Goal: Task Accomplishment & Management: Manage account settings

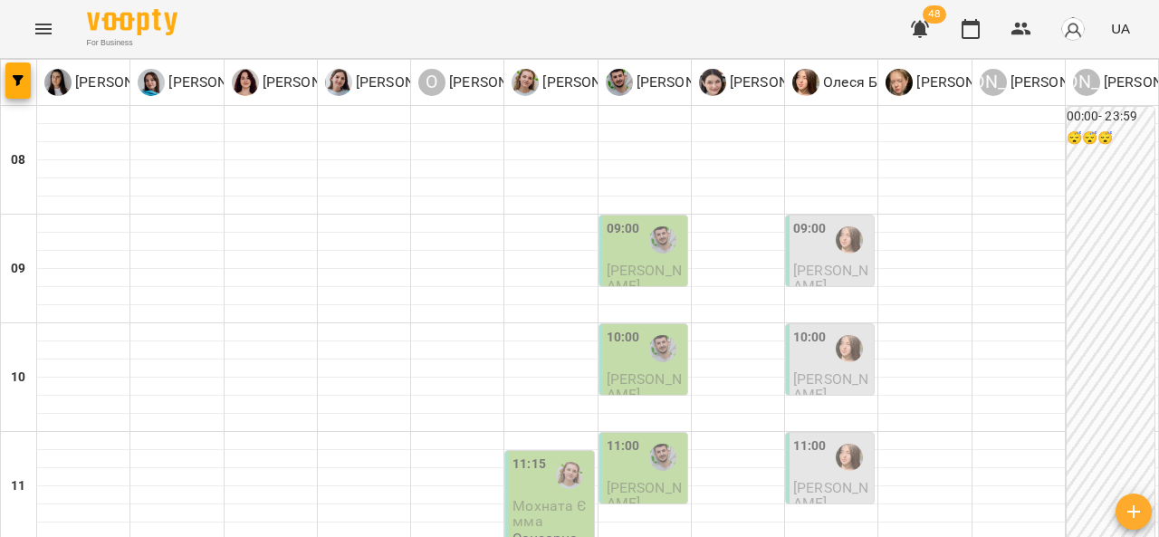
click at [659, 253] on div at bounding box center [663, 240] width 42 height 42
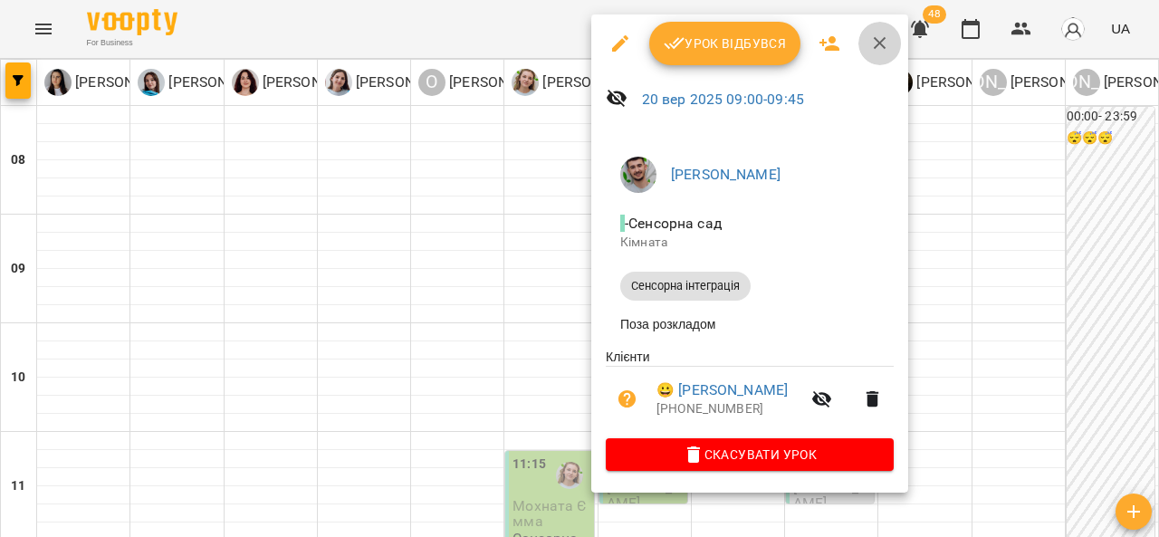
click at [875, 35] on icon "button" at bounding box center [880, 44] width 22 height 22
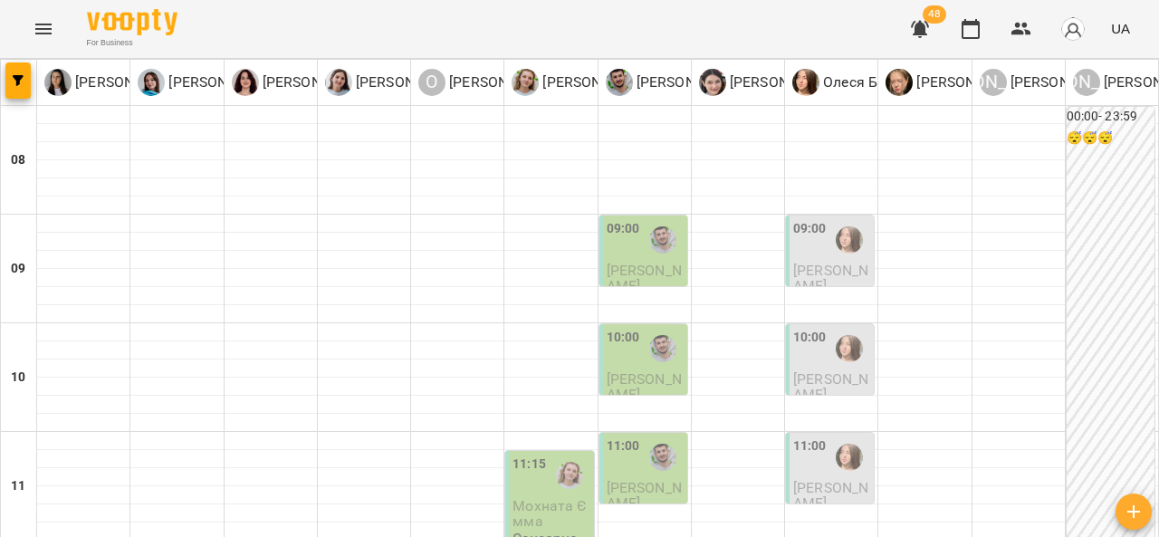
click at [811, 249] on div "09:00" at bounding box center [809, 240] width 33 height 42
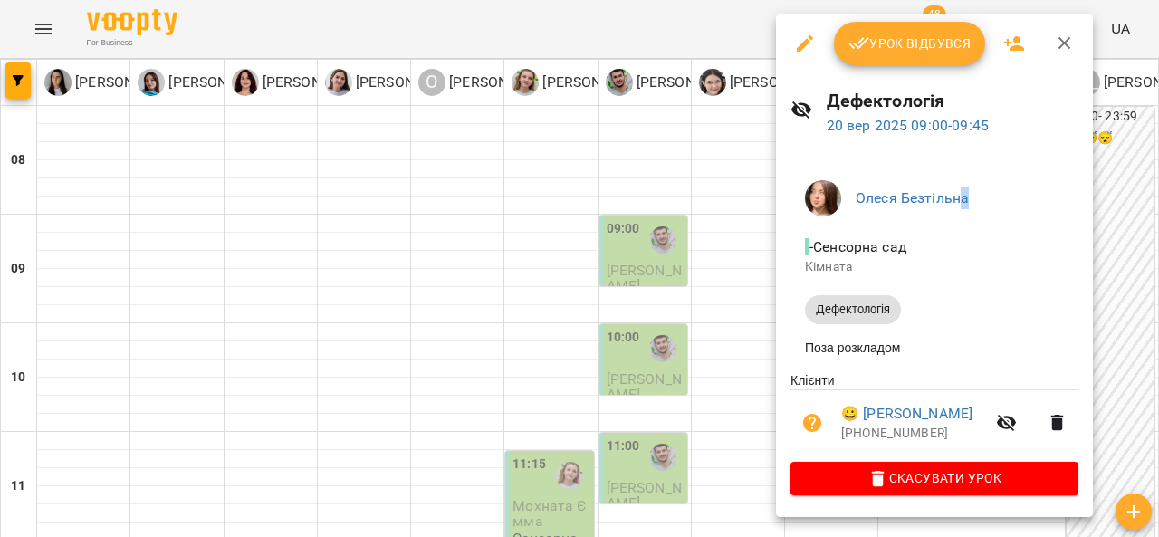
drag, startPoint x: 961, startPoint y: 175, endPoint x: 1050, endPoint y: 203, distance: 93.9
click at [1050, 203] on li "Олеся Безтільна" at bounding box center [934, 198] width 288 height 51
click at [1050, 203] on span "Олеся Безтільна" at bounding box center [960, 198] width 208 height 22
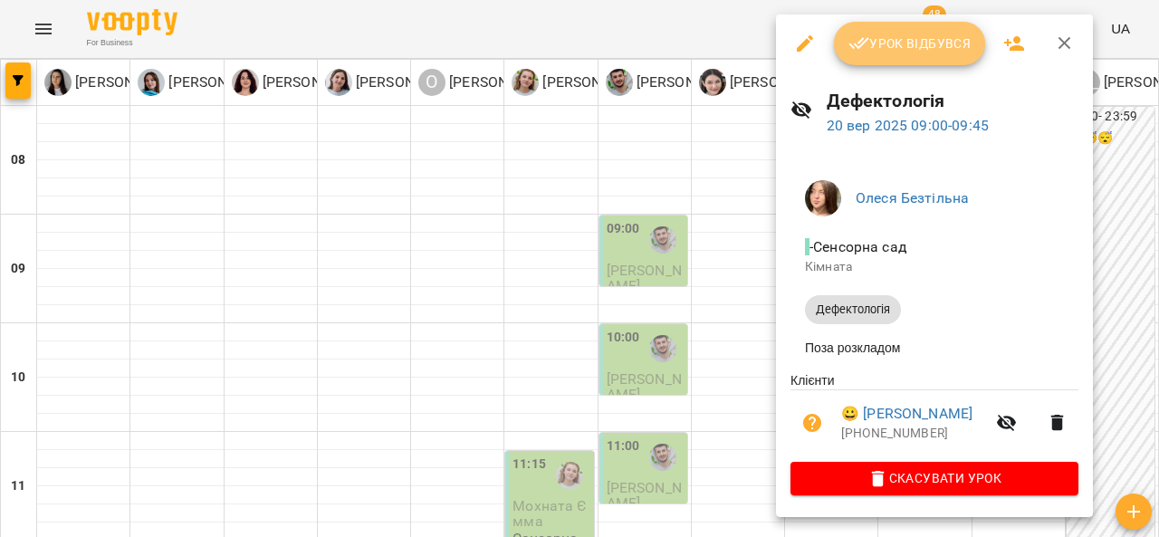
click at [891, 42] on span "Урок відбувся" at bounding box center [909, 44] width 123 height 22
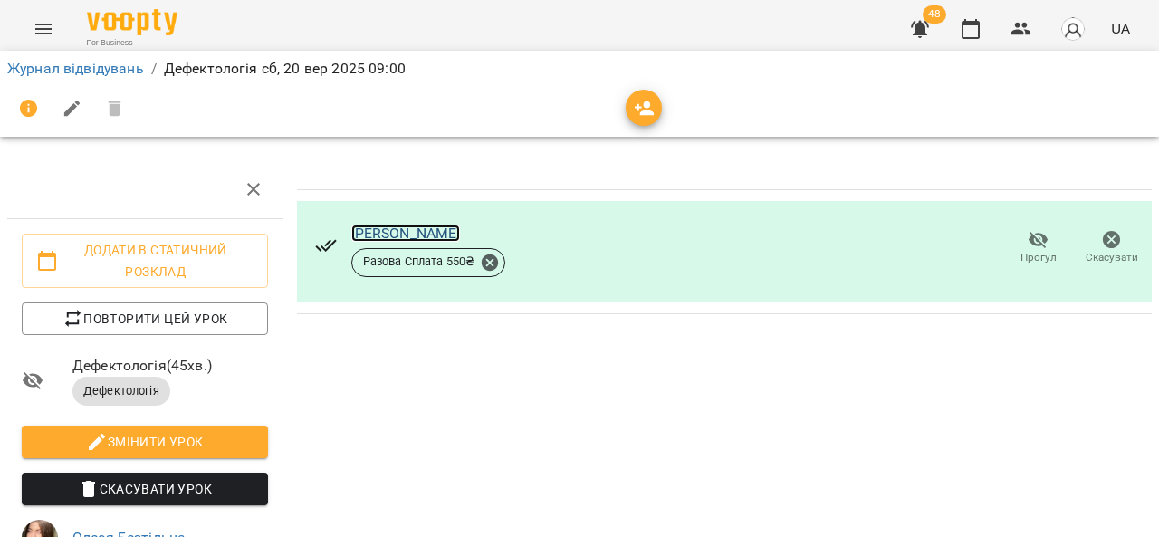
click at [373, 227] on link "[PERSON_NAME]" at bounding box center [406, 233] width 110 height 17
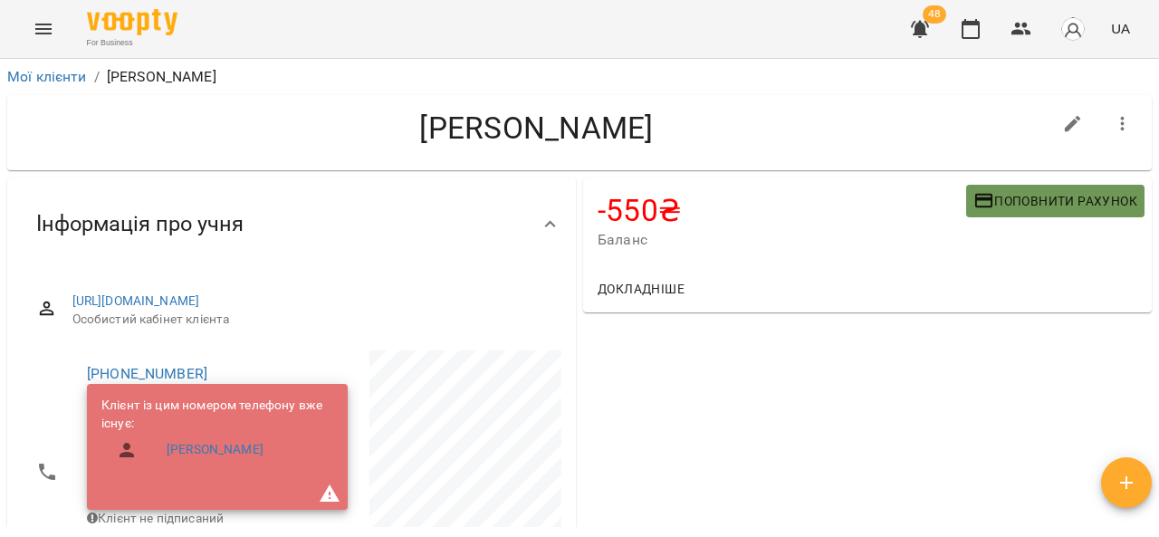
click at [975, 200] on icon "button" at bounding box center [984, 201] width 18 height 14
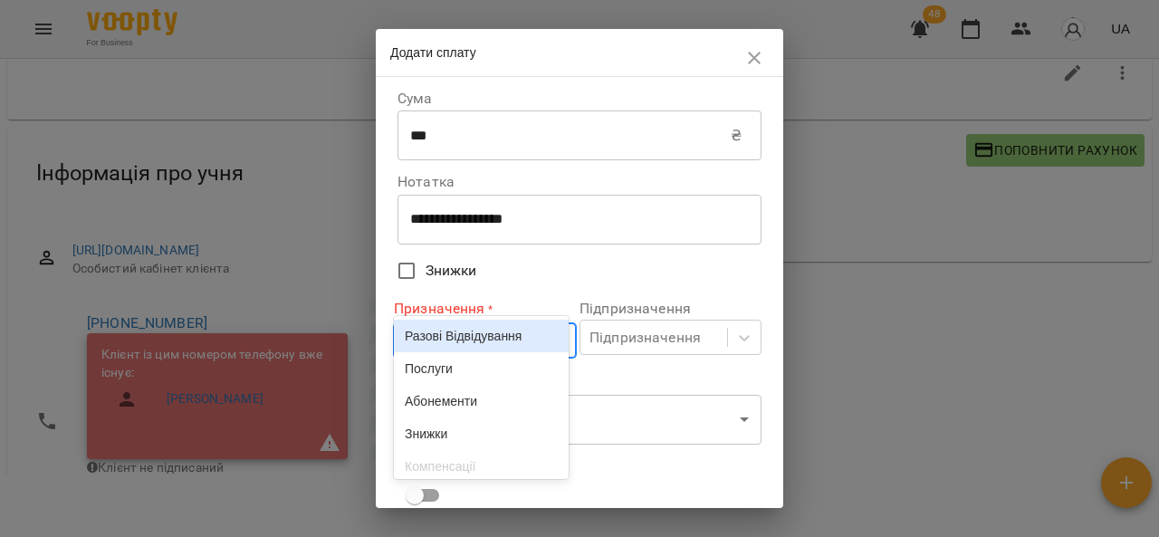
scroll to position [55, 0]
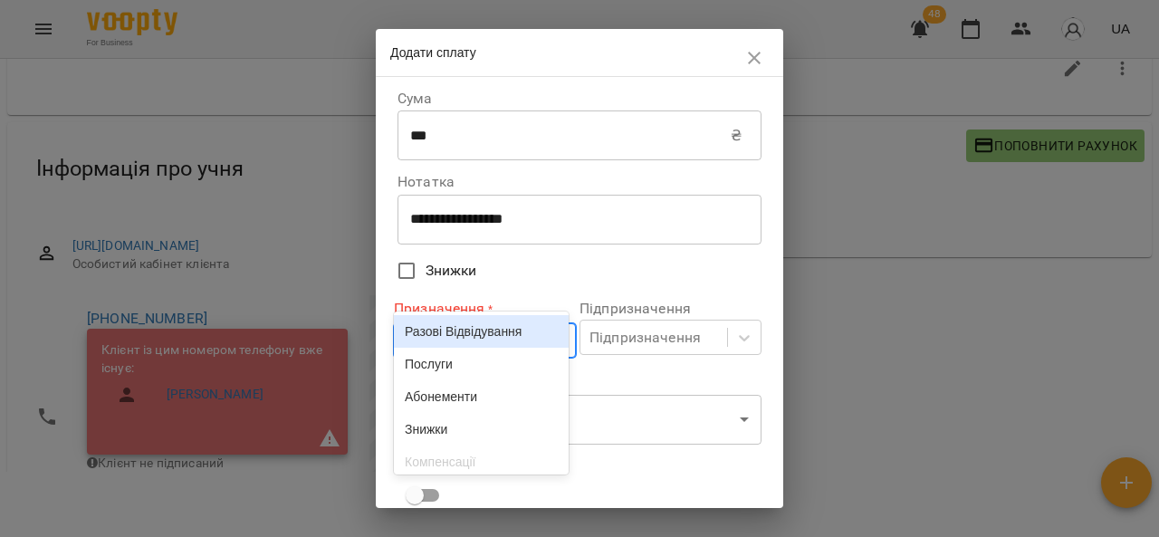
click at [542, 337] on body "For Business 48 UA Мої клієнти / Шевчук Віка Шевчук Віка -550 ₴ Баланс Поповнит…" at bounding box center [579, 243] width 1159 height 596
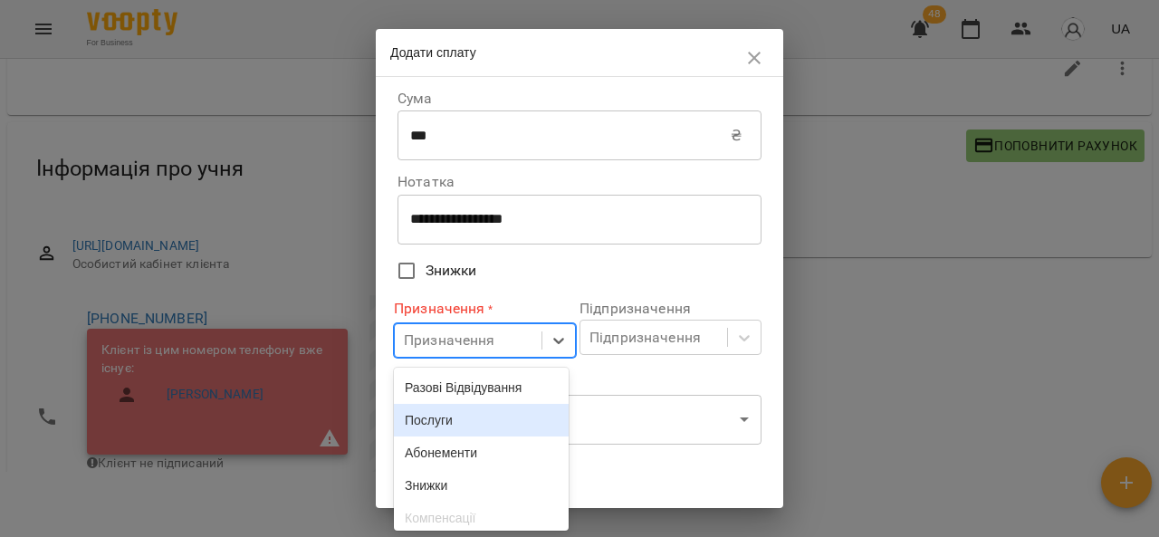
click at [495, 432] on div "Послуги" at bounding box center [481, 420] width 175 height 33
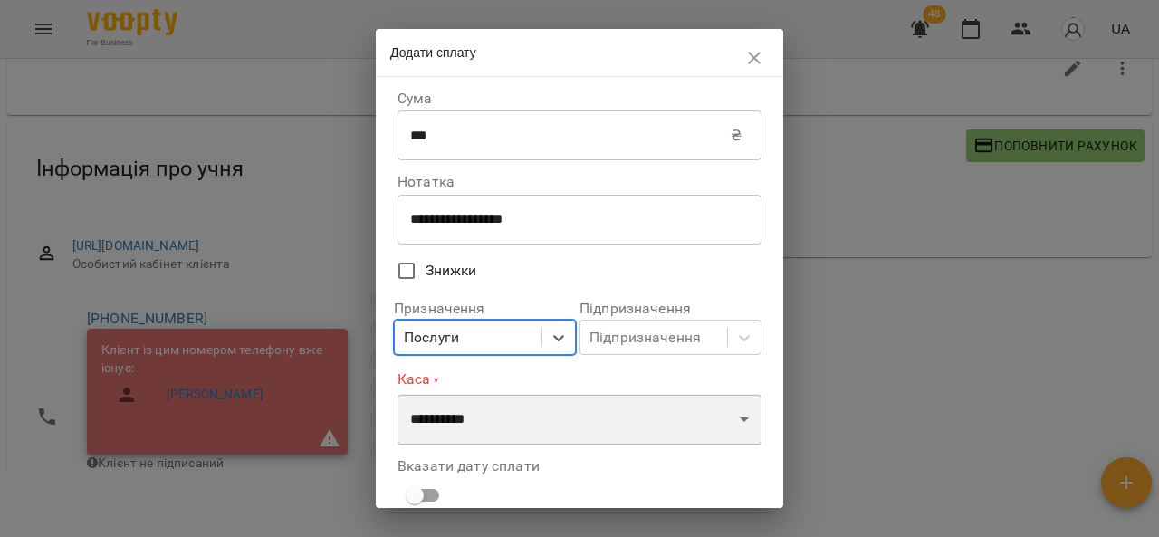
click at [495, 432] on select "**********" at bounding box center [579, 419] width 364 height 51
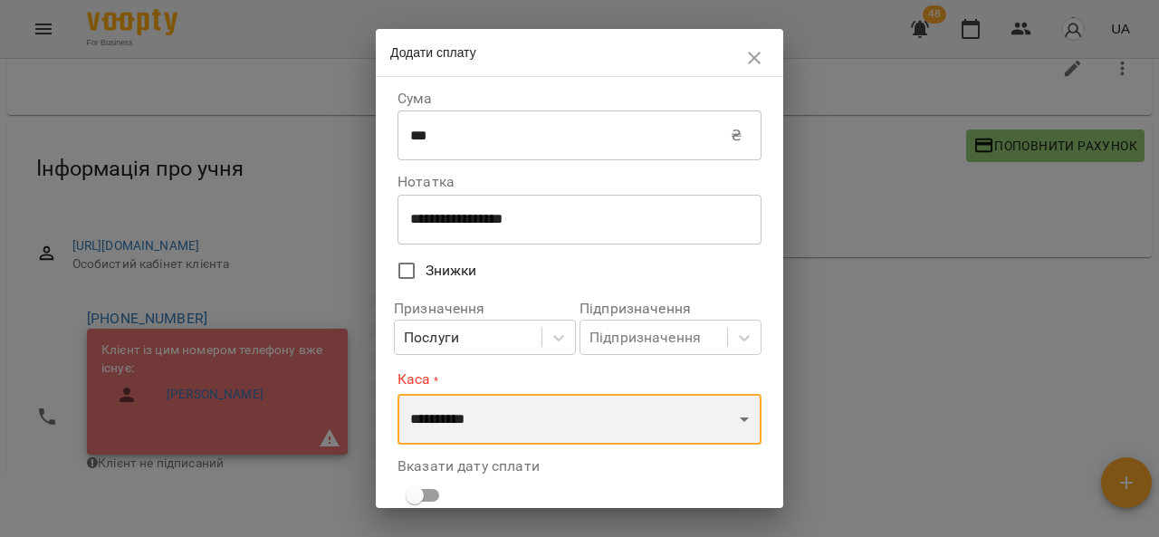
select select "****"
click at [397, 394] on select "**********" at bounding box center [579, 419] width 364 height 51
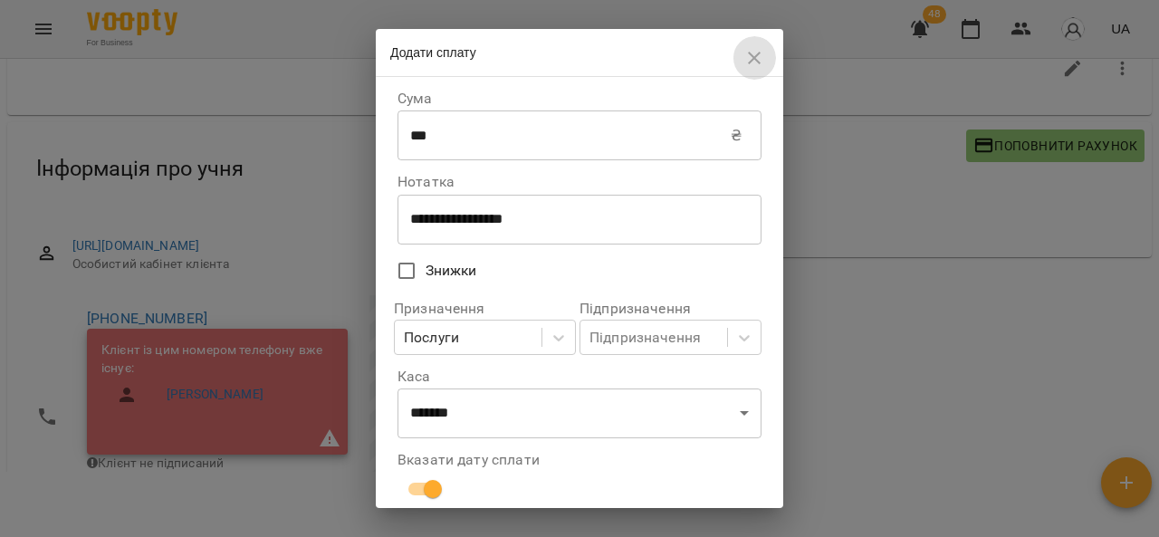
click at [751, 39] on button "button" at bounding box center [753, 57] width 43 height 43
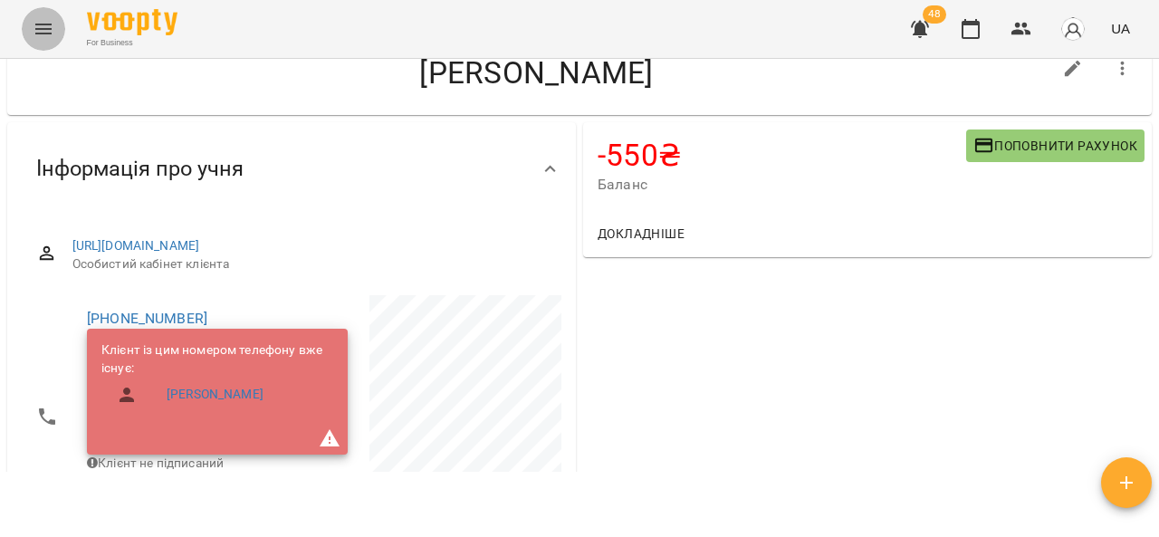
click at [44, 24] on icon "Menu" at bounding box center [43, 29] width 16 height 11
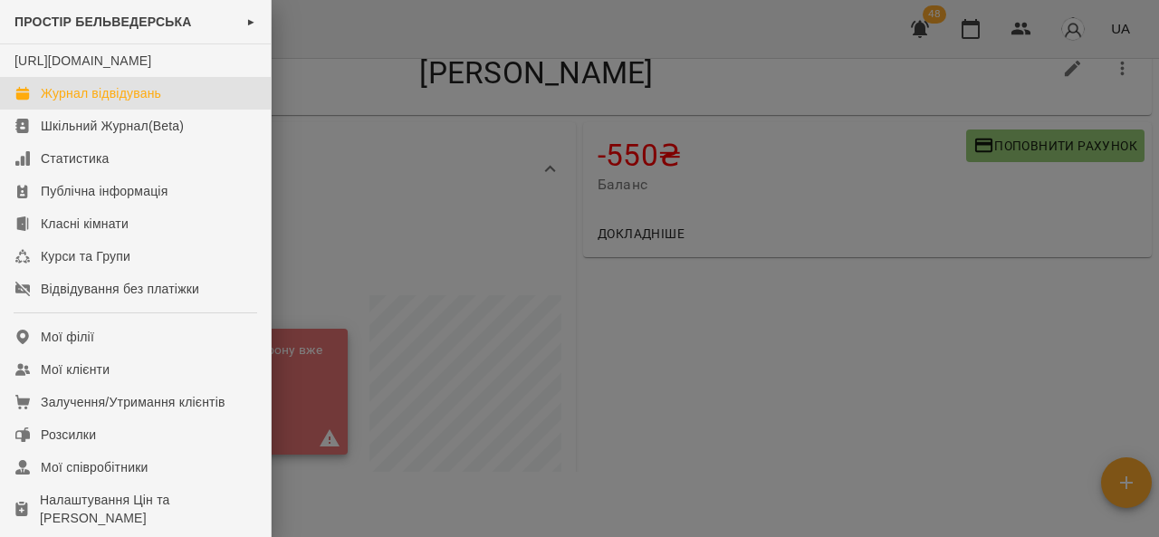
click at [80, 102] on div "Журнал відвідувань" at bounding box center [101, 93] width 120 height 18
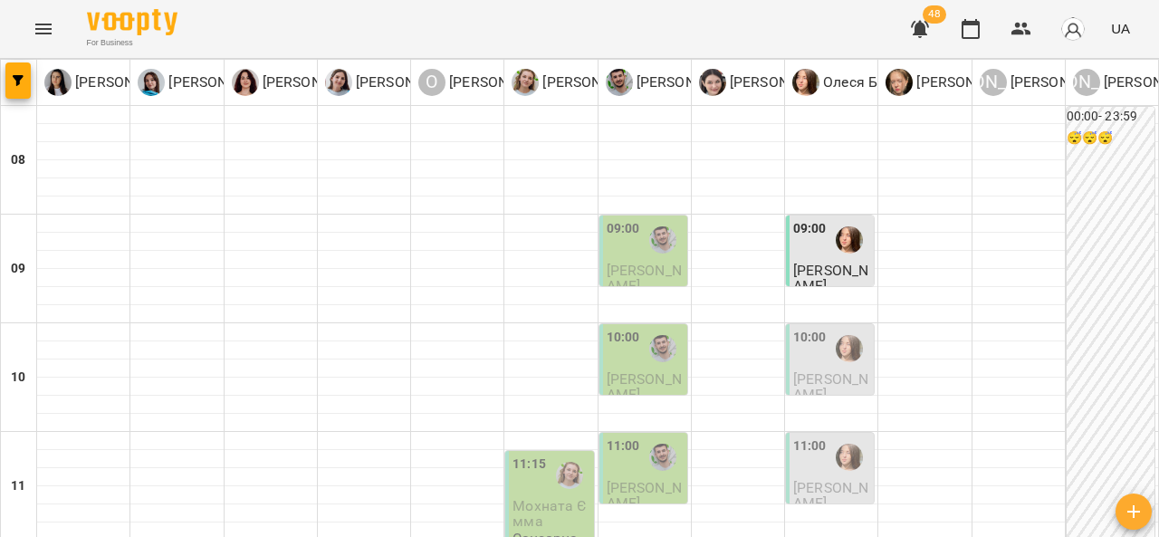
click at [828, 256] on div at bounding box center [849, 240] width 42 height 42
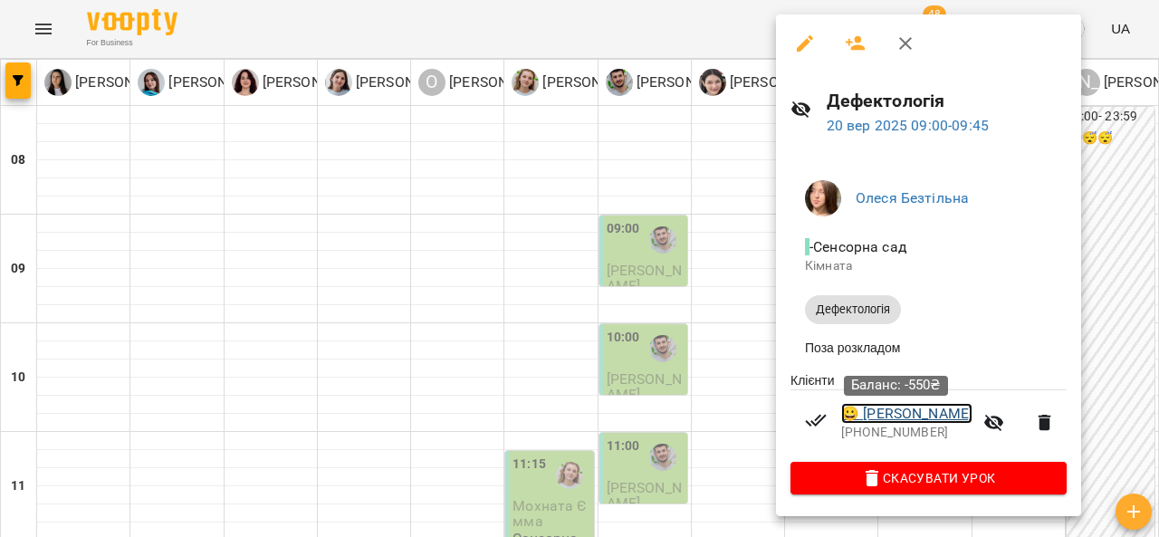
click at [910, 414] on link "😀 Шевчук Віка" at bounding box center [906, 414] width 131 height 22
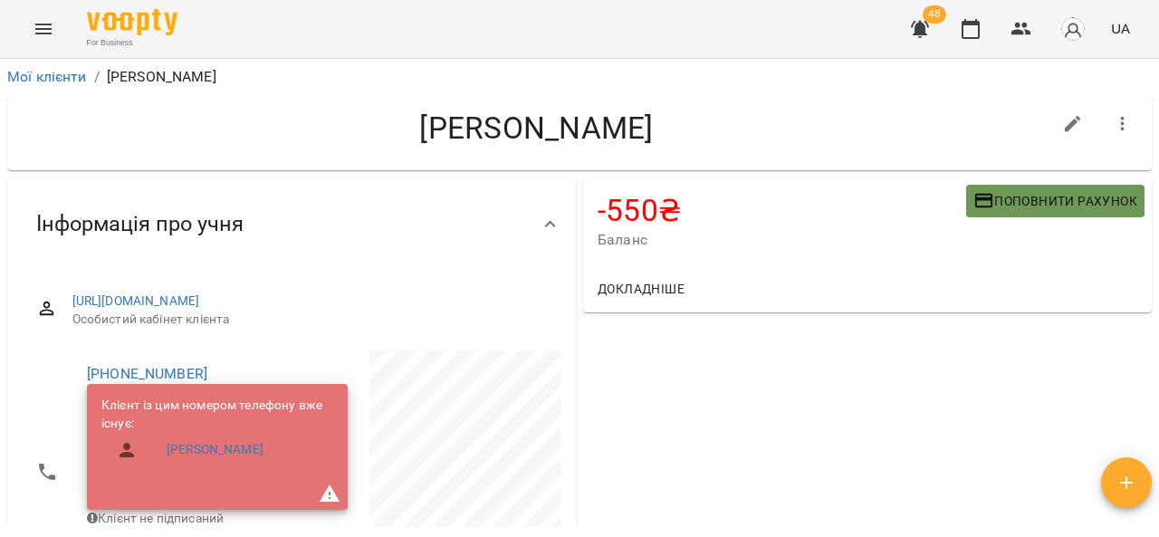
click at [1009, 206] on span "Поповнити рахунок" at bounding box center [1055, 201] width 164 height 22
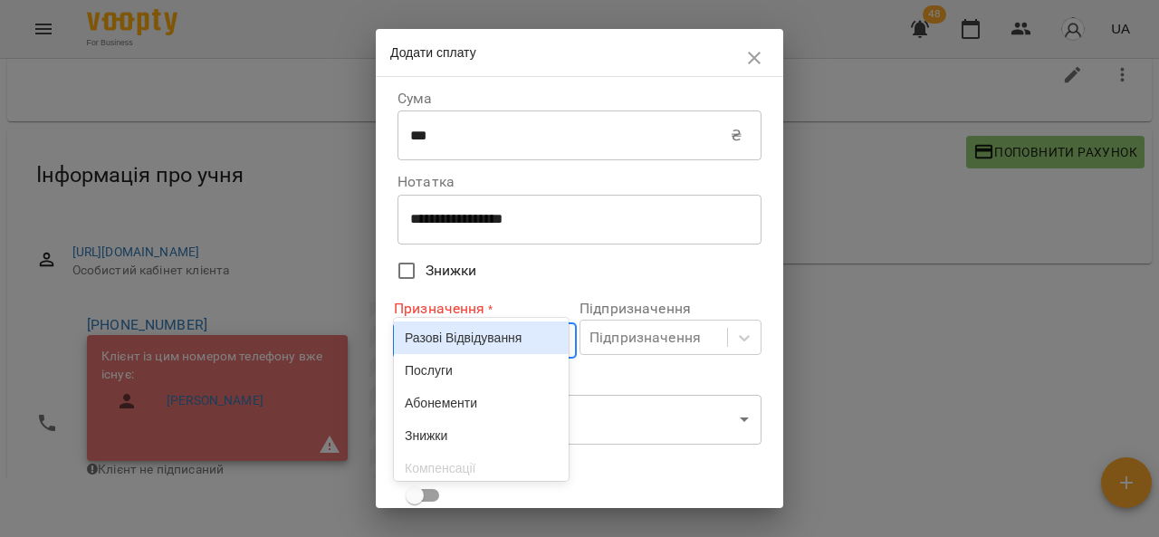
click at [558, 347] on body "For Business 48 UA Мої клієнти / Шевчук Віка Шевчук Віка -550 ₴ Баланс Поповнит…" at bounding box center [579, 249] width 1159 height 596
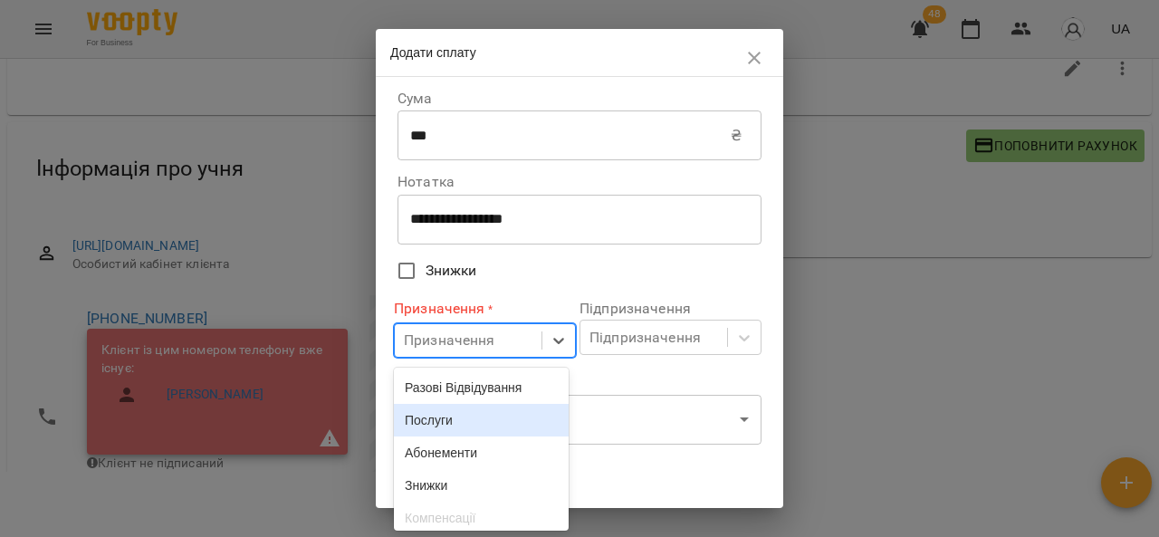
click at [507, 416] on div "Послуги" at bounding box center [481, 420] width 175 height 33
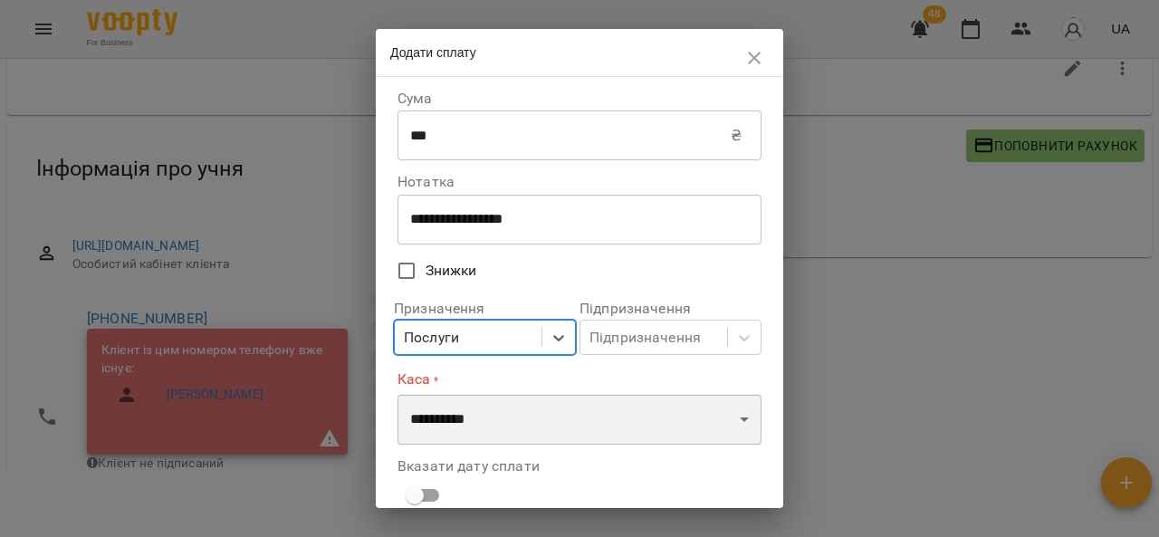
click at [673, 422] on select "**********" at bounding box center [579, 419] width 364 height 51
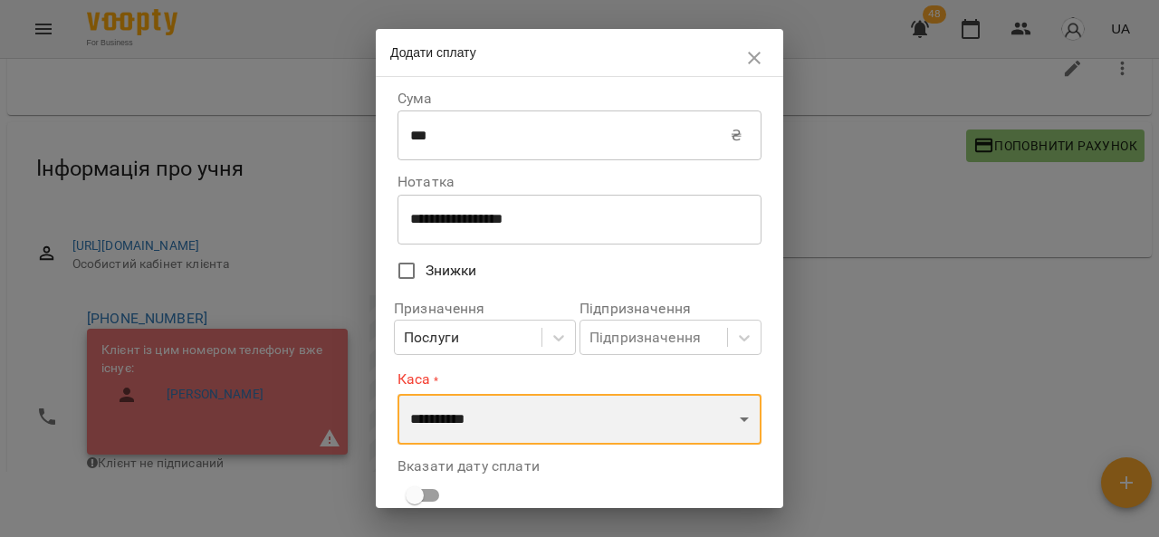
select select "****"
click at [397, 394] on select "**********" at bounding box center [579, 419] width 364 height 51
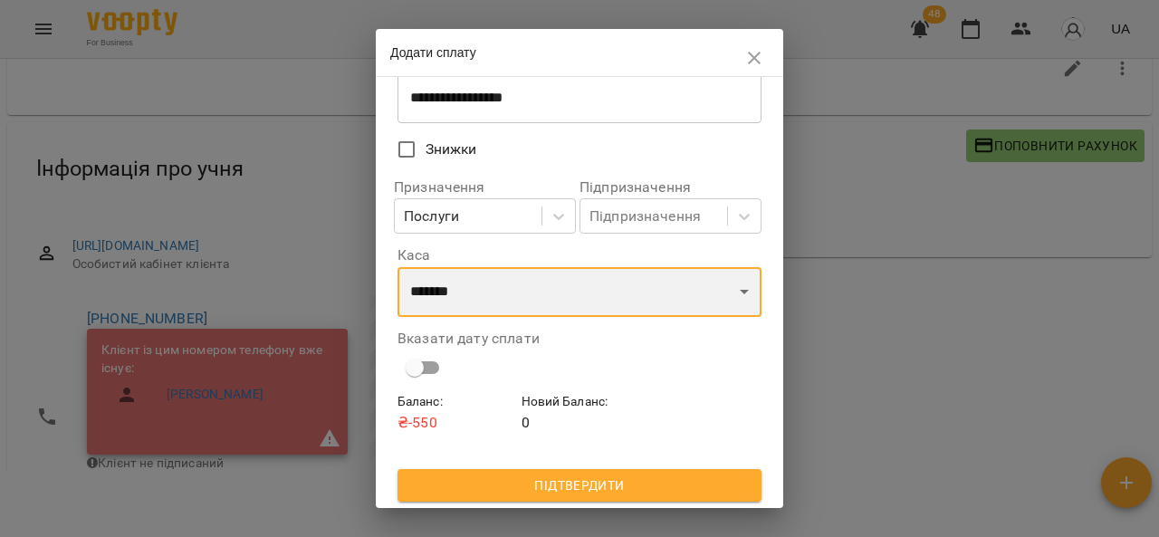
scroll to position [123, 0]
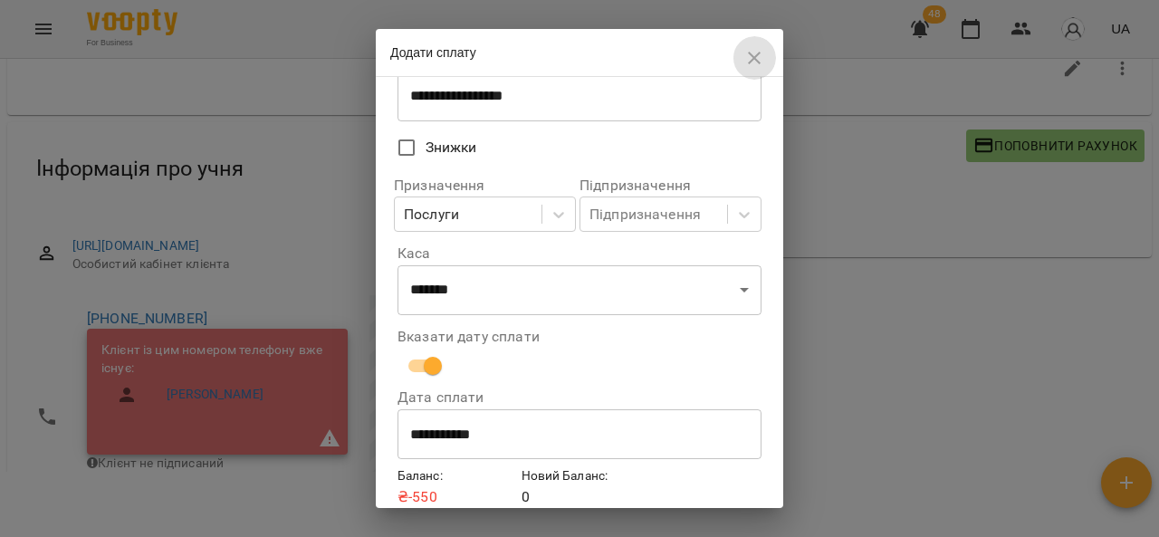
click at [754, 64] on icon "button" at bounding box center [754, 58] width 22 height 22
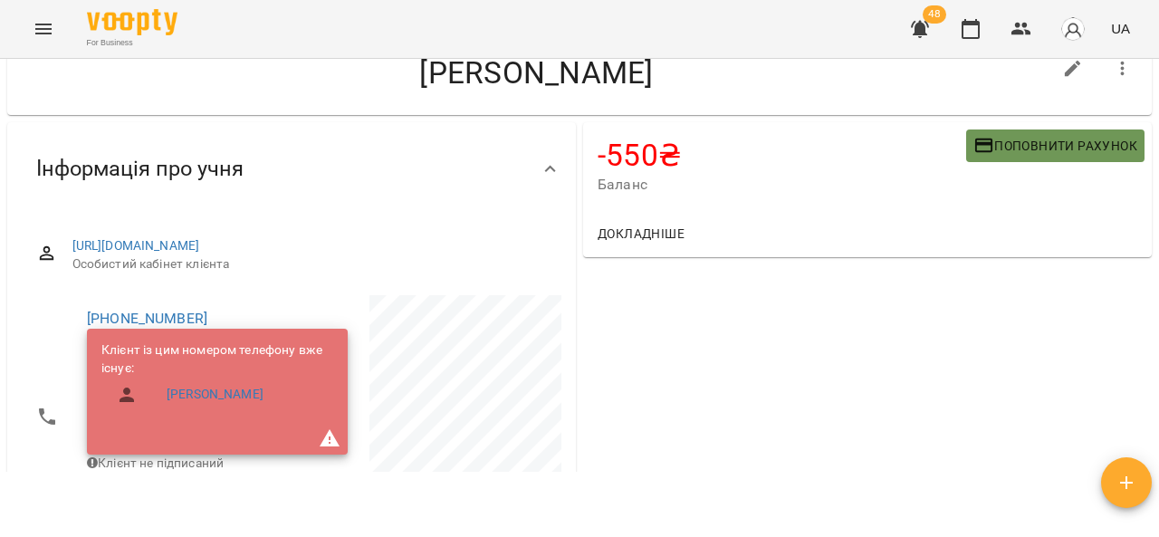
click at [978, 135] on icon "button" at bounding box center [984, 146] width 22 height 22
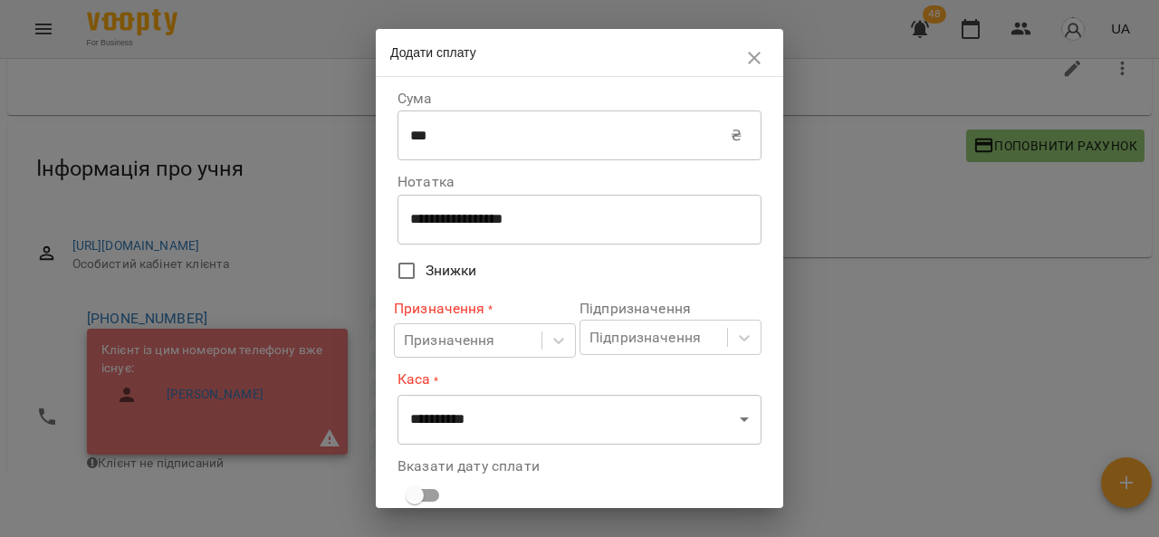
scroll to position [110, 0]
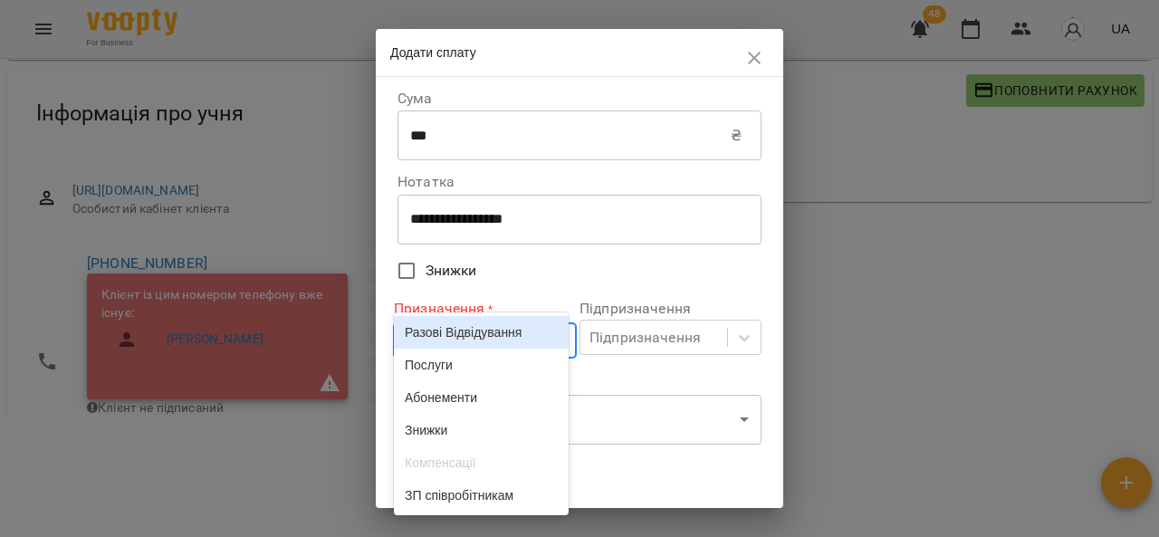
click at [486, 349] on div "Разові Відвідування" at bounding box center [481, 332] width 175 height 33
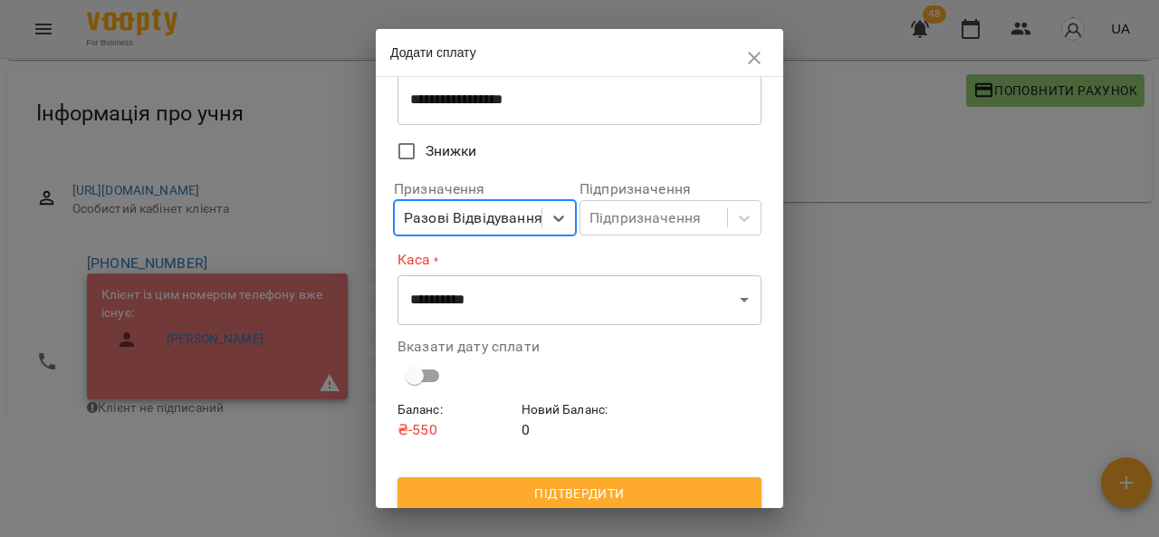
scroll to position [120, 0]
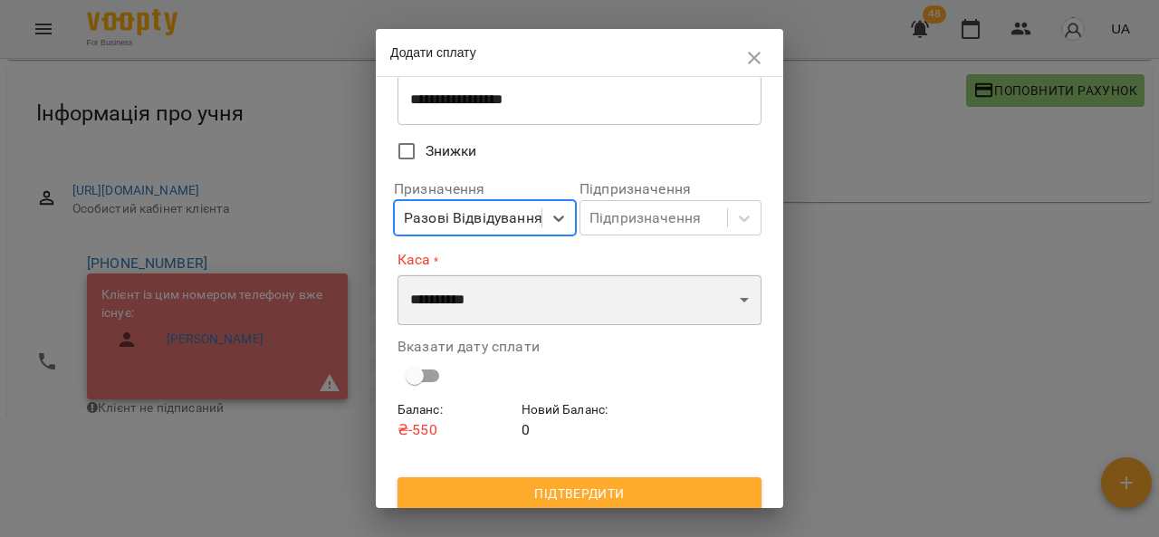
click at [733, 295] on select "**********" at bounding box center [579, 299] width 364 height 51
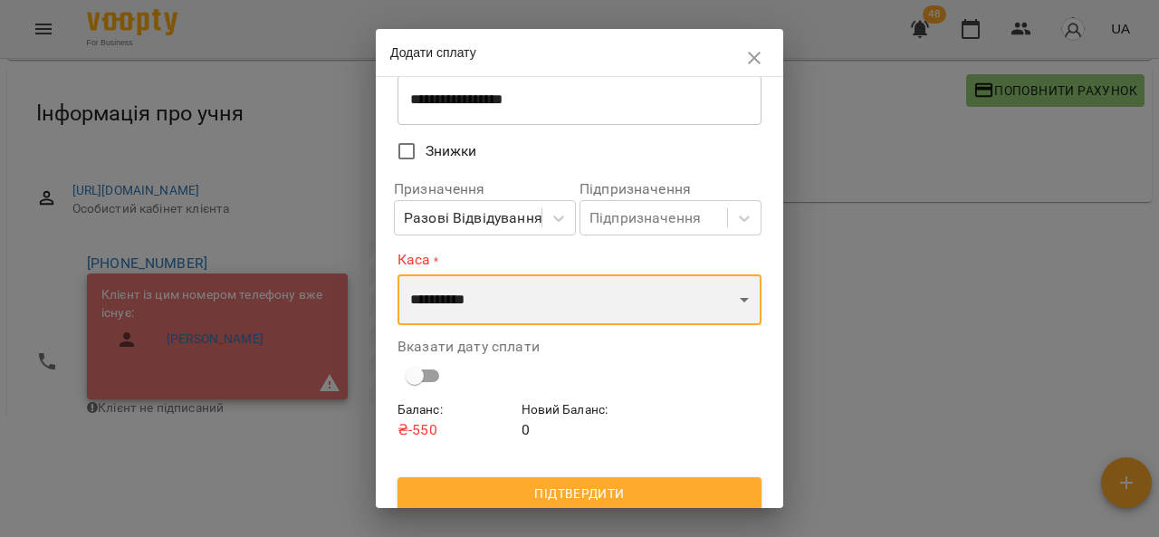
select select "****"
click at [397, 274] on select "**********" at bounding box center [579, 299] width 364 height 51
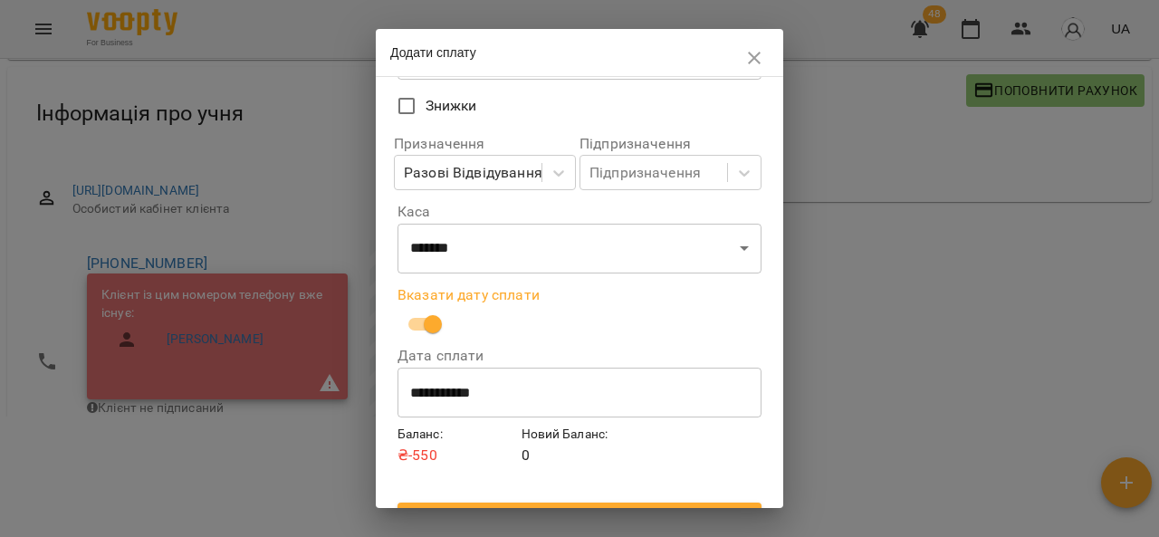
scroll to position [200, 0]
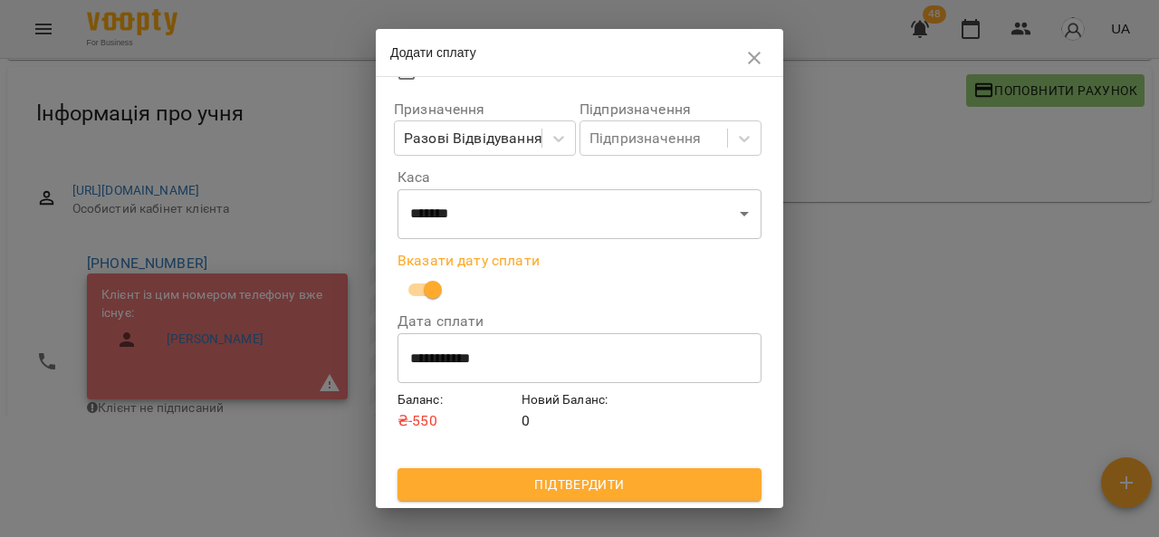
click at [639, 489] on span "Підтвердити" at bounding box center [579, 485] width 335 height 22
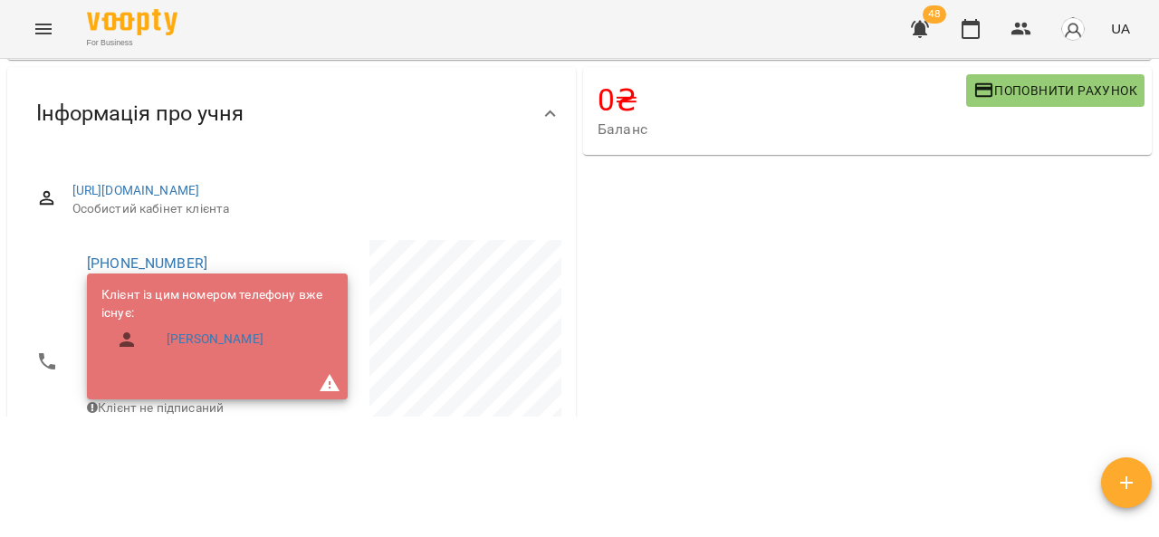
click at [30, 33] on button "Menu" at bounding box center [43, 28] width 43 height 43
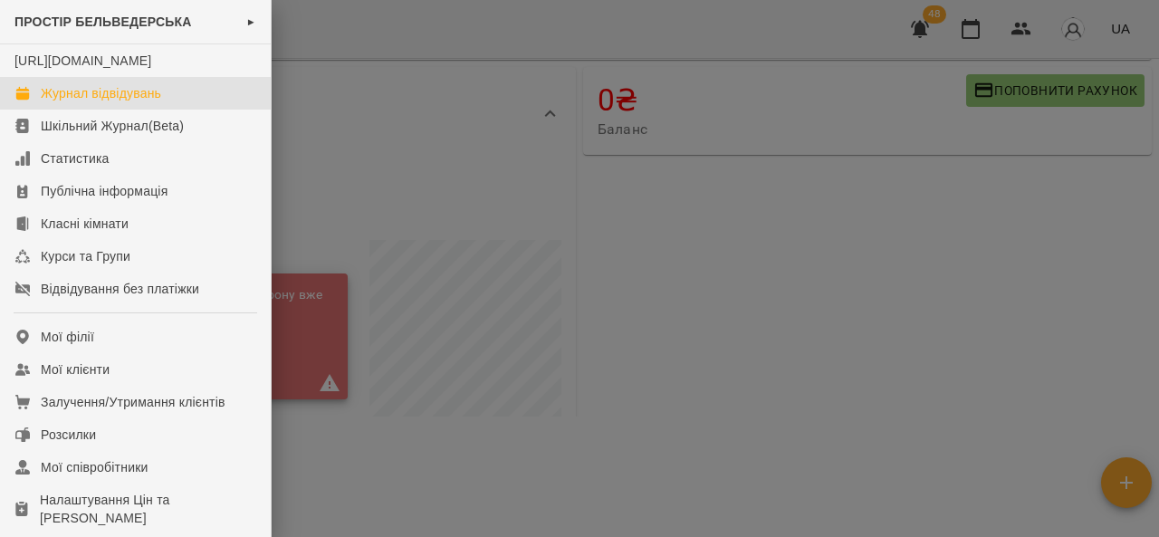
click at [166, 101] on link "Журнал відвідувань" at bounding box center [135, 93] width 271 height 33
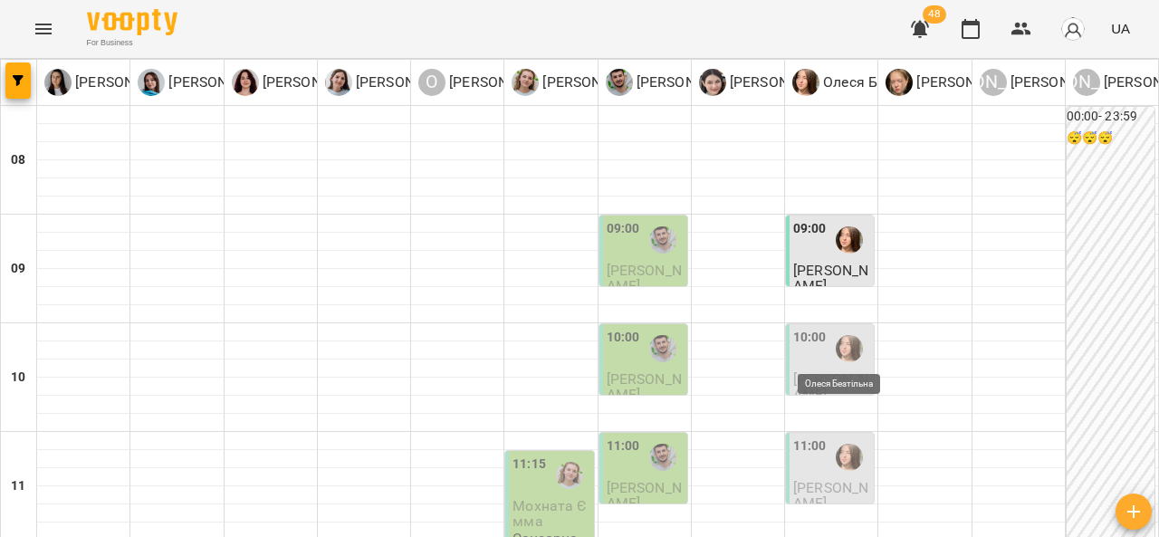
click at [844, 342] on img "Олеся Безтільна" at bounding box center [849, 348] width 27 height 27
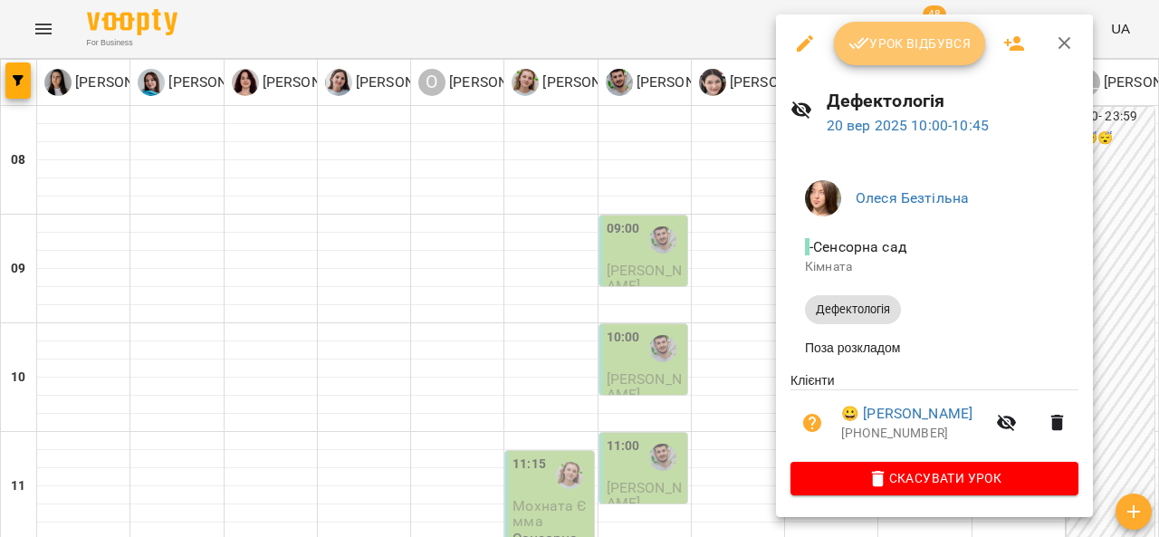
click at [884, 53] on span "Урок відбувся" at bounding box center [909, 44] width 123 height 22
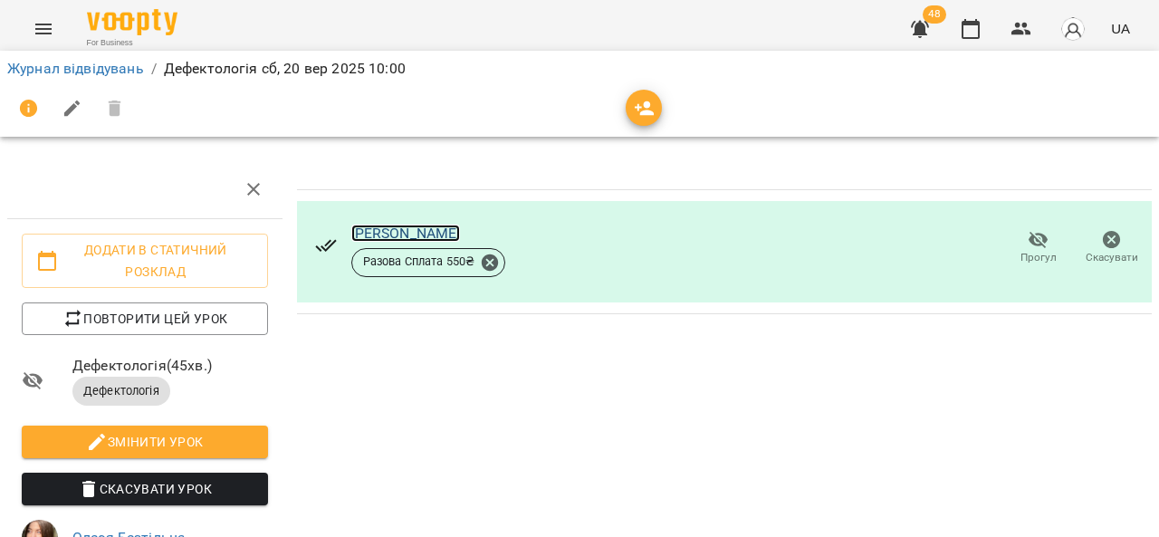
click at [436, 227] on link "[PERSON_NAME]" at bounding box center [406, 233] width 110 height 17
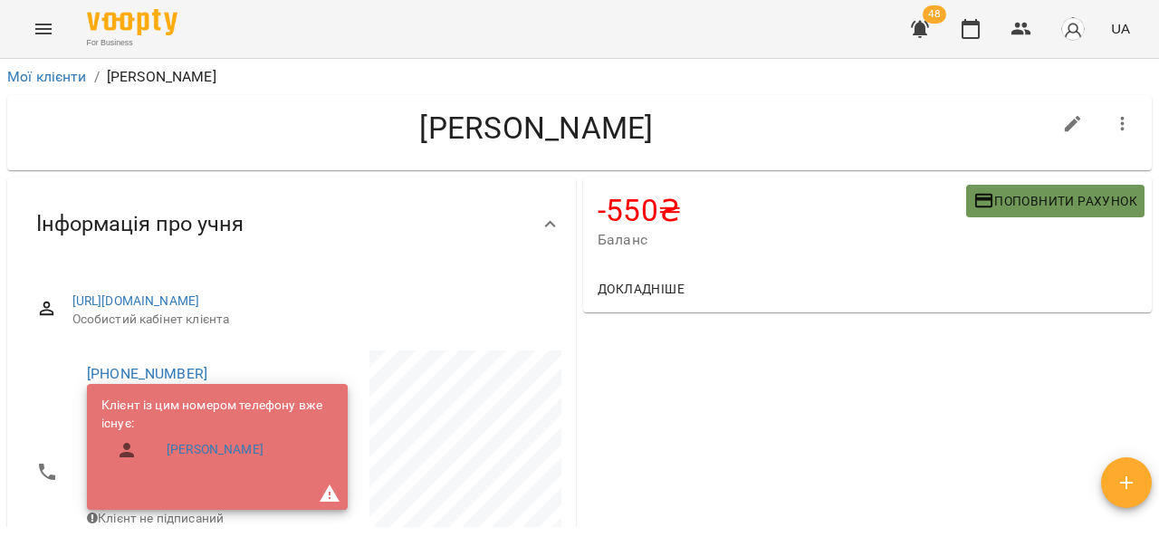
click at [1012, 193] on span "Поповнити рахунок" at bounding box center [1055, 201] width 164 height 22
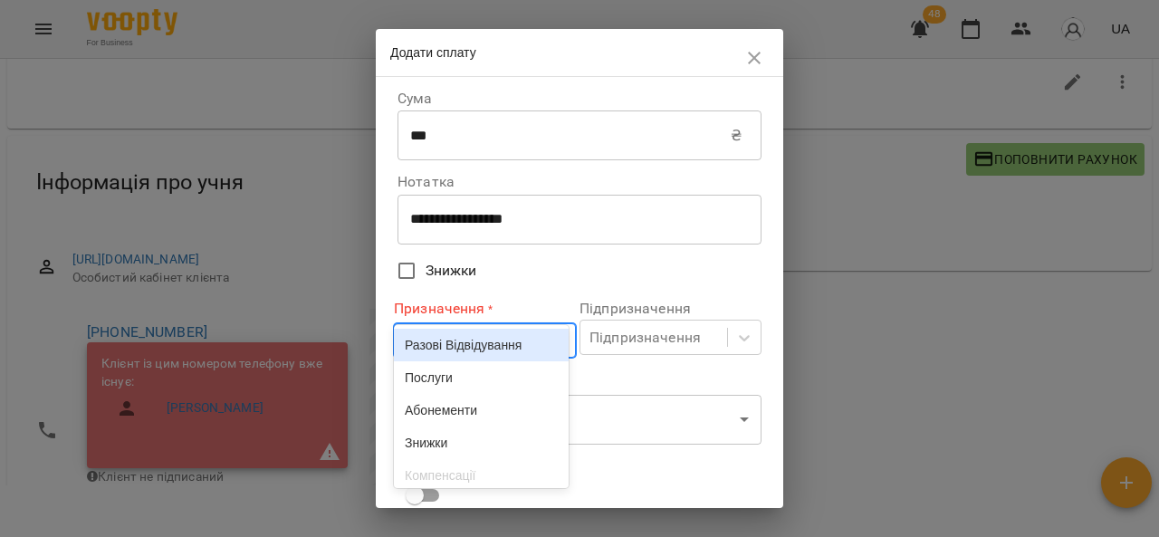
scroll to position [55, 0]
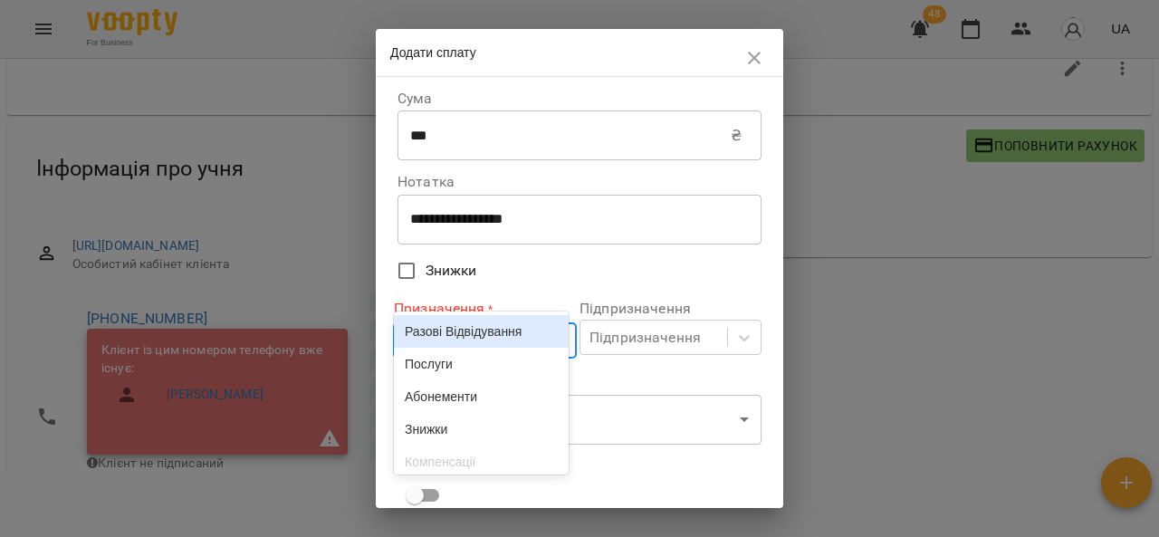
click at [477, 348] on div "Разові Відвідування" at bounding box center [481, 331] width 175 height 33
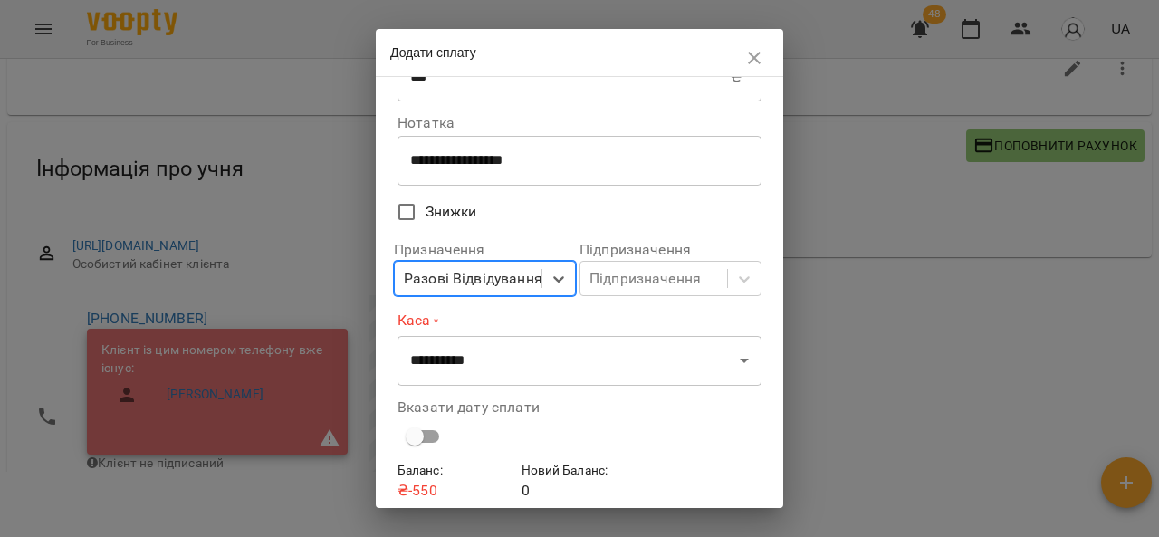
scroll to position [91, 0]
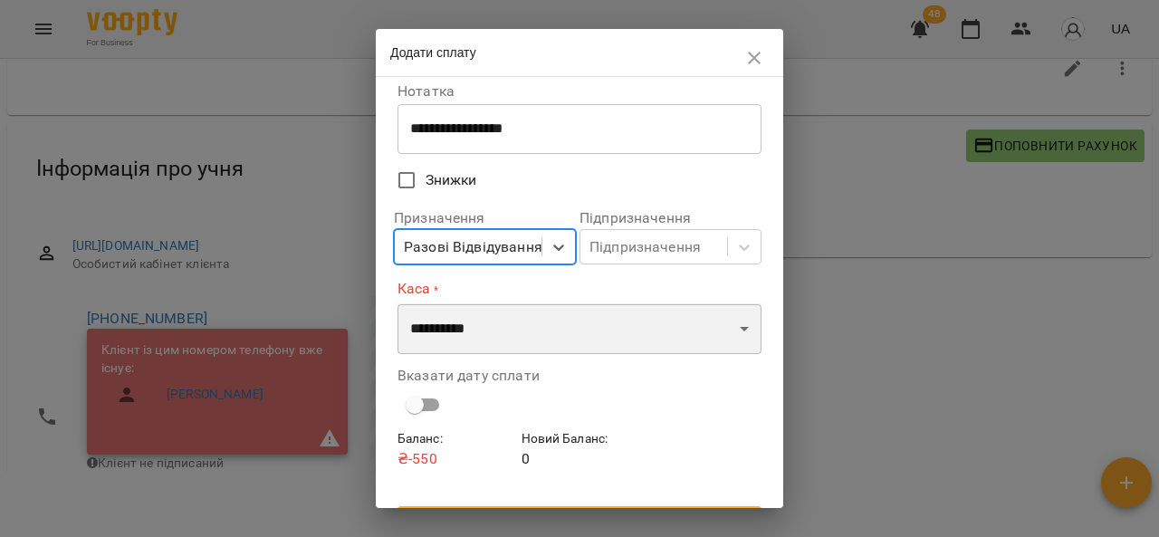
click at [721, 330] on select "**********" at bounding box center [579, 328] width 364 height 51
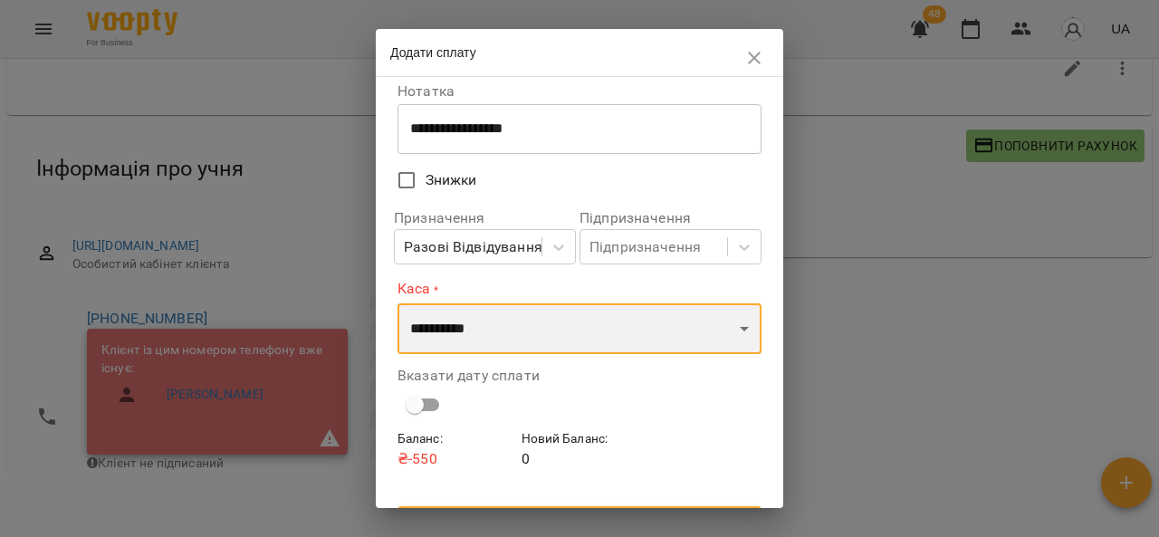
select select "****"
click at [397, 303] on select "**********" at bounding box center [579, 328] width 364 height 51
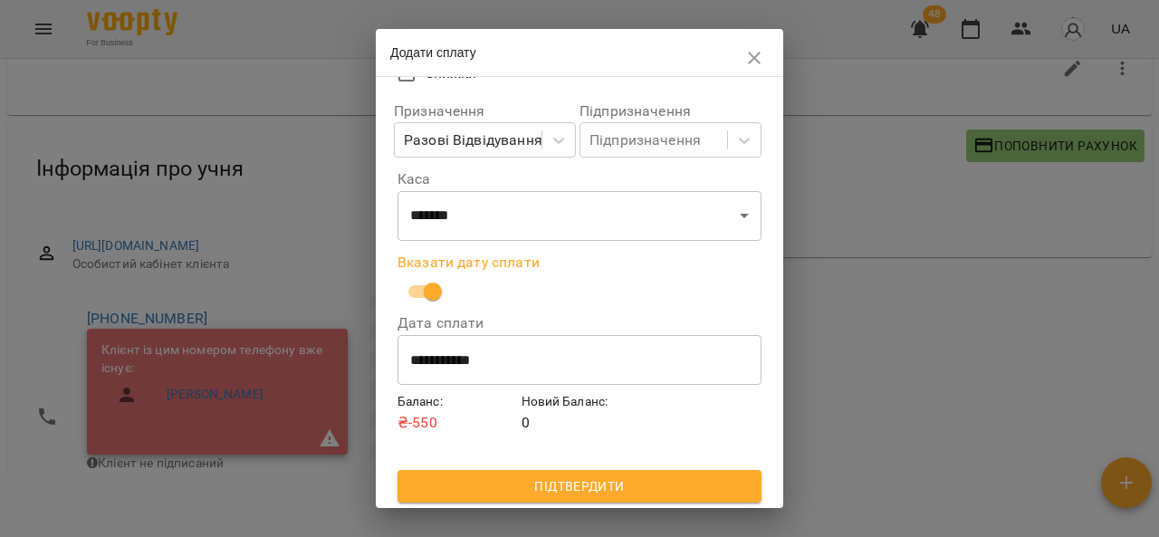
scroll to position [200, 0]
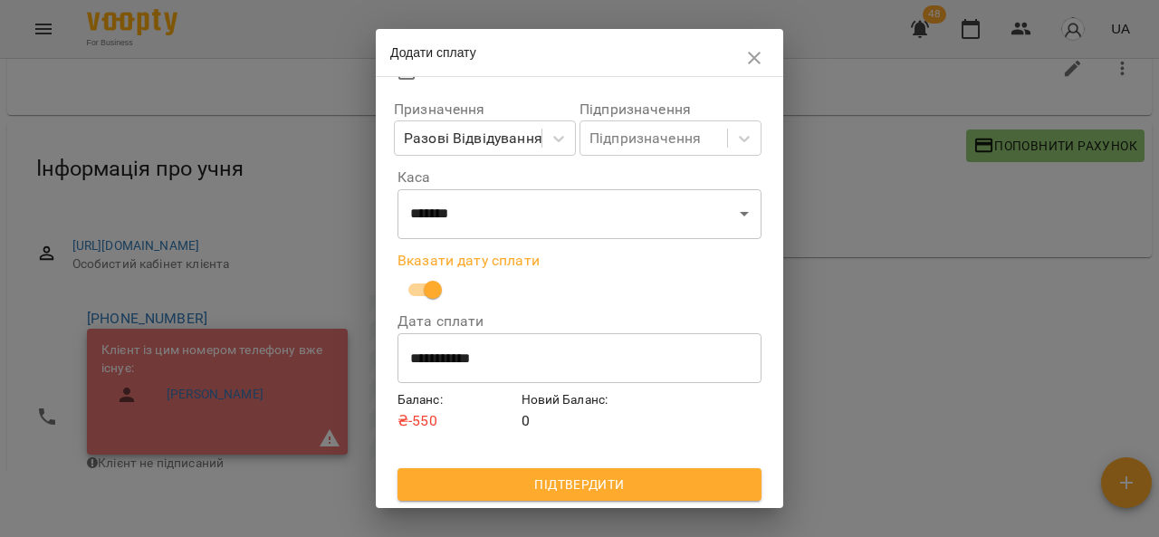
click at [663, 483] on span "Підтвердити" at bounding box center [579, 485] width 335 height 22
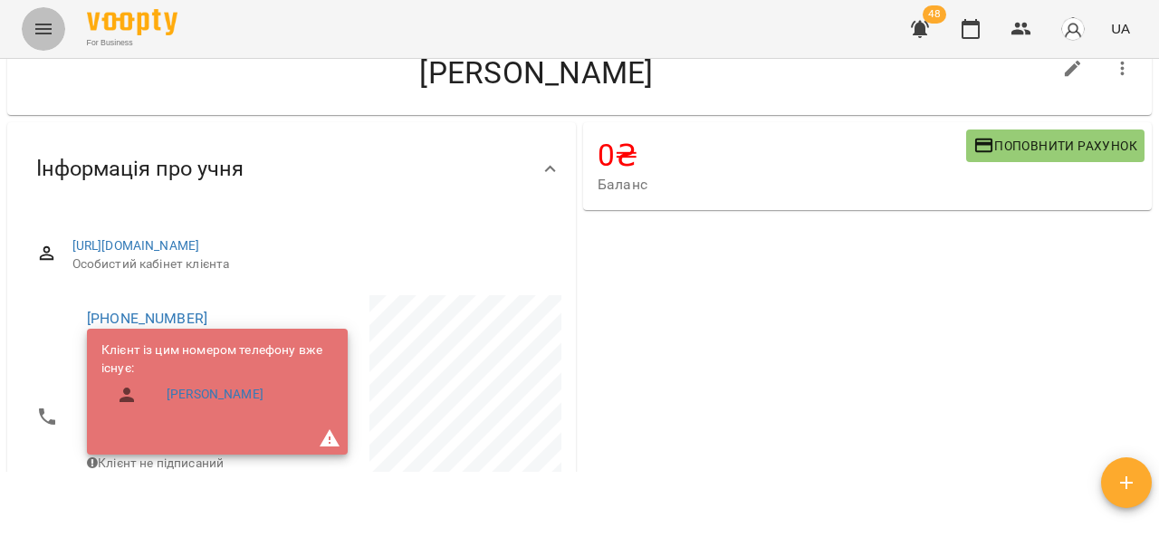
click at [56, 37] on button "Menu" at bounding box center [43, 28] width 43 height 43
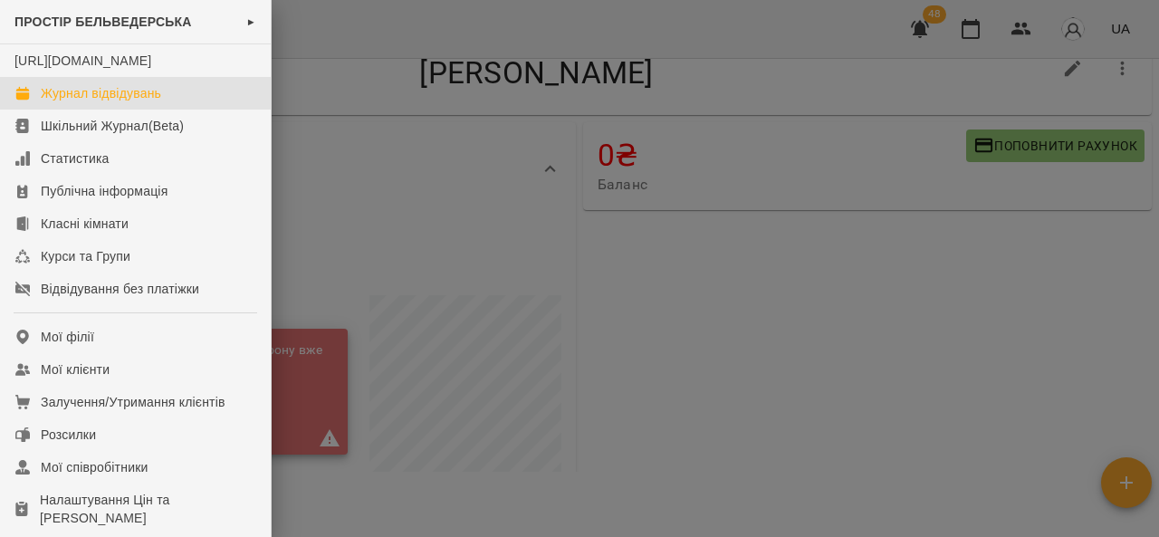
click at [102, 102] on div "Журнал відвідувань" at bounding box center [101, 93] width 120 height 18
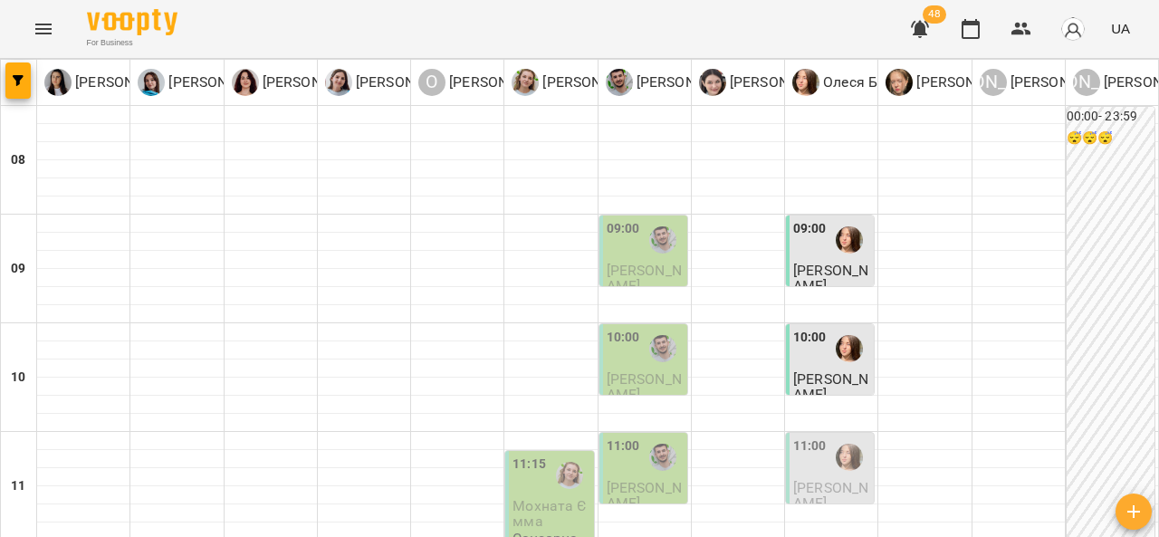
click at [638, 260] on div "09:00" at bounding box center [645, 240] width 77 height 43
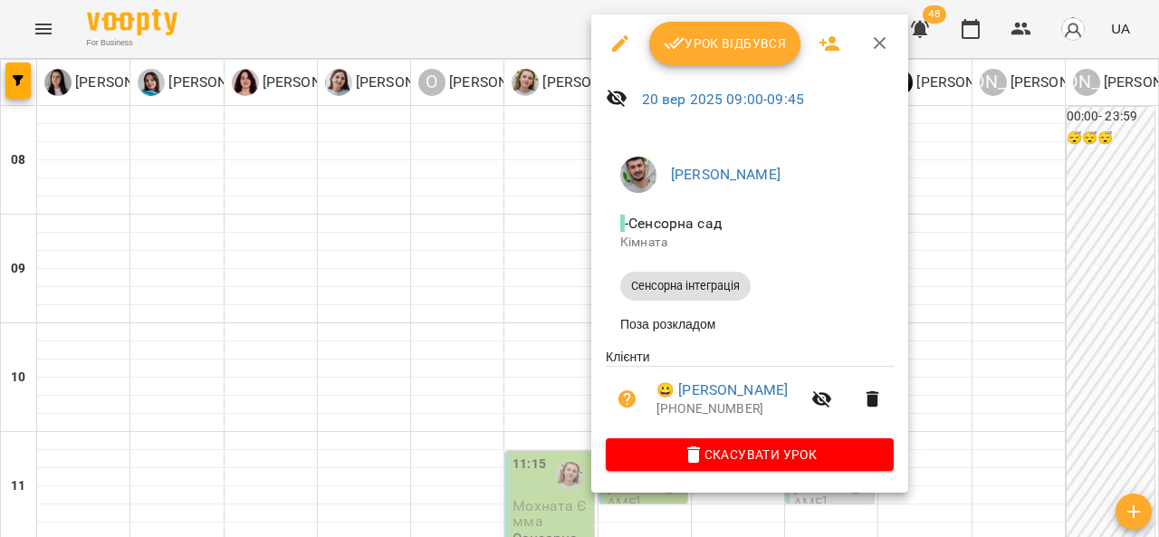
click at [716, 37] on span "Урок відбувся" at bounding box center [725, 44] width 123 height 22
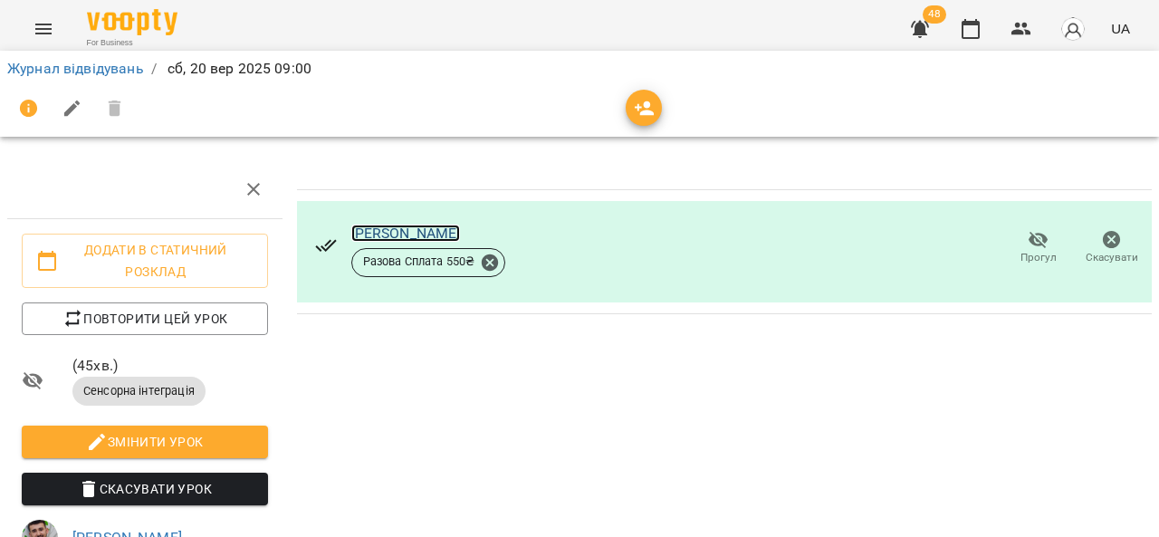
click at [440, 229] on link "[PERSON_NAME]" at bounding box center [406, 233] width 110 height 17
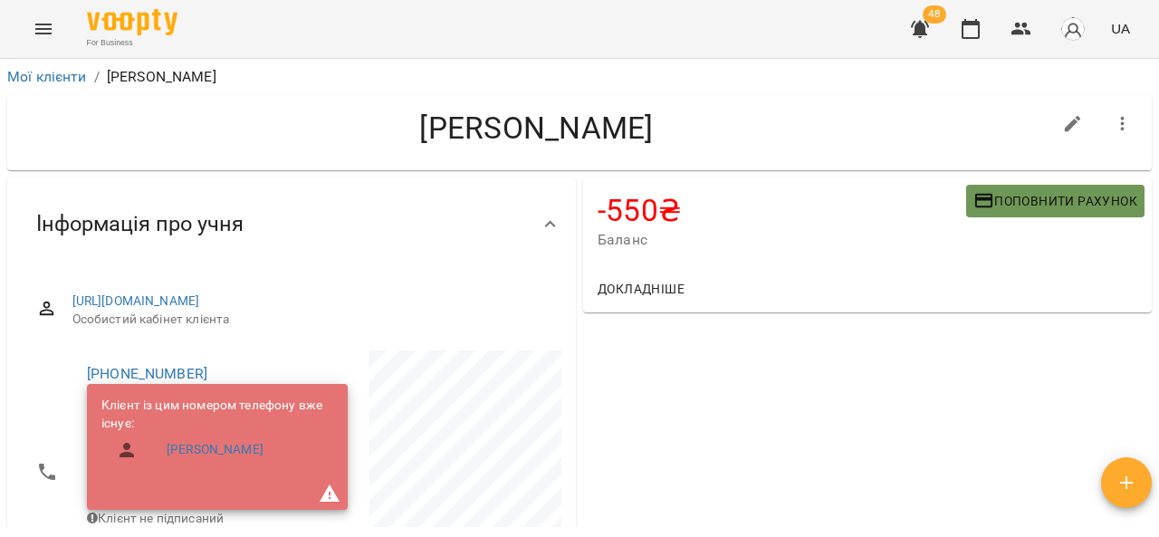
click at [1040, 206] on span "Поповнити рахунок" at bounding box center [1055, 201] width 164 height 22
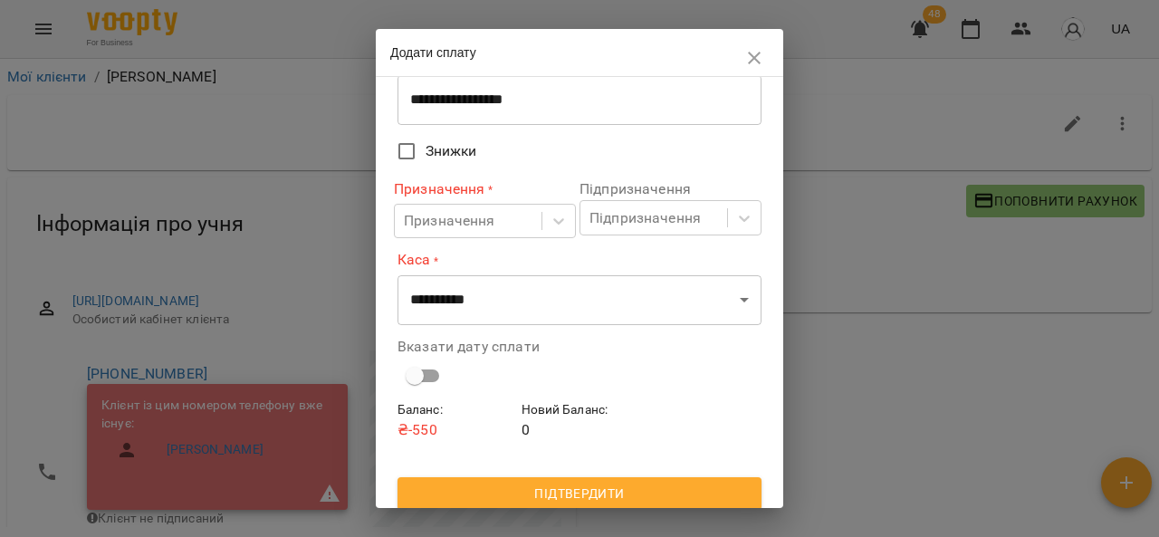
scroll to position [121, 0]
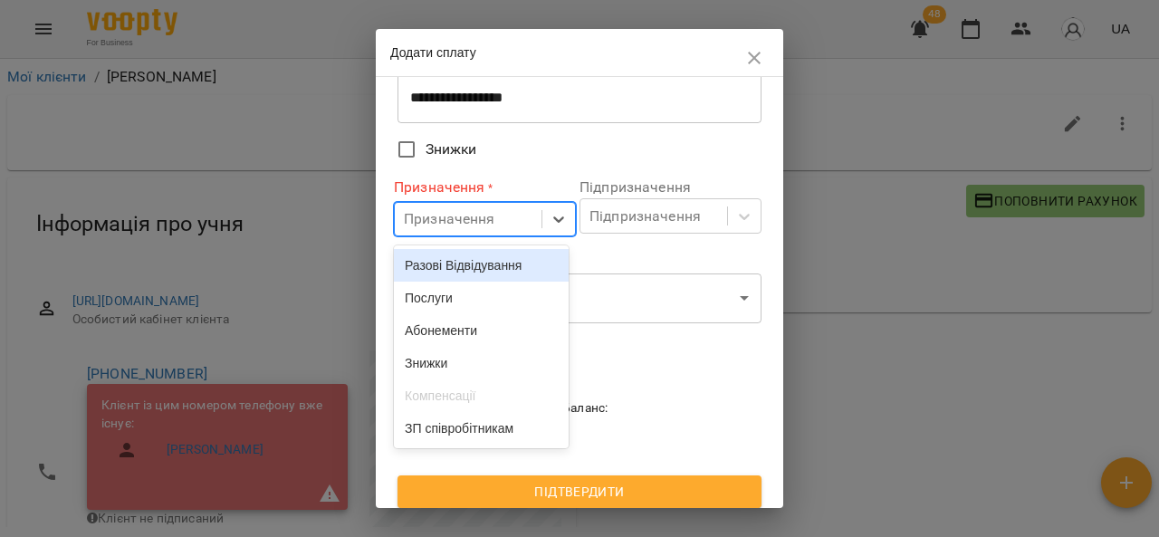
click at [501, 298] on div "Послуги" at bounding box center [481, 298] width 175 height 33
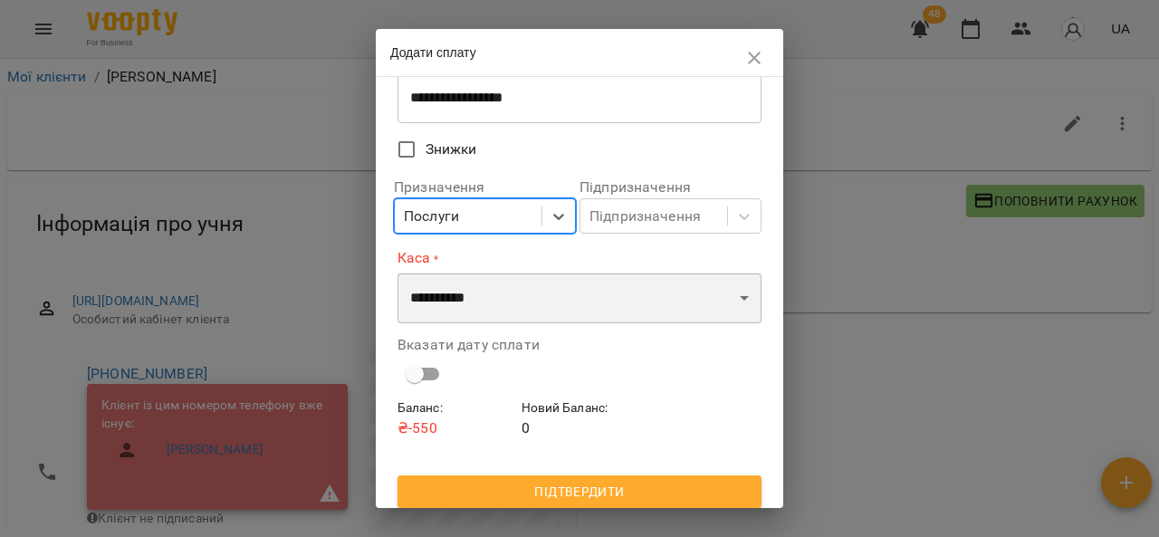
click at [732, 297] on select "**********" at bounding box center [579, 298] width 364 height 51
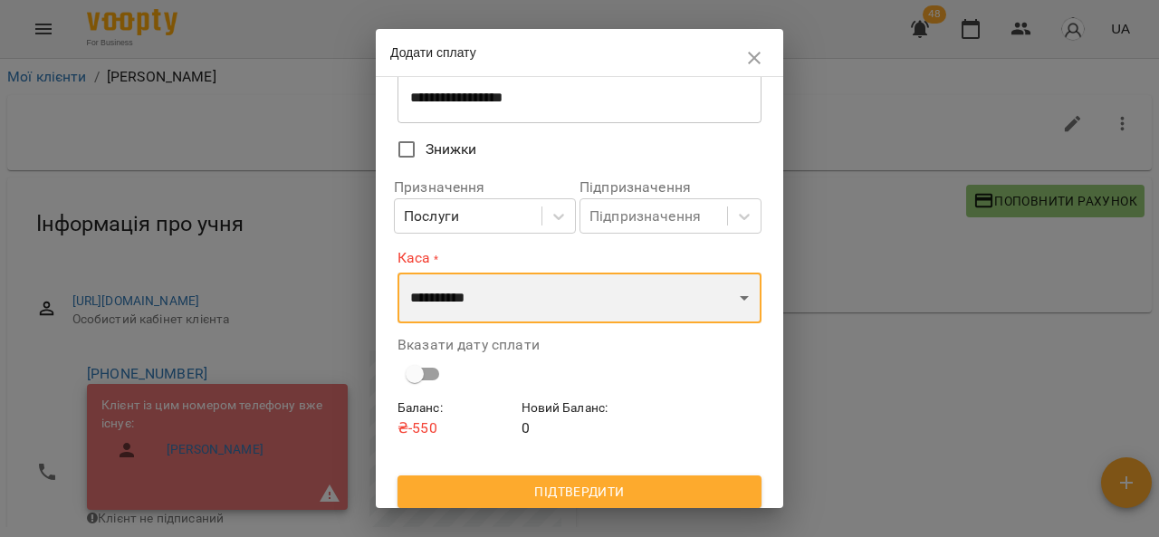
select select "****"
click at [397, 273] on select "**********" at bounding box center [579, 298] width 364 height 51
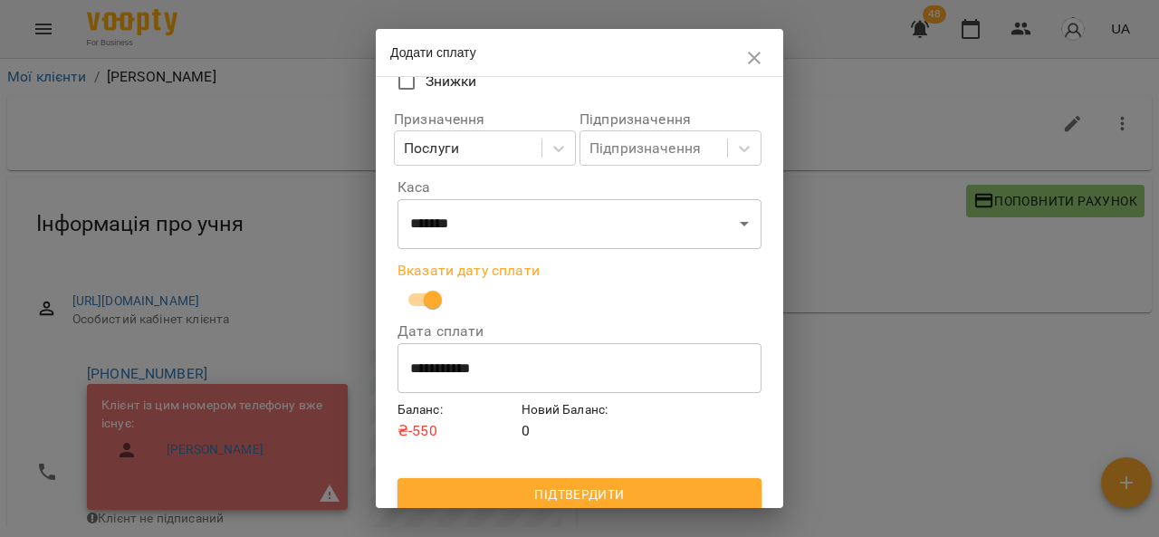
scroll to position [200, 0]
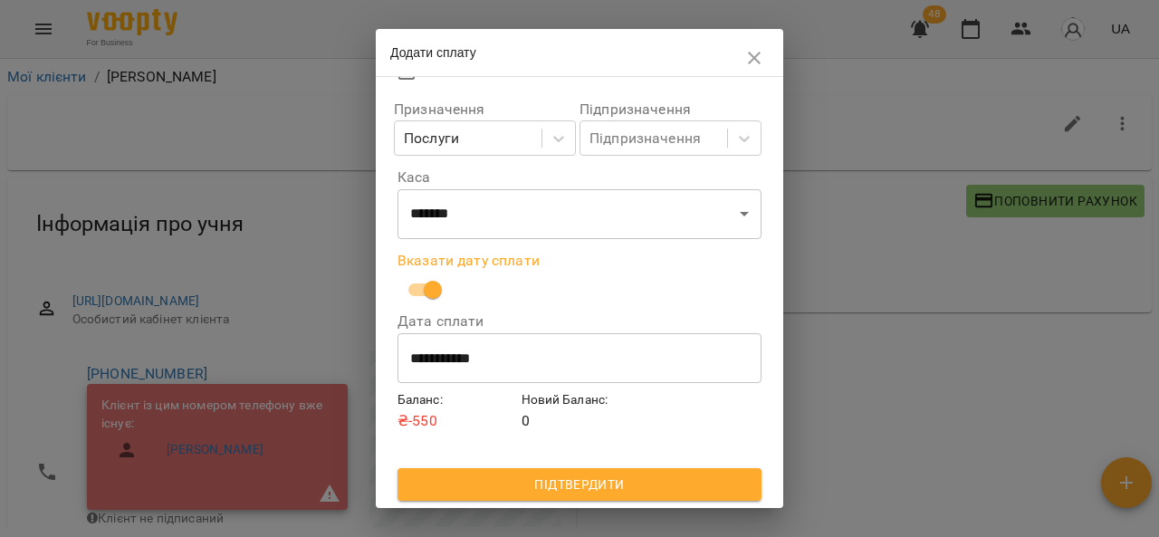
click at [620, 496] on button "Підтвердити" at bounding box center [579, 484] width 364 height 33
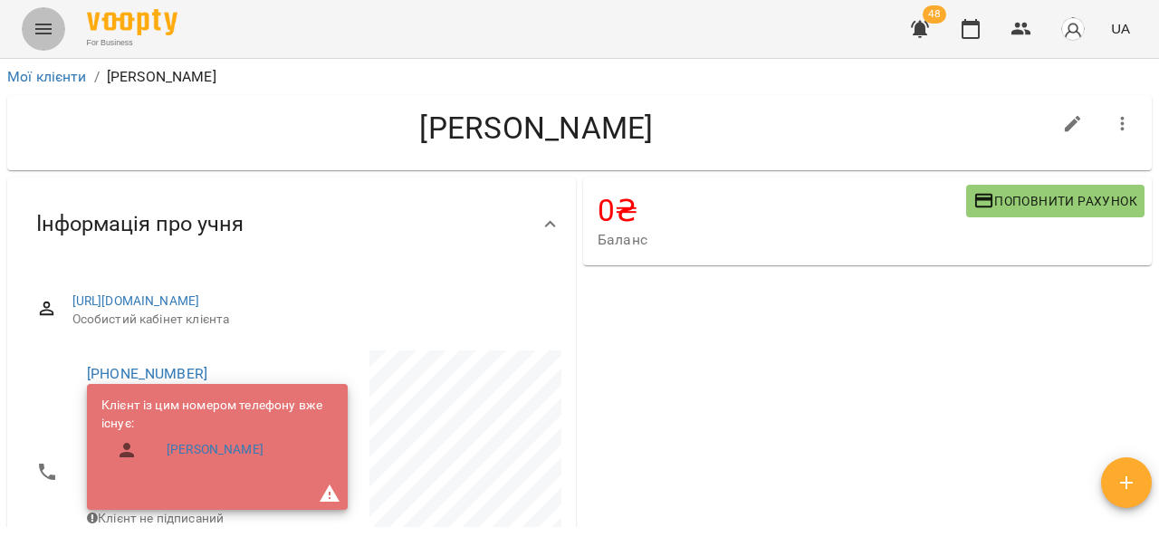
click at [53, 21] on icon "Menu" at bounding box center [44, 29] width 22 height 22
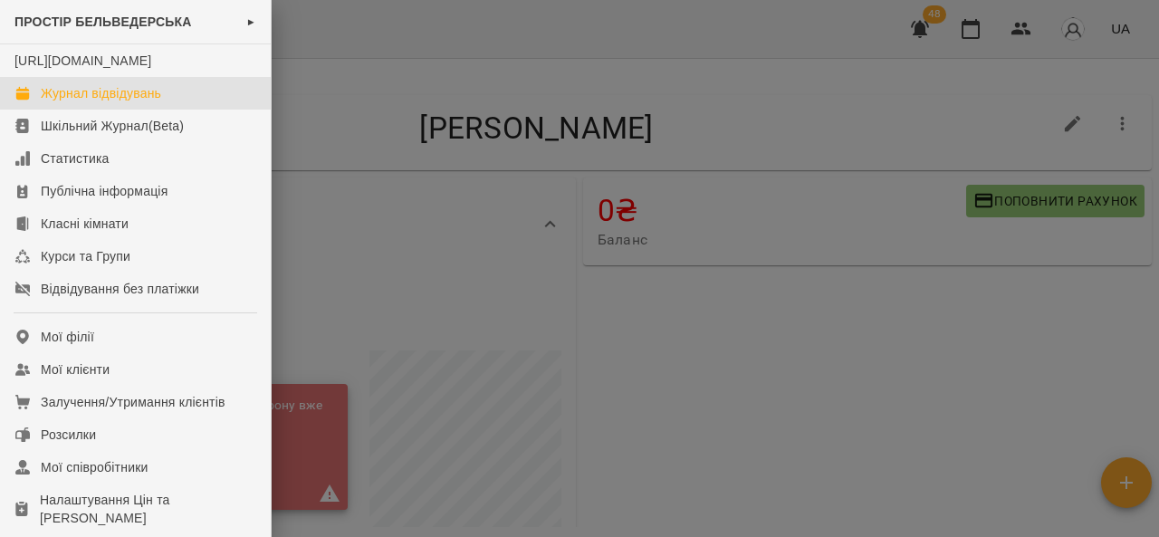
click at [62, 102] on div "Журнал відвідувань" at bounding box center [101, 93] width 120 height 18
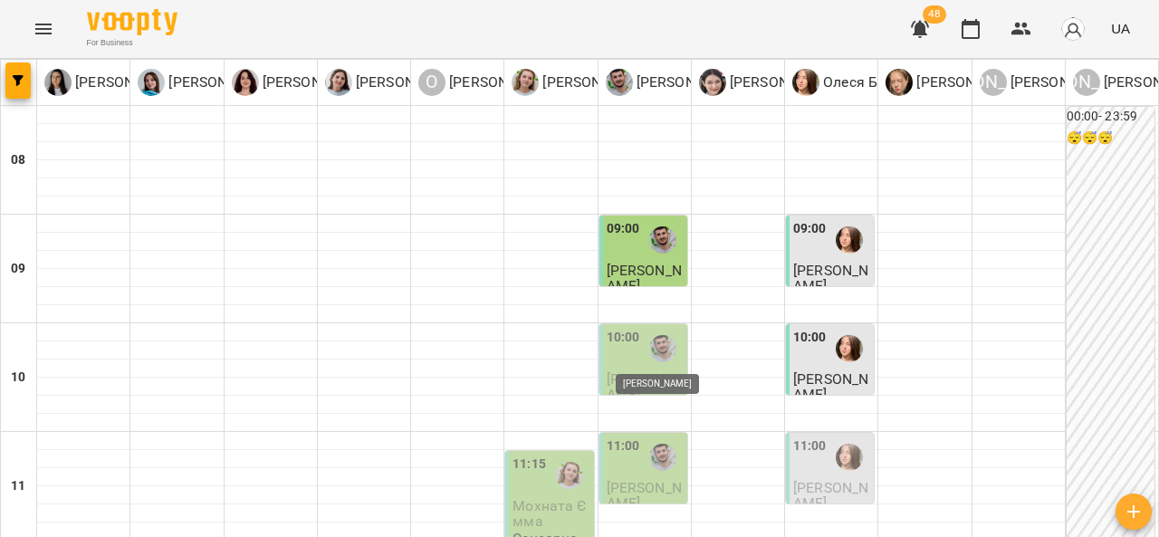
click at [651, 350] on img "Андрій Морцун" at bounding box center [662, 348] width 27 height 27
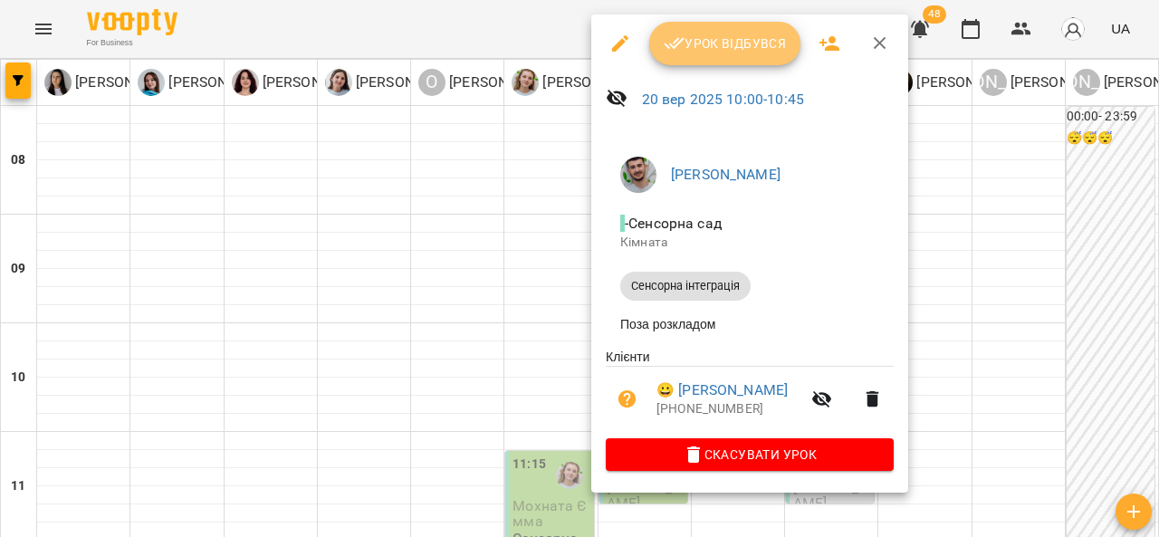
click at [675, 41] on icon "button" at bounding box center [674, 44] width 21 height 12
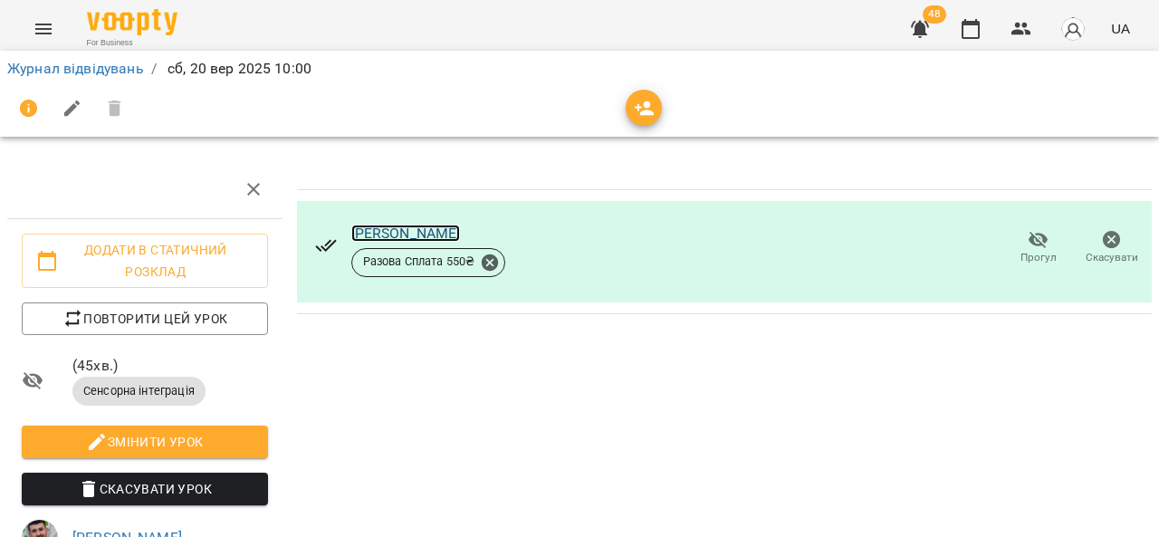
click at [401, 234] on link "[PERSON_NAME]" at bounding box center [406, 233] width 110 height 17
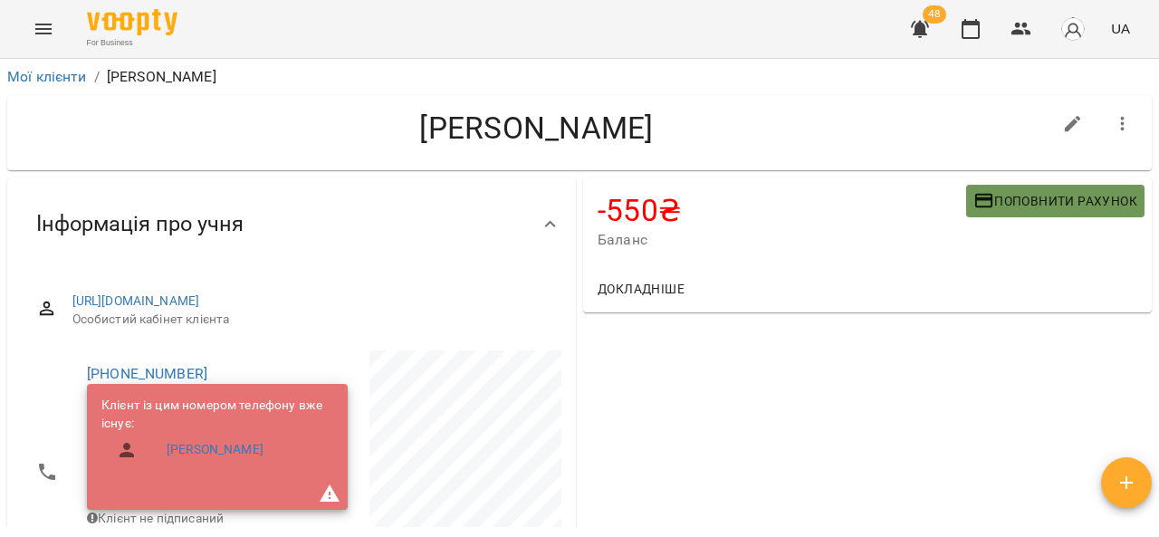
click at [992, 206] on span "Поповнити рахунок" at bounding box center [1055, 201] width 164 height 22
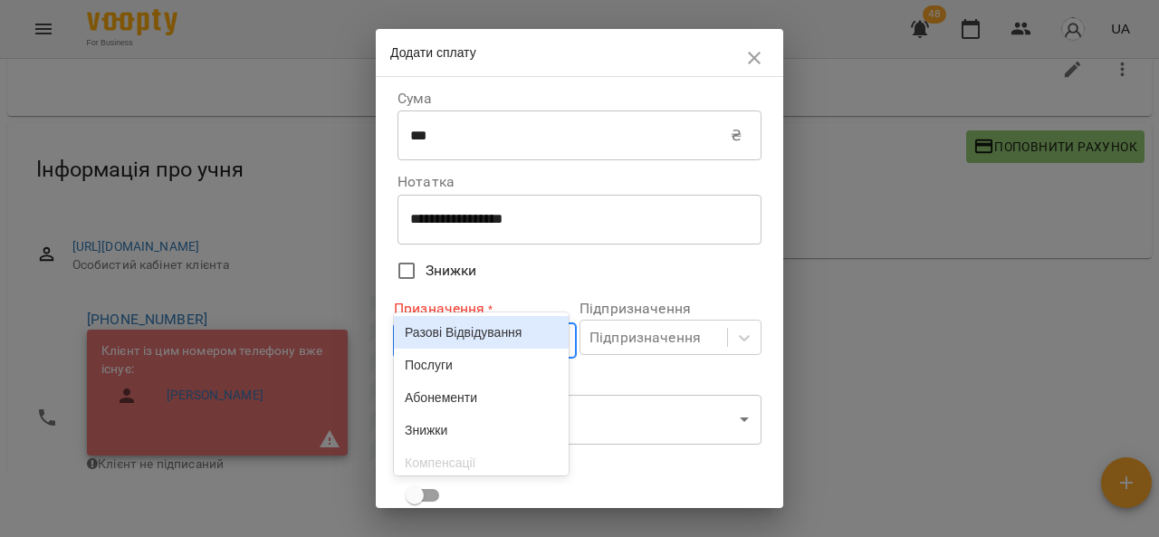
scroll to position [55, 0]
click at [490, 360] on div "Призначення * option Разові Відвідування focused, 1 of 6. 6 results available. …" at bounding box center [485, 328] width 182 height 74
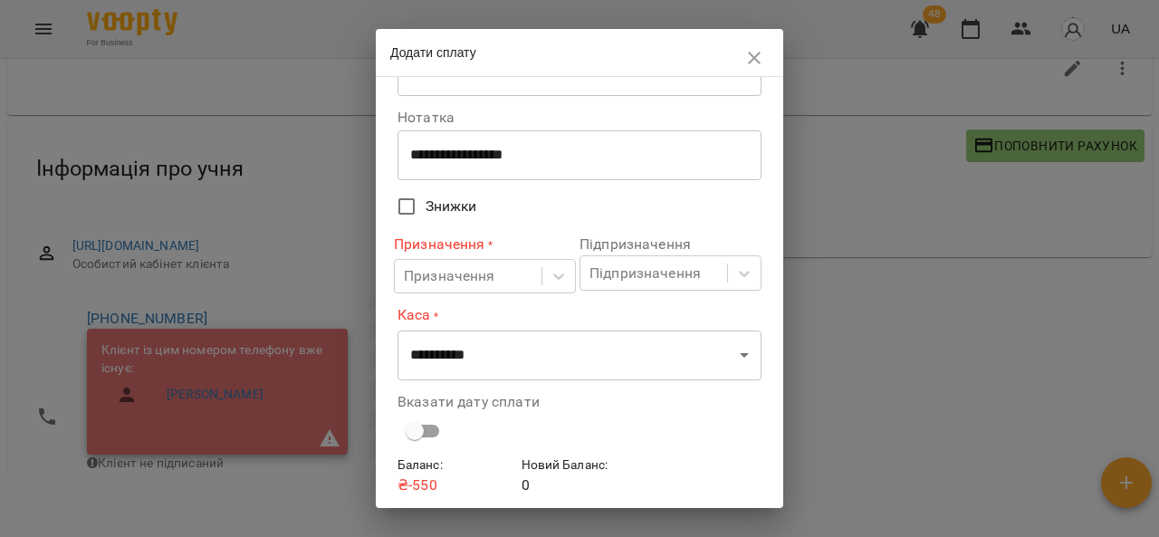
scroll to position [129, 0]
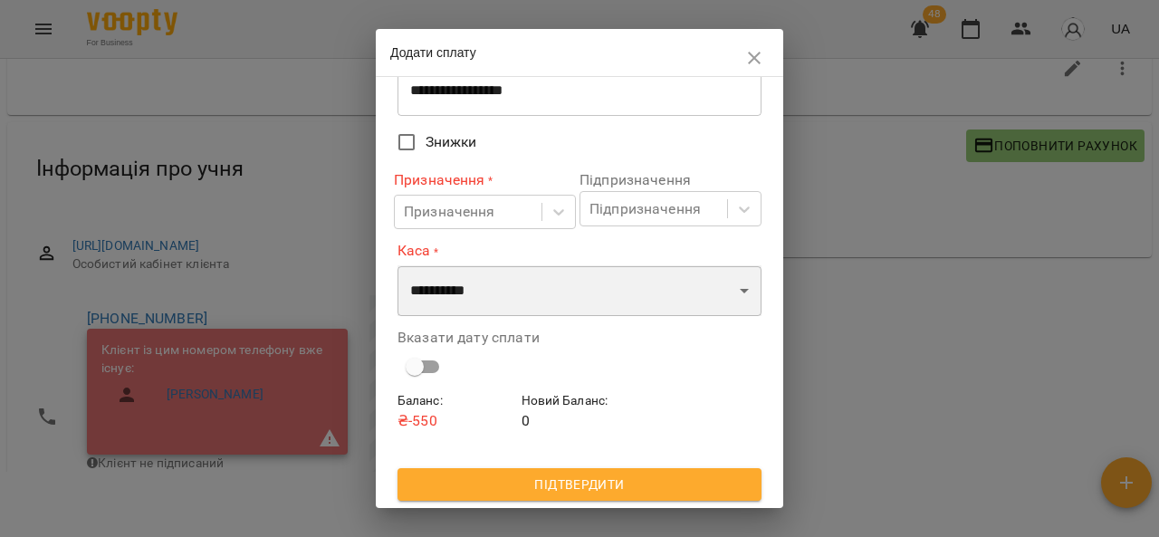
click at [569, 281] on select "**********" at bounding box center [579, 290] width 364 height 51
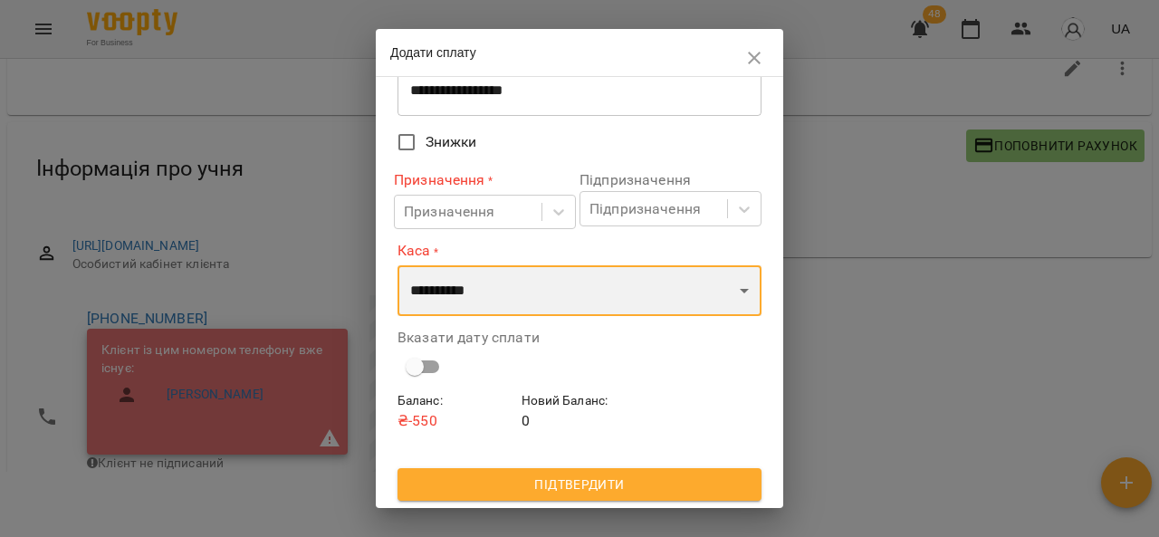
select select "****"
click at [397, 265] on select "**********" at bounding box center [579, 290] width 364 height 51
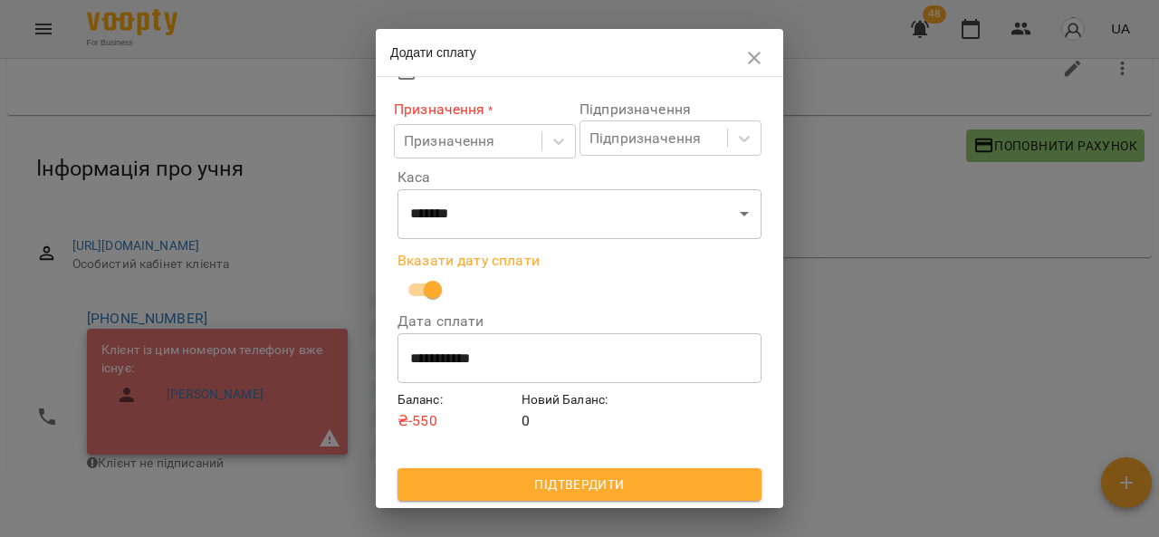
scroll to position [200, 0]
click at [632, 482] on span "Підтвердити" at bounding box center [579, 485] width 335 height 22
click at [686, 485] on span "Підтвердити" at bounding box center [579, 485] width 335 height 22
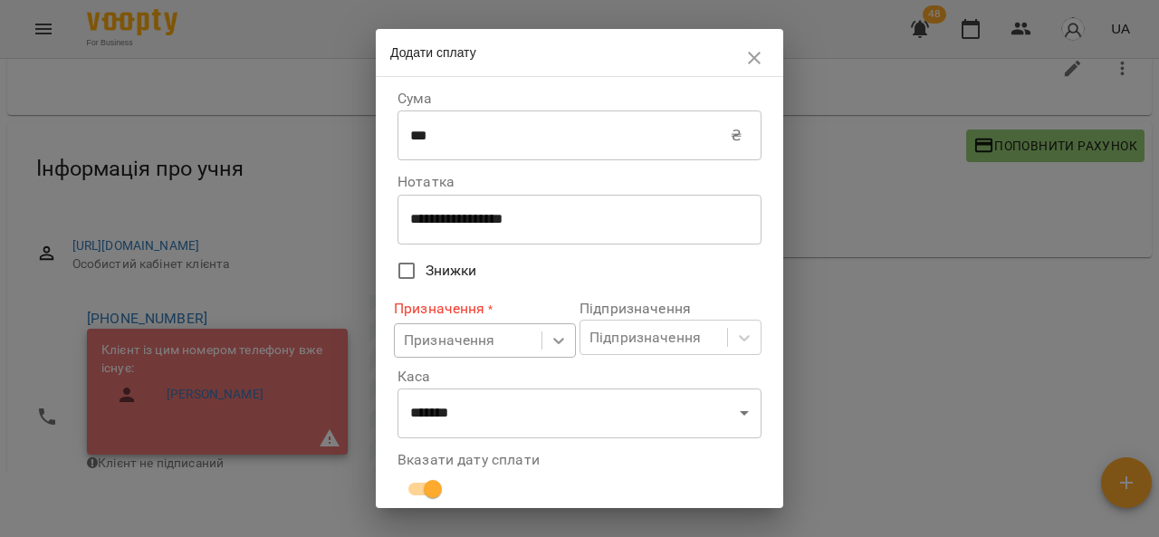
scroll to position [110, 0]
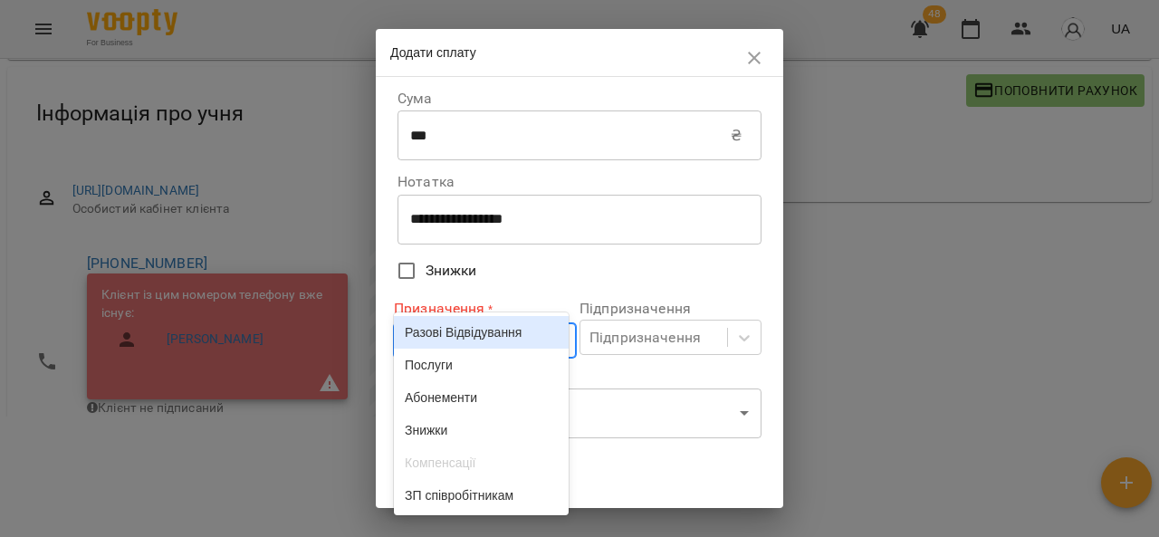
click at [549, 341] on body "For Business 48 UA Мої клієнти / Шевчук Віка Шевчук Віка -550 ₴ Баланс Поповнит…" at bounding box center [579, 188] width 1159 height 596
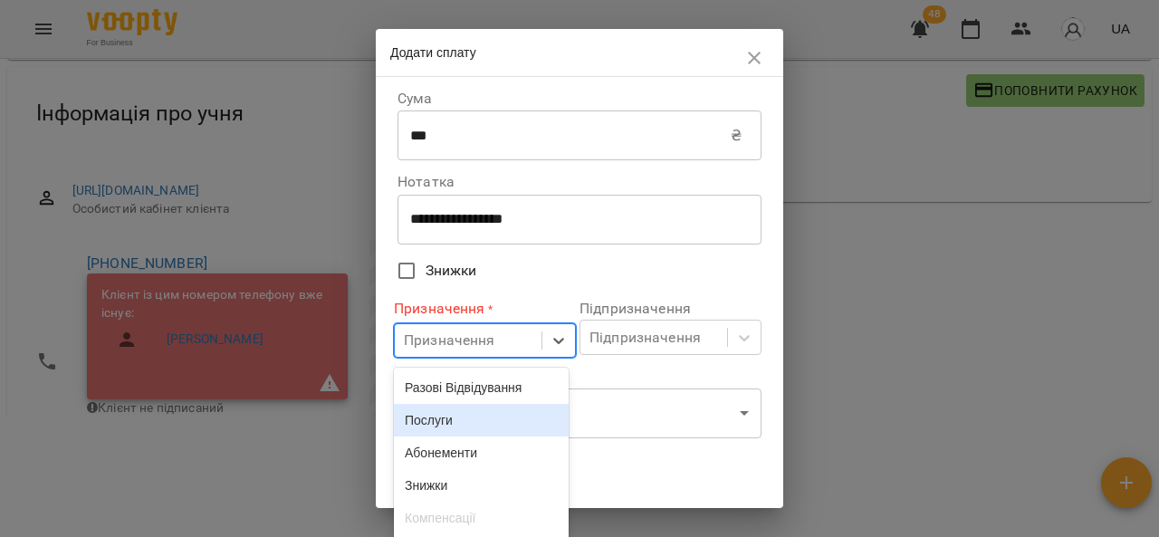
click at [513, 436] on div "Послуги" at bounding box center [481, 420] width 175 height 33
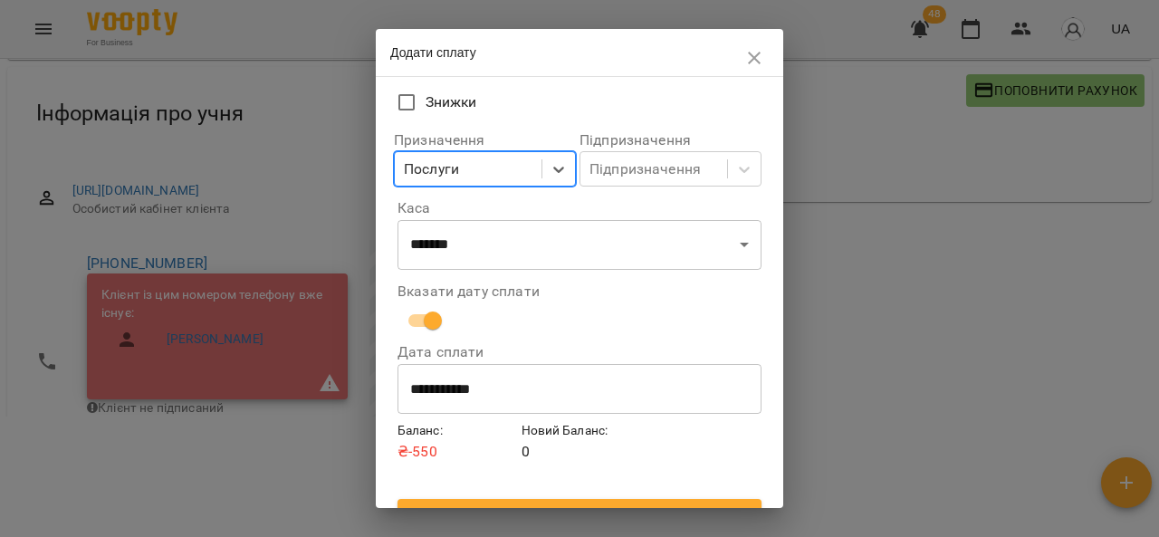
scroll to position [200, 0]
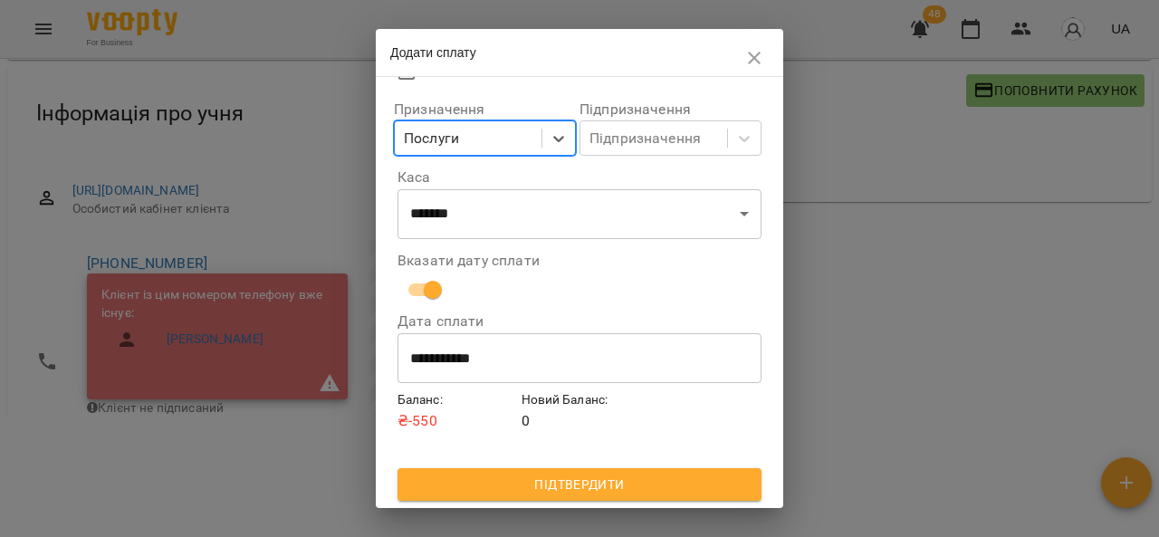
click at [655, 475] on span "Підтвердити" at bounding box center [579, 485] width 335 height 22
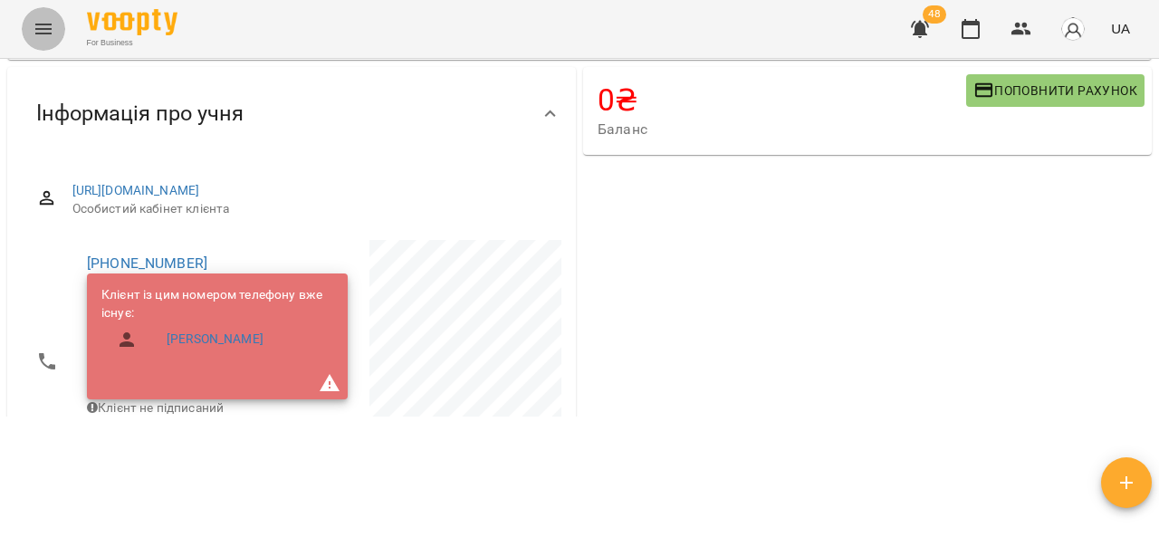
click at [45, 34] on icon "Menu" at bounding box center [44, 29] width 22 height 22
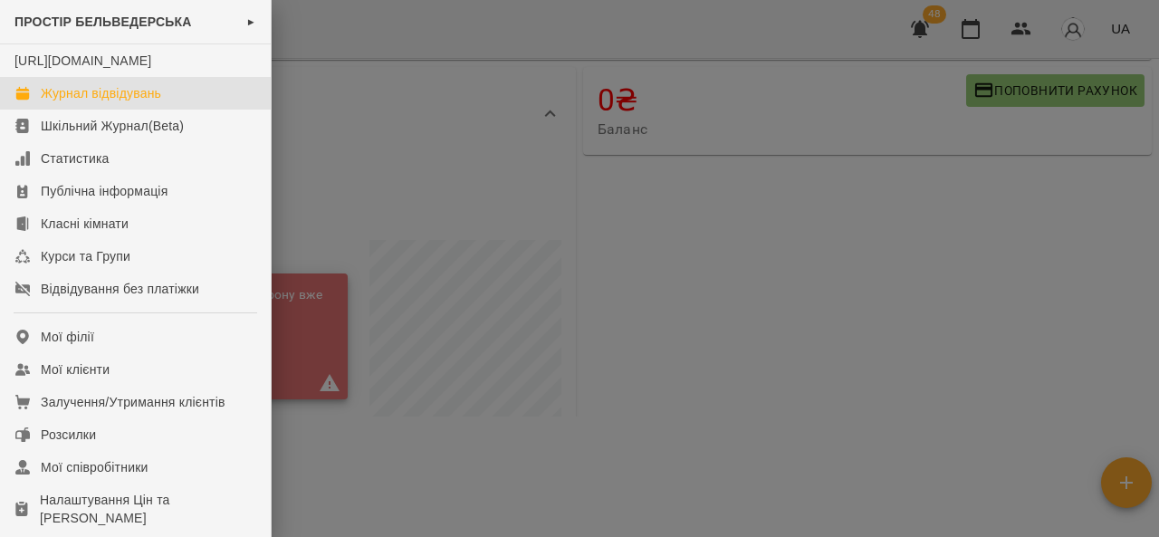
click at [151, 102] on div "Журнал відвідувань" at bounding box center [101, 93] width 120 height 18
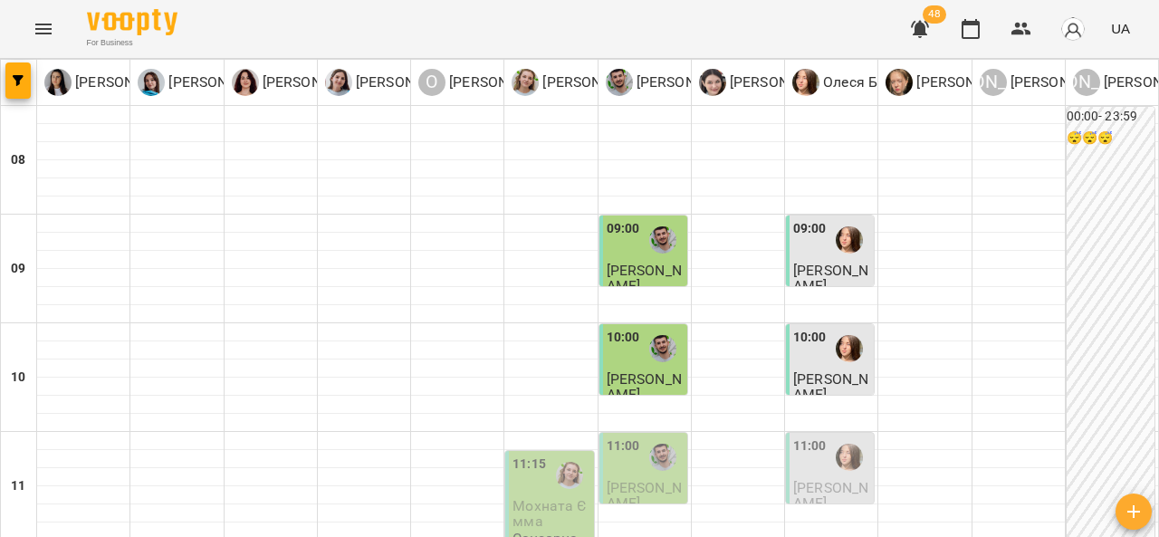
scroll to position [134, 0]
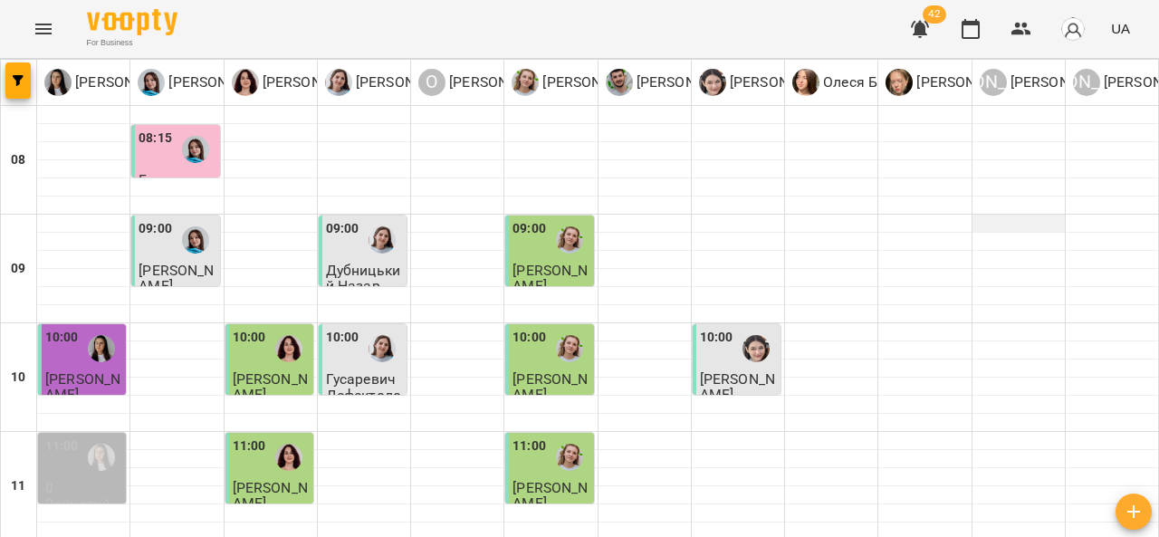
scroll to position [901, 0]
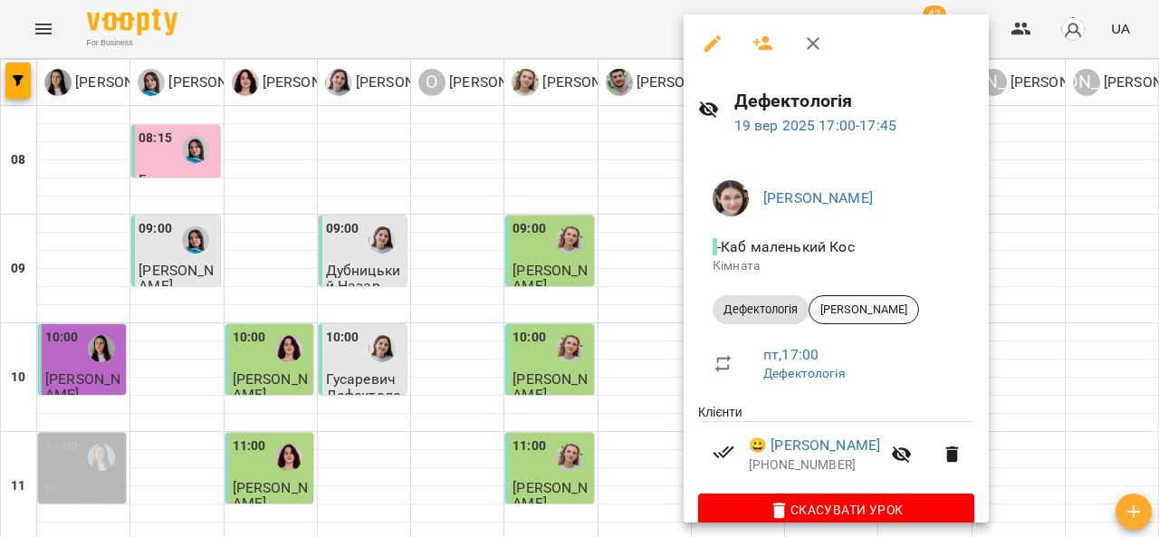
click at [898, 302] on span "[PERSON_NAME]" at bounding box center [863, 309] width 109 height 16
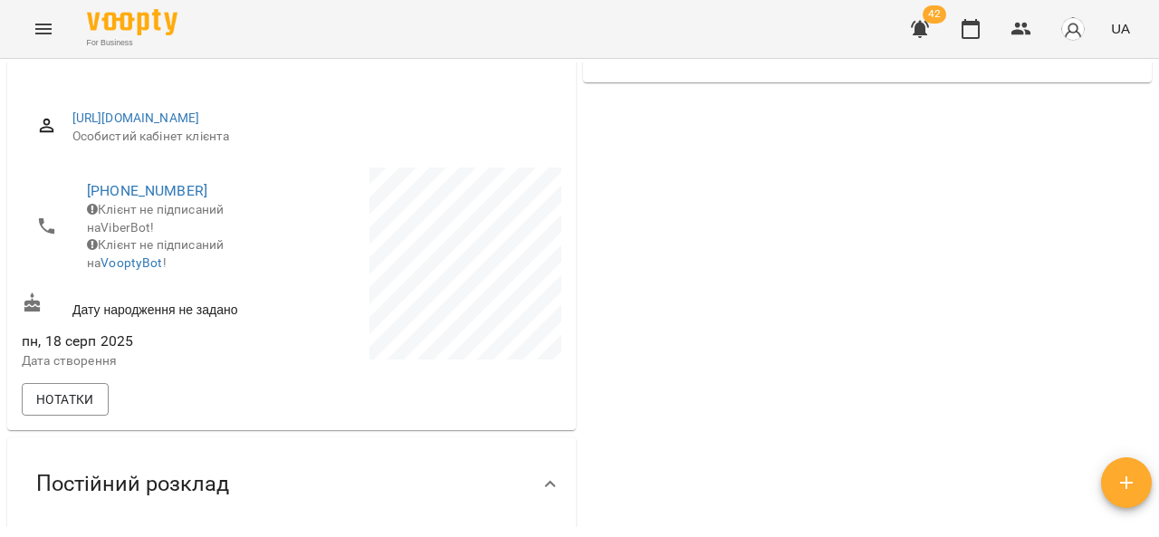
scroll to position [179, 0]
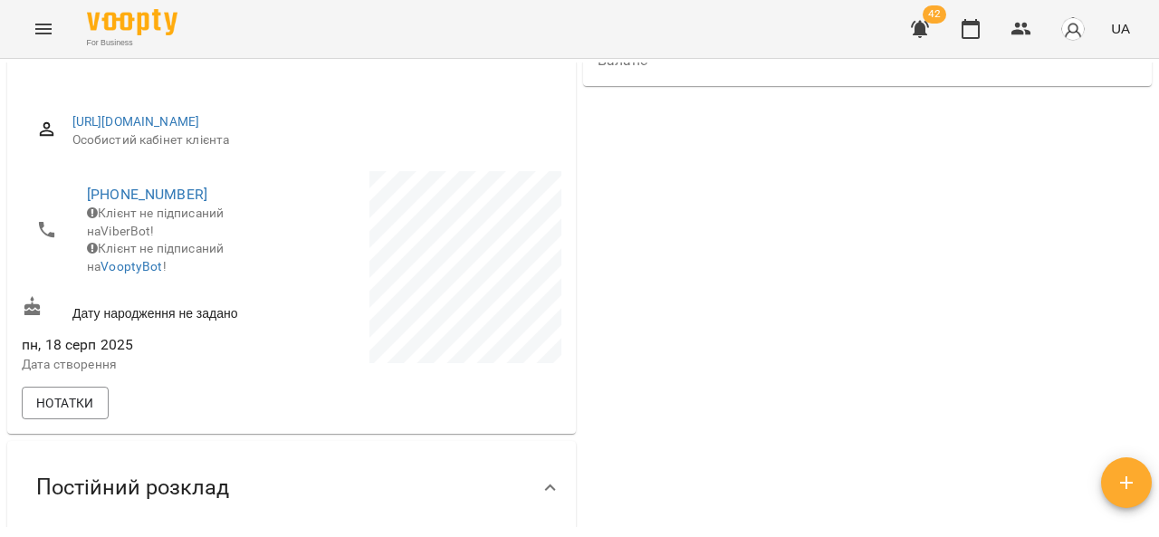
click at [53, 29] on icon "Menu" at bounding box center [44, 29] width 22 height 22
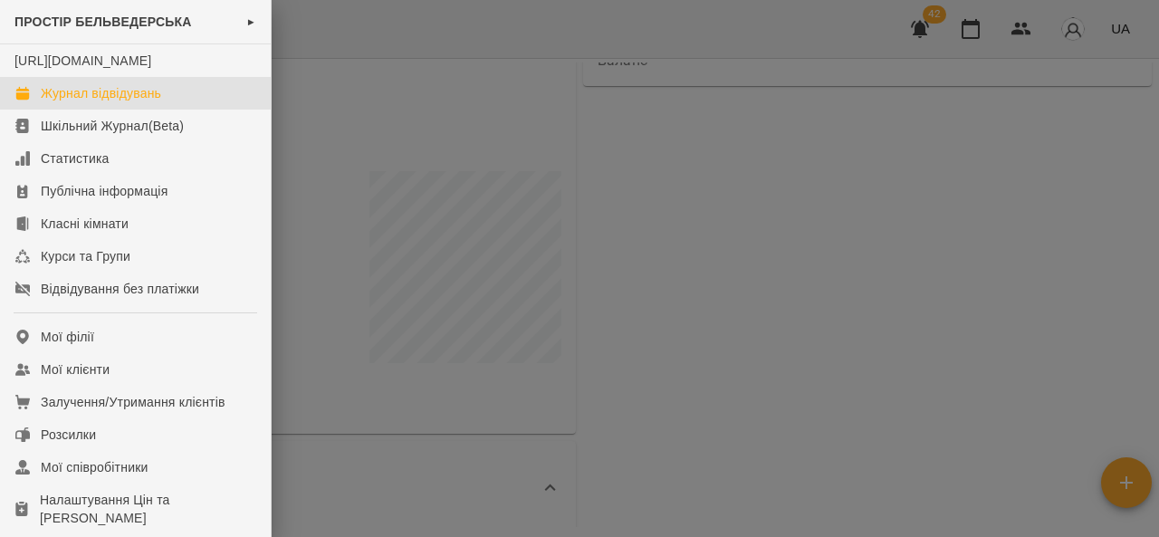
click at [174, 110] on link "Журнал відвідувань" at bounding box center [135, 93] width 271 height 33
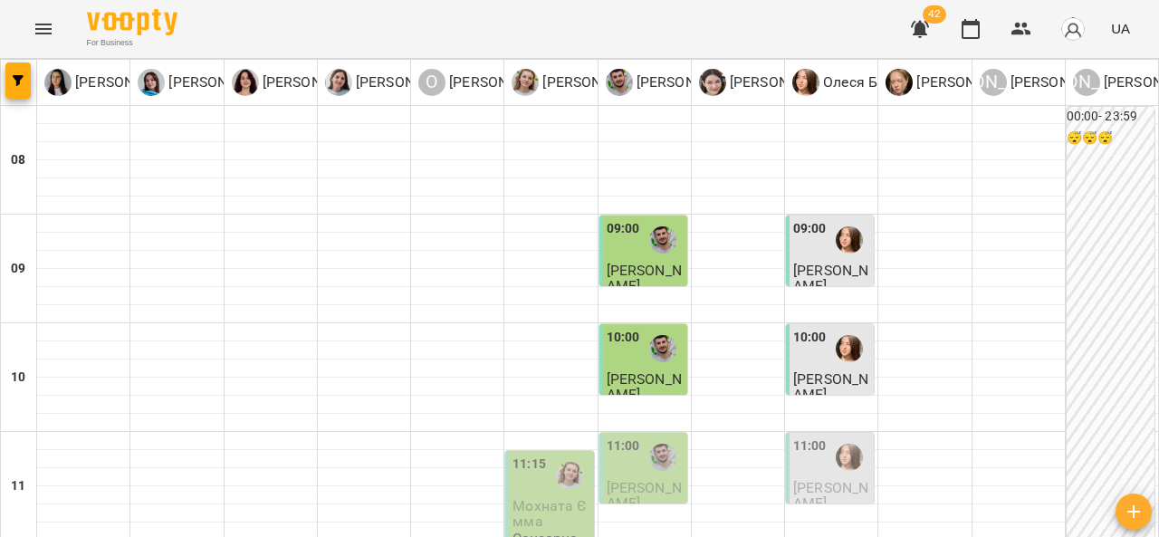
scroll to position [188, 0]
click at [554, 497] on span "Мохната Ємма" at bounding box center [549, 513] width 74 height 33
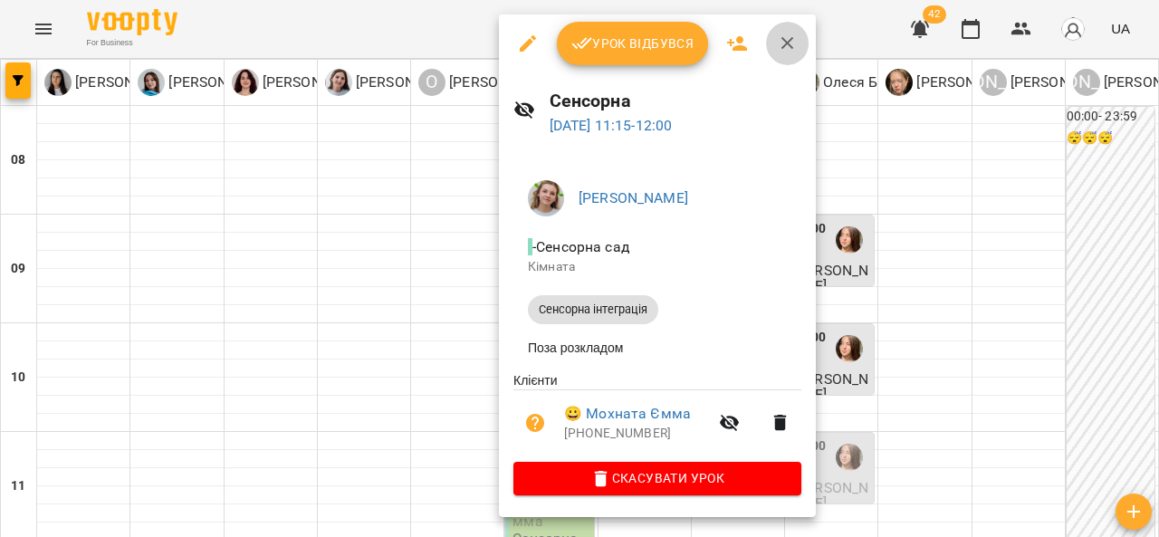
click at [801, 35] on button "button" at bounding box center [787, 43] width 43 height 43
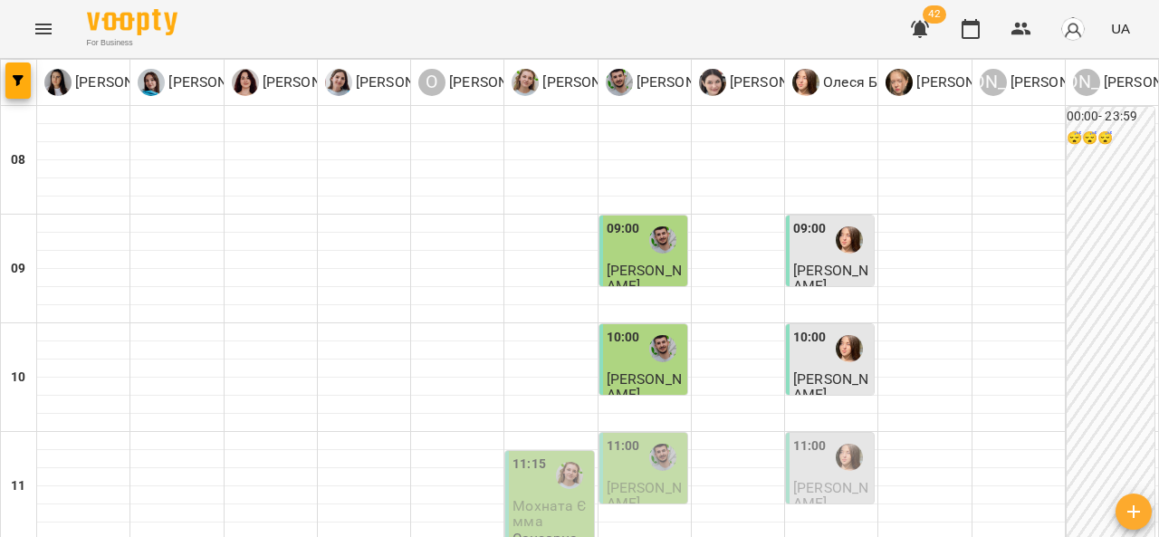
click at [643, 436] on div at bounding box center [663, 457] width 42 height 42
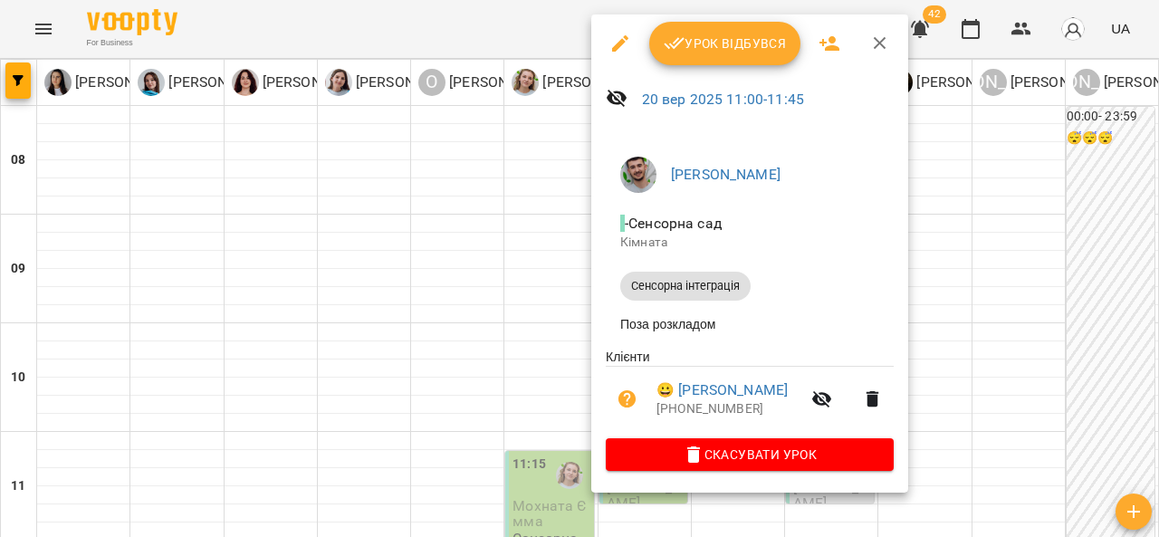
click at [891, 46] on button "button" at bounding box center [879, 43] width 43 height 43
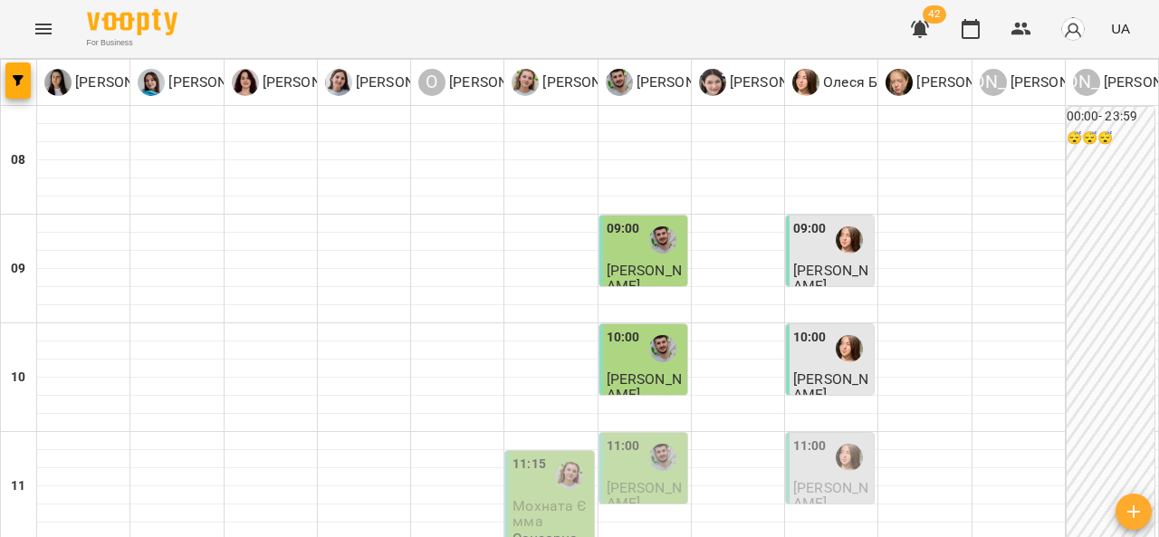
click at [837, 479] on span "Шемрай Давид" at bounding box center [830, 495] width 75 height 33
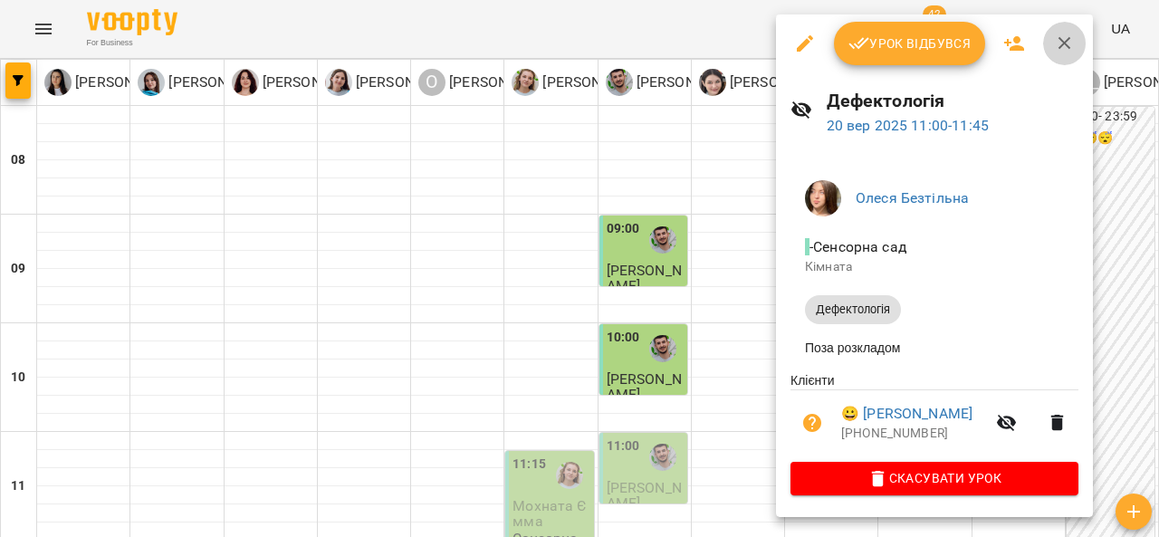
click at [1061, 46] on icon "button" at bounding box center [1065, 44] width 22 height 22
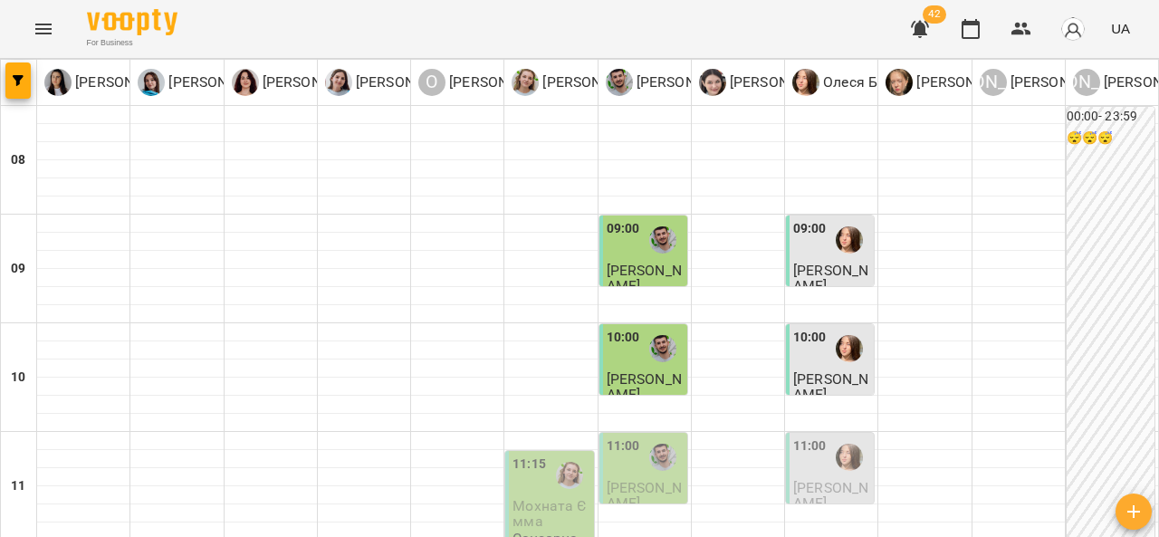
scroll to position [0, 0]
click at [646, 276] on span "[PERSON_NAME]" at bounding box center [644, 278] width 75 height 33
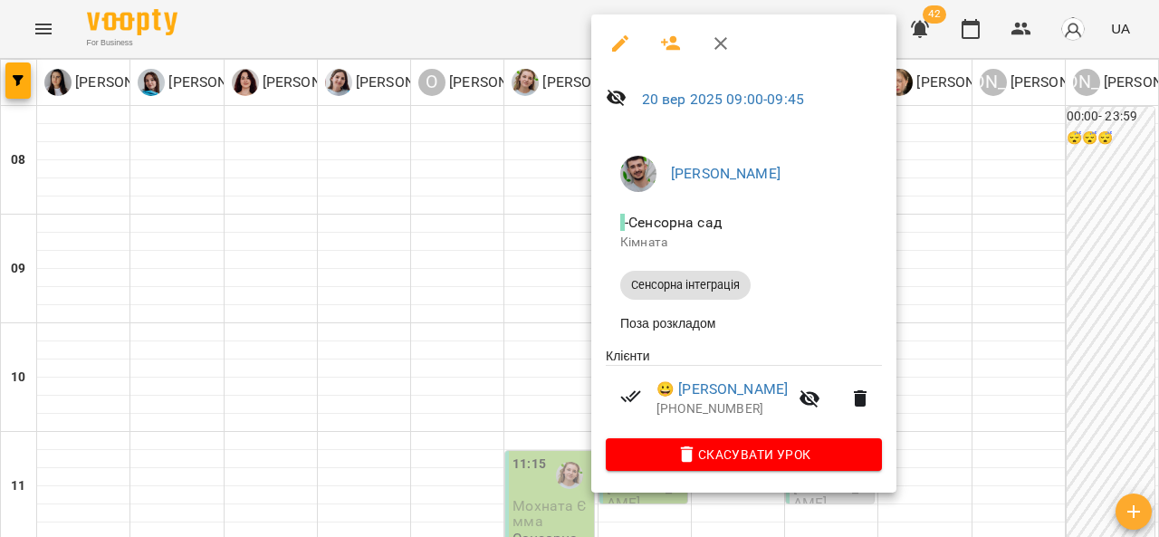
click at [728, 51] on icon "button" at bounding box center [721, 44] width 22 height 22
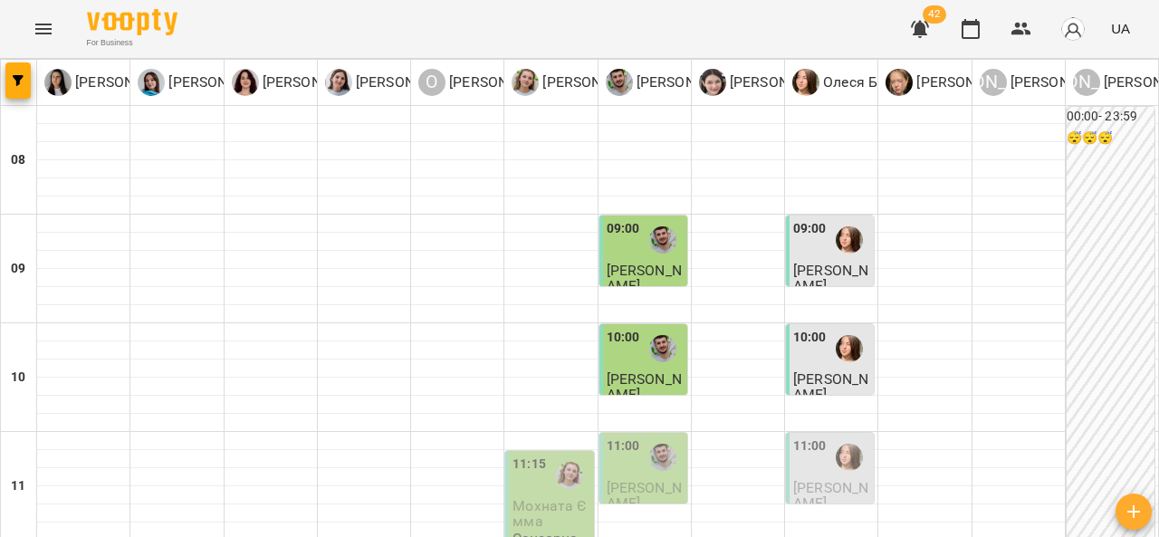
click at [820, 372] on span "[PERSON_NAME]" at bounding box center [830, 386] width 75 height 33
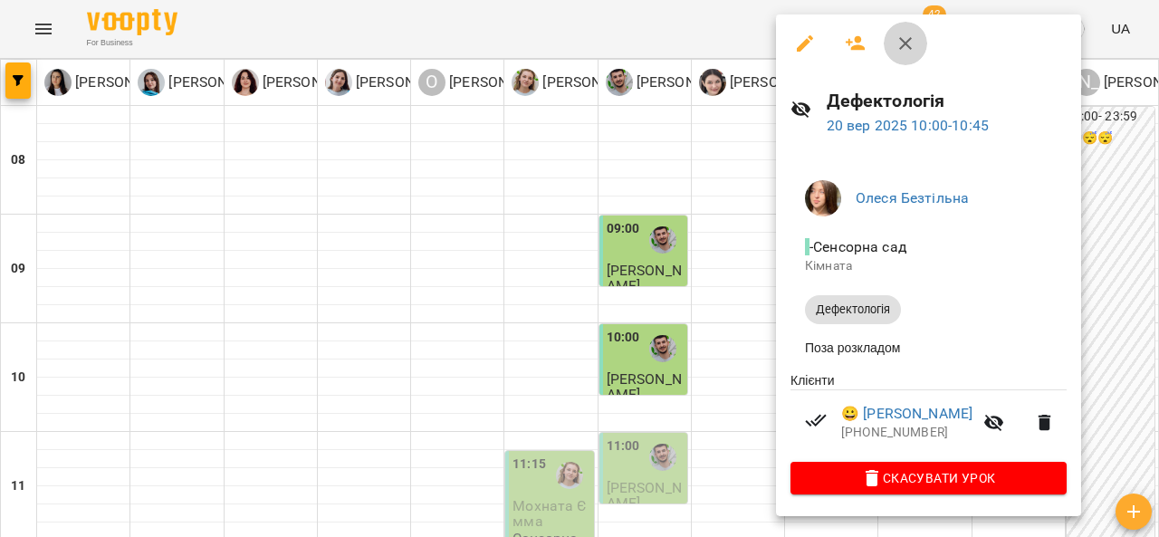
click at [896, 46] on icon "button" at bounding box center [906, 44] width 22 height 22
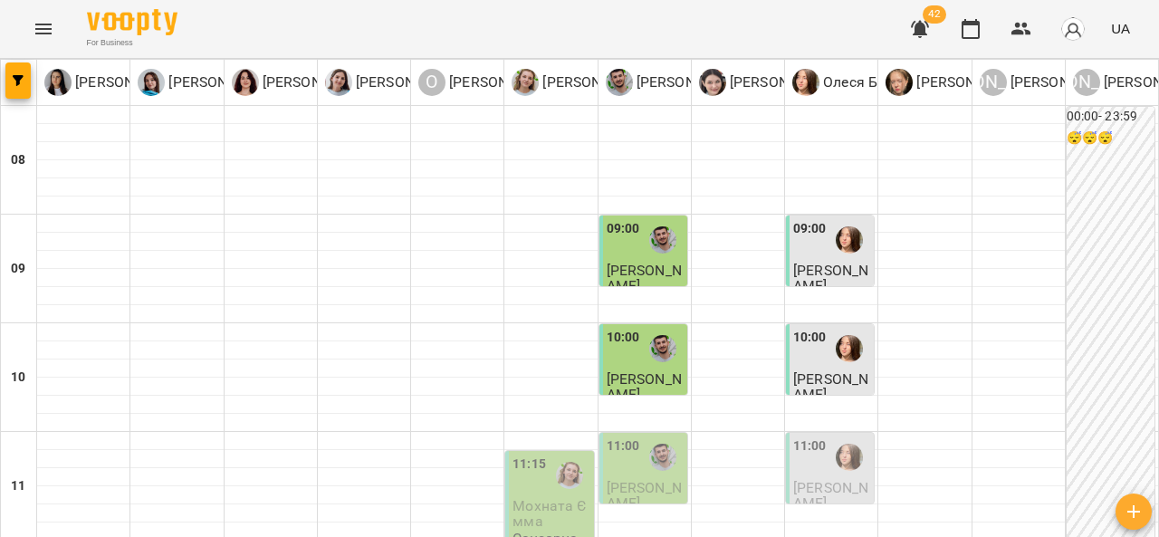
click at [626, 341] on label "10:00" at bounding box center [623, 338] width 33 height 20
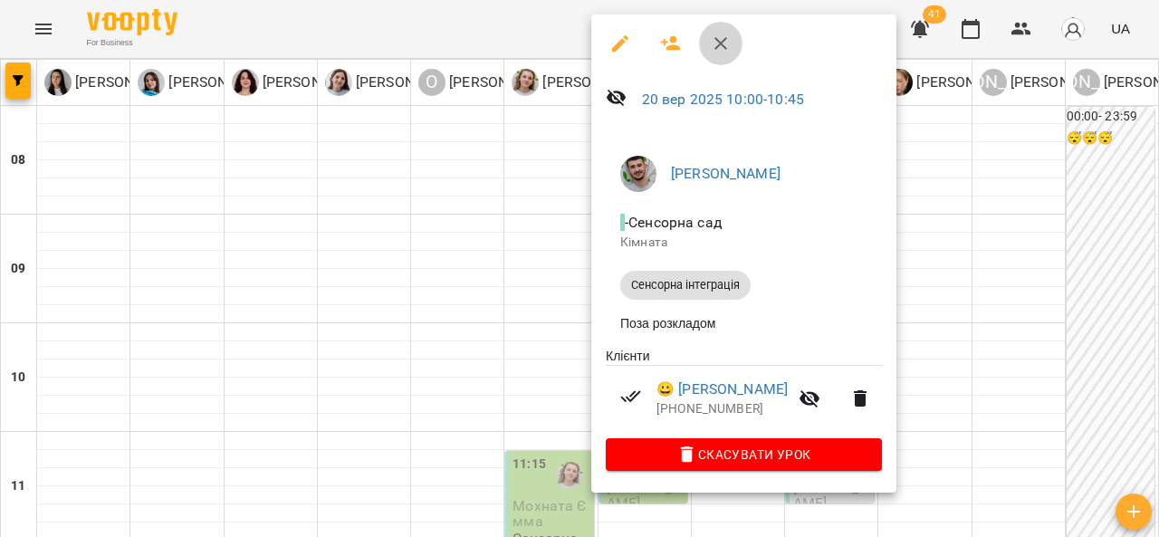
click at [730, 46] on icon "button" at bounding box center [721, 44] width 22 height 22
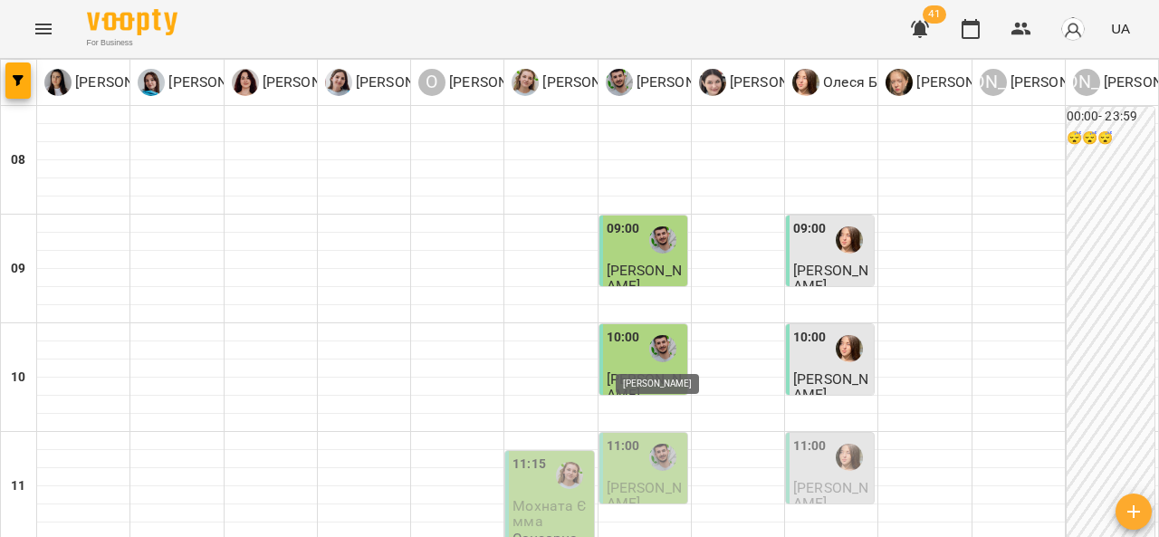
click at [649, 345] on img "Андрій Морцун" at bounding box center [662, 348] width 27 height 27
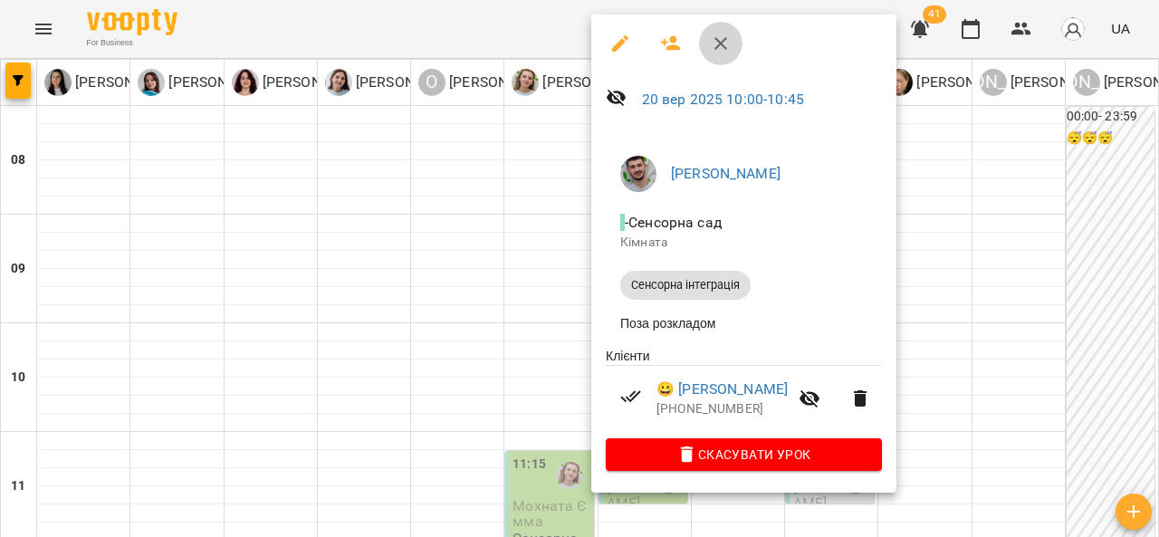
click at [727, 48] on icon "button" at bounding box center [721, 44] width 22 height 22
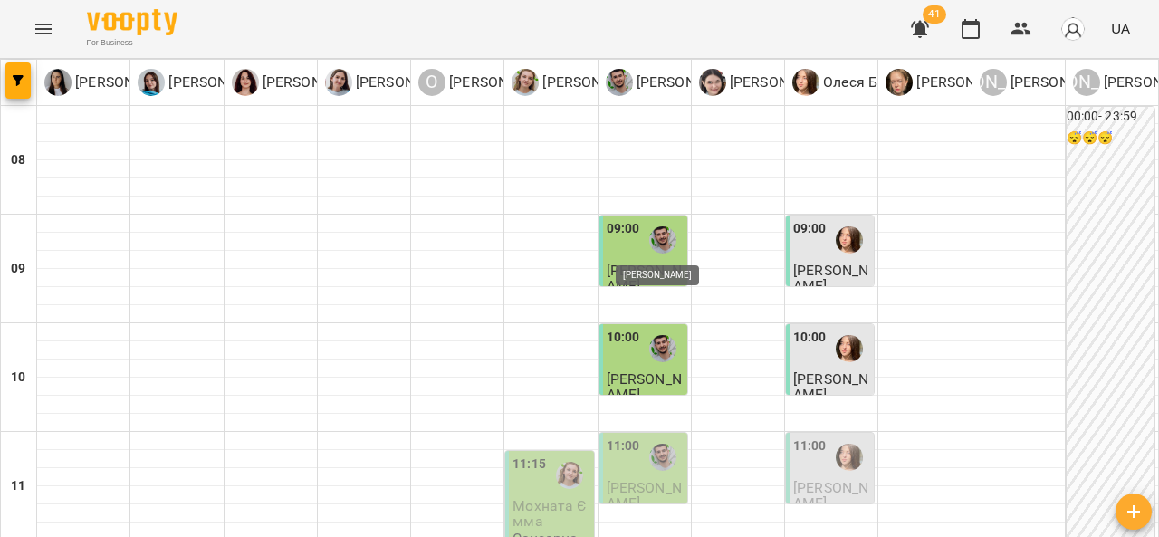
click at [656, 242] on img "Андрій Морцун" at bounding box center [662, 239] width 27 height 27
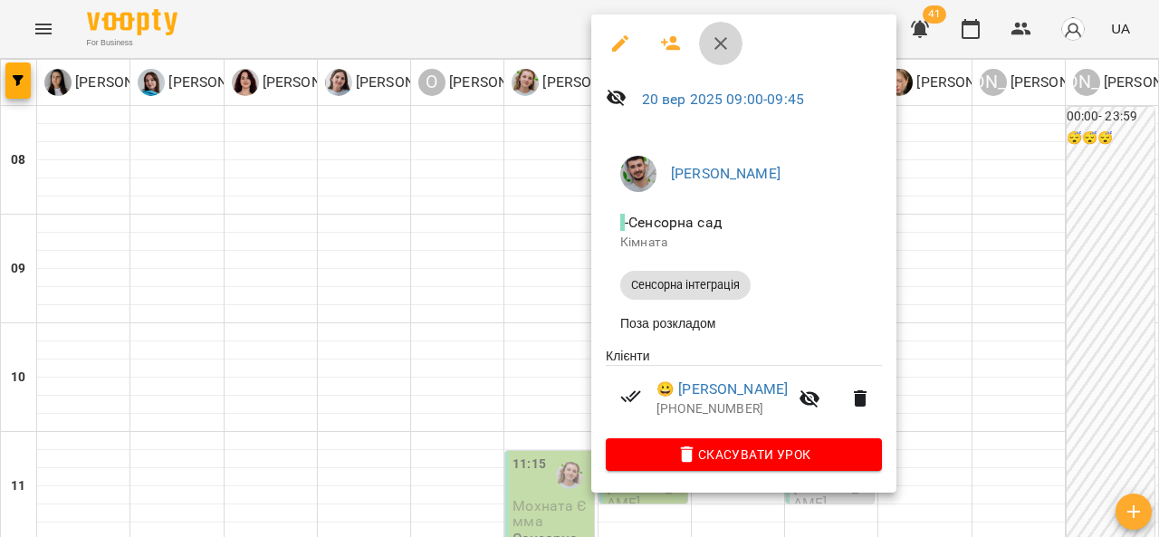
click at [725, 47] on icon "button" at bounding box center [720, 43] width 13 height 13
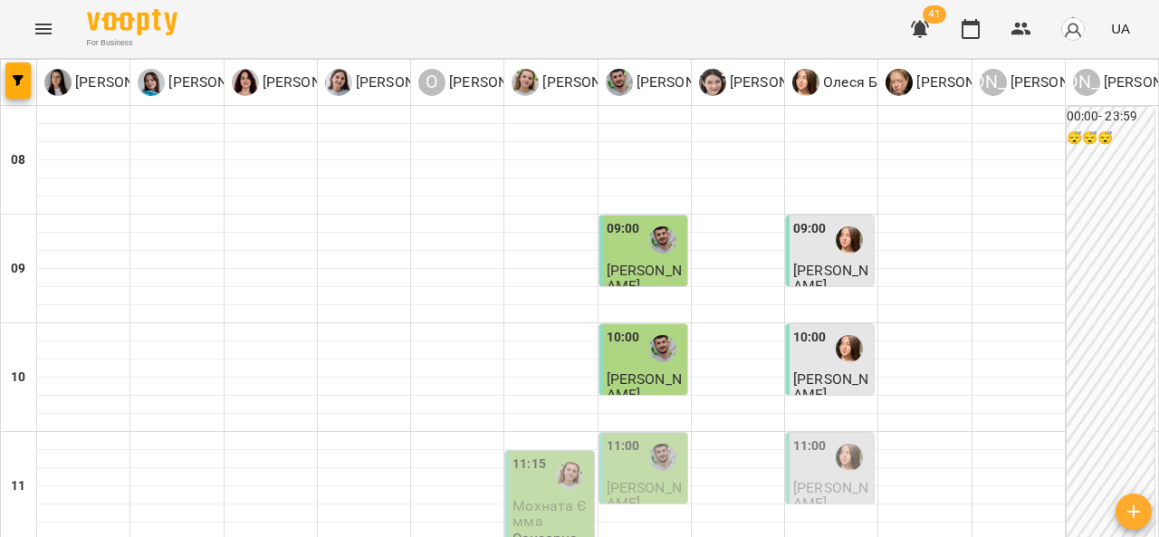
click at [802, 252] on div "09:00" at bounding box center [809, 240] width 33 height 42
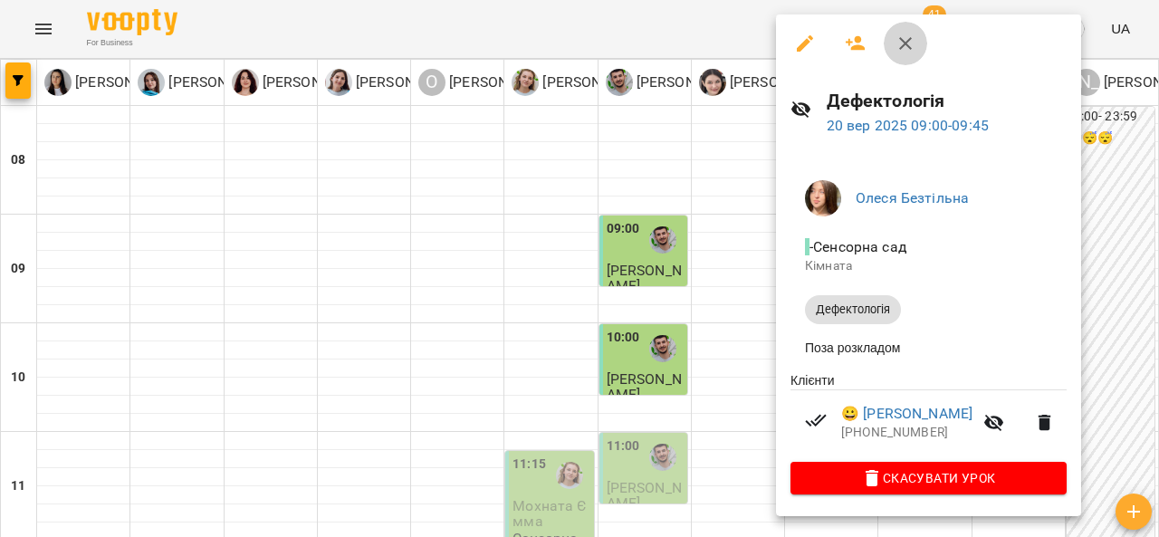
click at [918, 39] on button "button" at bounding box center [905, 43] width 43 height 43
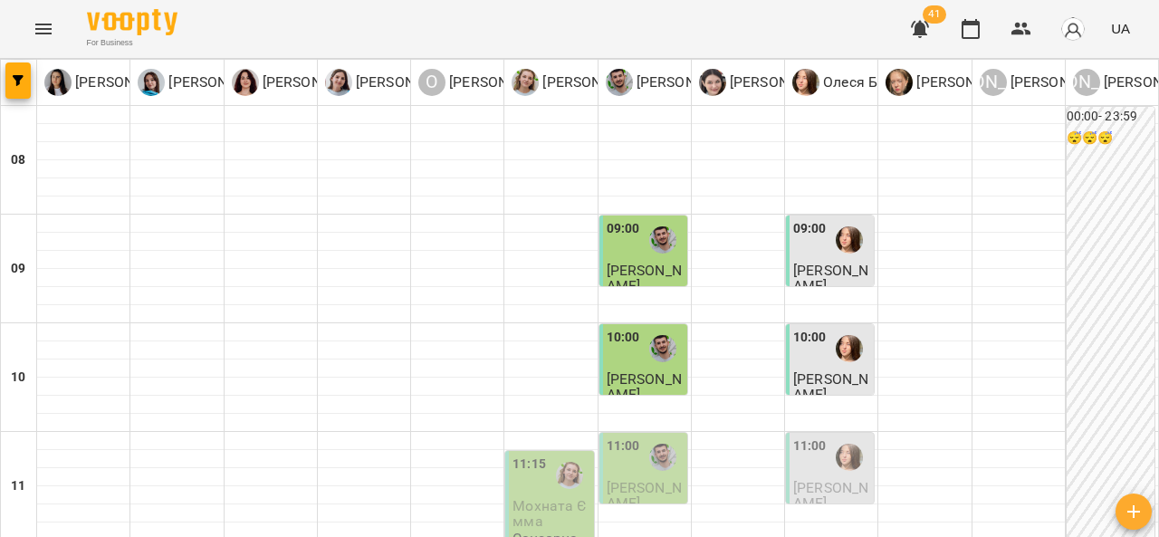
click at [805, 350] on div "10:00" at bounding box center [809, 349] width 33 height 42
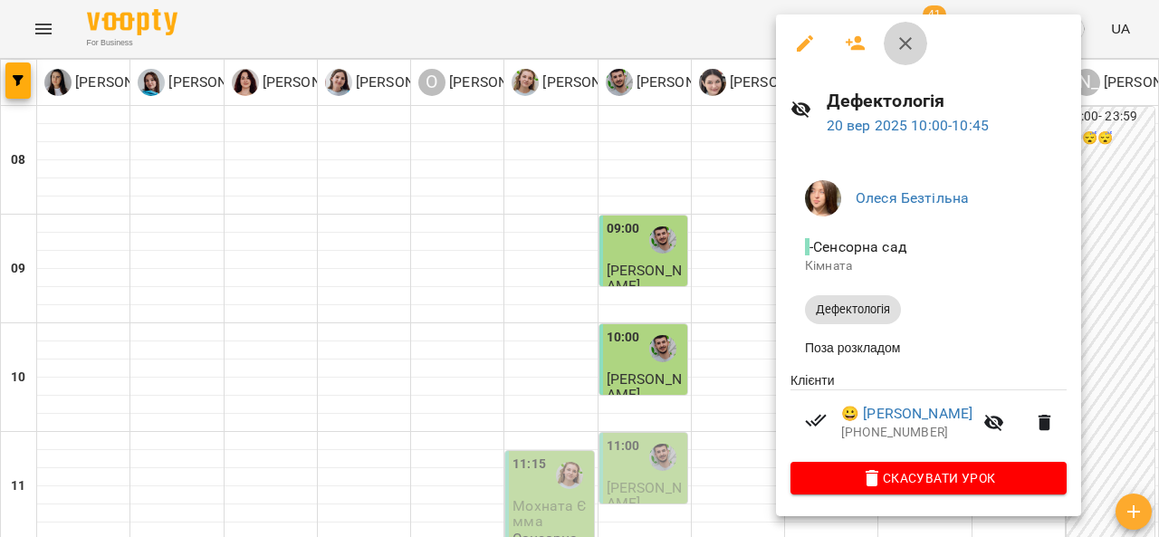
click at [920, 28] on button "button" at bounding box center [905, 43] width 43 height 43
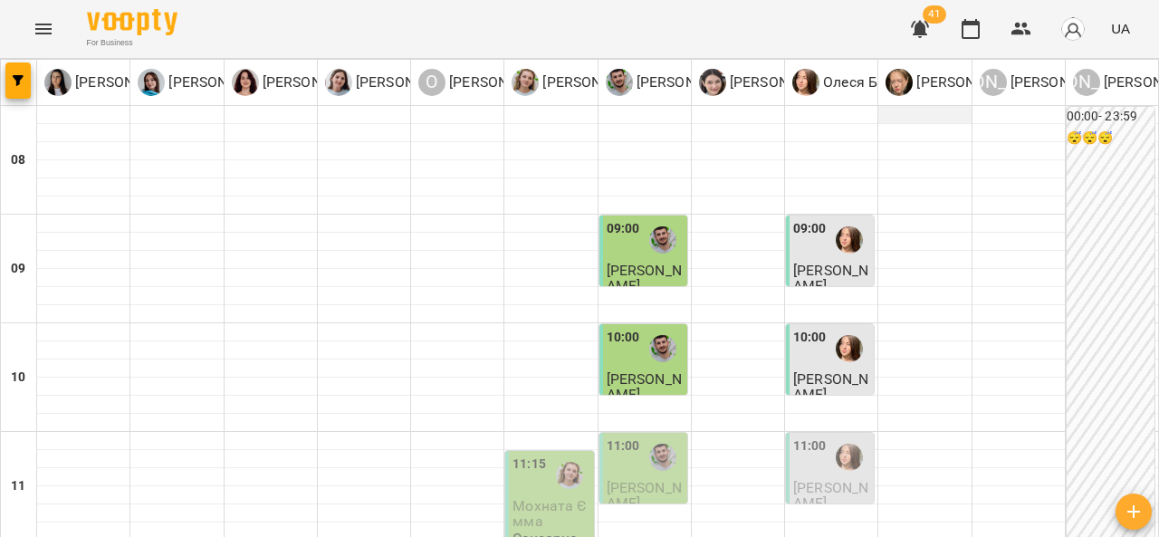
scroll to position [182, 0]
click at [642, 436] on div at bounding box center [663, 457] width 42 height 42
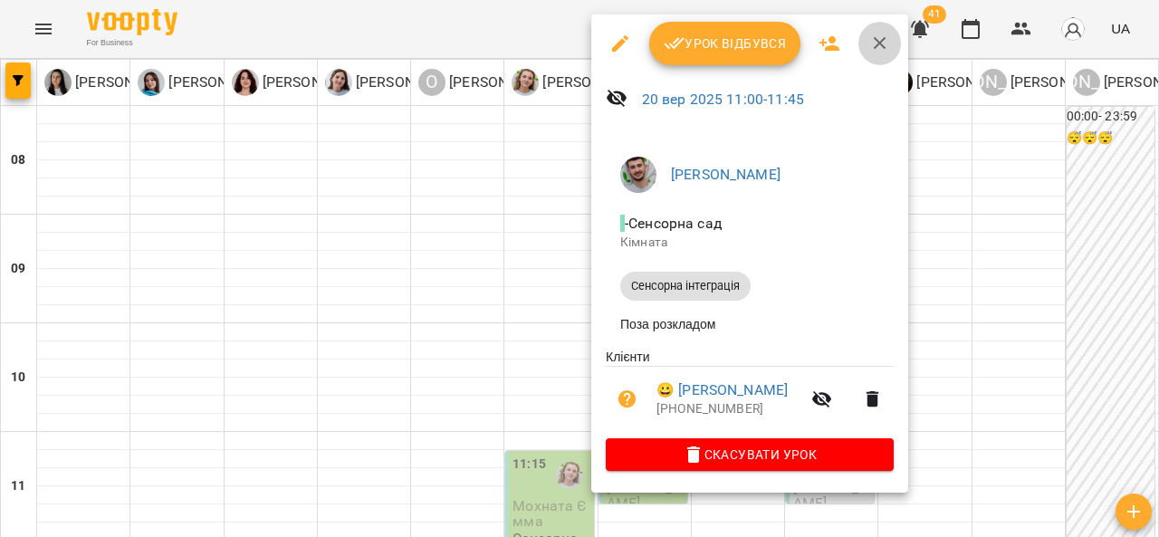
click at [894, 42] on button "button" at bounding box center [879, 43] width 43 height 43
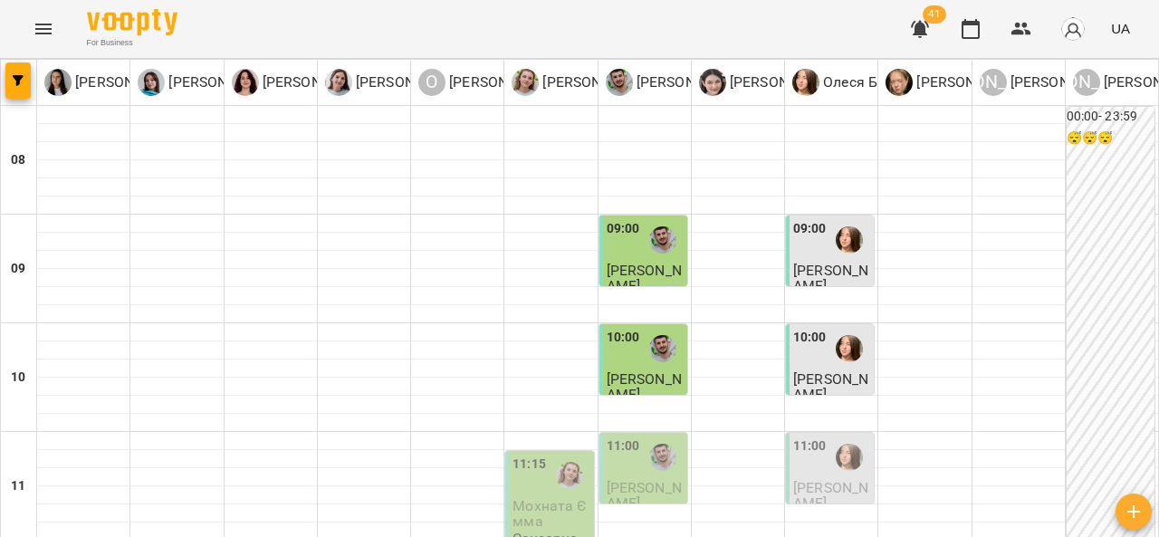
scroll to position [292, 0]
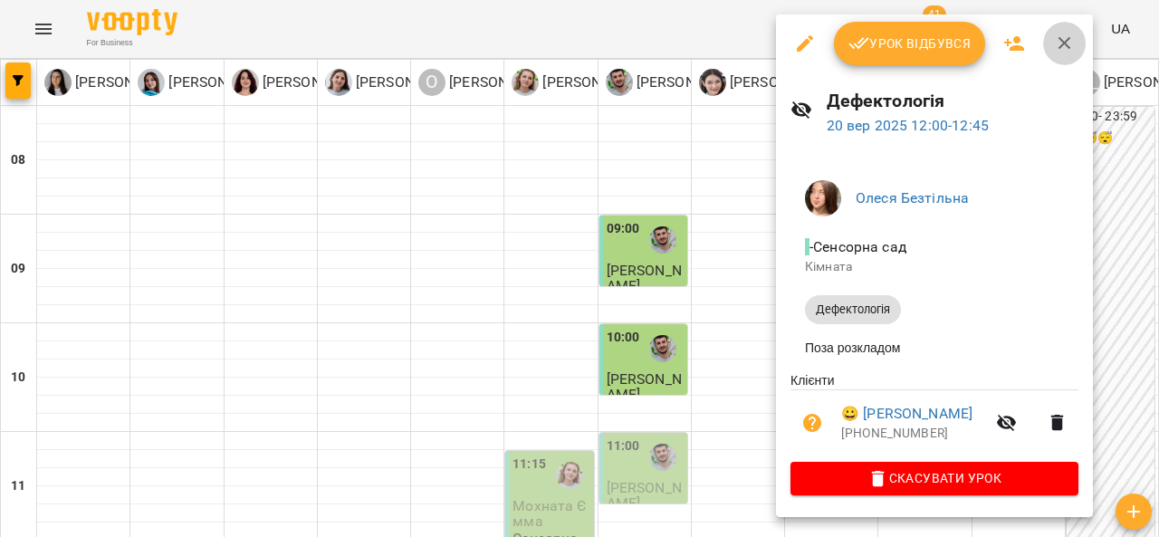
click at [1049, 43] on button "button" at bounding box center [1064, 43] width 43 height 43
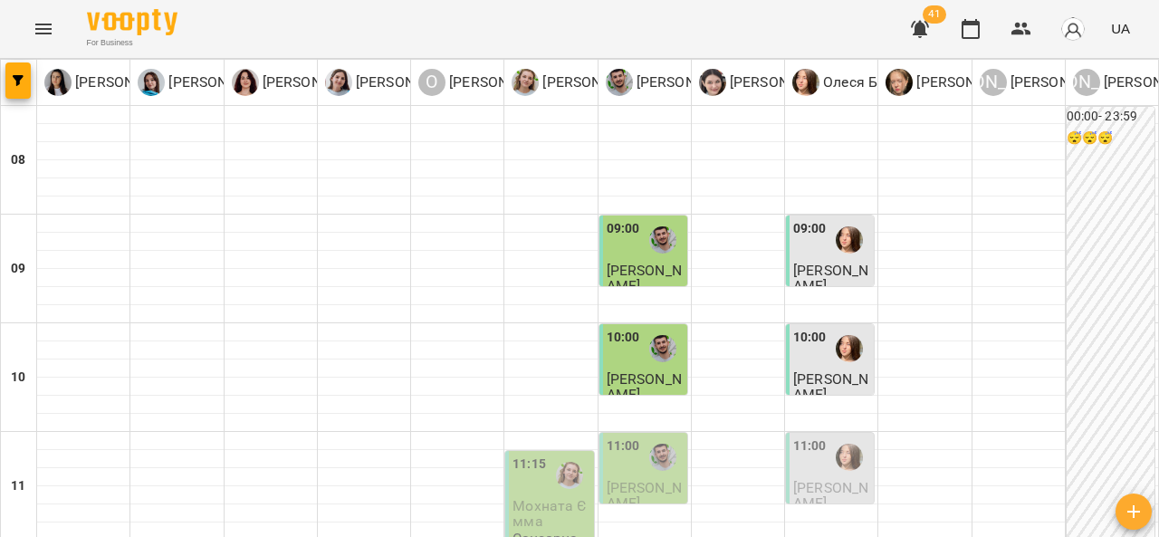
click at [833, 436] on div at bounding box center [849, 457] width 42 height 42
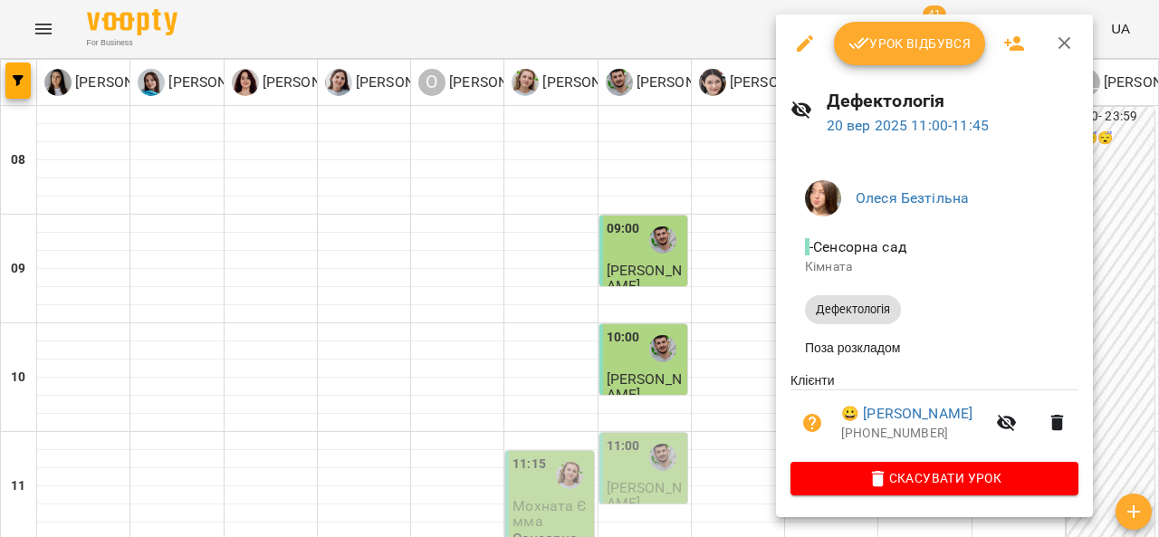
click at [1068, 41] on icon "button" at bounding box center [1065, 44] width 22 height 22
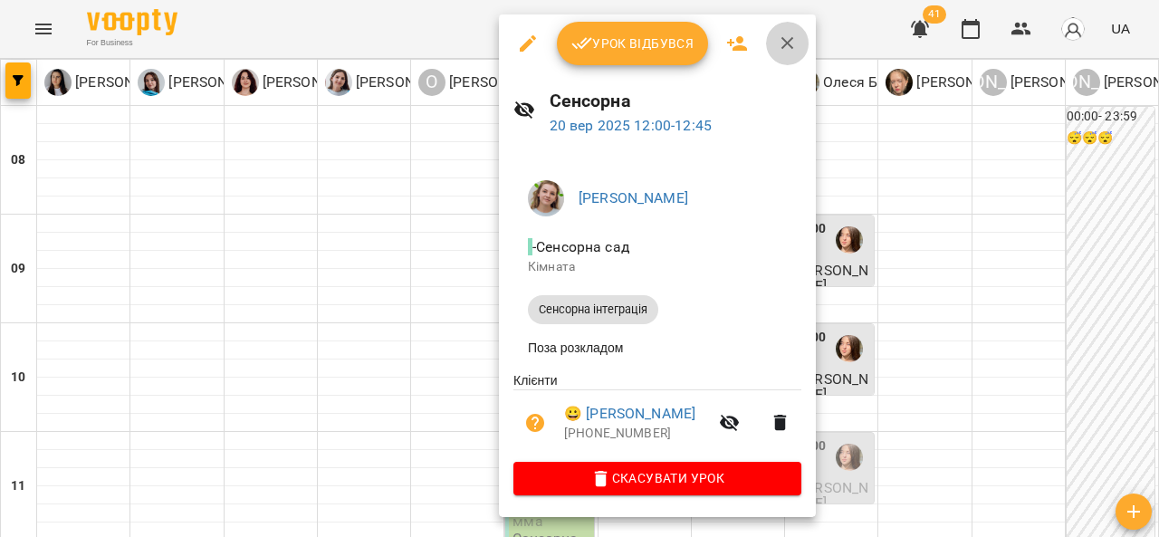
click at [782, 49] on icon "button" at bounding box center [788, 44] width 22 height 22
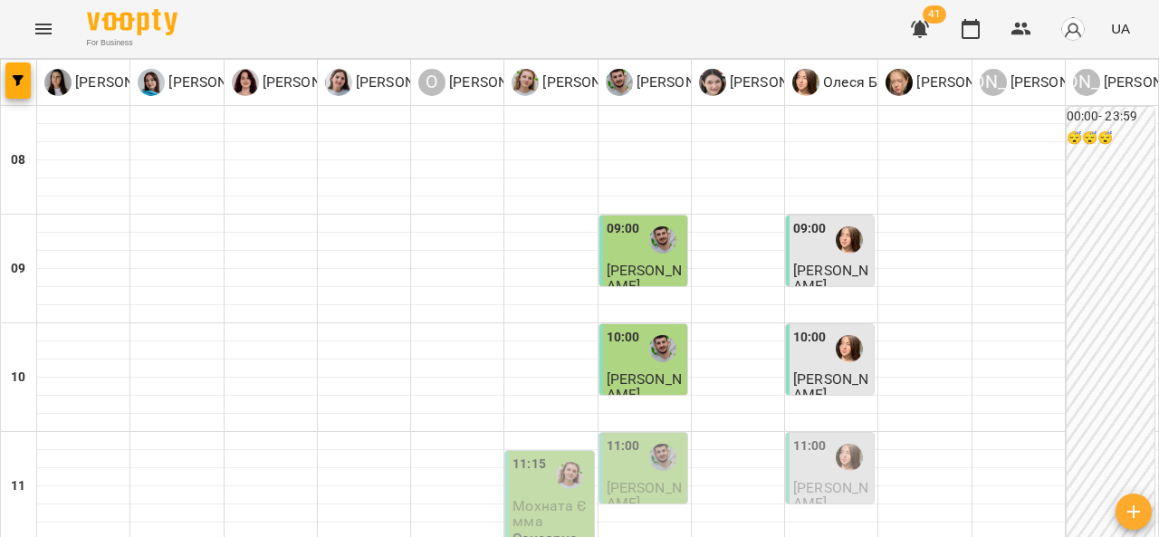
scroll to position [264, 0]
click at [549, 455] on div at bounding box center [570, 476] width 42 height 42
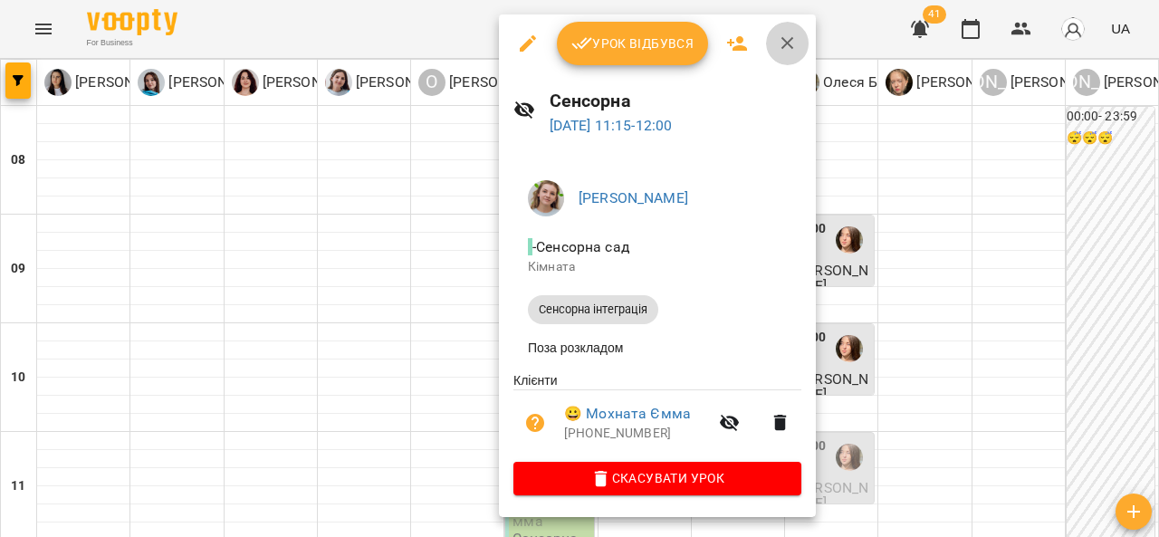
click at [782, 47] on icon "button" at bounding box center [787, 43] width 13 height 13
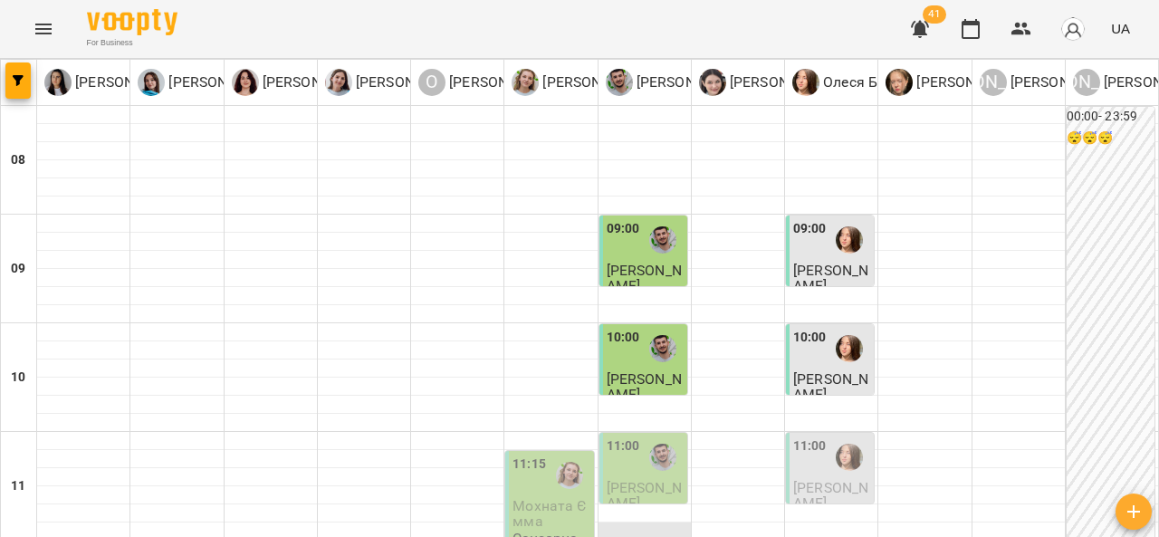
scroll to position [308, 0]
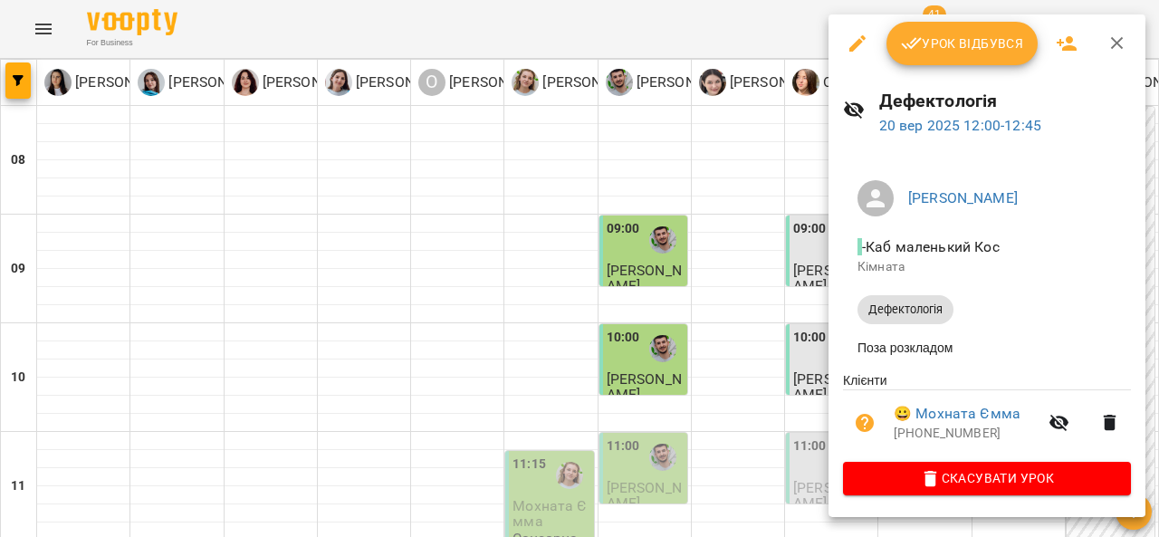
click at [1128, 40] on button "button" at bounding box center [1117, 43] width 43 height 43
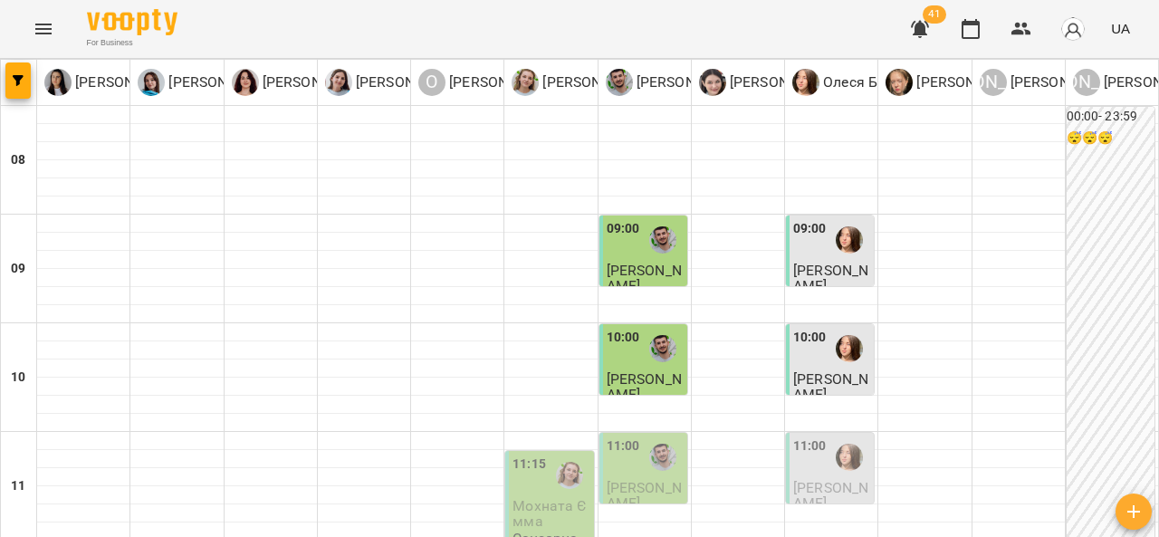
scroll to position [403, 0]
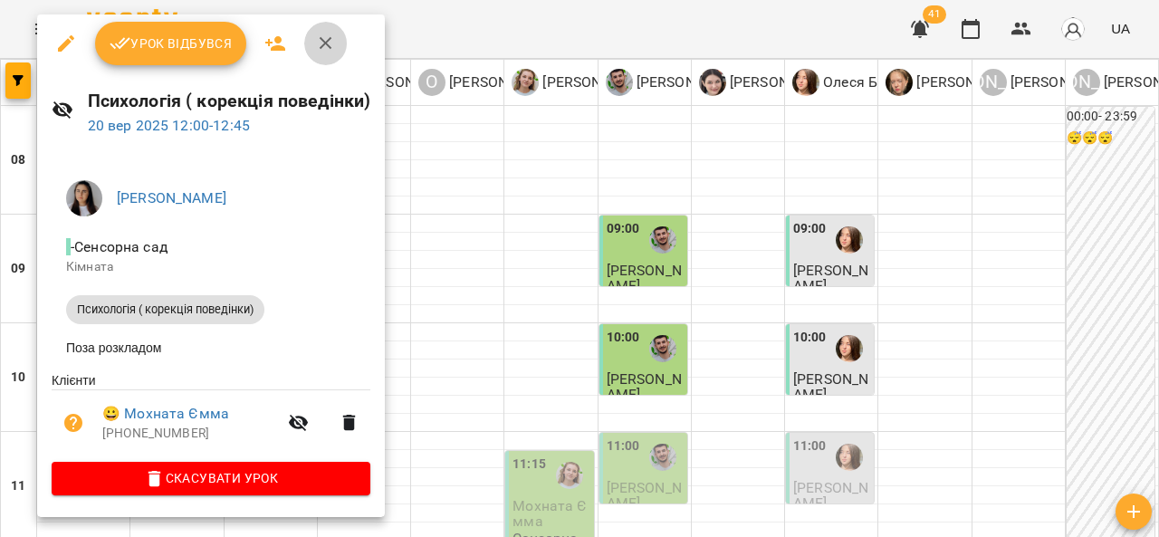
click at [331, 49] on icon "button" at bounding box center [326, 44] width 22 height 22
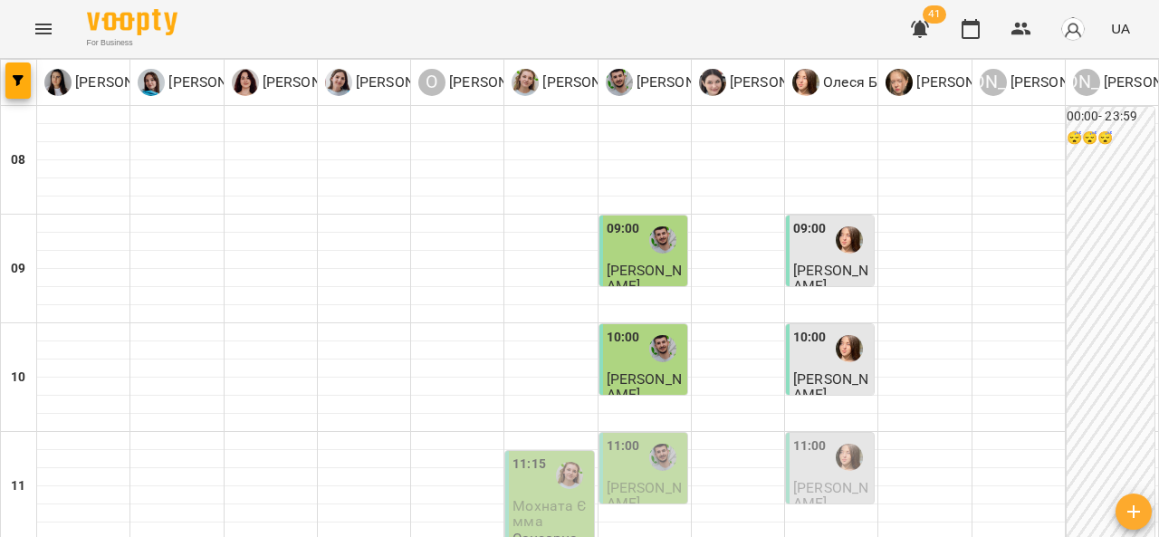
scroll to position [543, 0]
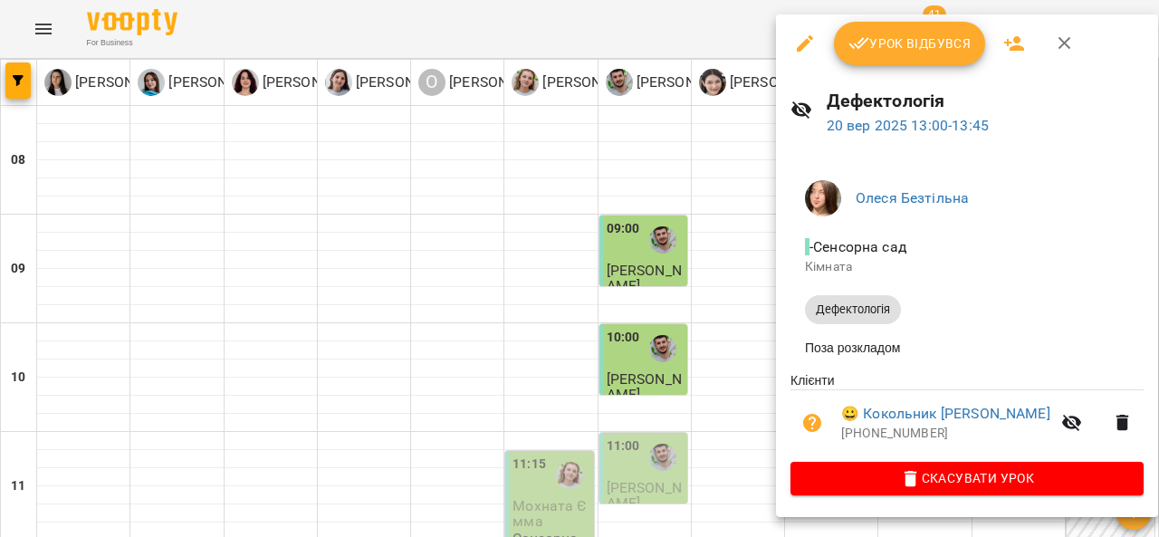
click at [1071, 42] on icon "button" at bounding box center [1065, 44] width 22 height 22
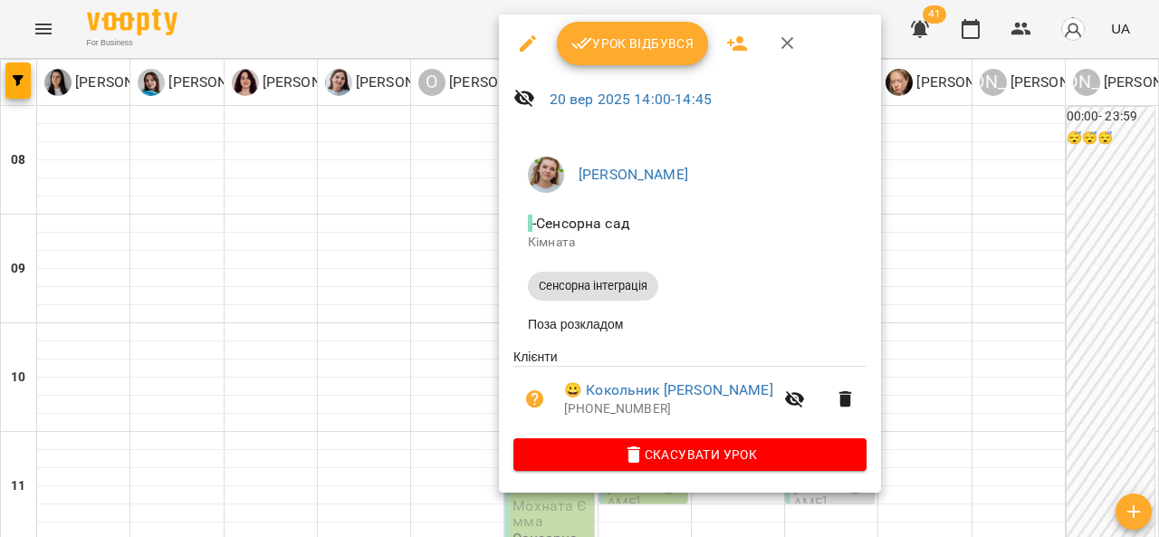
click at [798, 39] on button "button" at bounding box center [787, 43] width 43 height 43
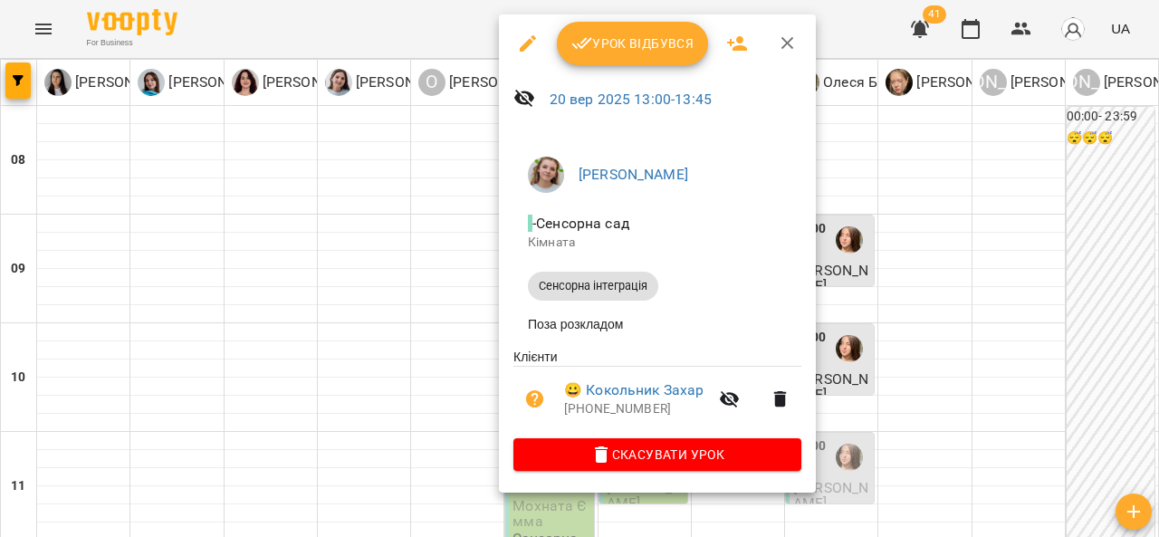
click at [800, 34] on button "button" at bounding box center [787, 43] width 43 height 43
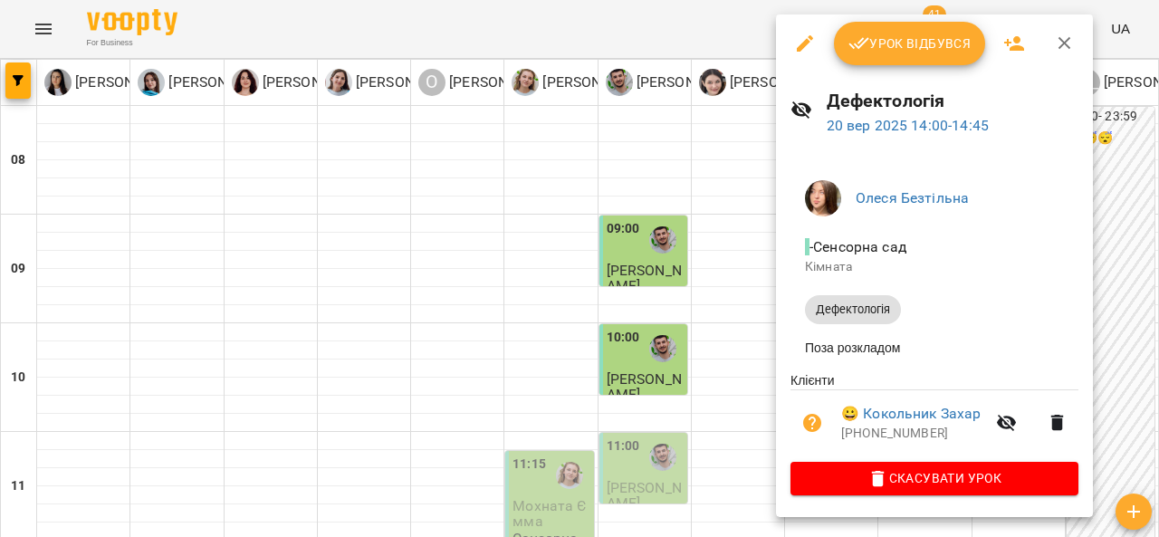
click at [1072, 42] on icon "button" at bounding box center [1065, 44] width 22 height 22
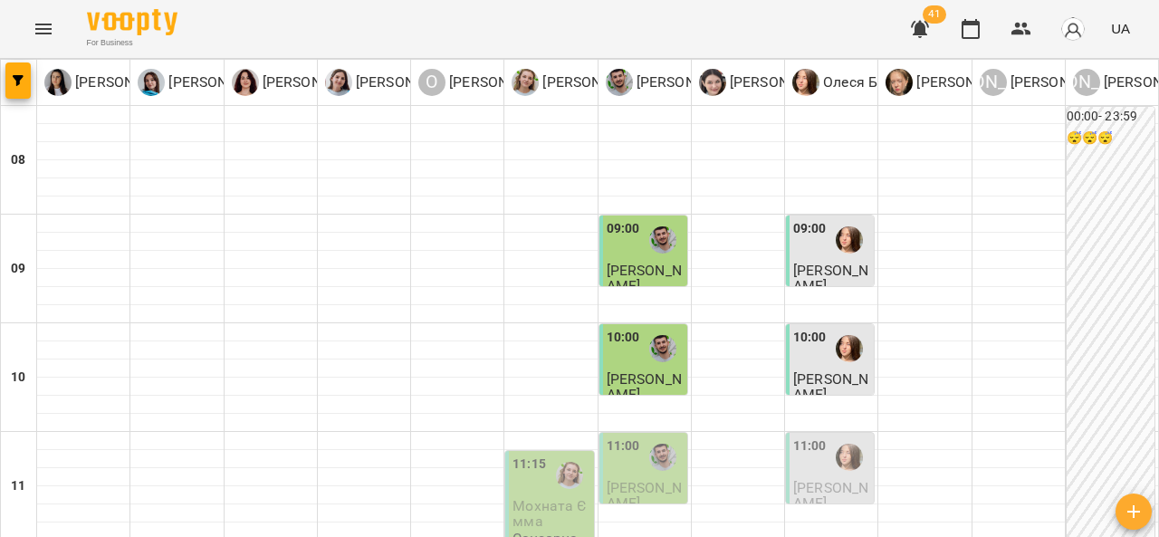
scroll to position [0, 0]
click at [659, 263] on span "[PERSON_NAME]" at bounding box center [644, 278] width 75 height 33
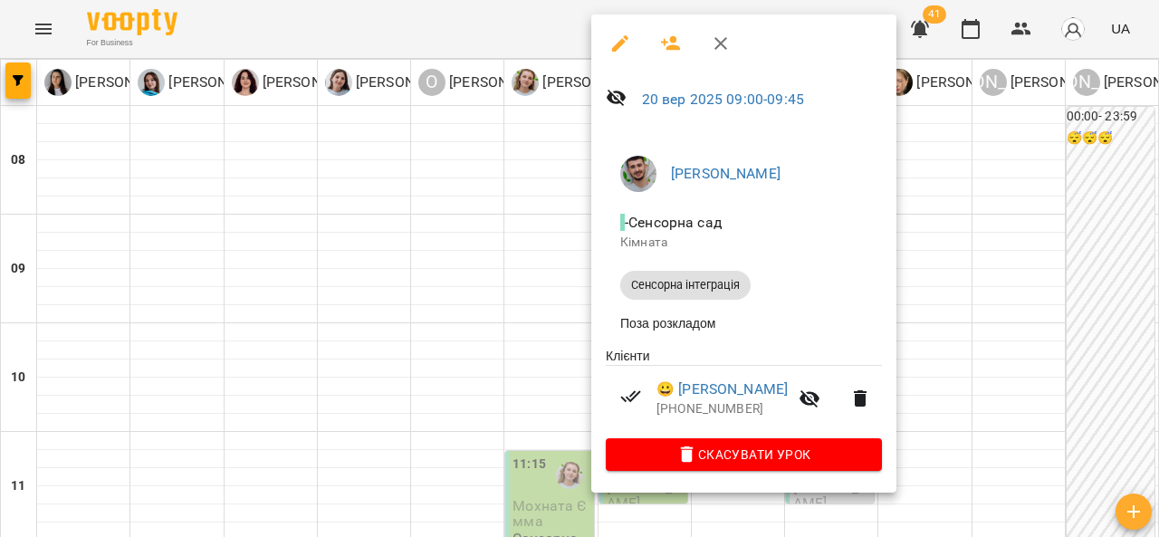
click at [725, 34] on icon "button" at bounding box center [721, 44] width 22 height 22
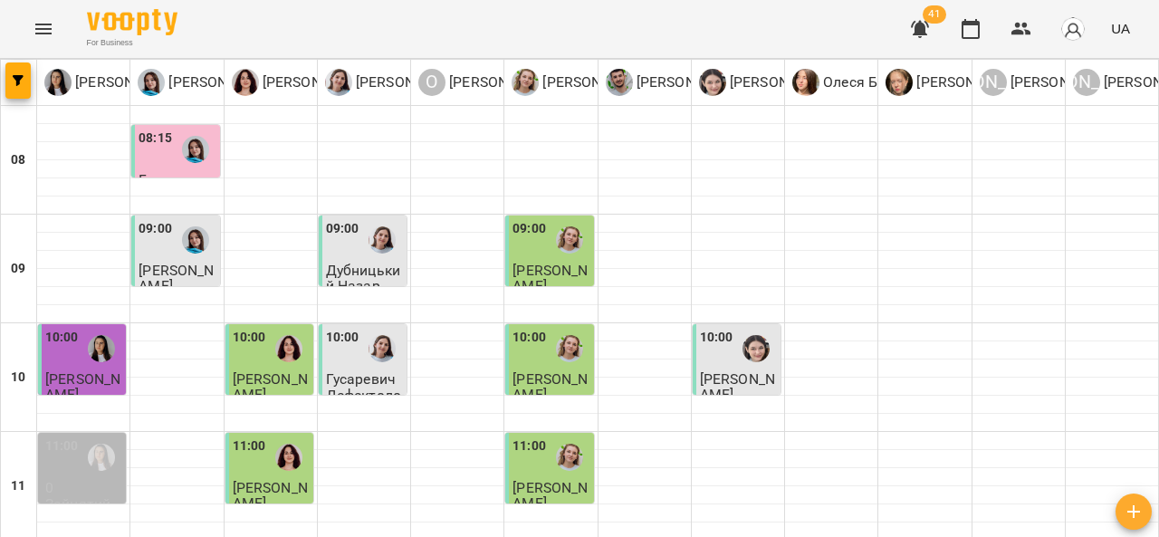
click at [175, 152] on div at bounding box center [196, 150] width 42 height 42
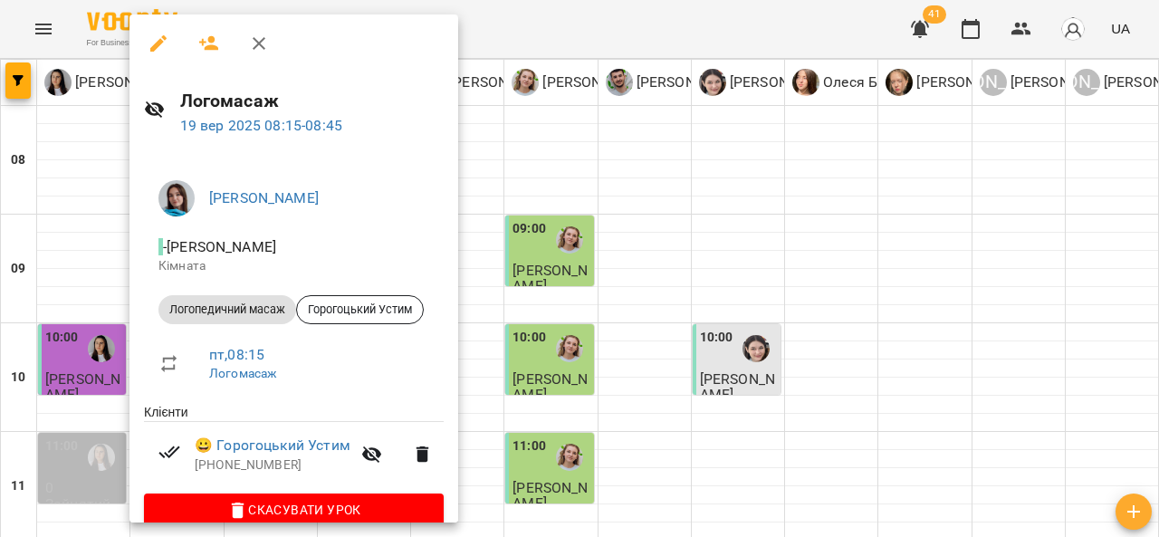
click at [259, 33] on icon "button" at bounding box center [259, 44] width 22 height 22
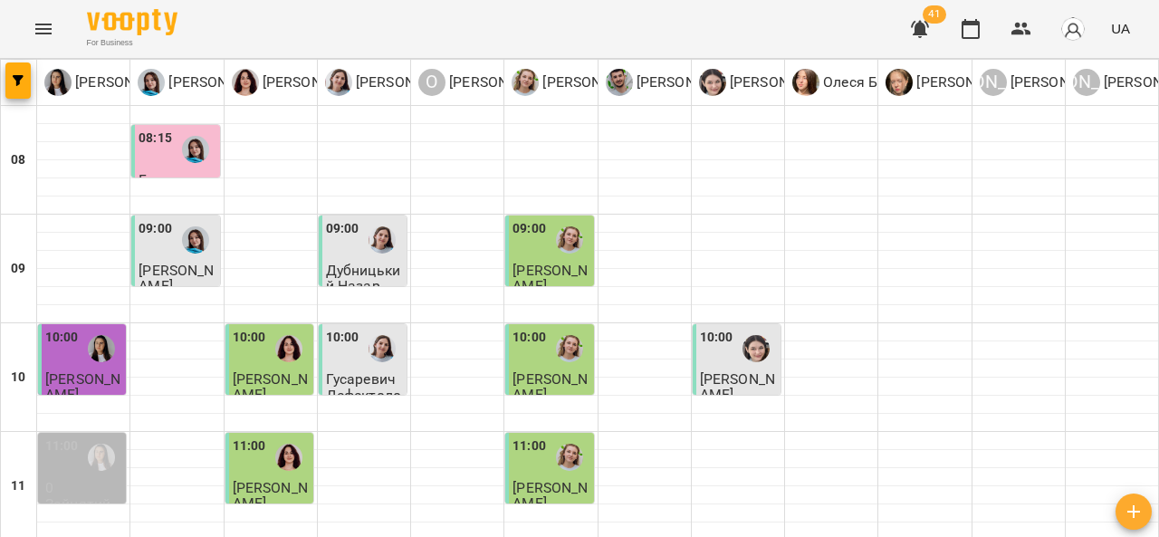
click at [177, 244] on div at bounding box center [196, 240] width 42 height 42
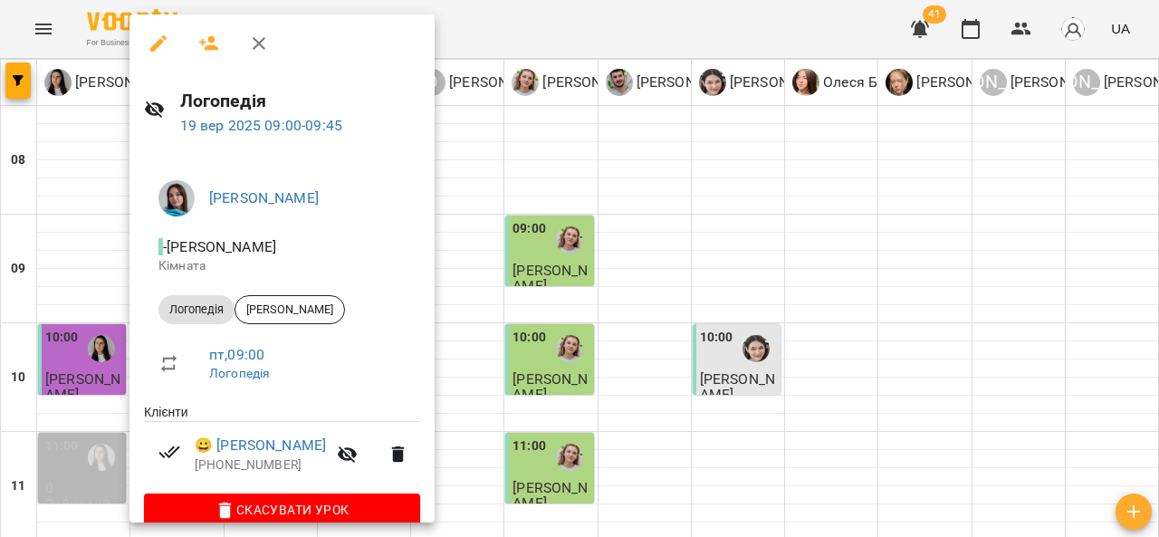
click at [246, 38] on button "button" at bounding box center [258, 43] width 43 height 43
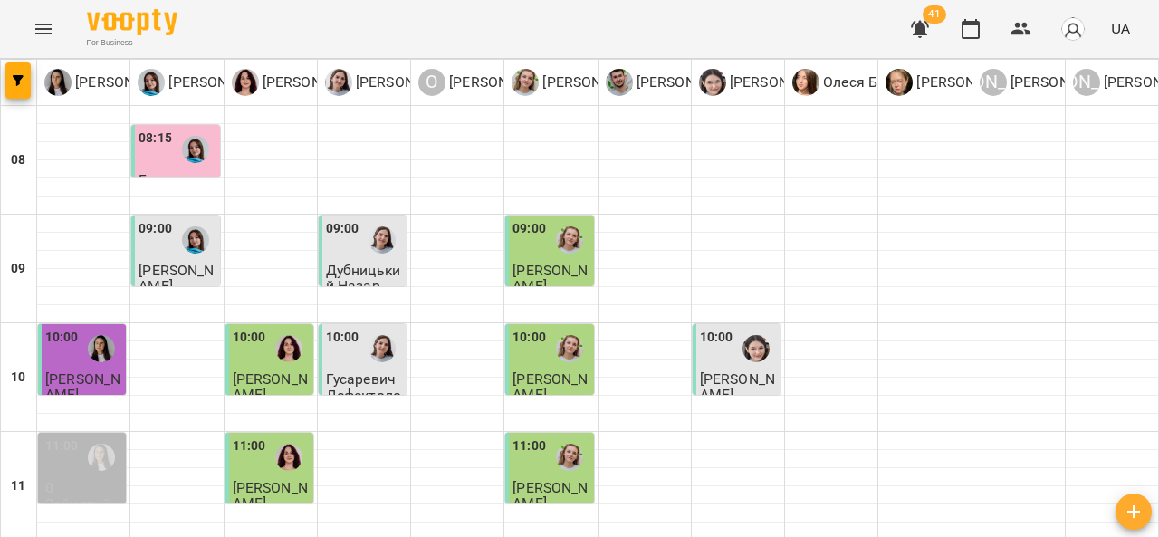
click at [556, 347] on img "Олена Савків" at bounding box center [569, 348] width 27 height 27
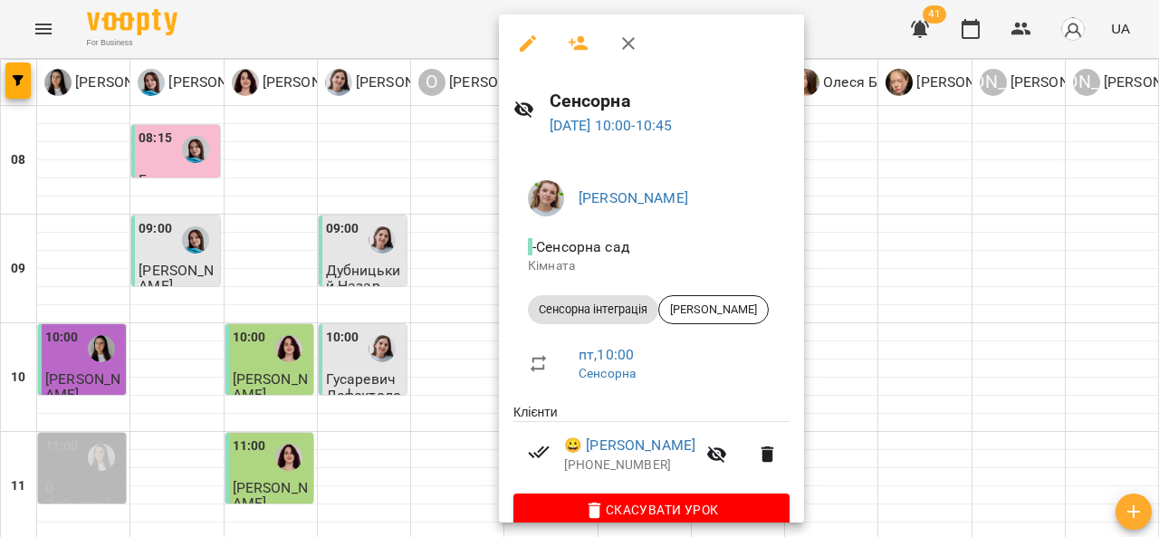
click at [634, 31] on button "button" at bounding box center [628, 43] width 43 height 43
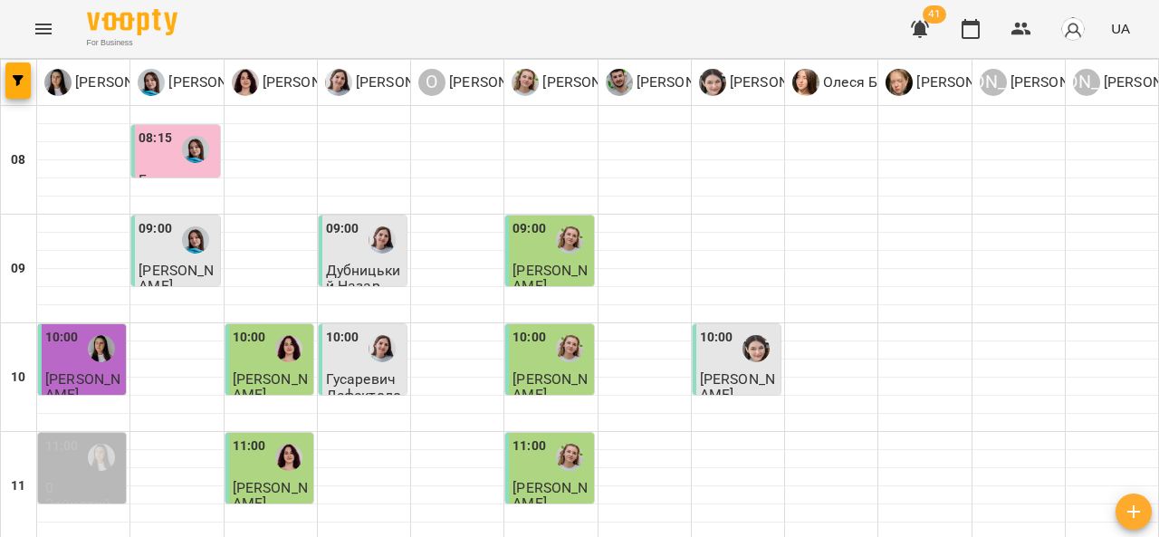
scroll to position [420, 0]
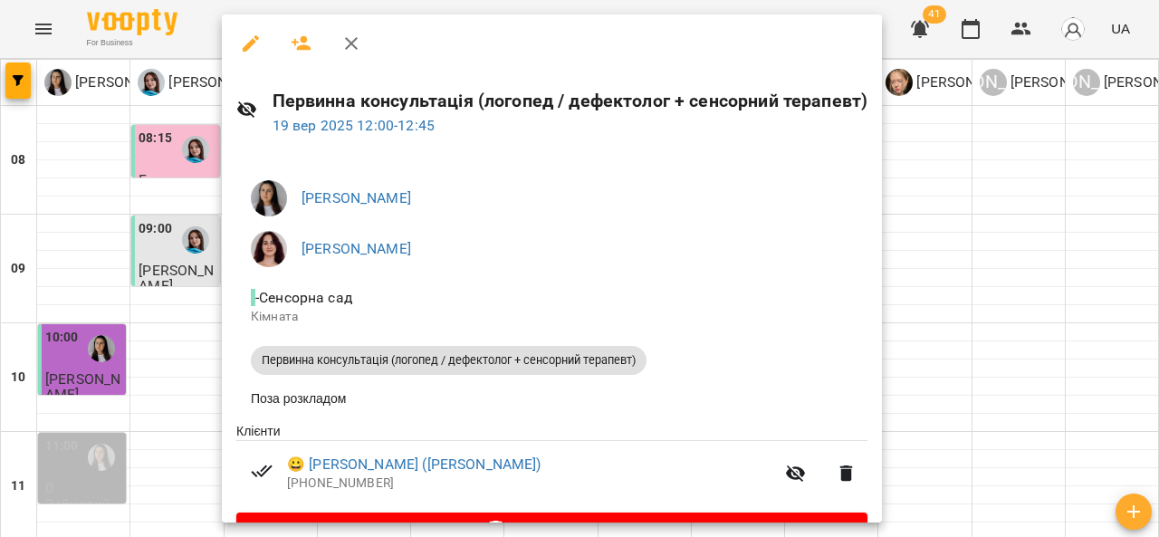
click at [359, 32] on button "button" at bounding box center [351, 43] width 43 height 43
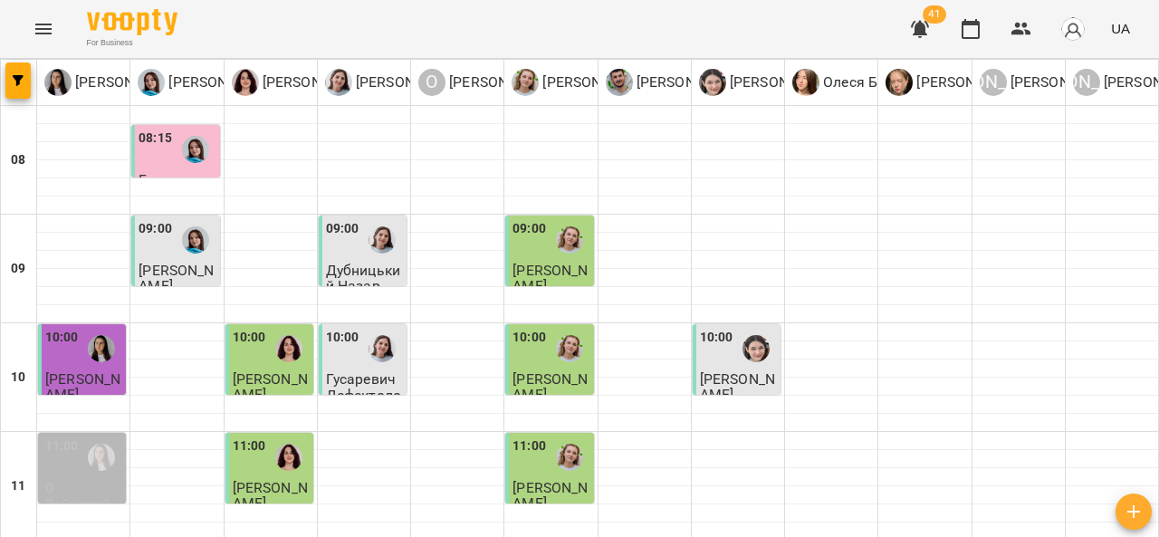
scroll to position [0, 0]
click at [371, 250] on img "Дарія Тріпадуш" at bounding box center [381, 239] width 27 height 27
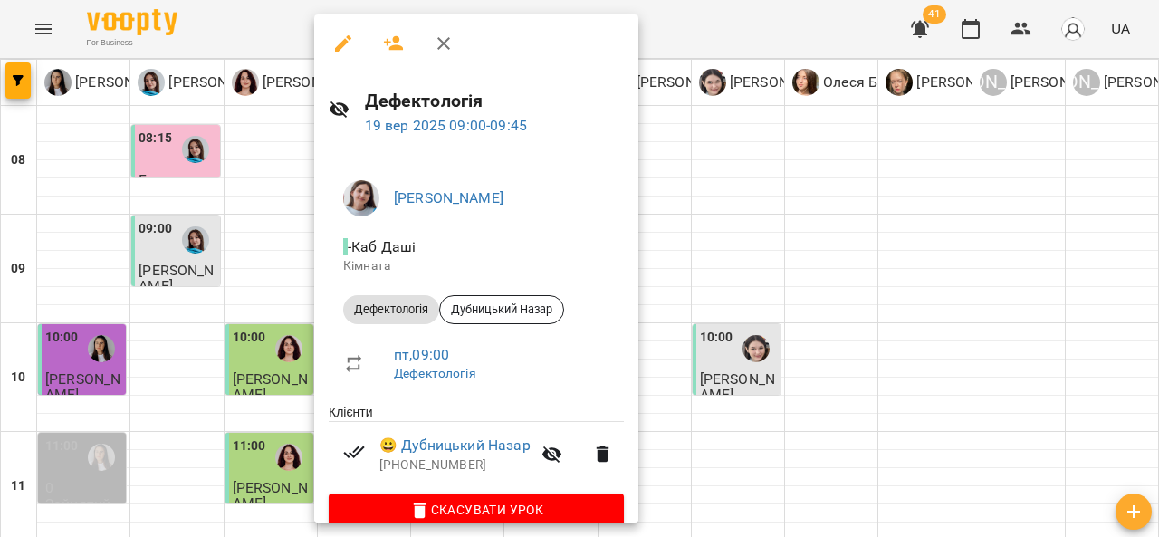
click at [440, 40] on icon "button" at bounding box center [443, 43] width 13 height 13
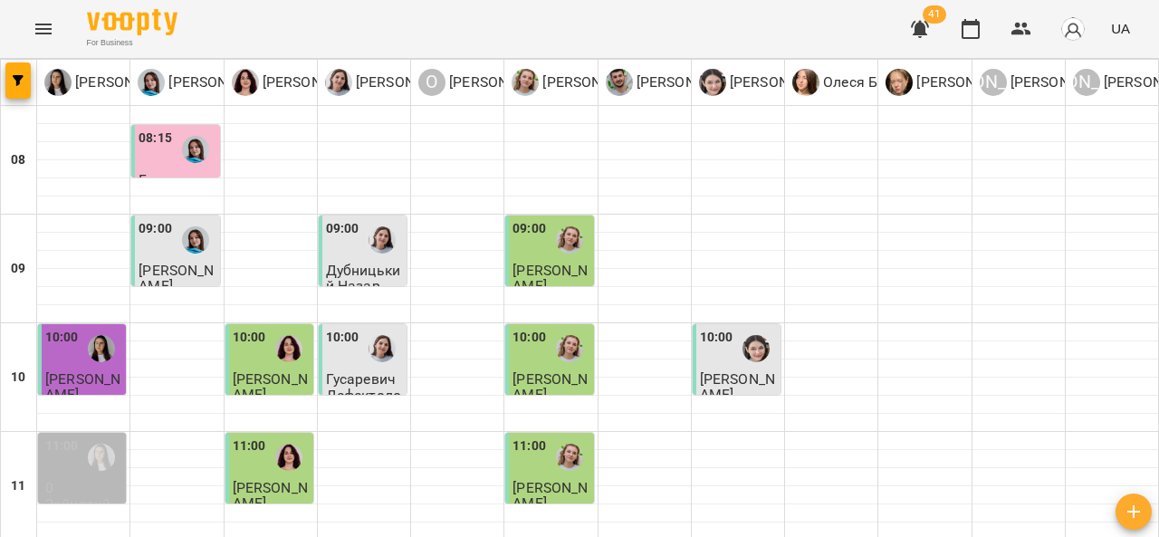
click at [557, 244] on img "Олена Савків" at bounding box center [569, 239] width 27 height 27
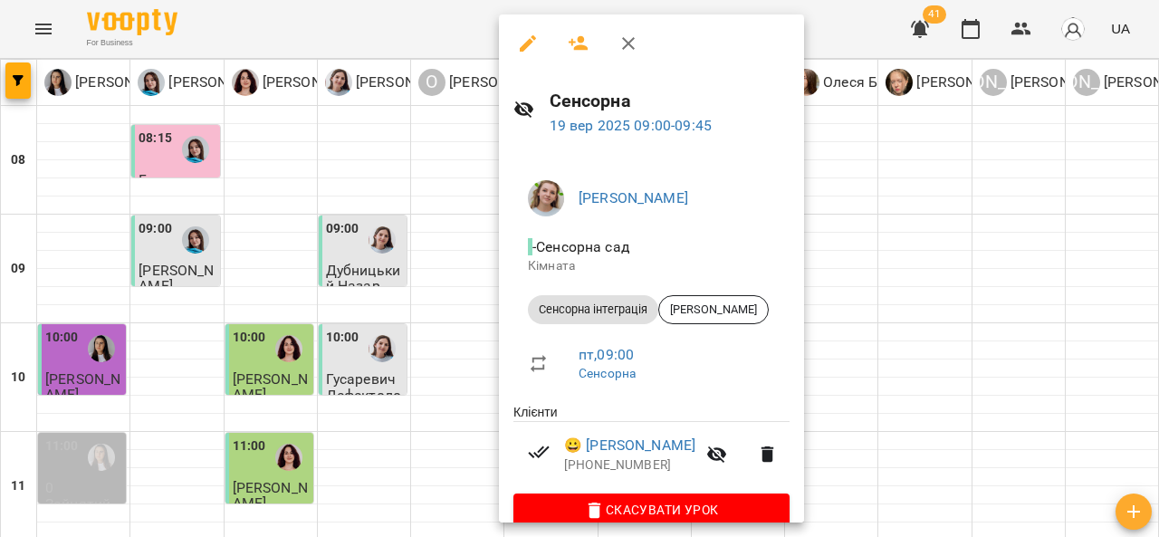
click at [634, 36] on icon "button" at bounding box center [628, 44] width 22 height 22
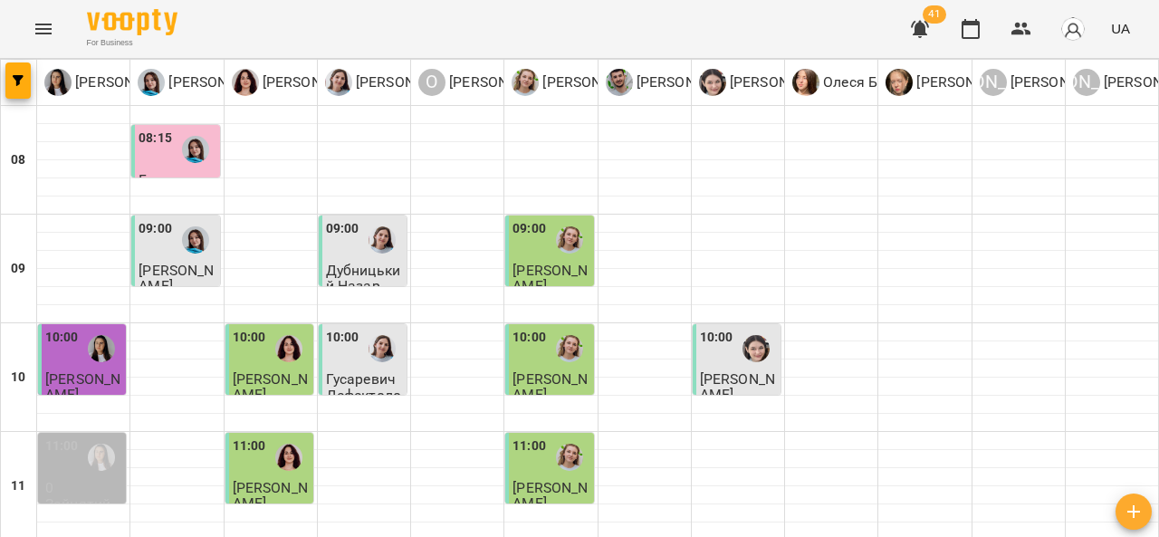
scroll to position [96, 0]
click at [742, 335] on img "Софія Цюпер" at bounding box center [755, 348] width 27 height 27
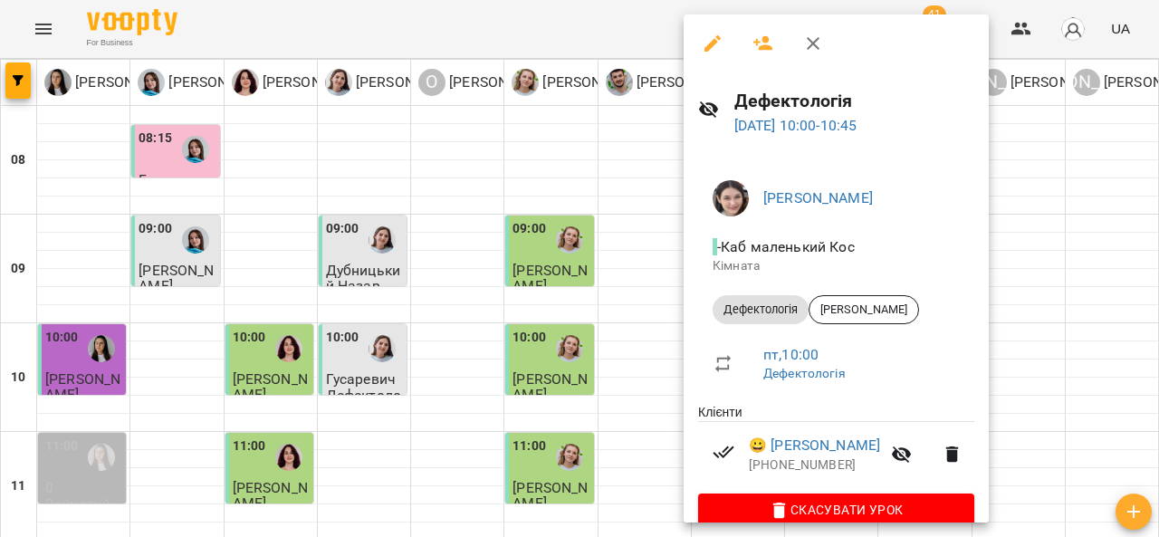
click at [803, 43] on icon "button" at bounding box center [813, 44] width 22 height 22
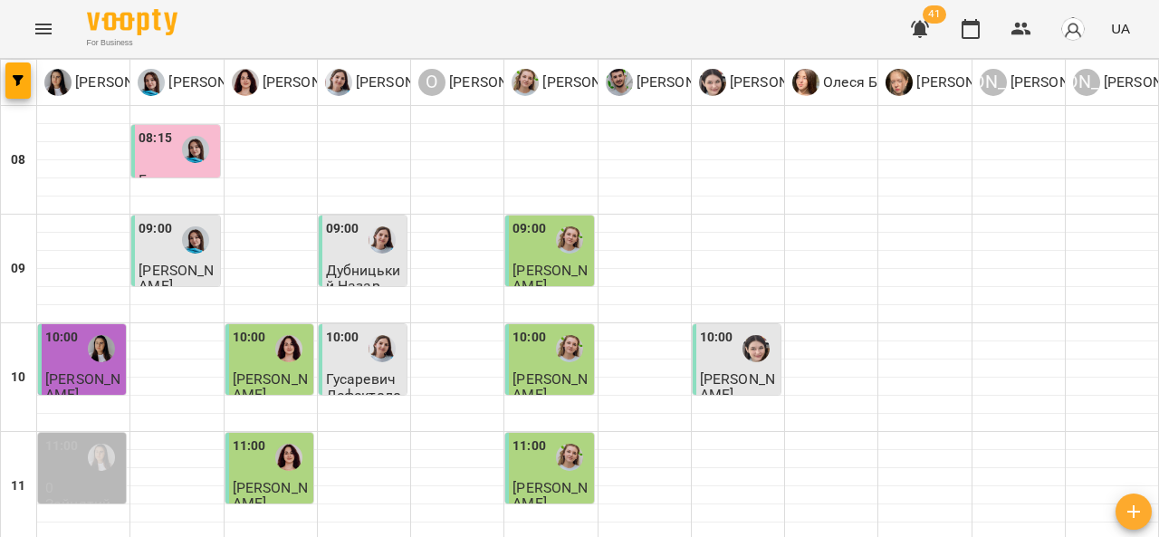
click at [98, 370] on span "Гаркуша Матвій" at bounding box center [82, 386] width 75 height 33
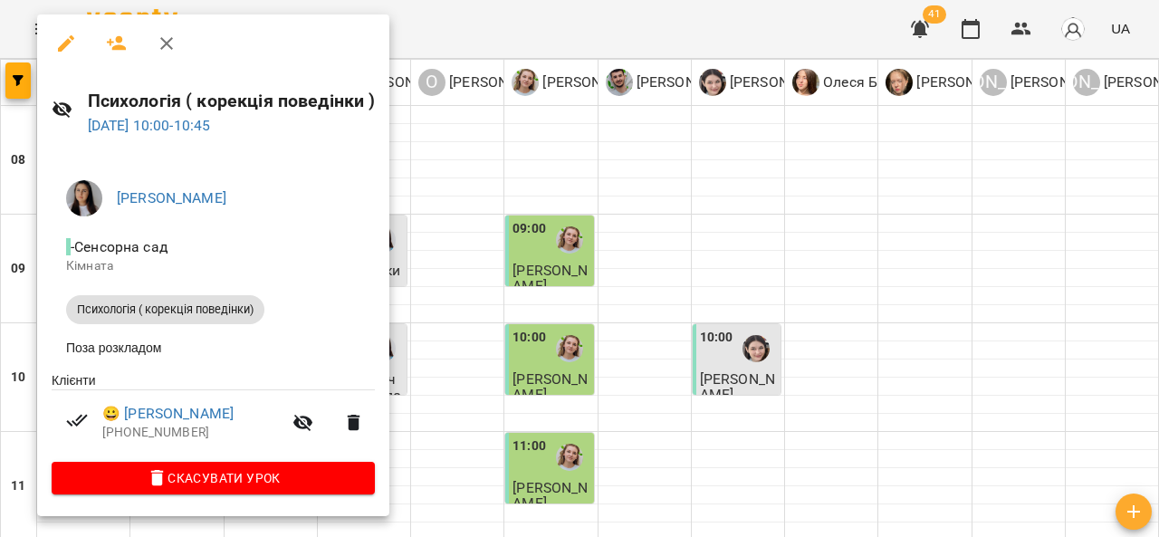
click at [167, 32] on button "button" at bounding box center [166, 43] width 43 height 43
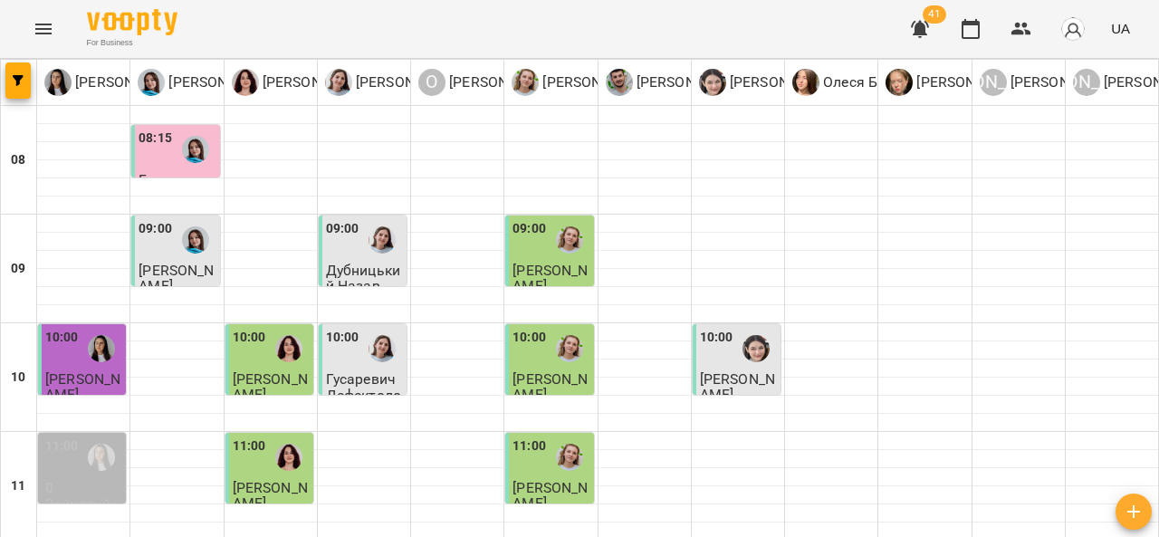
click at [269, 328] on div at bounding box center [289, 349] width 42 height 42
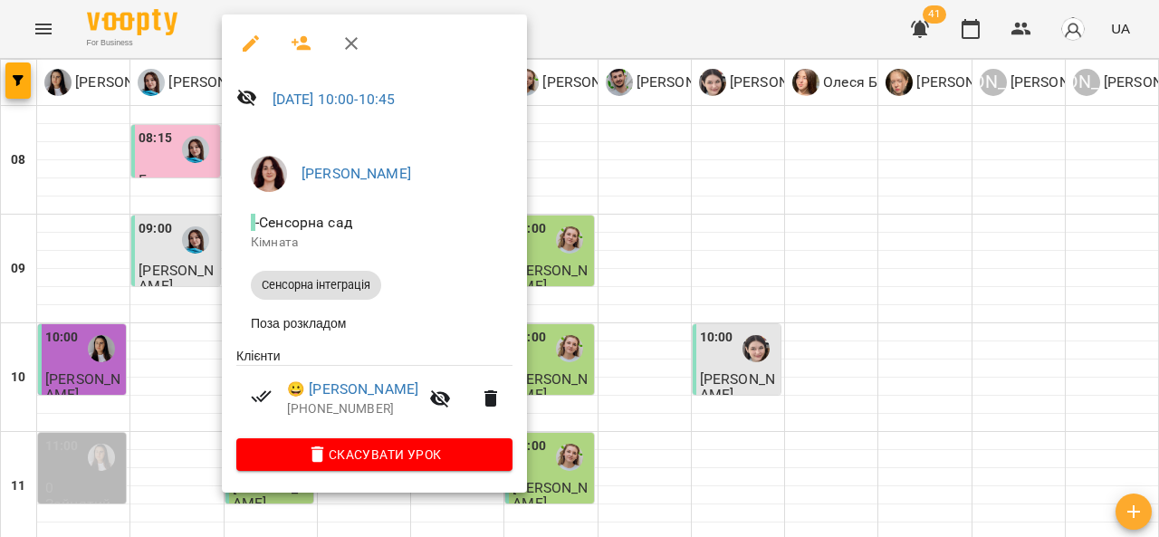
click at [357, 34] on icon "button" at bounding box center [351, 44] width 22 height 22
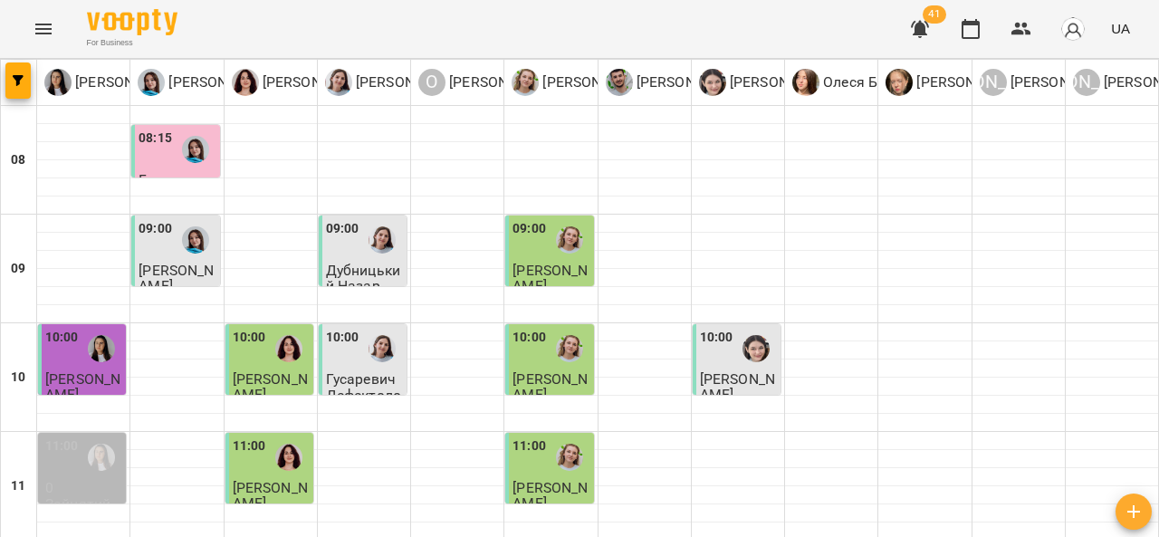
scroll to position [69, 0]
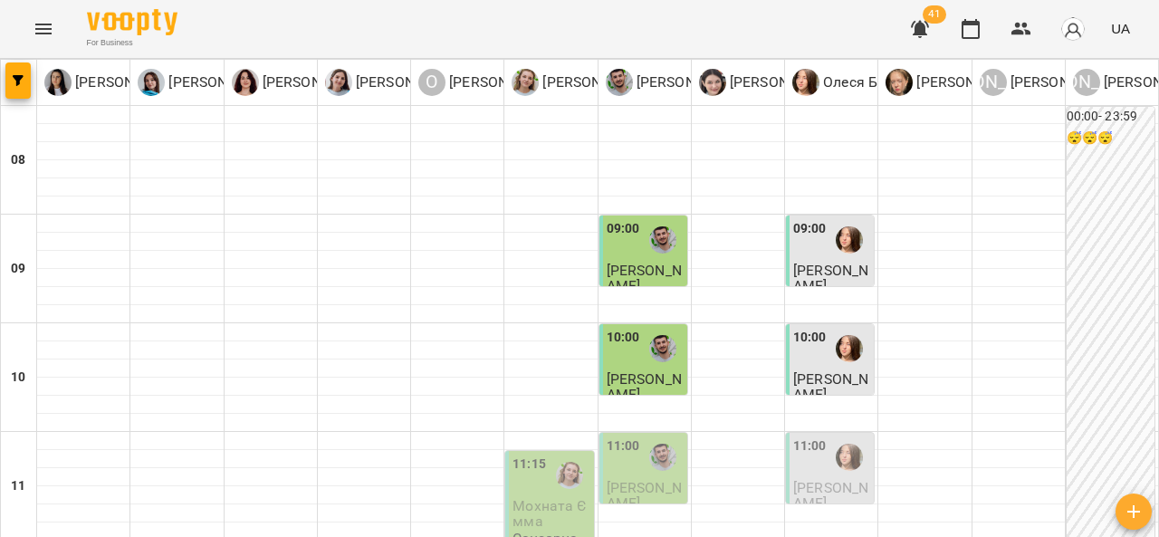
scroll to position [306, 0]
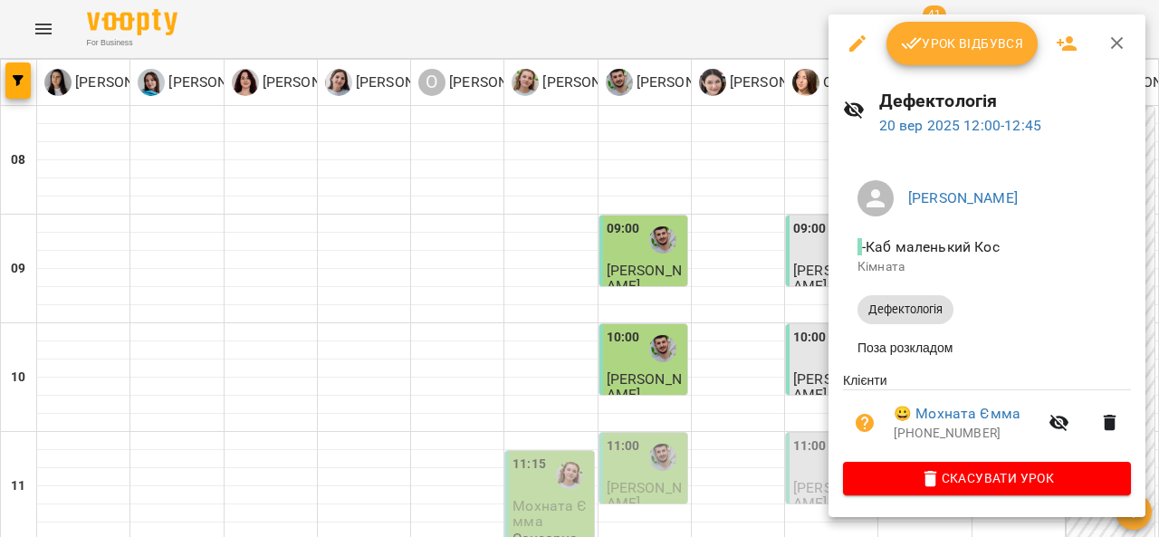
click at [1106, 38] on icon "button" at bounding box center [1117, 44] width 22 height 22
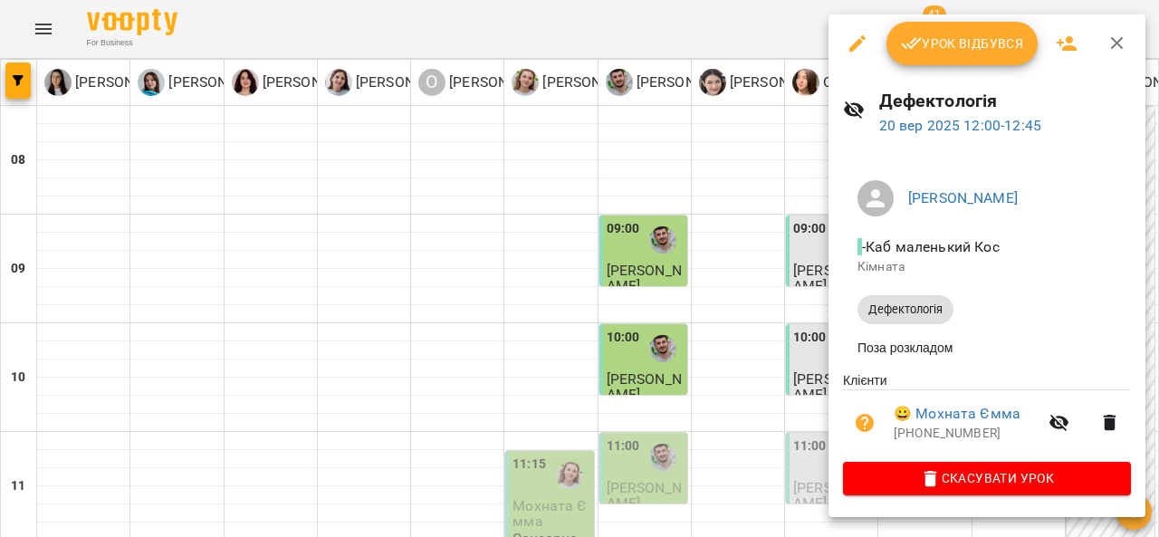
click at [1139, 47] on div "Урок відбувся" at bounding box center [986, 43] width 317 height 58
click at [1126, 36] on button "button" at bounding box center [1117, 43] width 43 height 43
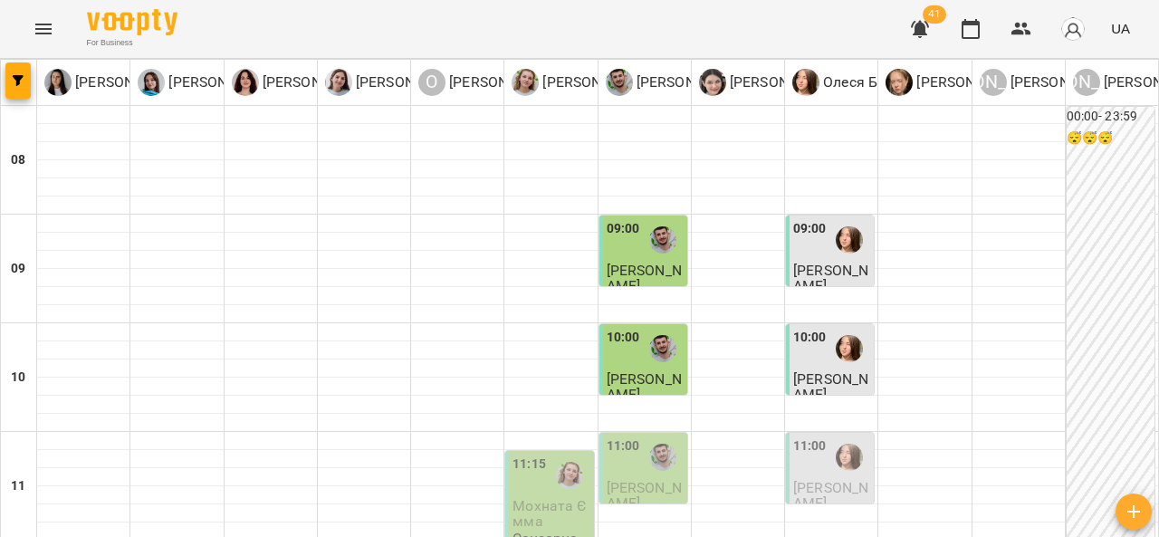
click at [512, 497] on span "Мохната Ємма" at bounding box center [549, 513] width 74 height 33
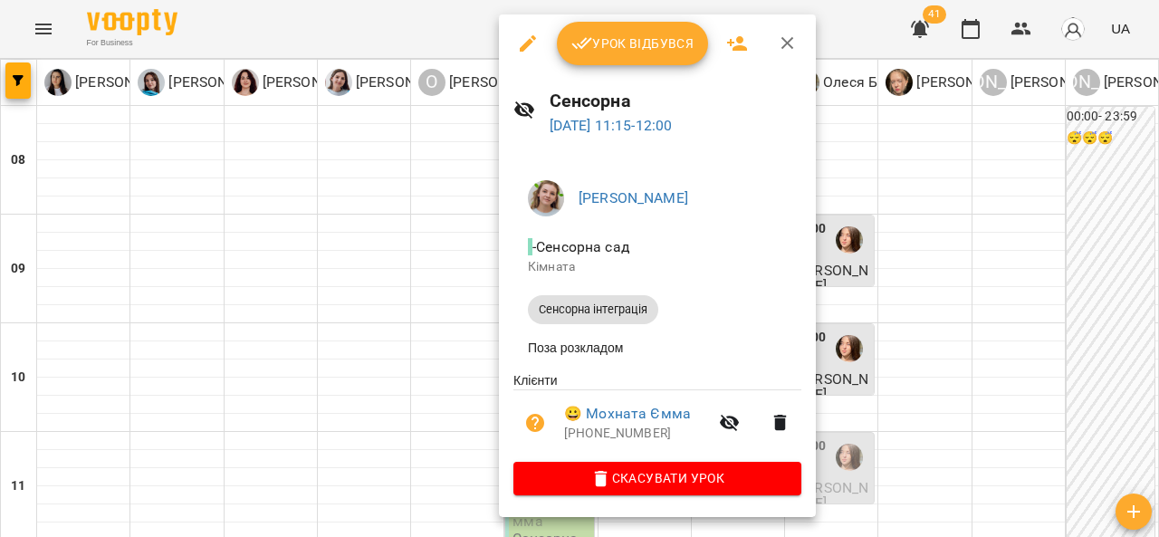
click at [788, 32] on button "button" at bounding box center [787, 43] width 43 height 43
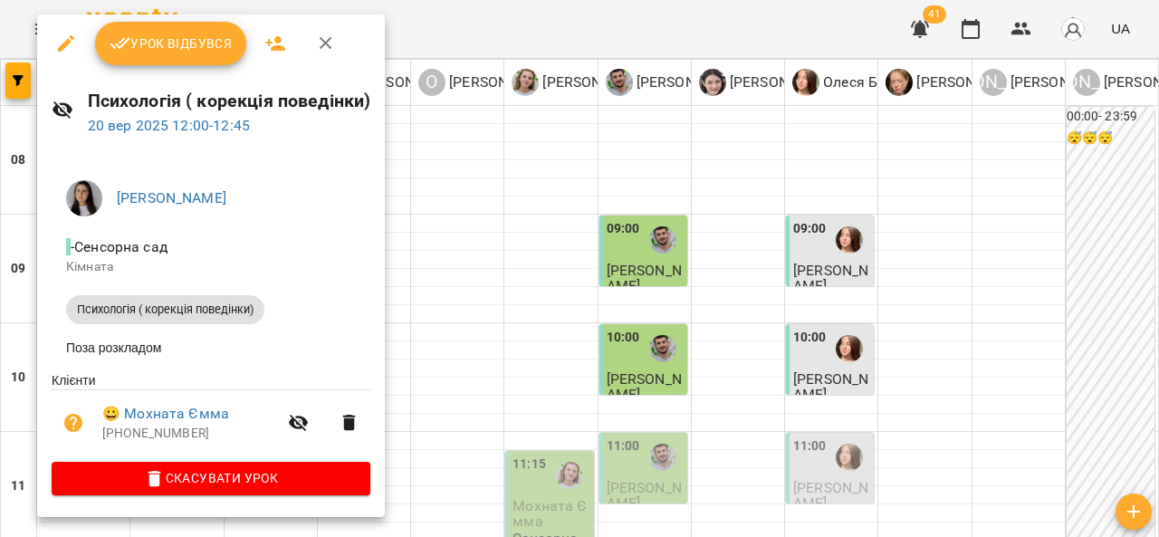
click at [334, 46] on icon "button" at bounding box center [326, 44] width 22 height 22
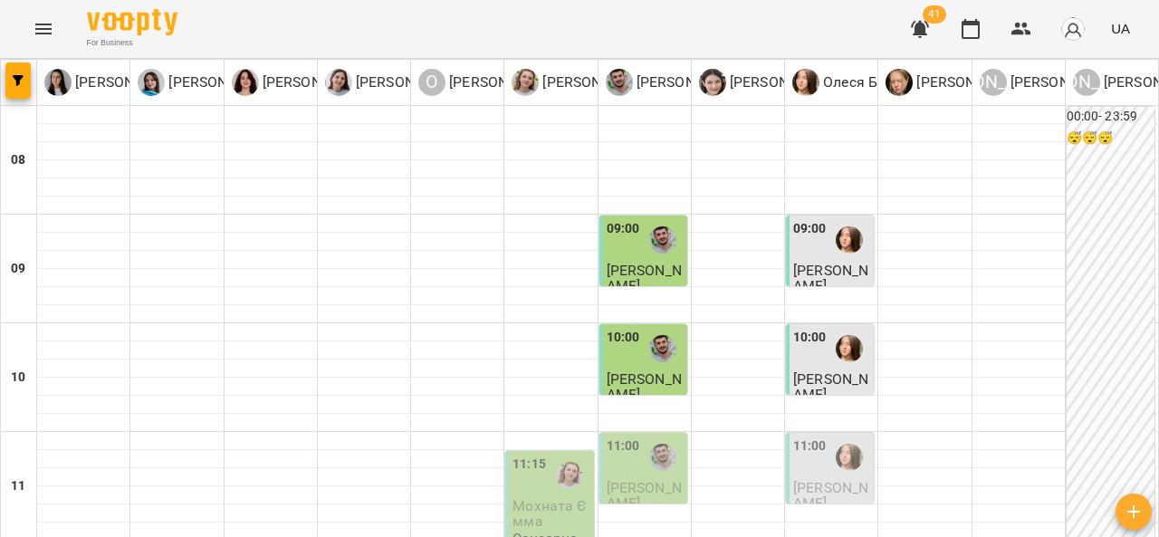
click at [627, 436] on div "11:00" at bounding box center [623, 457] width 33 height 42
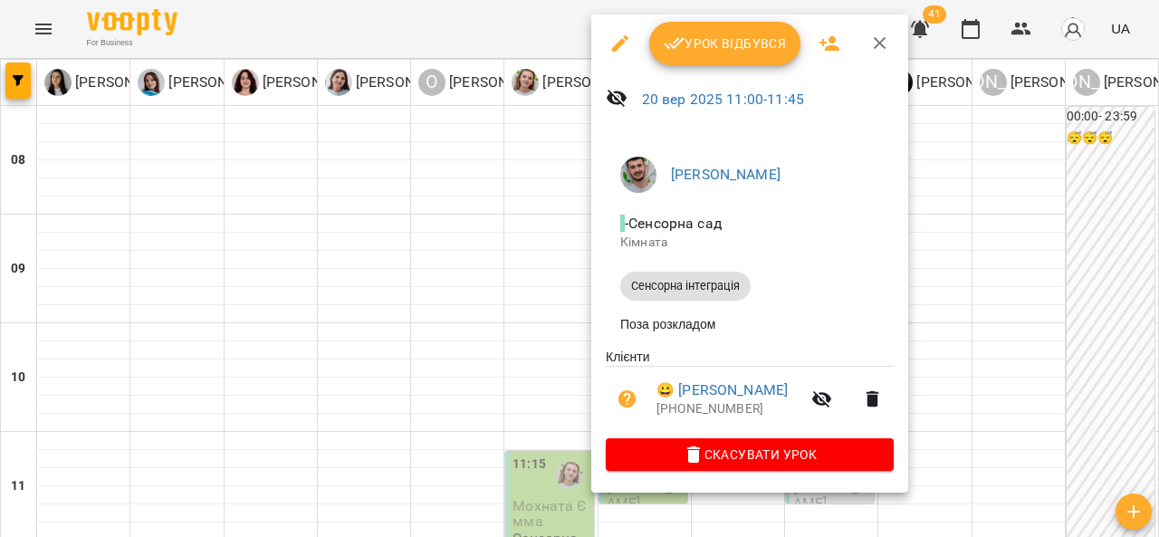
click at [876, 38] on icon "button" at bounding box center [880, 44] width 22 height 22
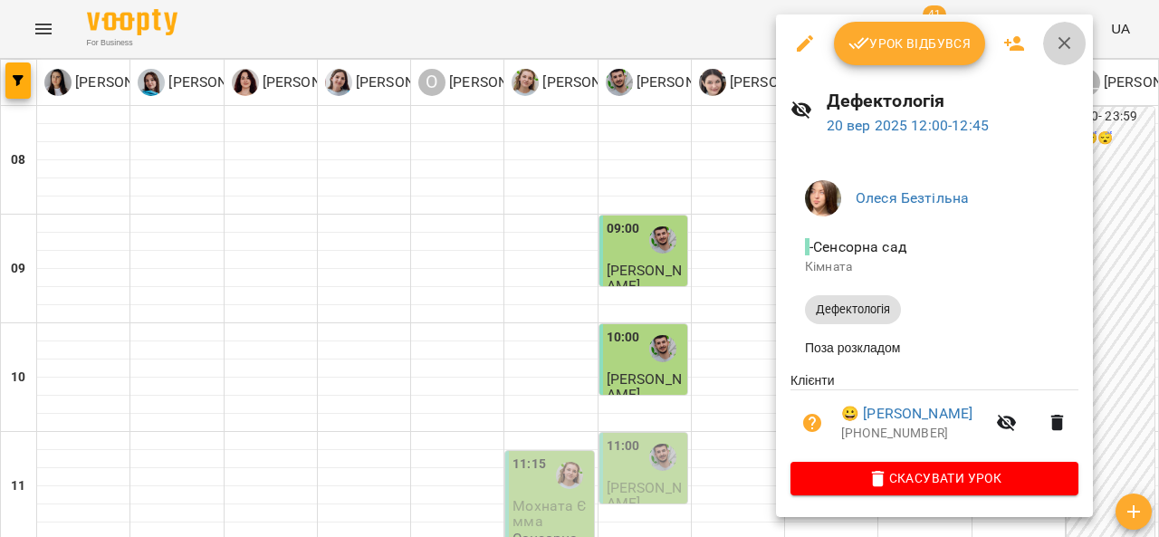
click at [1072, 43] on icon "button" at bounding box center [1065, 44] width 22 height 22
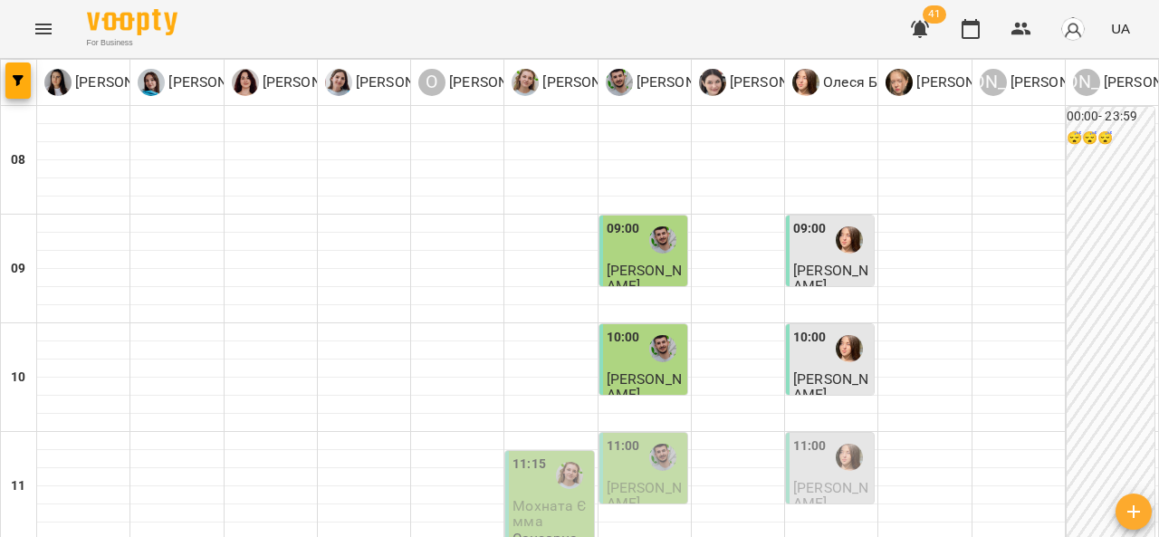
click at [822, 479] on span "Шемрай Давид" at bounding box center [830, 495] width 75 height 33
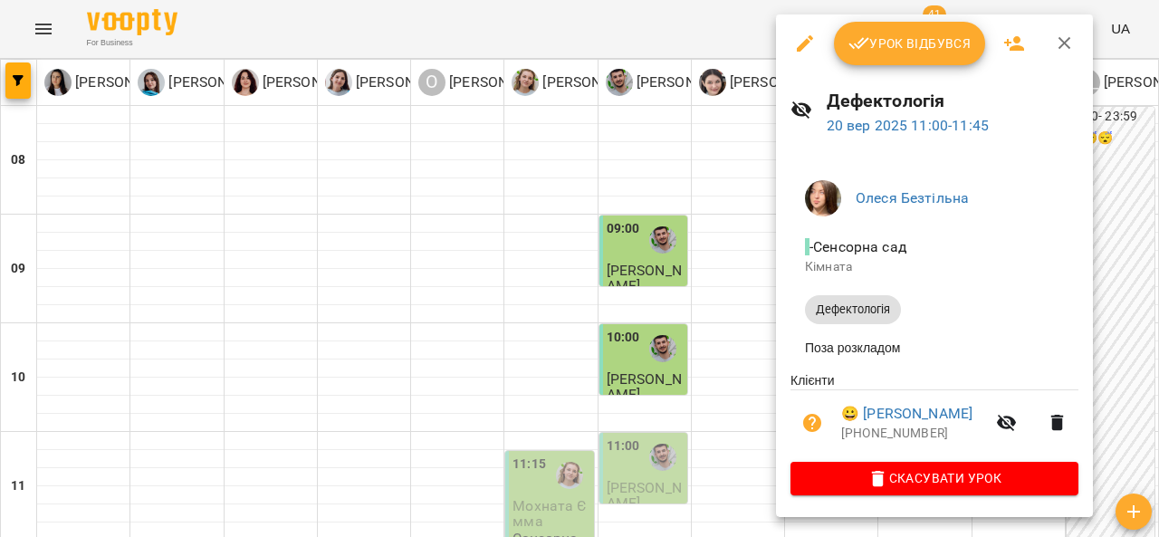
click at [1059, 34] on icon "button" at bounding box center [1065, 44] width 22 height 22
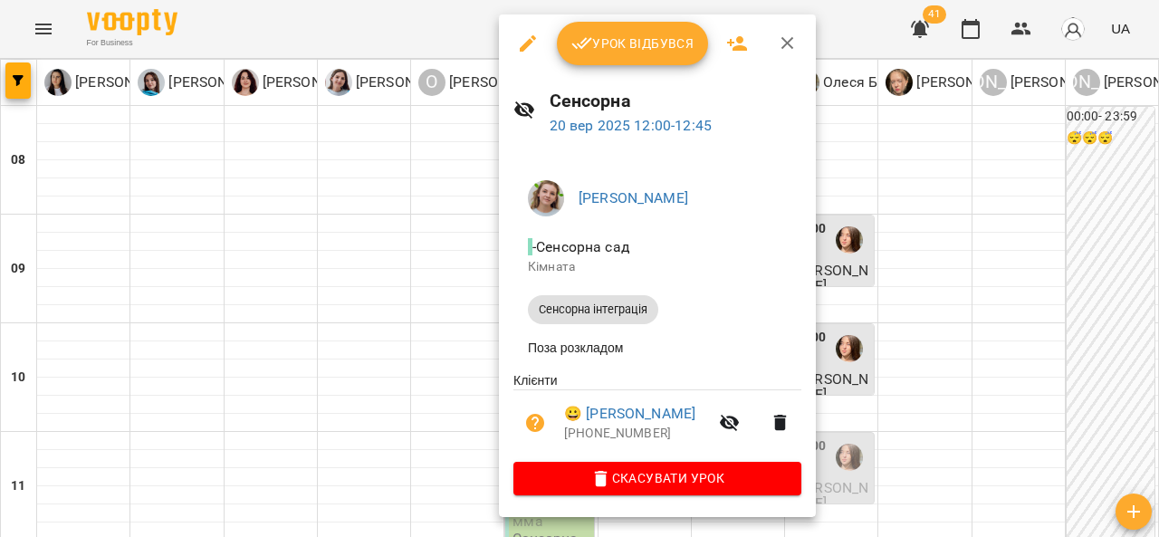
click at [797, 40] on button "button" at bounding box center [787, 43] width 43 height 43
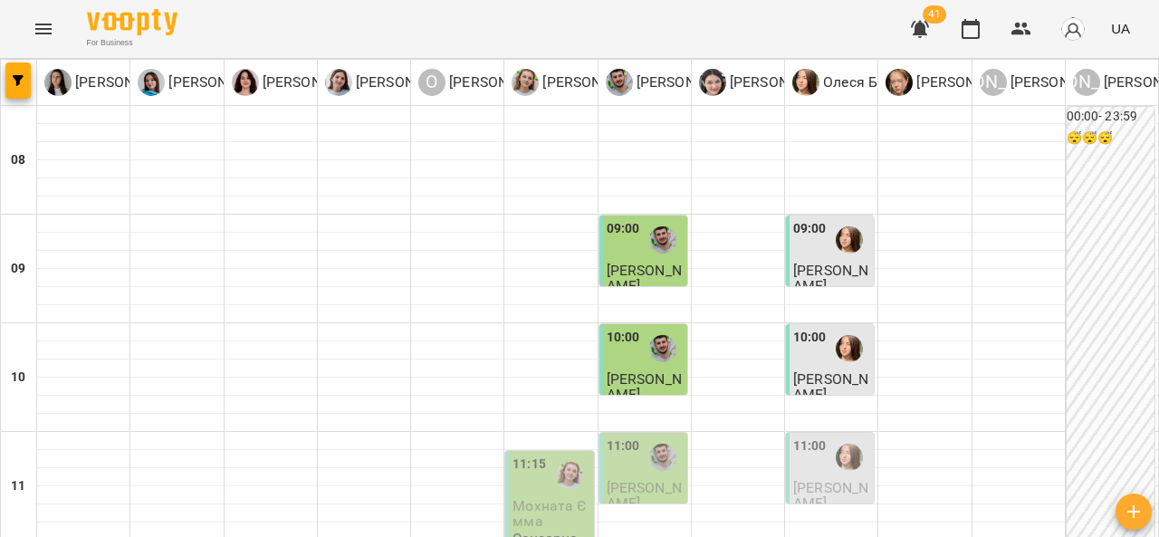
scroll to position [429, 0]
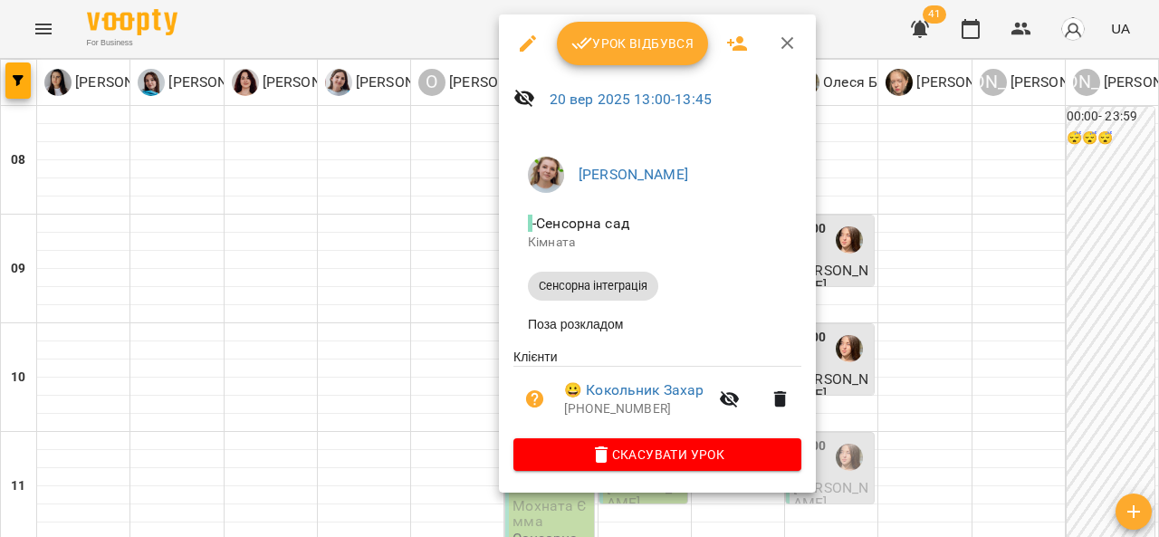
click at [788, 34] on icon "button" at bounding box center [788, 44] width 22 height 22
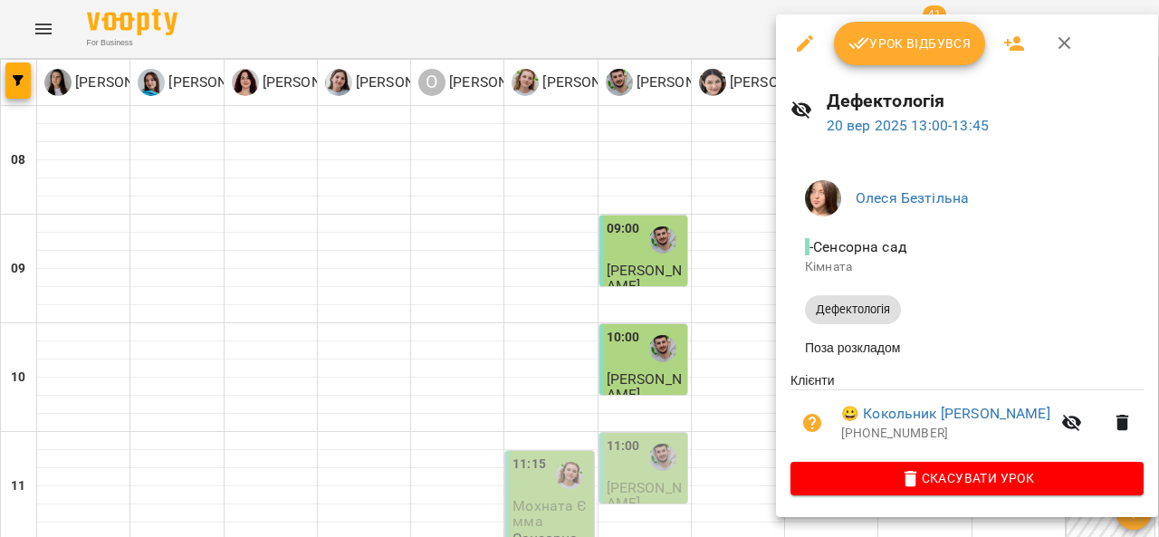
click at [1075, 51] on button "button" at bounding box center [1064, 43] width 43 height 43
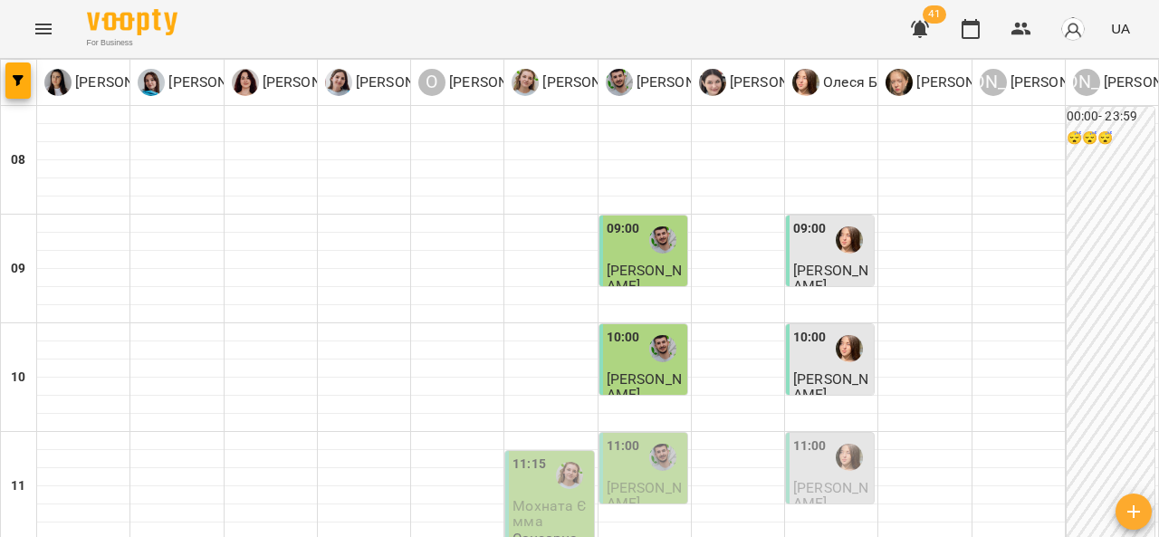
scroll to position [51, 0]
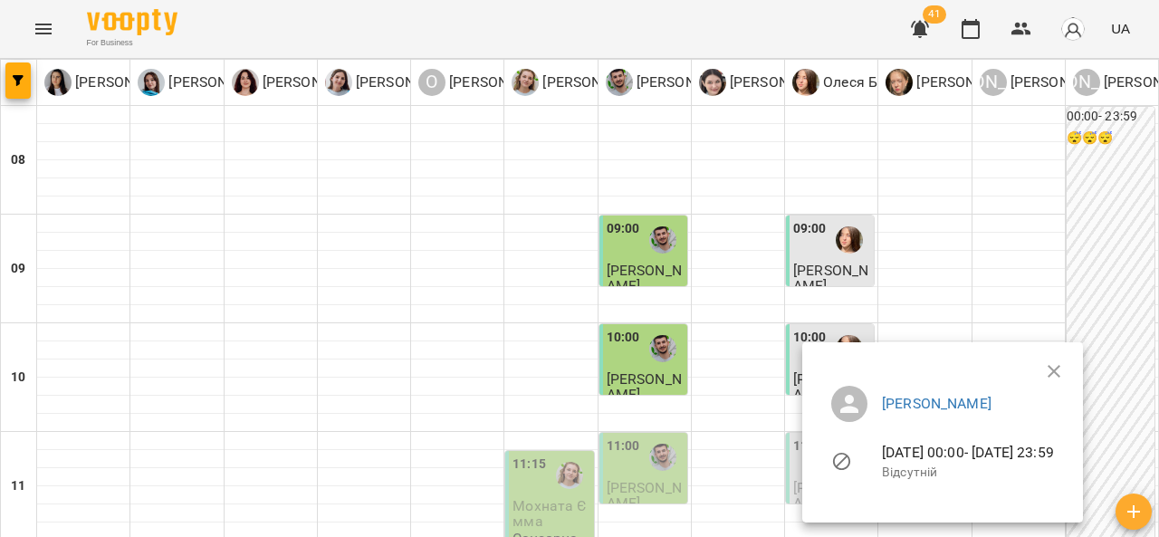
click at [1003, 189] on div at bounding box center [579, 268] width 1159 height 537
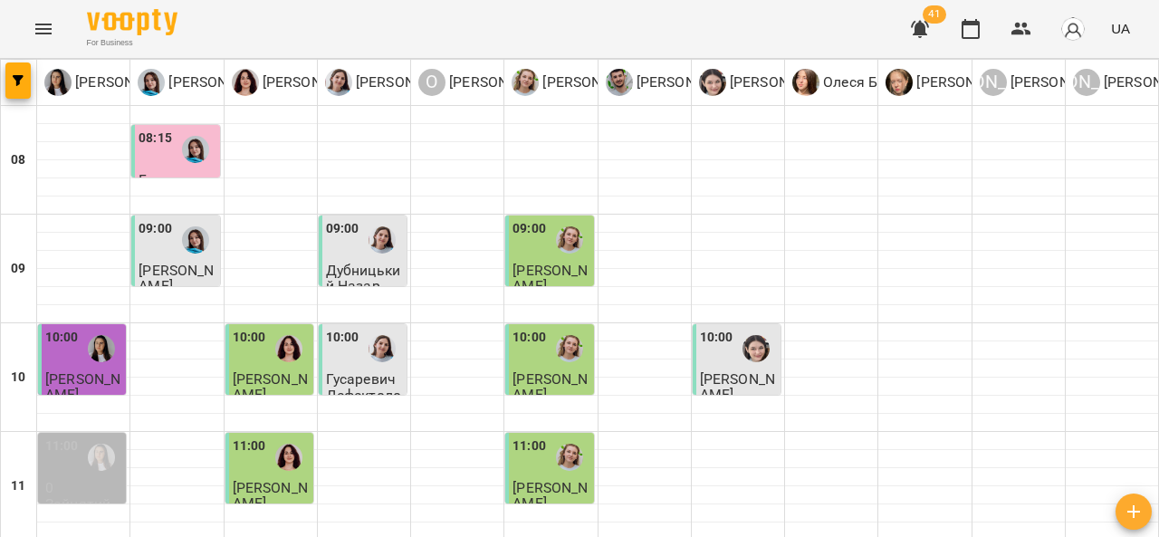
scroll to position [120, 0]
click at [279, 370] on span "Гаркуша Матвій" at bounding box center [270, 386] width 75 height 33
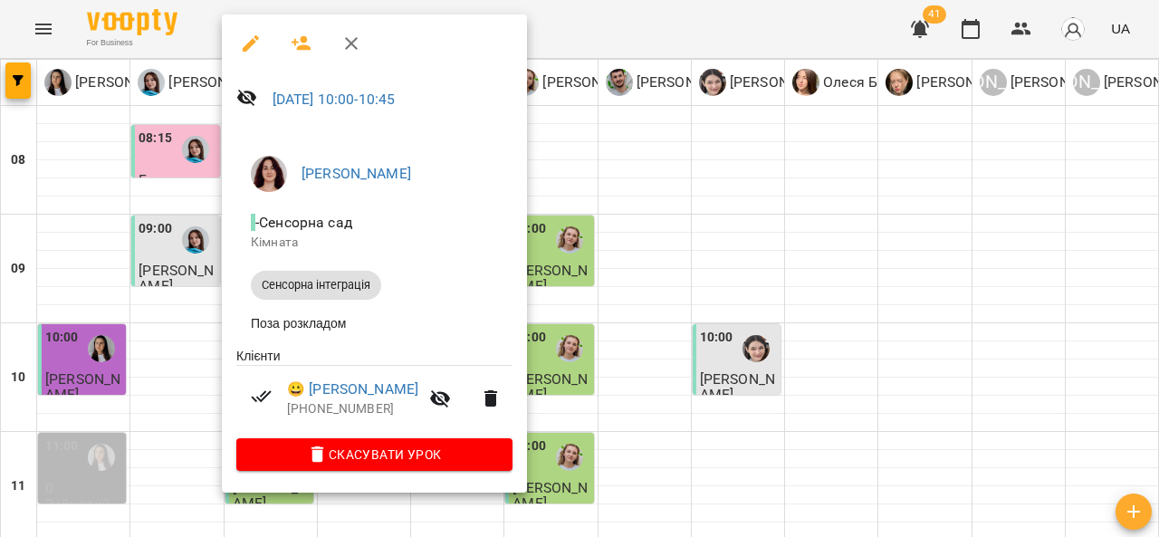
click at [355, 41] on icon "button" at bounding box center [351, 44] width 22 height 22
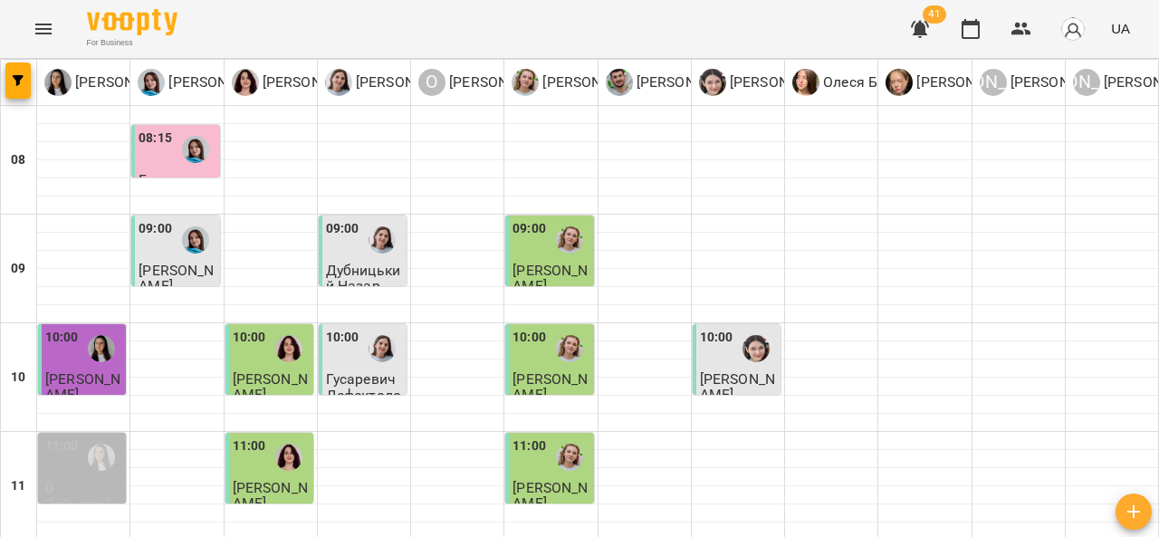
click at [754, 328] on div at bounding box center [756, 349] width 42 height 42
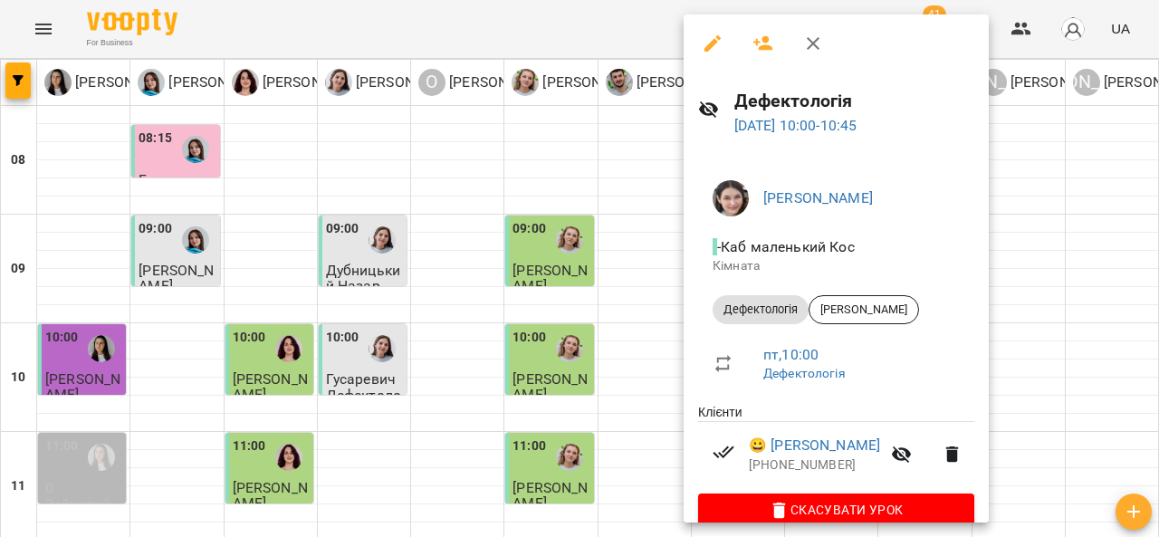
click at [818, 36] on icon "button" at bounding box center [813, 44] width 22 height 22
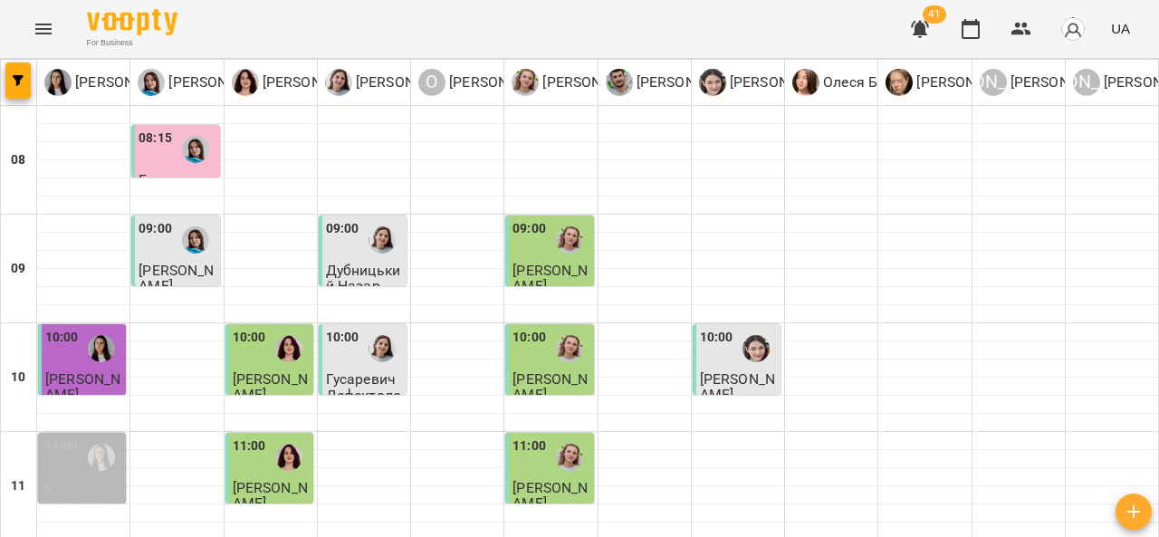
click at [349, 328] on div "10:00" at bounding box center [342, 349] width 33 height 42
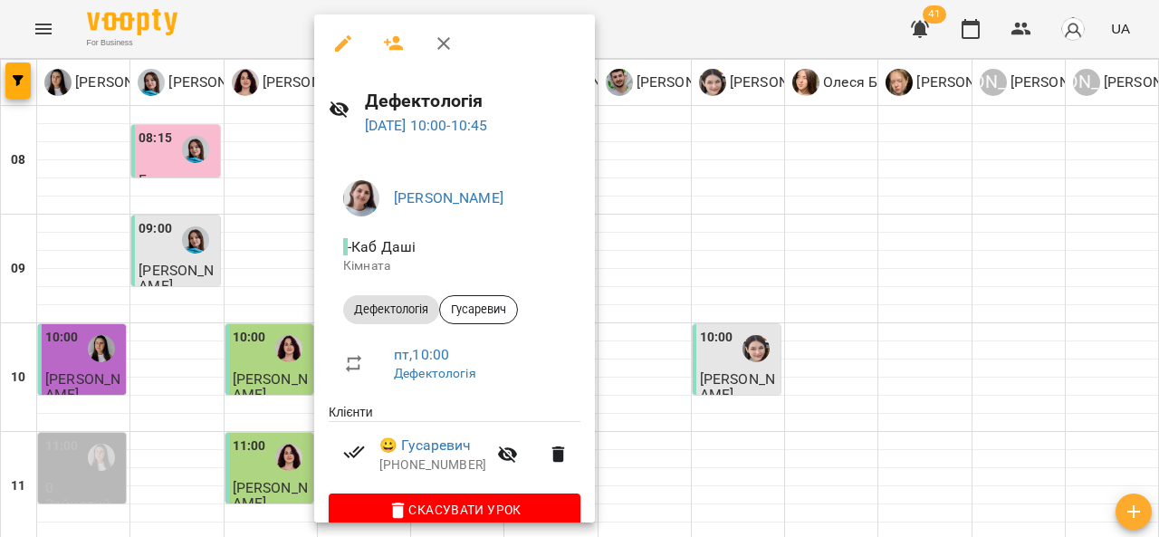
click at [455, 45] on button "button" at bounding box center [443, 43] width 43 height 43
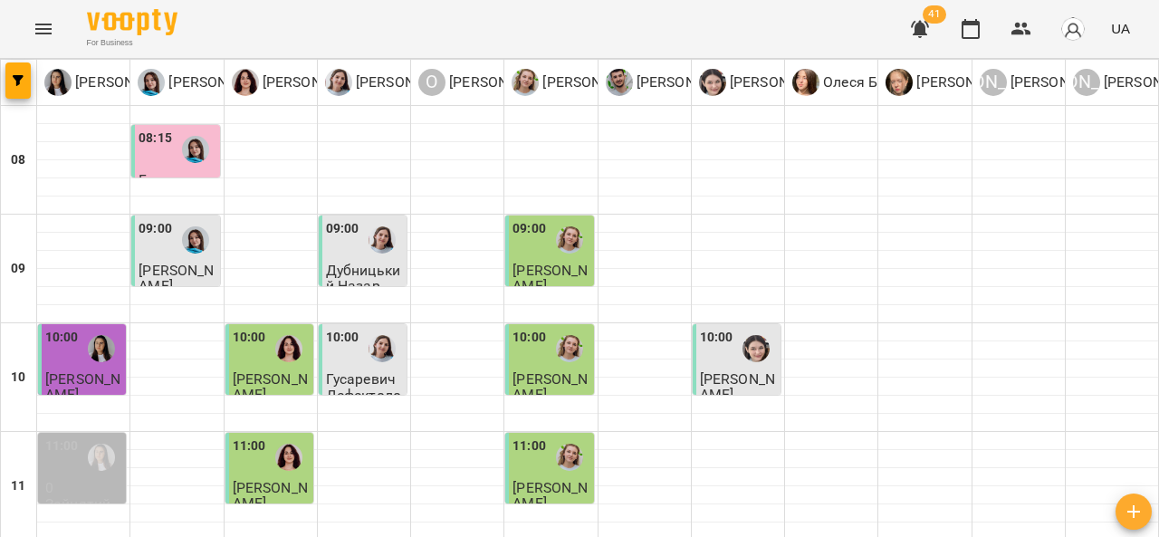
scroll to position [919, 0]
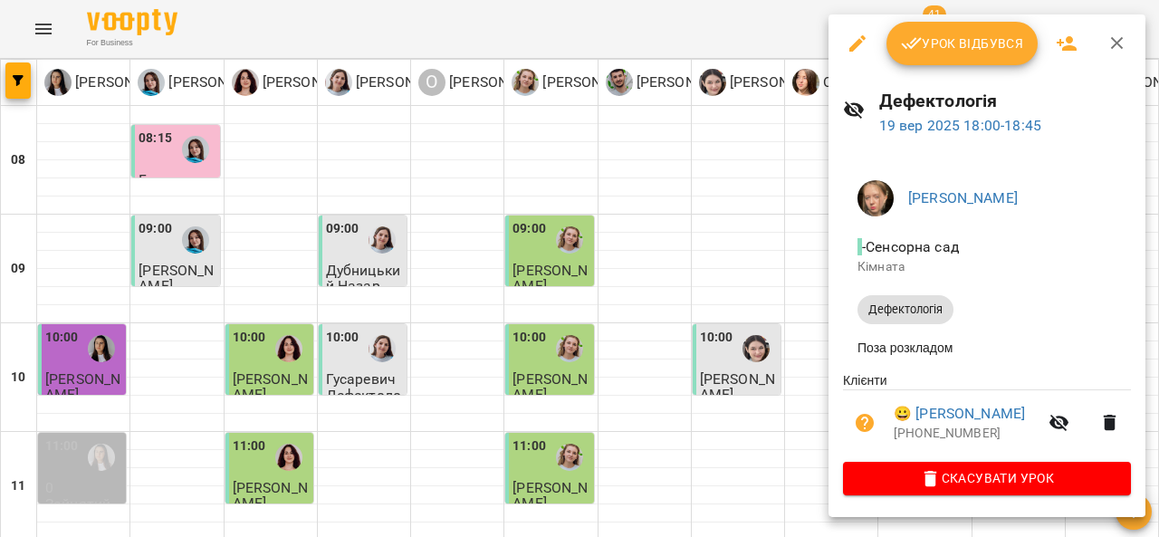
click at [1115, 35] on icon "button" at bounding box center [1117, 44] width 22 height 22
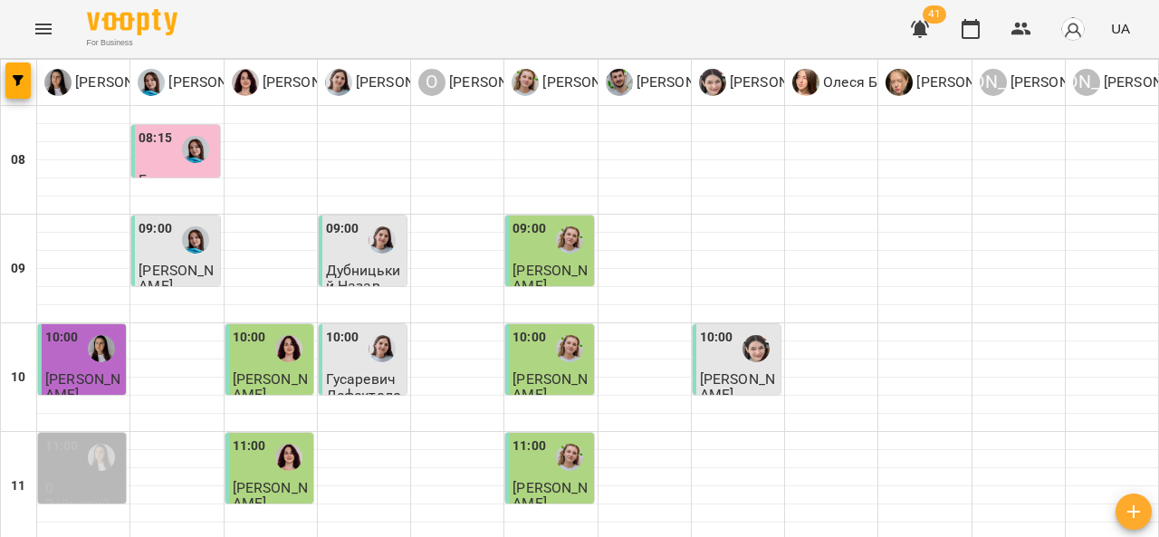
scroll to position [180, 0]
click at [579, 328] on div at bounding box center [570, 349] width 42 height 42
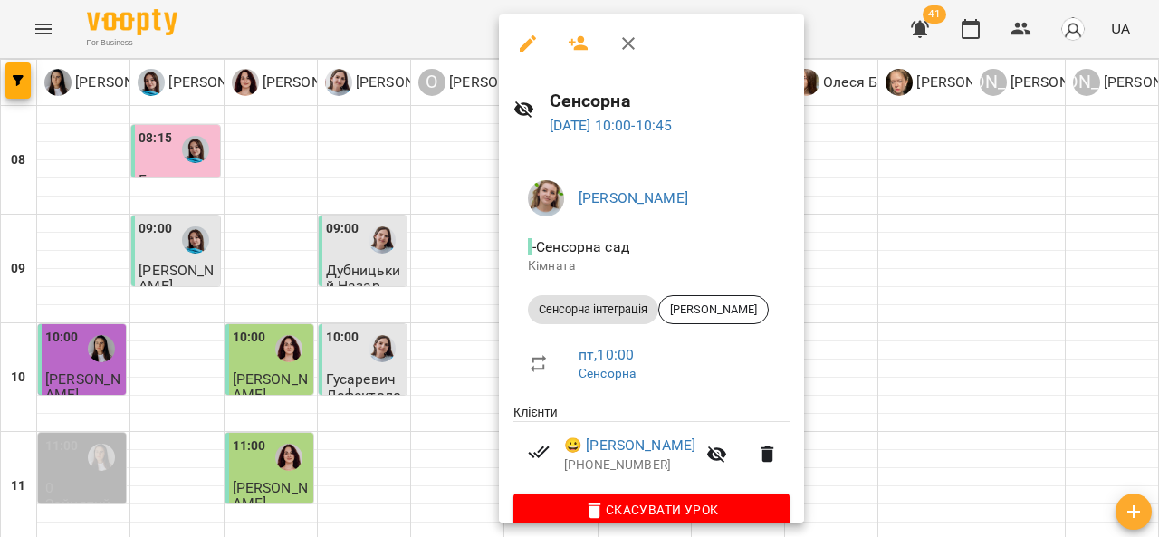
click at [634, 27] on button "button" at bounding box center [628, 43] width 43 height 43
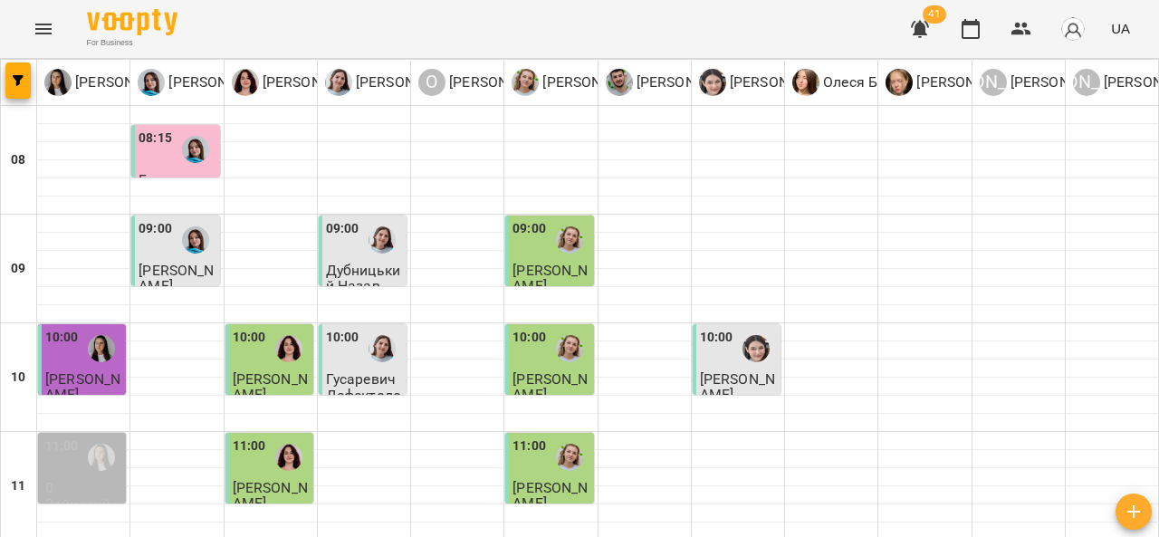
scroll to position [62, 0]
click at [183, 219] on div at bounding box center [196, 240] width 42 height 42
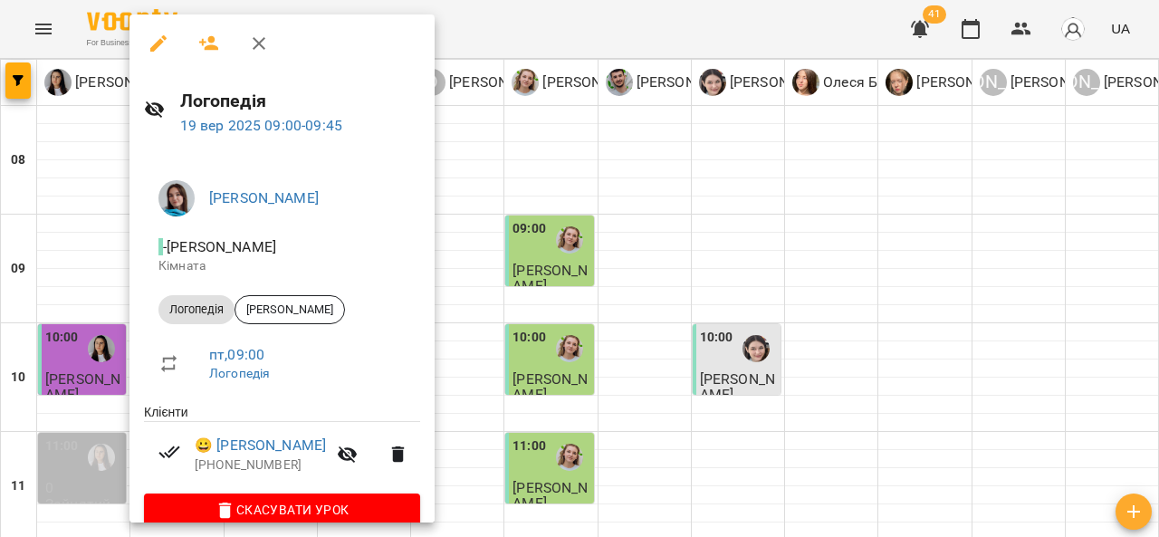
click at [261, 46] on icon "button" at bounding box center [259, 44] width 22 height 22
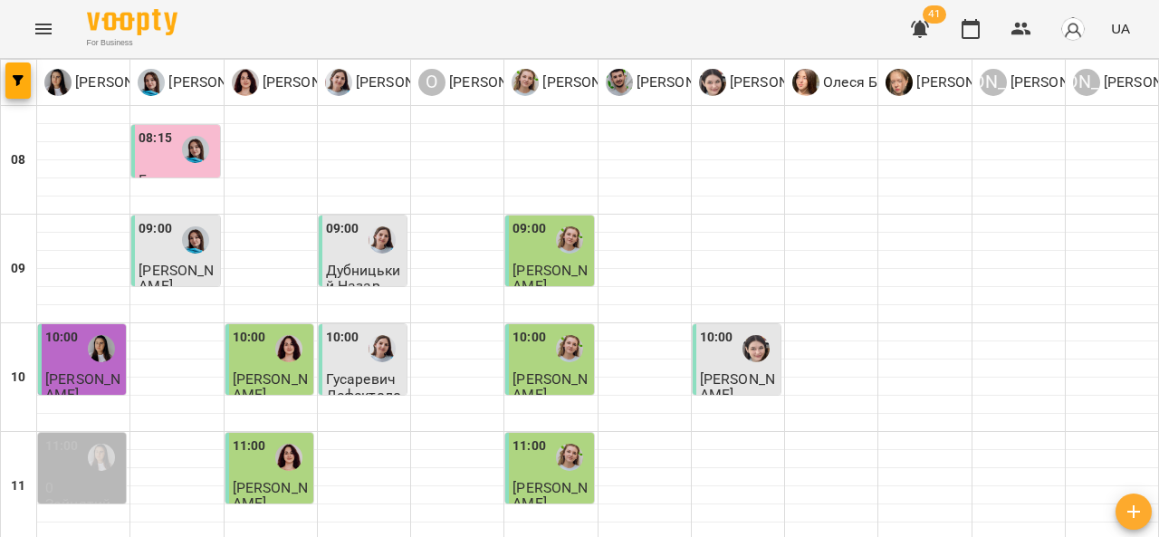
scroll to position [154, 0]
click at [753, 328] on div at bounding box center [756, 349] width 42 height 42
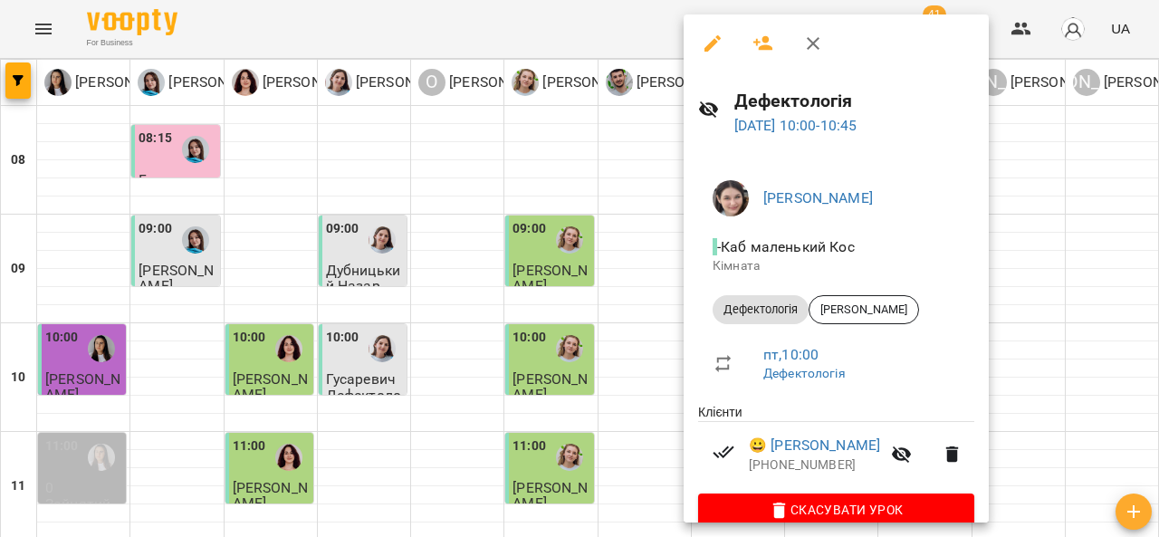
click at [818, 25] on button "button" at bounding box center [812, 43] width 43 height 43
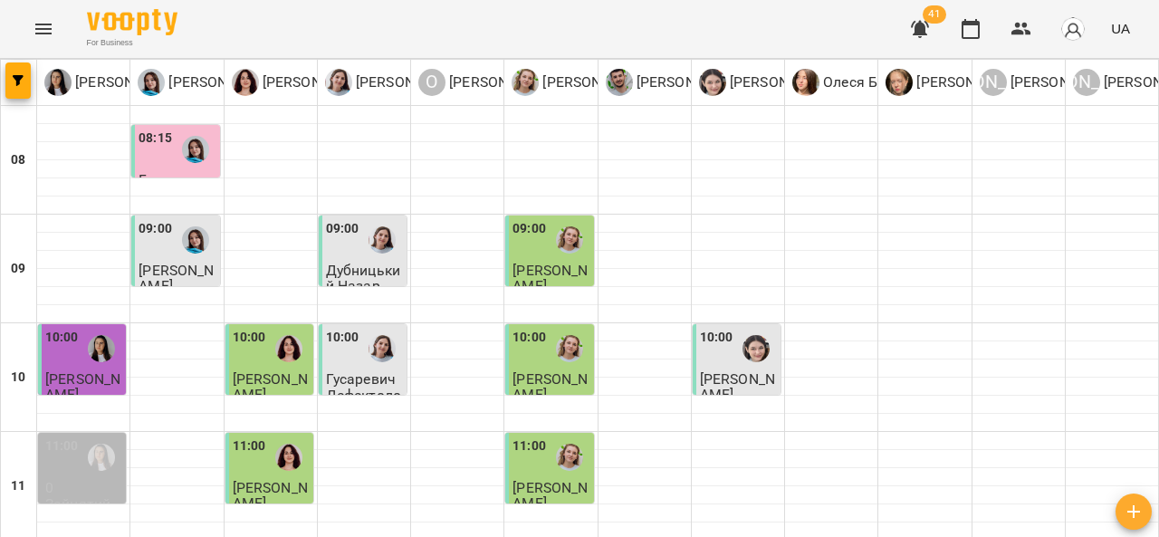
click at [753, 328] on div at bounding box center [756, 349] width 42 height 42
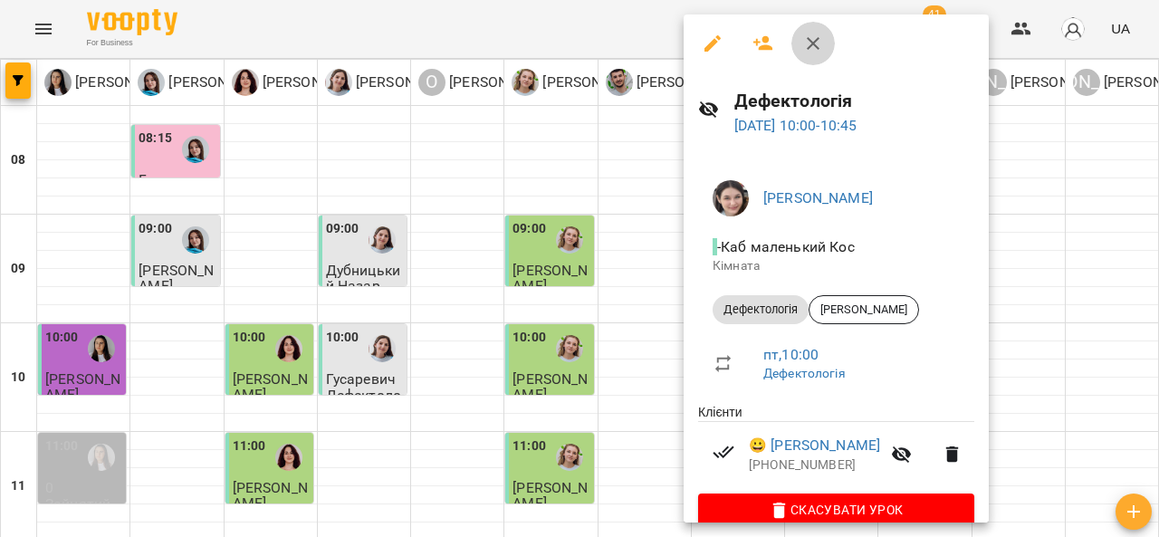
click at [826, 46] on button "button" at bounding box center [812, 43] width 43 height 43
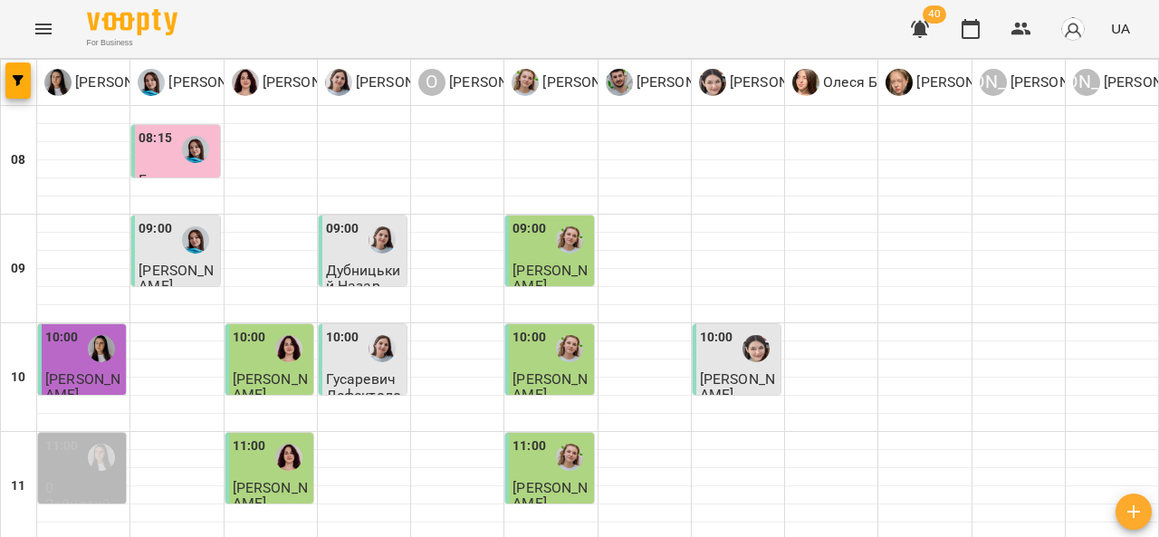
scroll to position [243, 0]
click at [282, 436] on div at bounding box center [289, 457] width 42 height 42
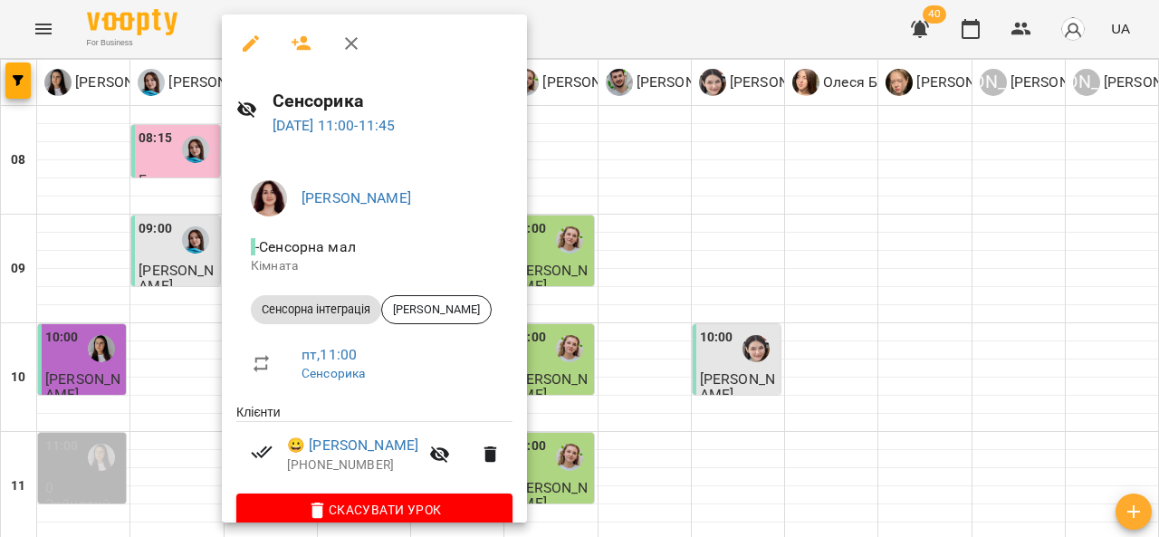
click at [367, 32] on button "button" at bounding box center [351, 43] width 43 height 43
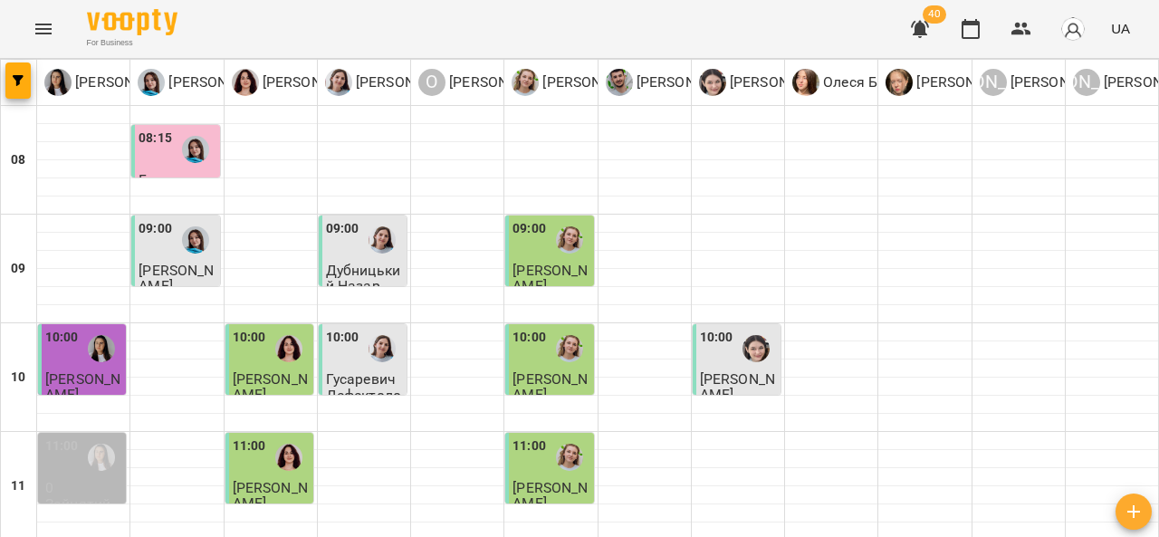
scroll to position [306, 0]
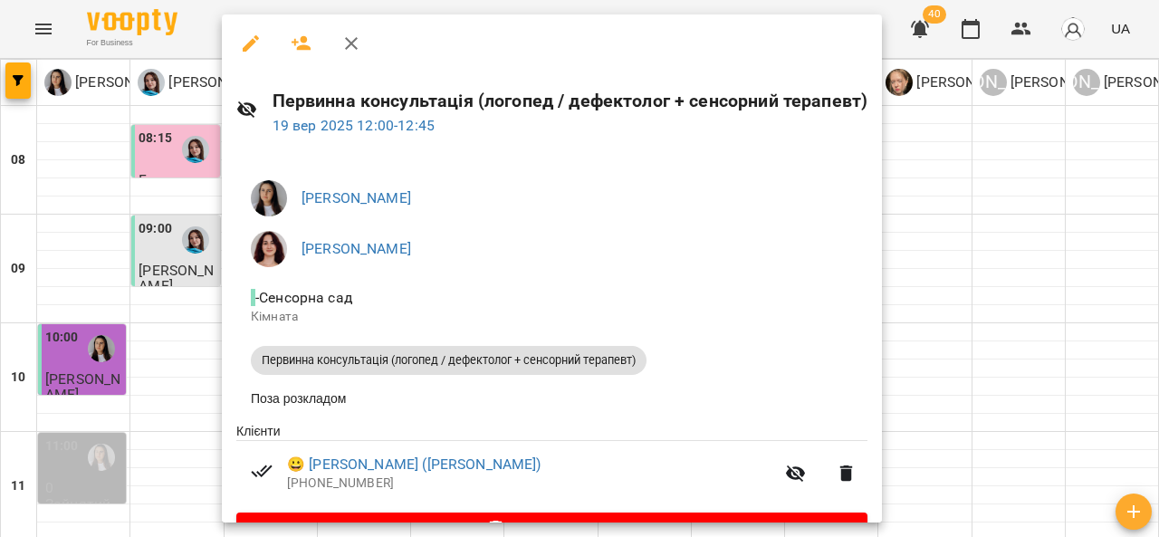
click at [360, 30] on button "button" at bounding box center [351, 43] width 43 height 43
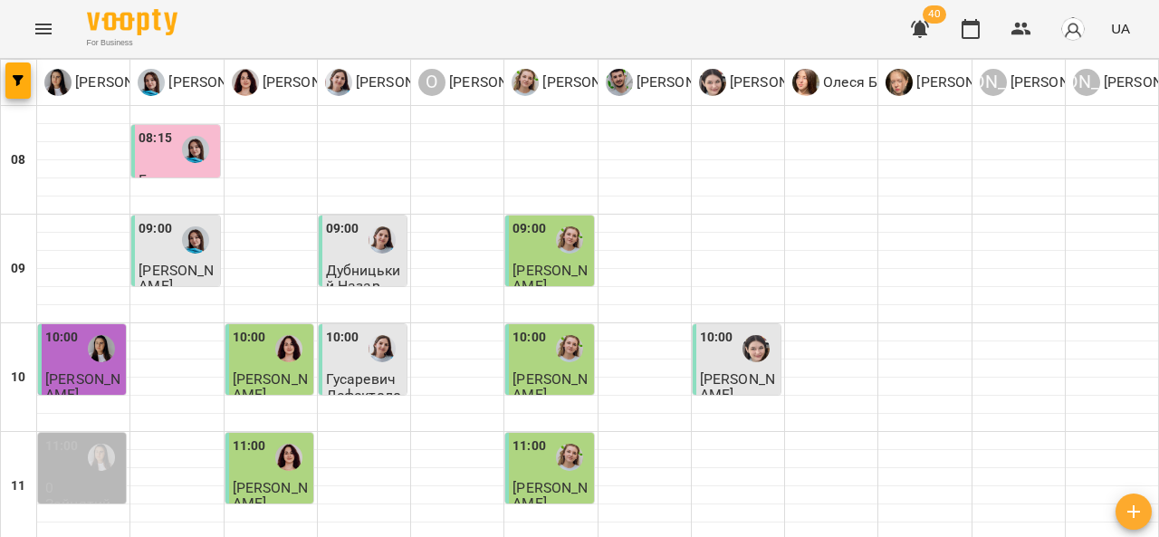
scroll to position [213, 0]
click at [567, 436] on div at bounding box center [570, 457] width 42 height 42
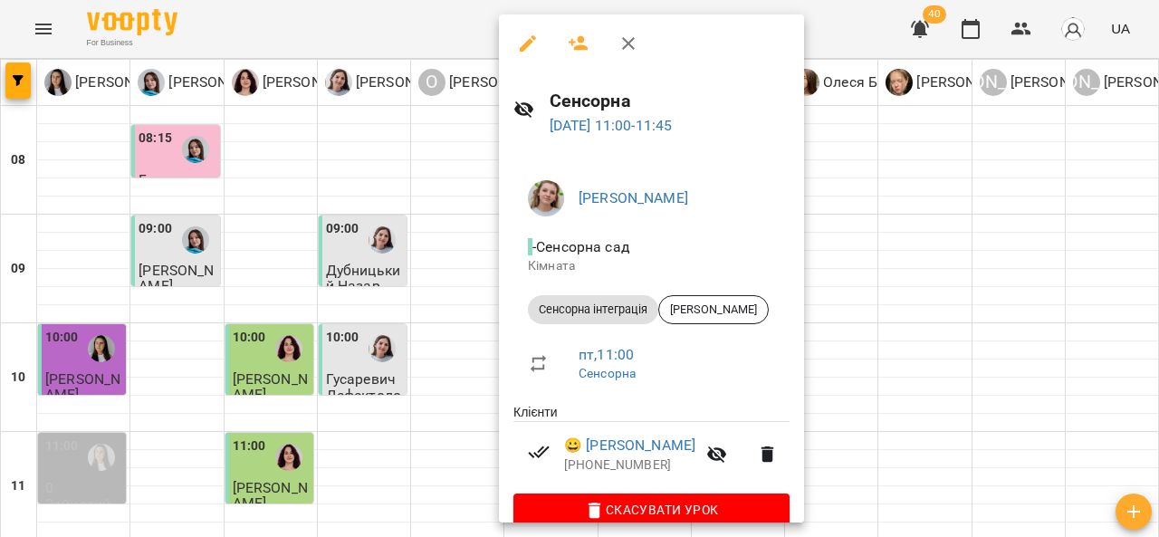
click at [630, 27] on button "button" at bounding box center [628, 43] width 43 height 43
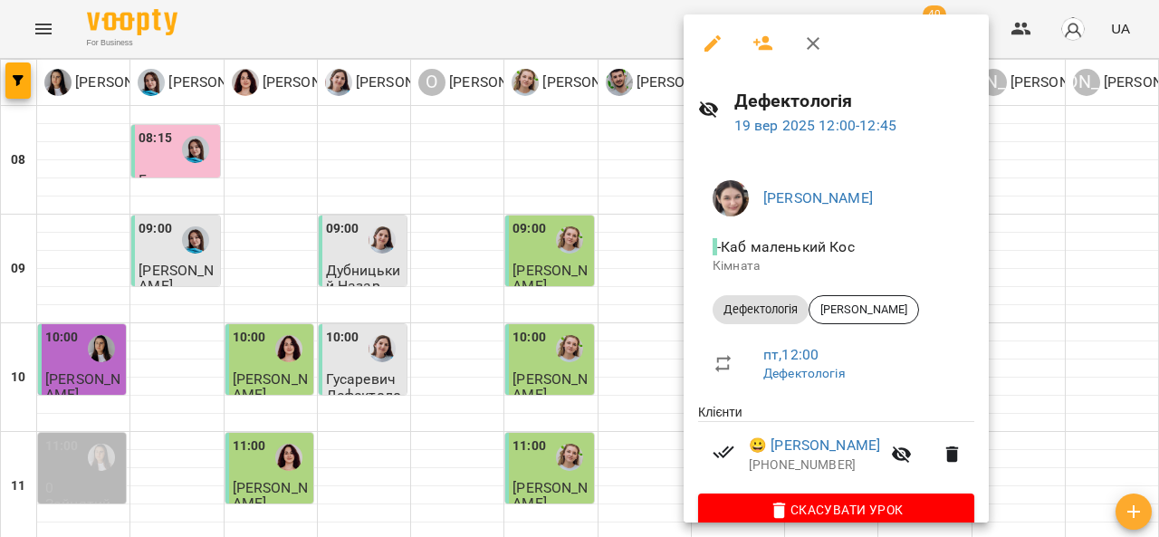
click at [818, 29] on button "button" at bounding box center [812, 43] width 43 height 43
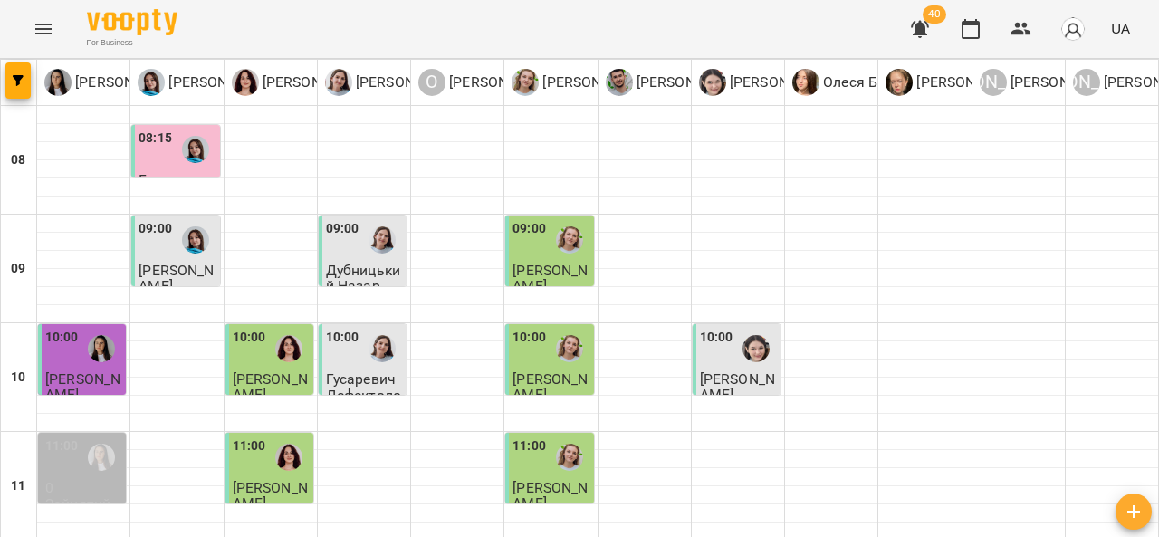
scroll to position [258, 0]
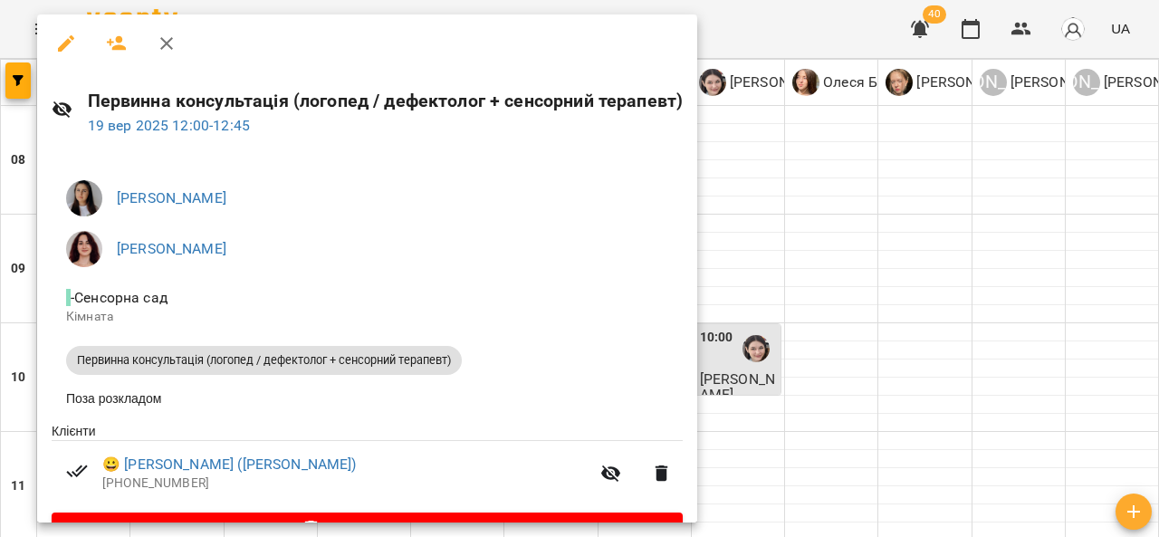
click at [164, 38] on icon "button" at bounding box center [167, 44] width 22 height 22
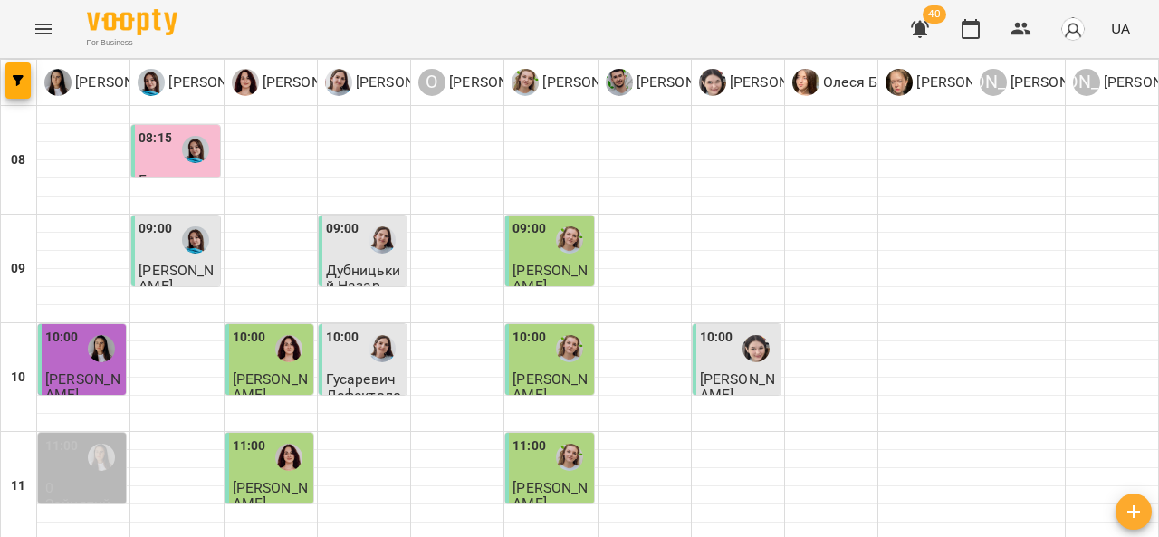
click img "Ірина Керівник"
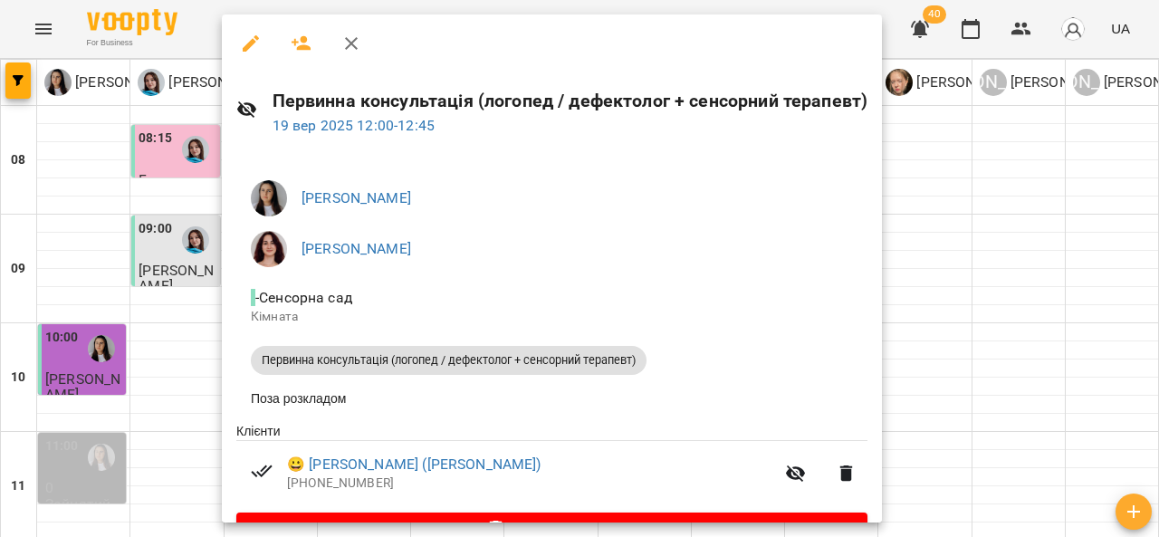
click icon "button"
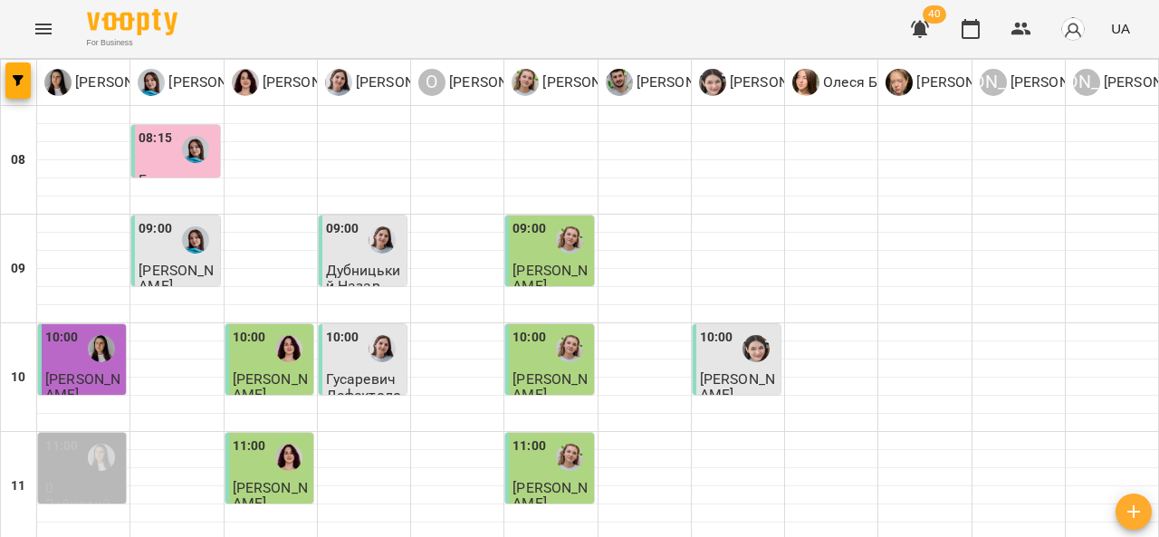
click img "Тетяна Хомин"
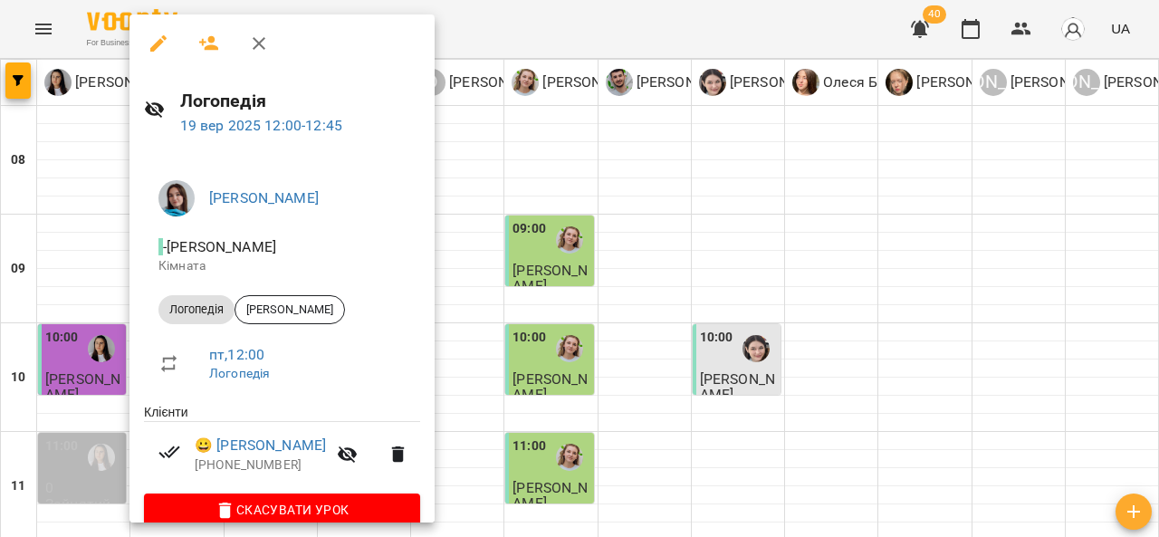
click icon "button"
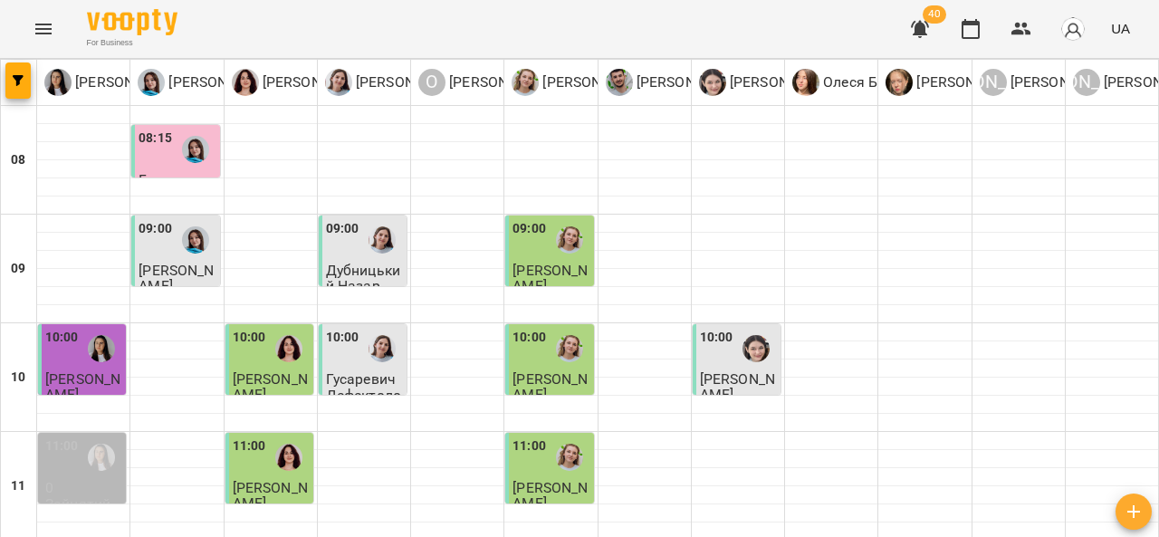
scroll to position [355, 0]
click div
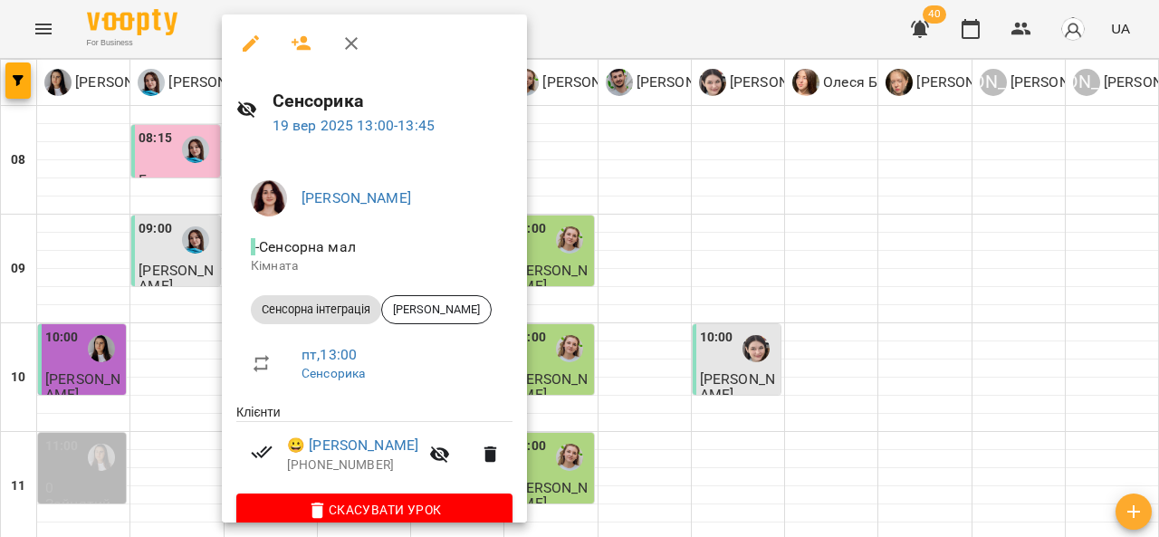
click icon "button"
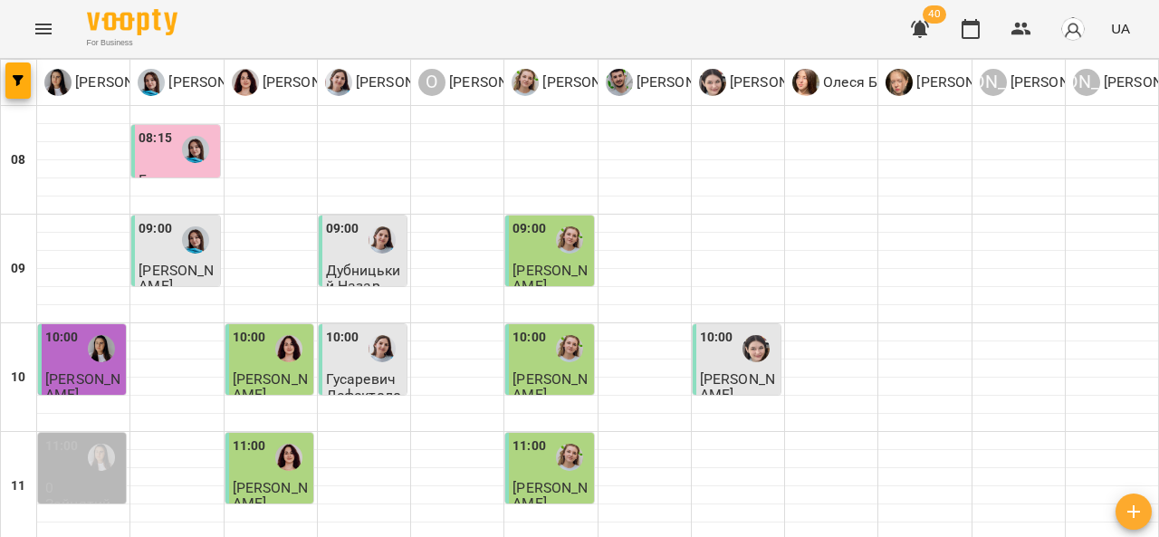
scroll to position [428, 0]
click div
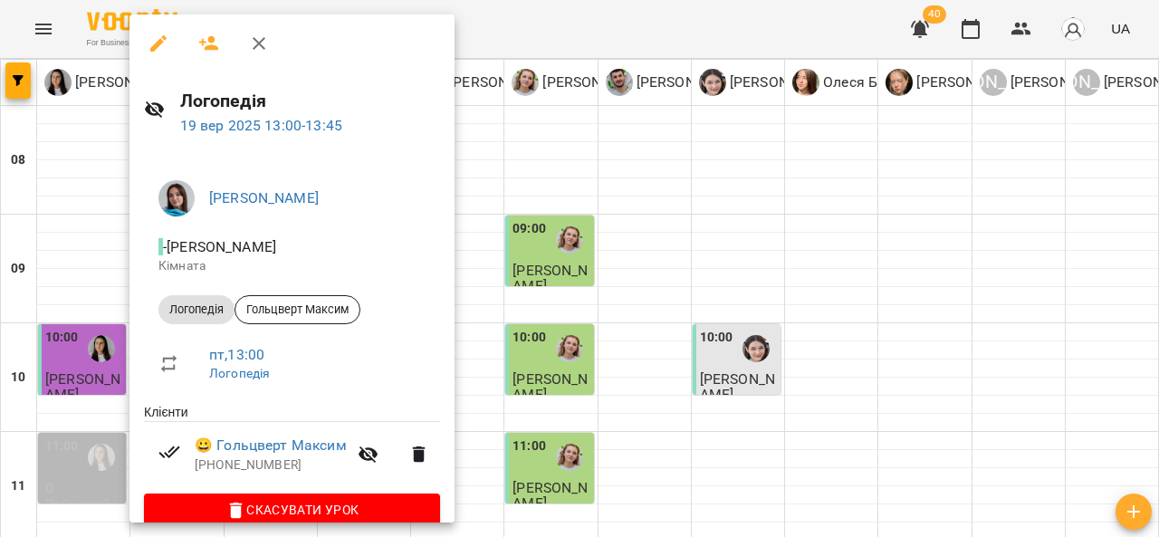
click icon "button"
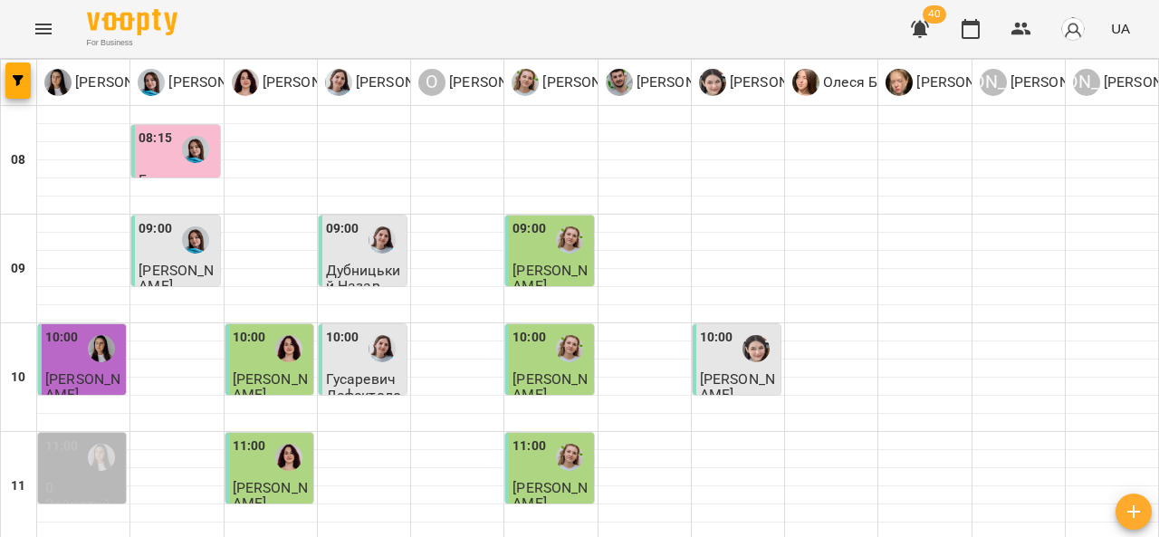
scroll to position [504, 0]
click span "Гольцверт Максим"
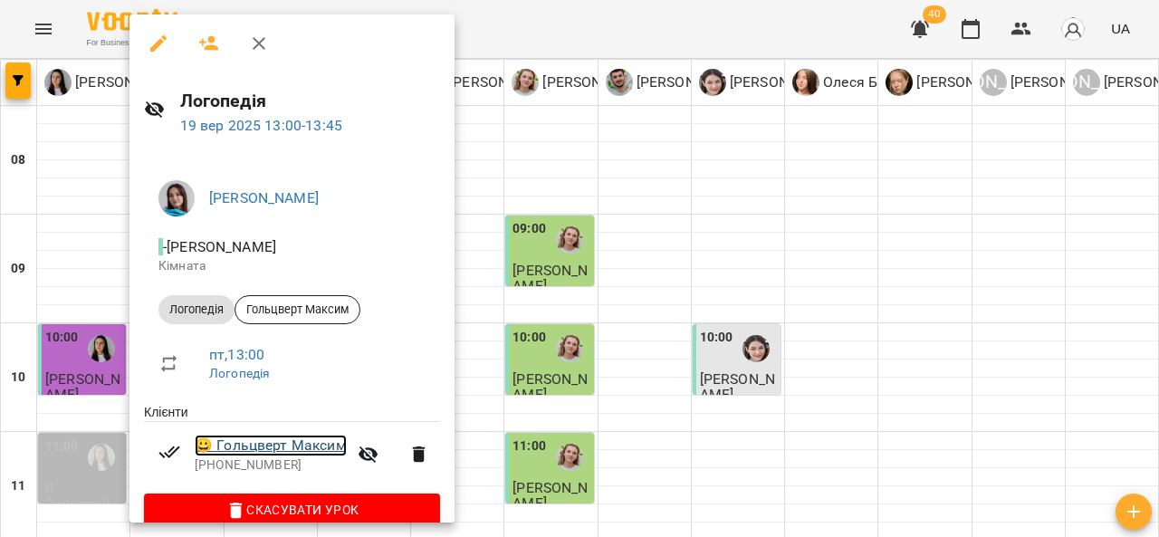
click link "😀 Гольцверт Максим"
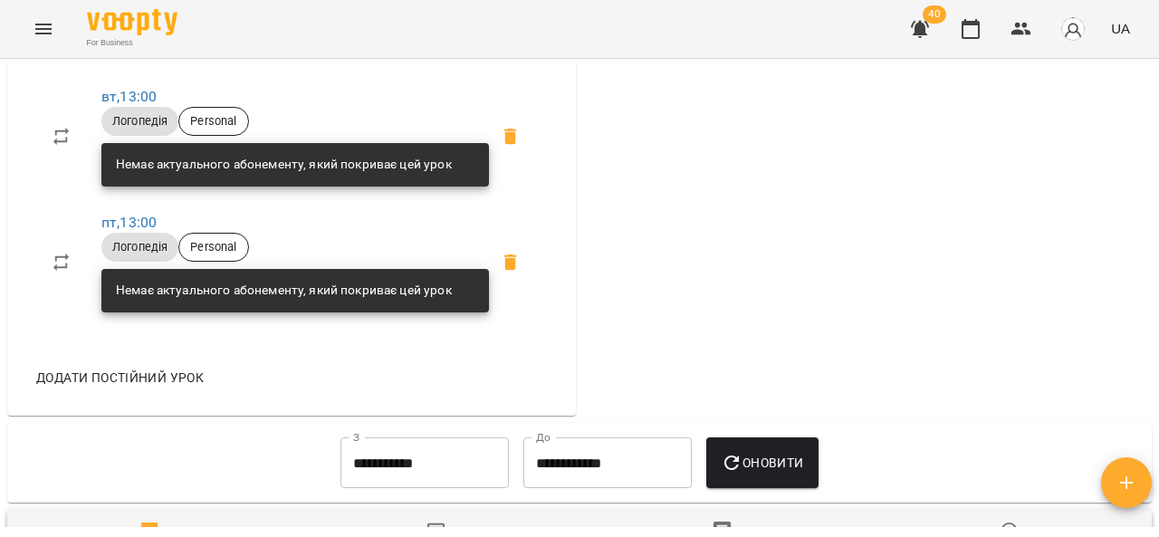
scroll to position [730, 0]
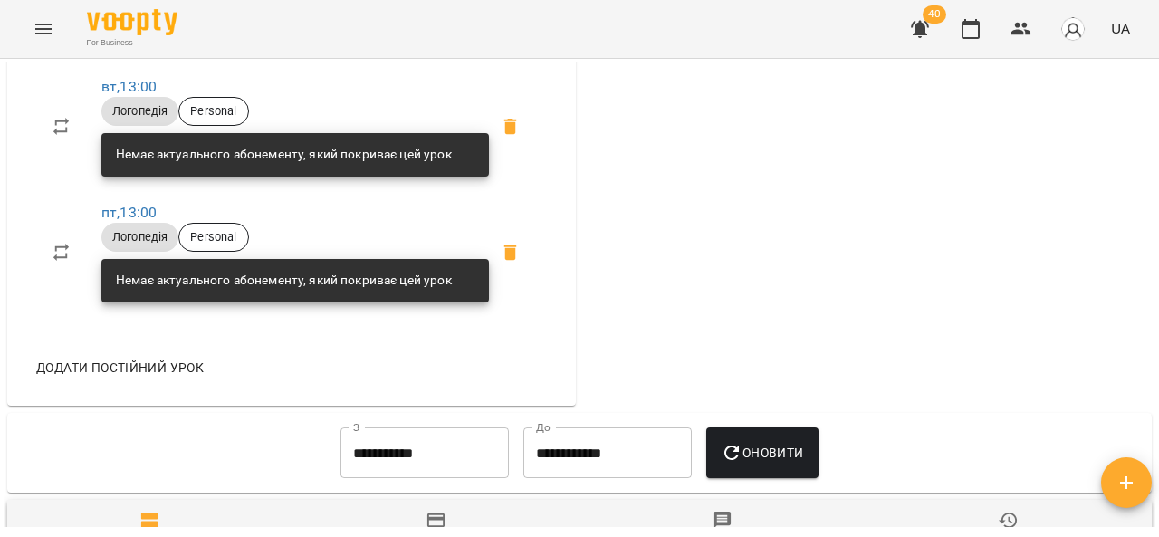
click icon "Menu"
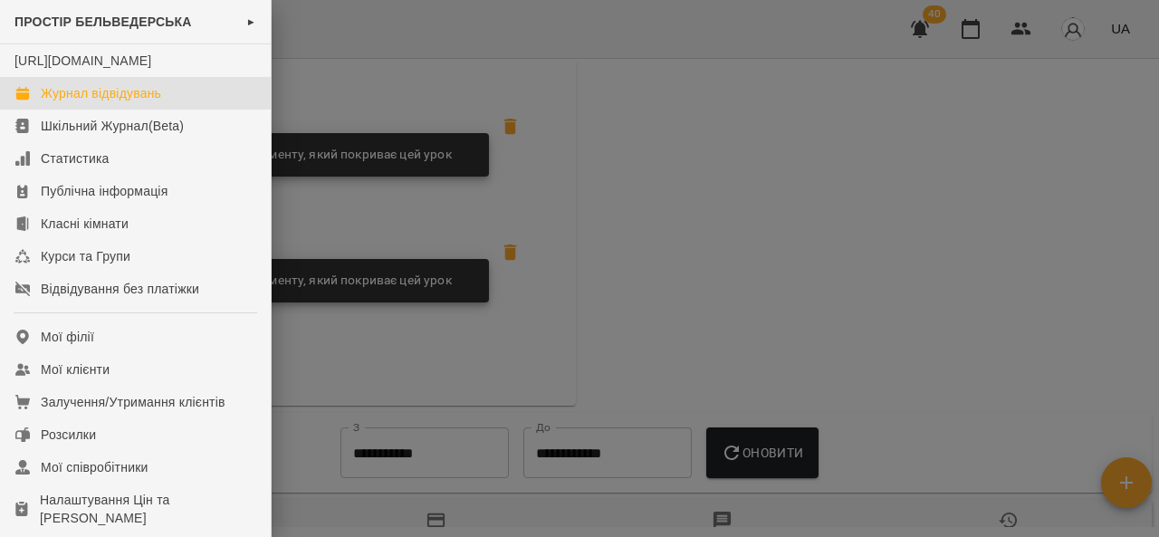
click link "Журнал відвідувань"
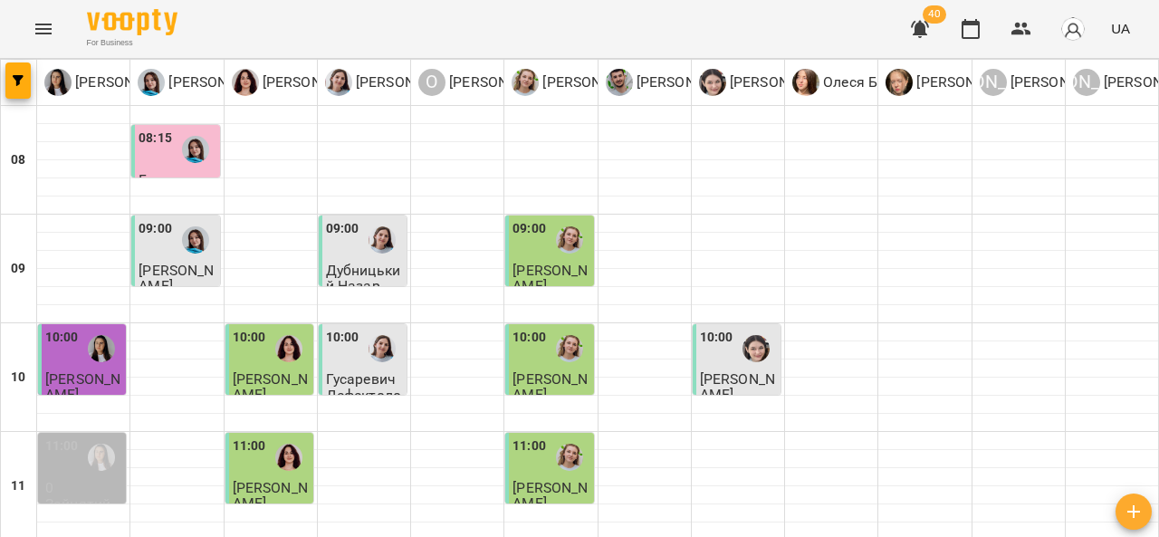
scroll to position [505, 0]
click span "Більчак Дмитро"
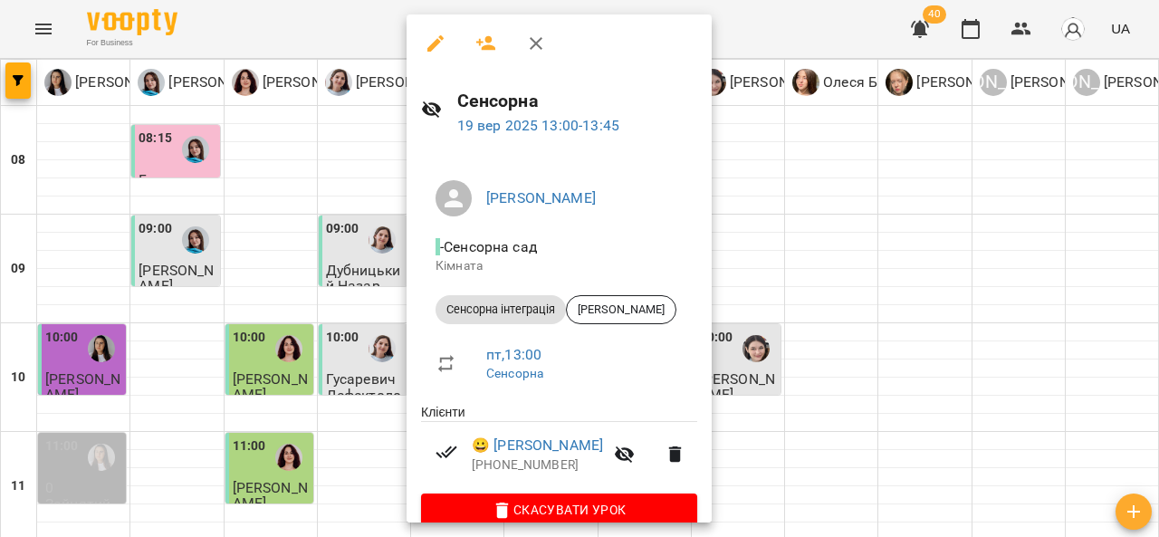
click icon "button"
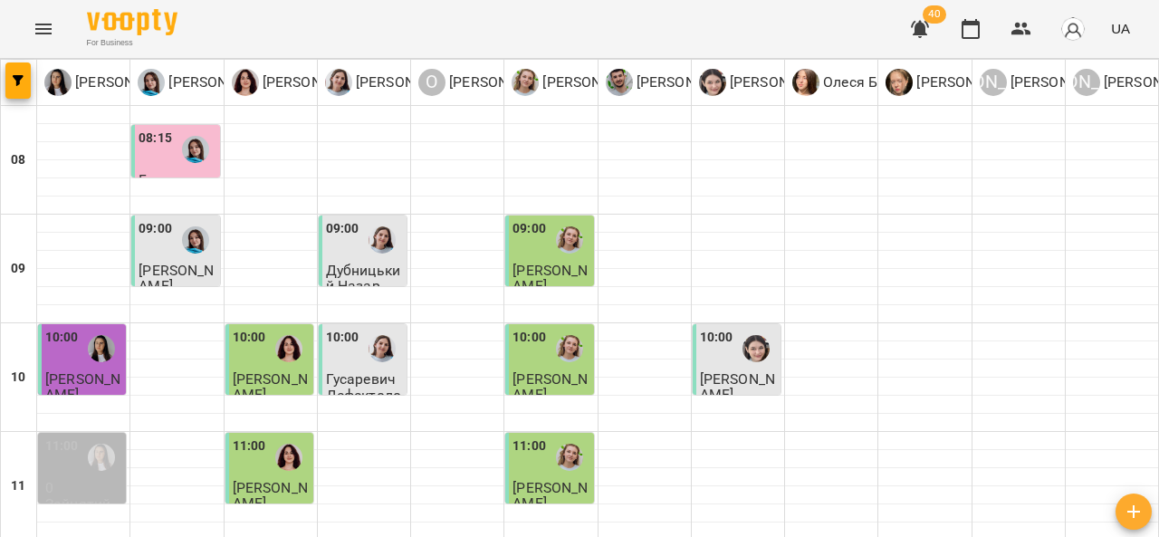
scroll to position [616, 0]
click p "Логопедія"
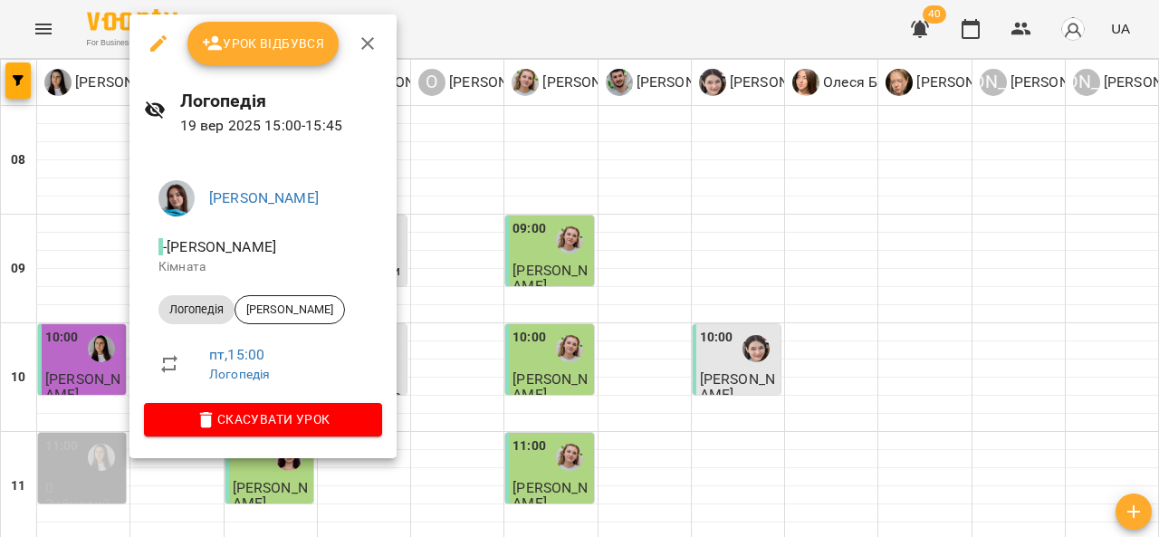
click button "button"
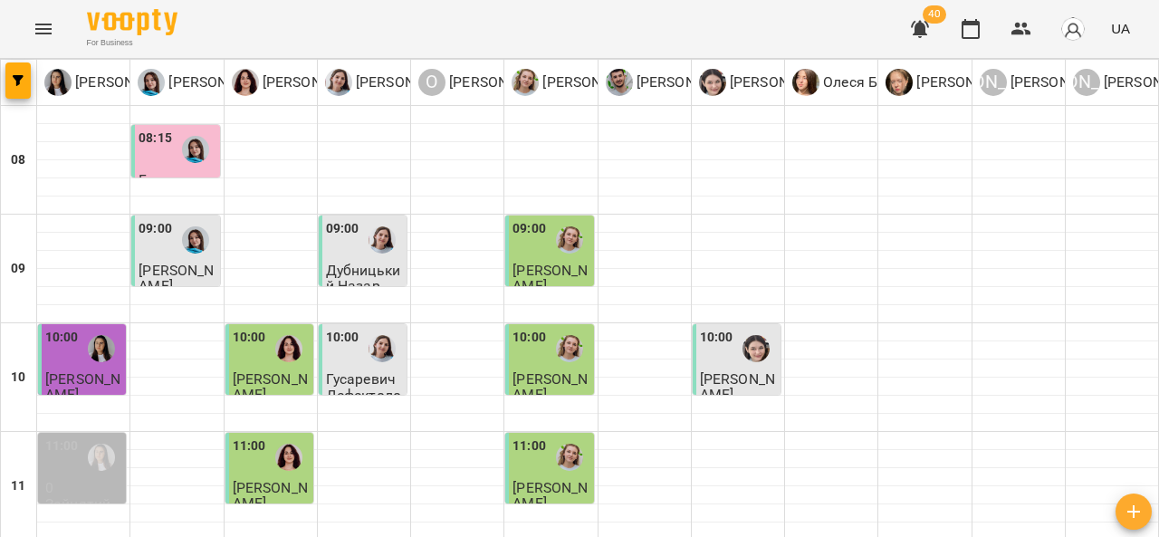
scroll to position [527, 0]
click div
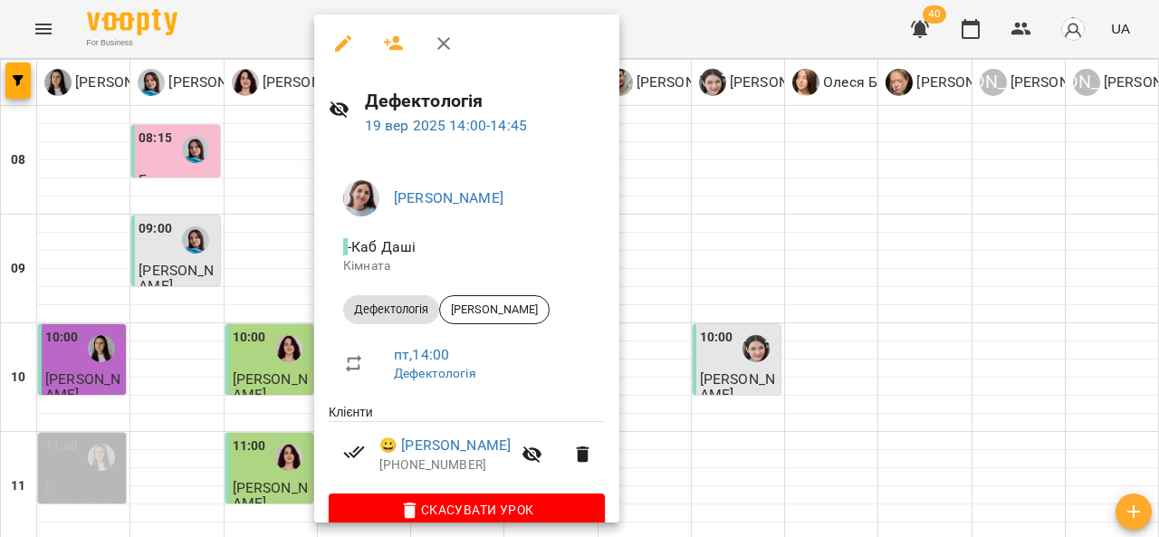
click icon "button"
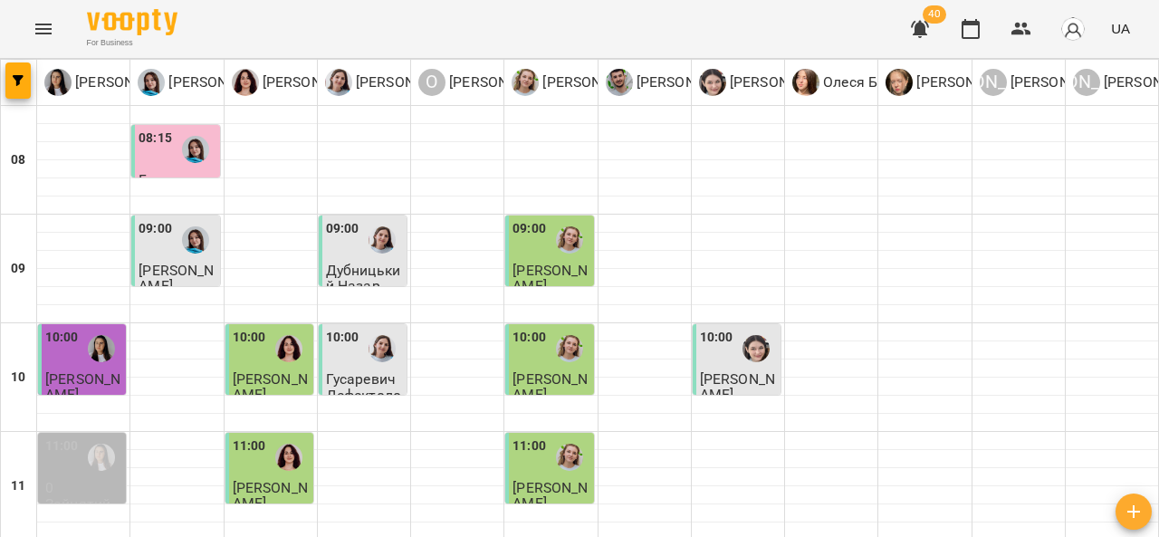
scroll to position [560, 0]
click div
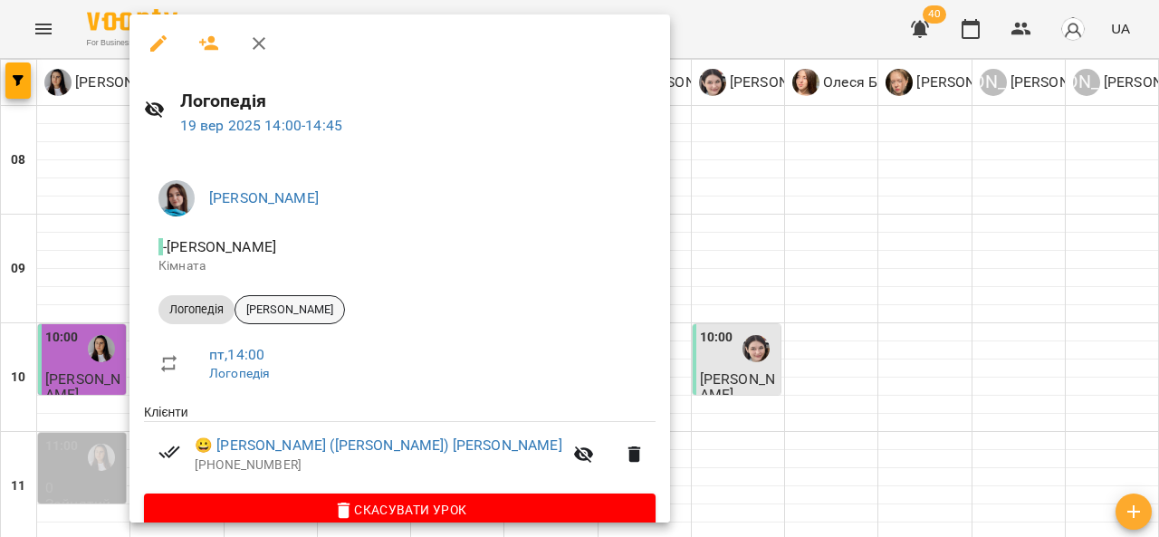
click span "Милосердов Женя"
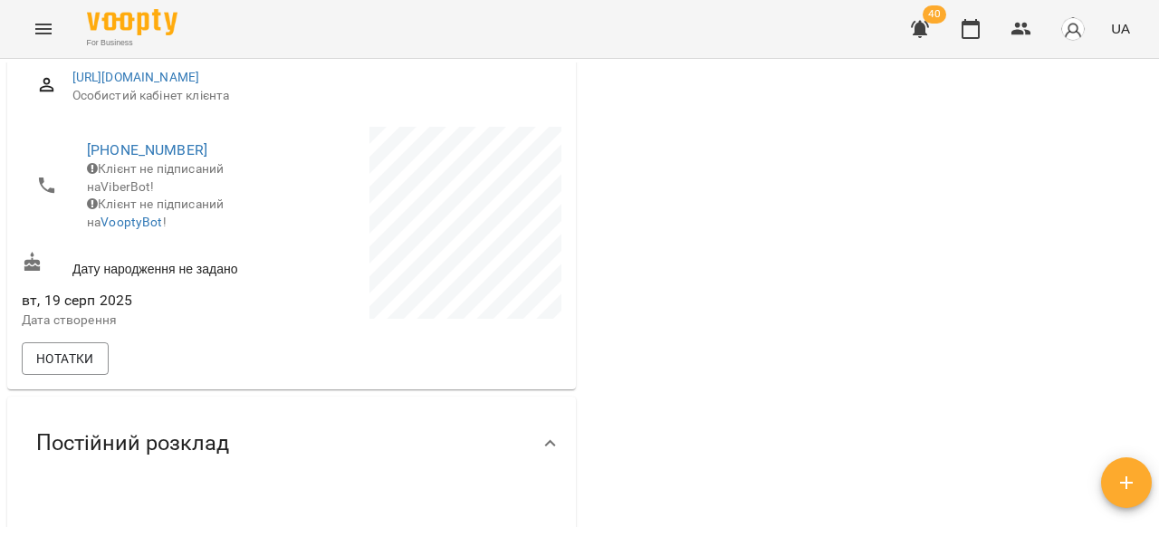
scroll to position [252, 0]
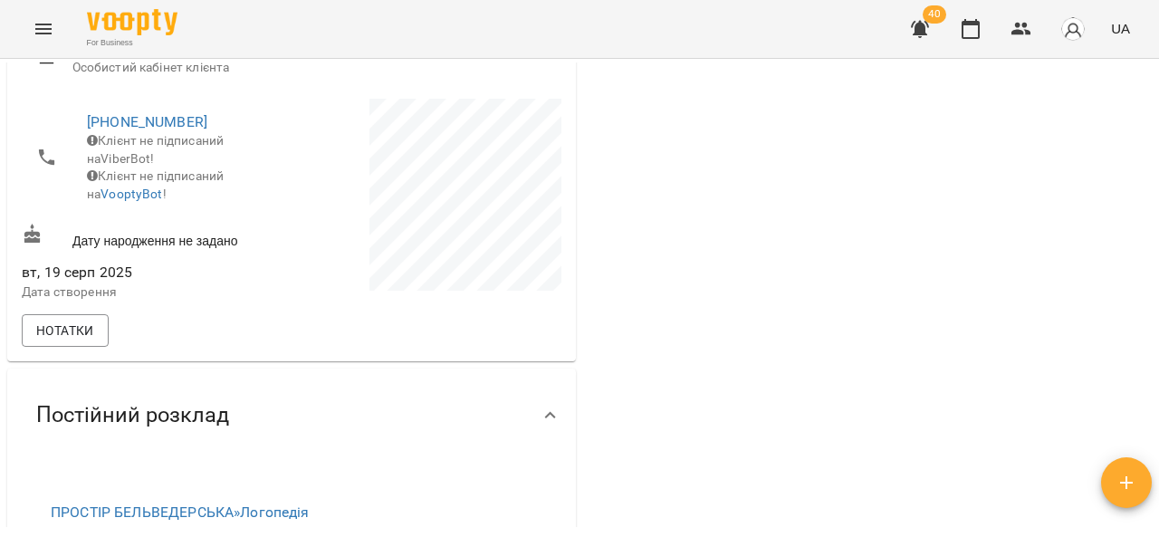
click icon "Menu"
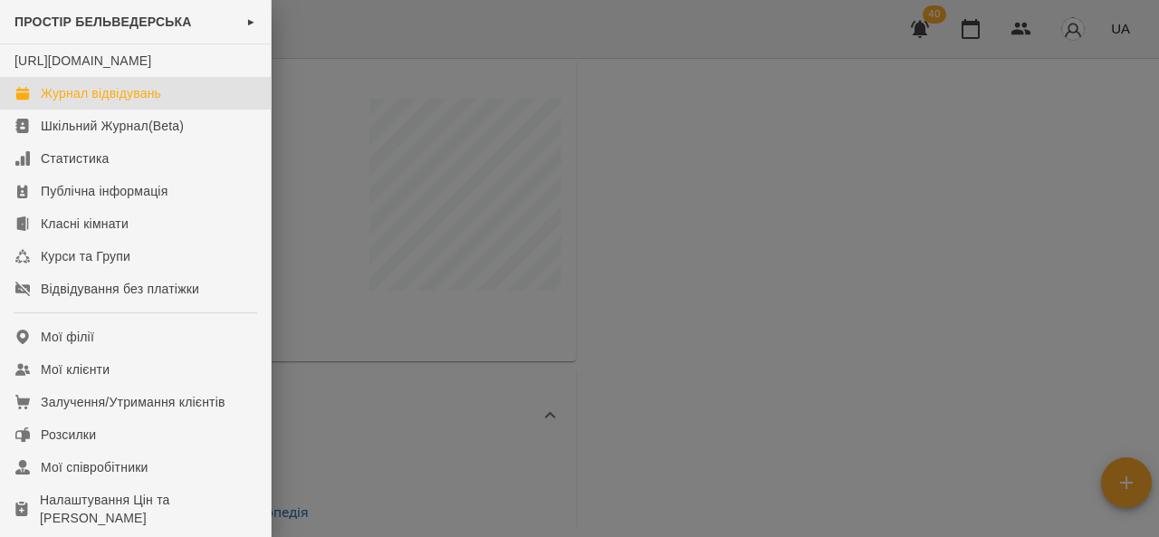
click div "Журнал відвідувань"
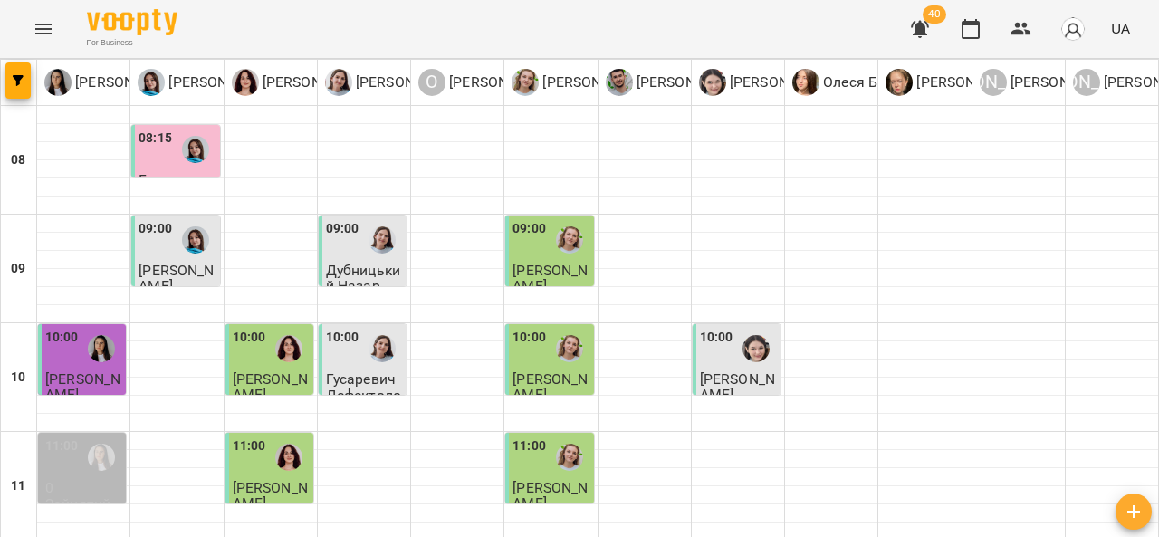
scroll to position [500, 0]
click p "сб"
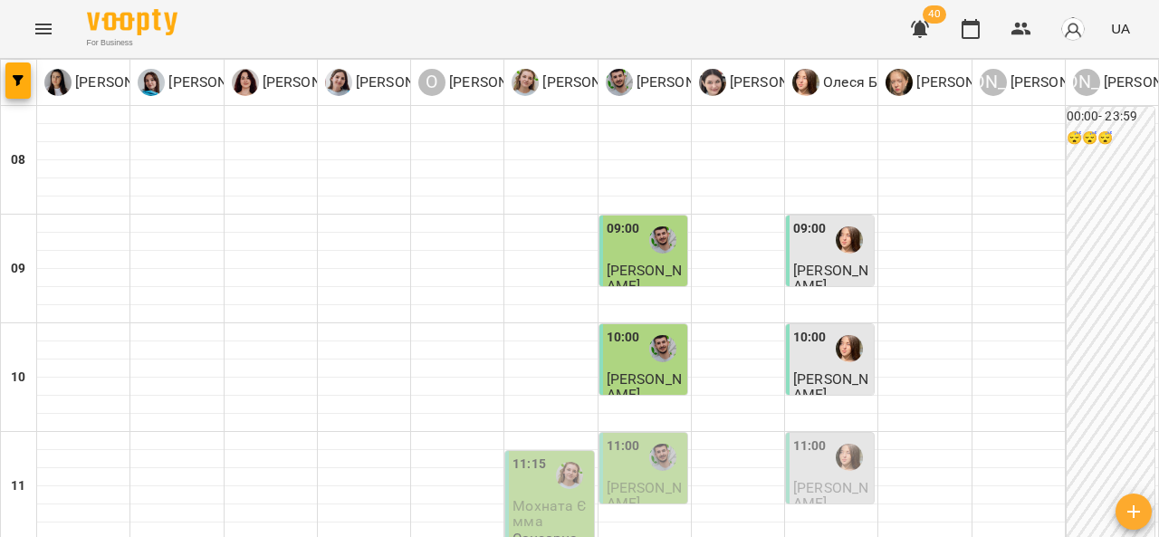
click button "Menu"
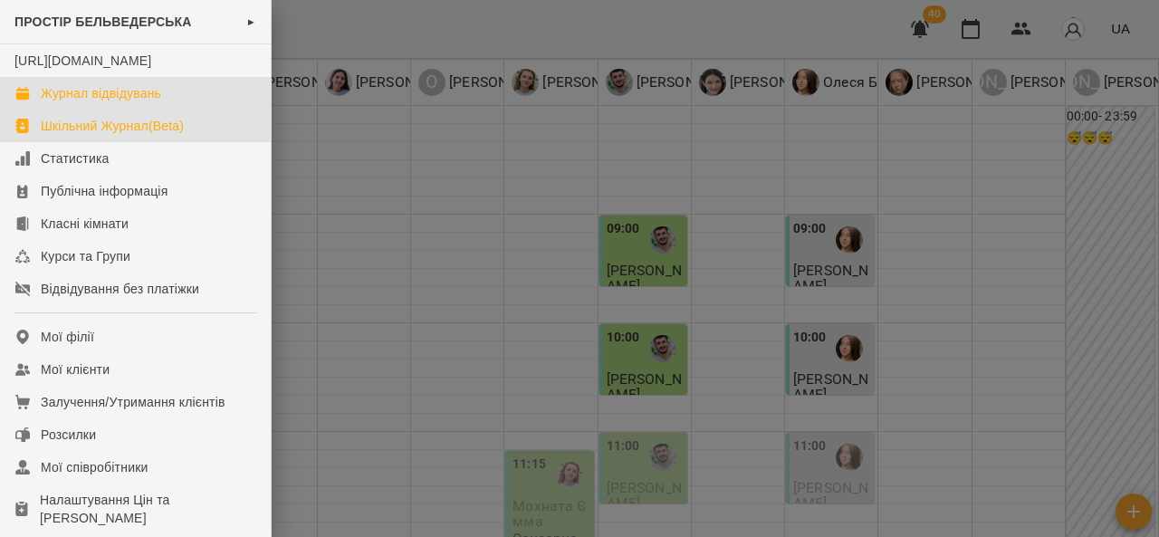
click div "Шкільний Журнал(Beta)"
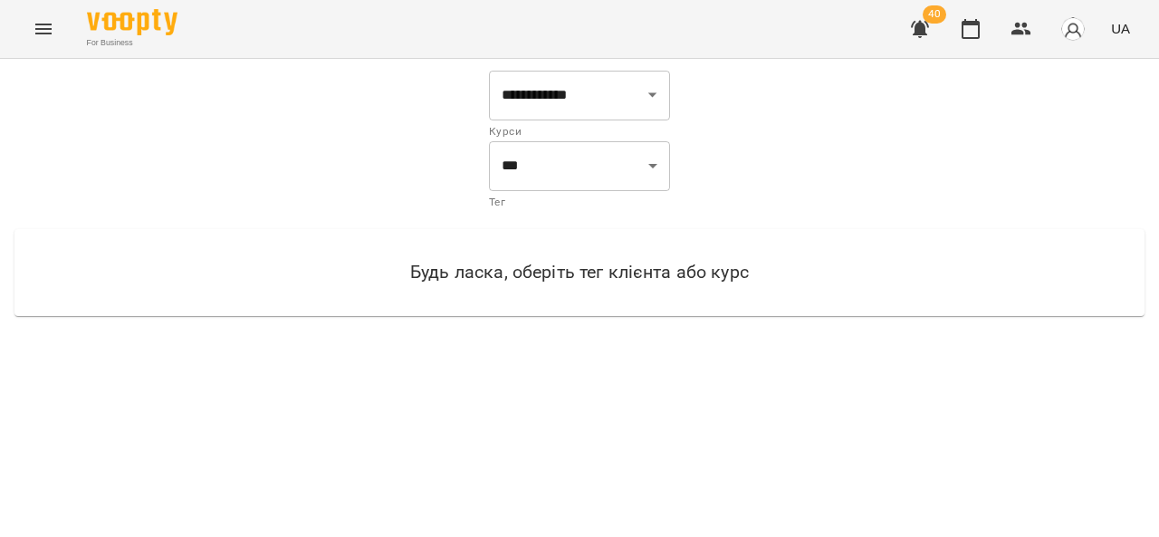
click button "Menu"
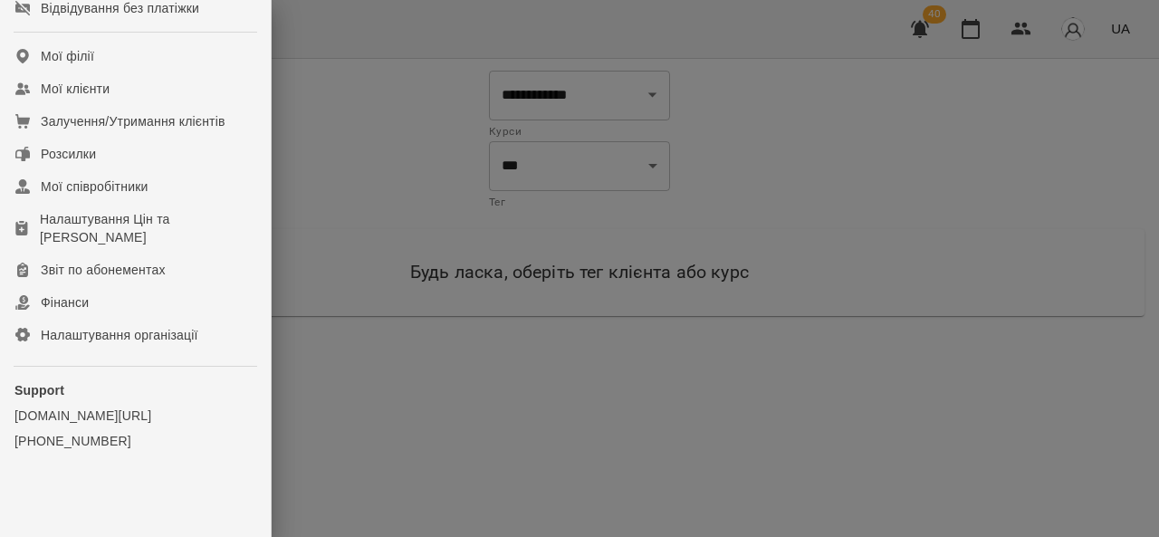
scroll to position [299, 0]
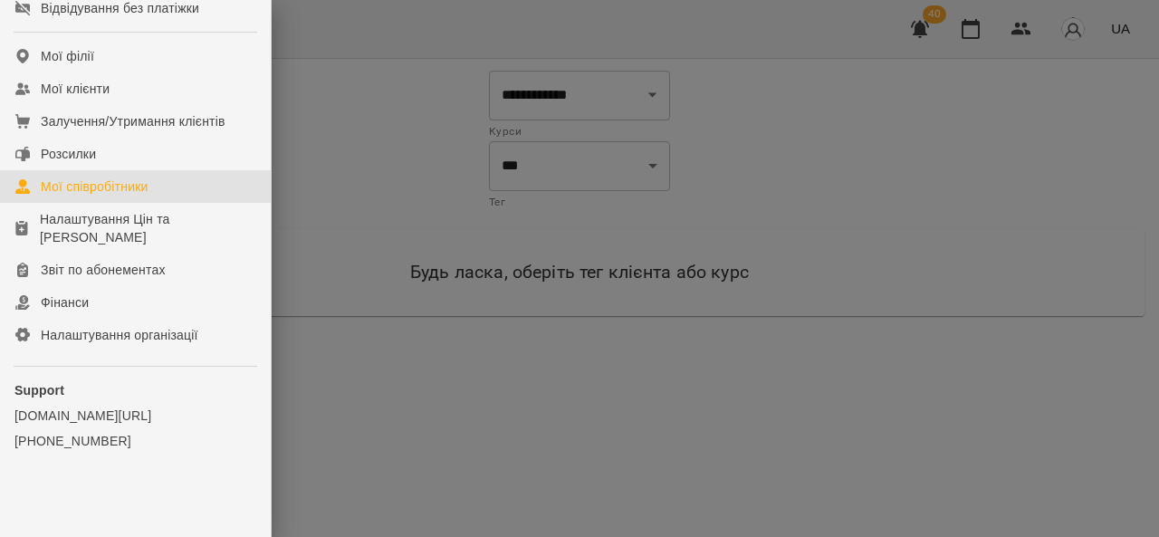
click div "Мої співробітники"
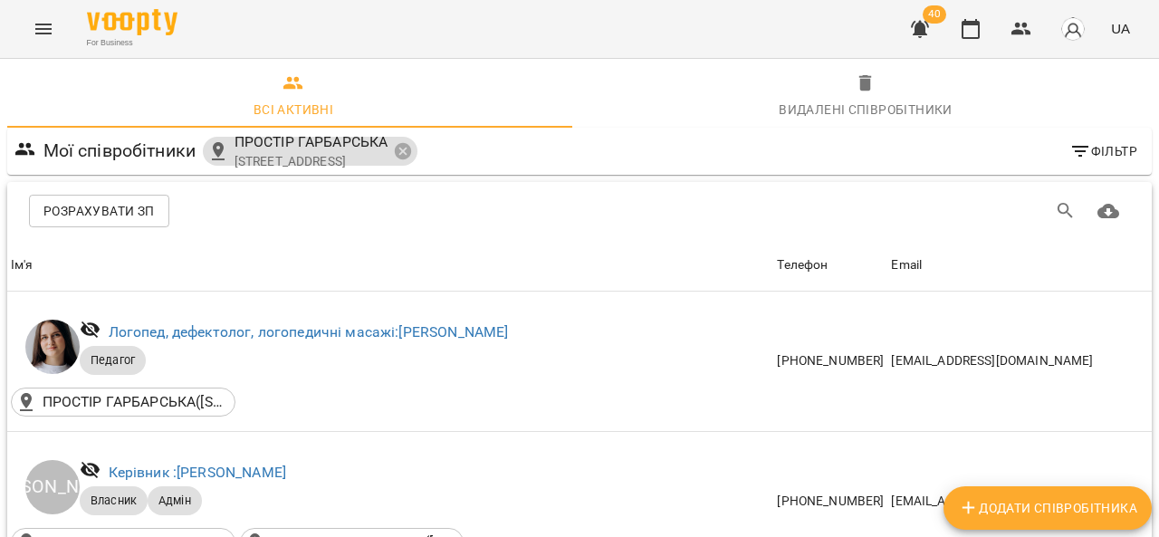
scroll to position [275, 0]
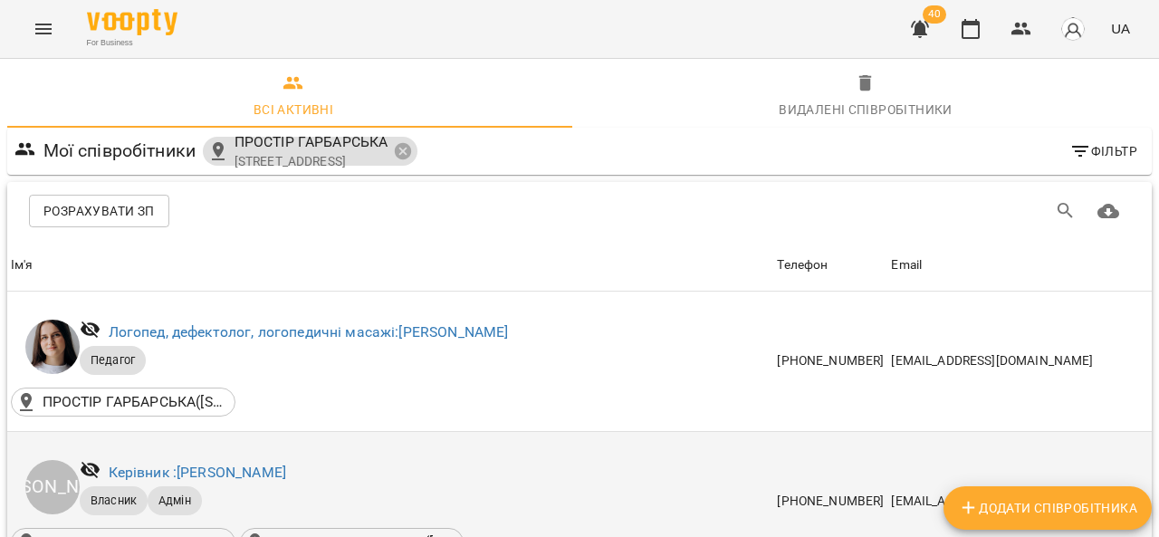
click p "ПРОСТІР ГАРБАРСЬКА(вулиця Гарбарська, 16, Івано-Франківськ, Івано-Франківська о…"
click div "ПРОСТІР БЕЛЬВЕДЕРСЬКА(вулиця Бельведерська, 43, Івано-Франківськ, Івано-Франків…"
click p "ПРОСТІР ГАРБАРСЬКА(вулиця Гарбарська, 16, Івано-Франківськ, Івано-Франківська о…"
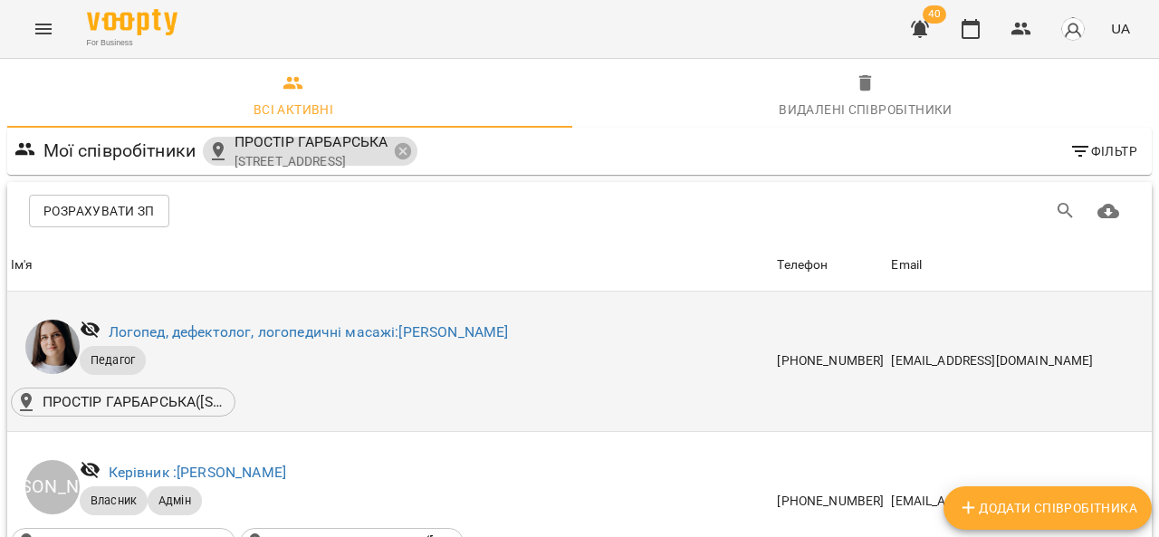
scroll to position [0, 0]
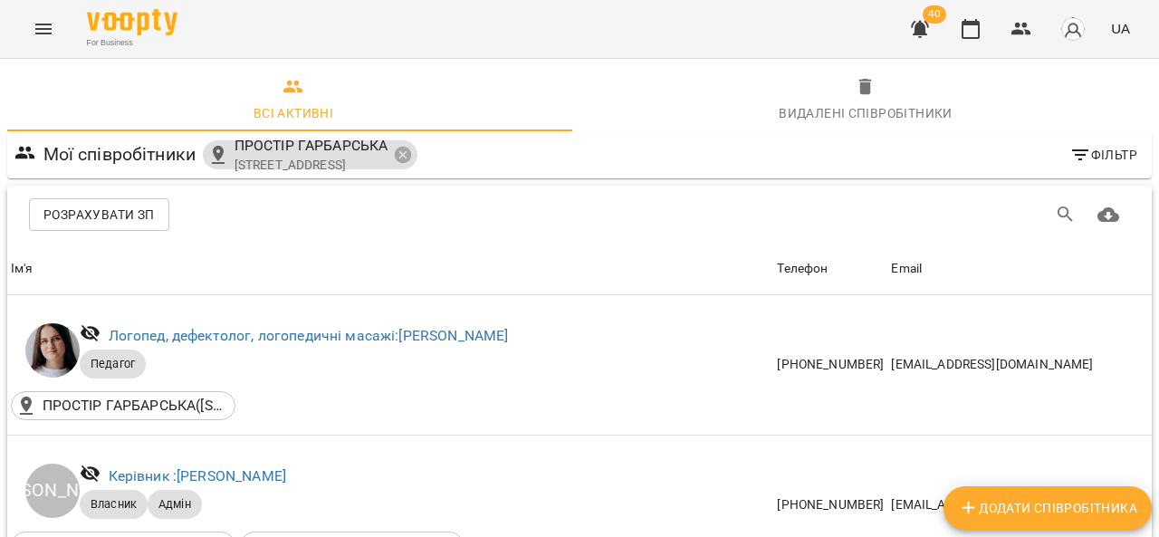
click icon "Menu"
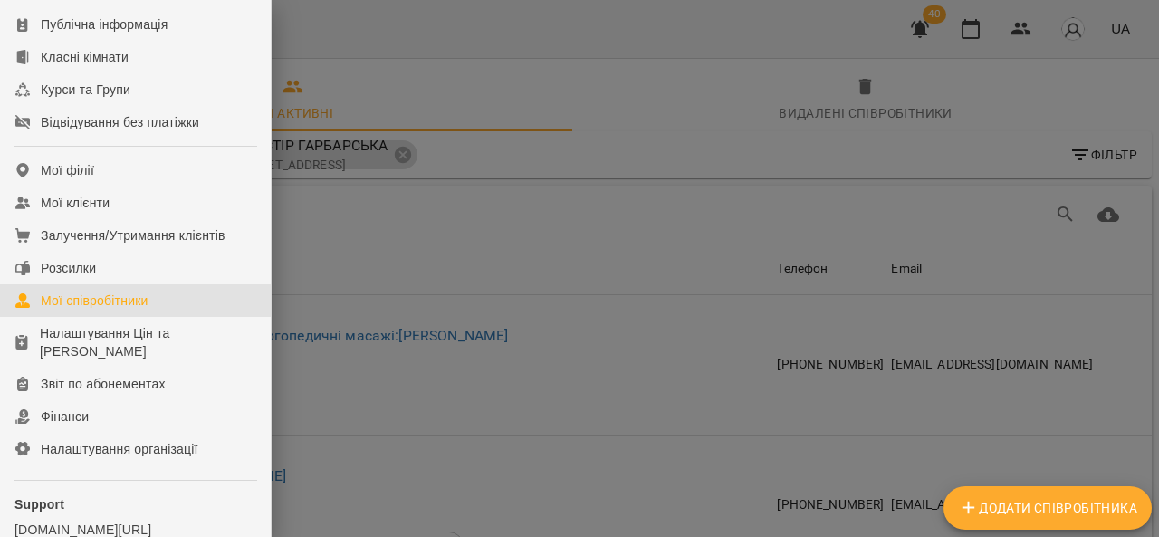
scroll to position [182, 0]
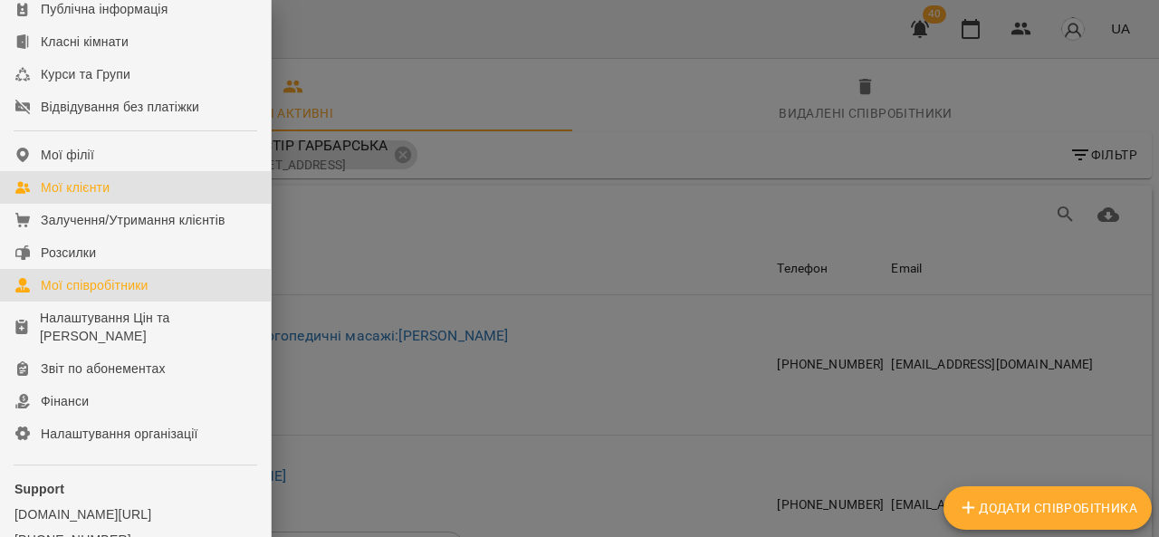
click link "Мої клієнти"
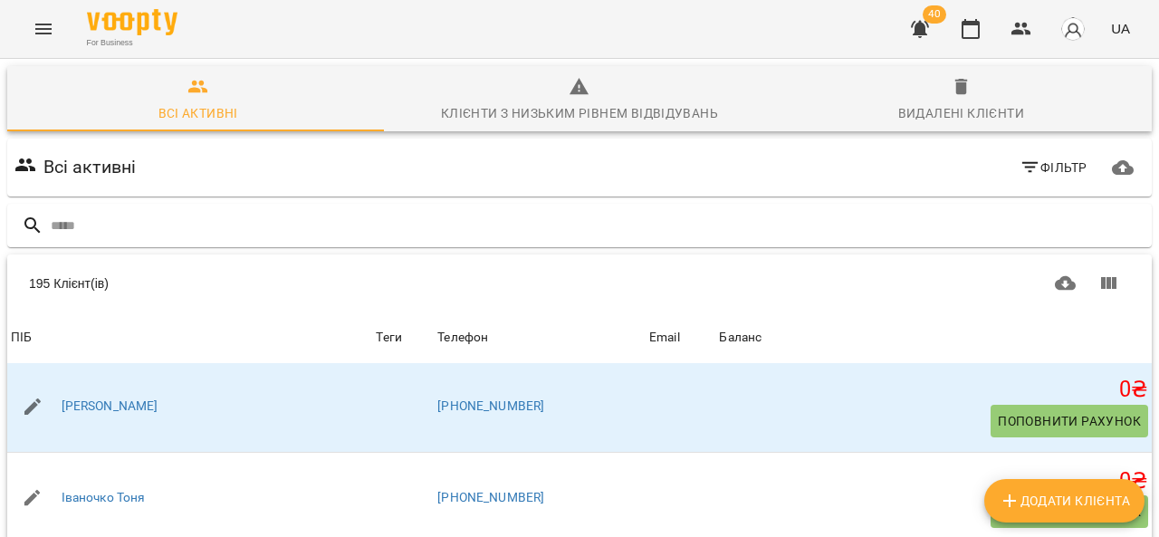
scroll to position [282, 0]
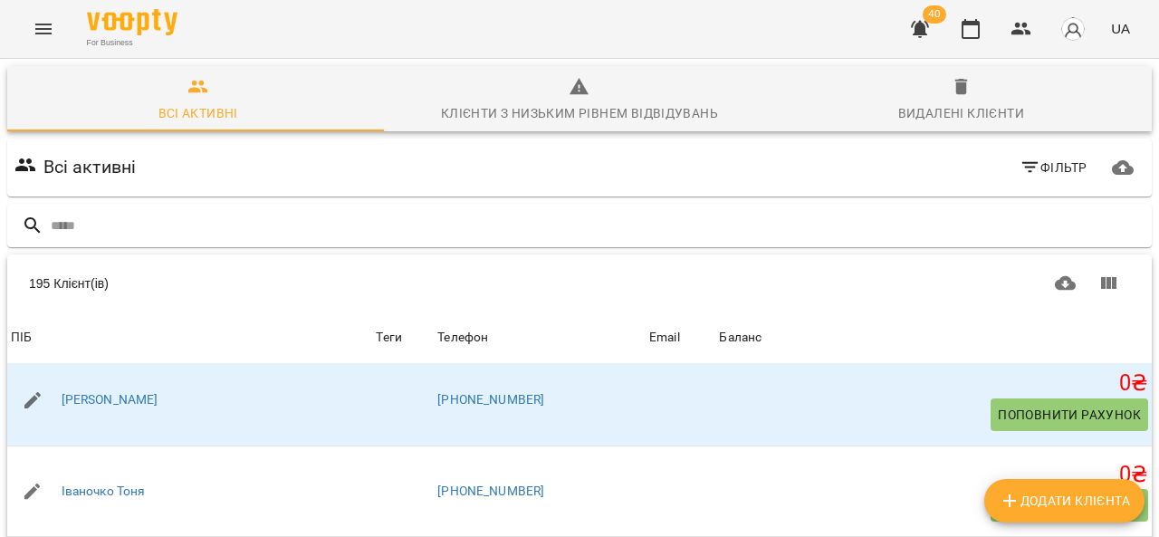
click icon "Menu"
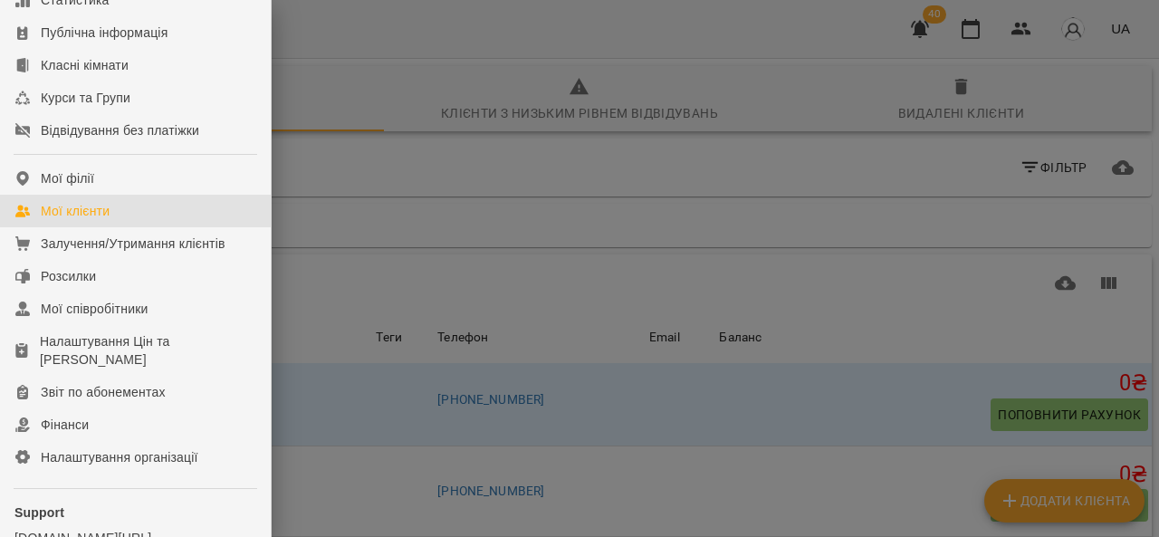
scroll to position [0, 0]
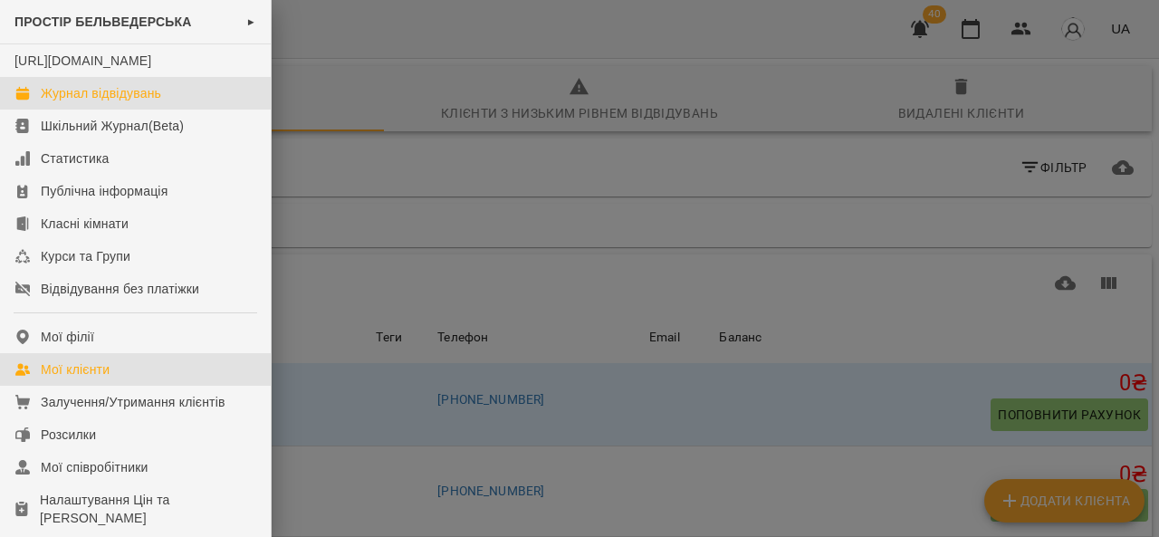
click link "Журнал відвідувань"
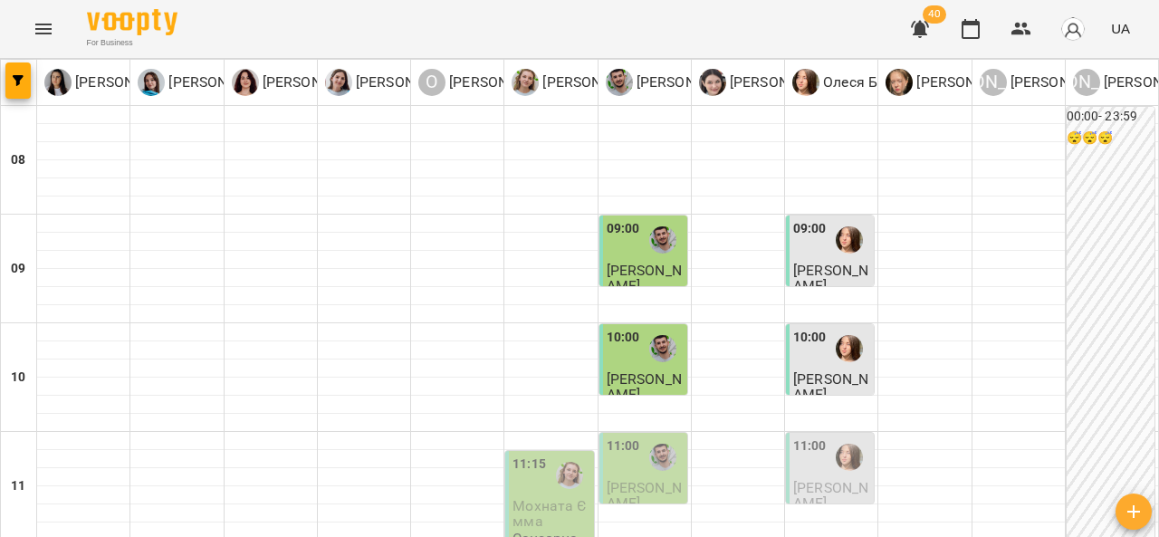
scroll to position [215, 0]
click p "сб"
click span "Савчин Захар"
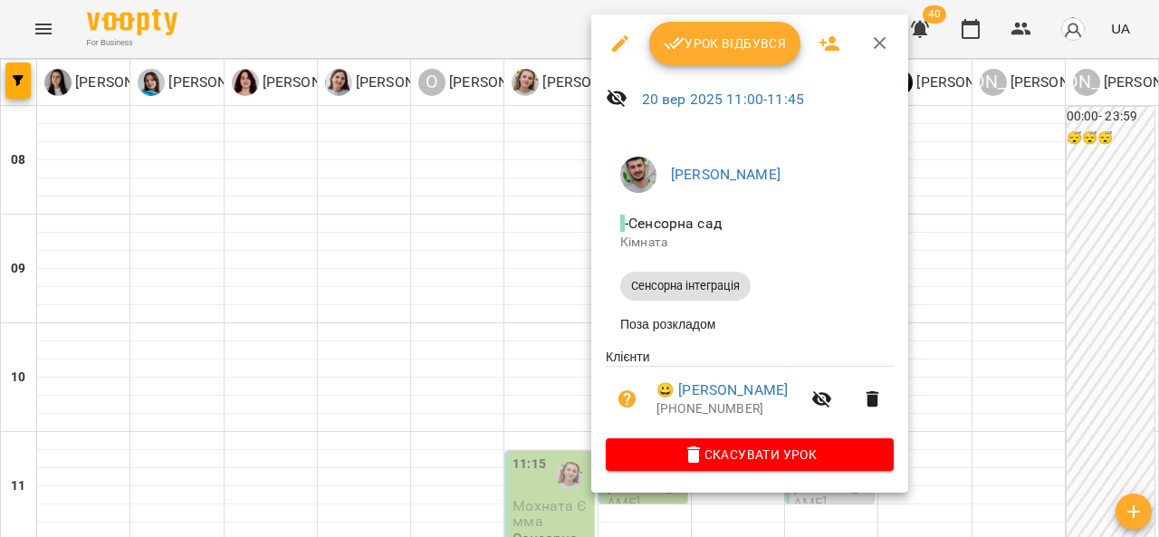
click icon "button"
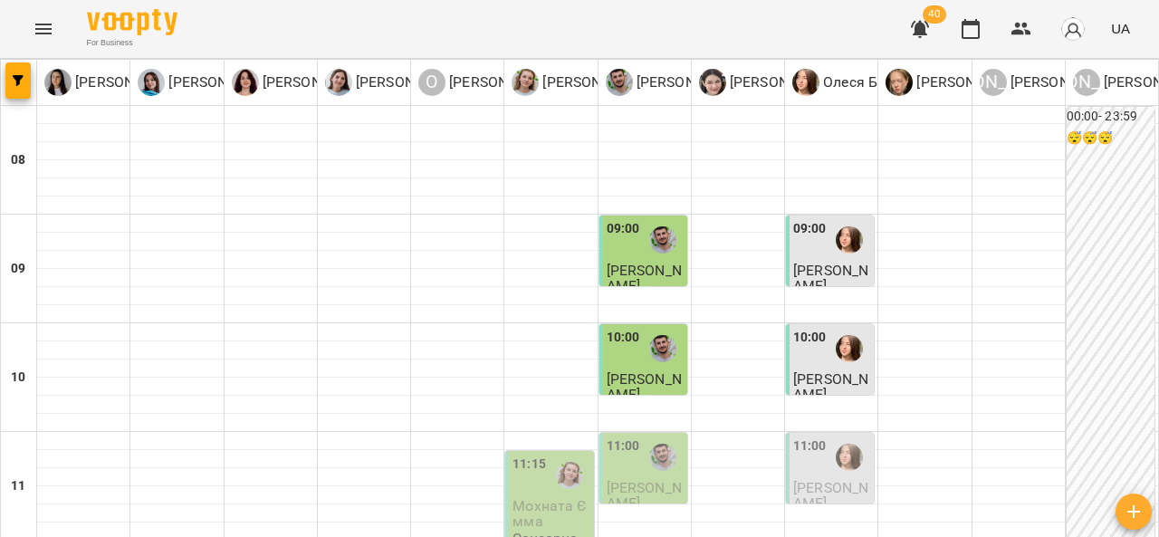
scroll to position [278, 0]
click span "Савчин Захар"
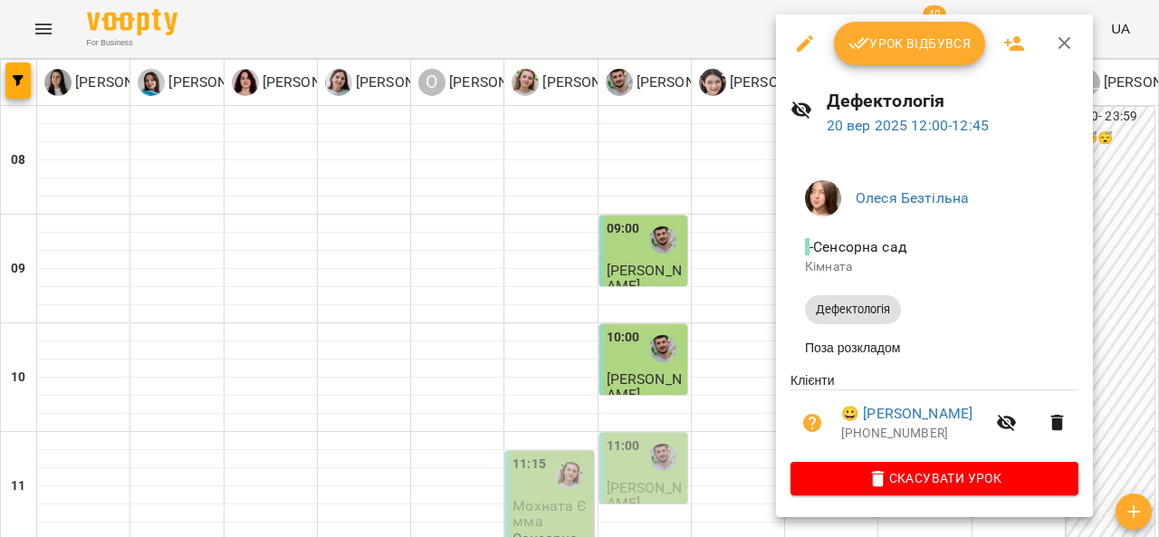
click icon "button"
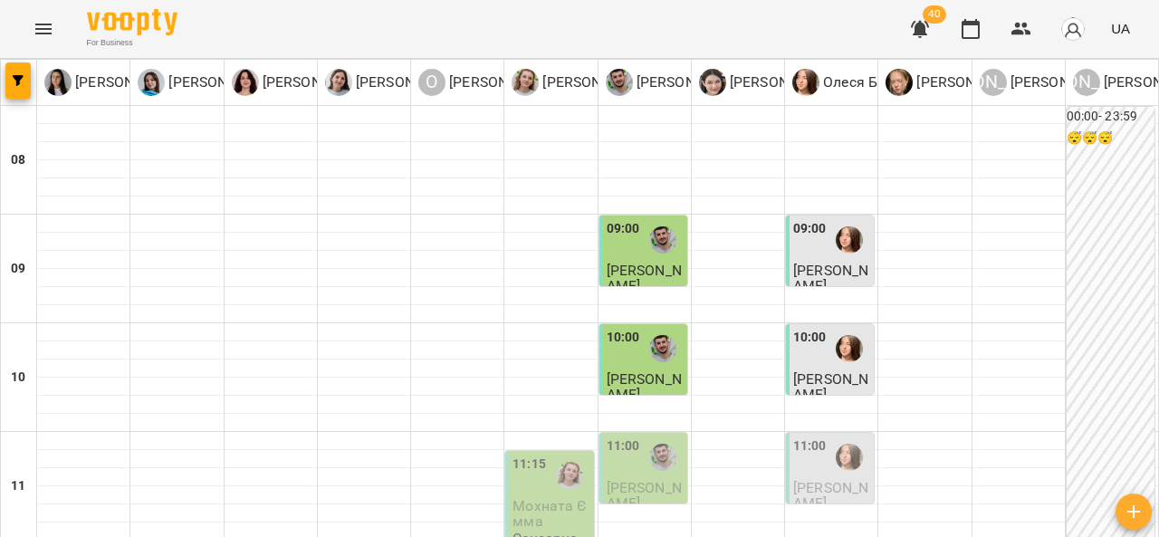
scroll to position [275, 0]
click div "11:00"
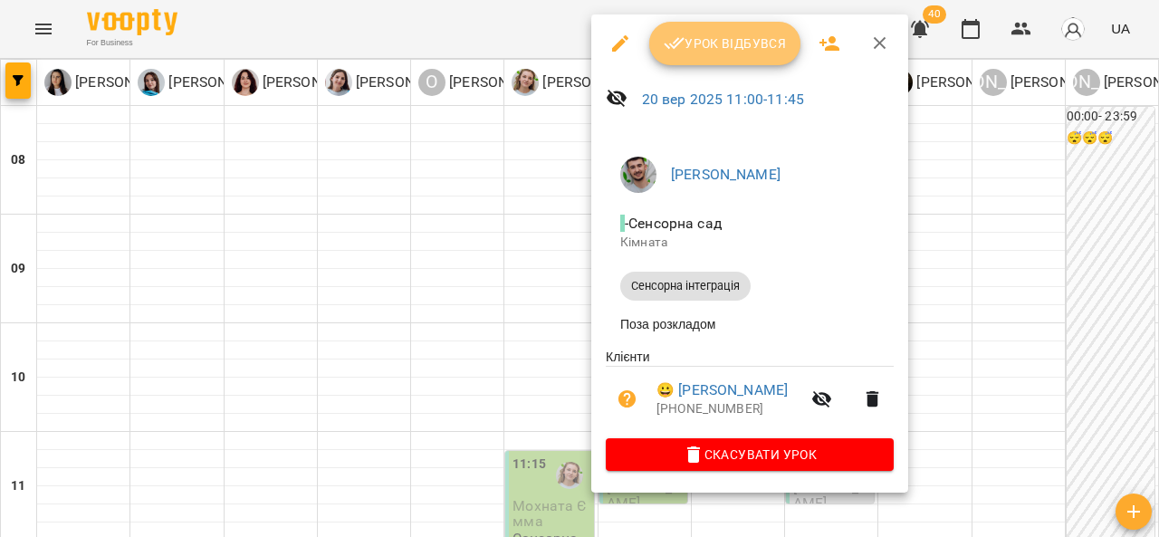
click span "Урок відбувся"
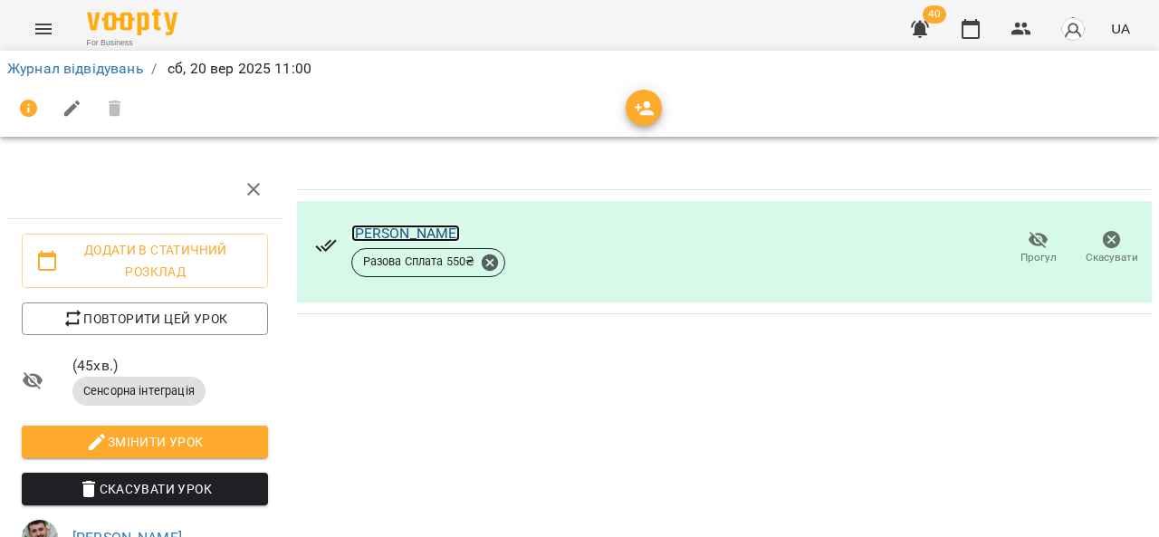
click link "Савчин Захар"
click icon "Menu"
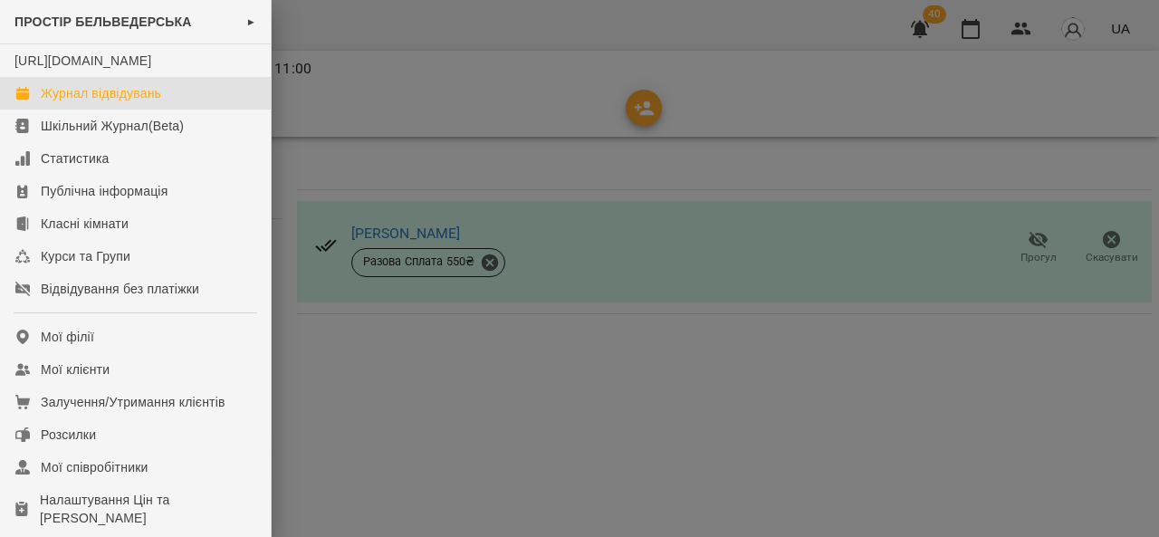
click div "Журнал відвідувань"
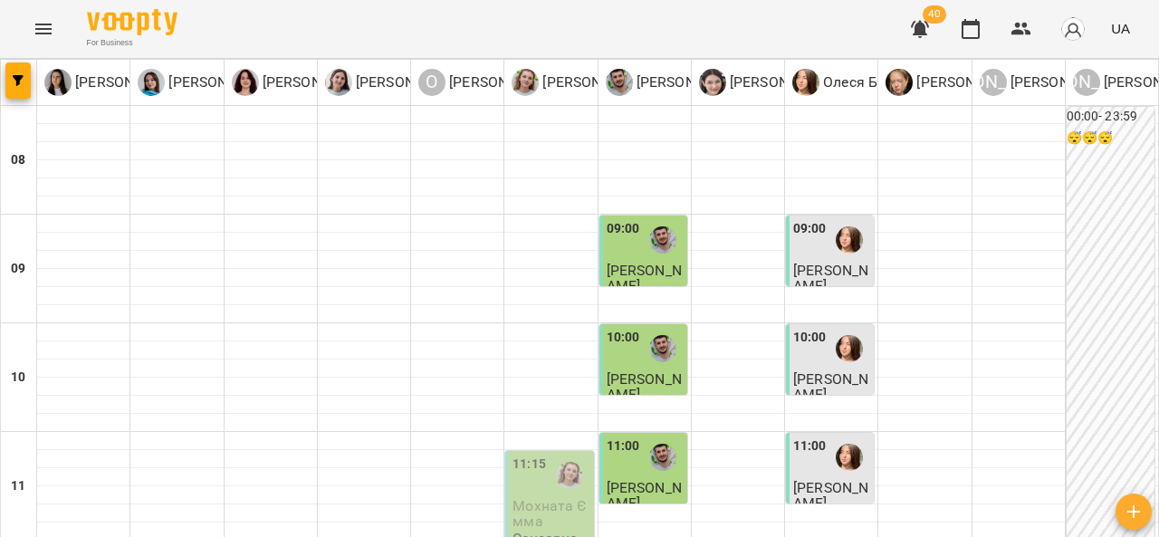
scroll to position [435, 0]
click div
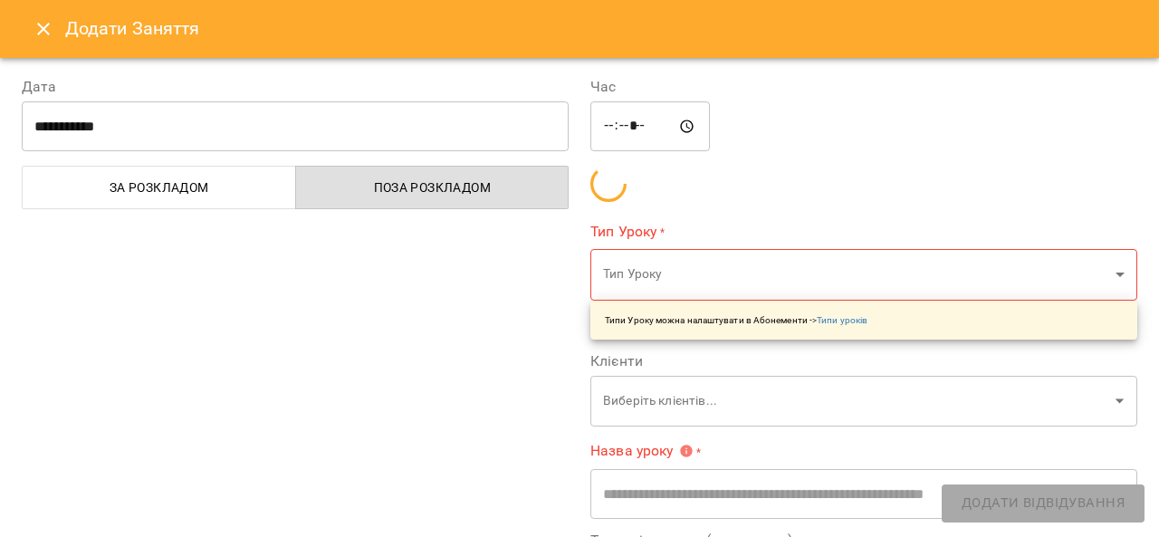
type input "**********"
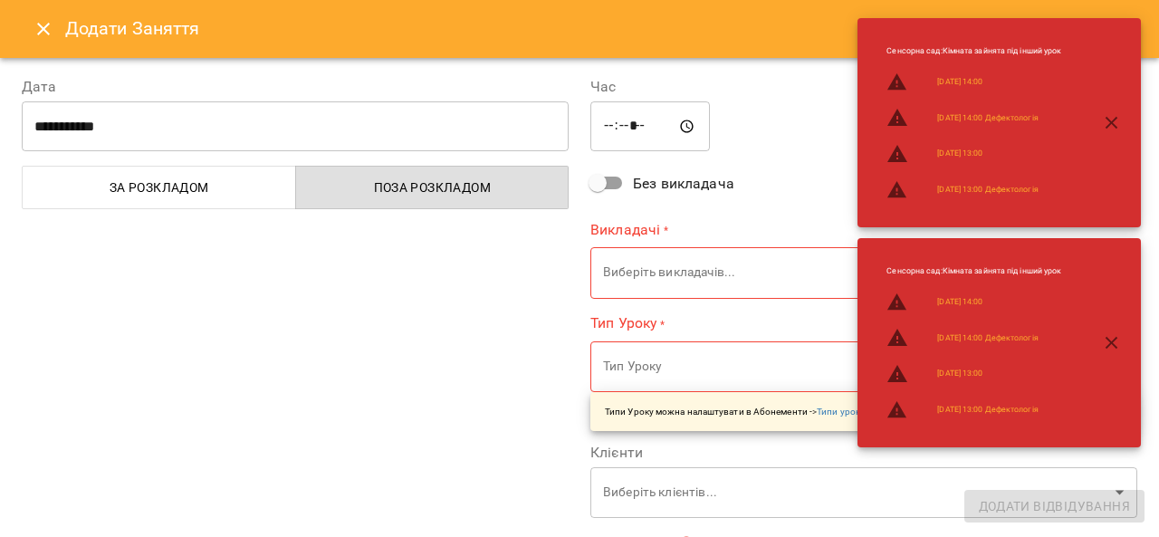
click icon "Close"
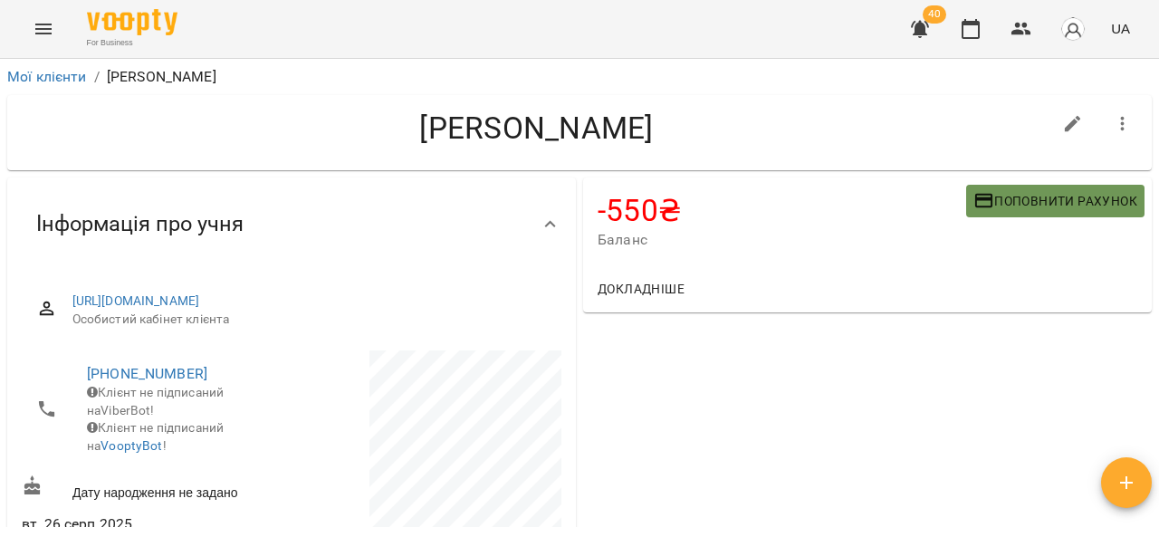
click at [990, 206] on span "Поповнити рахунок" at bounding box center [1055, 201] width 164 height 22
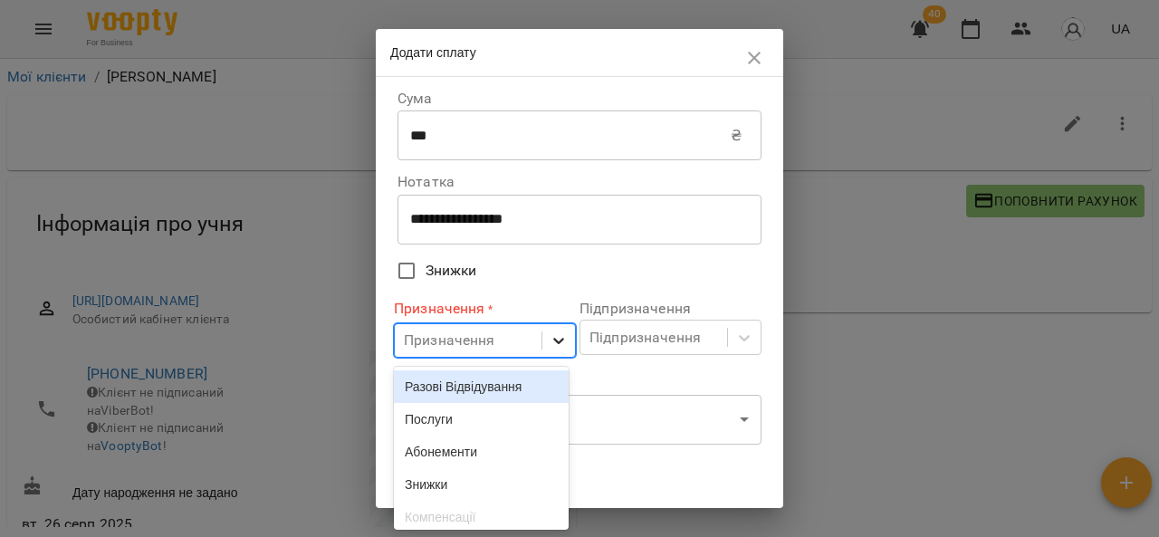
scroll to position [55, 0]
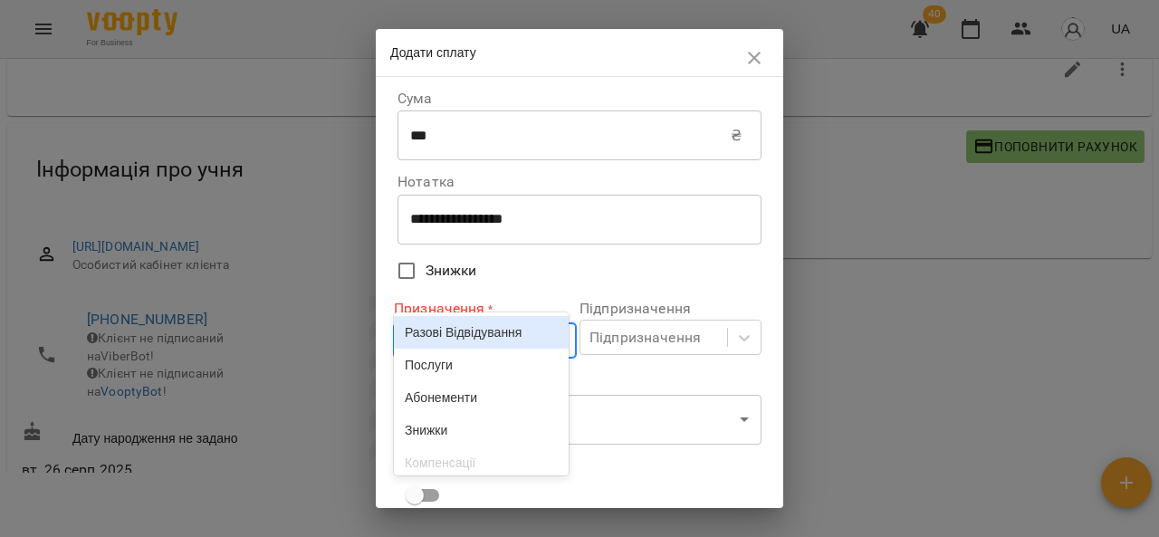
click at [550, 347] on body "For Business 40 UA Мої клієнти / [PERSON_NAME] [PERSON_NAME] -550 ₴ Баланс Попо…" at bounding box center [579, 244] width 1159 height 596
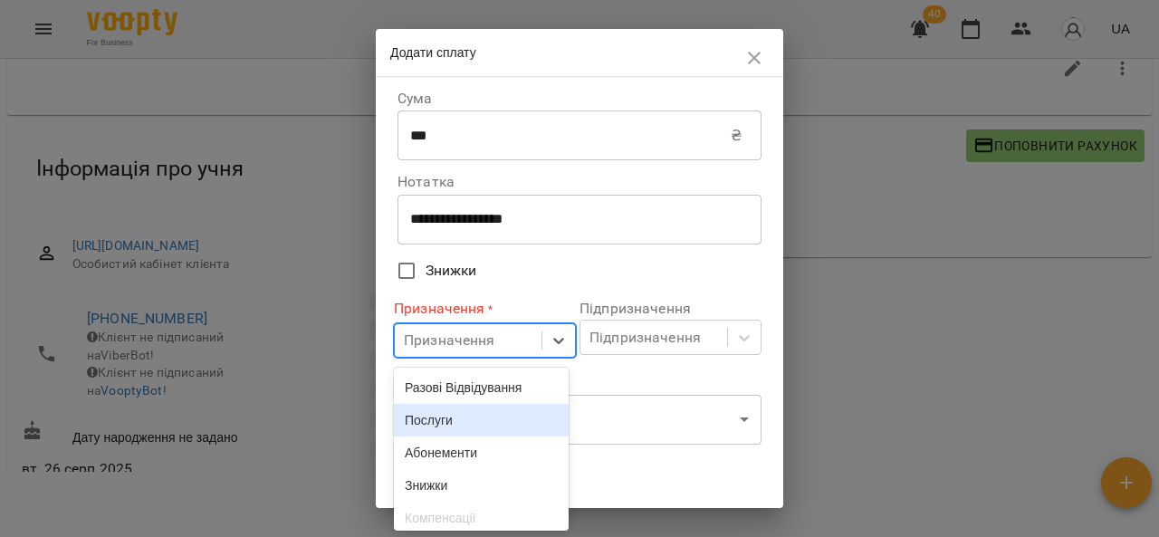
click at [448, 431] on div "Послуги" at bounding box center [481, 420] width 175 height 33
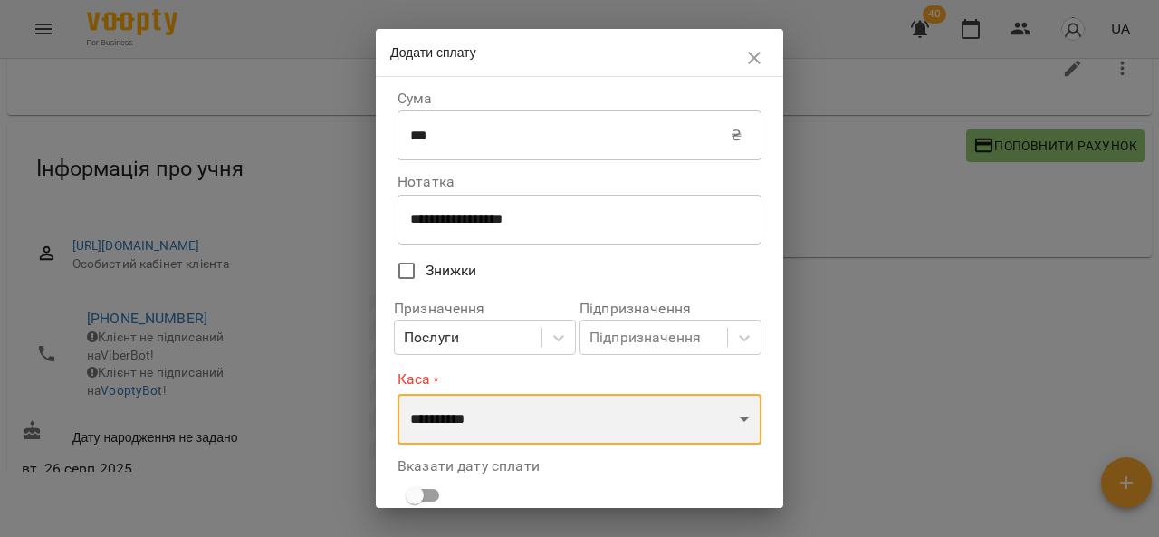
click at [448, 431] on select "**********" at bounding box center [579, 419] width 364 height 51
select select "****"
click at [397, 394] on select "**********" at bounding box center [579, 419] width 364 height 51
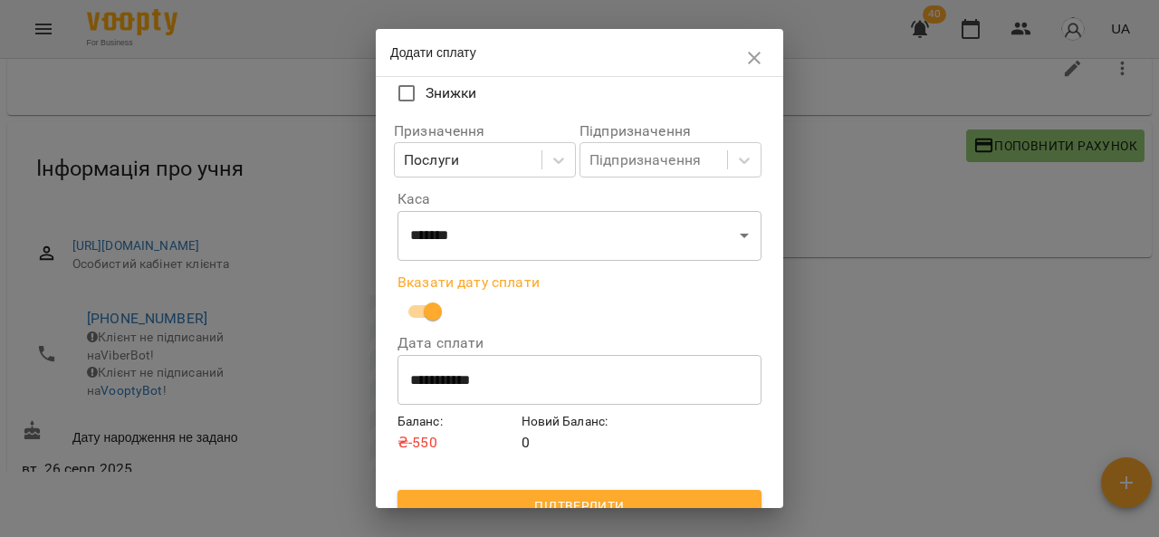
scroll to position [200, 0]
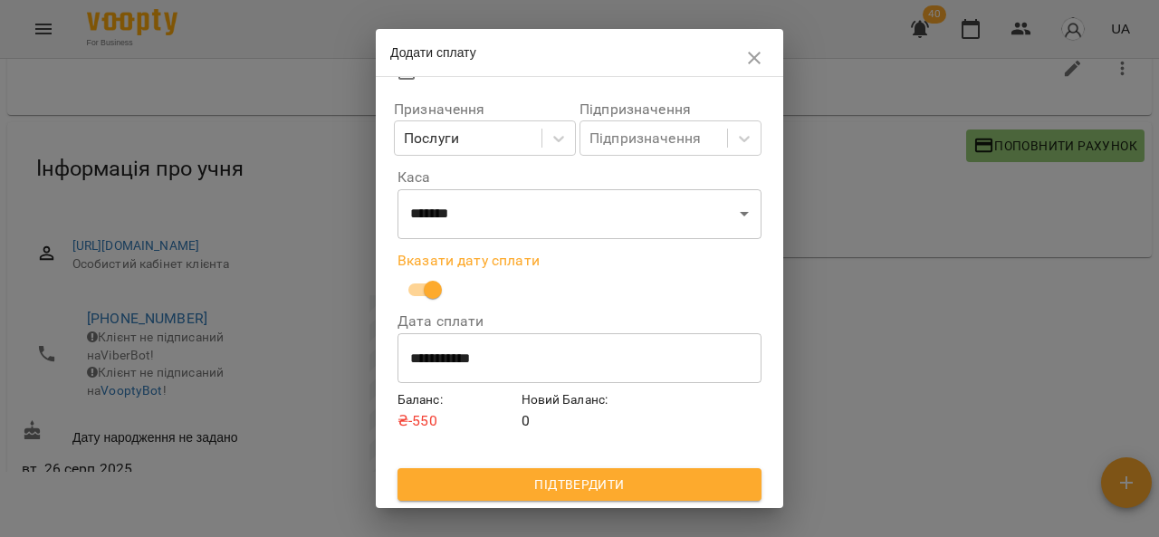
click at [610, 493] on span "Підтвердити" at bounding box center [579, 485] width 335 height 22
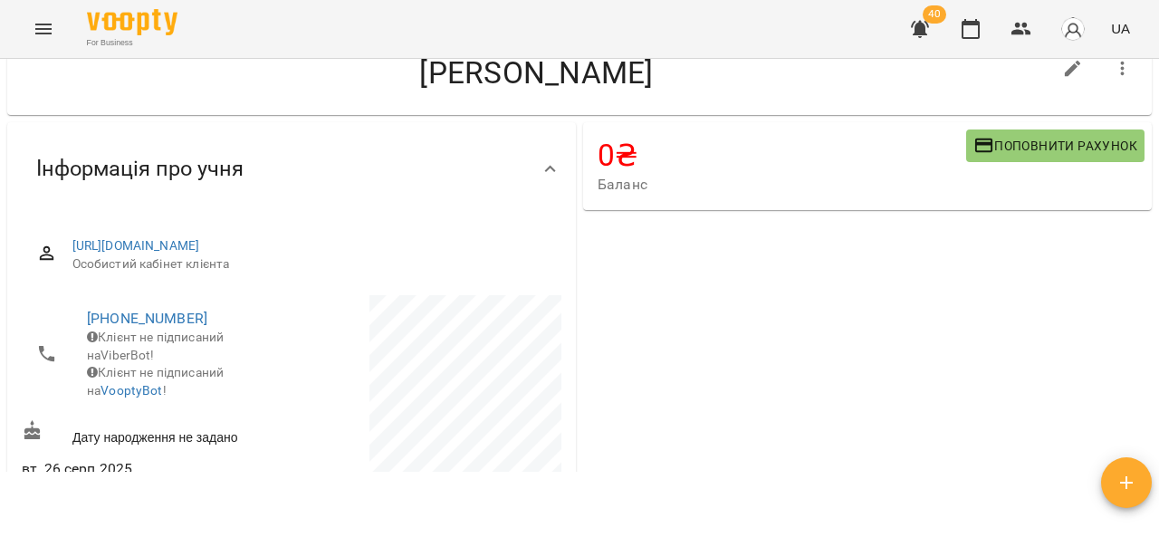
click at [39, 32] on icon "Menu" at bounding box center [44, 29] width 22 height 22
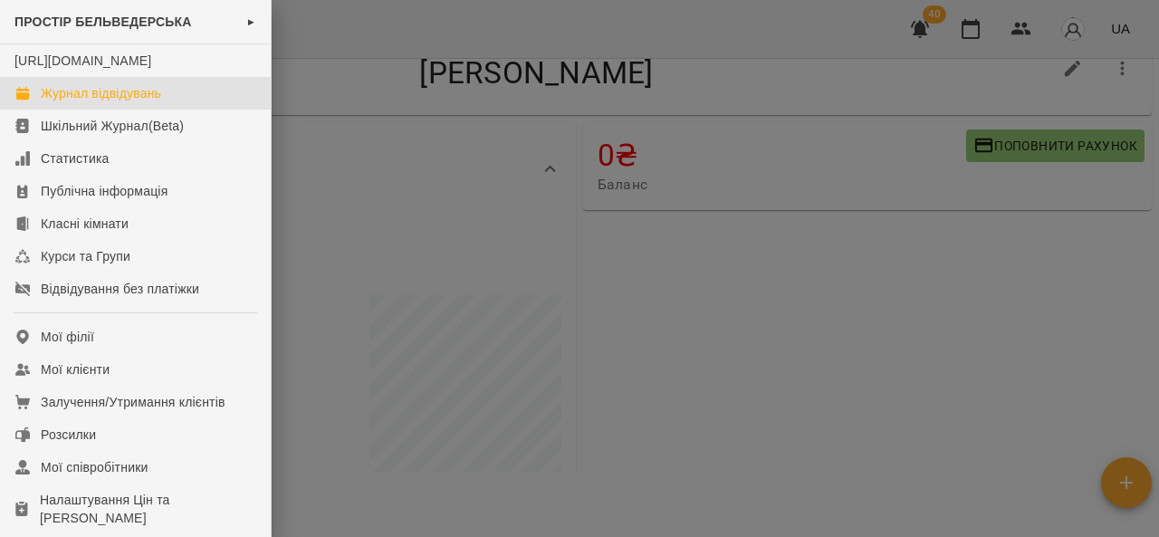
click at [155, 110] on link "Журнал відвідувань" at bounding box center [135, 93] width 271 height 33
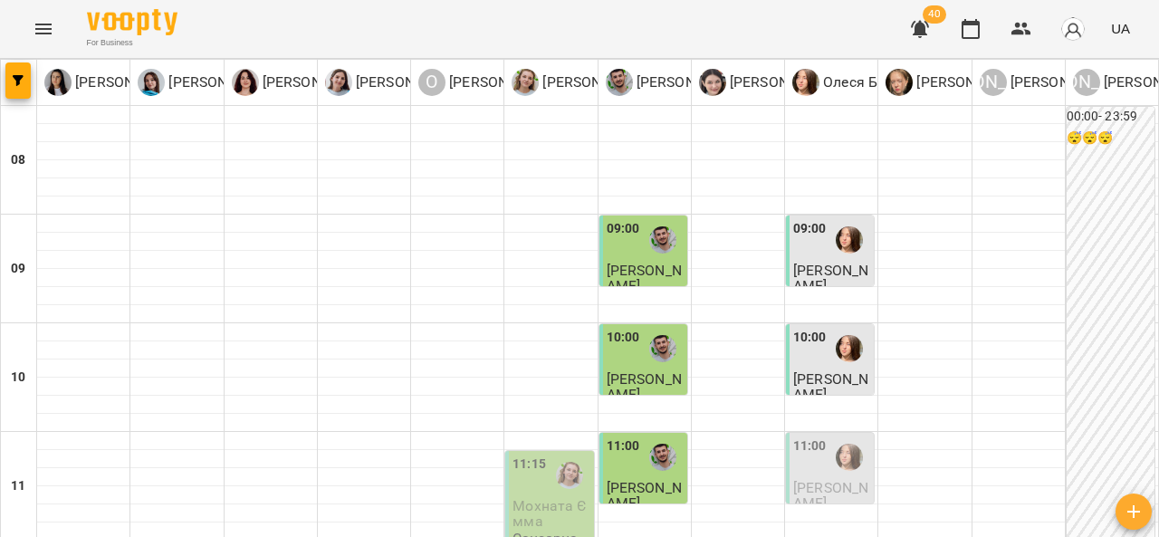
scroll to position [263, 0]
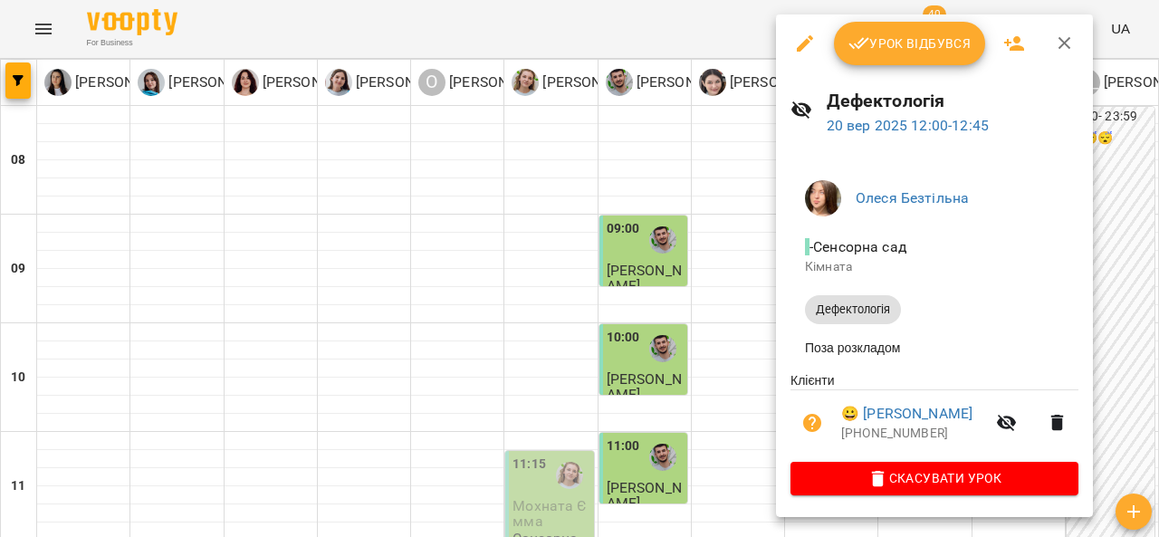
click at [925, 40] on span "Урок відбувся" at bounding box center [909, 44] width 123 height 22
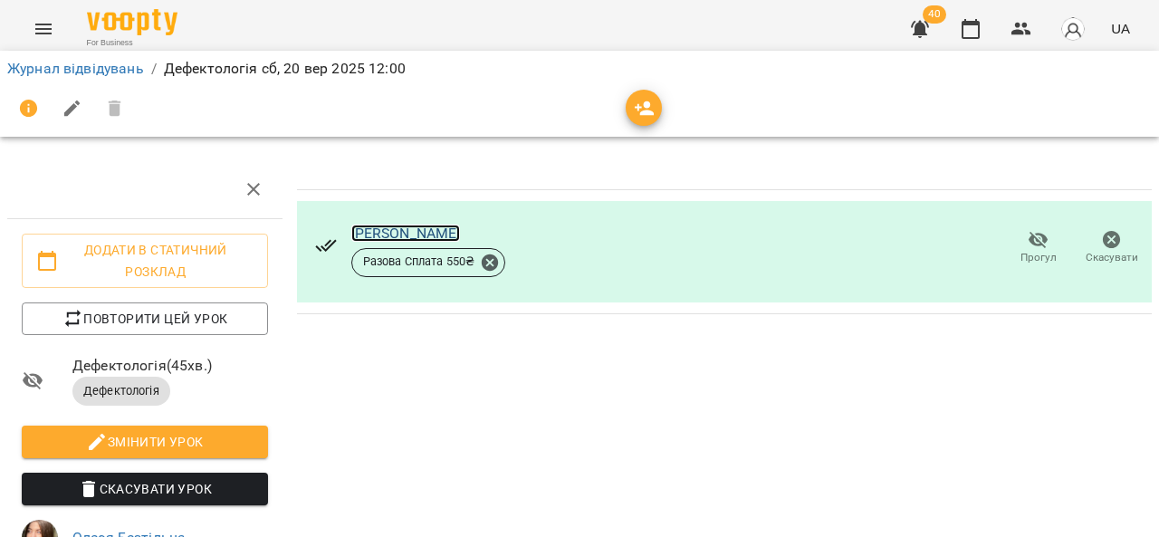
click at [393, 232] on link "[PERSON_NAME]" at bounding box center [406, 233] width 110 height 17
click at [413, 233] on link "[PERSON_NAME]" at bounding box center [406, 233] width 110 height 17
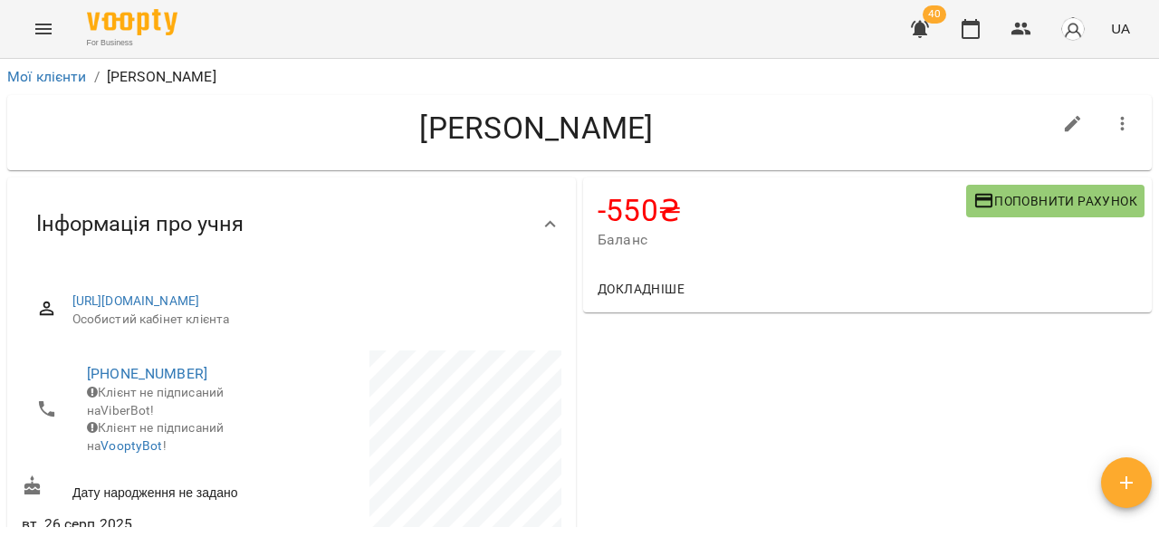
click at [1054, 188] on button "Поповнити рахунок" at bounding box center [1055, 201] width 178 height 33
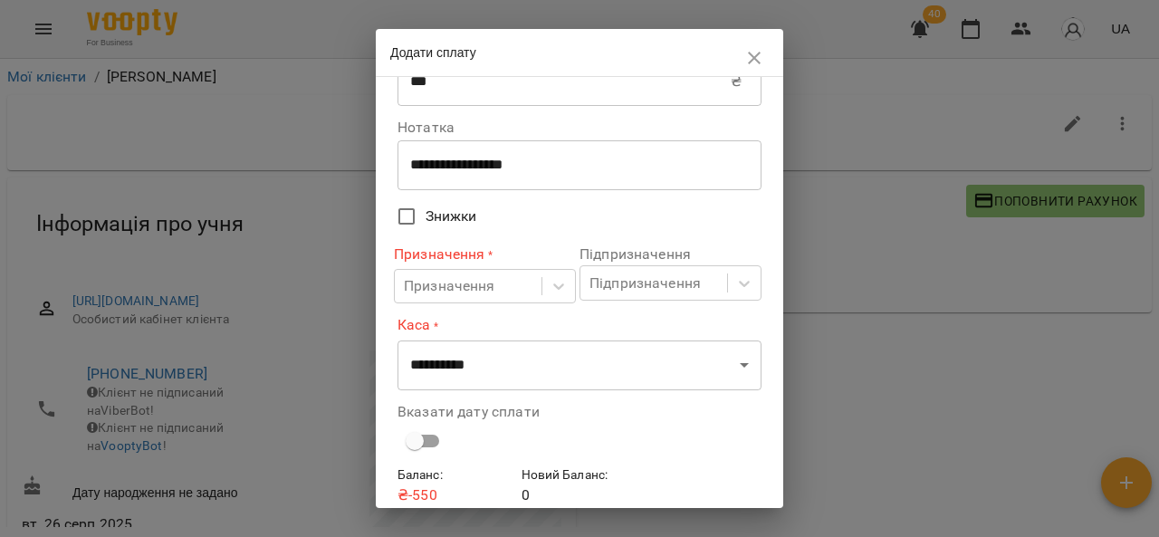
scroll to position [129, 0]
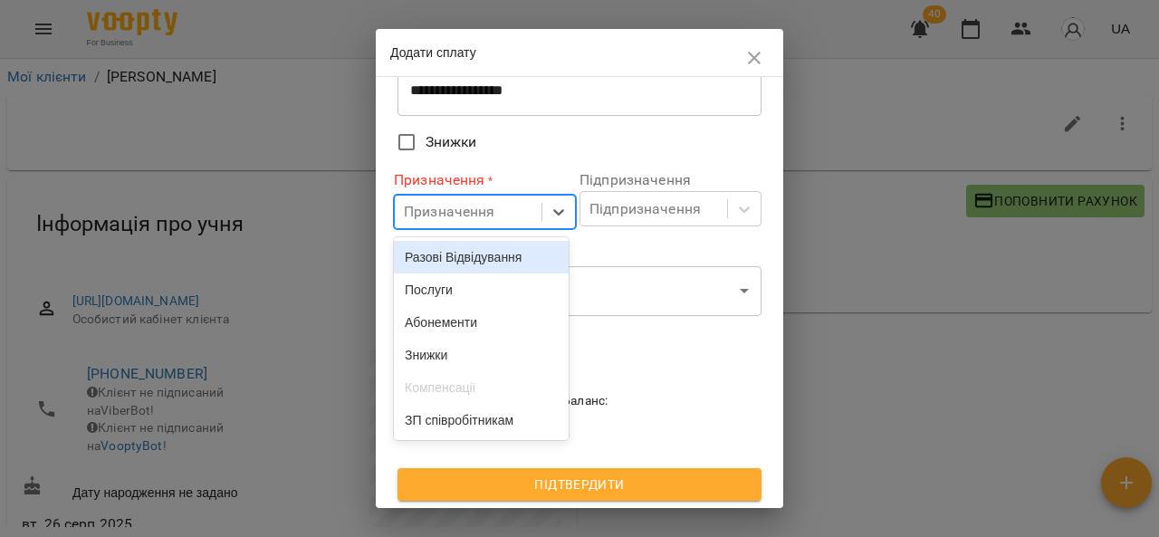
click at [472, 287] on div "Послуги" at bounding box center [481, 289] width 175 height 33
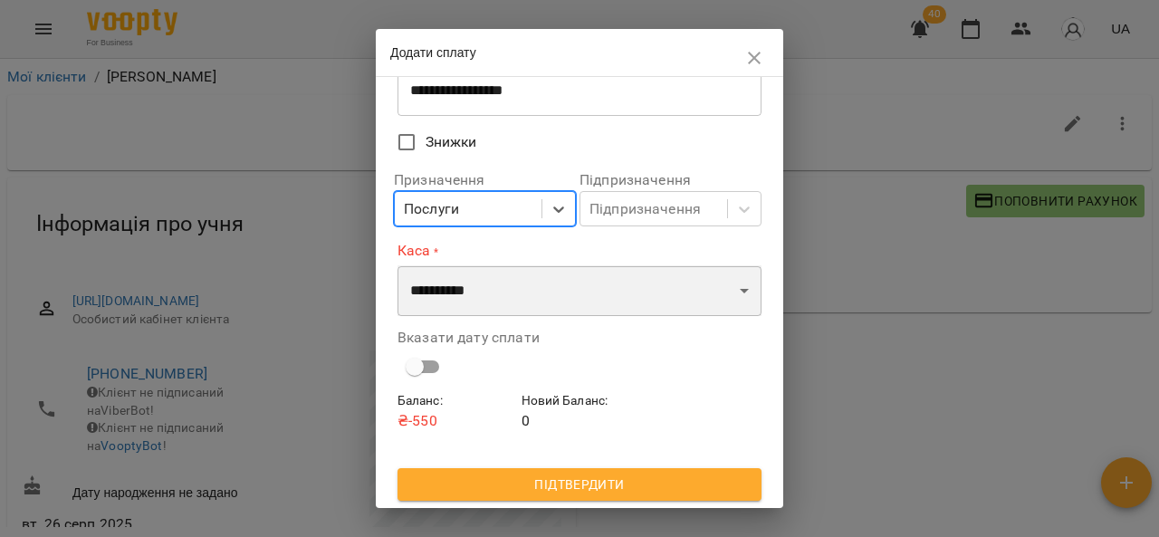
click at [512, 288] on select "**********" at bounding box center [579, 290] width 364 height 51
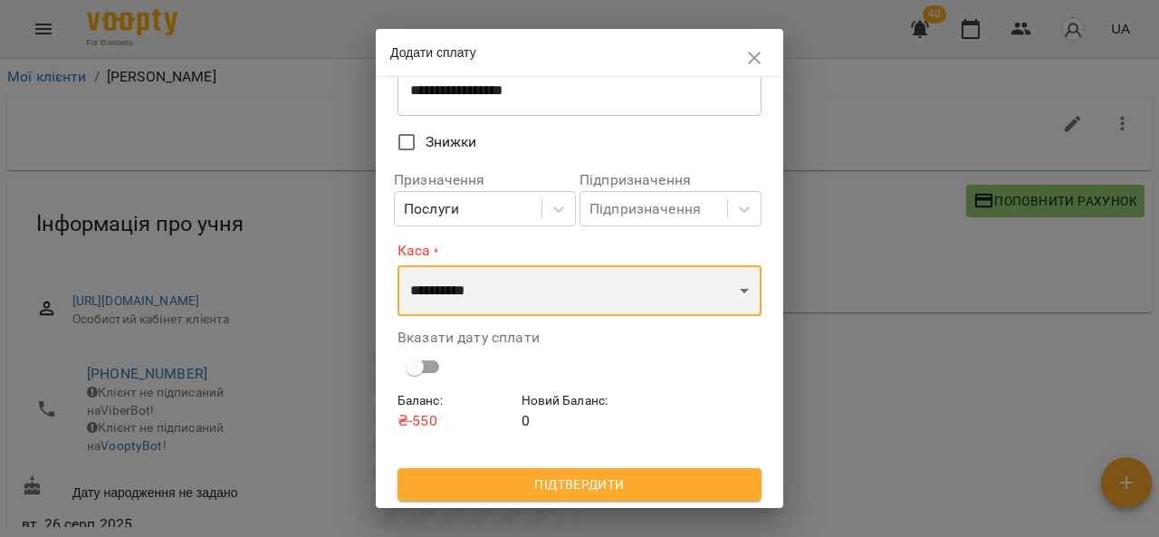
select select "****"
click at [397, 265] on select "**********" at bounding box center [579, 290] width 364 height 51
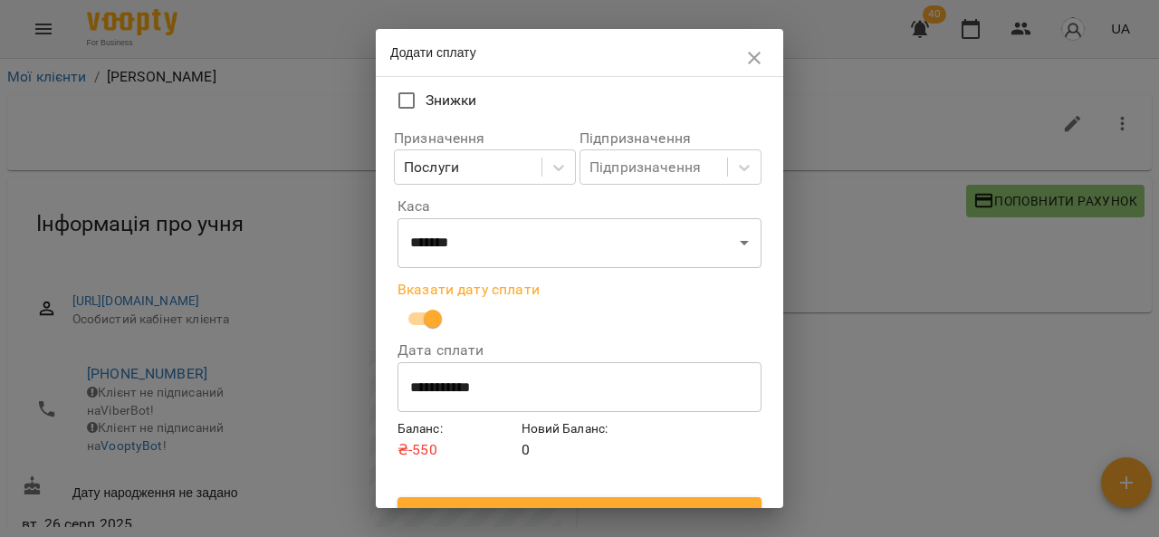
scroll to position [200, 0]
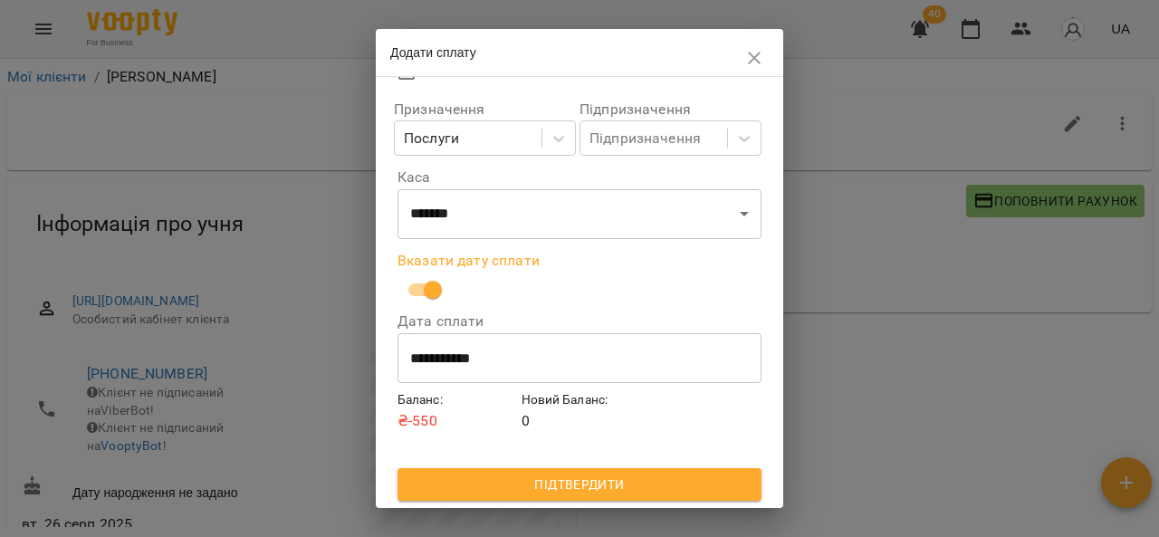
click at [635, 477] on span "Підтвердити" at bounding box center [579, 485] width 335 height 22
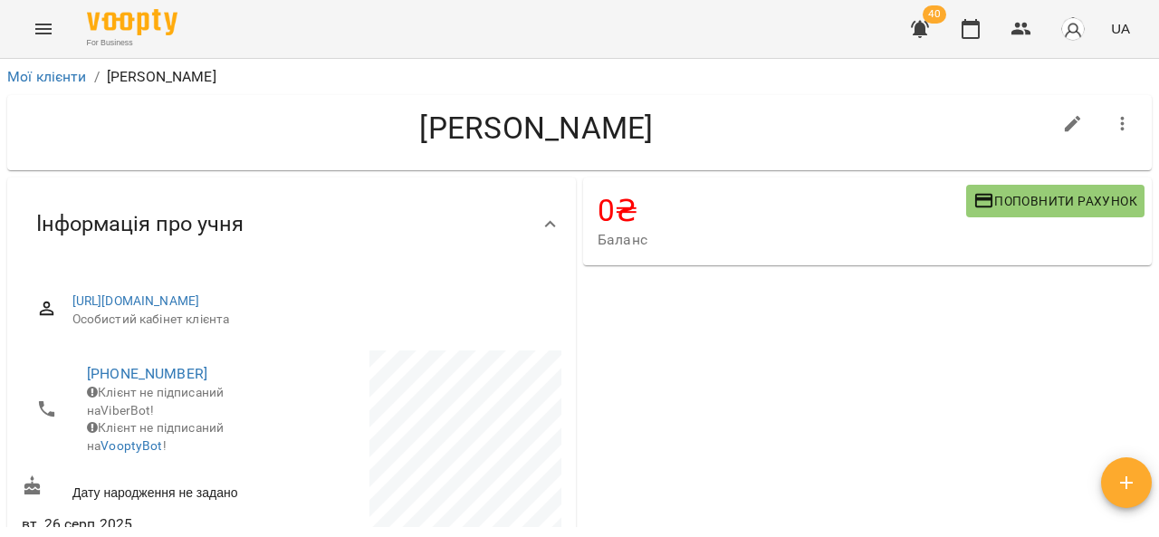
click at [38, 32] on icon "Menu" at bounding box center [44, 29] width 22 height 22
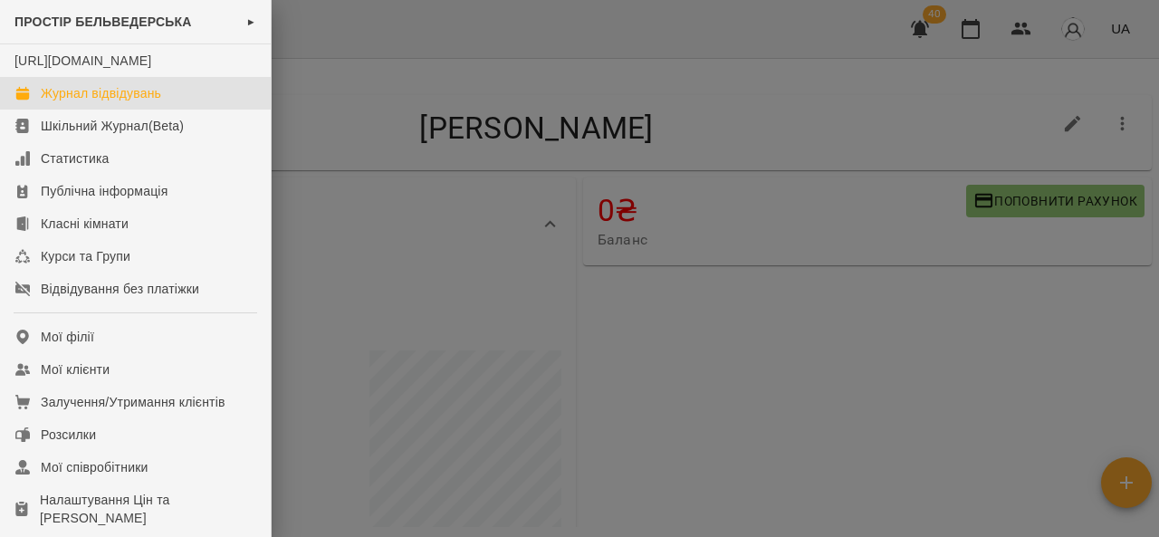
click at [190, 110] on link "Журнал відвідувань" at bounding box center [135, 93] width 271 height 33
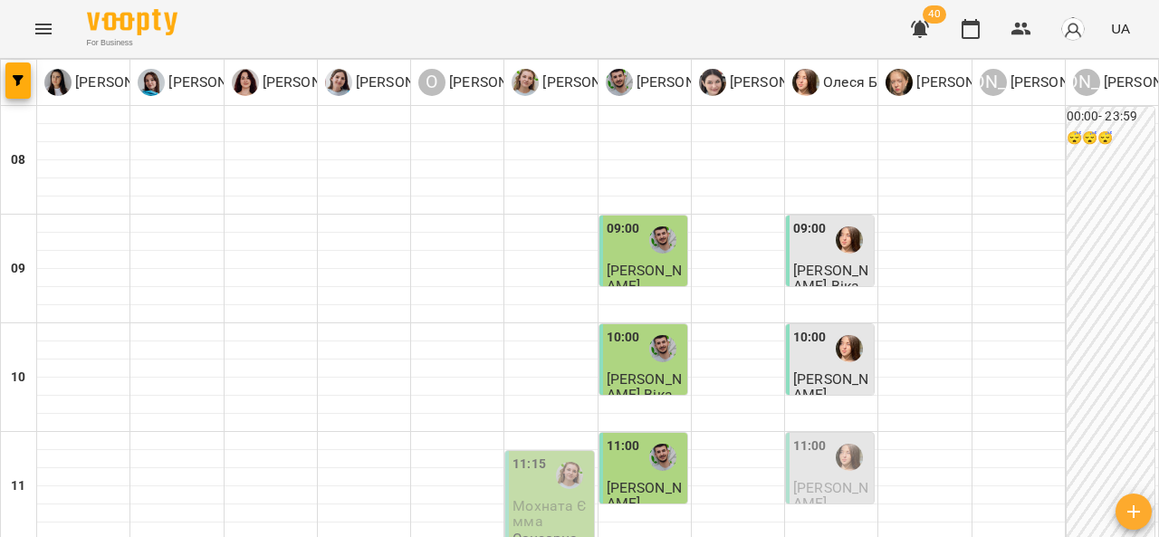
click at [660, 248] on img "Андрій Морцун" at bounding box center [662, 239] width 27 height 27
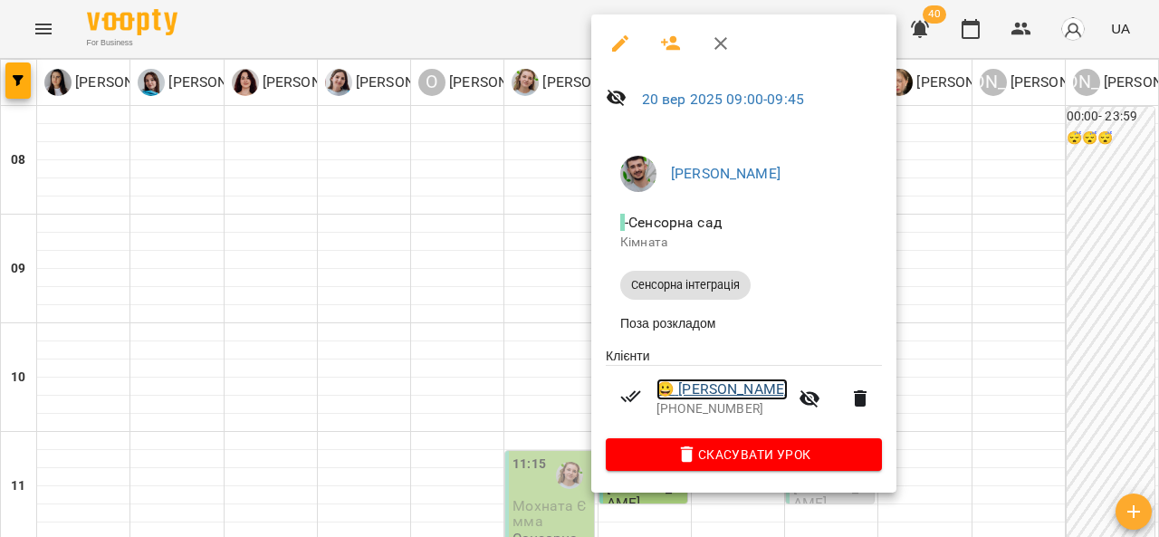
click at [754, 392] on link "😀 Шевчук Павлик" at bounding box center [721, 389] width 131 height 22
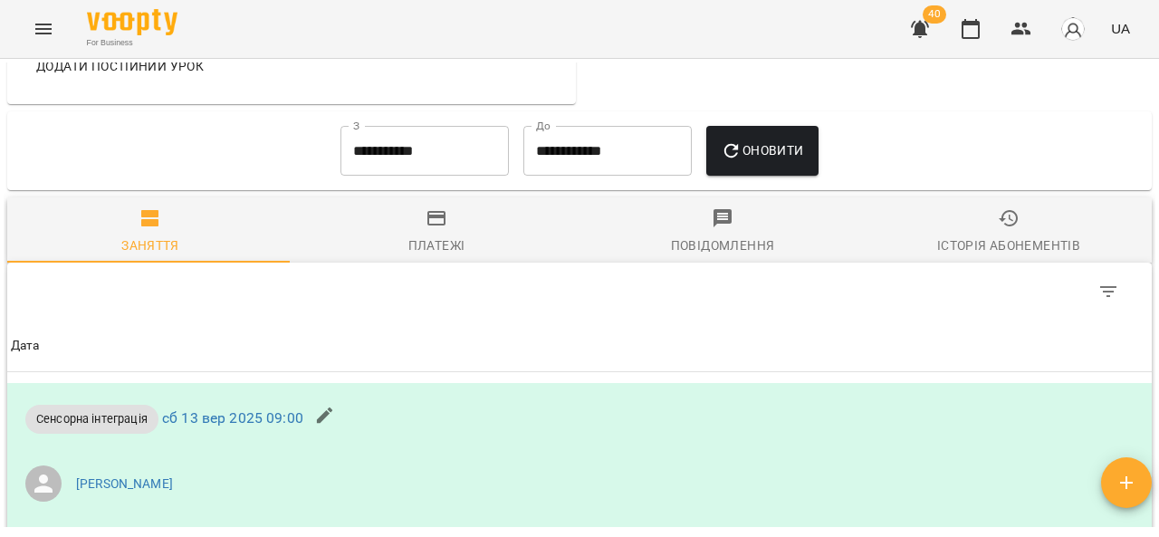
scroll to position [847, 0]
click at [437, 256] on span "Платежі" at bounding box center [436, 231] width 264 height 49
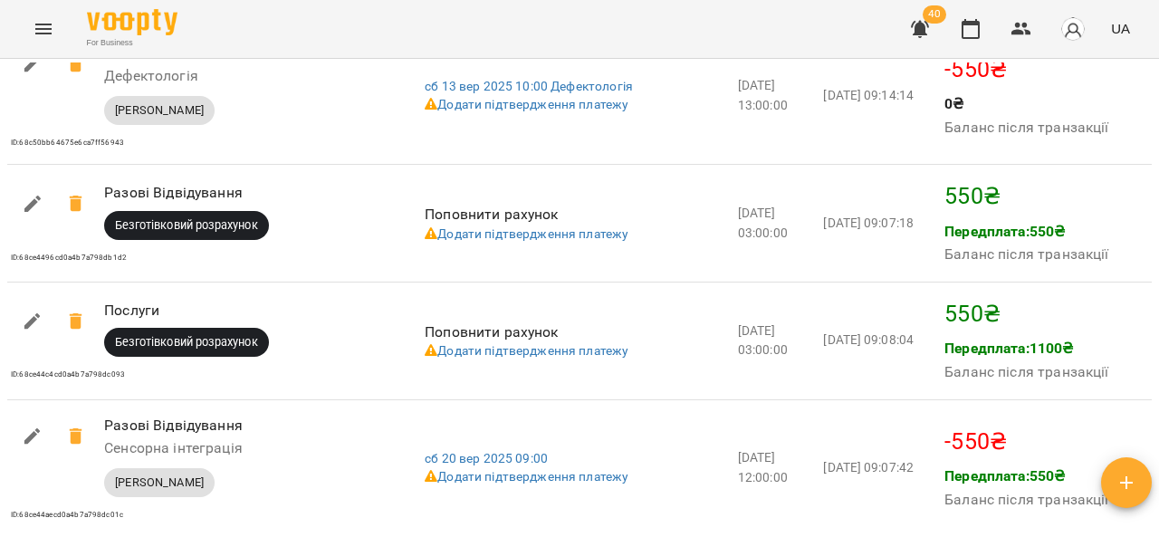
scroll to position [1659, 0]
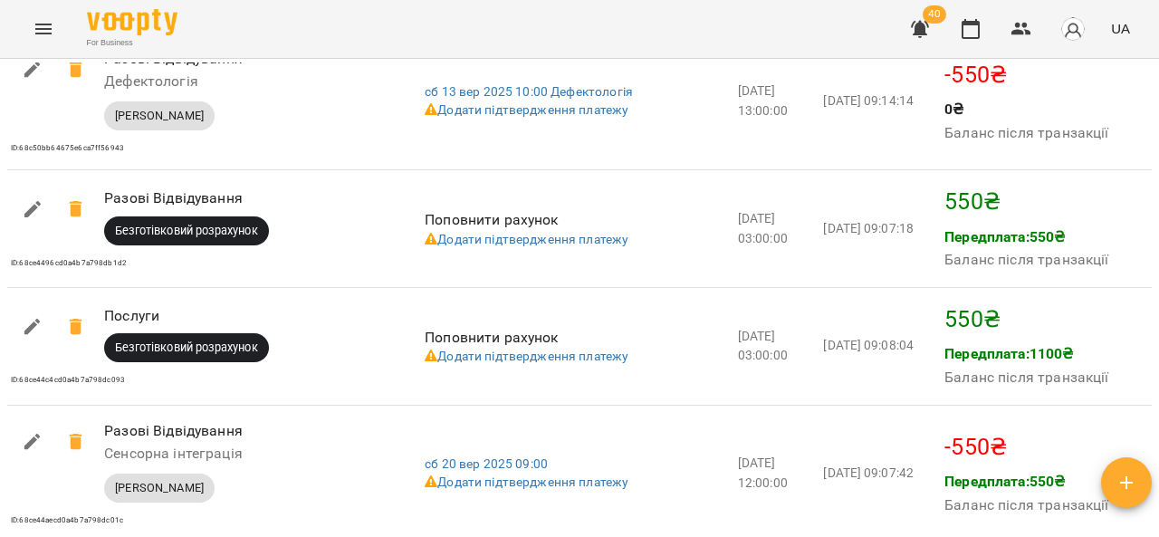
click at [25, 18] on button "Menu" at bounding box center [43, 28] width 43 height 43
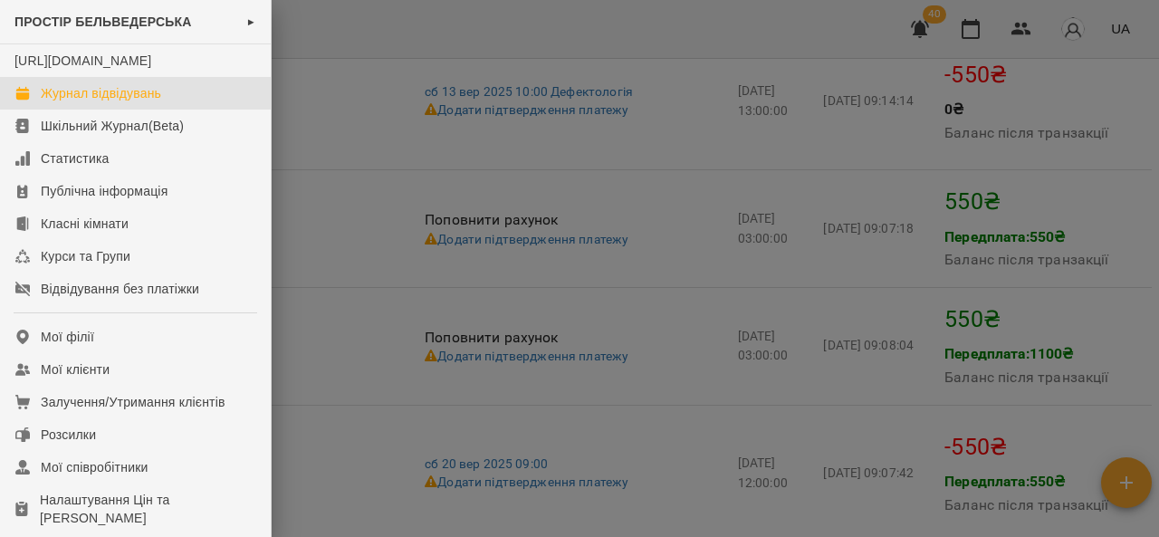
click at [188, 108] on link "Журнал відвідувань" at bounding box center [135, 93] width 271 height 33
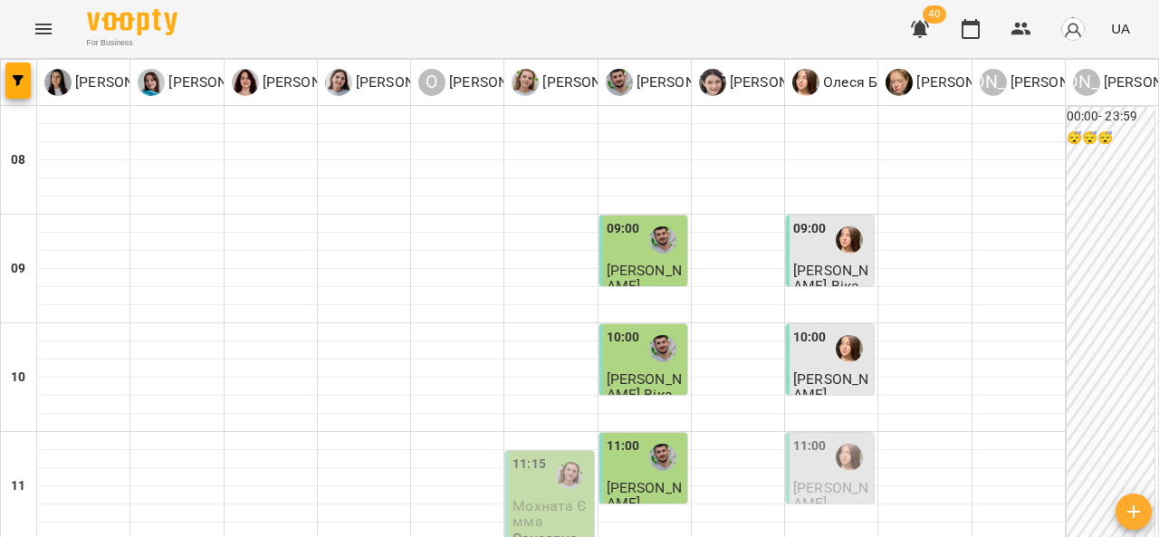
click at [824, 264] on span "Шевчук Віка" at bounding box center [830, 278] width 75 height 33
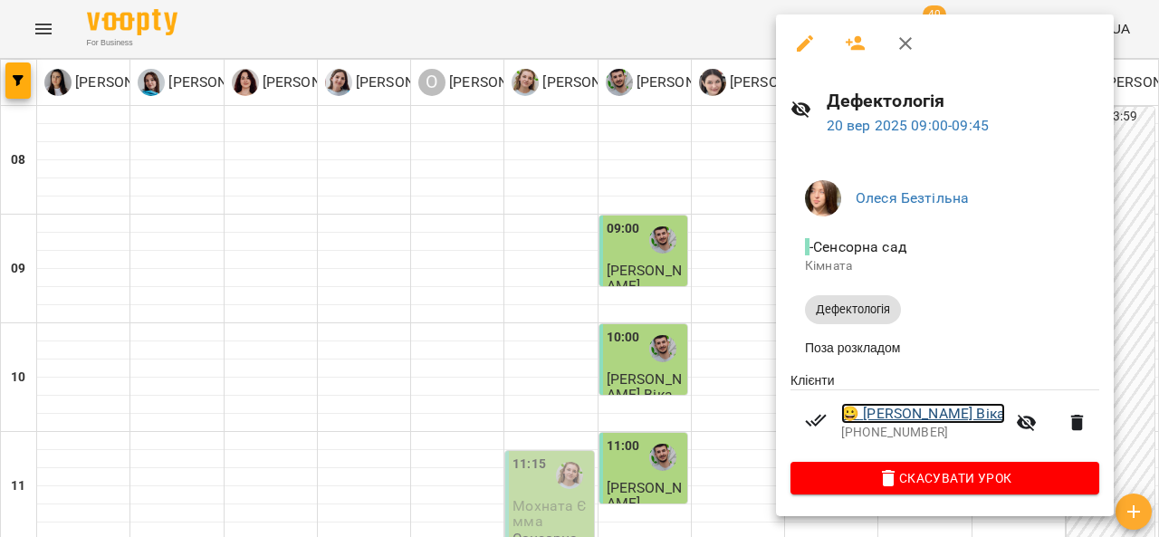
click at [880, 415] on link "😀 Шевчук Віка" at bounding box center [923, 414] width 164 height 22
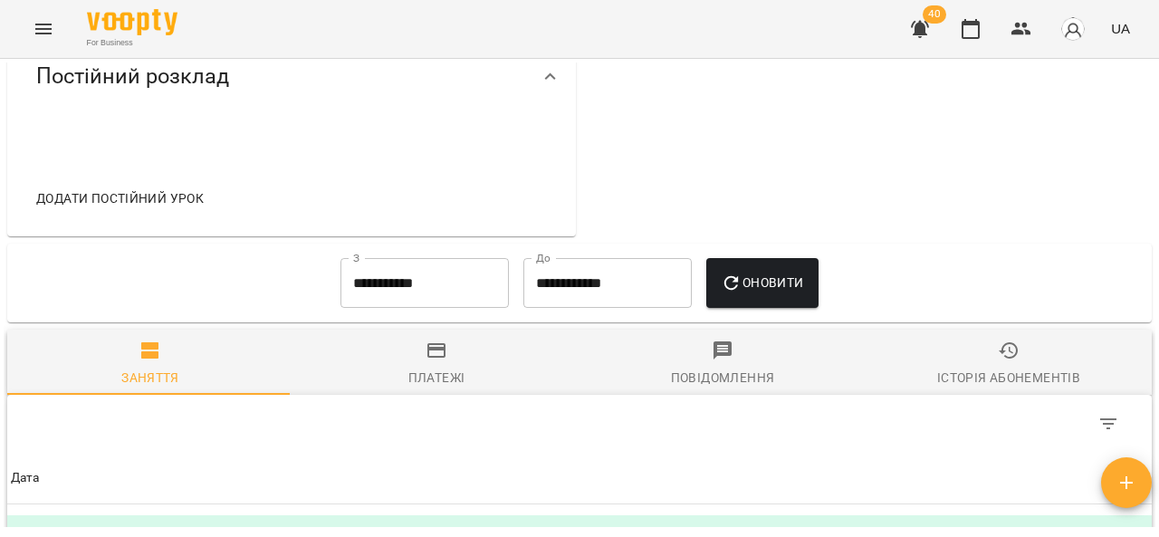
scroll to position [717, 0]
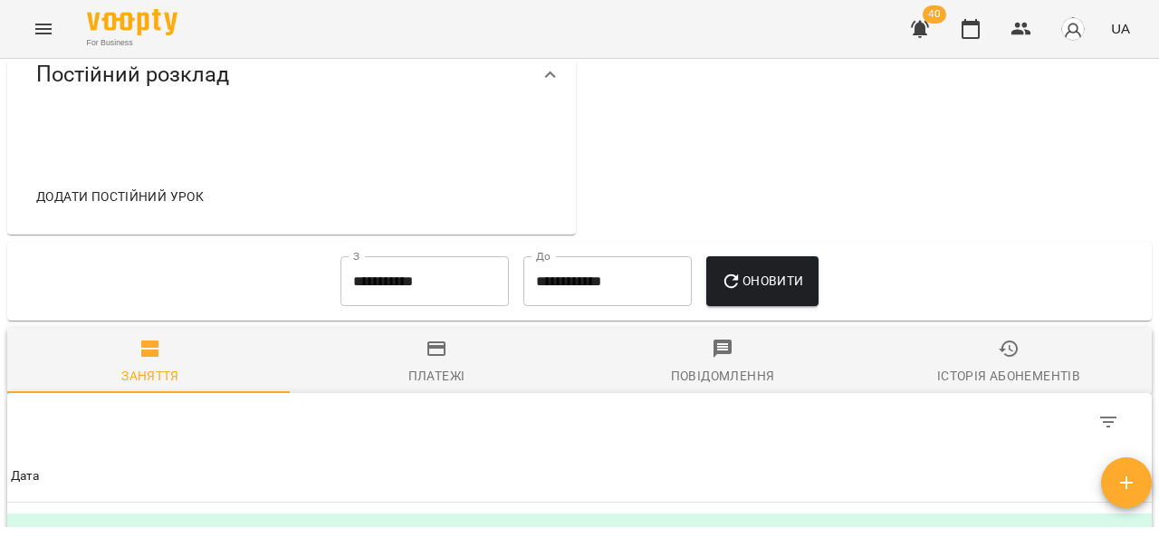
click at [446, 377] on span "Платежі" at bounding box center [436, 362] width 264 height 49
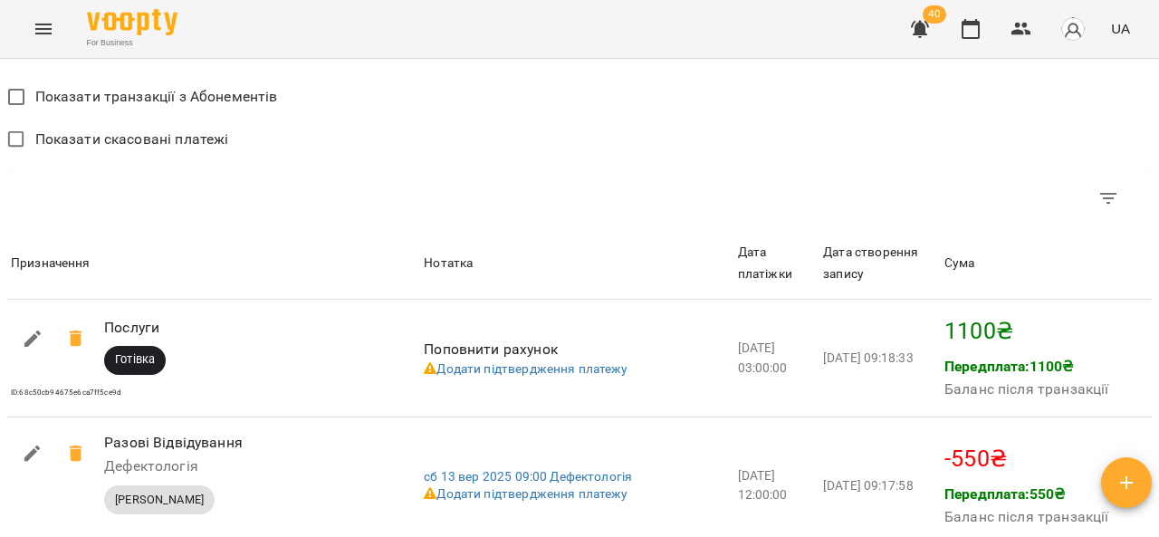
scroll to position [1137, 0]
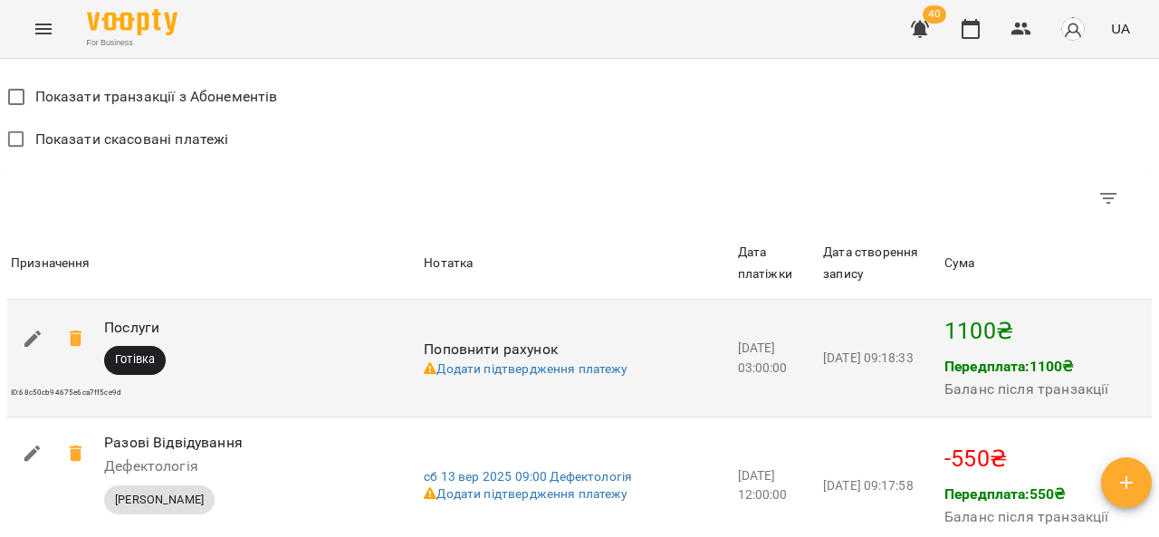
click at [267, 342] on div "Послуги" at bounding box center [237, 327] width 275 height 29
click at [539, 376] on link "Додати підтвердження платежу" at bounding box center [526, 368] width 204 height 14
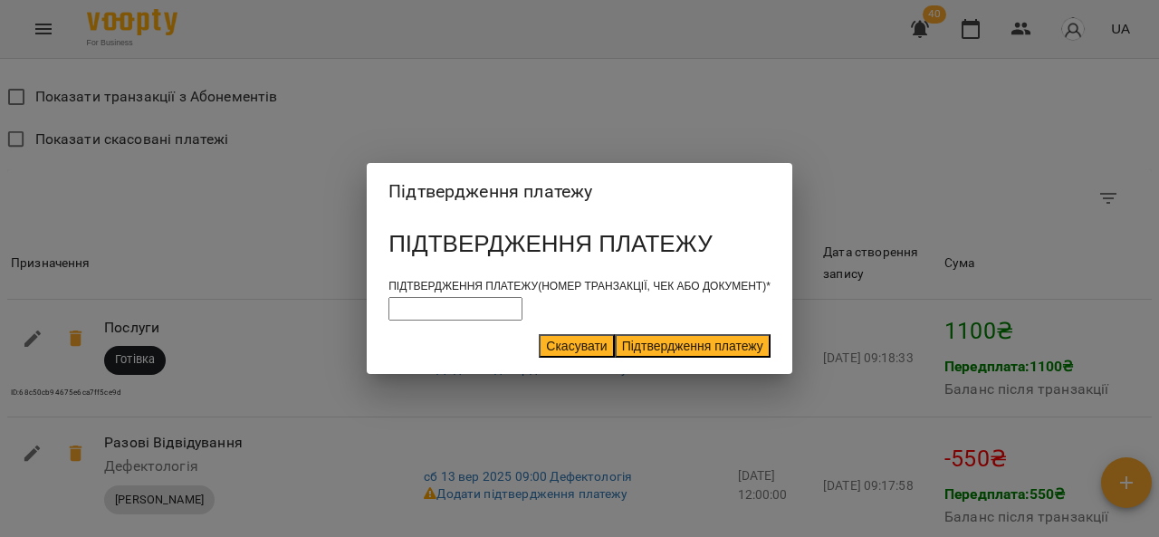
click at [539, 358] on button "Скасувати" at bounding box center [576, 346] width 75 height 24
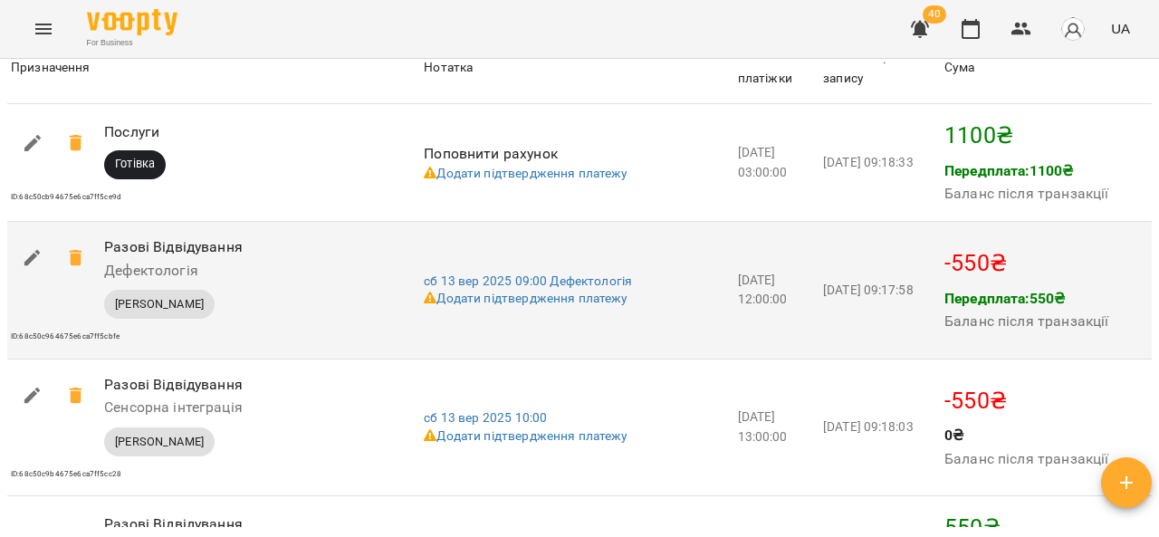
click at [1030, 359] on td "-550 ₴ Передплата: 550 ₴ Баланс після транзакції" at bounding box center [1046, 290] width 211 height 138
click at [1030, 338] on div "Передплата: 550 ₴ Баланс після транзакції" at bounding box center [1026, 310] width 171 height 53
click at [1030, 334] on h6 "Баланс після транзакції" at bounding box center [1026, 321] width 164 height 25
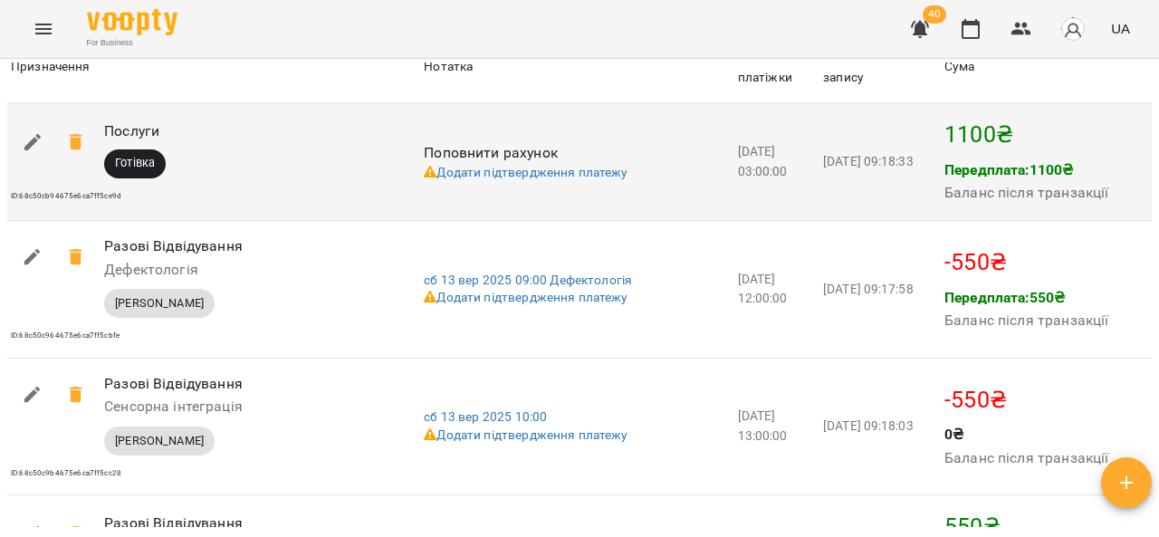
click at [1058, 220] on td "1100 ₴ Передплата: 1100 ₴ Баланс після транзакції" at bounding box center [1046, 161] width 211 height 117
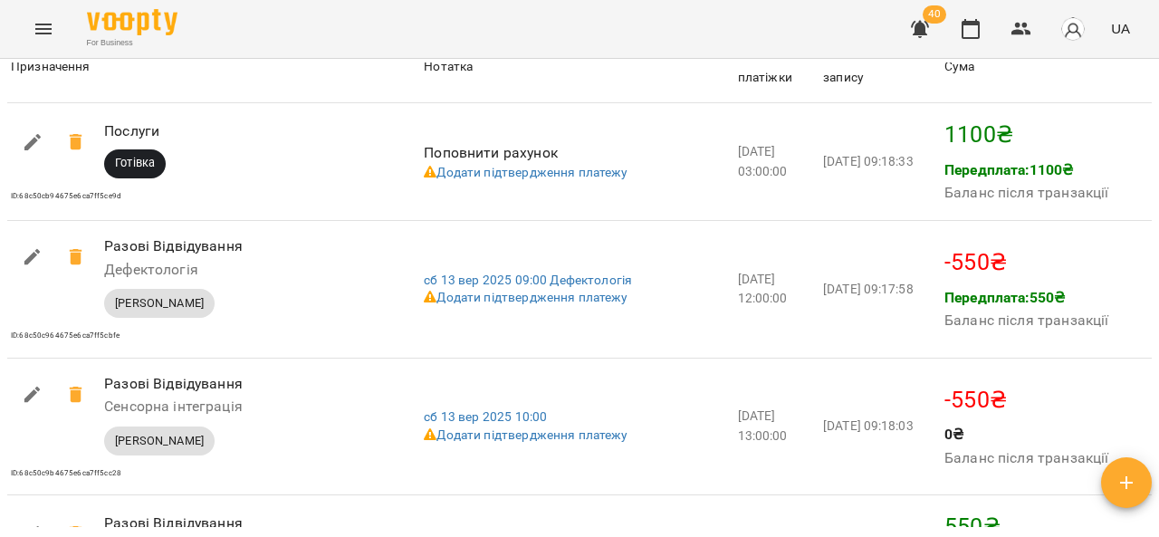
click at [47, 31] on icon "Menu" at bounding box center [44, 29] width 22 height 22
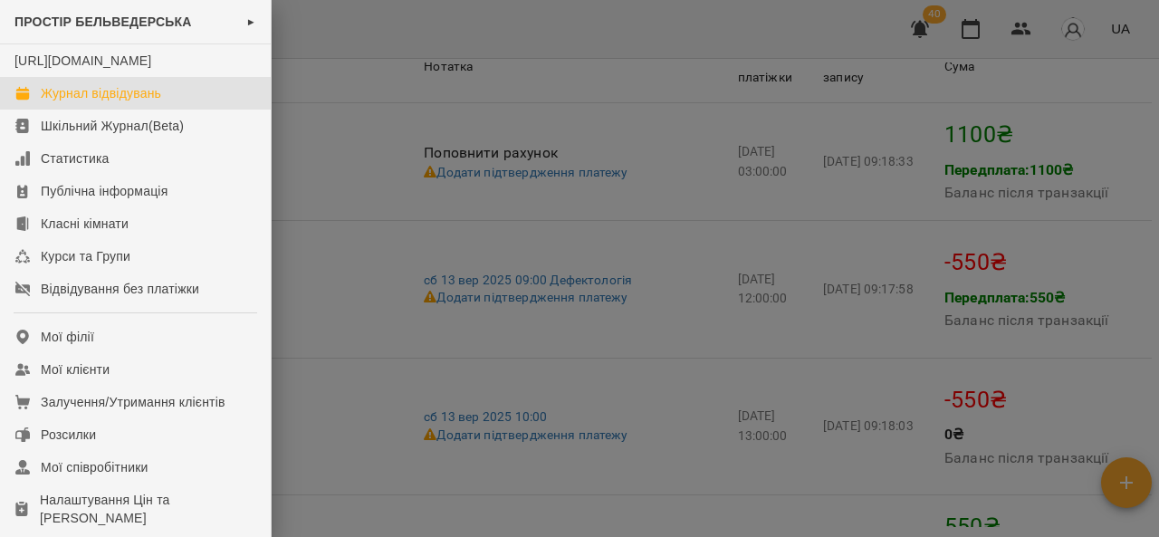
click at [196, 110] on link "Журнал відвідувань" at bounding box center [135, 93] width 271 height 33
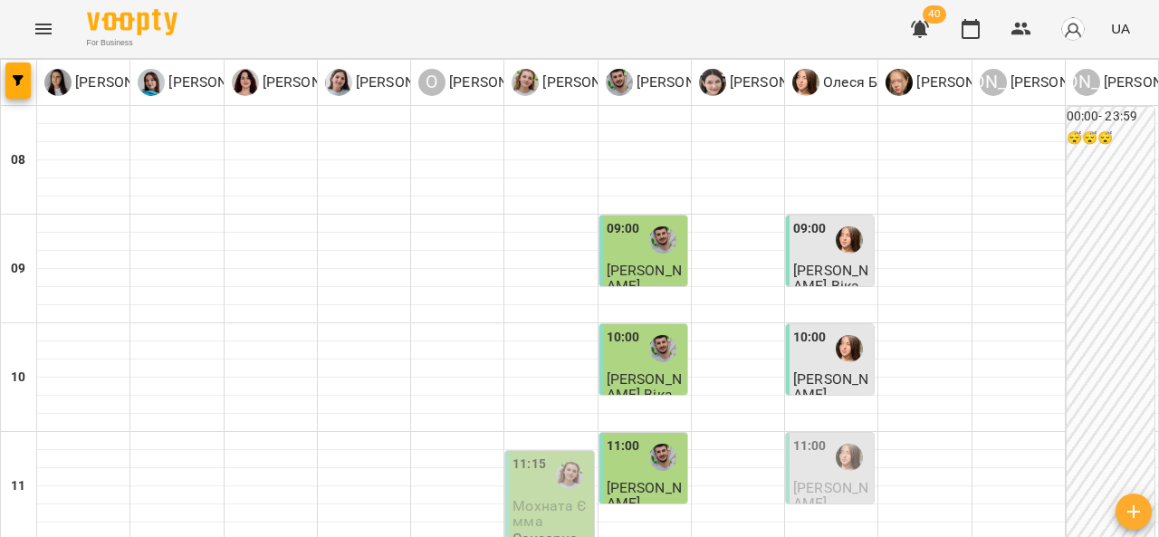
scroll to position [281, 0]
click at [663, 436] on div at bounding box center [663, 457] width 42 height 42
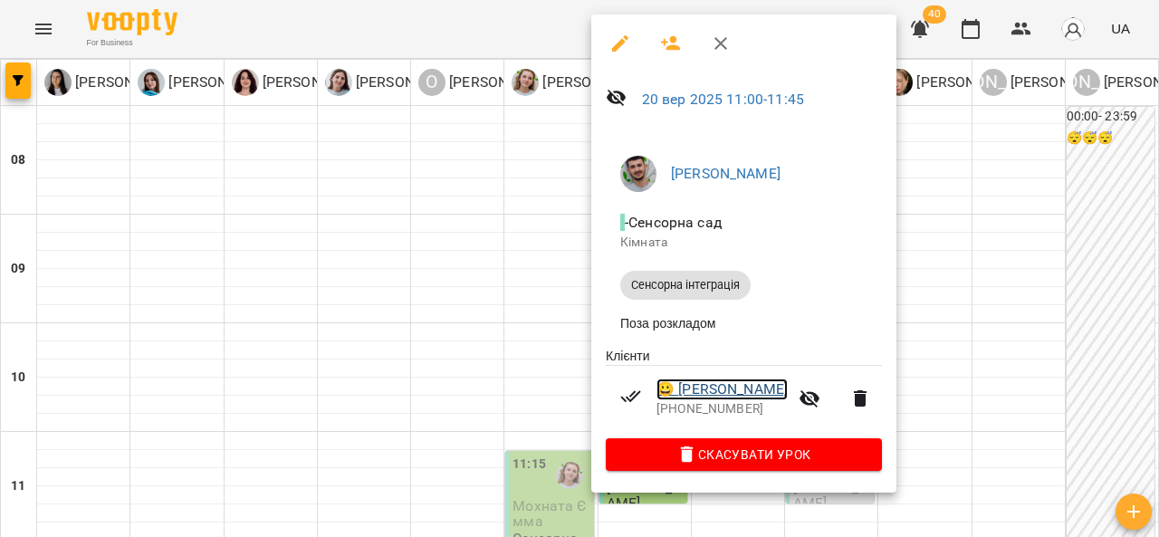
click at [762, 397] on link "😀 Савчин Захар" at bounding box center [721, 389] width 131 height 22
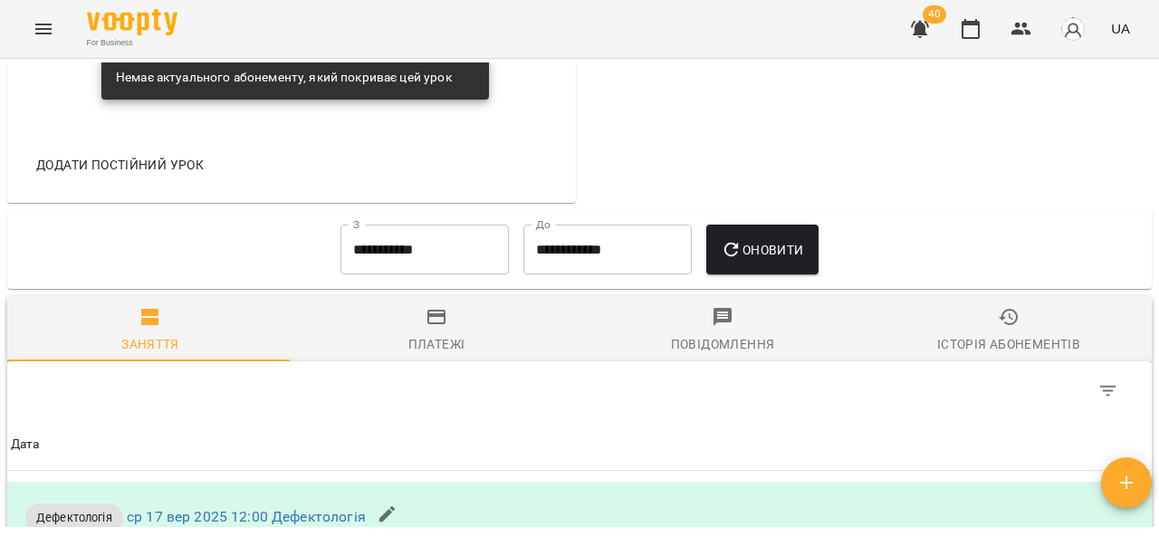
scroll to position [990, 0]
click at [435, 328] on icon "button" at bounding box center [437, 317] width 22 height 22
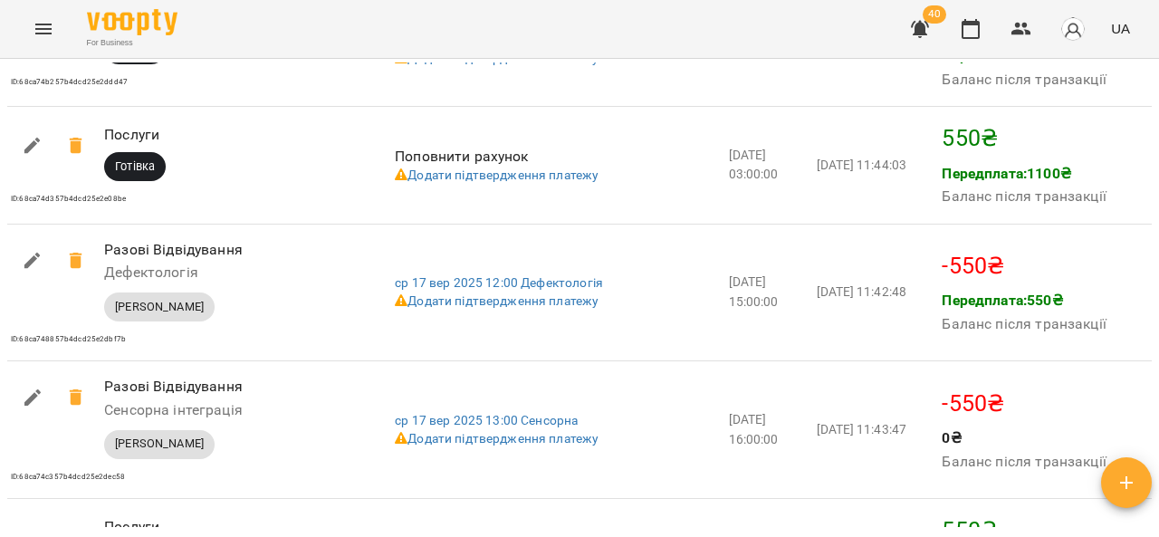
scroll to position [1702, 0]
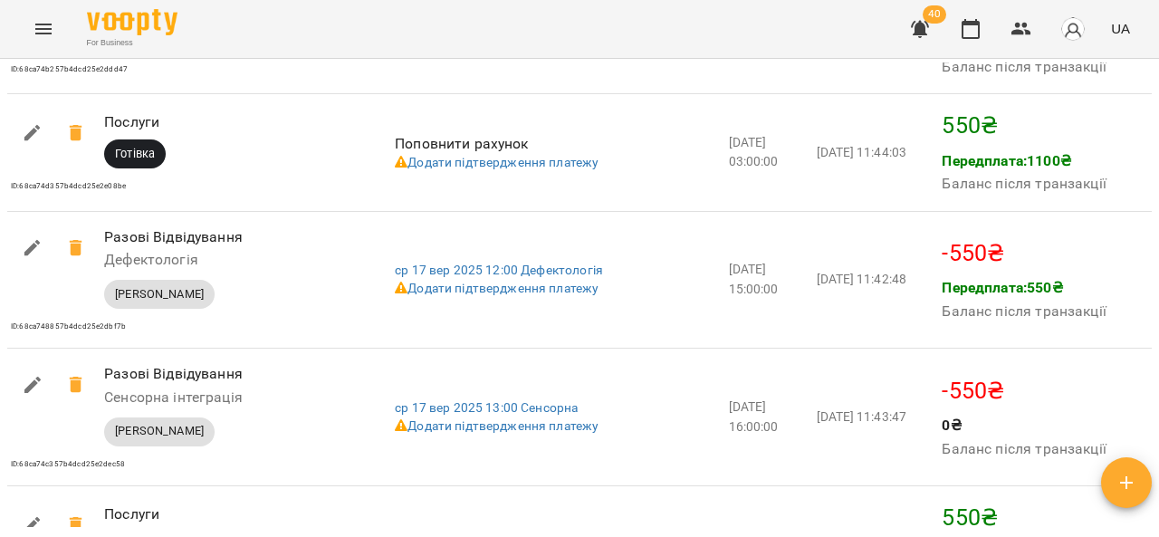
click at [36, 14] on button "Menu" at bounding box center [43, 28] width 43 height 43
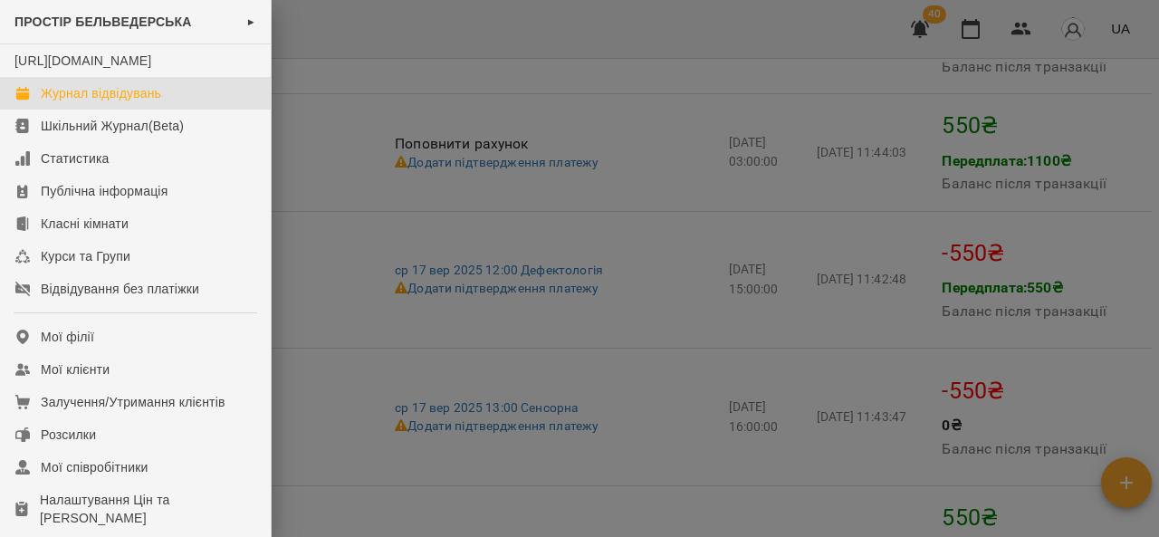
click at [195, 110] on link "Журнал відвідувань" at bounding box center [135, 93] width 271 height 33
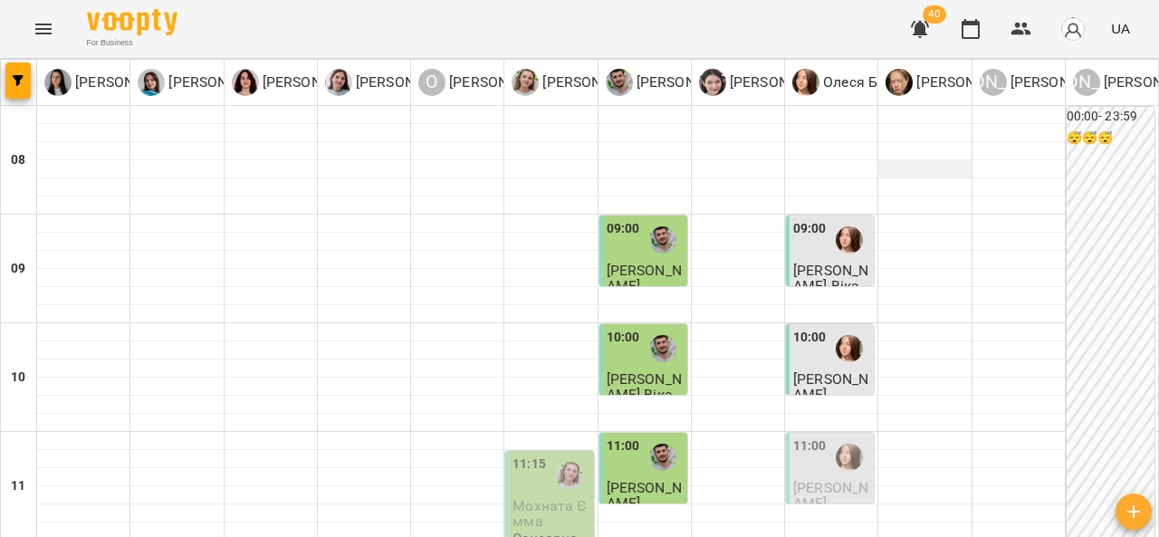
click at [950, 160] on div at bounding box center [924, 169] width 92 height 18
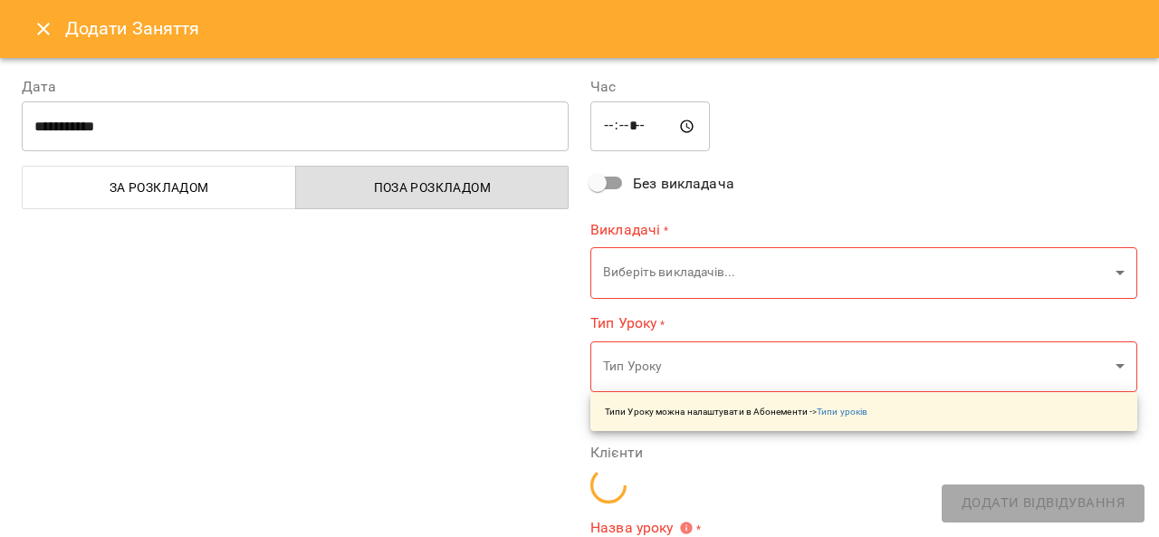
type input "**********"
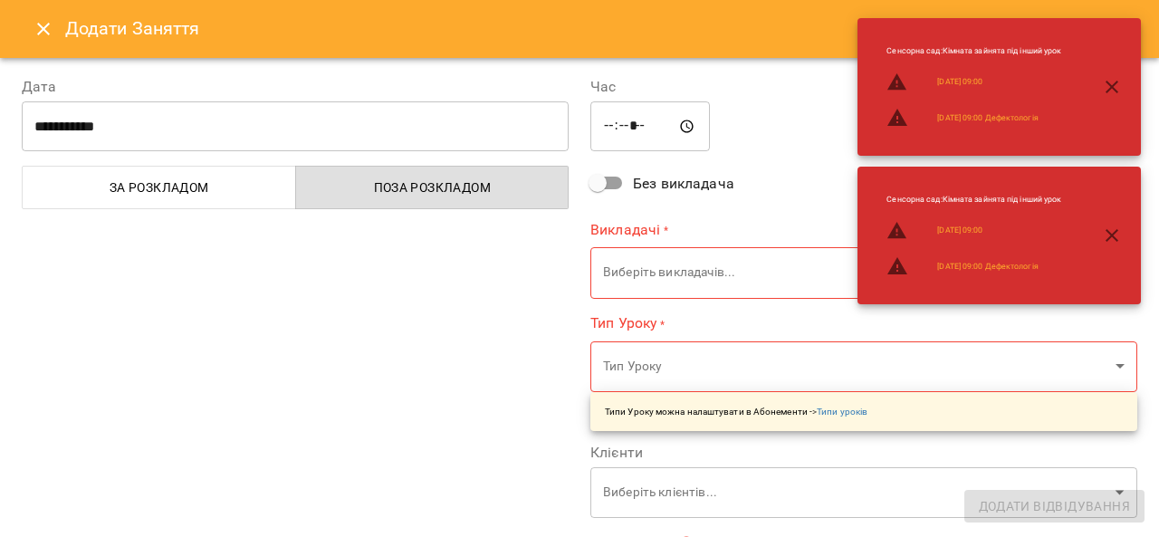
click at [28, 20] on button "Close" at bounding box center [43, 28] width 43 height 43
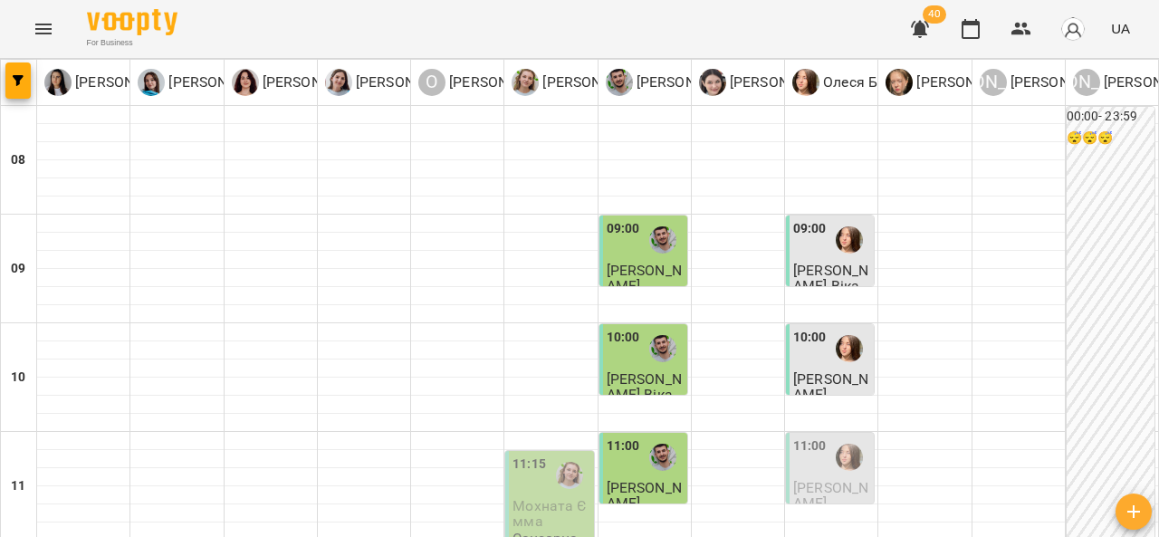
scroll to position [267, 0]
click at [834, 479] on span "[PERSON_NAME]" at bounding box center [830, 495] width 75 height 33
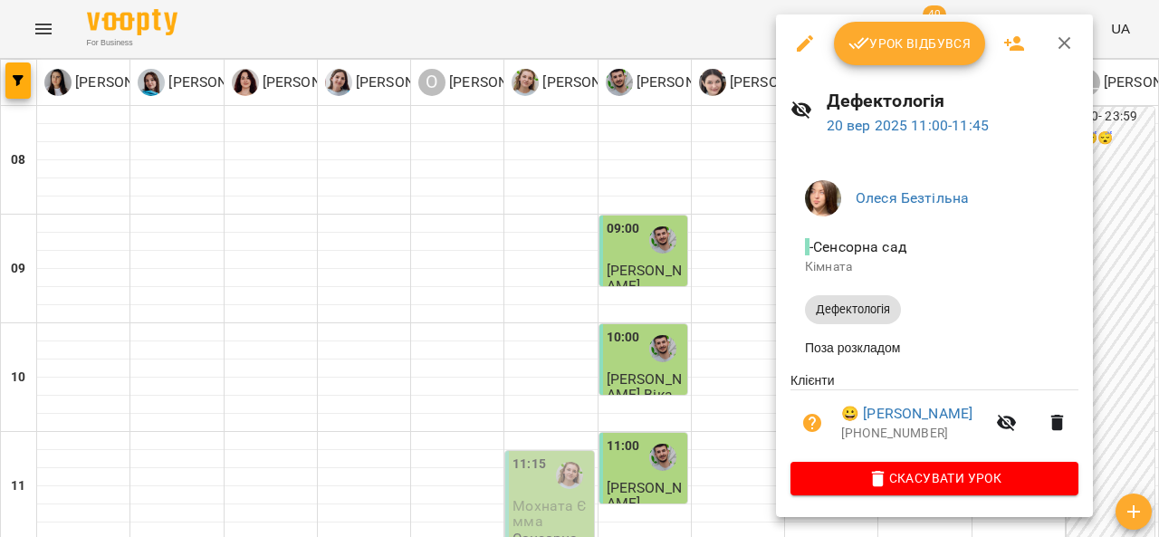
click at [1073, 44] on icon "button" at bounding box center [1065, 44] width 22 height 22
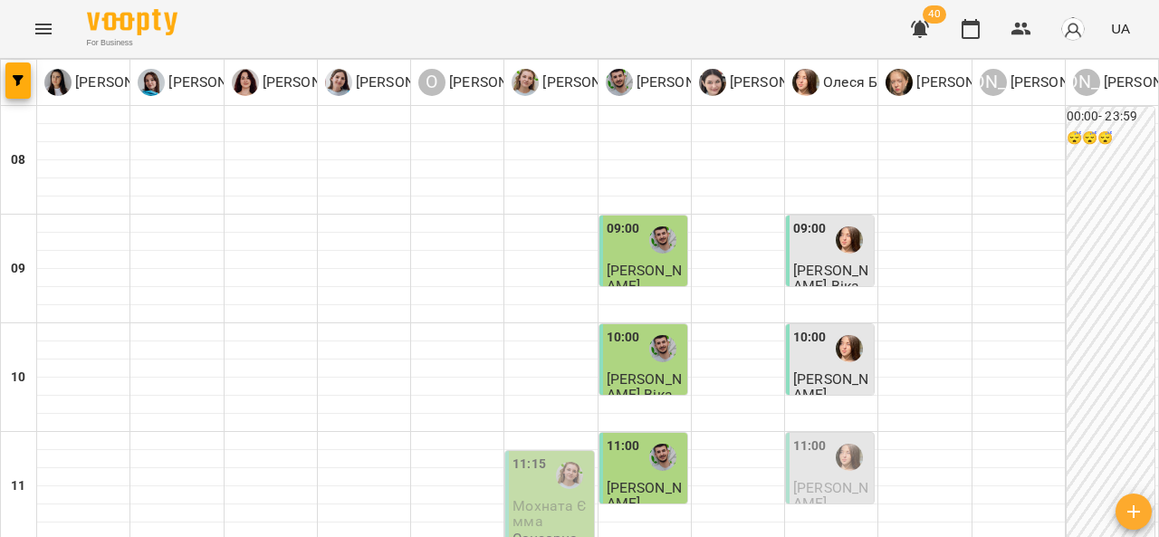
click at [799, 436] on div "11:00" at bounding box center [809, 457] width 33 height 42
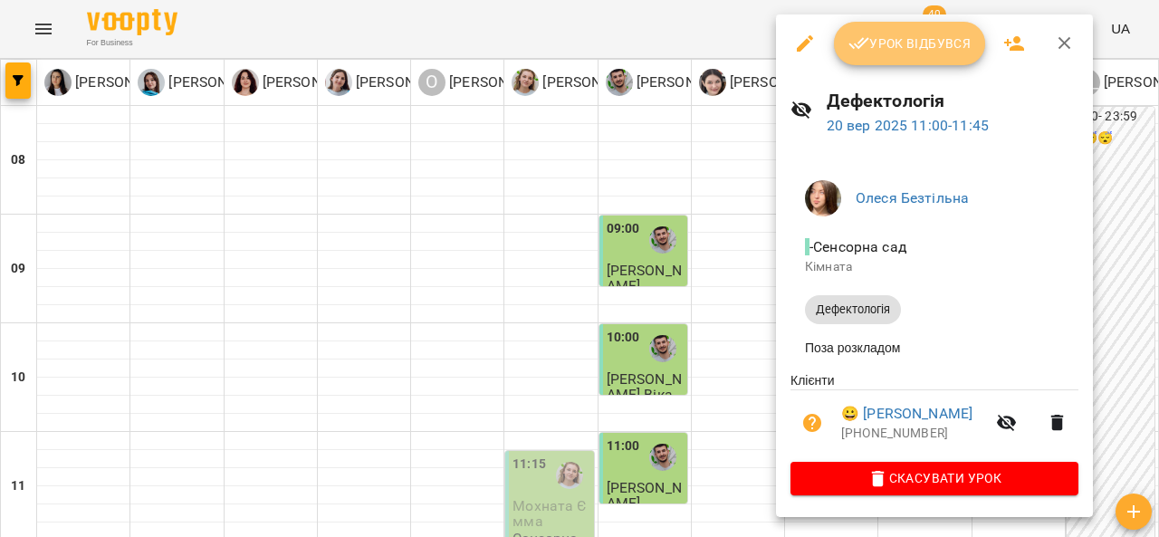
click at [876, 35] on span "Урок відбувся" at bounding box center [909, 44] width 123 height 22
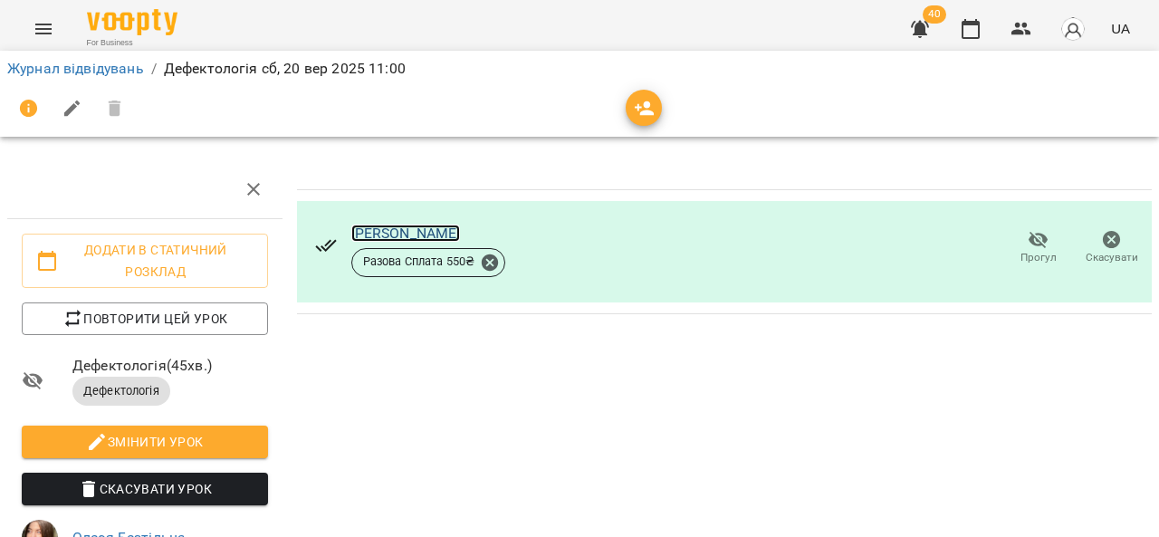
click at [422, 236] on link "[PERSON_NAME]" at bounding box center [406, 233] width 110 height 17
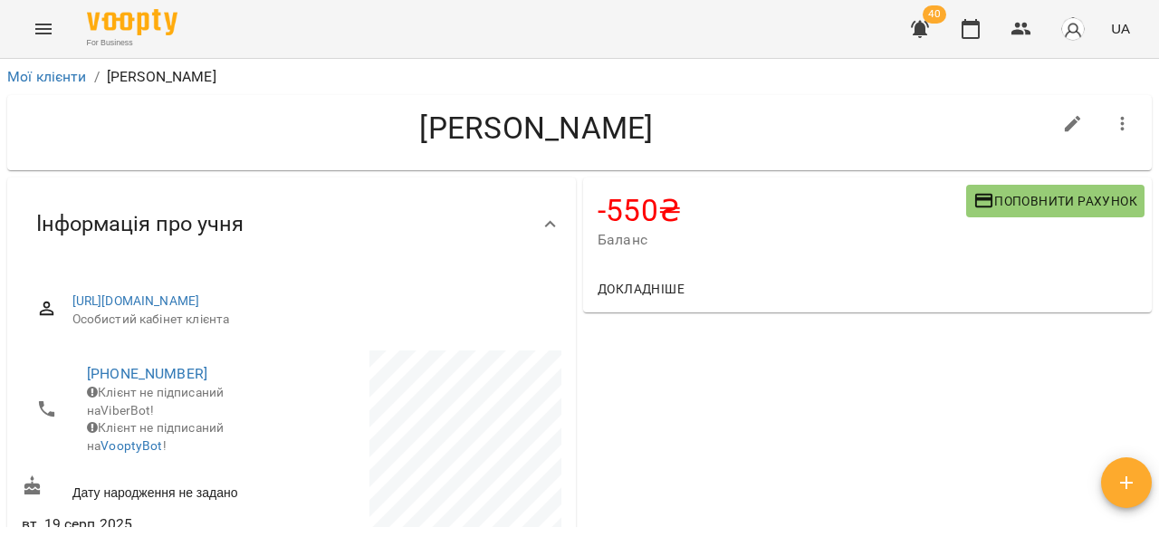
click at [975, 199] on icon "button" at bounding box center [984, 201] width 18 height 14
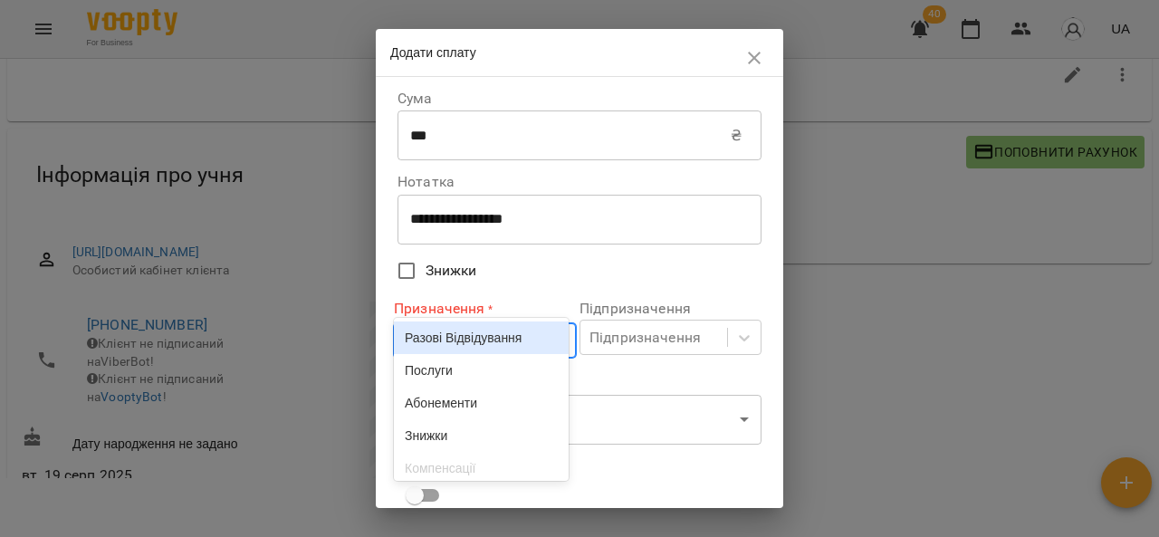
click at [558, 342] on body "For Business 40 UA Мої клієнти / Шемрай Давид Шемрай Давид -550 ₴ Баланс Поповн…" at bounding box center [579, 249] width 1159 height 596
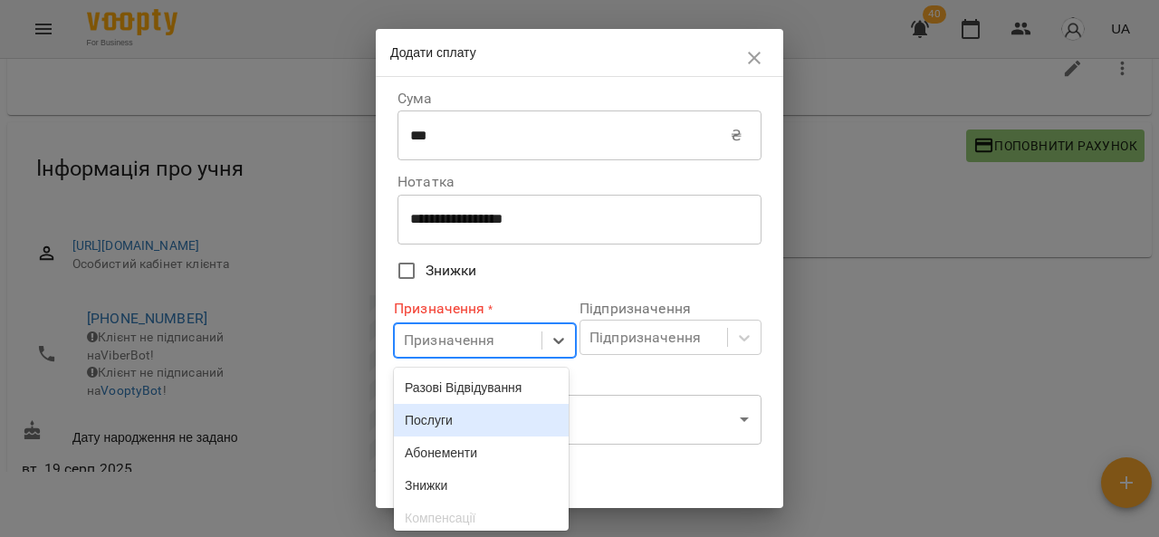
click at [479, 416] on div "Послуги" at bounding box center [481, 420] width 175 height 33
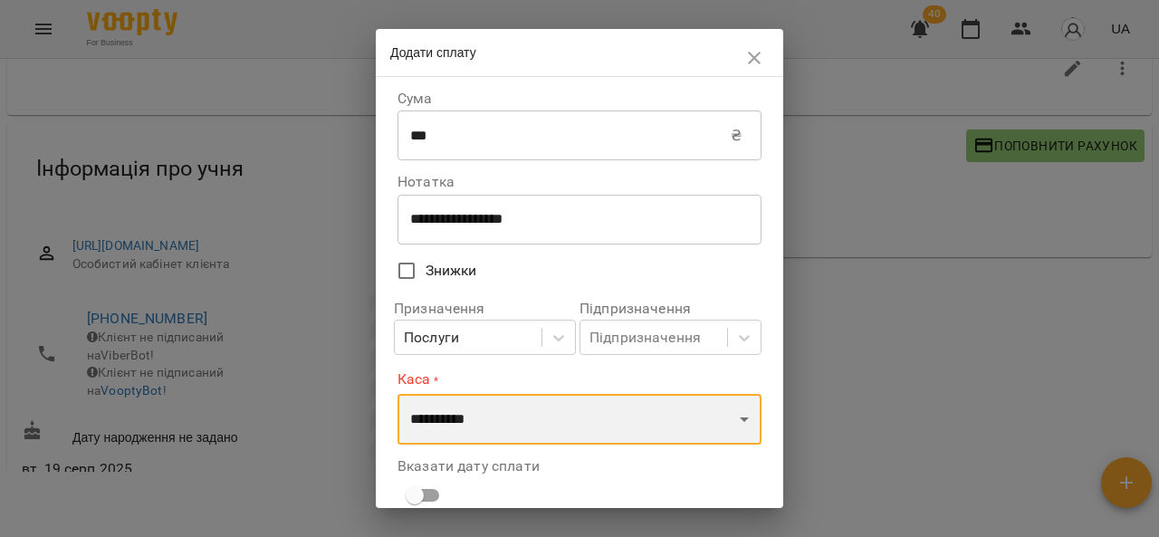
click at [479, 416] on select "**********" at bounding box center [579, 419] width 364 height 51
select select "****"
click at [397, 394] on select "**********" at bounding box center [579, 419] width 364 height 51
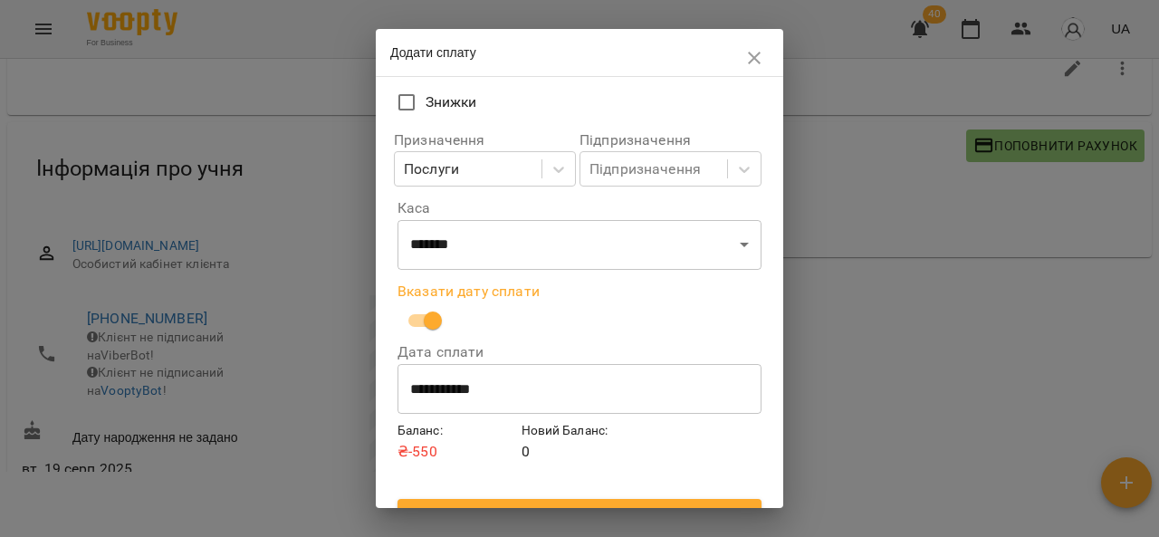
scroll to position [200, 0]
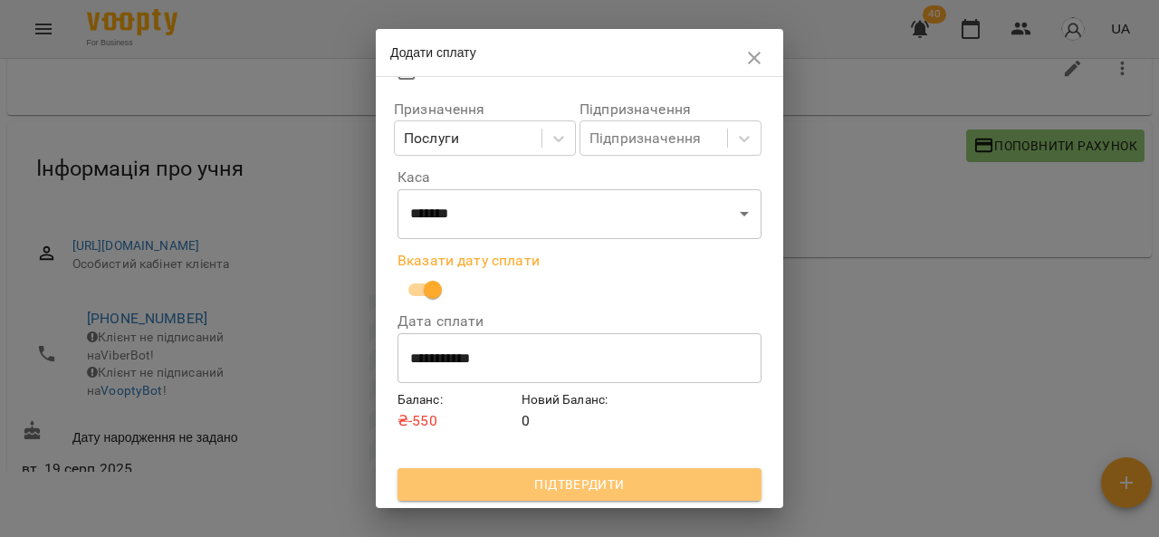
click at [639, 487] on span "Підтвердити" at bounding box center [579, 485] width 335 height 22
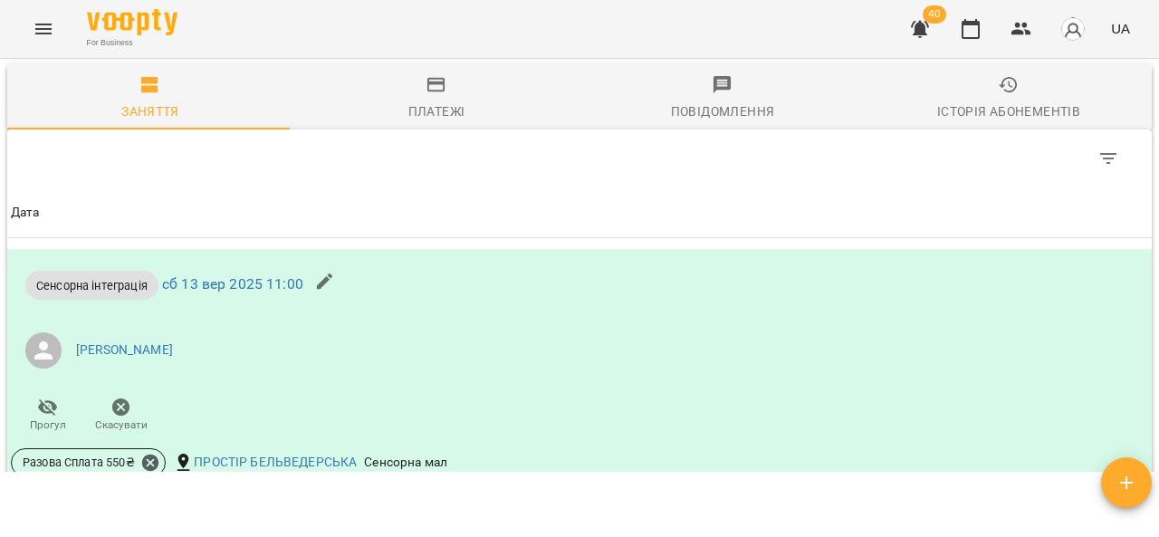
scroll to position [1422, 0]
click at [427, 90] on icon "button" at bounding box center [436, 82] width 18 height 14
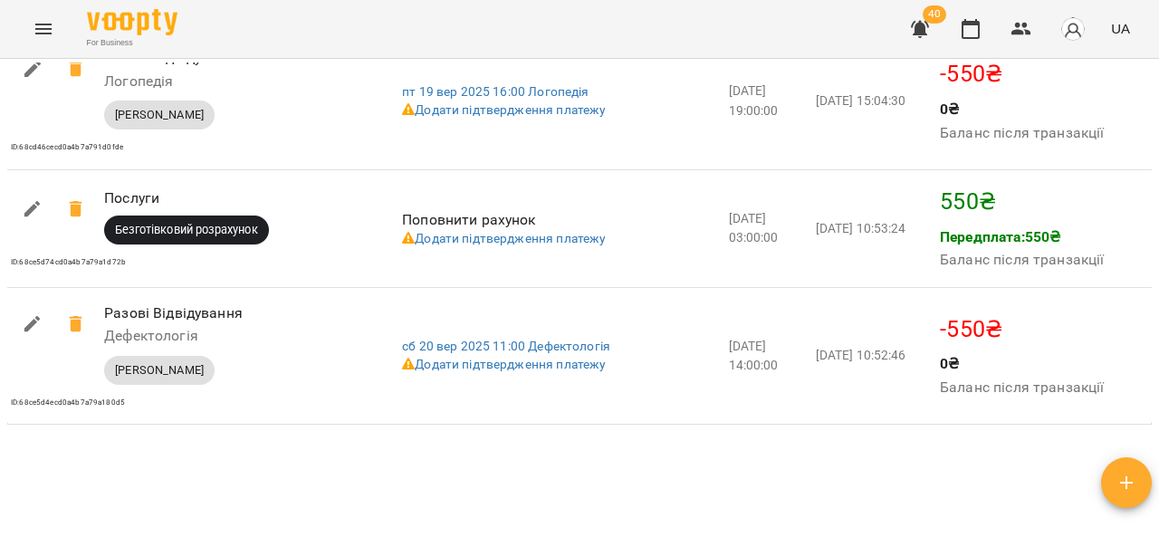
scroll to position [2893, 0]
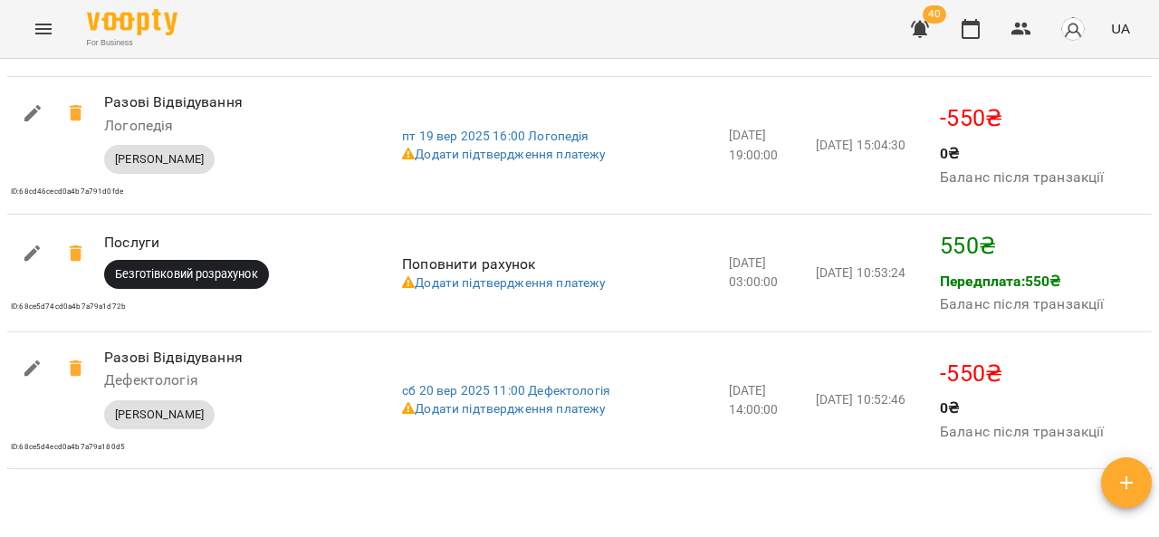
click at [37, 33] on icon "Menu" at bounding box center [43, 29] width 16 height 11
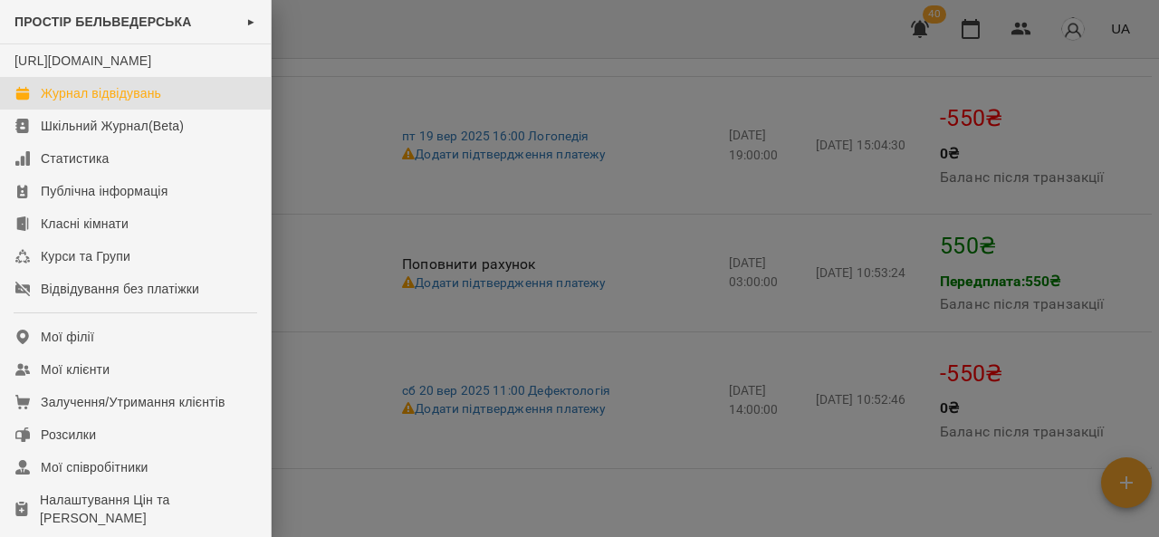
click at [181, 103] on link "Журнал відвідувань" at bounding box center [135, 93] width 271 height 33
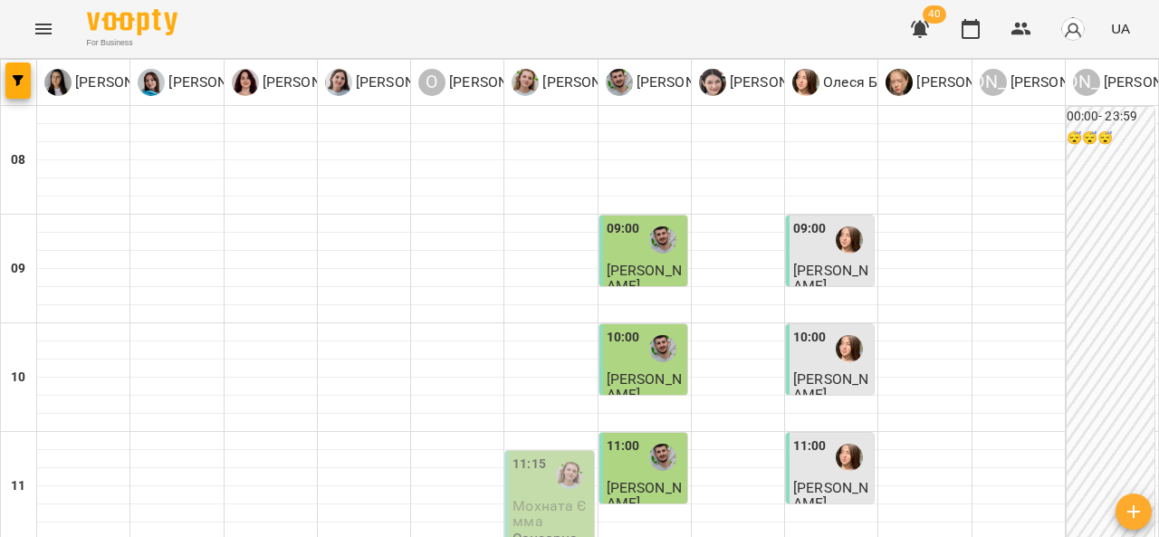
scroll to position [308, 0]
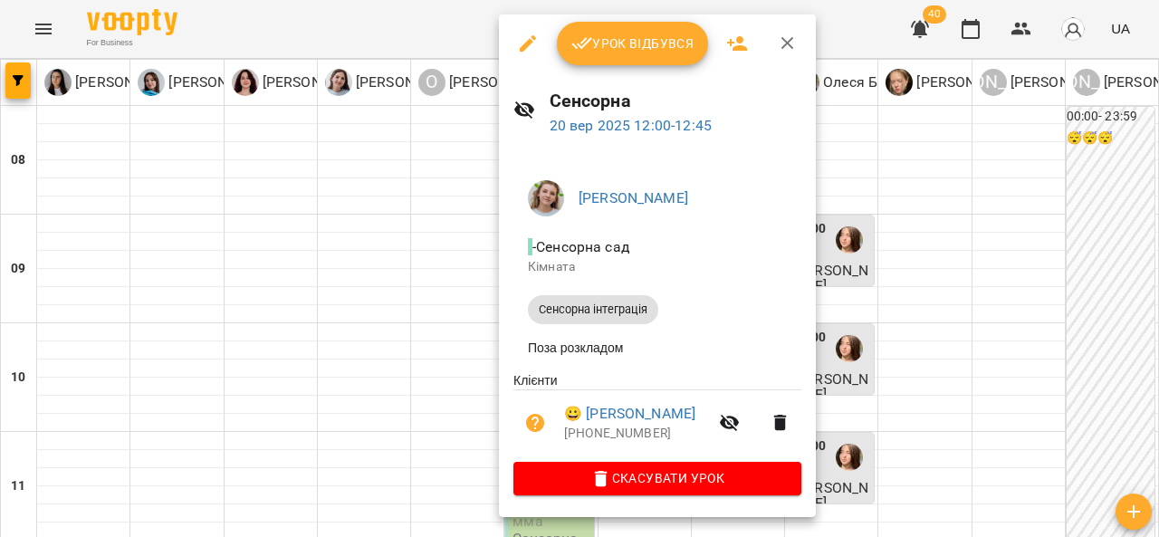
click at [657, 38] on span "Урок відбувся" at bounding box center [632, 44] width 123 height 22
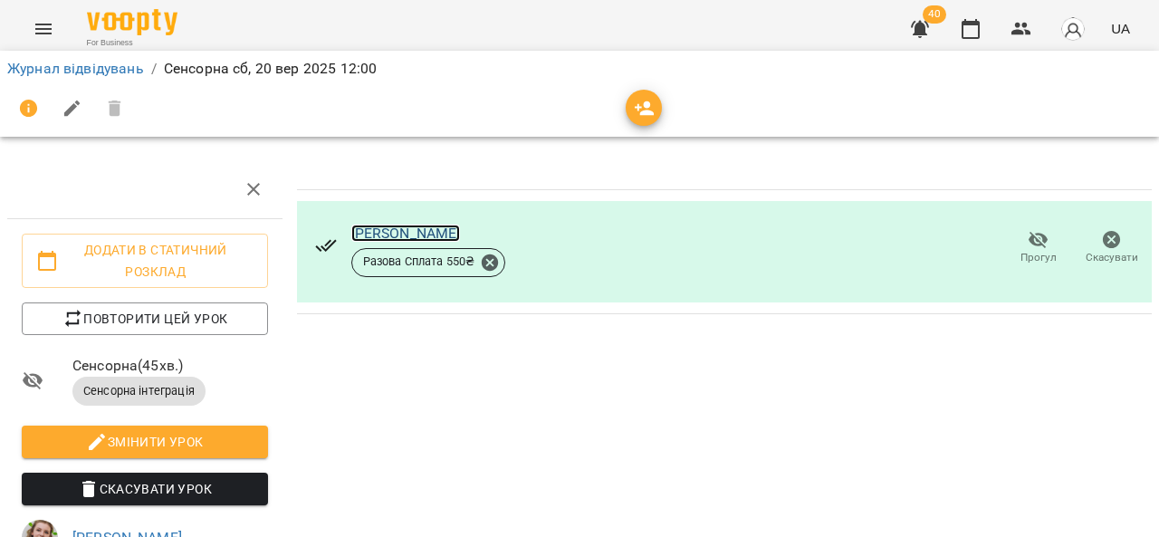
click at [434, 227] on link "[PERSON_NAME]" at bounding box center [406, 233] width 110 height 17
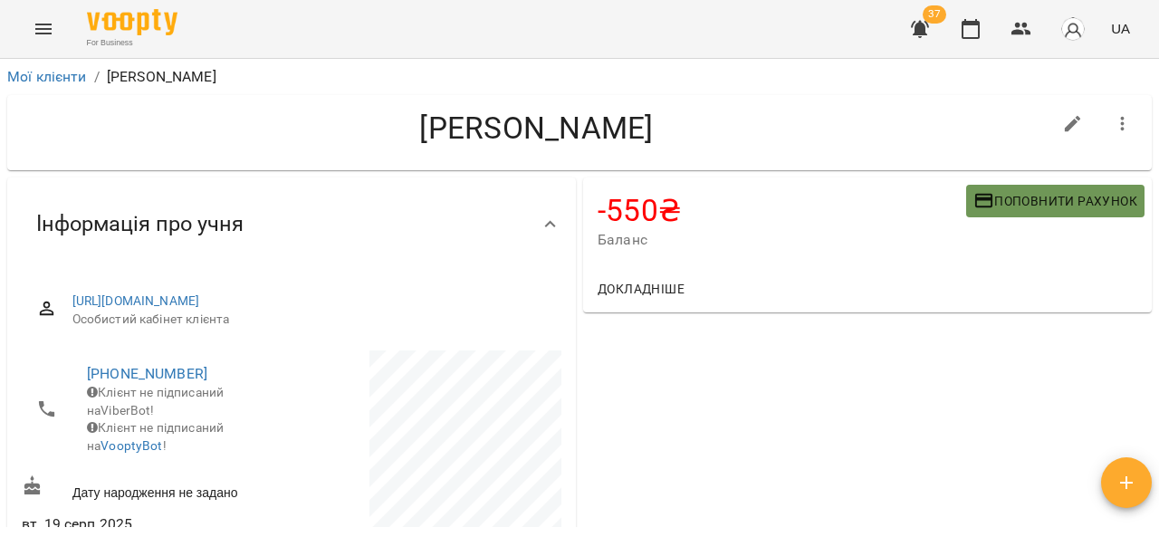
click at [1009, 200] on span "Поповнити рахунок" at bounding box center [1055, 201] width 164 height 22
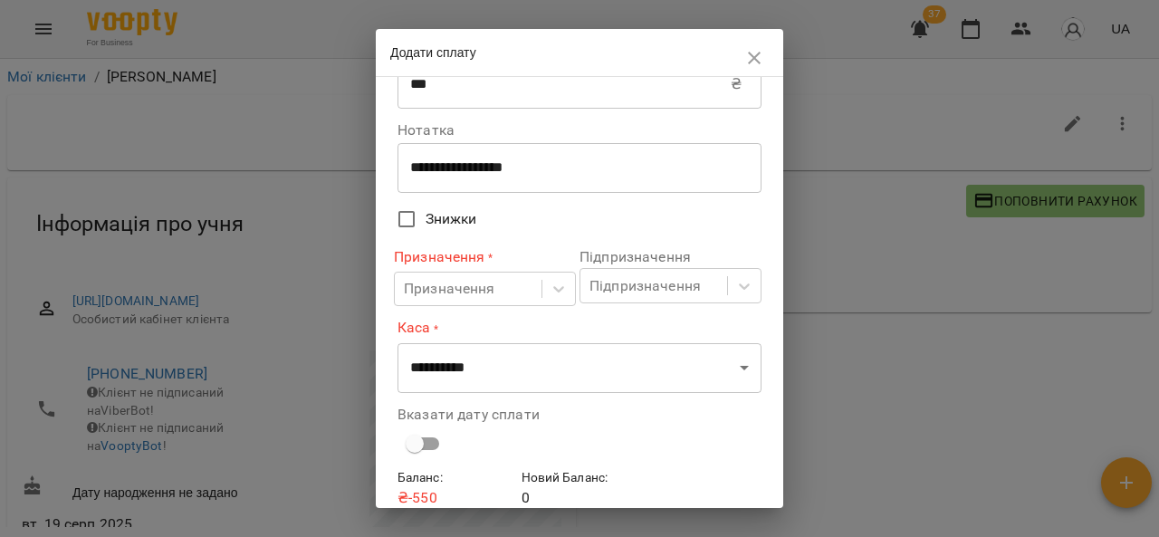
scroll to position [62, 0]
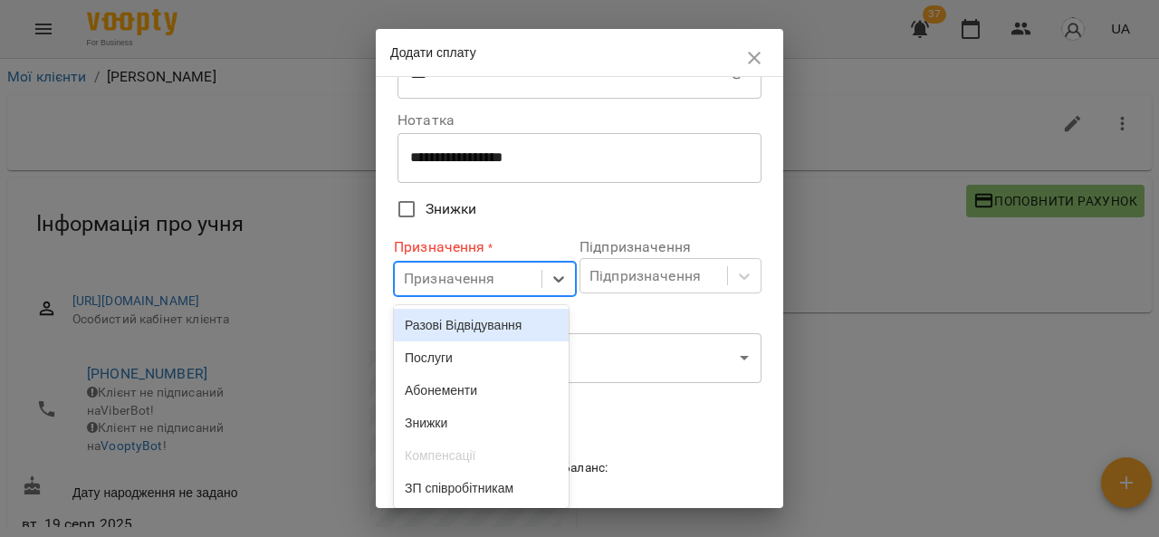
click at [475, 359] on div "Послуги" at bounding box center [481, 357] width 175 height 33
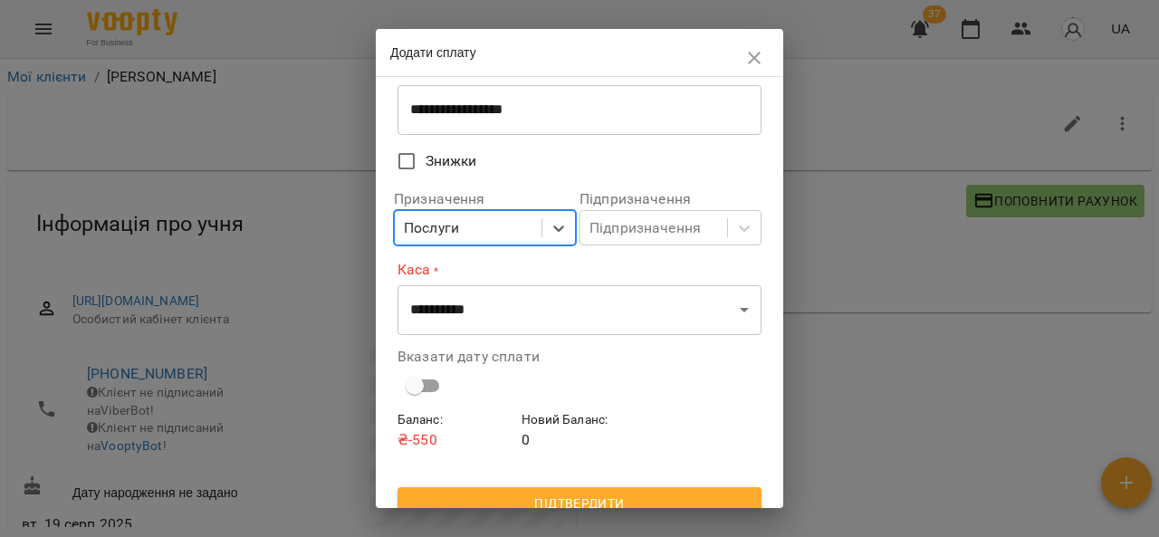
scroll to position [129, 0]
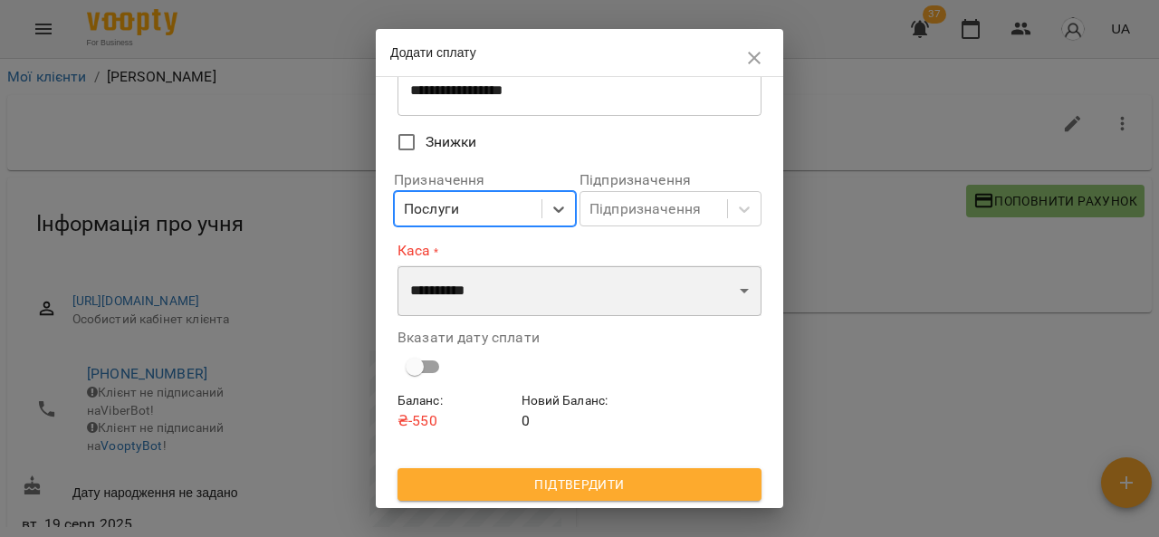
click at [560, 296] on select "**********" at bounding box center [579, 290] width 364 height 51
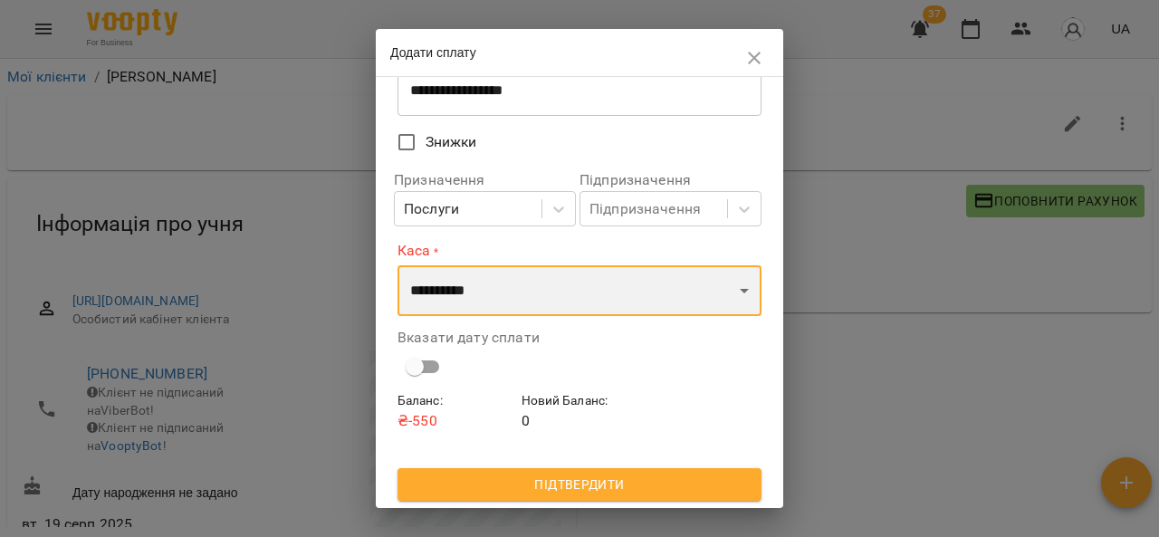
select select "****"
click at [397, 265] on select "**********" at bounding box center [579, 290] width 364 height 51
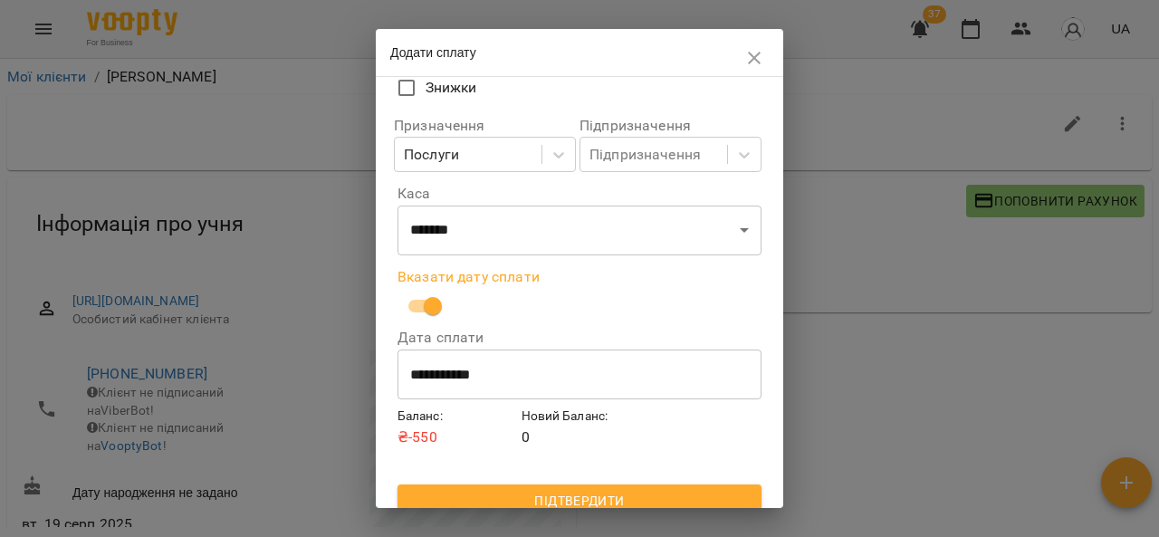
scroll to position [200, 0]
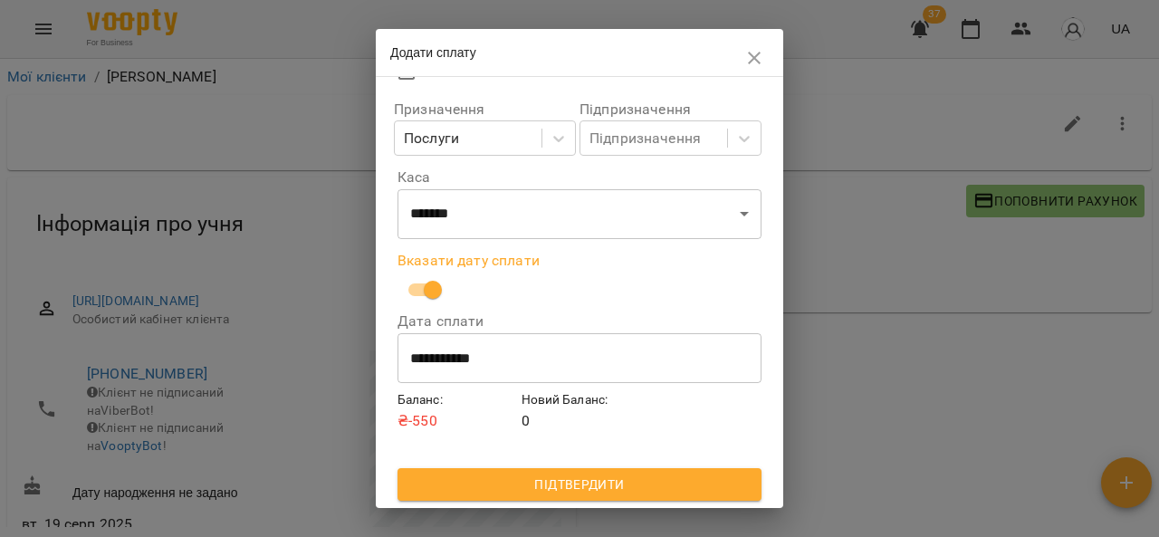
click at [616, 487] on span "Підтвердити" at bounding box center [579, 485] width 335 height 22
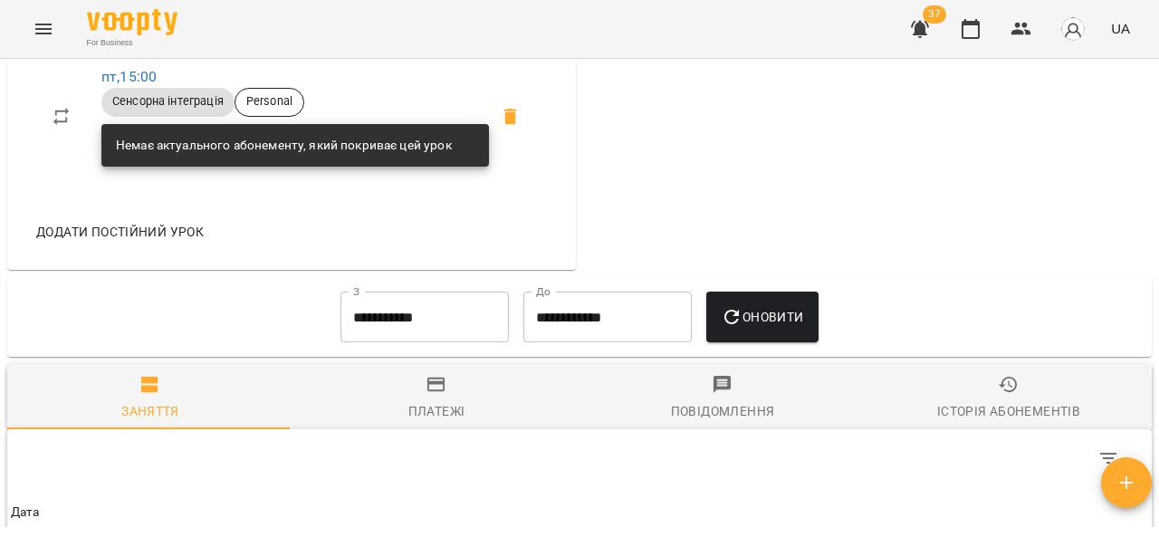
scroll to position [1175, 0]
click at [427, 392] on icon "button" at bounding box center [436, 385] width 18 height 14
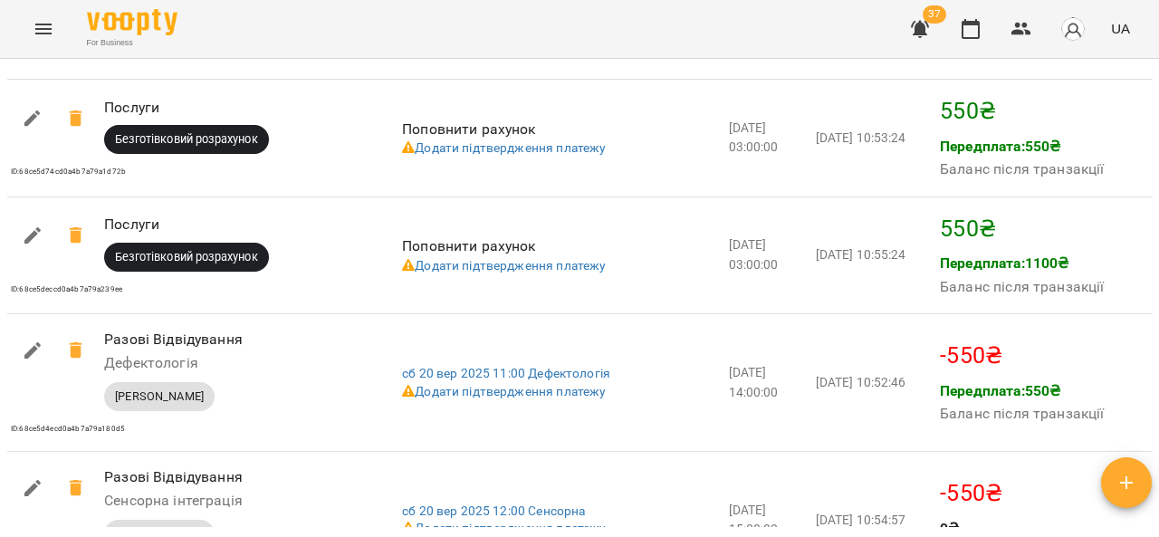
scroll to position [3026, 0]
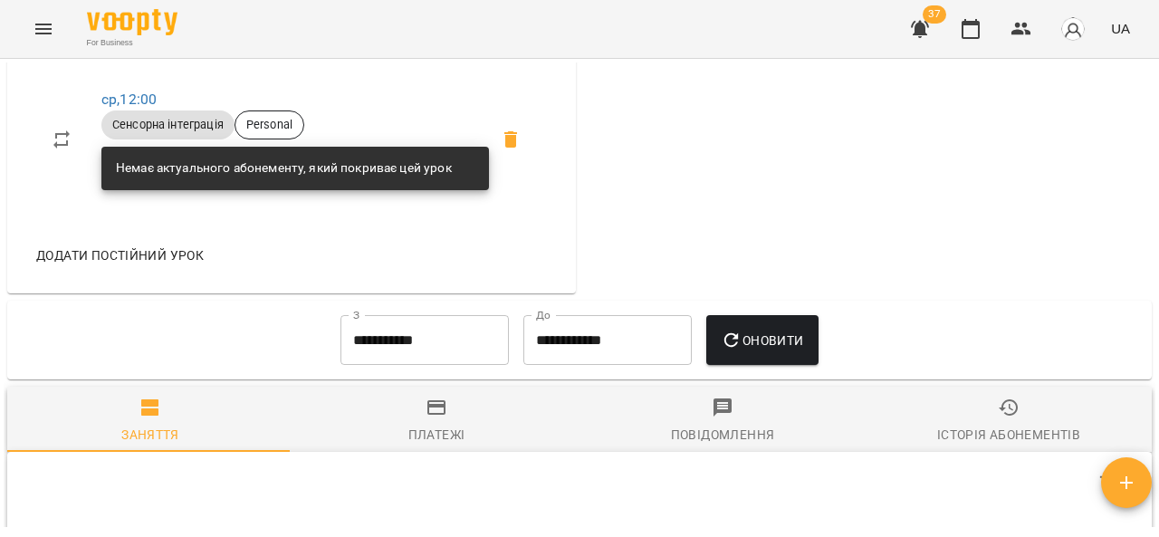
scroll to position [899, 0]
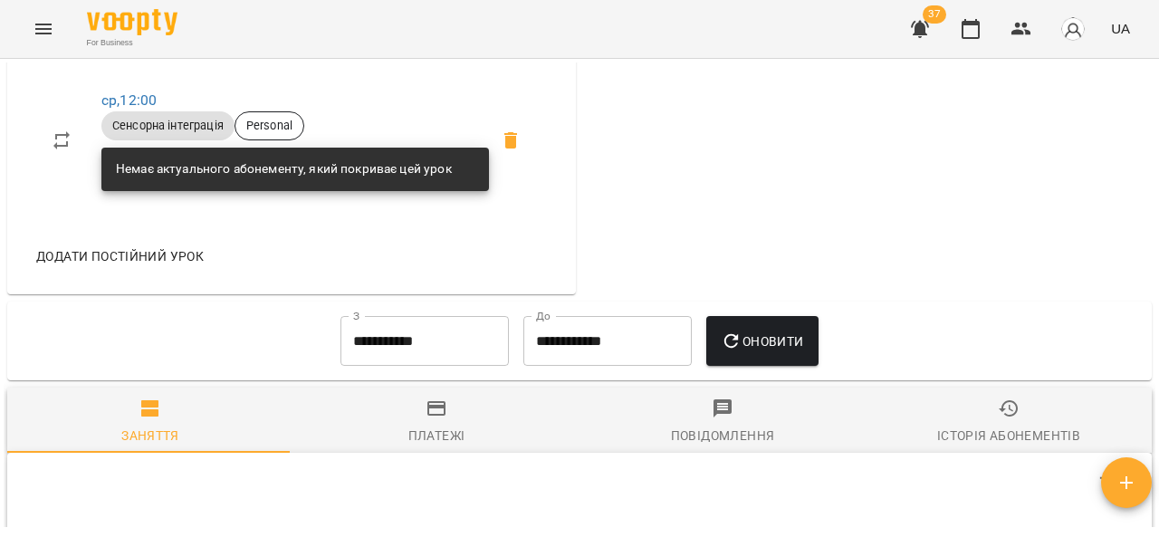
click at [442, 446] on span "Платежі" at bounding box center [436, 421] width 264 height 49
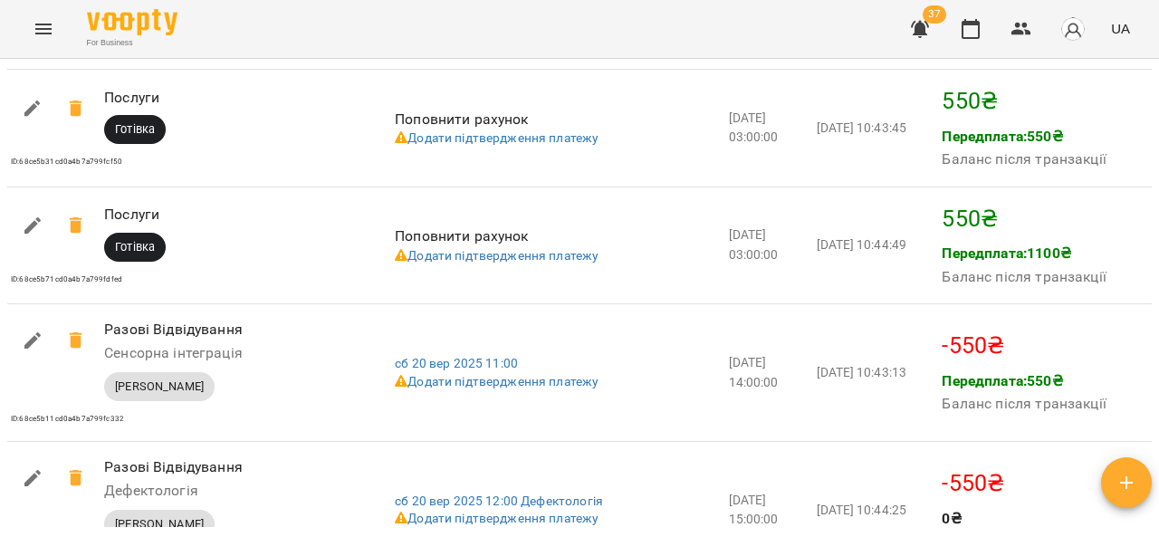
scroll to position [2113, 0]
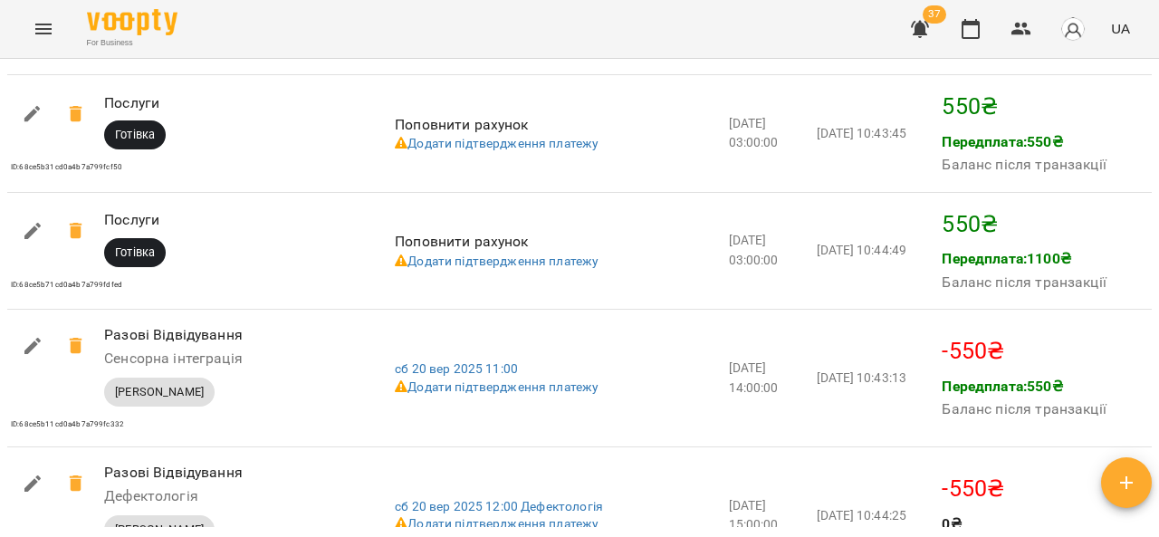
click at [27, 30] on button "Menu" at bounding box center [43, 28] width 43 height 43
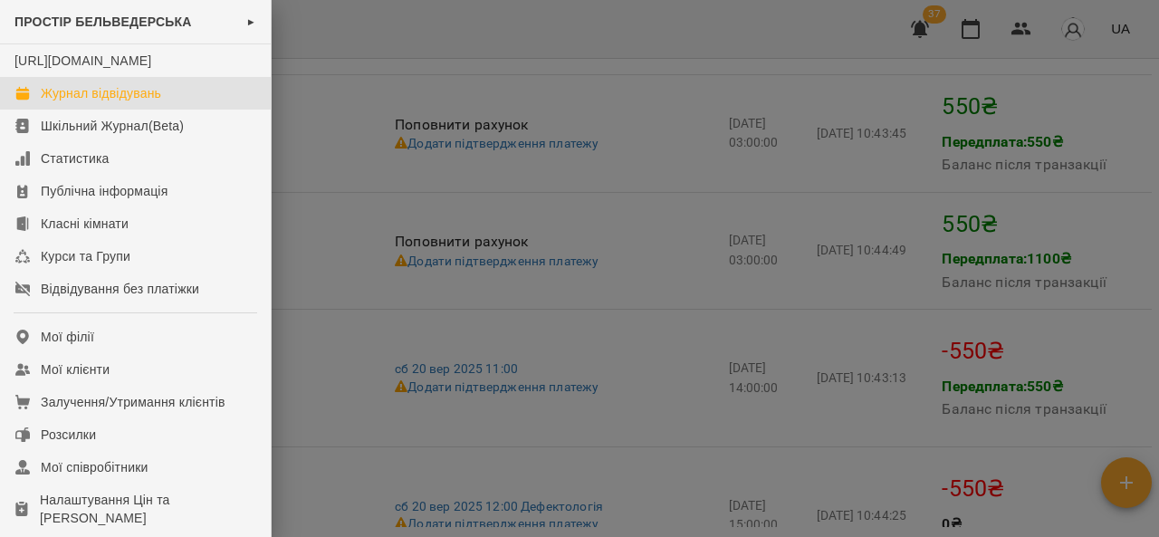
click at [200, 110] on link "Журнал відвідувань" at bounding box center [135, 93] width 271 height 33
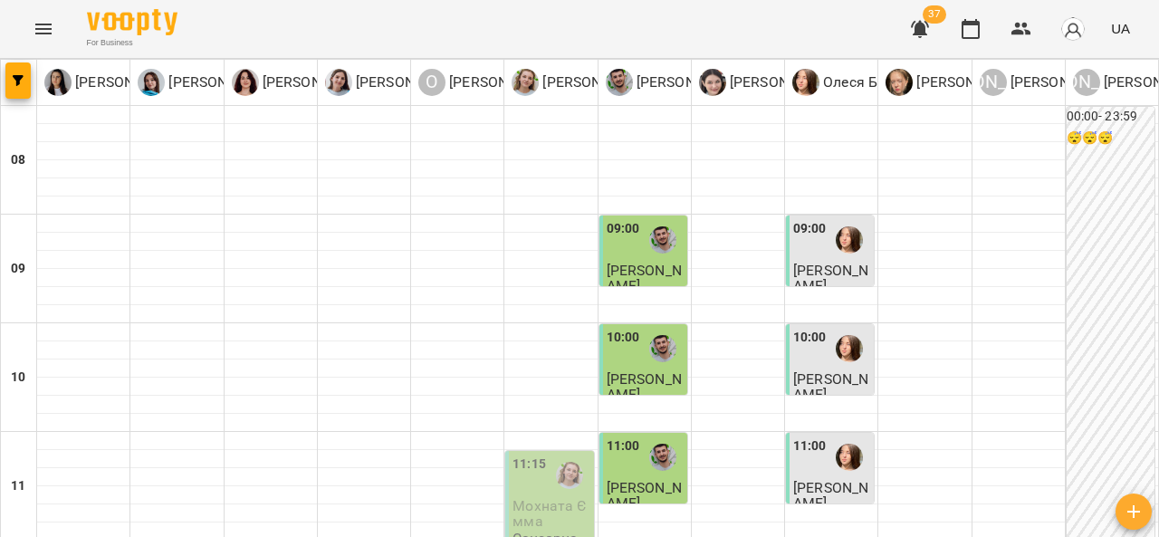
click at [659, 254] on div at bounding box center [663, 240] width 42 height 42
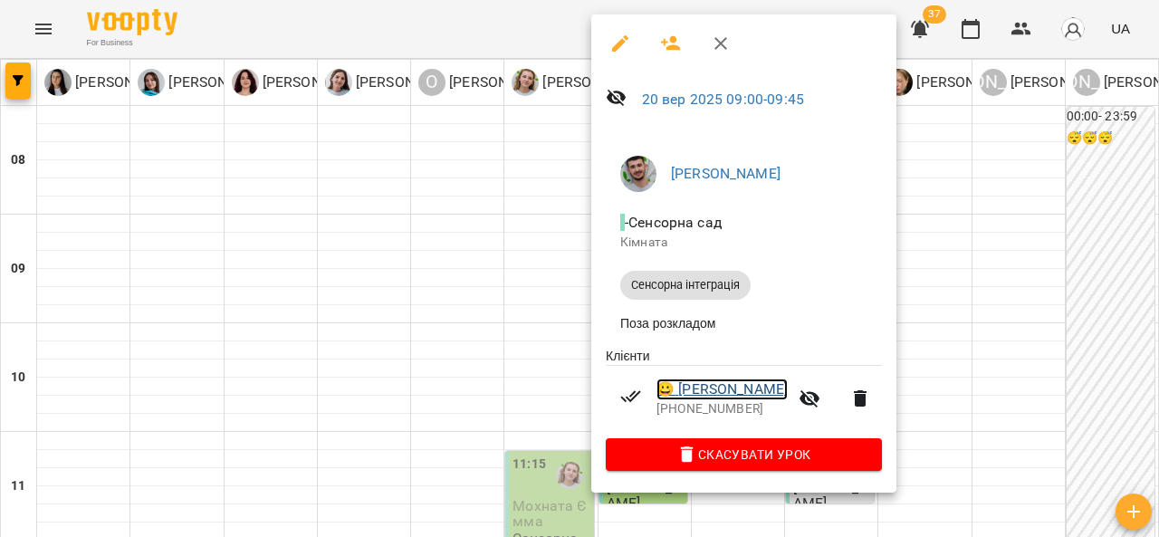
click at [766, 388] on link "😀 Шевчук Павлик" at bounding box center [721, 389] width 131 height 22
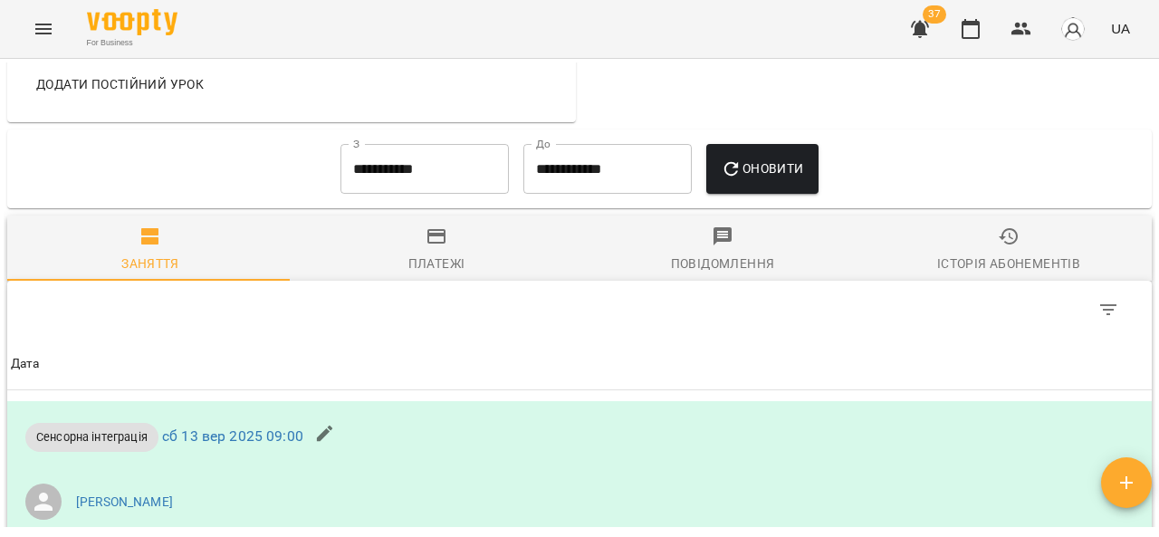
scroll to position [832, 0]
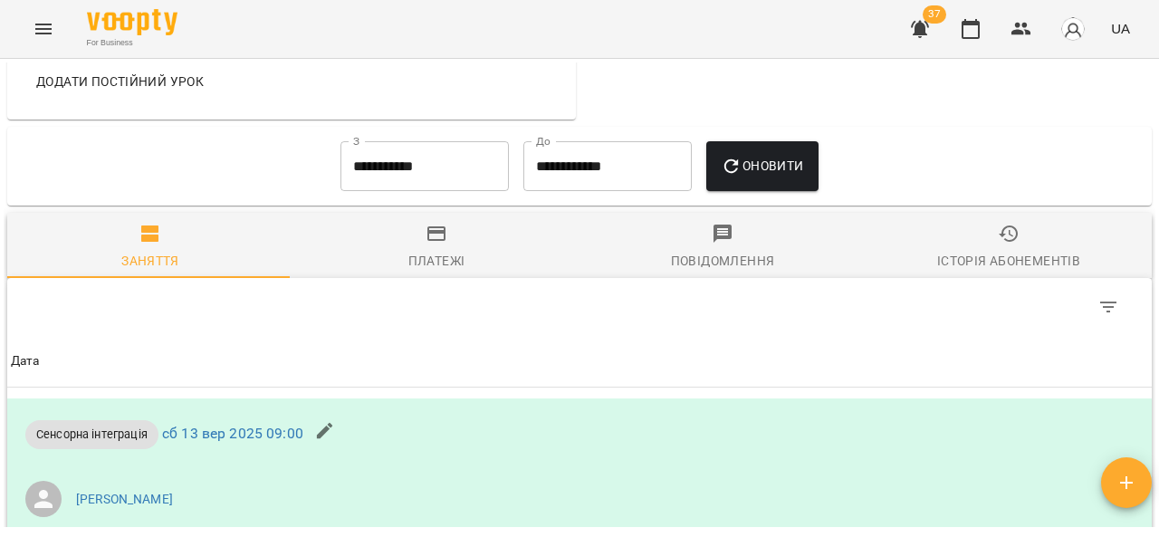
click at [442, 244] on icon "button" at bounding box center [437, 234] width 22 height 22
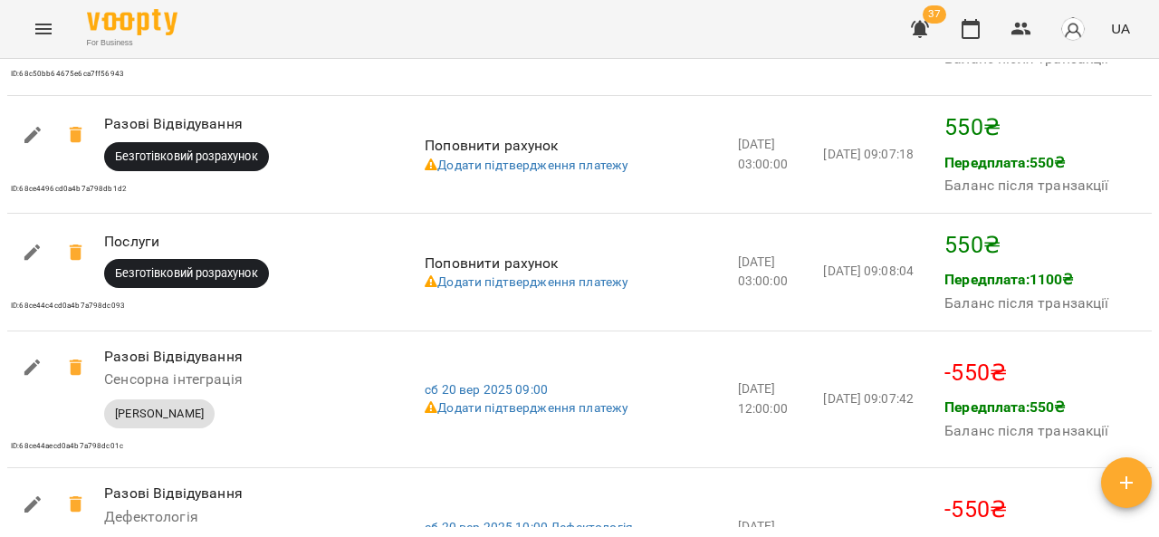
scroll to position [1732, 0]
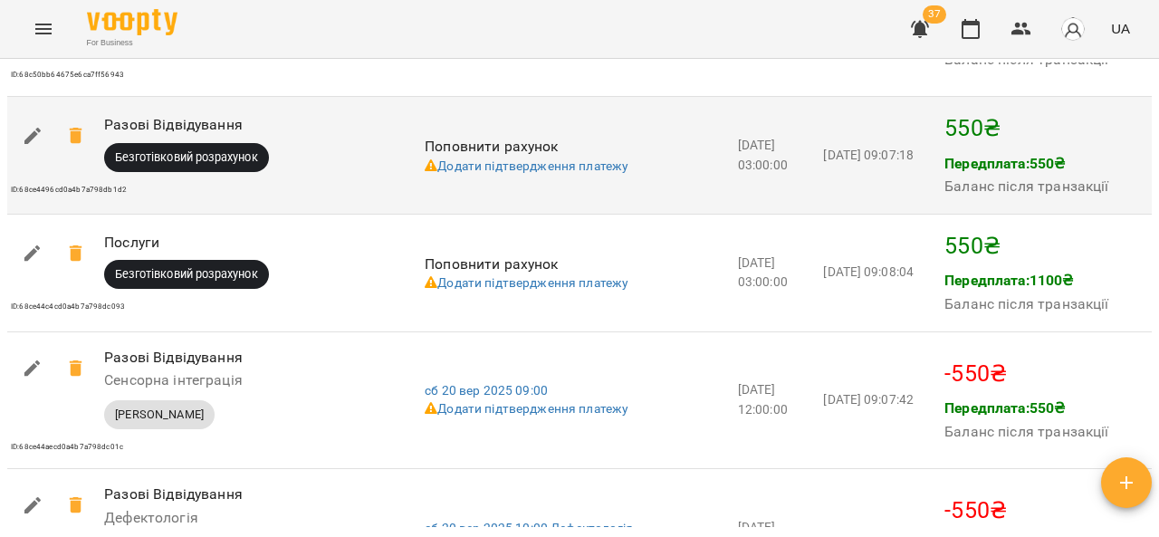
click at [27, 144] on icon "button" at bounding box center [32, 136] width 16 height 16
select select "****"
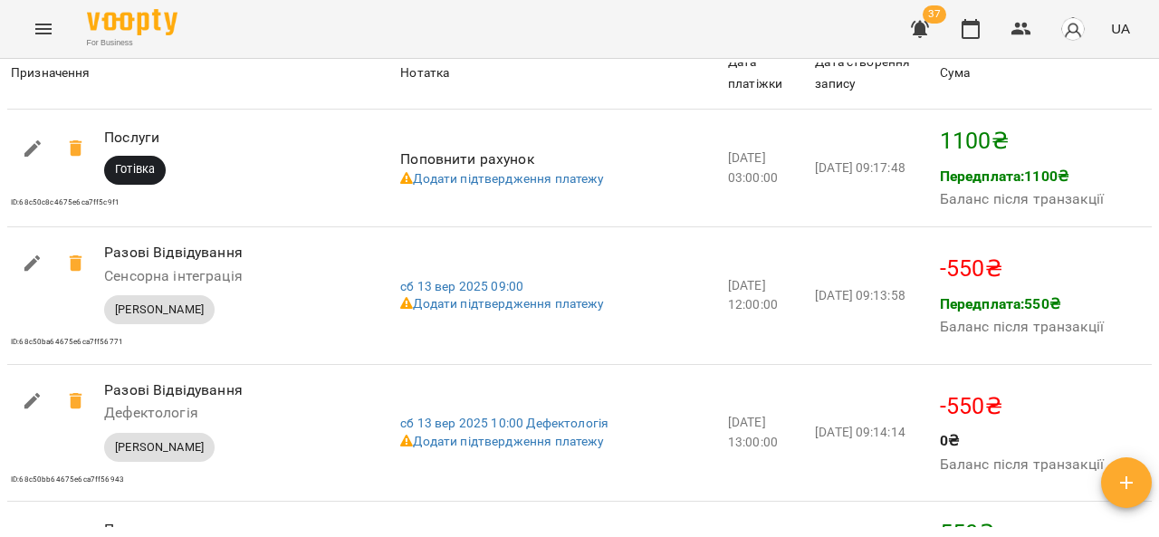
scroll to position [1333, 0]
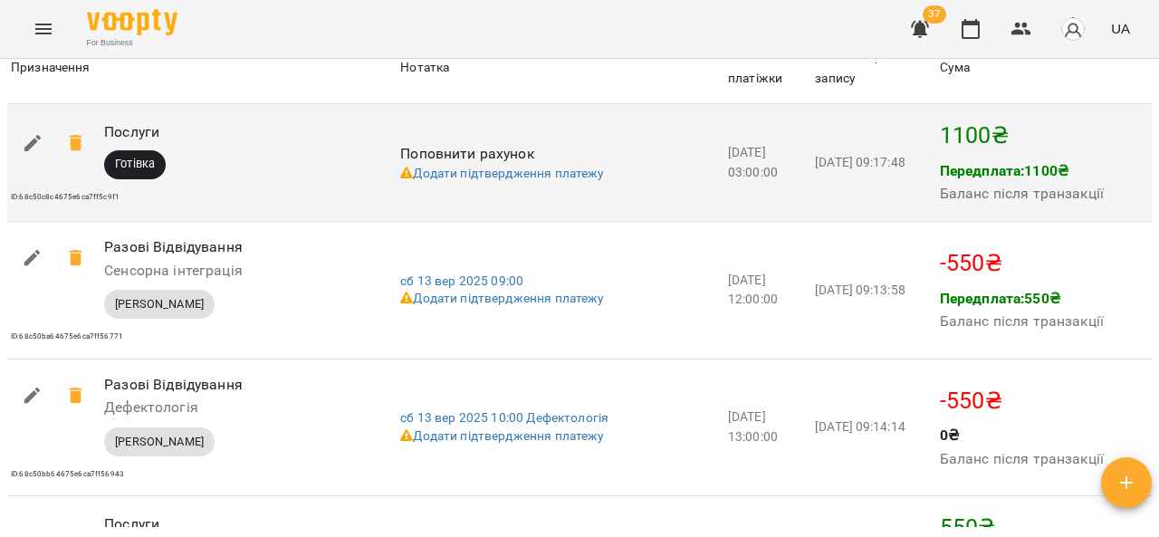
click at [26, 154] on icon "button" at bounding box center [33, 143] width 22 height 22
select select "****"
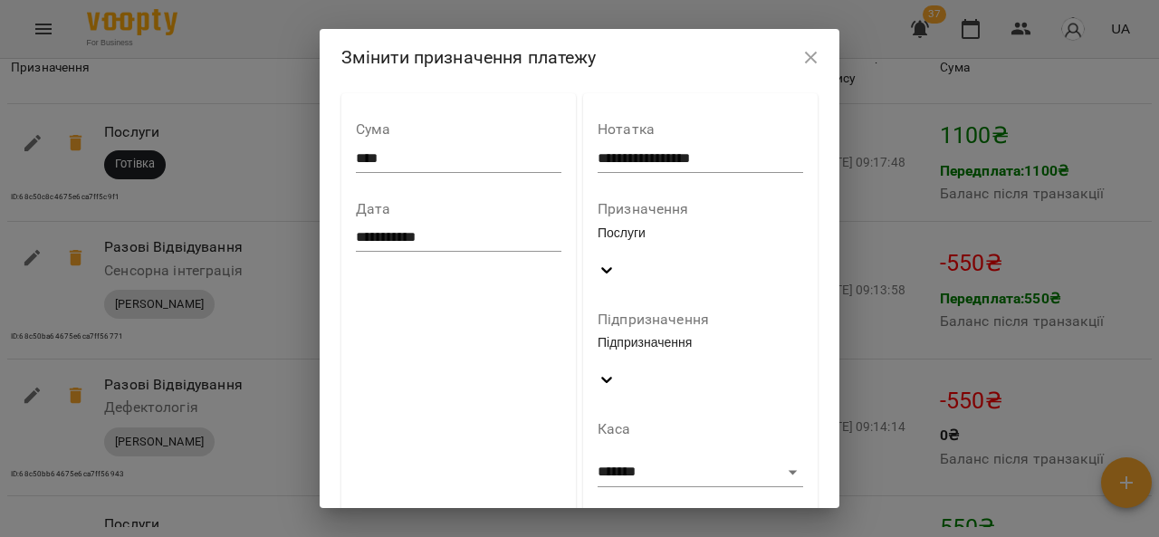
click at [820, 53] on icon "button" at bounding box center [811, 58] width 22 height 22
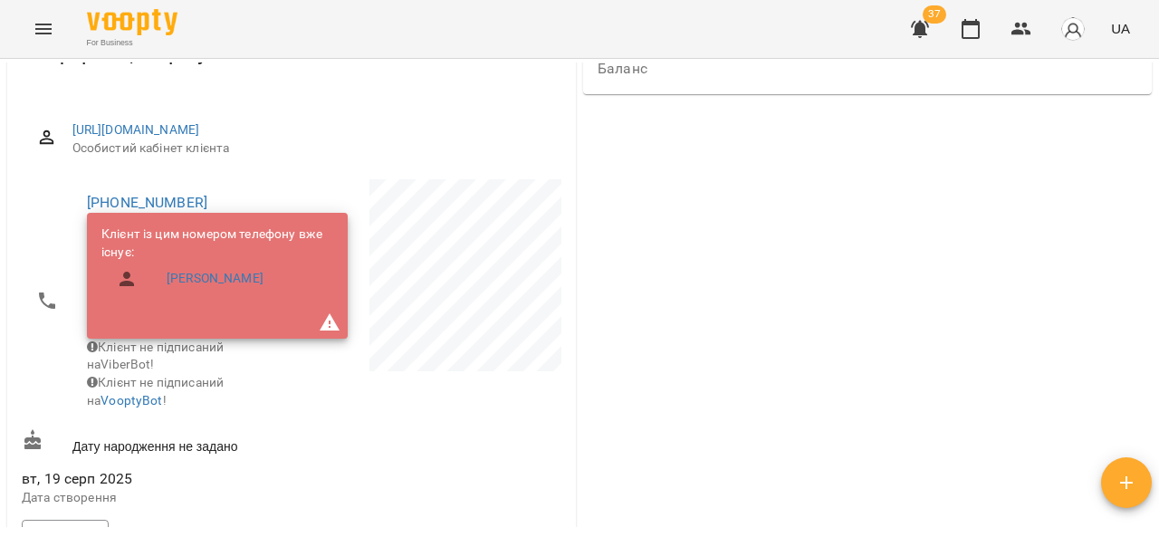
scroll to position [0, 0]
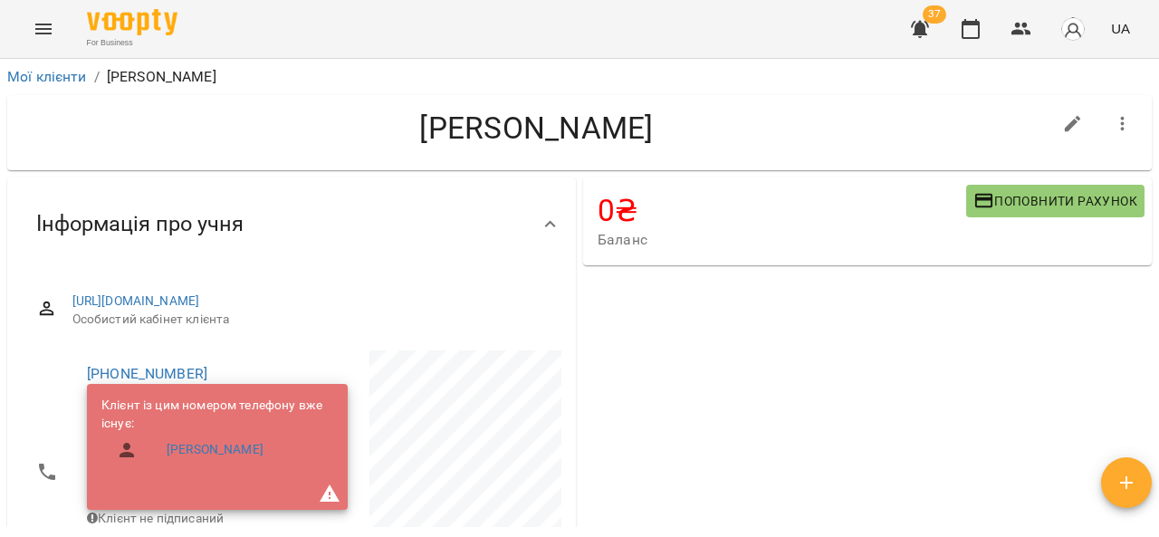
click at [31, 32] on button "Menu" at bounding box center [43, 28] width 43 height 43
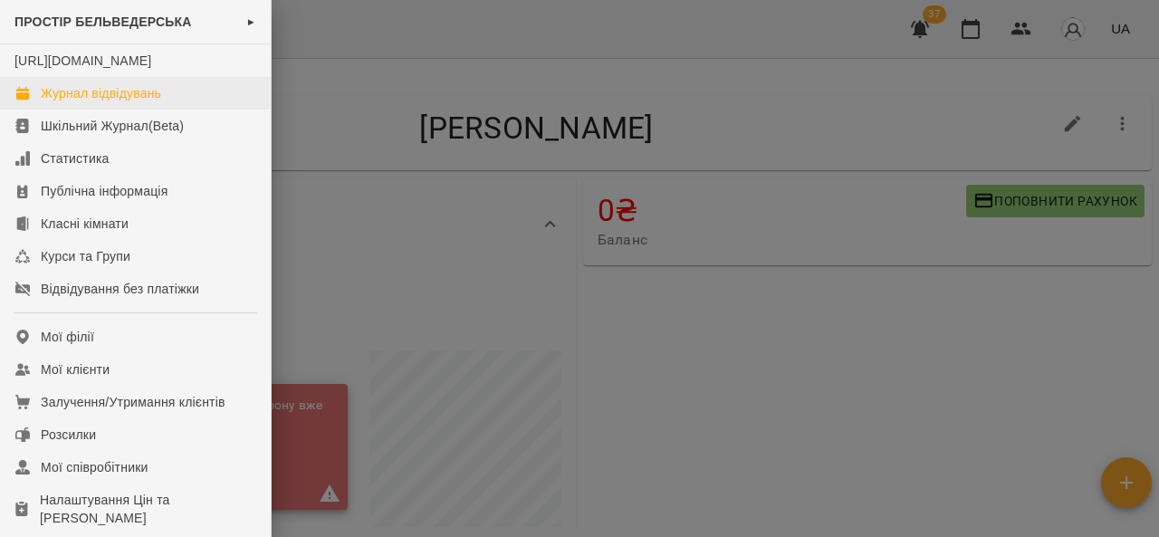
click at [165, 110] on link "Журнал відвідувань" at bounding box center [135, 93] width 271 height 33
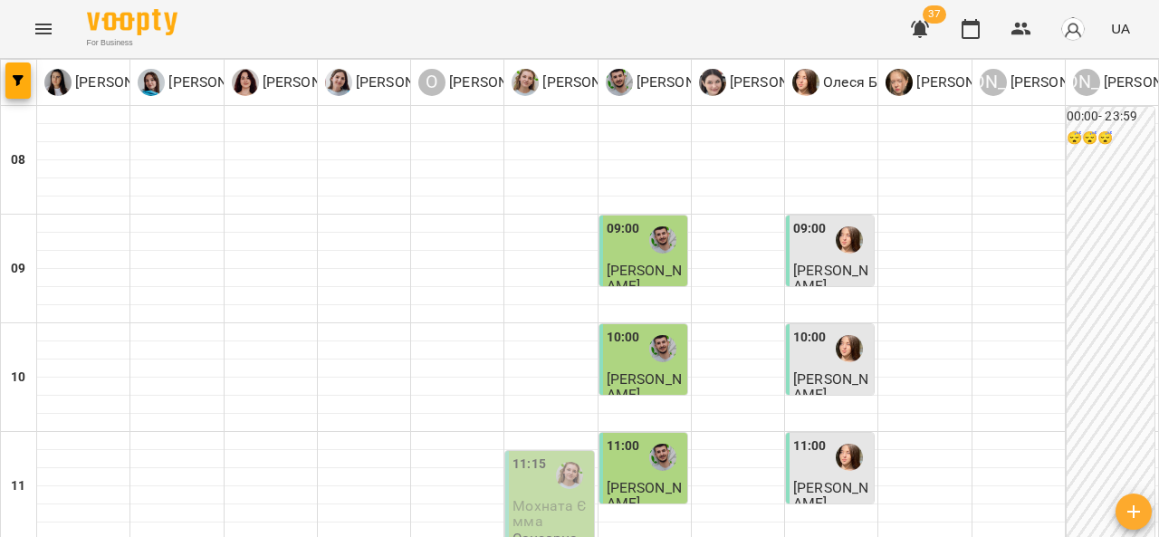
click at [833, 258] on div at bounding box center [849, 240] width 42 height 42
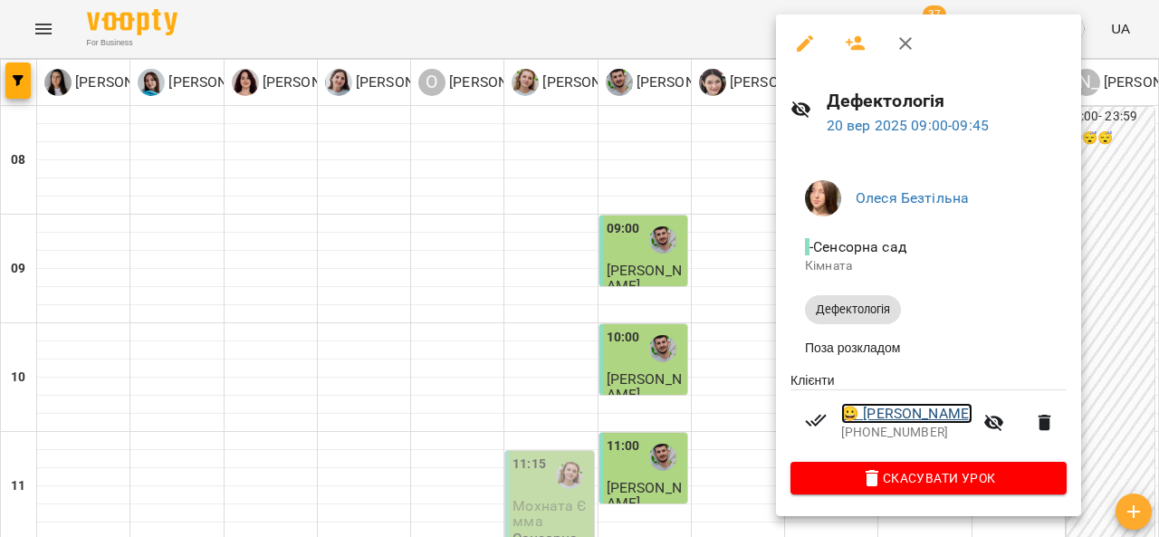
click at [931, 418] on link "😀 Шевчук Віка" at bounding box center [906, 414] width 131 height 22
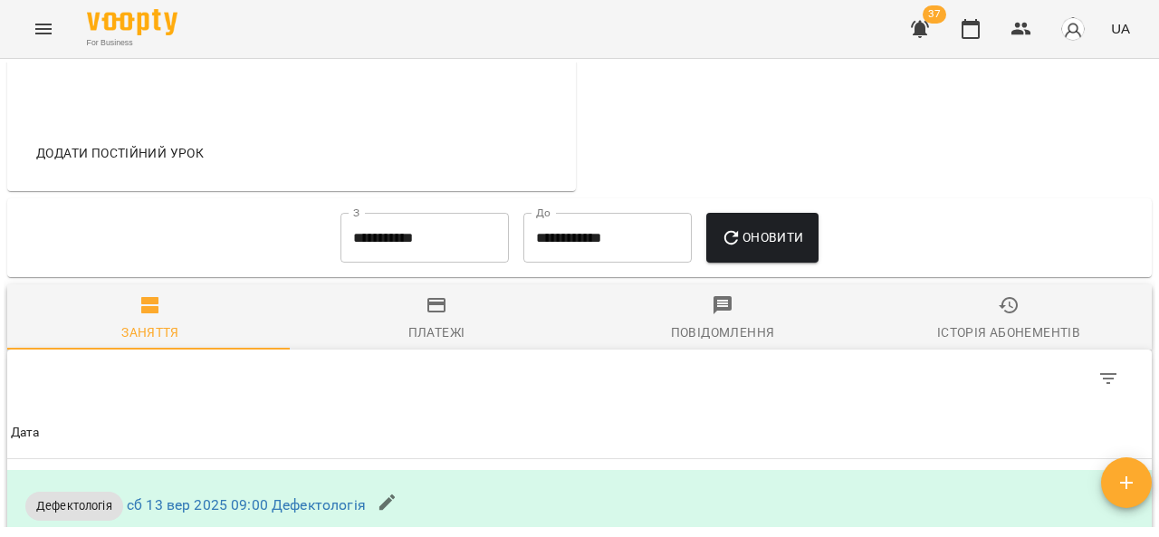
scroll to position [759, 0]
click at [438, 314] on icon "button" at bounding box center [436, 307] width 18 height 14
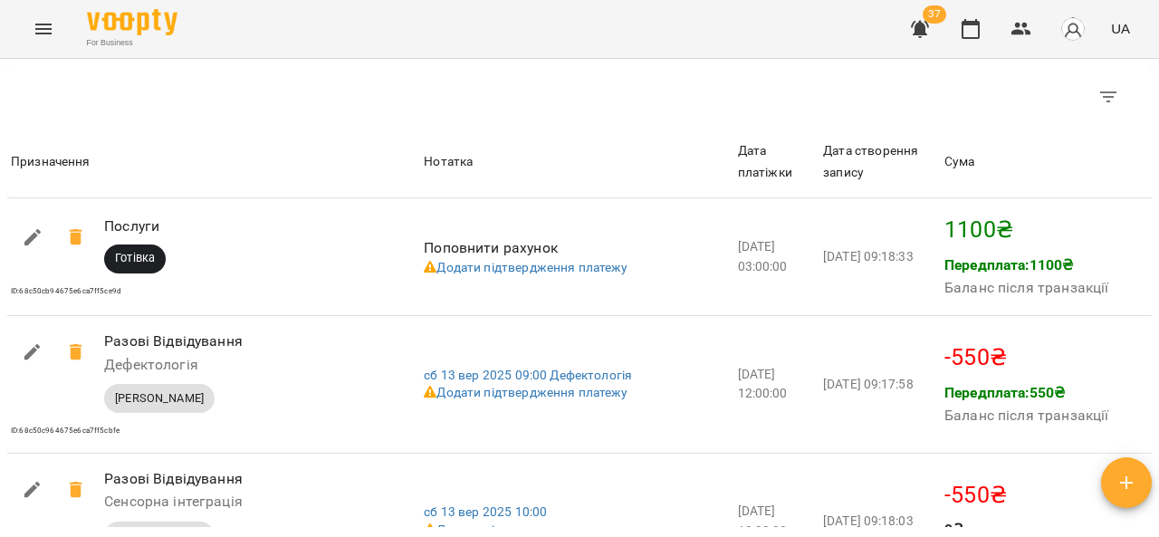
scroll to position [1234, 0]
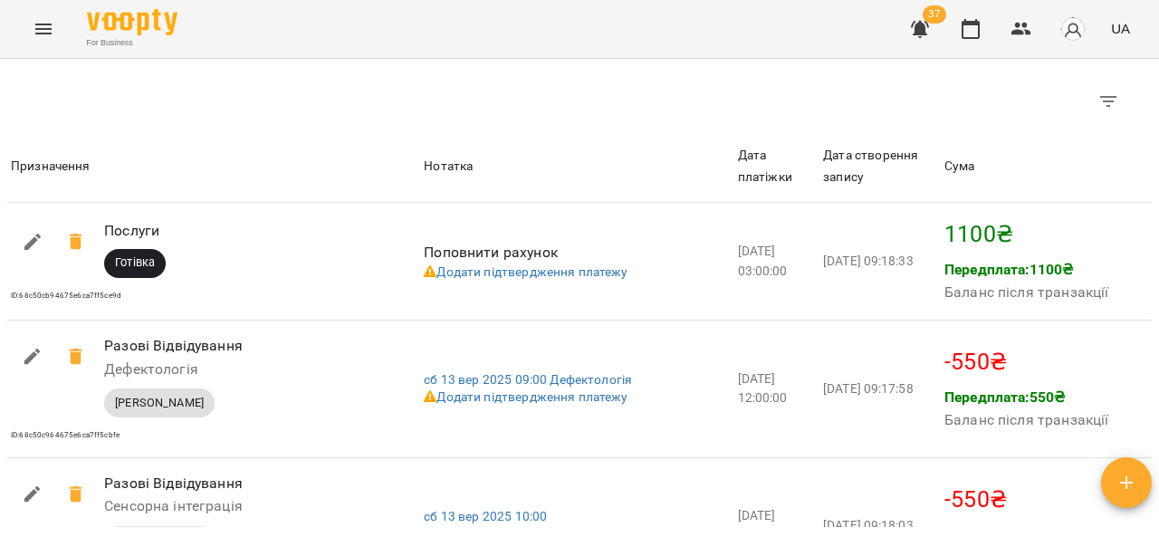
click at [43, 22] on icon "Menu" at bounding box center [44, 29] width 22 height 22
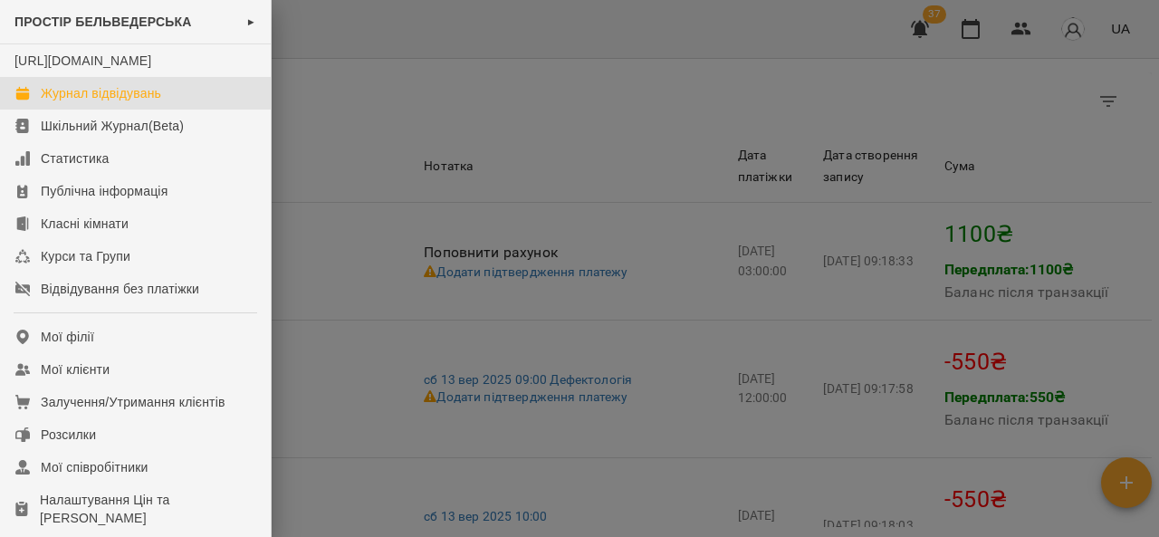
click at [175, 110] on link "Журнал відвідувань" at bounding box center [135, 93] width 271 height 33
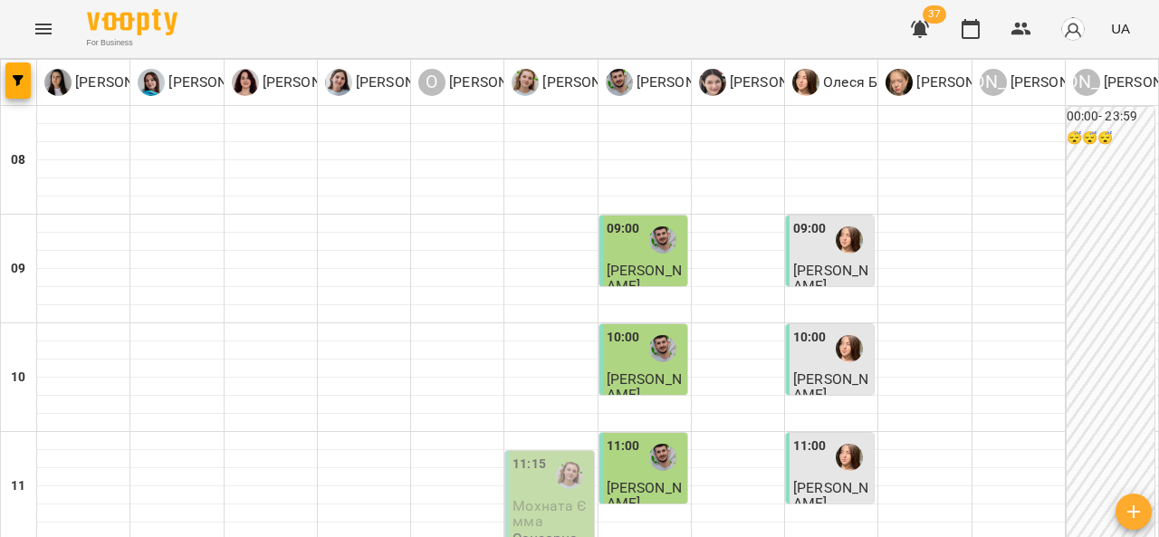
scroll to position [237, 0]
click at [828, 436] on div at bounding box center [849, 457] width 42 height 42
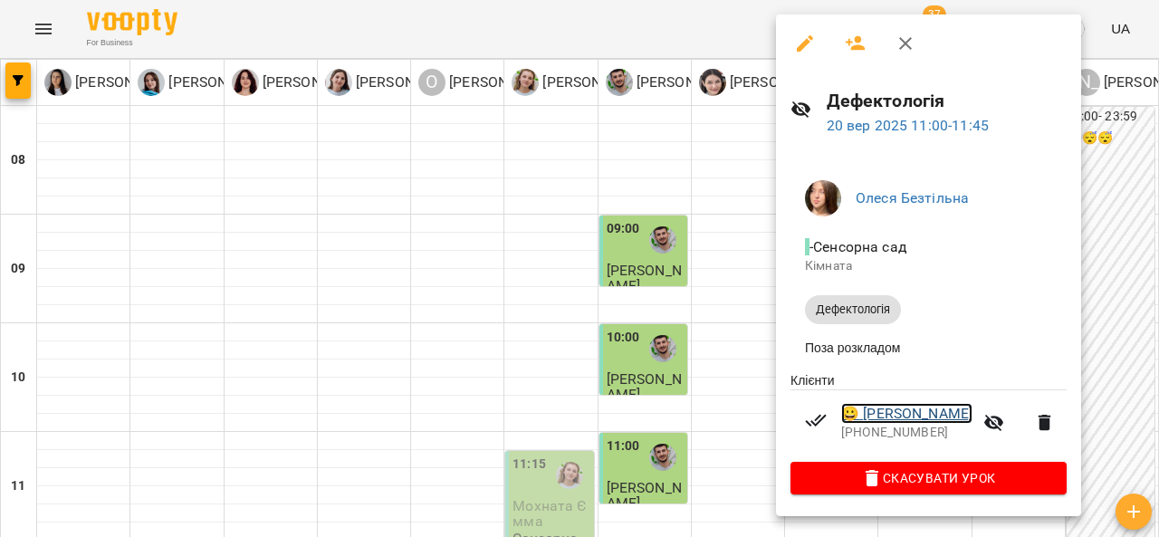
click at [925, 415] on link "😀 Шемрай Давид" at bounding box center [906, 414] width 131 height 22
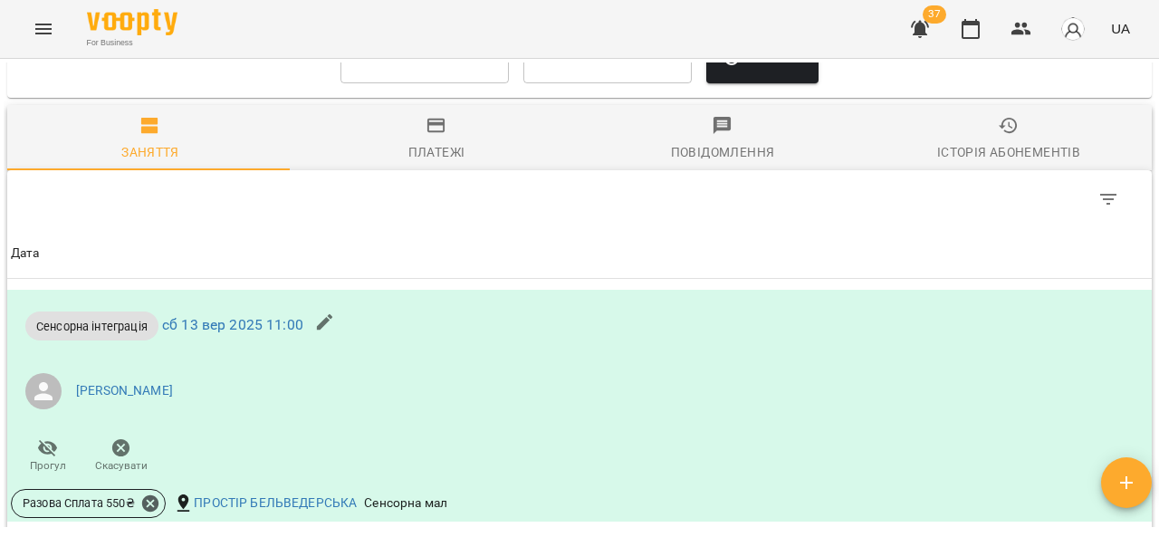
click at [434, 163] on div "Платежі" at bounding box center [436, 152] width 57 height 22
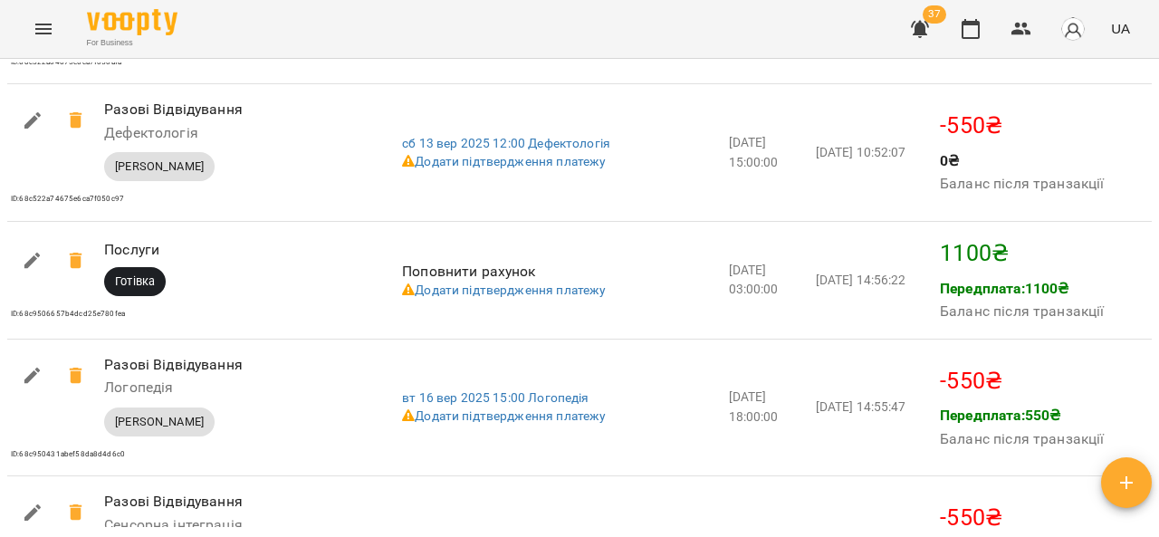
scroll to position [2102, 0]
click at [40, 21] on icon "Menu" at bounding box center [44, 29] width 22 height 22
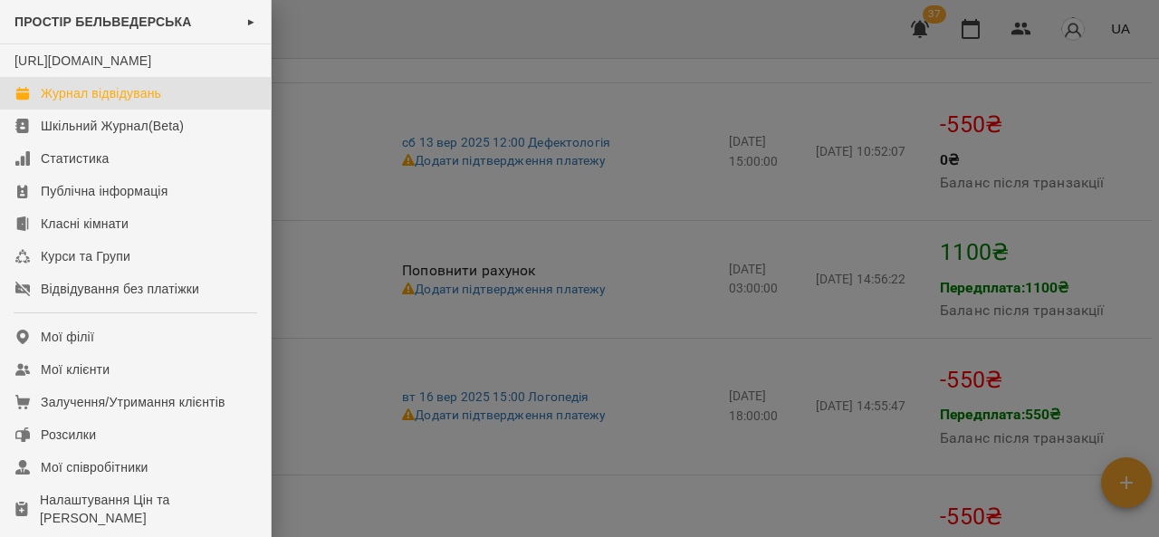
click at [66, 102] on div "Журнал відвідувань" at bounding box center [101, 93] width 120 height 18
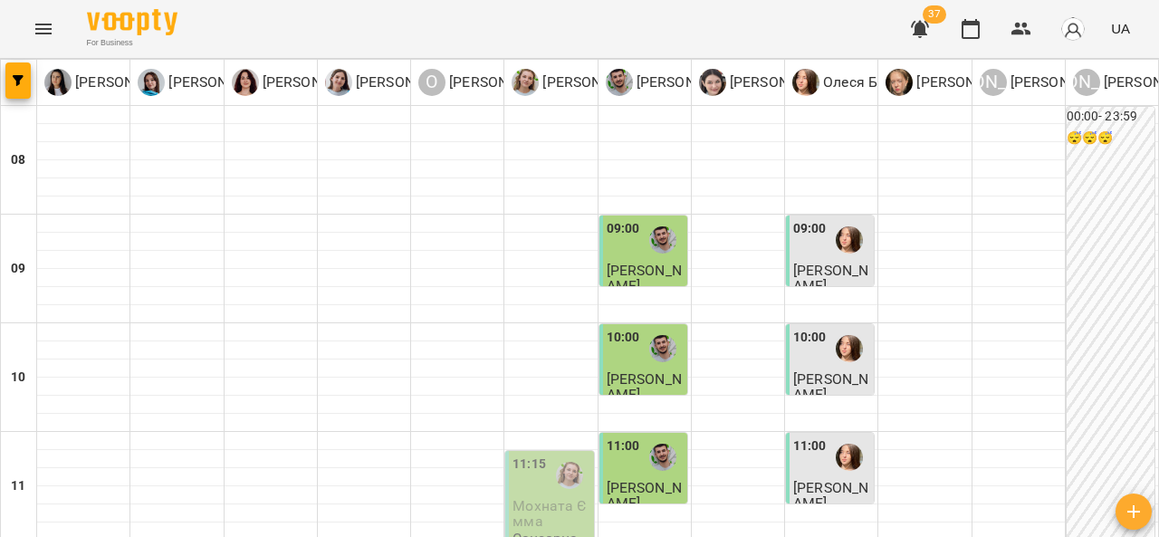
scroll to position [311, 0]
click at [549, 455] on div at bounding box center [570, 476] width 42 height 42
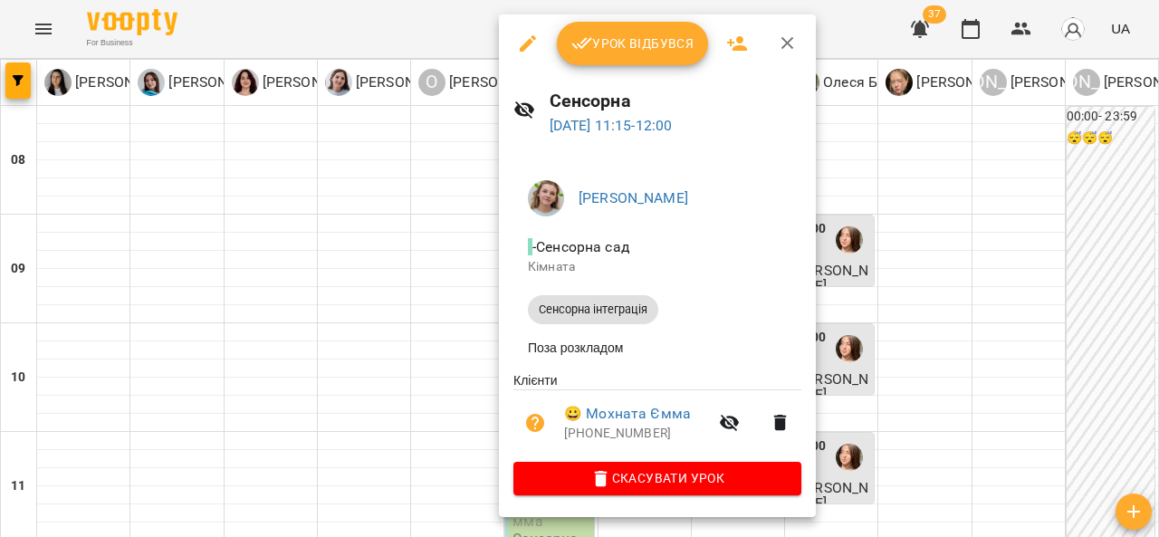
click at [792, 40] on icon "button" at bounding box center [788, 44] width 22 height 22
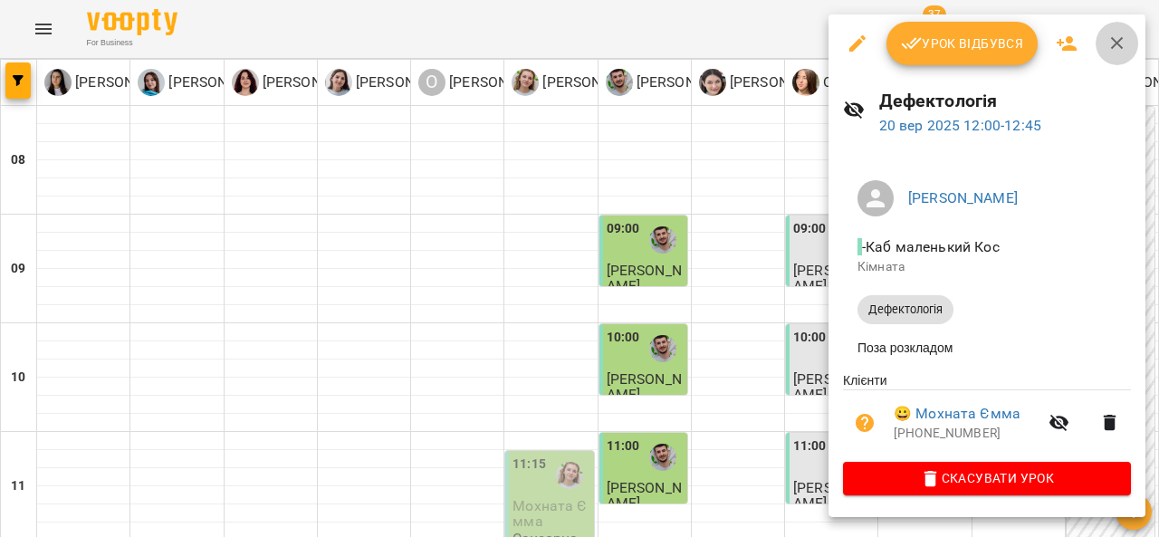
click at [1126, 47] on button "button" at bounding box center [1117, 43] width 43 height 43
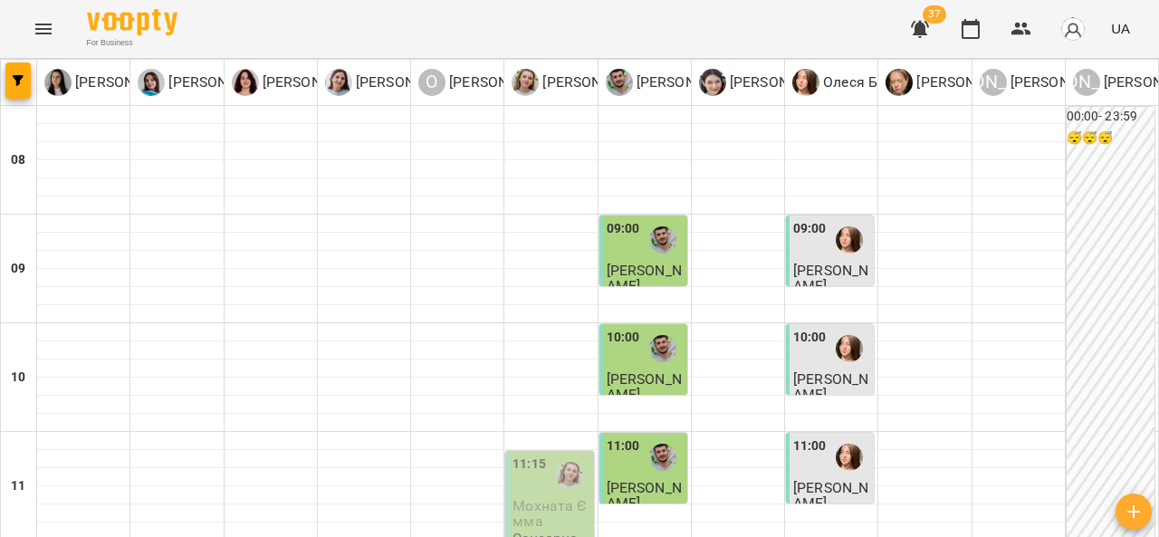
scroll to position [211, 0]
click at [828, 436] on div at bounding box center [849, 457] width 42 height 42
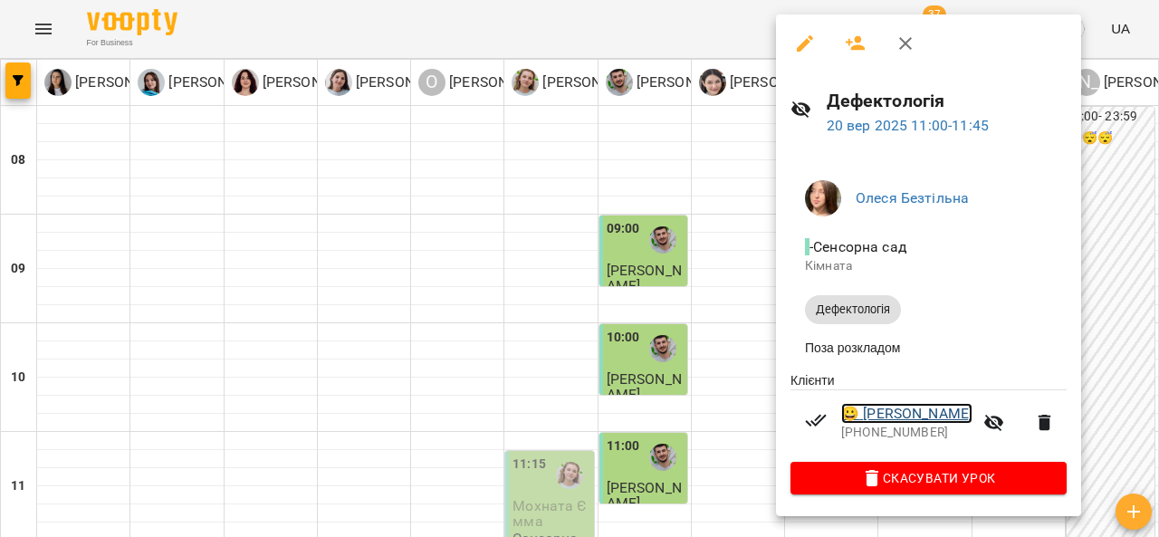
click at [936, 415] on link "😀 Шемрай Давид" at bounding box center [906, 414] width 131 height 22
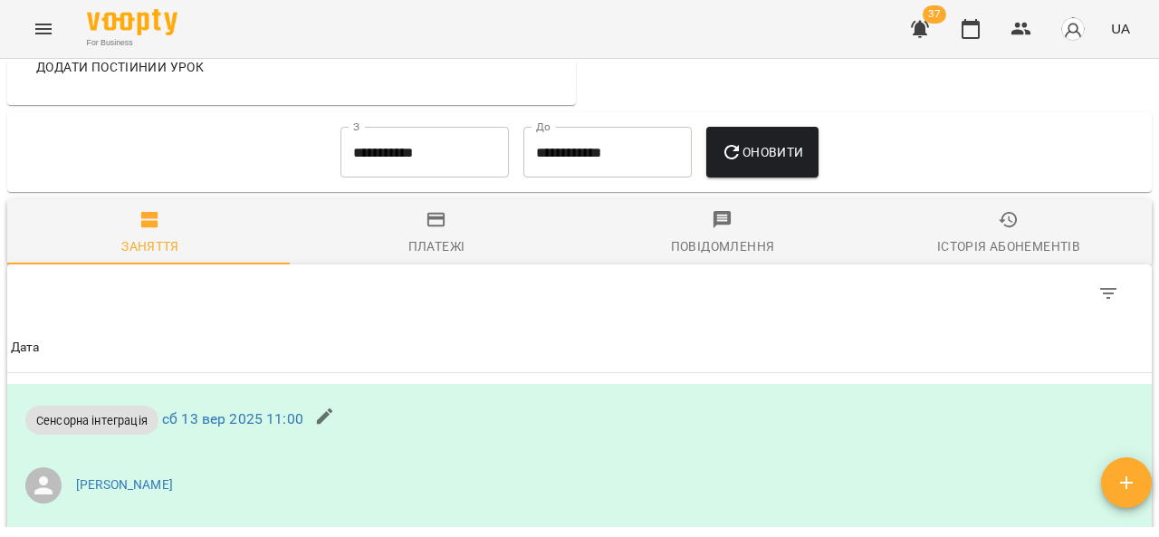
scroll to position [1344, 0]
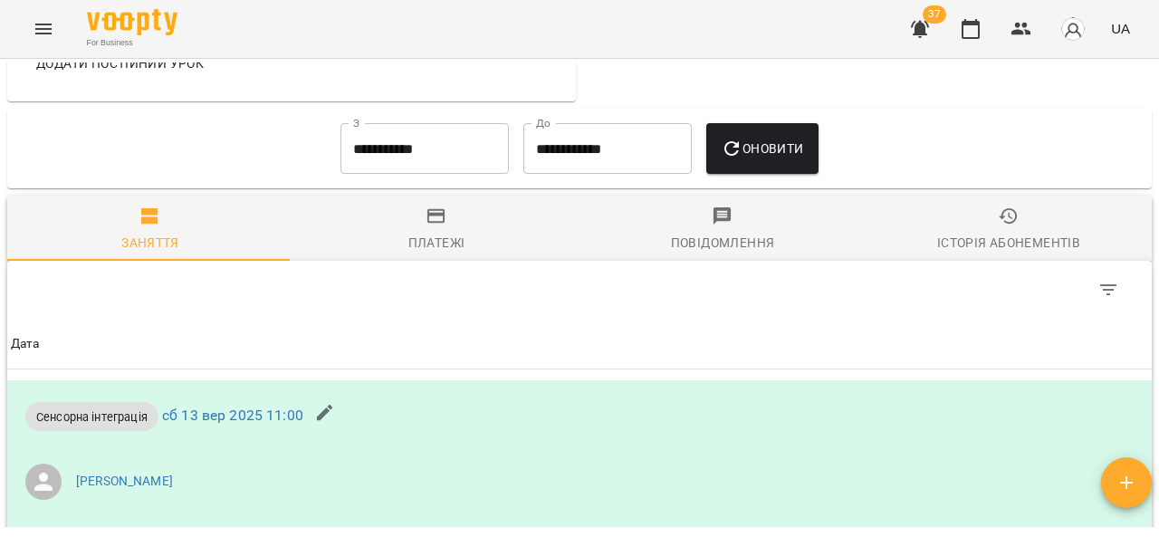
click at [452, 254] on span "Платежі" at bounding box center [436, 230] width 264 height 49
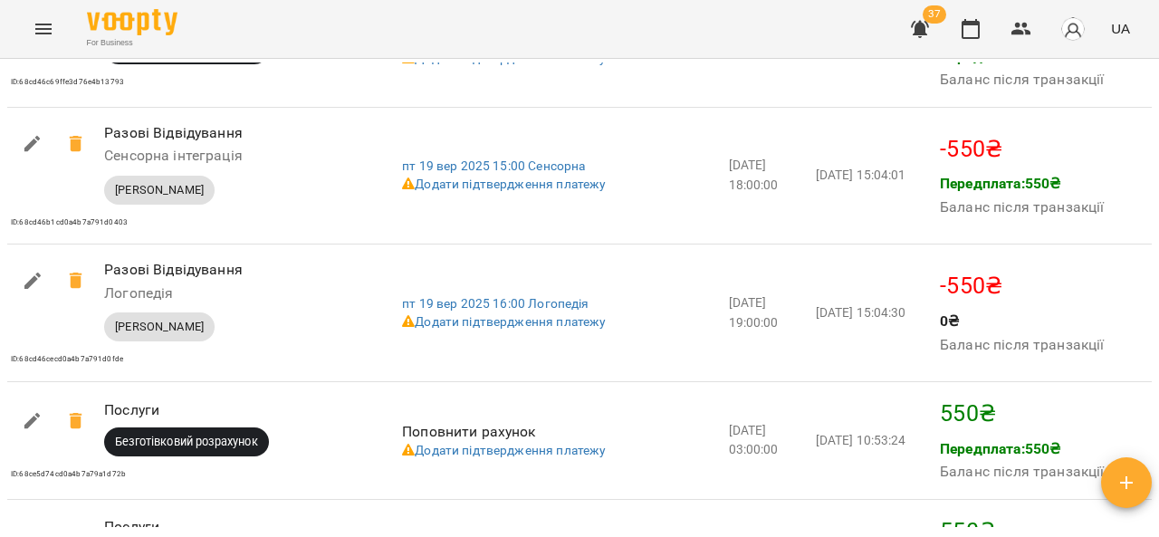
scroll to position [2722, 0]
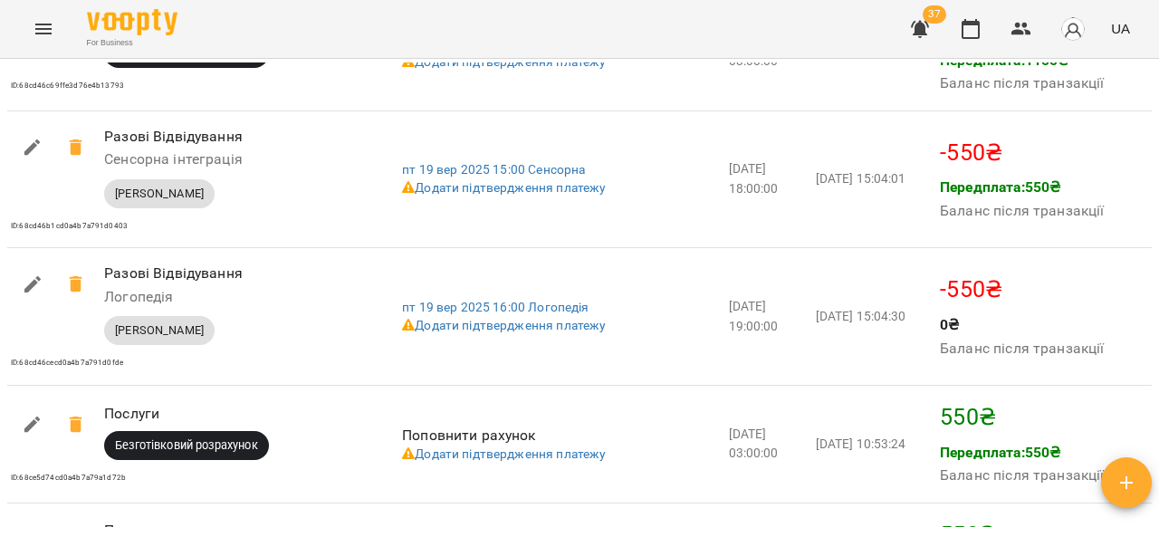
click at [43, 29] on icon "Menu" at bounding box center [43, 29] width 16 height 11
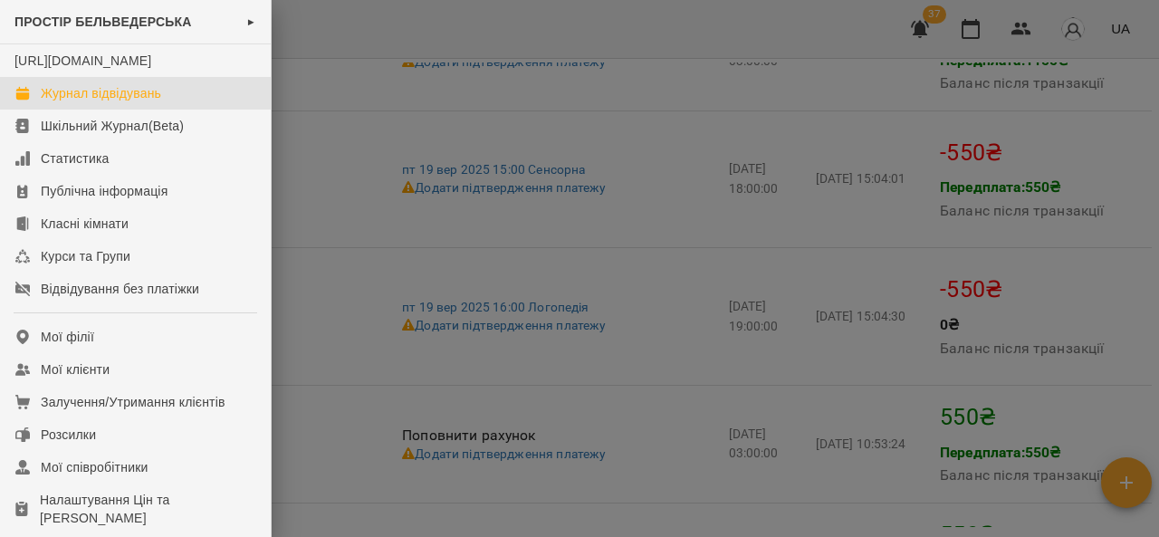
click at [190, 110] on link "Журнал відвідувань" at bounding box center [135, 93] width 271 height 33
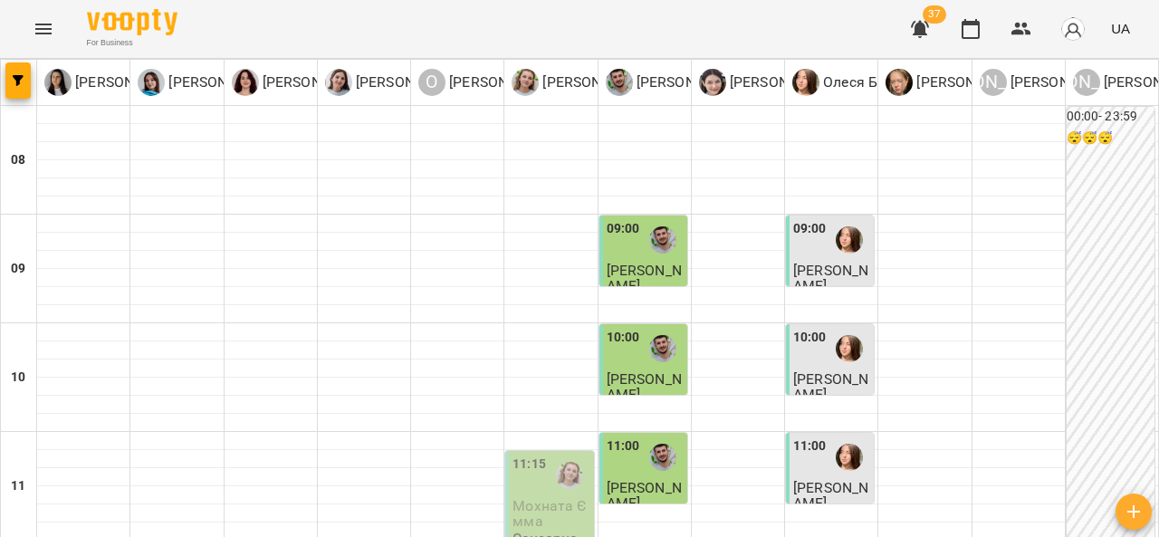
scroll to position [118, 0]
click at [660, 262] on span "Шевчук Павлик" at bounding box center [644, 278] width 75 height 33
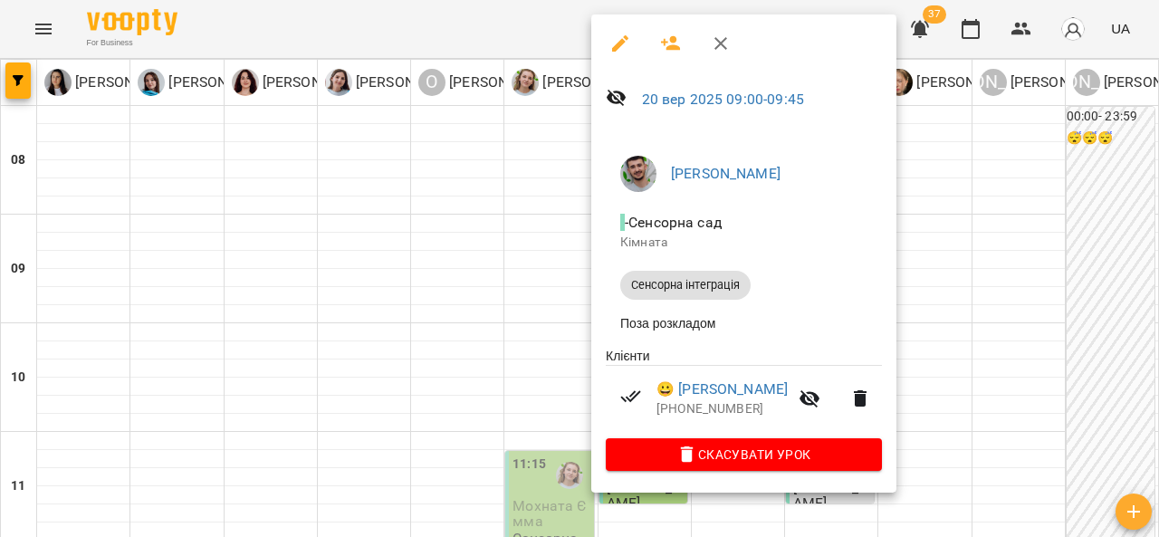
click at [719, 391] on link "😀 Шевчук Павлик" at bounding box center [721, 389] width 131 height 22
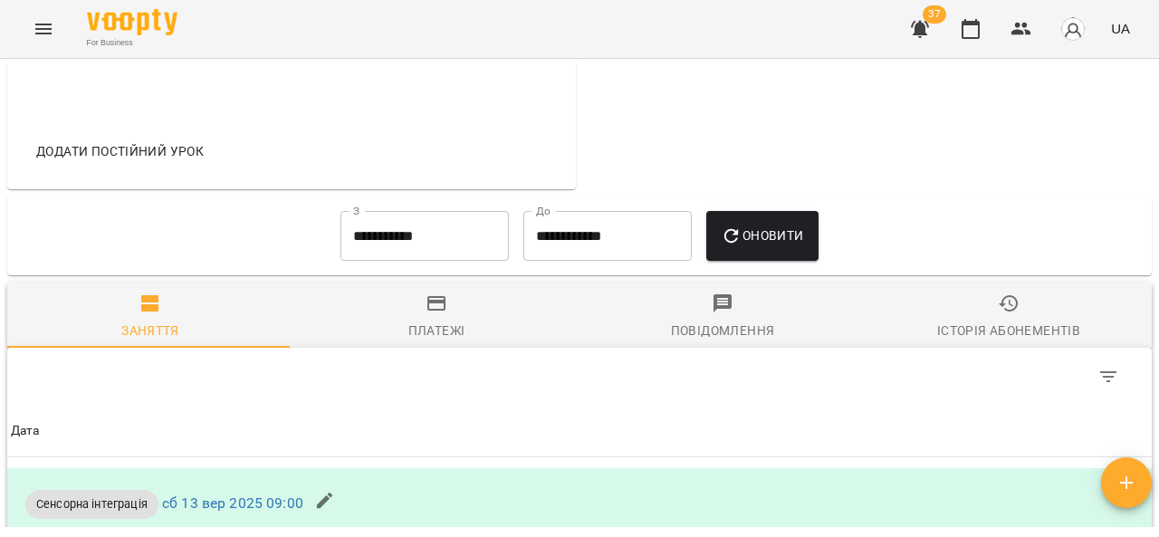
scroll to position [763, 0]
click at [440, 340] on span "Платежі" at bounding box center [436, 316] width 264 height 49
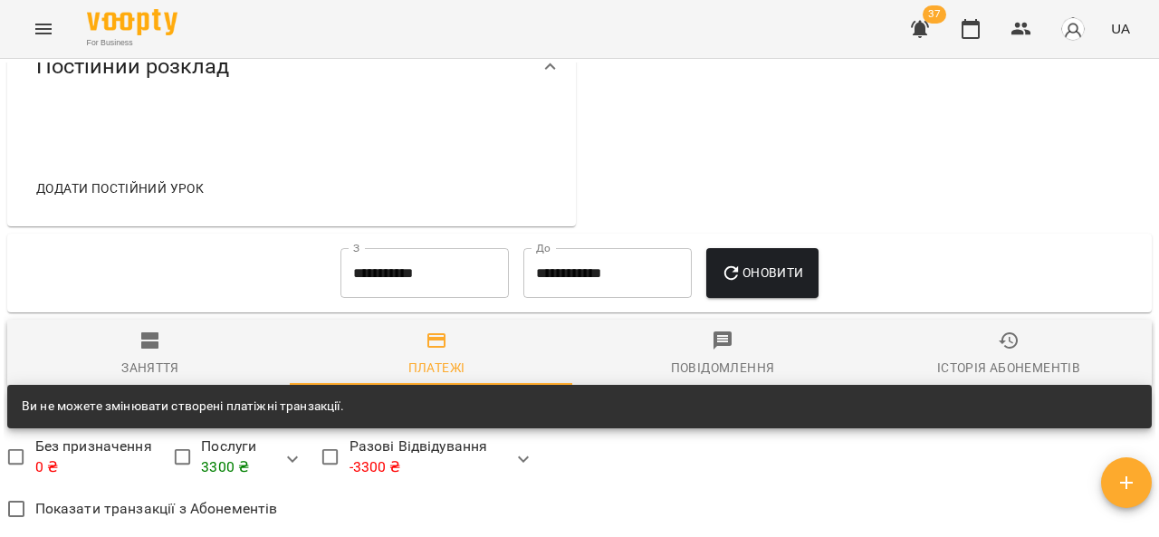
scroll to position [721, 0]
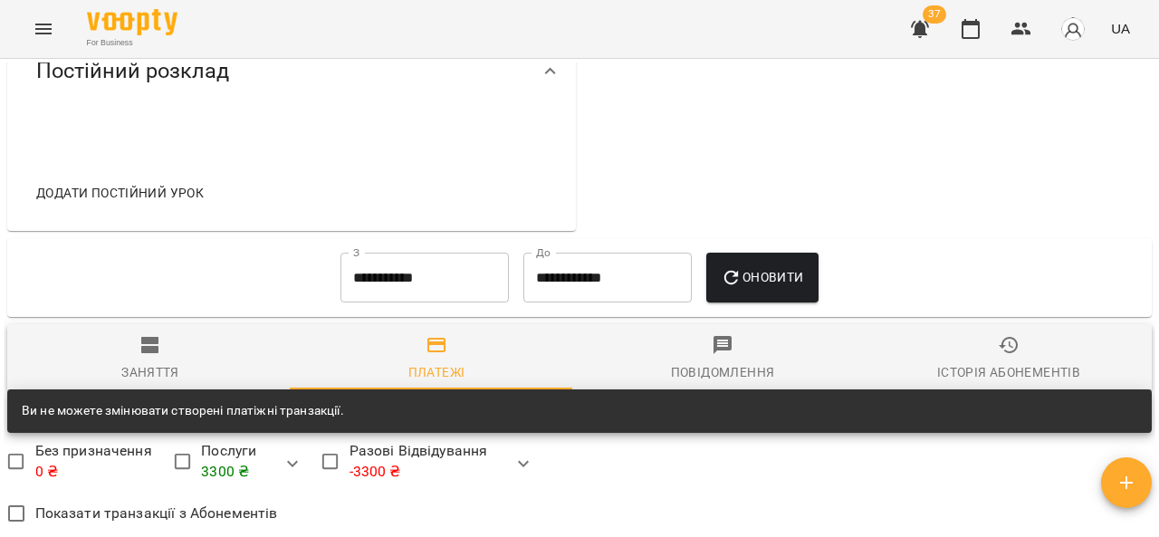
click at [33, 27] on icon "Menu" at bounding box center [44, 29] width 22 height 22
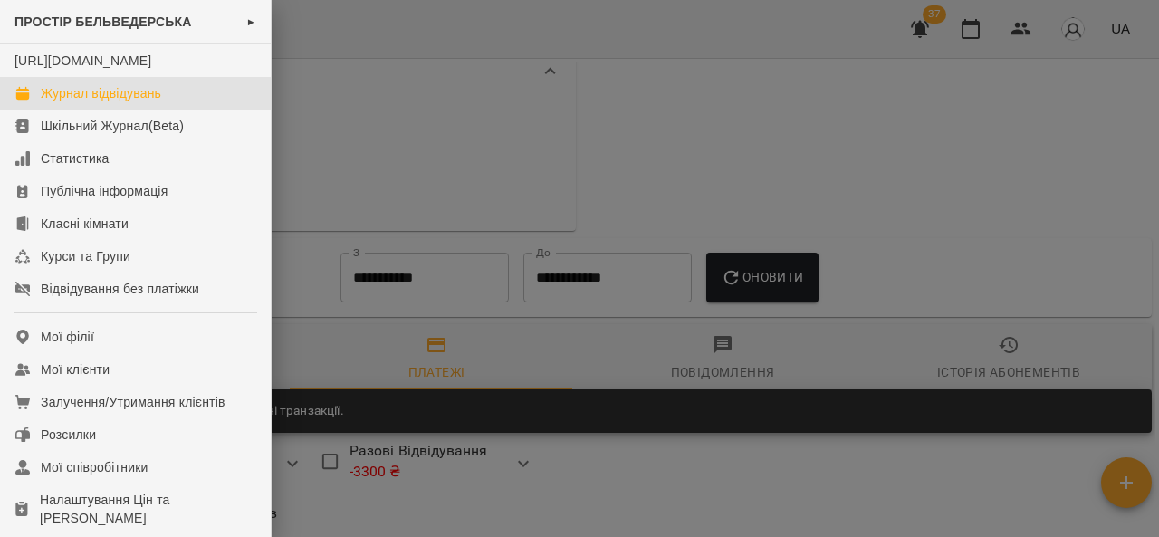
click at [185, 110] on link "Журнал відвідувань" at bounding box center [135, 93] width 271 height 33
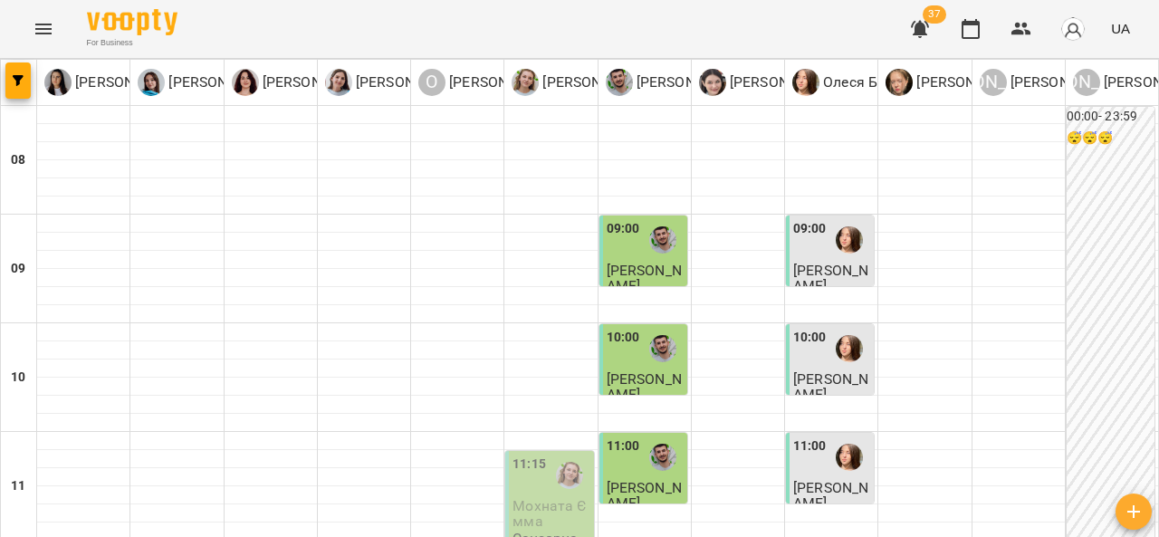
click at [818, 262] on span "[PERSON_NAME]" at bounding box center [830, 278] width 75 height 33
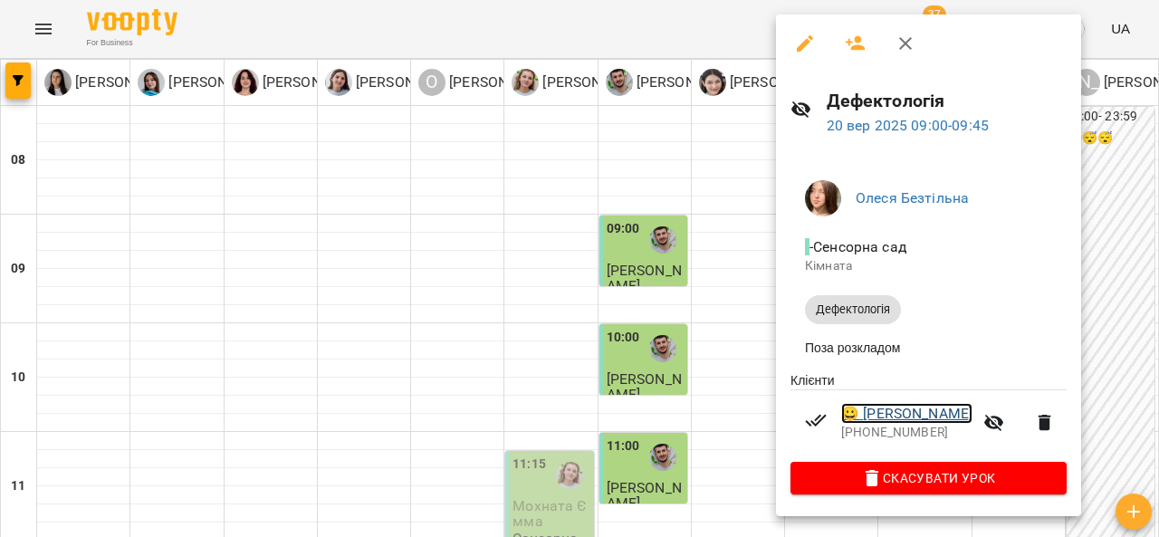
click at [914, 418] on link "😀 Шевчук Віка" at bounding box center [906, 414] width 131 height 22
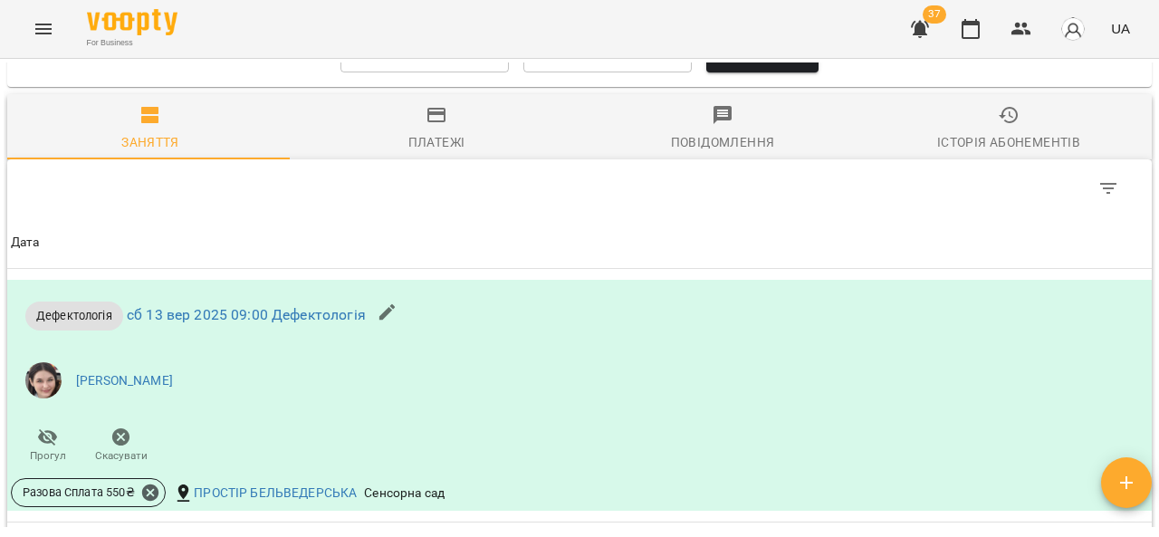
scroll to position [923, 0]
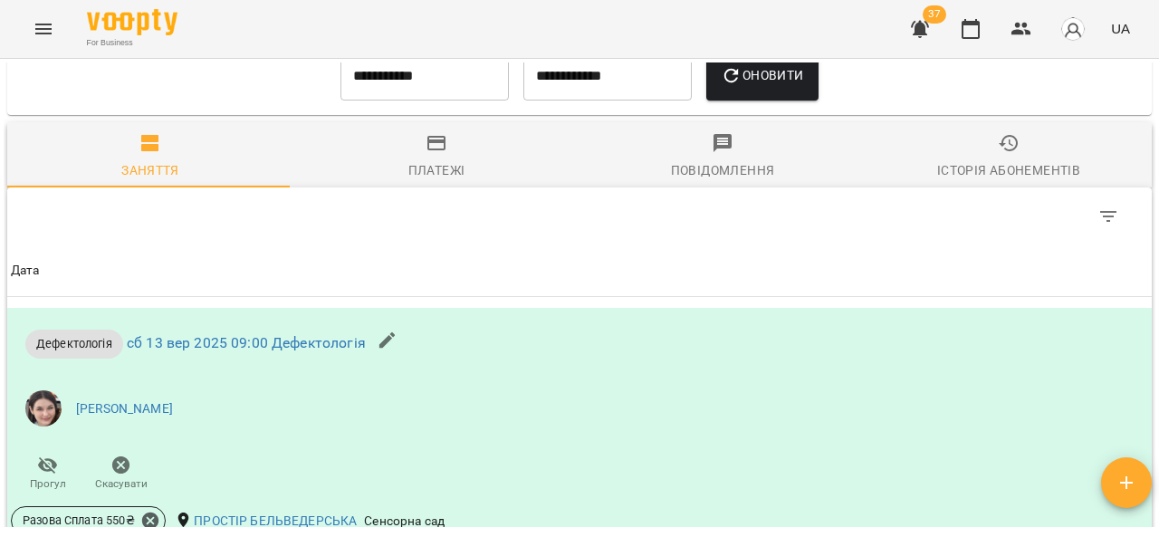
click at [433, 181] on span "Платежі" at bounding box center [436, 156] width 264 height 49
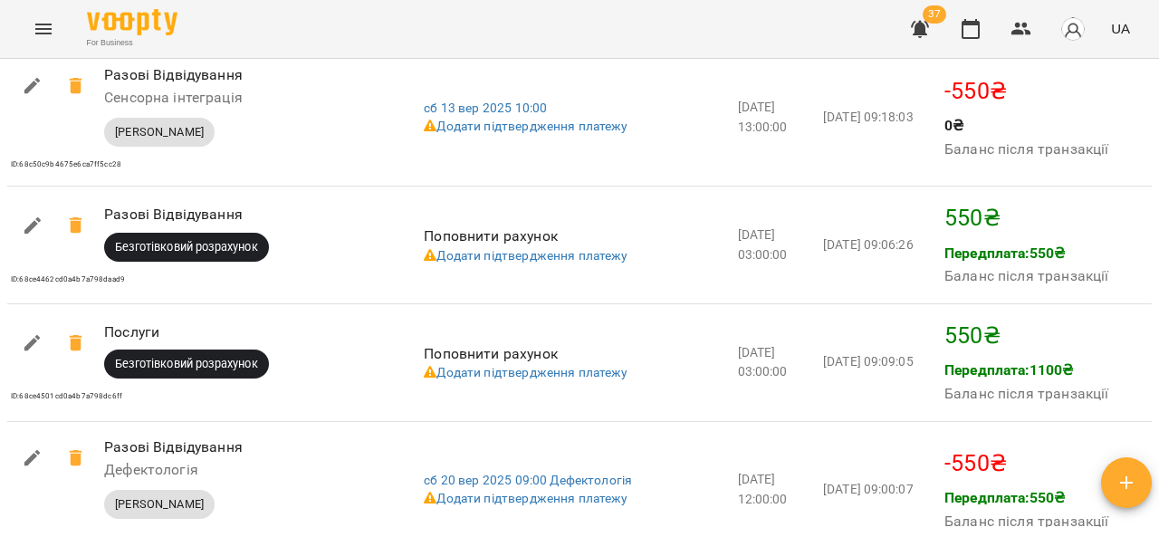
scroll to position [1646, 0]
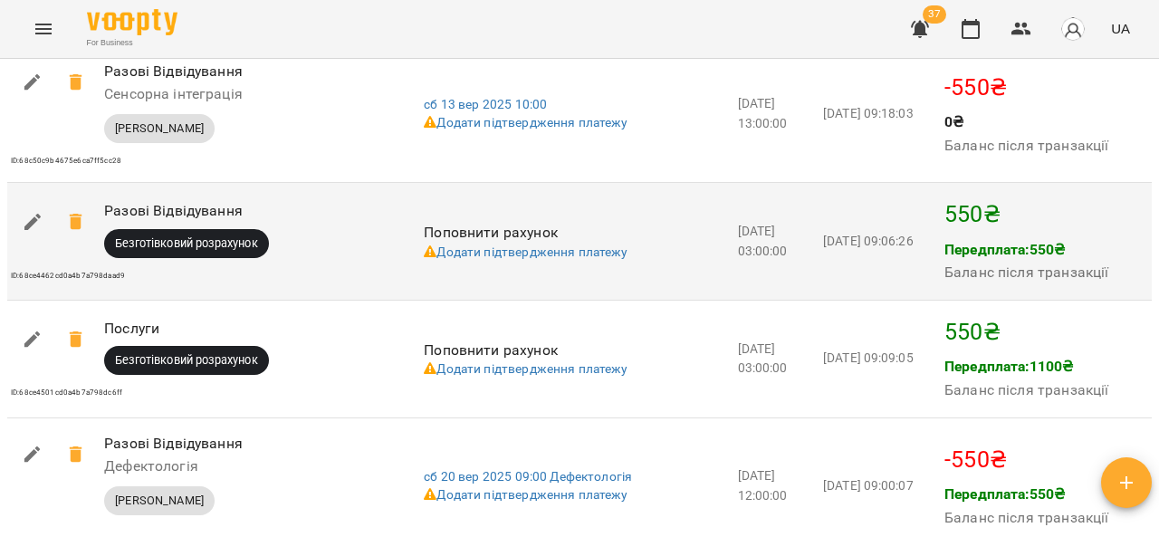
click at [20, 244] on button "button" at bounding box center [32, 221] width 43 height 43
select select "****"
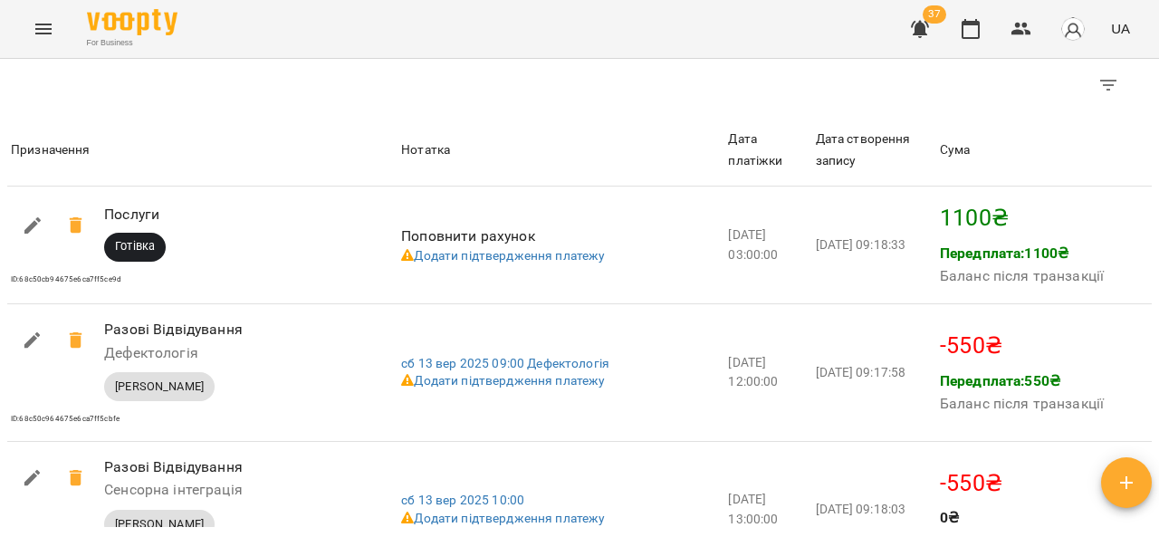
scroll to position [1244, 0]
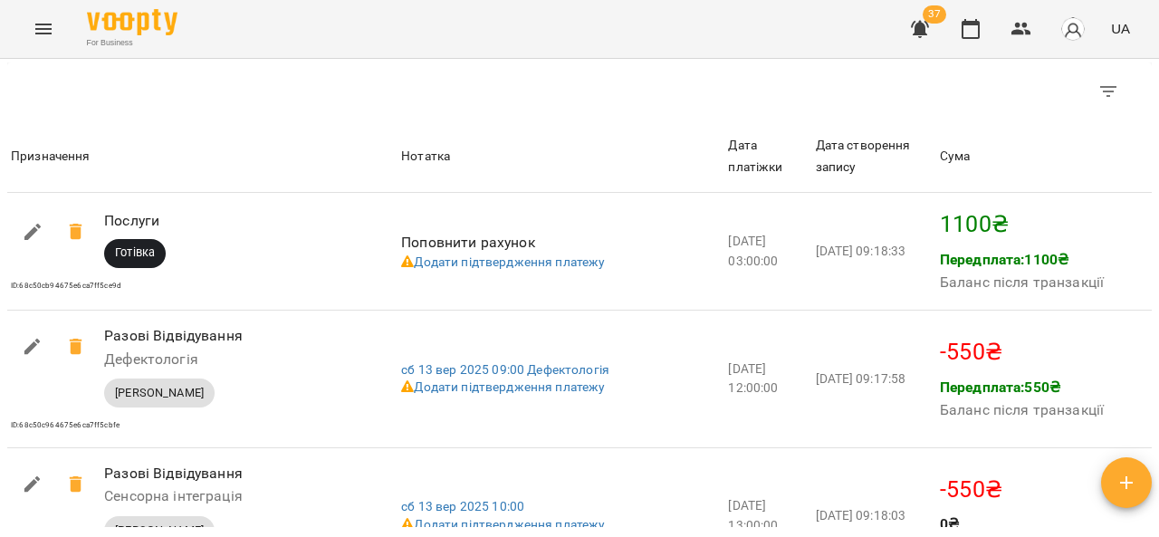
click at [30, 20] on button "Menu" at bounding box center [43, 28] width 43 height 43
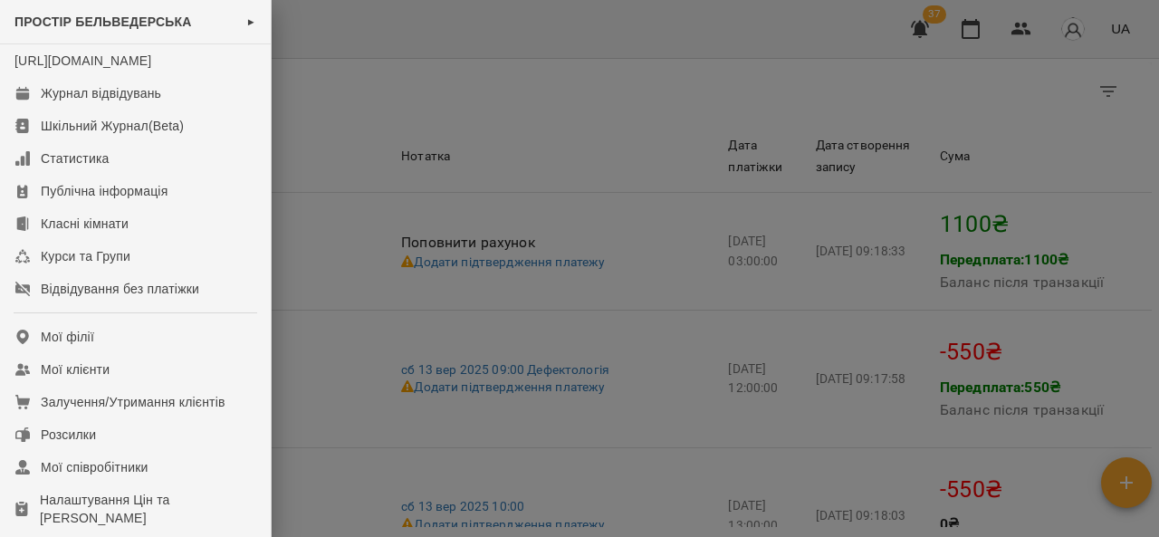
click at [429, 83] on div at bounding box center [579, 268] width 1159 height 537
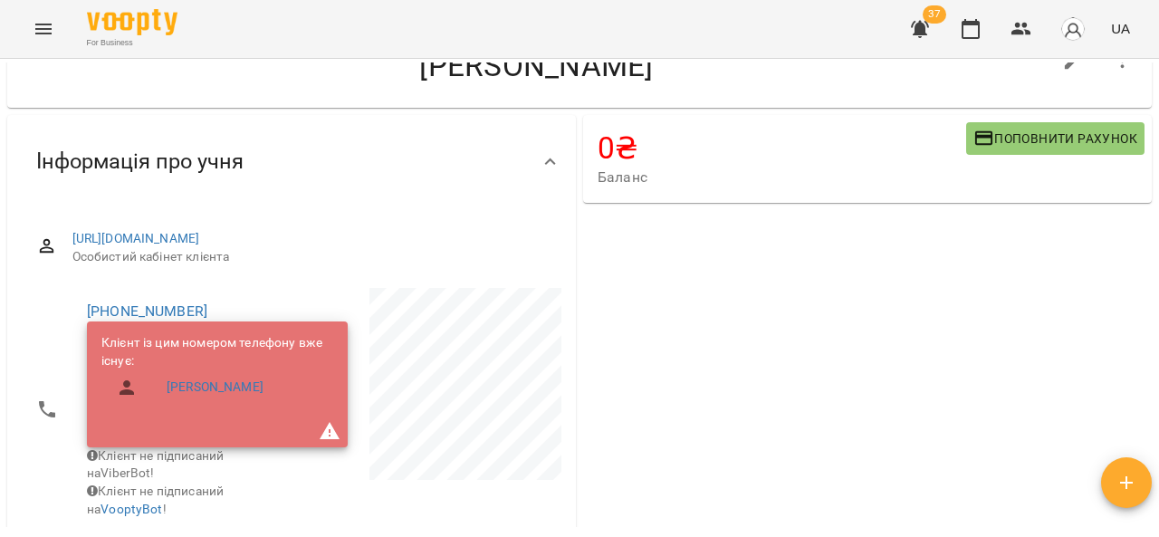
scroll to position [0, 0]
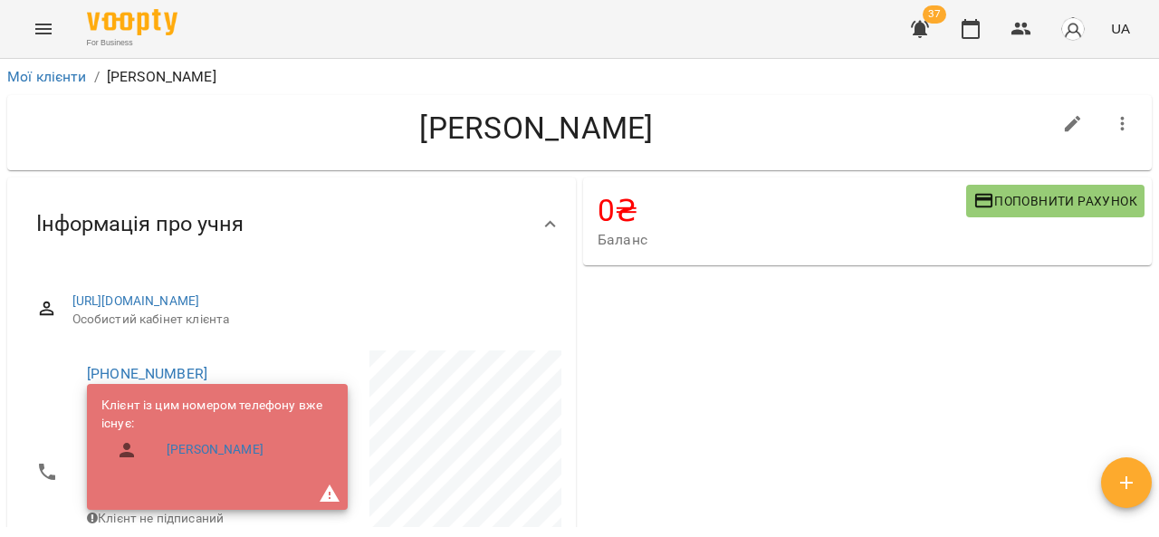
click at [38, 15] on button "Menu" at bounding box center [43, 28] width 43 height 43
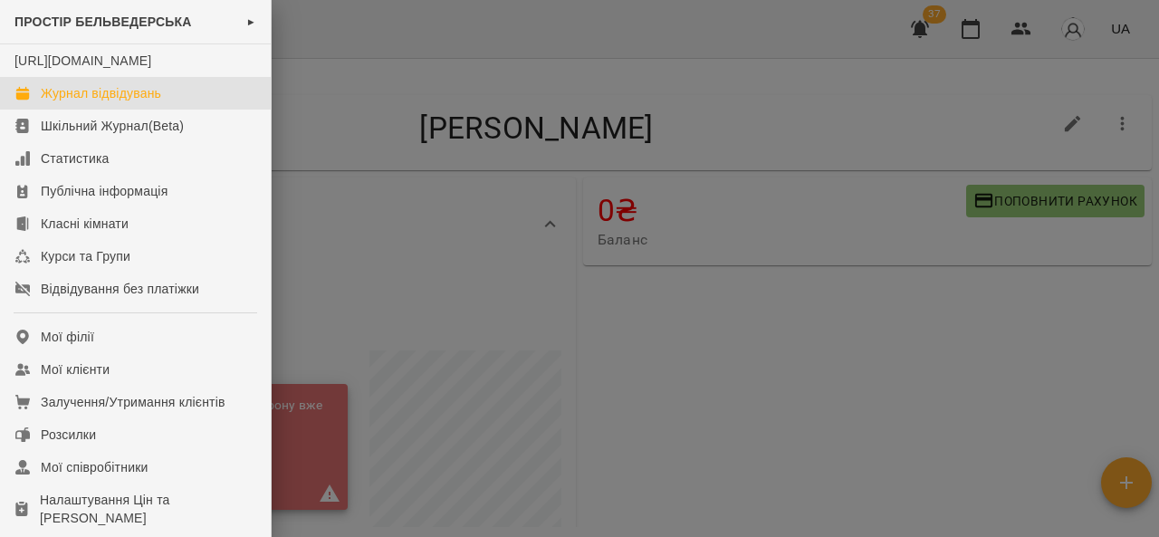
click at [187, 100] on link "Журнал відвідувань" at bounding box center [135, 93] width 271 height 33
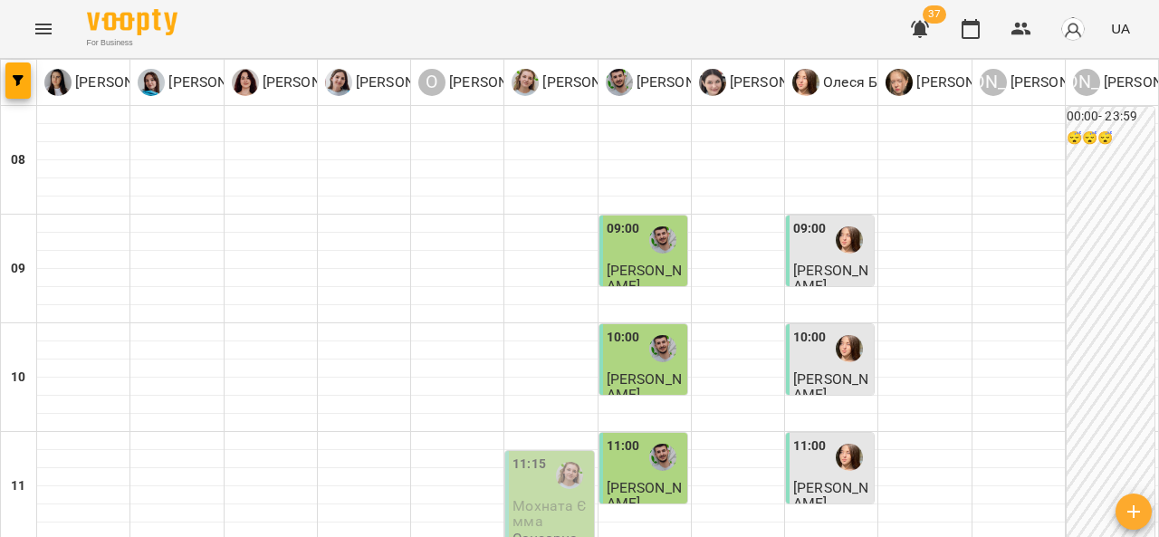
click at [645, 273] on span "[PERSON_NAME]" at bounding box center [644, 278] width 75 height 33
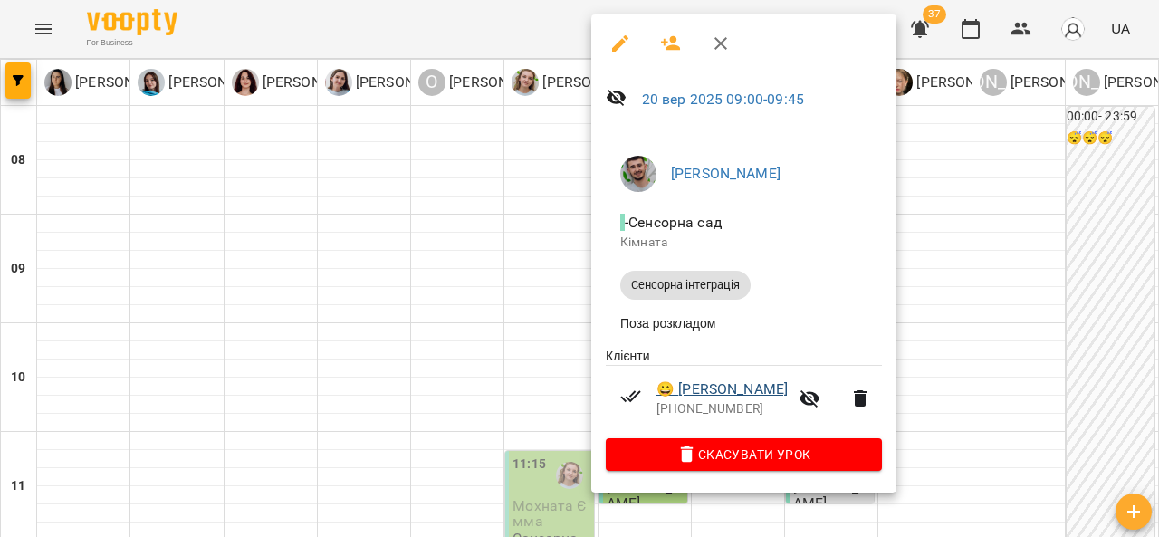
click at [755, 397] on link "😀 Шевчук Павлик" at bounding box center [721, 389] width 131 height 22
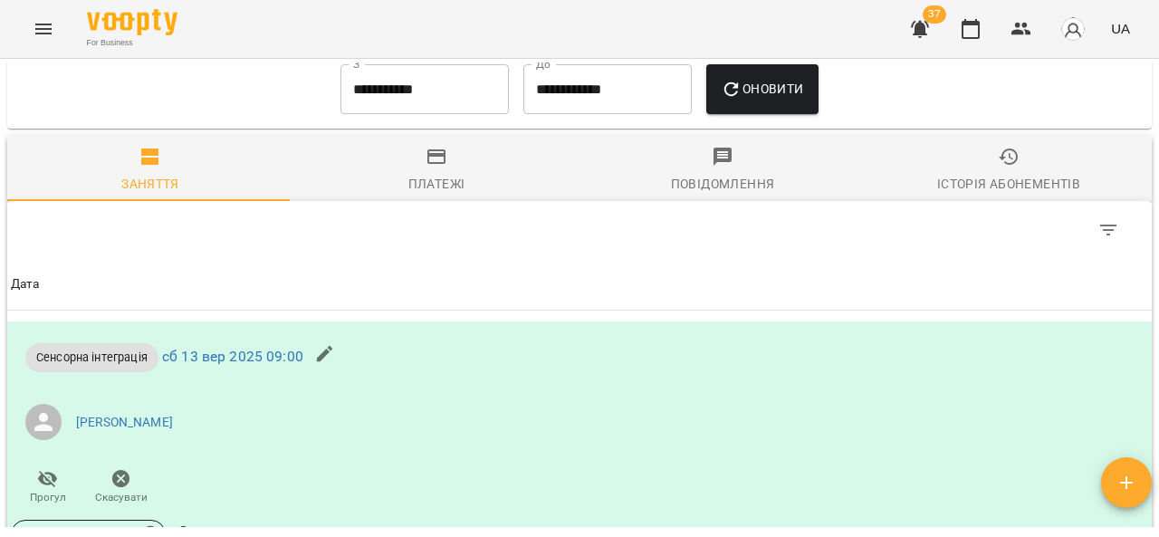
scroll to position [938, 0]
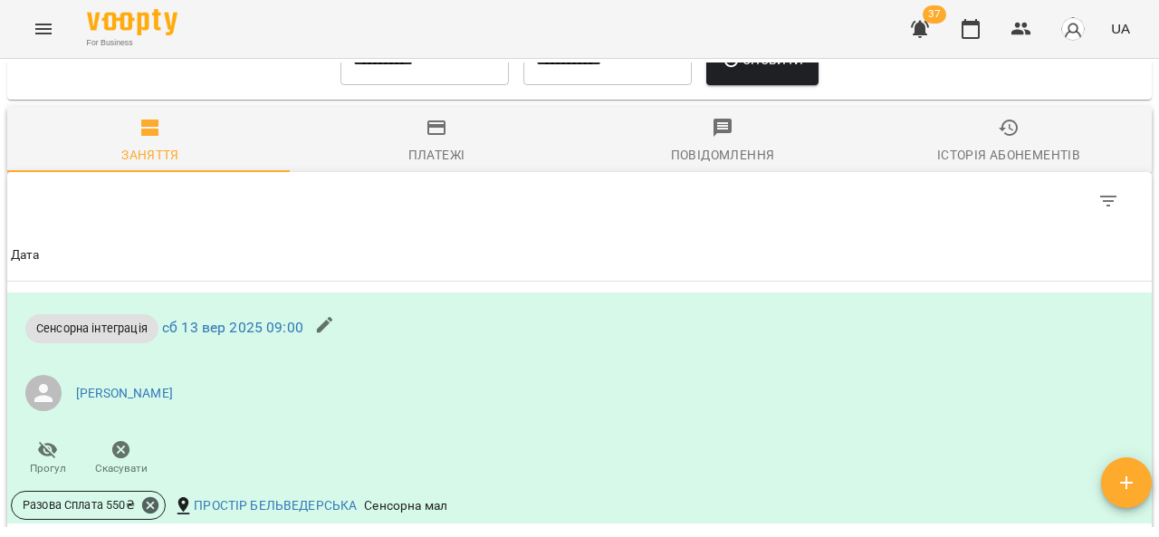
click at [433, 139] on icon "button" at bounding box center [437, 128] width 22 height 22
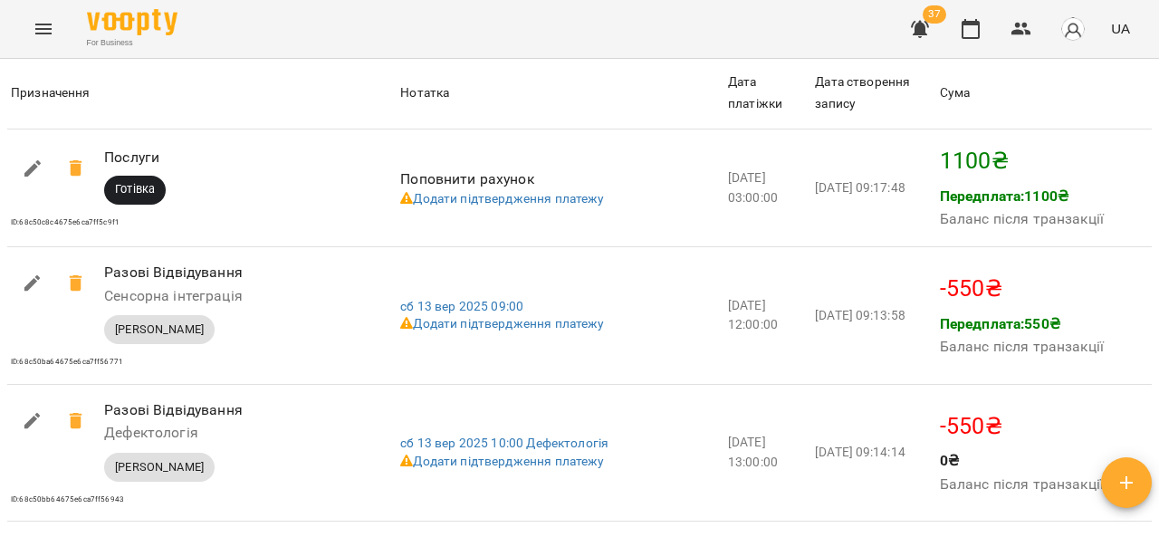
scroll to position [1297, 0]
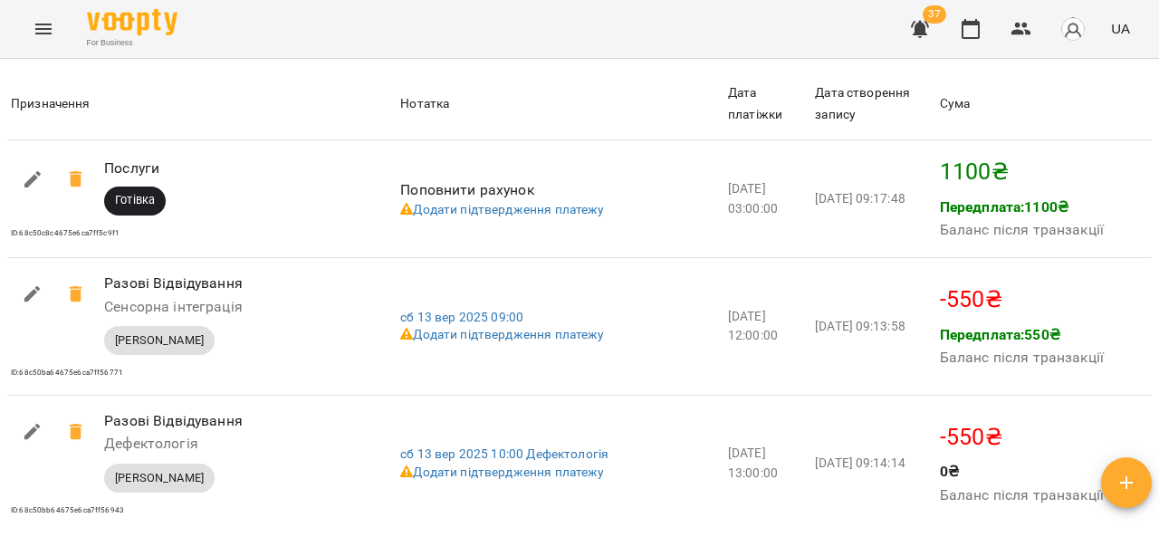
click at [41, 15] on button "Menu" at bounding box center [43, 28] width 43 height 43
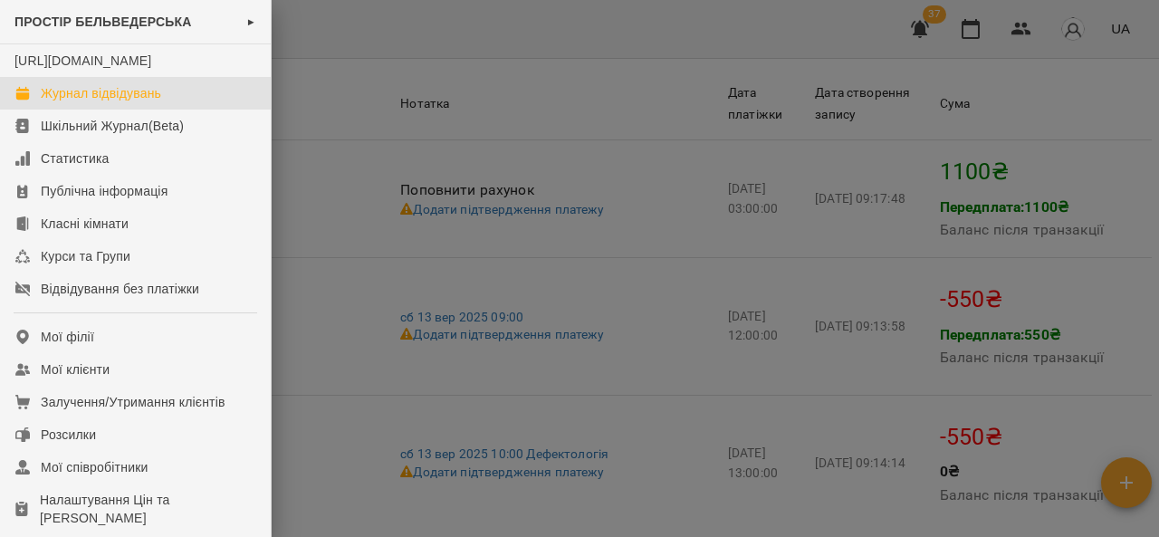
click at [212, 105] on link "Журнал відвідувань" at bounding box center [135, 93] width 271 height 33
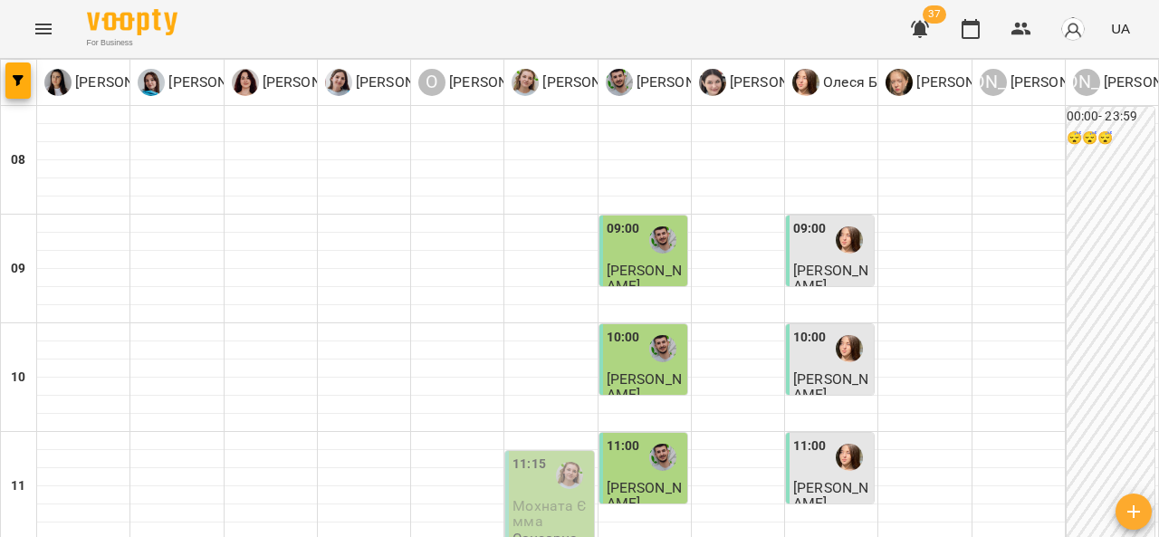
scroll to position [353, 0]
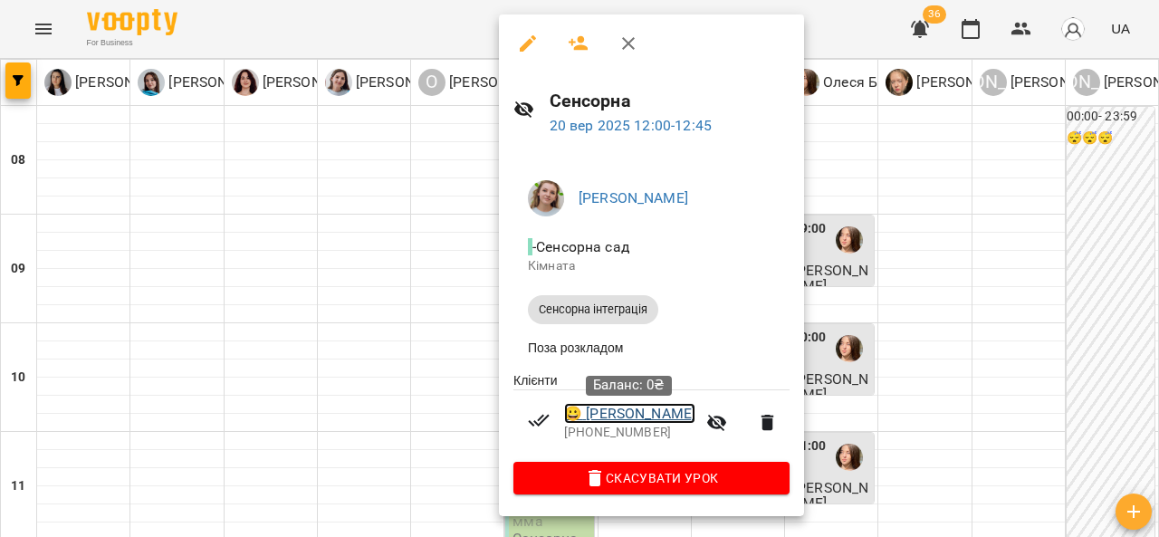
click at [608, 413] on link "😀 Шемрай Давид" at bounding box center [629, 414] width 131 height 22
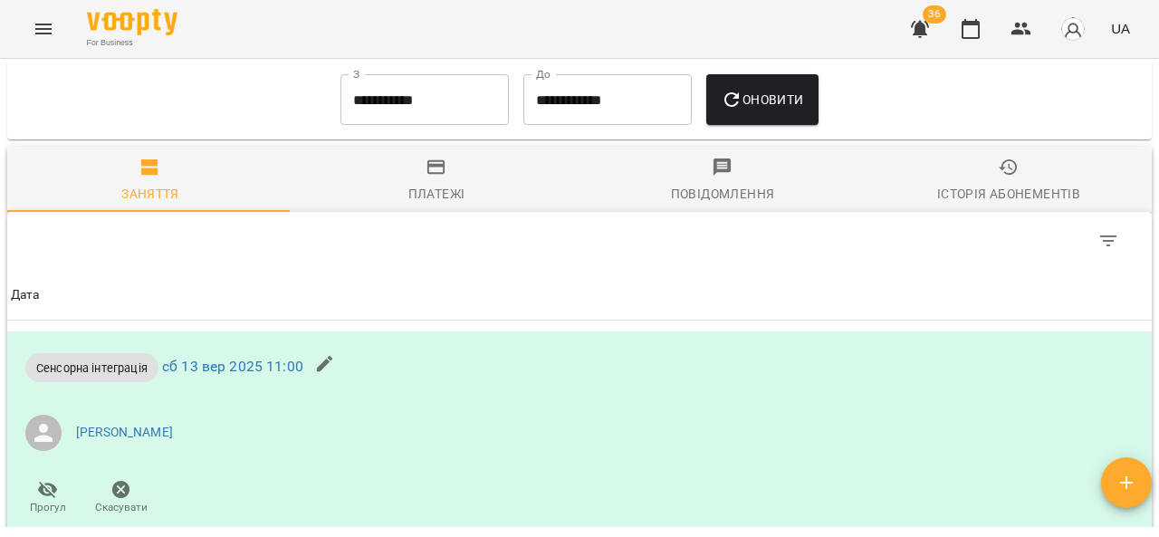
scroll to position [1134, 0]
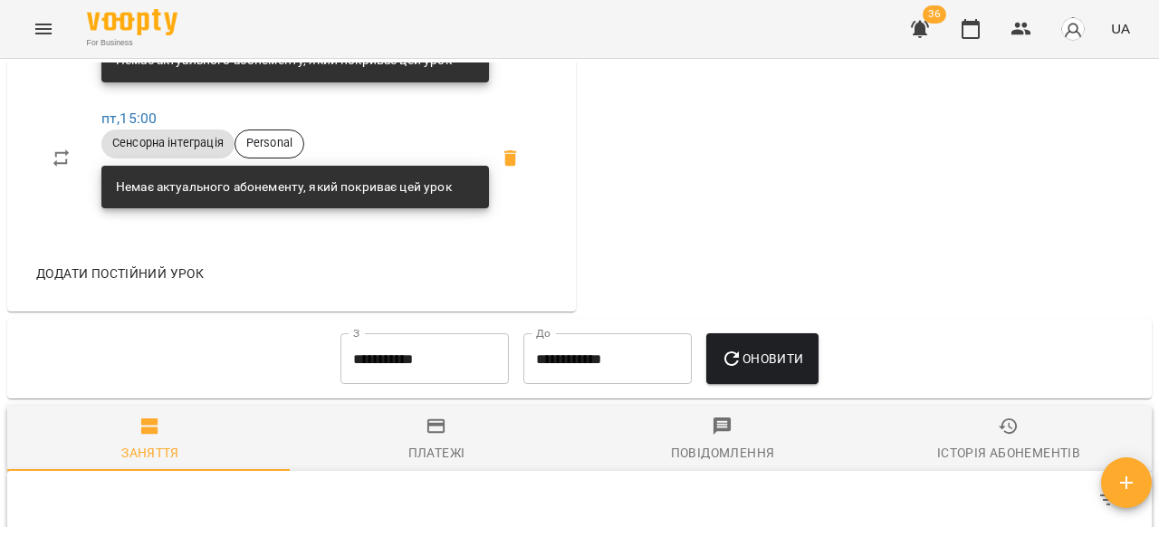
click at [445, 464] on span "Платежі" at bounding box center [436, 440] width 264 height 49
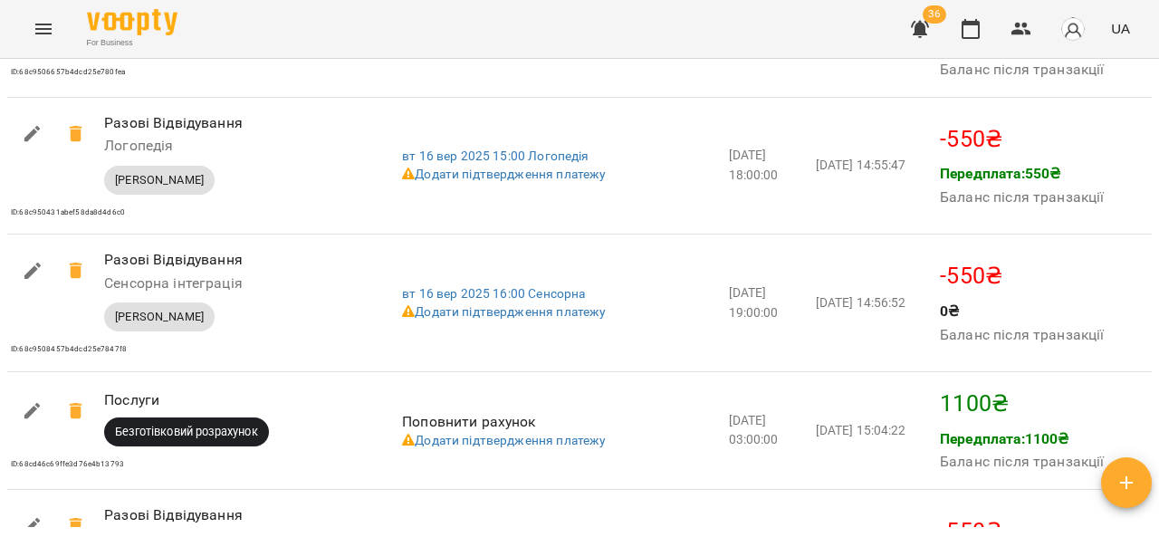
scroll to position [2338, 0]
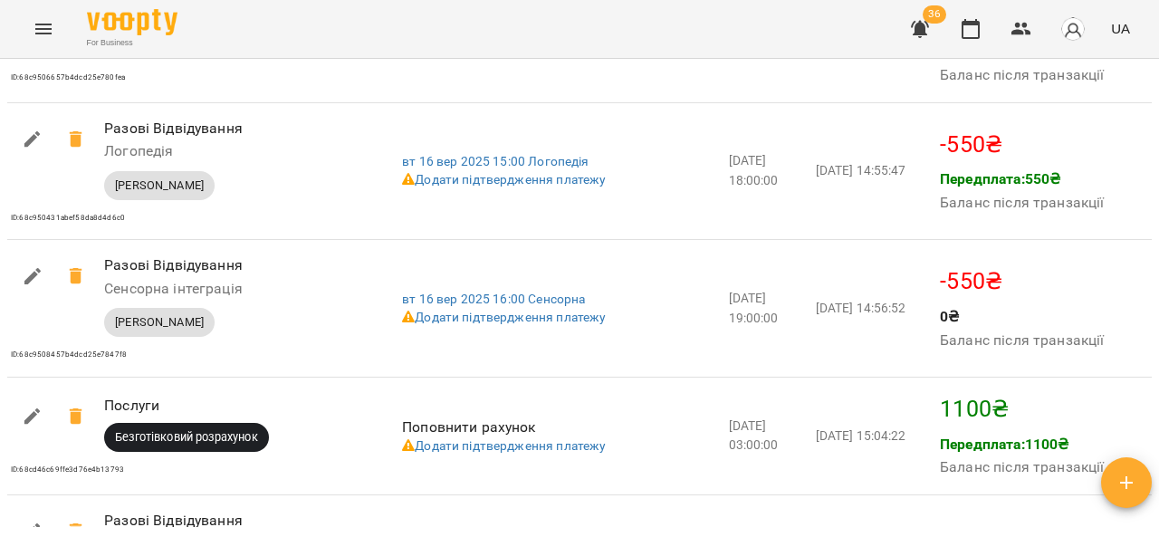
click at [29, 25] on button "Menu" at bounding box center [43, 28] width 43 height 43
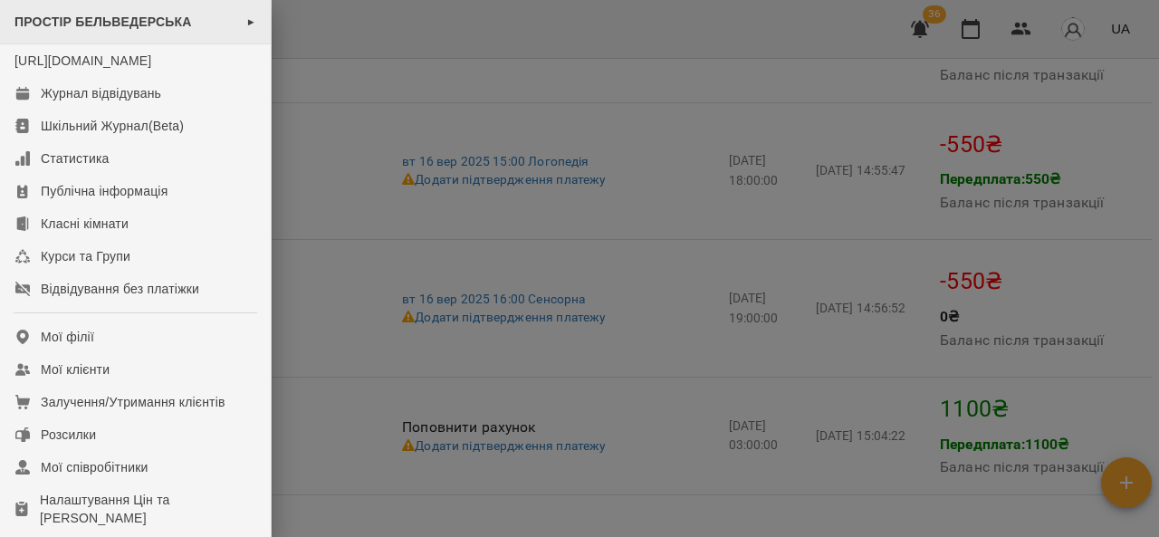
click at [246, 25] on span "►" at bounding box center [251, 21] width 10 height 14
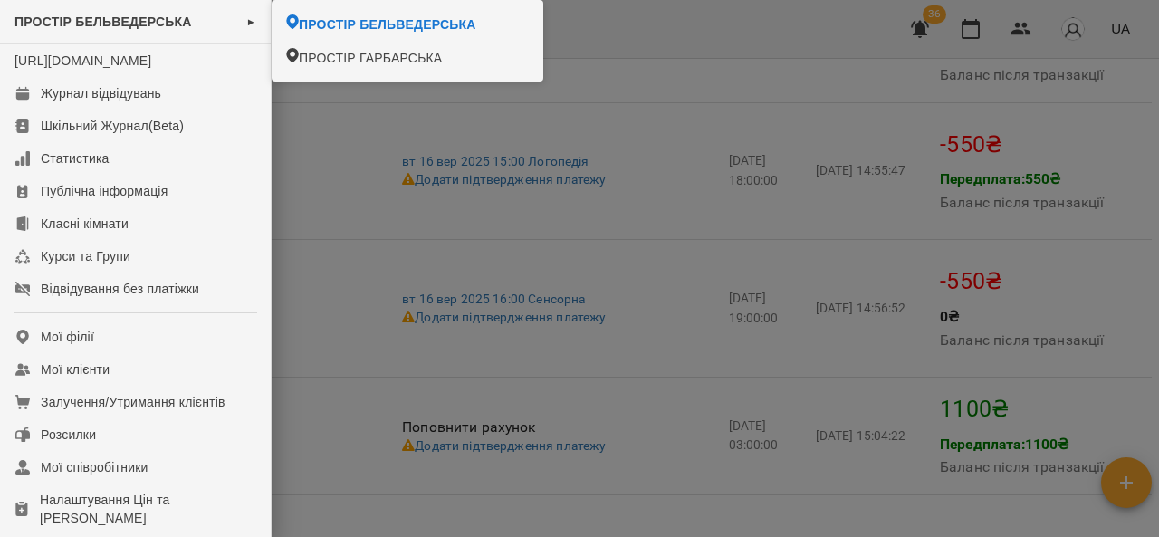
click at [341, 184] on div at bounding box center [579, 268] width 1159 height 537
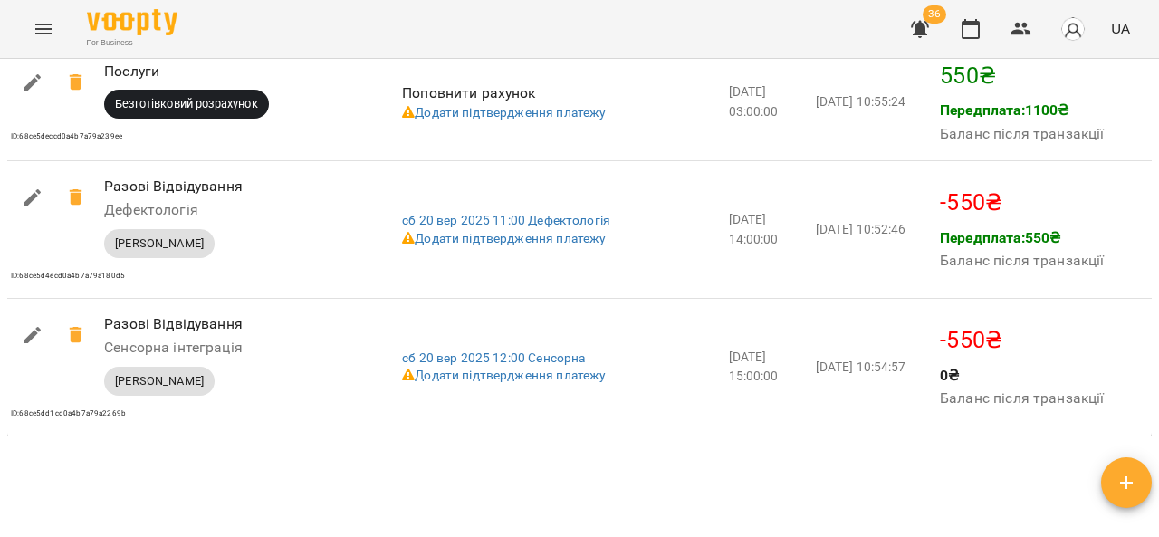
scroll to position [3182, 0]
click at [42, 29] on icon "Menu" at bounding box center [43, 29] width 16 height 11
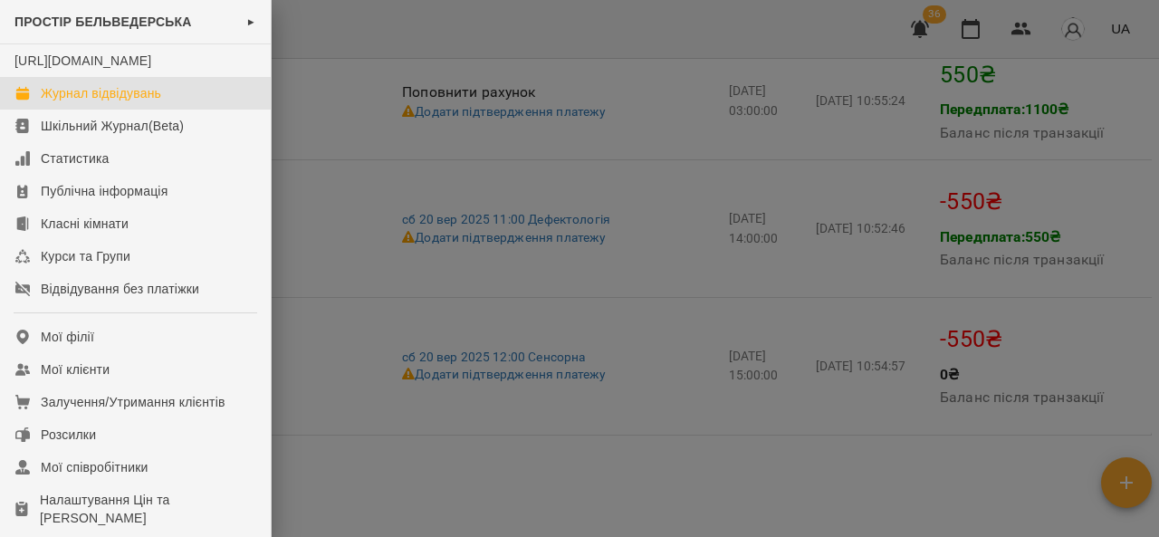
click at [188, 105] on link "Журнал відвідувань" at bounding box center [135, 93] width 271 height 33
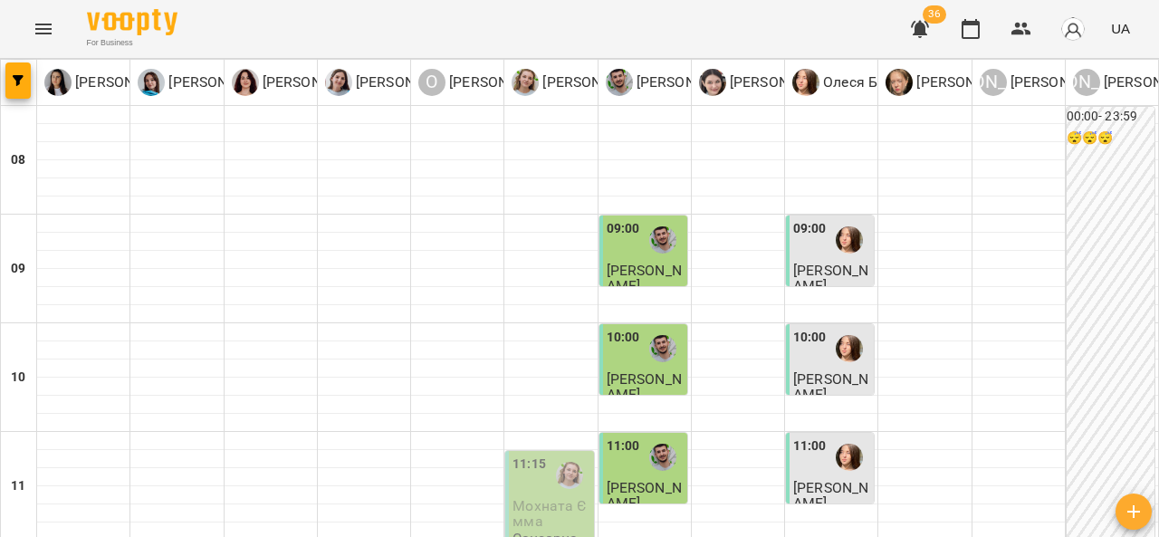
scroll to position [211, 0]
click at [656, 479] on span "[PERSON_NAME]" at bounding box center [644, 495] width 75 height 33
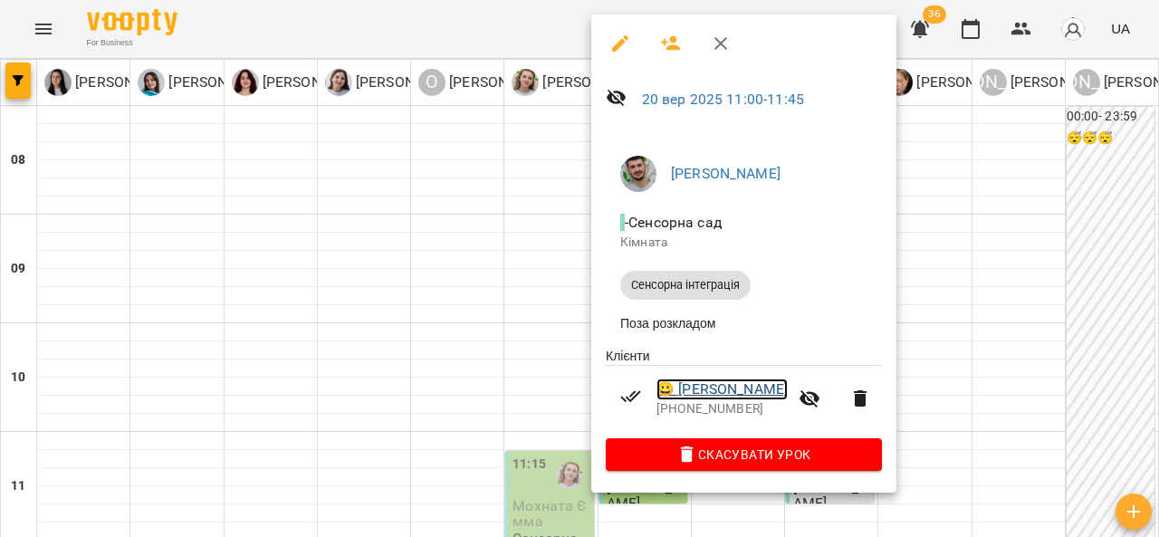
click at [738, 387] on link "😀 Савчин Захар" at bounding box center [721, 389] width 131 height 22
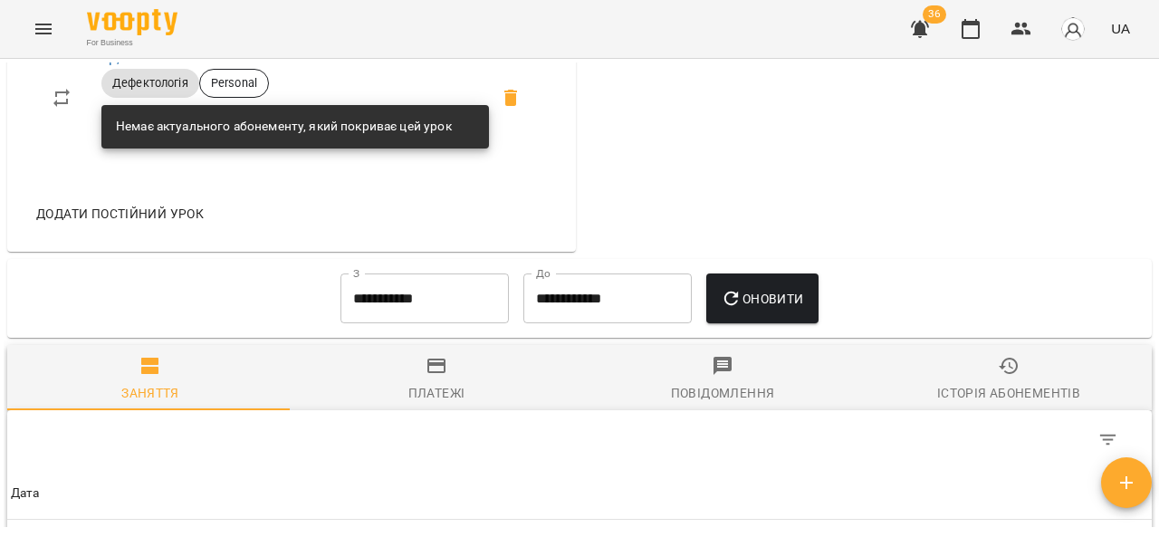
scroll to position [942, 0]
click at [446, 404] on span "Платежі" at bounding box center [436, 379] width 264 height 49
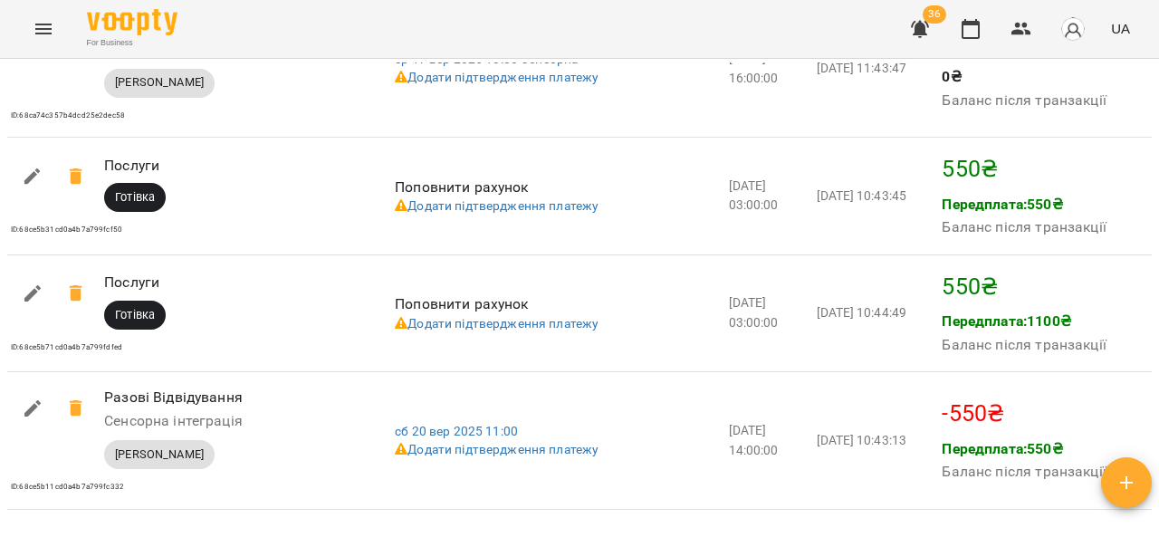
scroll to position [2046, 0]
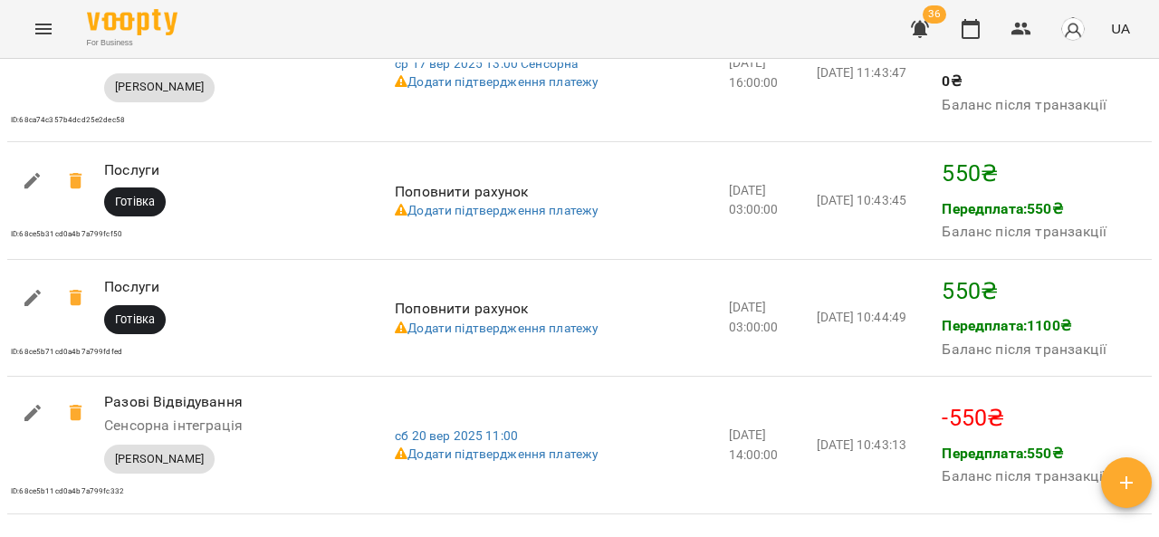
click at [41, 31] on icon "Menu" at bounding box center [44, 29] width 22 height 22
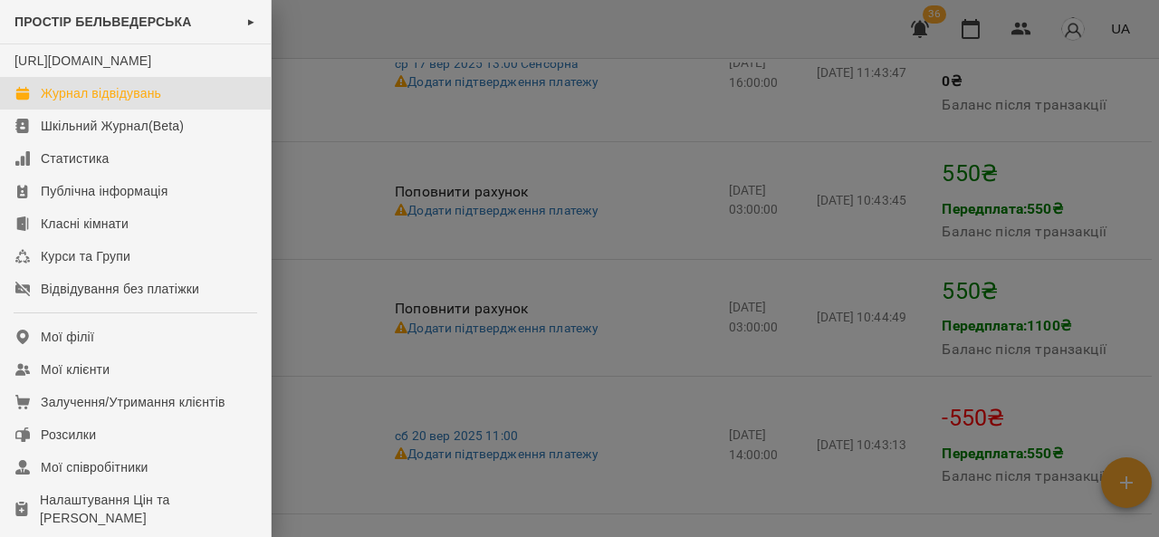
click at [200, 110] on link "Журнал відвідувань" at bounding box center [135, 93] width 271 height 33
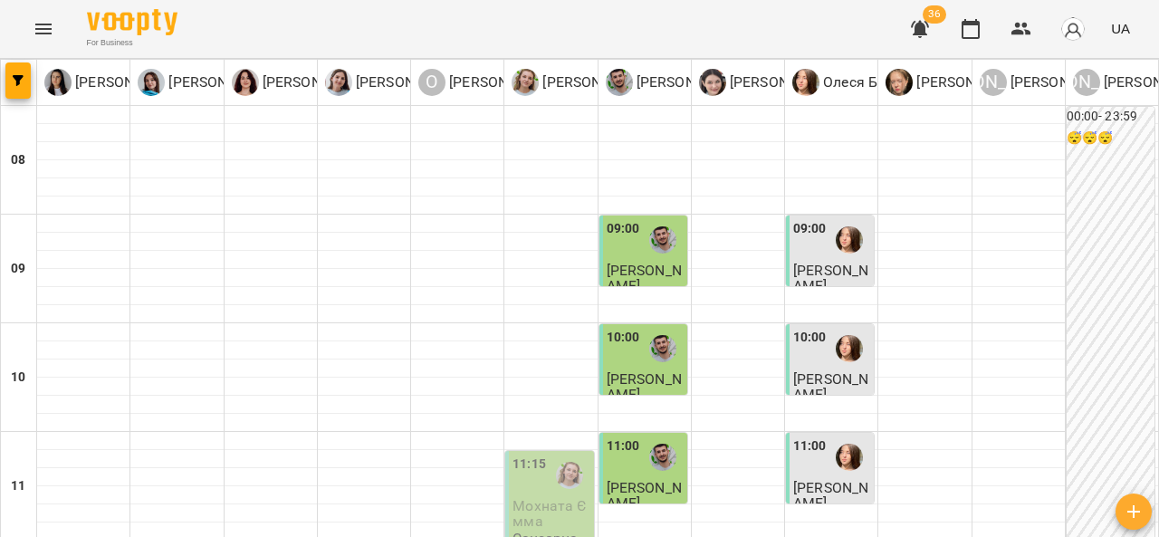
scroll to position [84, 0]
click at [803, 262] on span "[PERSON_NAME]" at bounding box center [830, 278] width 75 height 33
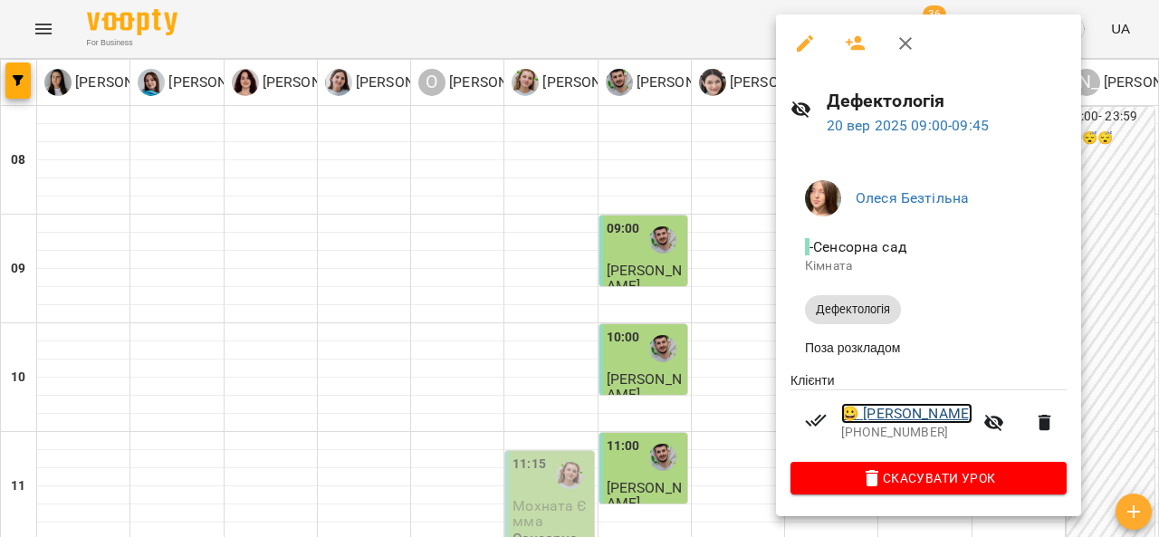
click at [936, 423] on link "😀 Шевчук Віка" at bounding box center [906, 414] width 131 height 22
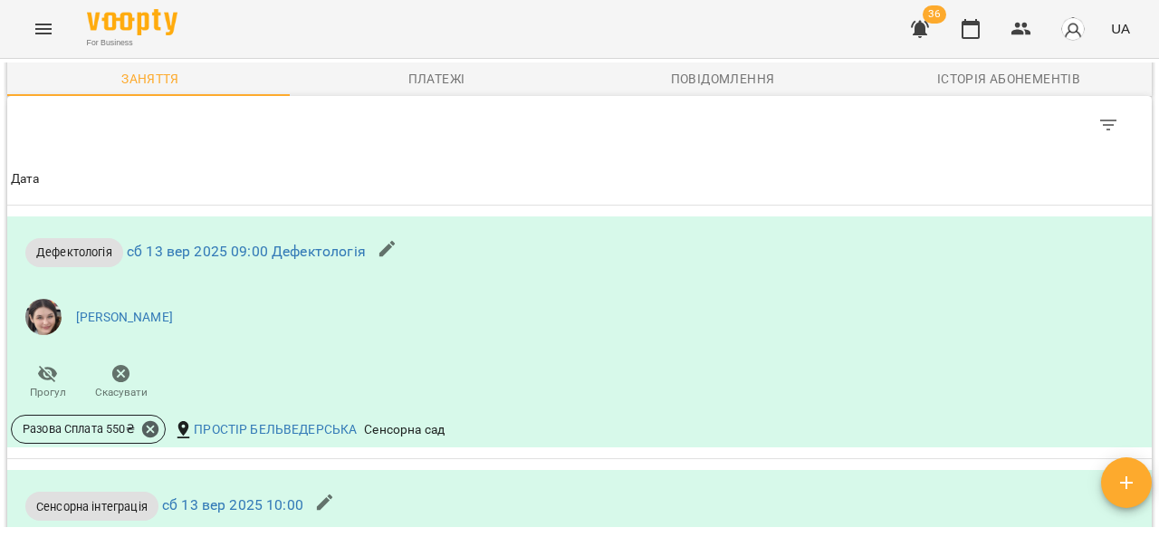
scroll to position [1014, 0]
click at [438, 62] on icon "button" at bounding box center [437, 52] width 22 height 22
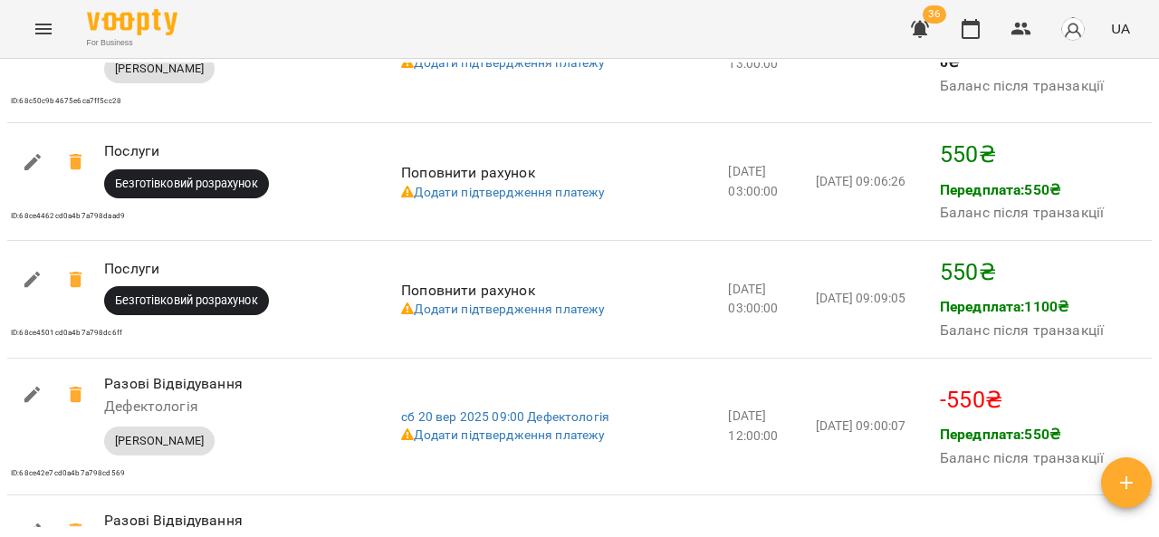
scroll to position [1702, 0]
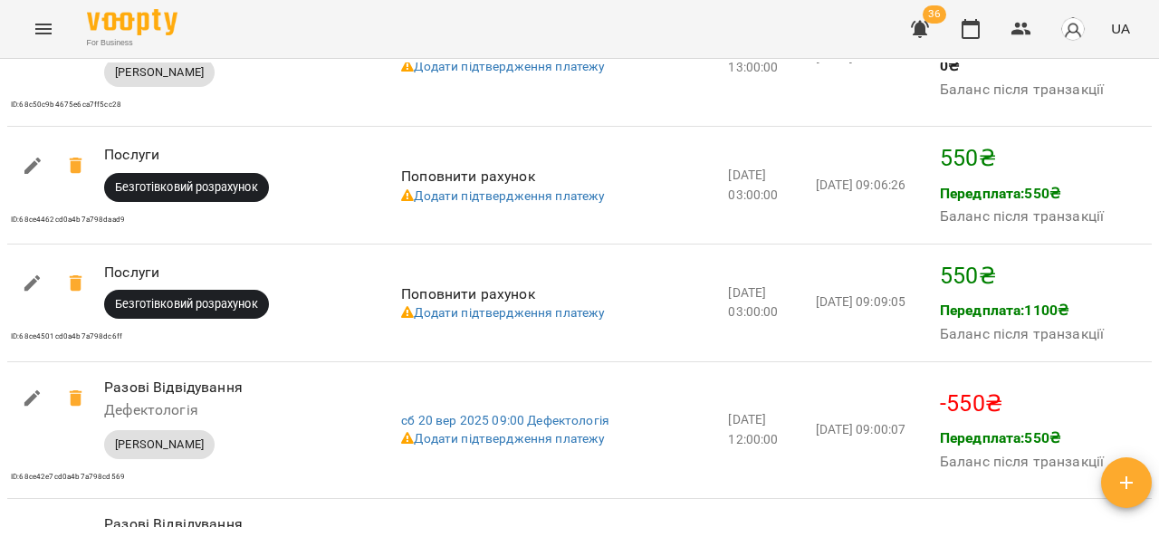
click at [36, 18] on icon "Menu" at bounding box center [44, 29] width 22 height 22
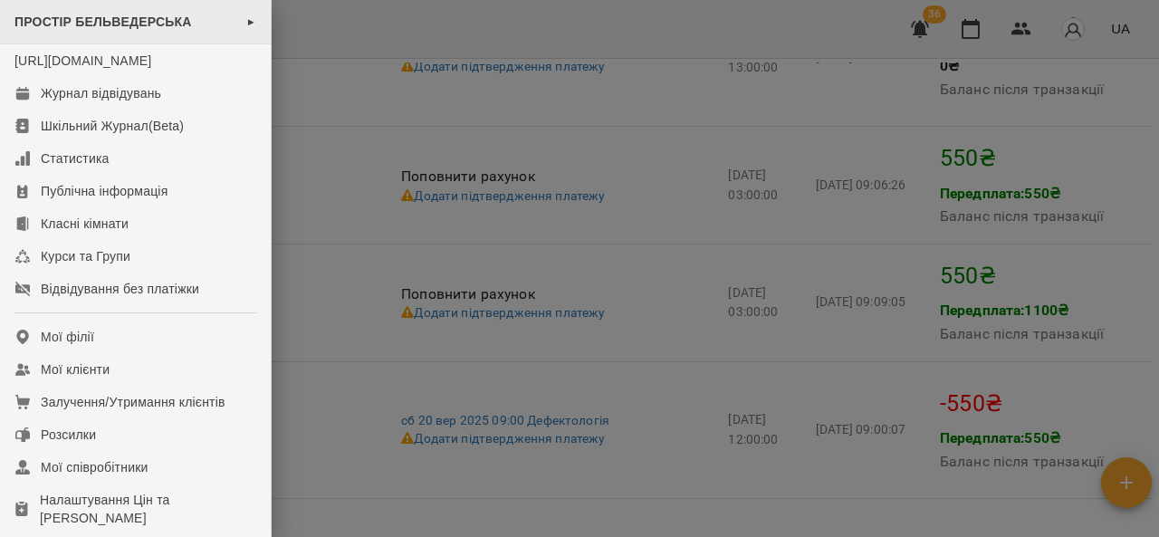
click at [252, 14] on div "ПРОСТІР БЕЛЬВЕДЕРСЬКА ►" at bounding box center [135, 22] width 271 height 44
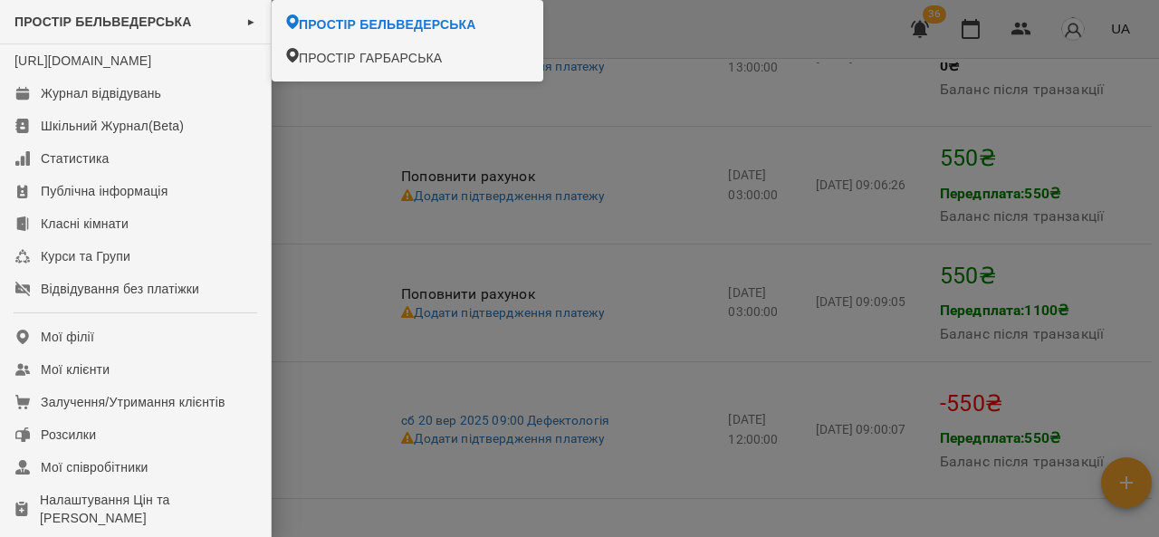
click at [372, 196] on div at bounding box center [579, 268] width 1159 height 537
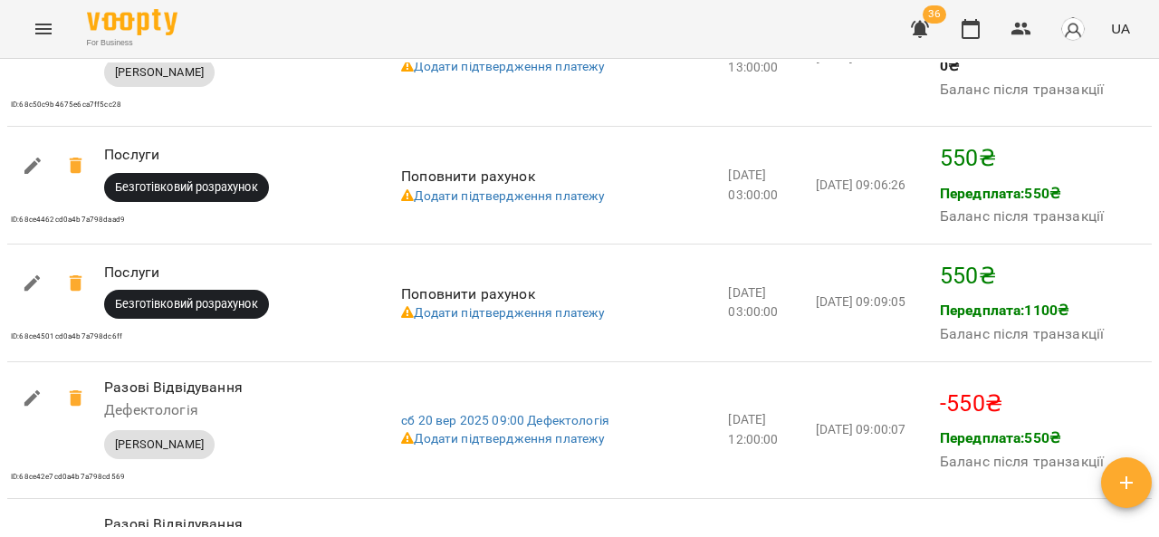
click at [33, 11] on button "Menu" at bounding box center [43, 28] width 43 height 43
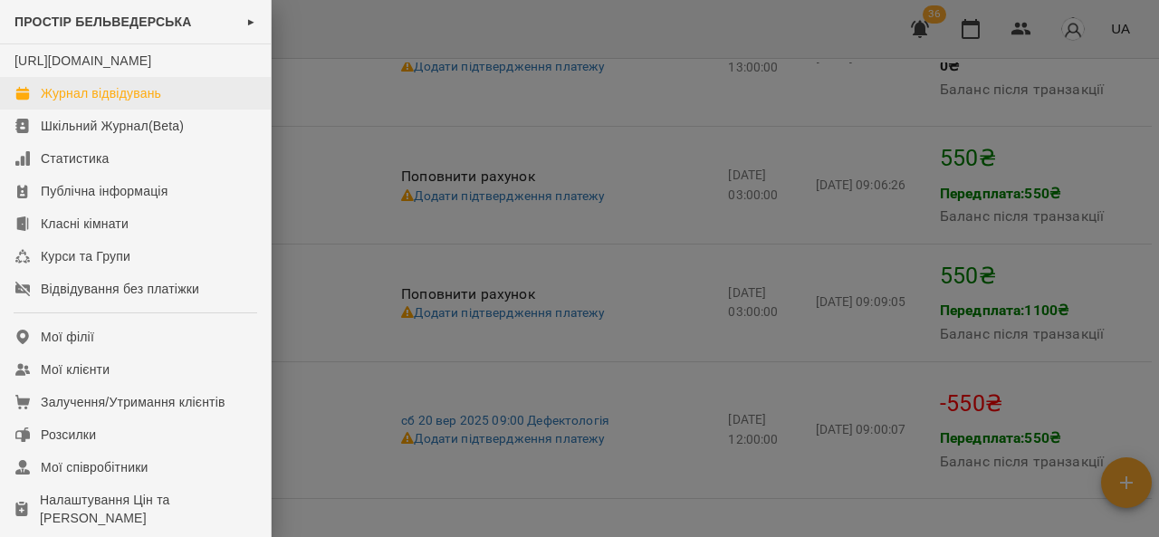
click at [199, 105] on link "Журнал відвідувань" at bounding box center [135, 93] width 271 height 33
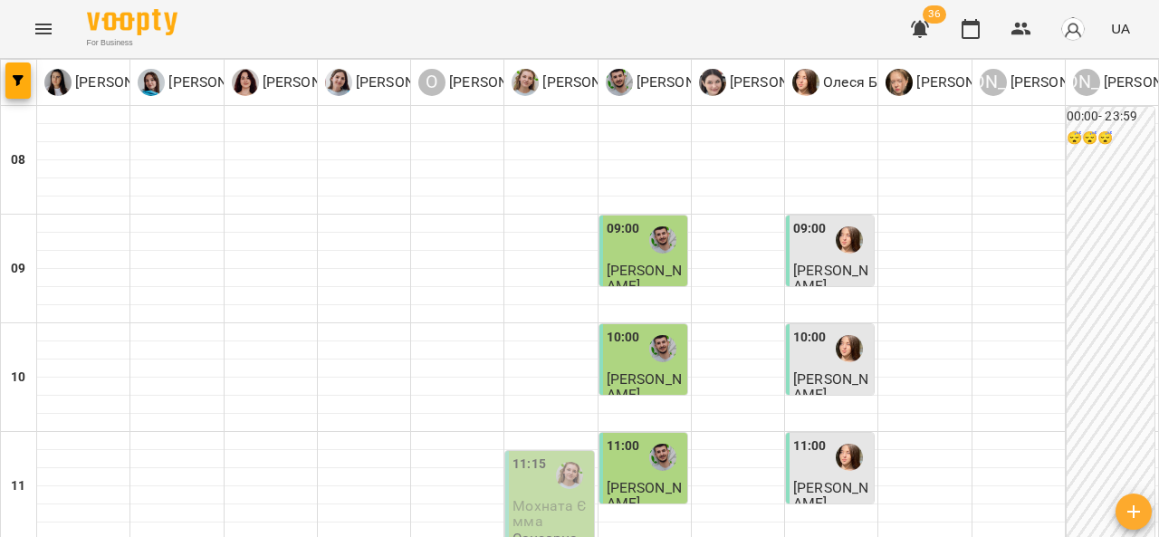
click at [653, 267] on span "[PERSON_NAME]" at bounding box center [644, 278] width 75 height 33
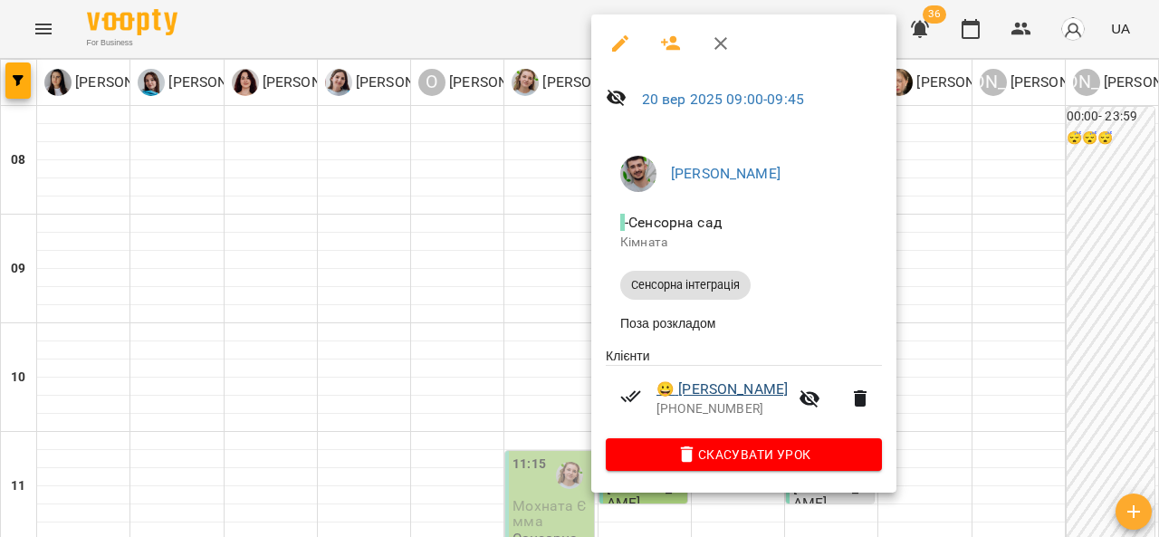
click at [779, 391] on link "😀 Шевчук Павлик" at bounding box center [721, 389] width 131 height 22
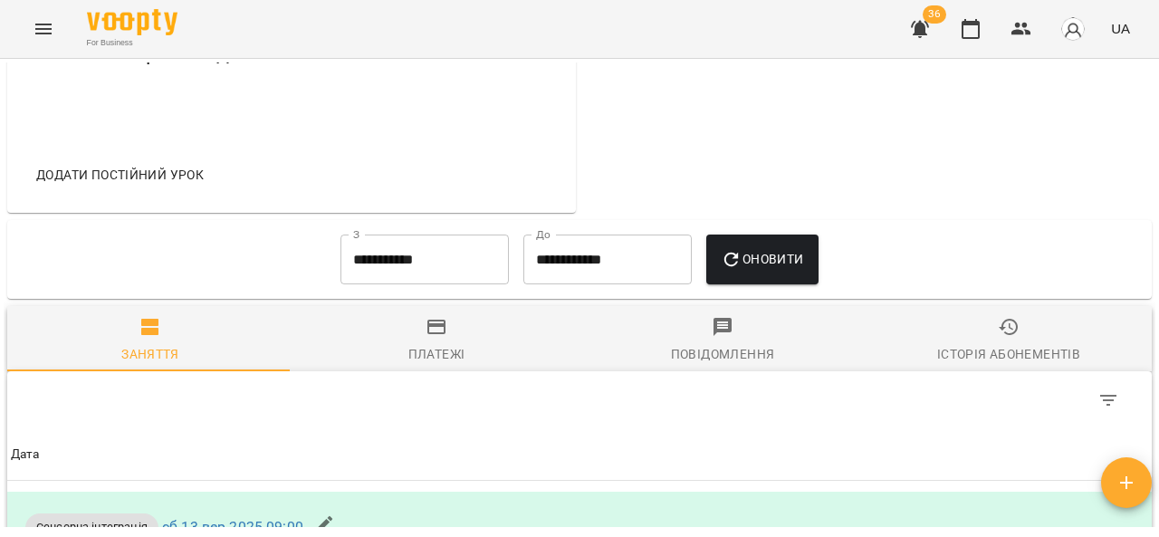
scroll to position [740, 0]
click at [451, 364] on span "Платежі" at bounding box center [436, 339] width 264 height 49
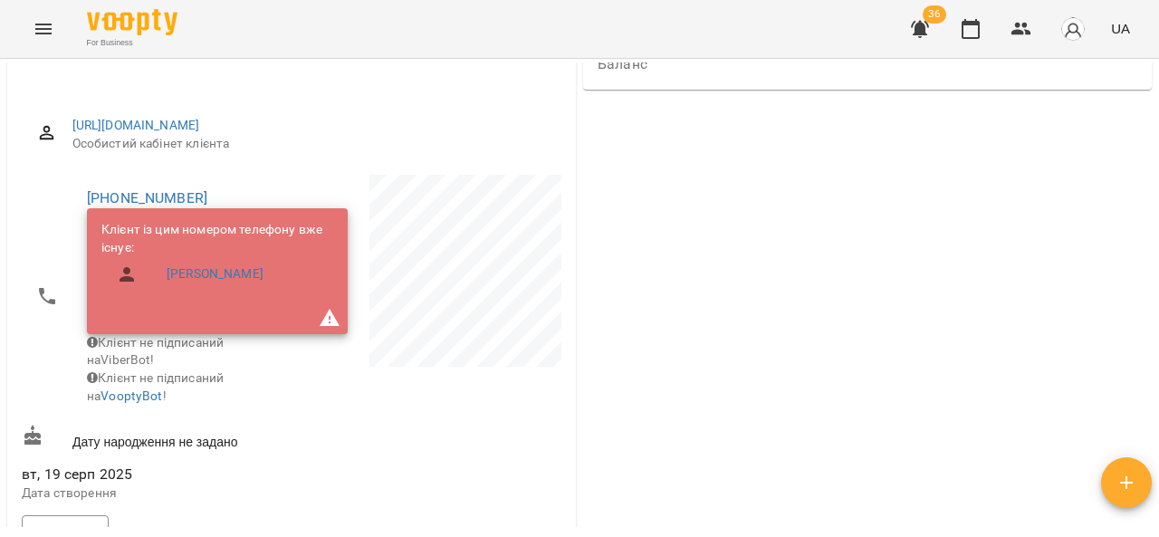
scroll to position [0, 0]
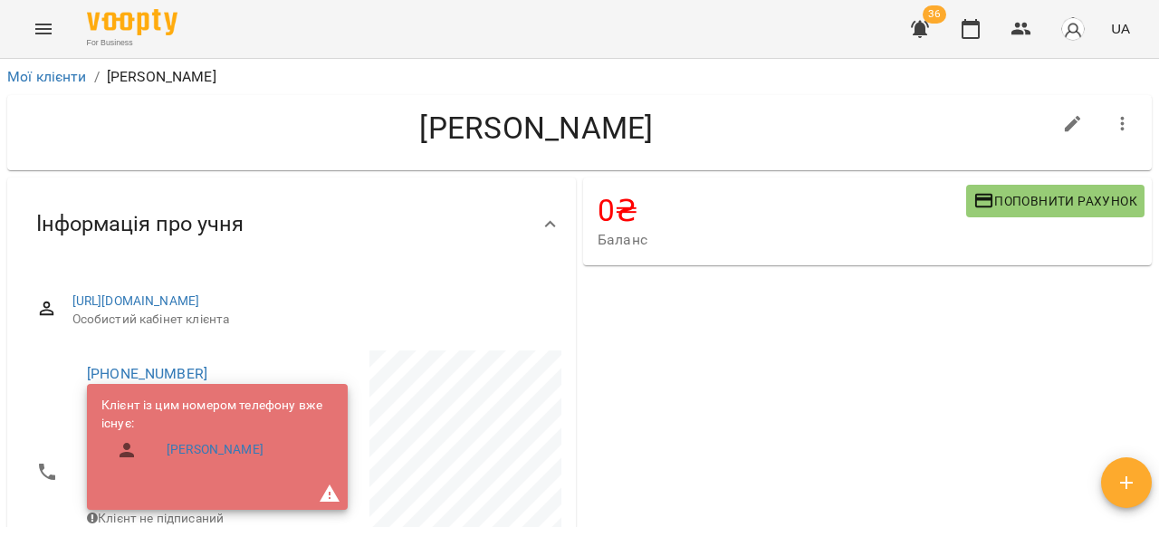
click at [24, 25] on button "Menu" at bounding box center [43, 28] width 43 height 43
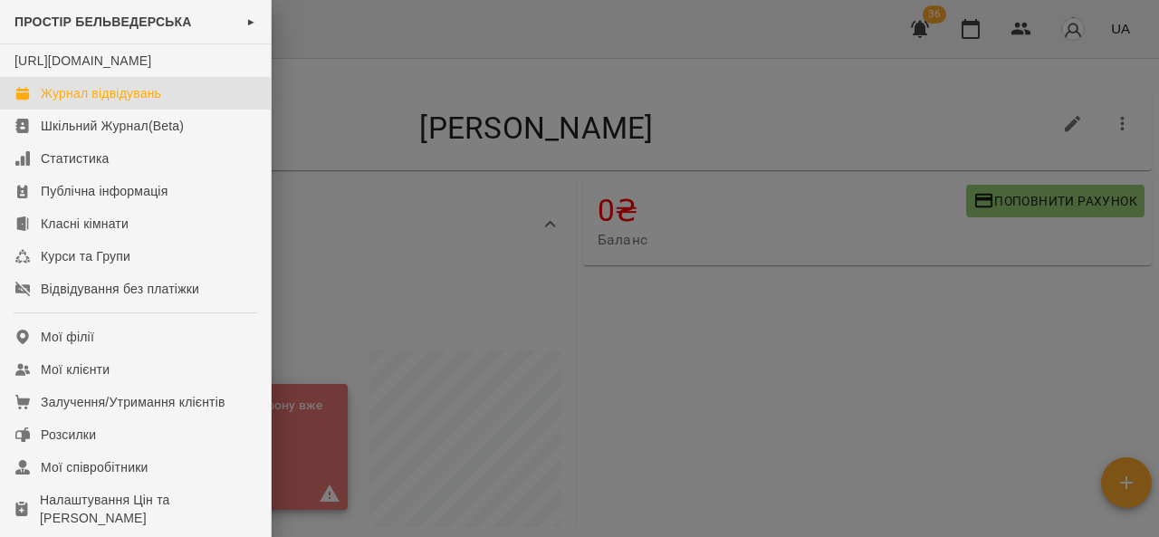
click at [212, 110] on link "Журнал відвідувань" at bounding box center [135, 93] width 271 height 33
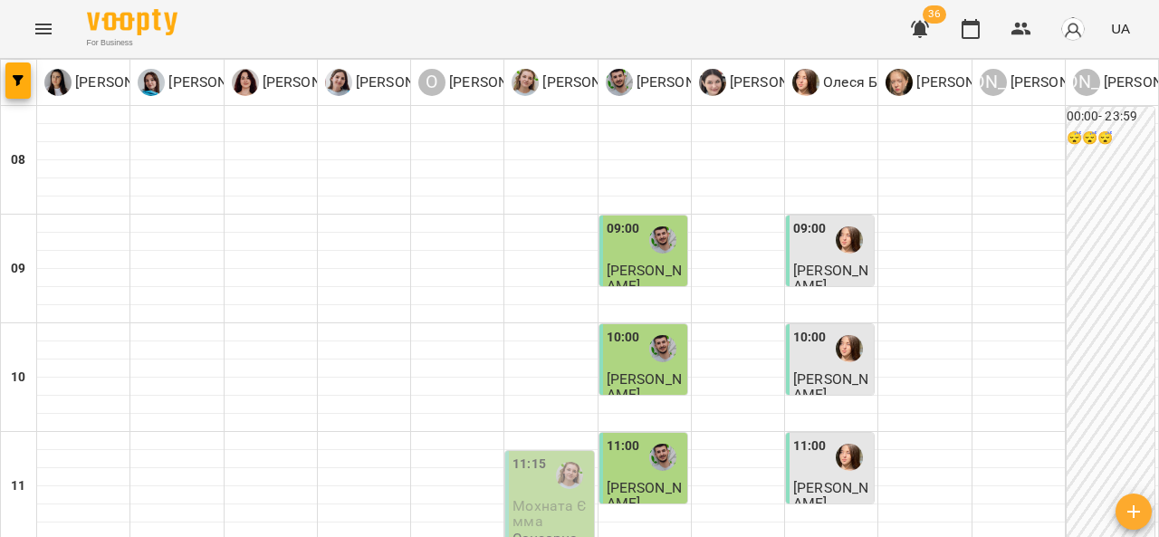
scroll to position [92, 0]
click at [657, 262] on span "Шевчук Павлик" at bounding box center [644, 278] width 75 height 33
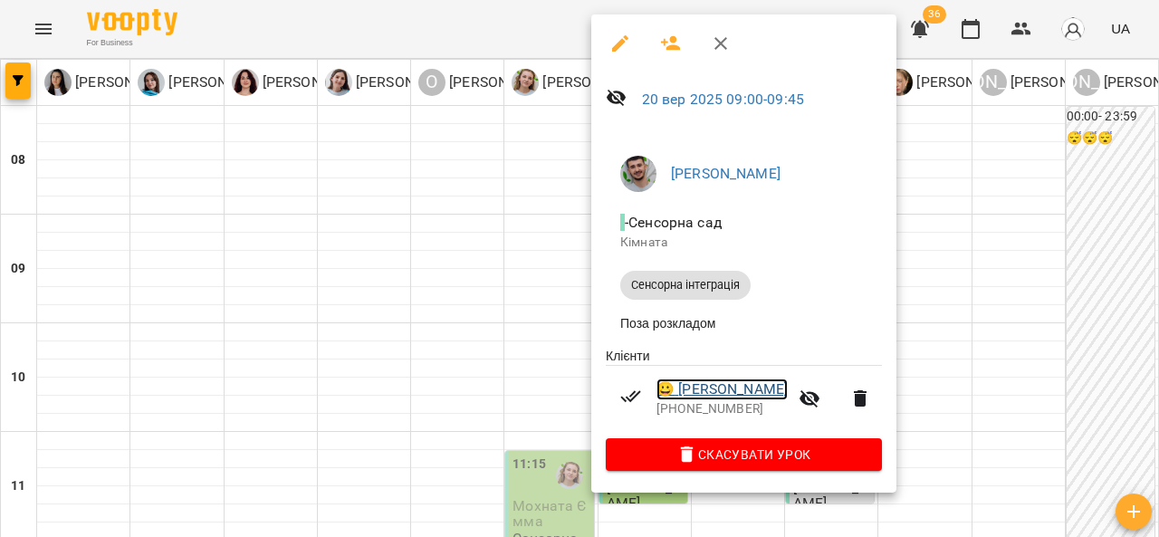
click at [751, 388] on link "😀 Шевчук Павлик" at bounding box center [721, 389] width 131 height 22
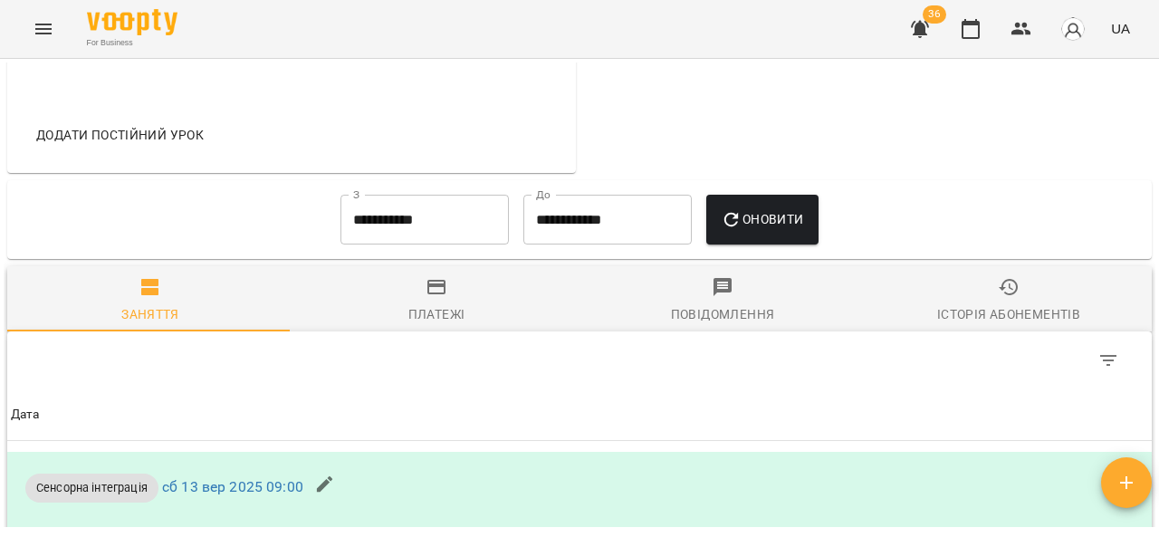
scroll to position [789, 0]
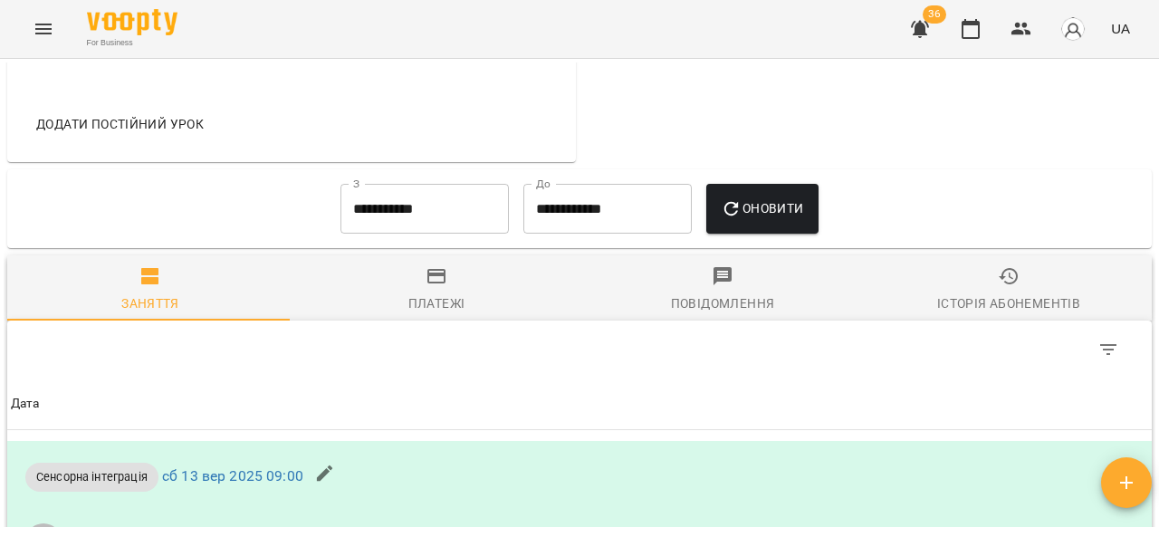
click at [438, 287] on icon "button" at bounding box center [437, 276] width 22 height 22
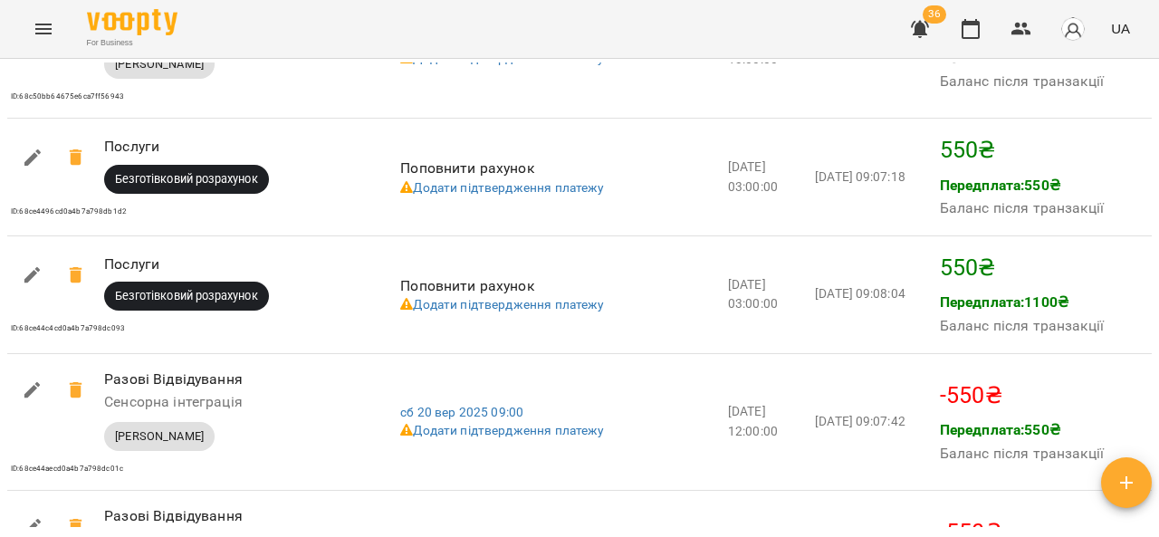
scroll to position [1655, 0]
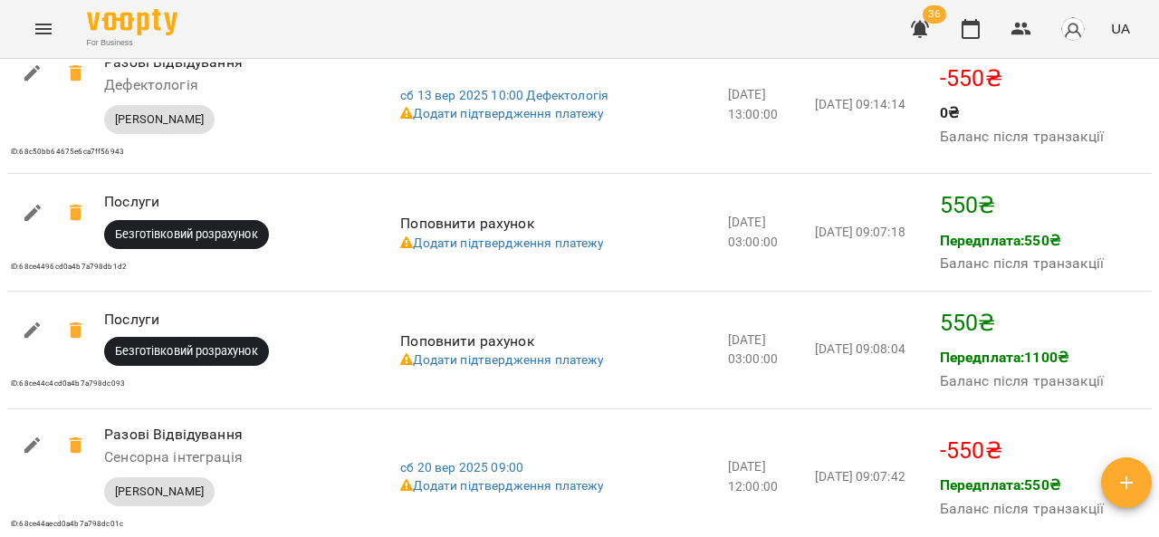
click at [50, 27] on icon "Menu" at bounding box center [44, 29] width 22 height 22
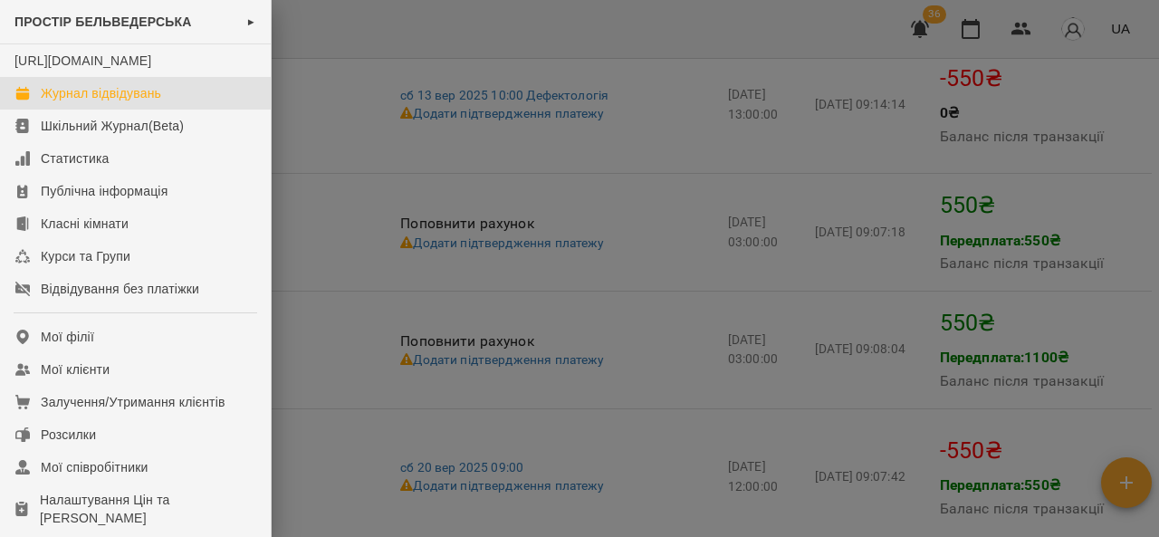
click at [196, 105] on link "Журнал відвідувань" at bounding box center [135, 93] width 271 height 33
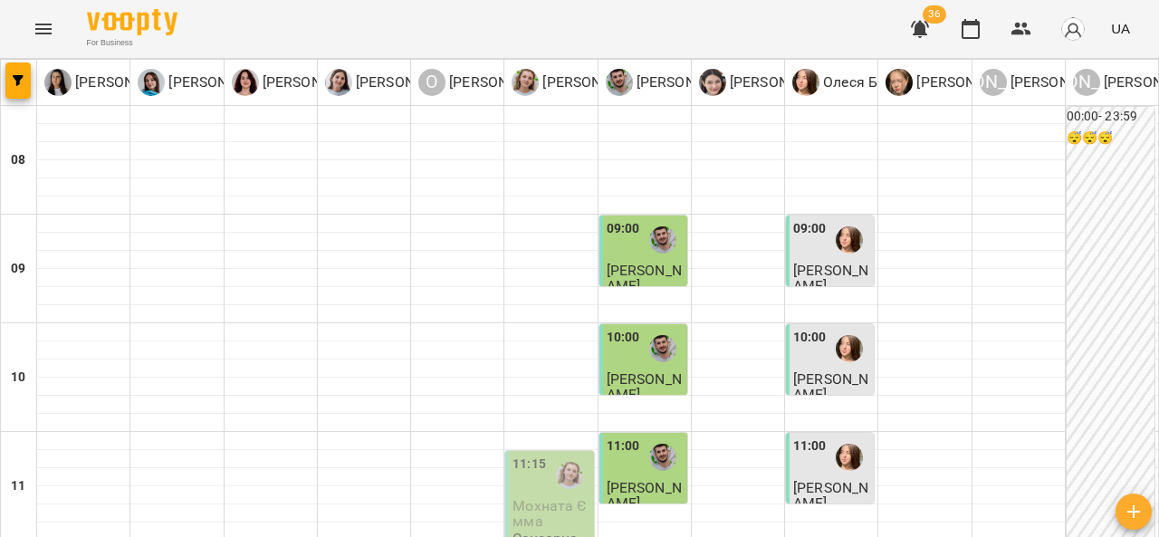
click at [657, 373] on span "Шевчук Віка" at bounding box center [644, 386] width 75 height 33
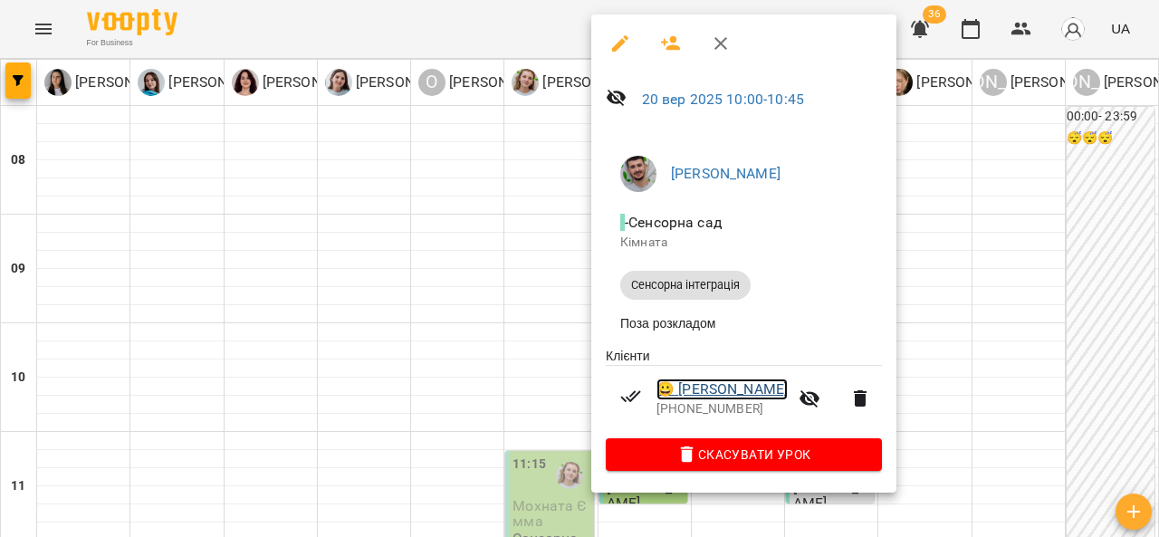
click at [735, 390] on link "😀 Шевчук Віка" at bounding box center [721, 389] width 131 height 22
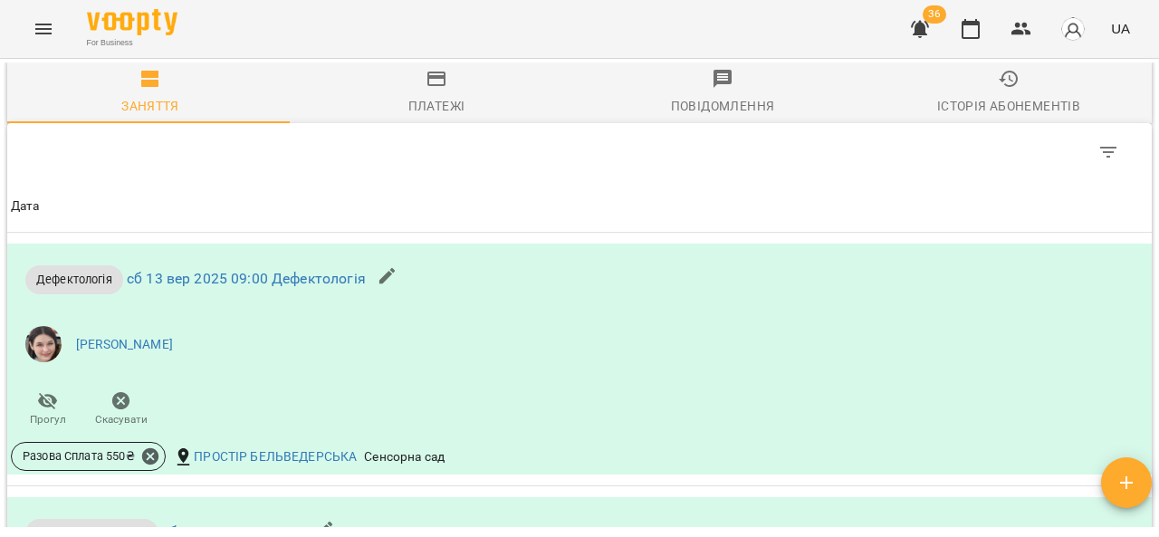
scroll to position [993, 0]
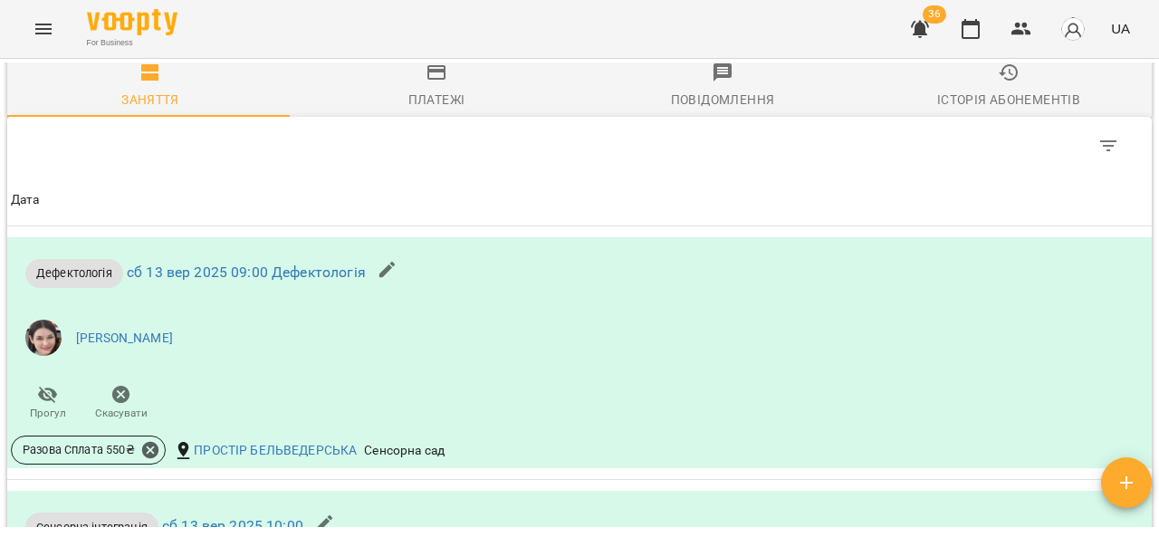
click at [426, 83] on icon "button" at bounding box center [437, 73] width 22 height 22
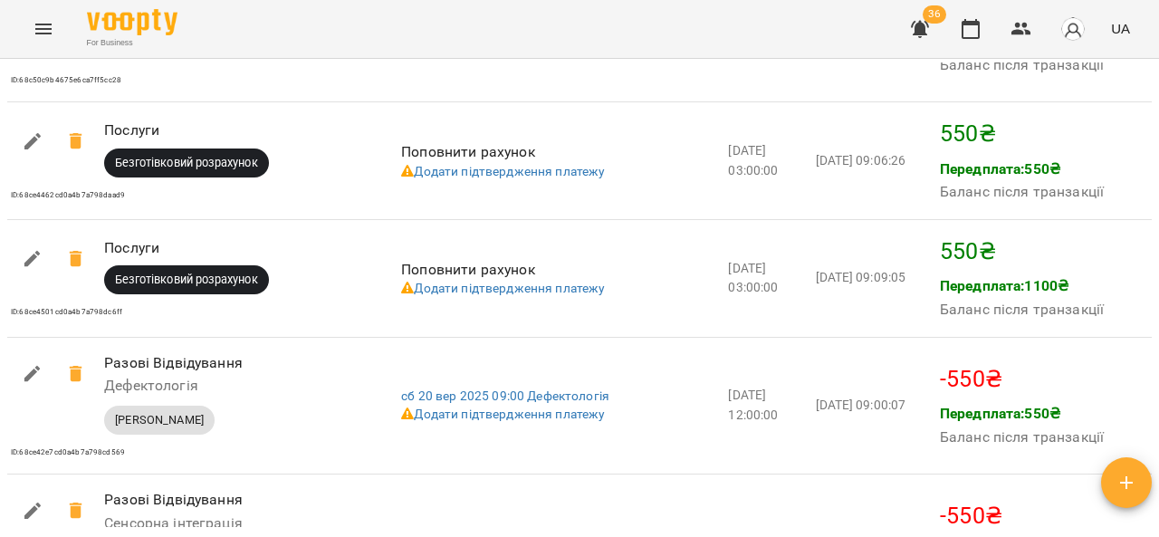
scroll to position [1885, 0]
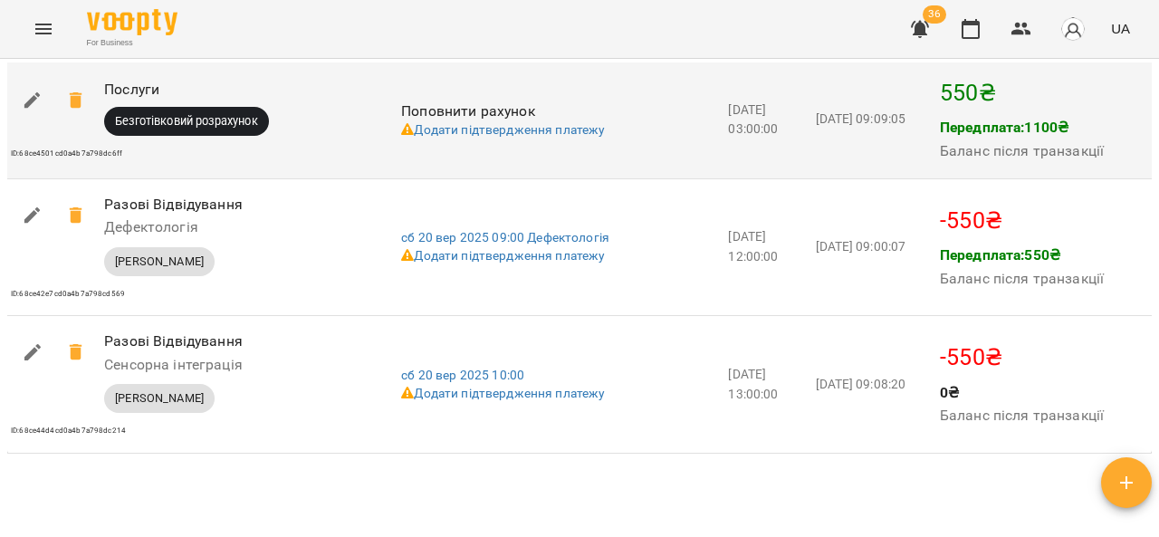
click at [742, 97] on td "2025-09-20 03:00:00" at bounding box center [767, 120] width 87 height 118
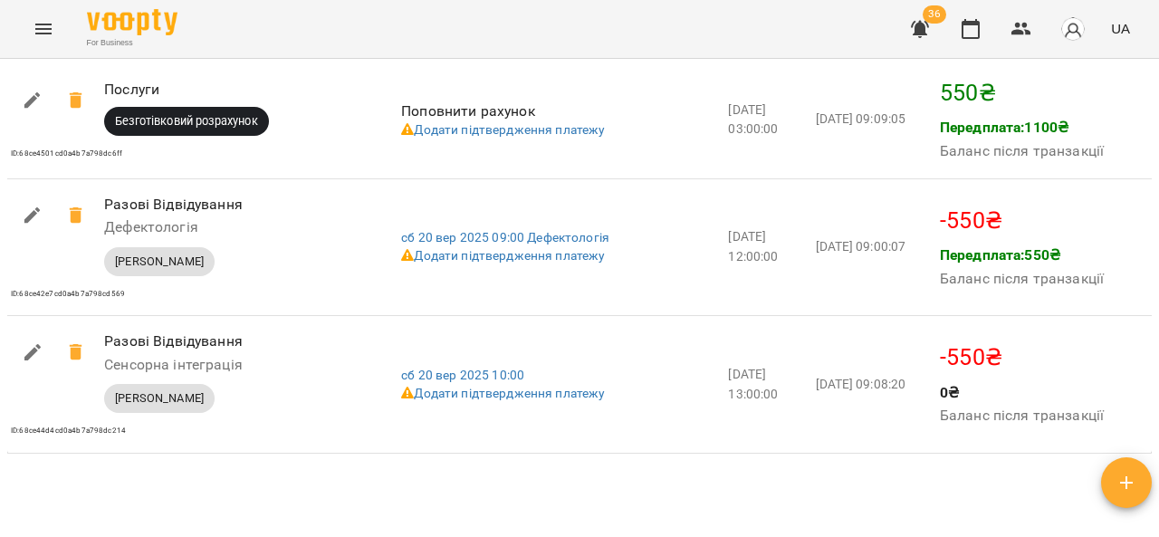
click at [37, 29] on icon "Menu" at bounding box center [43, 29] width 16 height 11
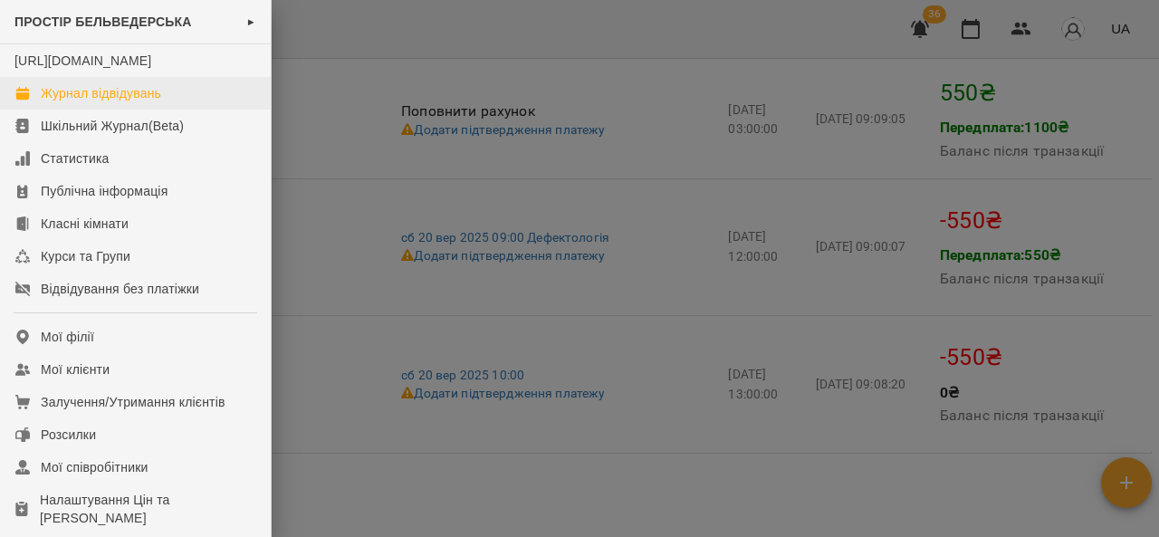
click at [218, 98] on link "Журнал відвідувань" at bounding box center [135, 93] width 271 height 33
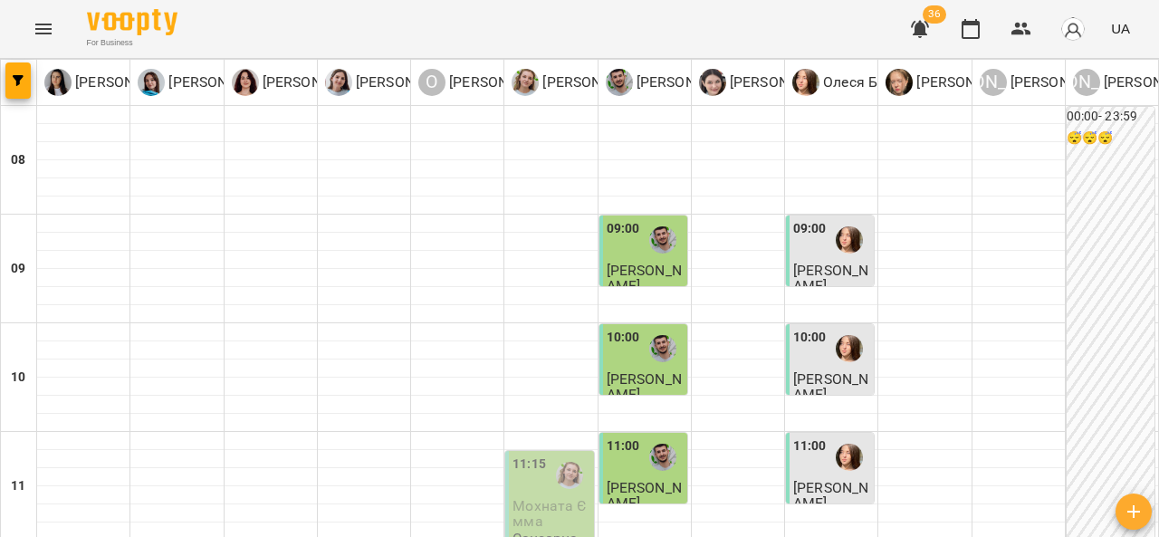
scroll to position [333, 0]
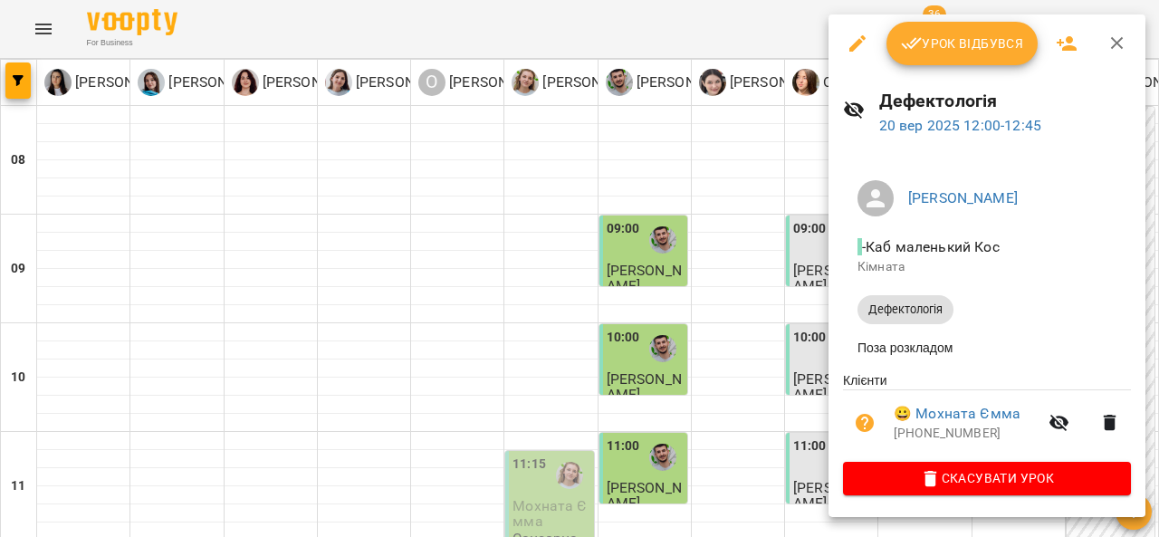
click at [999, 412] on link "😀 Мохната Ємма" at bounding box center [957, 414] width 127 height 22
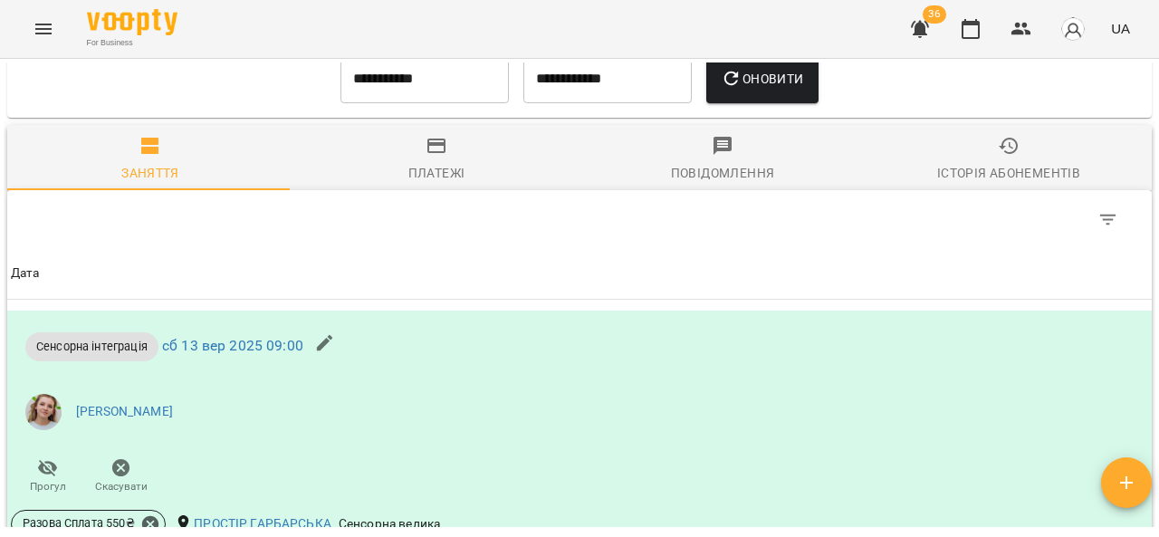
click at [445, 184] on span "Платежі" at bounding box center [436, 159] width 264 height 49
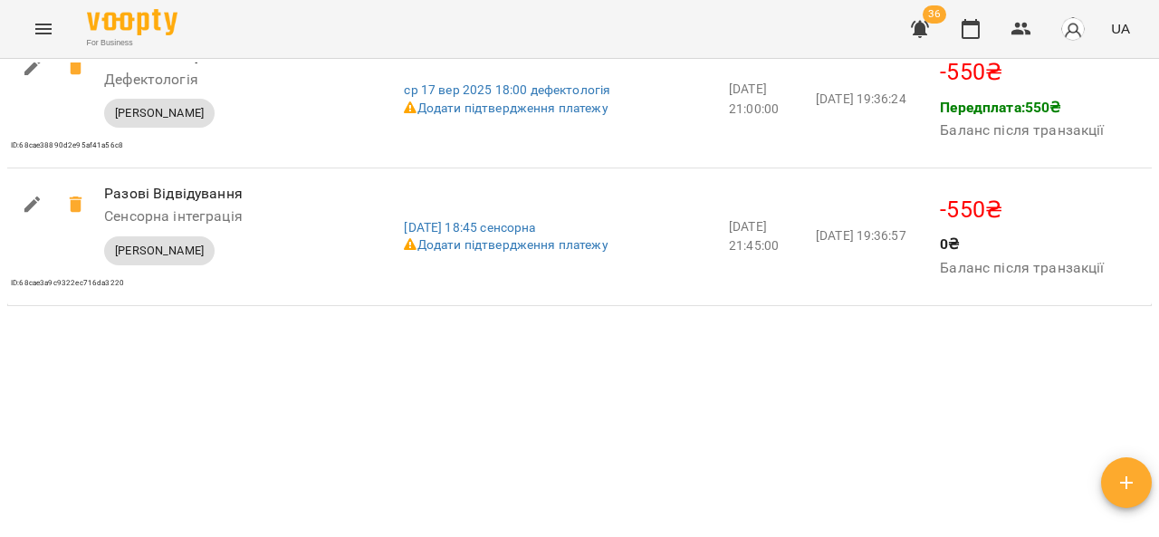
scroll to position [2186, 0]
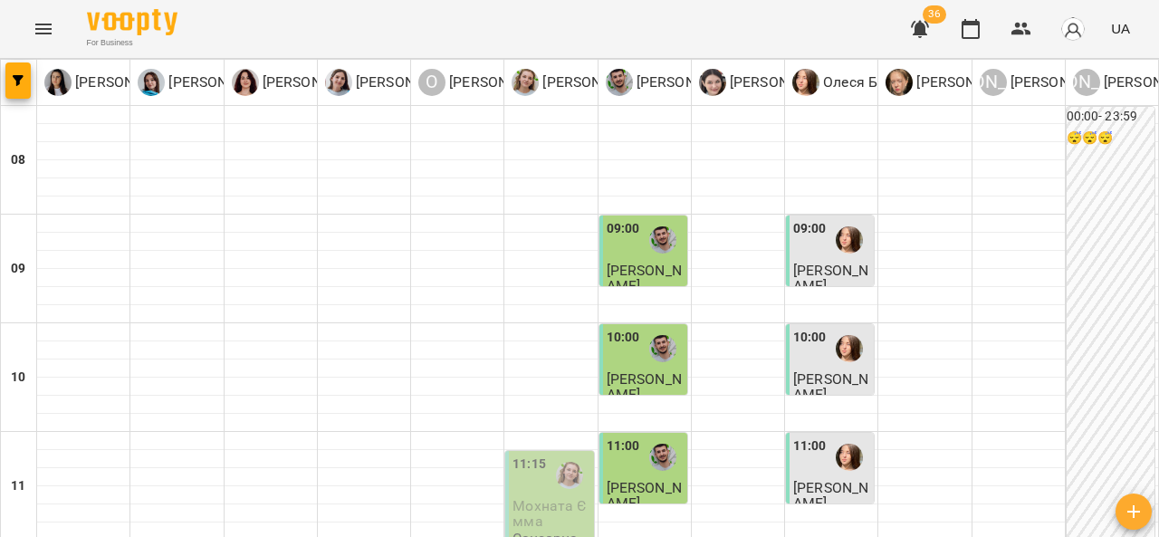
scroll to position [230, 0]
click at [834, 436] on div at bounding box center [849, 457] width 42 height 42
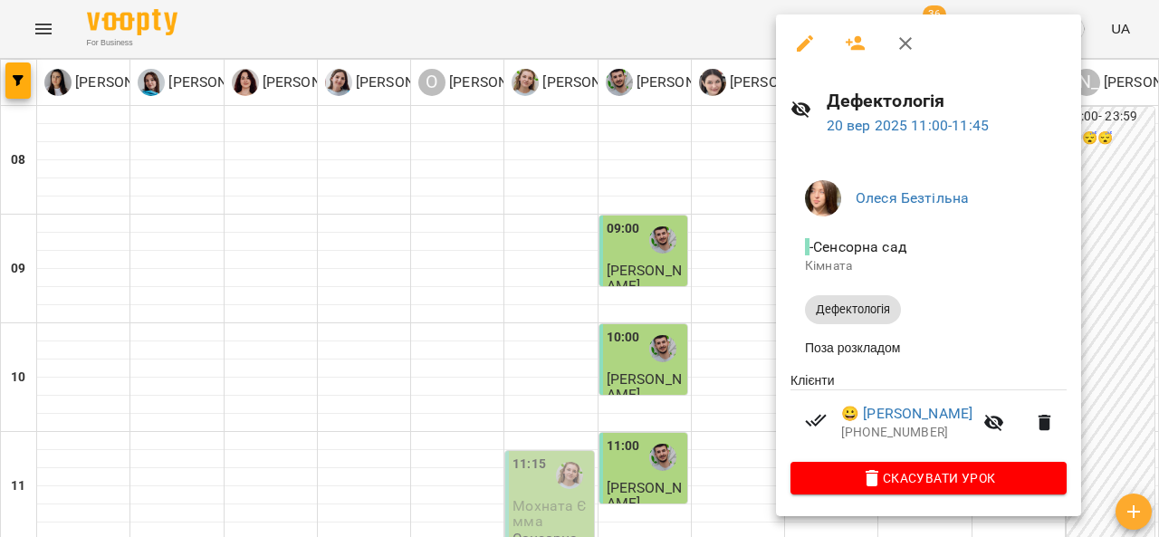
click at [902, 36] on icon "button" at bounding box center [906, 44] width 22 height 22
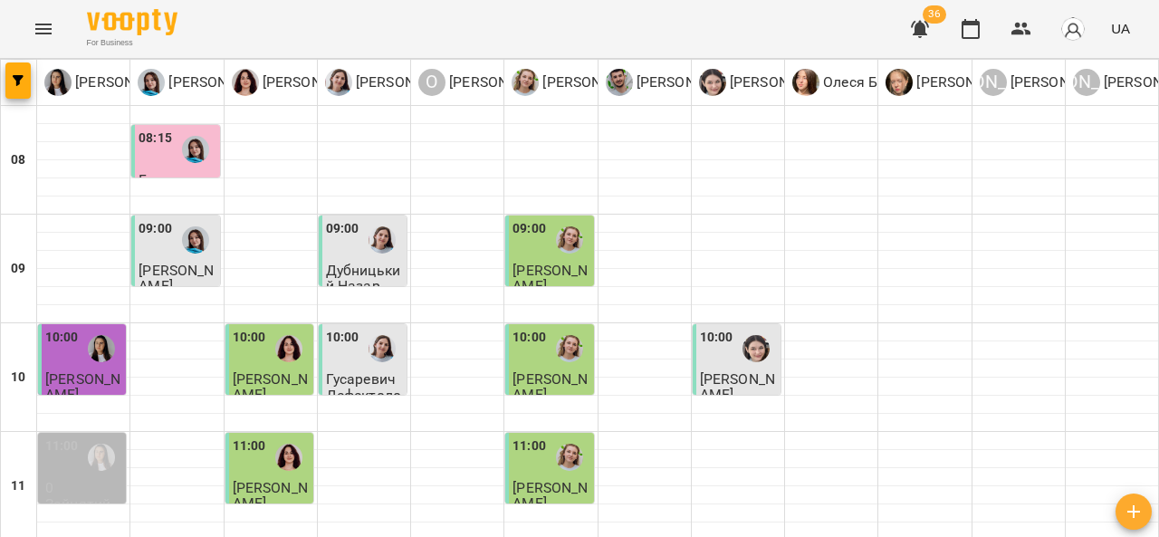
scroll to position [499, 0]
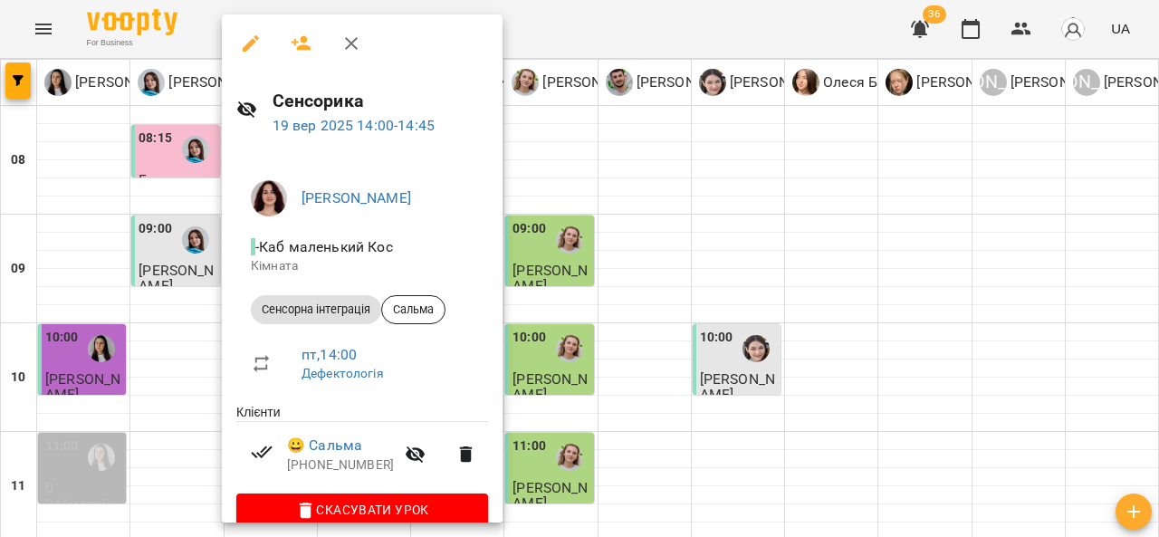
click at [360, 36] on icon "button" at bounding box center [351, 44] width 22 height 22
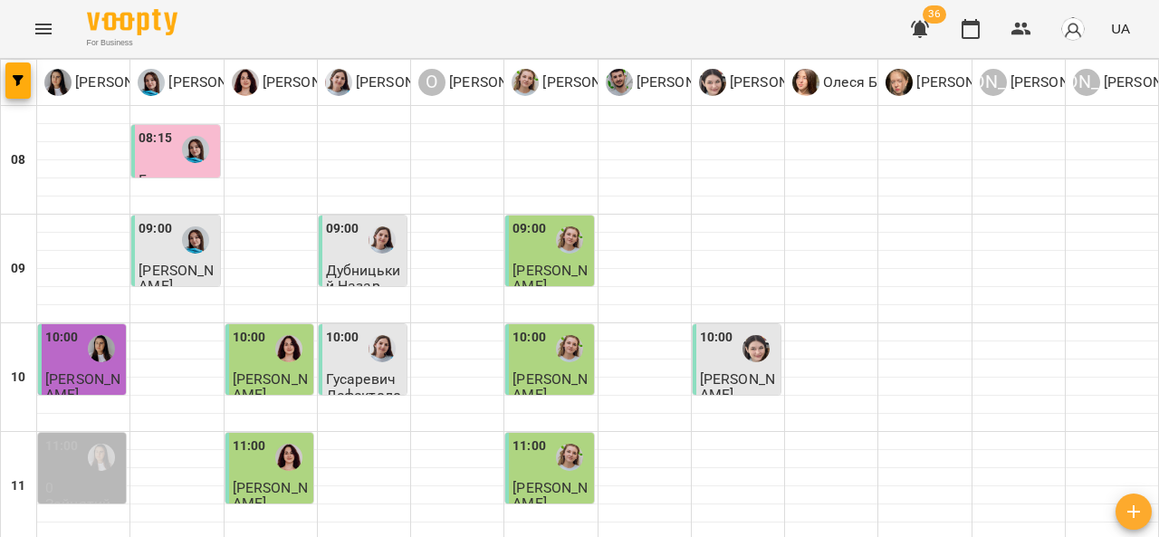
scroll to position [578, 0]
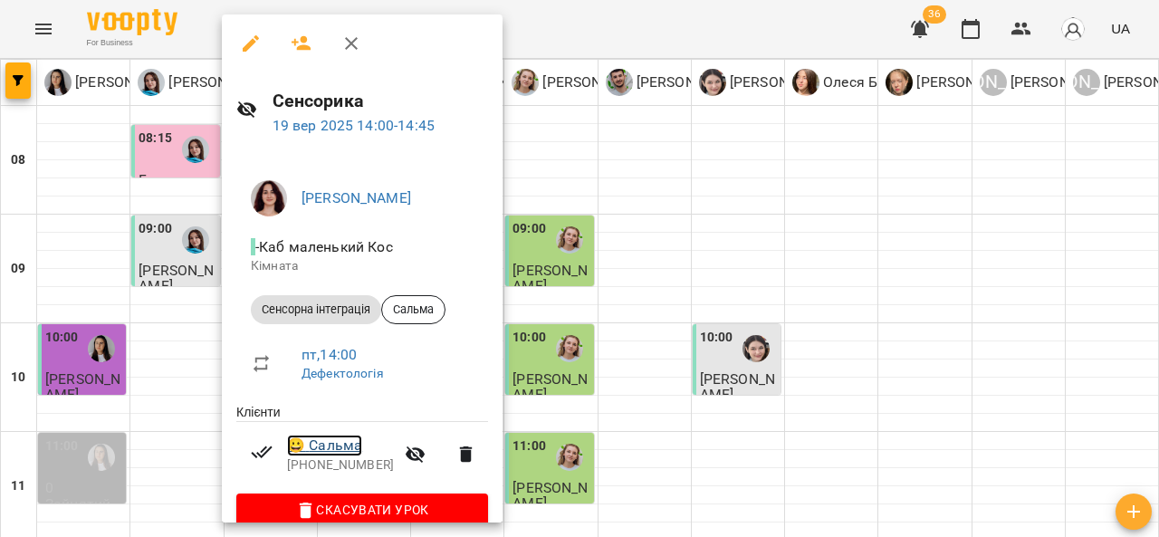
click at [343, 440] on link "😀 Сальма" at bounding box center [324, 446] width 75 height 22
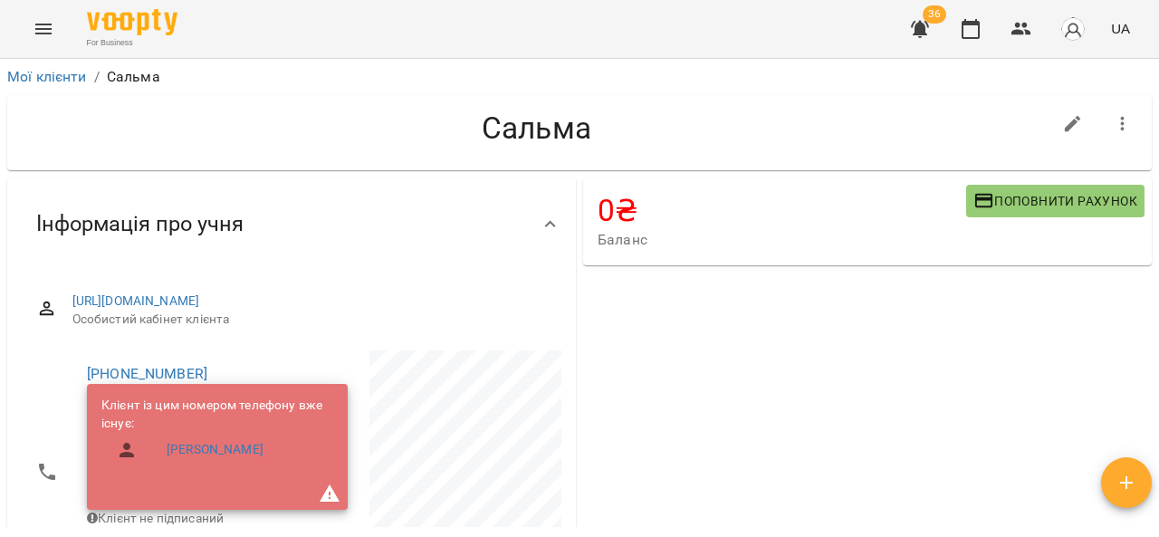
click at [38, 25] on icon "Menu" at bounding box center [43, 29] width 16 height 11
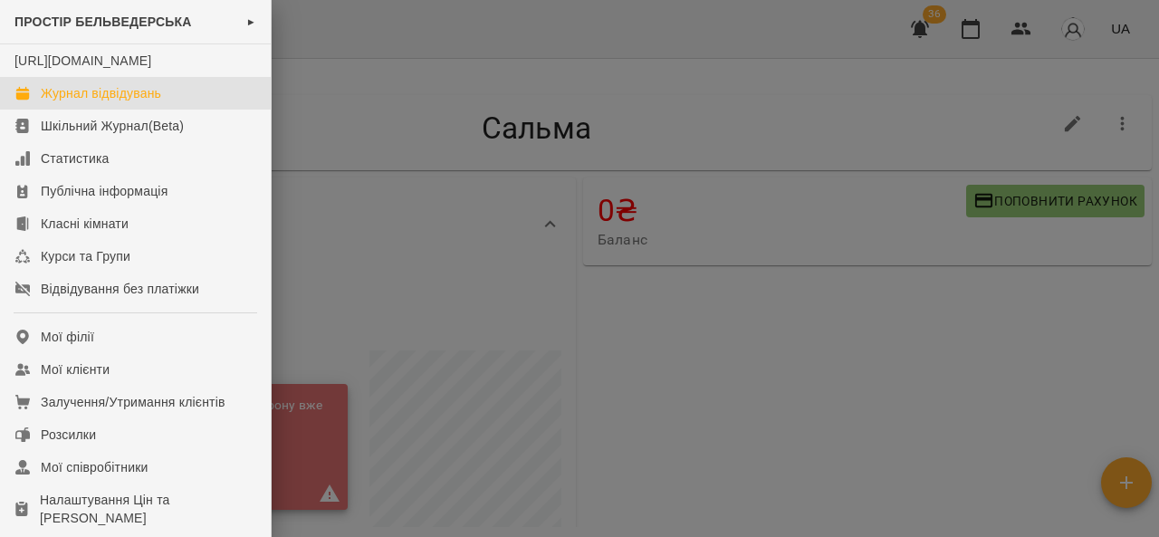
click at [167, 110] on link "Журнал відвідувань" at bounding box center [135, 93] width 271 height 33
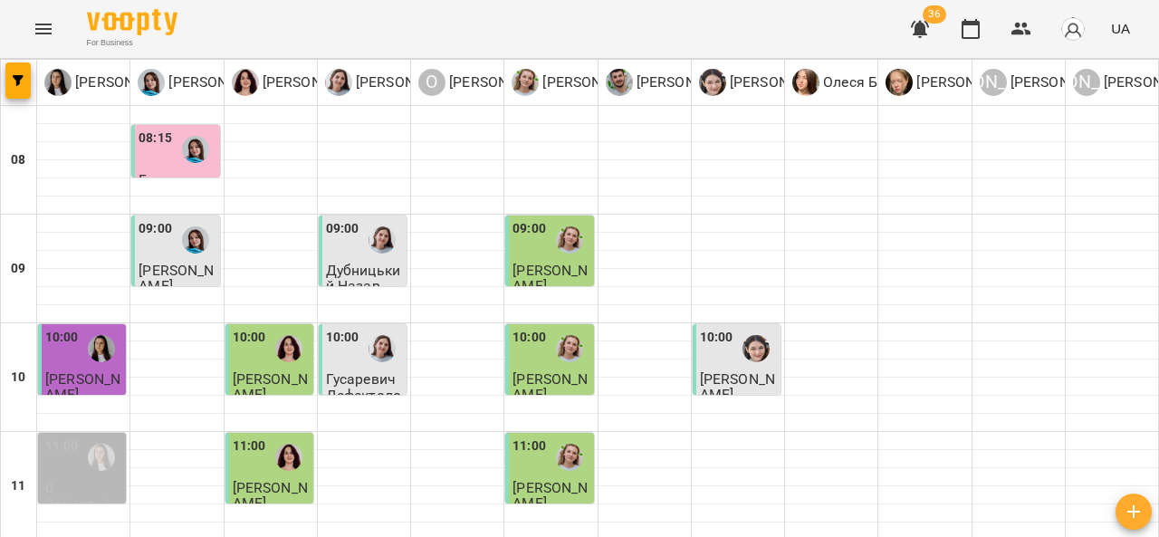
scroll to position [522, 0]
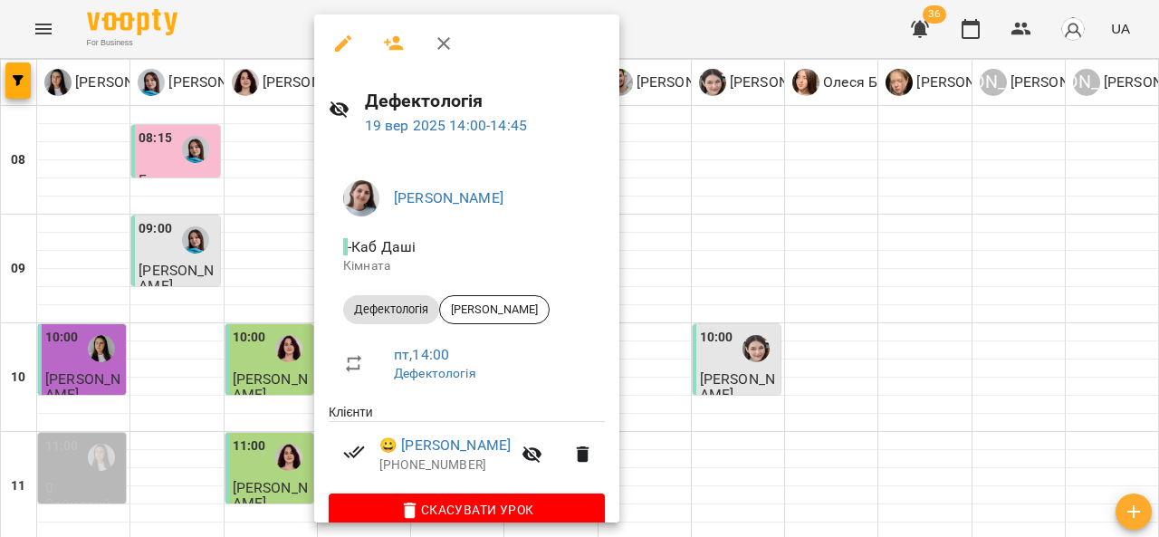
click at [447, 39] on icon "button" at bounding box center [443, 43] width 13 height 13
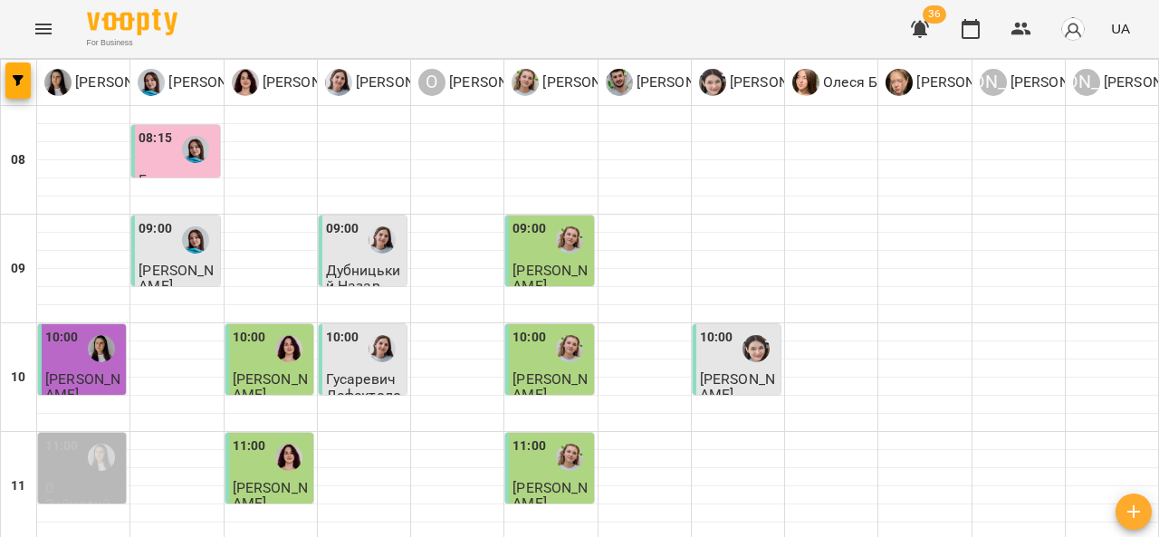
scroll to position [626, 0]
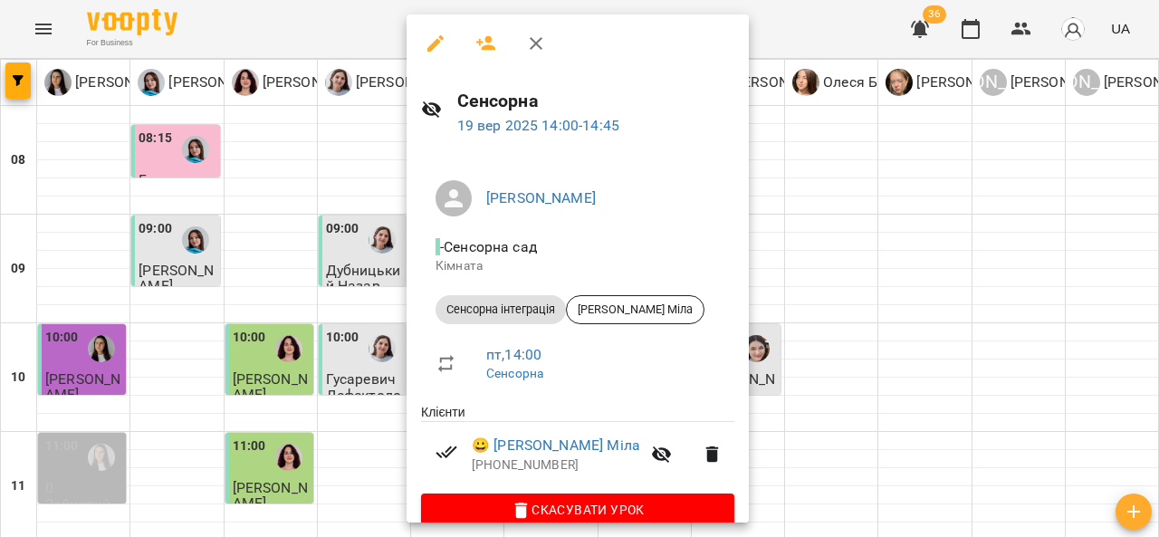
click at [535, 36] on icon "button" at bounding box center [536, 44] width 22 height 22
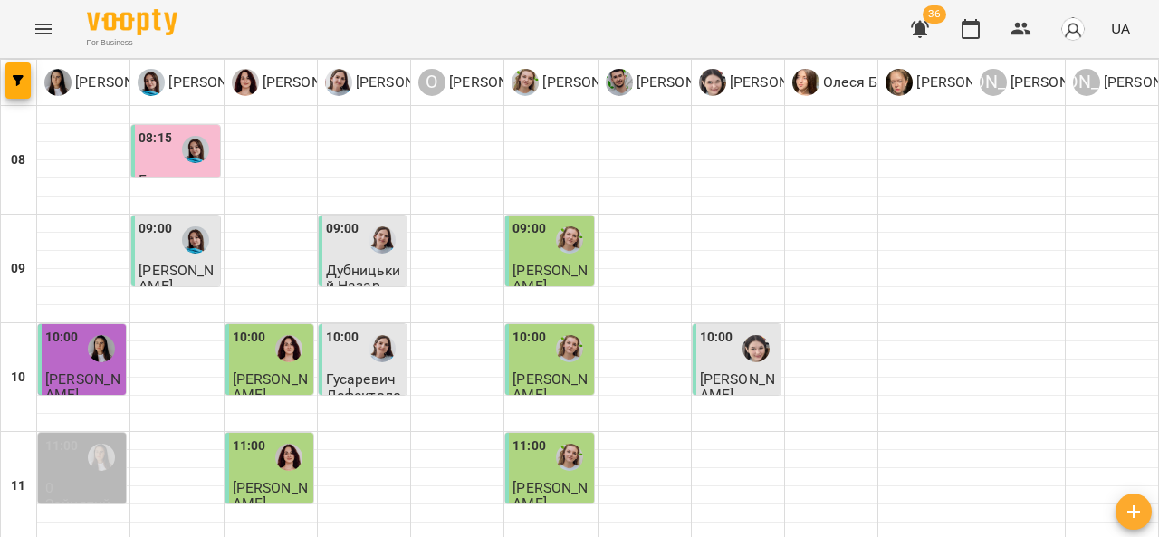
scroll to position [600, 0]
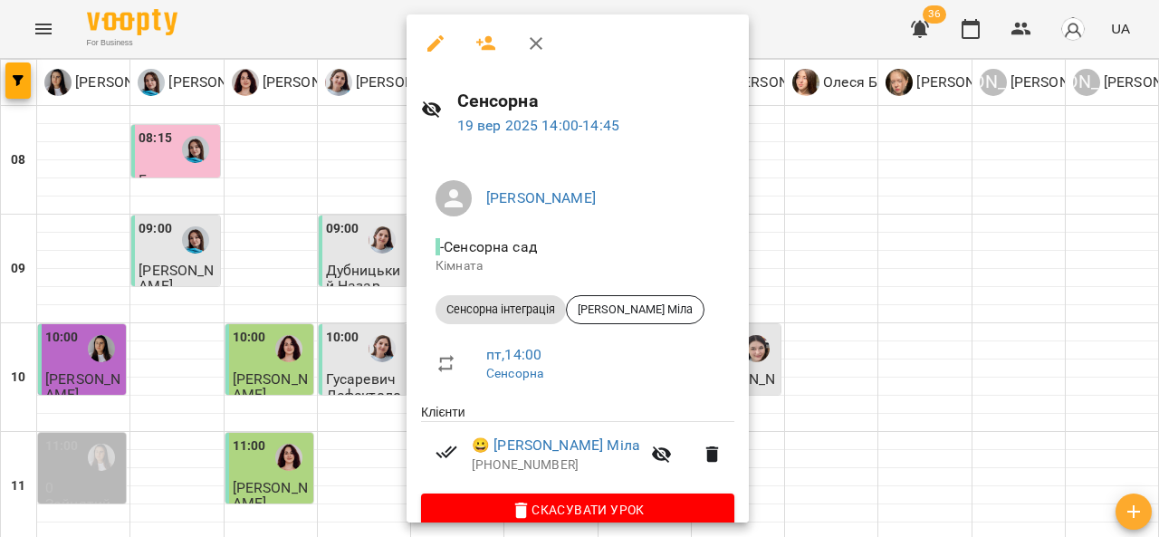
click at [534, 31] on button "button" at bounding box center [535, 43] width 43 height 43
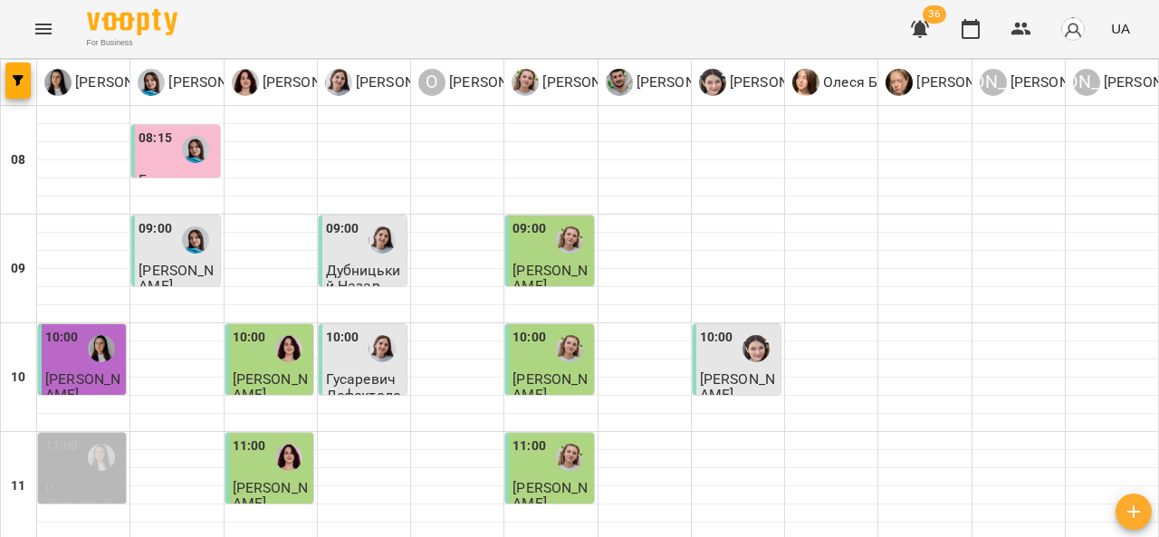
scroll to position [679, 0]
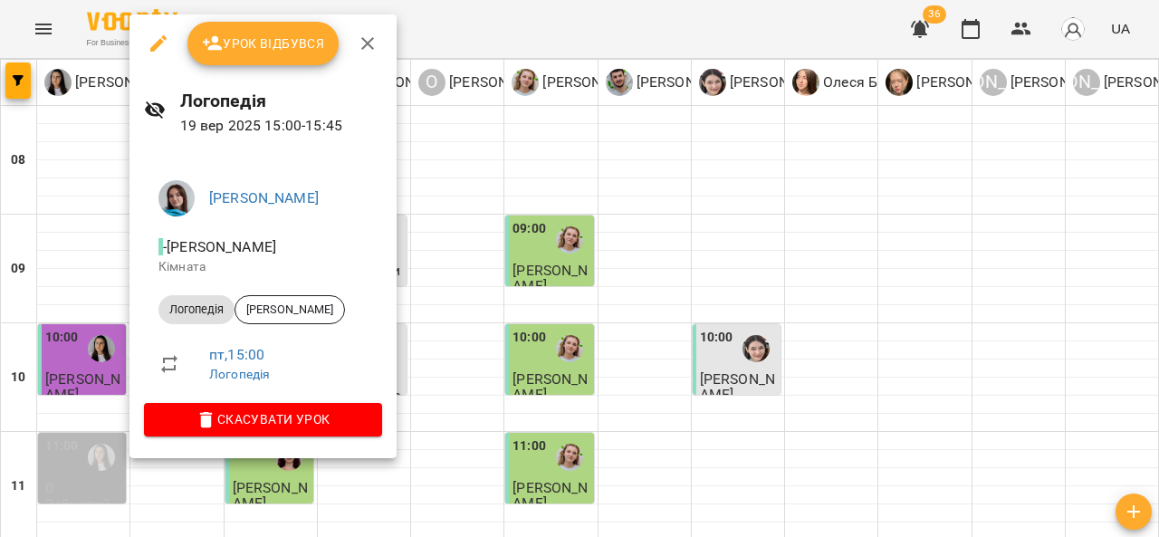
click at [369, 45] on icon "button" at bounding box center [368, 44] width 22 height 22
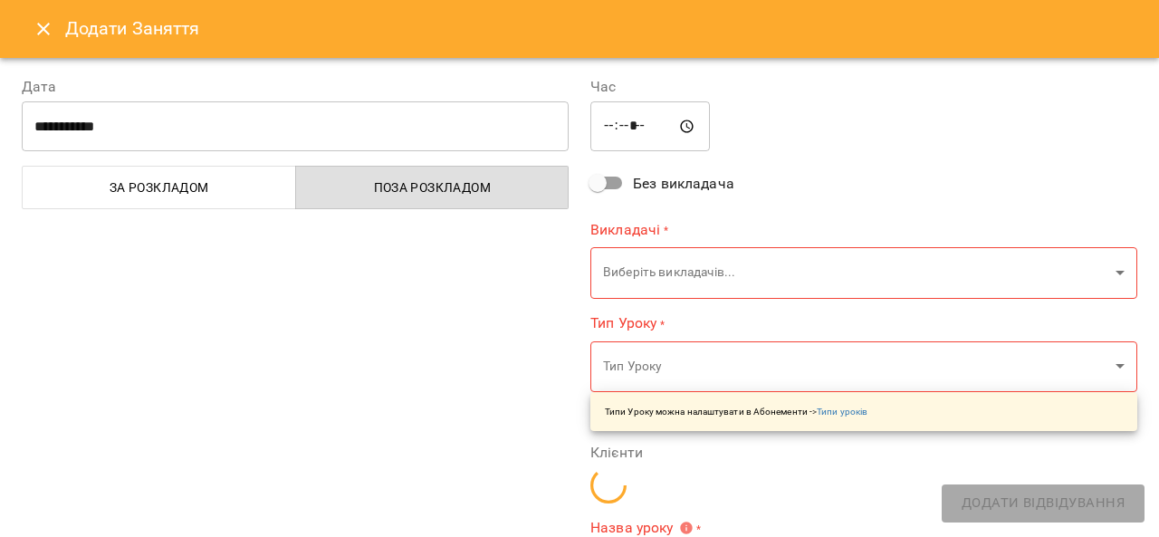
type input "**********"
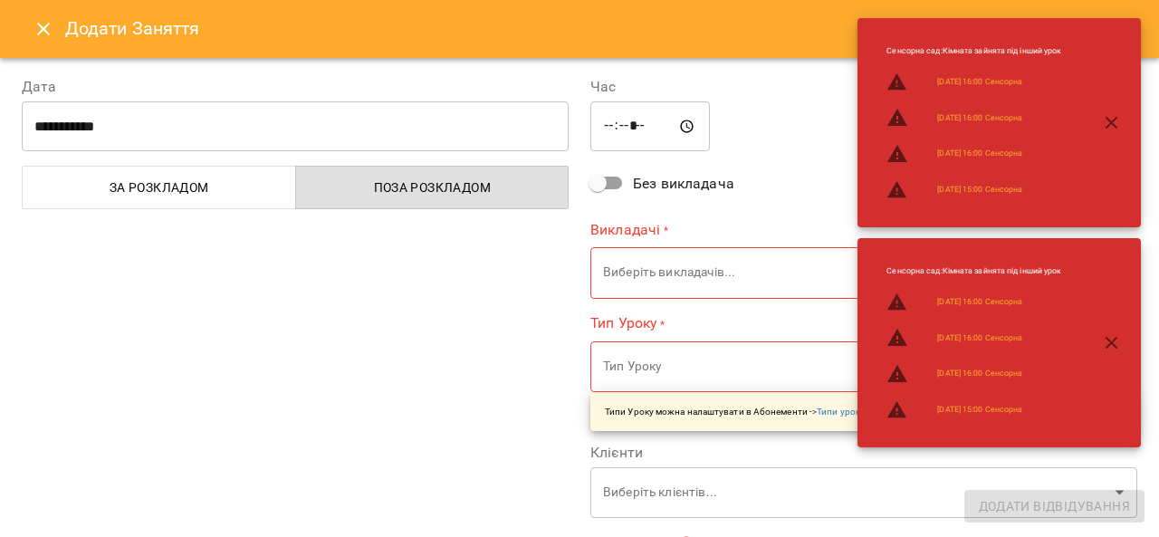
click at [40, 34] on icon "Close" at bounding box center [44, 29] width 22 height 22
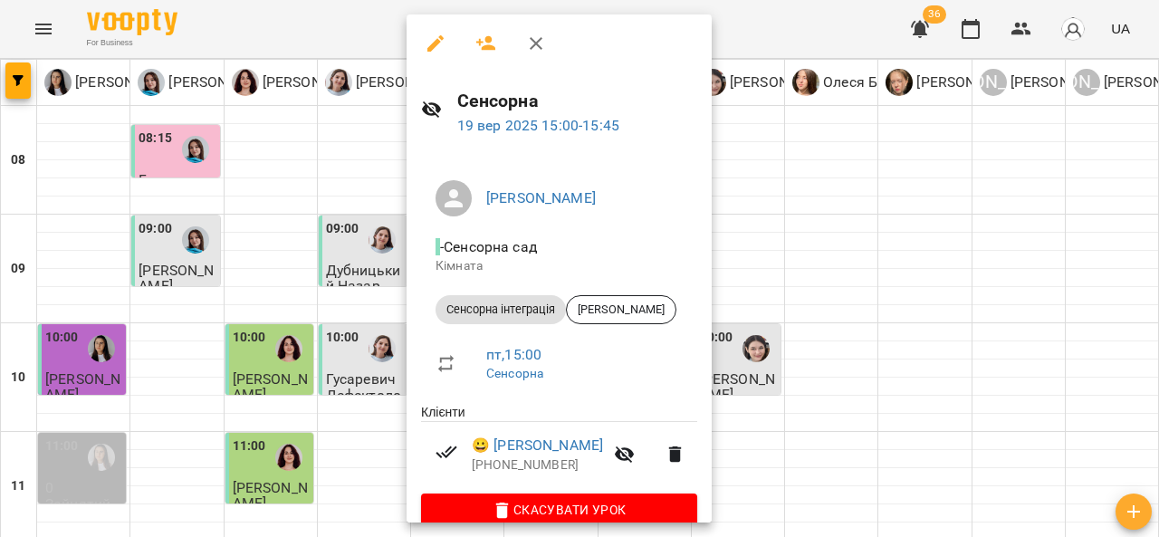
click at [535, 45] on icon "button" at bounding box center [536, 44] width 22 height 22
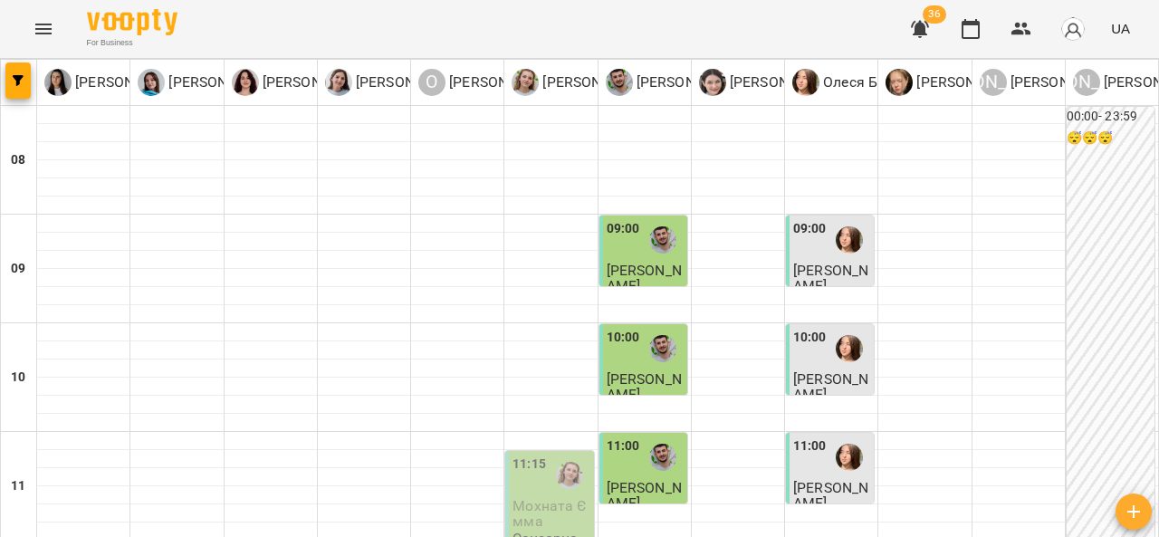
scroll to position [398, 0]
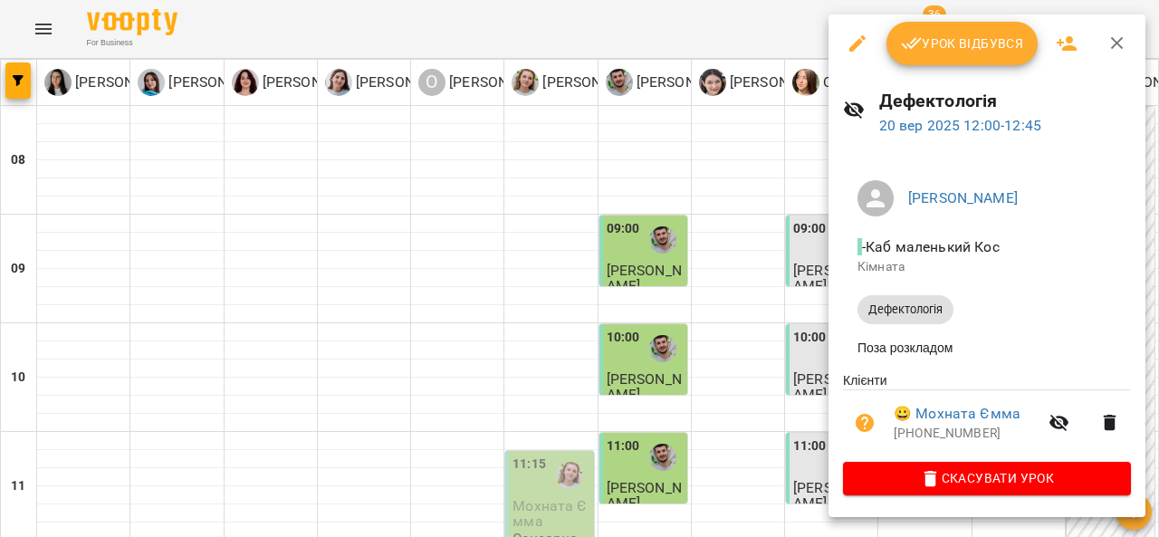
click at [1123, 43] on icon "button" at bounding box center [1117, 44] width 22 height 22
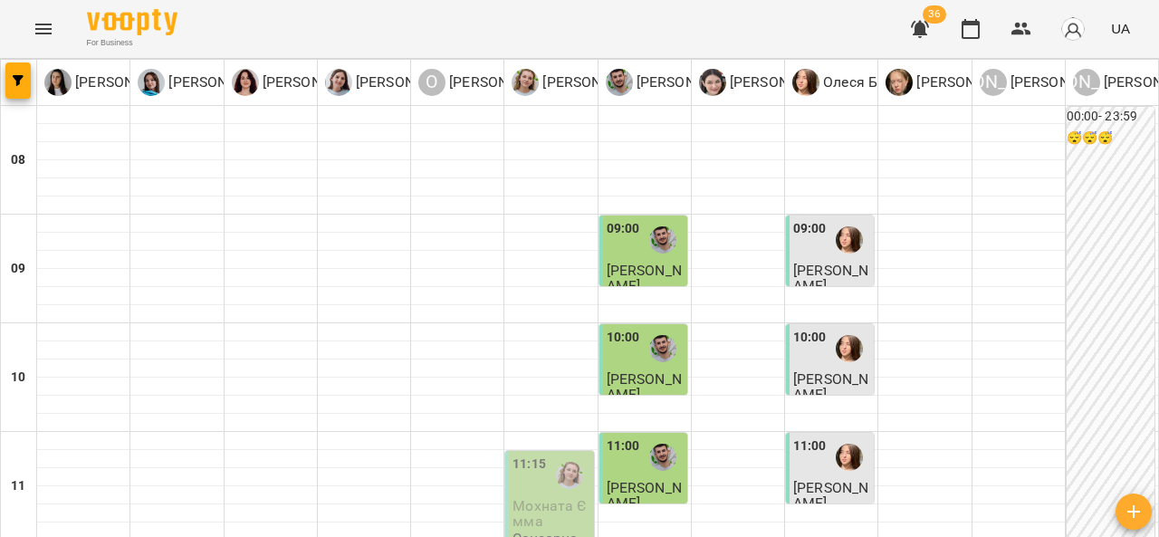
scroll to position [304, 0]
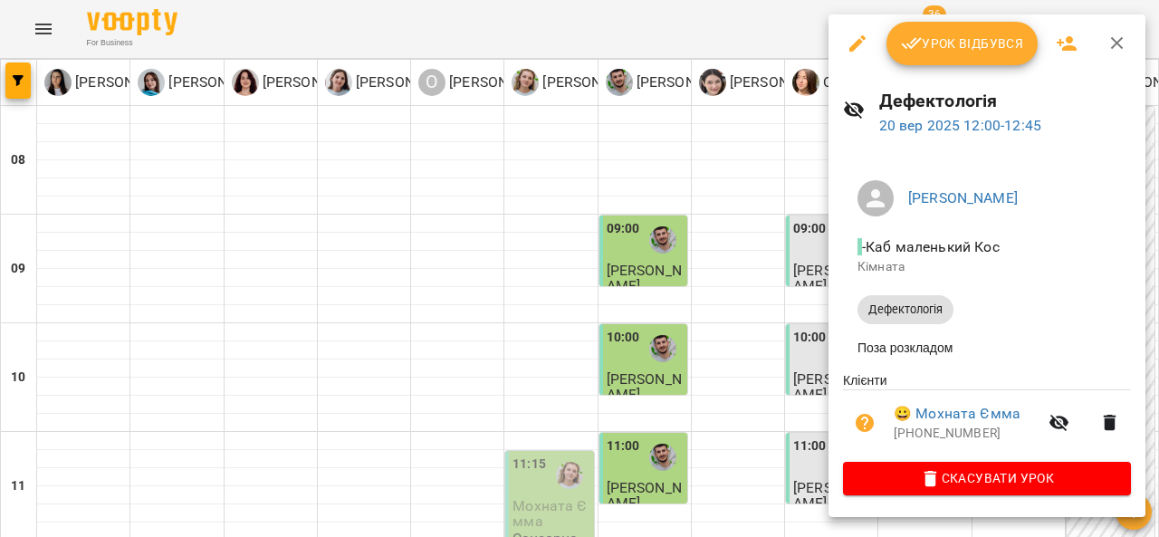
click at [1124, 39] on icon "button" at bounding box center [1117, 44] width 22 height 22
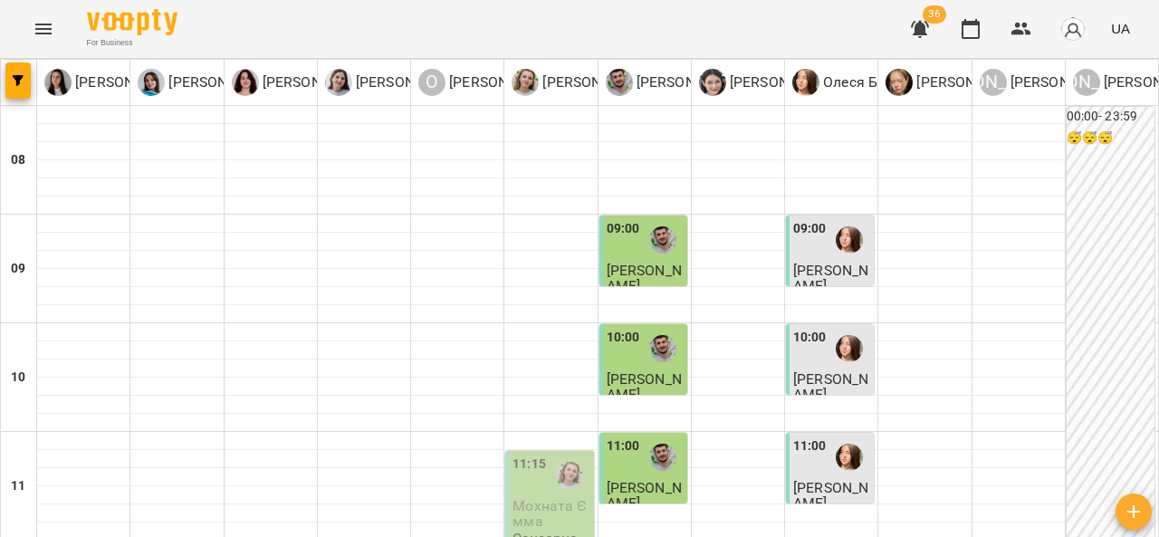
scroll to position [364, 0]
type input "**********"
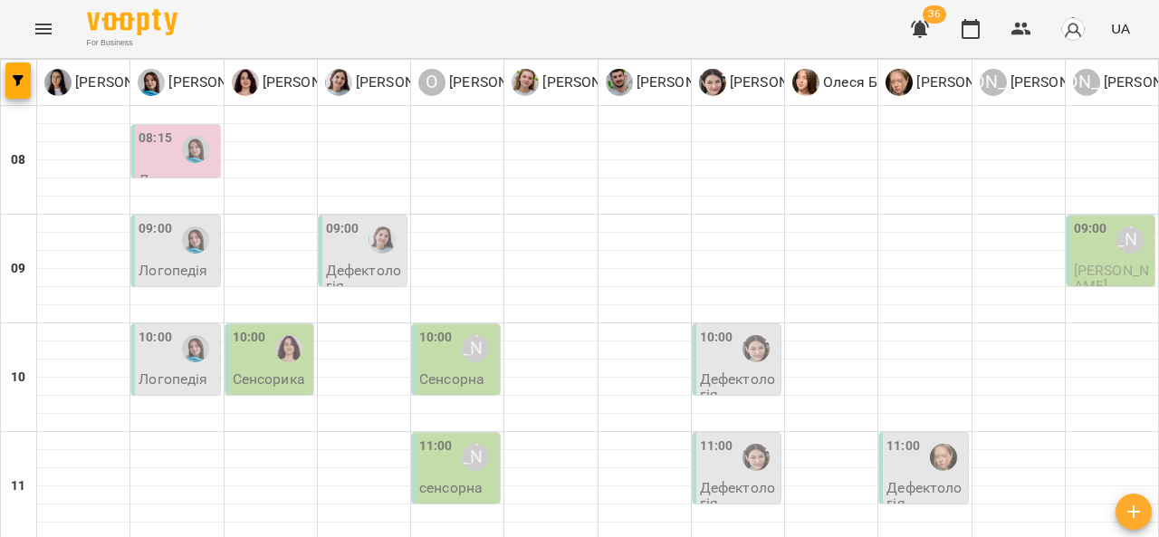
scroll to position [747, 0]
type input "**********"
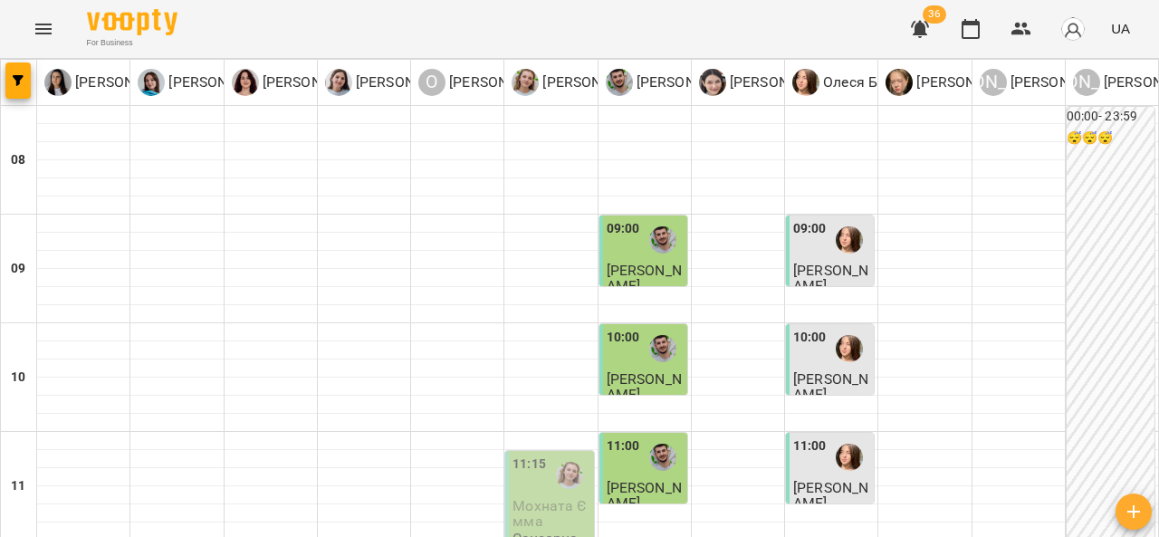
scroll to position [324, 0]
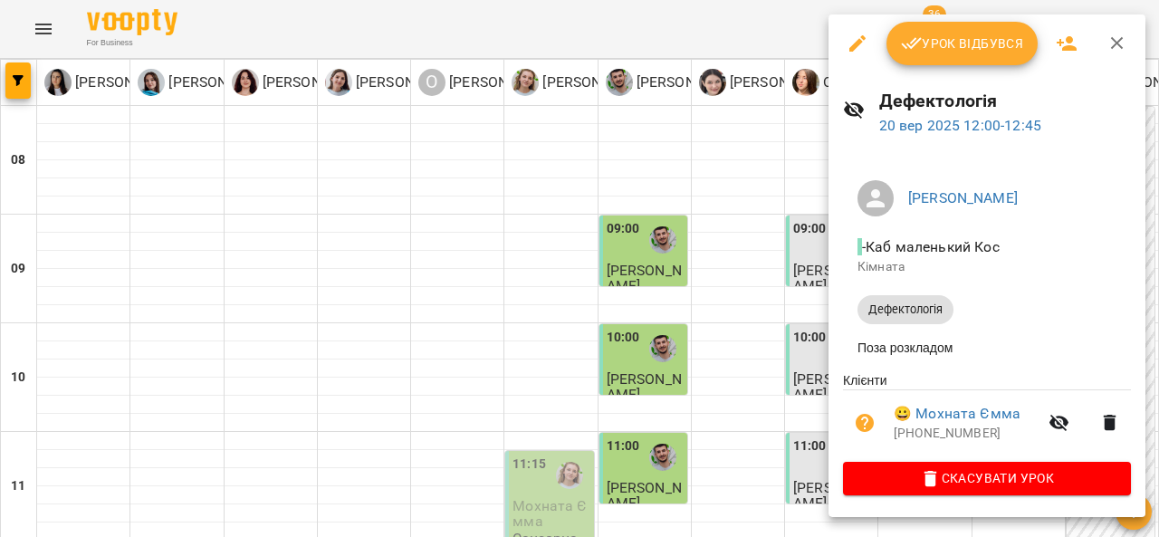
click at [1121, 45] on icon "button" at bounding box center [1117, 44] width 22 height 22
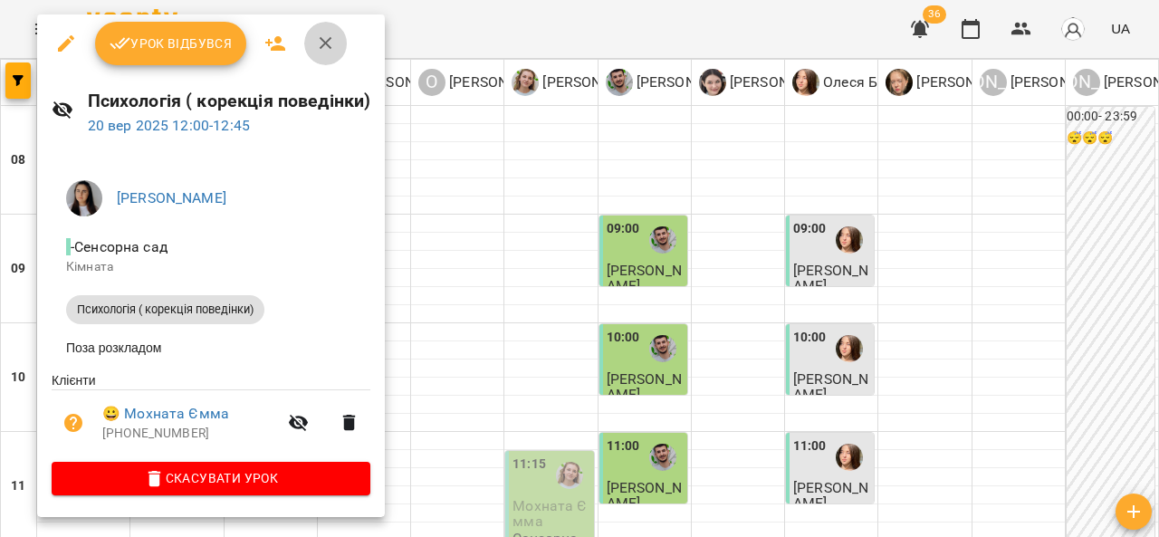
click at [332, 40] on icon "button" at bounding box center [326, 44] width 22 height 22
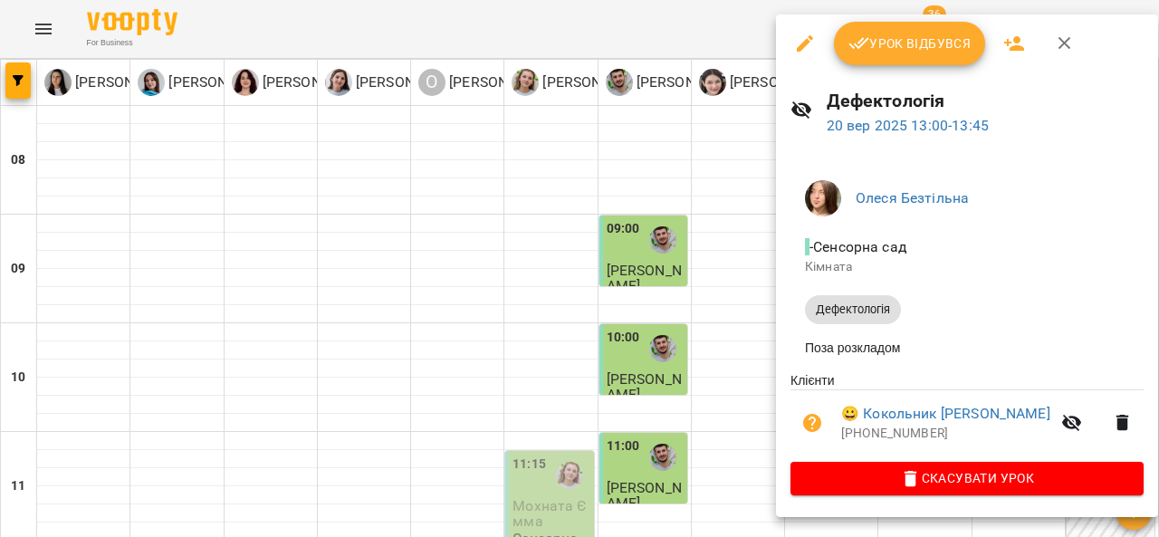
click at [1063, 46] on icon "button" at bounding box center [1065, 44] width 22 height 22
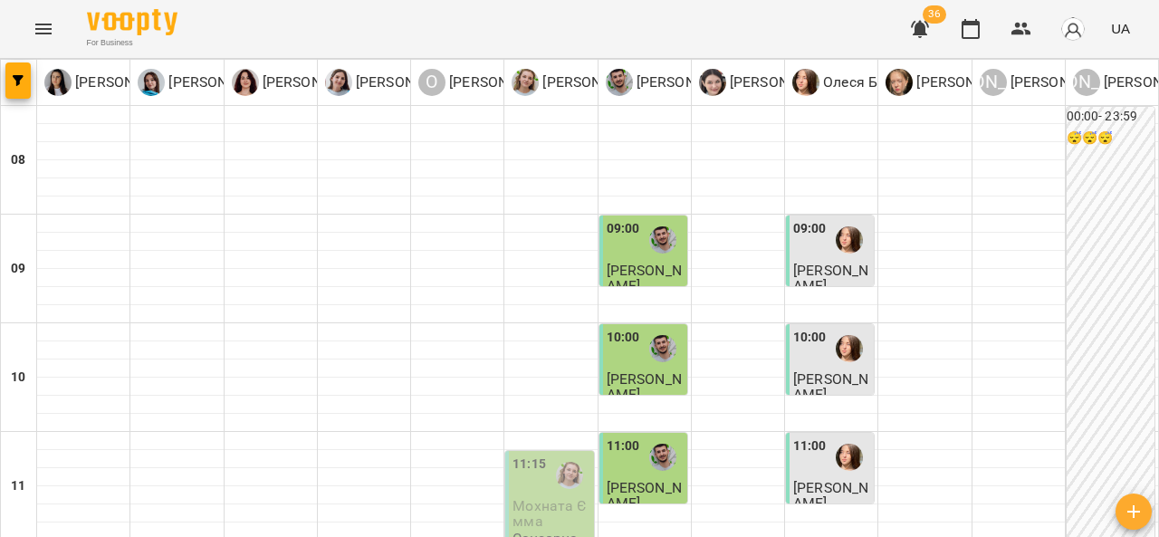
scroll to position [441, 0]
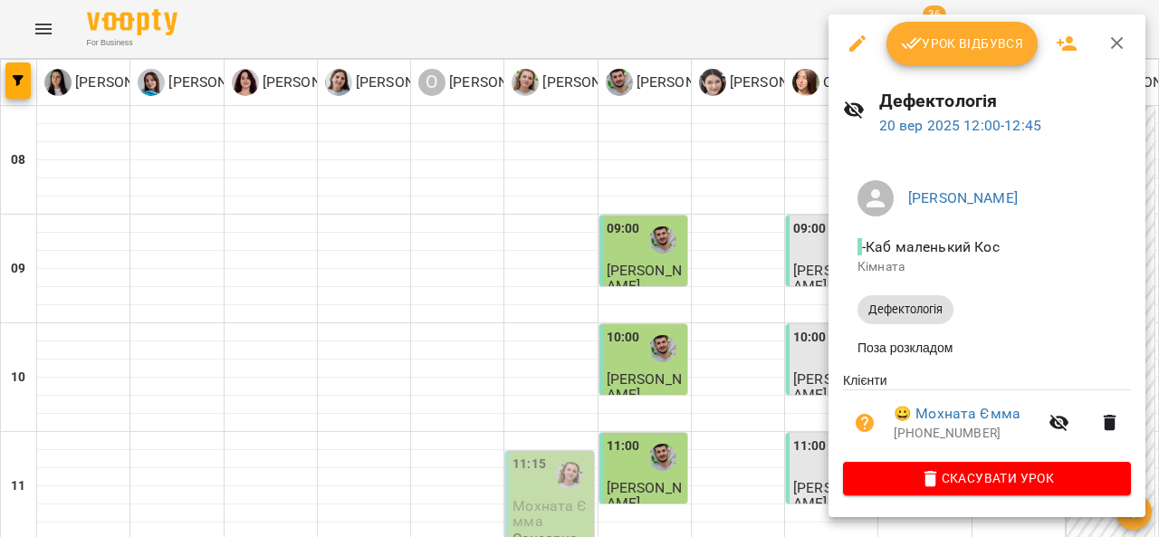
click at [1124, 33] on icon "button" at bounding box center [1117, 44] width 22 height 22
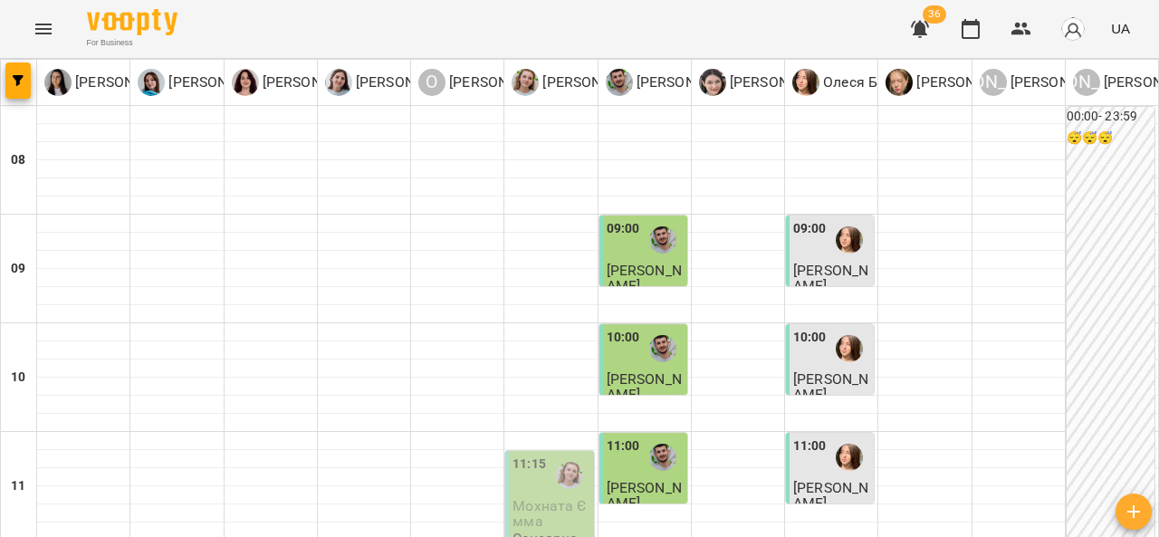
scroll to position [288, 0]
click at [549, 497] on span "Мохната Ємма" at bounding box center [549, 513] width 74 height 33
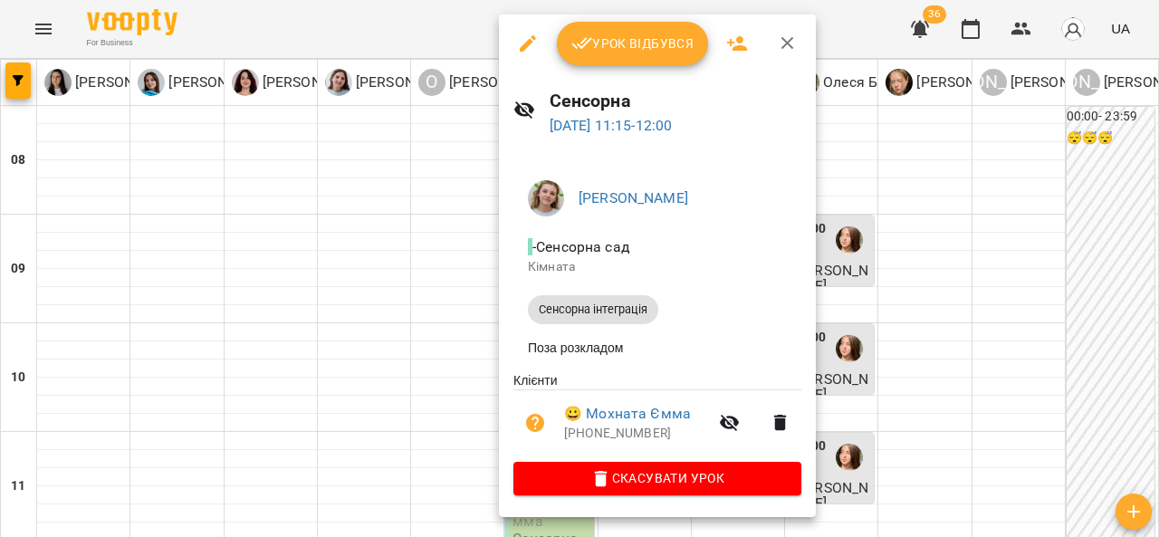
click at [656, 43] on span "Урок відбувся" at bounding box center [632, 44] width 123 height 22
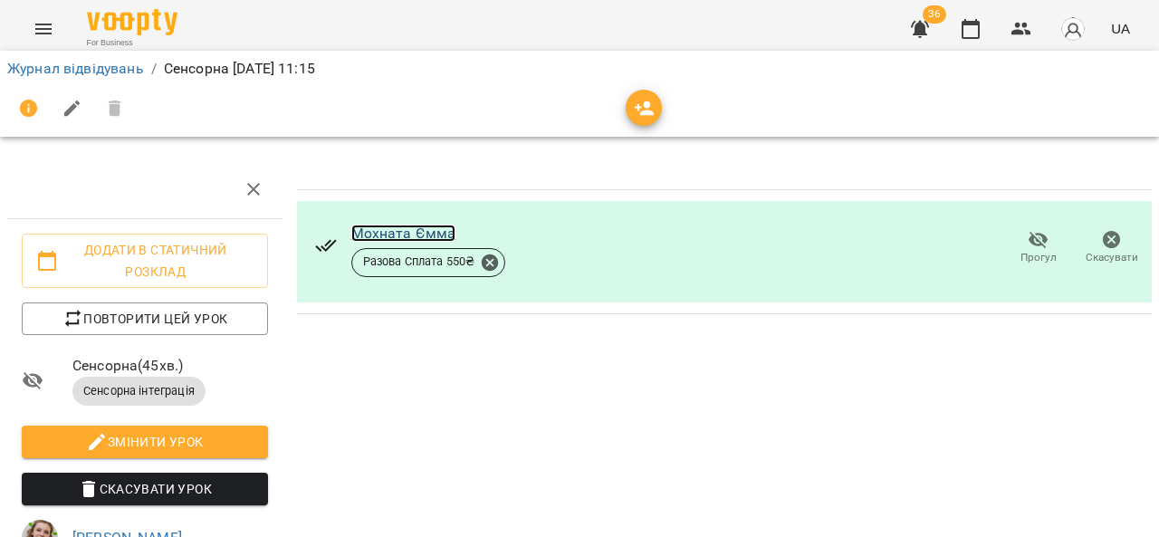
click at [429, 226] on link "Мохната Ємма" at bounding box center [403, 233] width 105 height 17
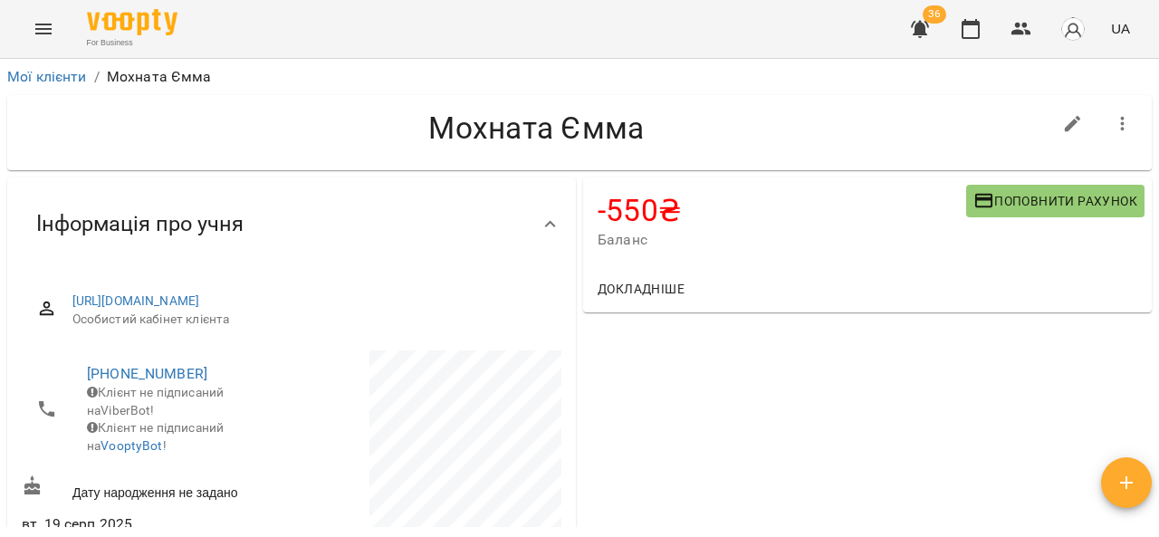
click at [1047, 203] on span "Поповнити рахунок" at bounding box center [1055, 201] width 164 height 22
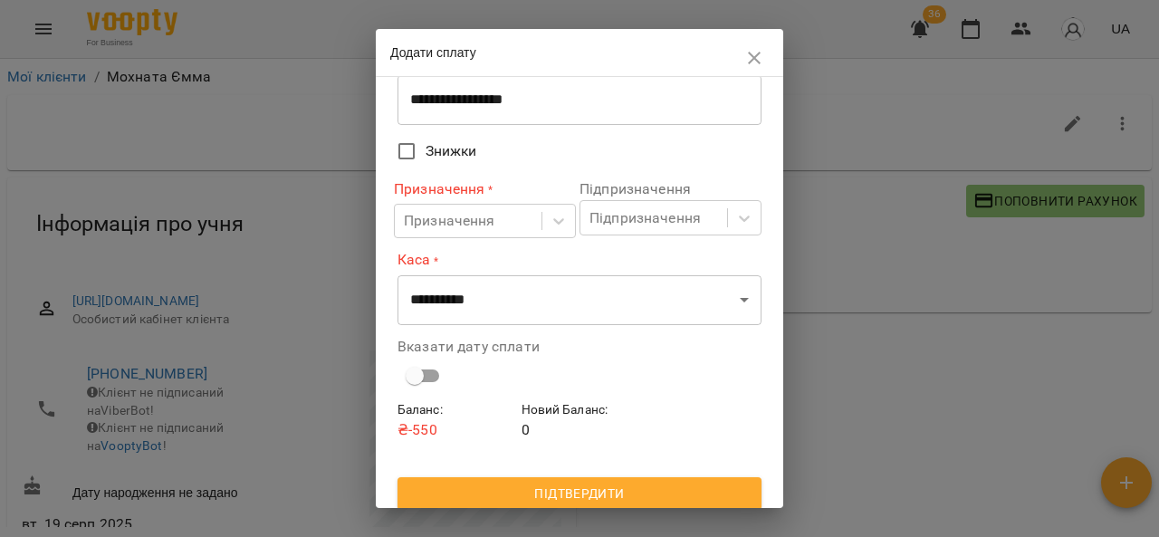
scroll to position [129, 0]
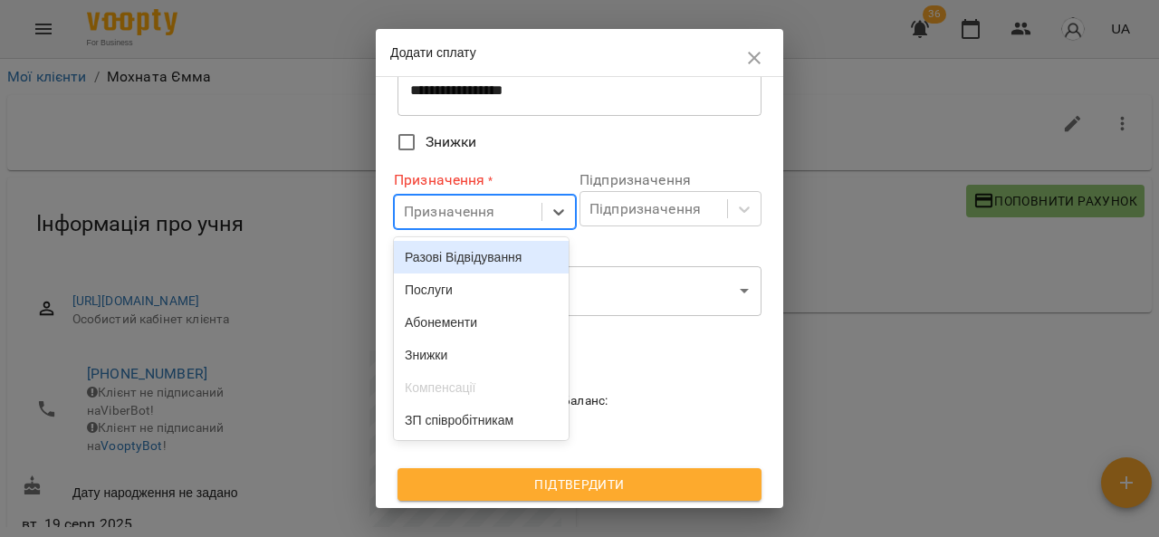
click at [519, 292] on div "Послуги" at bounding box center [481, 289] width 175 height 33
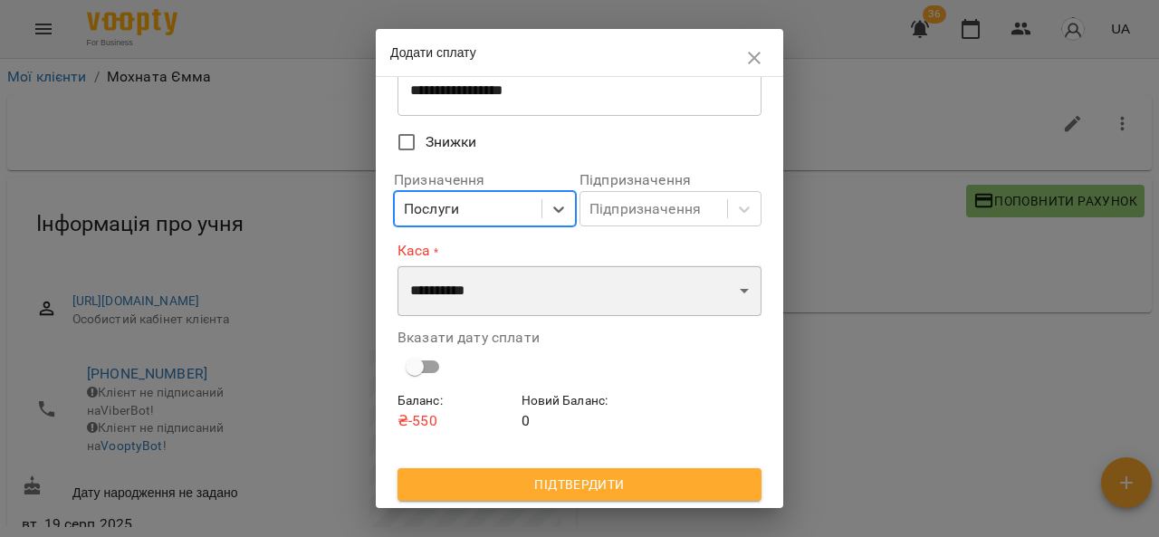
click at [716, 291] on select "**********" at bounding box center [579, 290] width 364 height 51
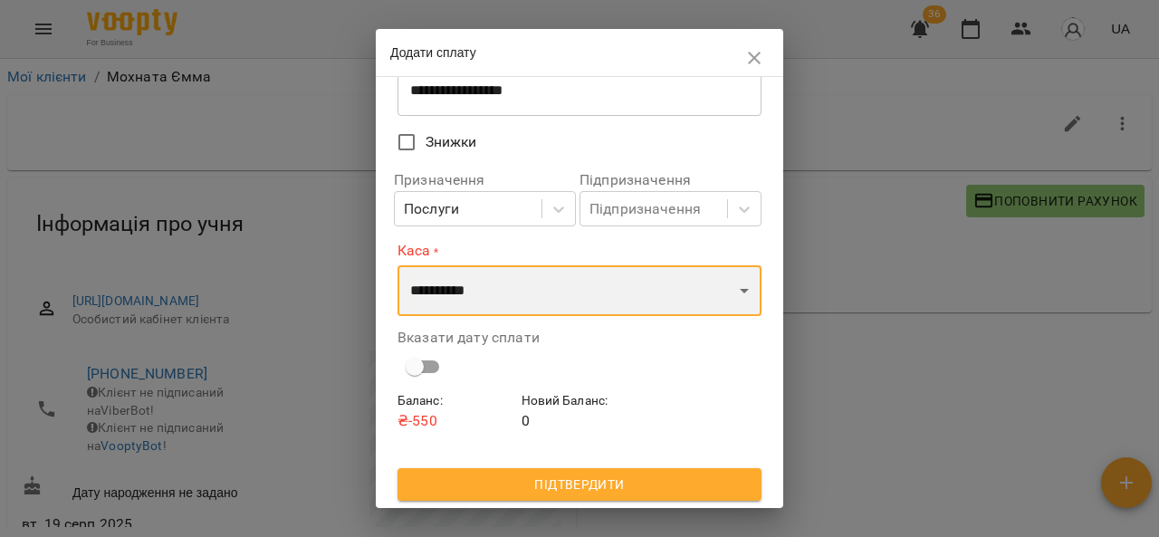
select select "****"
click at [397, 265] on select "**********" at bounding box center [579, 290] width 364 height 51
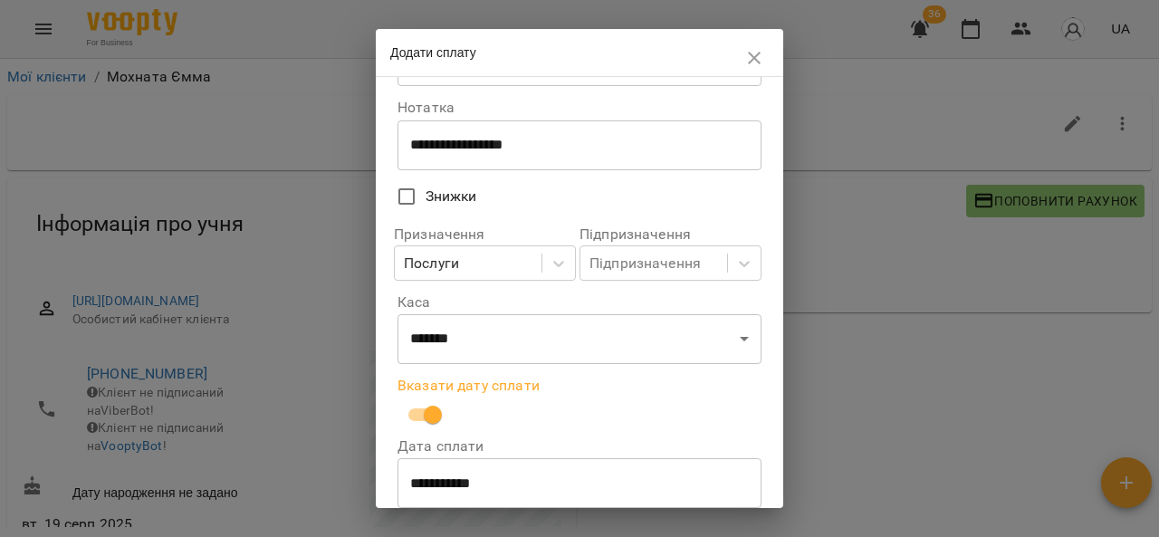
scroll to position [200, 0]
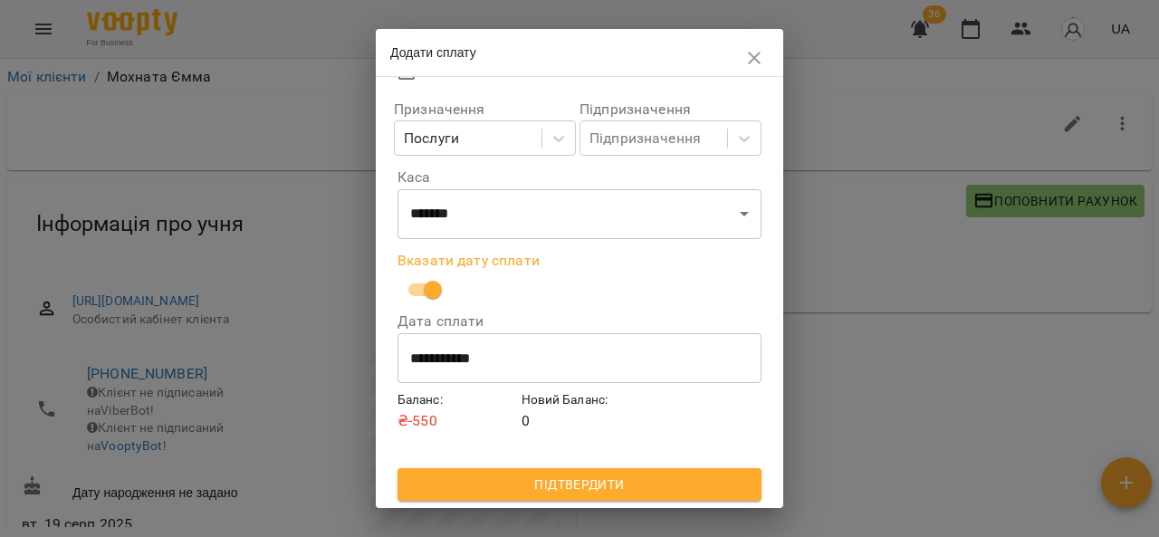
click at [627, 483] on span "Підтвердити" at bounding box center [579, 485] width 335 height 22
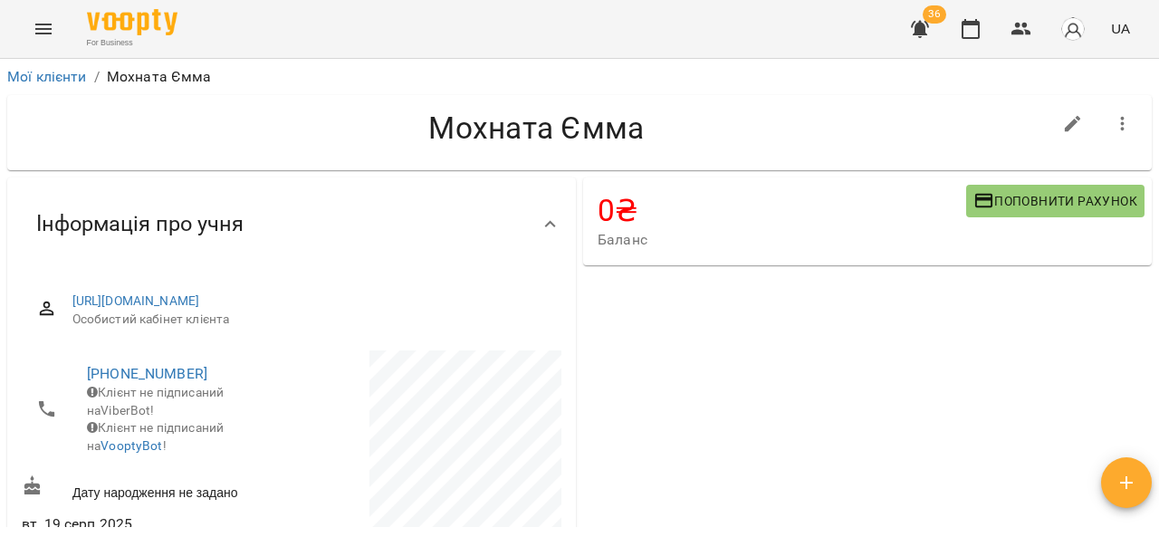
click at [29, 30] on button "Menu" at bounding box center [43, 28] width 43 height 43
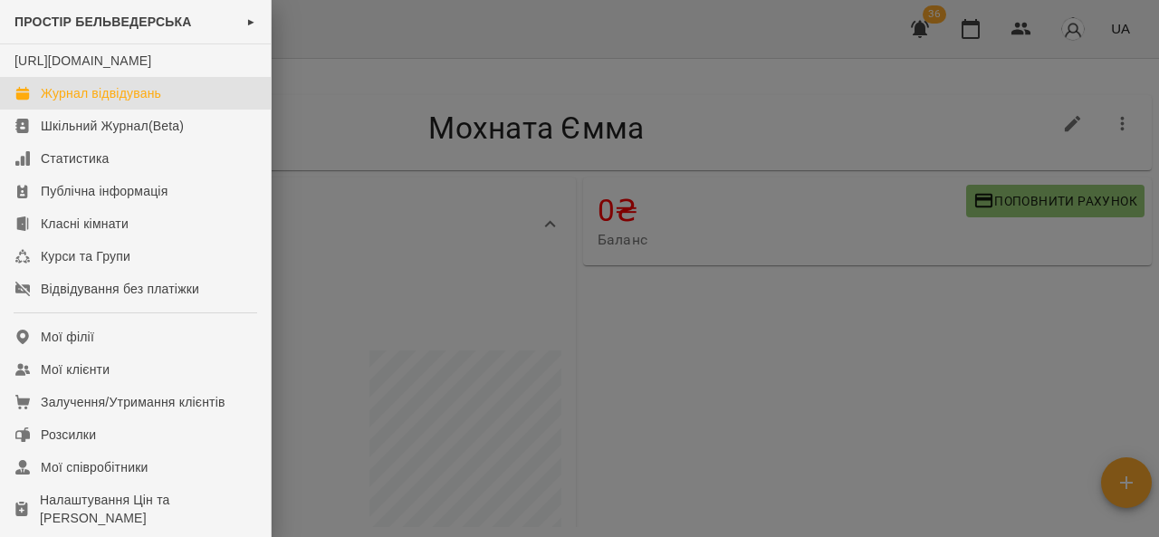
click at [192, 107] on link "Журнал відвідувань" at bounding box center [135, 93] width 271 height 33
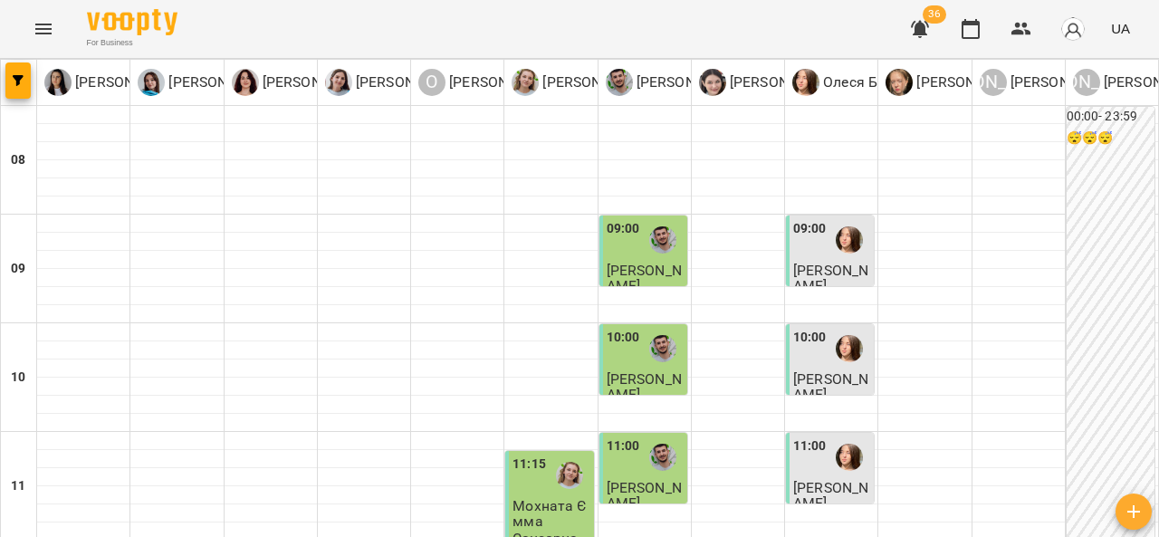
scroll to position [300, 0]
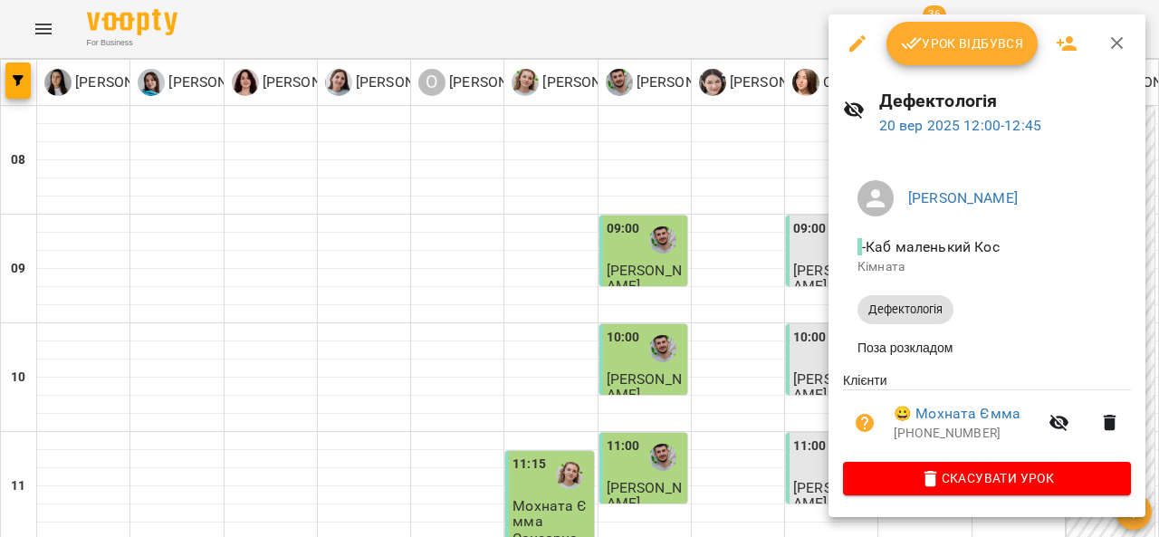
click at [963, 54] on button "Урок відбувся" at bounding box center [962, 43] width 152 height 43
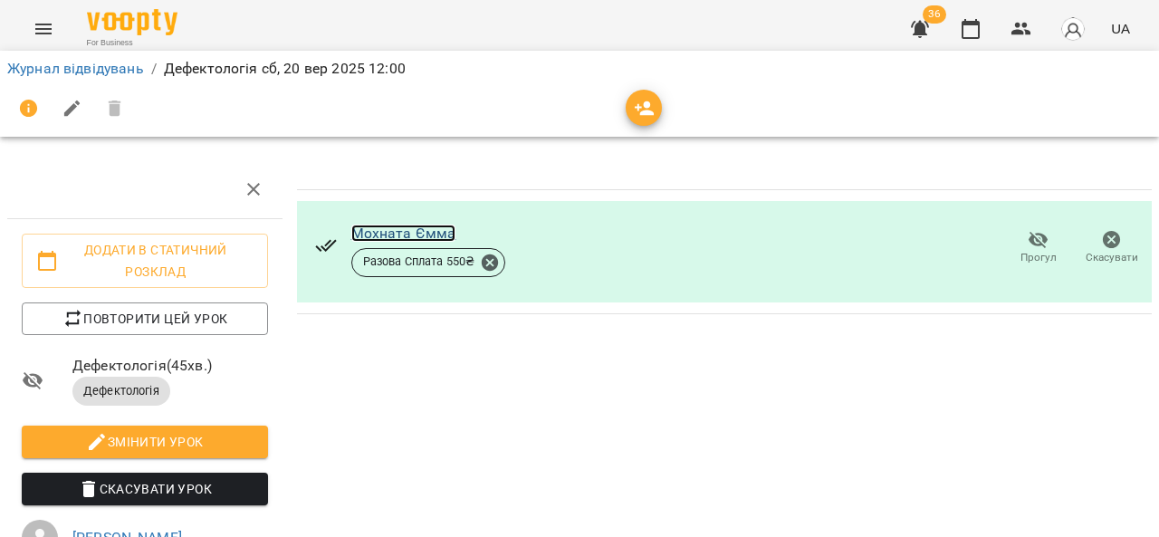
click at [399, 225] on link "Мохната Ємма" at bounding box center [403, 233] width 105 height 17
click at [43, 34] on icon "Menu" at bounding box center [44, 29] width 22 height 22
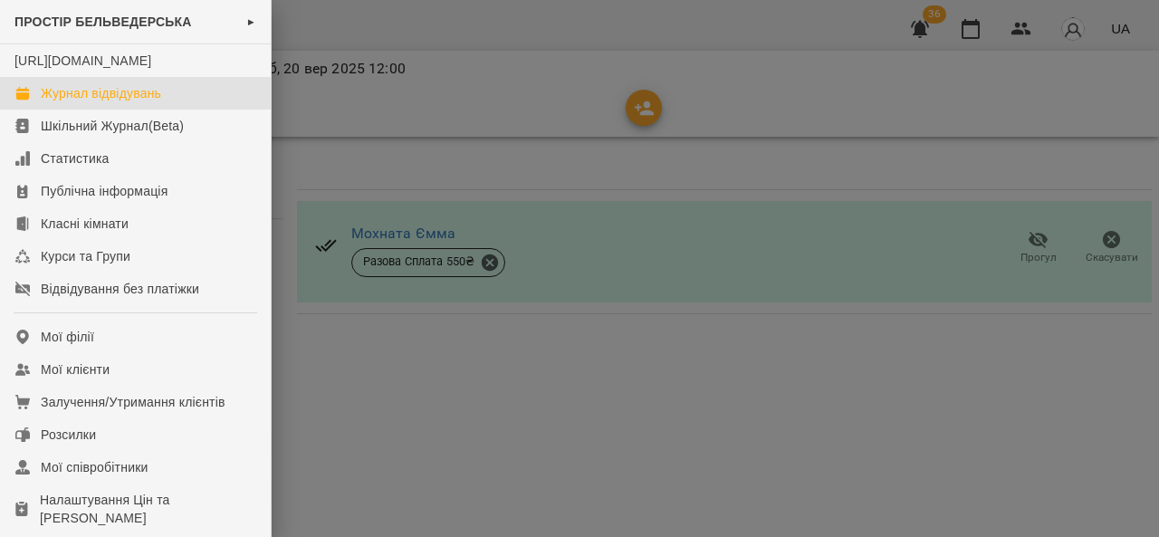
click at [185, 110] on link "Журнал відвідувань" at bounding box center [135, 93] width 271 height 33
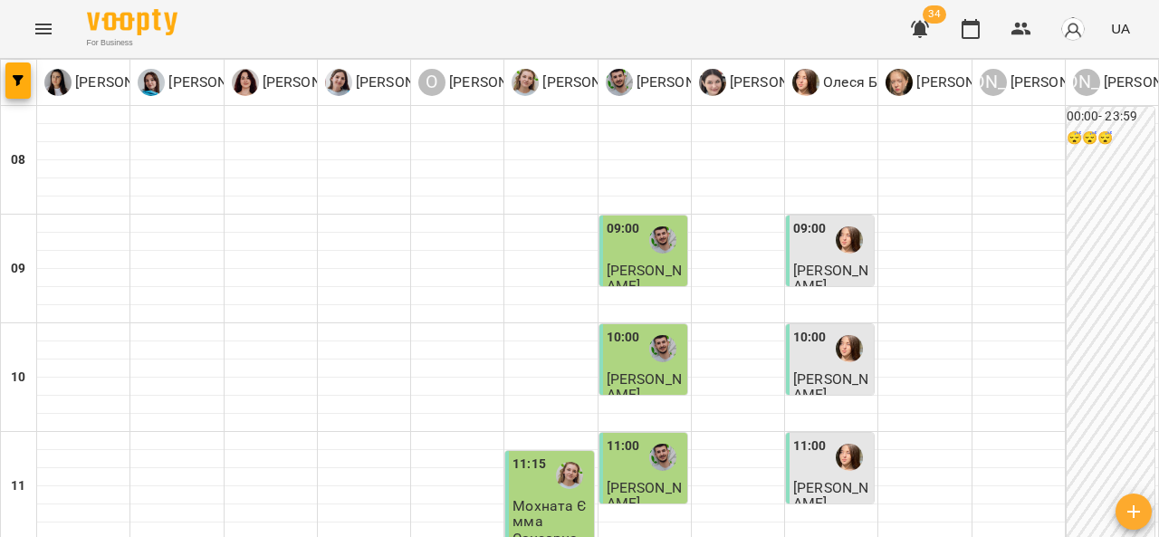
scroll to position [325, 0]
click at [561, 497] on span "Мохната Ємма" at bounding box center [549, 513] width 74 height 33
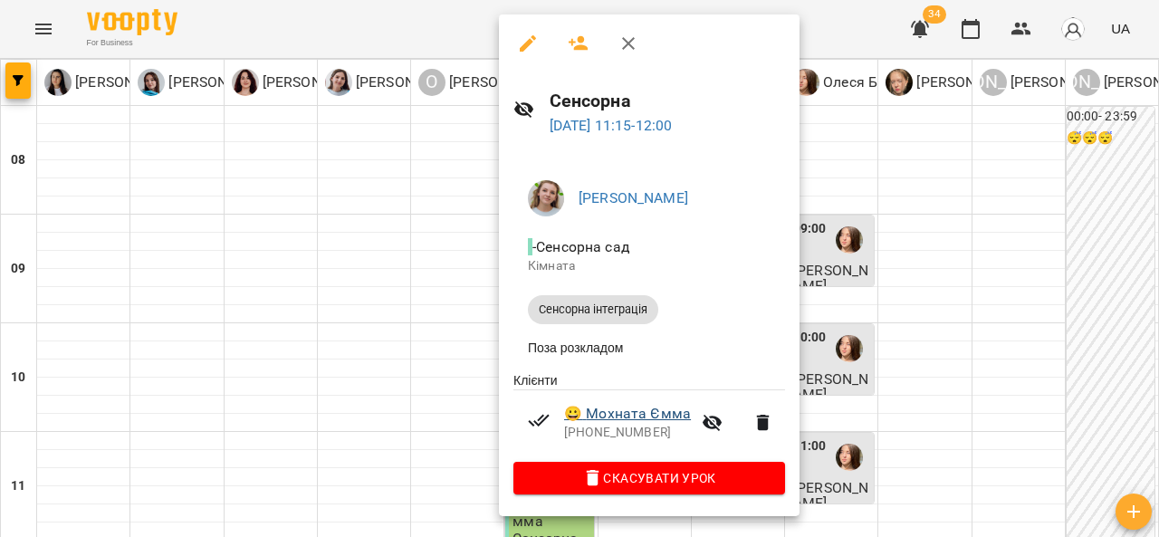
click at [687, 411] on link "😀 [PERSON_NAME]" at bounding box center [627, 414] width 127 height 22
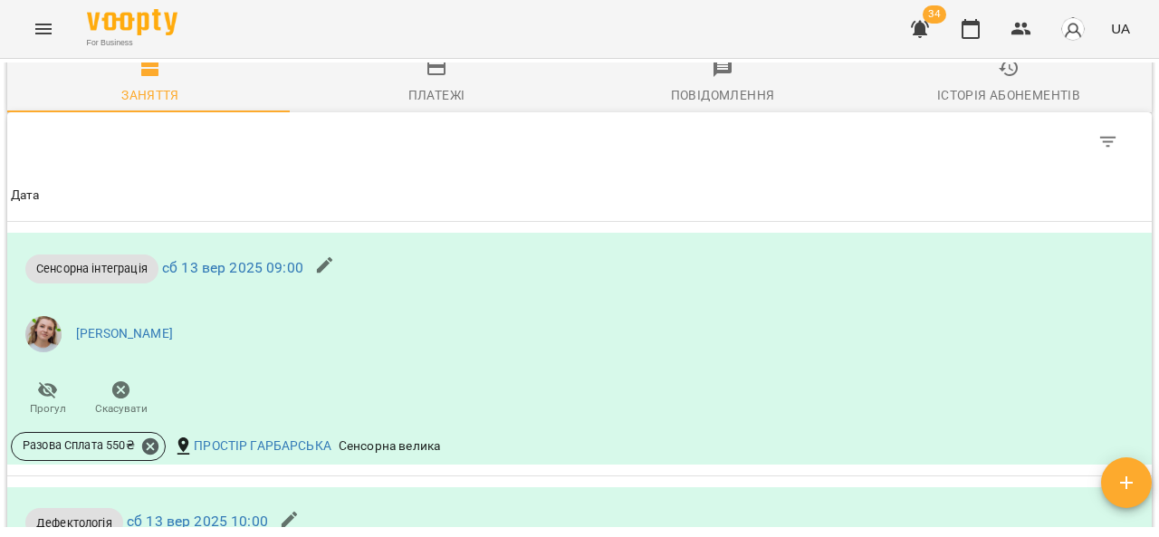
click at [435, 79] on icon "button" at bounding box center [437, 68] width 22 height 22
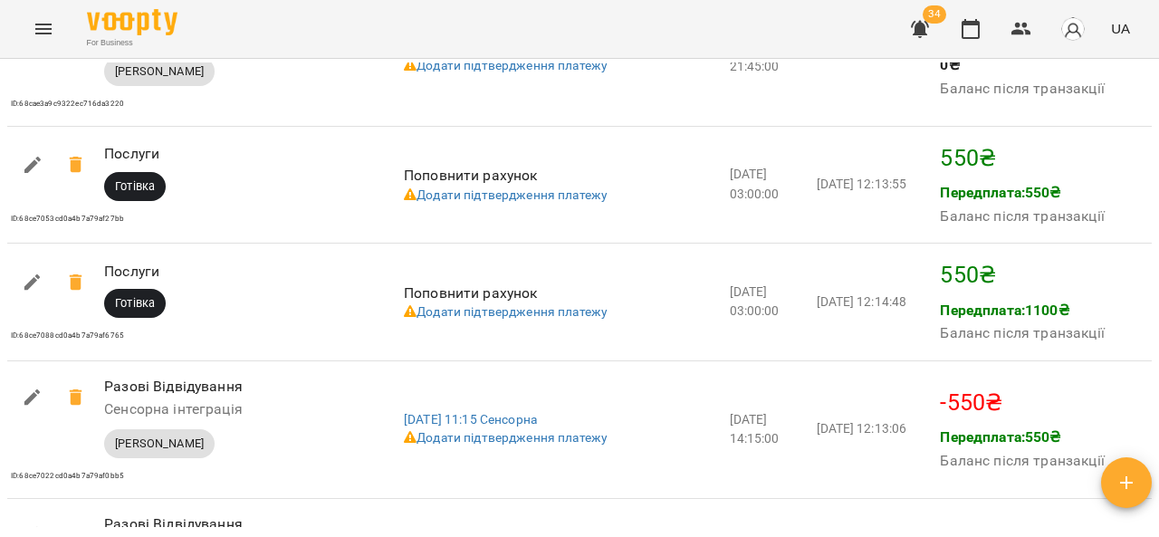
scroll to position [2325, 0]
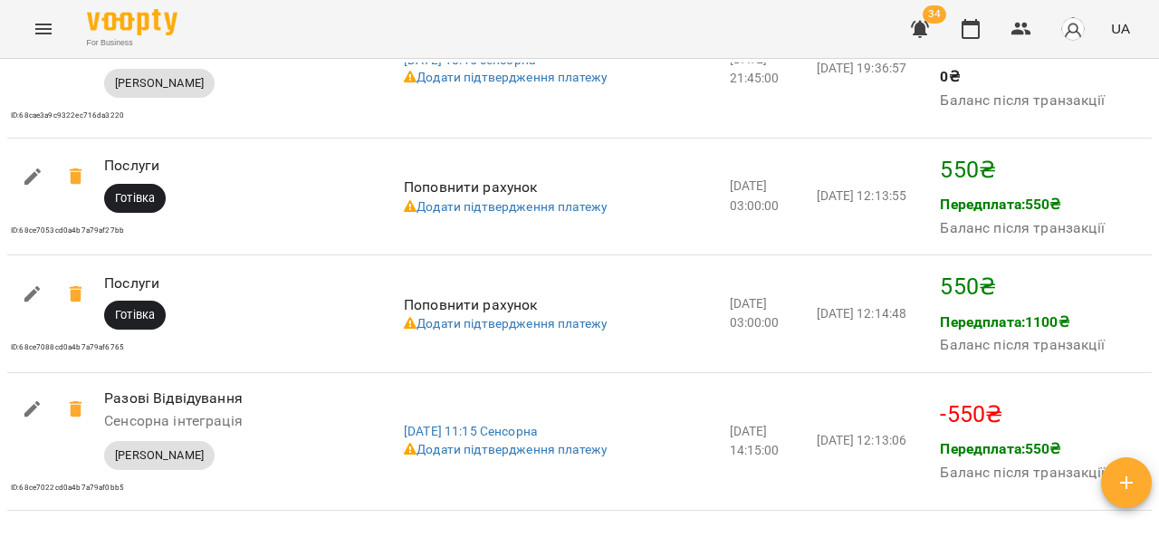
click at [37, 17] on button "Menu" at bounding box center [43, 28] width 43 height 43
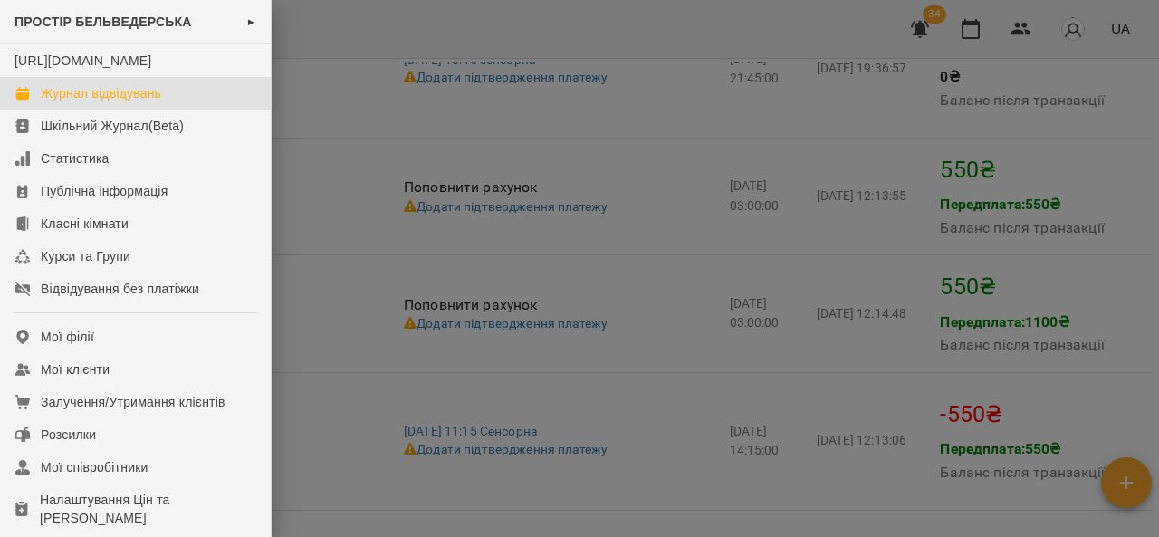
click at [201, 108] on link "Журнал відвідувань" at bounding box center [135, 93] width 271 height 33
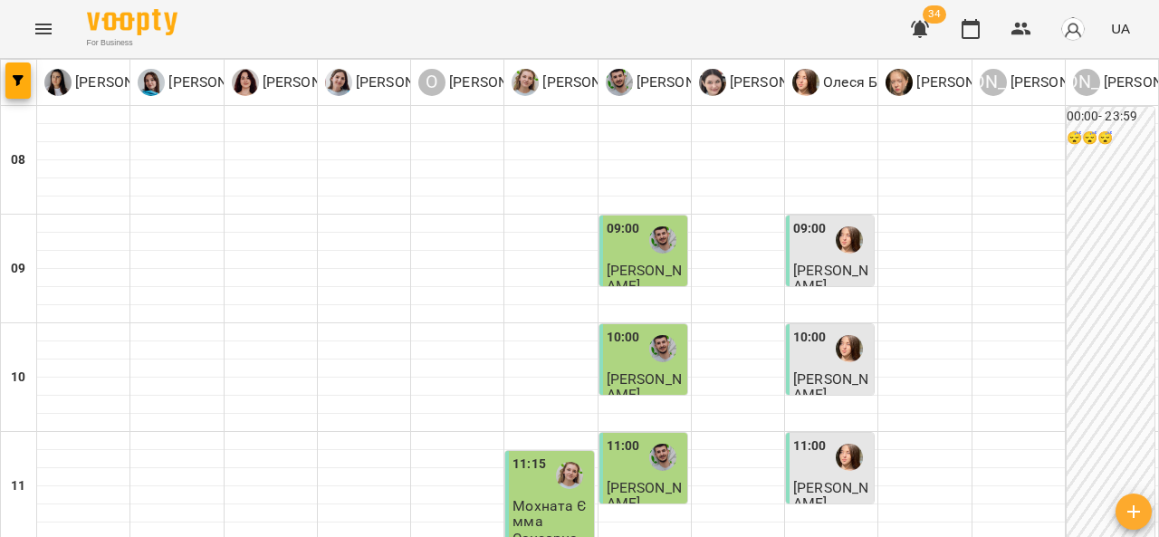
scroll to position [456, 0]
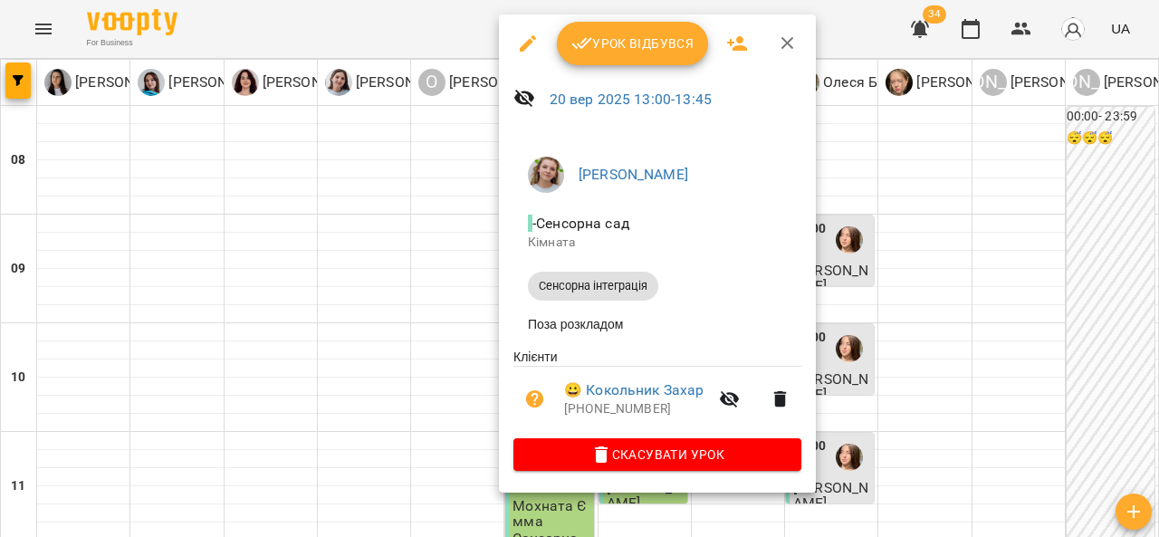
click at [791, 50] on icon "button" at bounding box center [788, 44] width 22 height 22
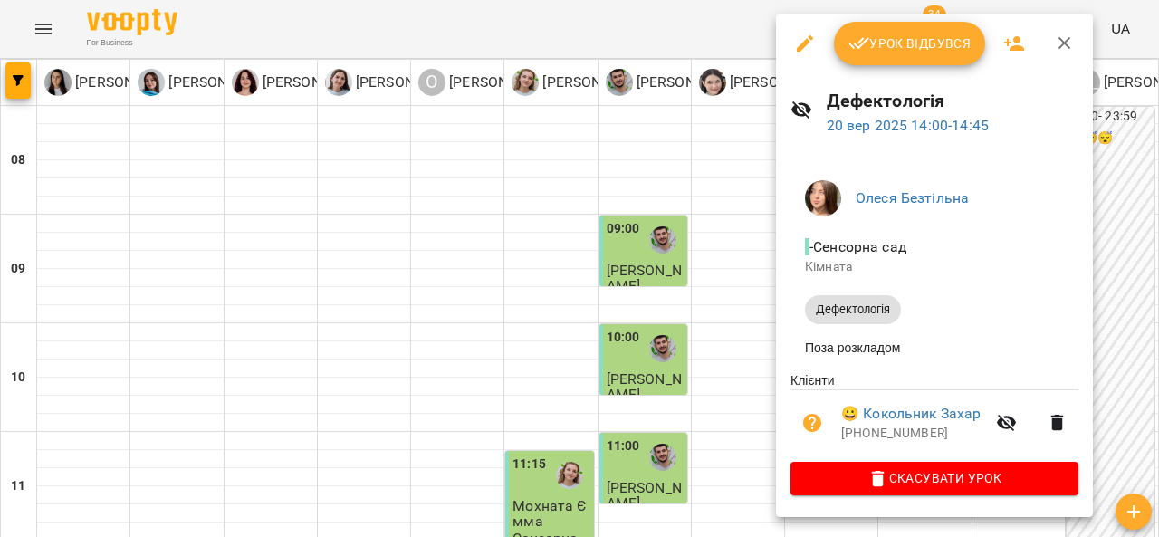
click at [1067, 49] on icon "button" at bounding box center [1064, 43] width 13 height 13
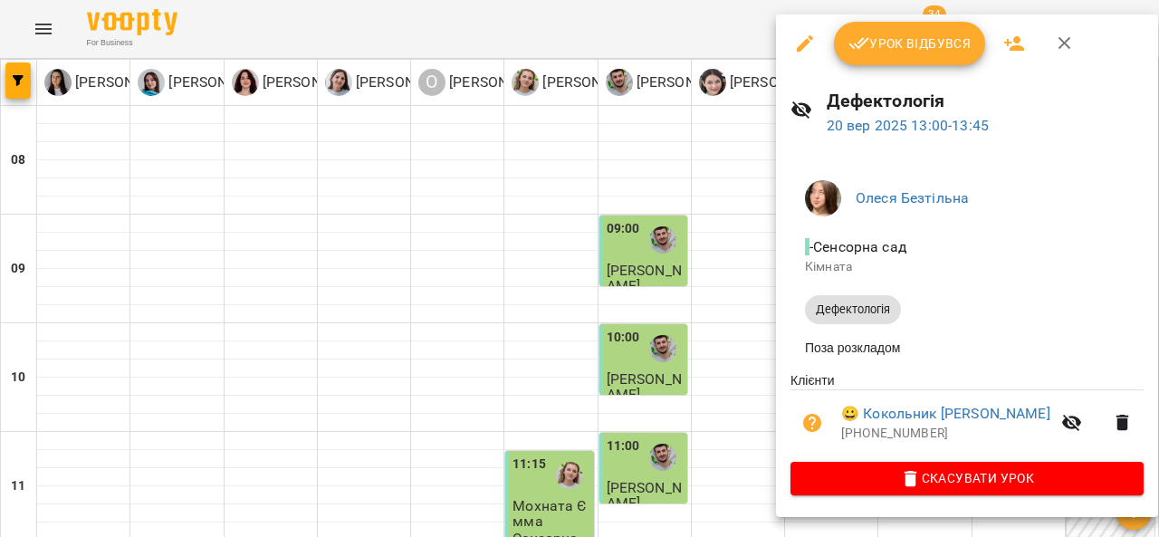
click at [1066, 47] on icon "button" at bounding box center [1064, 43] width 13 height 13
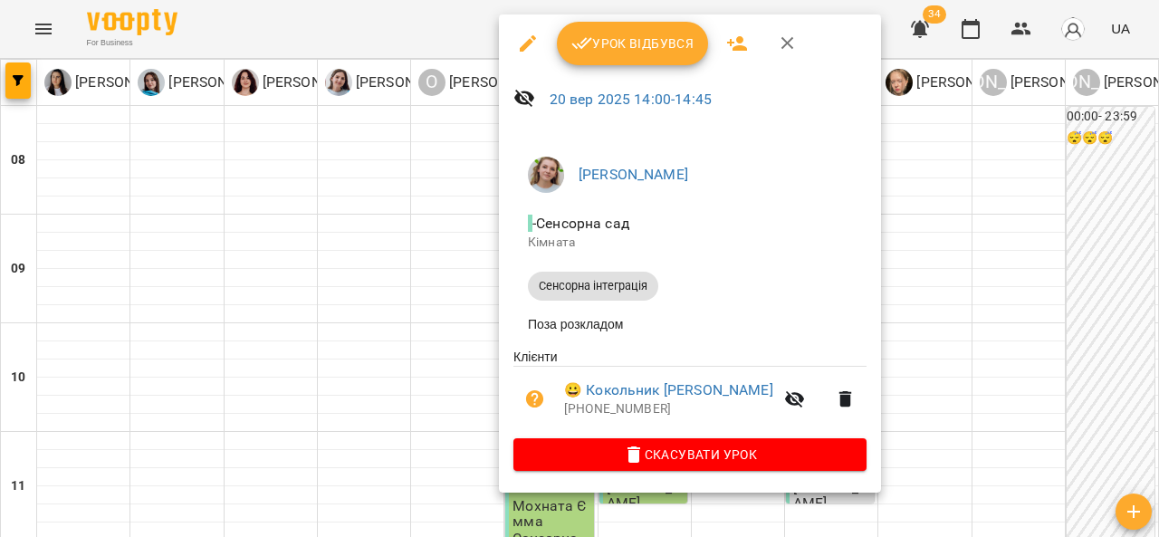
click at [794, 46] on icon "button" at bounding box center [788, 44] width 22 height 22
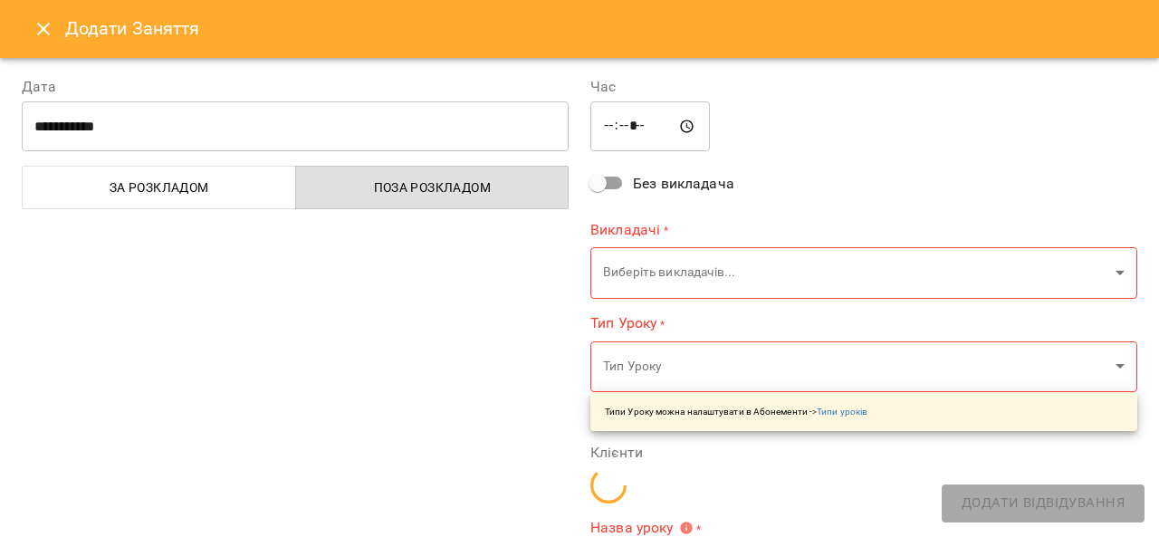
type input "**********"
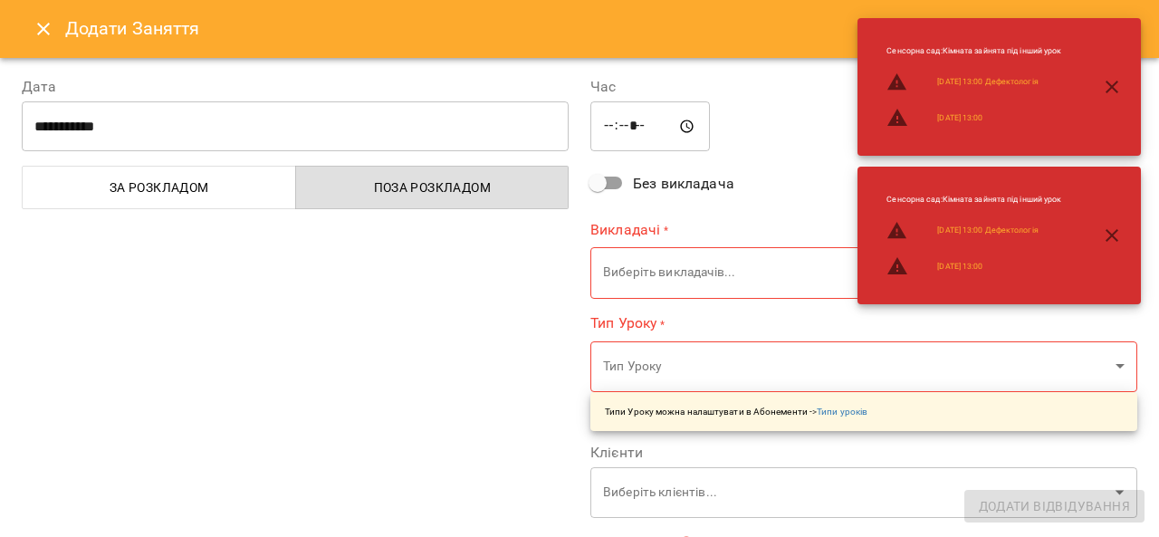
click at [13, 42] on div "Додати Заняття" at bounding box center [579, 29] width 1159 height 58
click at [40, 29] on icon "Close" at bounding box center [44, 29] width 22 height 22
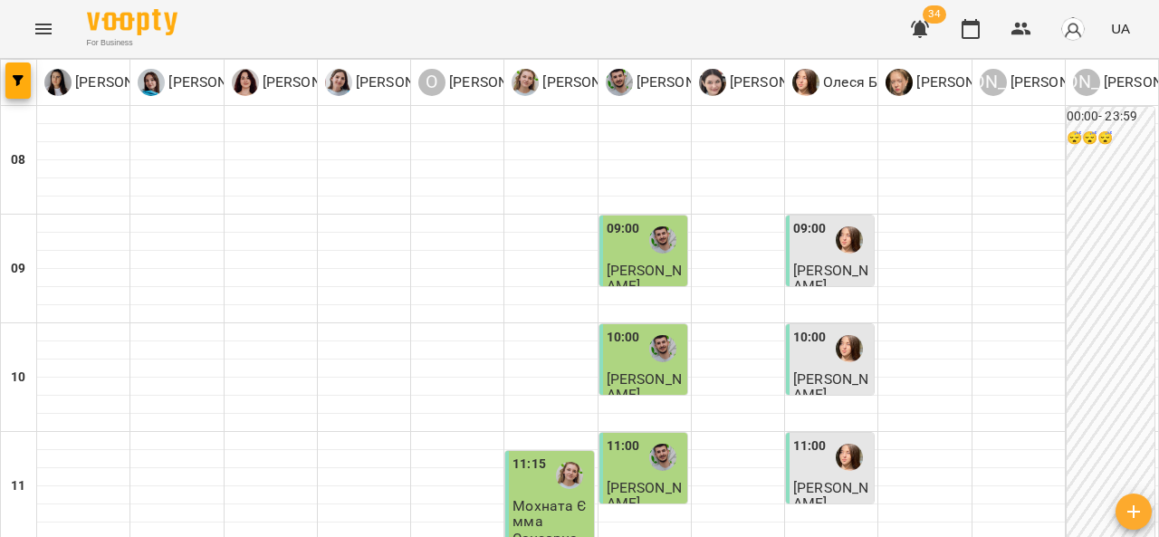
scroll to position [352, 0]
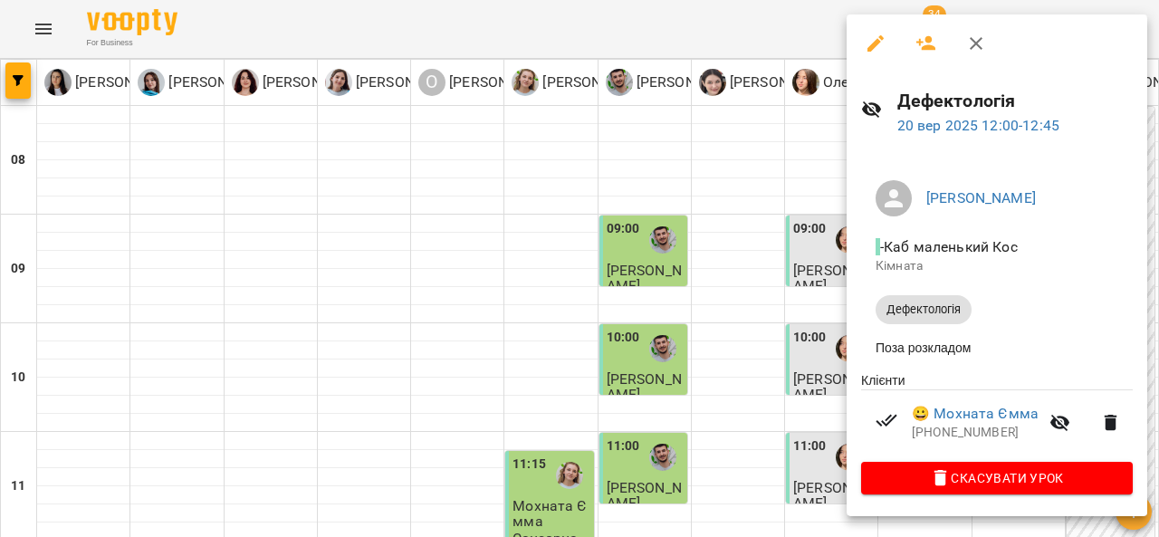
click at [981, 36] on icon "button" at bounding box center [976, 44] width 22 height 22
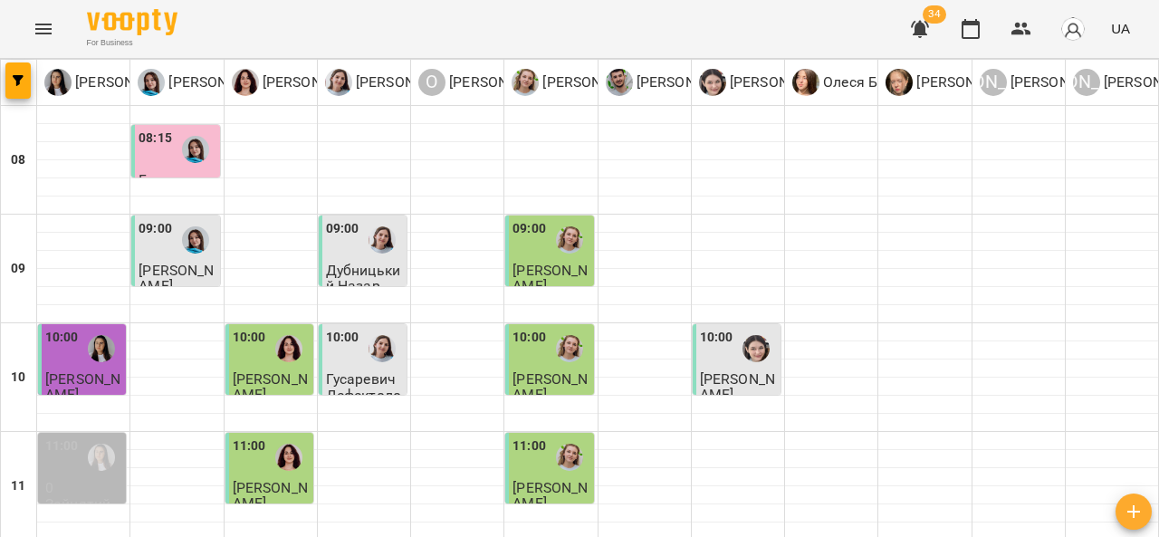
scroll to position [647, 0]
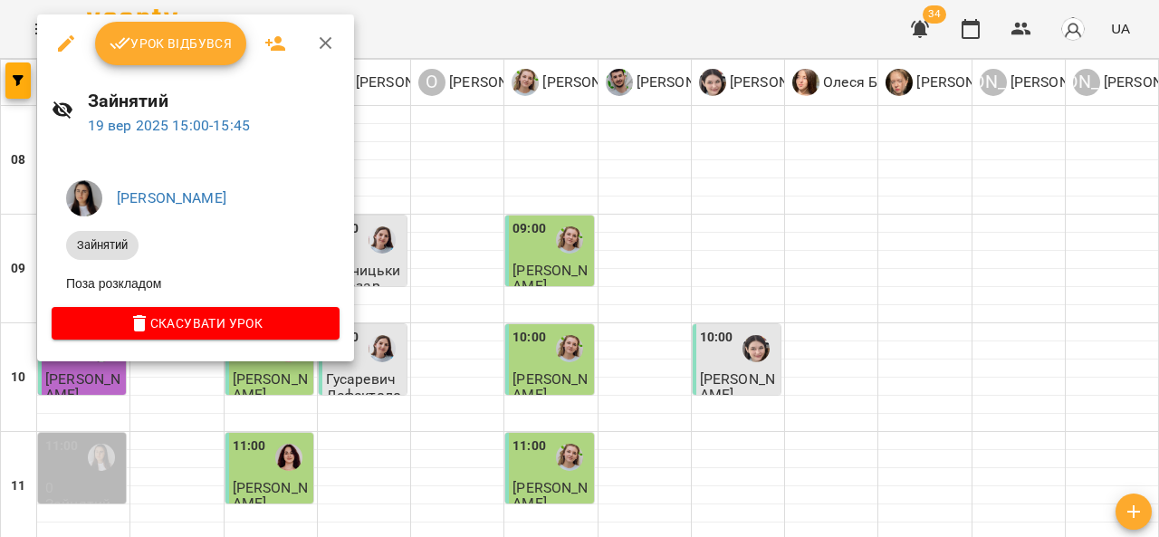
click at [333, 47] on icon "button" at bounding box center [326, 44] width 22 height 22
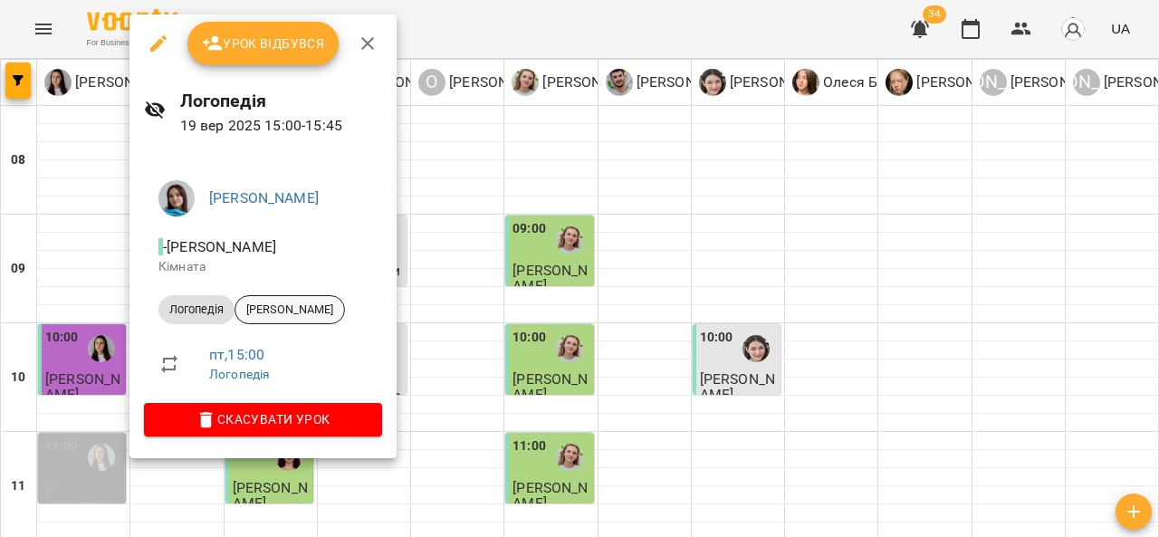
click at [330, 310] on span "[PERSON_NAME]" at bounding box center [289, 309] width 109 height 16
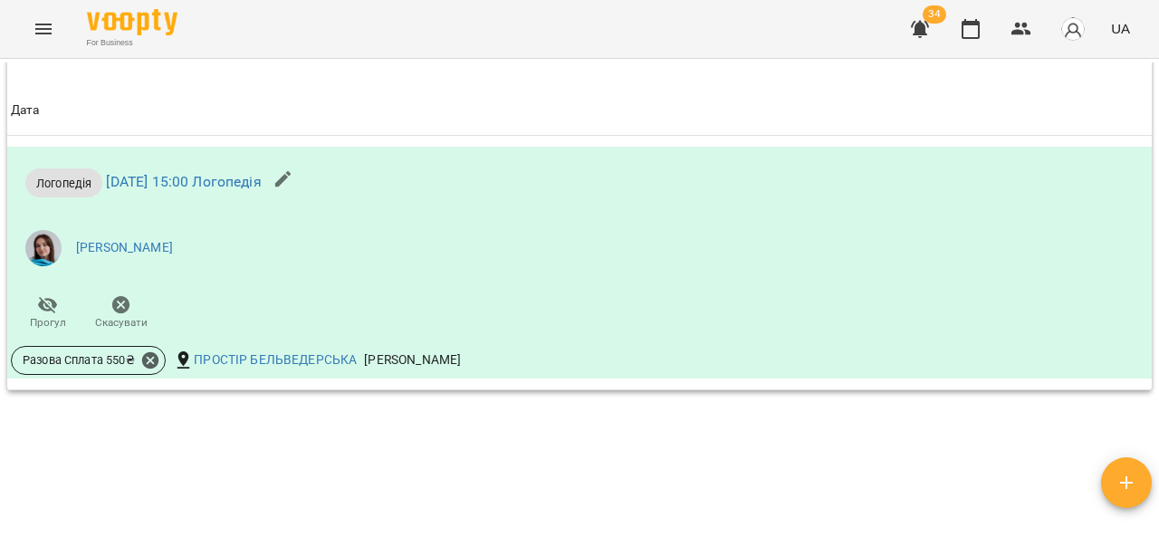
scroll to position [1289, 0]
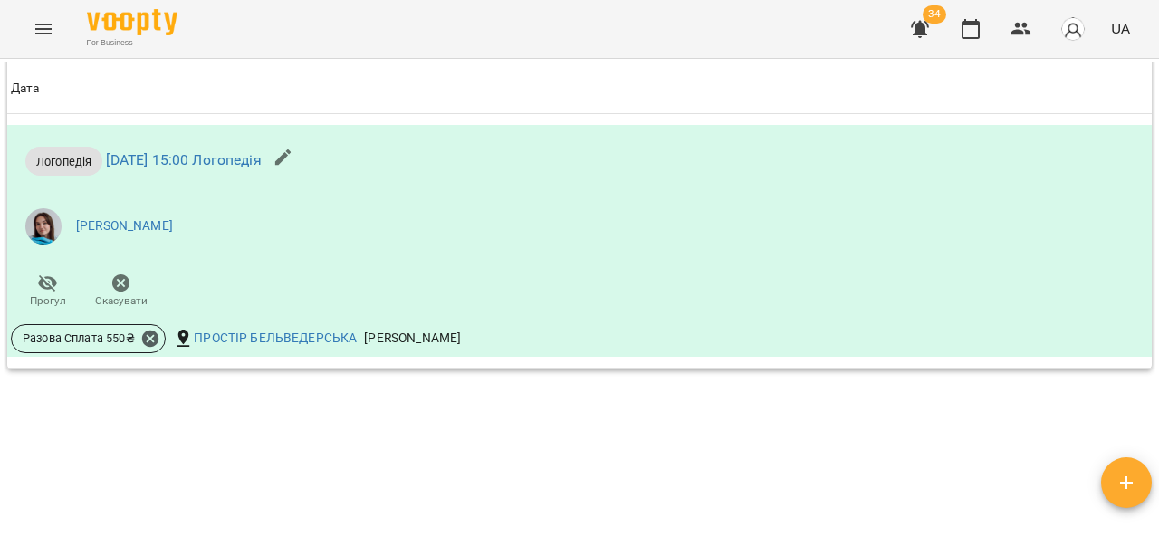
click at [25, 42] on button "Menu" at bounding box center [43, 28] width 43 height 43
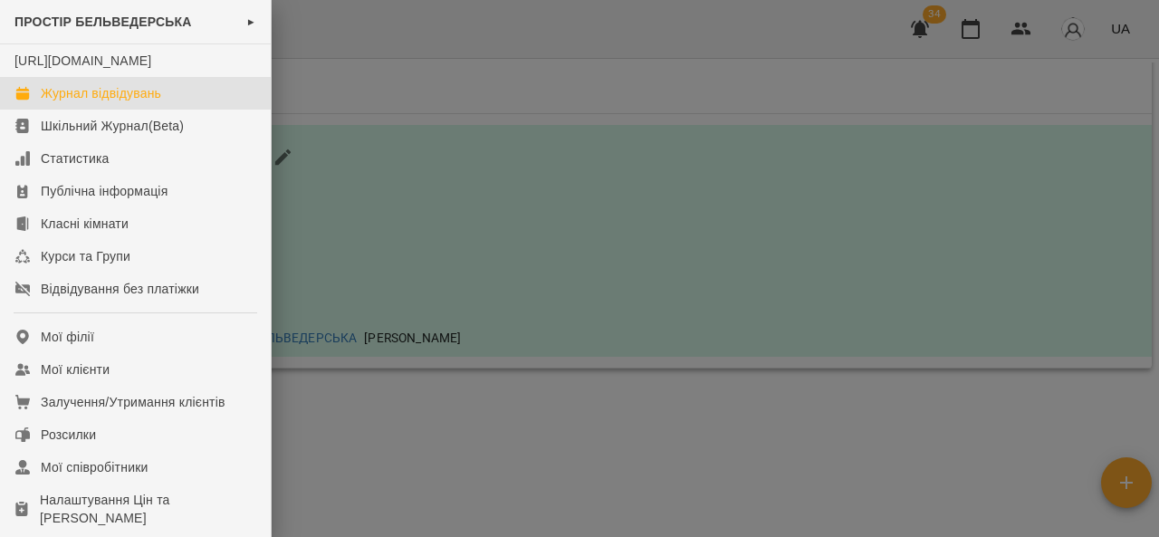
click at [179, 104] on link "Журнал відвідувань" at bounding box center [135, 93] width 271 height 33
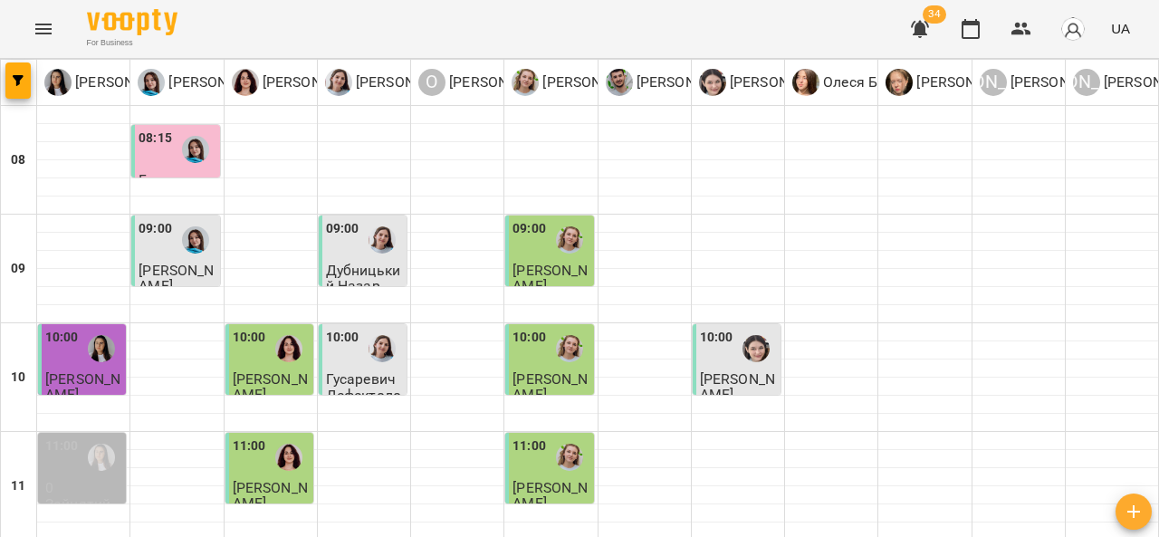
scroll to position [652, 0]
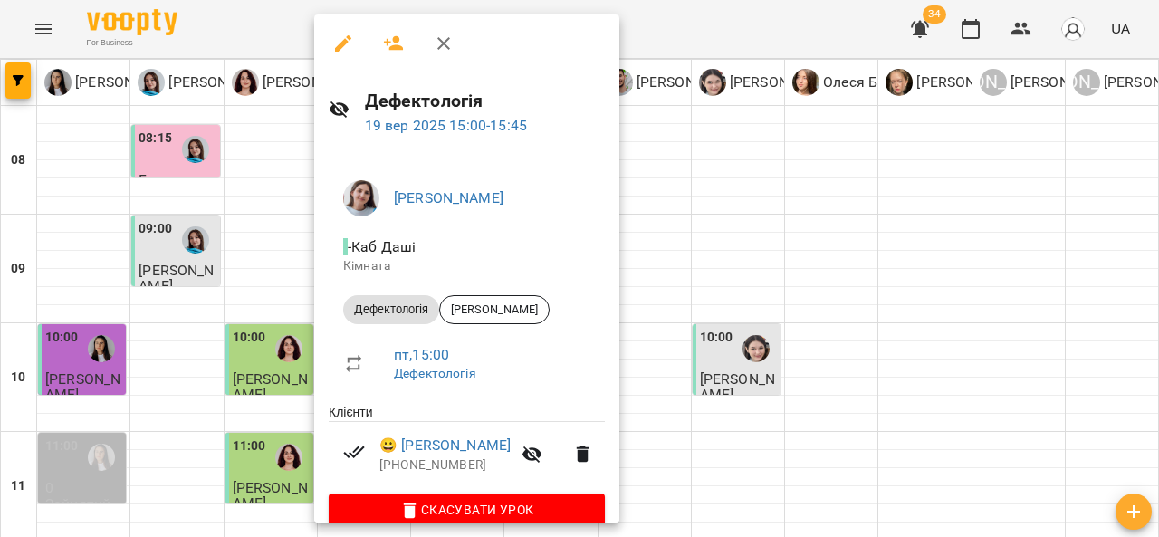
click at [447, 40] on icon "button" at bounding box center [443, 43] width 13 height 13
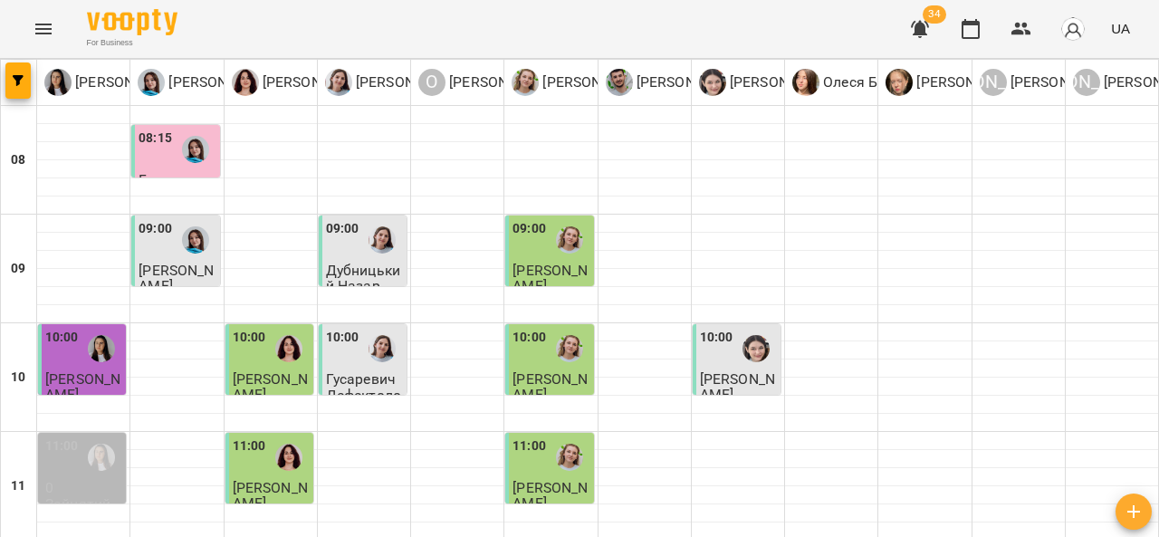
scroll to position [717, 0]
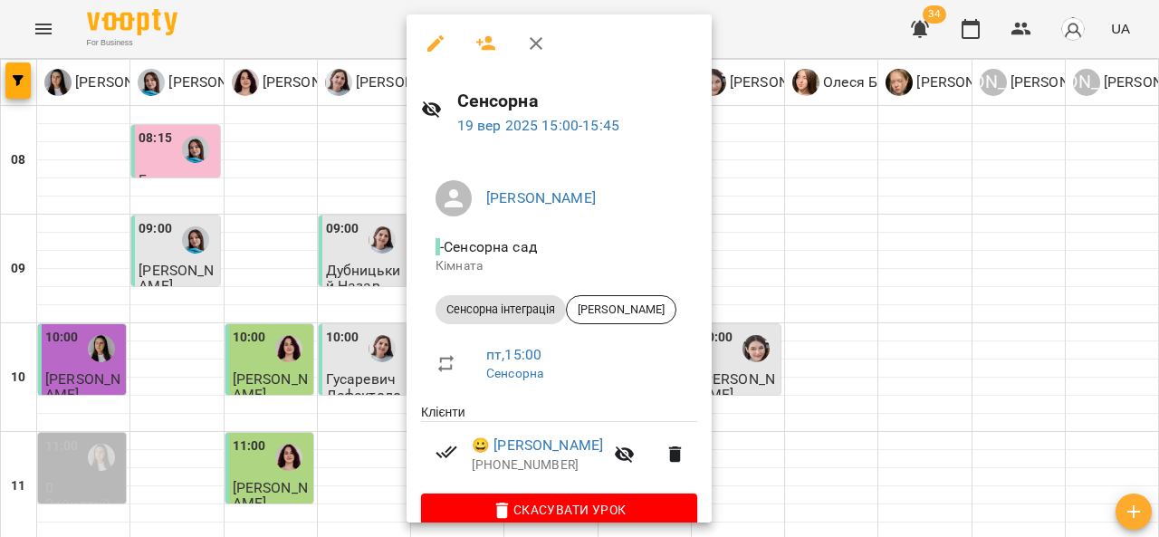
click at [531, 42] on icon "button" at bounding box center [536, 44] width 22 height 22
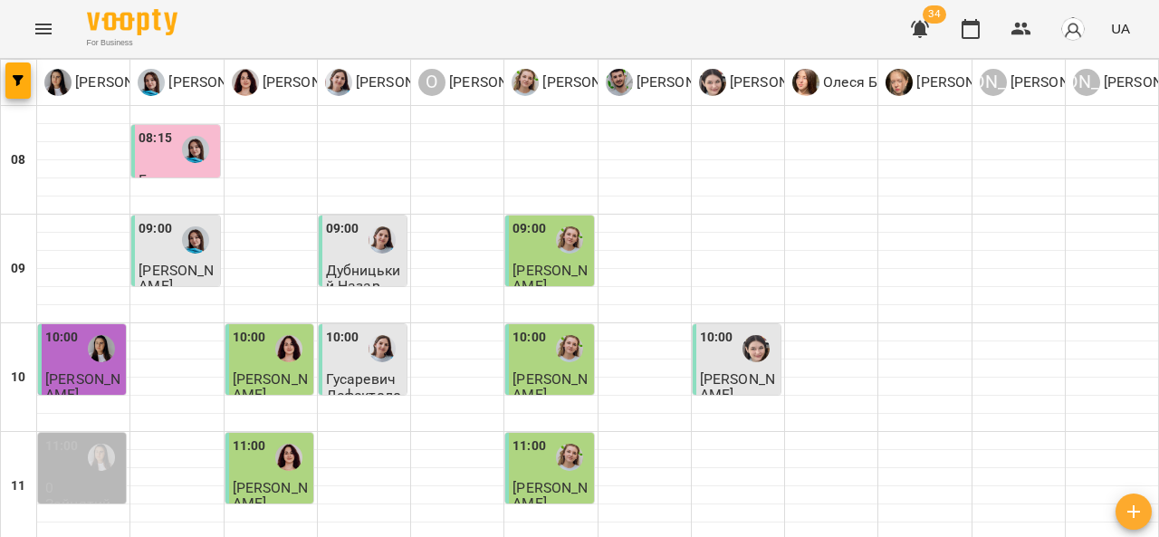
scroll to position [794, 0]
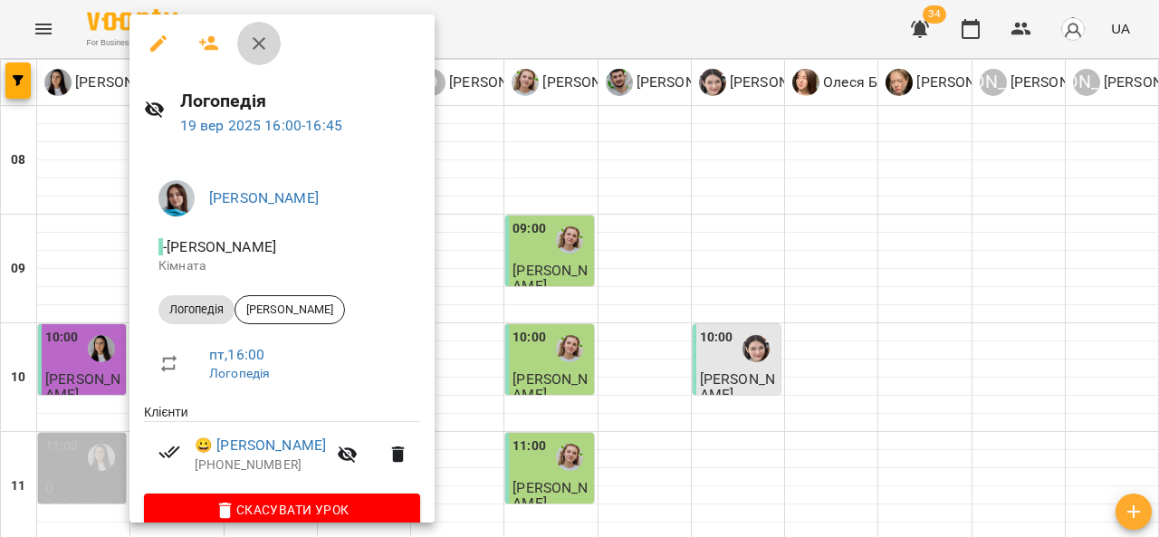
click at [269, 35] on icon "button" at bounding box center [259, 44] width 22 height 22
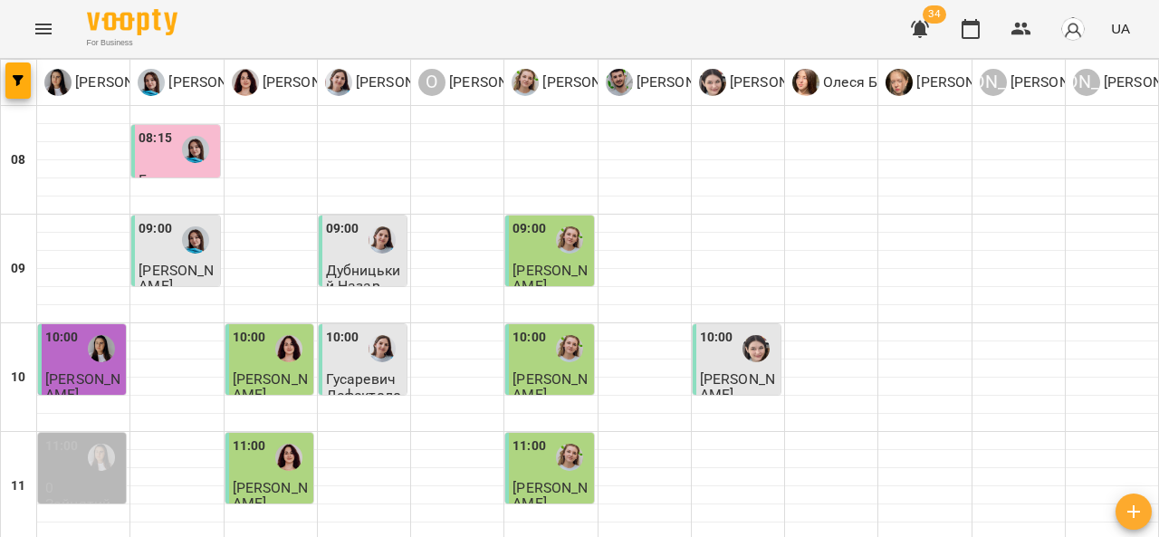
scroll to position [746, 0]
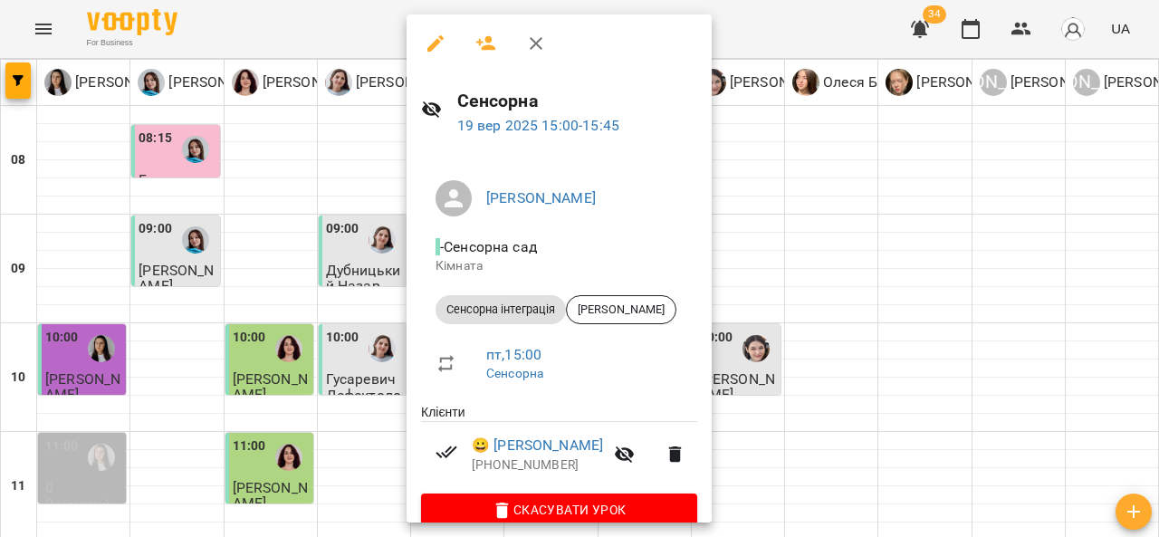
click at [549, 47] on button "button" at bounding box center [535, 43] width 43 height 43
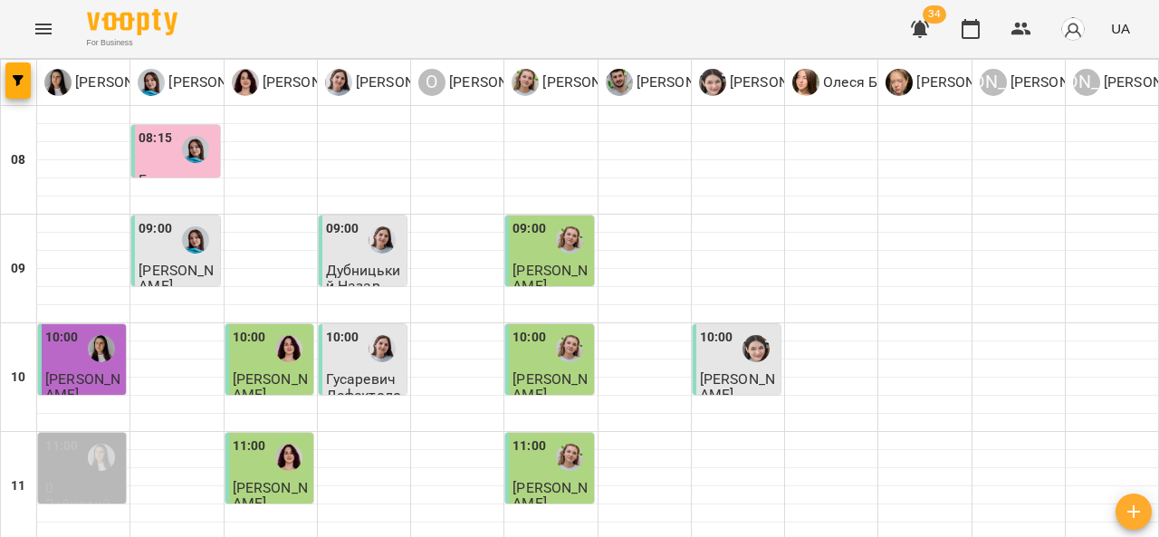
scroll to position [817, 0]
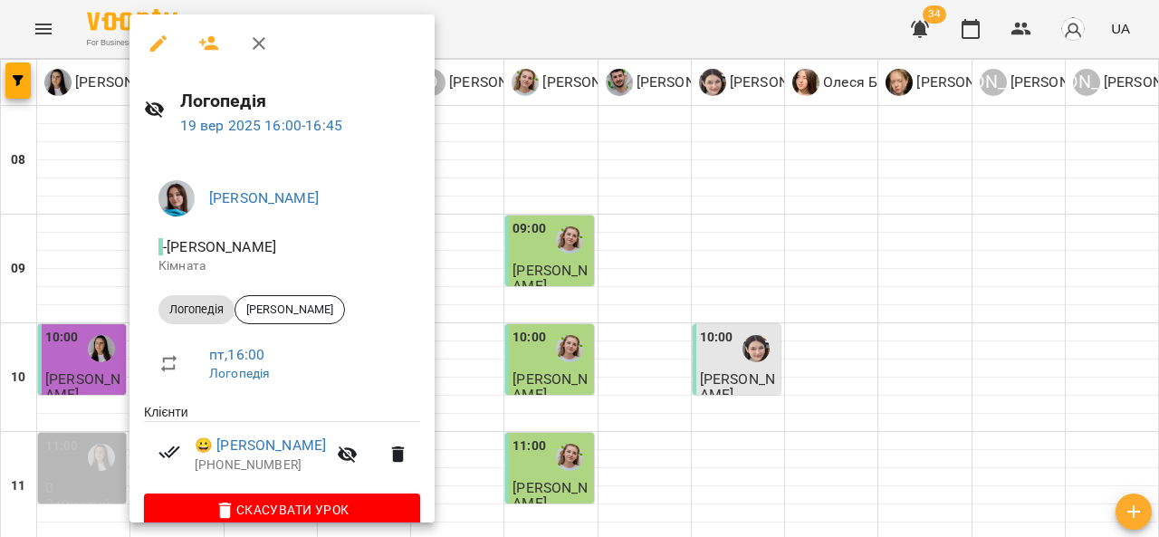
click at [261, 40] on icon "button" at bounding box center [259, 43] width 13 height 13
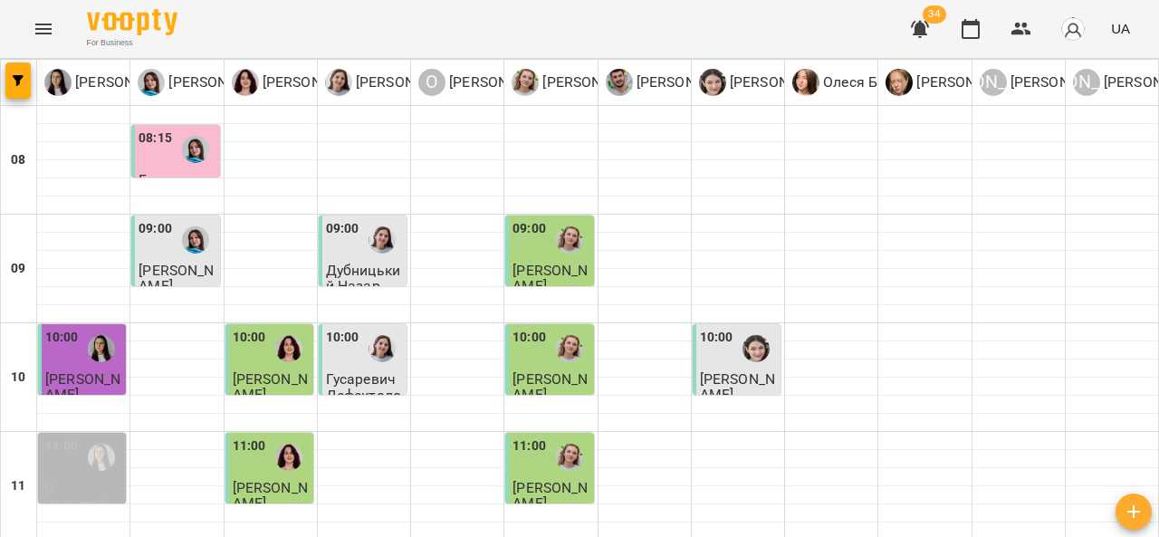
scroll to position [789, 0]
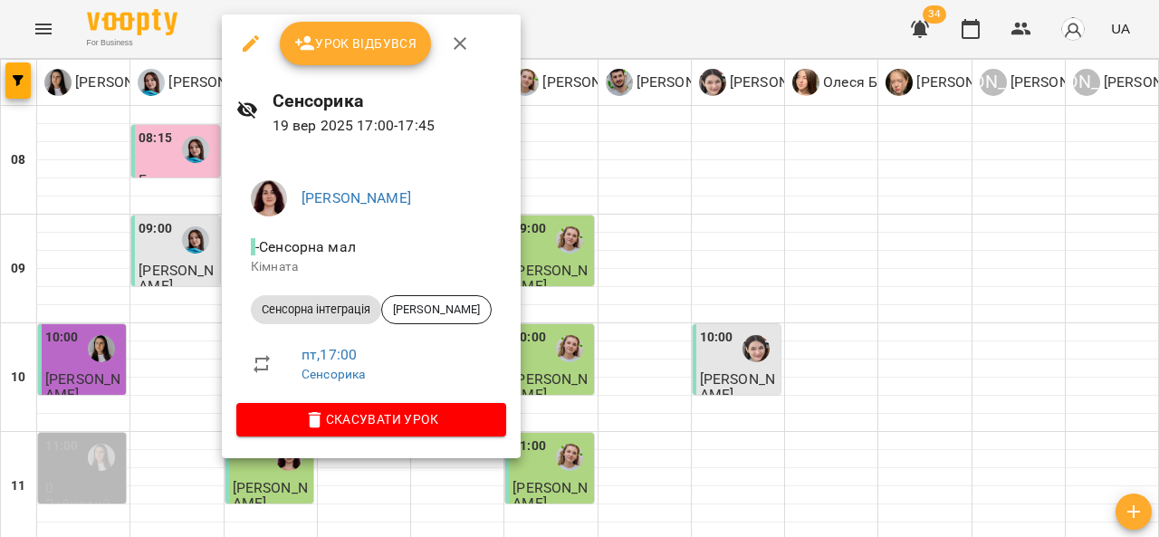
click at [452, 43] on icon "button" at bounding box center [460, 44] width 22 height 22
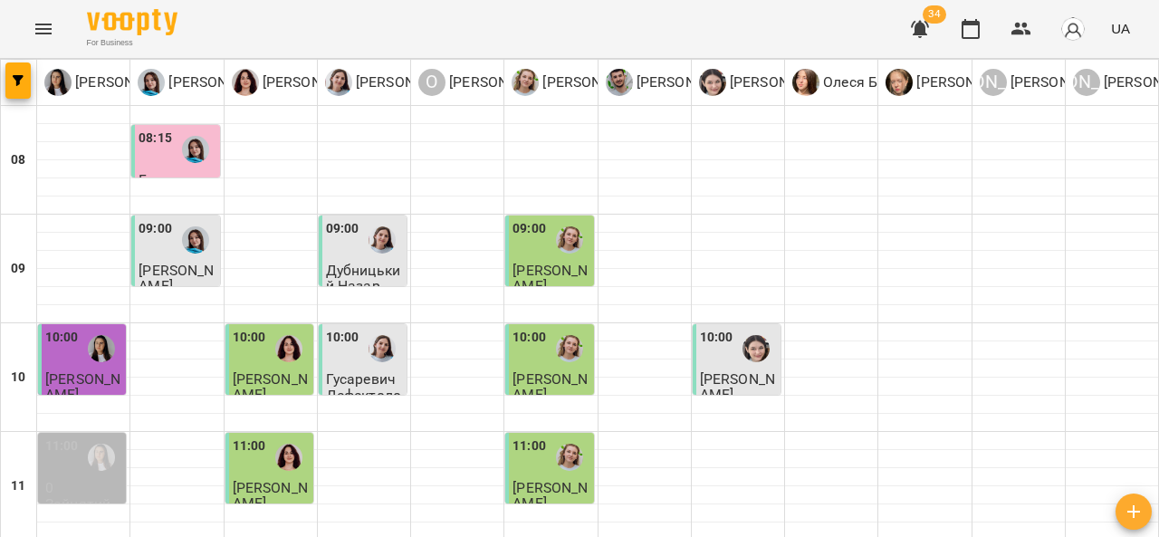
scroll to position [695, 0]
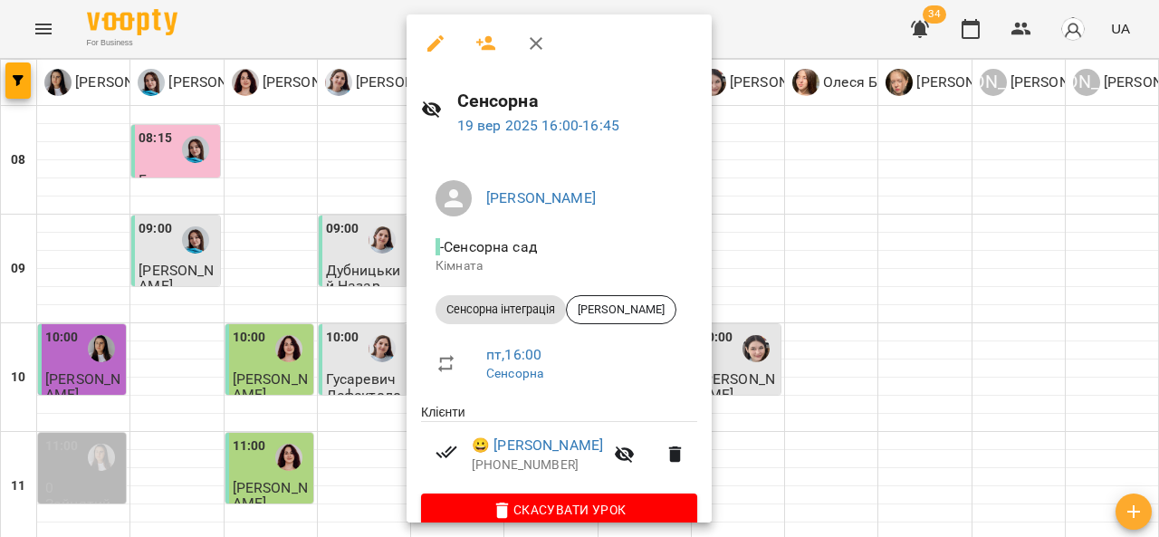
click at [542, 44] on icon "button" at bounding box center [536, 44] width 22 height 22
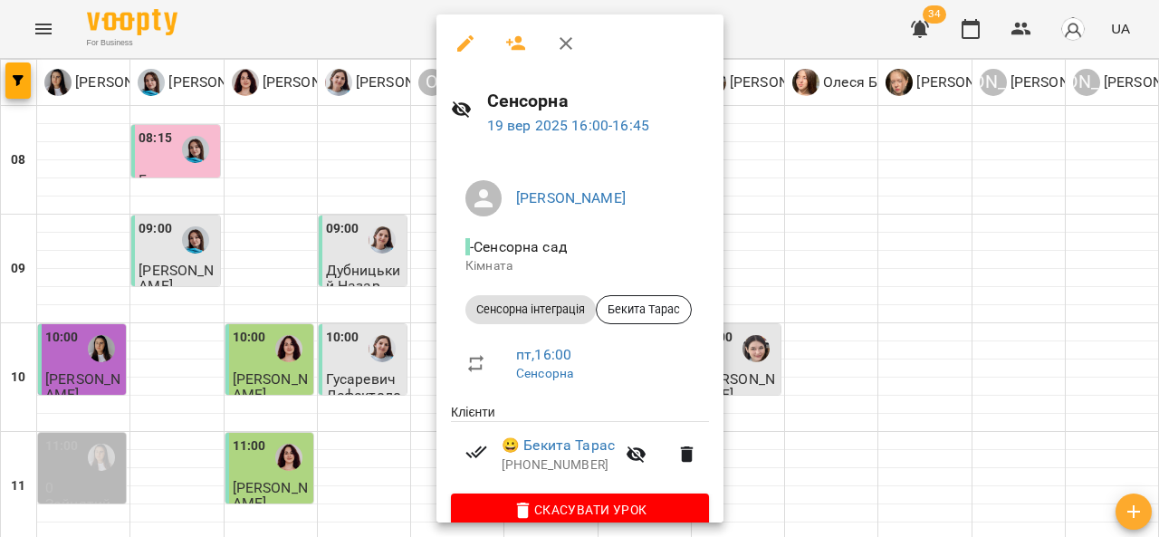
click at [569, 41] on icon "button" at bounding box center [566, 44] width 22 height 22
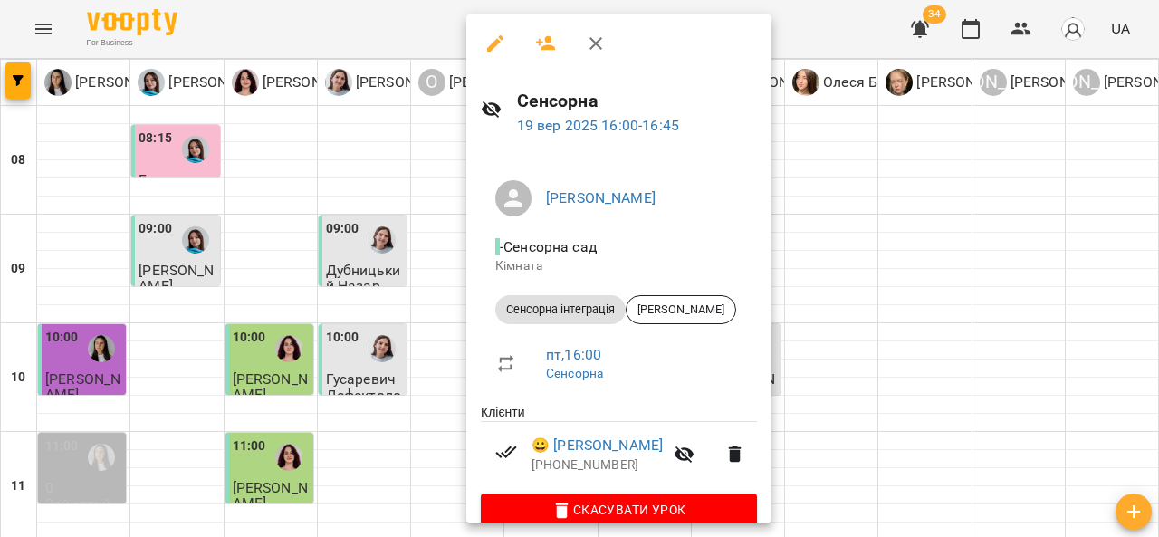
click at [594, 40] on icon "button" at bounding box center [596, 44] width 22 height 22
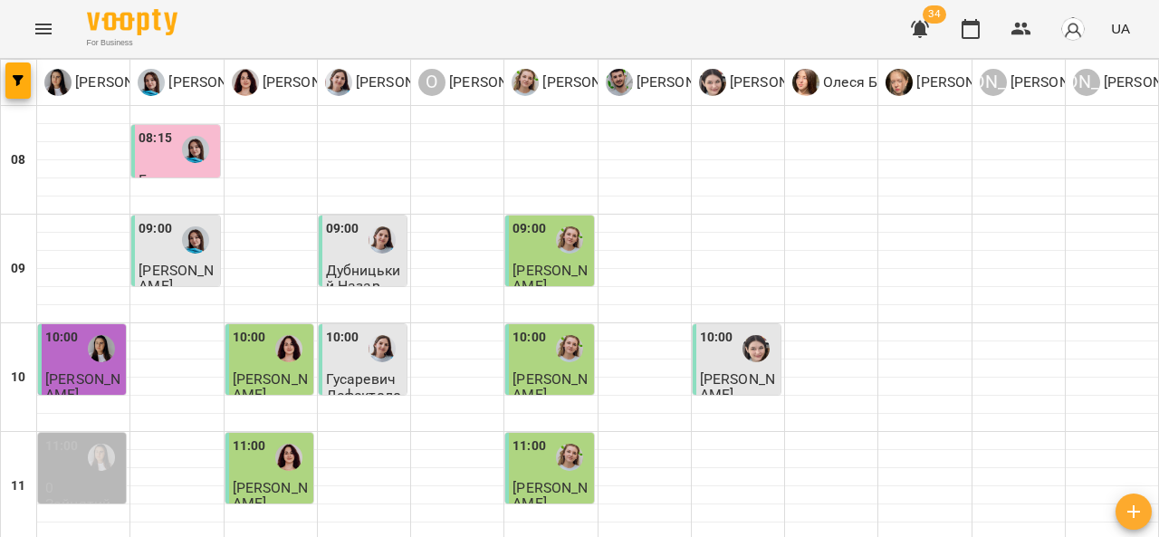
scroll to position [643, 0]
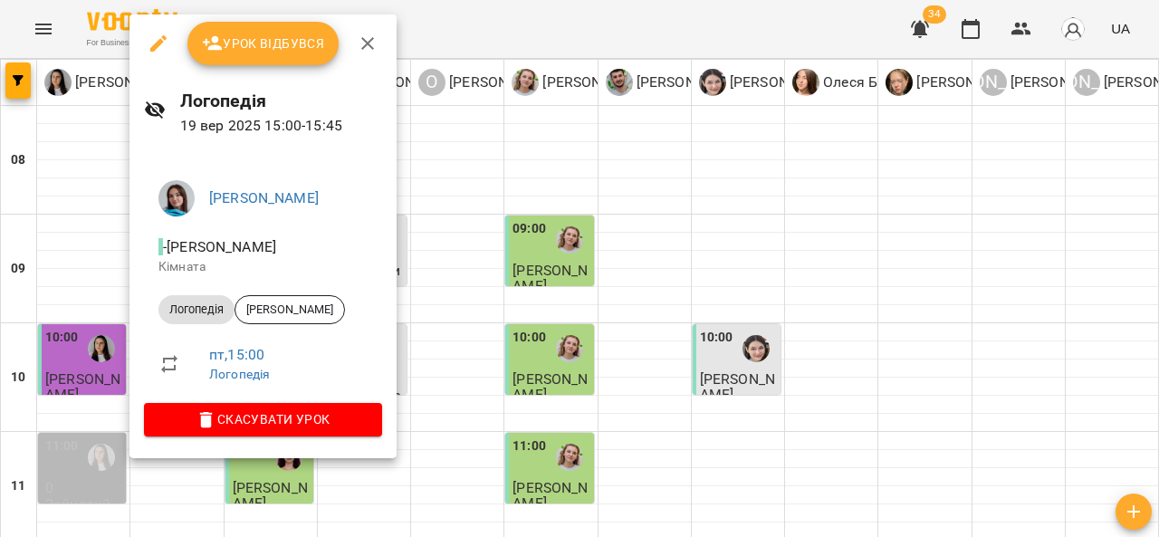
click at [371, 32] on button "button" at bounding box center [367, 43] width 43 height 43
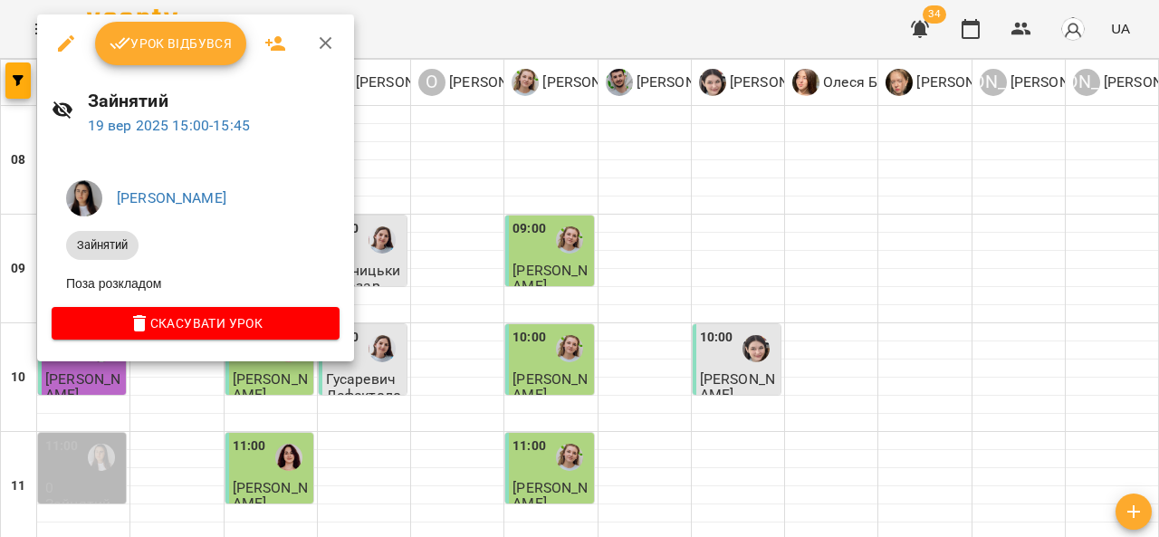
click at [328, 43] on icon "button" at bounding box center [326, 44] width 22 height 22
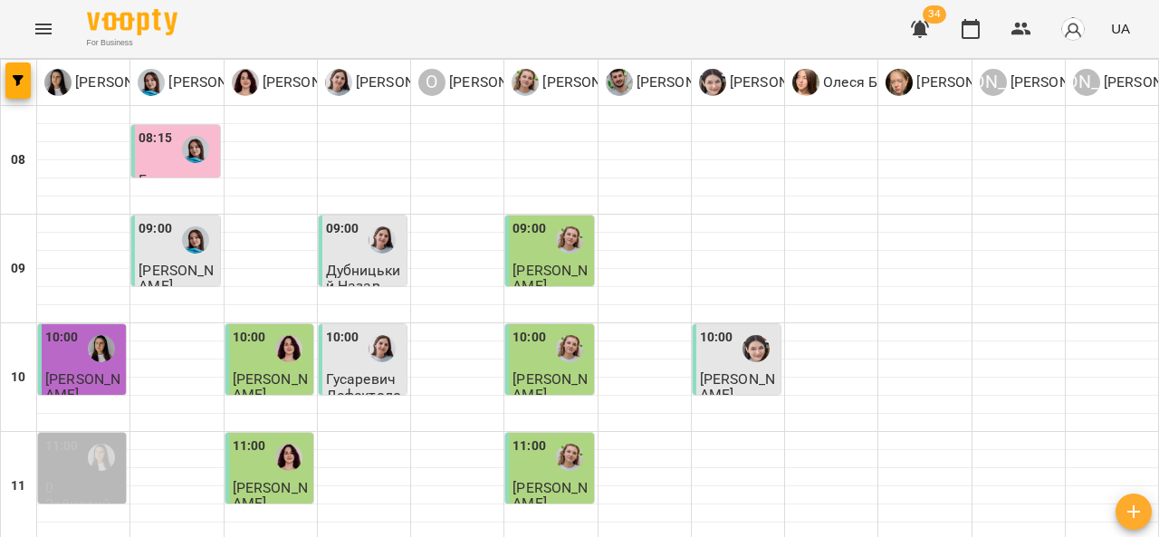
scroll to position [762, 0]
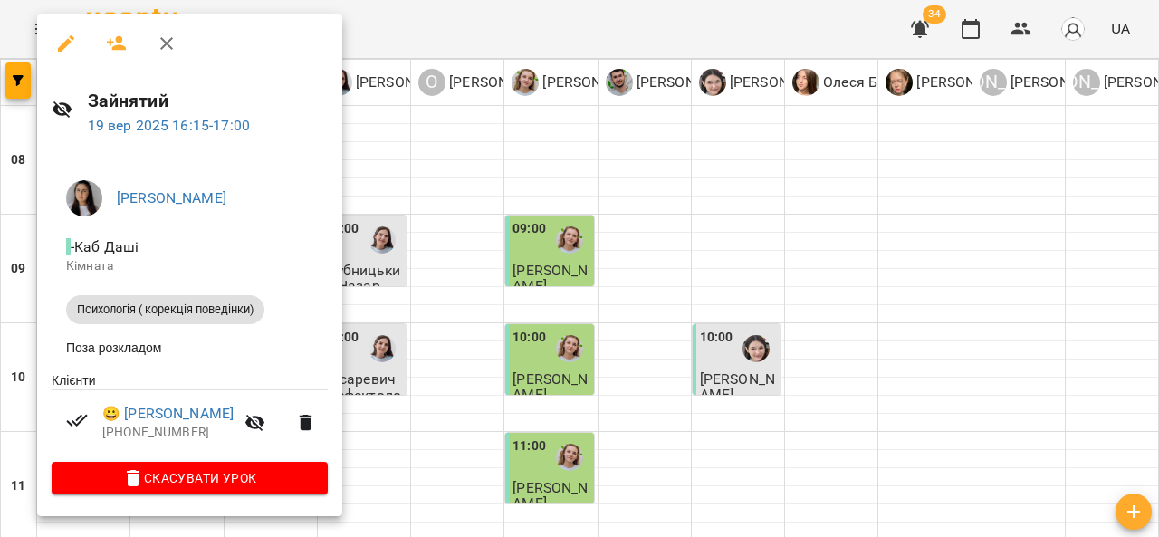
click at [172, 43] on icon "button" at bounding box center [167, 44] width 22 height 22
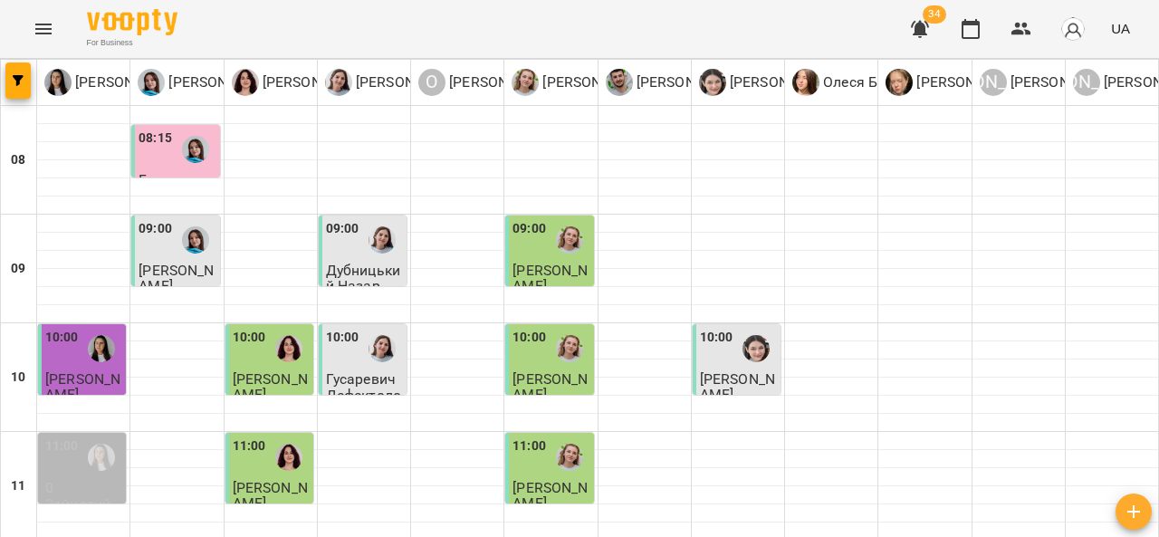
scroll to position [714, 0]
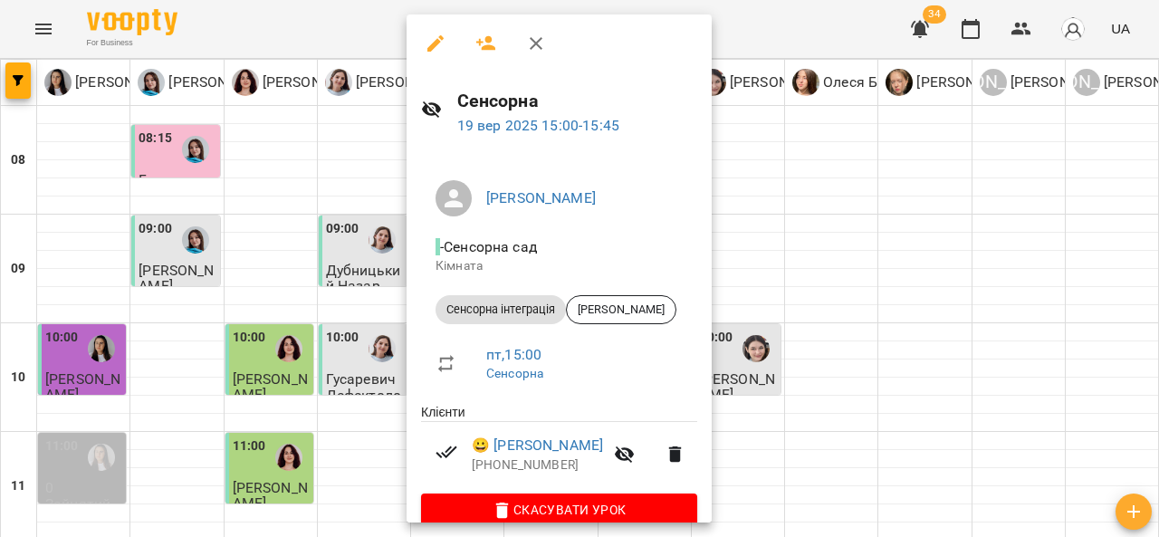
click at [539, 34] on icon "button" at bounding box center [536, 44] width 22 height 22
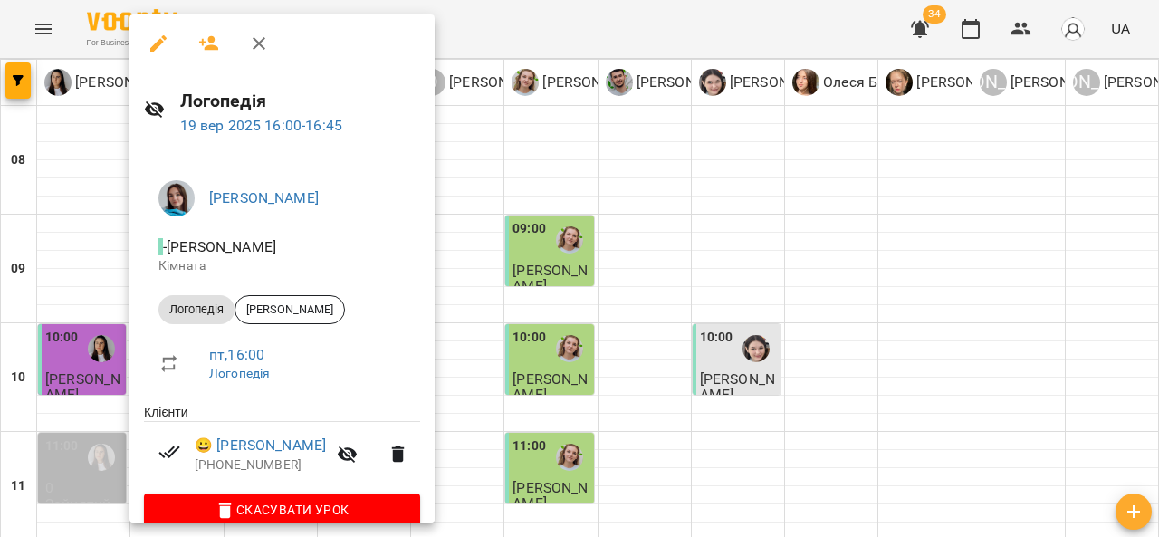
click at [594, 257] on div at bounding box center [579, 268] width 1159 height 537
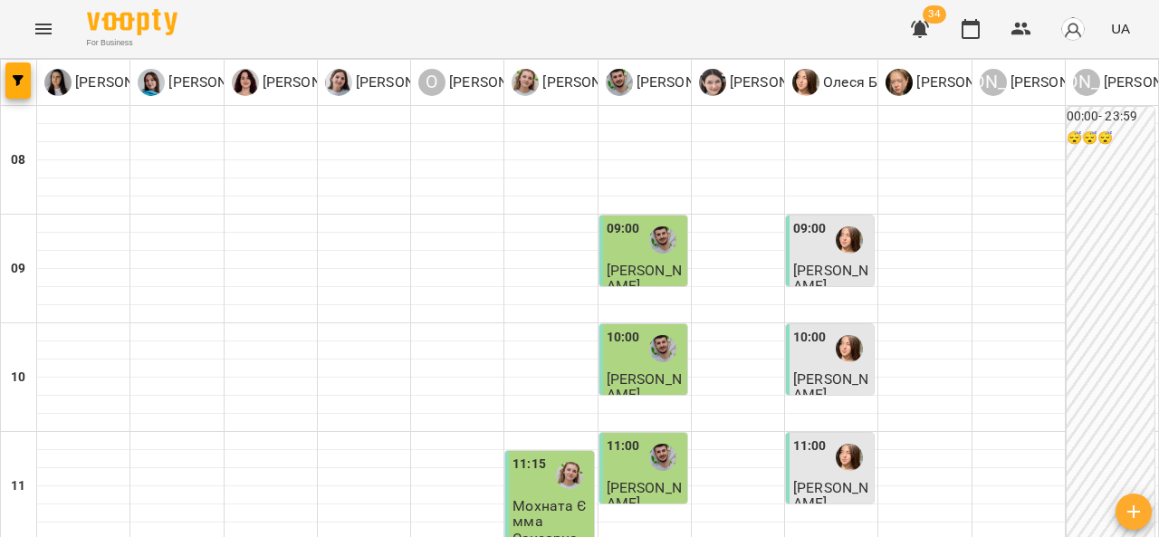
scroll to position [144, 0]
click at [815, 479] on span "[PERSON_NAME]" at bounding box center [830, 495] width 75 height 33
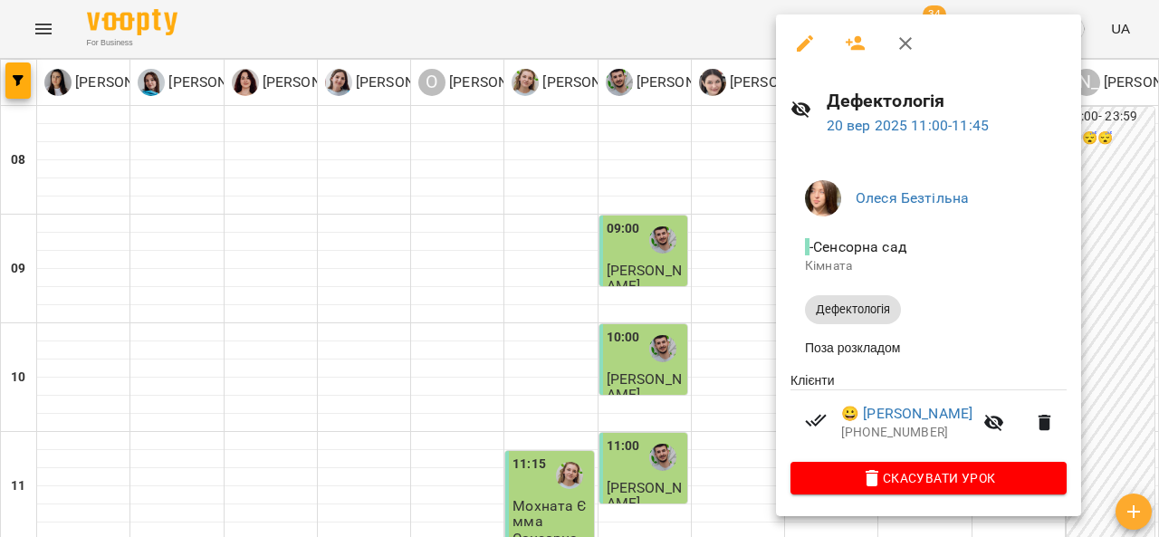
click at [907, 43] on icon "button" at bounding box center [906, 44] width 22 height 22
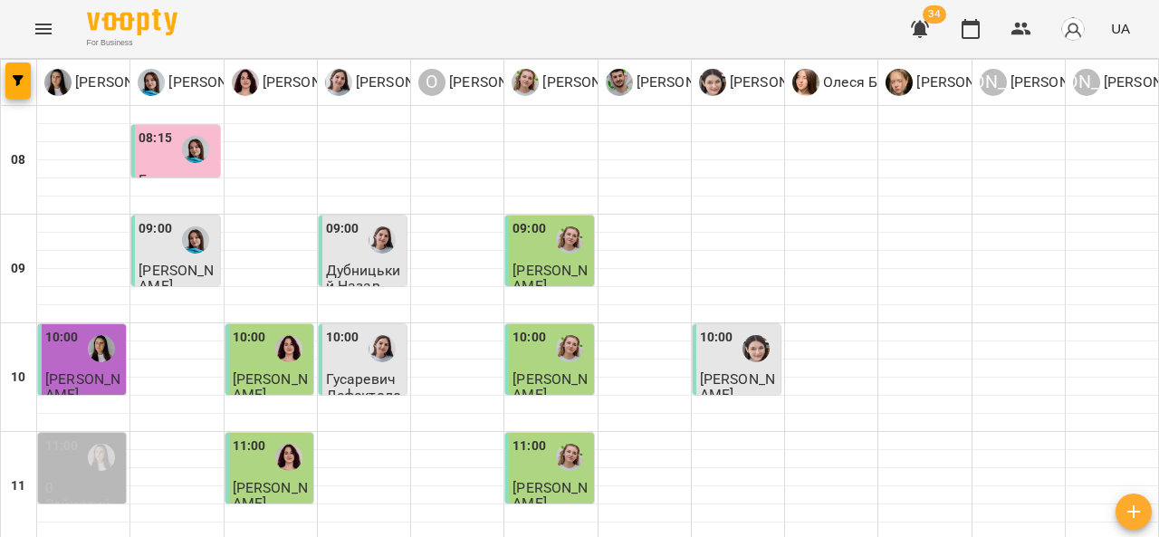
scroll to position [123, 0]
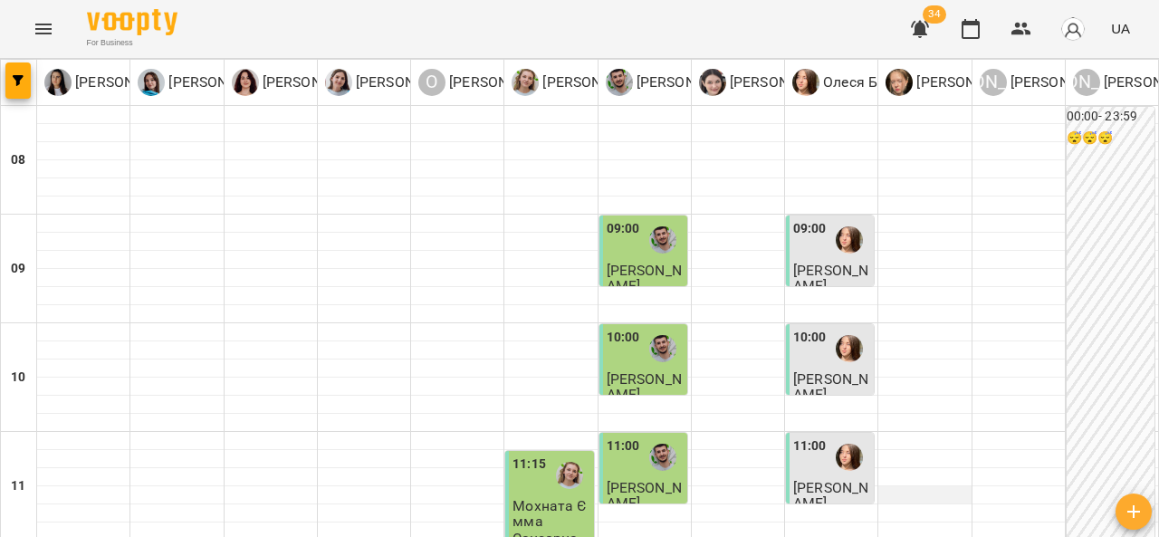
scroll to position [340, 0]
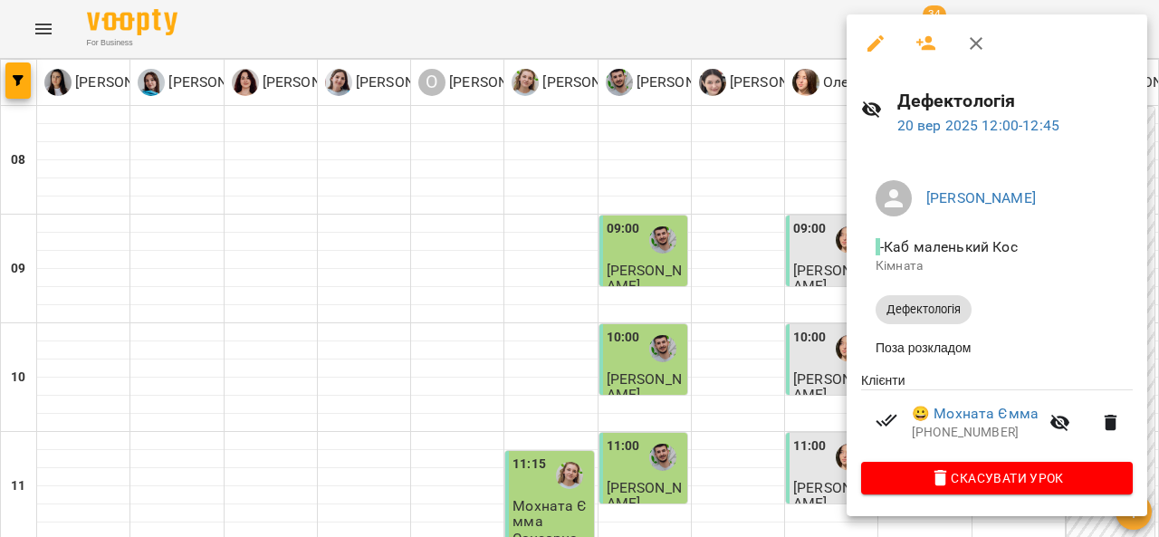
click at [981, 50] on icon "button" at bounding box center [976, 44] width 22 height 22
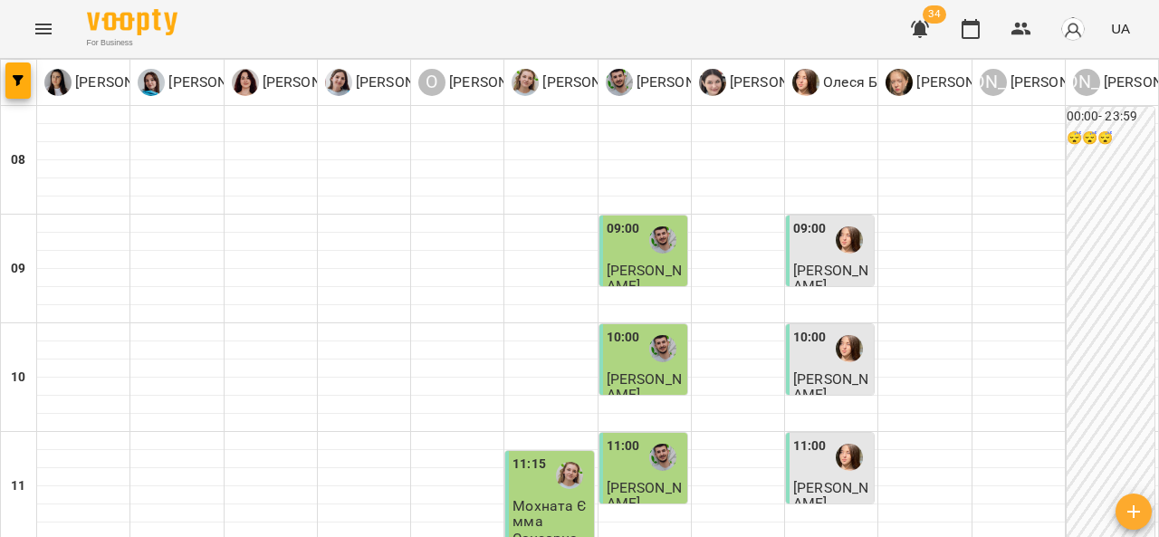
scroll to position [507, 0]
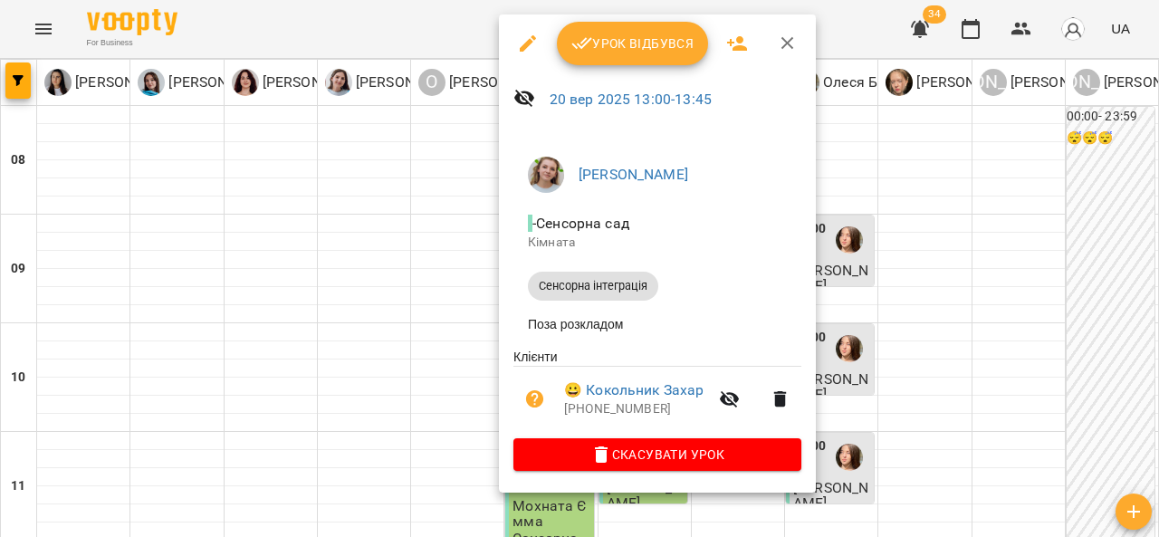
click at [668, 46] on span "Урок відбувся" at bounding box center [632, 44] width 123 height 22
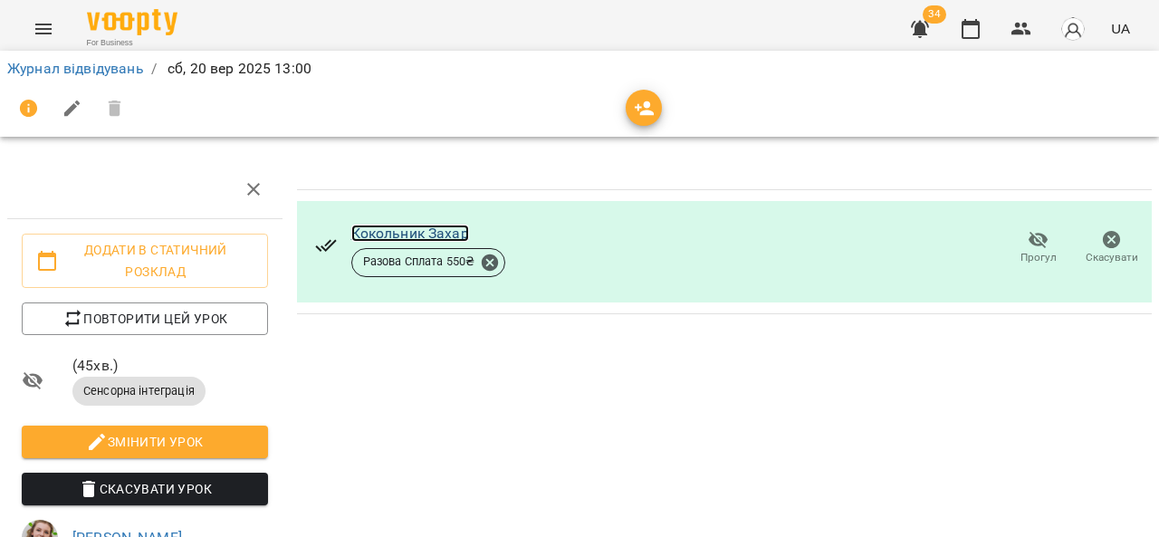
click at [371, 233] on link "Кокольник Захар" at bounding box center [410, 233] width 118 height 17
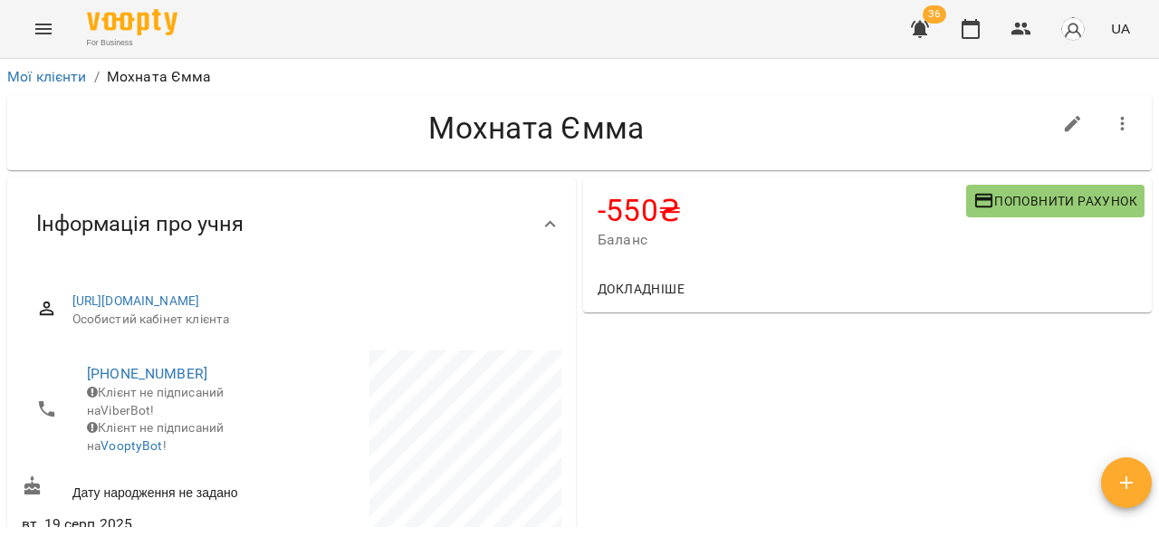
click at [1034, 207] on span "Поповнити рахунок" at bounding box center [1055, 201] width 164 height 22
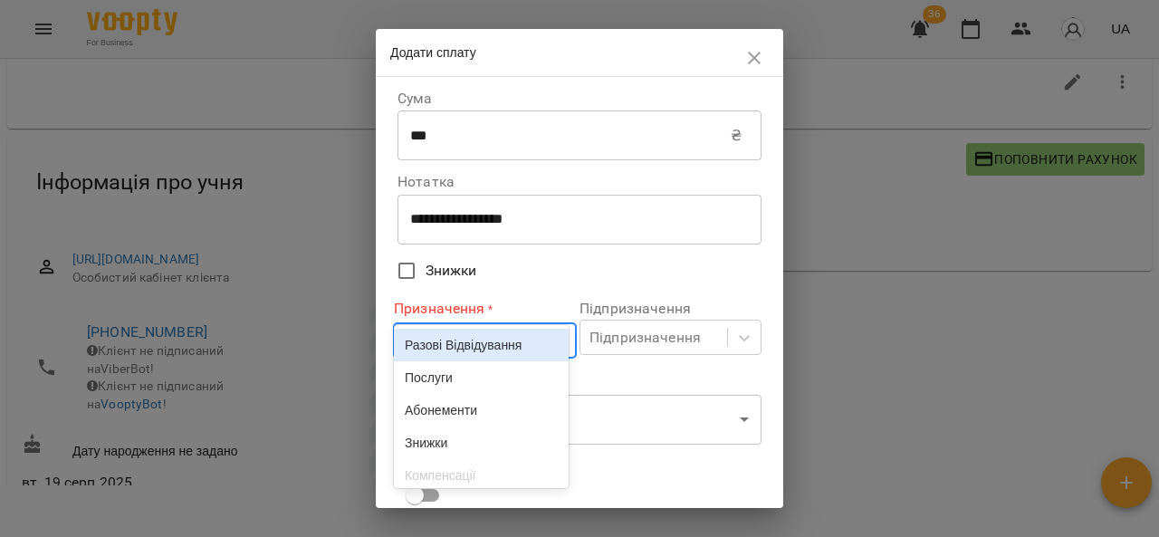
scroll to position [55, 0]
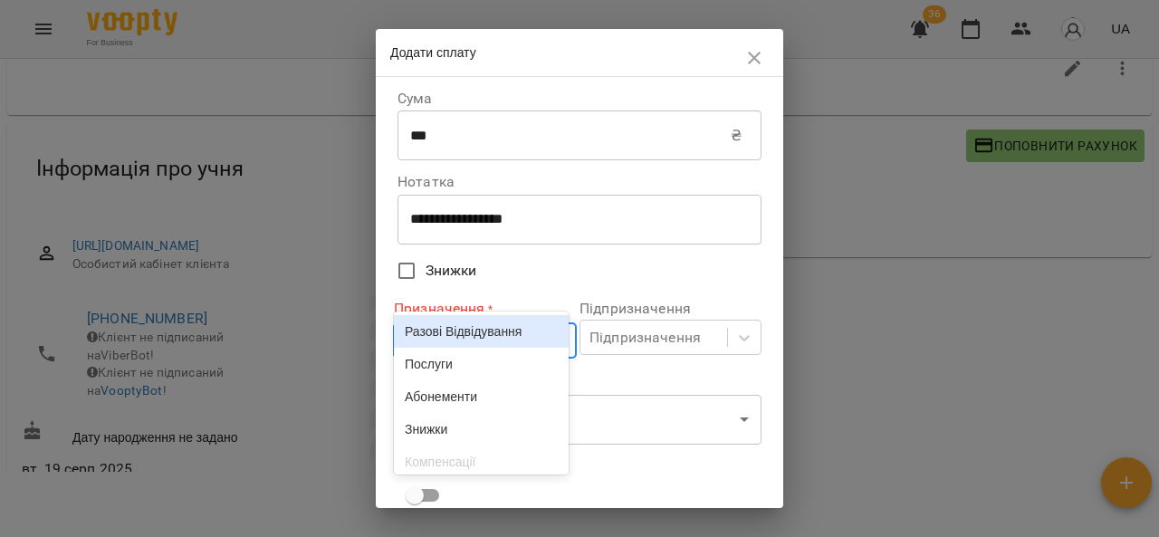
click at [505, 348] on div "Разові Відвідування" at bounding box center [481, 331] width 175 height 33
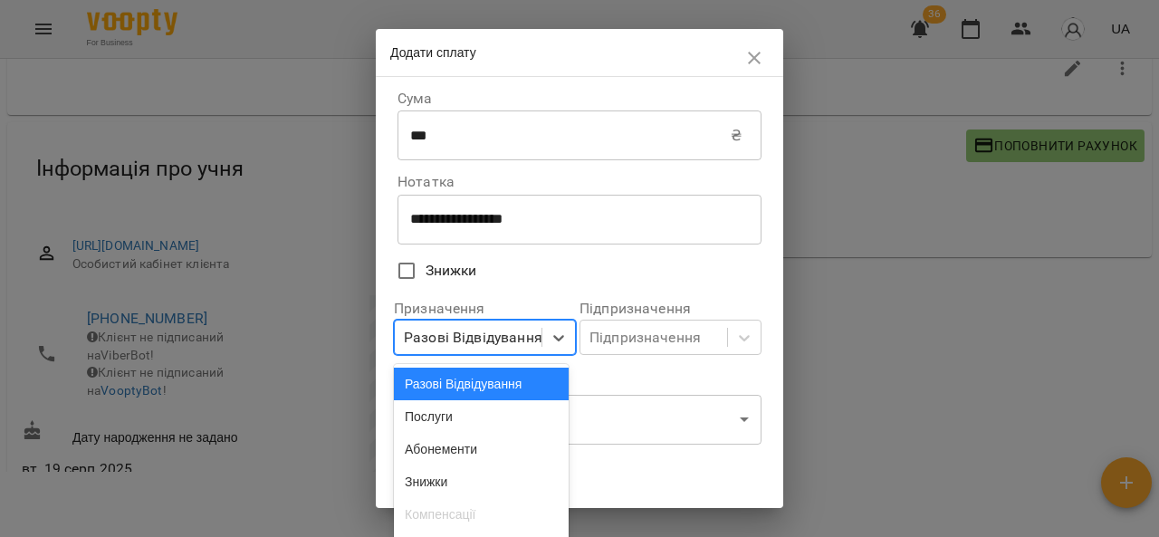
scroll to position [108, 0]
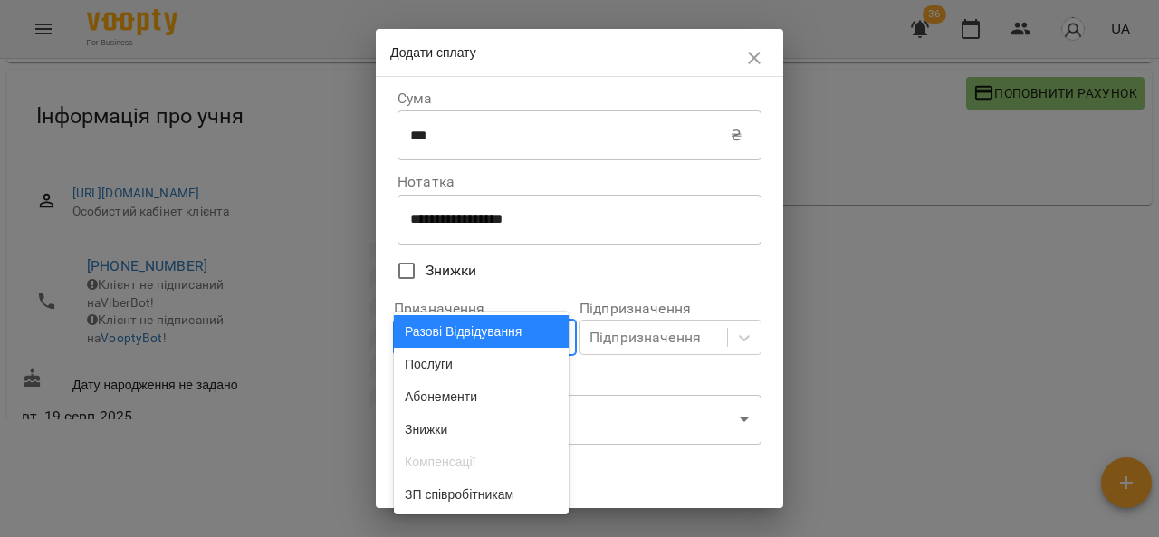
click at [515, 360] on div "Призначення option Разові Відвідування, selected. option Разові Відвідування fo…" at bounding box center [485, 328] width 182 height 68
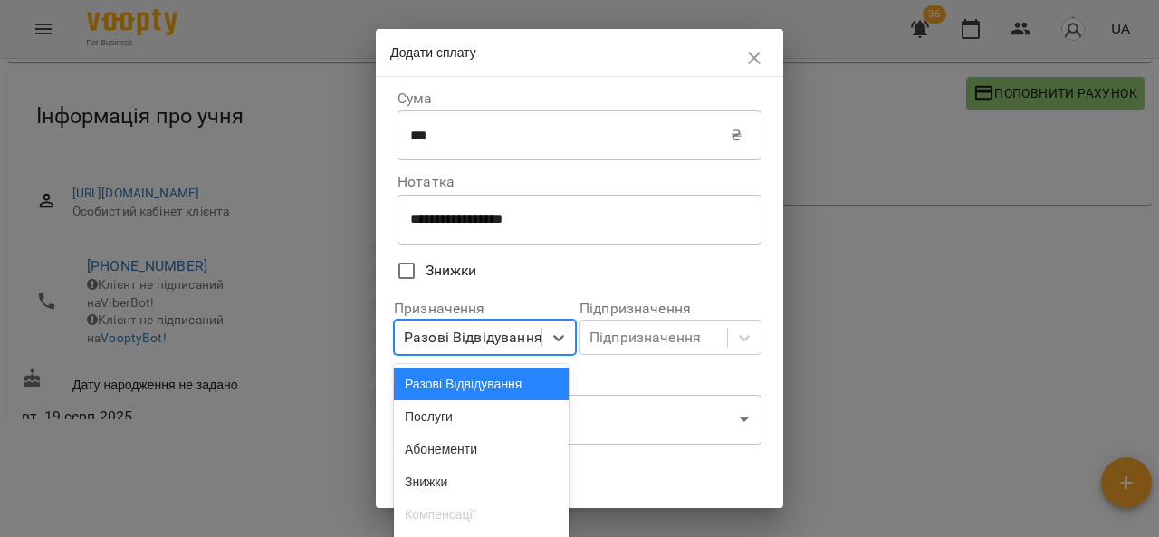
scroll to position [160, 0]
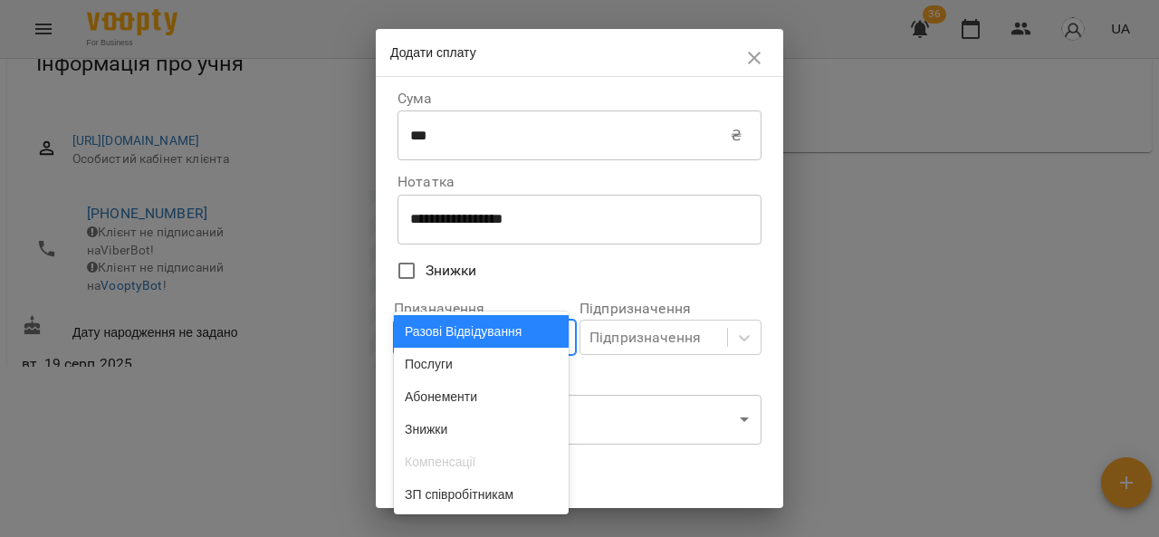
click at [471, 360] on div "Призначення option Разові Відвідування, selected. option Разові Відвідування fo…" at bounding box center [485, 328] width 182 height 68
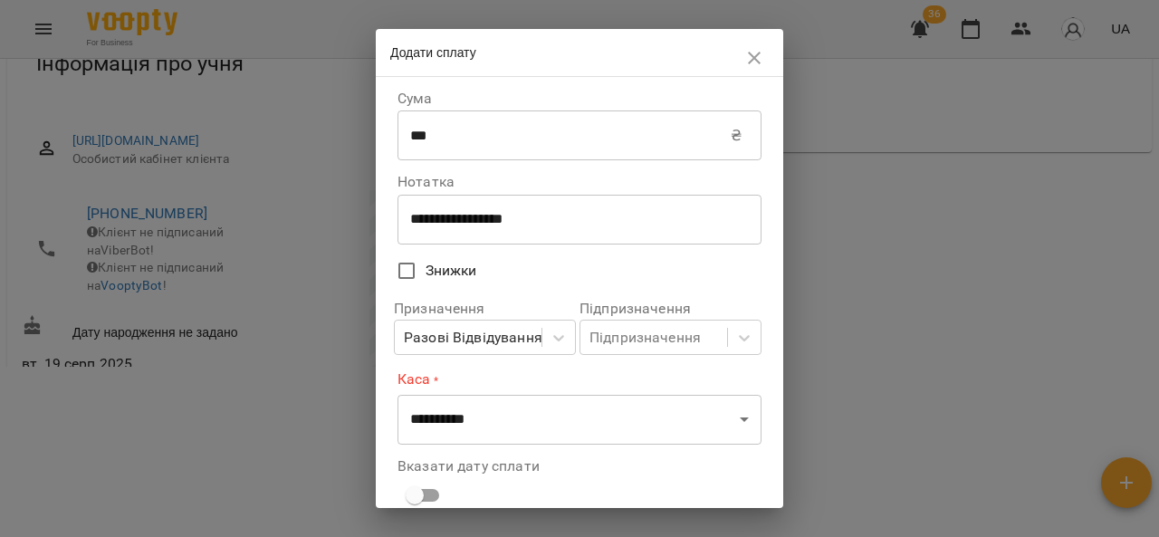
scroll to position [213, 0]
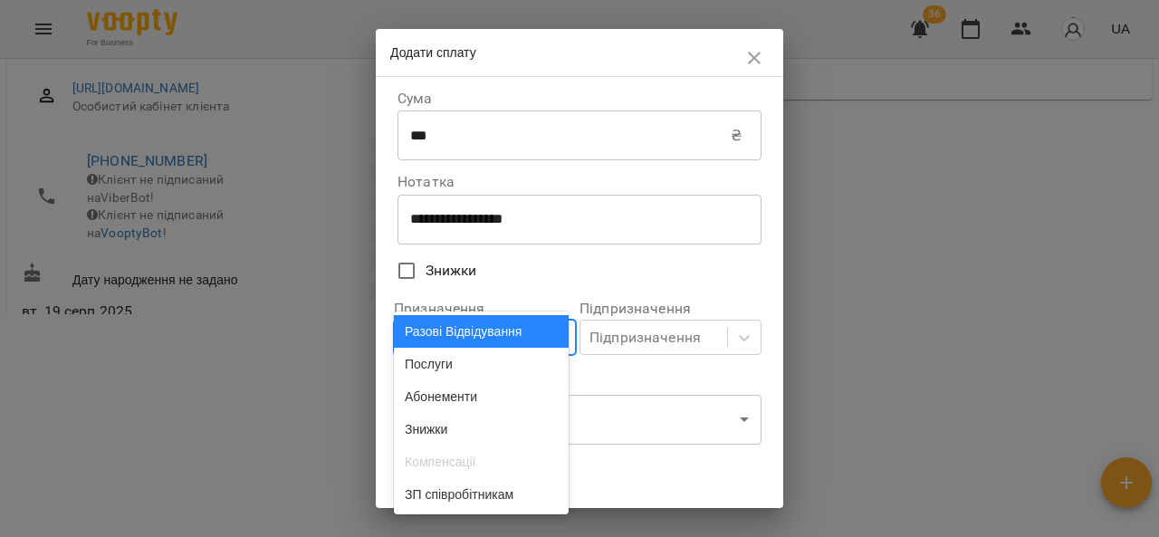
click at [453, 348] on div "Разові Відвідування" at bounding box center [481, 331] width 175 height 33
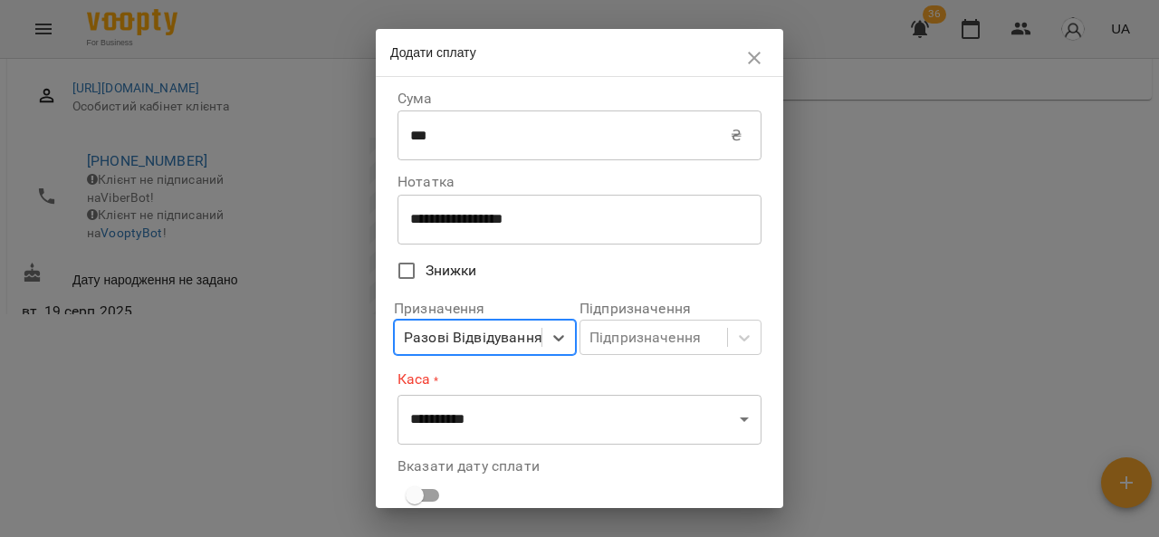
scroll to position [265, 0]
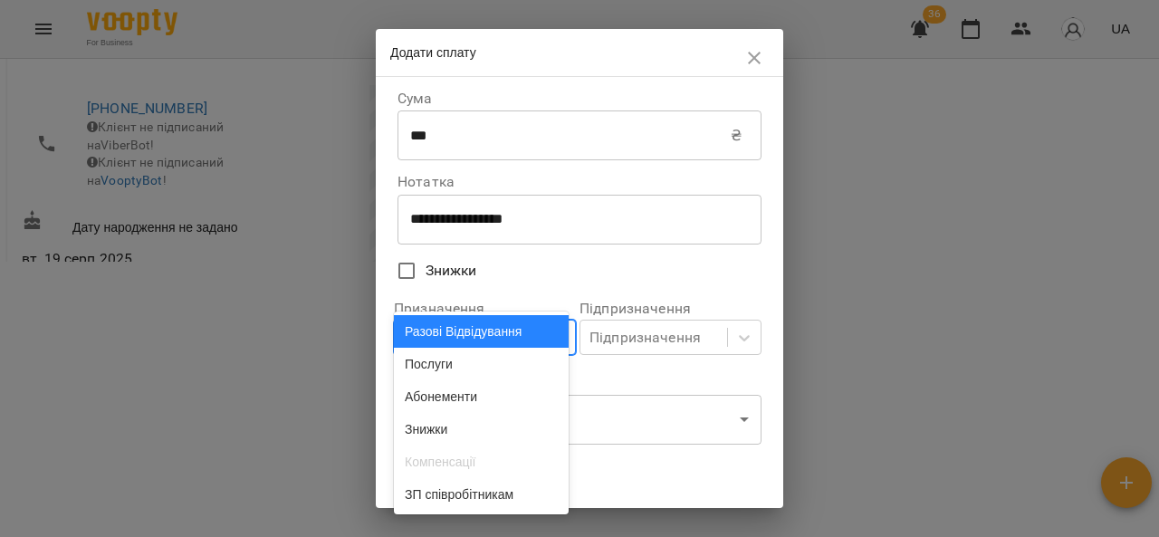
click at [469, 348] on div "Разові Відвідування" at bounding box center [481, 331] width 175 height 33
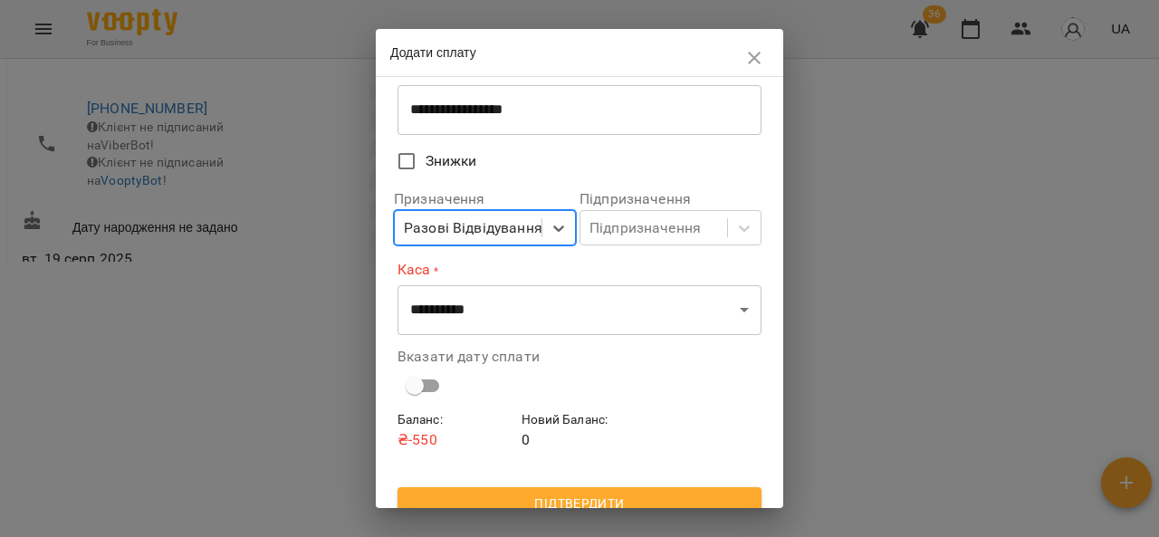
scroll to position [129, 0]
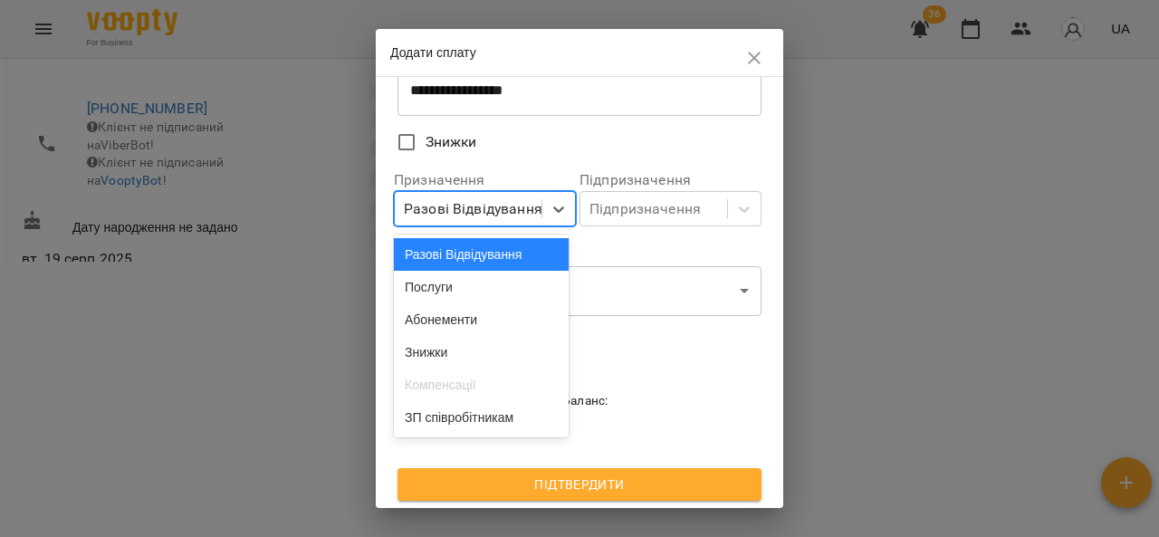
click at [481, 302] on div "Послуги" at bounding box center [481, 287] width 175 height 33
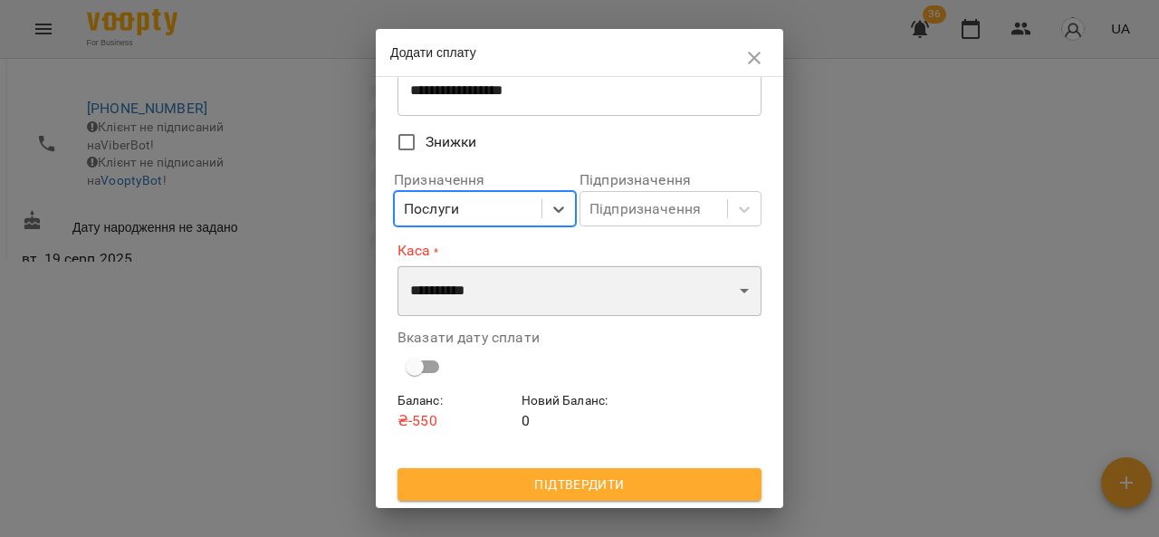
click at [531, 290] on select "**********" at bounding box center [579, 290] width 364 height 51
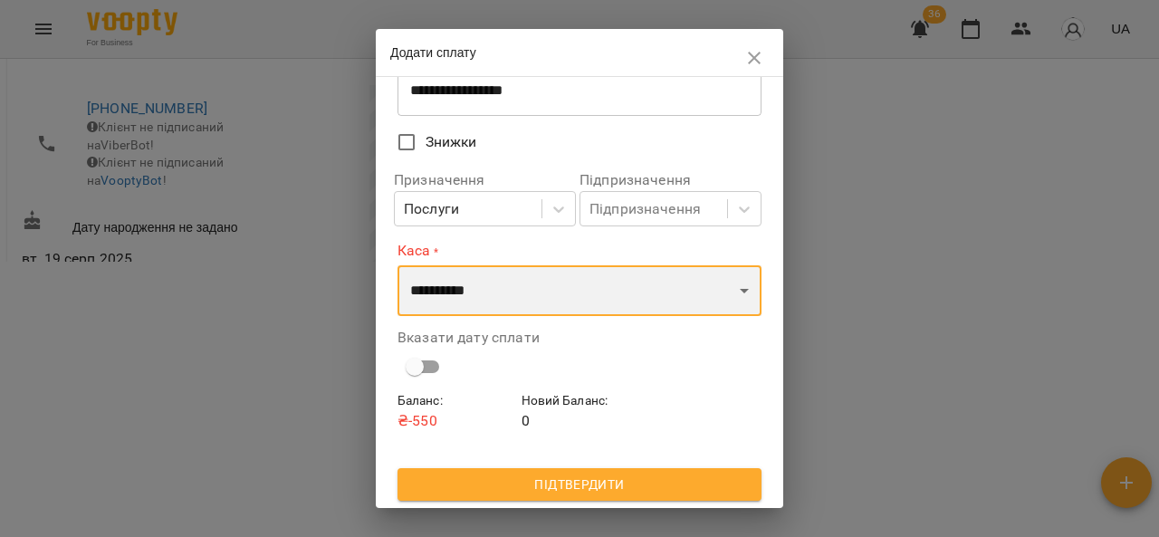
select select "****"
click at [397, 265] on select "**********" at bounding box center [579, 290] width 364 height 51
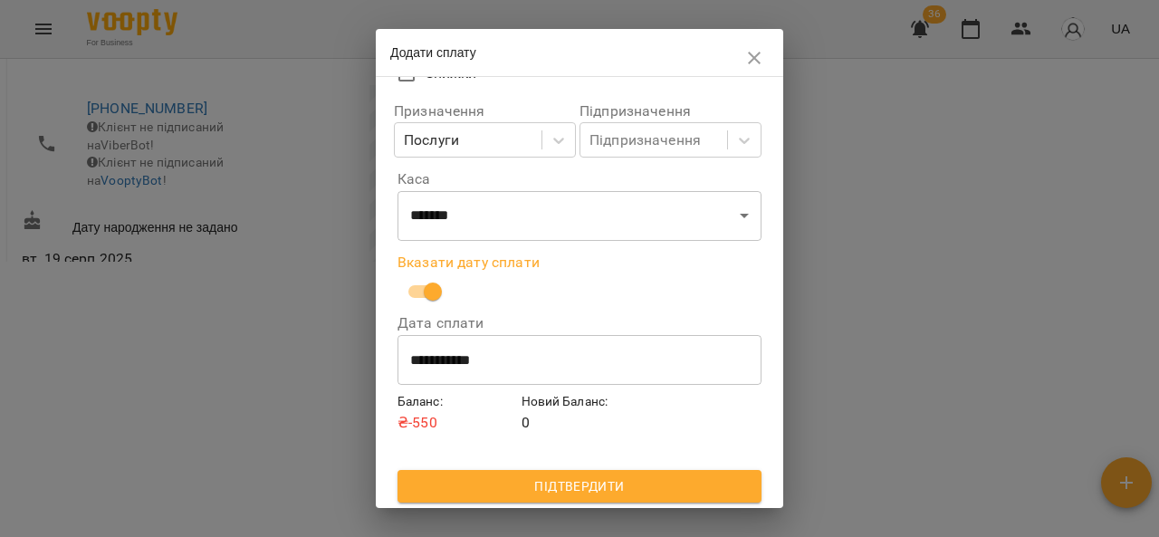
scroll to position [200, 0]
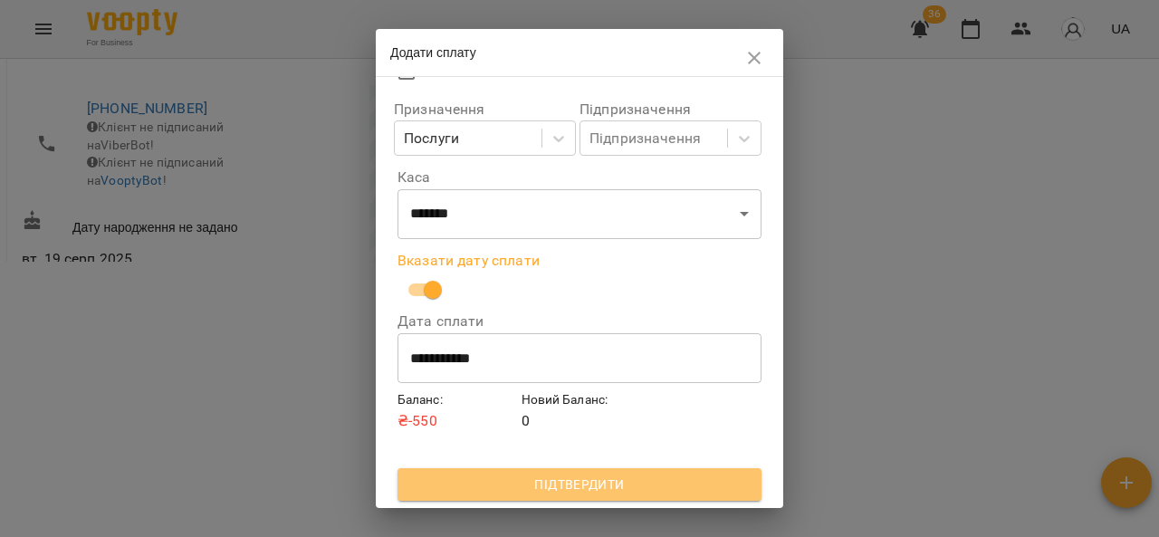
click at [627, 486] on span "Підтвердити" at bounding box center [579, 485] width 335 height 22
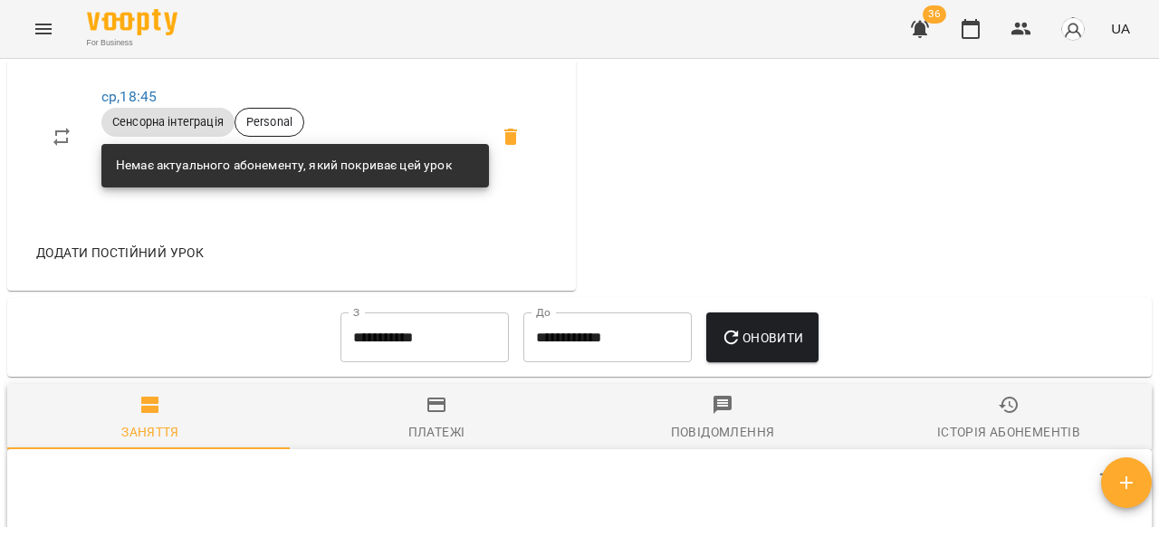
scroll to position [909, 0]
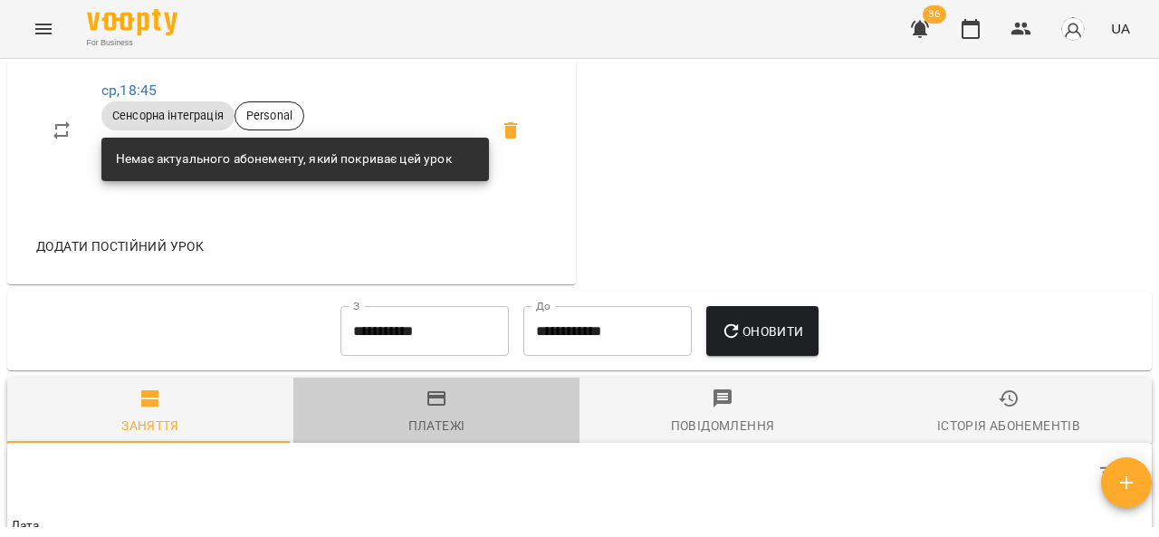
click at [473, 436] on span "Платежі" at bounding box center [436, 412] width 264 height 49
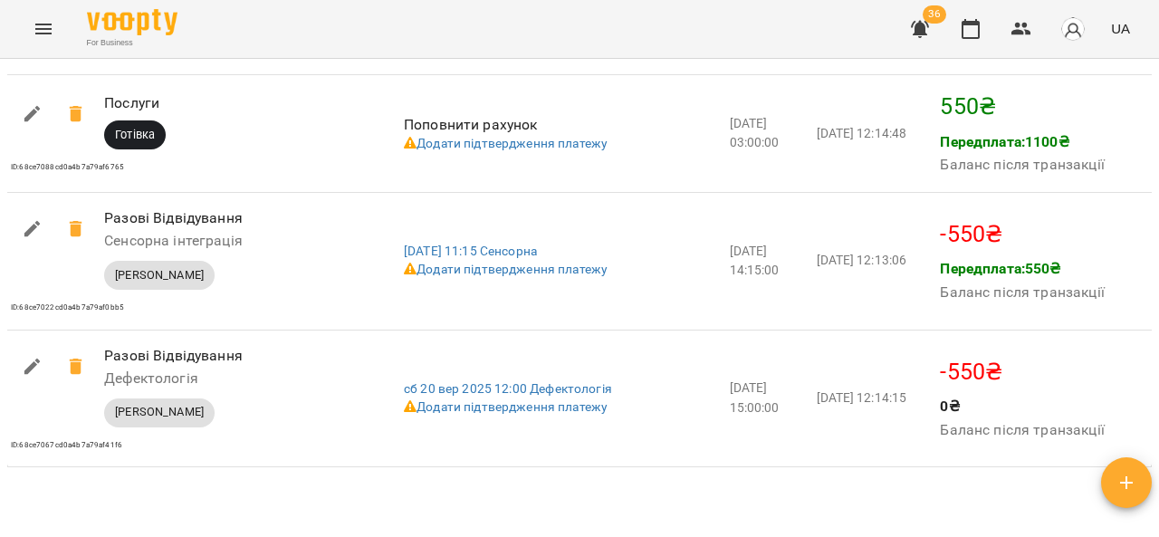
scroll to position [2508, 0]
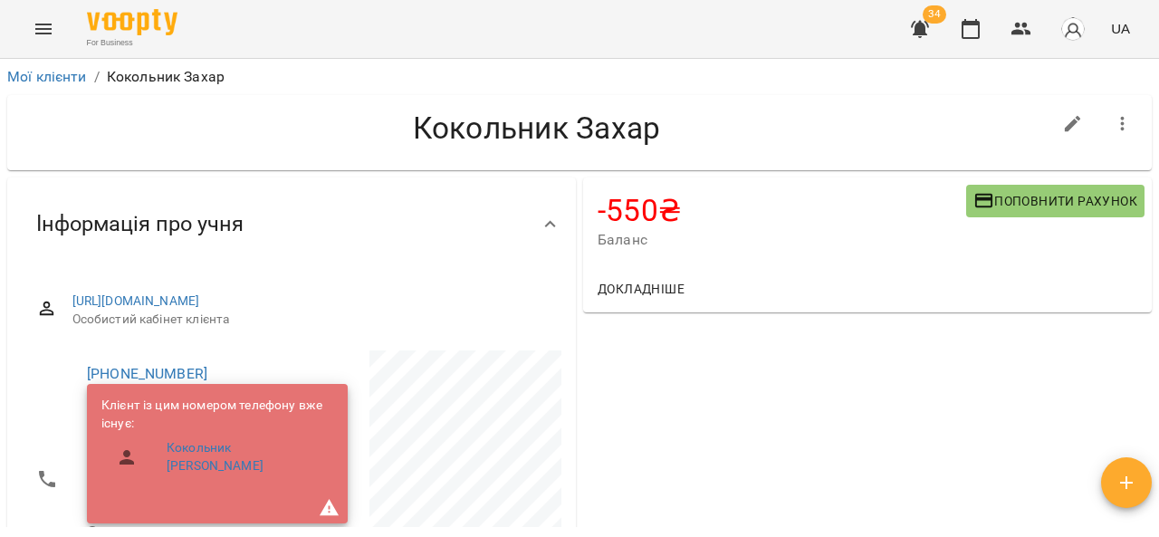
click at [1066, 207] on span "Поповнити рахунок" at bounding box center [1055, 201] width 164 height 22
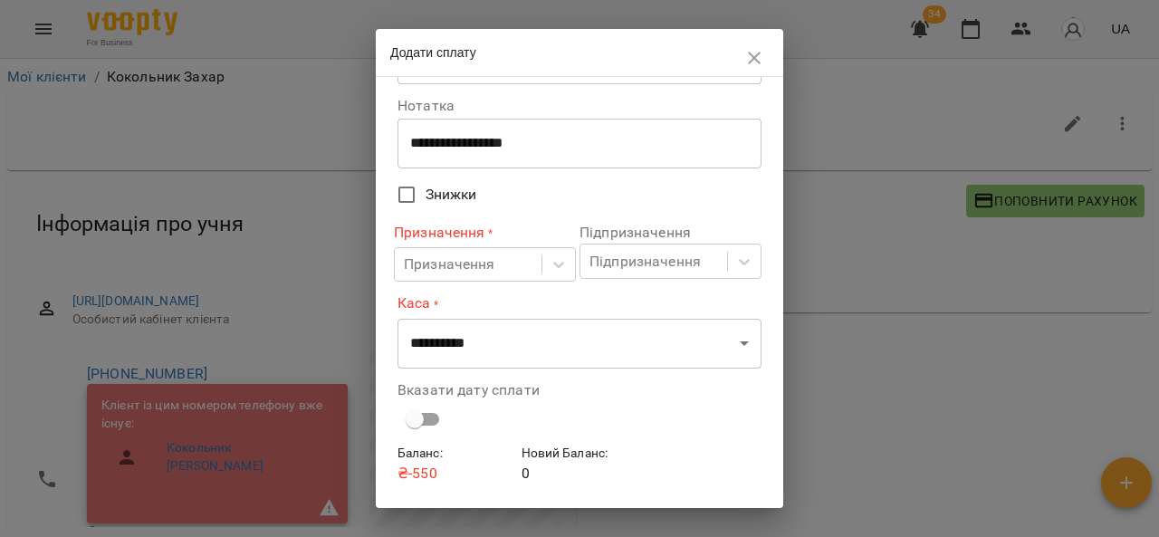
scroll to position [79, 0]
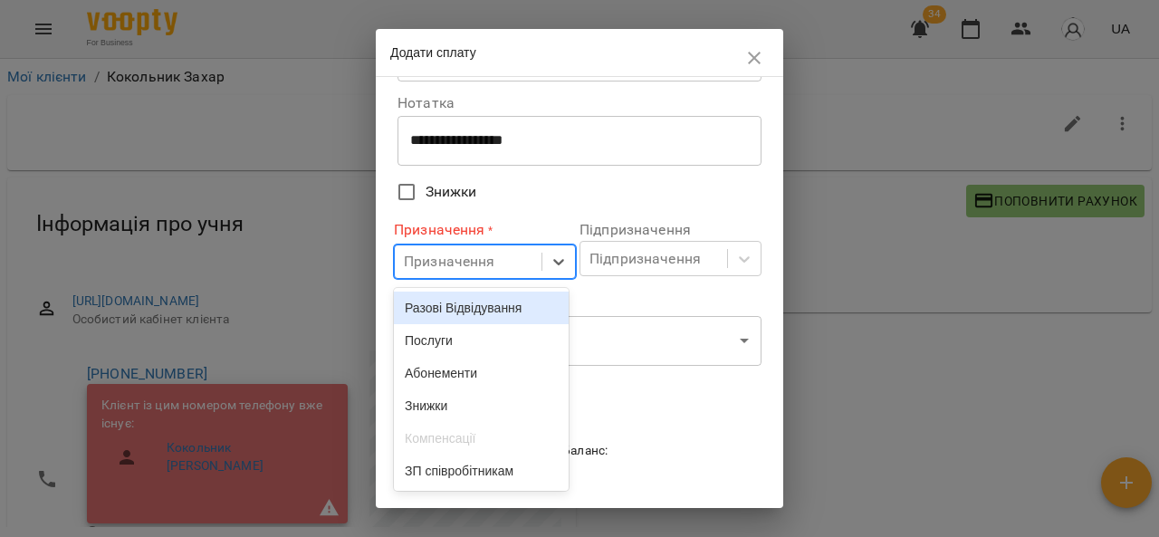
click at [500, 339] on div "Послуги" at bounding box center [481, 340] width 175 height 33
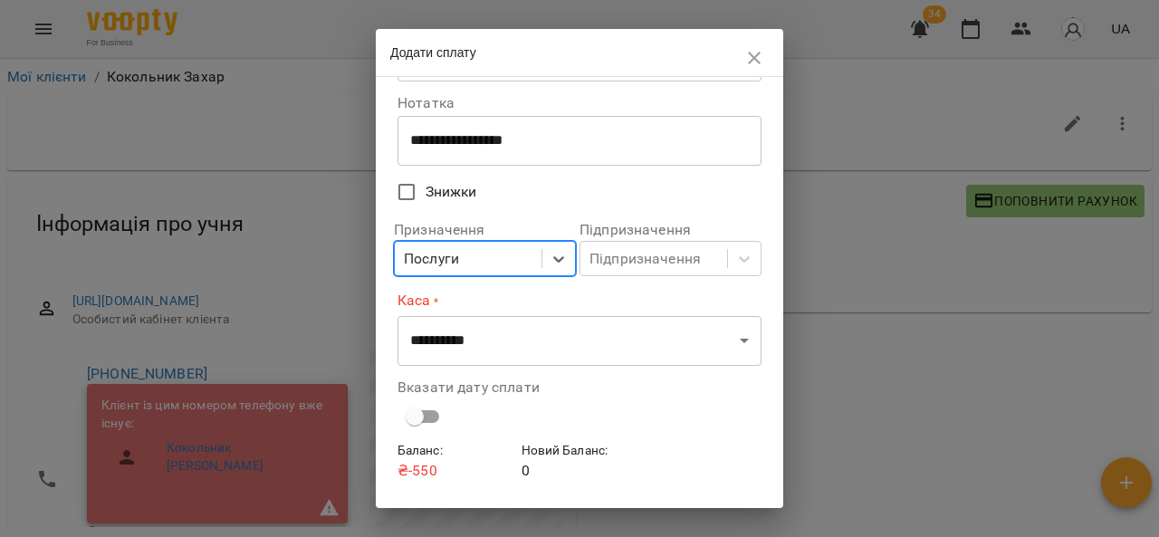
scroll to position [129, 0]
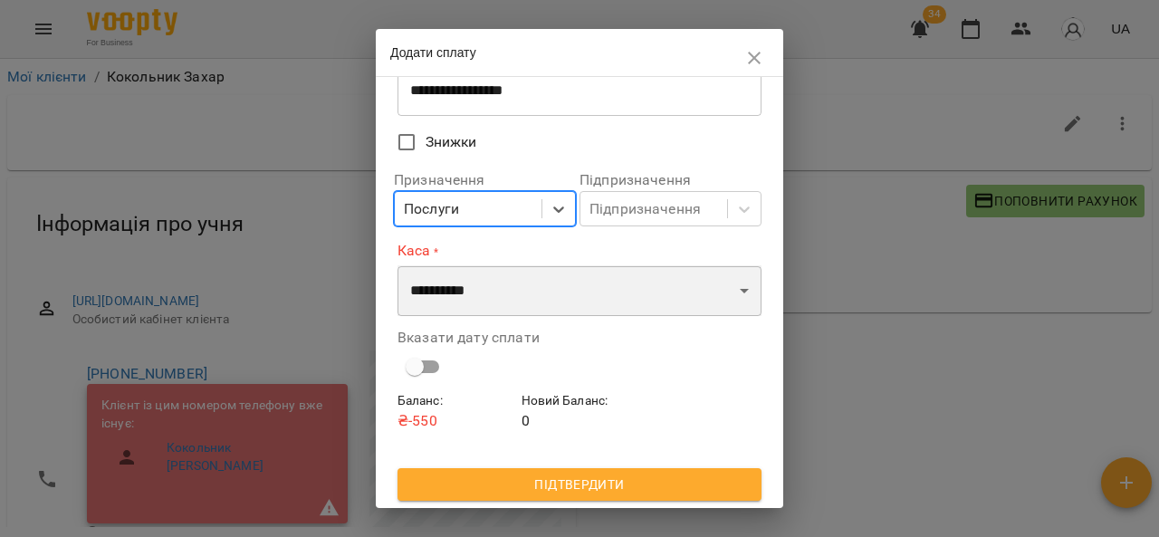
click at [589, 295] on select "**********" at bounding box center [579, 290] width 364 height 51
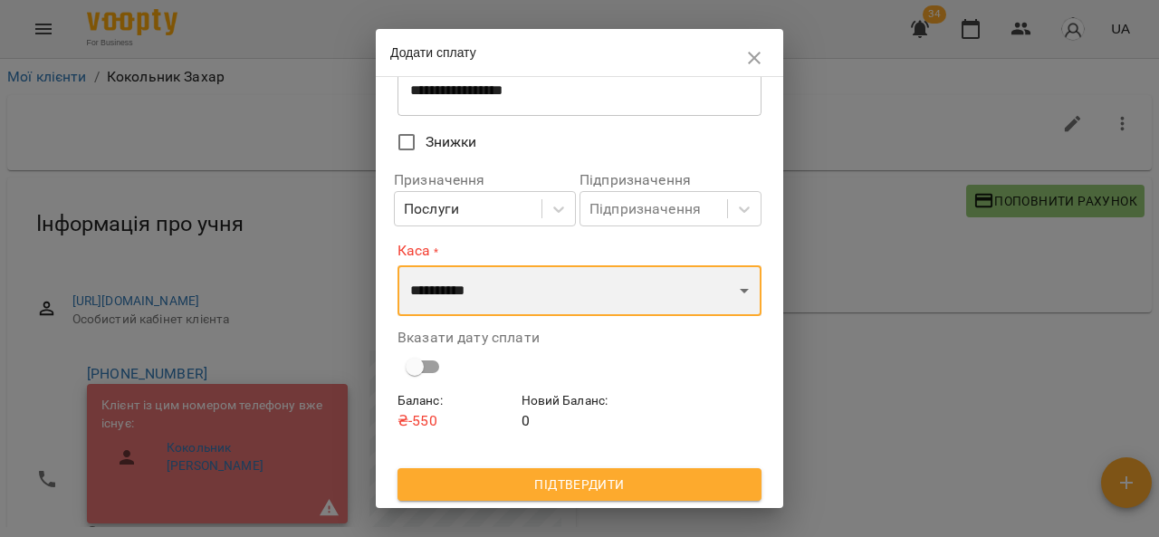
select select "****"
click at [397, 265] on select "**********" at bounding box center [579, 290] width 364 height 51
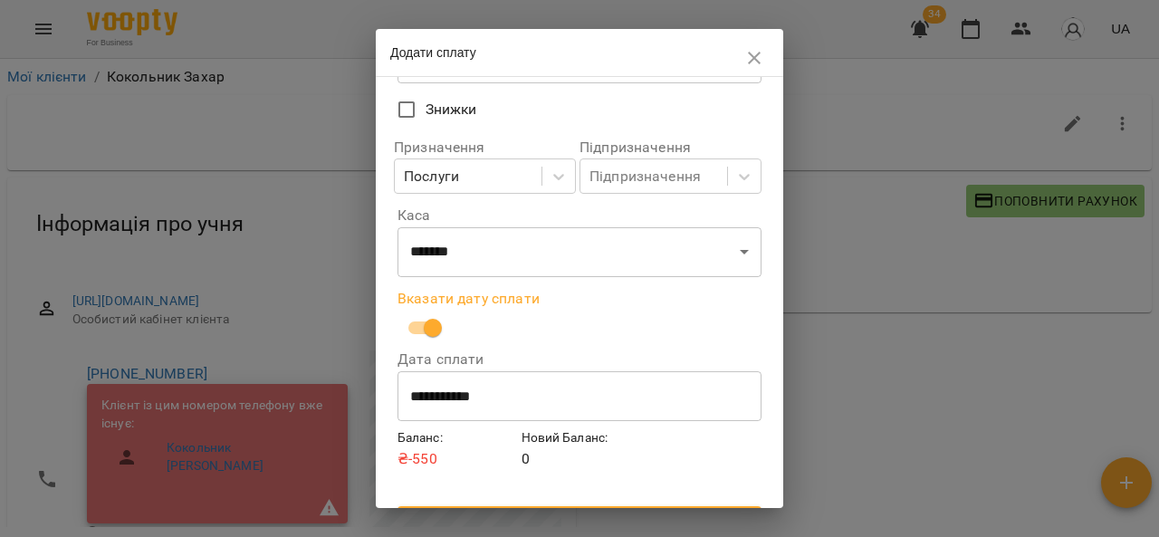
scroll to position [200, 0]
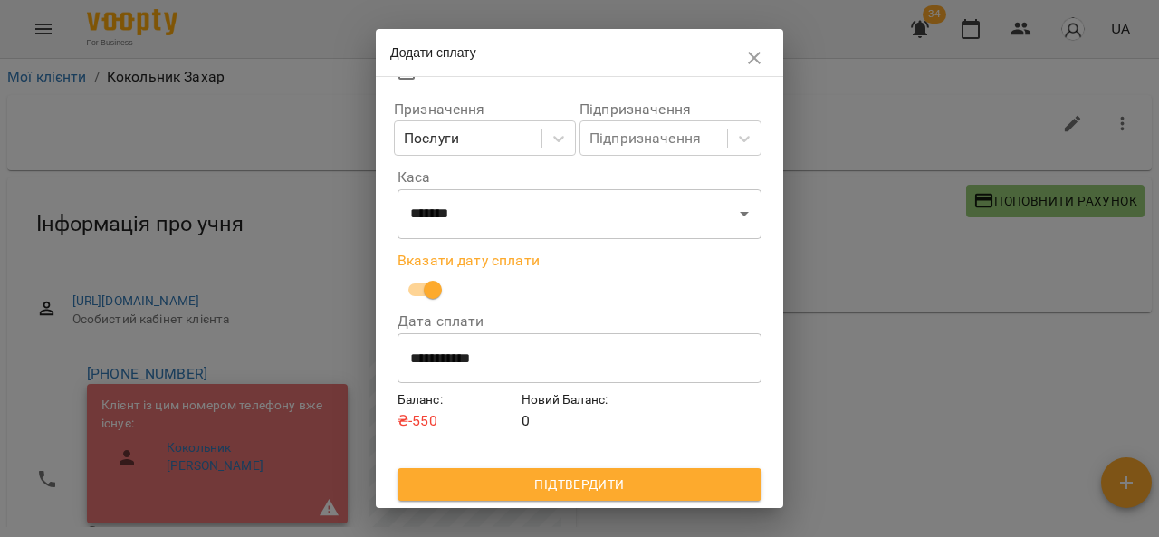
click at [610, 492] on span "Підтвердити" at bounding box center [579, 485] width 335 height 22
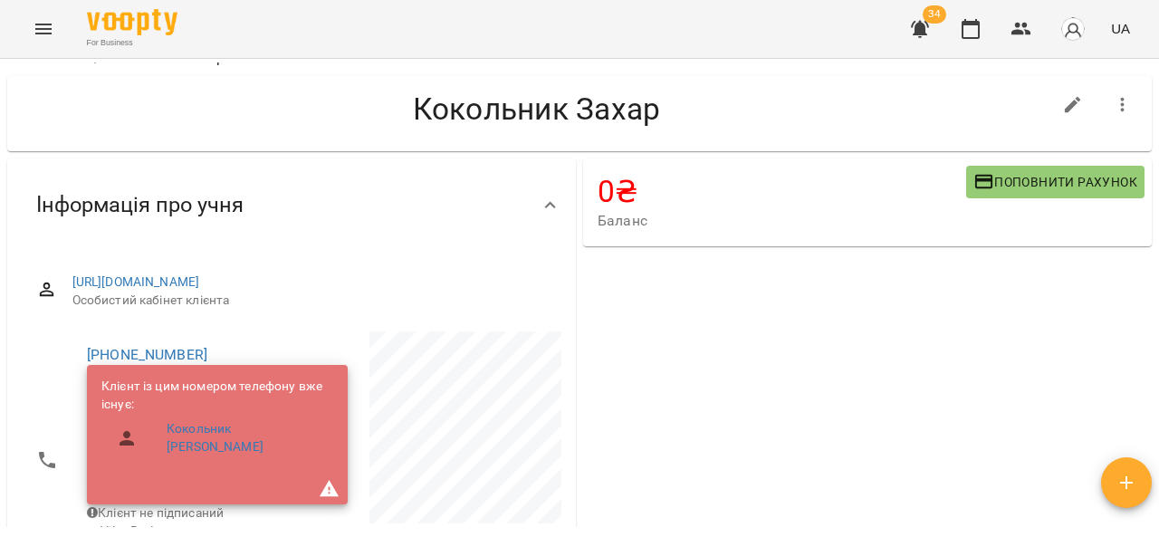
scroll to position [0, 0]
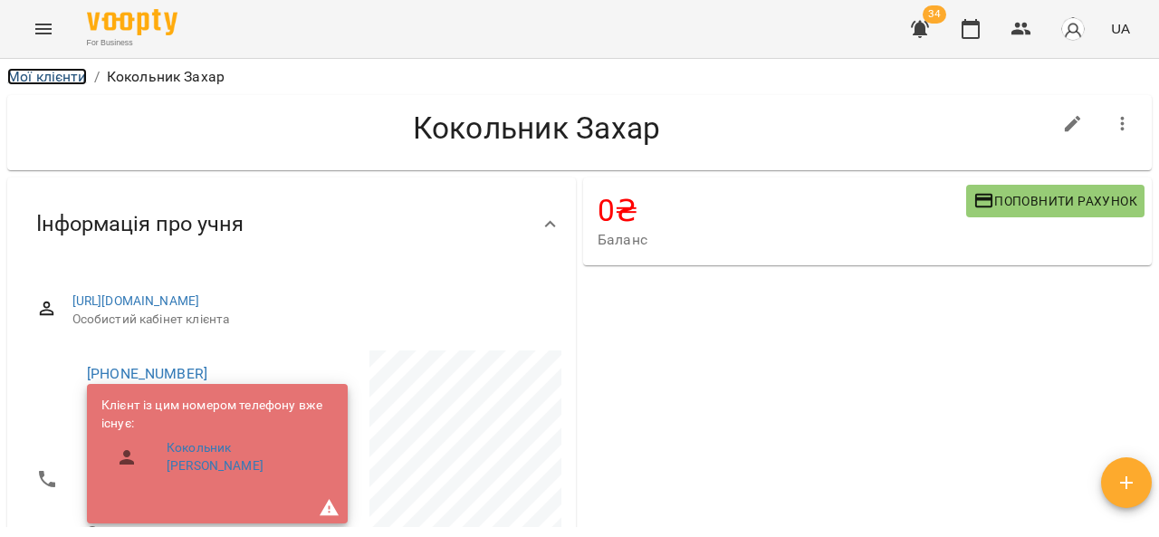
click at [60, 81] on link "Мої клієнти" at bounding box center [47, 76] width 80 height 17
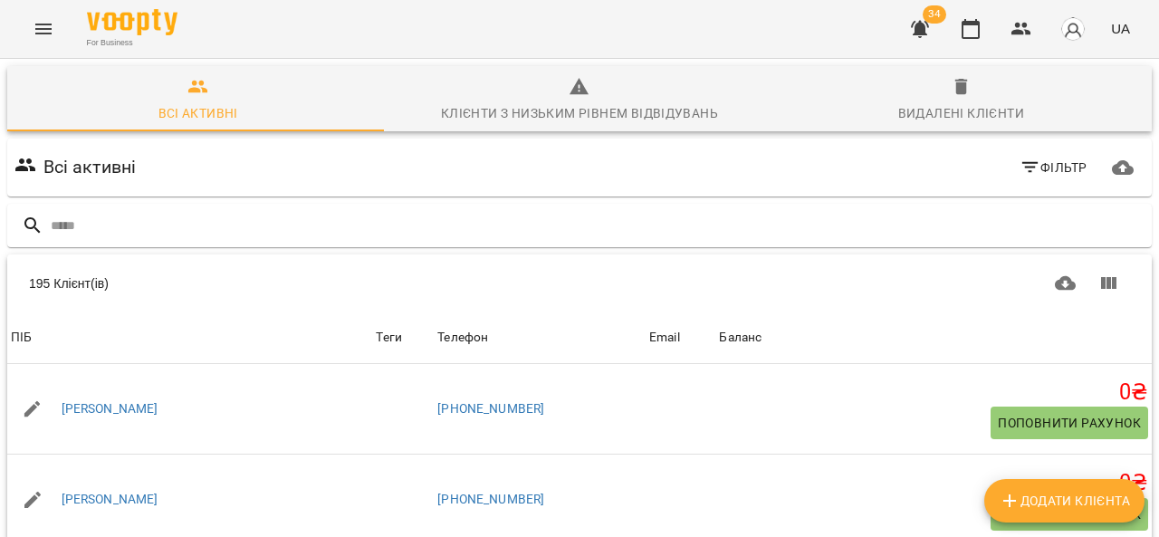
click at [44, 13] on button "Menu" at bounding box center [43, 28] width 43 height 43
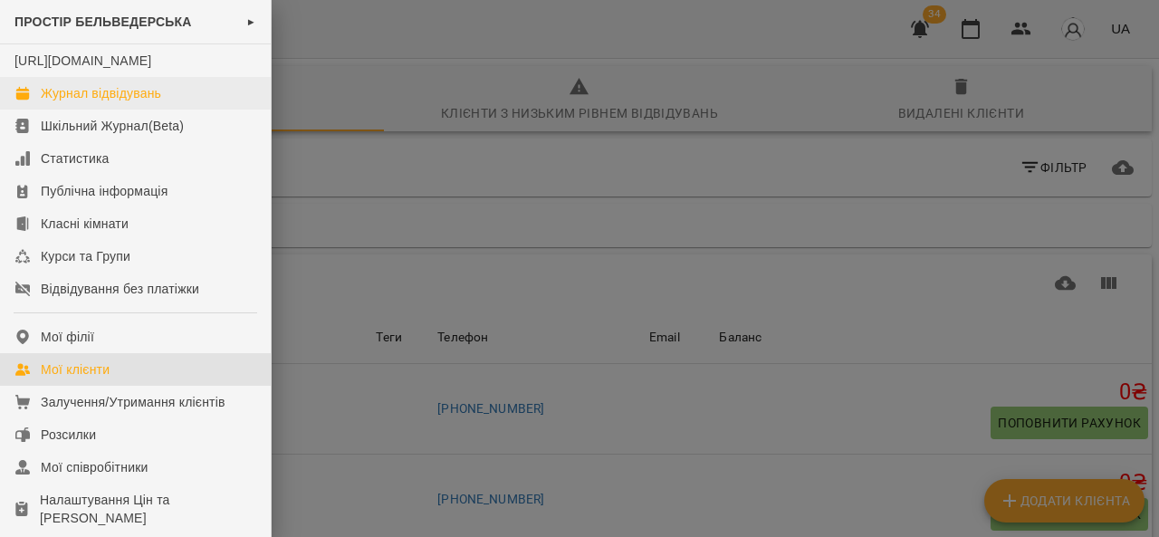
click at [198, 110] on link "Журнал відвідувань" at bounding box center [135, 93] width 271 height 33
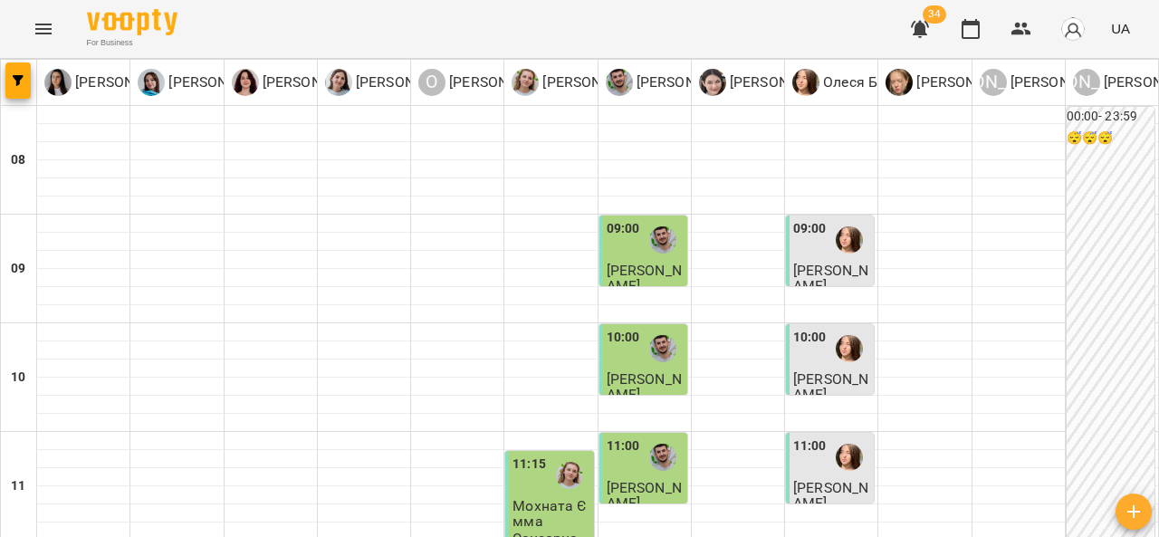
scroll to position [505, 0]
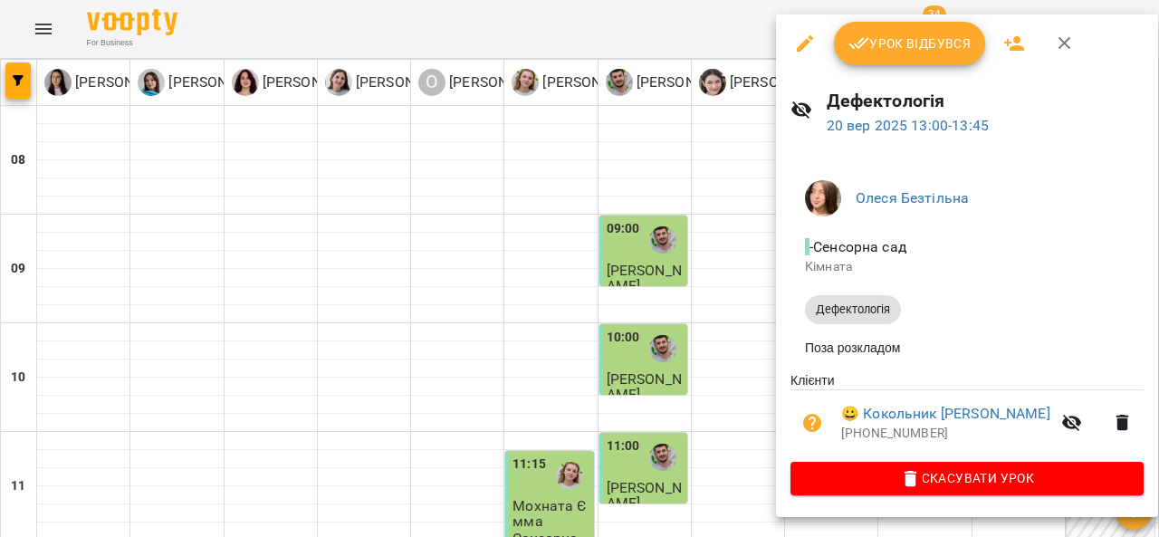
click at [910, 43] on span "Урок відбувся" at bounding box center [909, 44] width 123 height 22
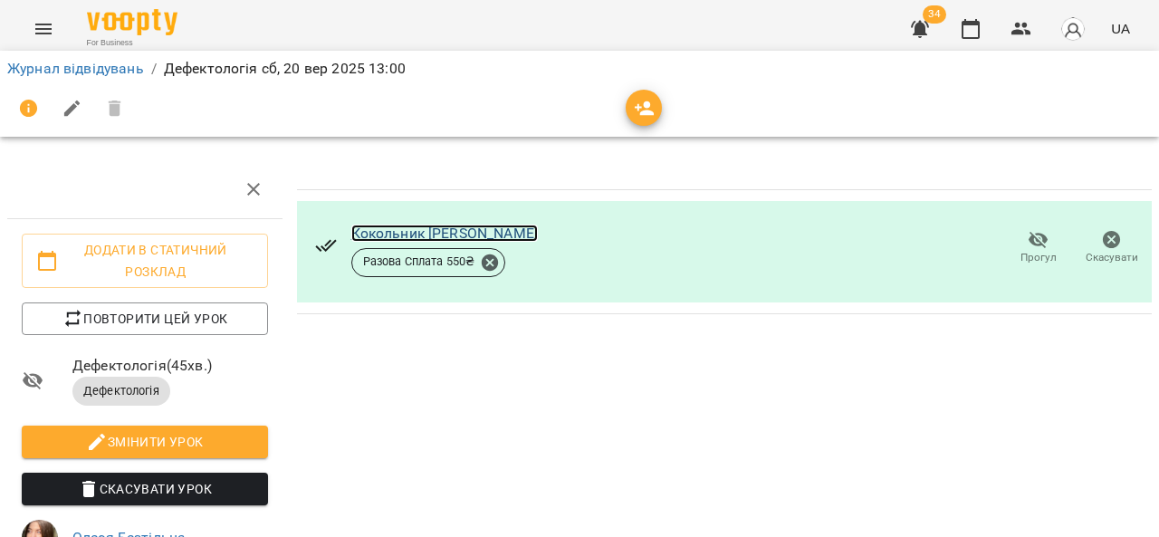
click at [426, 225] on link "Кокольник [PERSON_NAME]" at bounding box center [444, 233] width 187 height 17
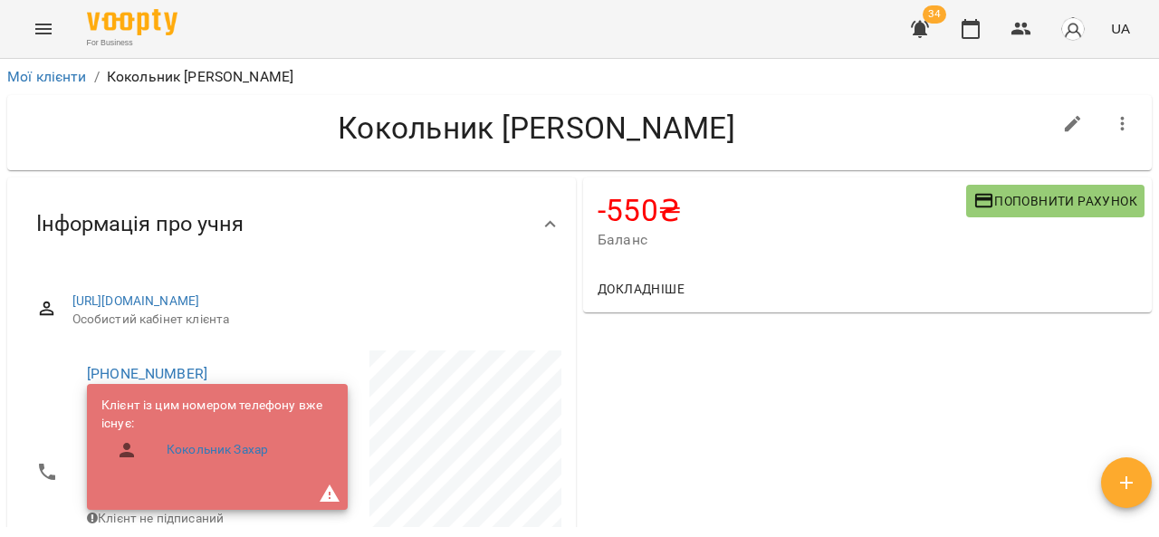
click at [1047, 211] on span "Поповнити рахунок" at bounding box center [1055, 201] width 164 height 22
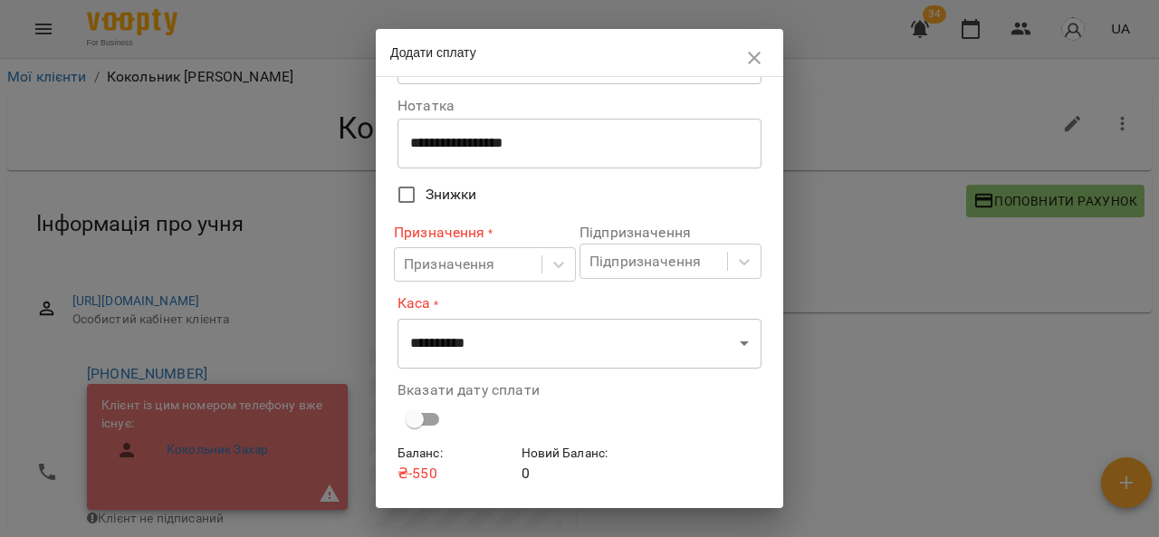
scroll to position [82, 0]
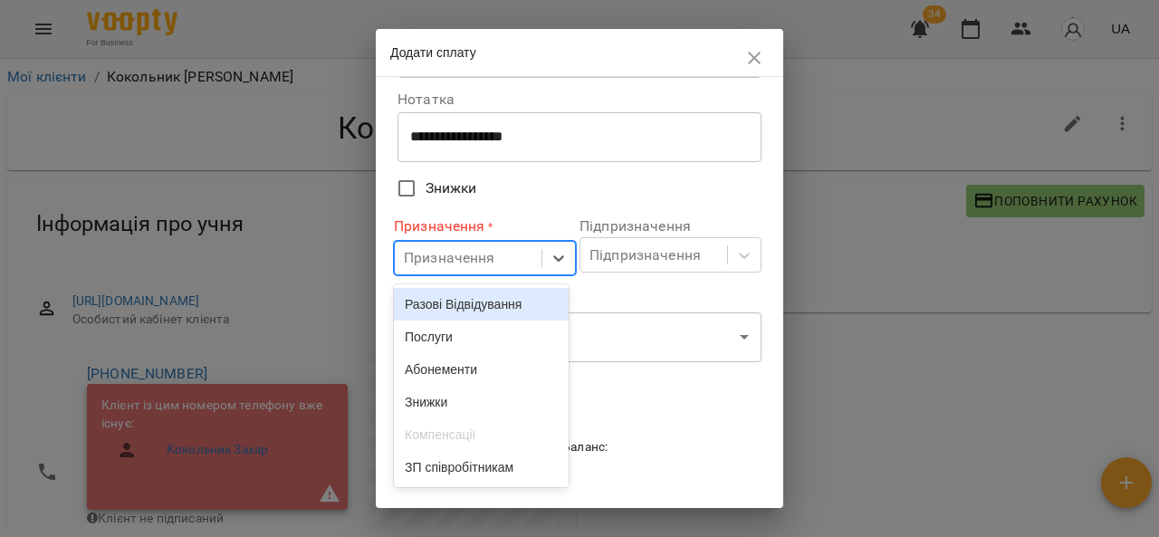
click at [469, 341] on div "Послуги" at bounding box center [481, 337] width 175 height 33
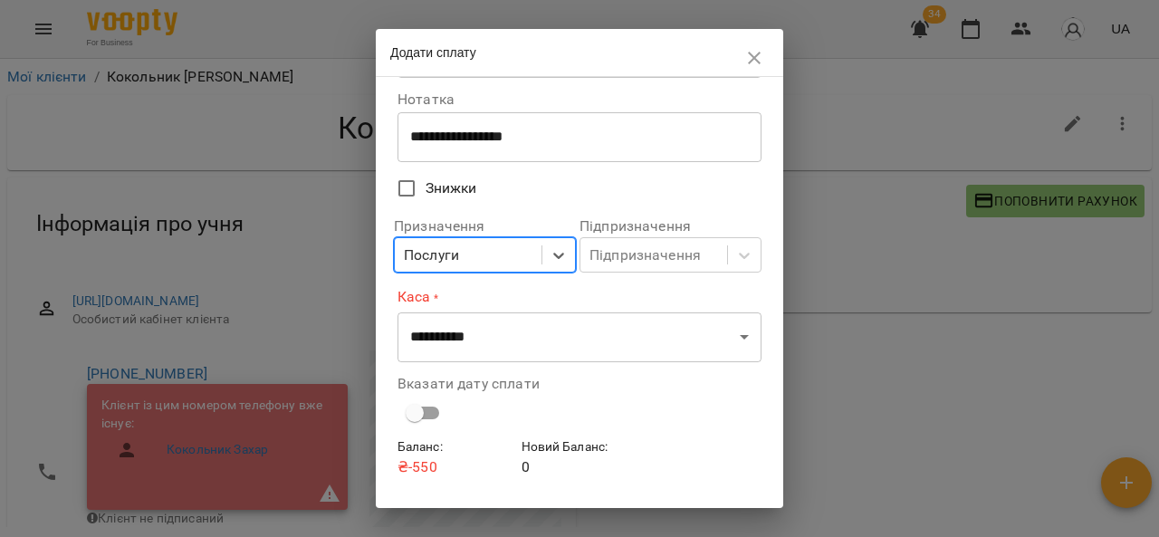
scroll to position [129, 0]
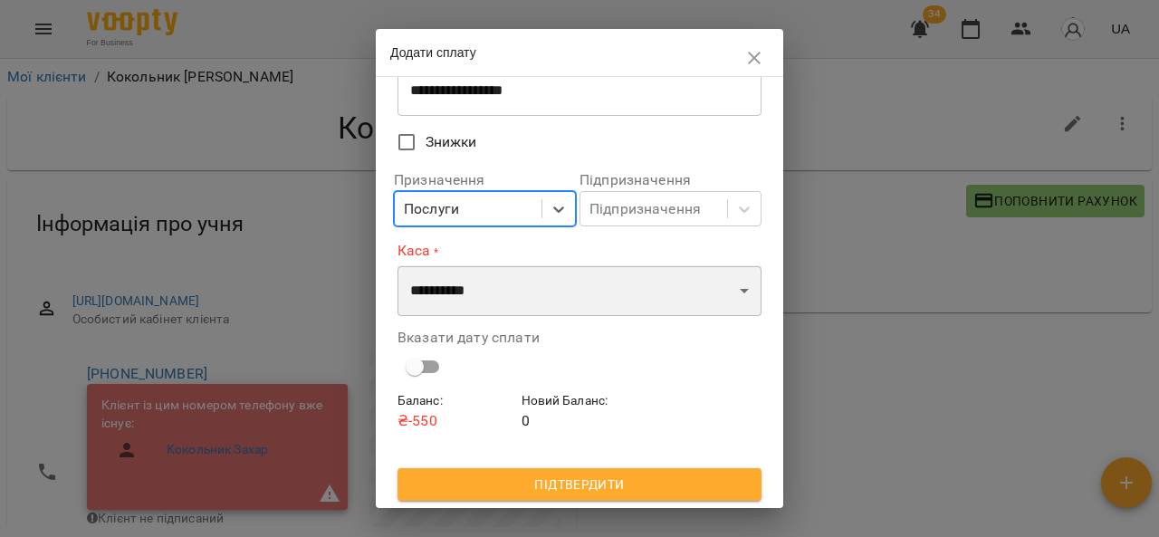
click at [733, 293] on select "**********" at bounding box center [579, 290] width 364 height 51
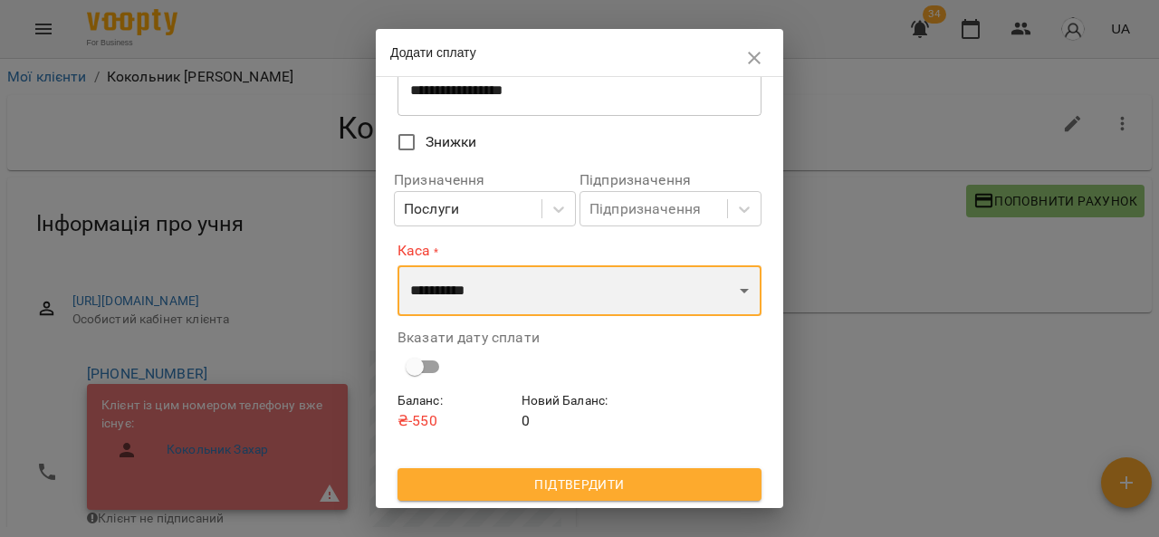
select select "****"
click at [397, 265] on select "**********" at bounding box center [579, 290] width 364 height 51
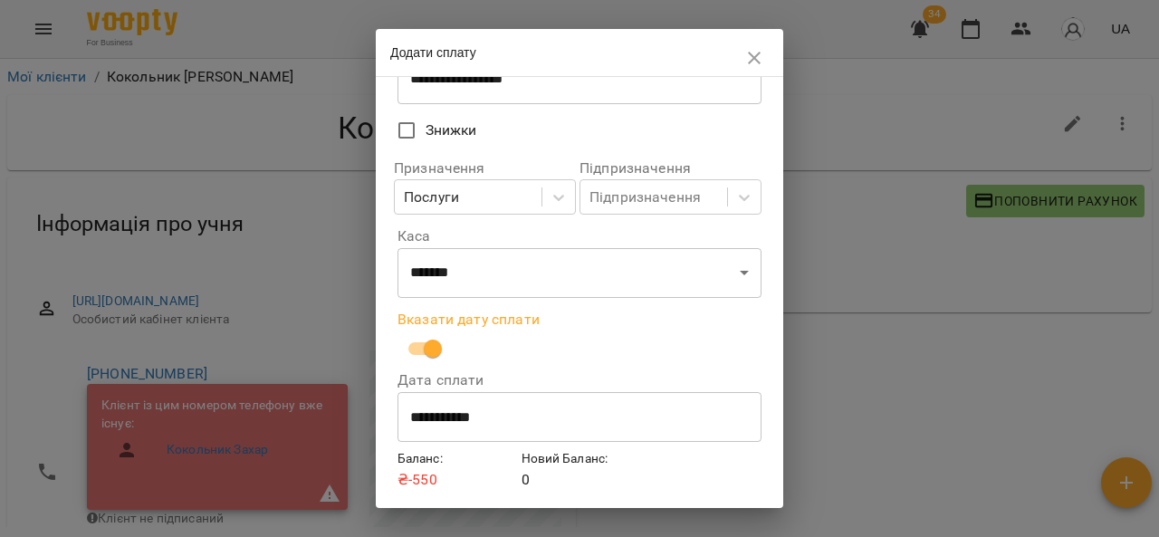
scroll to position [200, 0]
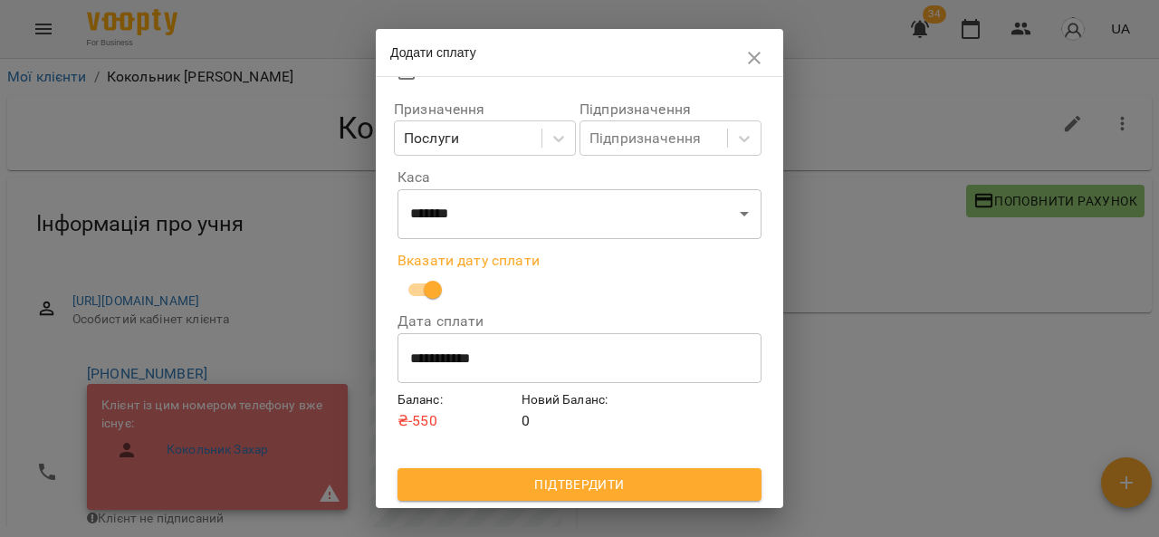
click at [603, 489] on span "Підтвердити" at bounding box center [579, 485] width 335 height 22
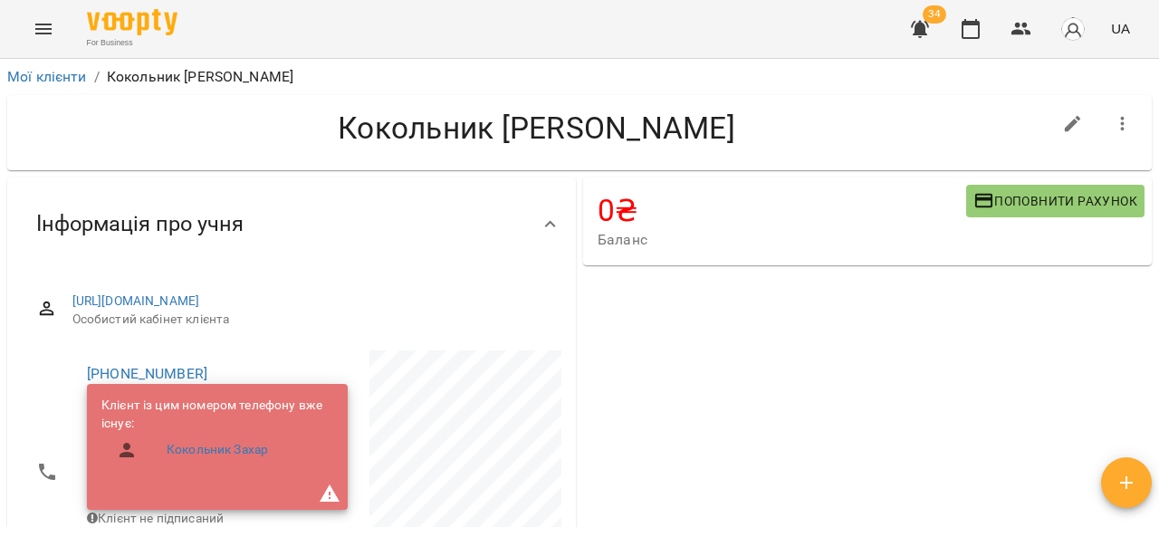
click at [32, 21] on button "Menu" at bounding box center [43, 28] width 43 height 43
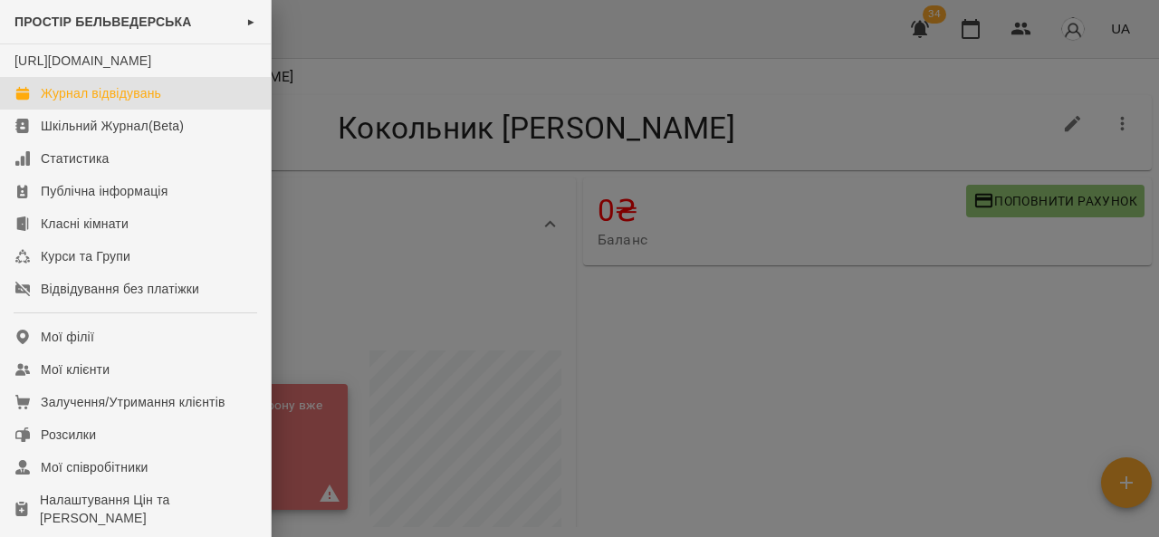
click at [176, 105] on link "Журнал відвідувань" at bounding box center [135, 93] width 271 height 33
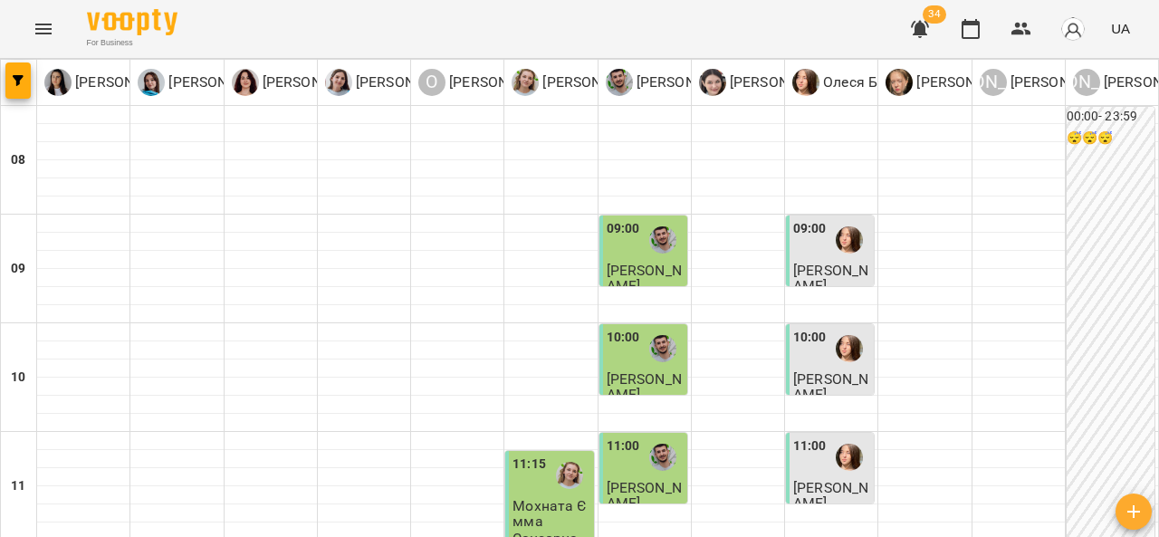
scroll to position [550, 0]
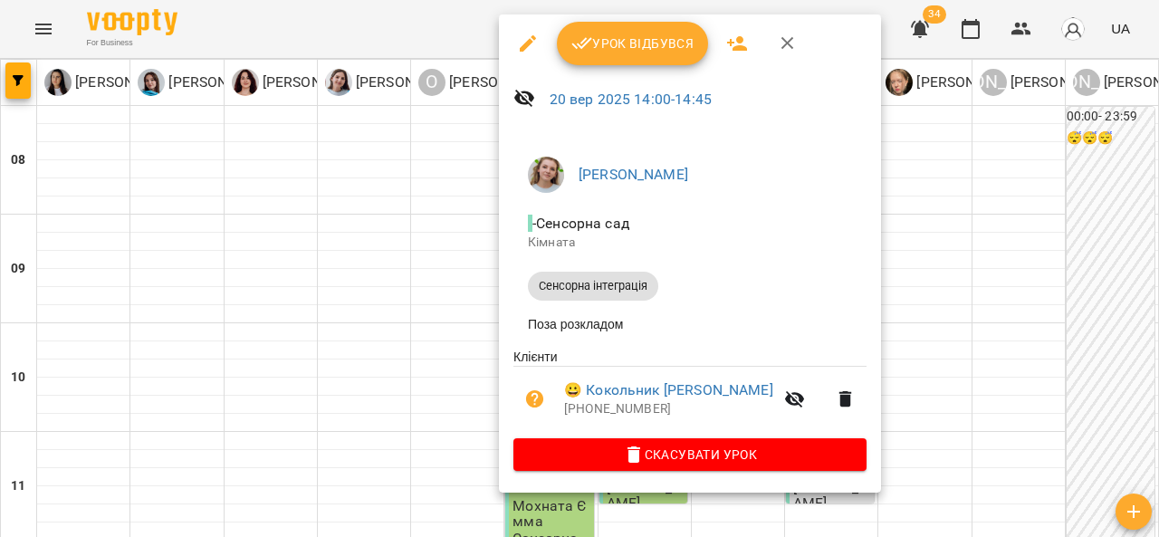
click at [658, 42] on span "Урок відбувся" at bounding box center [632, 44] width 123 height 22
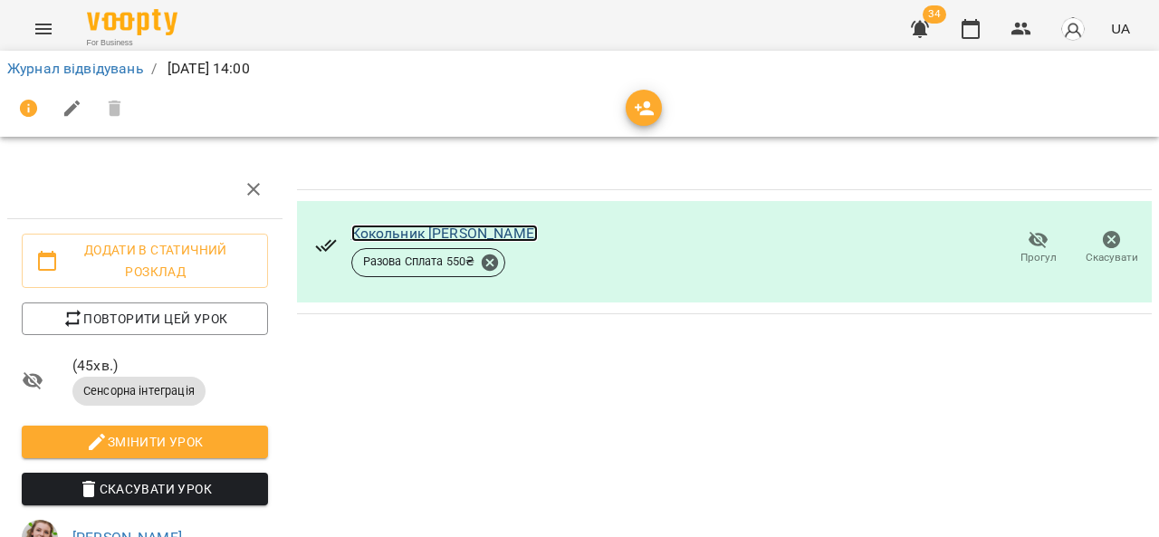
click at [434, 227] on link "Кокольник [PERSON_NAME]" at bounding box center [444, 233] width 187 height 17
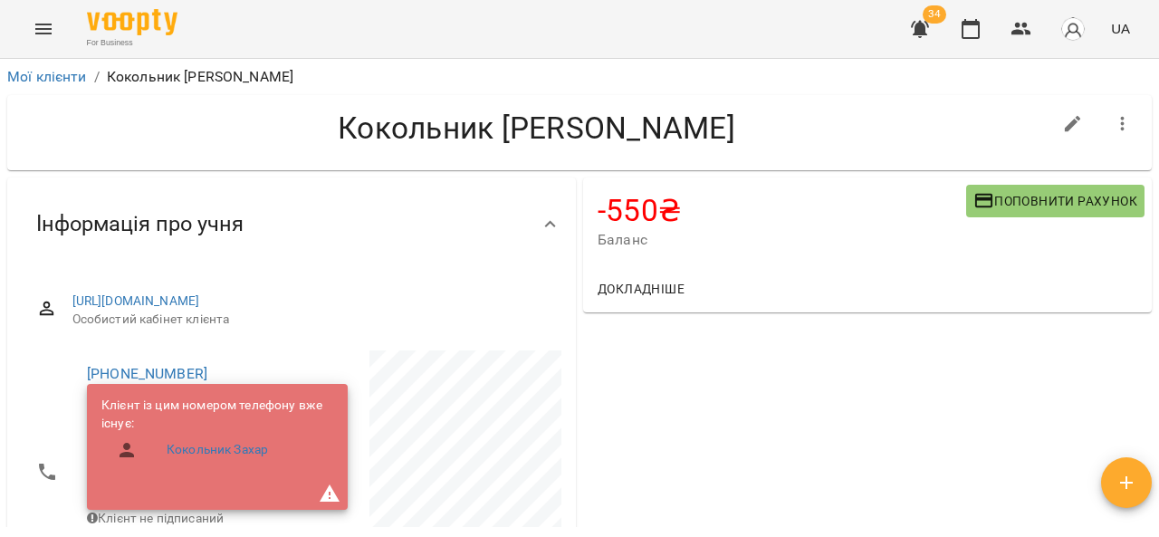
click at [1069, 208] on span "Поповнити рахунок" at bounding box center [1055, 201] width 164 height 22
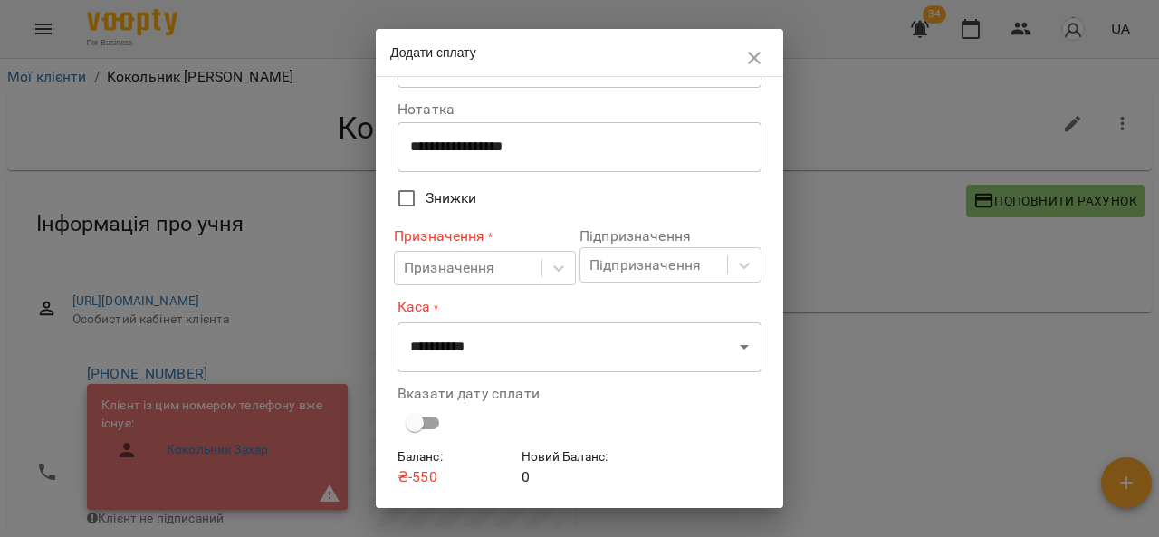
scroll to position [129, 0]
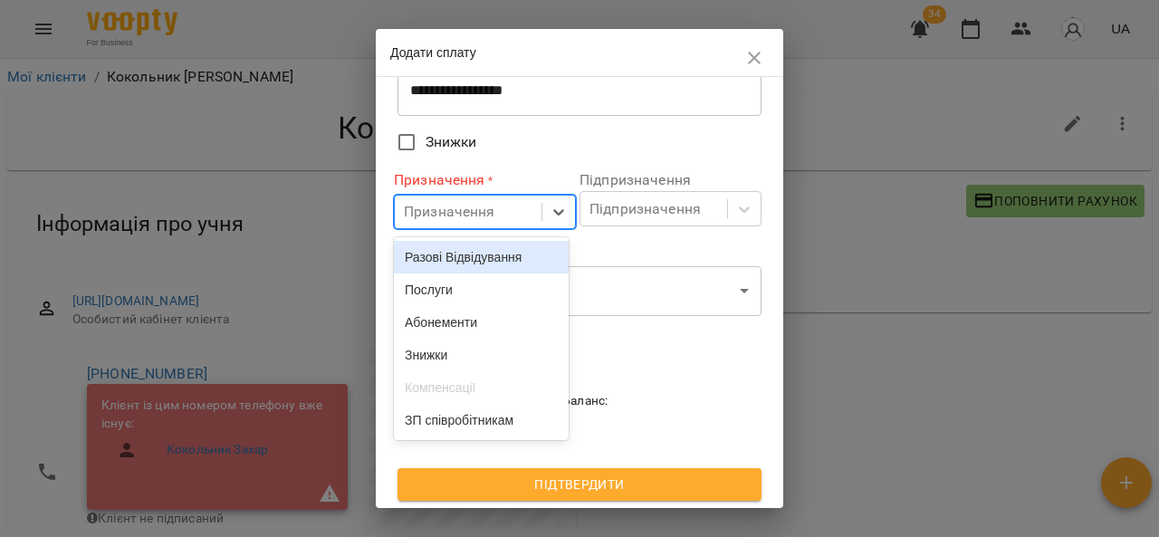
click at [478, 293] on div "Послуги" at bounding box center [481, 289] width 175 height 33
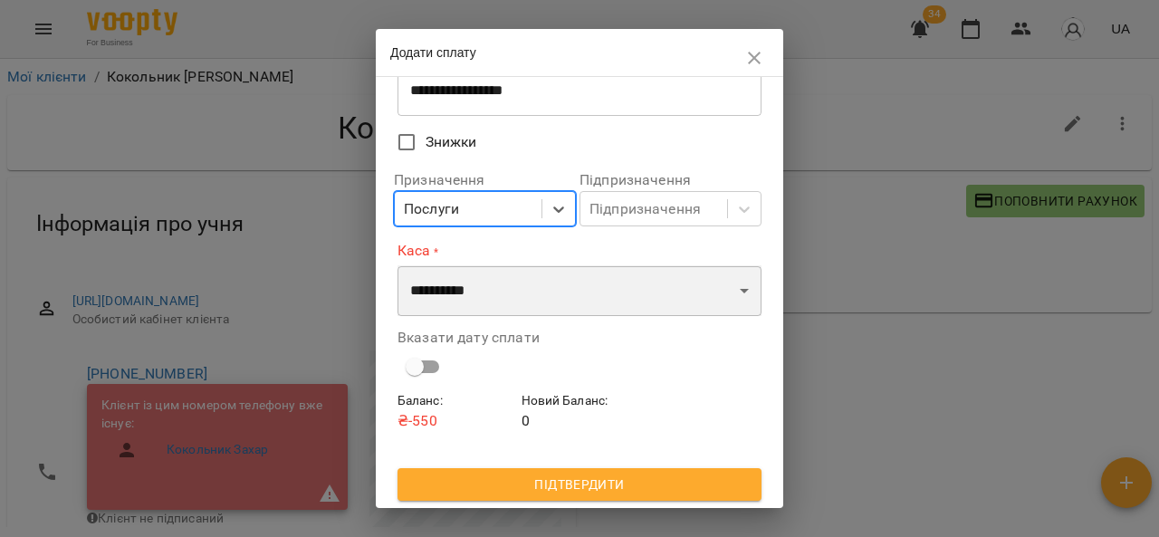
click at [744, 308] on select "**********" at bounding box center [579, 290] width 364 height 51
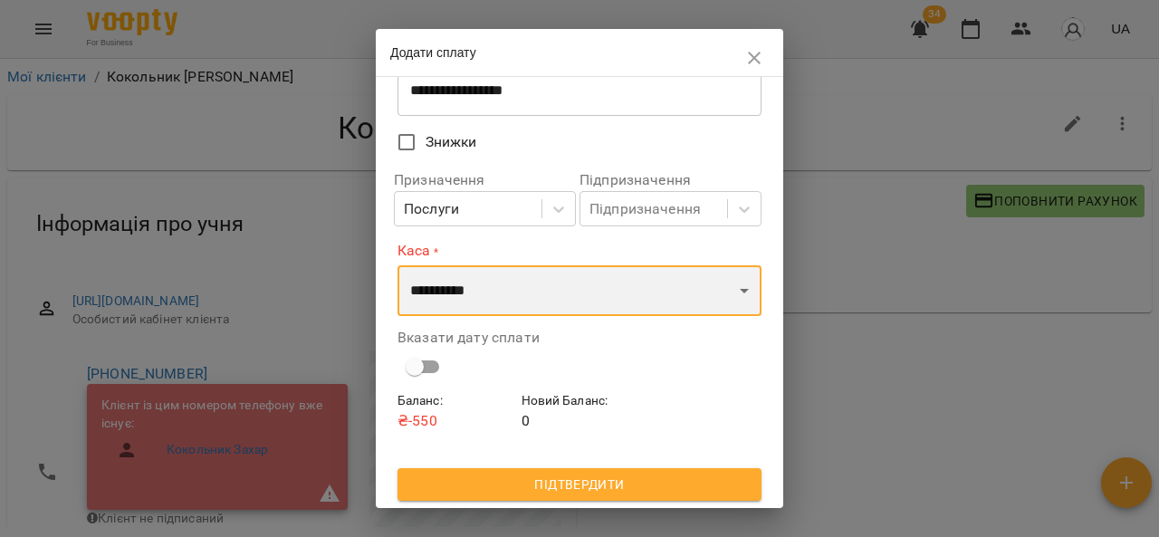
select select "****"
click at [397, 265] on select "**********" at bounding box center [579, 290] width 364 height 51
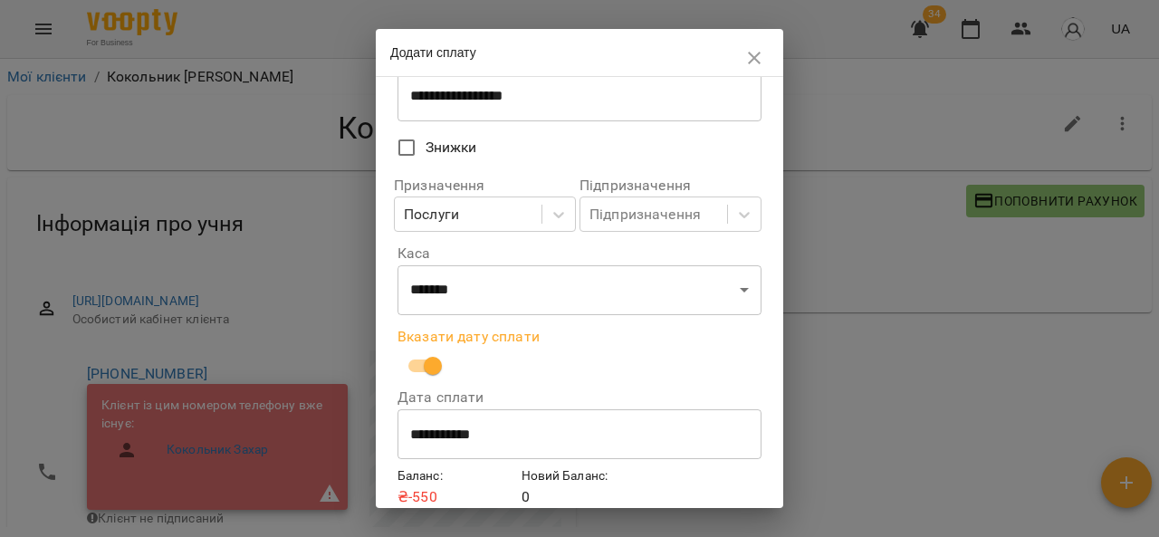
scroll to position [200, 0]
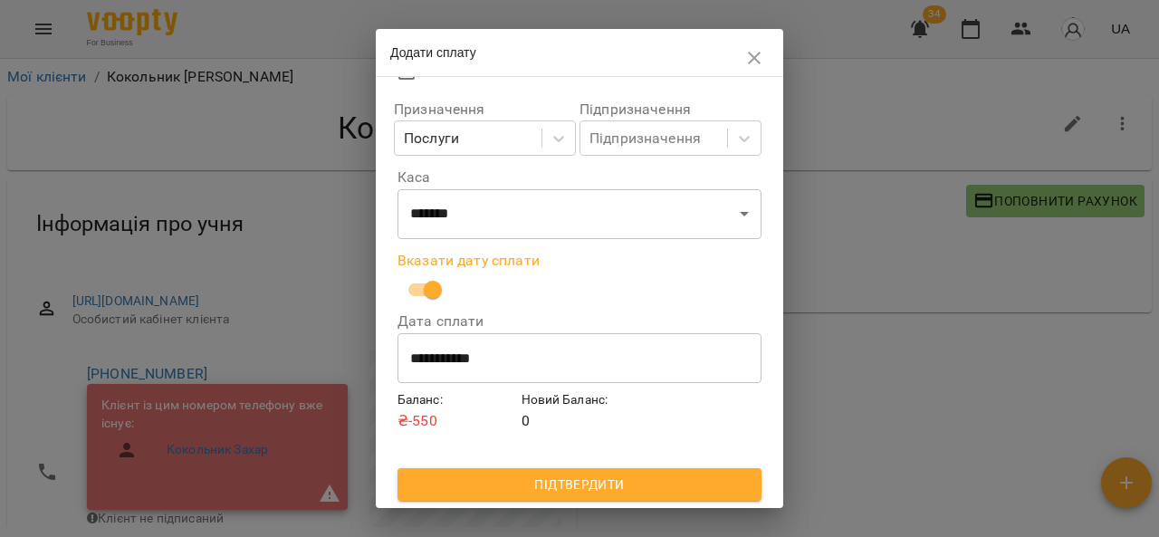
click at [628, 493] on span "Підтвердити" at bounding box center [579, 485] width 335 height 22
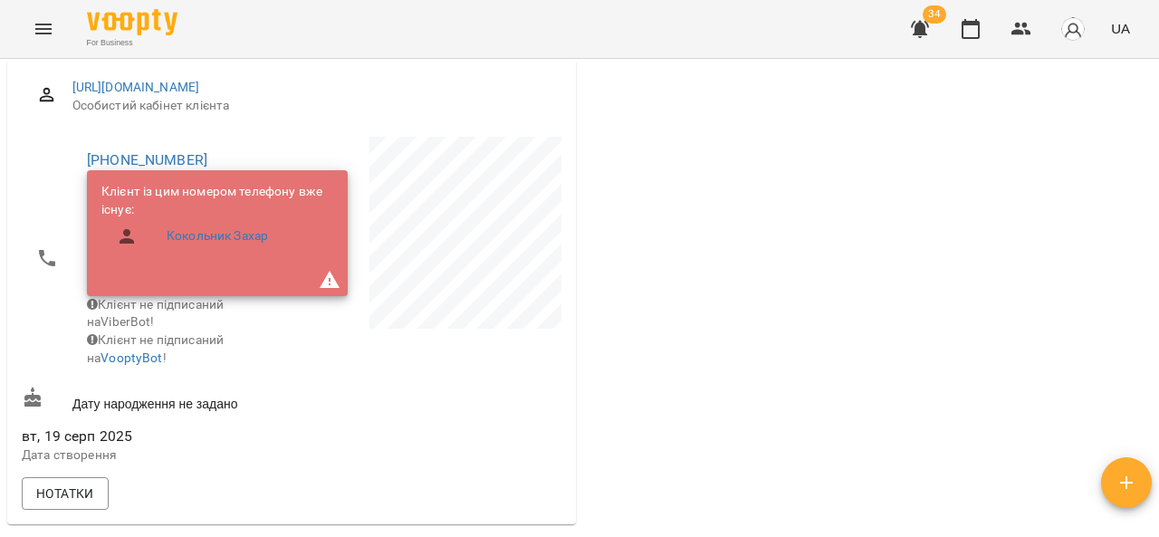
click at [683, 300] on div "0 ₴ Баланс Поповнити рахунок 2200 ₴ Послуги 2200 ₴ Без призначення -2200 ₴ Разо…" at bounding box center [867, 350] width 576 height 781
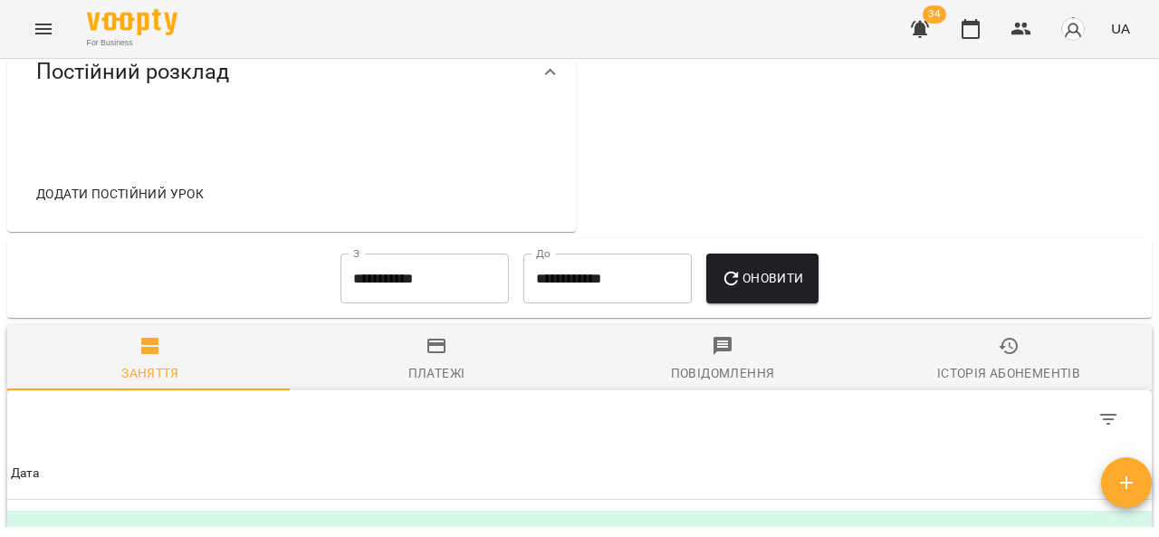
scroll to position [721, 0]
click at [433, 356] on icon "button" at bounding box center [437, 345] width 22 height 22
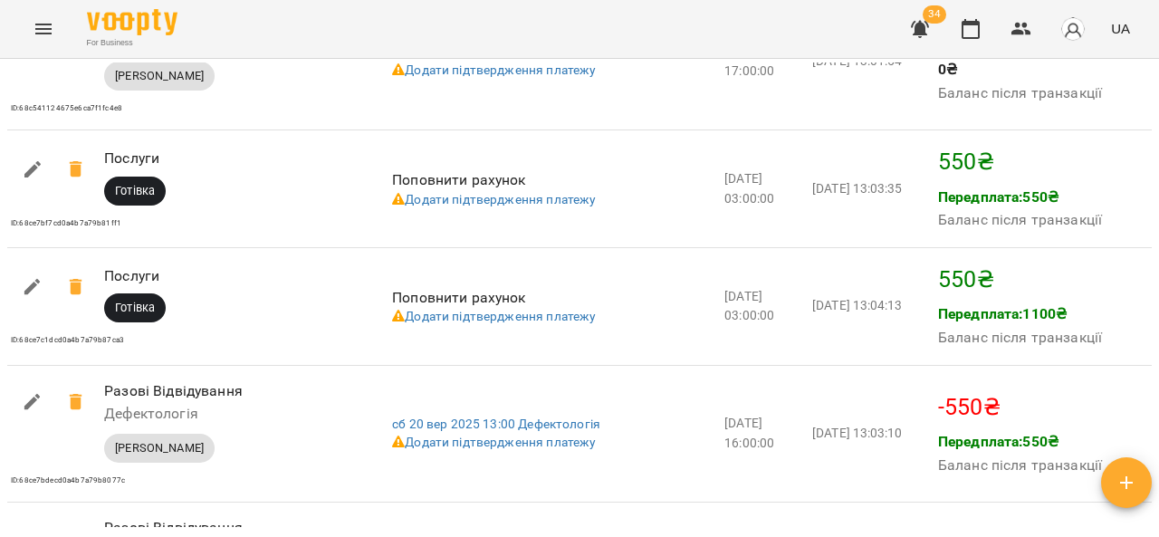
scroll to position [1690, 0]
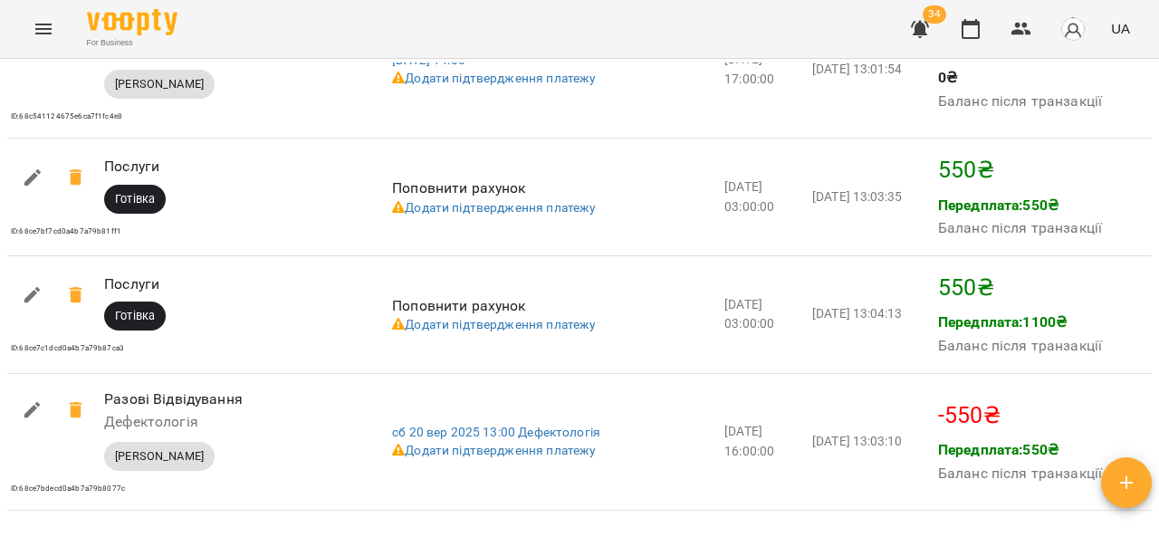
click at [29, 34] on button "Menu" at bounding box center [43, 28] width 43 height 43
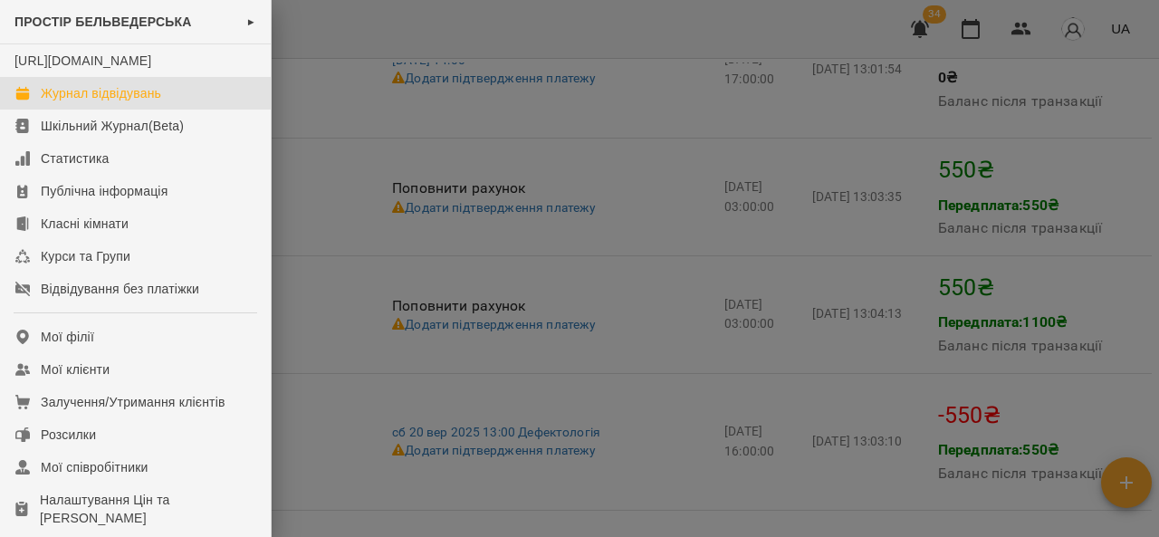
click at [219, 110] on link "Журнал відвідувань" at bounding box center [135, 93] width 271 height 33
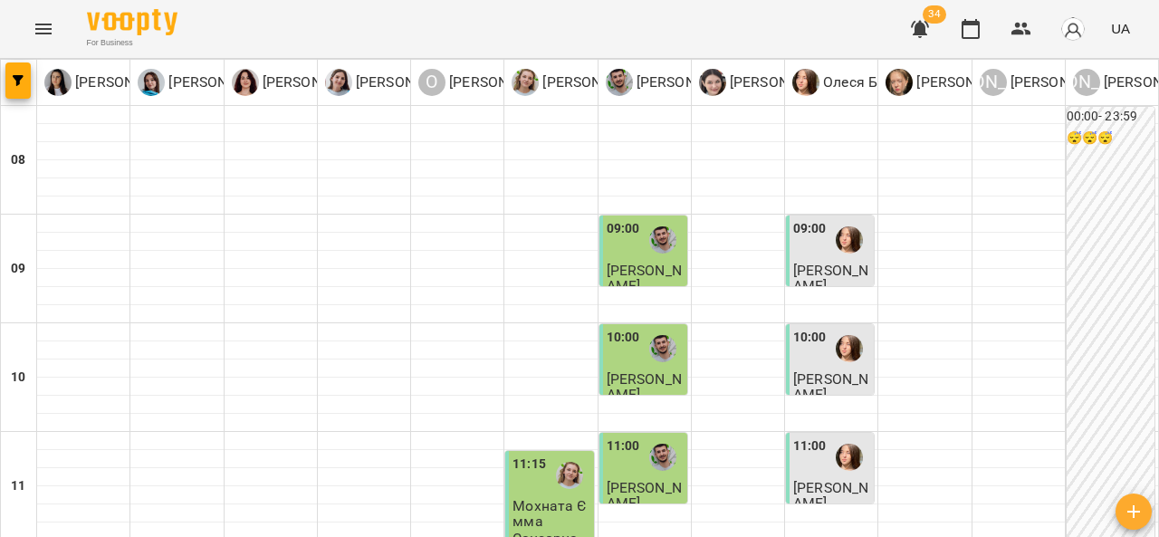
scroll to position [499, 0]
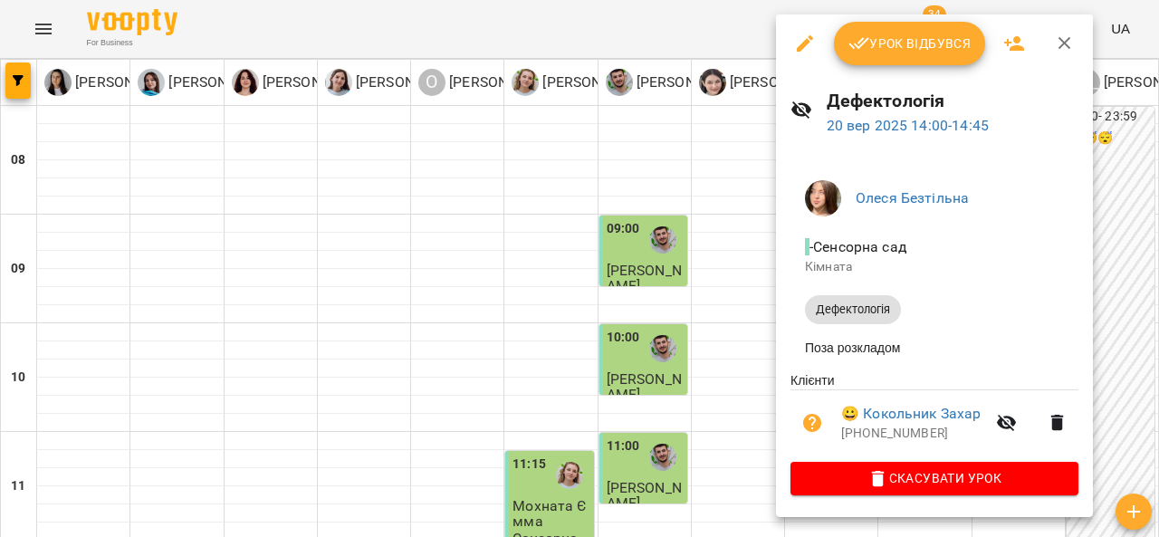
click at [923, 35] on span "Урок відбувся" at bounding box center [909, 44] width 123 height 22
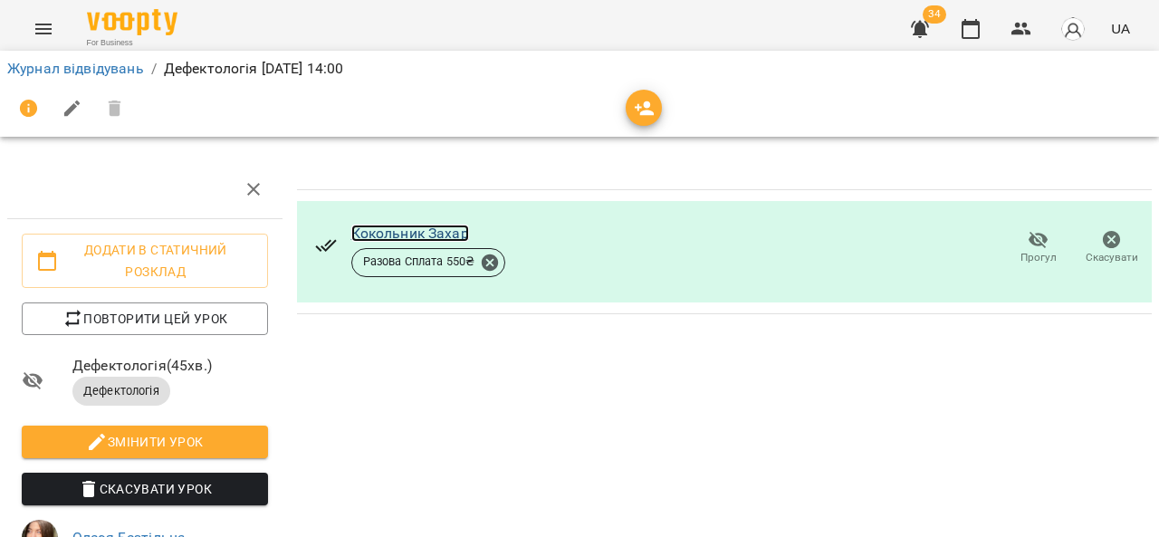
click at [427, 241] on link "Кокольник Захар" at bounding box center [410, 233] width 118 height 17
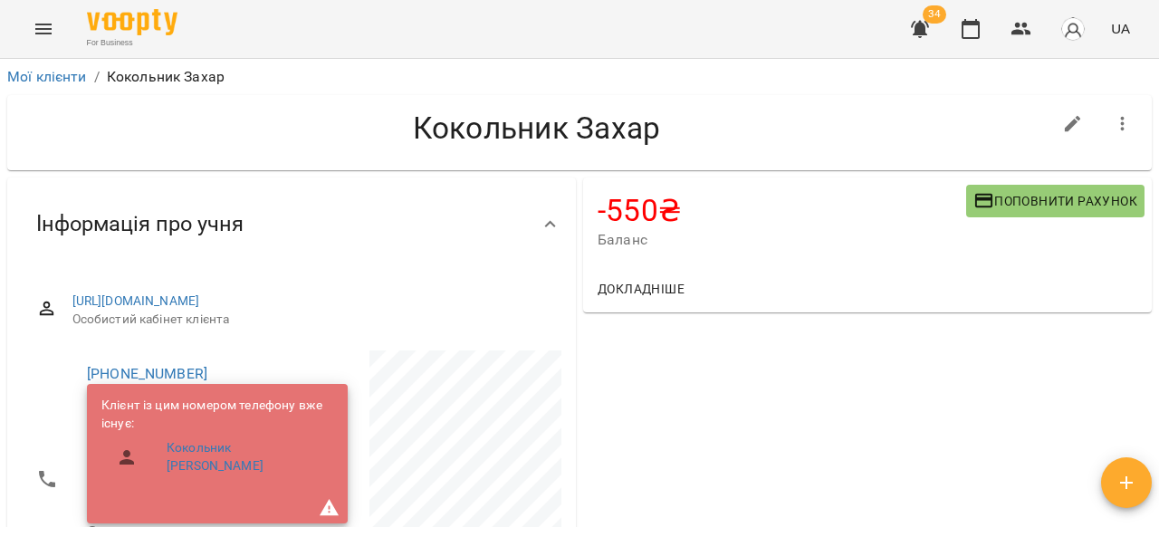
click at [1036, 199] on span "Поповнити рахунок" at bounding box center [1055, 201] width 164 height 22
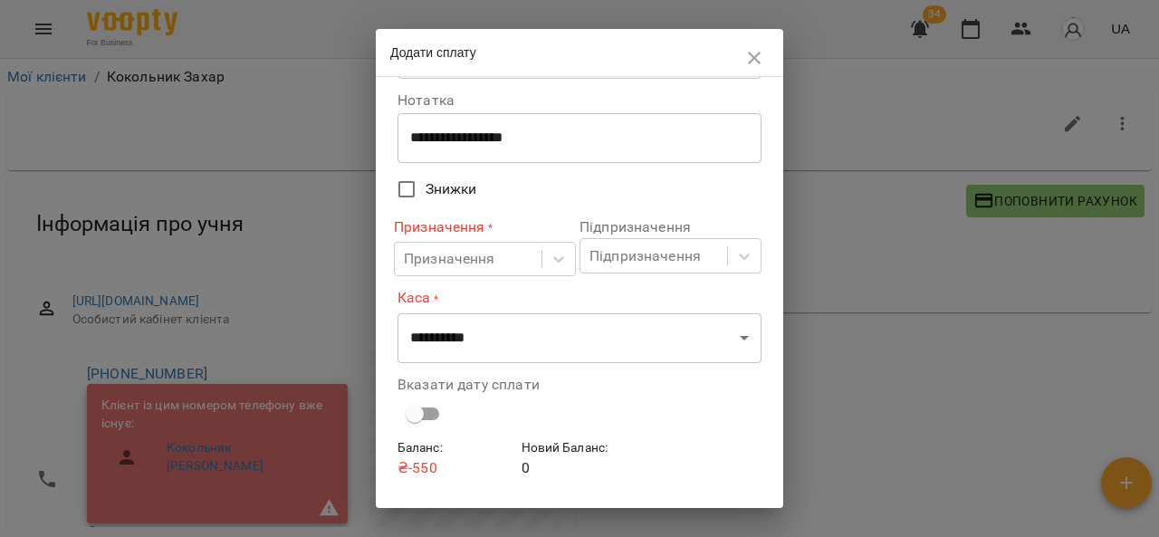
scroll to position [129, 0]
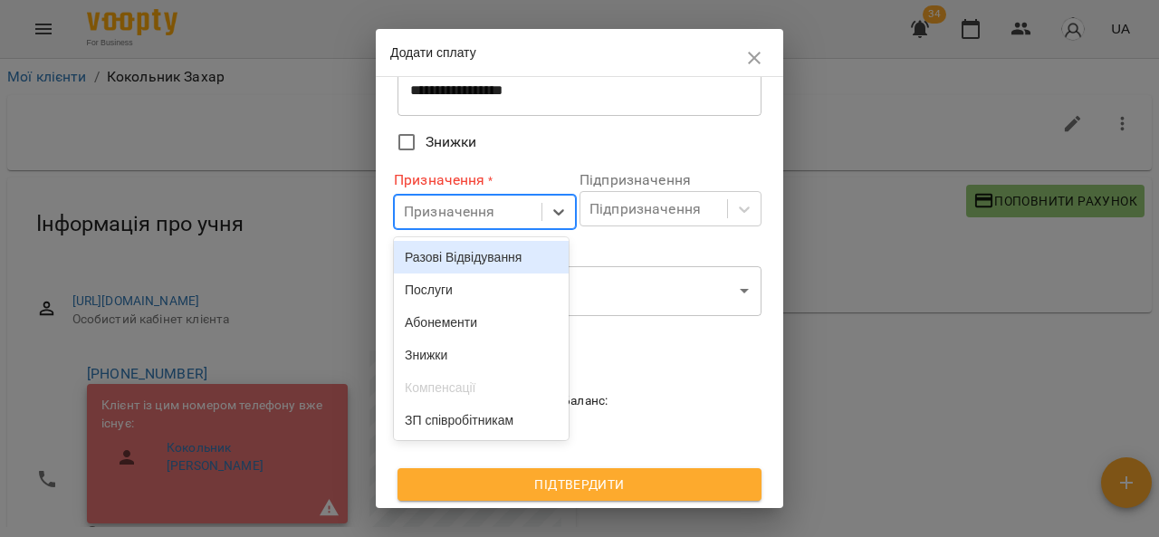
click at [511, 292] on div "Послуги" at bounding box center [481, 289] width 175 height 33
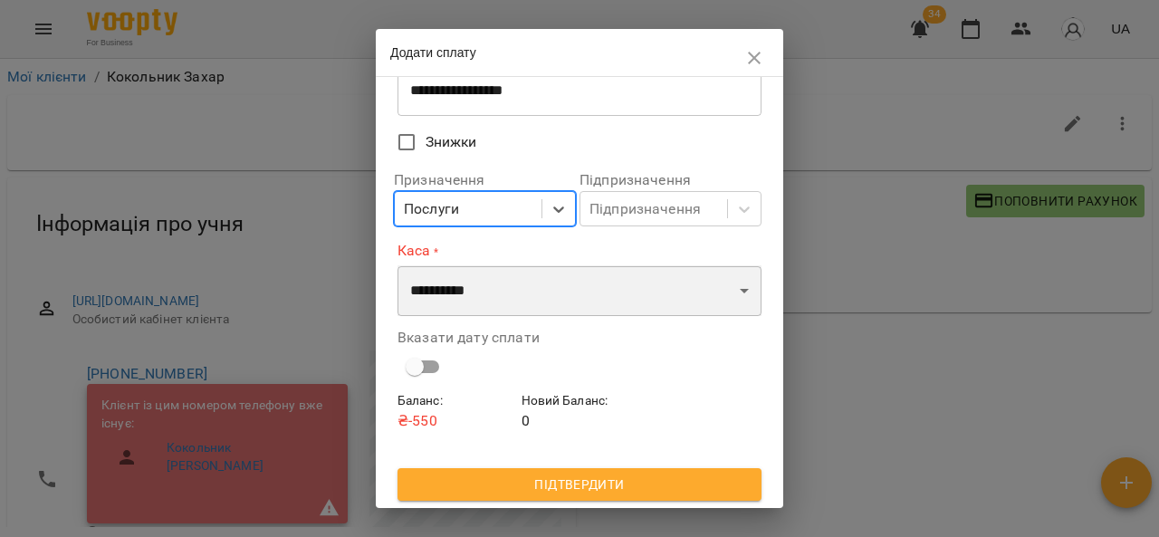
click at [560, 301] on select "**********" at bounding box center [579, 290] width 364 height 51
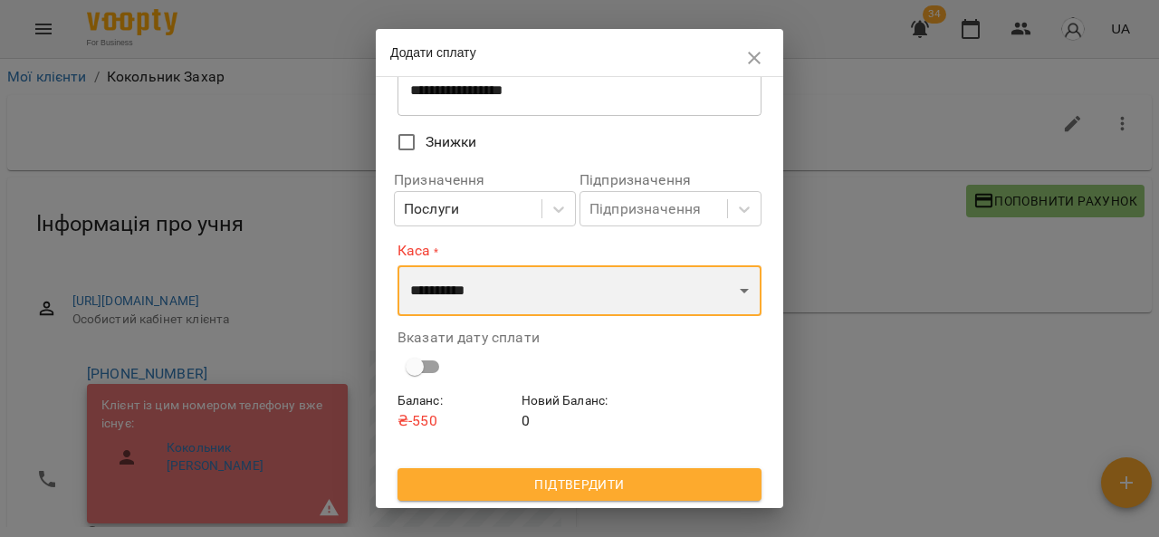
select select "****"
click at [397, 265] on select "**********" at bounding box center [579, 290] width 364 height 51
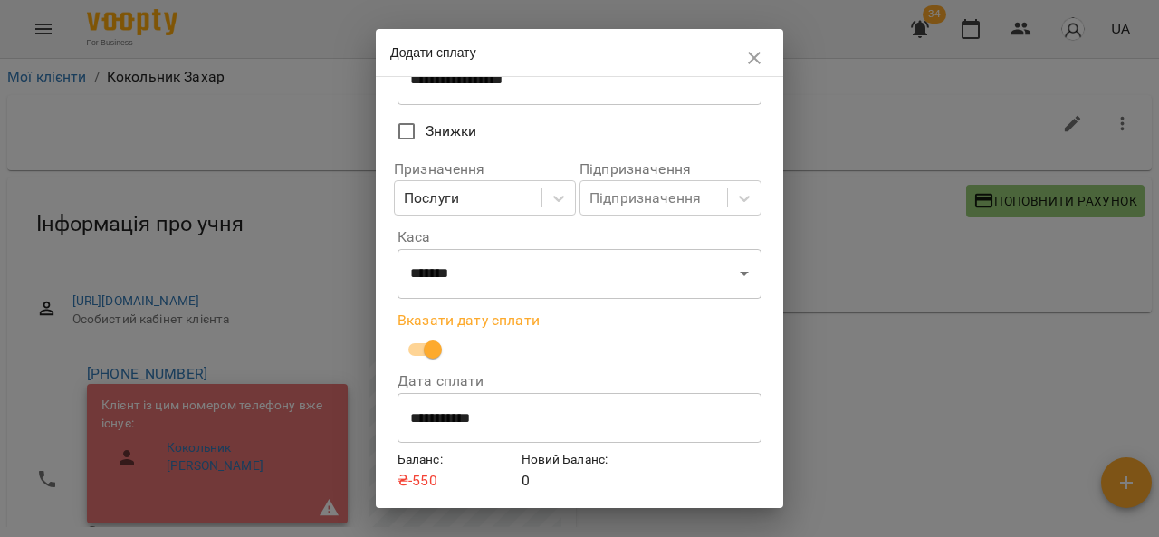
scroll to position [200, 0]
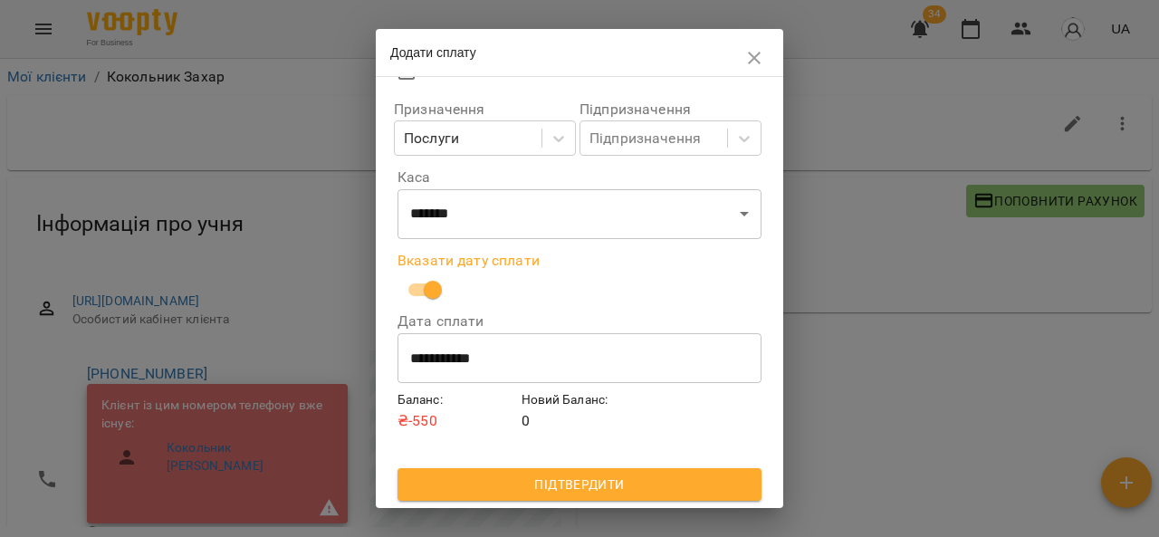
click at [637, 493] on span "Підтвердити" at bounding box center [579, 485] width 335 height 22
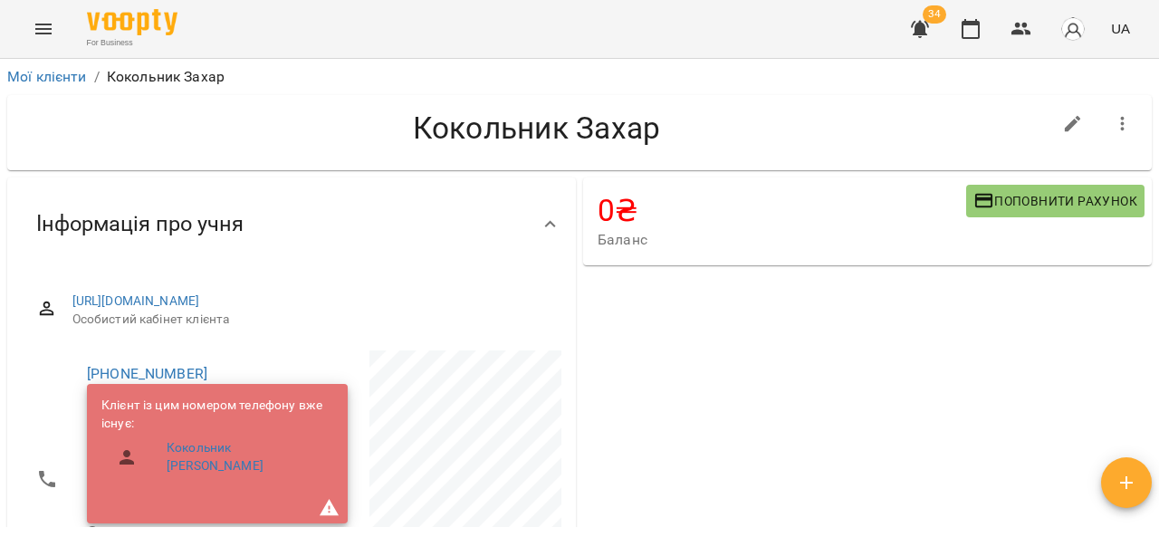
click at [43, 17] on button "Menu" at bounding box center [43, 28] width 43 height 43
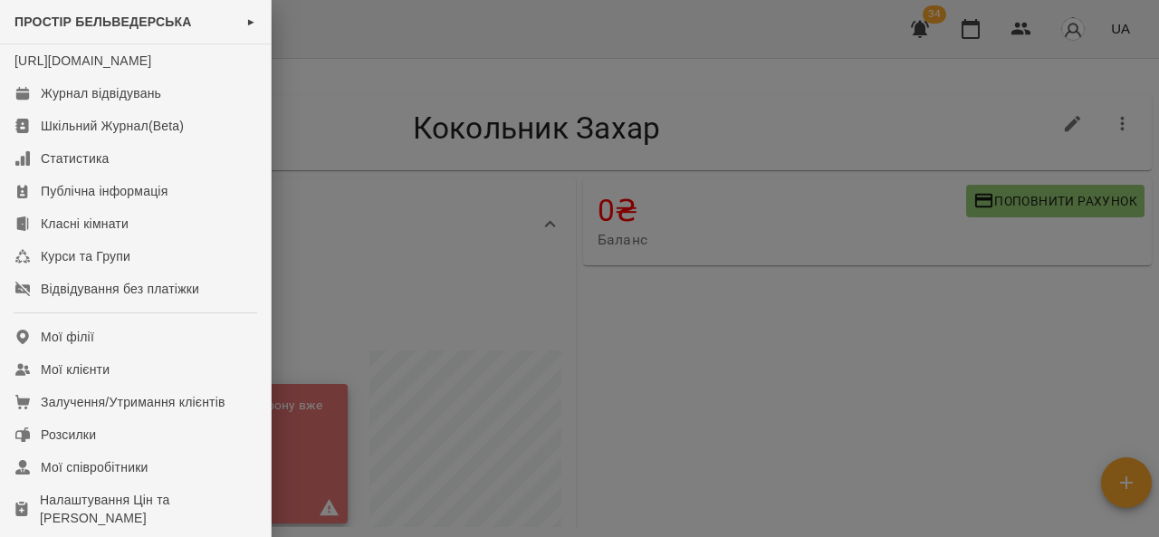
click at [422, 24] on div at bounding box center [579, 268] width 1159 height 537
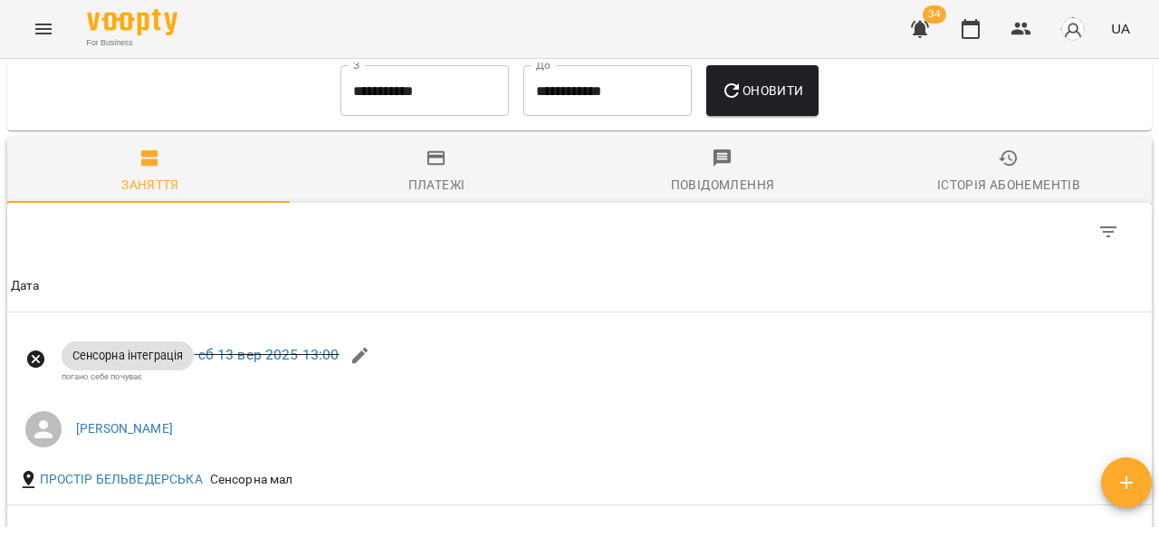
click at [447, 167] on span "Платежі" at bounding box center [436, 172] width 264 height 49
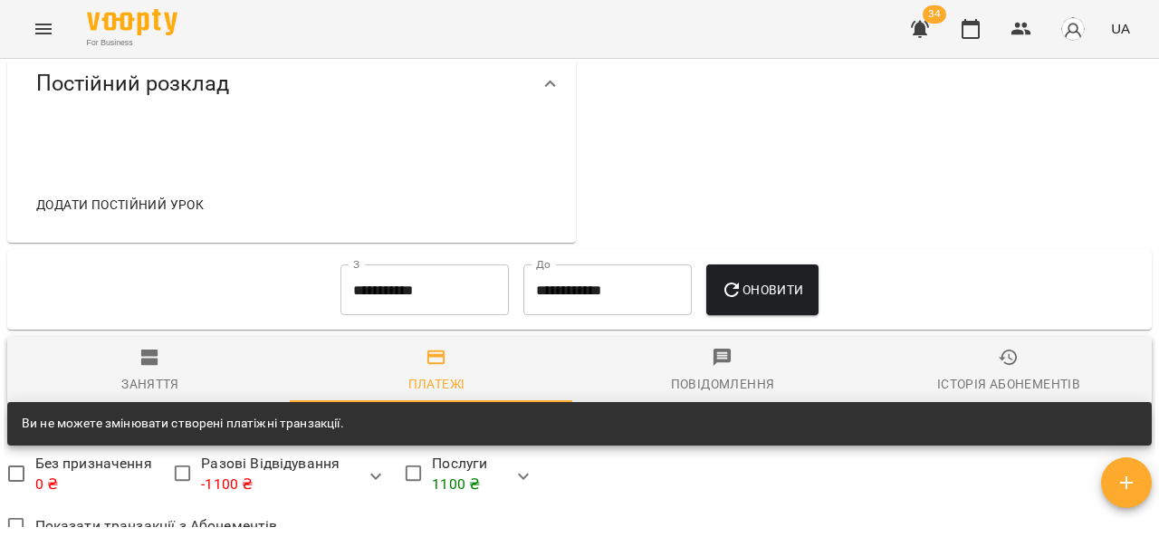
scroll to position [721, 0]
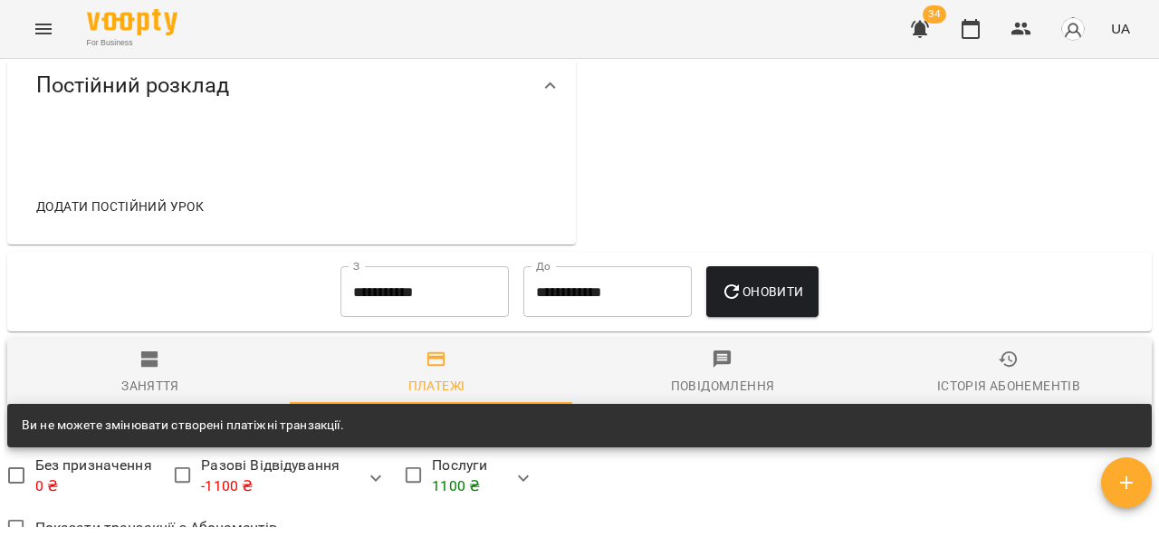
click at [35, 20] on icon "Menu" at bounding box center [44, 29] width 22 height 22
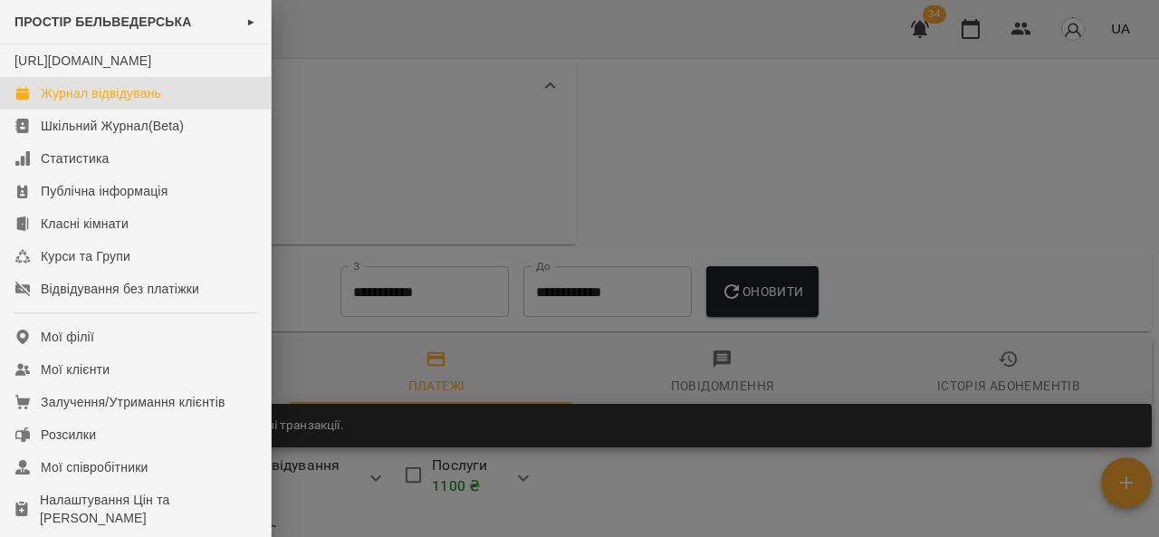
click at [208, 103] on link "Журнал відвідувань" at bounding box center [135, 93] width 271 height 33
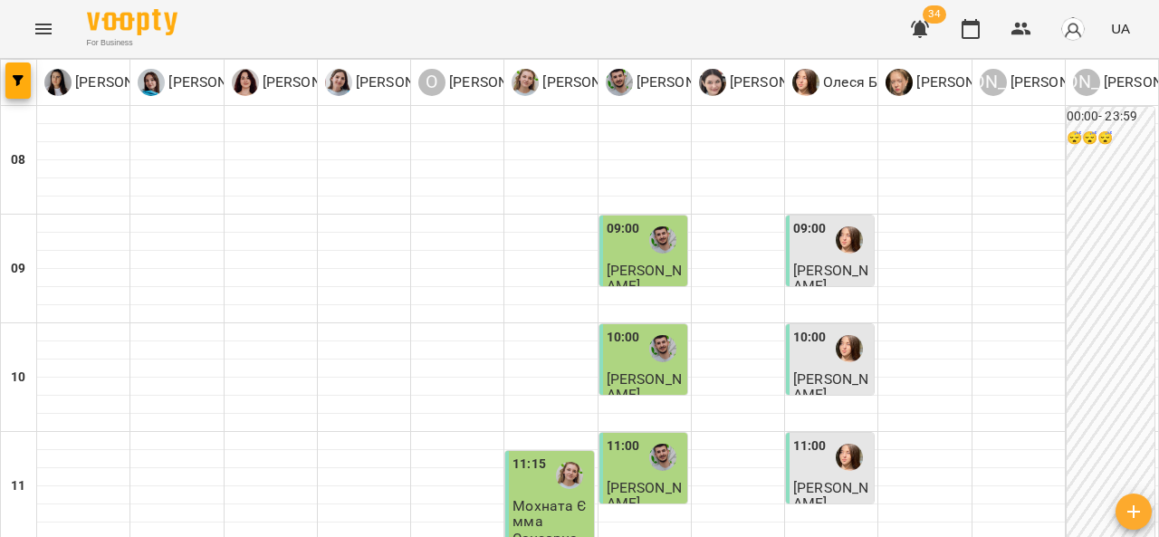
scroll to position [60, 0]
click at [940, 323] on div at bounding box center [924, 332] width 92 height 18
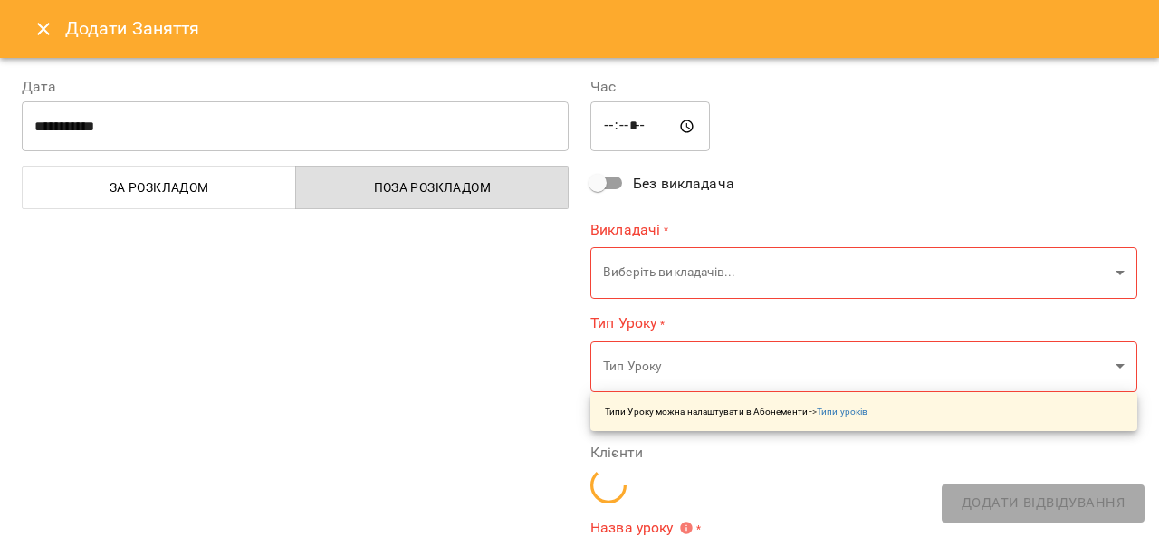
type input "**********"
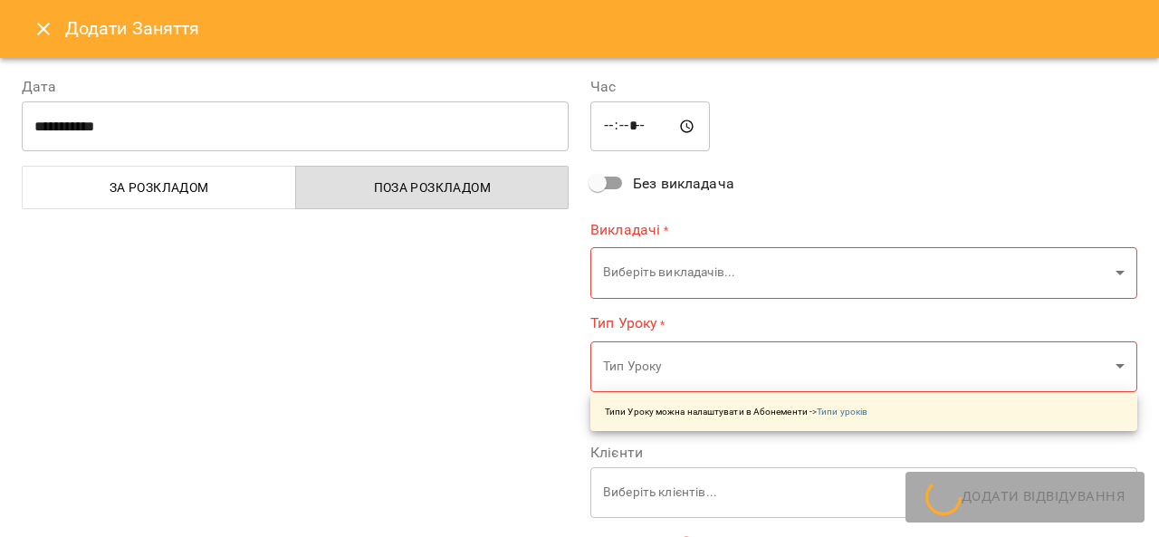
scroll to position [147, 0]
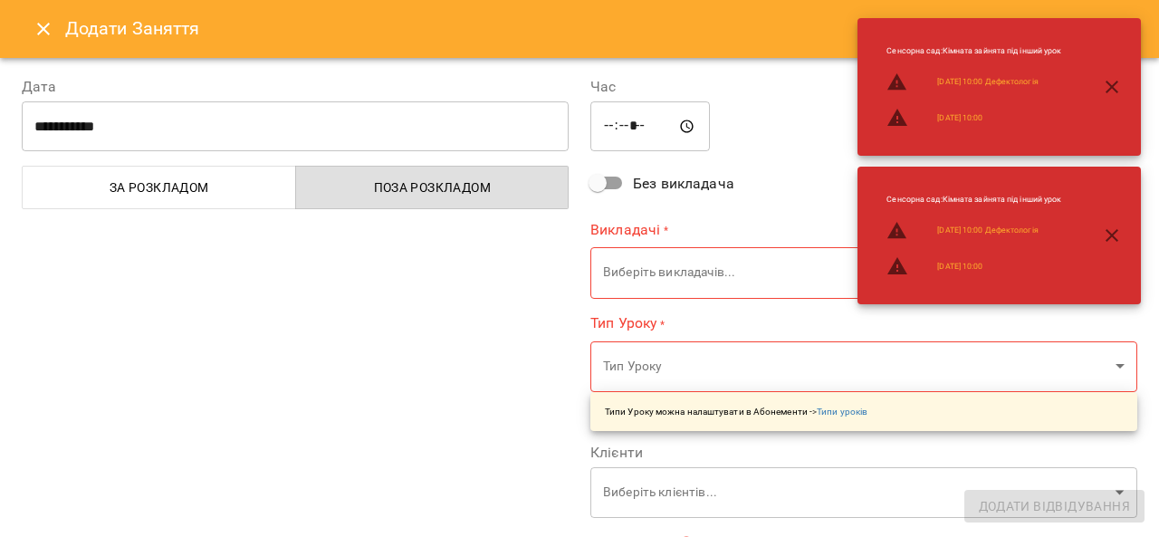
click at [38, 25] on icon "Close" at bounding box center [43, 29] width 13 height 13
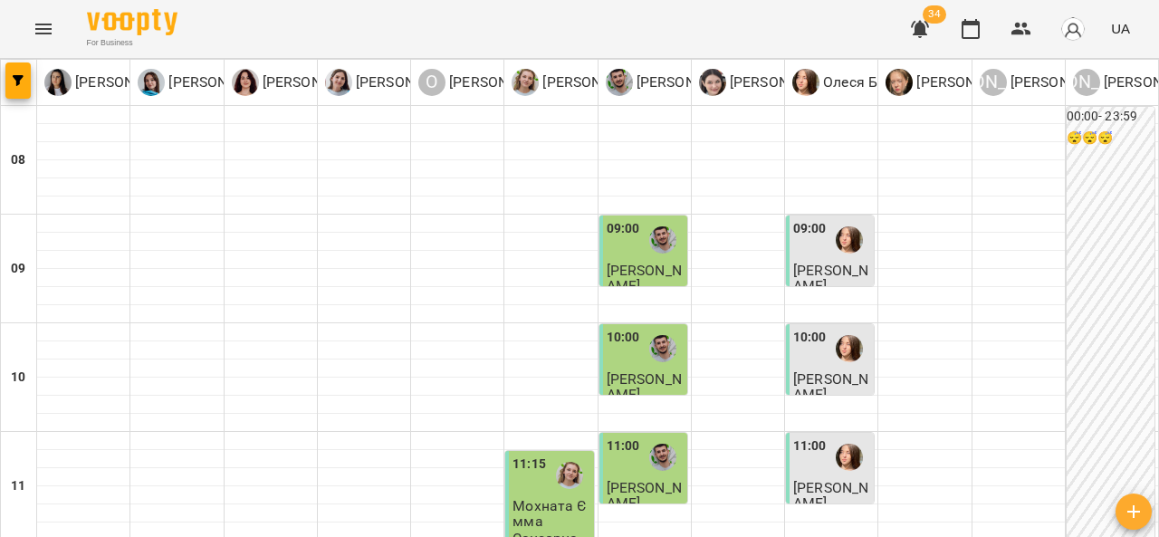
scroll to position [540, 0]
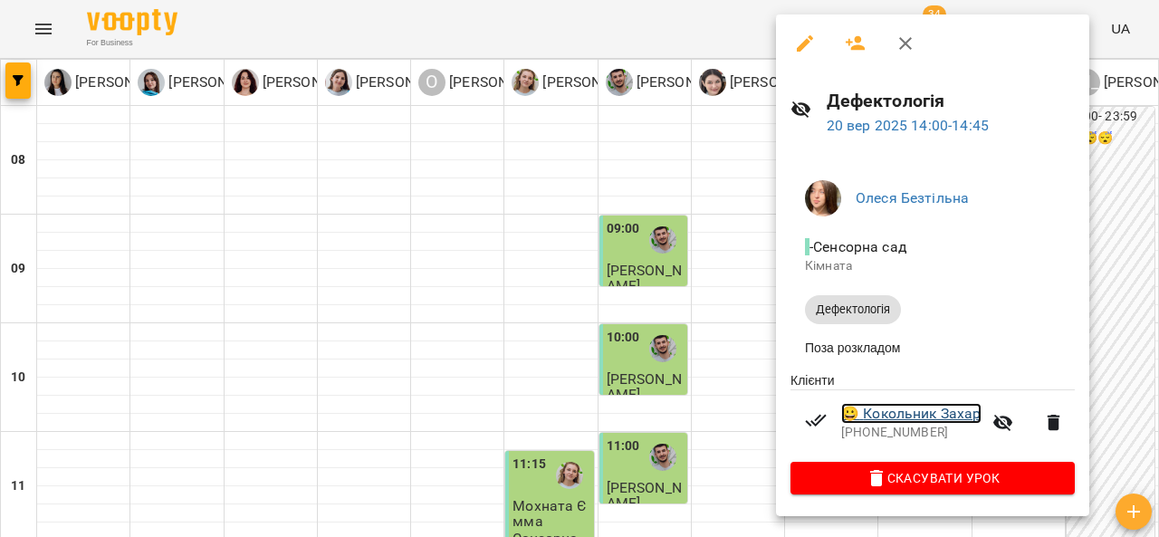
click at [954, 411] on link "😀 Кокольник Захар" at bounding box center [911, 414] width 140 height 22
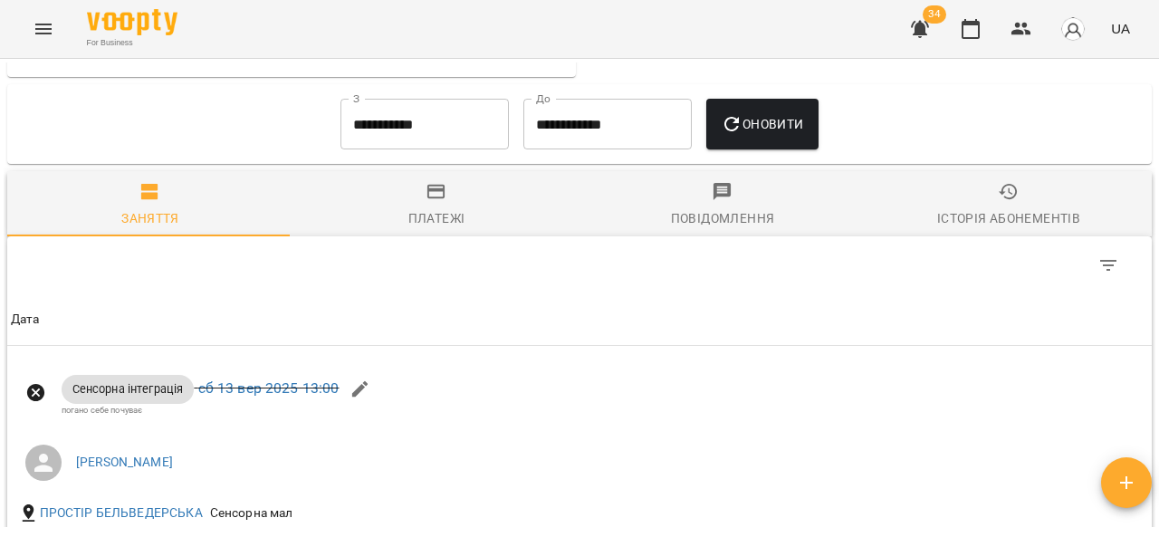
scroll to position [893, 0]
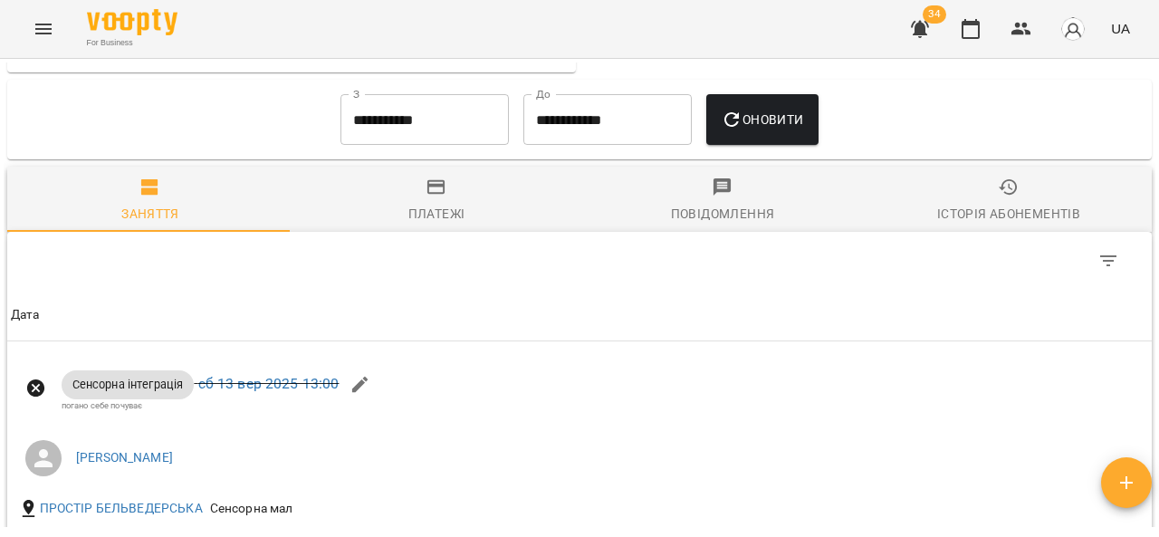
click at [464, 225] on span "Платежі" at bounding box center [436, 201] width 264 height 49
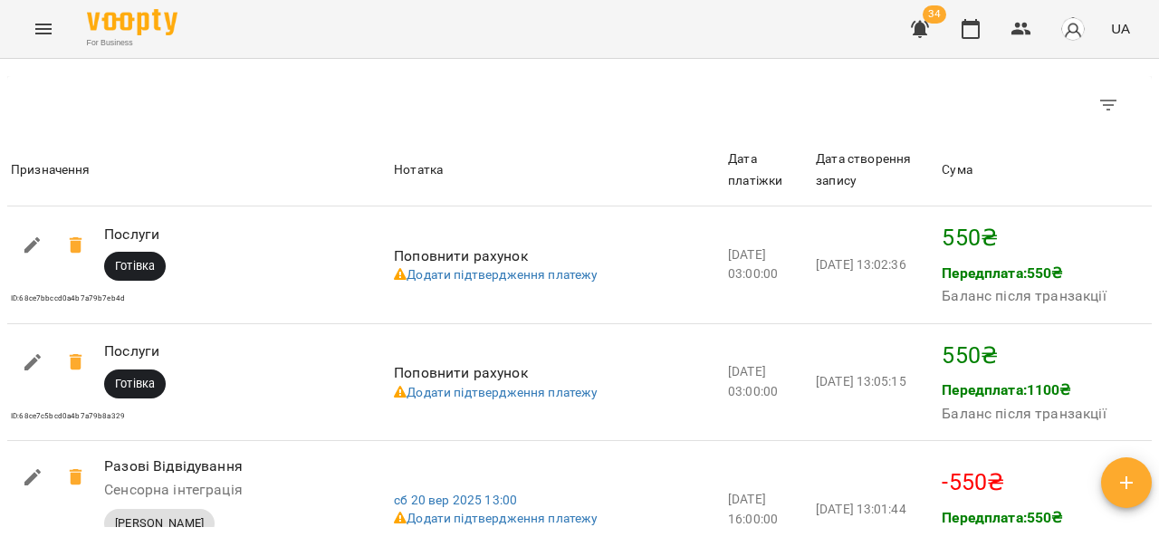
scroll to position [1258, 0]
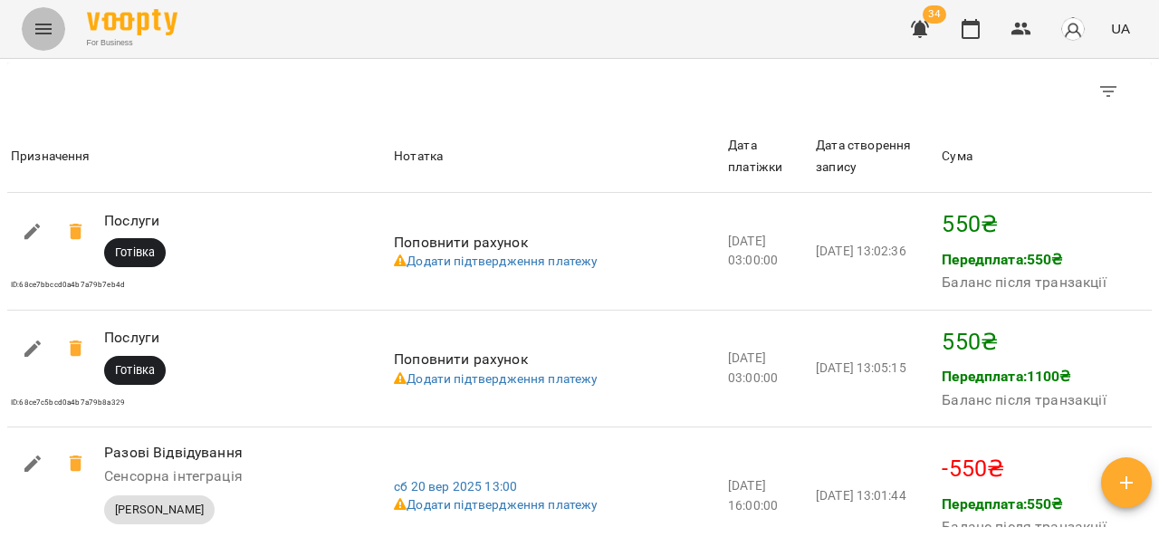
click at [36, 33] on icon "Menu" at bounding box center [43, 29] width 16 height 11
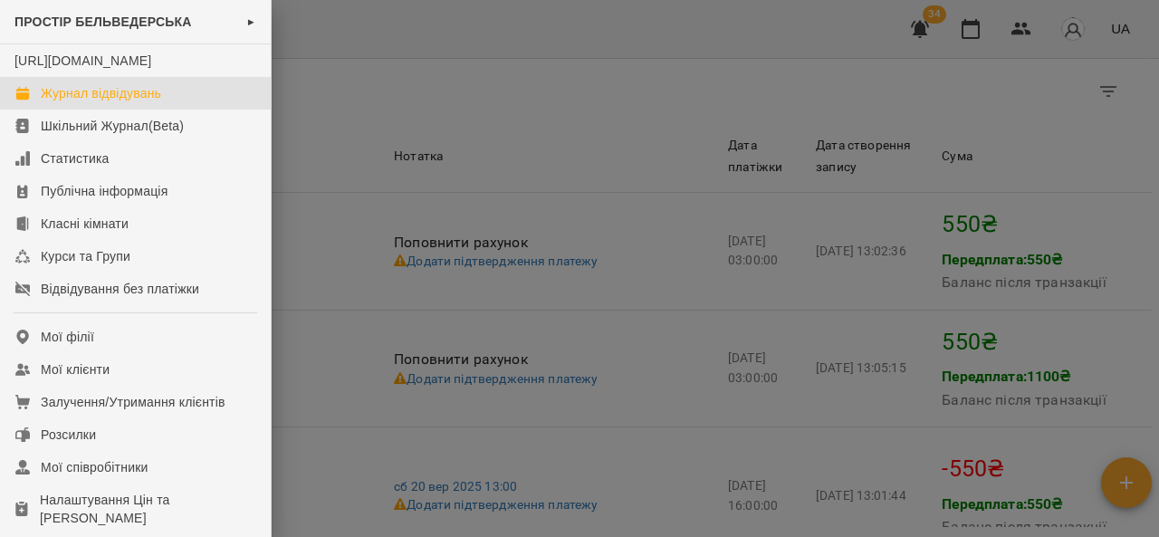
click at [89, 102] on div "Журнал відвідувань" at bounding box center [101, 93] width 120 height 18
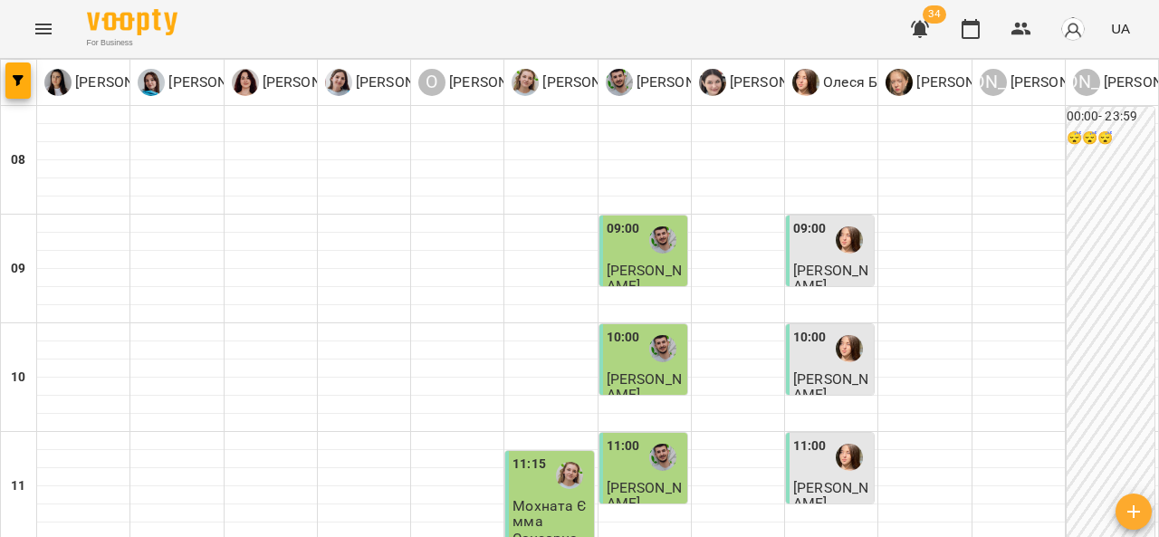
click at [645, 273] on span "[PERSON_NAME]" at bounding box center [644, 278] width 75 height 33
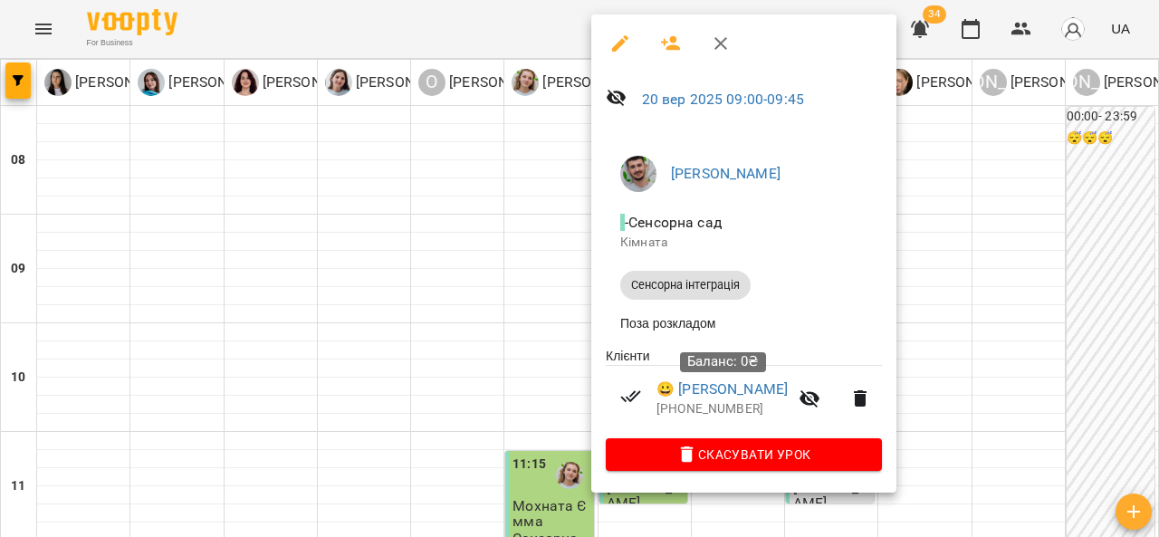
click at [697, 380] on div "Баланс: 0₴" at bounding box center [723, 362] width 86 height 45
click at [704, 391] on link "😀 Шевчук Павлик" at bounding box center [721, 389] width 131 height 22
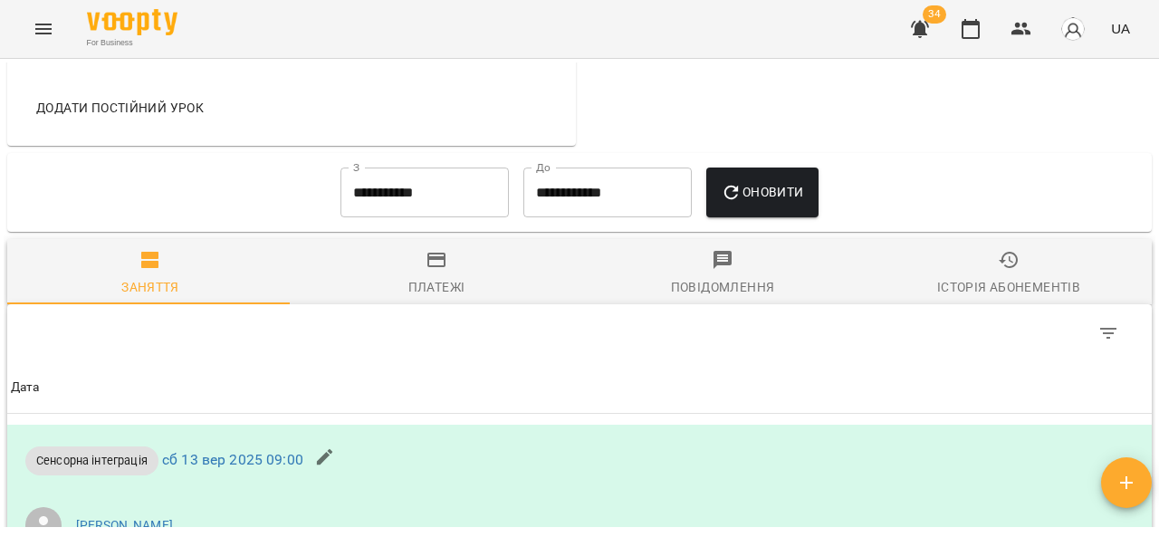
scroll to position [807, 0]
click at [440, 270] on icon "button" at bounding box center [437, 259] width 22 height 22
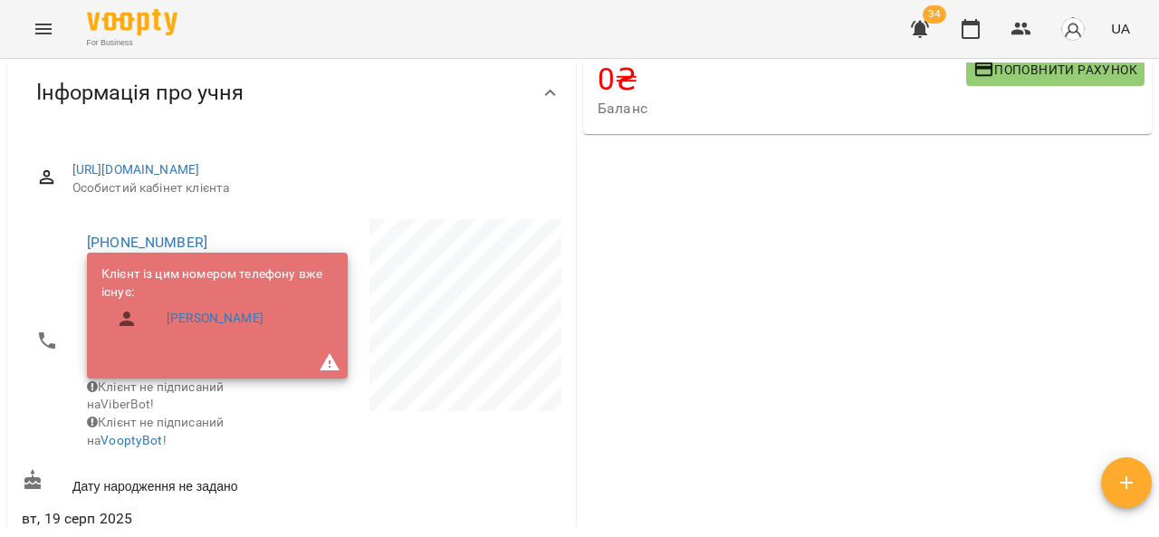
scroll to position [0, 0]
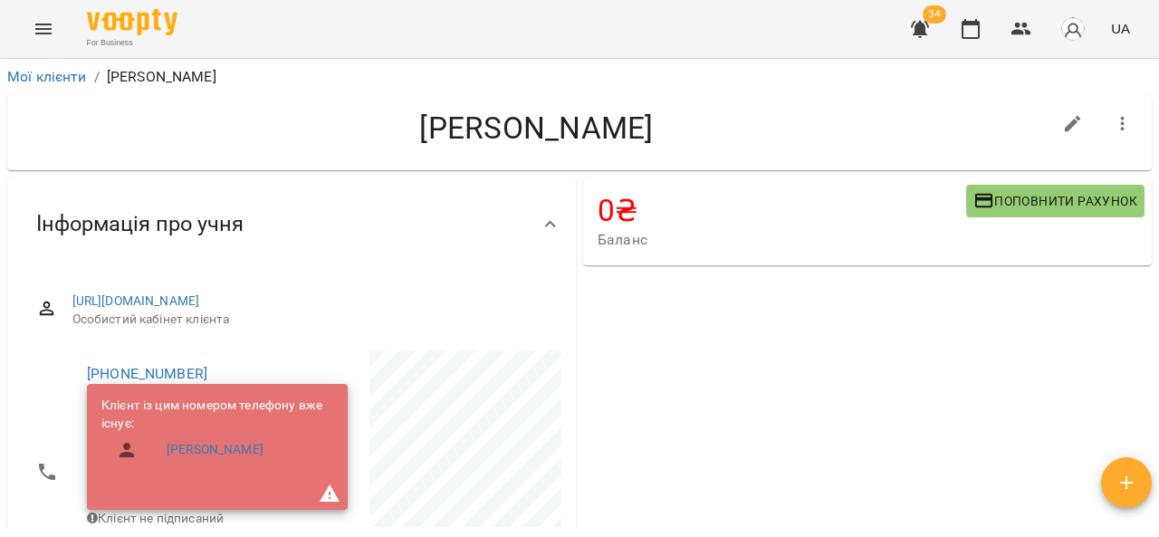
click at [51, 24] on icon "Menu" at bounding box center [44, 29] width 22 height 22
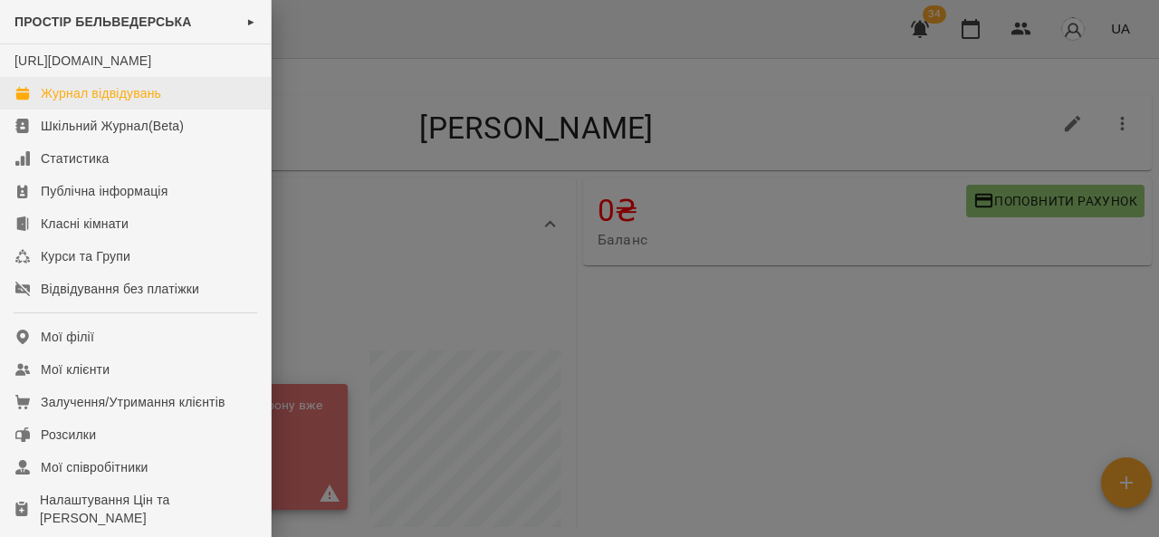
click at [187, 110] on link "Журнал відвідувань" at bounding box center [135, 93] width 271 height 33
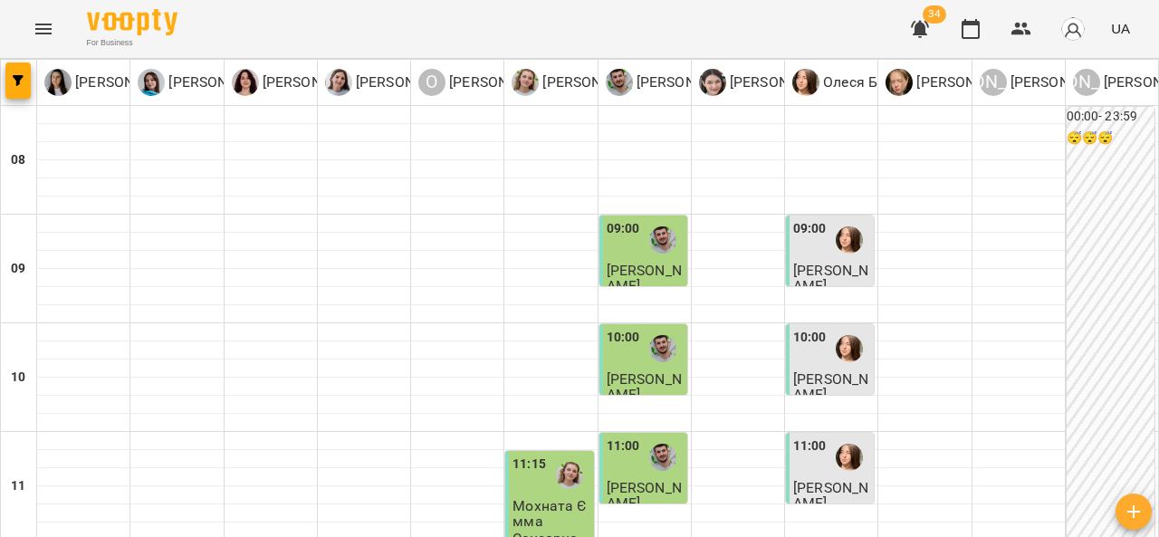
scroll to position [413, 0]
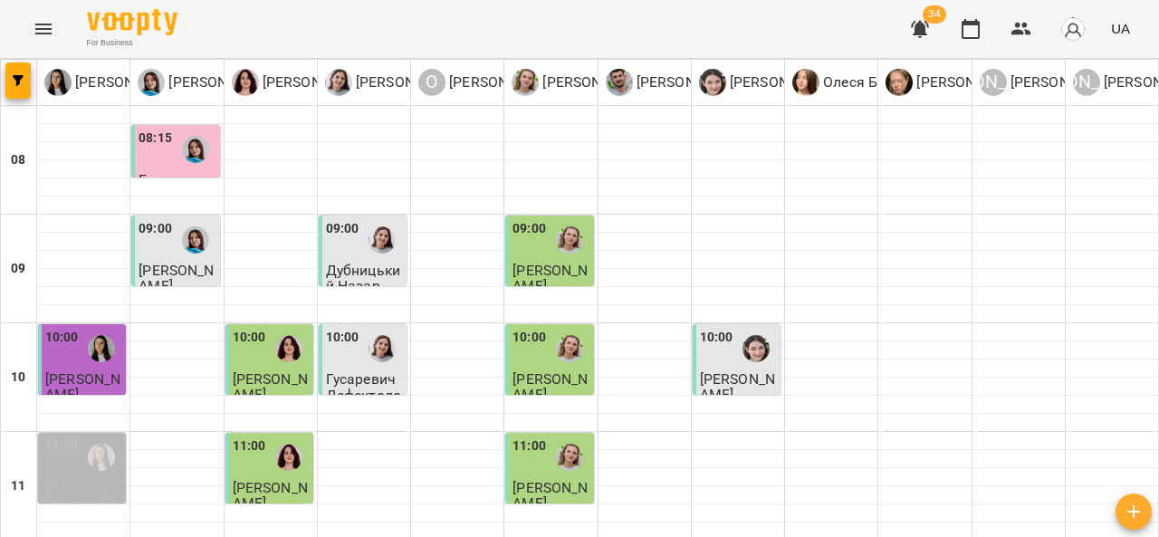
scroll to position [930, 0]
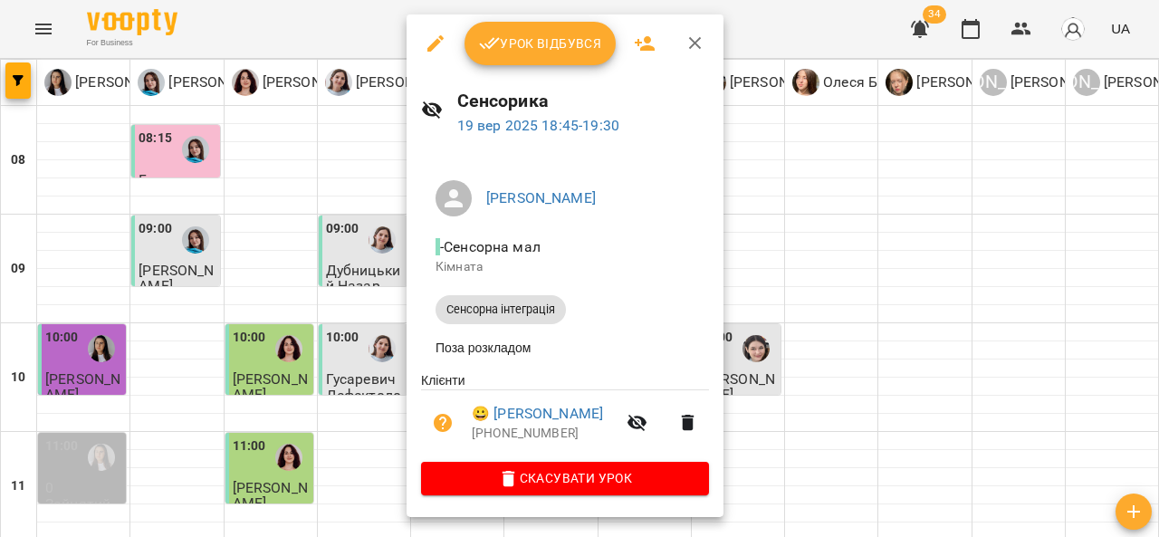
click at [688, 46] on icon "button" at bounding box center [695, 44] width 22 height 22
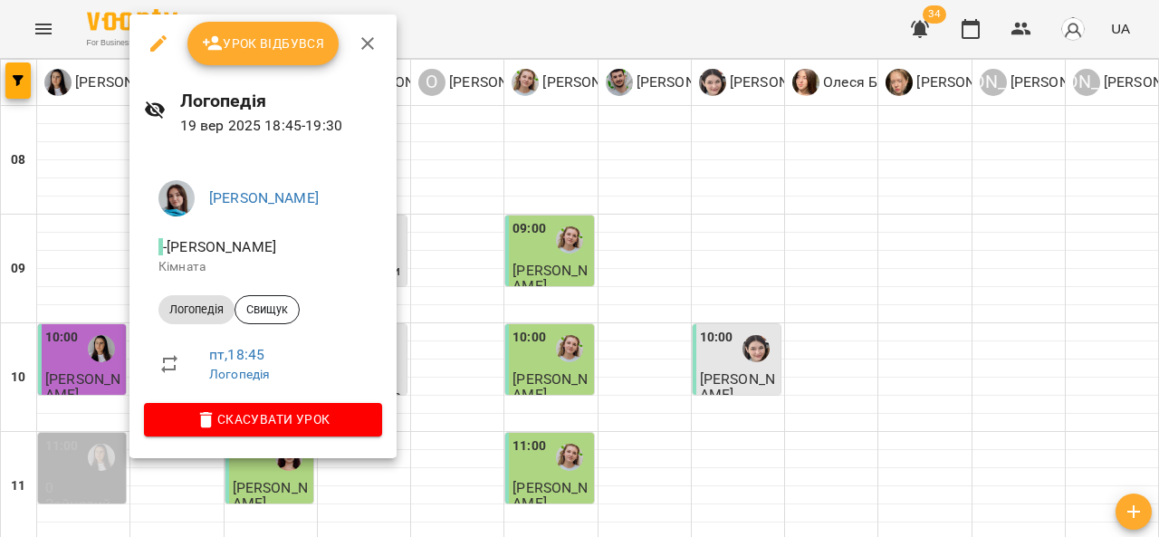
click at [378, 50] on button "button" at bounding box center [367, 43] width 43 height 43
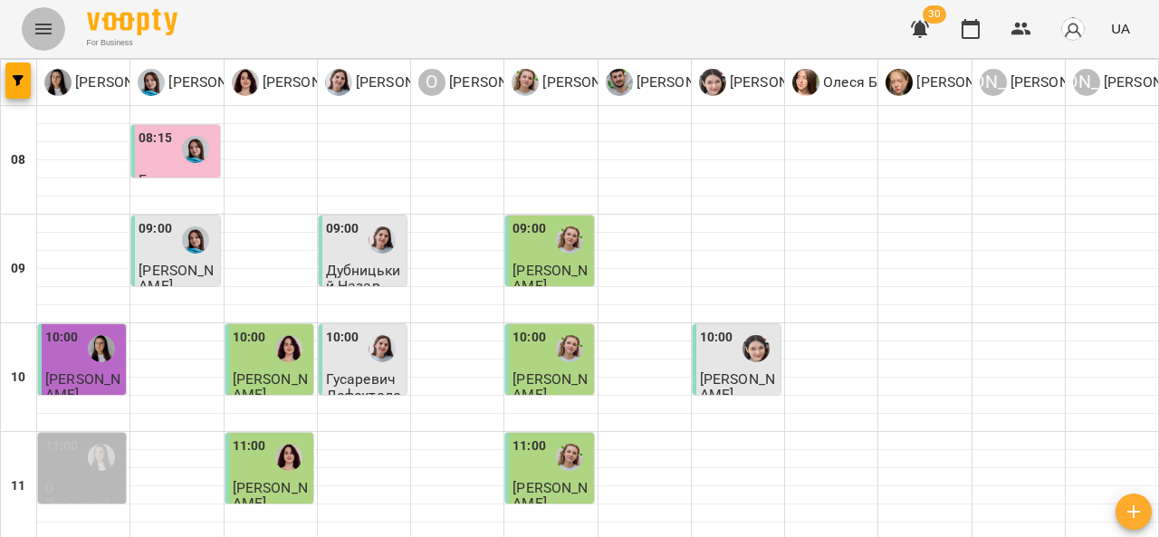
click at [45, 18] on icon "Menu" at bounding box center [44, 29] width 22 height 22
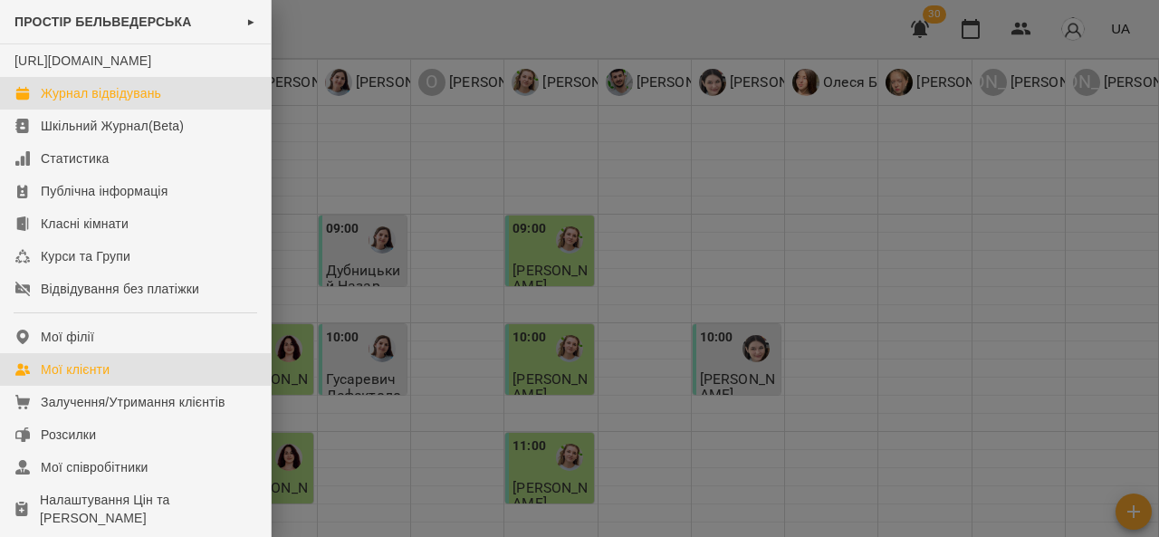
click at [94, 378] on div "Мої клієнти" at bounding box center [75, 369] width 69 height 18
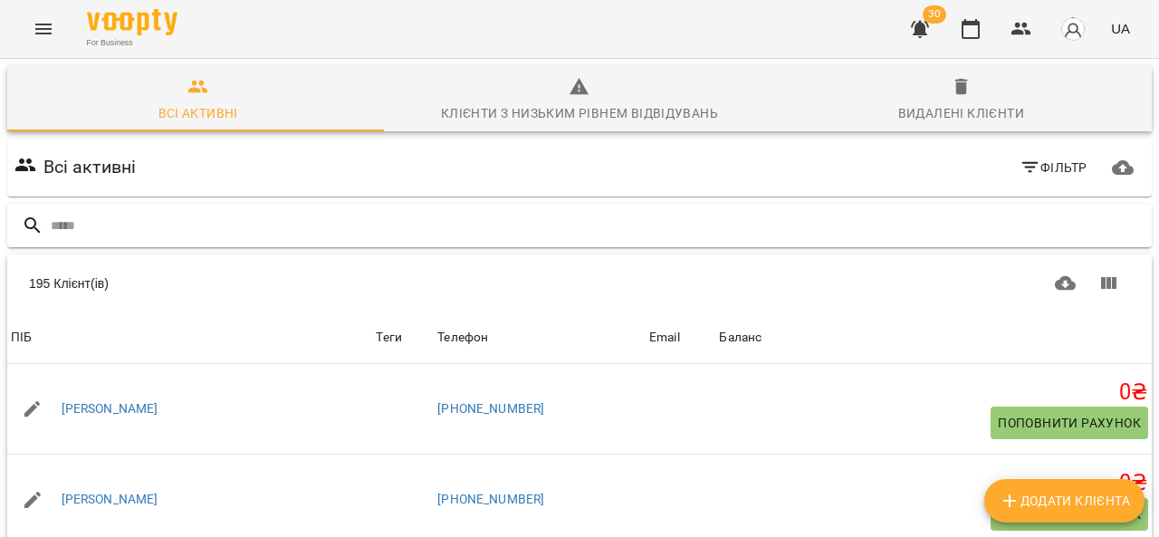
click at [227, 227] on input "text" at bounding box center [598, 226] width 1094 height 30
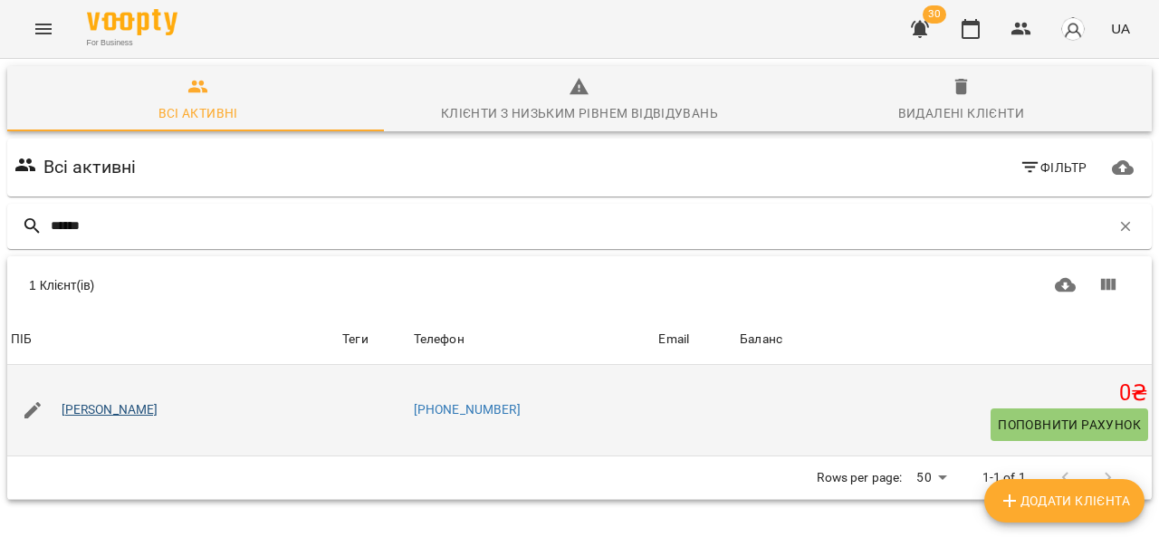
type input "******"
click at [138, 408] on link "[PERSON_NAME]" at bounding box center [110, 410] width 97 height 18
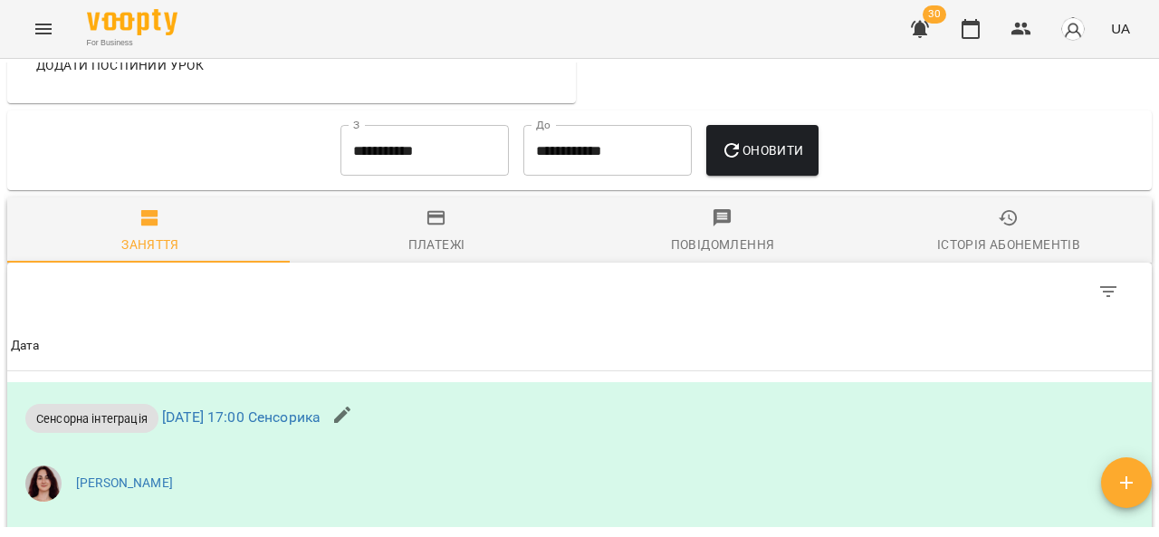
scroll to position [1346, 0]
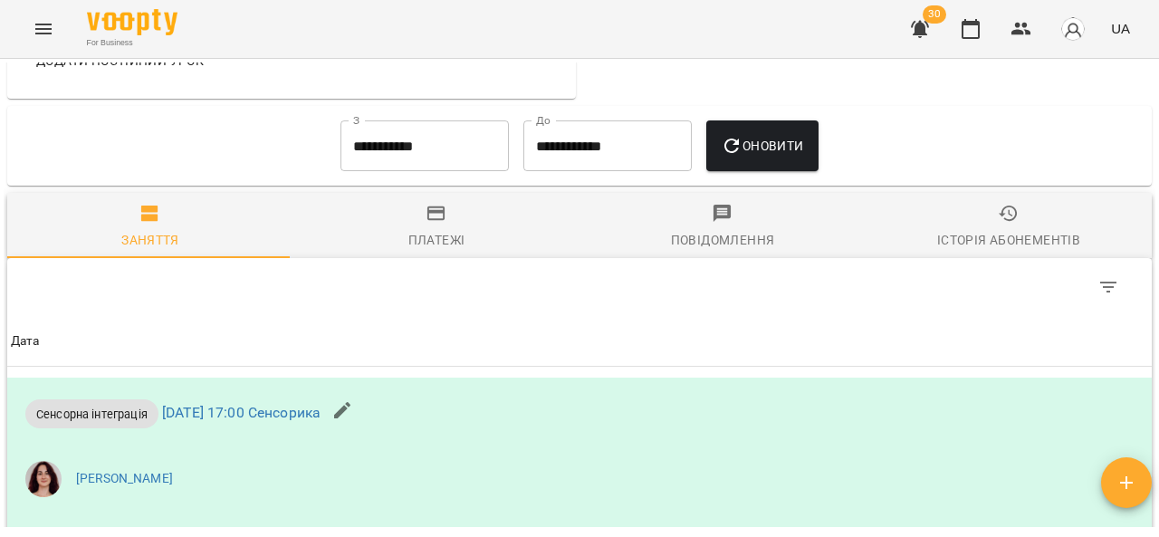
click at [429, 232] on button "Платежі" at bounding box center [436, 225] width 286 height 65
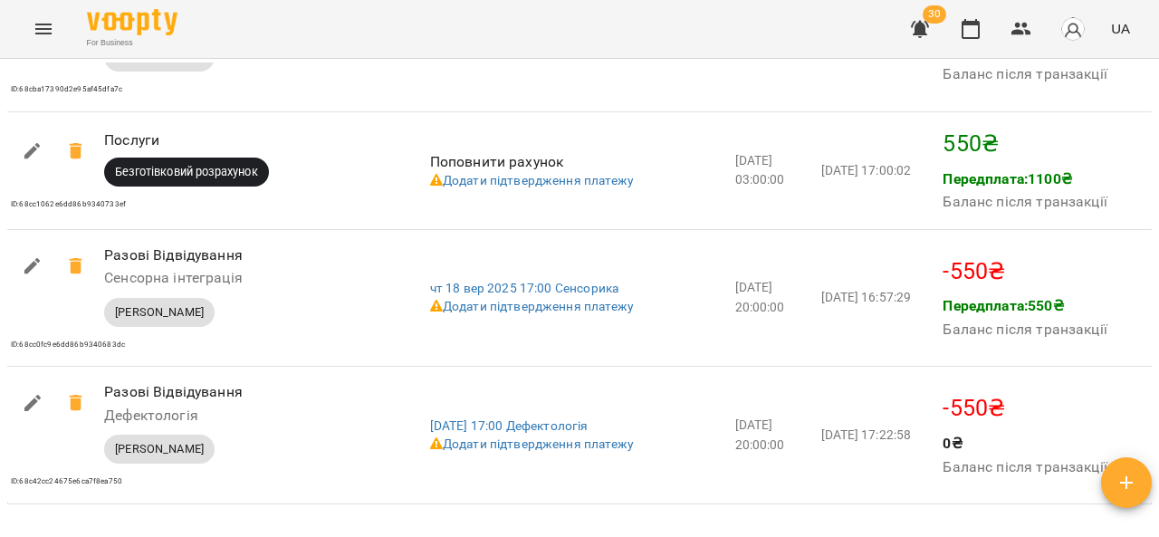
scroll to position [2211, 0]
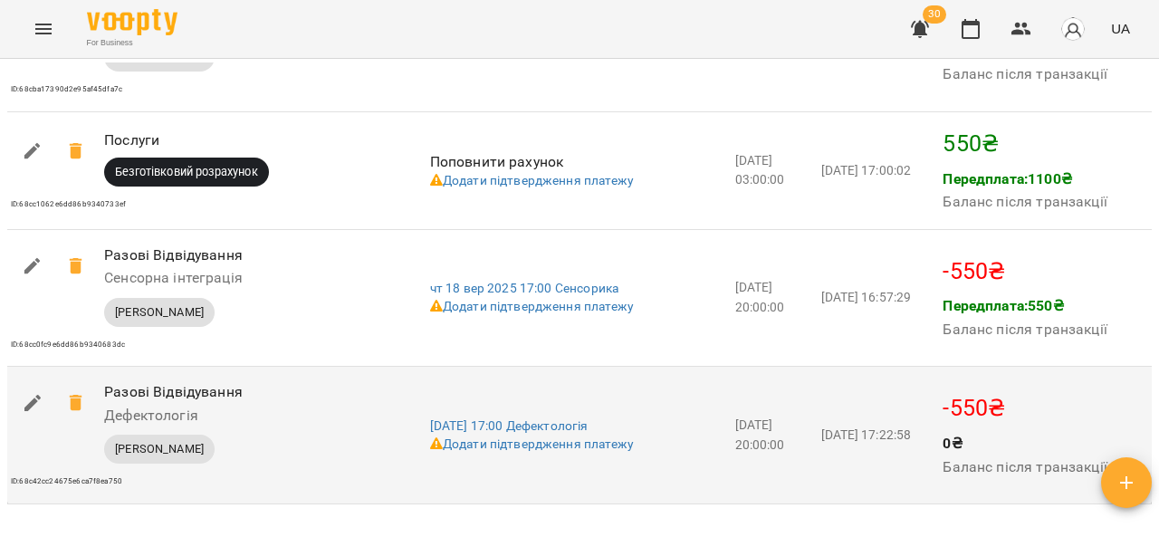
click at [862, 416] on td "2025-09-12 17:22:58" at bounding box center [879, 436] width 122 height 138
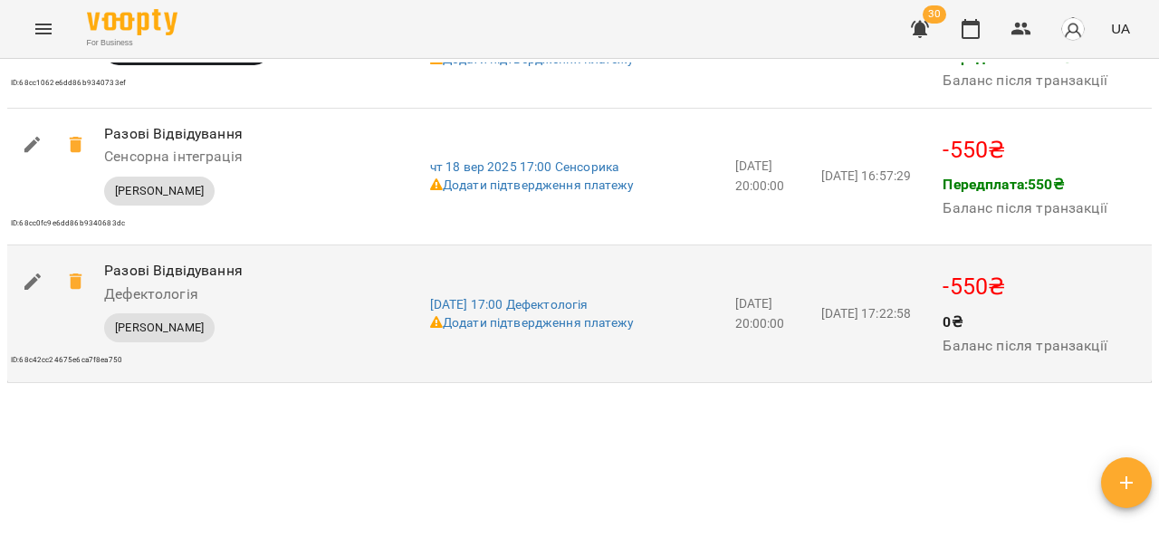
scroll to position [2334, 0]
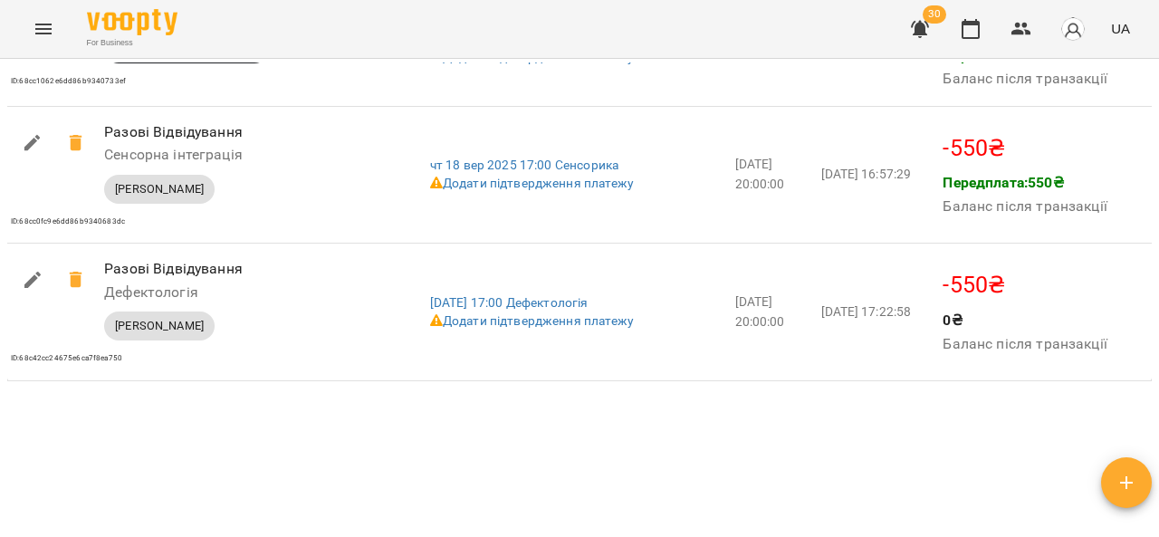
click at [40, 33] on icon "Menu" at bounding box center [43, 29] width 16 height 11
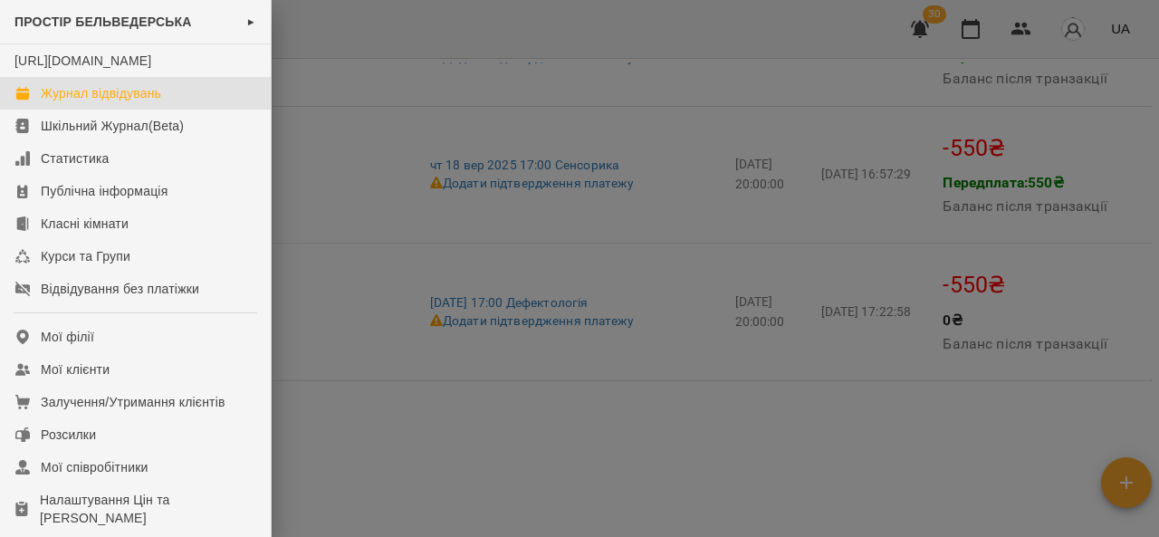
click at [181, 108] on link "Журнал відвідувань" at bounding box center [135, 93] width 271 height 33
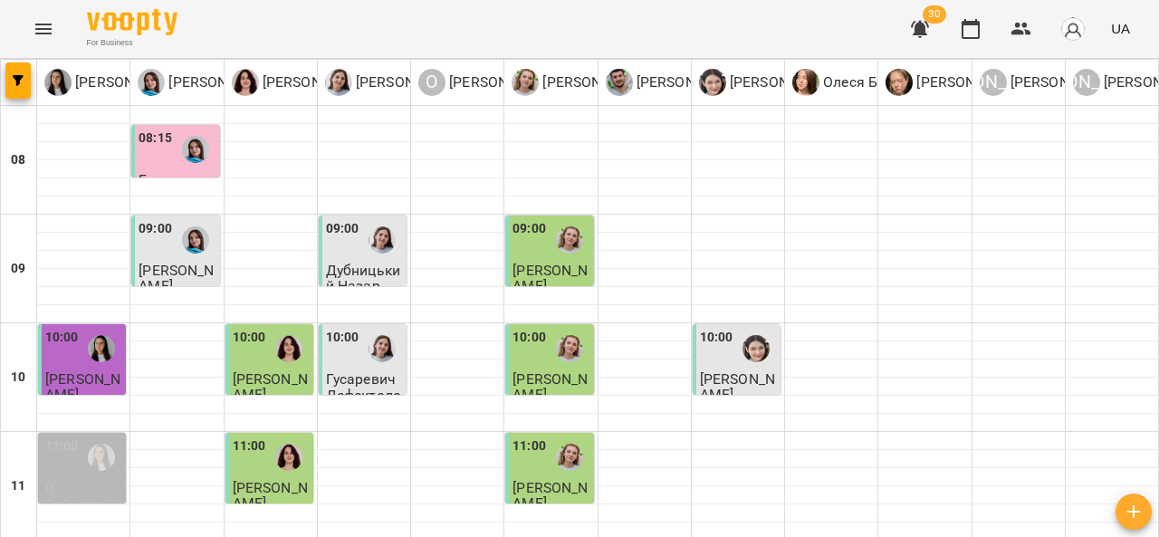
scroll to position [356, 0]
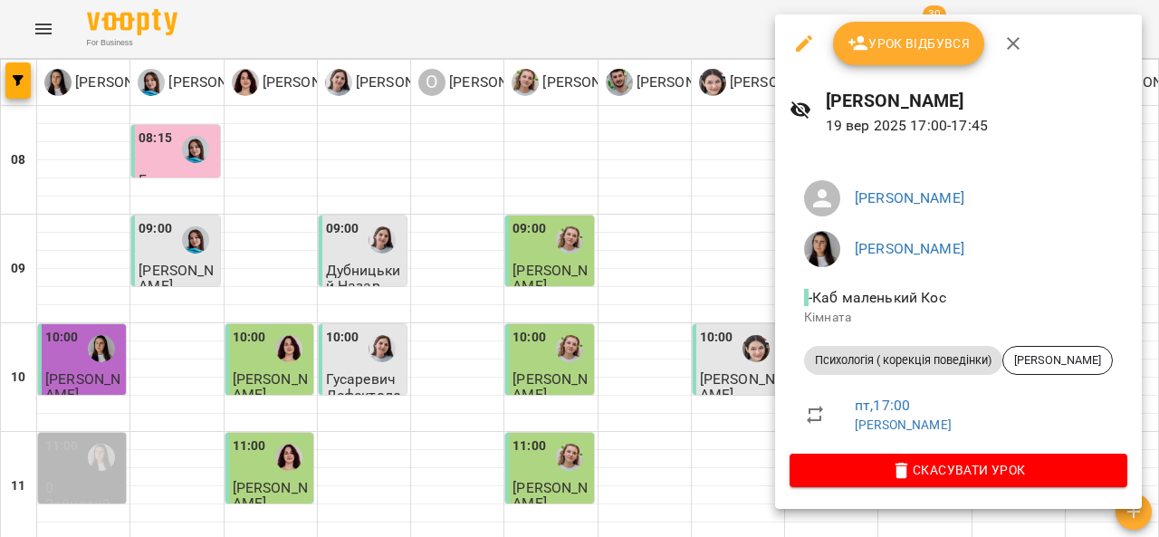
click at [1014, 40] on icon "button" at bounding box center [1013, 43] width 13 height 13
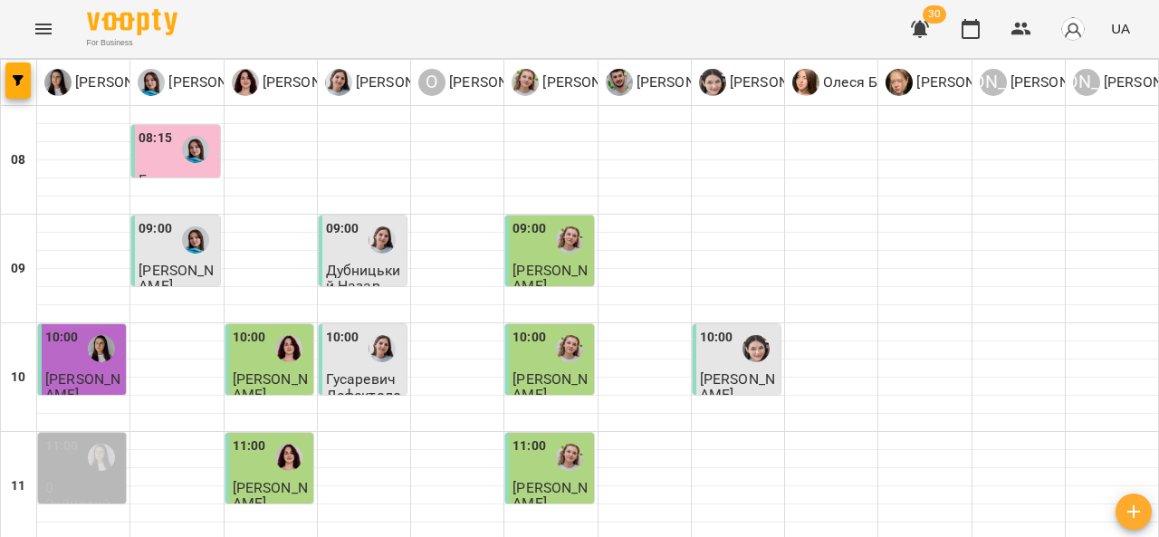
scroll to position [971, 0]
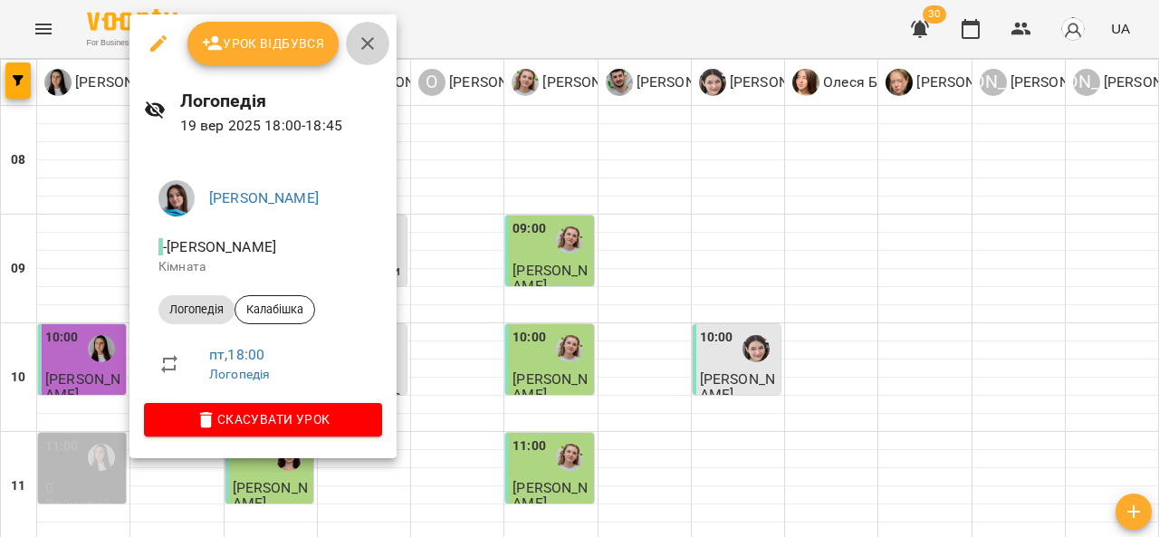
click at [370, 45] on icon "button" at bounding box center [368, 44] width 22 height 22
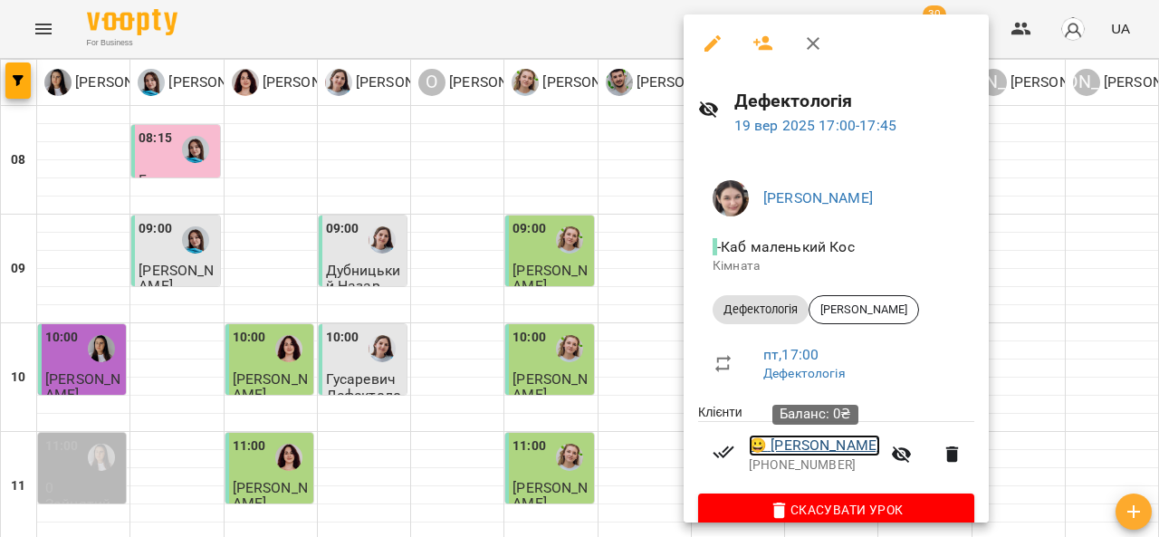
click at [811, 448] on link "😀 Тимків Соломія" at bounding box center [814, 446] width 131 height 22
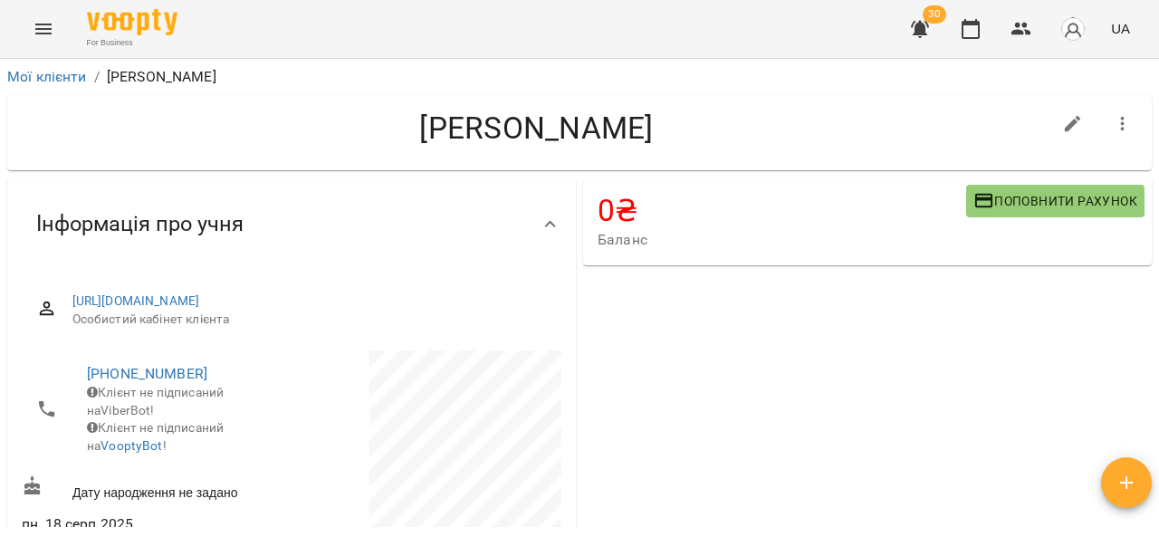
scroll to position [406, 0]
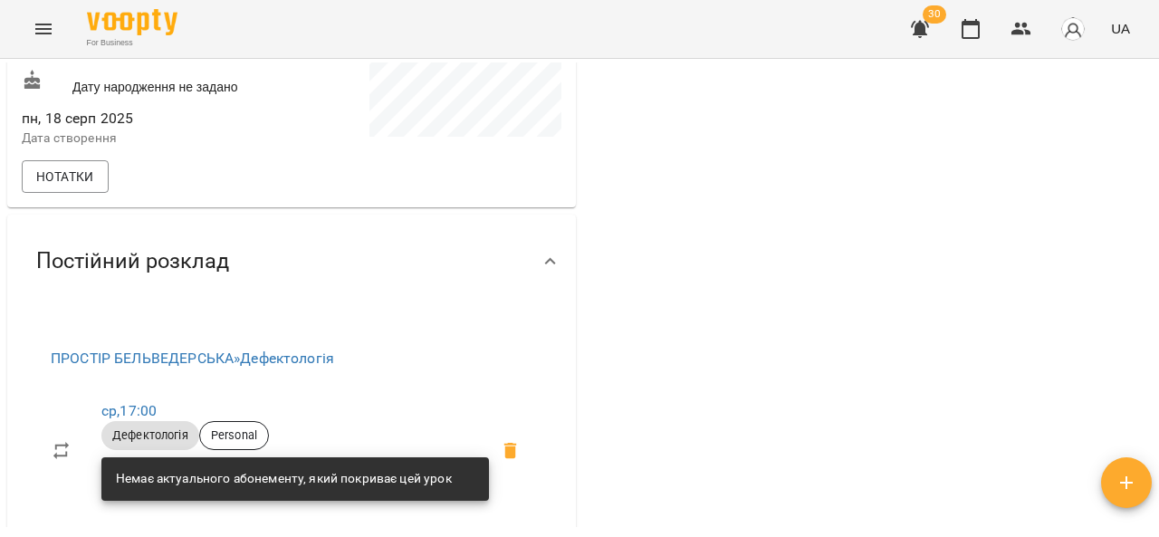
click at [1155, 238] on div "Мої клієнти / Тимків Соломія Тимків Соломія 0 ₴ Баланс Поповнити рахунок -4400 …" at bounding box center [579, 327] width 1159 height 537
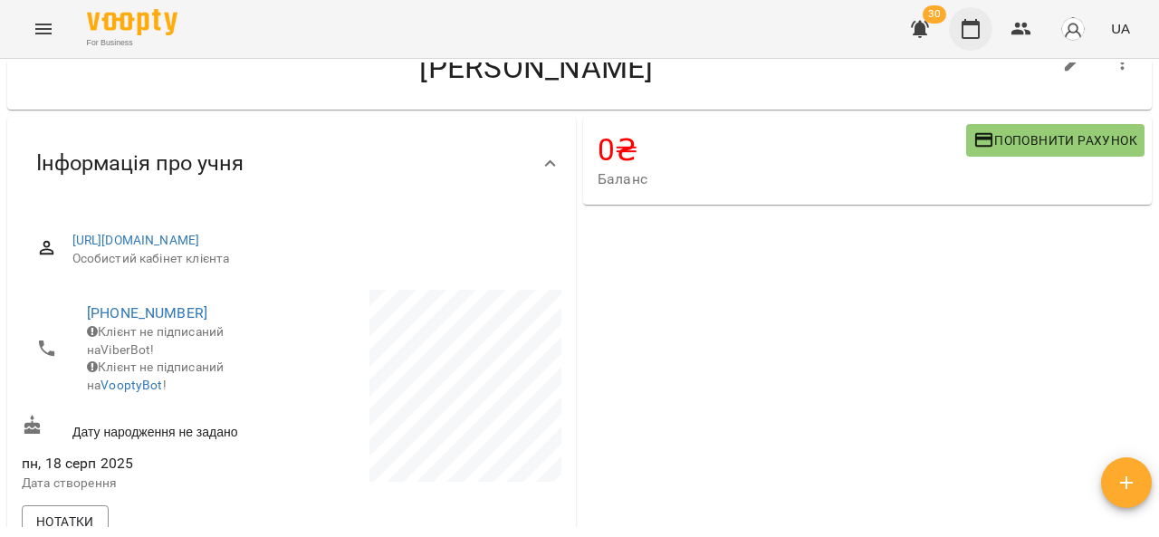
scroll to position [0, 0]
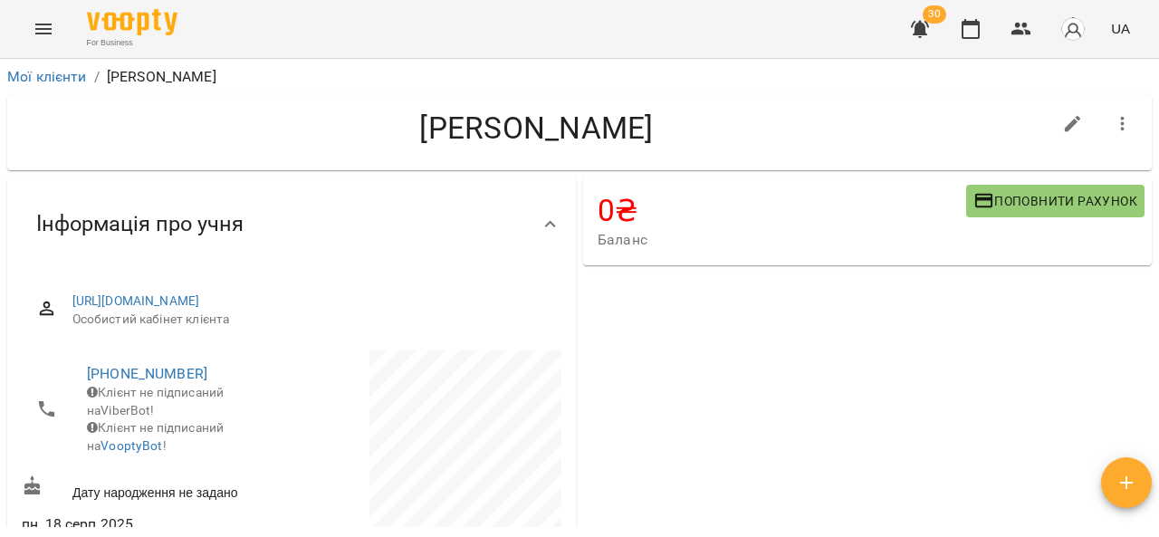
click at [43, 31] on icon "Menu" at bounding box center [44, 29] width 22 height 22
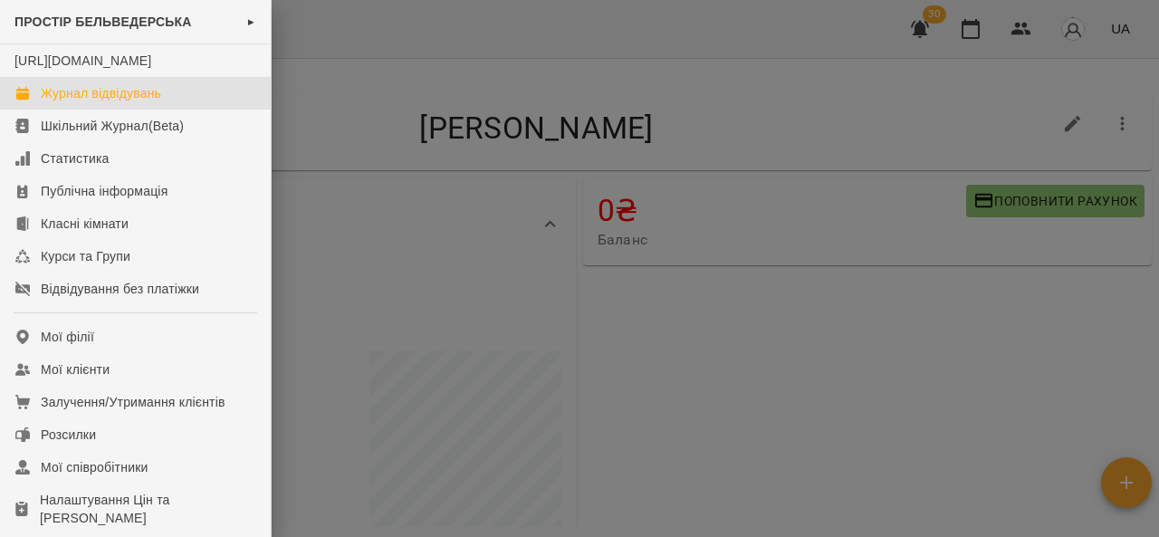
click at [194, 110] on link "Журнал відвідувань" at bounding box center [135, 93] width 271 height 33
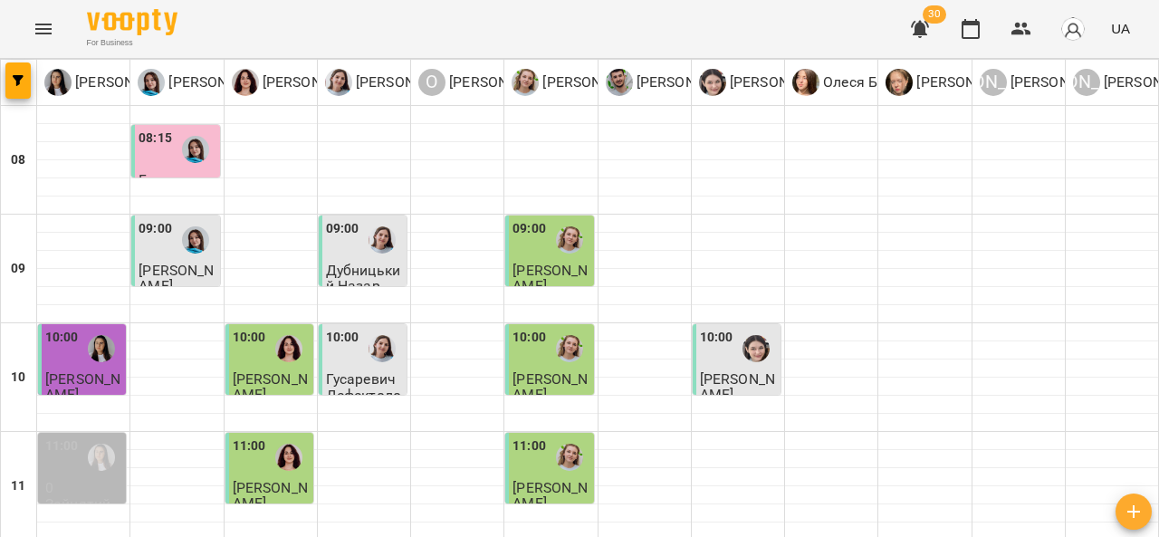
scroll to position [895, 0]
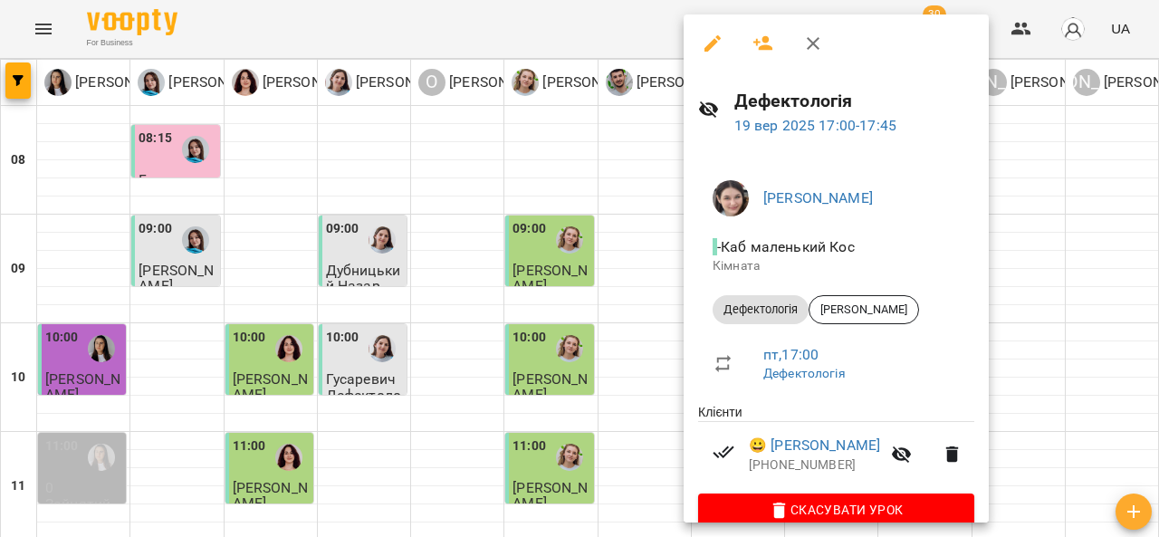
scroll to position [27, 0]
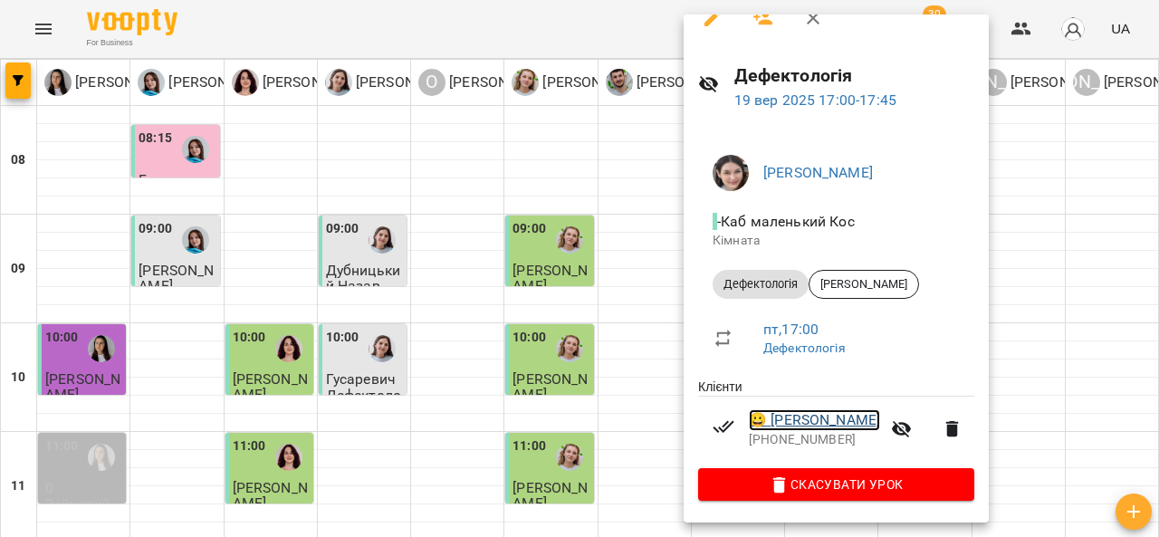
click at [842, 417] on link "😀 Тимків Соломія" at bounding box center [814, 420] width 131 height 22
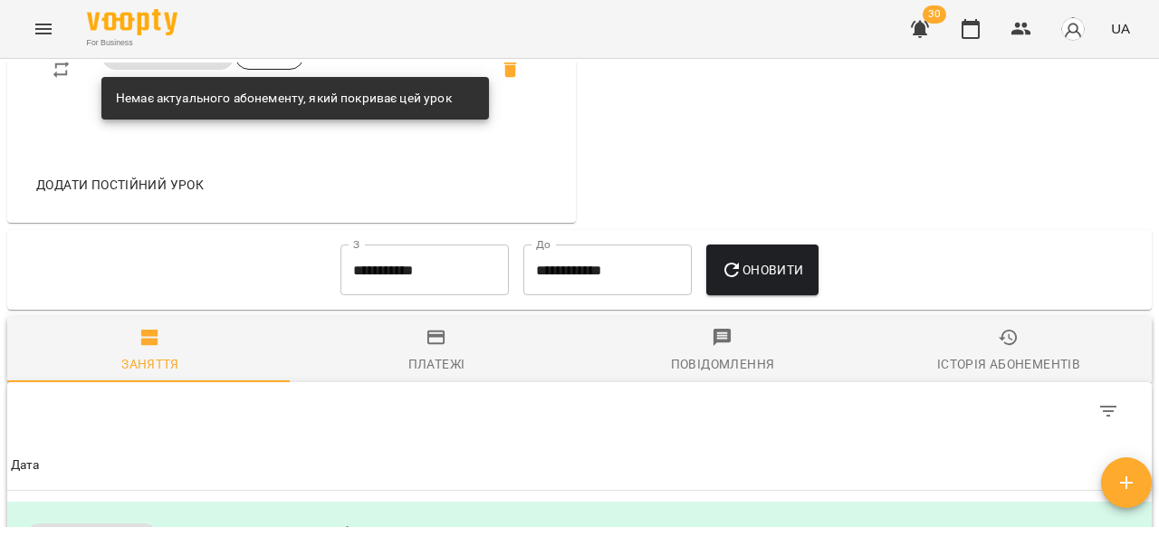
scroll to position [1225, 0]
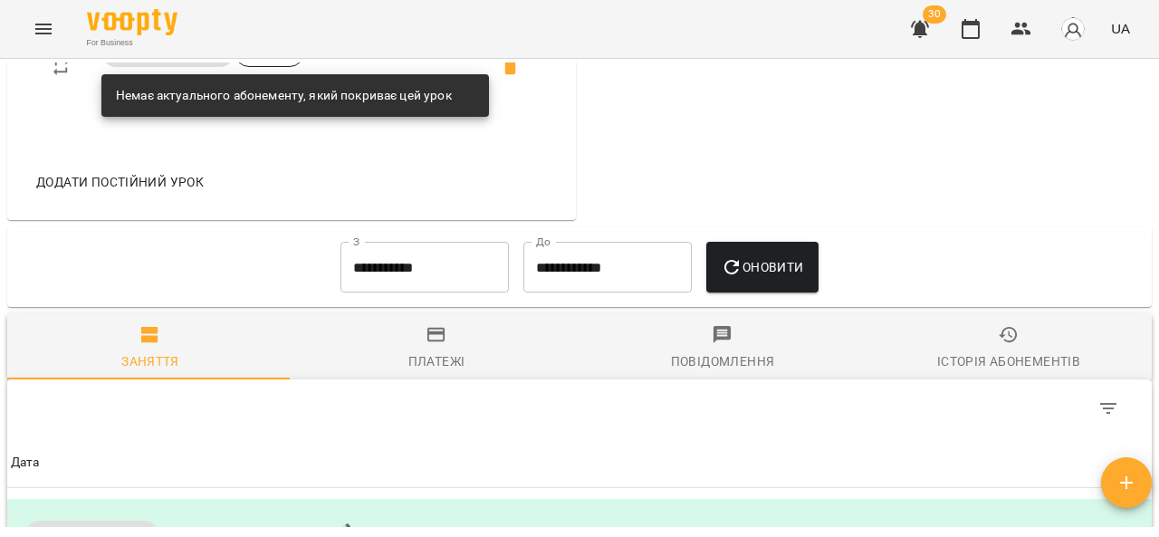
click at [448, 373] on span "Платежі" at bounding box center [436, 348] width 264 height 49
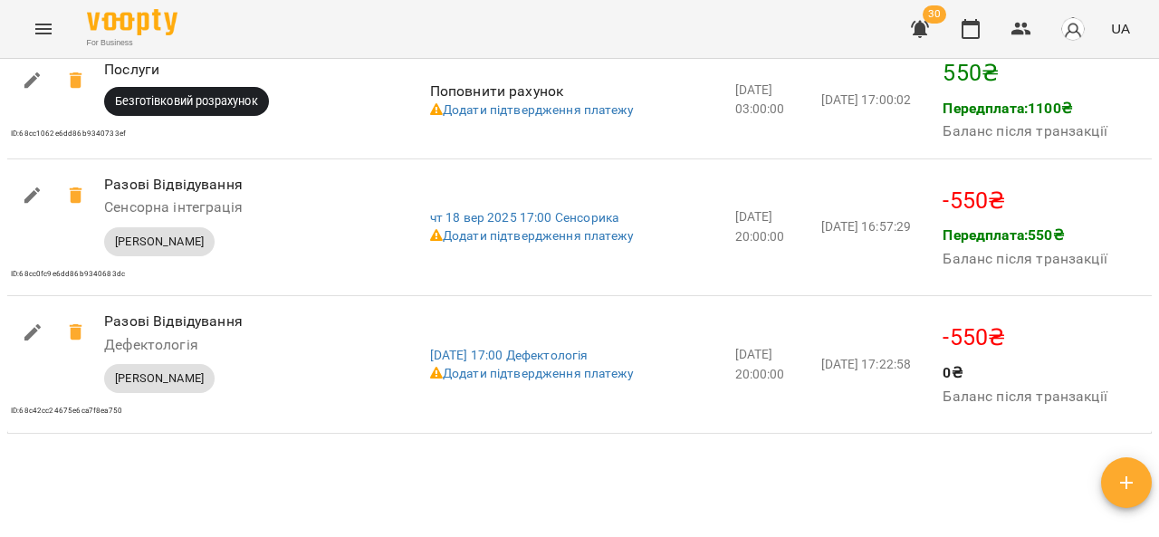
scroll to position [2293, 0]
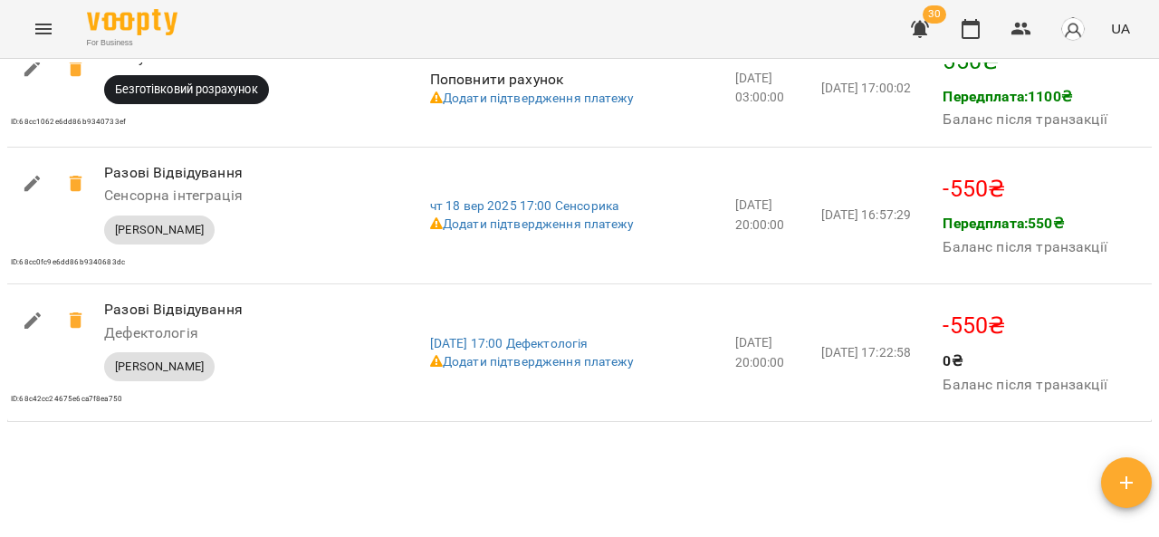
click at [37, 34] on icon "Menu" at bounding box center [44, 29] width 22 height 22
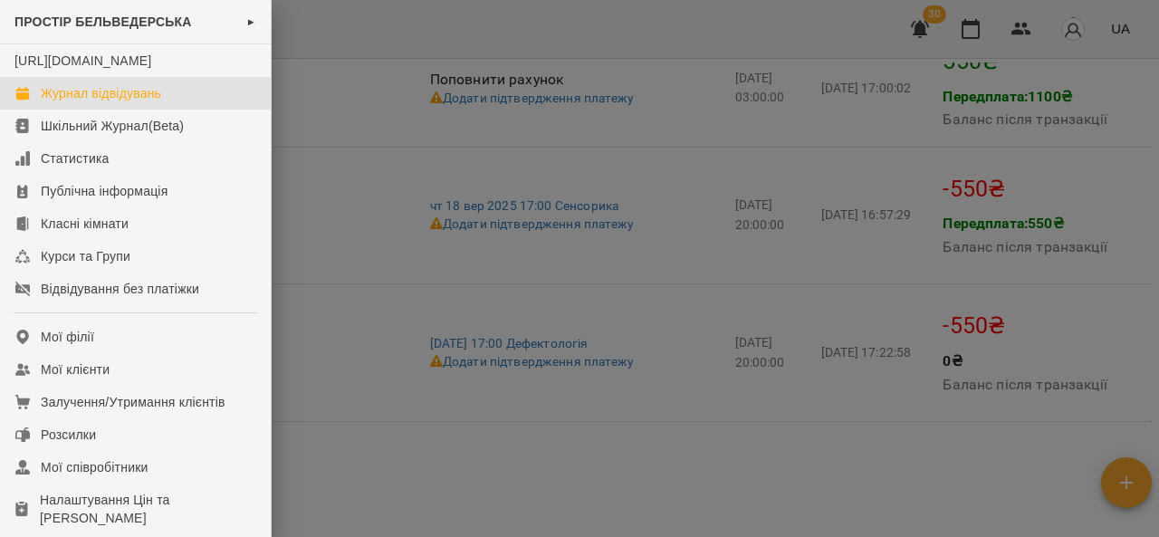
click at [167, 109] on link "Журнал відвідувань" at bounding box center [135, 93] width 271 height 33
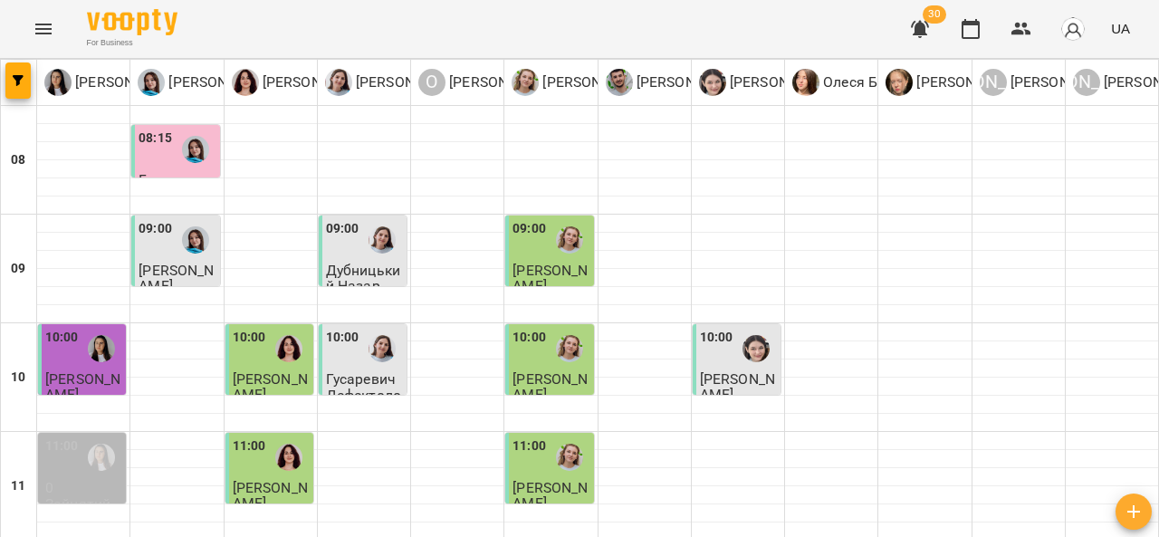
scroll to position [912, 0]
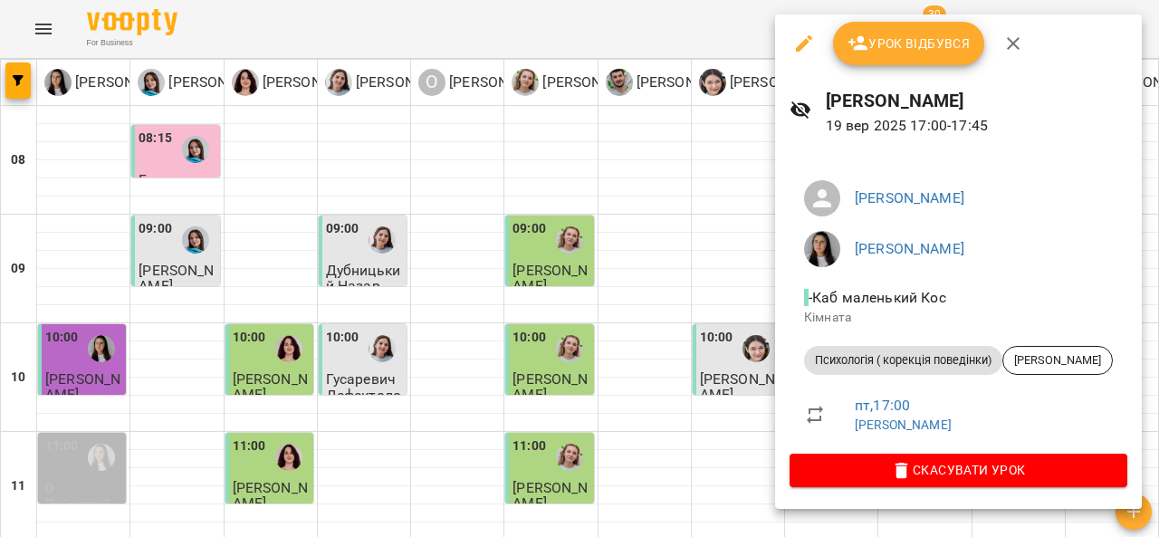
click at [1018, 43] on icon "button" at bounding box center [1013, 44] width 22 height 22
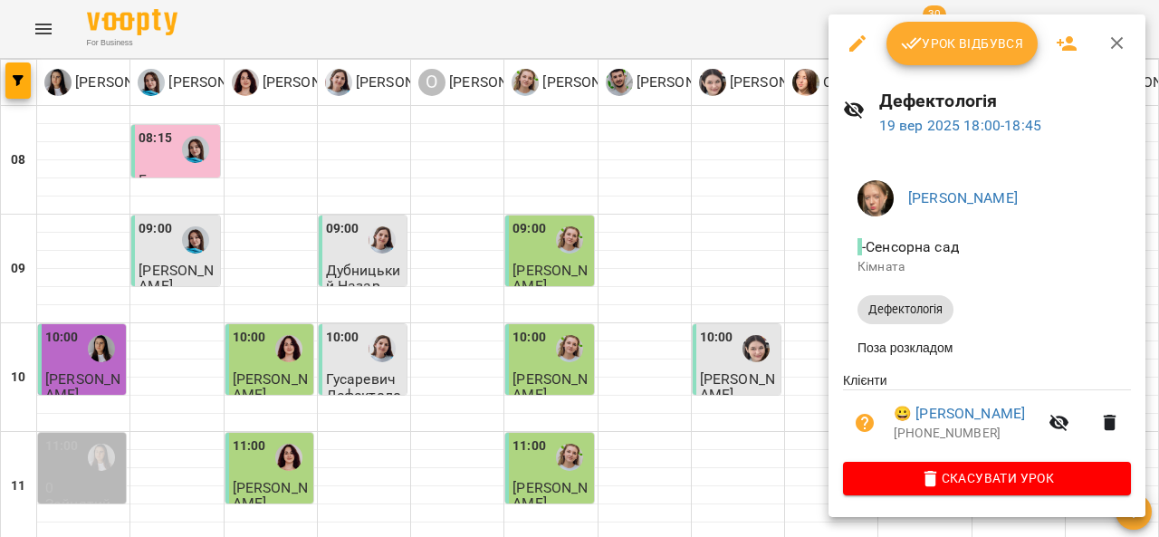
click at [1123, 47] on icon "button" at bounding box center [1117, 44] width 22 height 22
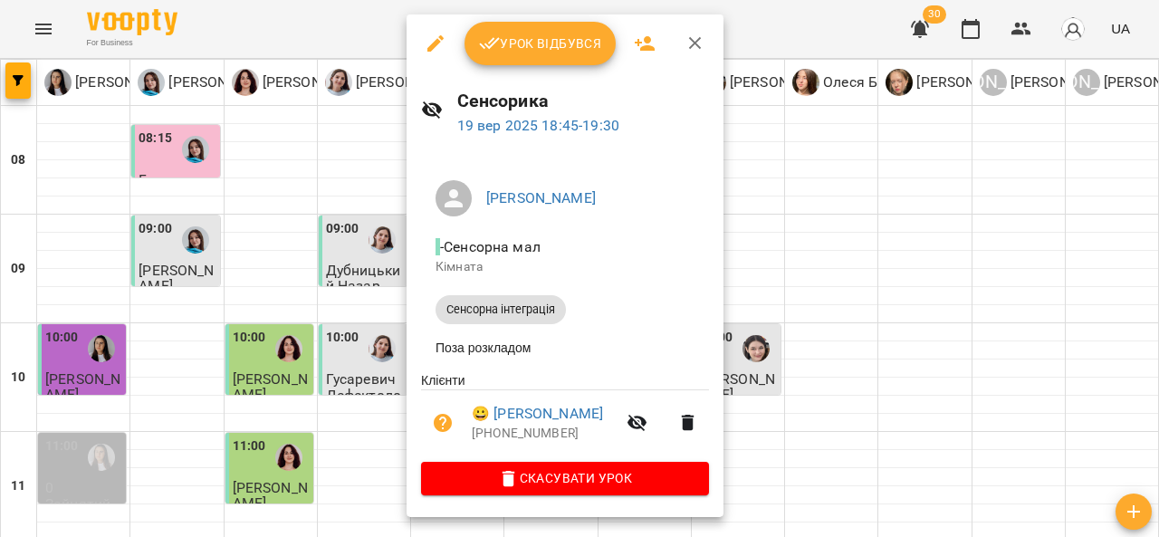
click at [681, 166] on ul "Олександр Шикін - Сенсорна мал Кімната Сенсорна інтеграція Поза розкладом" at bounding box center [565, 269] width 288 height 206
click at [581, 54] on button "Урок відбувся" at bounding box center [540, 43] width 152 height 43
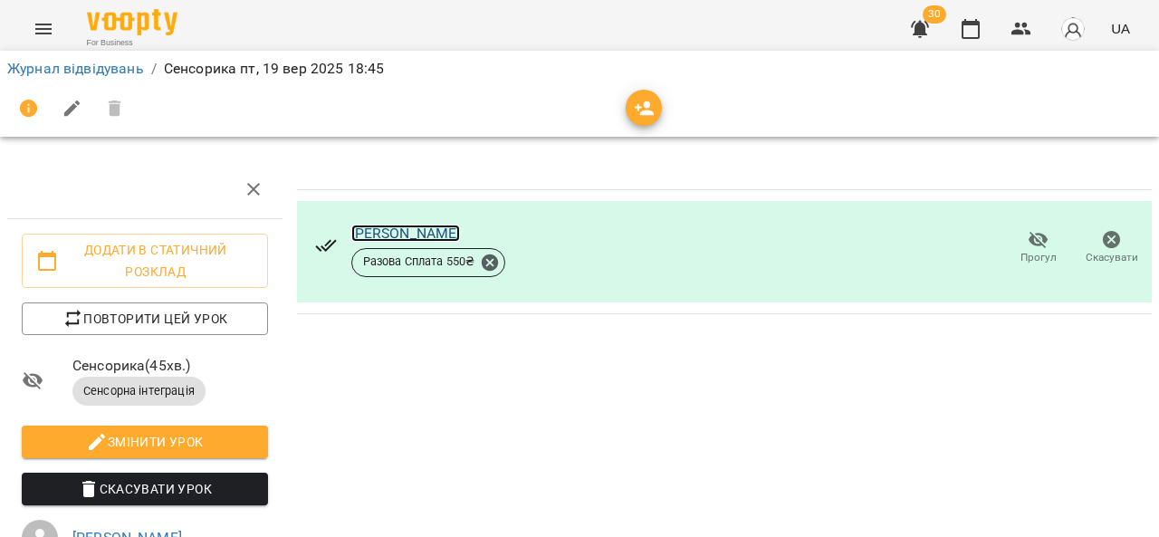
click at [429, 232] on link "[PERSON_NAME]" at bounding box center [406, 233] width 110 height 17
click at [36, 26] on icon "Menu" at bounding box center [44, 29] width 22 height 22
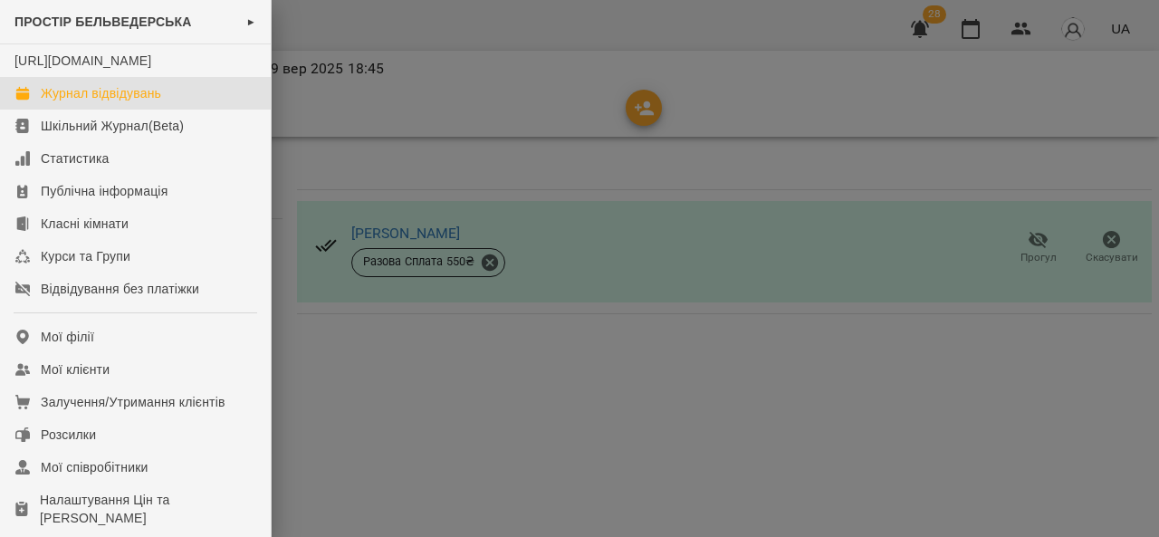
click at [190, 110] on link "Журнал відвідувань" at bounding box center [135, 93] width 271 height 33
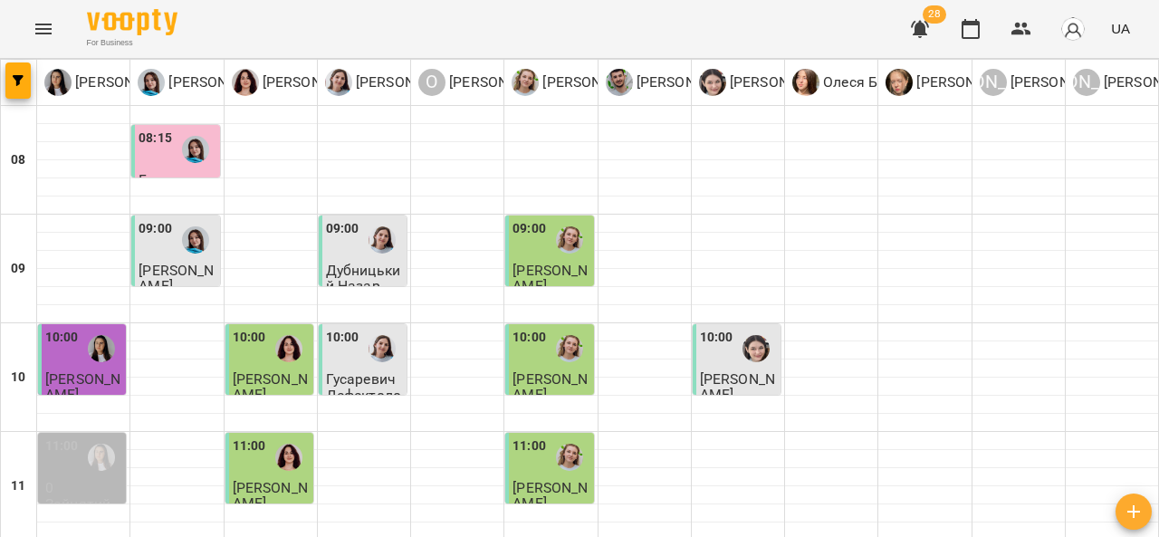
scroll to position [992, 0]
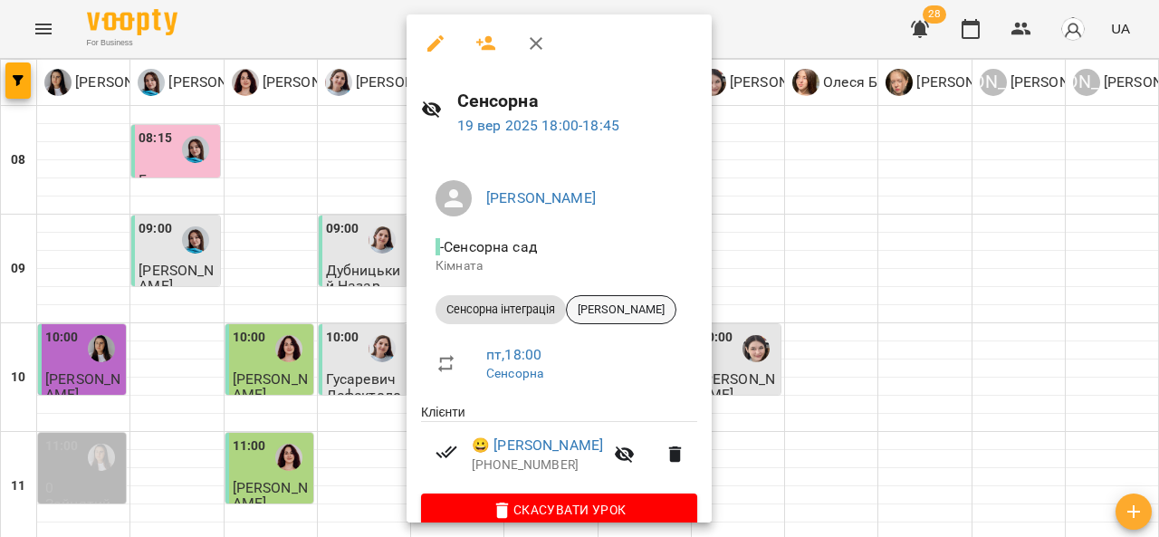
click at [642, 311] on span "[PERSON_NAME]" at bounding box center [621, 309] width 109 height 16
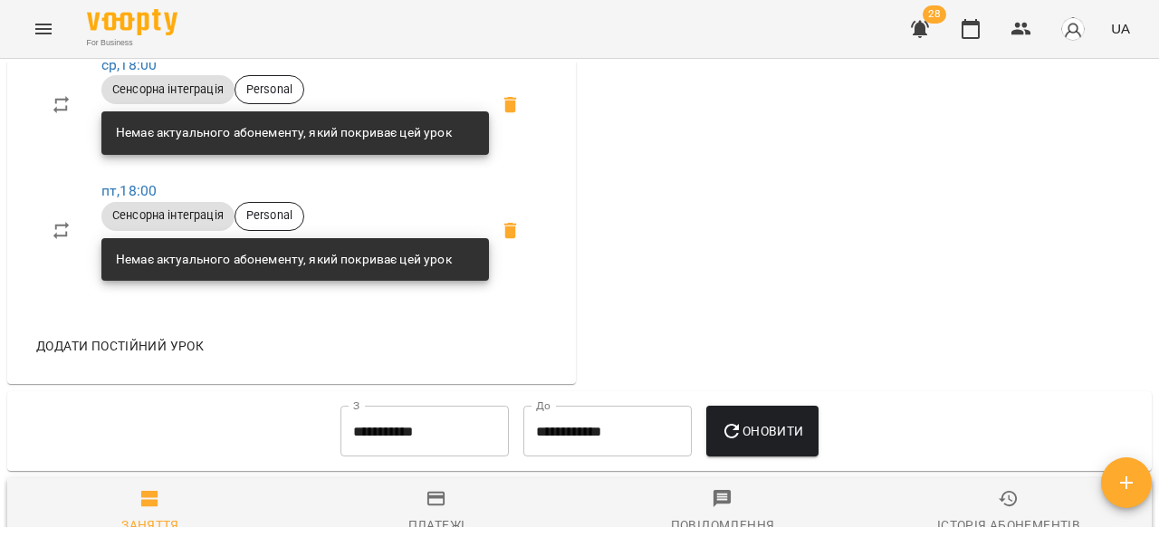
scroll to position [1065, 0]
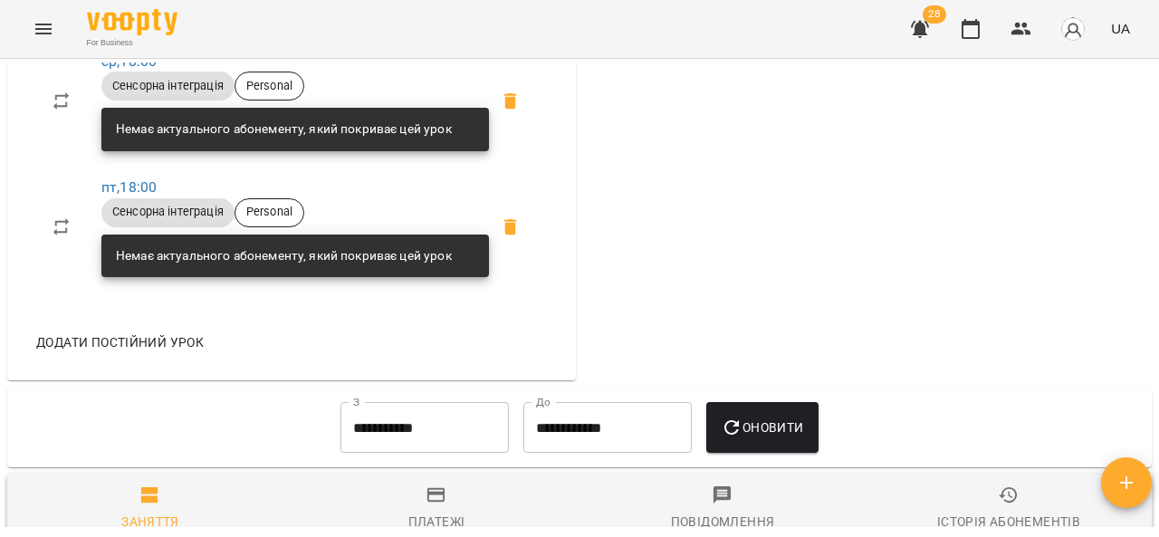
click at [33, 29] on icon "Menu" at bounding box center [44, 29] width 22 height 22
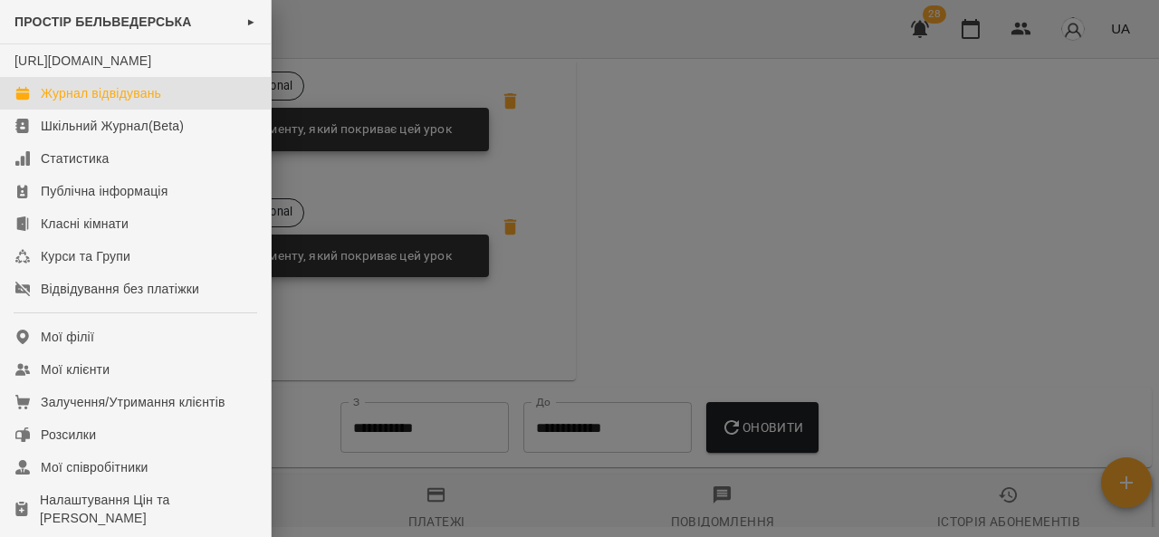
click at [182, 110] on link "Журнал відвідувань" at bounding box center [135, 93] width 271 height 33
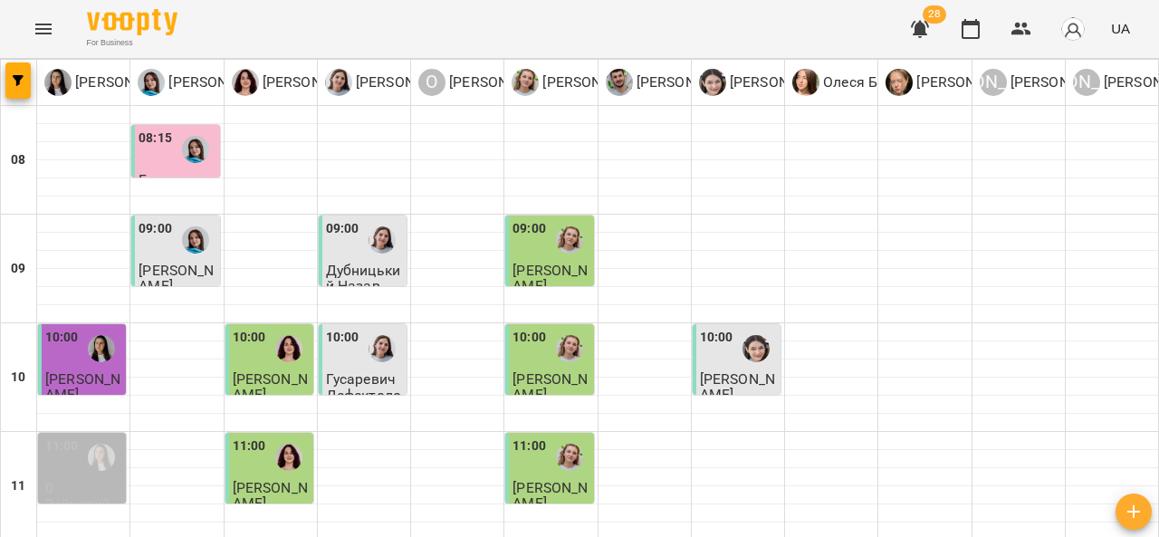
scroll to position [820, 0]
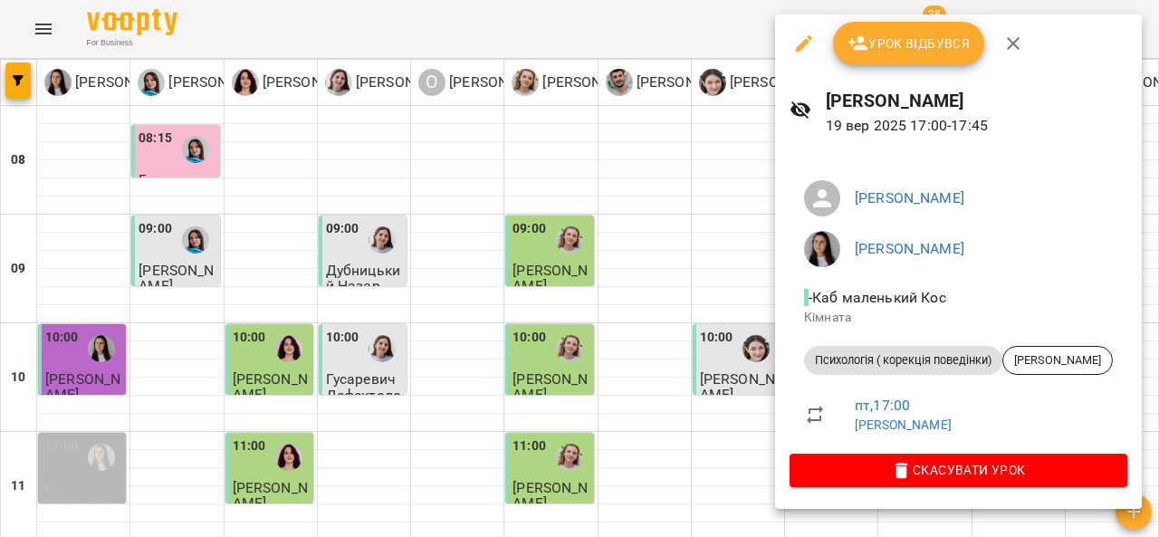
click at [934, 53] on span "Урок відбувся" at bounding box center [908, 44] width 123 height 22
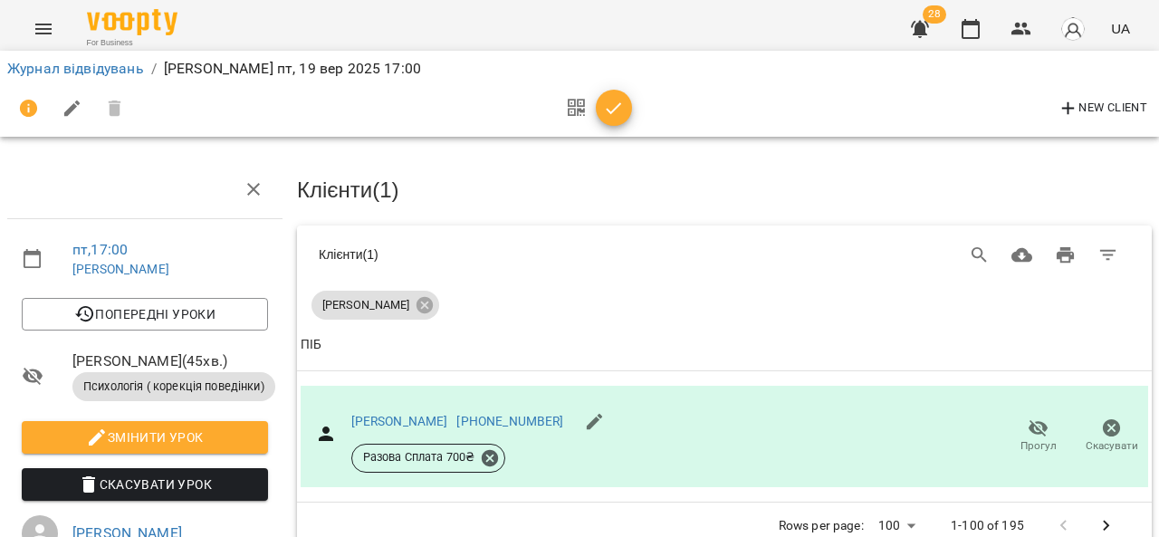
click at [39, 9] on button "Menu" at bounding box center [43, 28] width 43 height 43
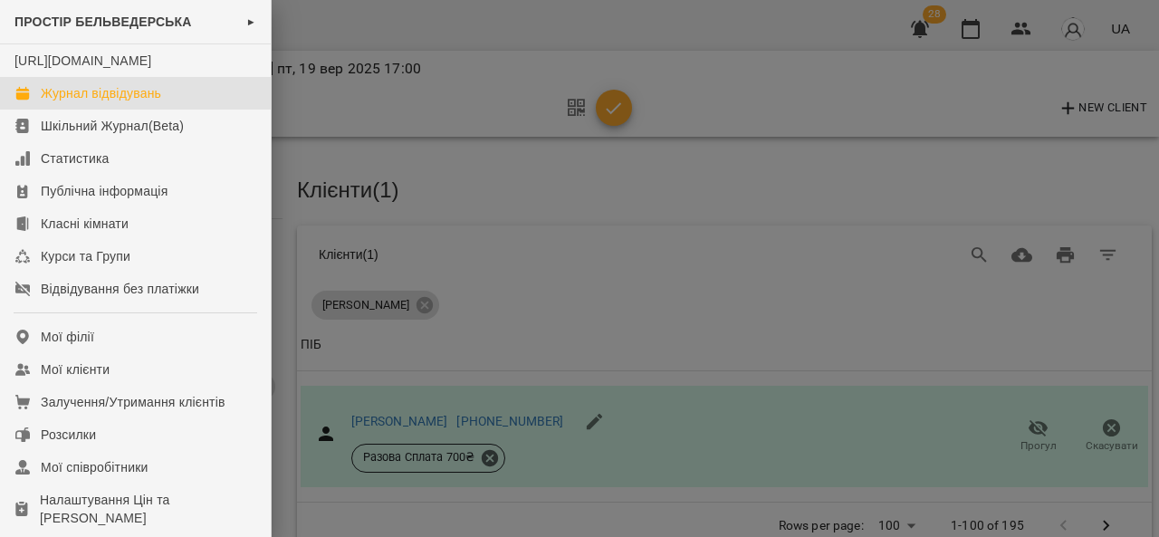
click at [189, 100] on link "Журнал відвідувань" at bounding box center [135, 93] width 271 height 33
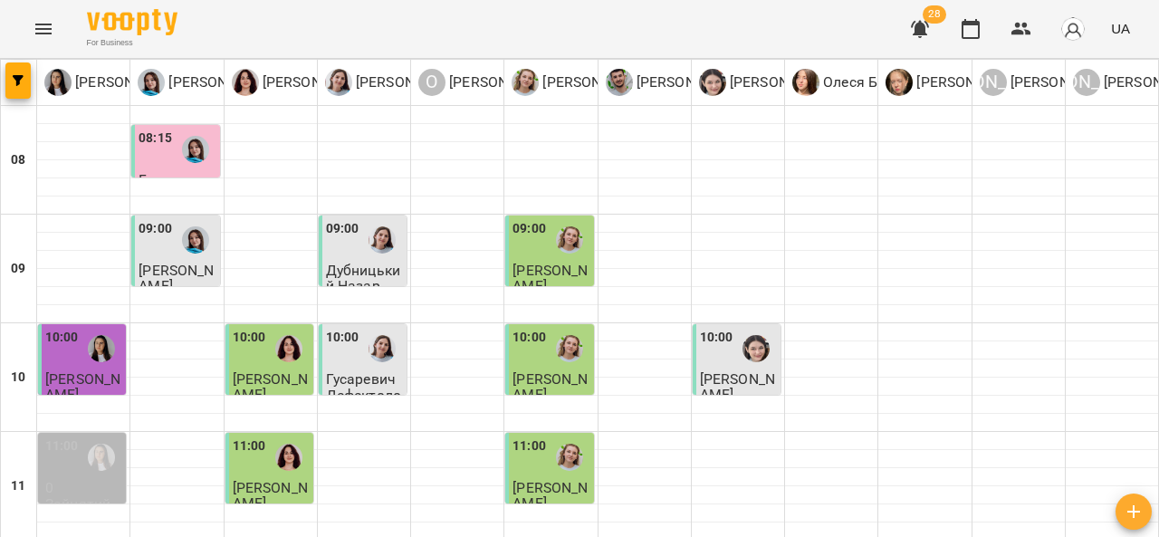
scroll to position [958, 0]
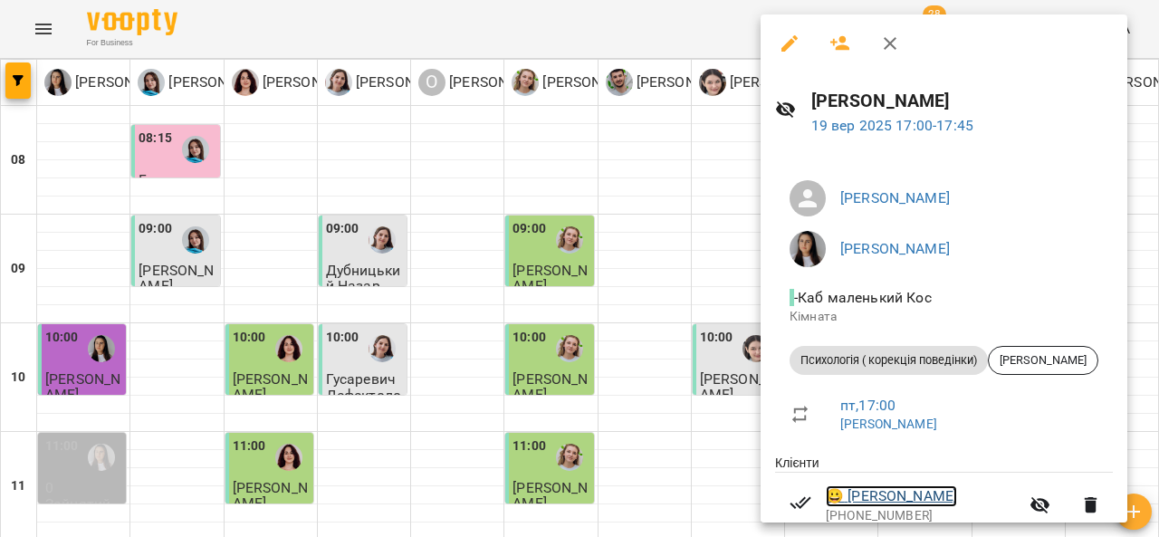
click at [943, 500] on link "😀 [PERSON_NAME]" at bounding box center [891, 496] width 131 height 22
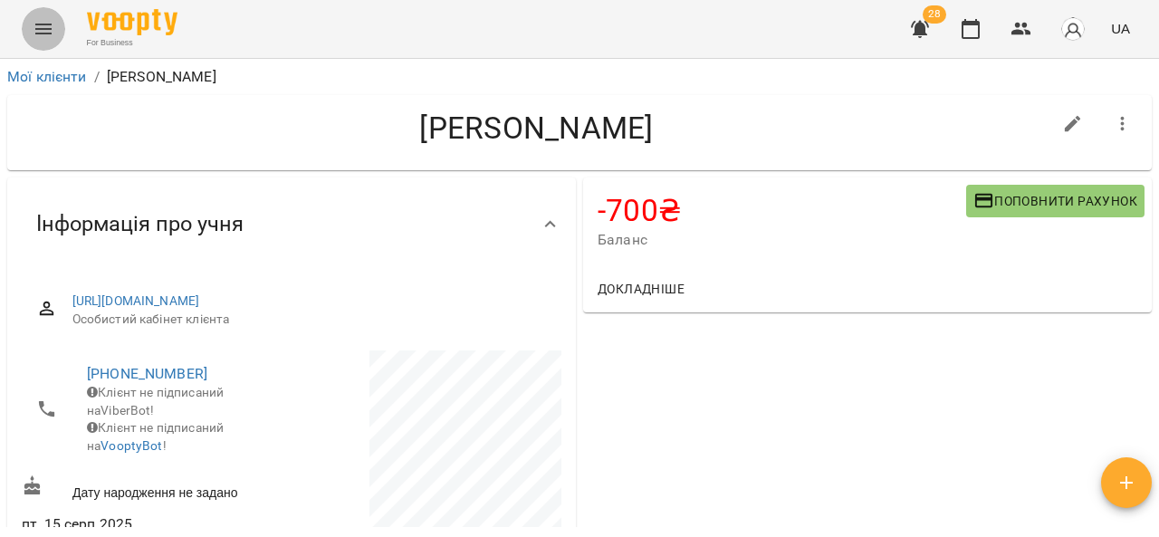
click at [44, 34] on icon "Menu" at bounding box center [44, 29] width 22 height 22
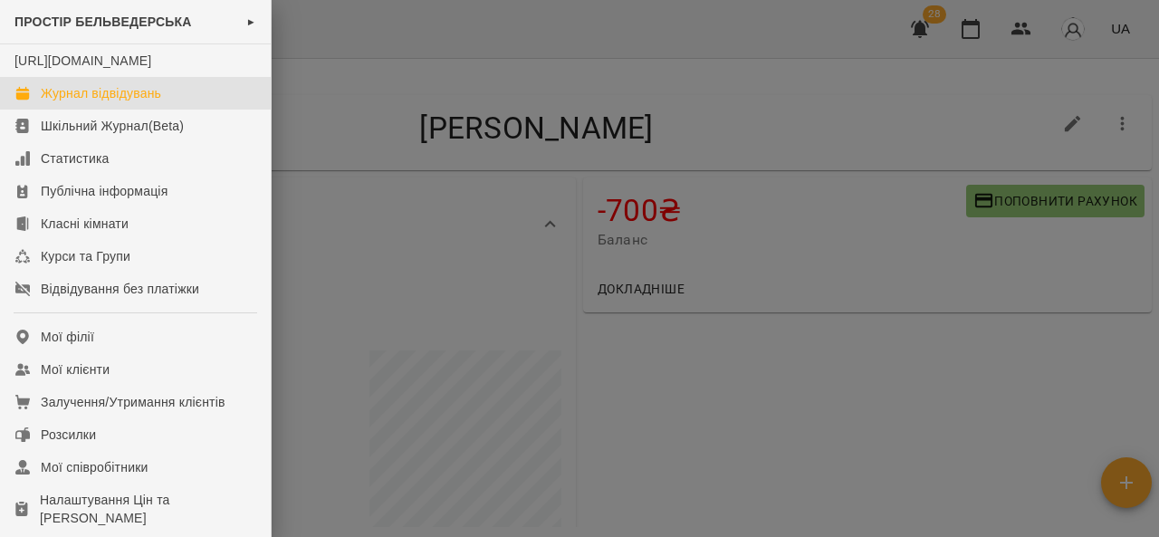
click at [79, 102] on div "Журнал відвідувань" at bounding box center [101, 93] width 120 height 18
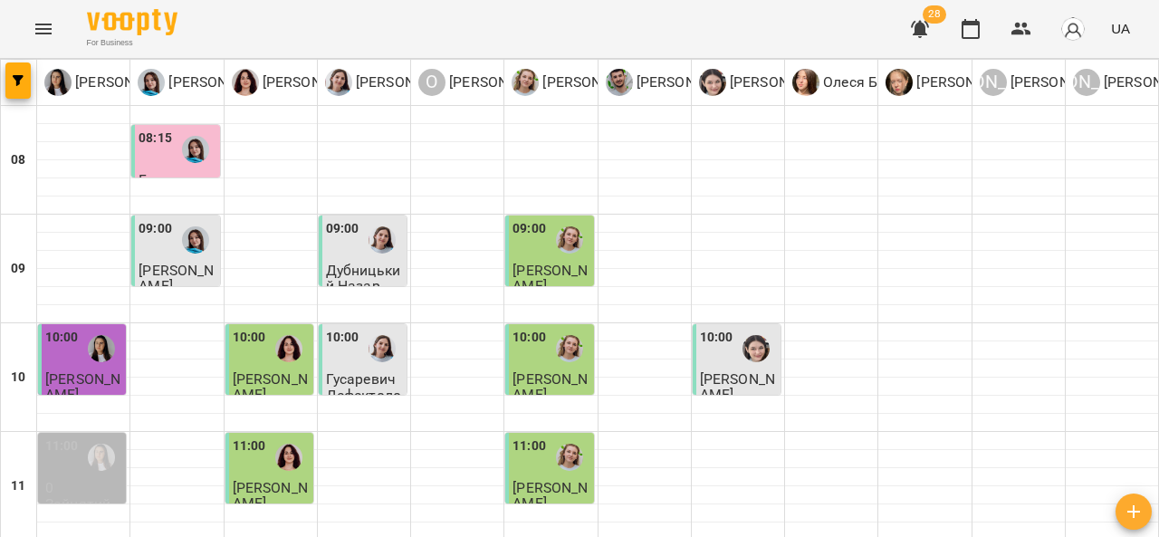
scroll to position [868, 0]
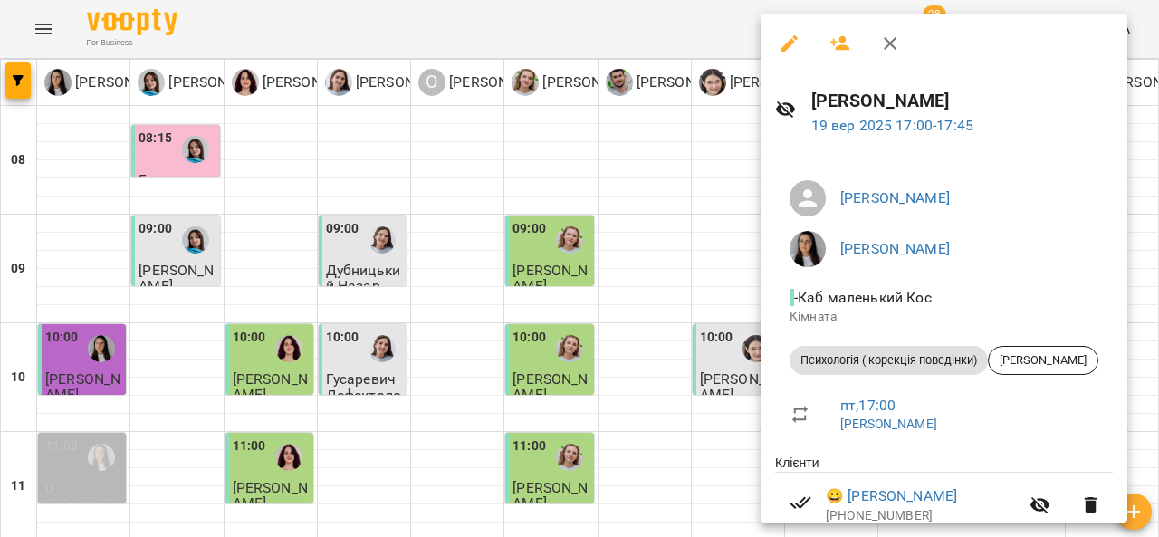
click at [885, 38] on icon "button" at bounding box center [890, 43] width 13 height 13
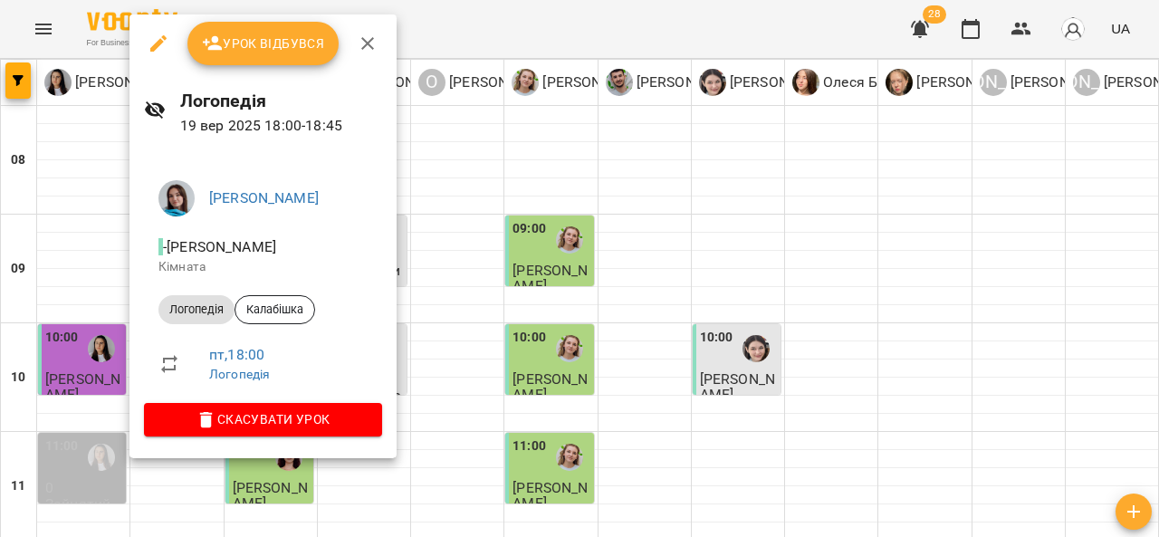
click at [377, 51] on button "button" at bounding box center [367, 43] width 43 height 43
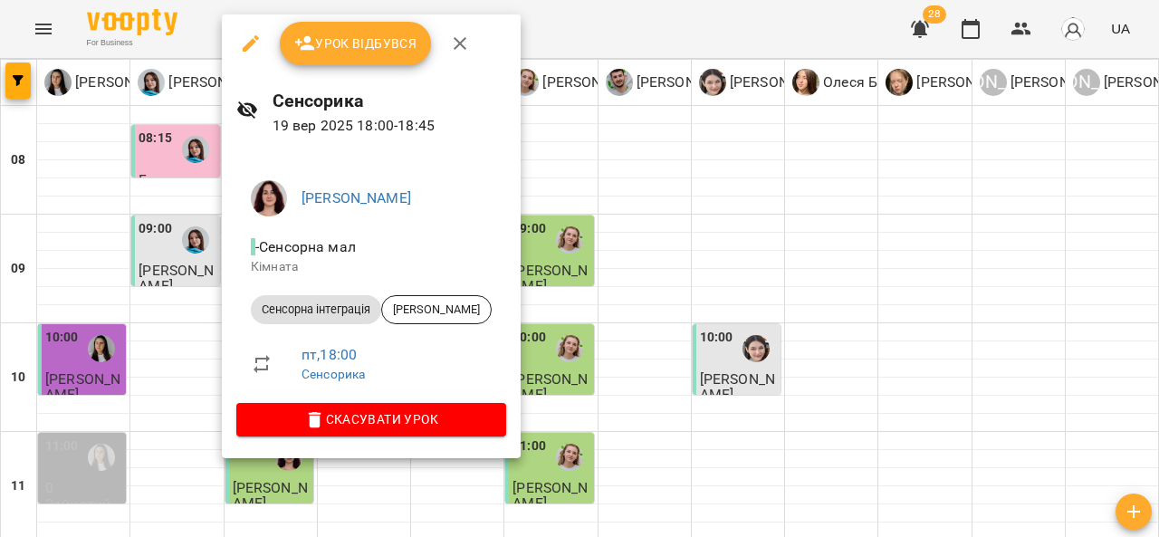
click at [465, 45] on icon "button" at bounding box center [460, 44] width 22 height 22
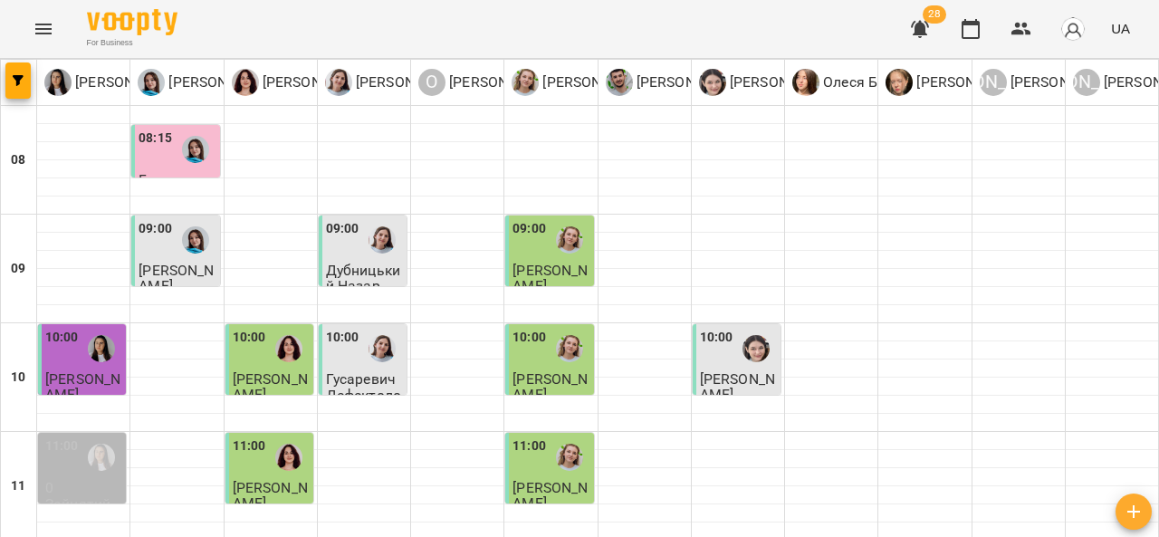
scroll to position [985, 0]
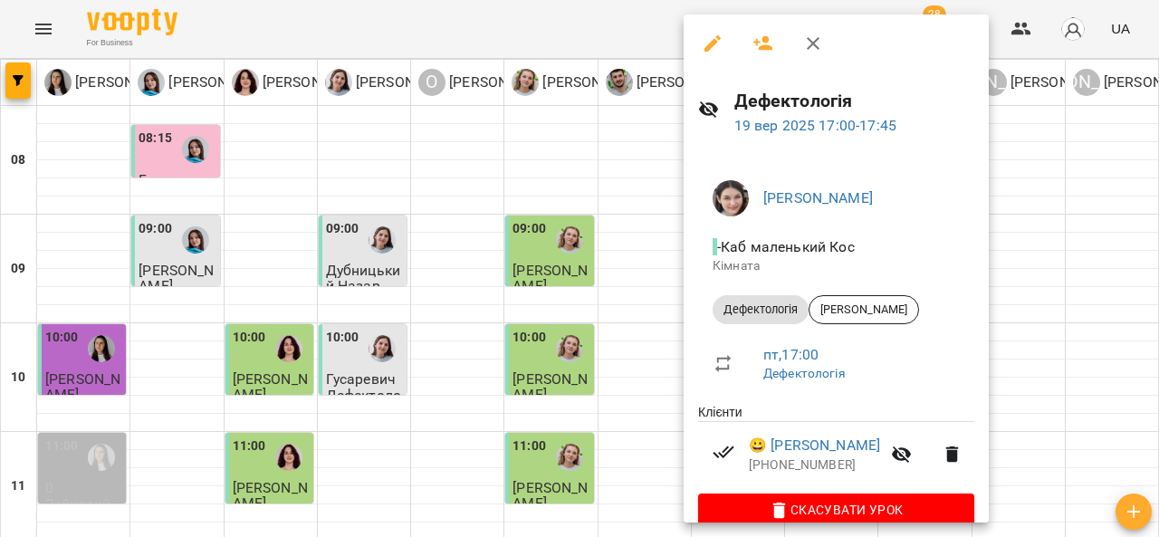
click at [804, 45] on icon "button" at bounding box center [813, 44] width 22 height 22
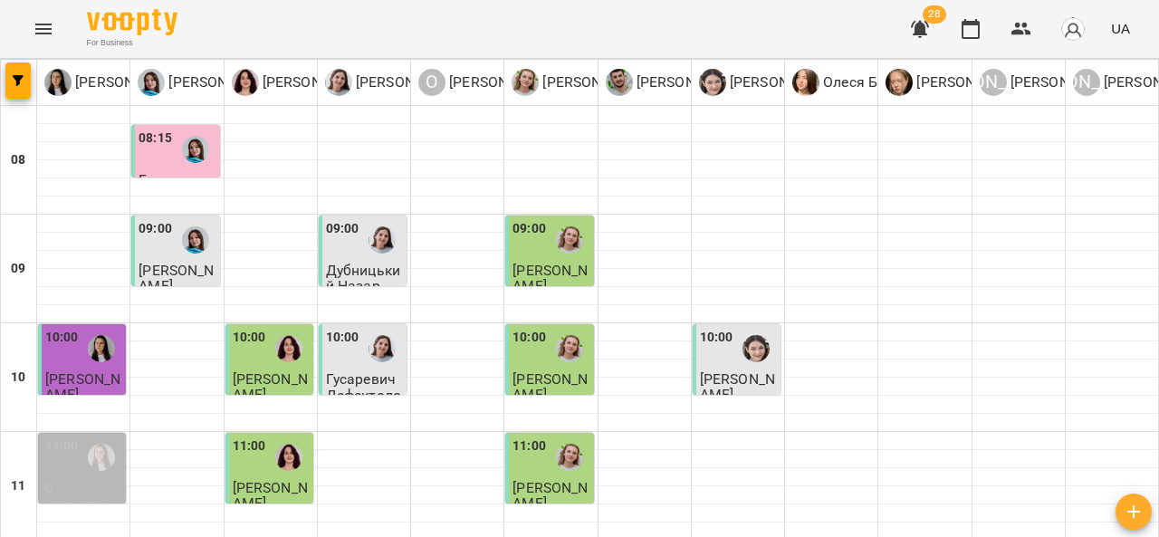
scroll to position [880, 0]
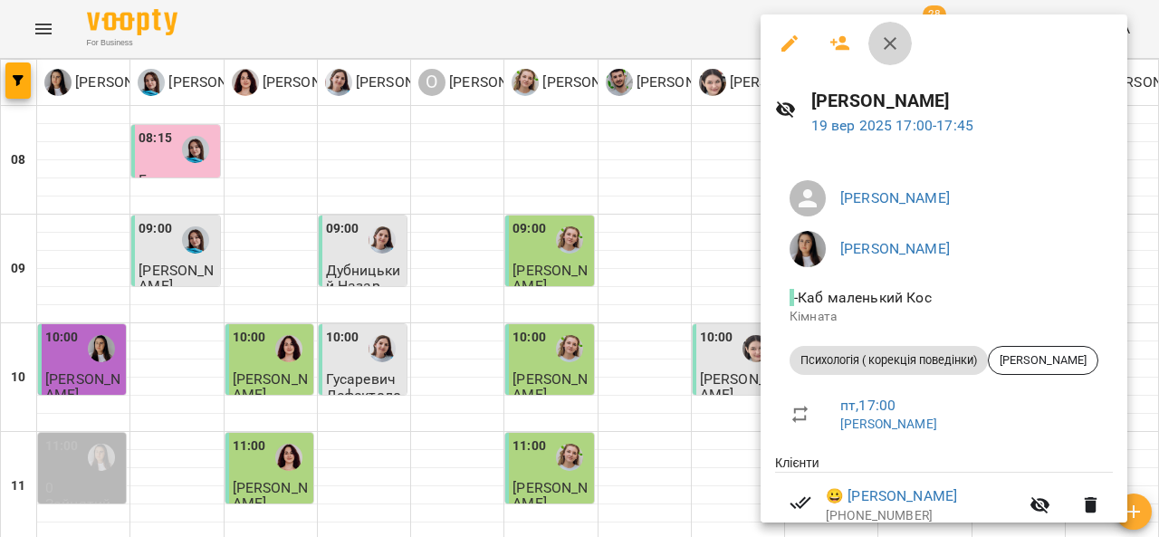
click at [904, 47] on button "button" at bounding box center [889, 43] width 43 height 43
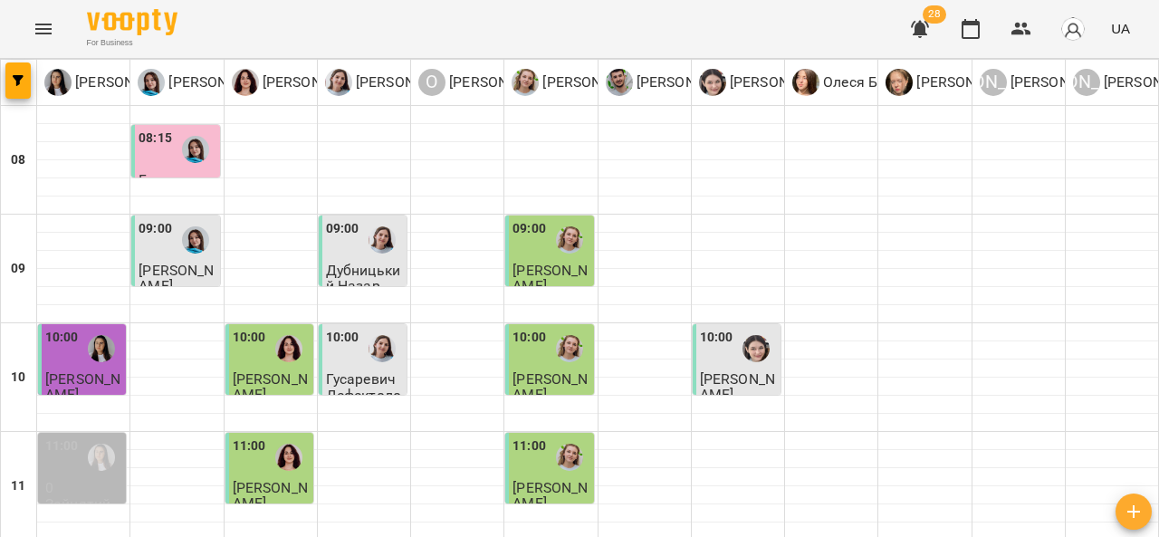
scroll to position [992, 0]
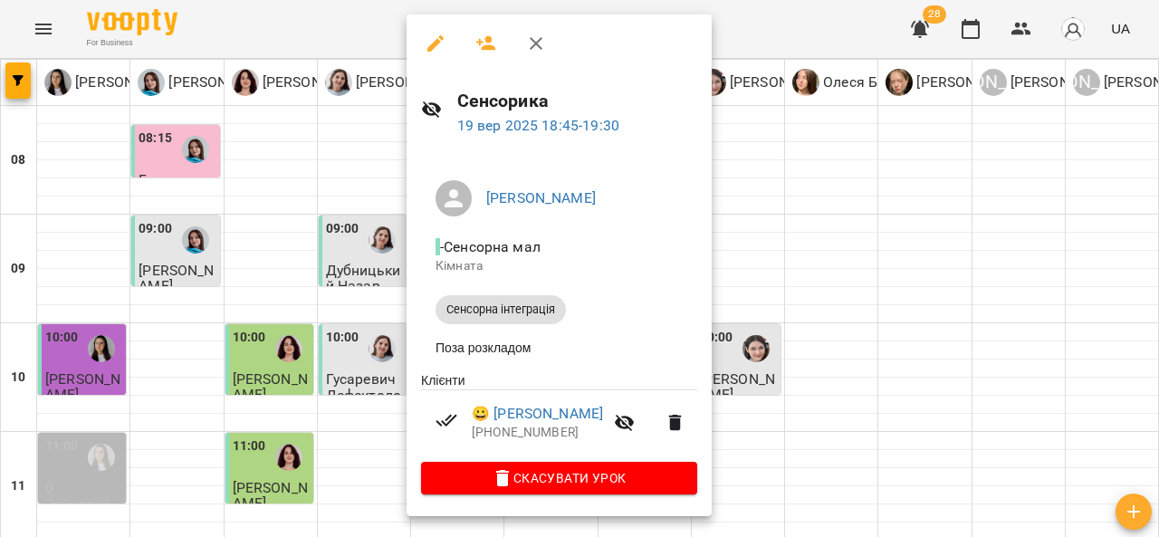
click at [544, 50] on icon "button" at bounding box center [536, 44] width 22 height 22
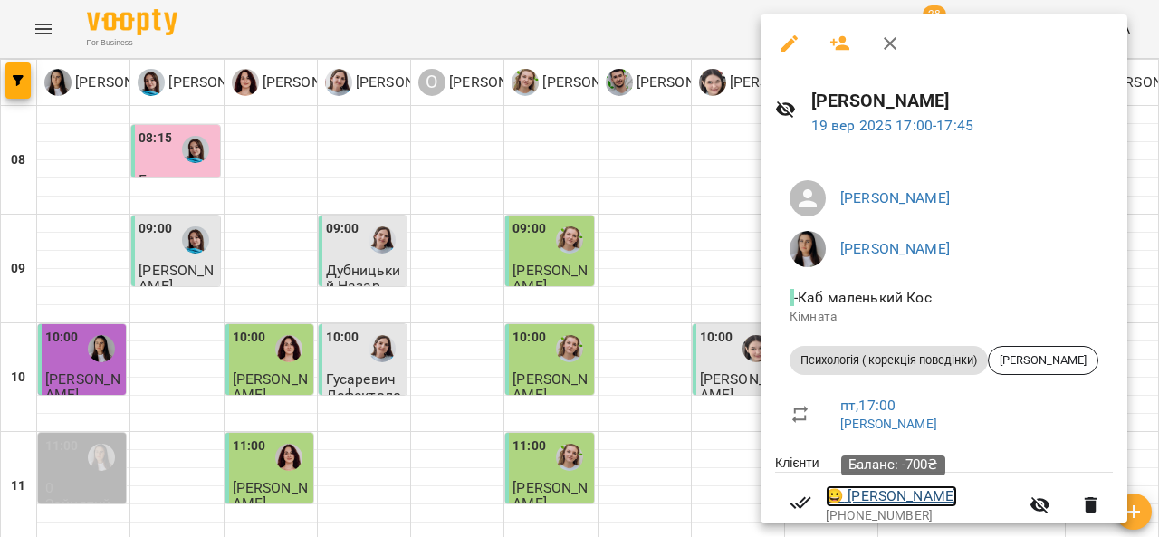
click at [902, 504] on link "😀 [PERSON_NAME]" at bounding box center [891, 496] width 131 height 22
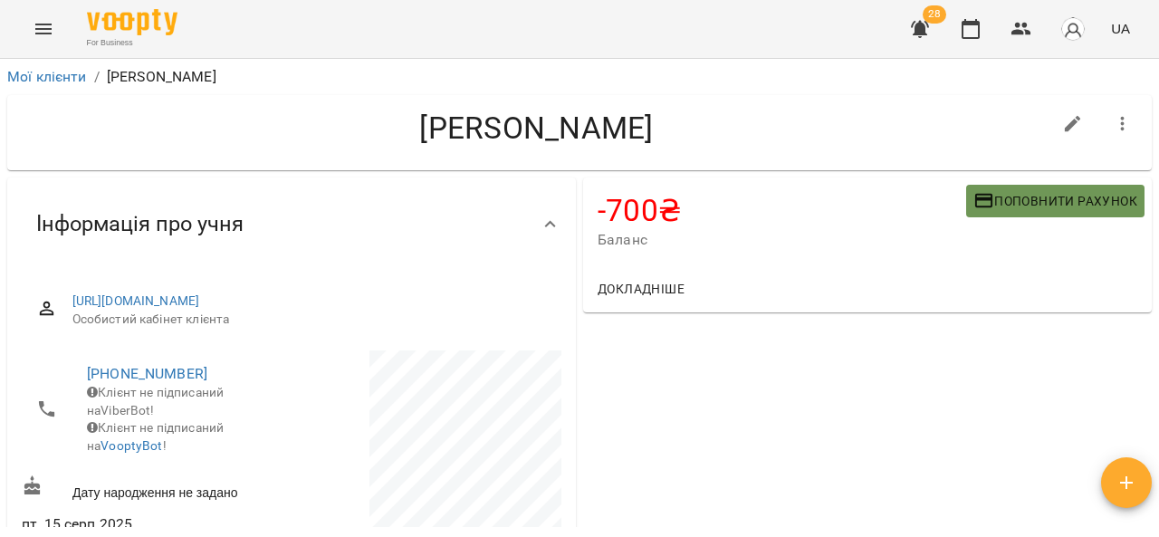
click at [985, 191] on span "Поповнити рахунок" at bounding box center [1055, 201] width 164 height 22
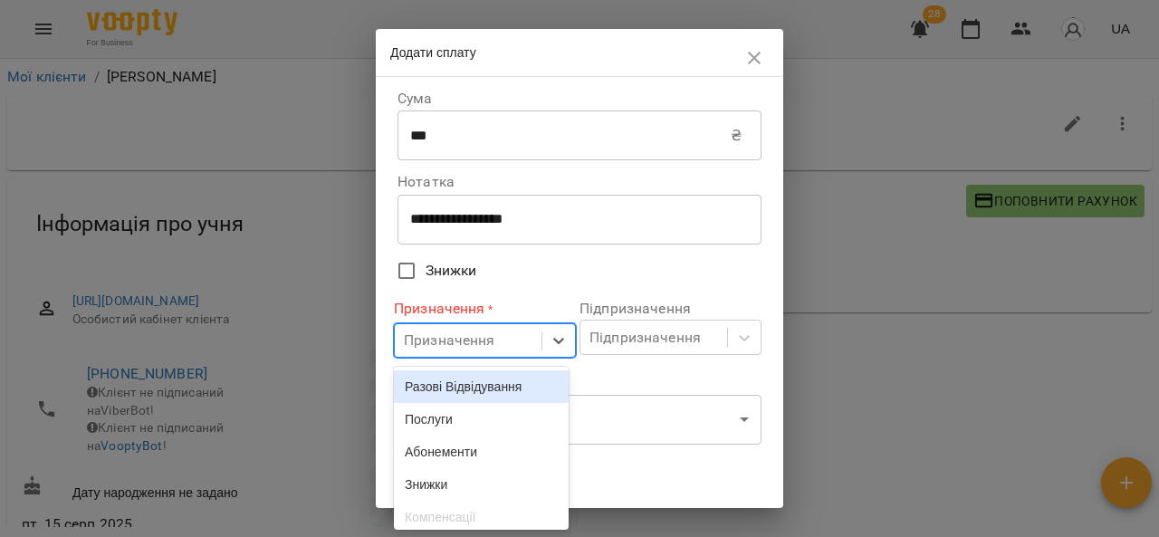
scroll to position [55, 0]
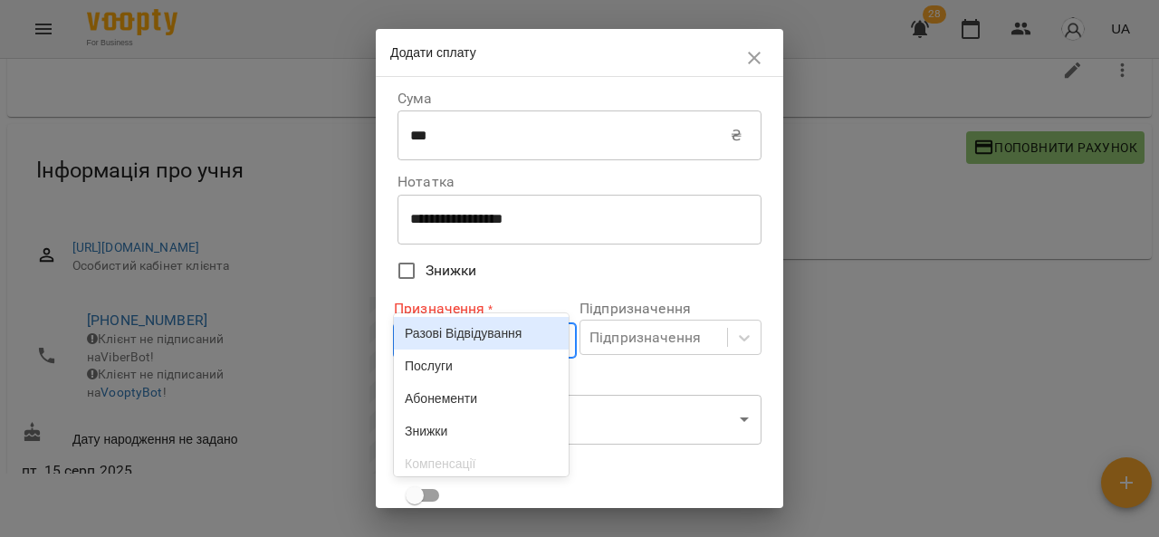
click at [514, 343] on body "For Business 28 UA Мої клієнти / Іванцюк Василь Іванцюк Василь -700 ₴ Баланс По…" at bounding box center [579, 245] width 1159 height 596
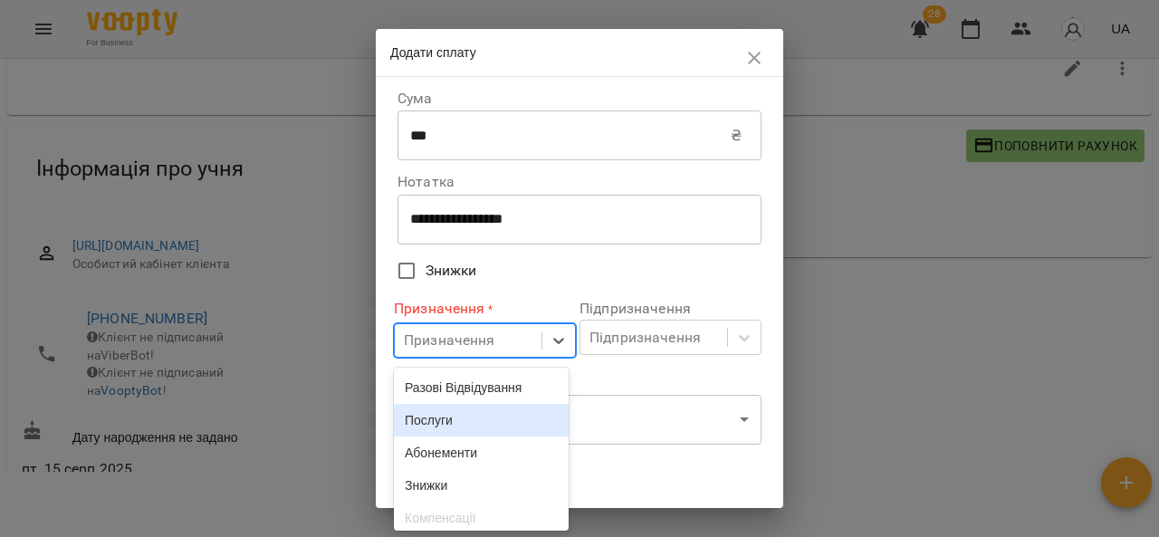
click at [462, 426] on div "Послуги" at bounding box center [481, 420] width 175 height 33
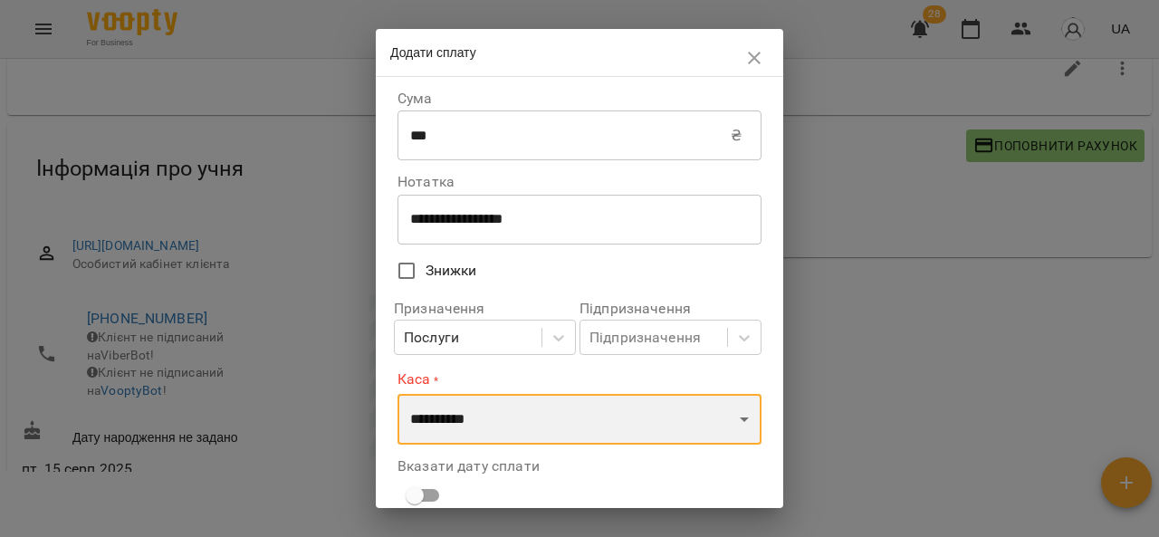
click at [462, 426] on select "**********" at bounding box center [579, 419] width 364 height 51
select select "****"
click at [397, 394] on select "**********" at bounding box center [579, 419] width 364 height 51
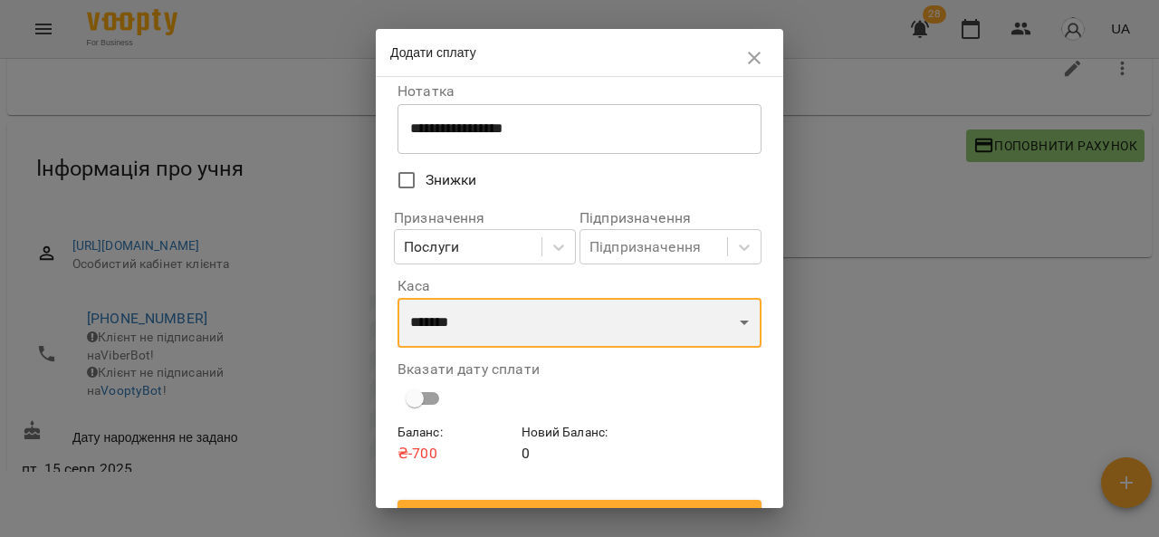
scroll to position [123, 0]
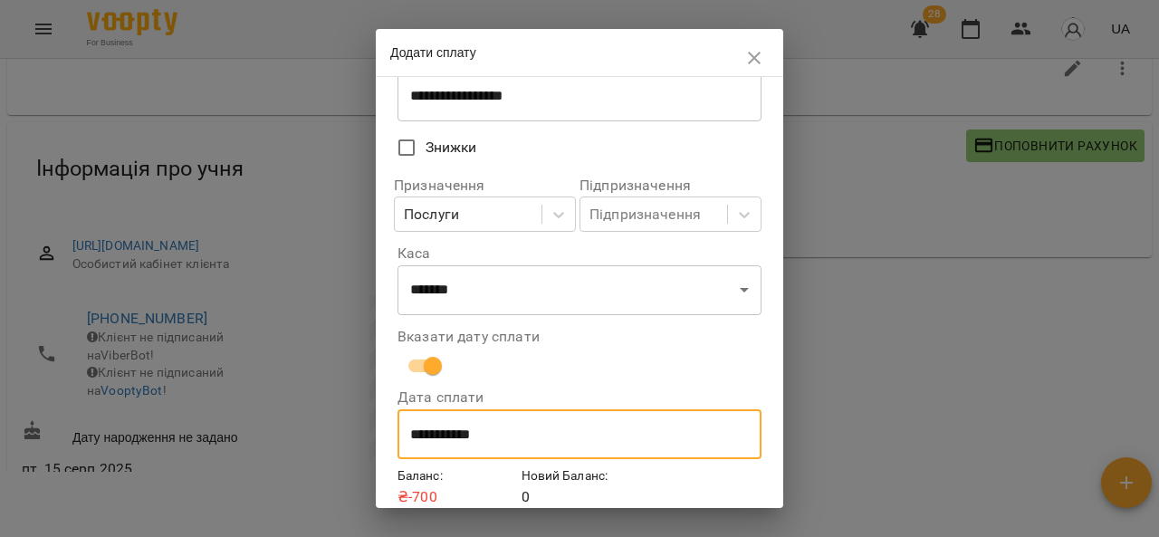
click at [418, 431] on input "**********" at bounding box center [579, 434] width 364 height 51
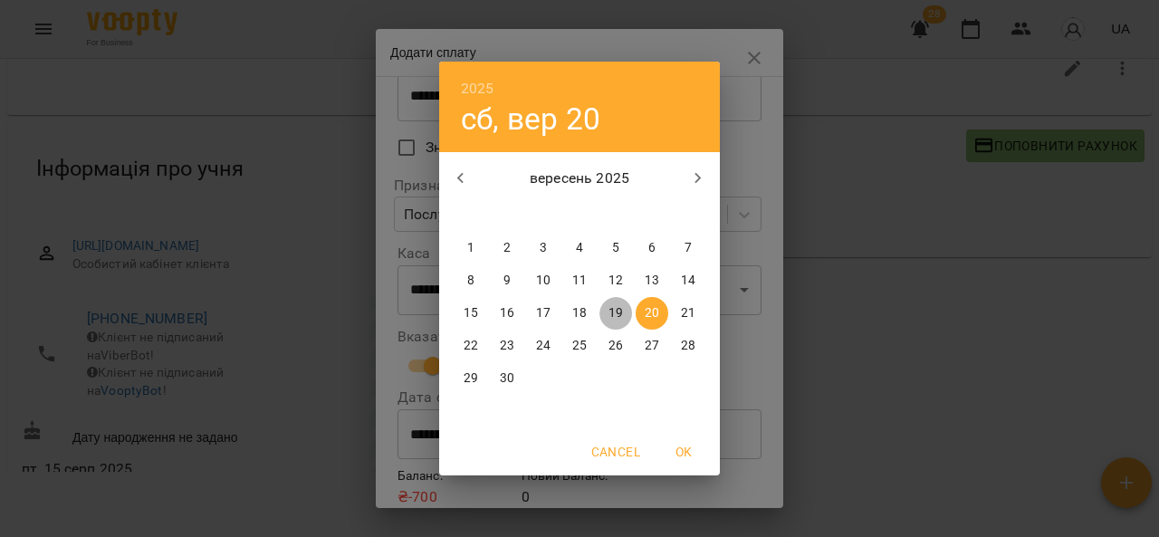
click at [617, 318] on p "19" at bounding box center [615, 313] width 14 height 18
type input "**********"
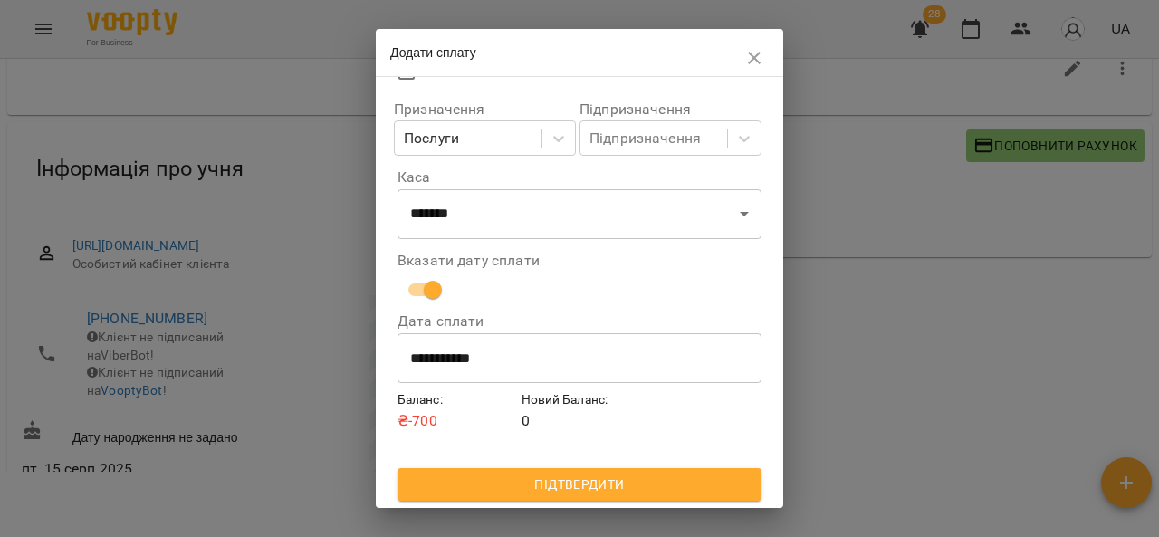
scroll to position [0, 0]
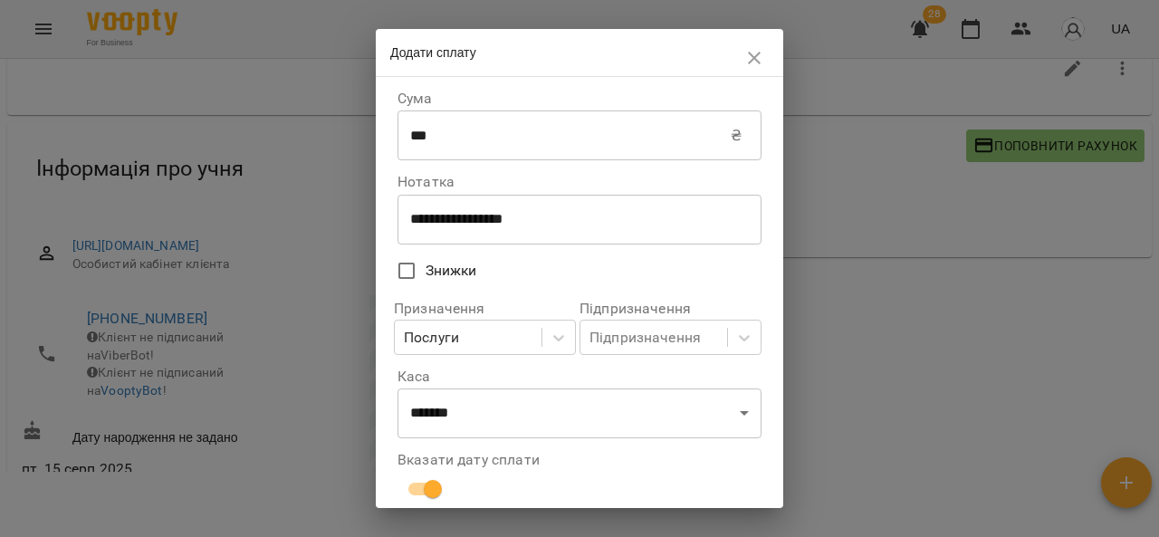
click at [641, 141] on input "***" at bounding box center [563, 135] width 333 height 51
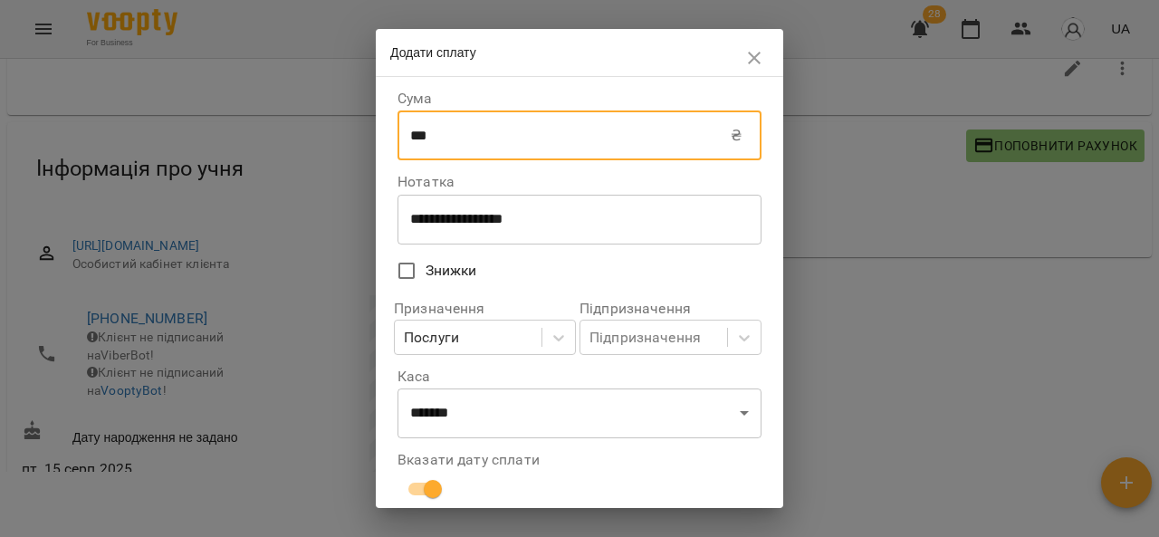
click at [641, 141] on input "***" at bounding box center [563, 135] width 333 height 51
type input "***"
click at [560, 123] on input "***" at bounding box center [563, 135] width 333 height 51
click at [751, 61] on icon "button" at bounding box center [754, 58] width 13 height 13
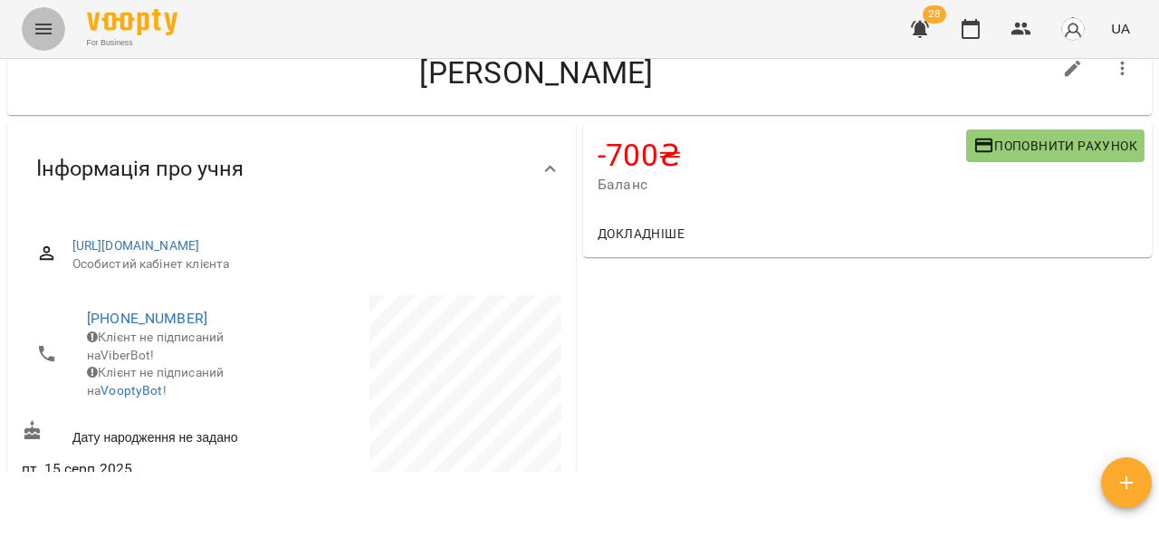
click at [53, 32] on icon "Menu" at bounding box center [44, 29] width 22 height 22
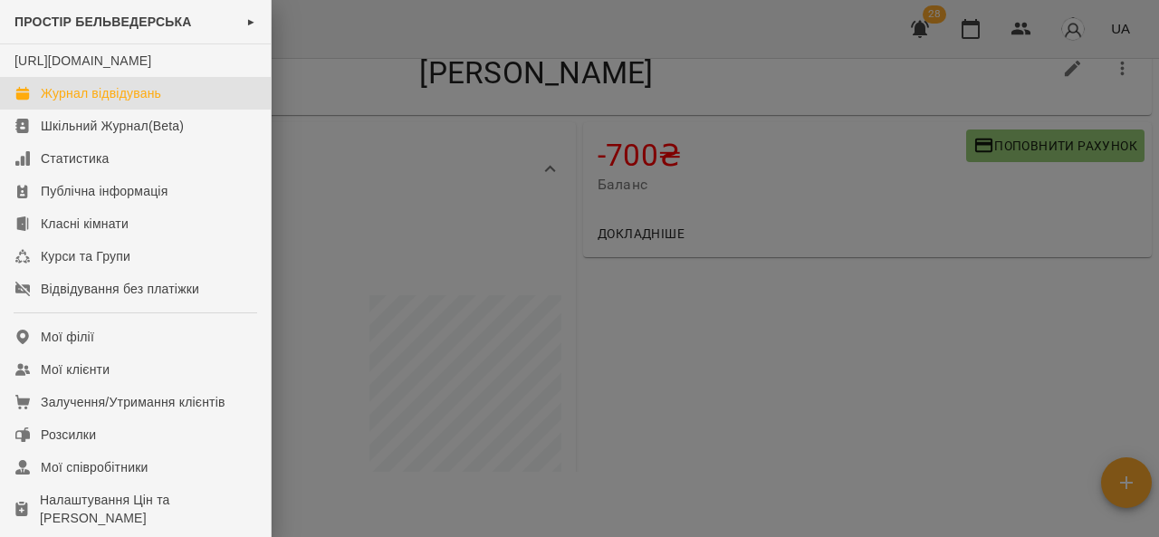
click at [87, 102] on div "Журнал відвідувань" at bounding box center [101, 93] width 120 height 18
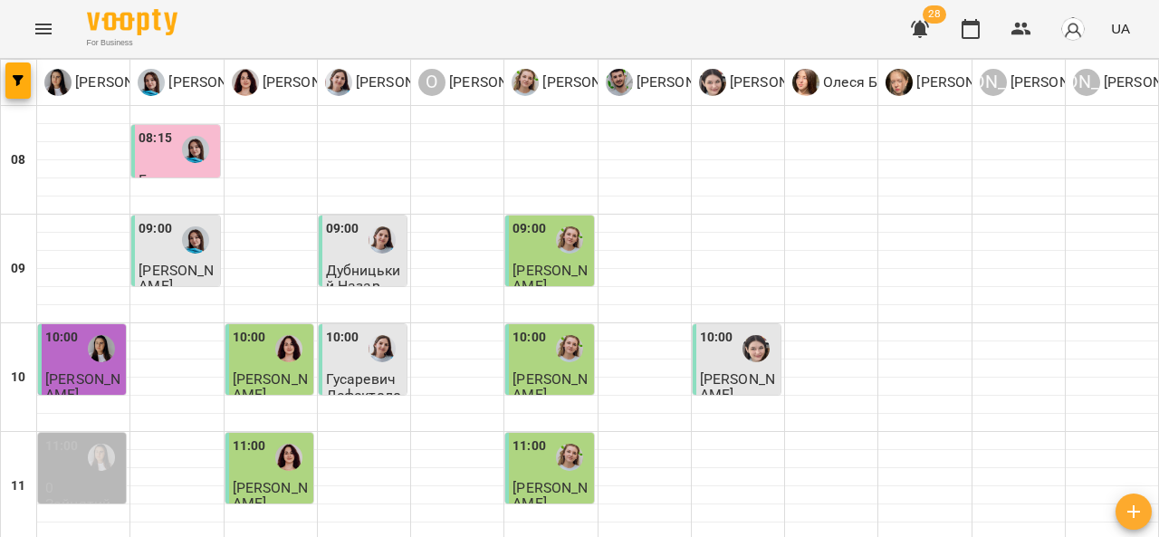
scroll to position [936, 0]
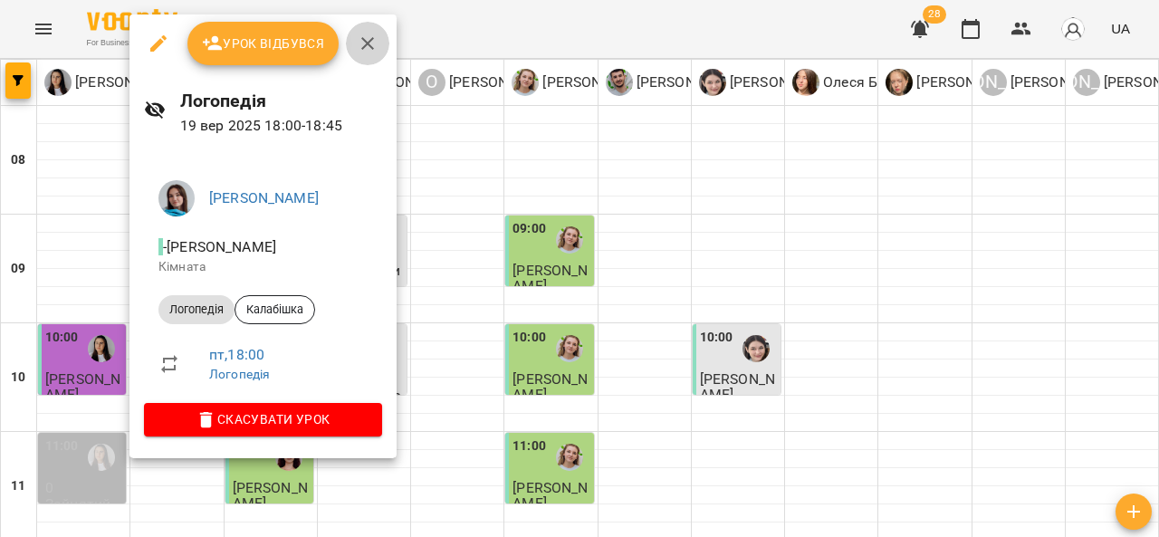
click at [370, 39] on icon "button" at bounding box center [367, 43] width 13 height 13
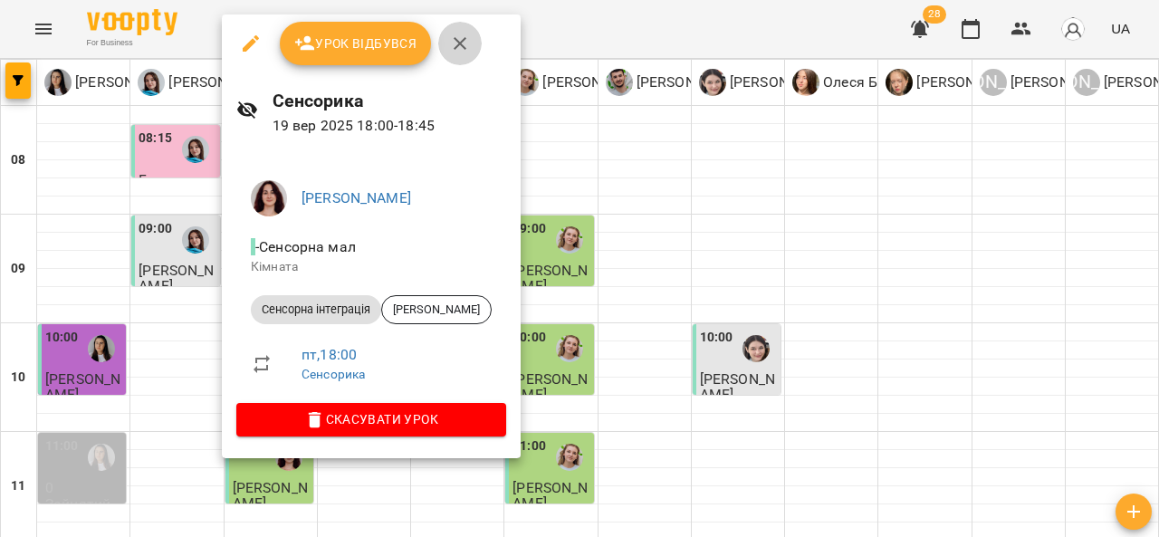
click at [462, 42] on icon "button" at bounding box center [460, 44] width 22 height 22
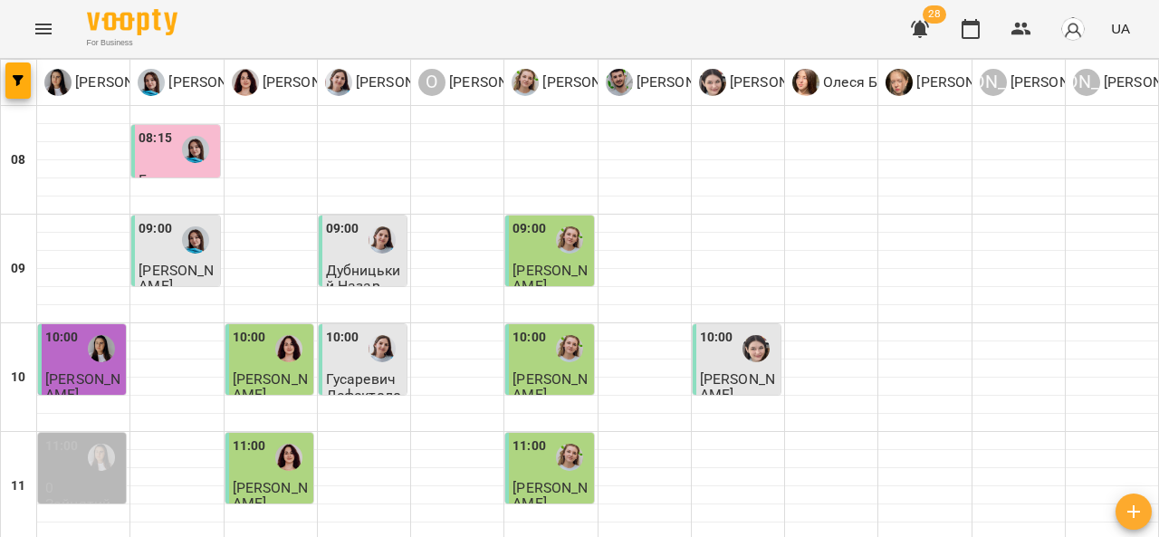
scroll to position [937, 0]
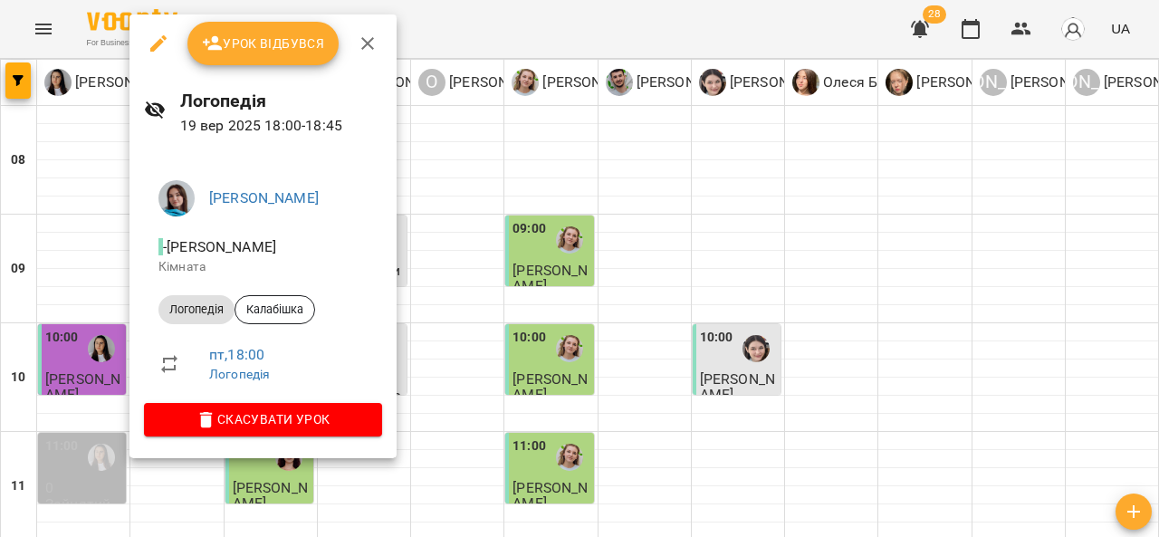
click at [378, 42] on button "button" at bounding box center [367, 43] width 43 height 43
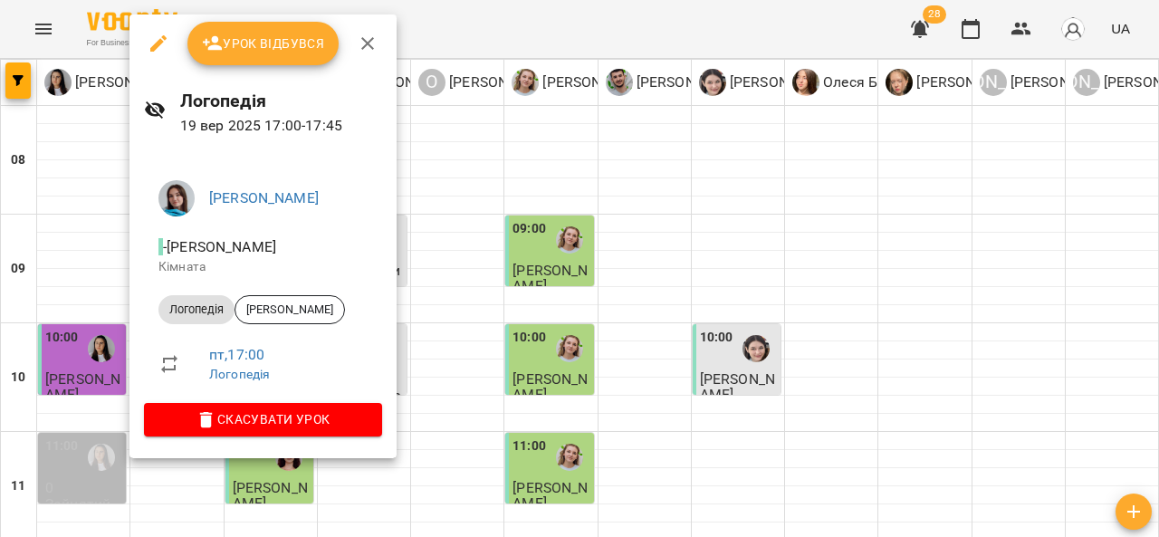
click at [283, 39] on span "Урок відбувся" at bounding box center [263, 44] width 123 height 22
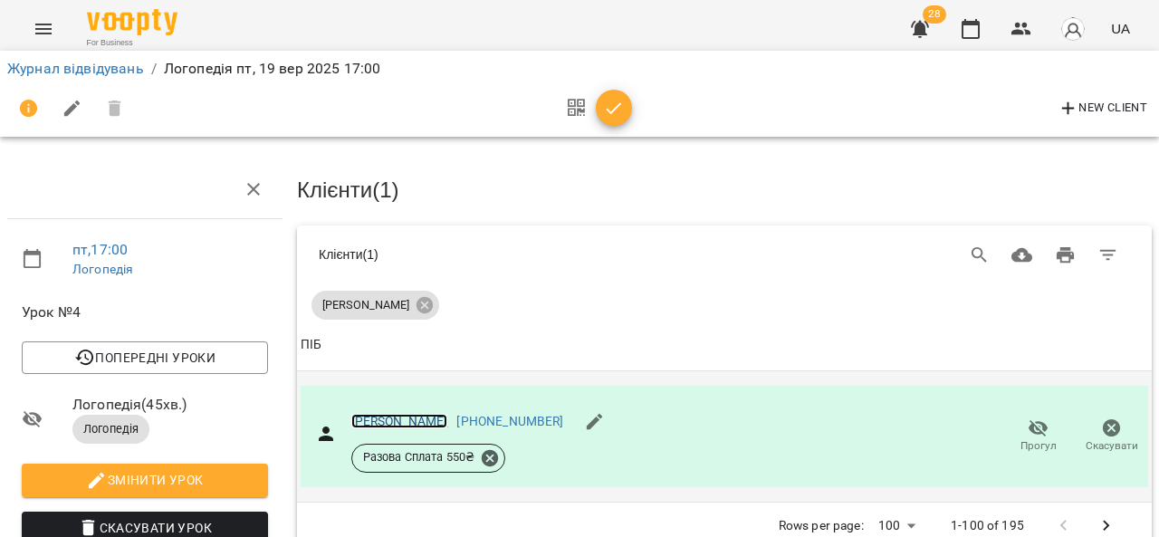
click at [448, 419] on link "[PERSON_NAME]" at bounding box center [399, 421] width 97 height 14
click at [388, 416] on link "[PERSON_NAME]" at bounding box center [399, 421] width 97 height 14
click at [433, 426] on link "[PERSON_NAME]" at bounding box center [399, 421] width 97 height 14
click at [388, 417] on link "[PERSON_NAME]" at bounding box center [399, 421] width 97 height 14
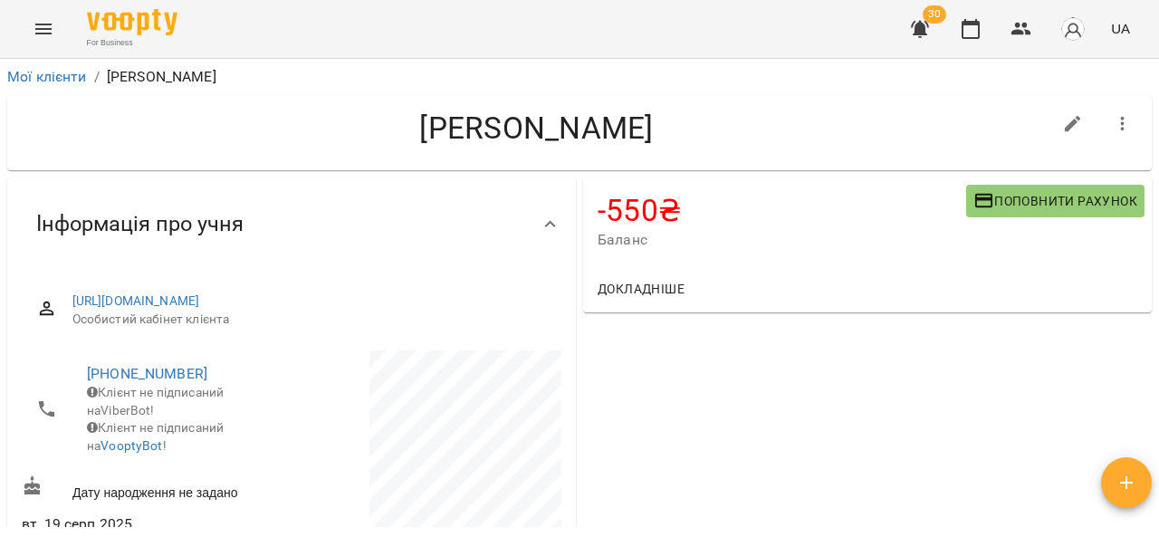
click at [1047, 210] on span "Поповнити рахунок" at bounding box center [1055, 201] width 164 height 22
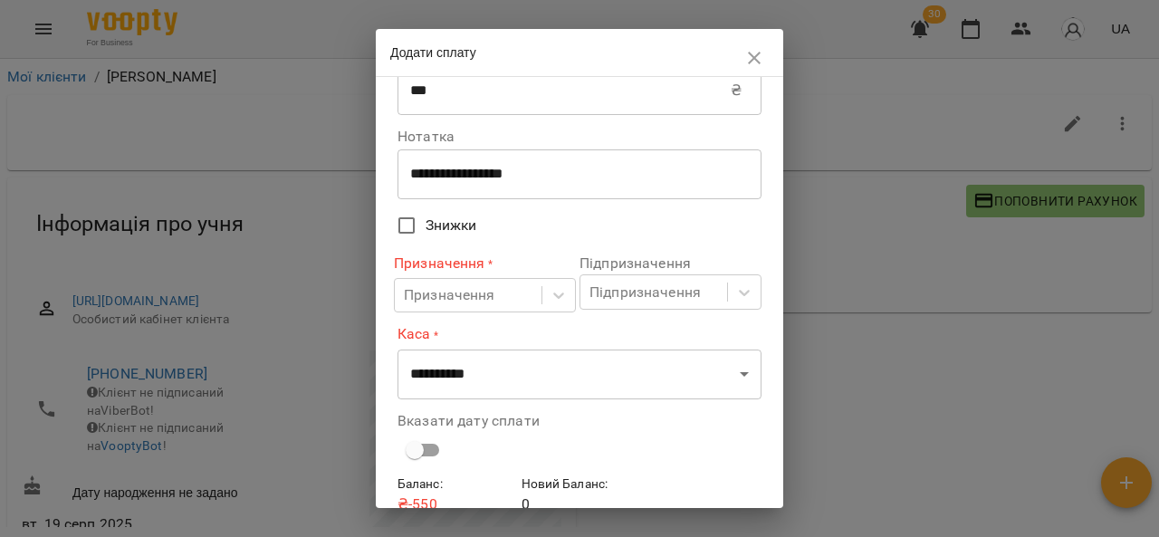
scroll to position [129, 0]
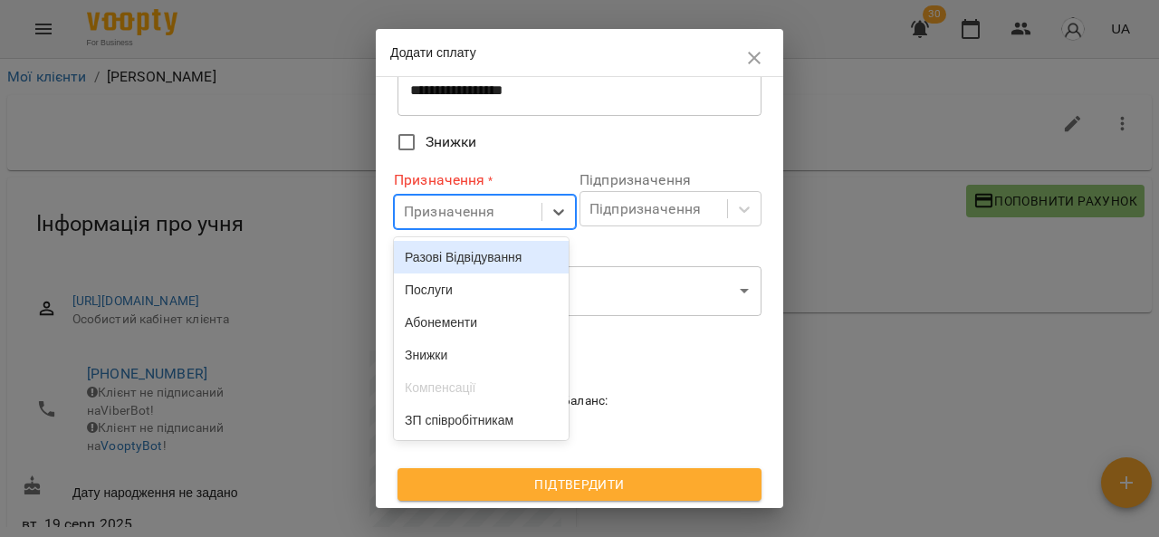
click at [495, 292] on div "Послуги" at bounding box center [481, 289] width 175 height 33
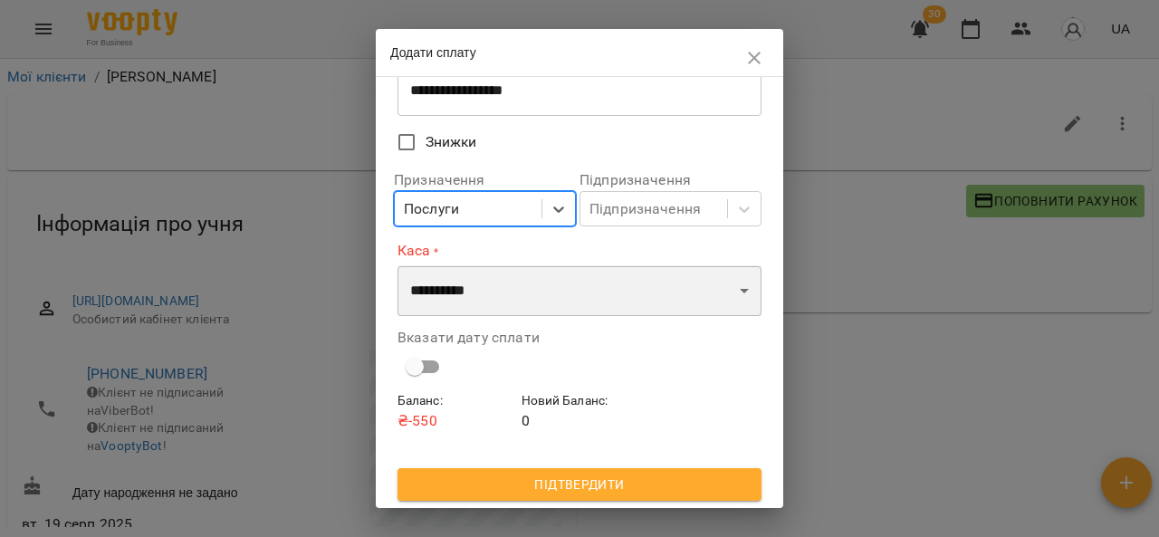
click at [561, 296] on select "**********" at bounding box center [579, 290] width 364 height 51
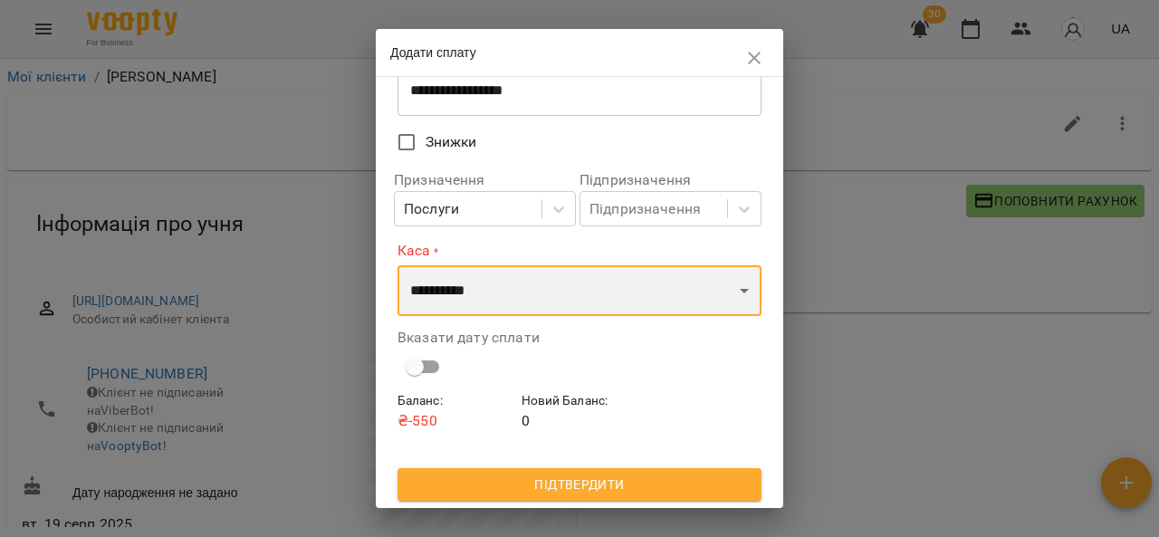
select select "****"
click at [397, 265] on select "**********" at bounding box center [579, 290] width 364 height 51
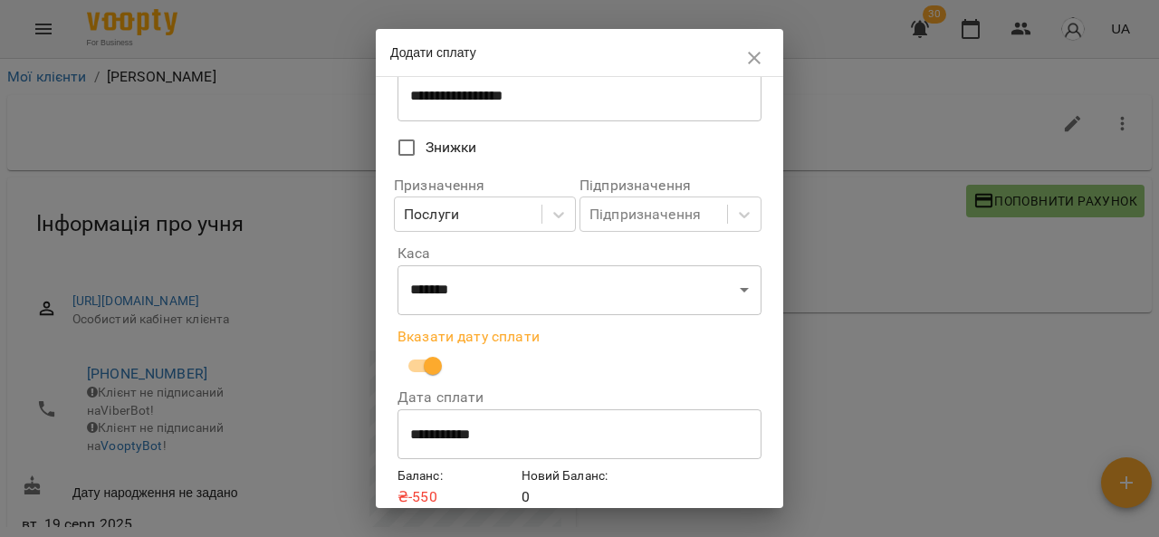
scroll to position [200, 0]
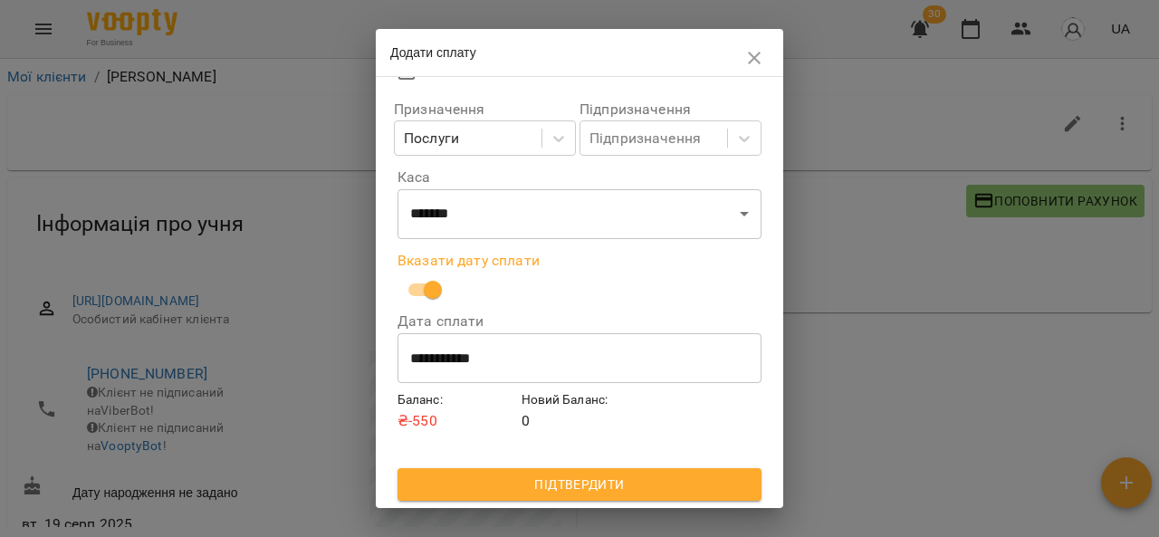
click at [713, 493] on span "Підтвердити" at bounding box center [579, 485] width 335 height 22
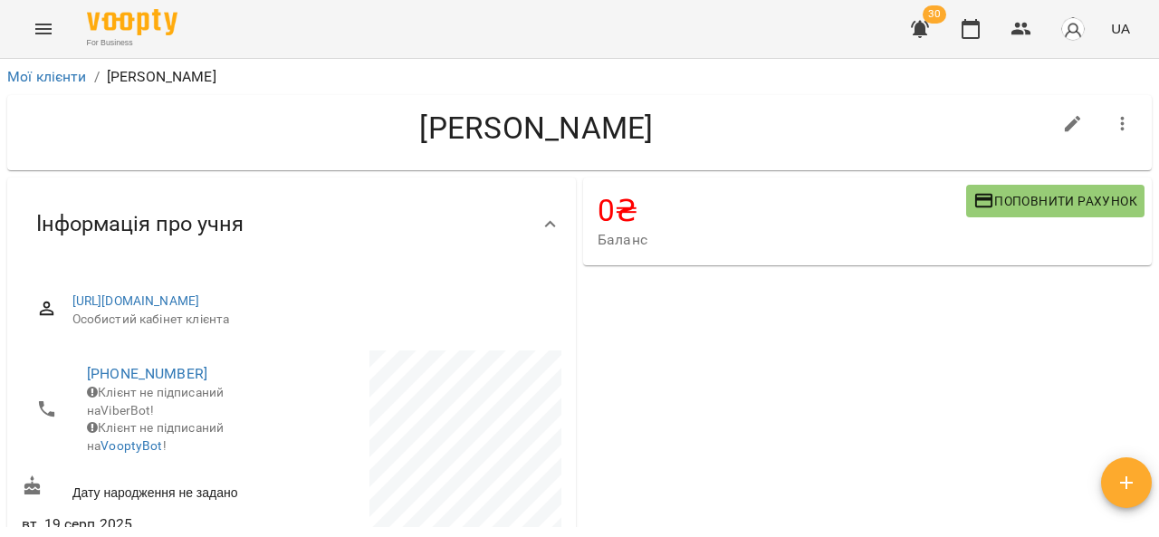
click at [50, 27] on icon "Menu" at bounding box center [44, 29] width 22 height 22
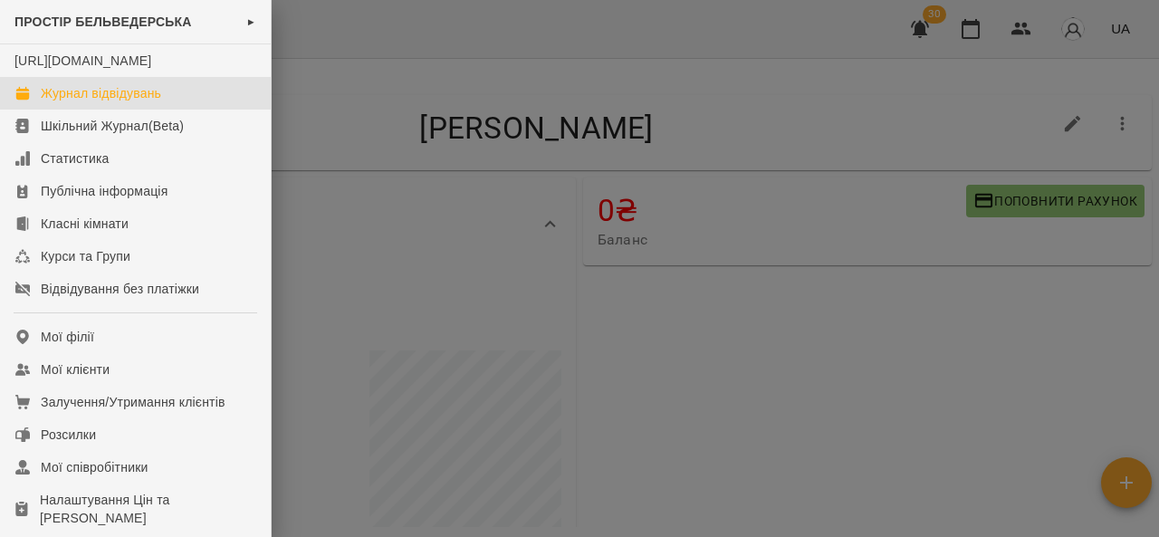
click at [196, 103] on link "Журнал відвідувань" at bounding box center [135, 93] width 271 height 33
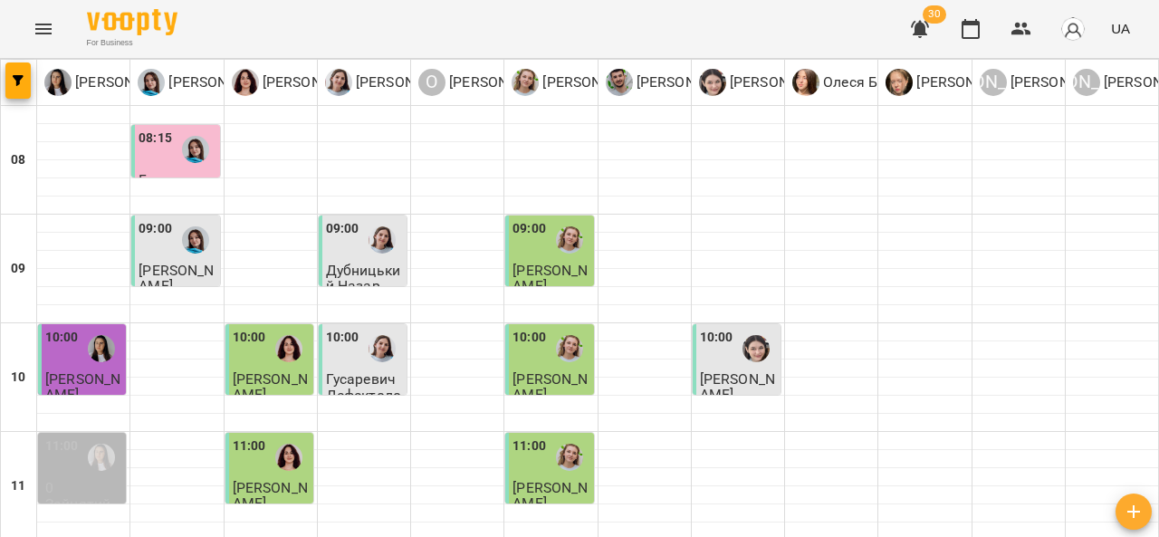
scroll to position [992, 0]
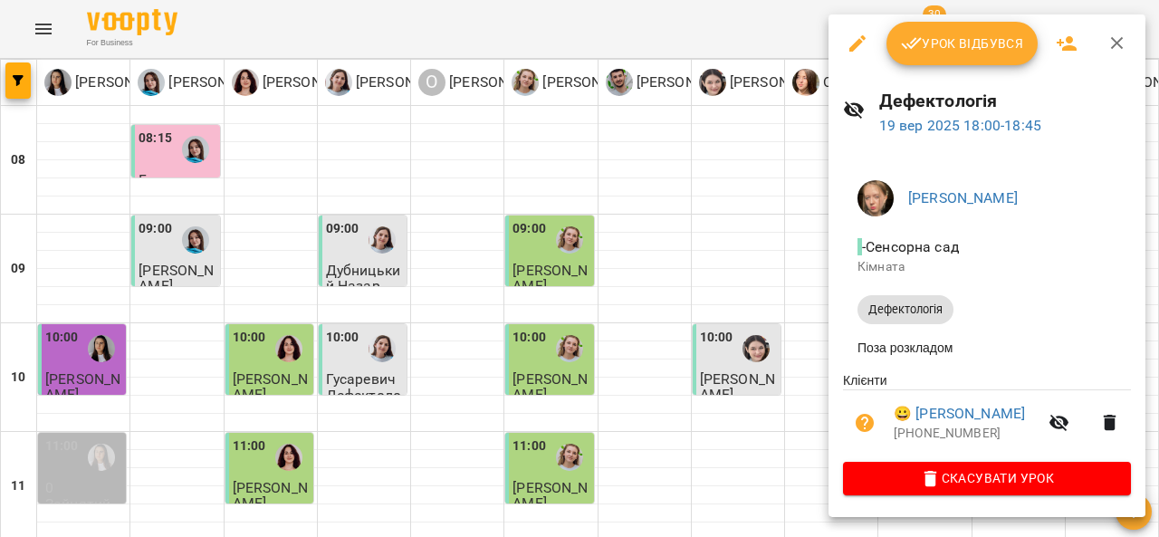
click at [1129, 42] on button "button" at bounding box center [1117, 43] width 43 height 43
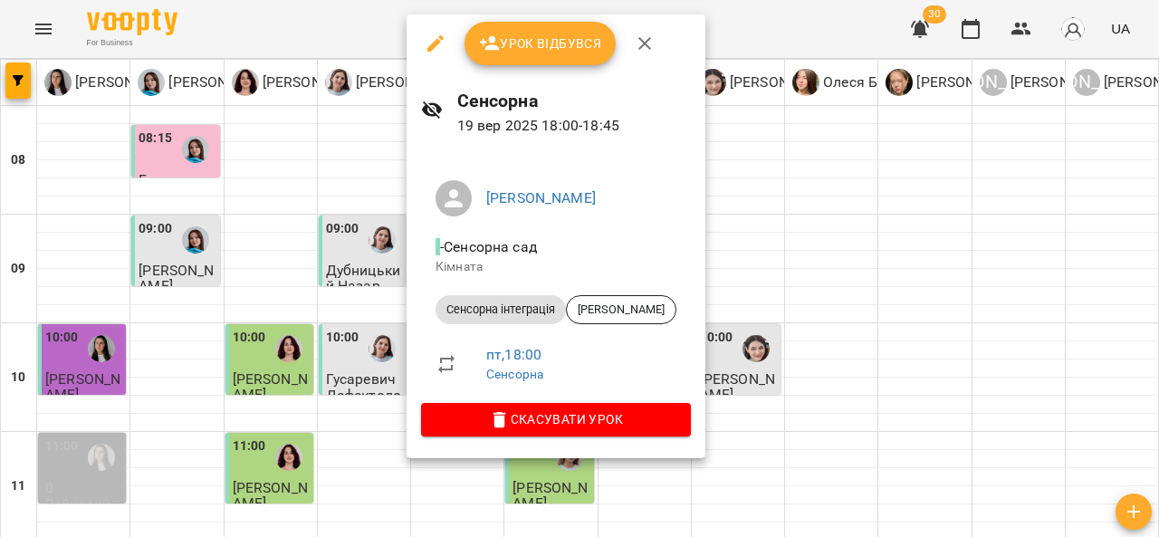
click at [646, 40] on icon "button" at bounding box center [644, 43] width 13 height 13
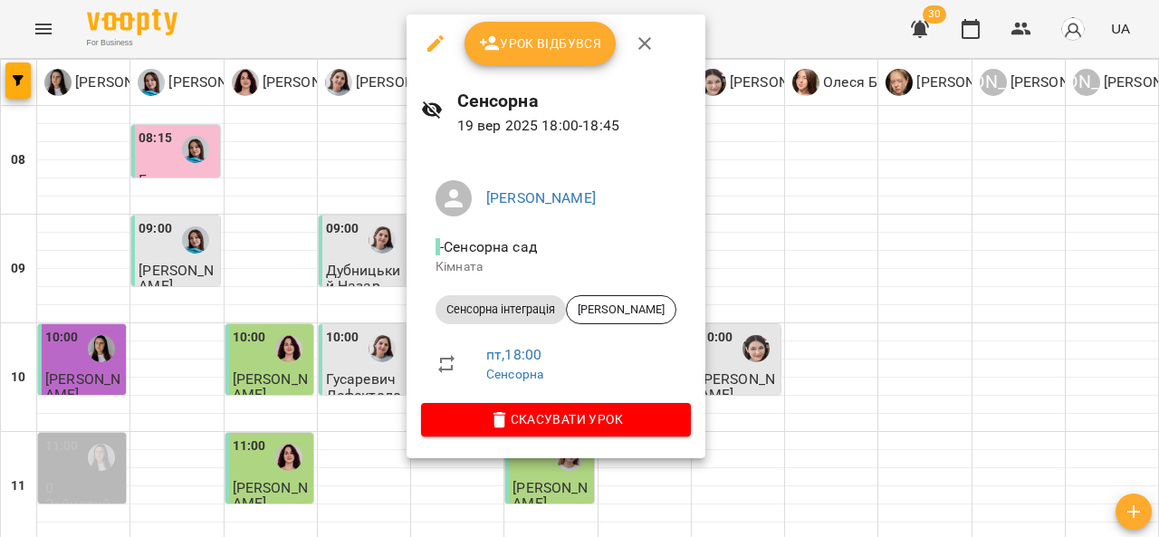
click at [653, 44] on icon "button" at bounding box center [645, 44] width 22 height 22
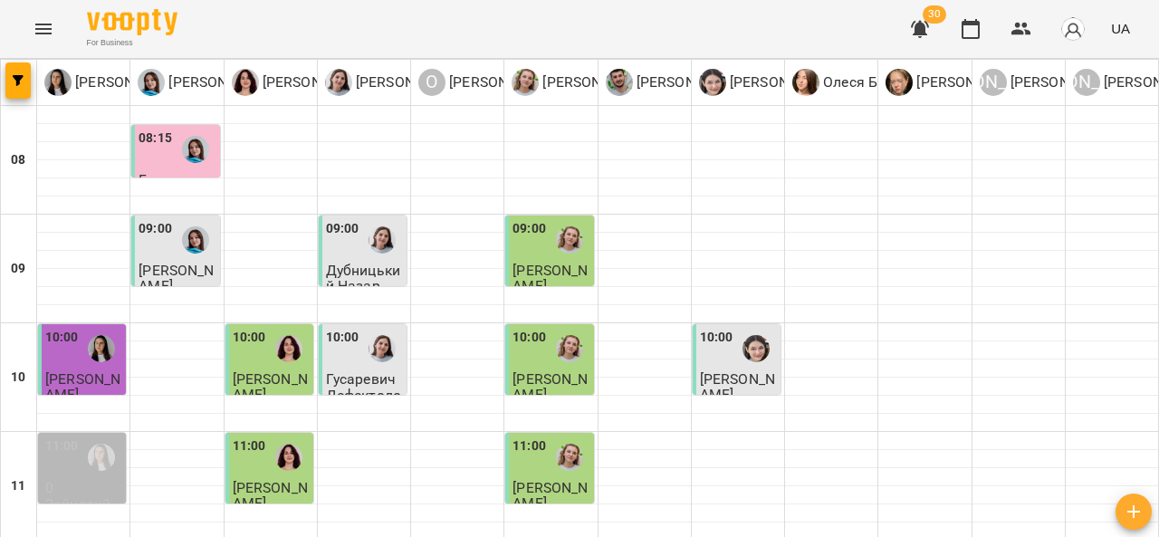
scroll to position [967, 0]
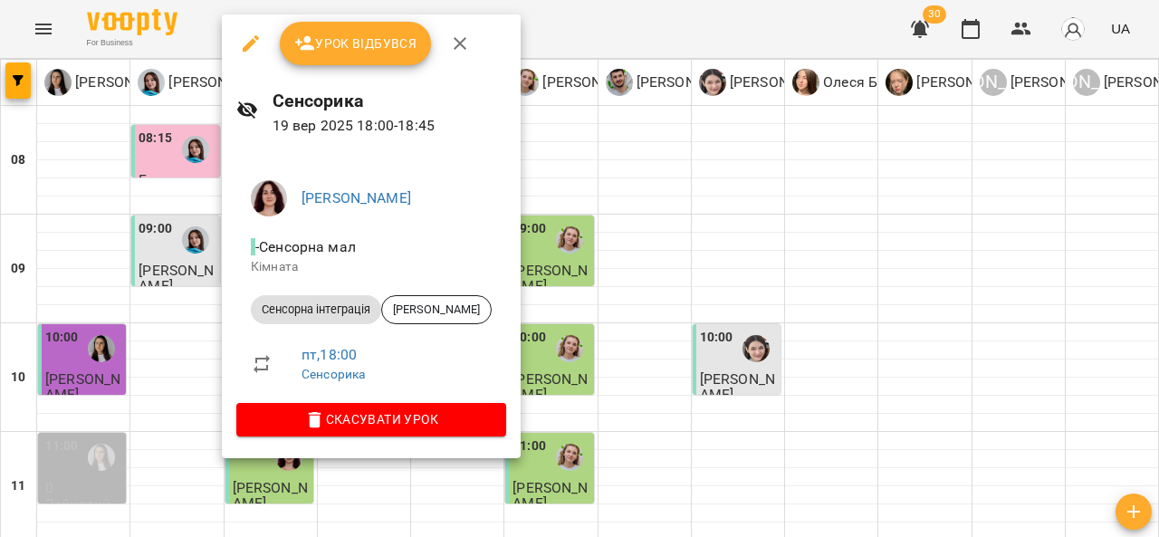
click at [459, 51] on icon "button" at bounding box center [460, 44] width 22 height 22
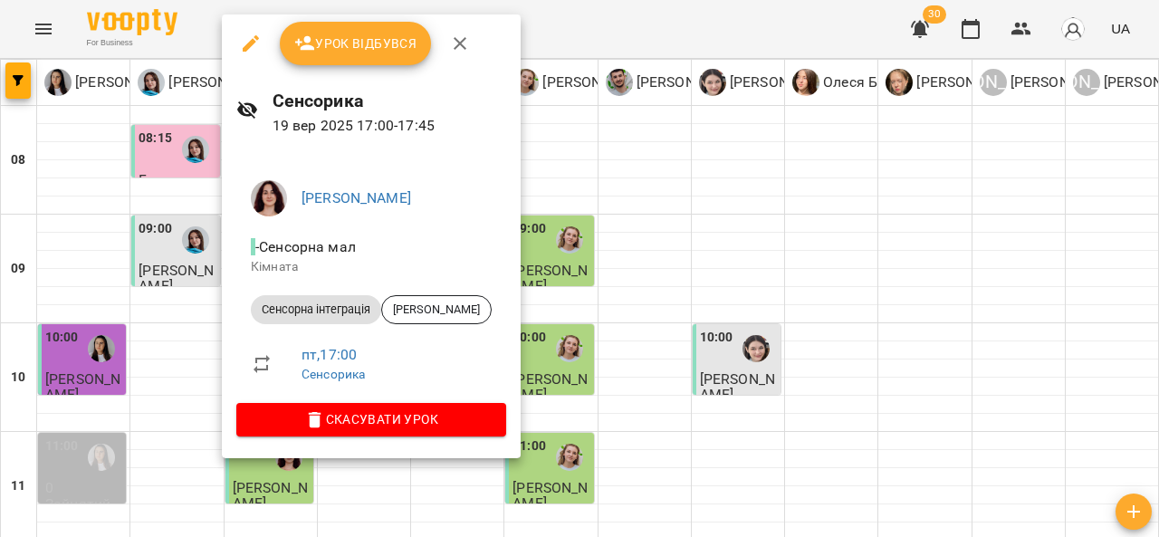
click at [465, 41] on icon "button" at bounding box center [460, 44] width 22 height 22
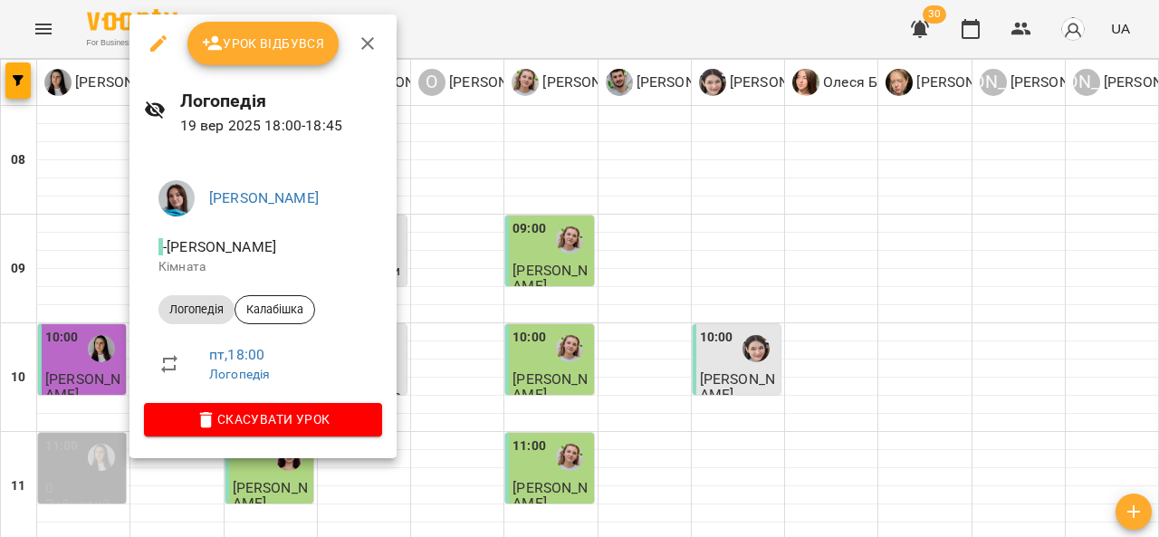
click at [372, 42] on icon "button" at bounding box center [368, 44] width 22 height 22
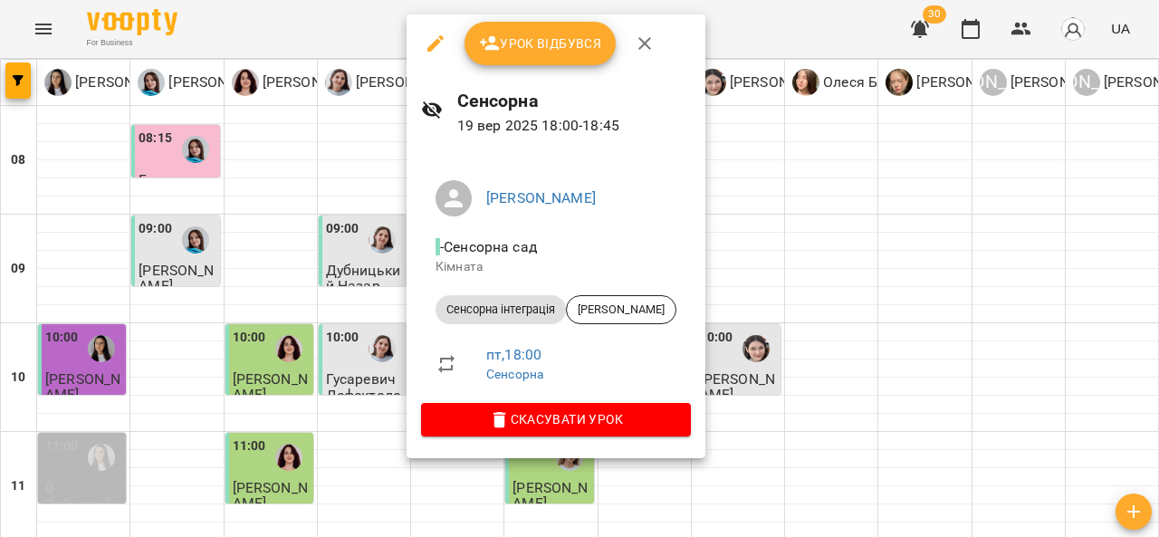
click at [660, 32] on button "button" at bounding box center [644, 43] width 43 height 43
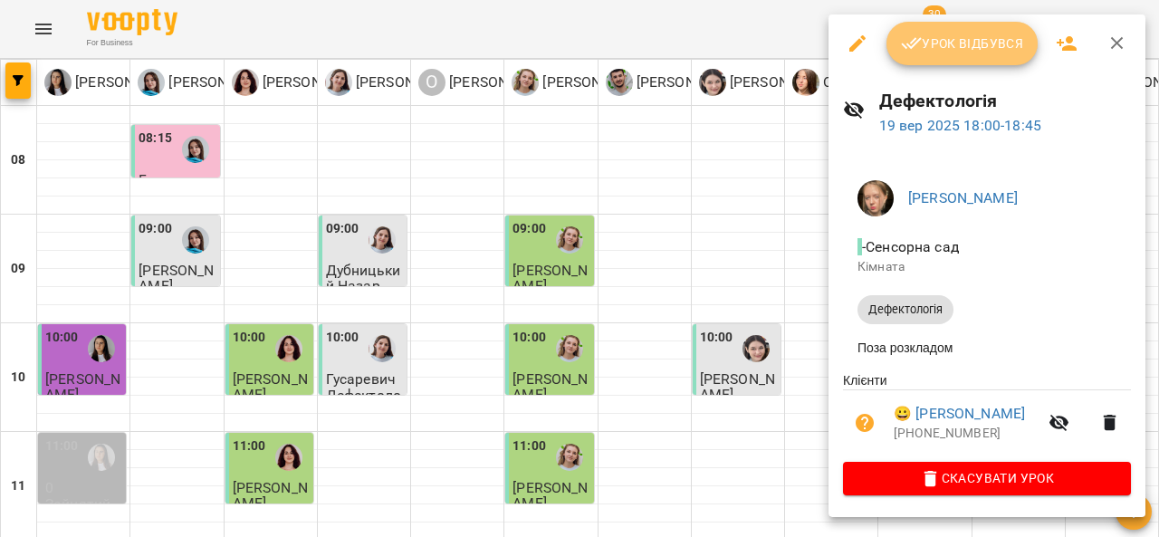
click at [934, 33] on span "Урок відбувся" at bounding box center [962, 44] width 123 height 22
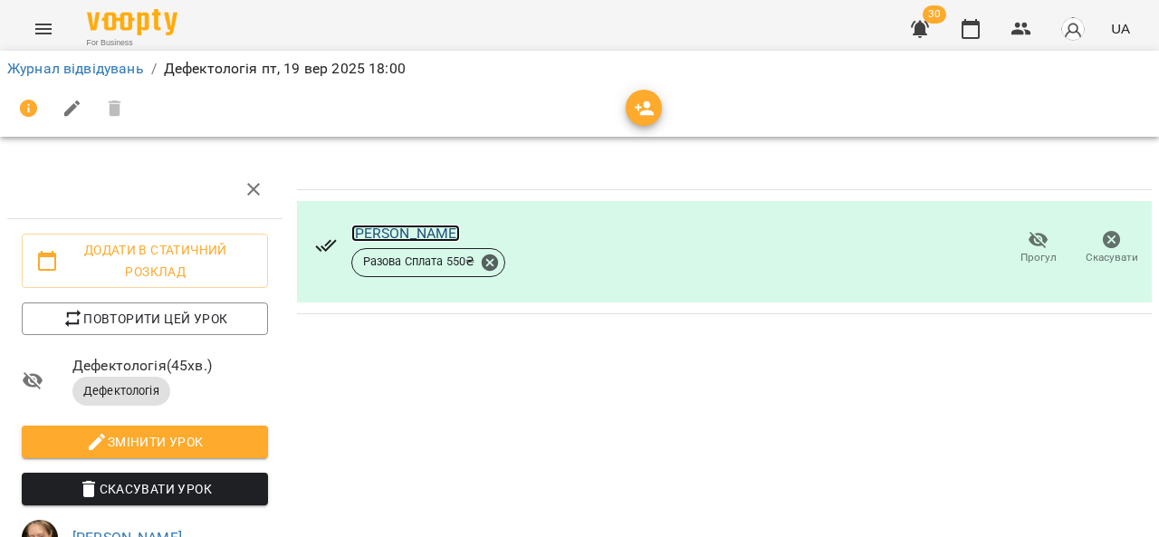
click at [427, 229] on link "[PERSON_NAME]" at bounding box center [406, 233] width 110 height 17
click at [38, 24] on icon "Menu" at bounding box center [43, 29] width 16 height 11
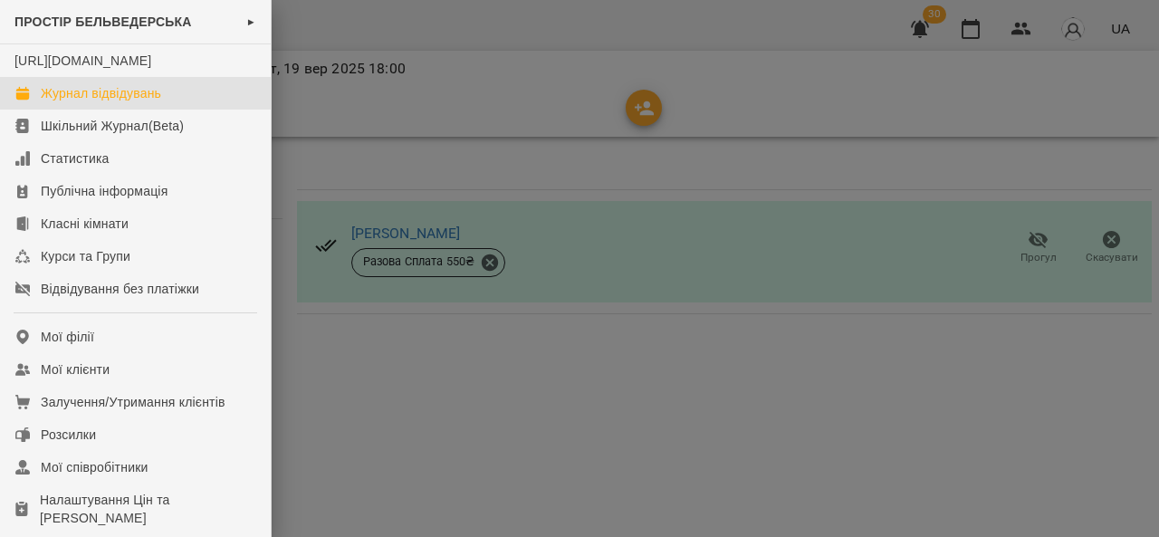
click at [202, 110] on link "Журнал відвідувань" at bounding box center [135, 93] width 271 height 33
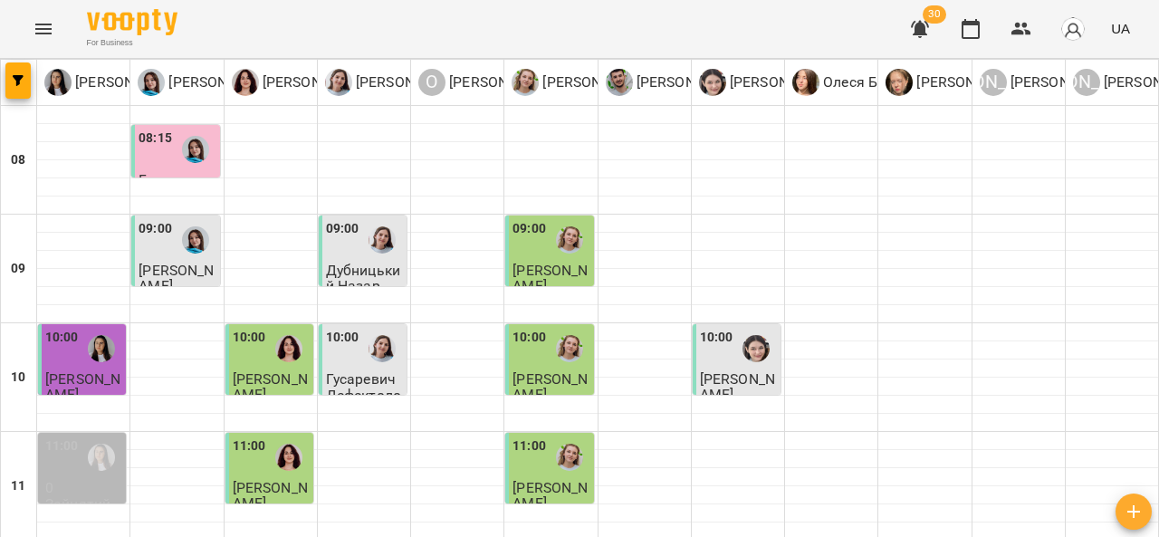
scroll to position [267, 0]
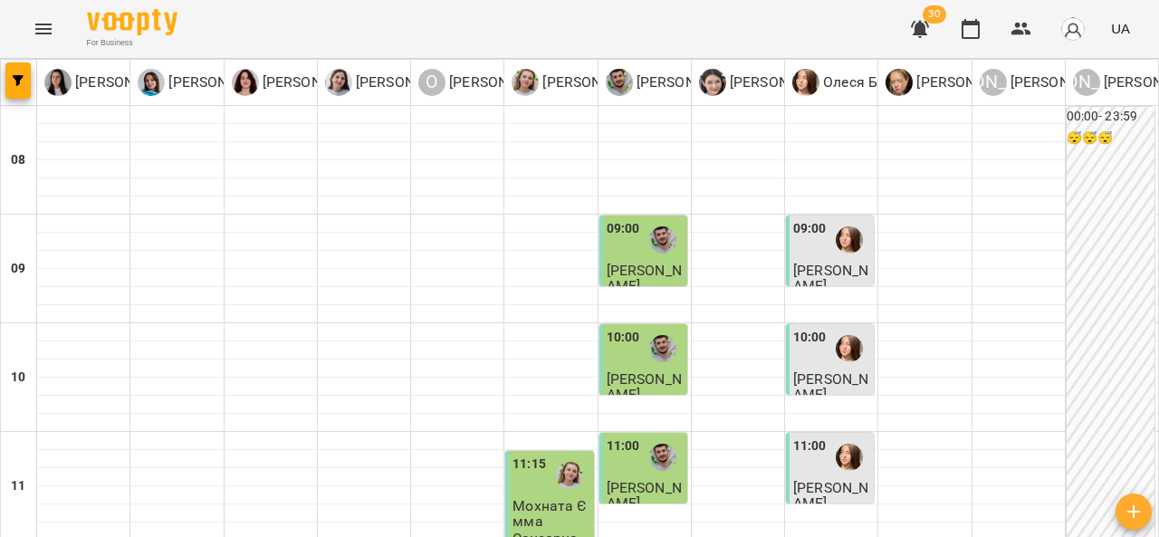
scroll to position [992, 0]
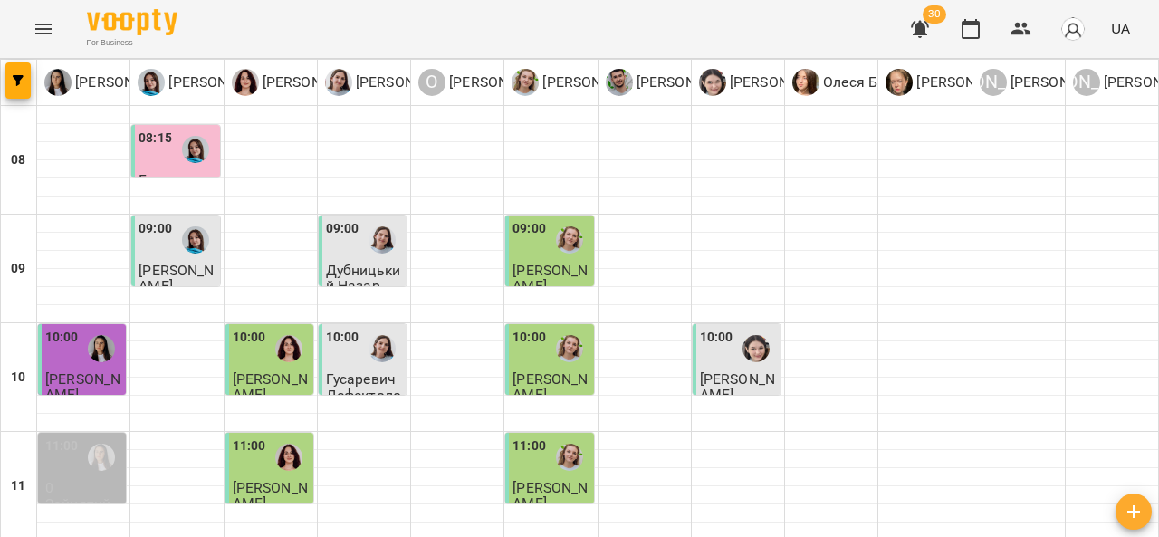
scroll to position [923, 0]
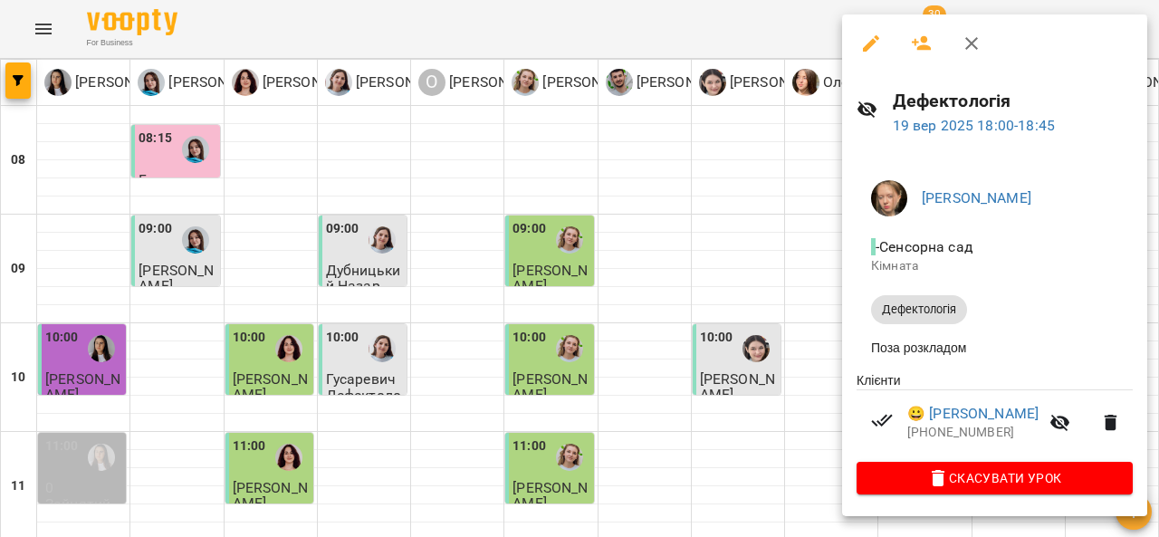
click at [974, 42] on icon "button" at bounding box center [972, 44] width 22 height 22
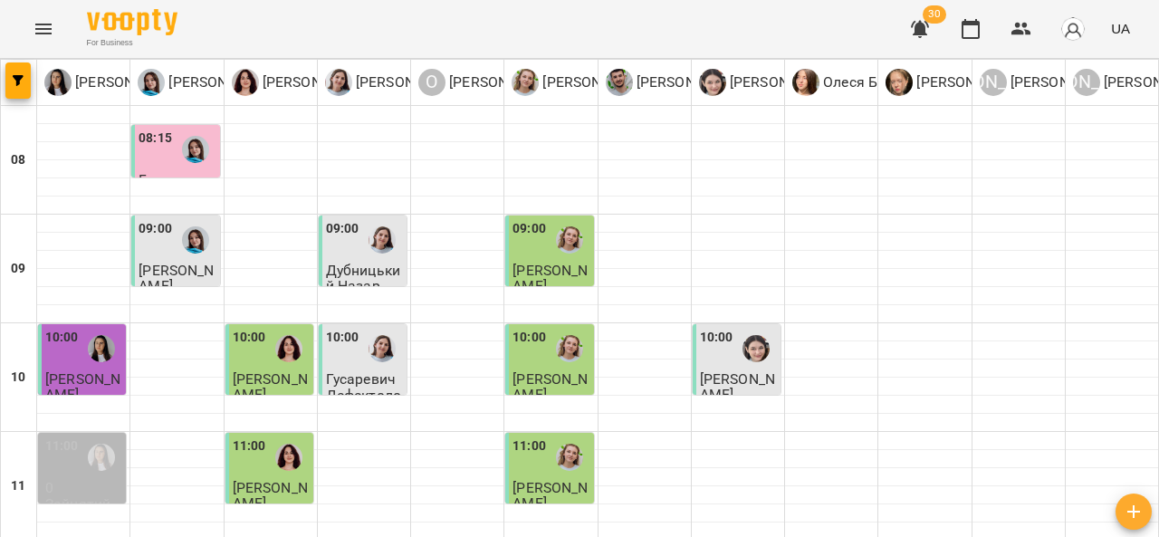
scroll to position [840, 0]
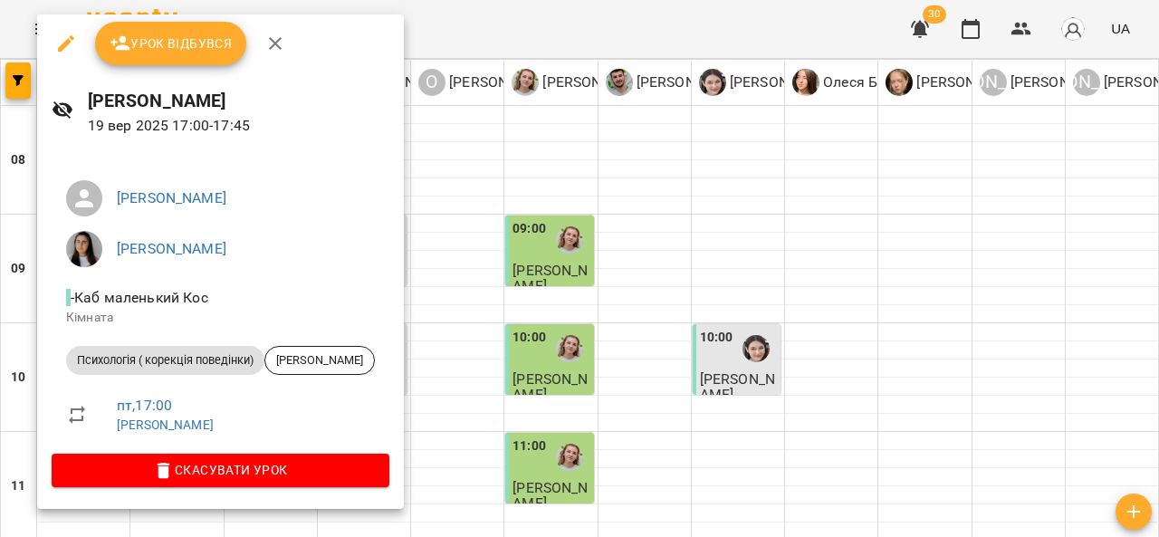
click at [275, 45] on icon "button" at bounding box center [275, 43] width 13 height 13
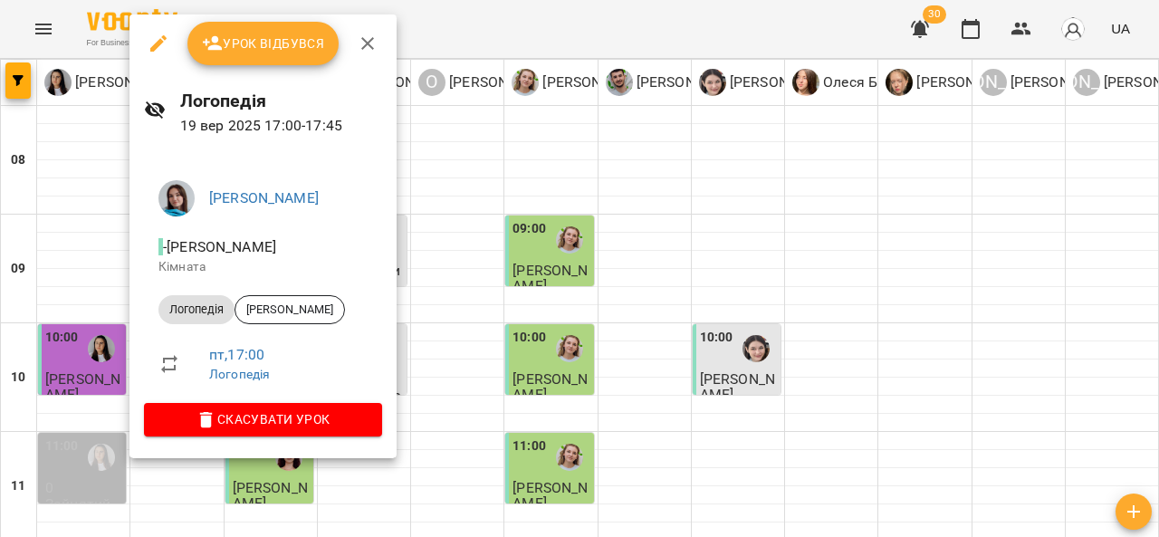
click at [371, 38] on icon "button" at bounding box center [368, 44] width 22 height 22
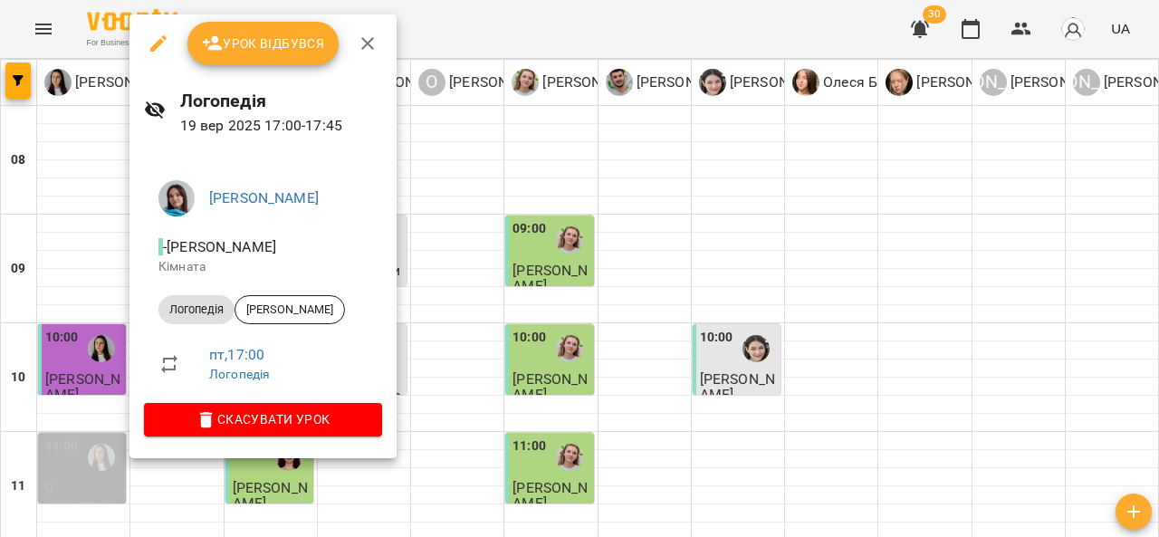
click at [373, 34] on icon "button" at bounding box center [368, 44] width 22 height 22
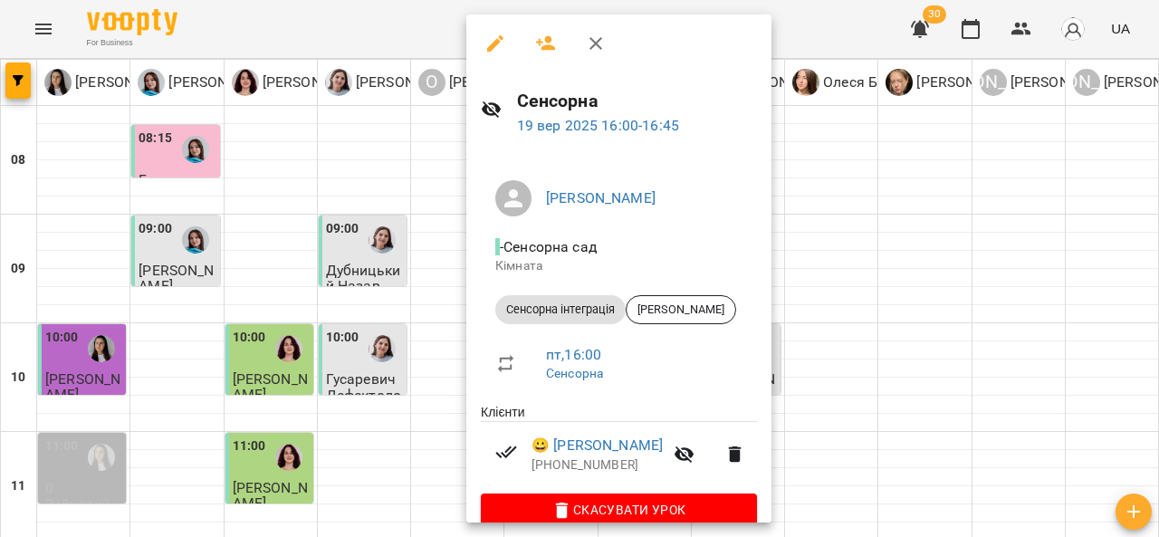
click at [594, 33] on icon "button" at bounding box center [596, 44] width 22 height 22
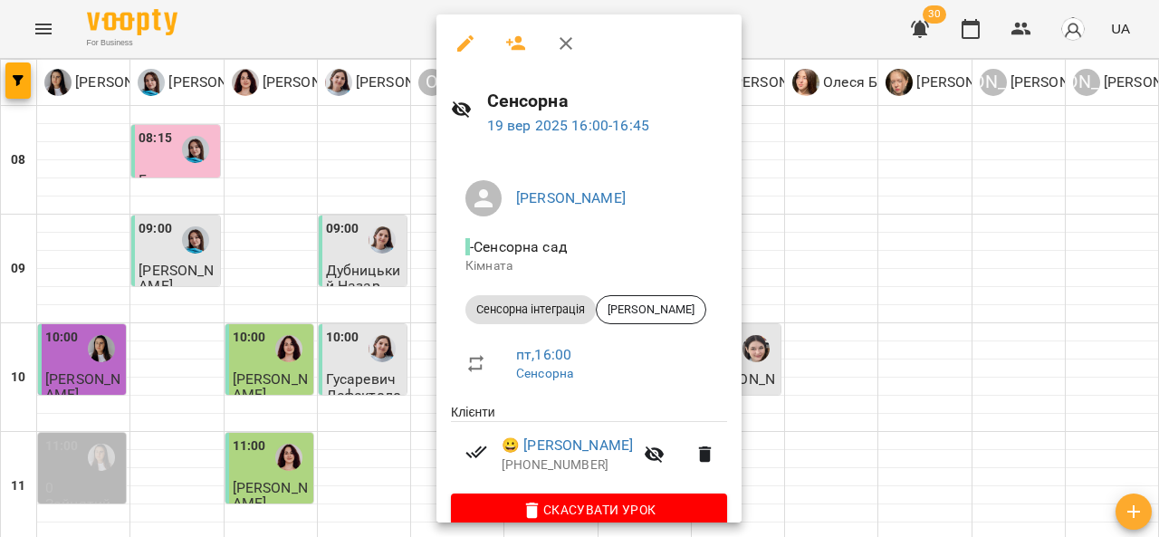
click at [567, 44] on icon "button" at bounding box center [566, 43] width 13 height 13
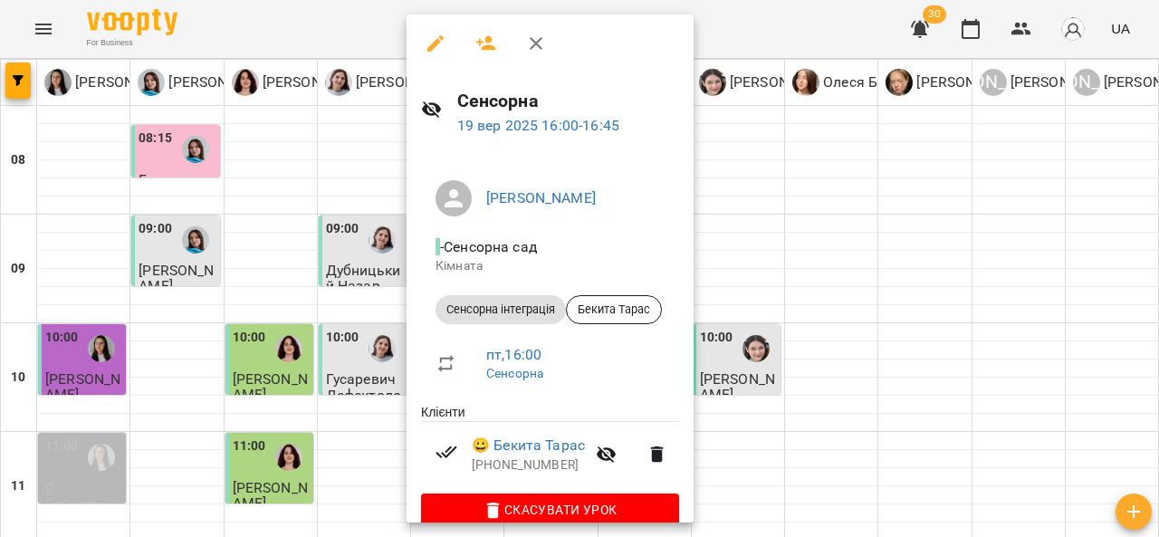
click at [541, 40] on icon "button" at bounding box center [536, 44] width 22 height 22
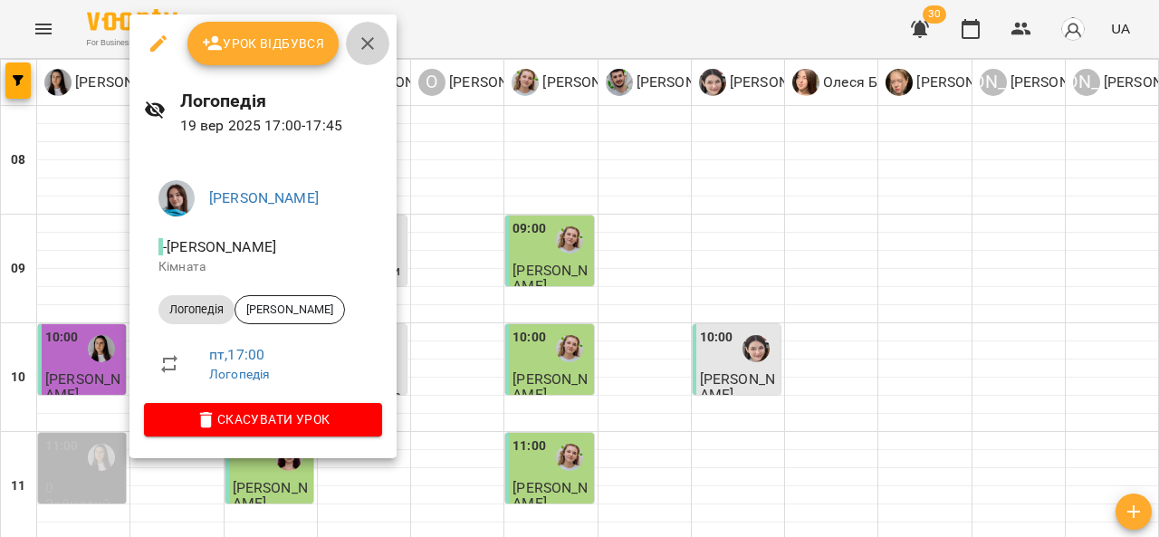
click at [359, 43] on icon "button" at bounding box center [368, 44] width 22 height 22
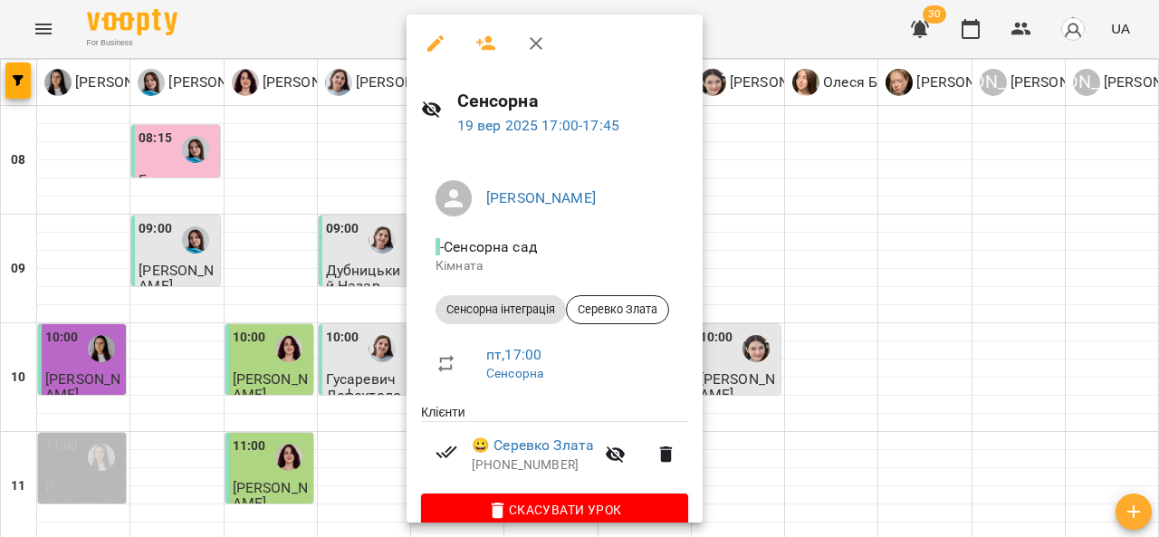
click at [529, 43] on icon "button" at bounding box center [536, 44] width 22 height 22
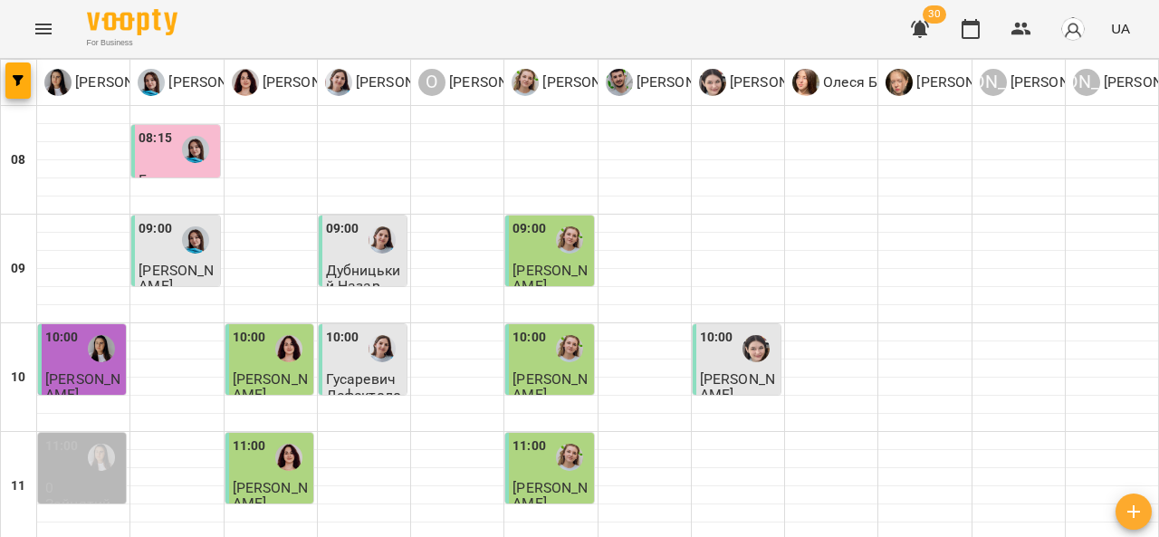
scroll to position [990, 0]
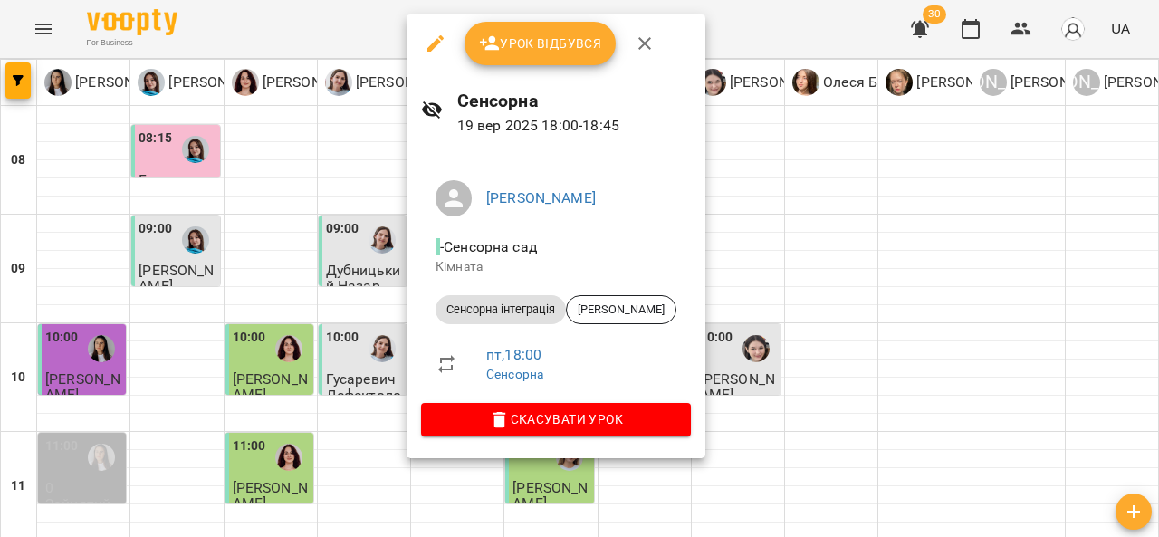
click at [565, 43] on span "Урок відбувся" at bounding box center [540, 44] width 123 height 22
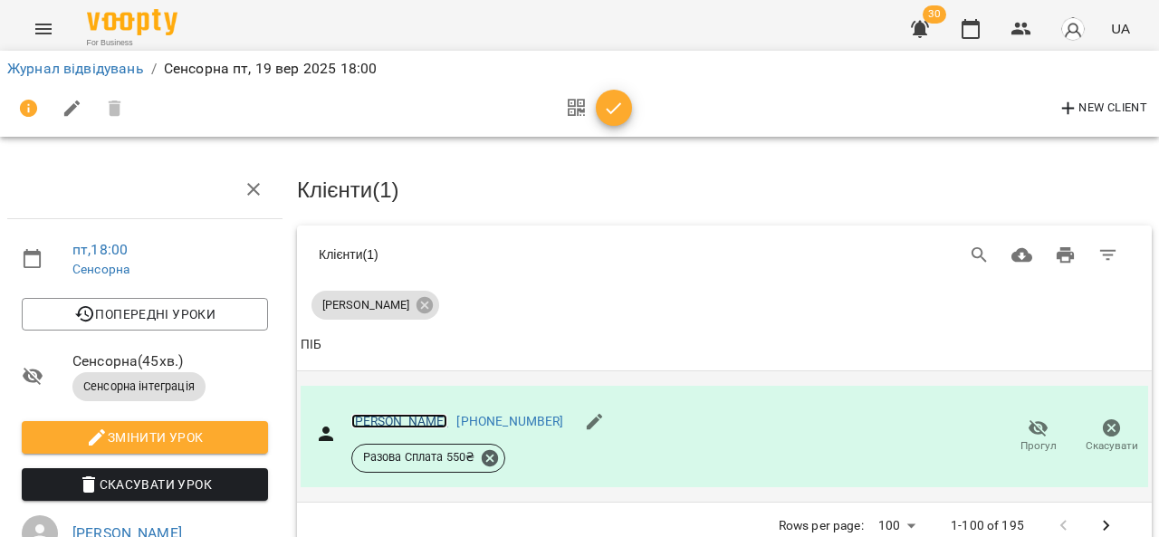
click at [426, 415] on link "[PERSON_NAME]" at bounding box center [399, 421] width 97 height 14
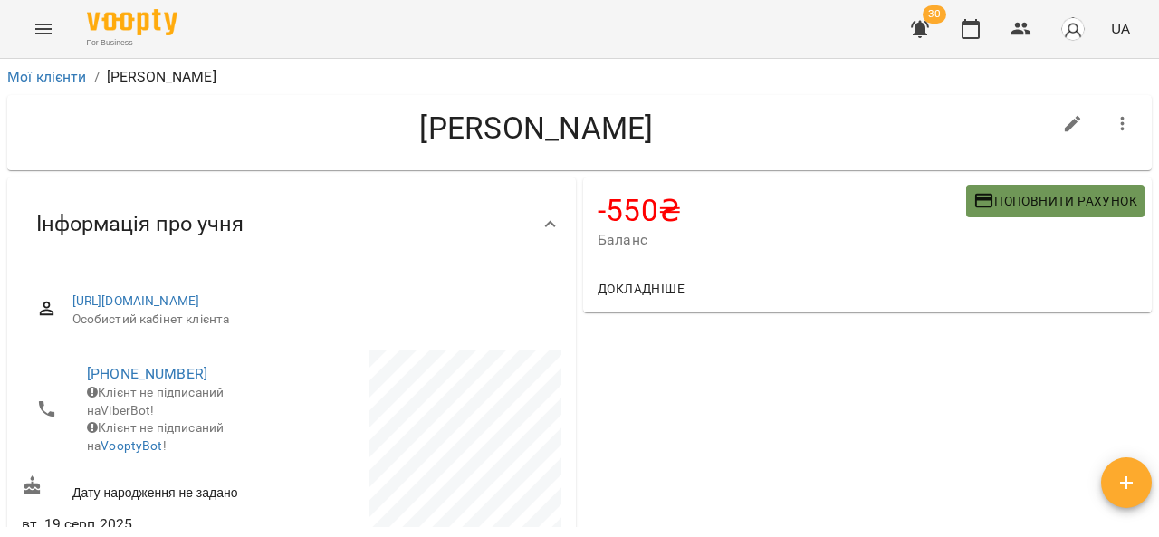
click at [991, 194] on span "Поповнити рахунок" at bounding box center [1055, 201] width 164 height 22
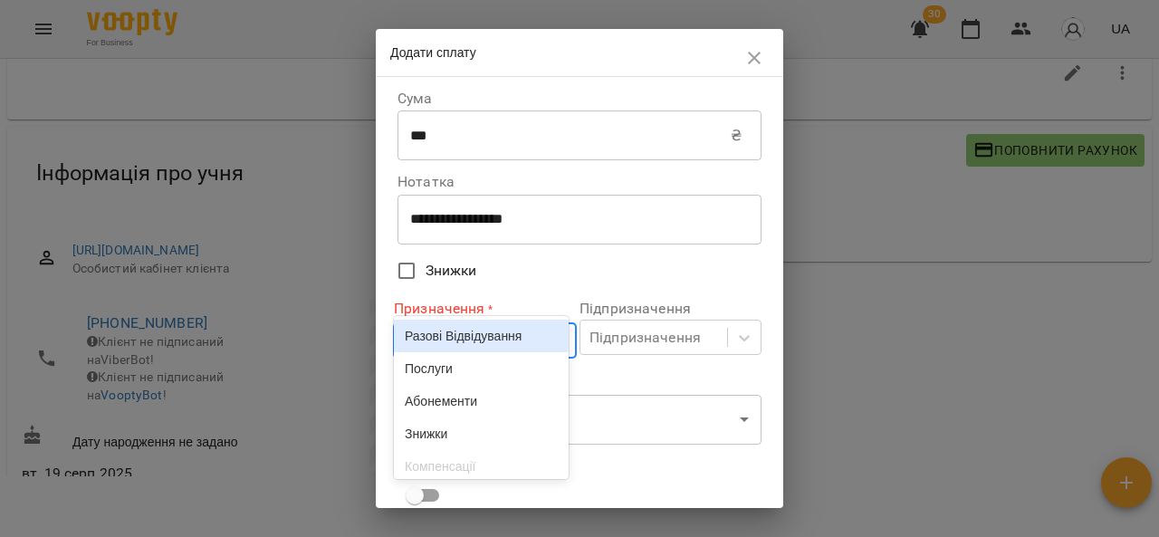
click at [551, 351] on div at bounding box center [558, 340] width 33 height 33
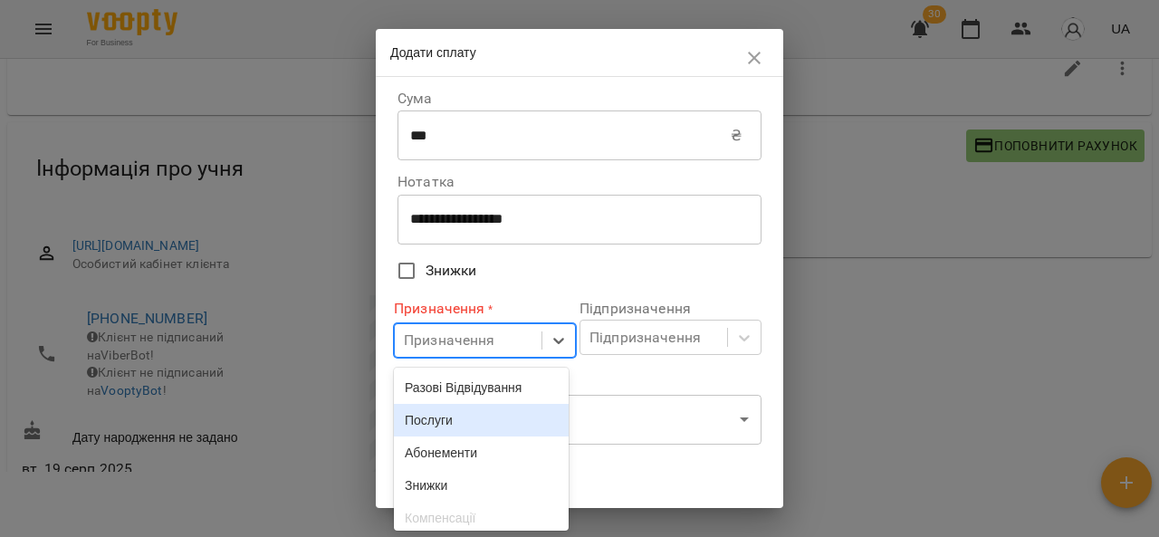
click at [478, 430] on div "Послуги" at bounding box center [481, 420] width 175 height 33
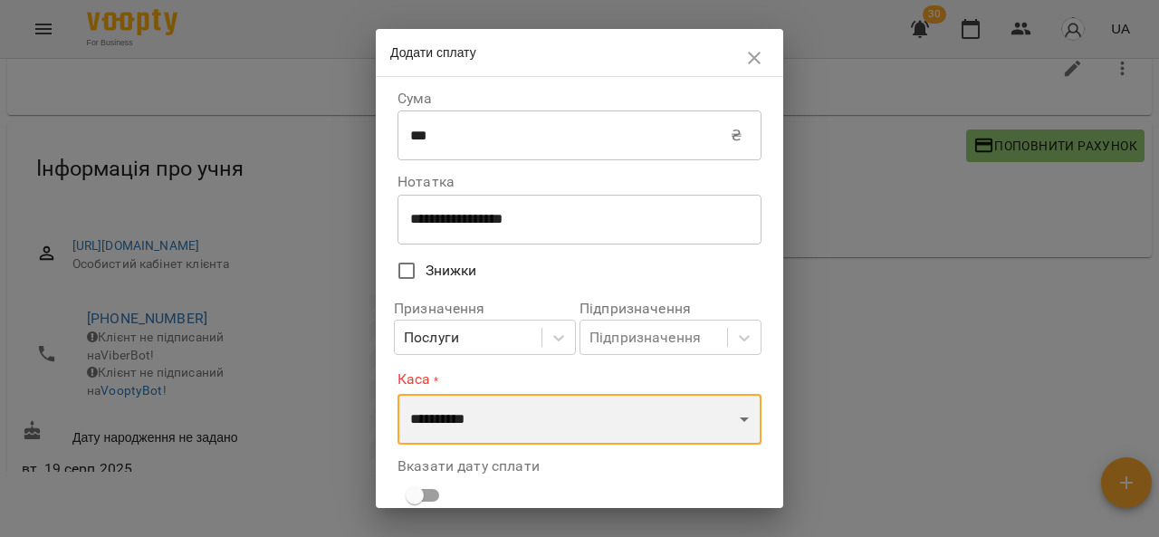
click at [479, 428] on select "**********" at bounding box center [579, 419] width 364 height 51
select select "****"
click at [397, 394] on select "**********" at bounding box center [579, 419] width 364 height 51
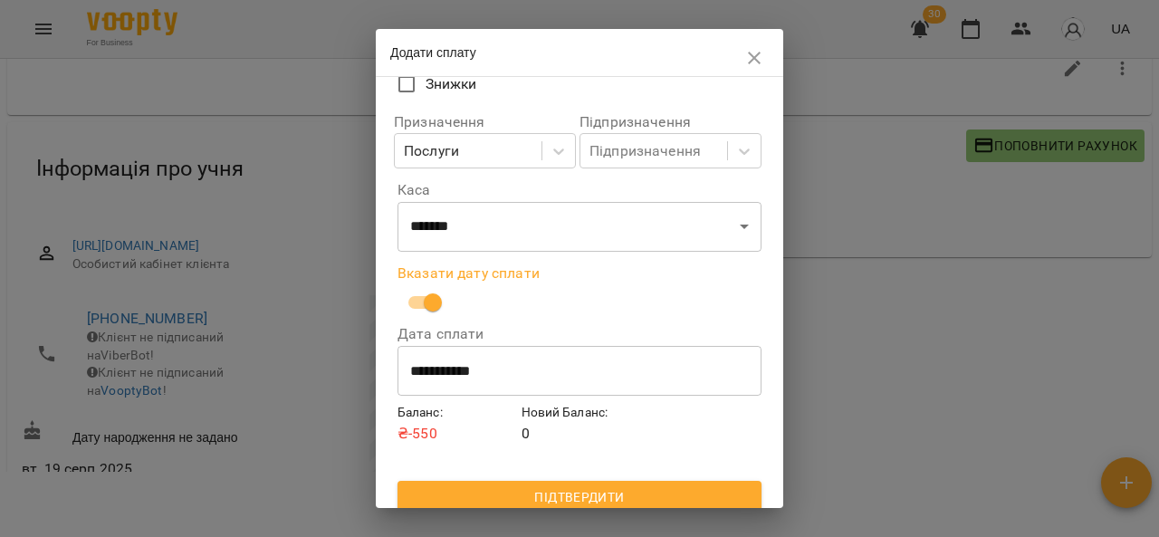
scroll to position [200, 0]
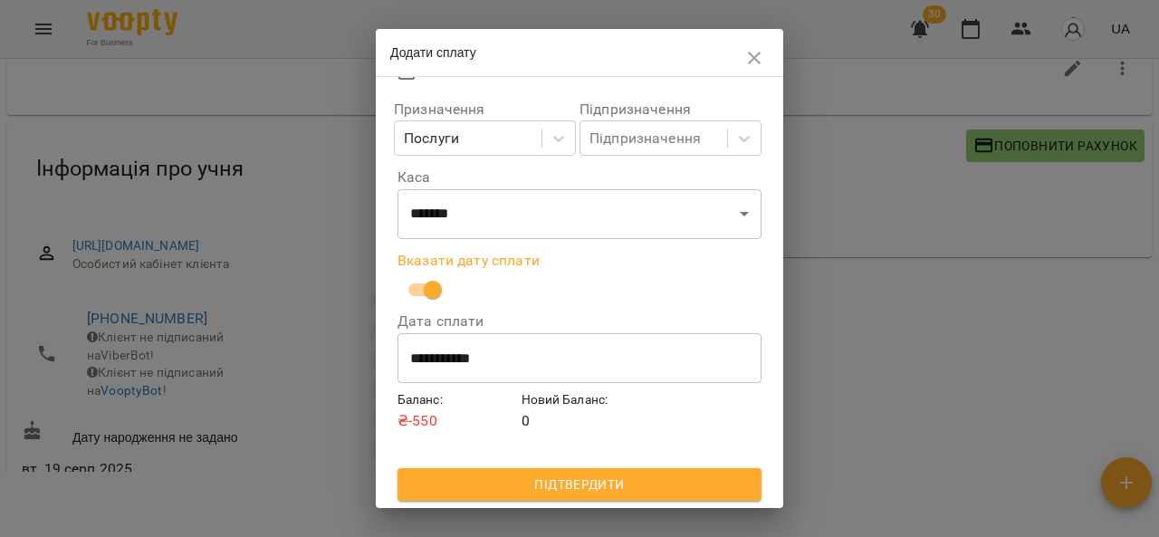
click at [611, 485] on span "Підтвердити" at bounding box center [579, 485] width 335 height 22
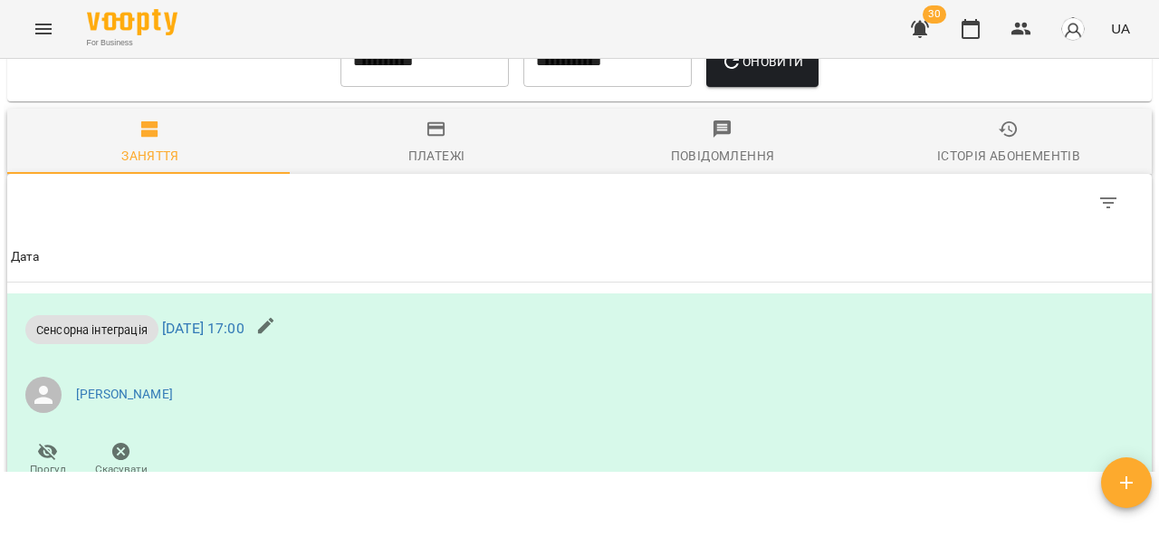
scroll to position [833, 0]
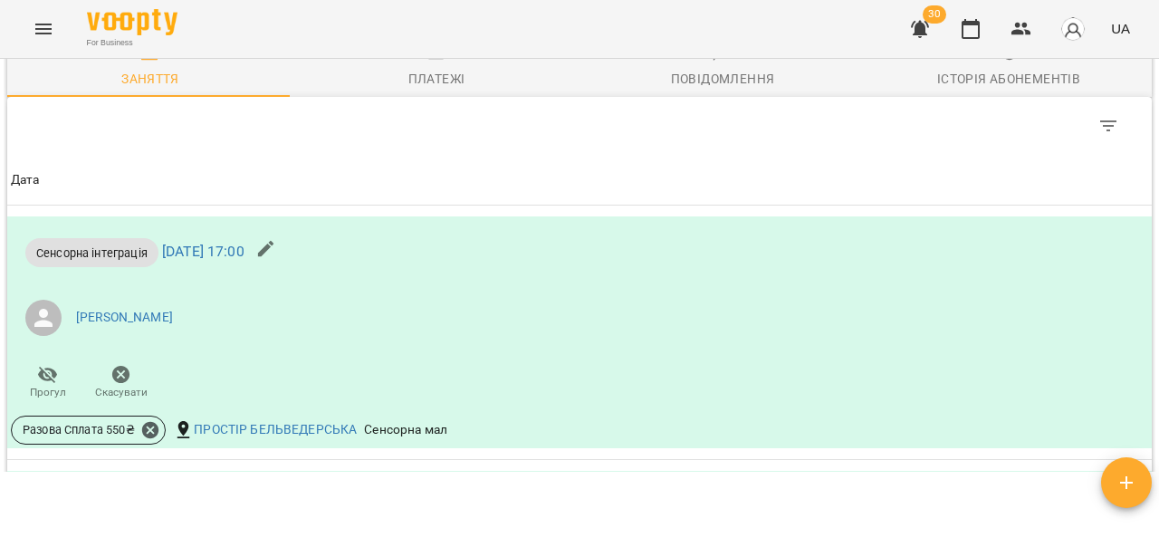
click at [435, 59] on icon "button" at bounding box center [436, 51] width 18 height 14
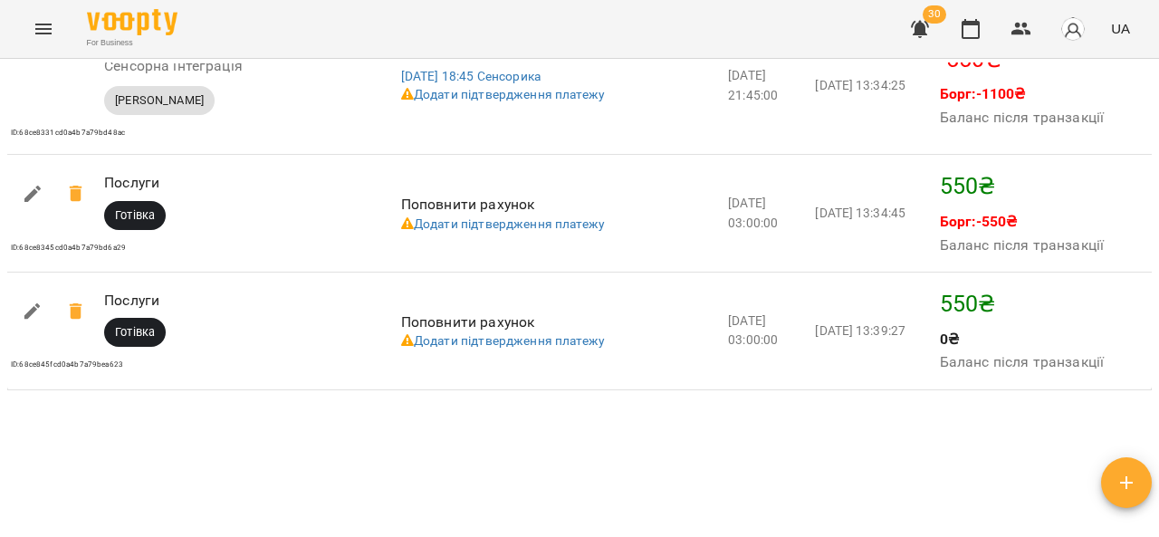
scroll to position [1823, 0]
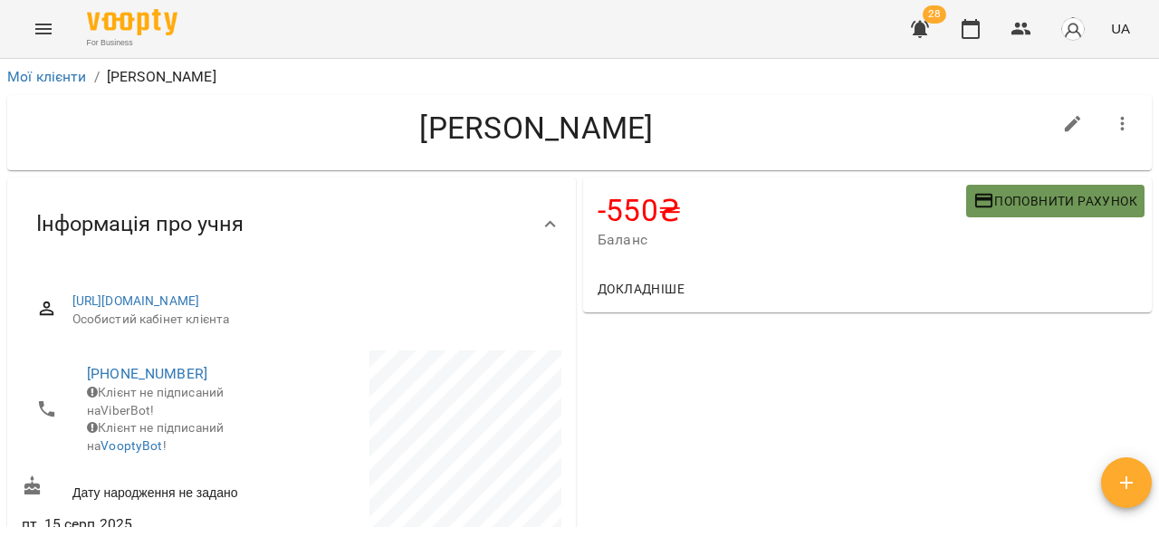
click at [1018, 196] on span "Поповнити рахунок" at bounding box center [1055, 201] width 164 height 22
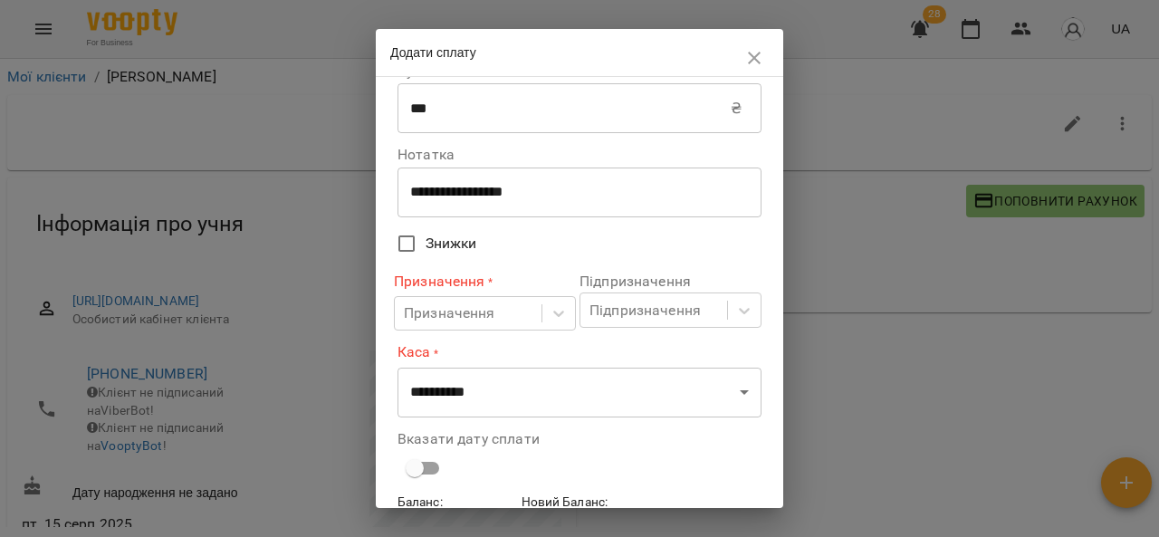
scroll to position [129, 0]
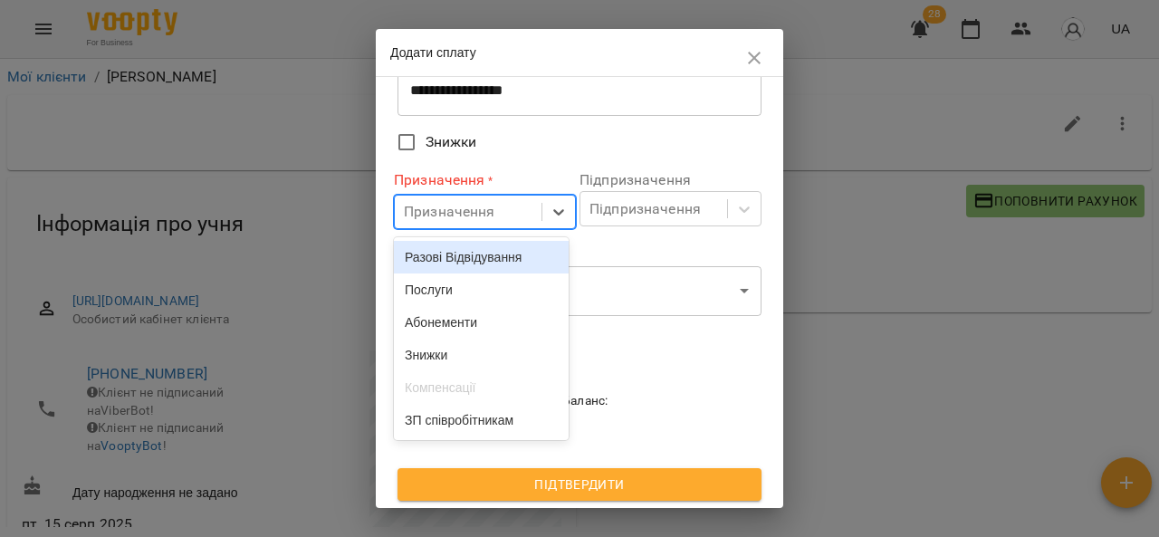
click at [469, 296] on div "Послуги" at bounding box center [481, 289] width 175 height 33
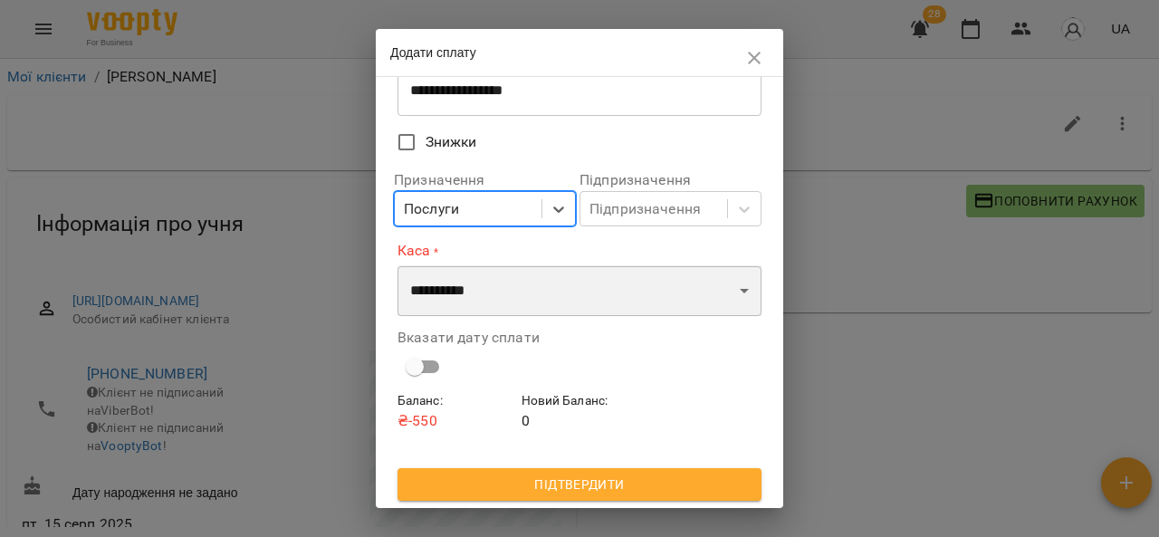
click at [526, 284] on select "**********" at bounding box center [579, 290] width 364 height 51
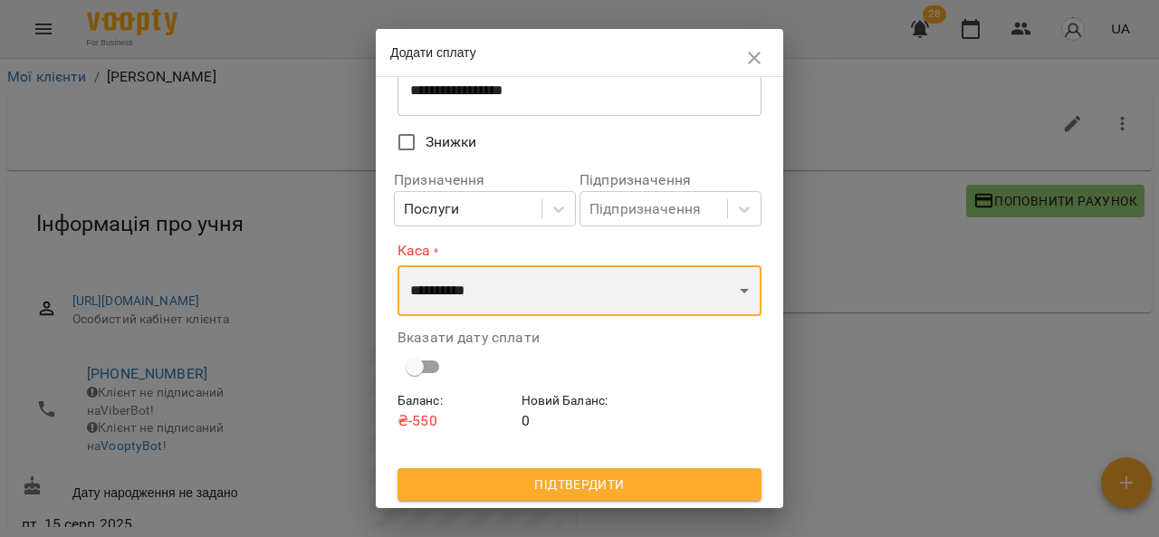
select select "****"
click at [397, 265] on select "**********" at bounding box center [579, 290] width 364 height 51
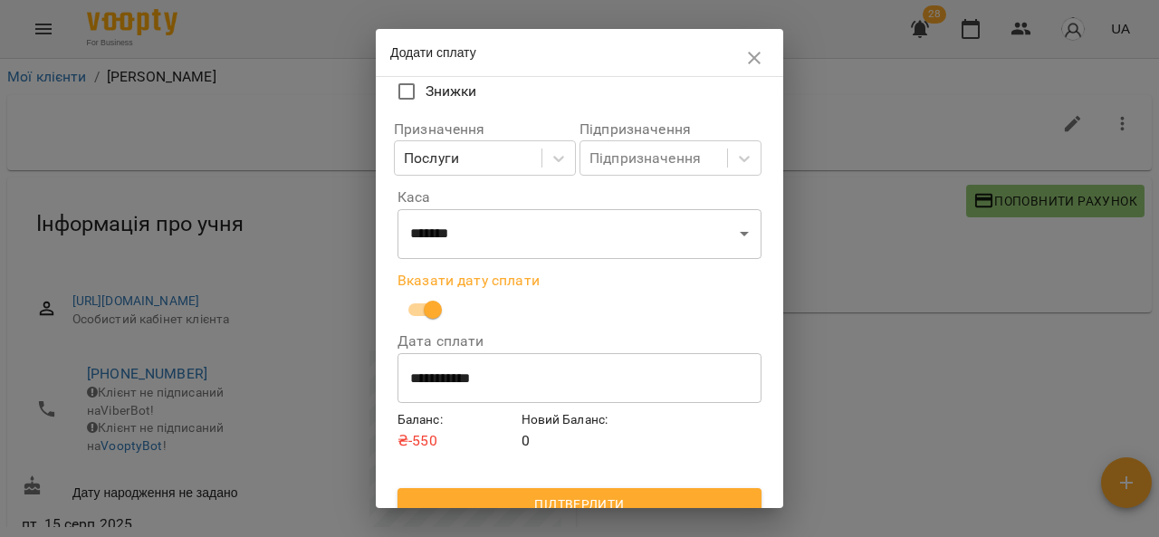
scroll to position [200, 0]
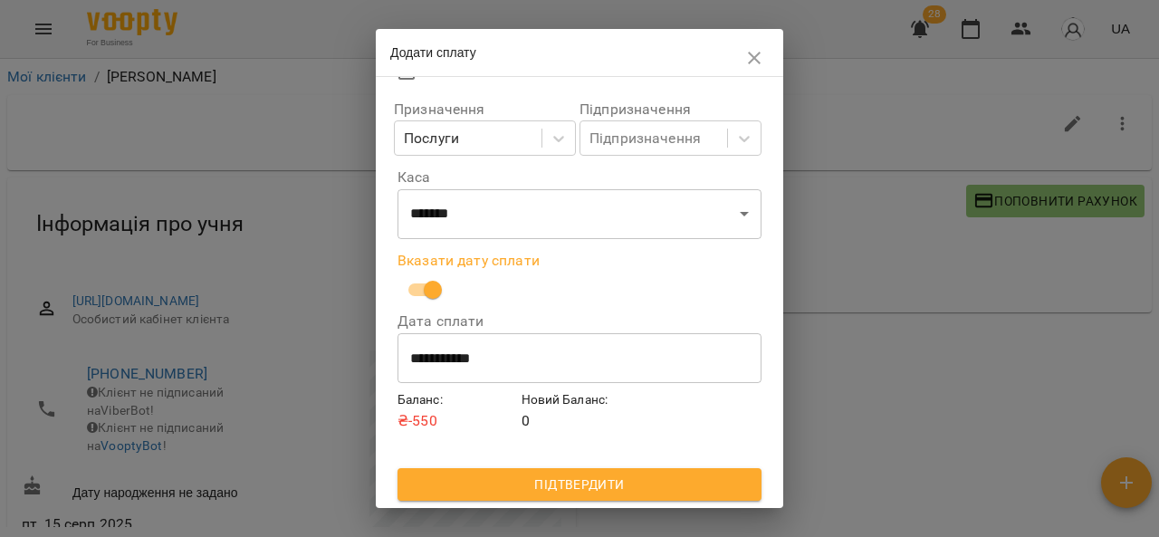
click at [444, 361] on input "**********" at bounding box center [579, 358] width 364 height 51
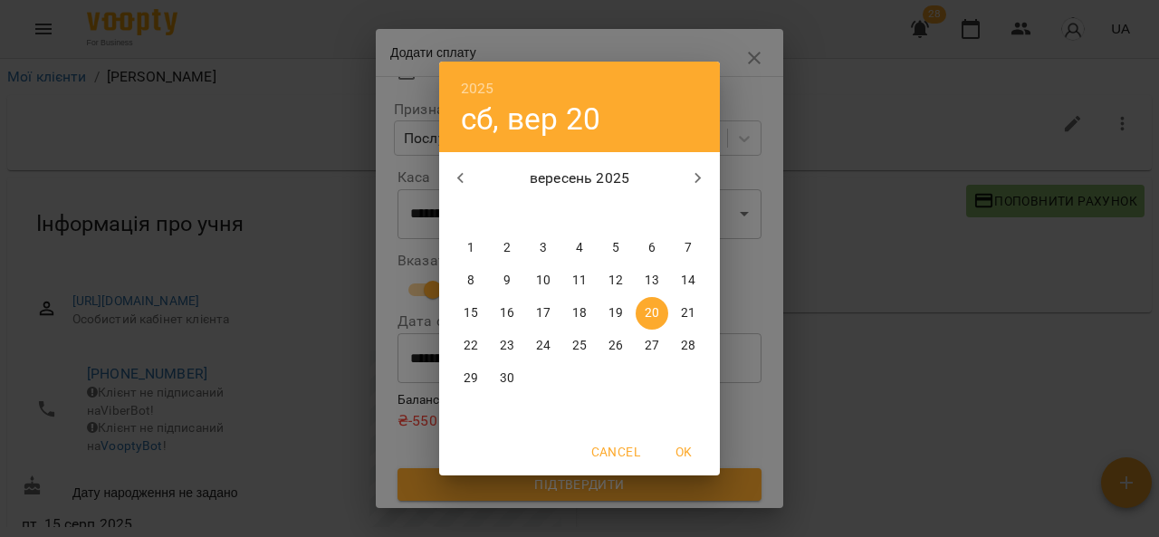
click at [616, 311] on p "19" at bounding box center [615, 313] width 14 height 18
type input "**********"
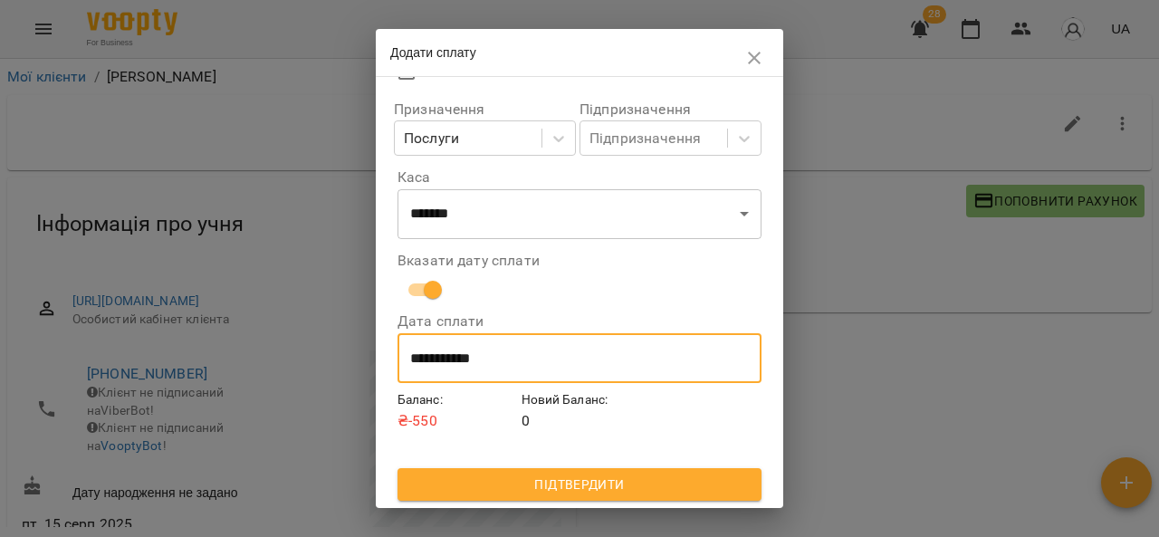
click at [642, 491] on span "Підтвердити" at bounding box center [579, 485] width 335 height 22
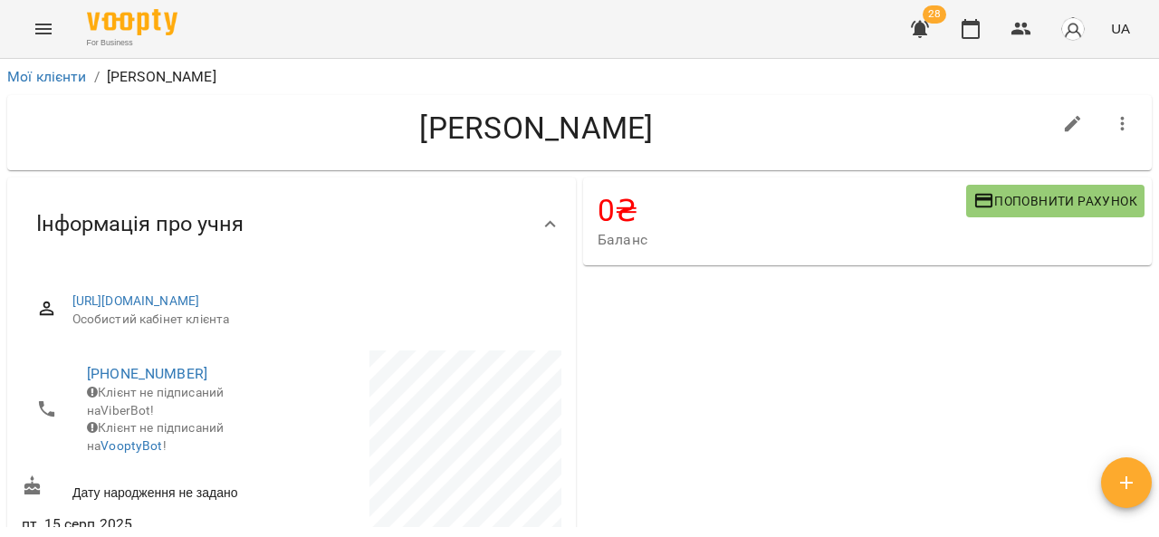
click at [40, 33] on icon "Menu" at bounding box center [43, 29] width 16 height 11
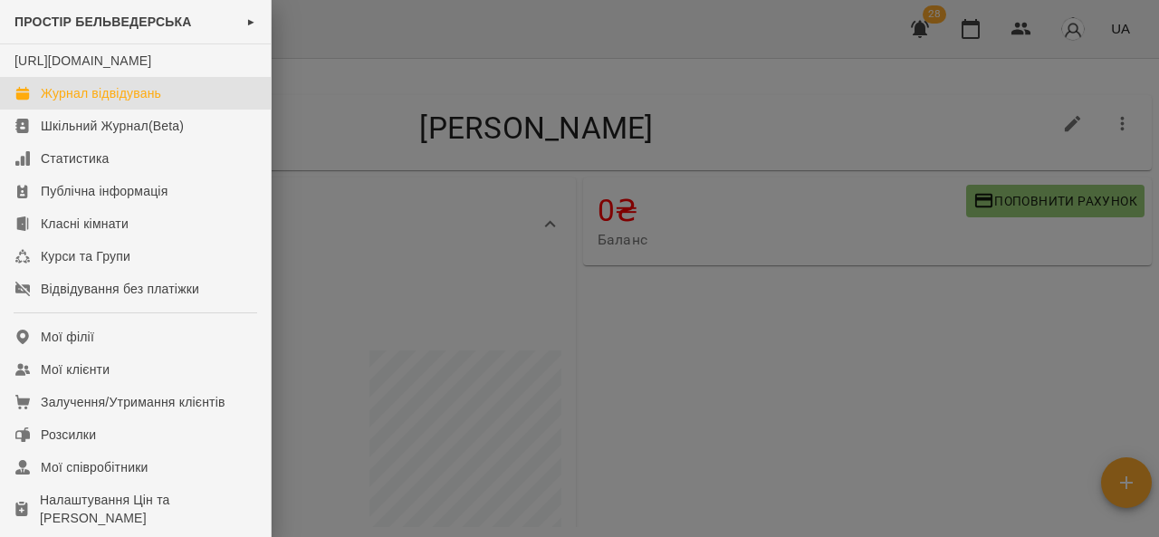
click at [178, 110] on link "Журнал відвідувань" at bounding box center [135, 93] width 271 height 33
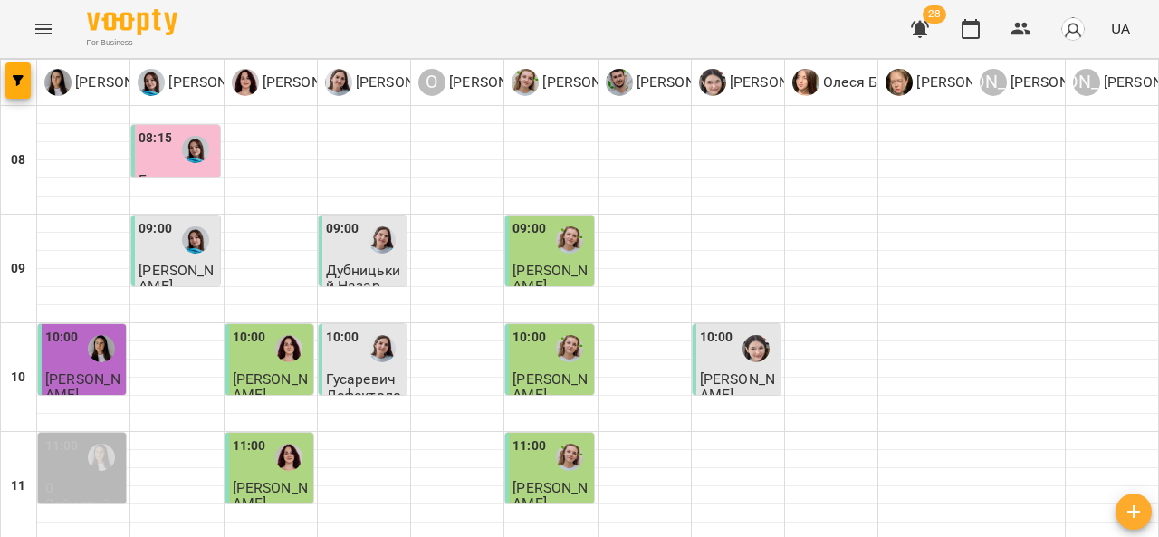
scroll to position [949, 0]
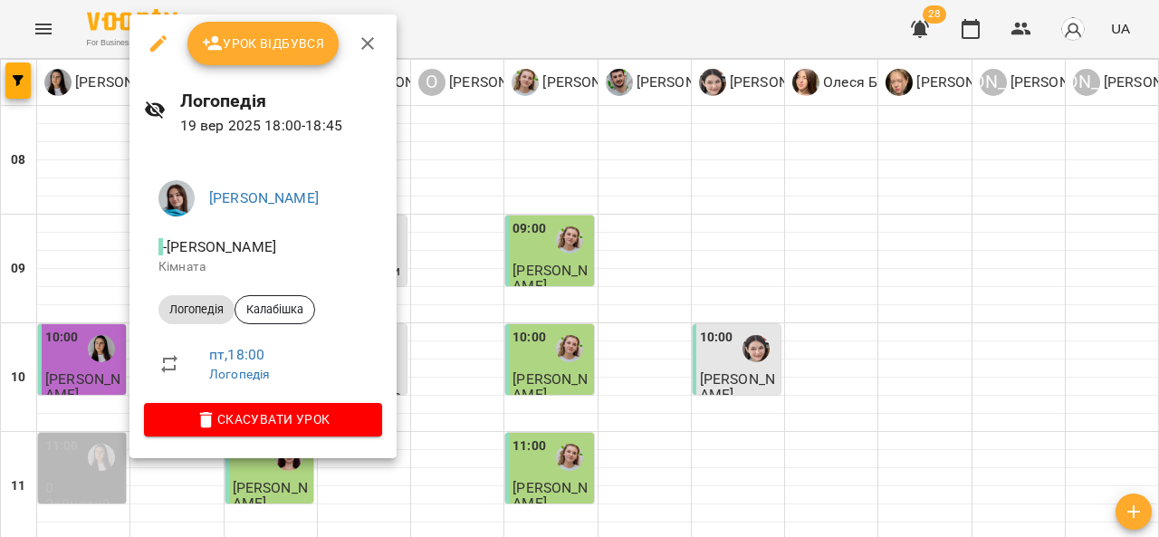
click at [358, 46] on icon "button" at bounding box center [368, 44] width 22 height 22
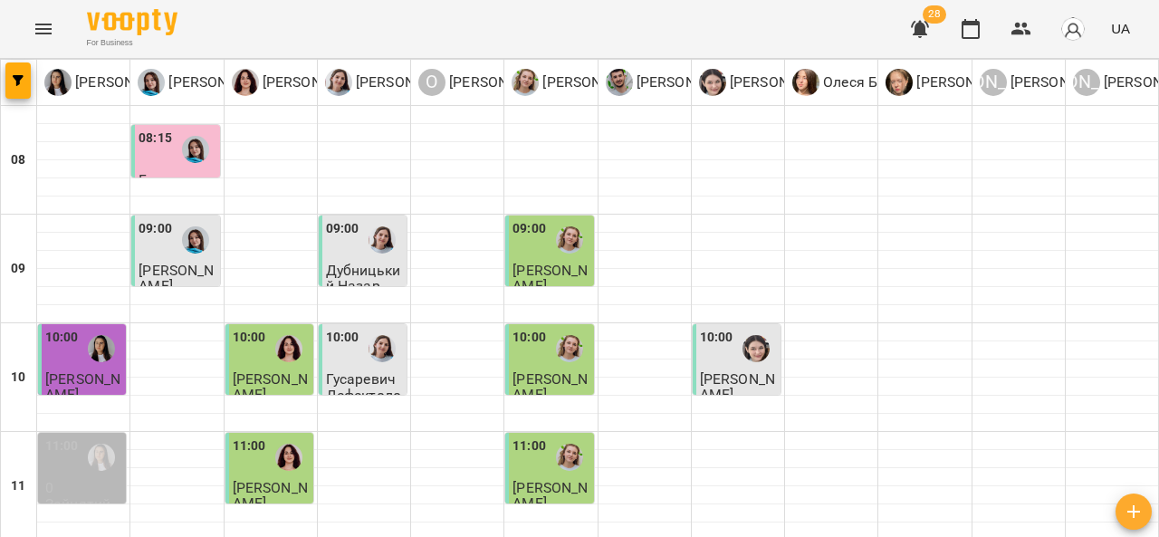
scroll to position [933, 0]
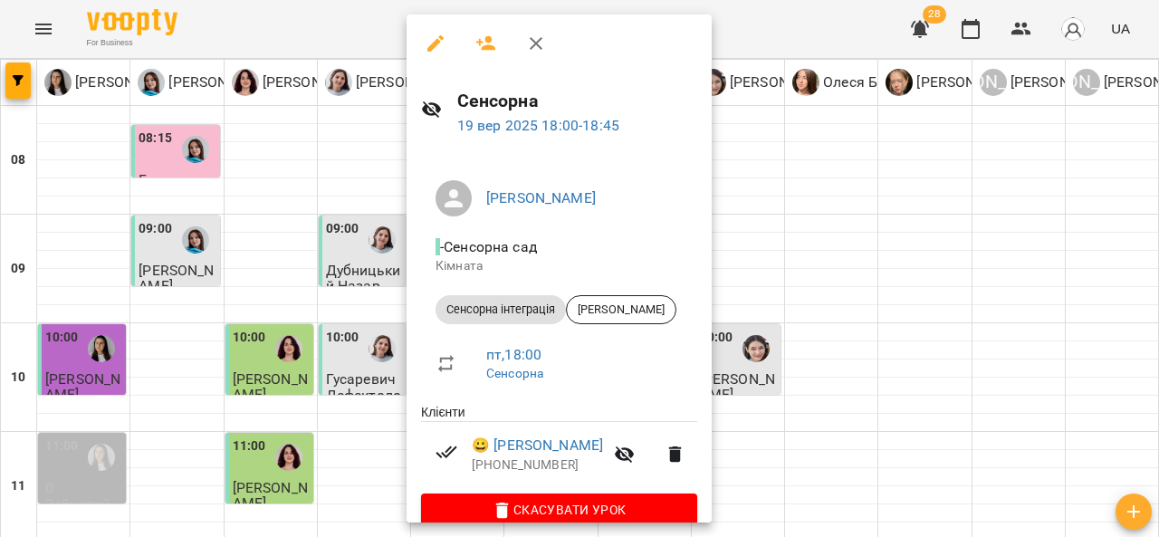
click at [544, 34] on icon "button" at bounding box center [536, 44] width 22 height 22
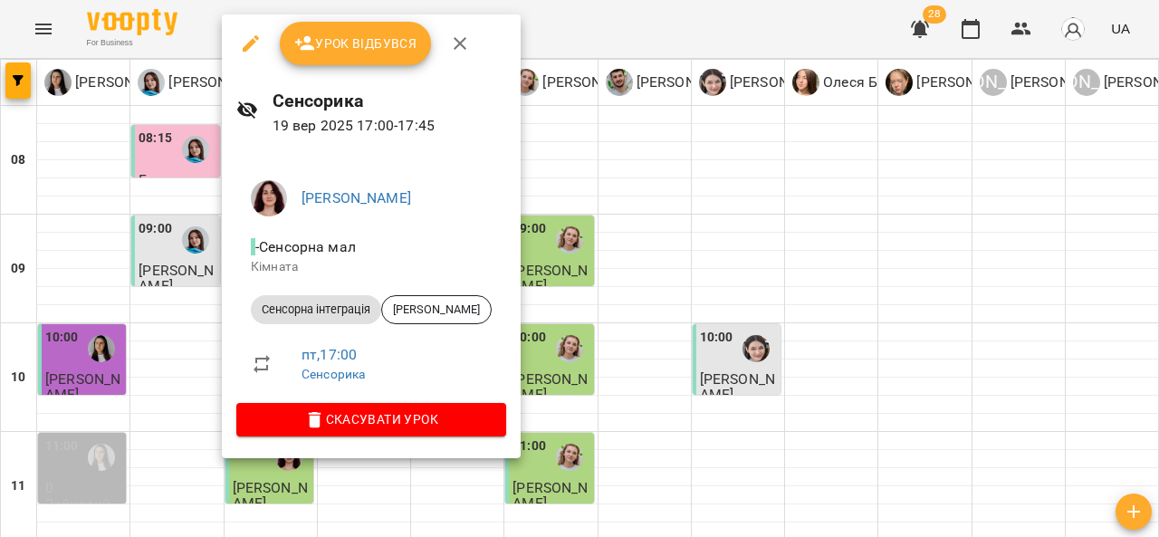
click at [467, 43] on icon "button" at bounding box center [460, 44] width 22 height 22
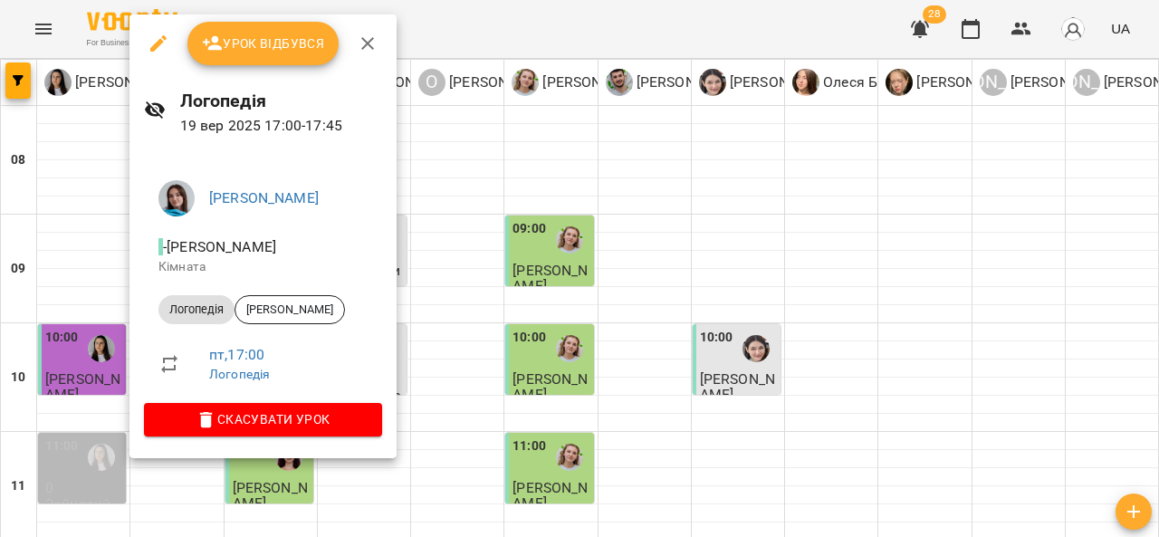
click at [374, 32] on button "button" at bounding box center [367, 43] width 43 height 43
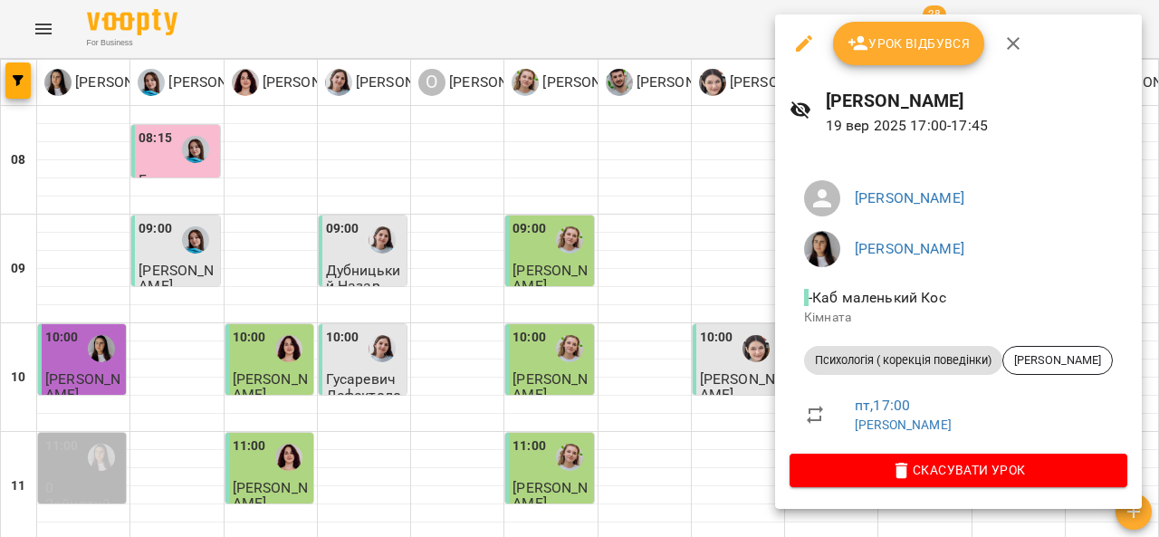
click at [1023, 56] on button "button" at bounding box center [1012, 43] width 43 height 43
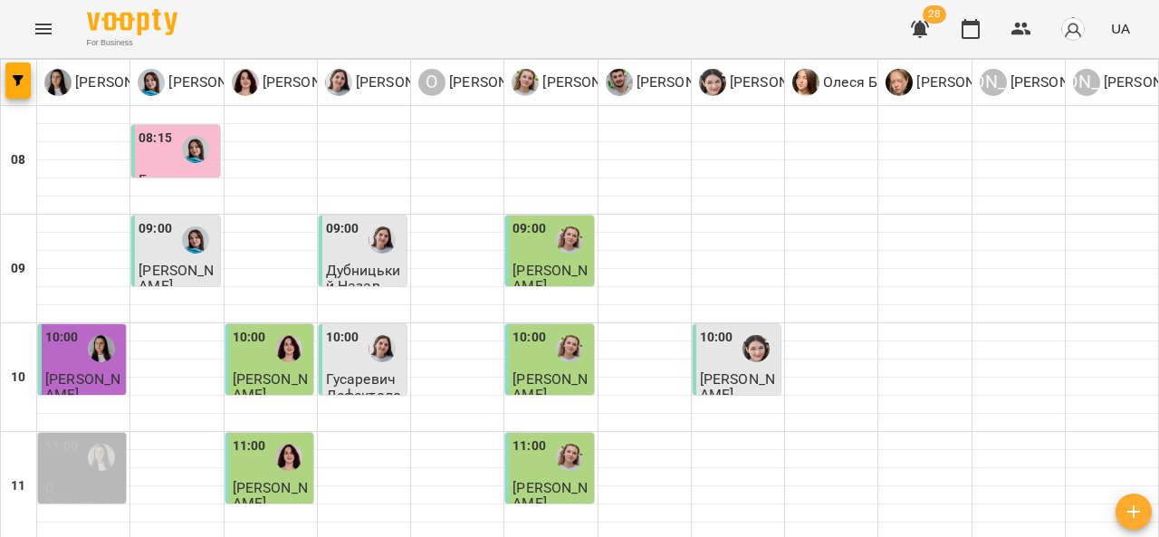
scroll to position [858, 0]
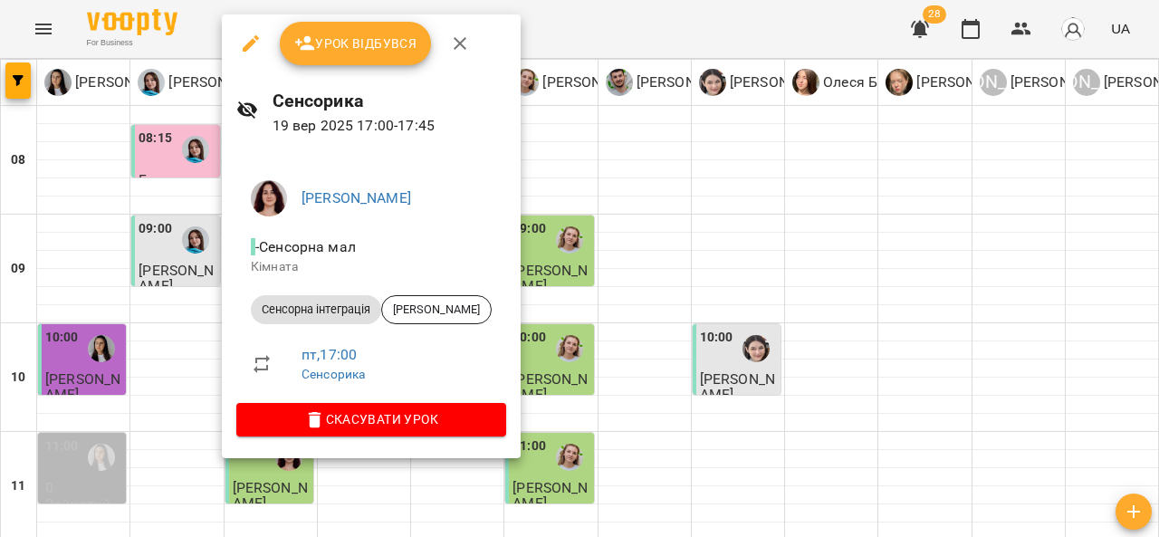
click at [469, 43] on button "button" at bounding box center [459, 43] width 43 height 43
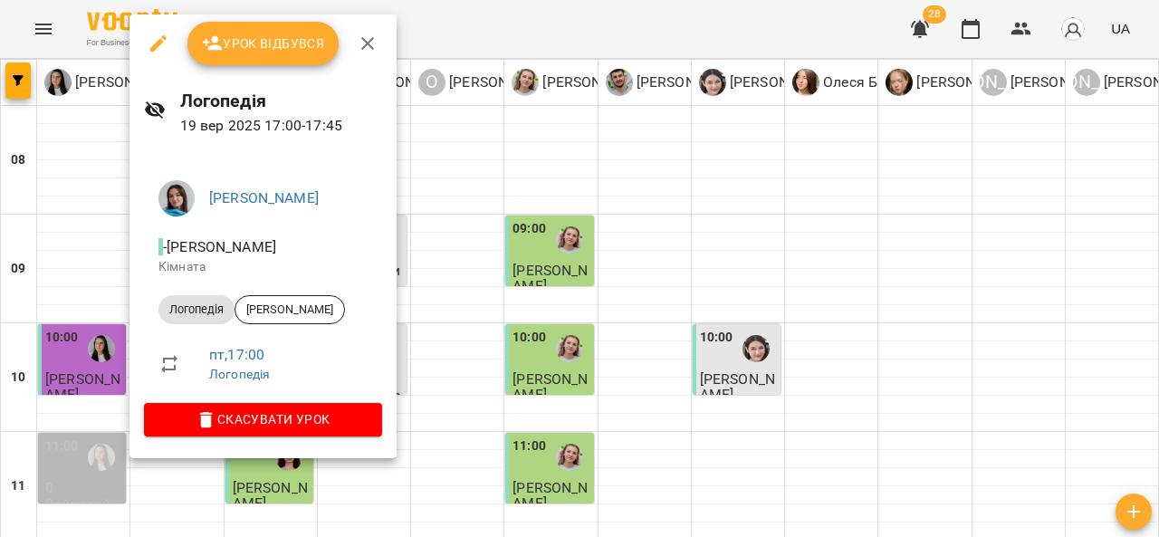
click at [368, 34] on icon "button" at bounding box center [368, 44] width 22 height 22
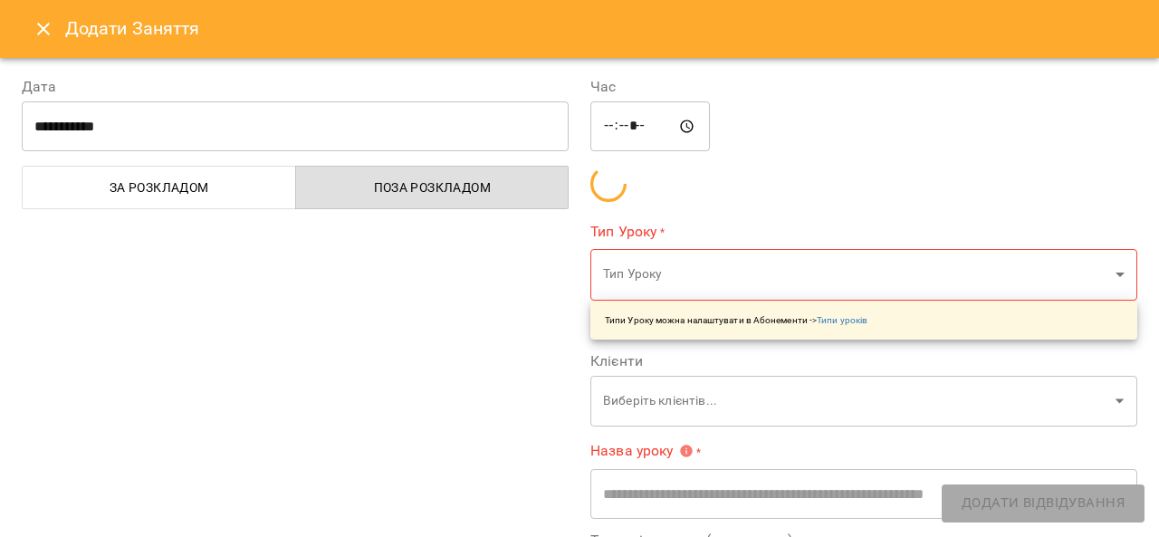
type input "**********"
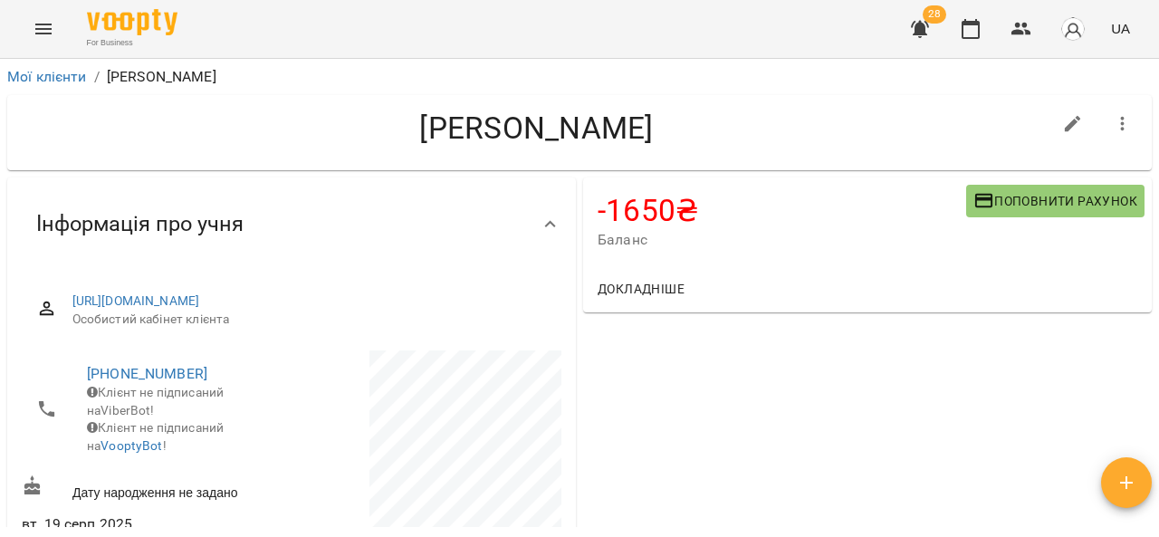
click at [837, 234] on span "Баланс" at bounding box center [782, 240] width 368 height 22
click at [40, 28] on icon "Menu" at bounding box center [43, 29] width 16 height 11
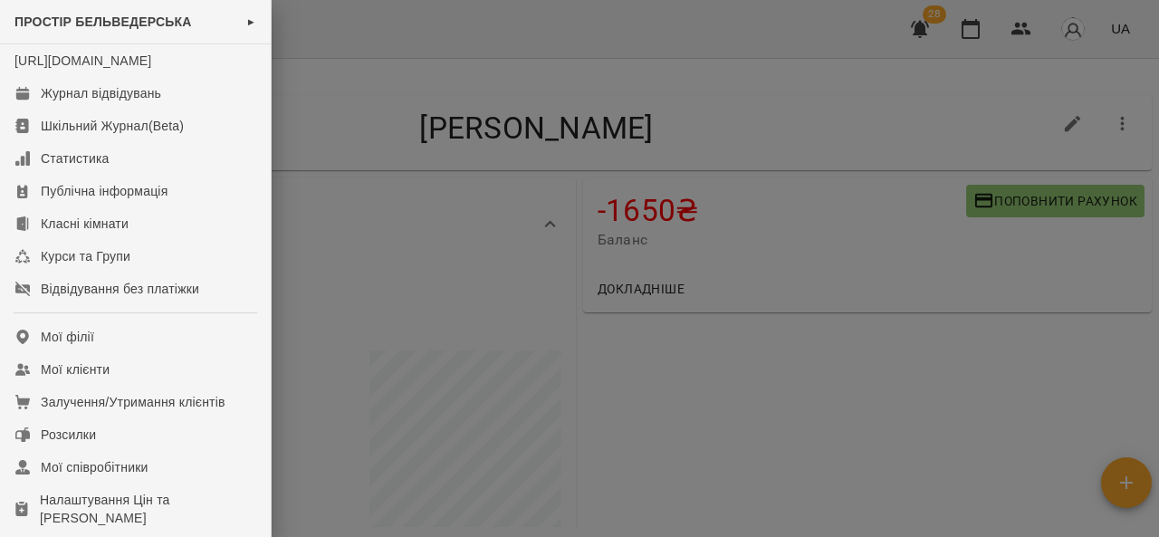
click at [752, 364] on div at bounding box center [579, 268] width 1159 height 537
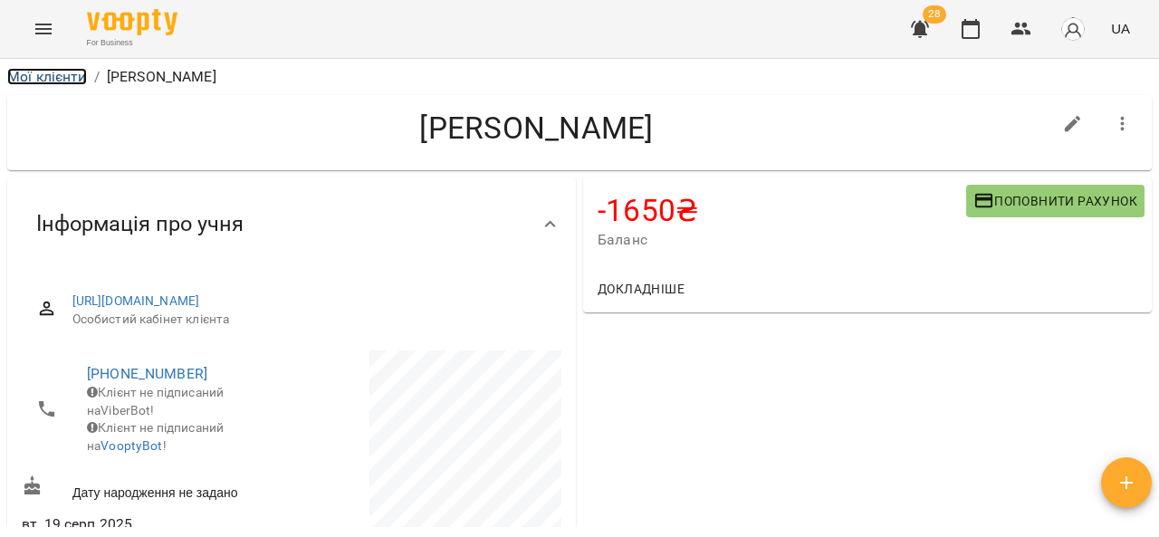
click at [61, 80] on link "Мої клієнти" at bounding box center [47, 76] width 80 height 17
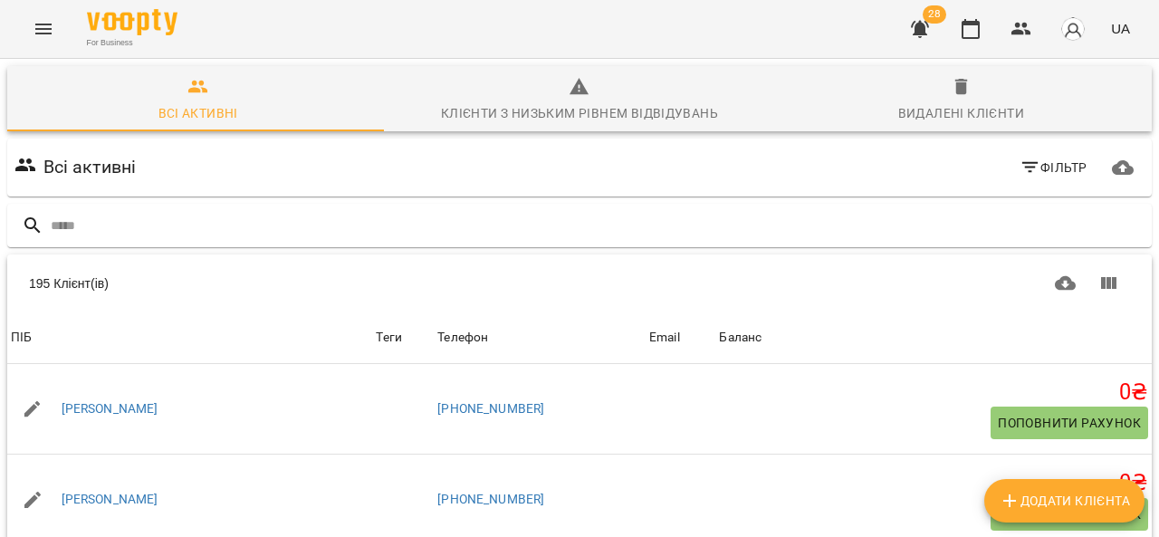
click at [53, 27] on icon "Menu" at bounding box center [44, 29] width 22 height 22
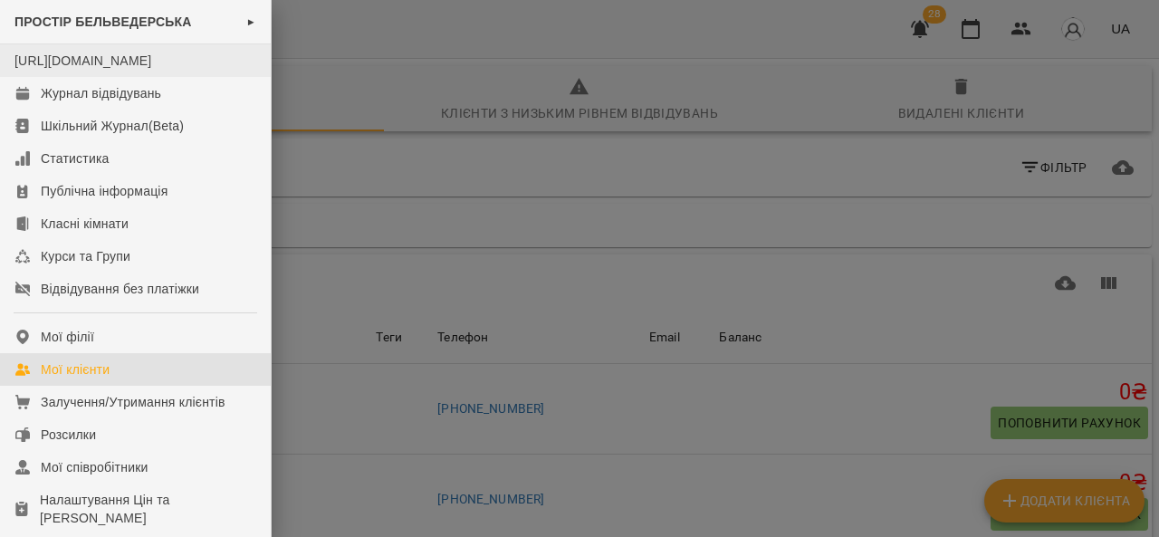
click at [199, 77] on li "[URL][DOMAIN_NAME]" at bounding box center [135, 60] width 271 height 33
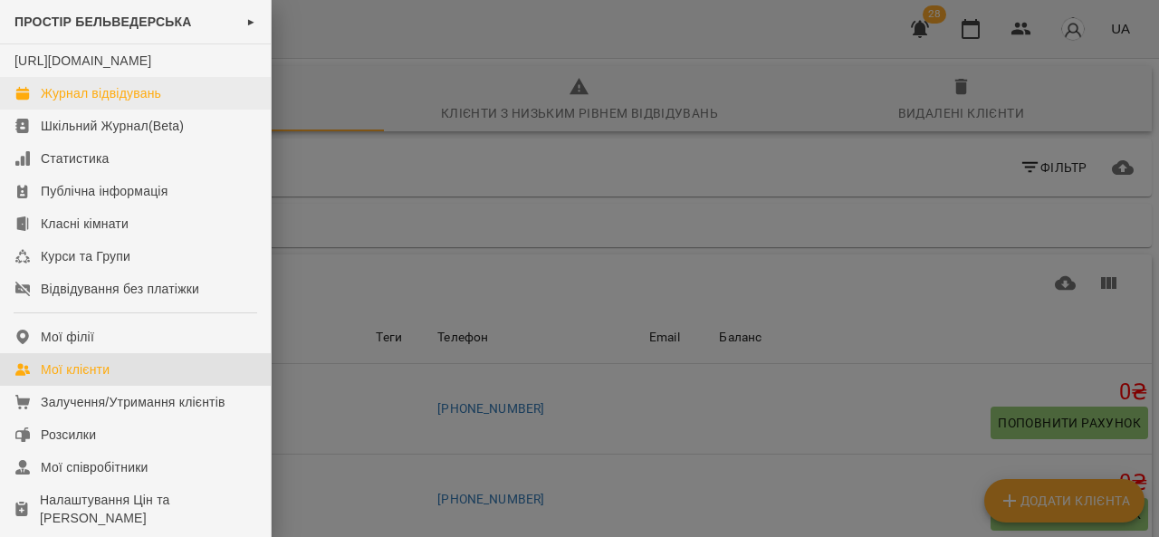
click at [217, 110] on link "Журнал відвідувань" at bounding box center [135, 93] width 271 height 33
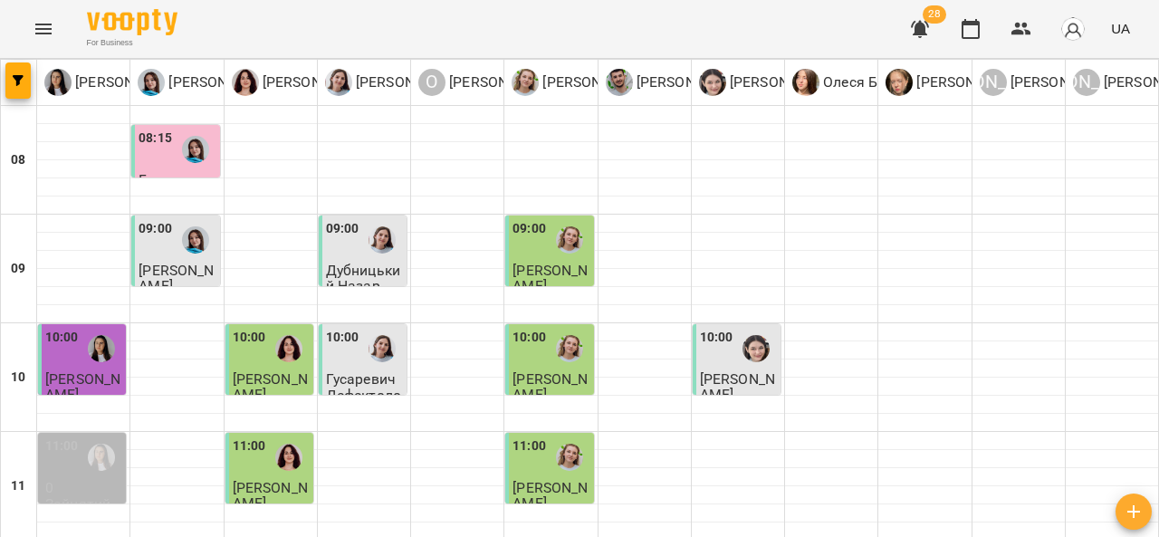
scroll to position [920, 0]
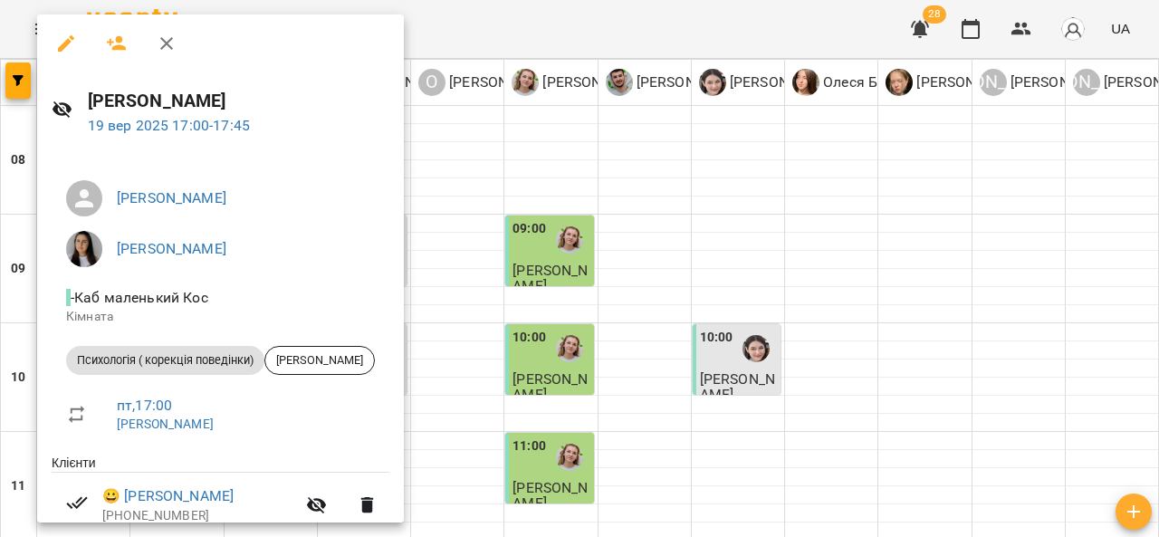
click at [174, 42] on icon "button" at bounding box center [167, 44] width 22 height 22
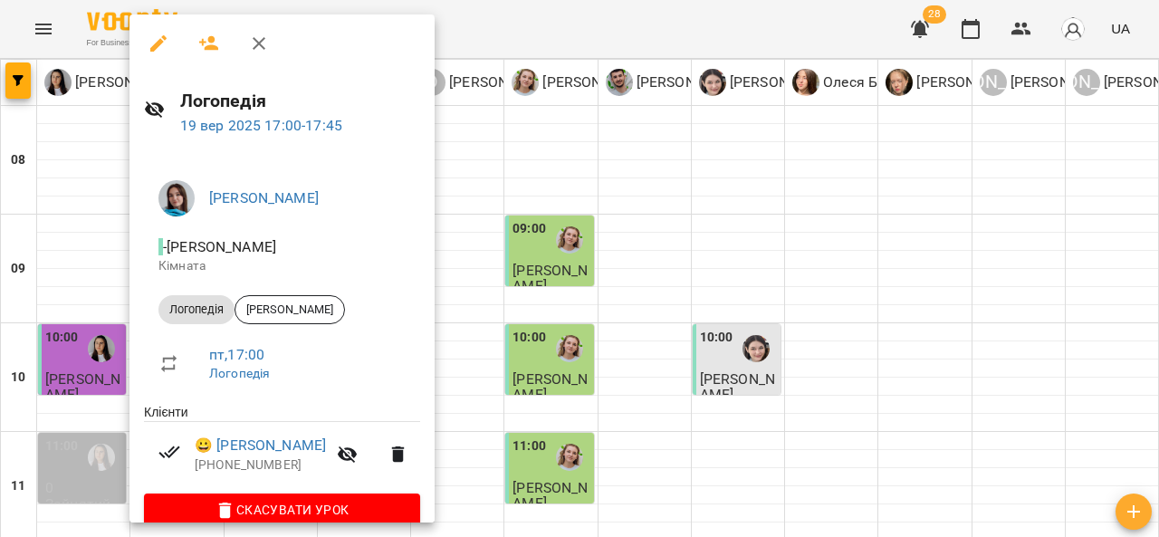
scroll to position [27, 0]
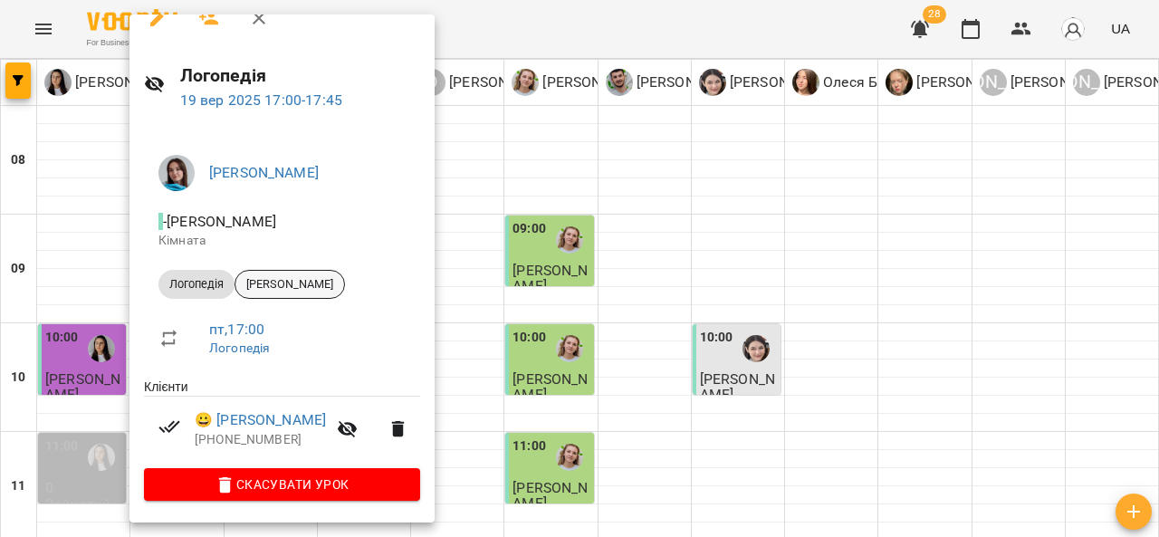
click at [335, 281] on span "[PERSON_NAME]" at bounding box center [289, 284] width 109 height 16
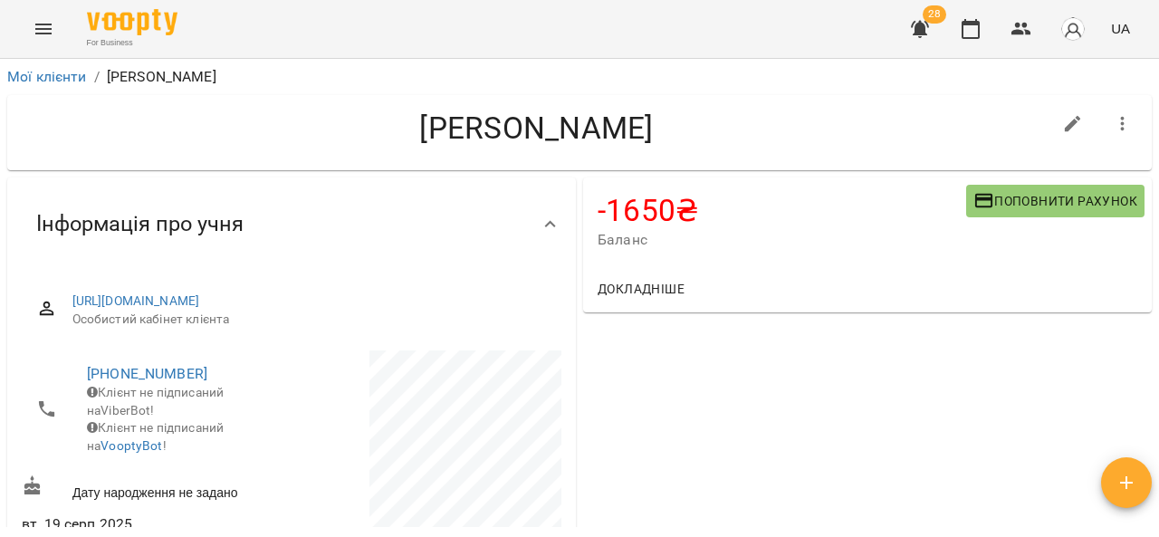
click at [1029, 201] on span "Поповнити рахунок" at bounding box center [1055, 201] width 164 height 22
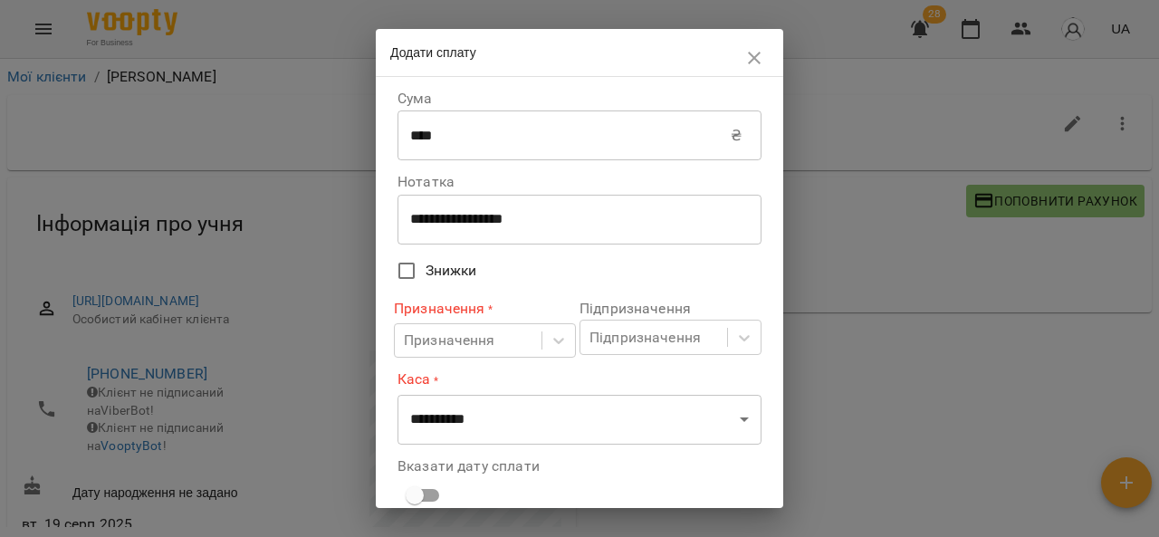
click at [566, 134] on input "****" at bounding box center [563, 135] width 333 height 51
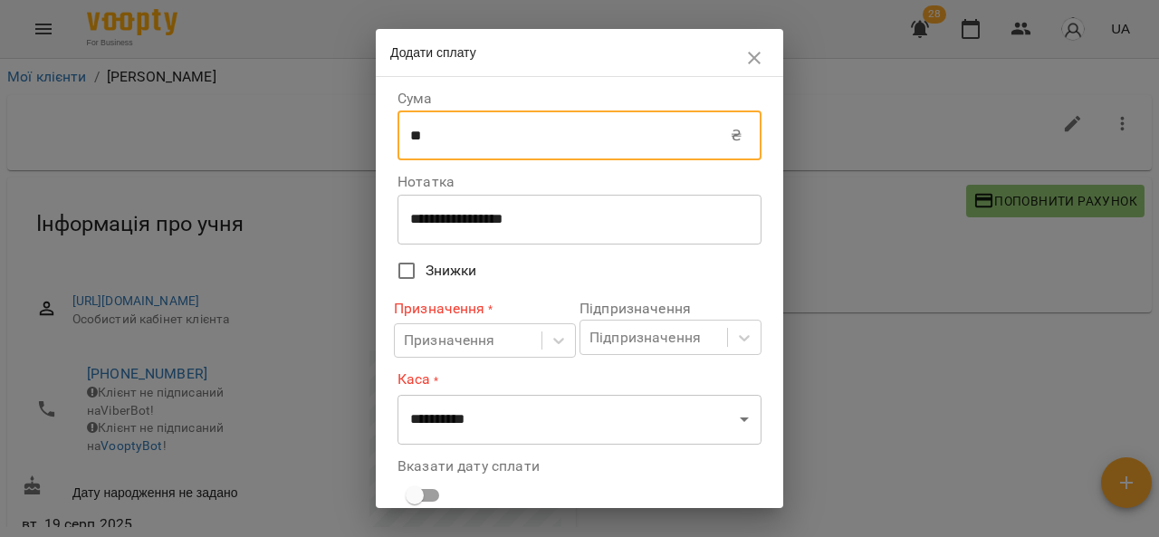
type input "*"
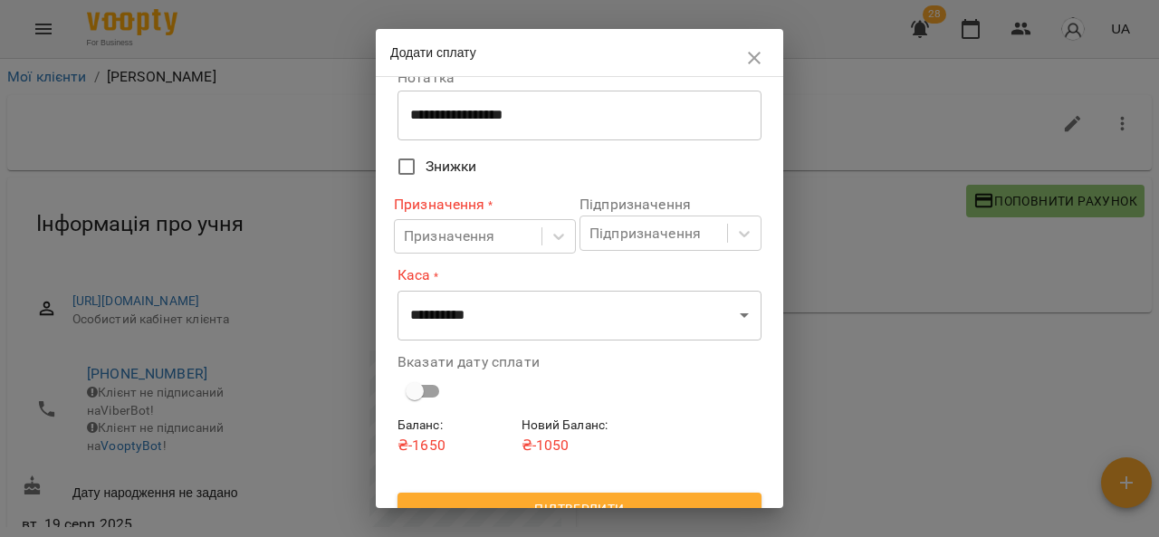
scroll to position [129, 0]
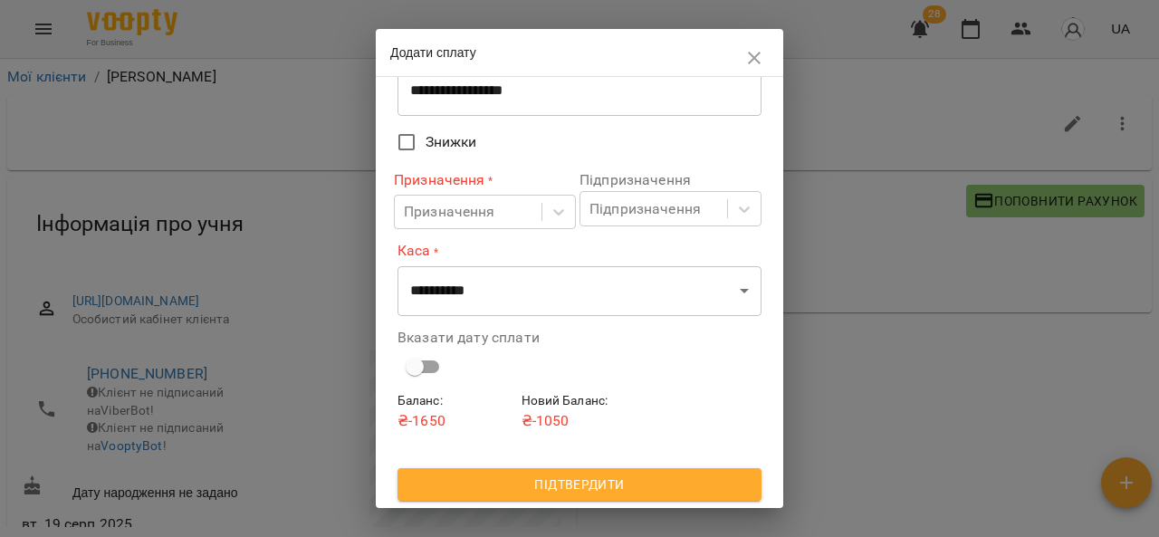
type input "***"
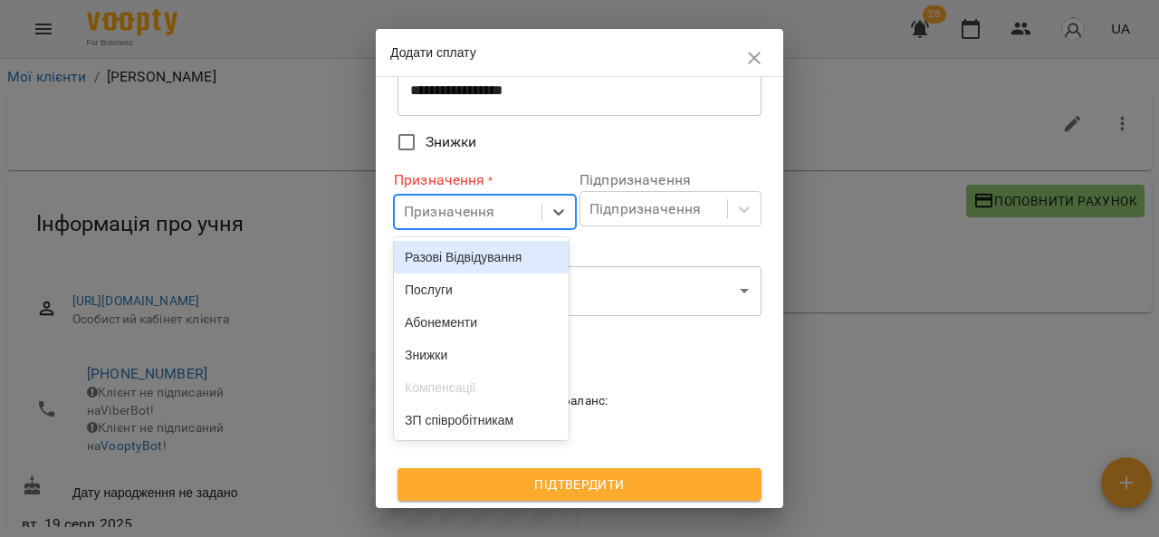
click at [496, 294] on div "Послуги" at bounding box center [481, 289] width 175 height 33
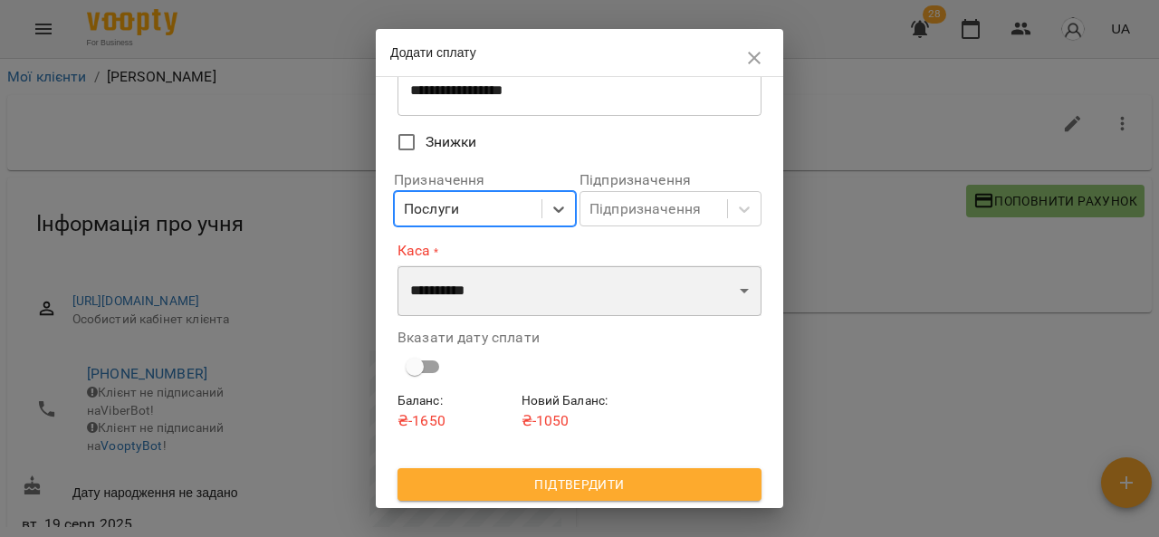
click at [550, 292] on select "**********" at bounding box center [579, 290] width 364 height 51
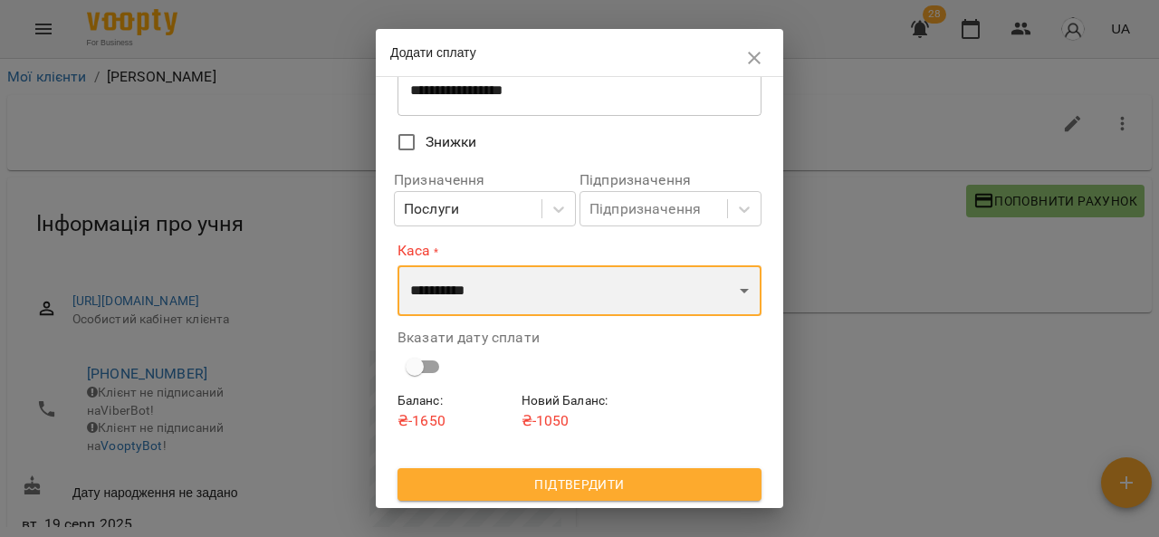
select select "****"
click at [397, 265] on select "**********" at bounding box center [579, 290] width 364 height 51
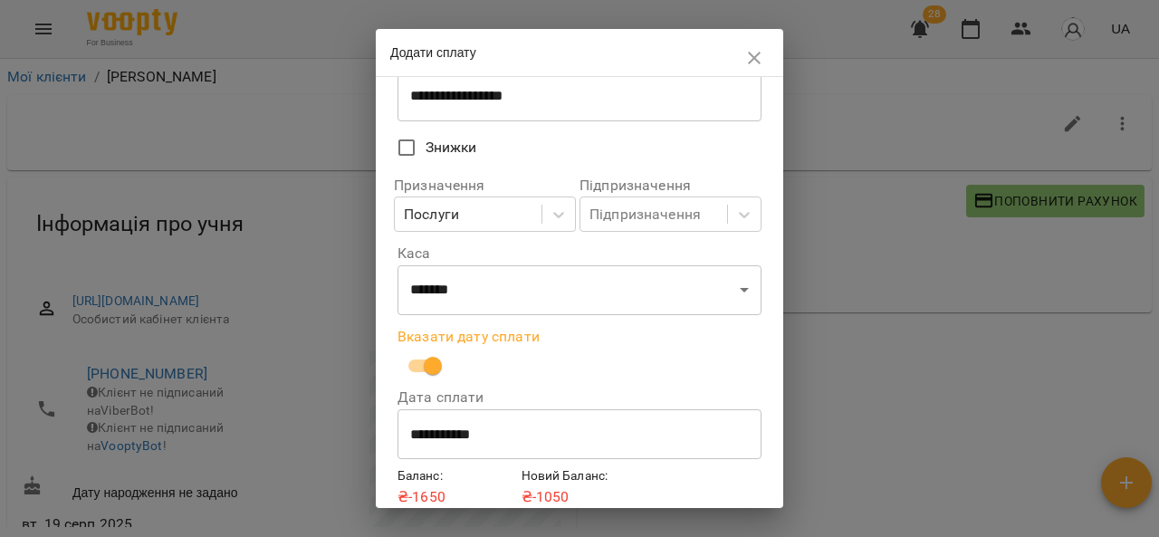
click at [503, 437] on input "**********" at bounding box center [579, 434] width 364 height 51
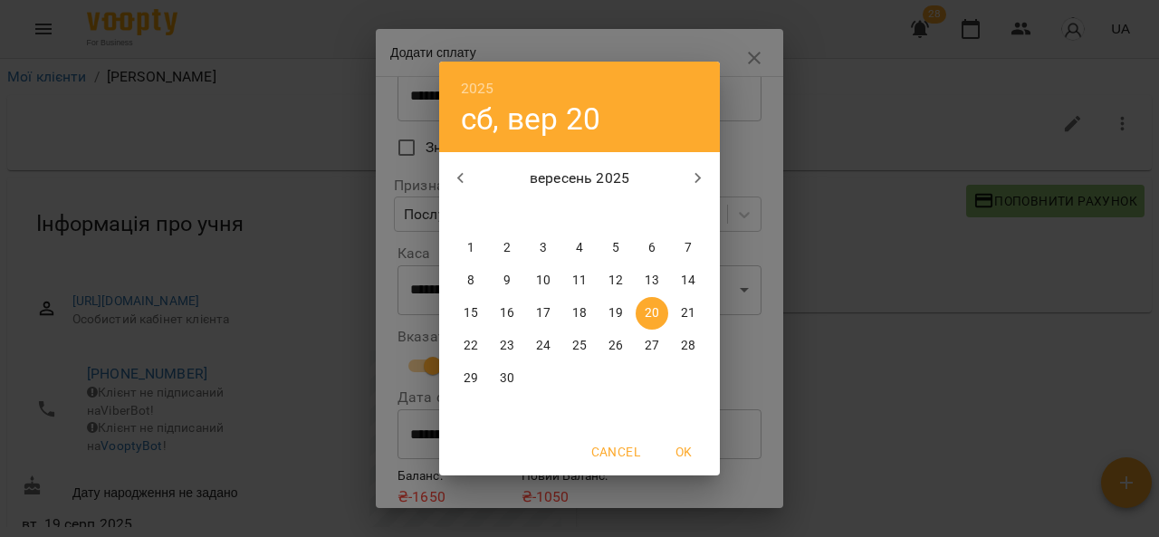
click at [621, 313] on p "19" at bounding box center [615, 313] width 14 height 18
type input "**********"
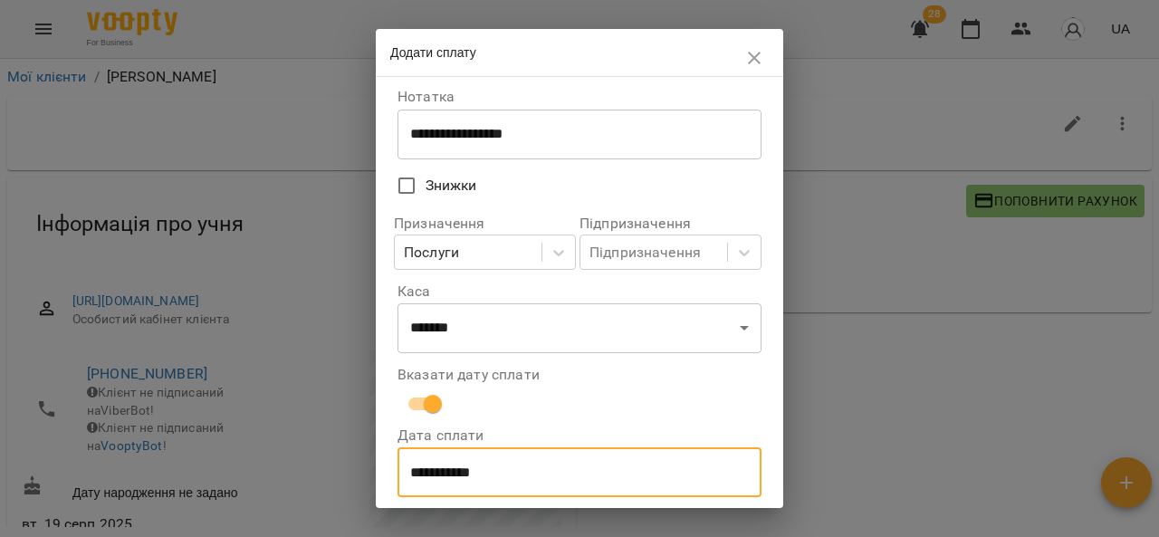
scroll to position [0, 0]
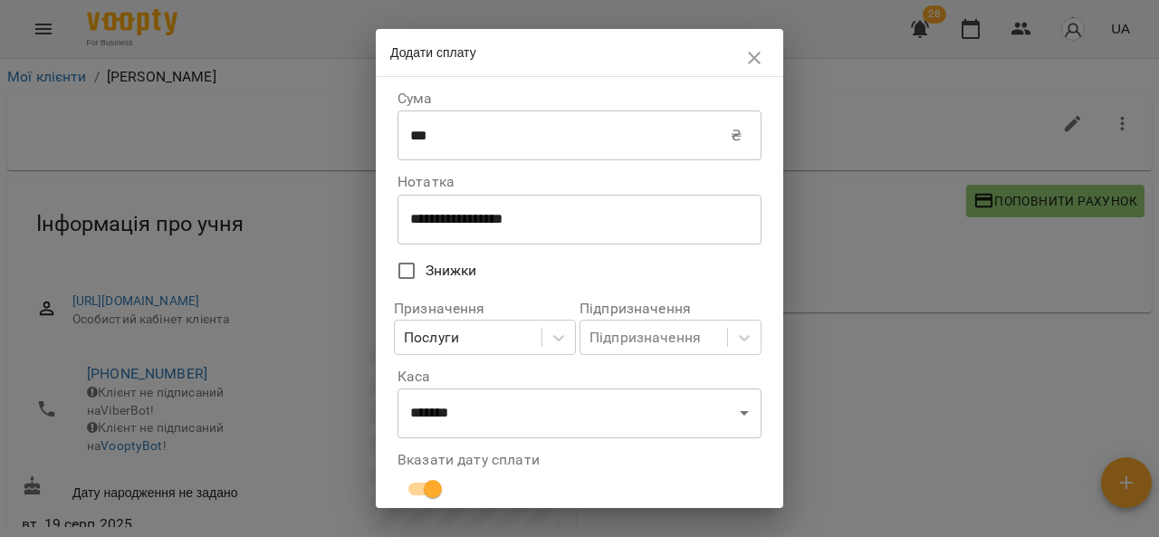
click at [741, 56] on button "button" at bounding box center [753, 57] width 43 height 43
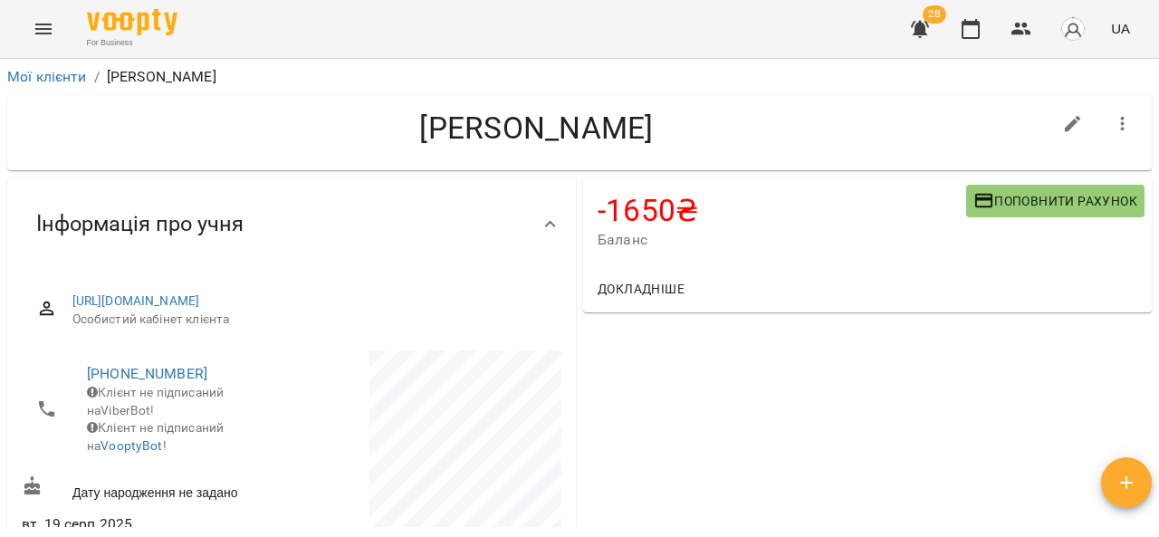
click at [31, 16] on button "Menu" at bounding box center [43, 28] width 43 height 43
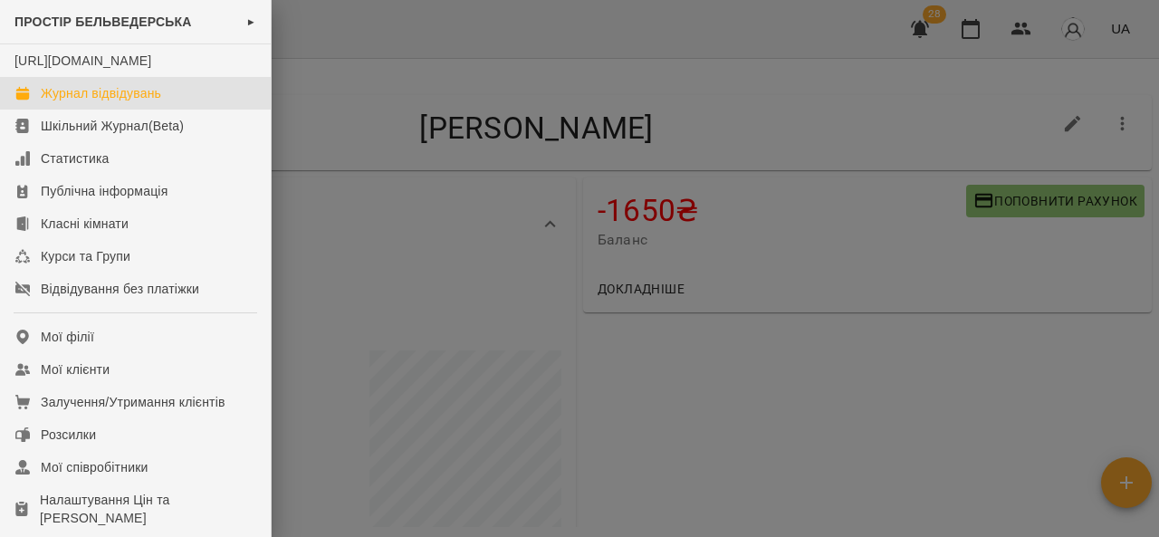
click at [193, 107] on link "Журнал відвідувань" at bounding box center [135, 93] width 271 height 33
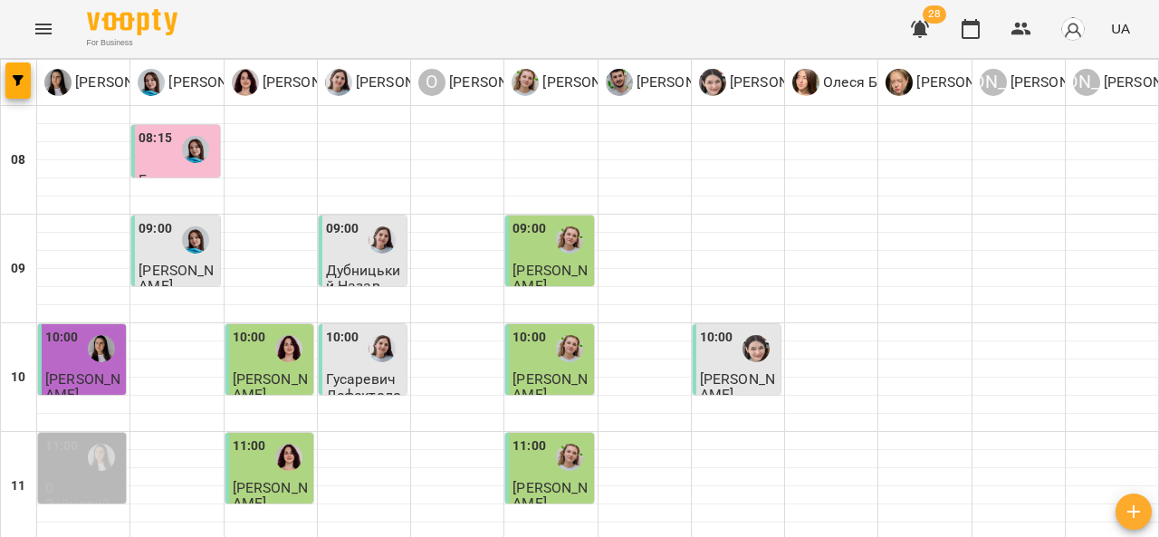
scroll to position [900, 0]
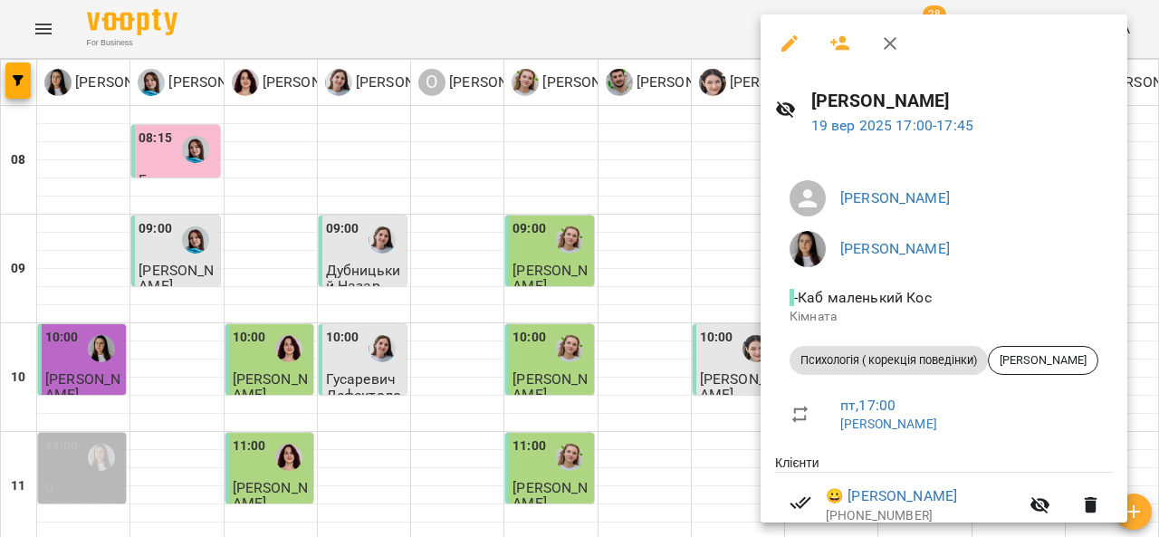
click at [896, 40] on icon "button" at bounding box center [890, 44] width 22 height 22
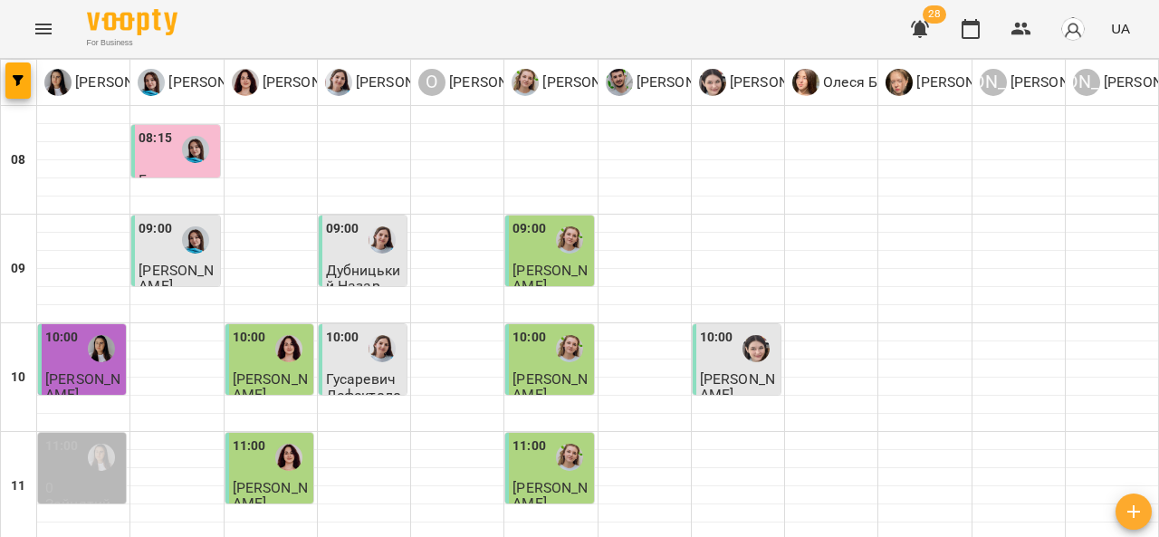
scroll to position [992, 0]
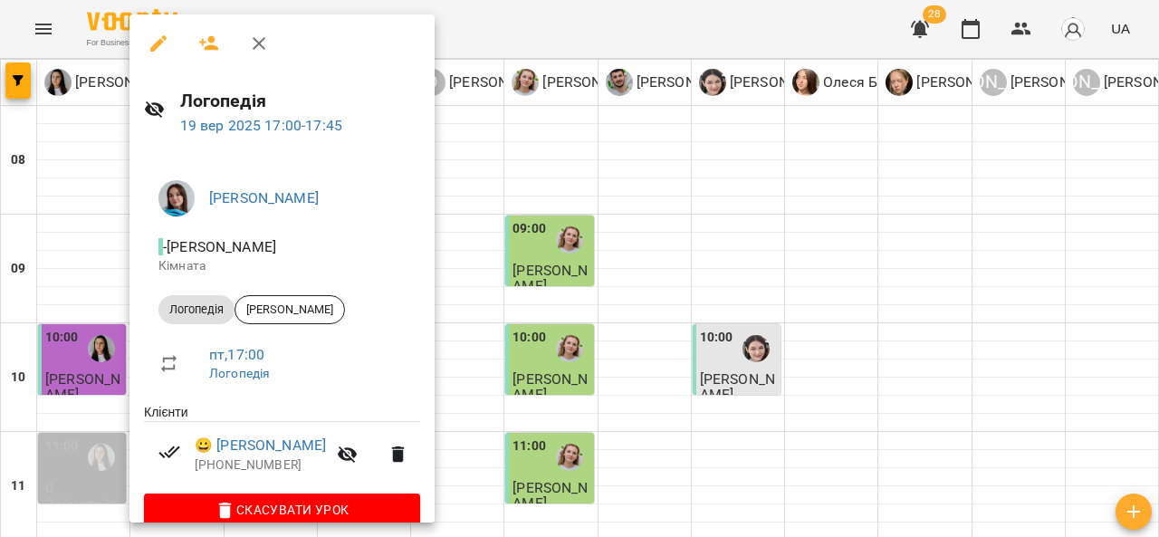
click at [261, 51] on icon "button" at bounding box center [259, 44] width 22 height 22
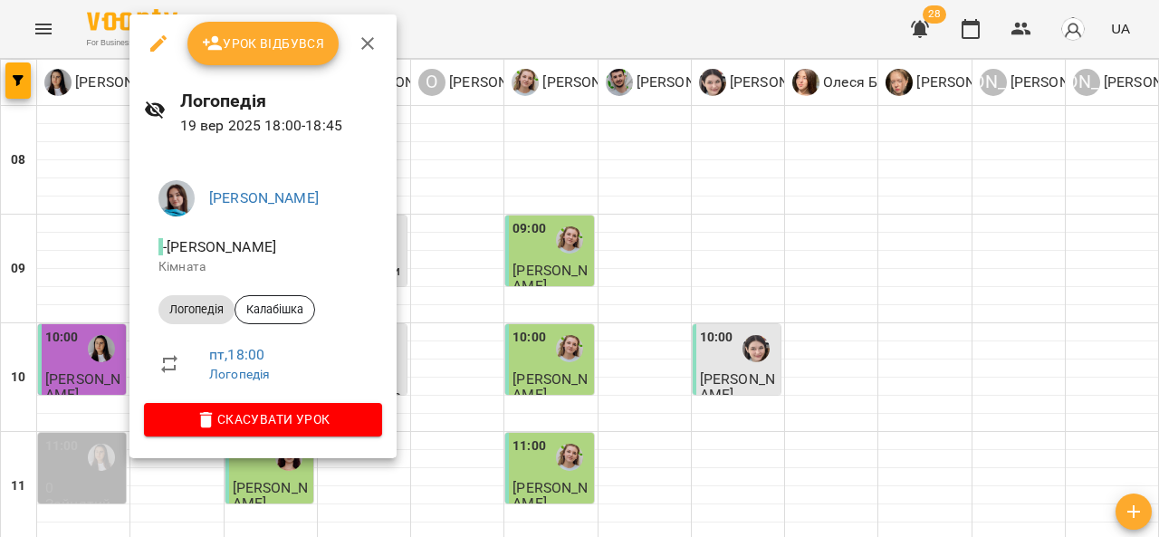
click at [368, 43] on icon "button" at bounding box center [368, 44] width 22 height 22
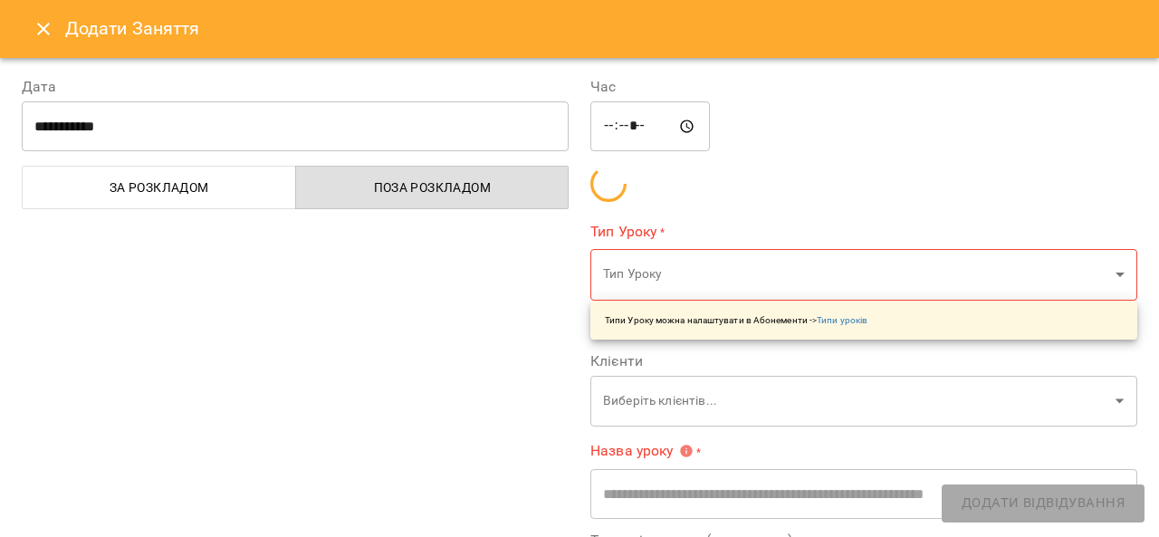
type input "**********"
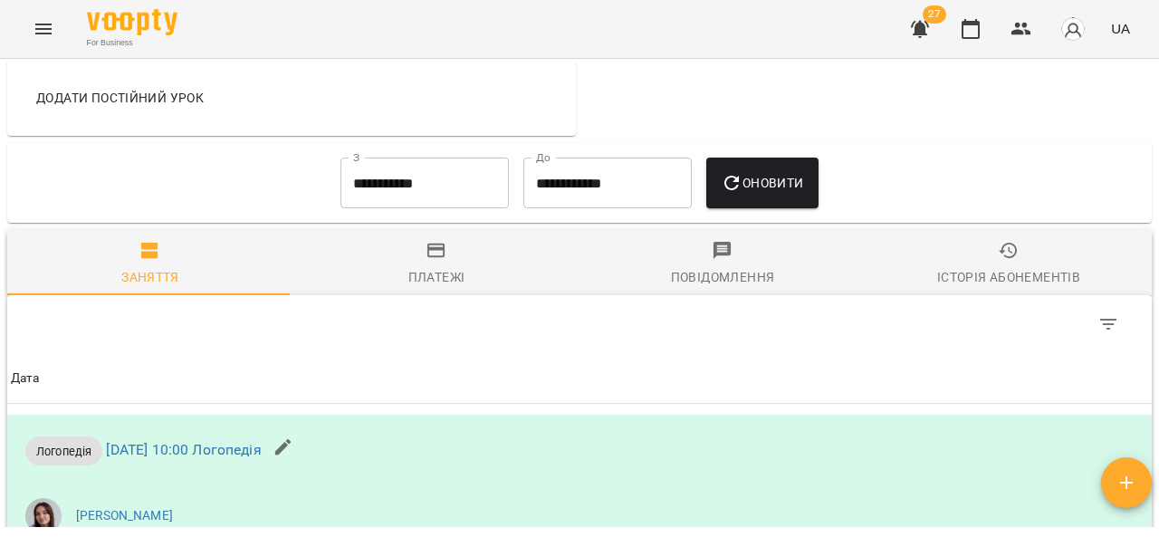
scroll to position [1314, 0]
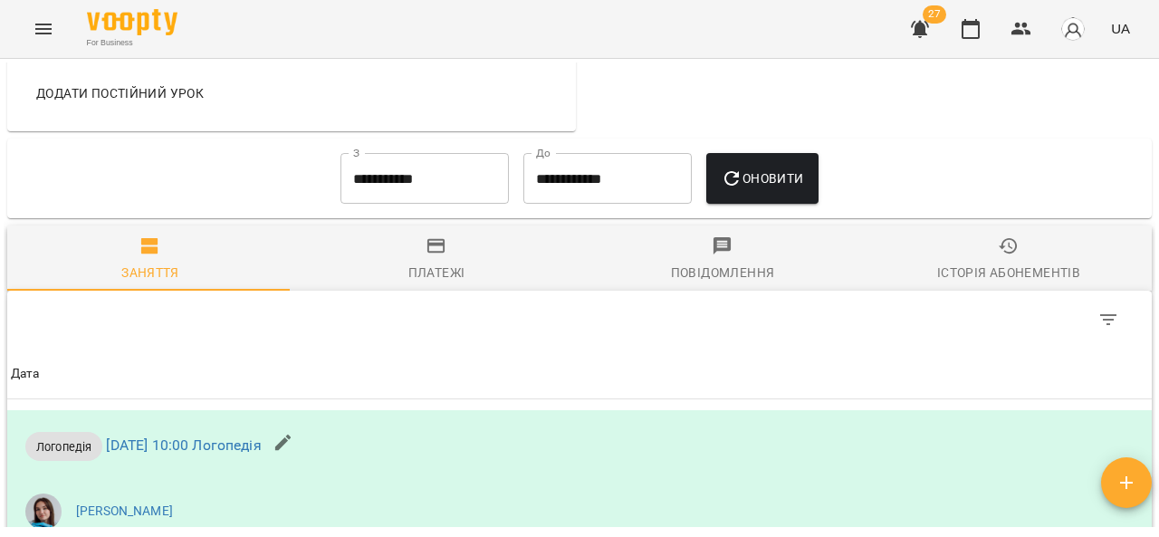
click at [434, 257] on icon "button" at bounding box center [437, 246] width 22 height 22
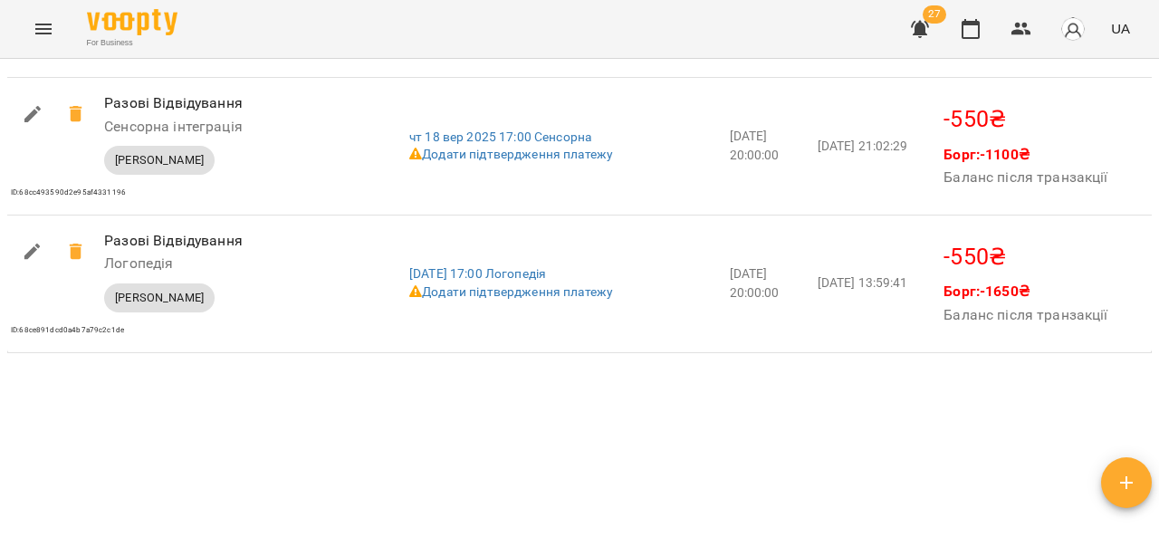
scroll to position [2219, 0]
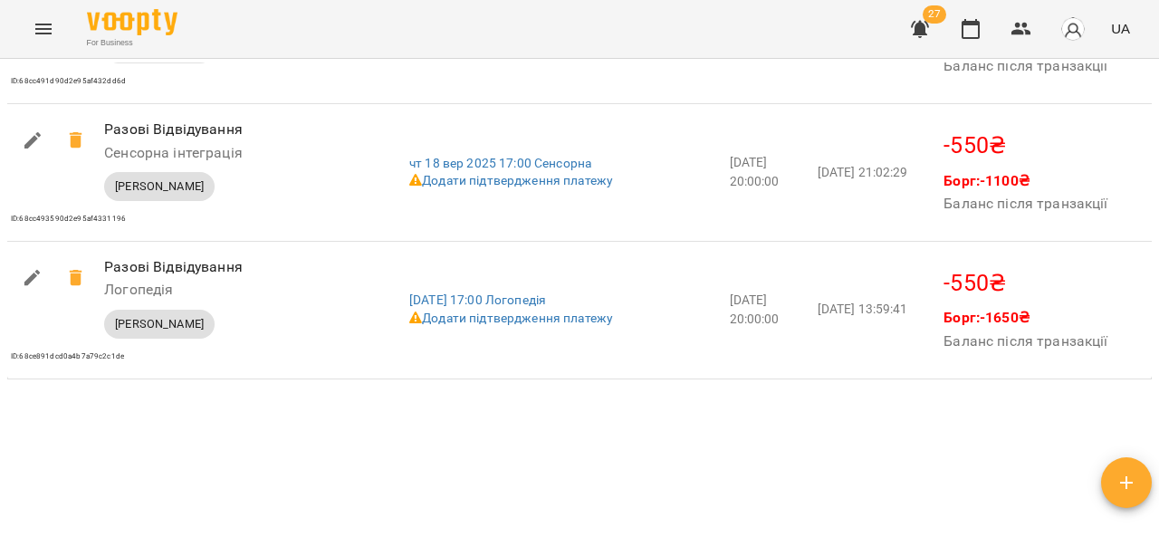
click at [43, 27] on icon "Menu" at bounding box center [44, 29] width 22 height 22
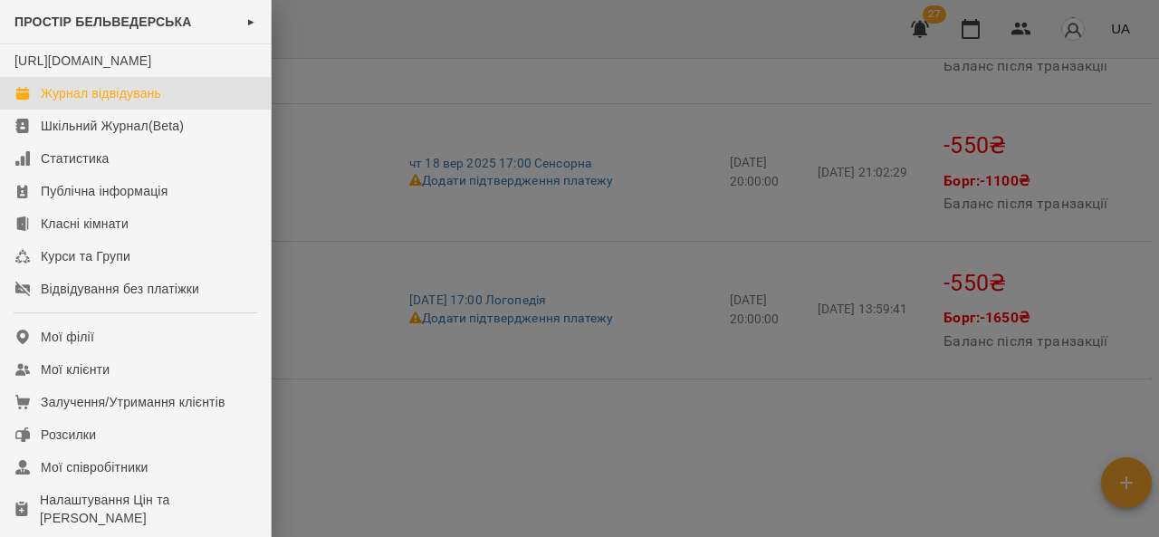
click at [206, 110] on link "Журнал відвідувань" at bounding box center [135, 93] width 271 height 33
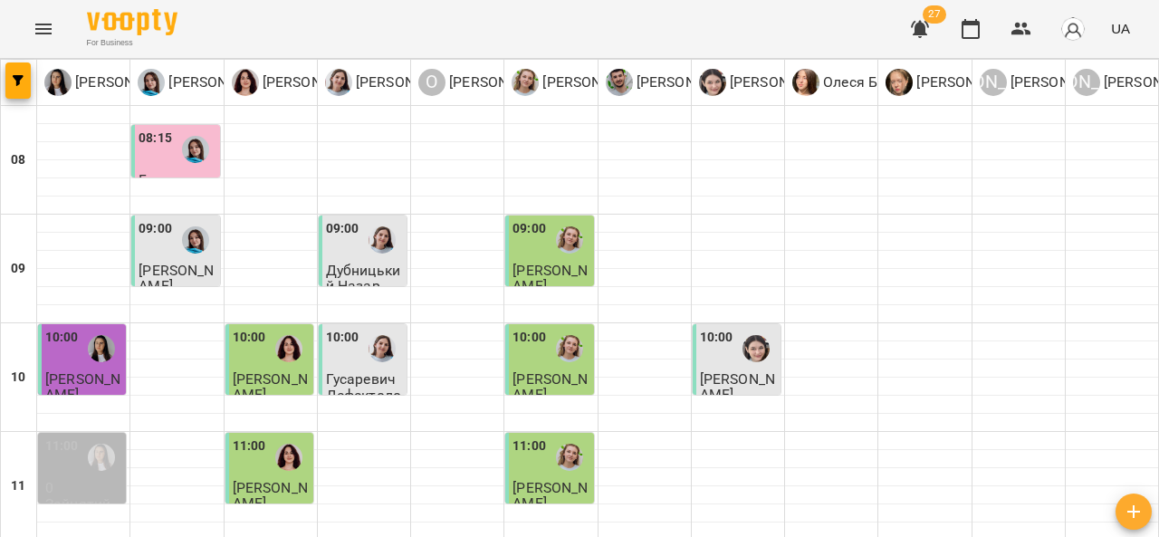
scroll to position [924, 0]
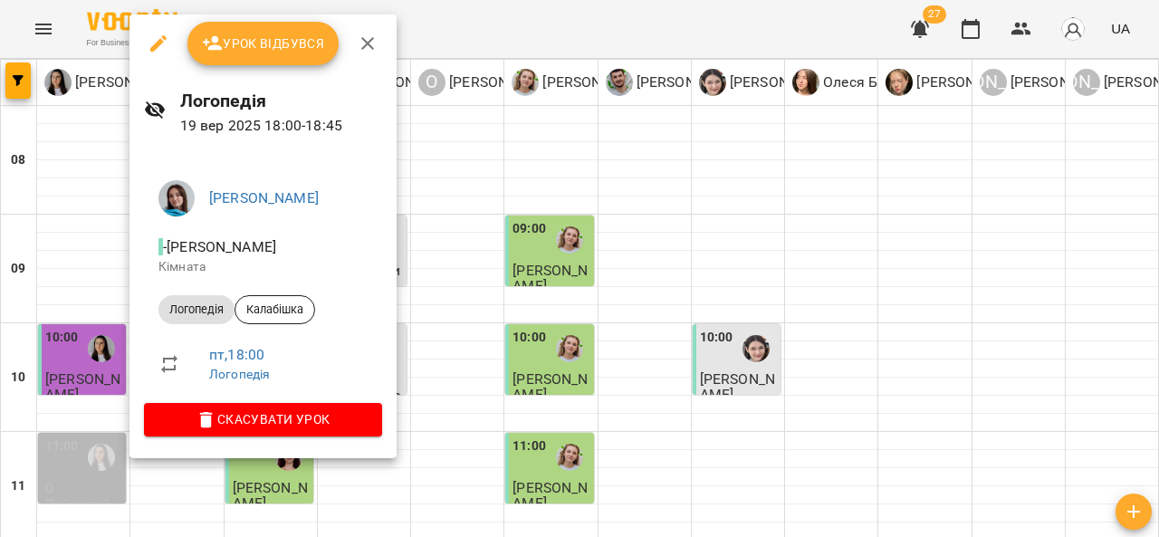
click at [295, 42] on span "Урок відбувся" at bounding box center [263, 44] width 123 height 22
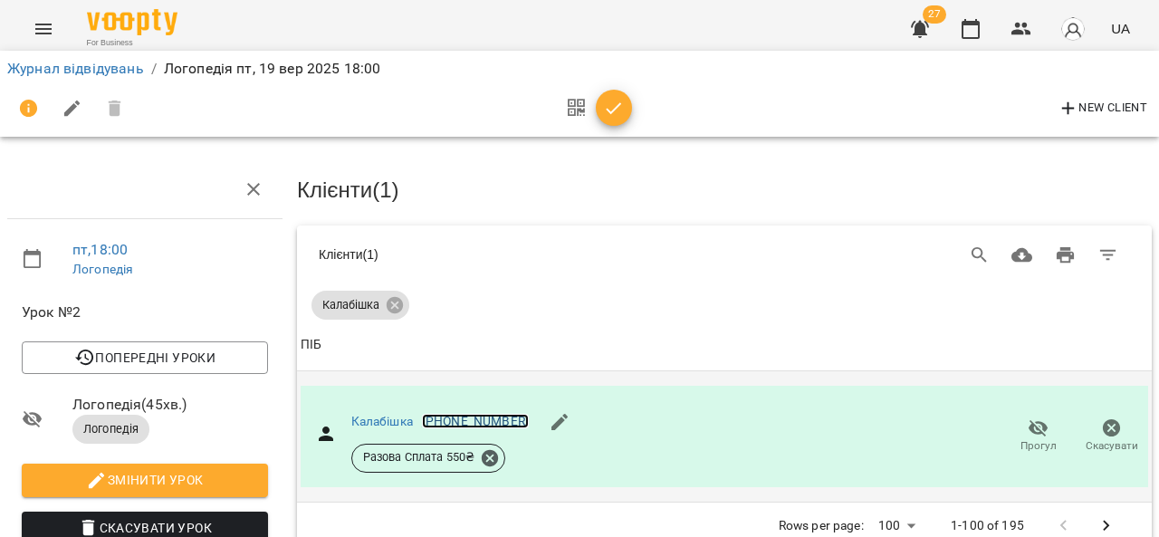
click at [458, 414] on link "[PHONE_NUMBER]" at bounding box center [475, 421] width 107 height 14
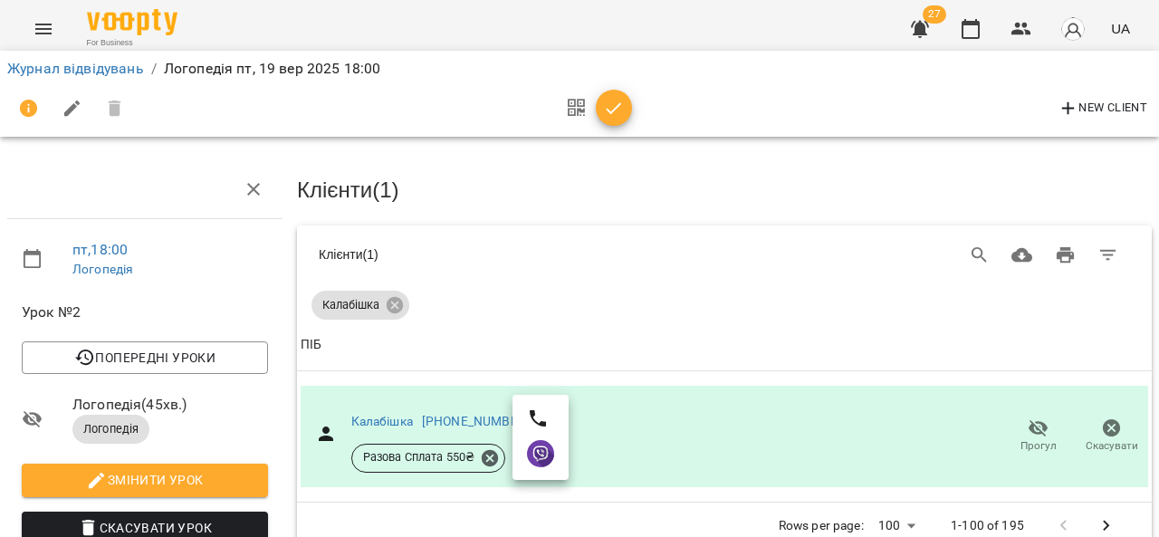
click at [382, 418] on div at bounding box center [579, 268] width 1159 height 537
click at [395, 421] on link "Калабішка" at bounding box center [382, 421] width 62 height 14
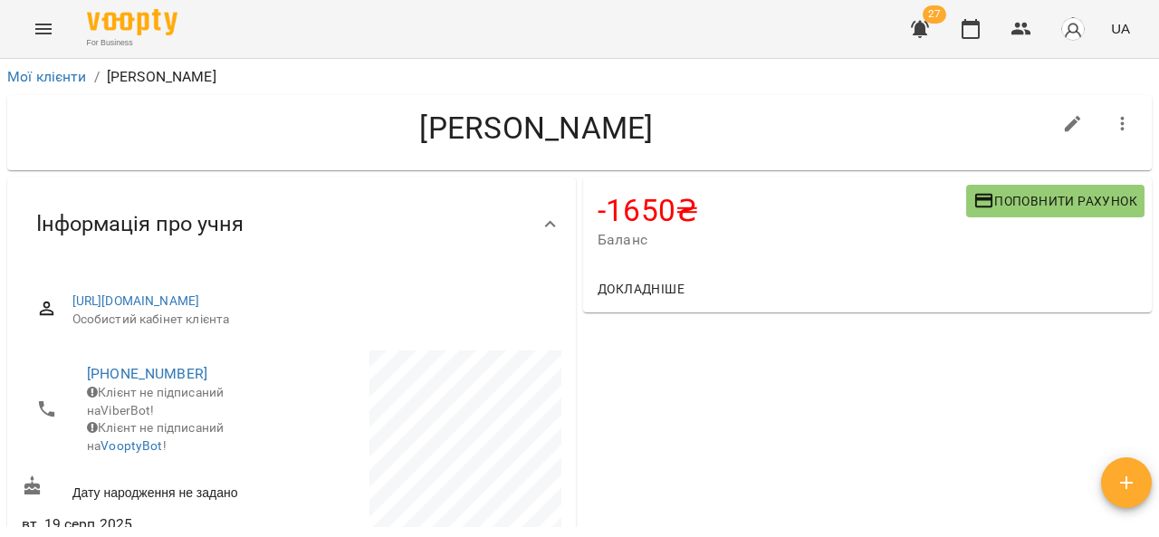
click at [998, 210] on span "Поповнити рахунок" at bounding box center [1055, 201] width 164 height 22
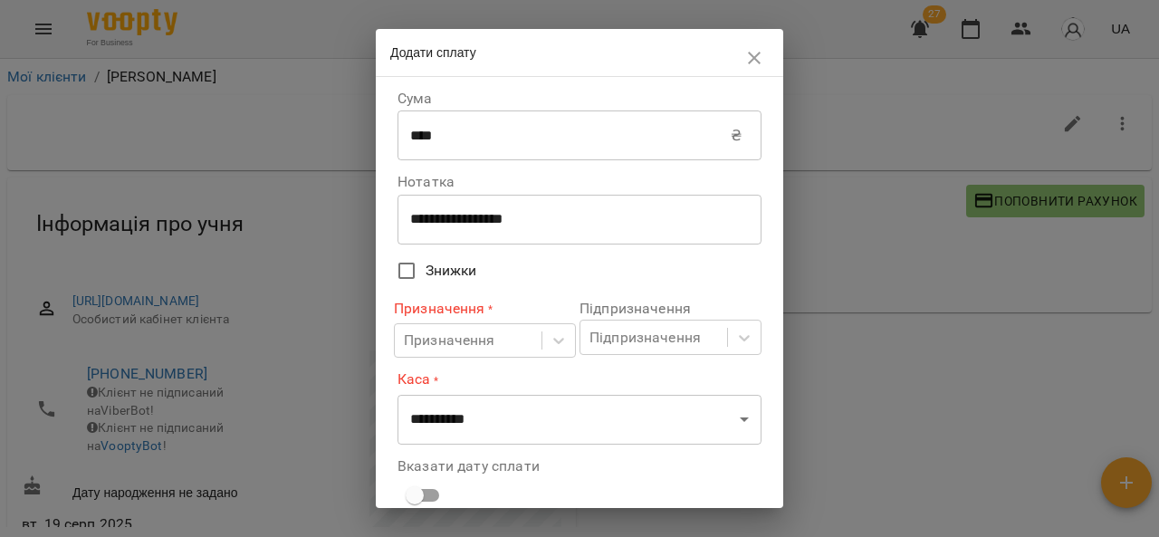
click at [598, 146] on input "****" at bounding box center [563, 135] width 333 height 51
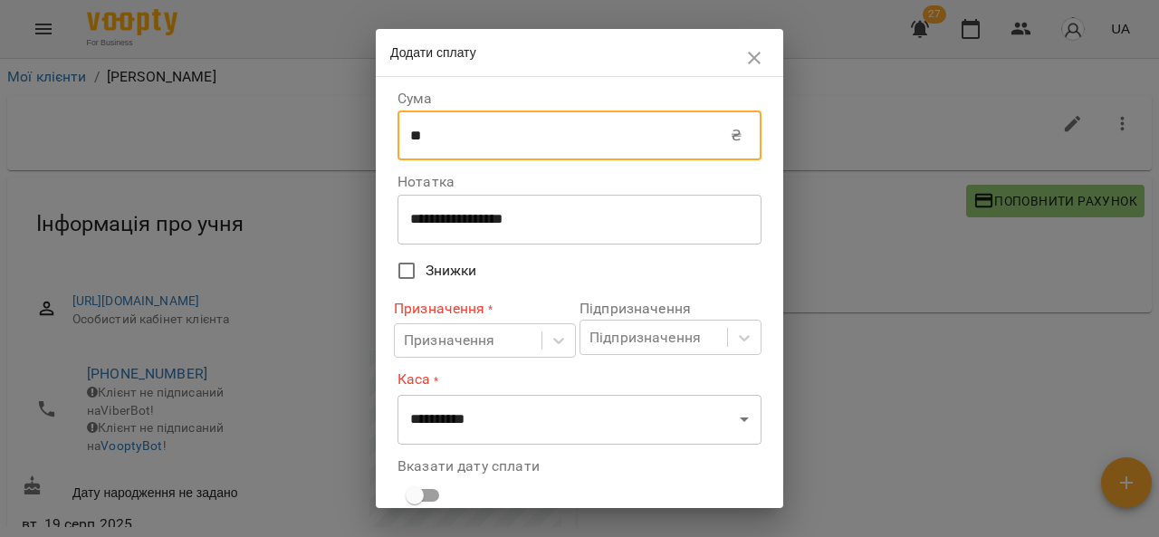
type input "*"
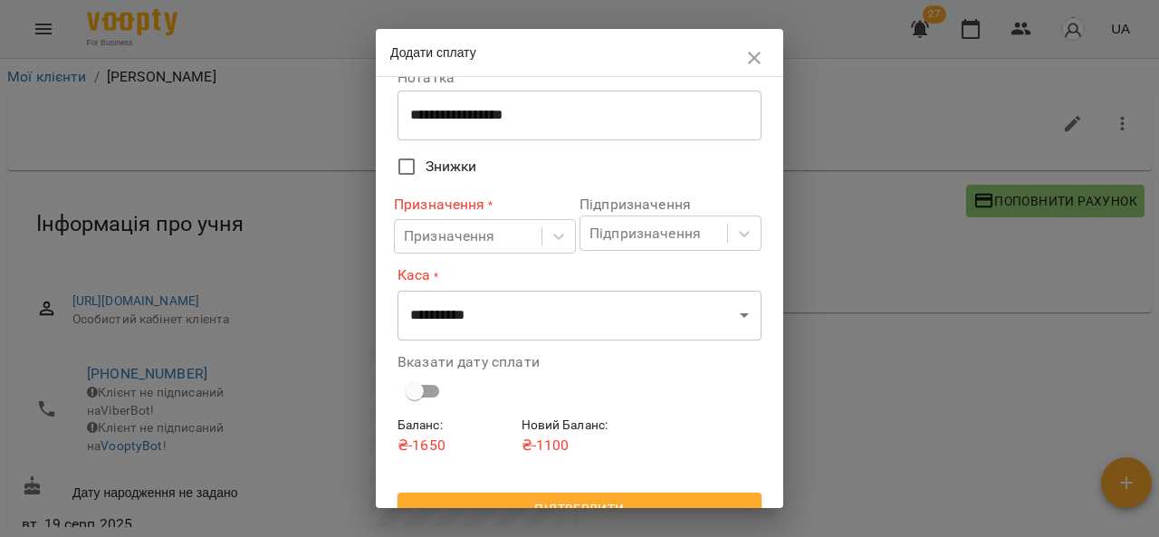
scroll to position [105, 0]
type input "***"
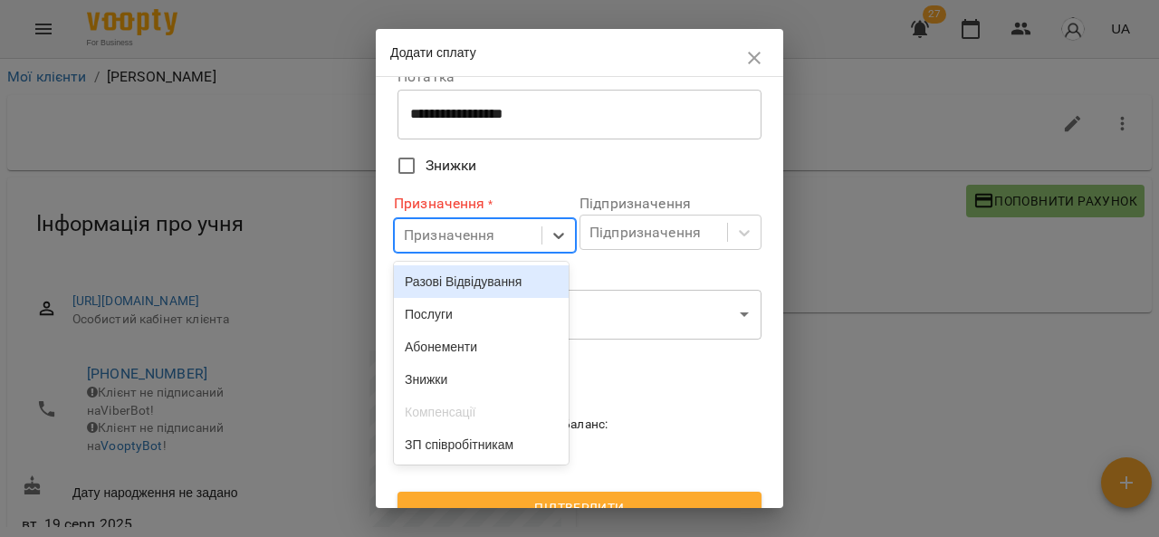
click at [502, 324] on div "Послуги" at bounding box center [481, 314] width 175 height 33
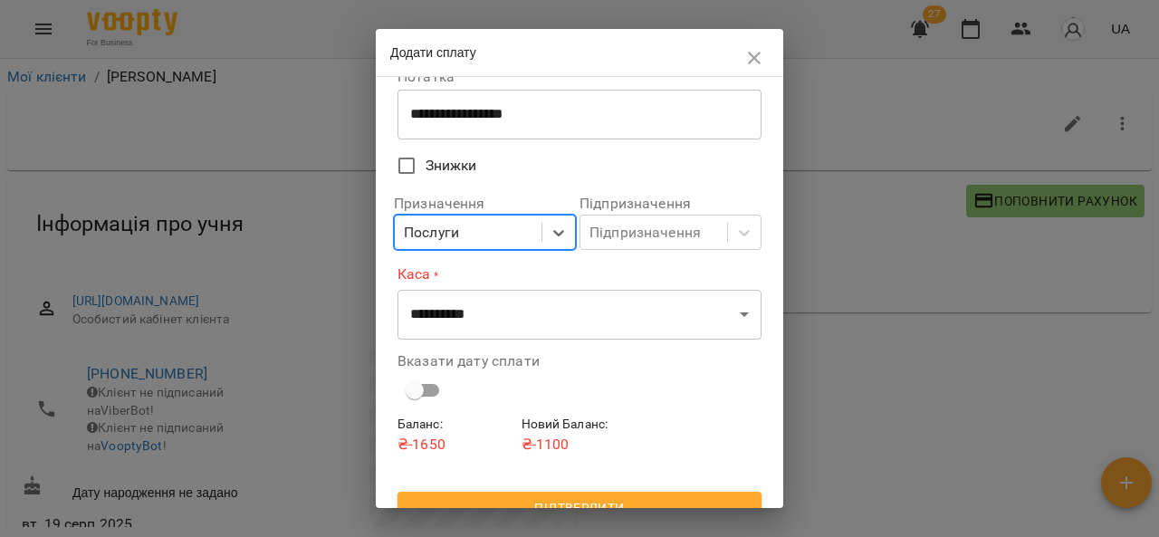
scroll to position [129, 0]
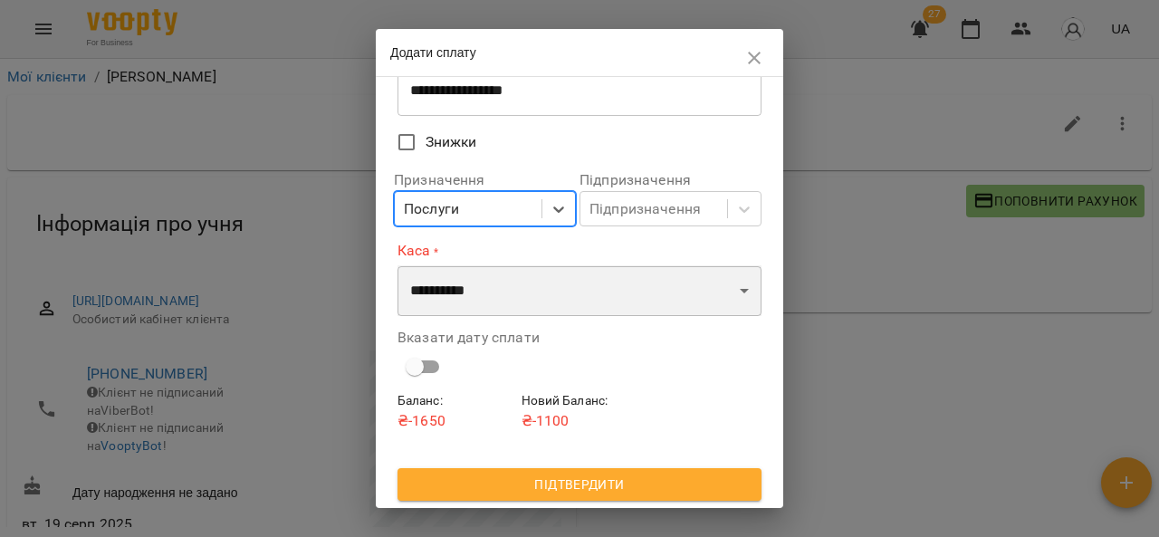
click at [699, 290] on select "**********" at bounding box center [579, 290] width 364 height 51
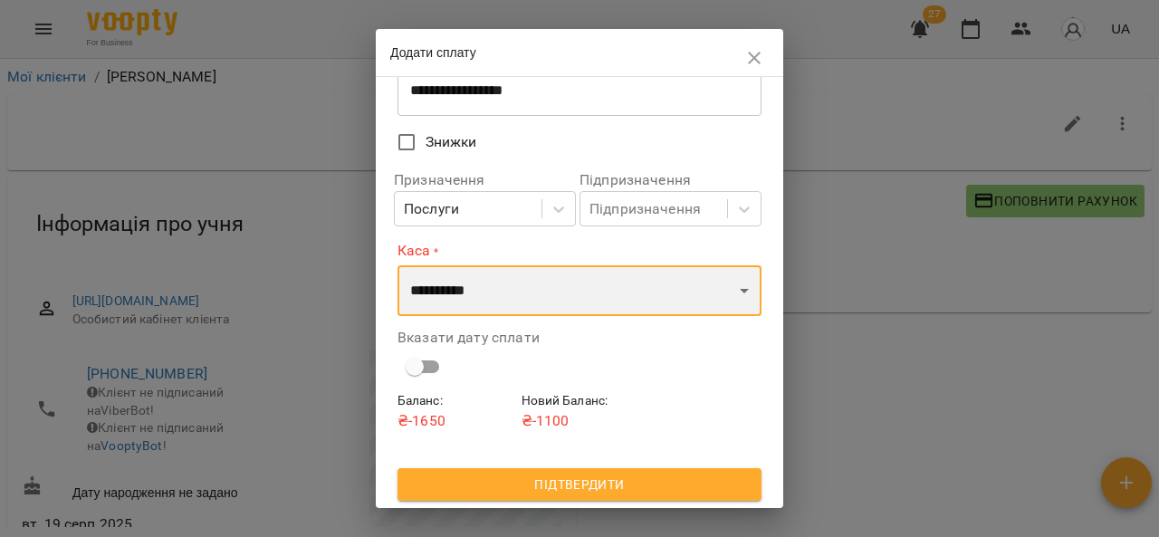
select select "****"
click at [397, 265] on select "**********" at bounding box center [579, 290] width 364 height 51
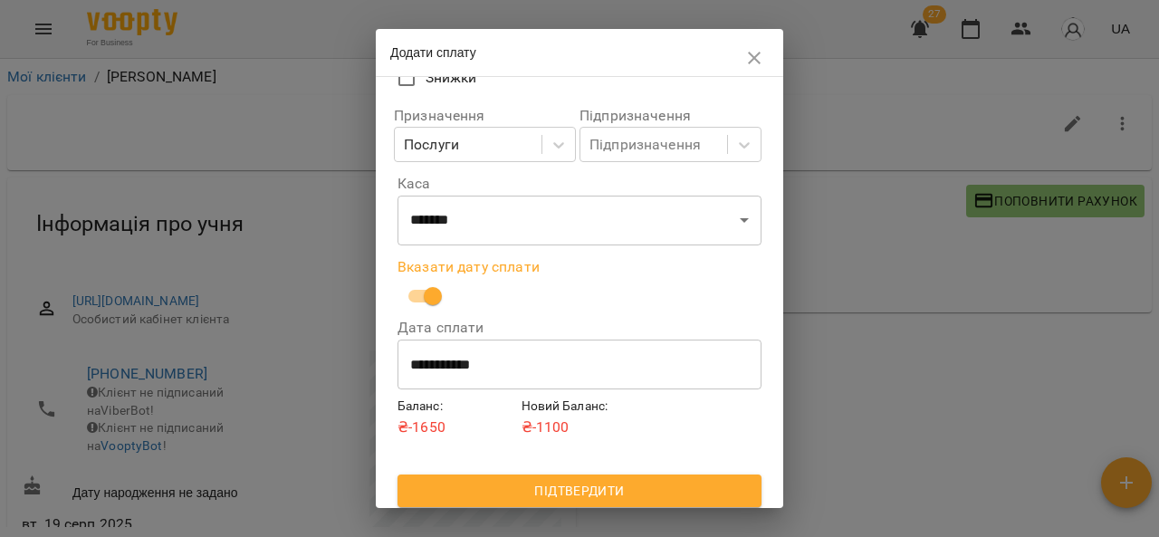
scroll to position [200, 0]
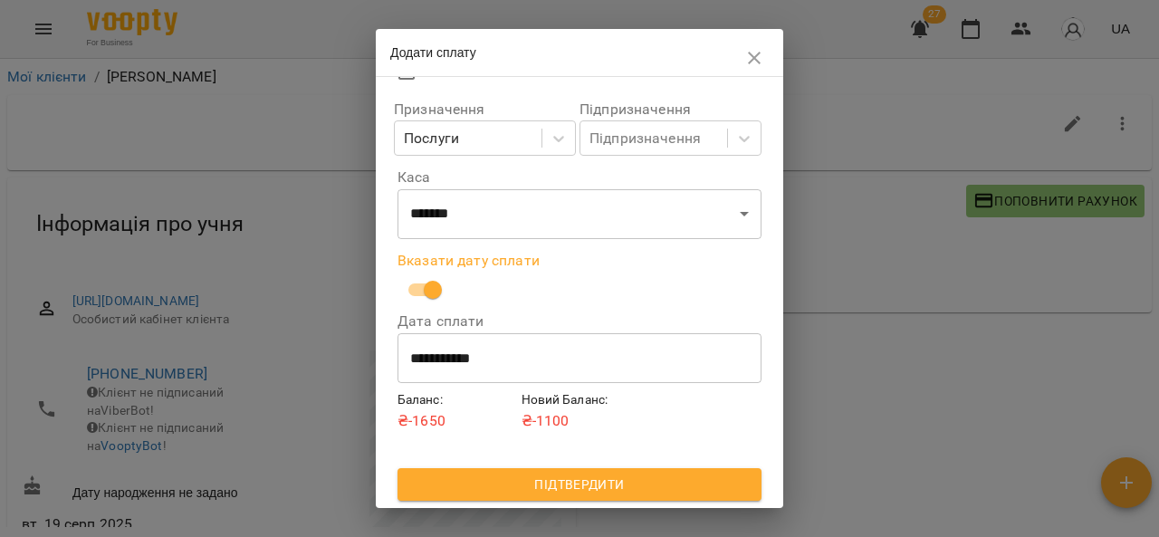
click at [688, 362] on input "**********" at bounding box center [579, 358] width 364 height 51
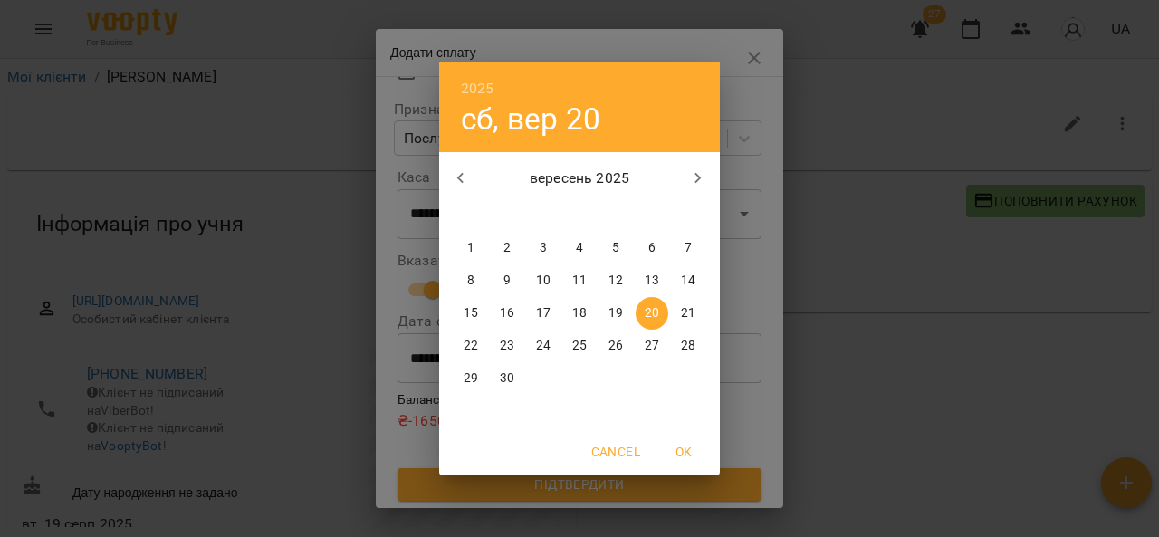
click at [622, 319] on p "19" at bounding box center [615, 313] width 14 height 18
type input "**********"
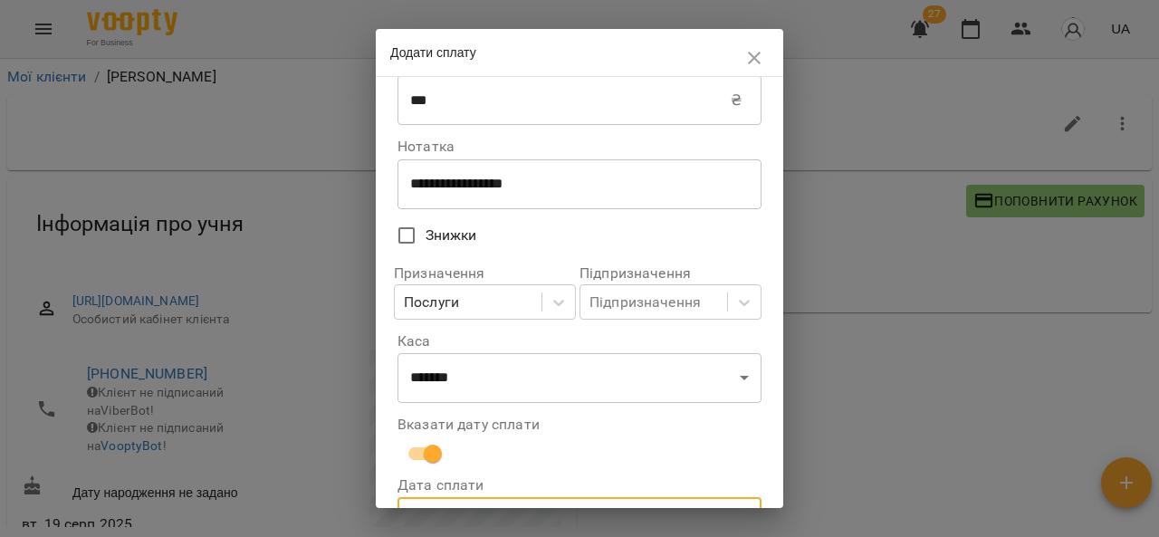
scroll to position [0, 0]
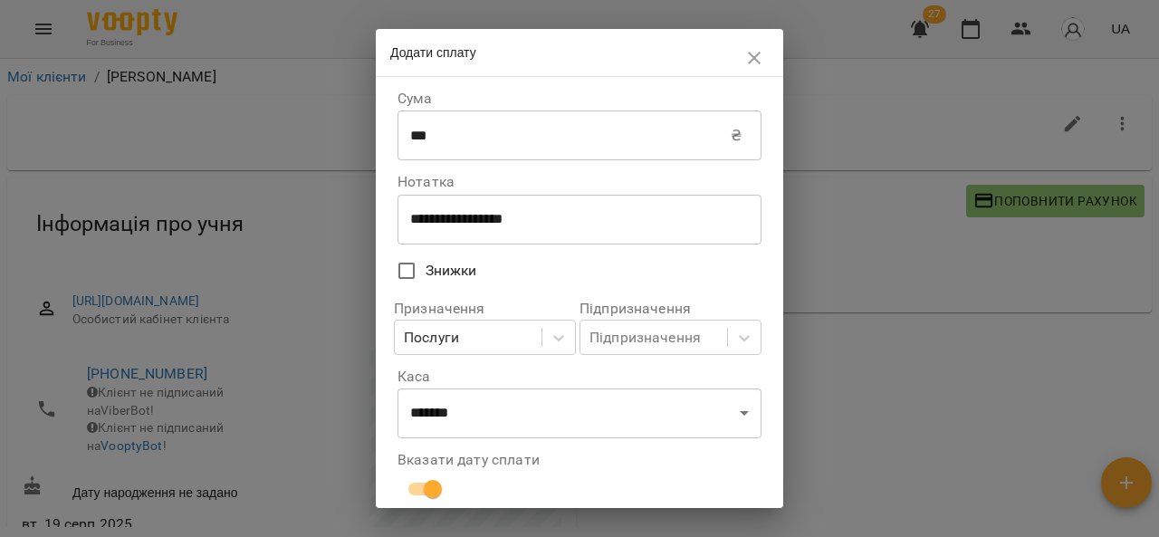
click at [427, 132] on input "***" at bounding box center [563, 135] width 333 height 51
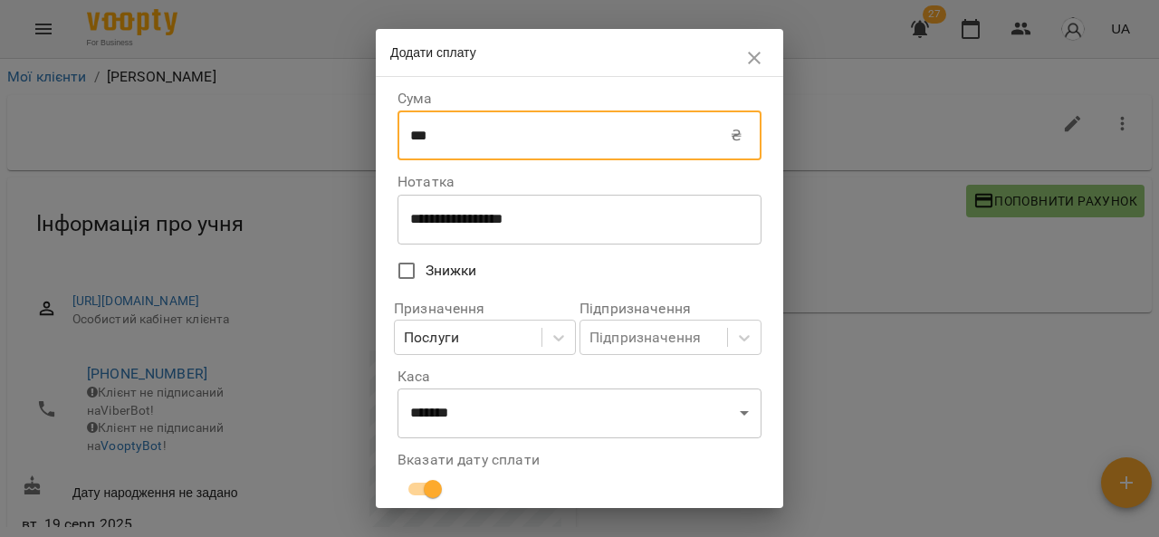
click at [639, 139] on input "***" at bounding box center [563, 135] width 333 height 51
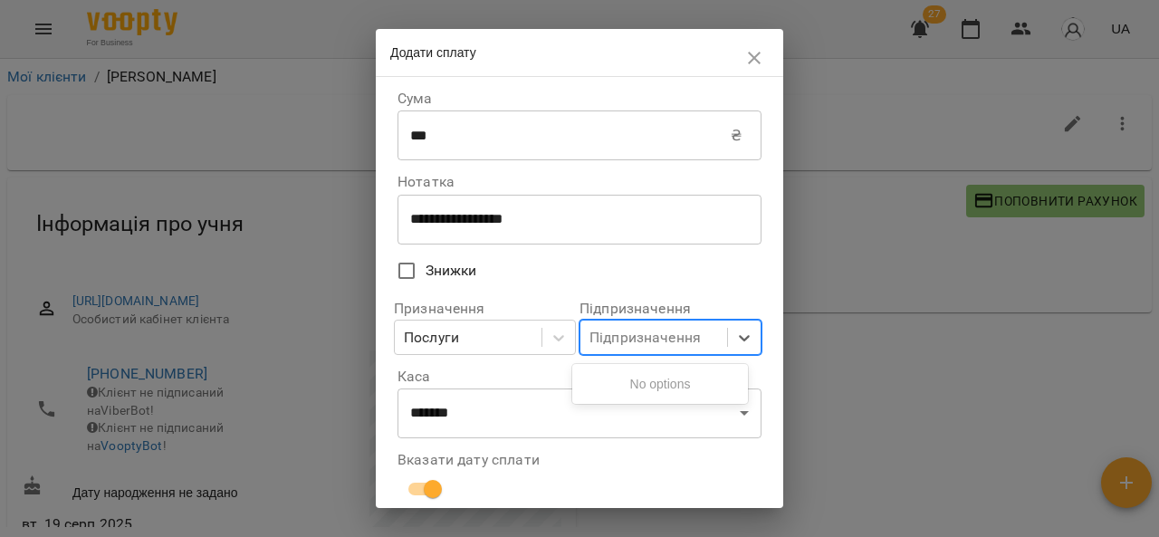
click at [662, 186] on label "Нотатка" at bounding box center [579, 182] width 364 height 14
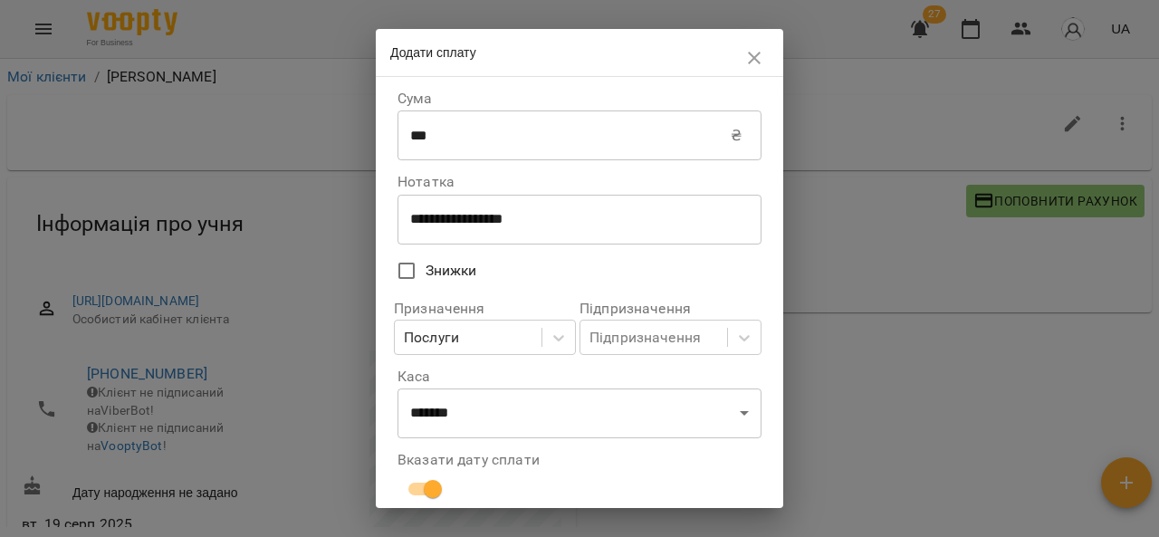
click at [524, 131] on input "***" at bounding box center [563, 135] width 333 height 51
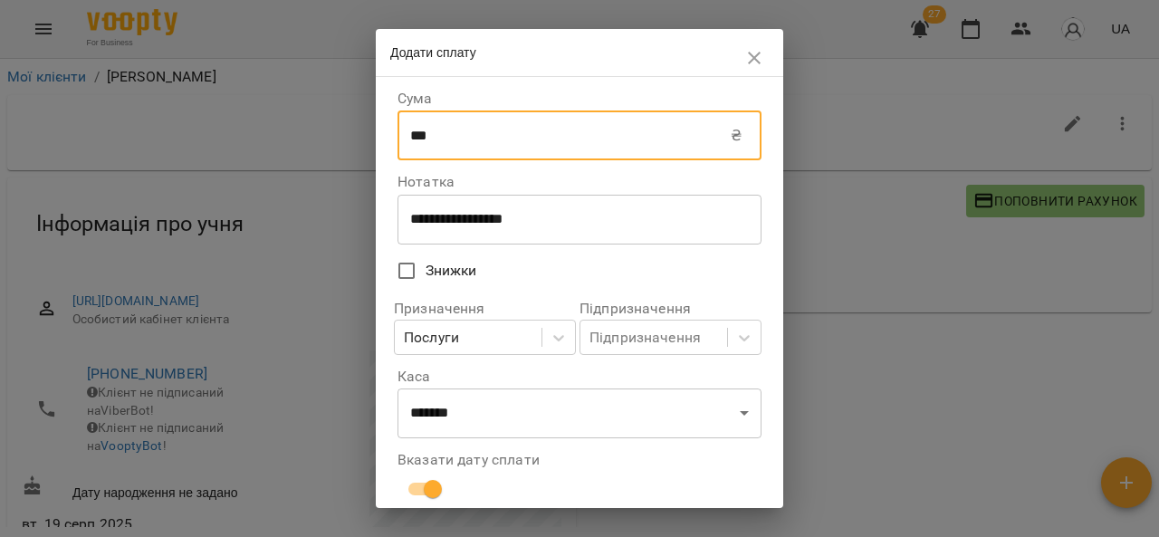
click at [544, 142] on input "***" at bounding box center [563, 135] width 333 height 51
type input "*"
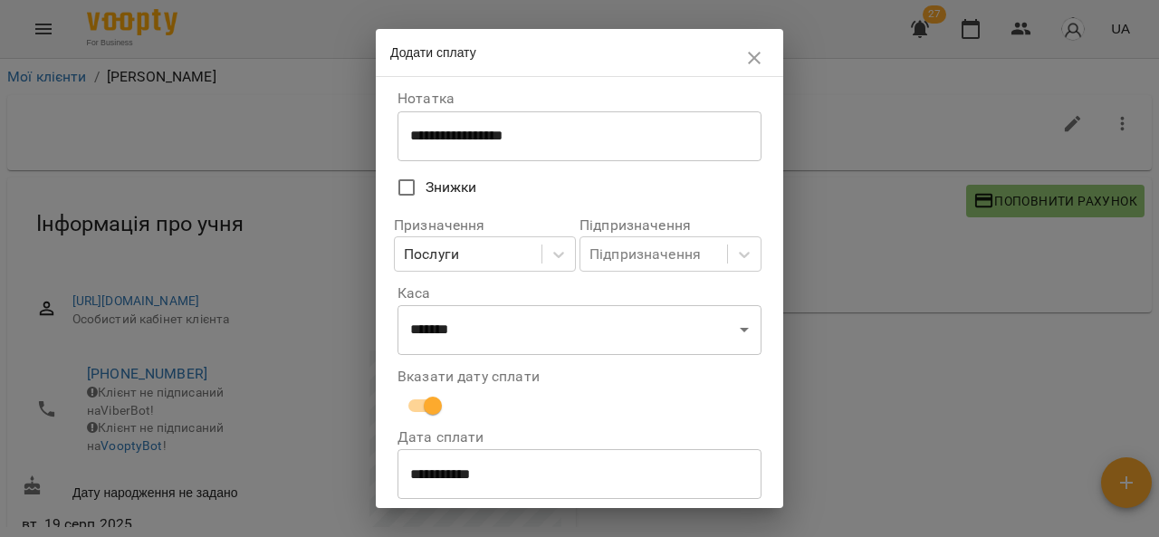
scroll to position [200, 0]
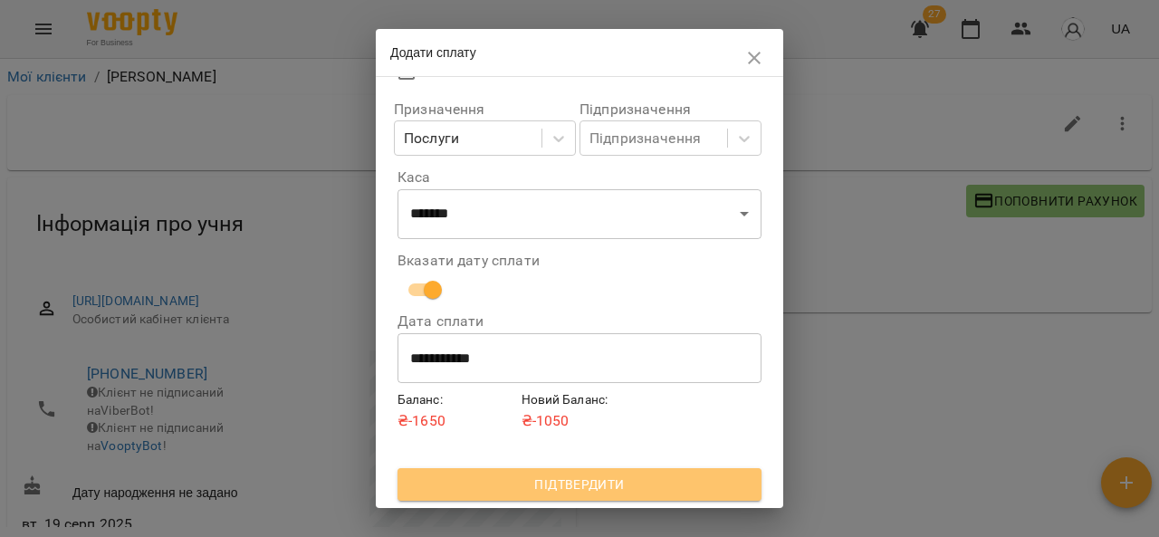
type input "***"
click at [627, 489] on span "Підтвердити" at bounding box center [579, 485] width 335 height 22
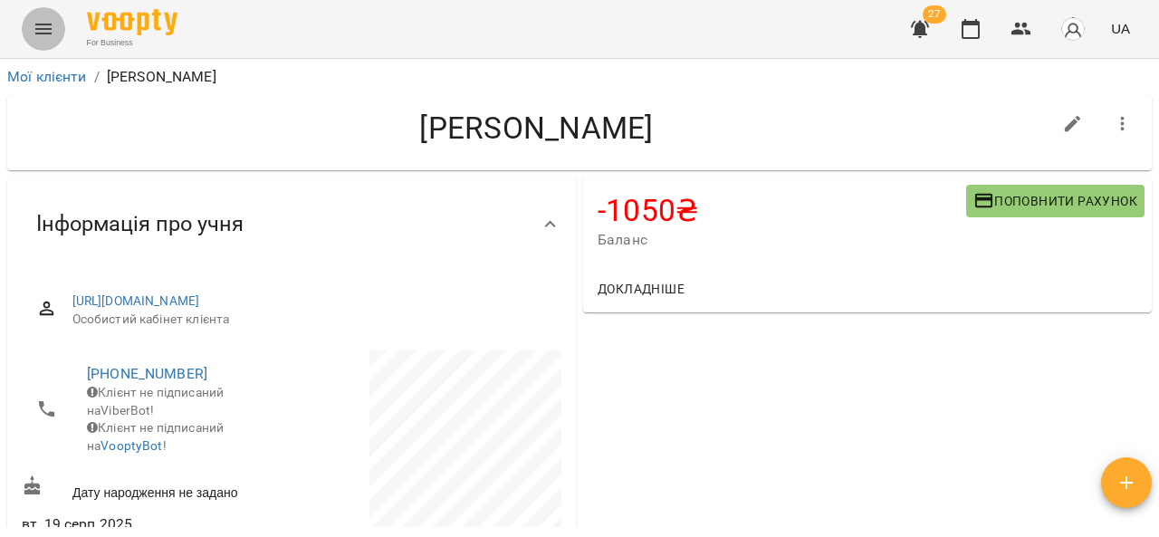
click at [48, 30] on icon "Menu" at bounding box center [44, 29] width 22 height 22
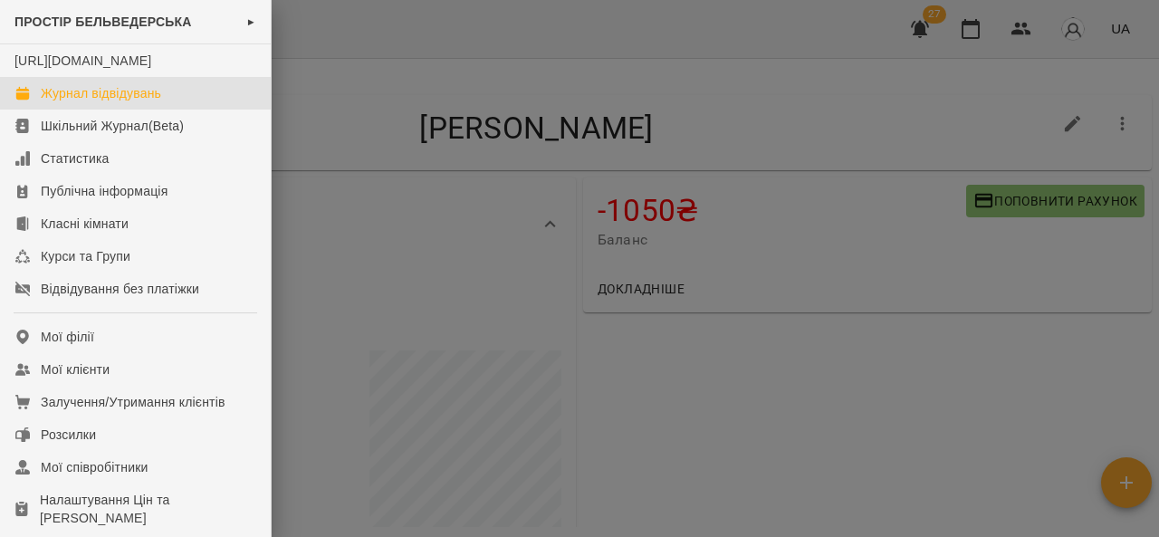
click at [63, 102] on div "Журнал відвідувань" at bounding box center [101, 93] width 120 height 18
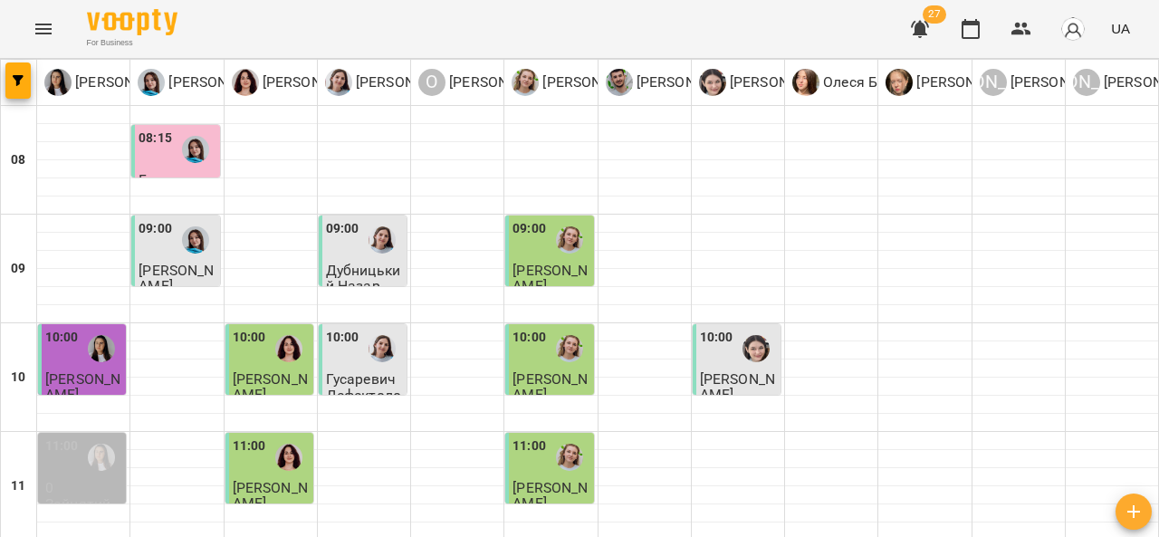
scroll to position [936, 0]
click at [43, 25] on icon "Menu" at bounding box center [44, 29] width 22 height 22
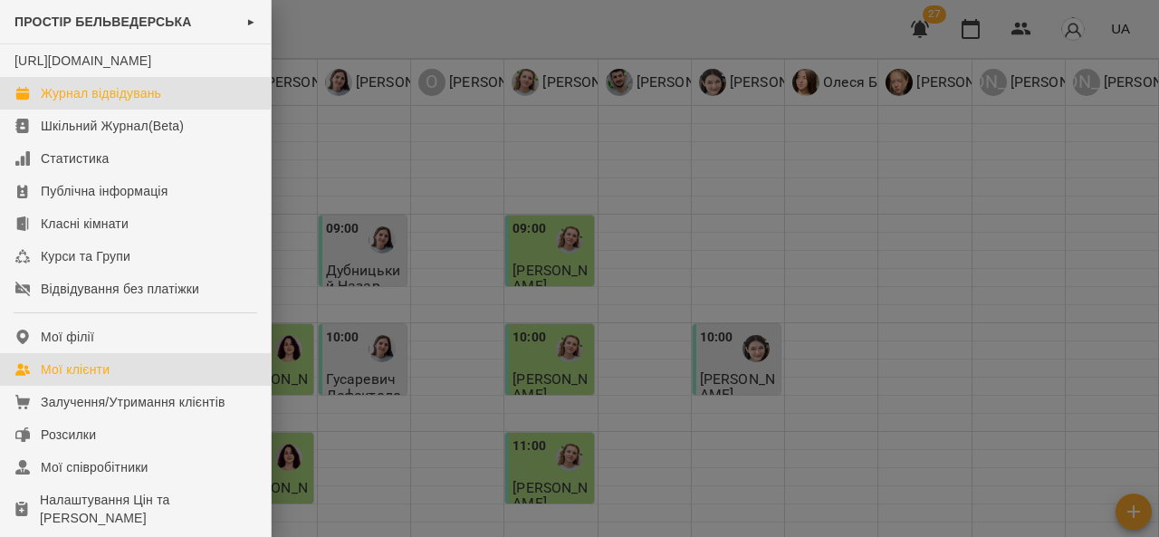
click at [104, 378] on div "Мої клієнти" at bounding box center [75, 369] width 69 height 18
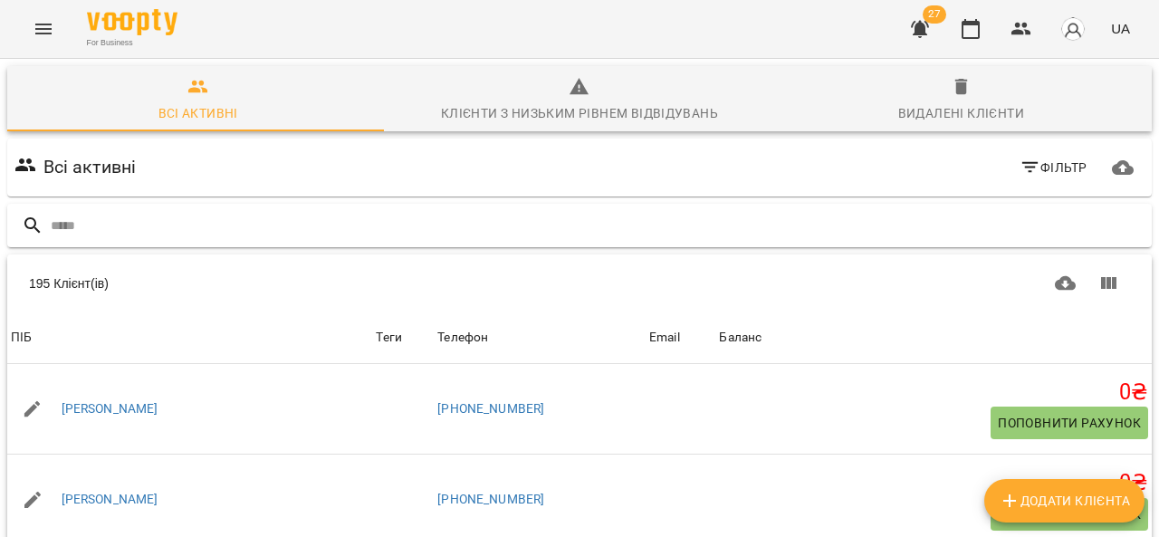
click at [124, 228] on input "text" at bounding box center [598, 226] width 1094 height 30
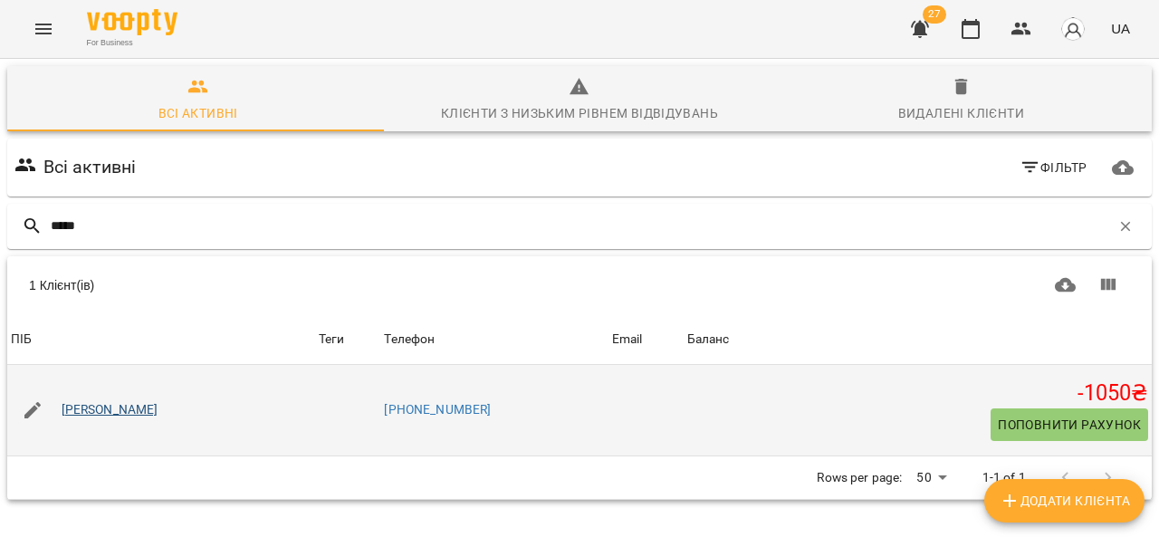
type input "*****"
click at [114, 405] on link "[PERSON_NAME]" at bounding box center [110, 410] width 97 height 18
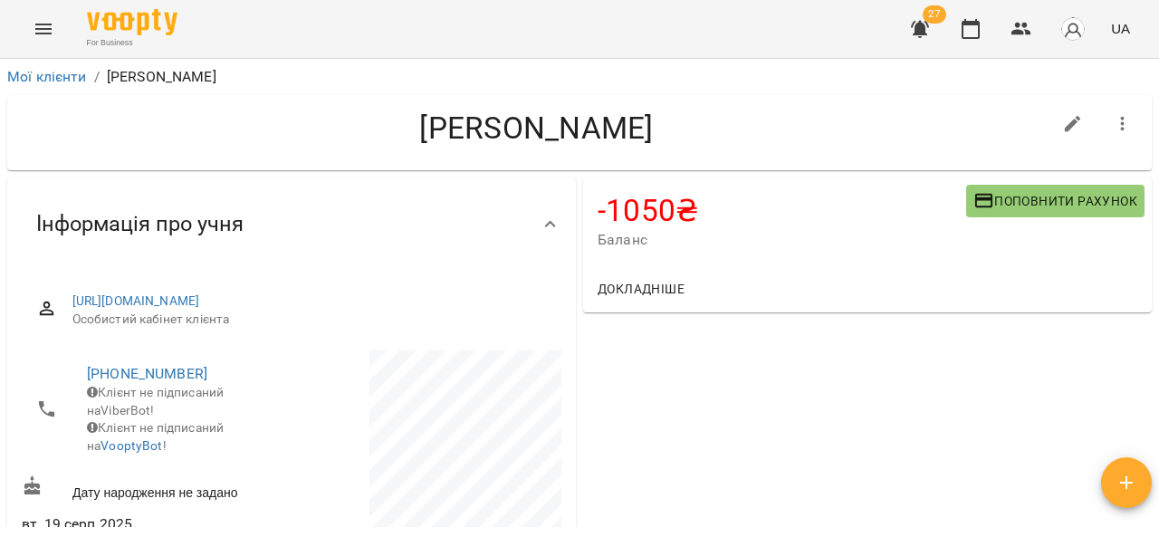
click at [1156, 240] on div "Мої клієнти / [PERSON_NAME] [PERSON_NAME] -1050 ₴ Баланс Поповнити рахунок Докл…" at bounding box center [579, 327] width 1159 height 537
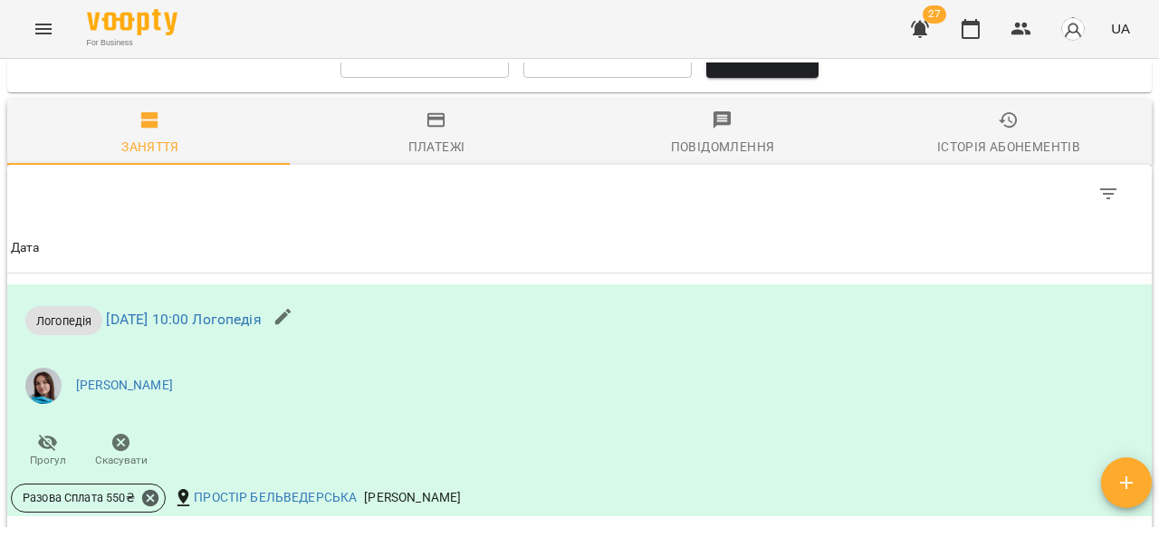
scroll to position [1443, 0]
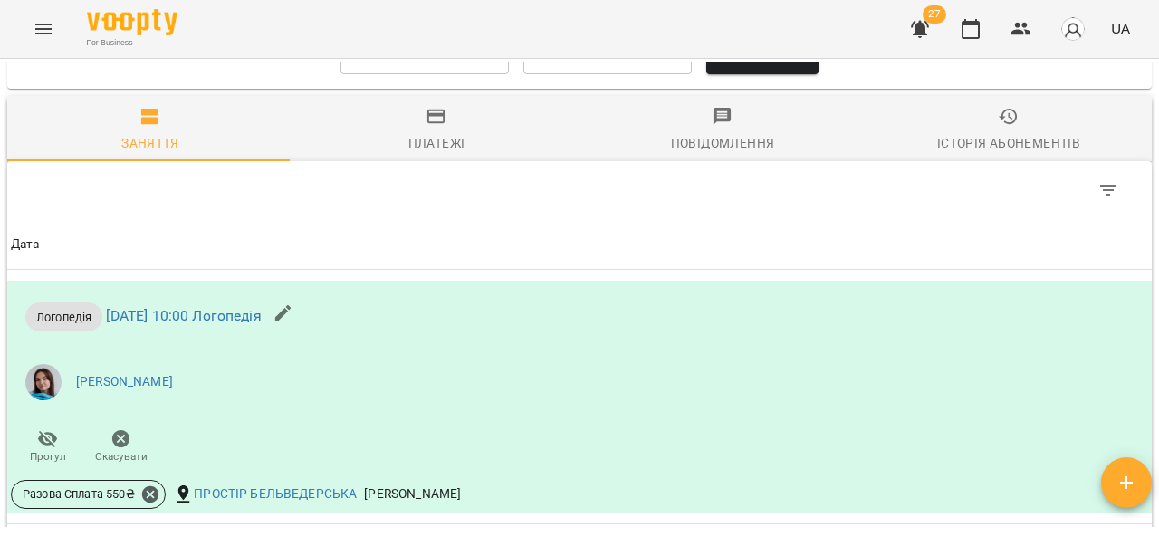
click at [440, 154] on div "Платежі" at bounding box center [436, 143] width 57 height 22
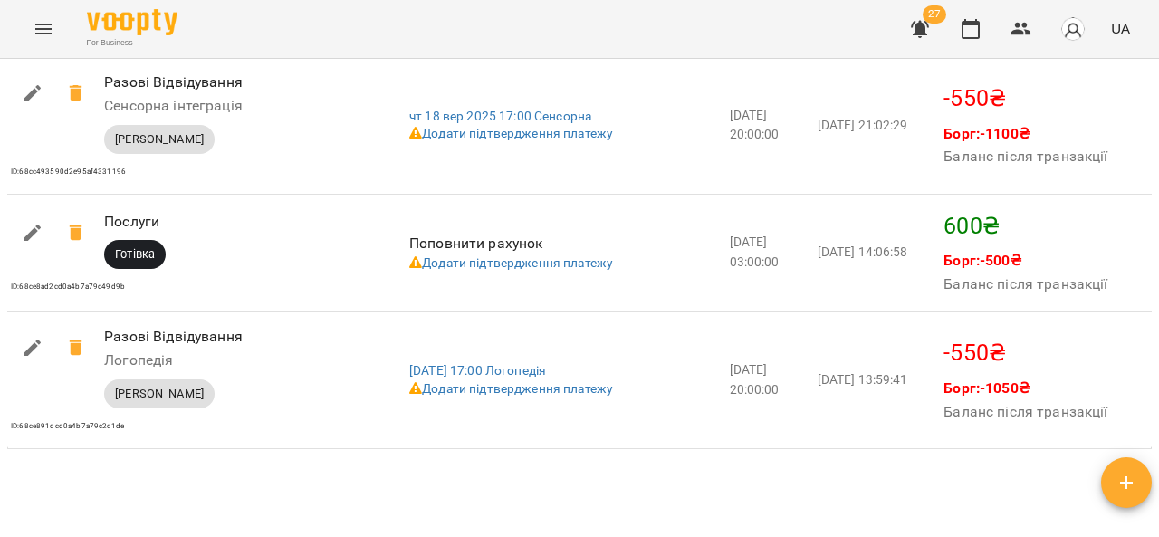
scroll to position [2269, 0]
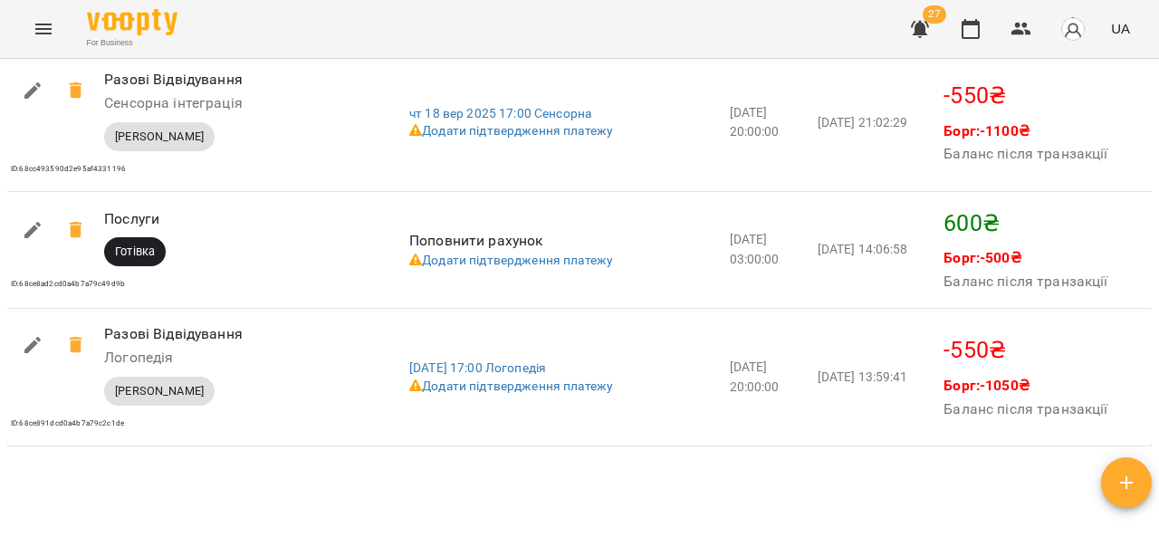
click at [53, 33] on icon "Menu" at bounding box center [44, 29] width 22 height 22
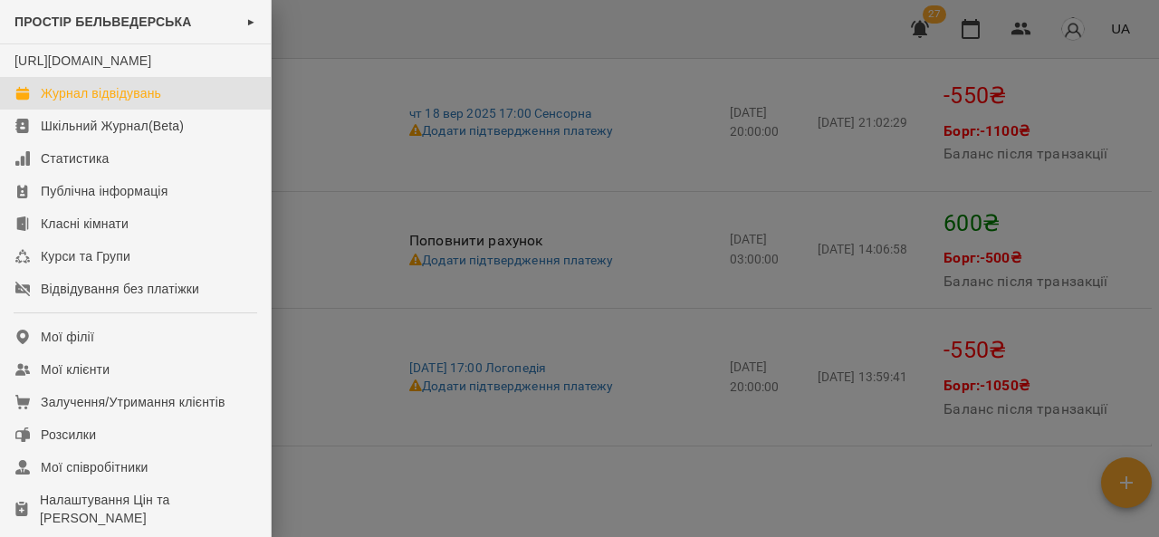
click at [69, 102] on div "Журнал відвідувань" at bounding box center [101, 93] width 120 height 18
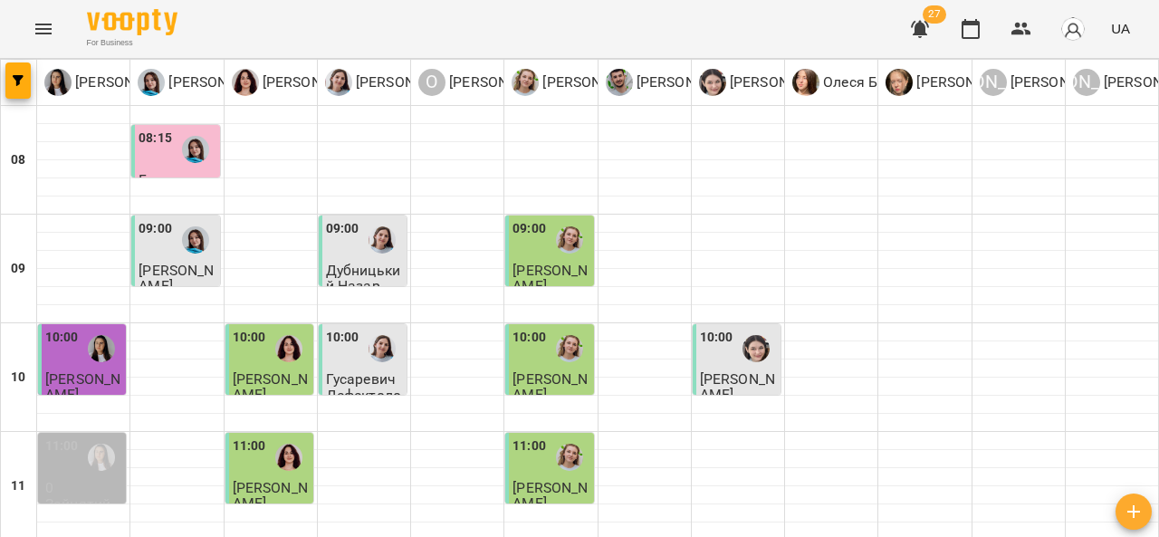
scroll to position [936, 0]
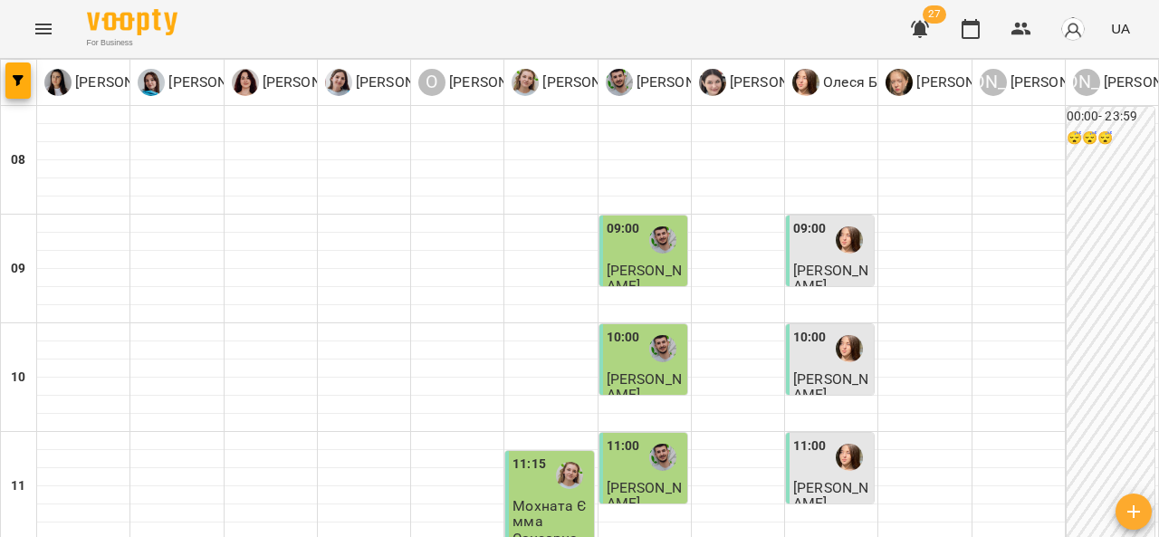
scroll to position [311, 0]
click at [535, 497] on span "Мохната Ємма" at bounding box center [549, 513] width 74 height 33
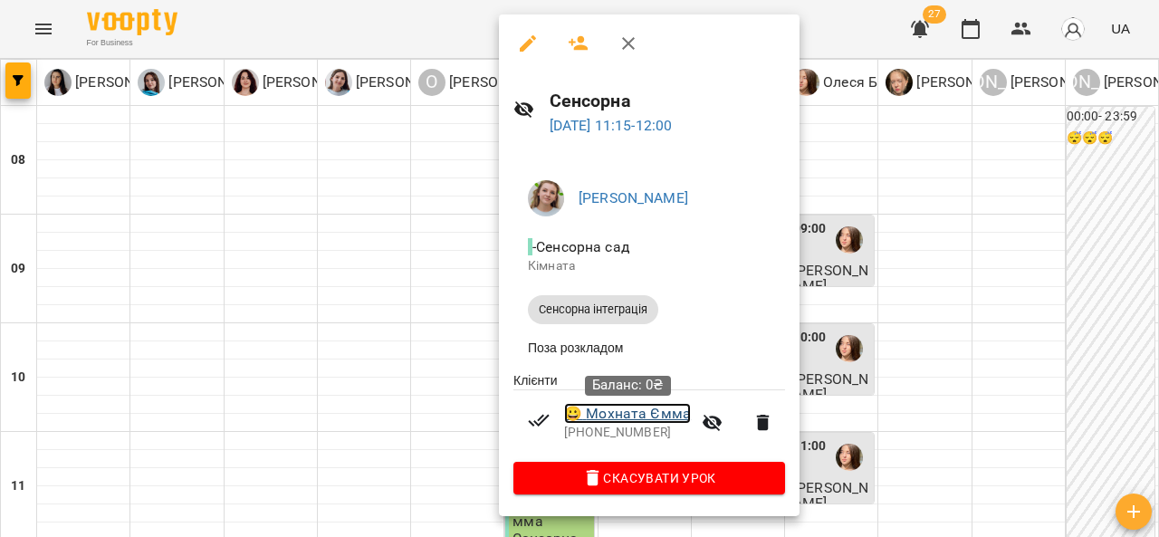
click at [612, 416] on link "😀 [PERSON_NAME]" at bounding box center [627, 414] width 127 height 22
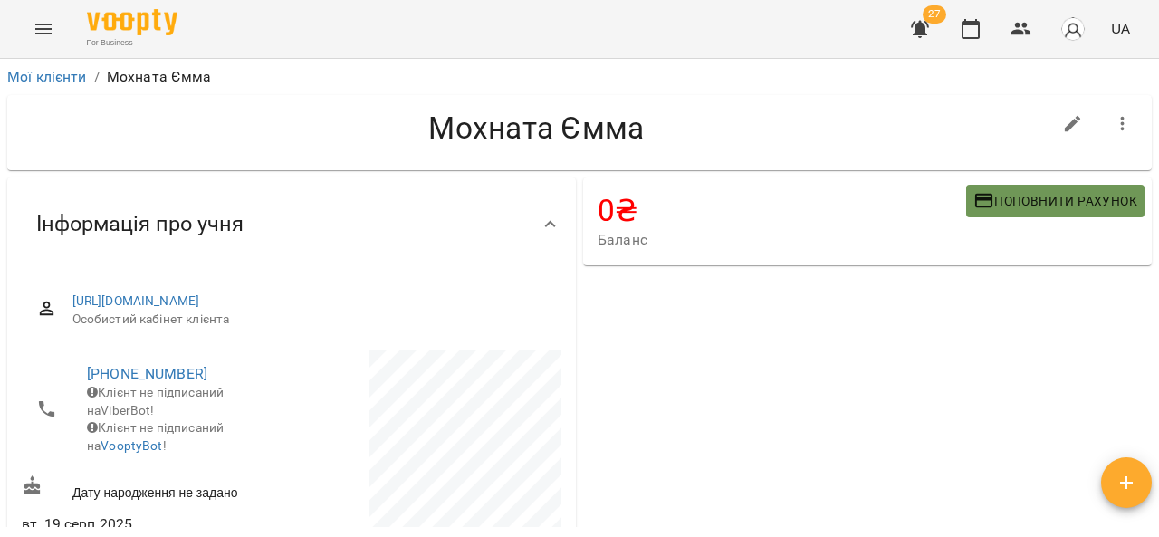
click at [1001, 198] on span "Поповнити рахунок" at bounding box center [1055, 201] width 164 height 22
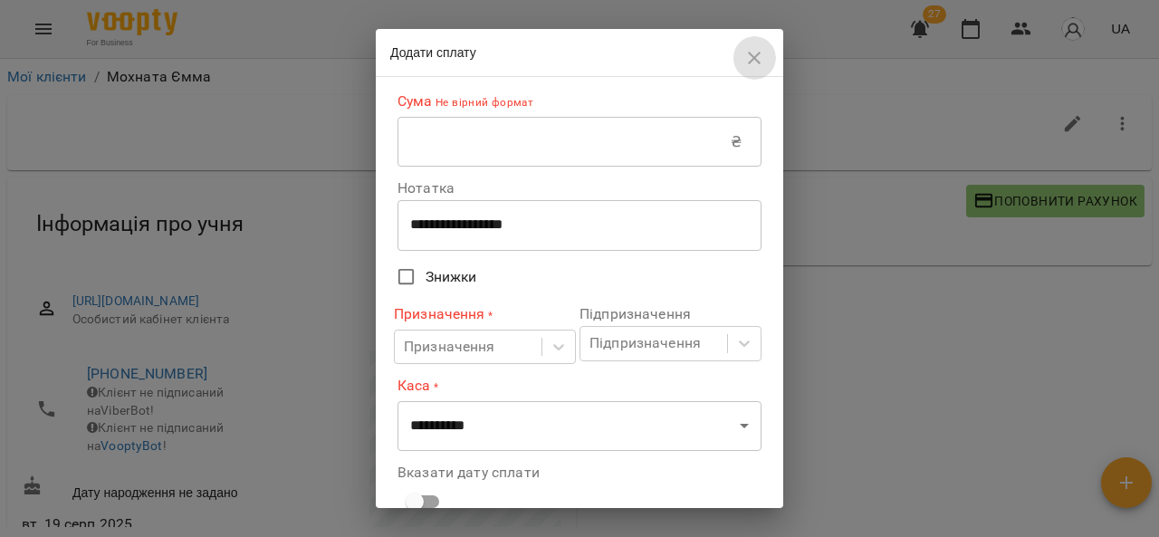
click at [761, 66] on icon "button" at bounding box center [754, 58] width 22 height 22
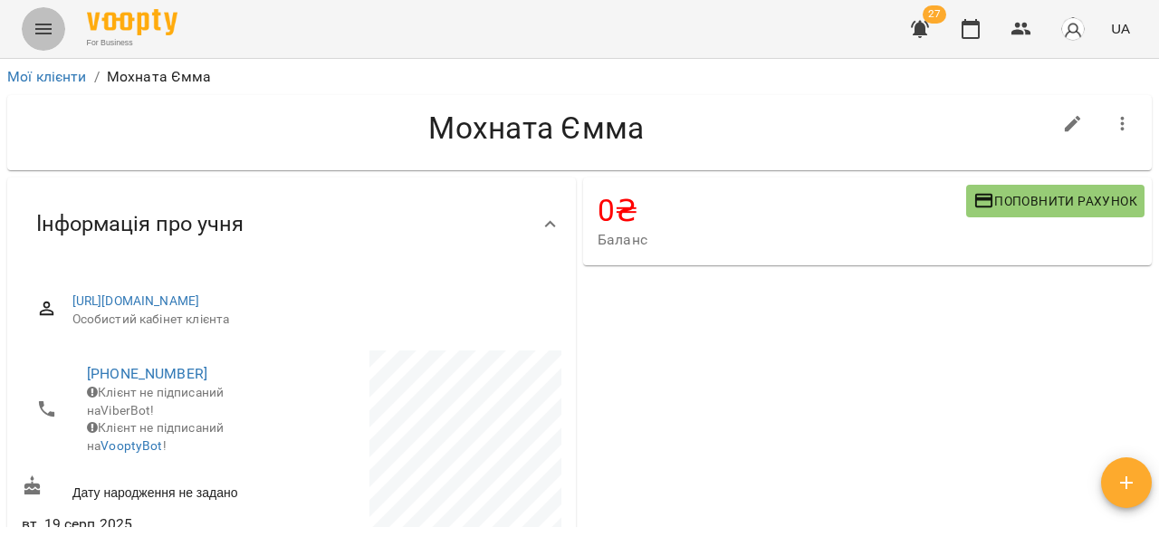
click at [45, 23] on icon "Menu" at bounding box center [44, 29] width 22 height 22
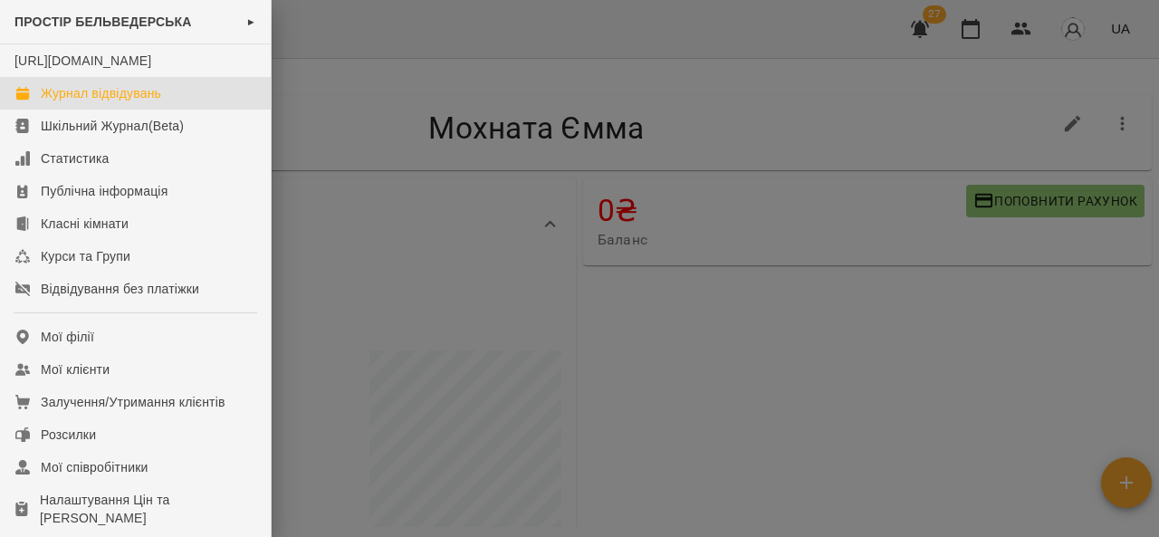
click at [56, 102] on div "Журнал відвідувань" at bounding box center [101, 93] width 120 height 18
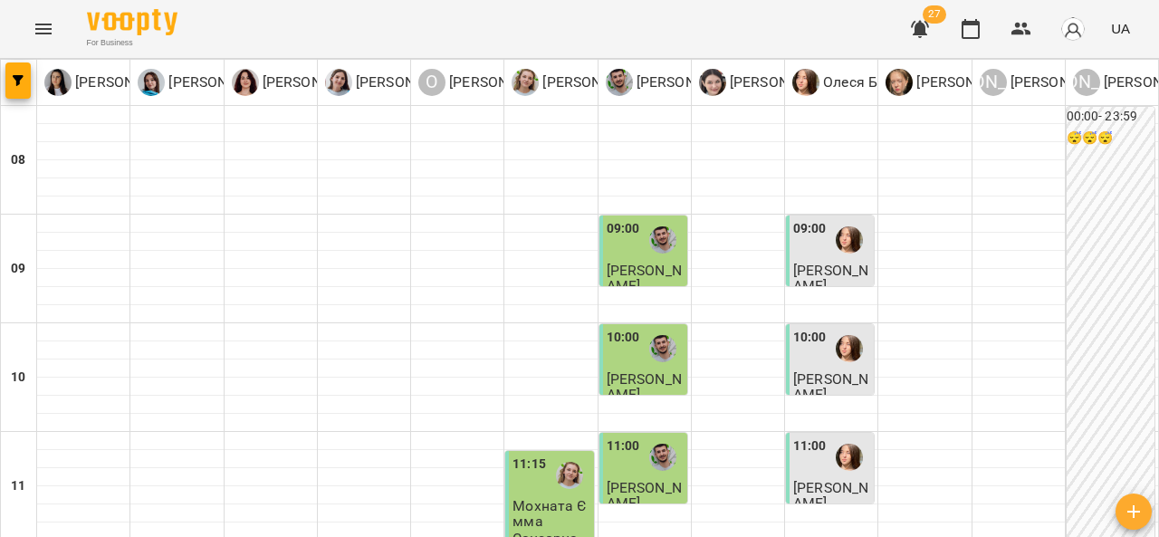
scroll to position [311, 0]
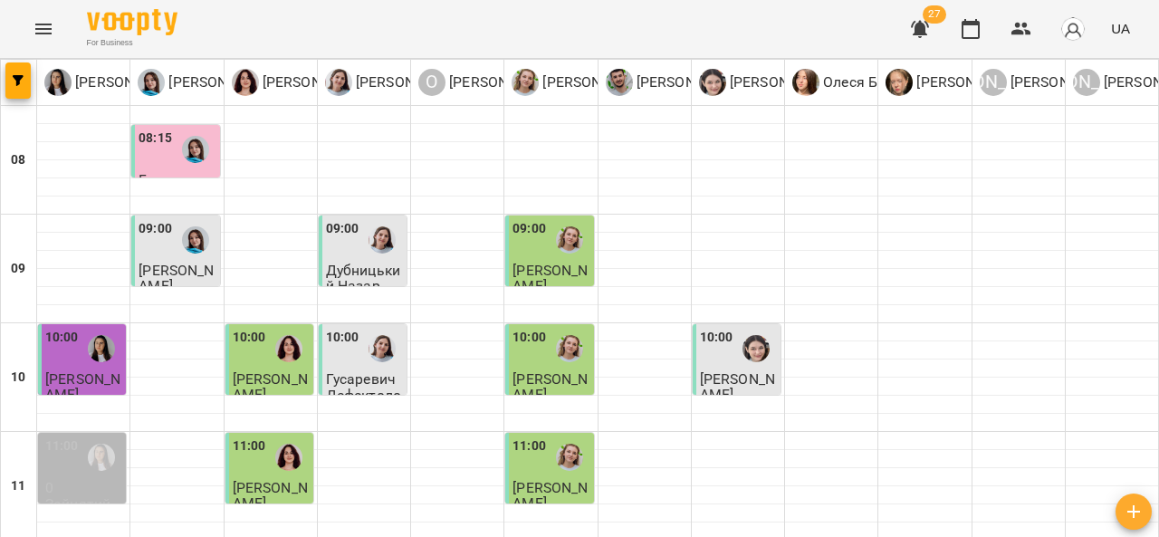
scroll to position [936, 0]
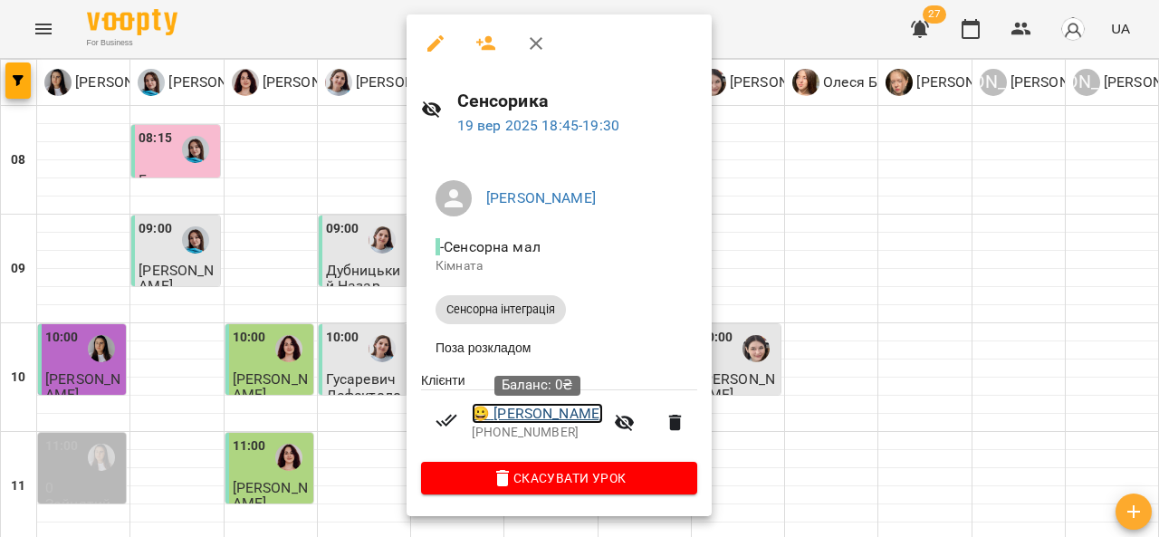
click at [498, 411] on link "😀 [PERSON_NAME]" at bounding box center [537, 414] width 131 height 22
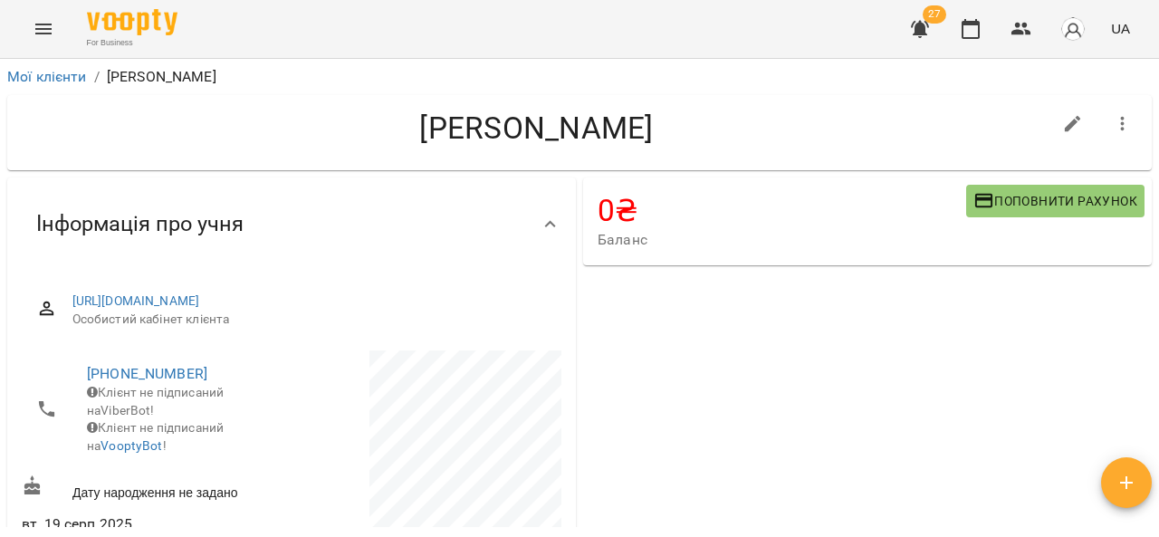
click at [1156, 249] on div "**********" at bounding box center [579, 327] width 1159 height 537
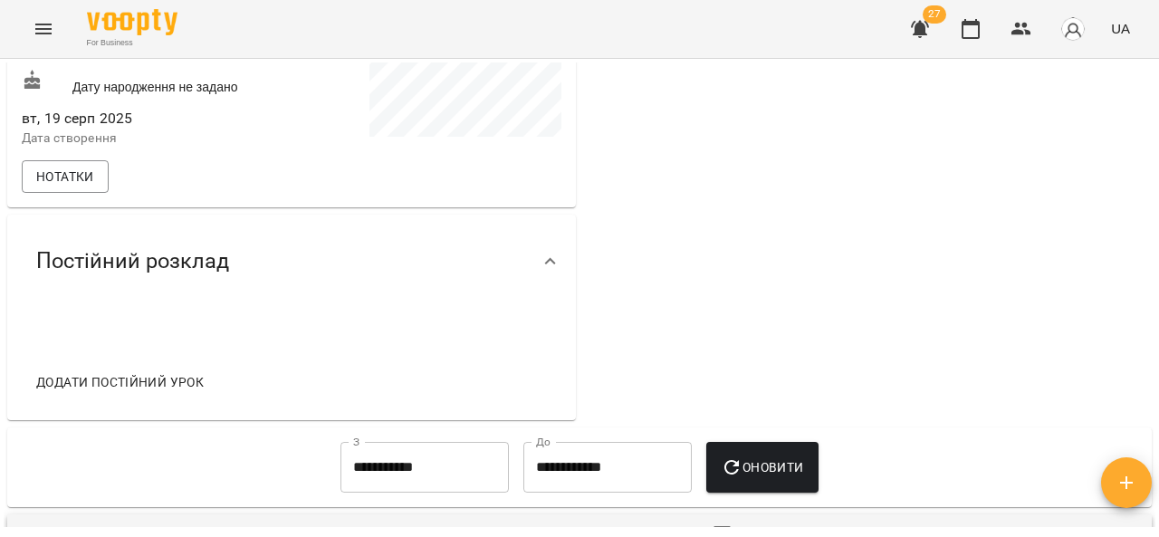
scroll to position [812, 0]
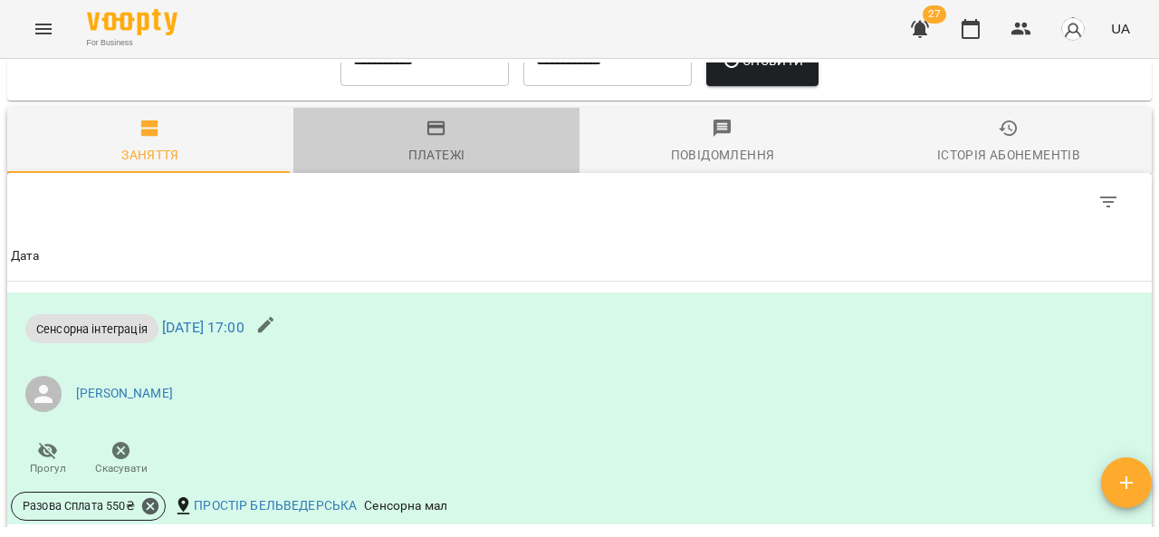
click at [435, 166] on div "Платежі" at bounding box center [436, 155] width 57 height 22
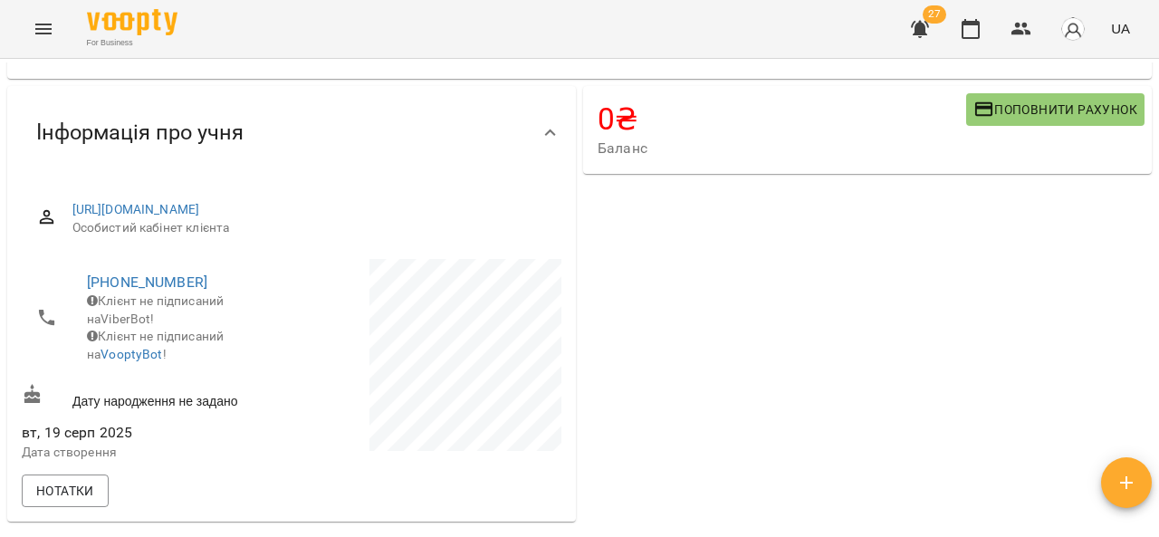
scroll to position [0, 0]
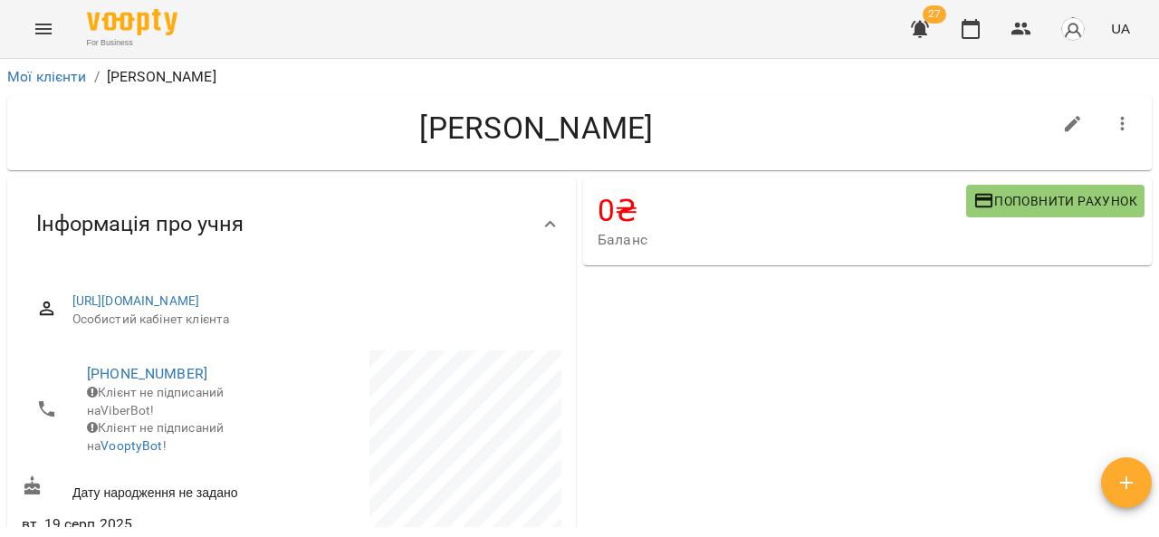
click at [28, 26] on button "Menu" at bounding box center [43, 28] width 43 height 43
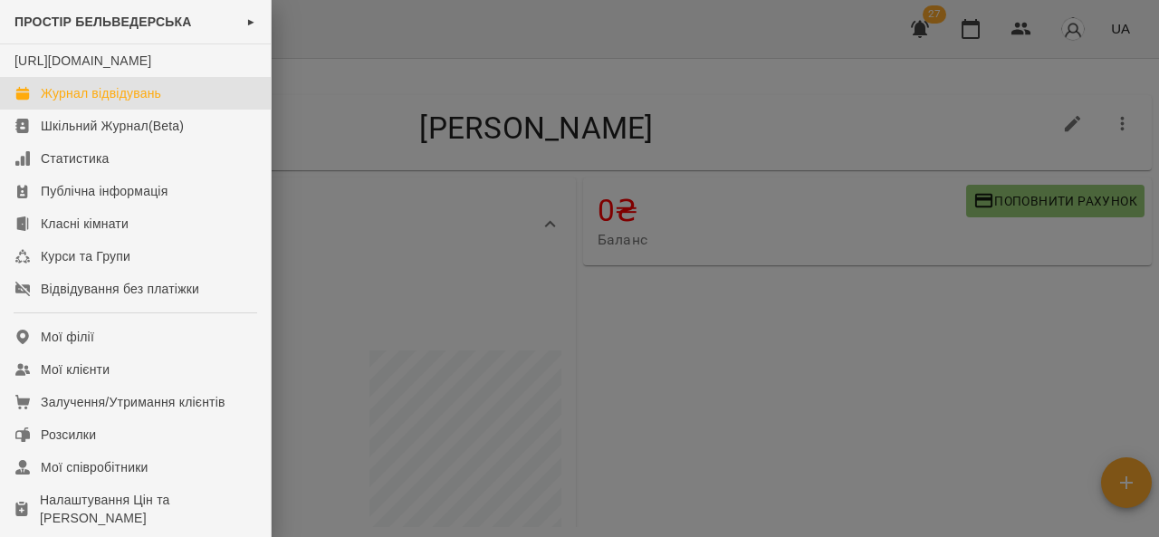
click at [183, 110] on link "Журнал відвідувань" at bounding box center [135, 93] width 271 height 33
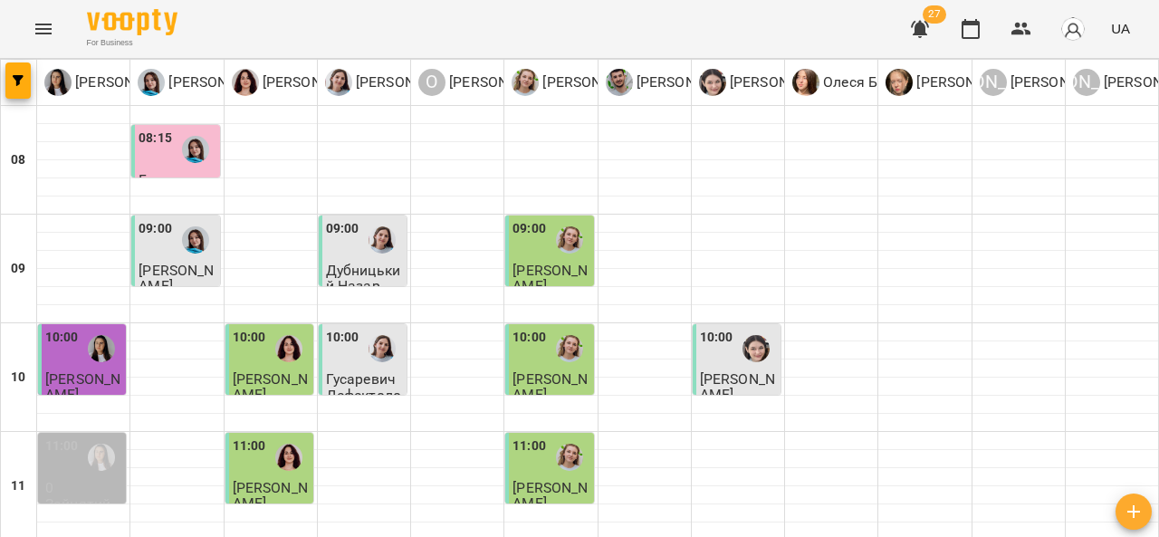
scroll to position [936, 0]
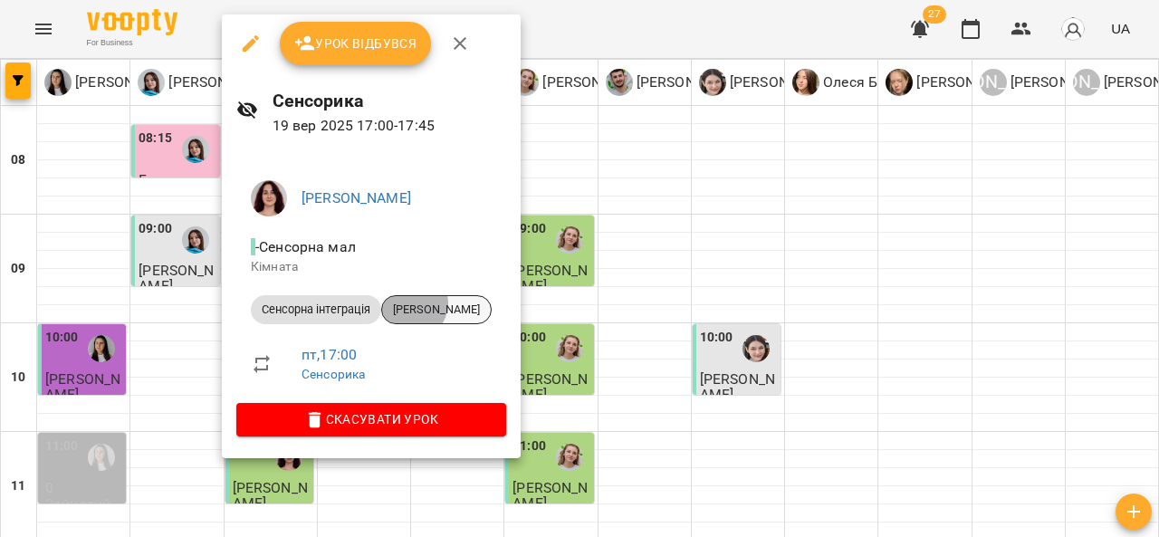
click at [412, 303] on span "Надія" at bounding box center [436, 309] width 109 height 16
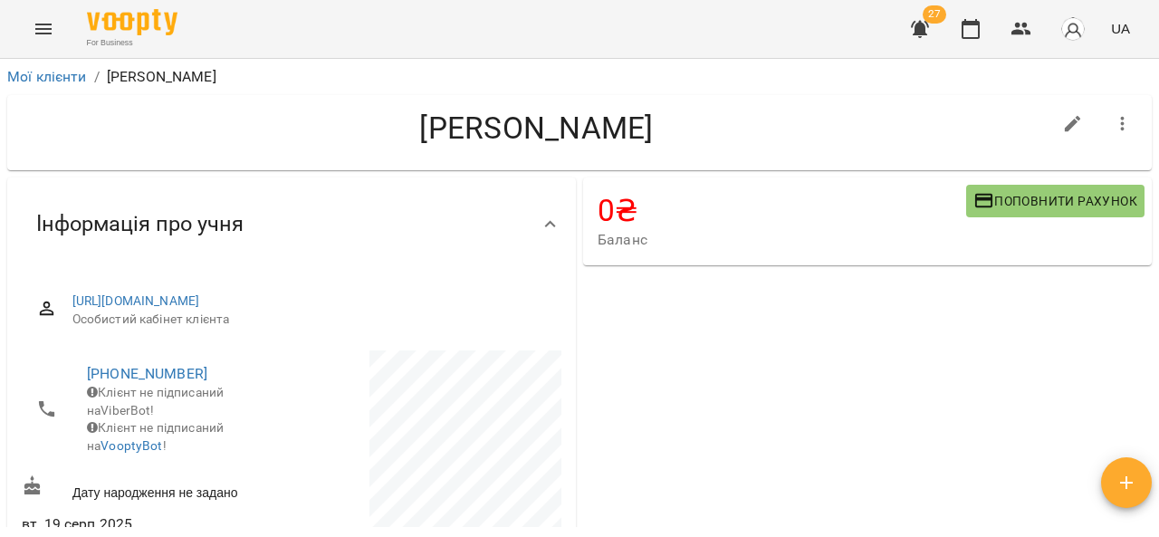
click at [1155, 215] on div "**********" at bounding box center [579, 327] width 1159 height 537
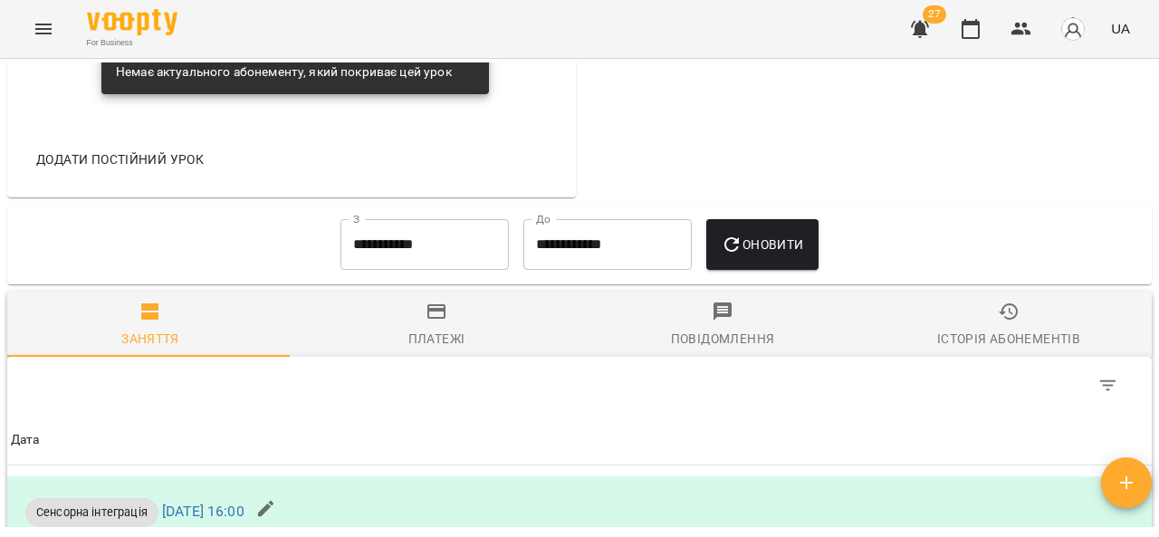
scroll to position [1219, 0]
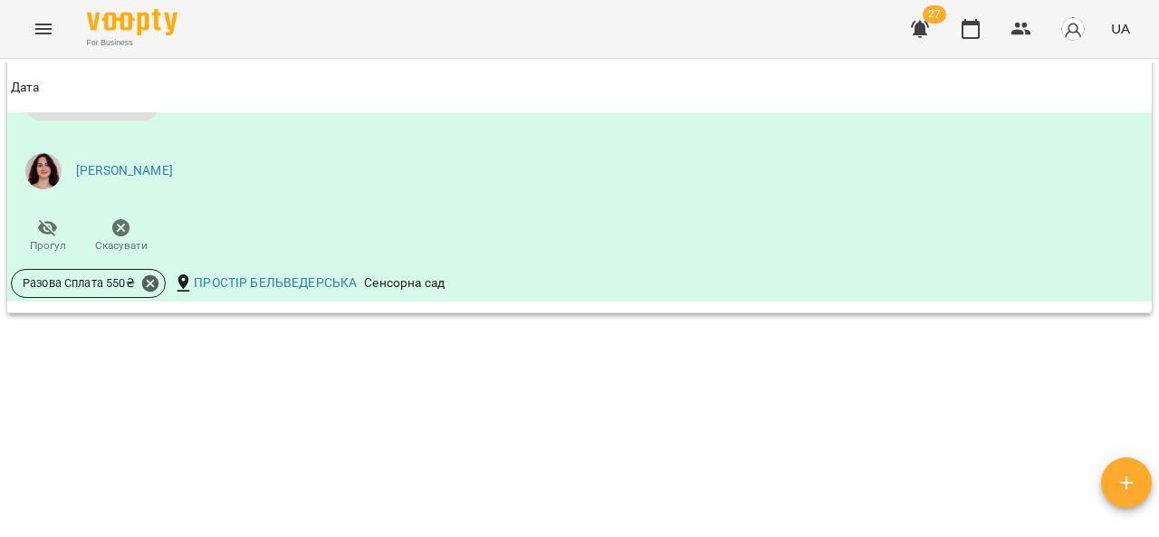
click at [1158, 246] on div "**********" at bounding box center [579, 327] width 1159 height 537
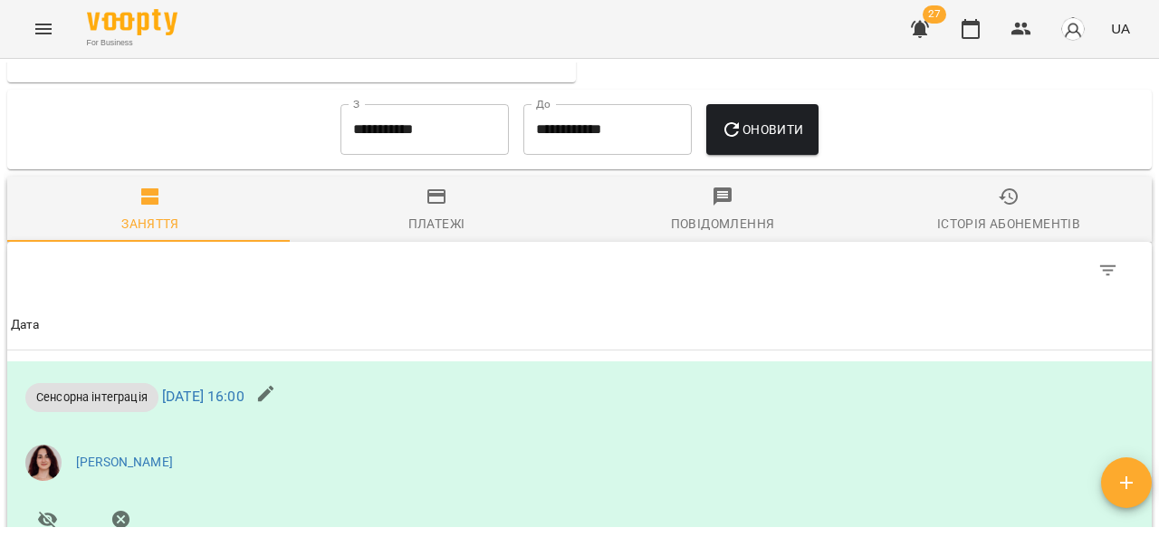
scroll to position [927, 0]
click at [440, 234] on div "Платежі" at bounding box center [436, 224] width 57 height 22
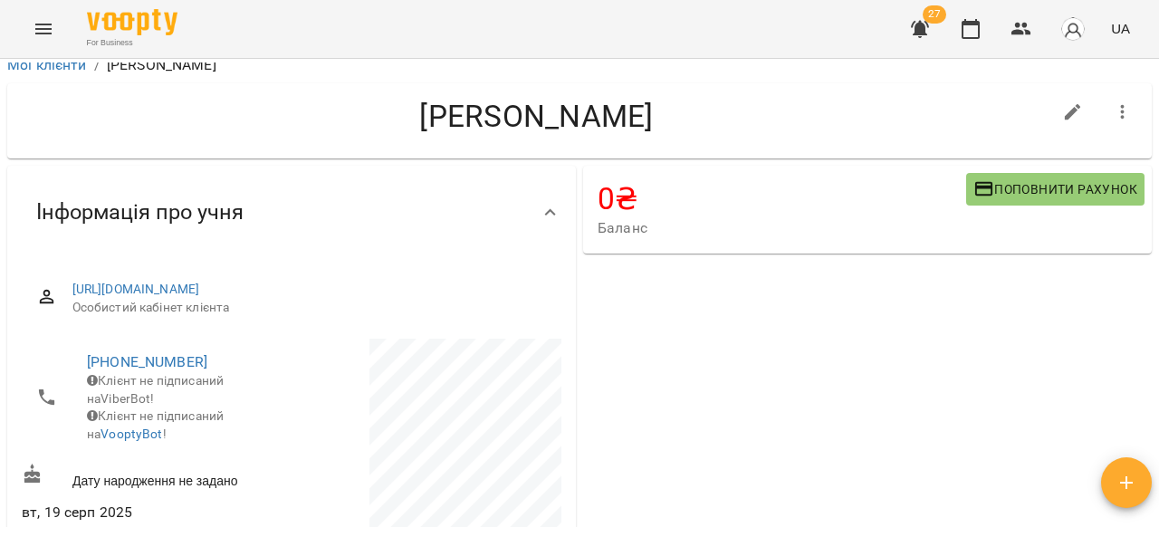
scroll to position [0, 0]
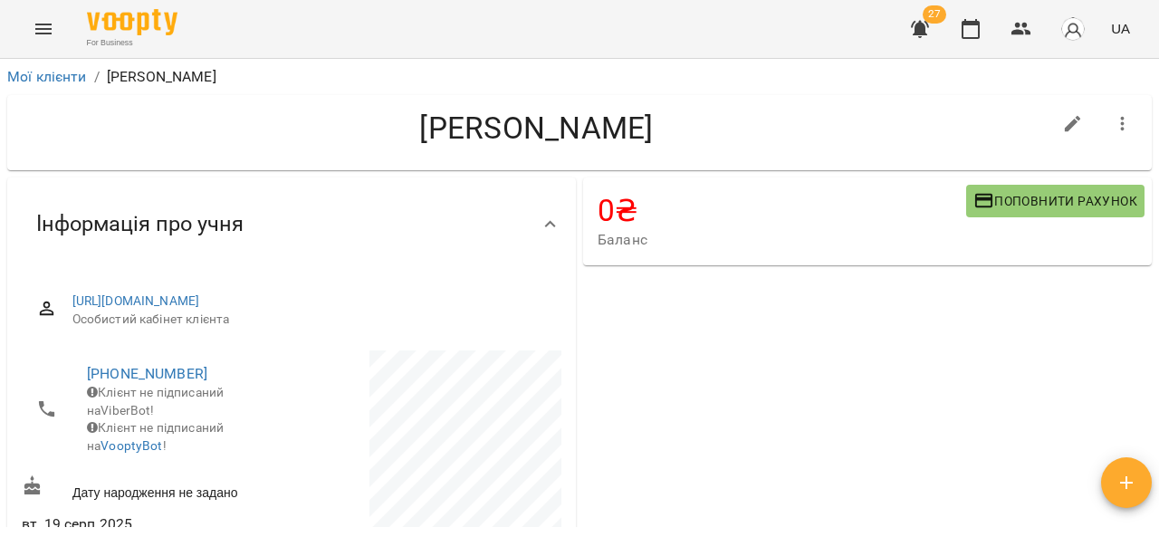
click at [39, 27] on icon "Menu" at bounding box center [44, 29] width 22 height 22
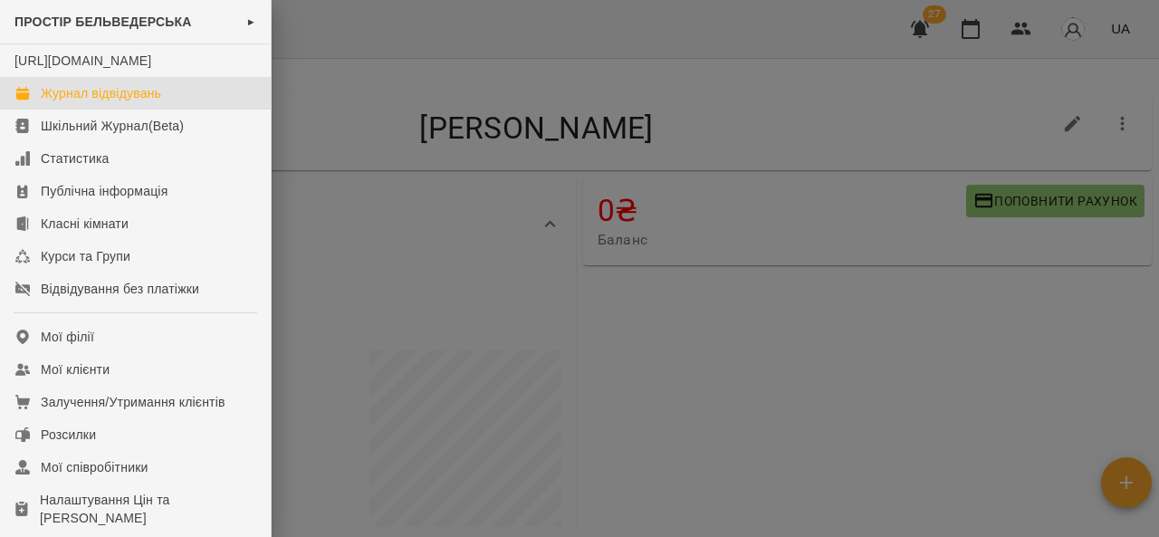
click at [155, 102] on div "Журнал відвідувань" at bounding box center [101, 93] width 120 height 18
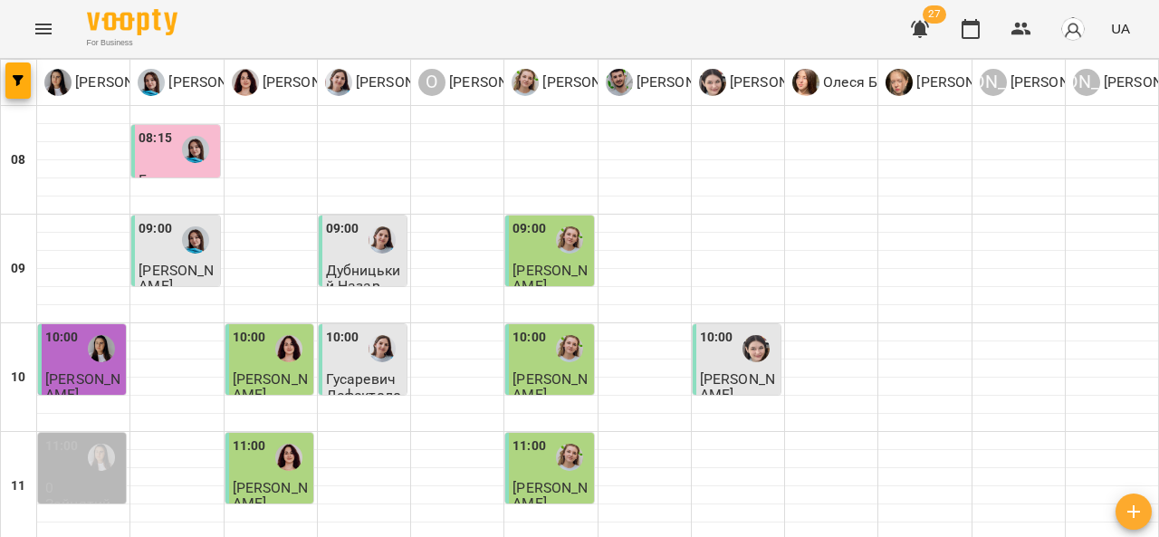
scroll to position [891, 0]
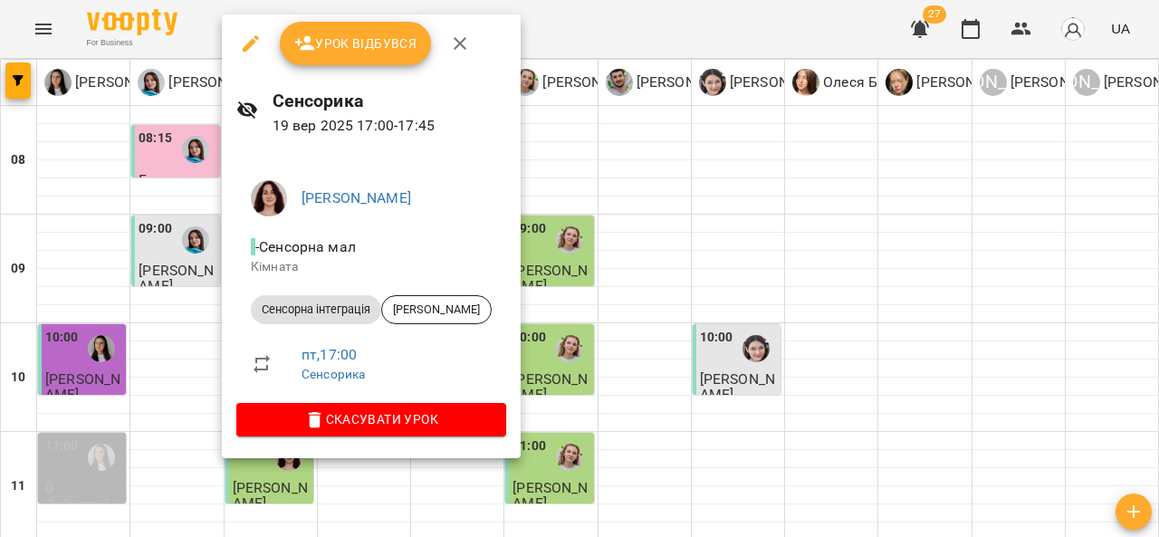
click at [576, 178] on div at bounding box center [579, 268] width 1159 height 537
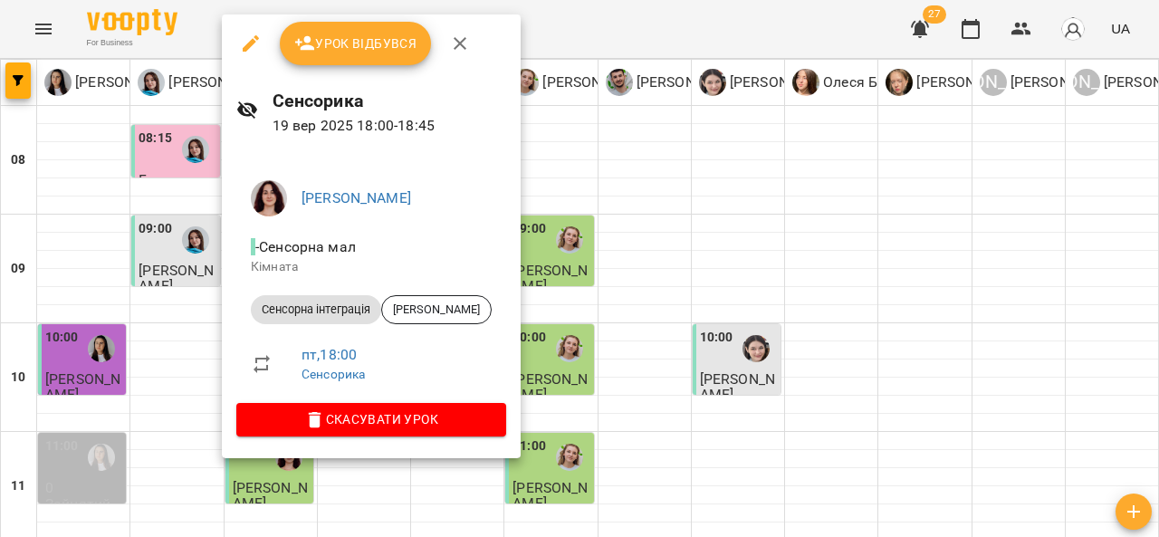
click at [469, 44] on button "button" at bounding box center [459, 43] width 43 height 43
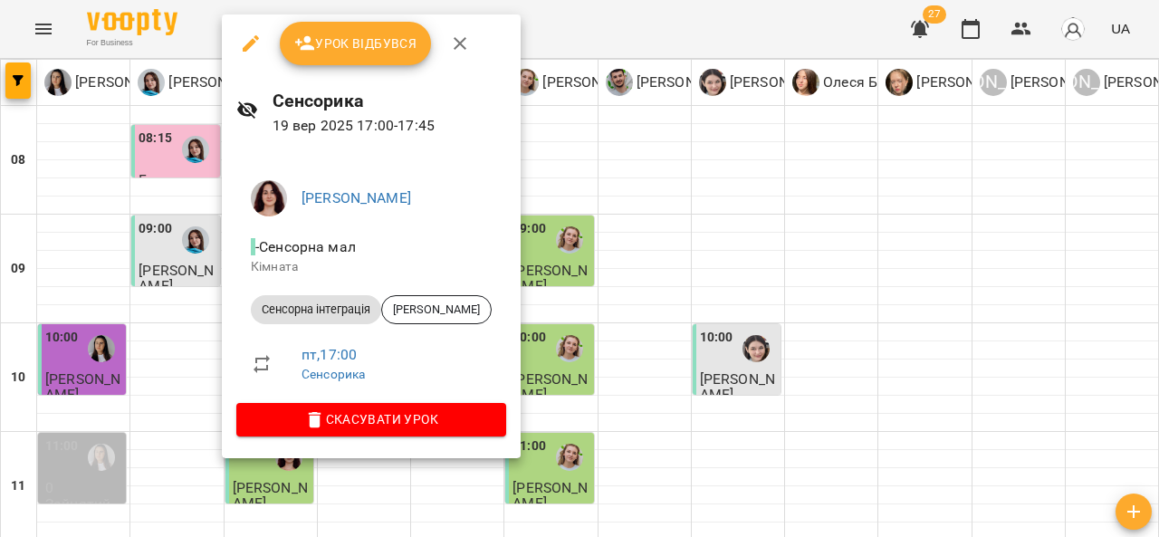
click at [378, 38] on span "Урок відбувся" at bounding box center [355, 44] width 123 height 22
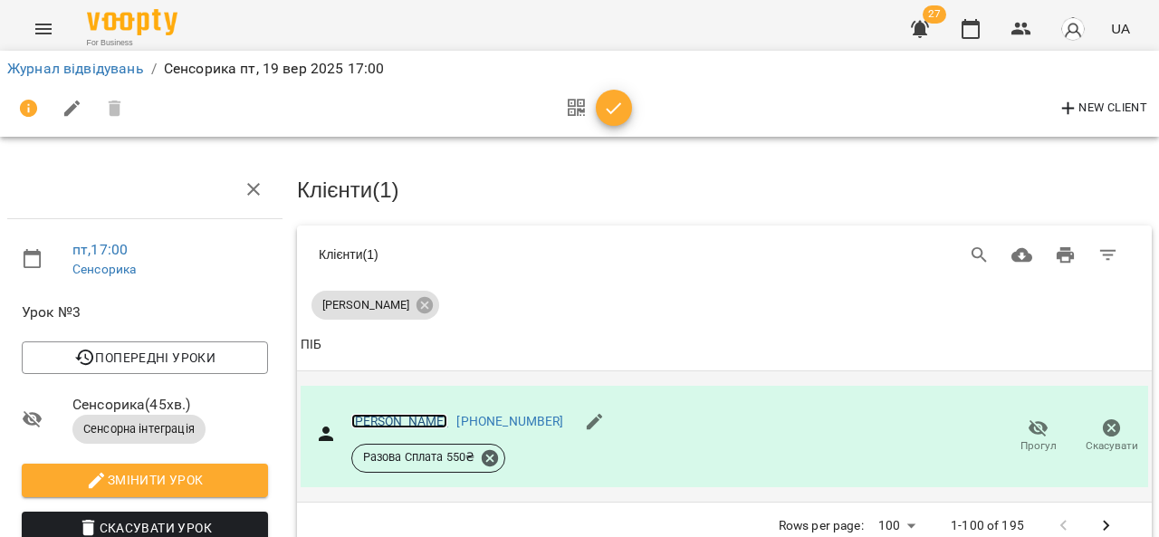
click at [397, 424] on link "Цаволик Надія" at bounding box center [399, 421] width 97 height 14
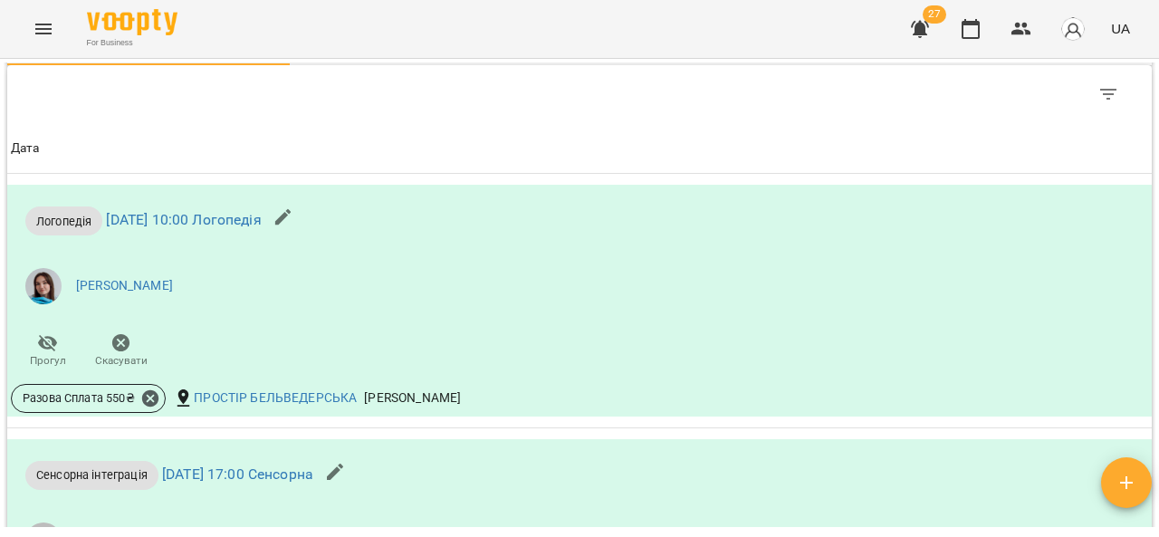
scroll to position [1523, 0]
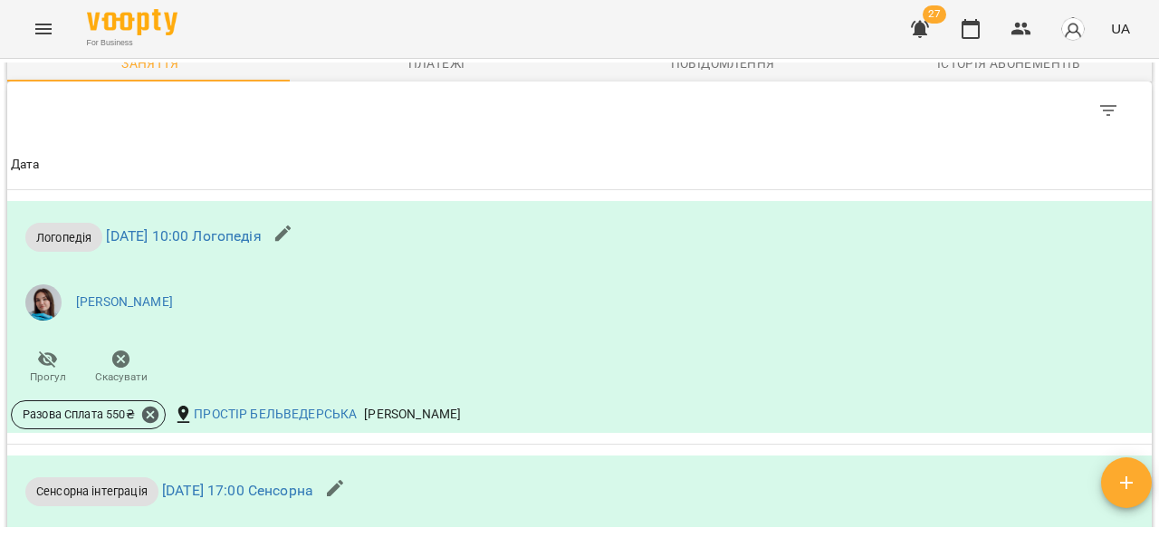
click at [416, 74] on div "Платежі" at bounding box center [436, 64] width 57 height 22
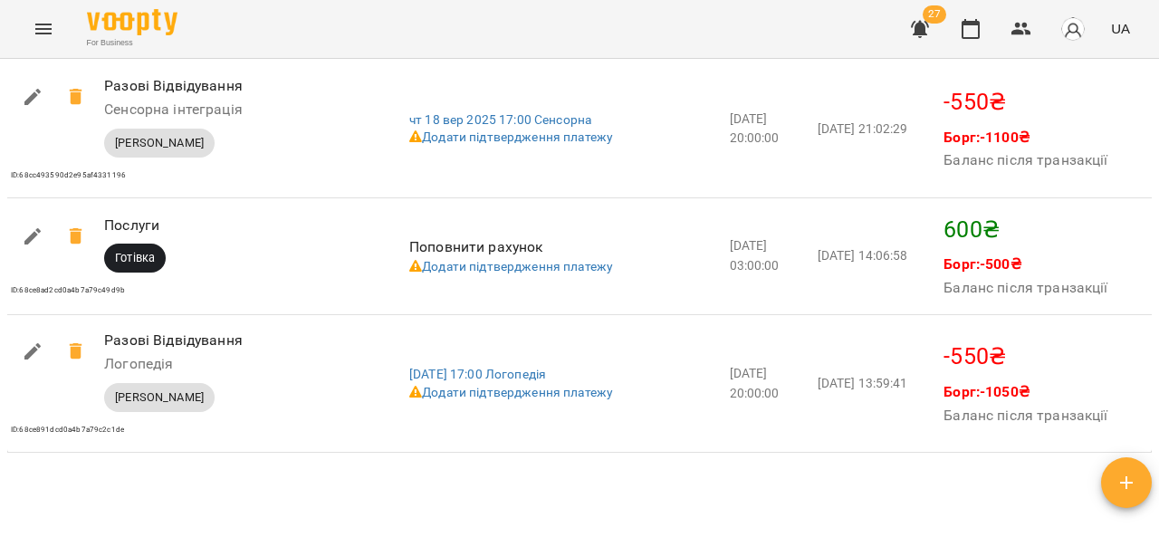
scroll to position [2262, 0]
click at [40, 26] on icon "Menu" at bounding box center [44, 29] width 22 height 22
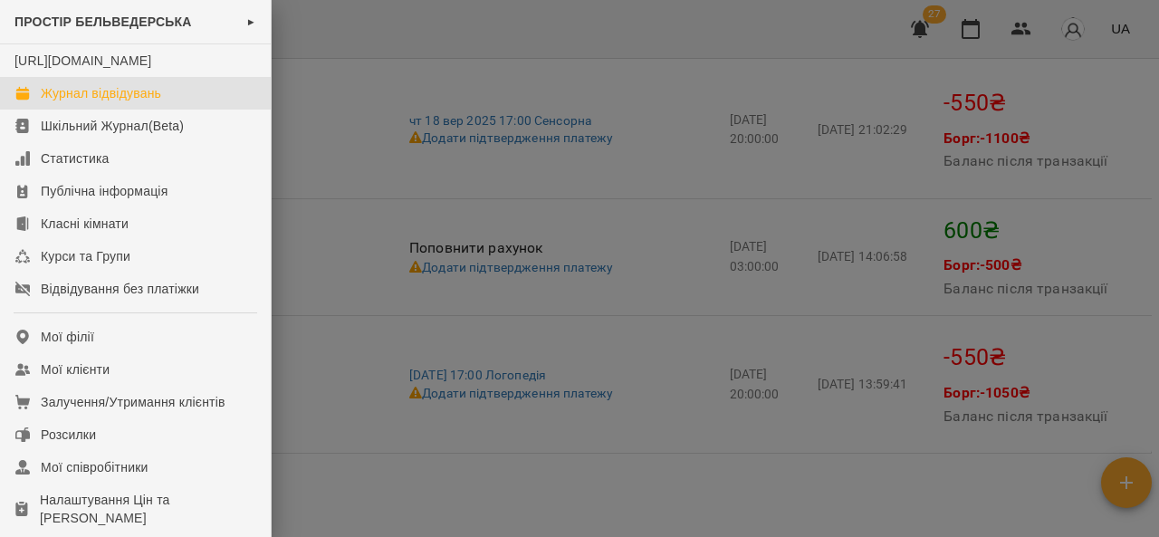
click at [76, 102] on div "Журнал відвідувань" at bounding box center [101, 93] width 120 height 18
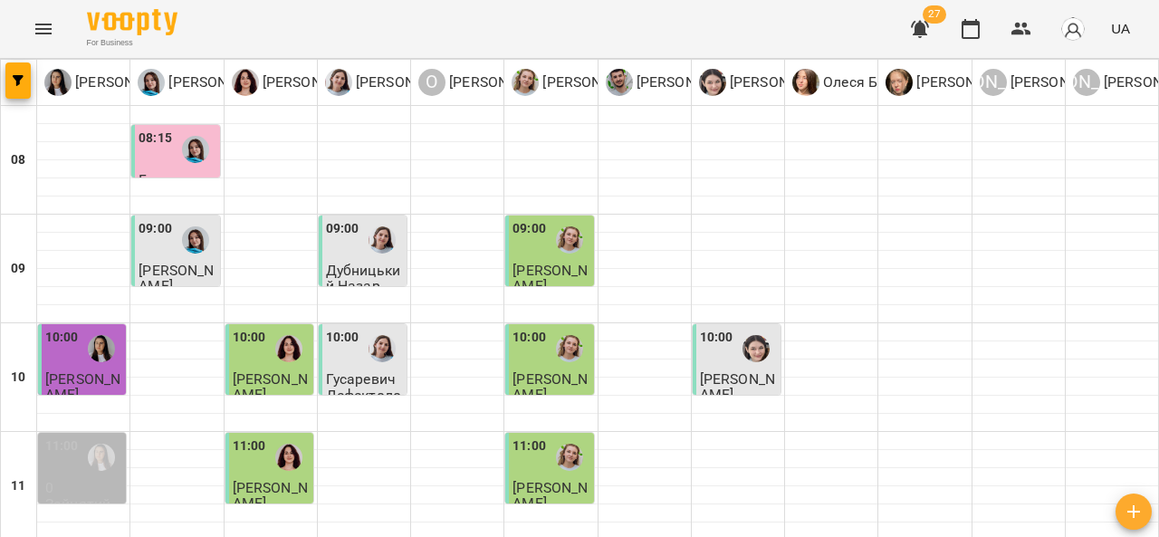
scroll to position [992, 0]
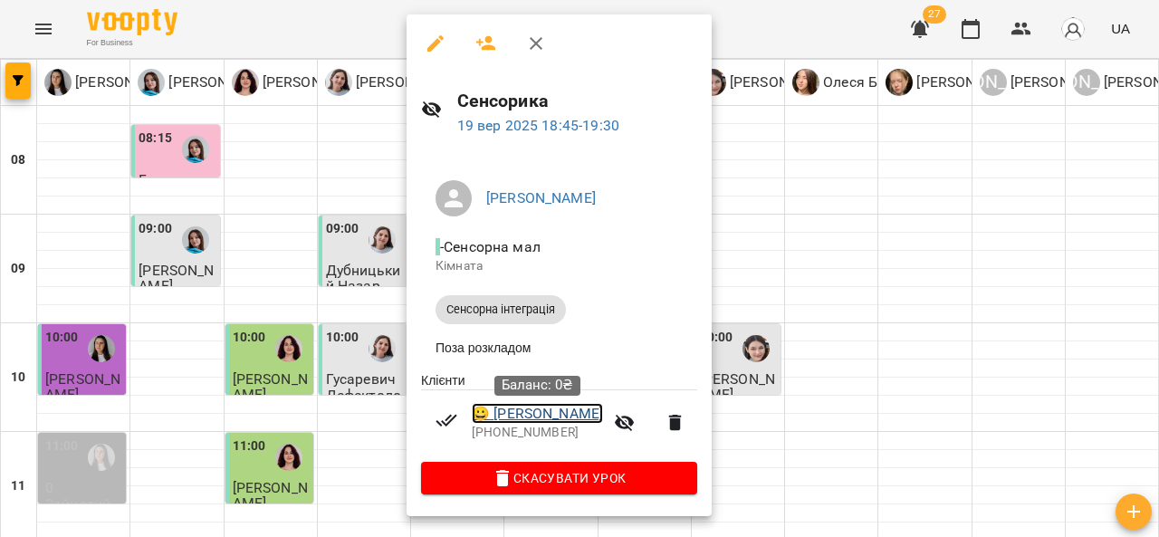
click at [534, 410] on link "😀 Івасишин Ліана" at bounding box center [537, 414] width 131 height 22
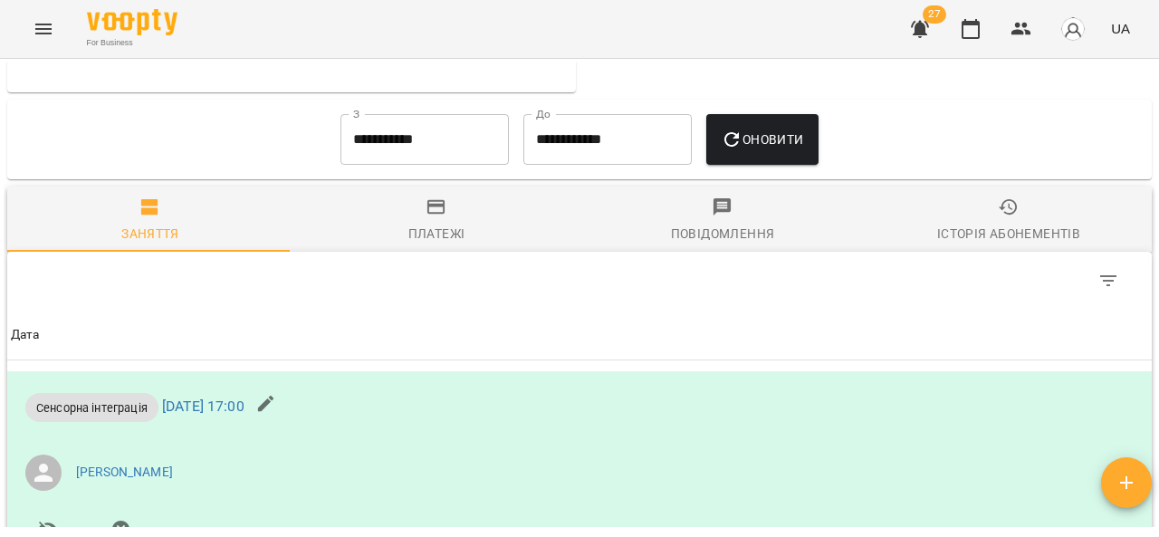
scroll to position [733, 0]
click at [440, 244] on div "Платежі" at bounding box center [436, 234] width 57 height 22
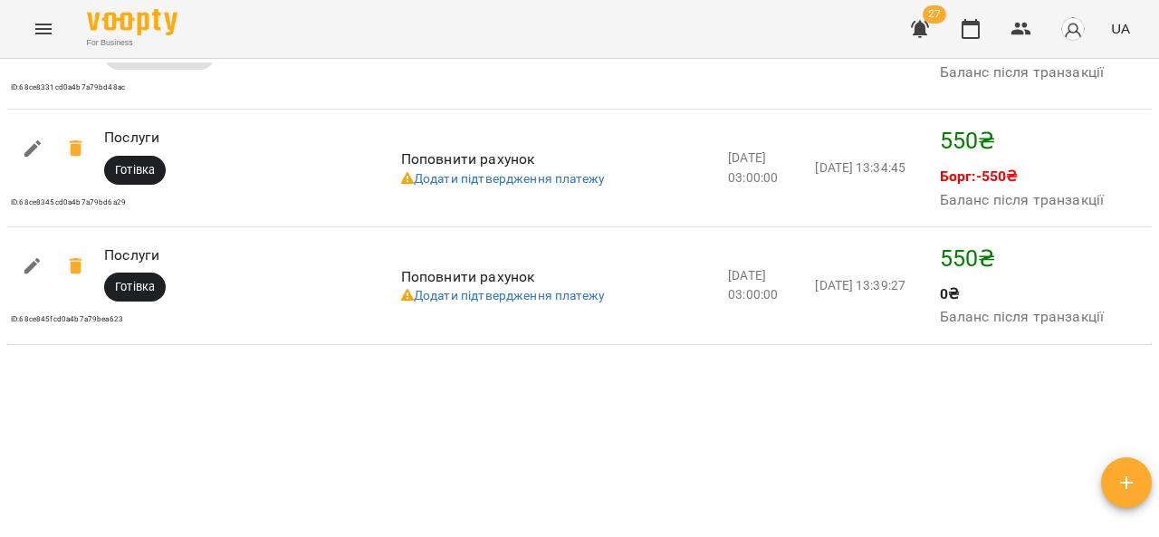
scroll to position [1869, 0]
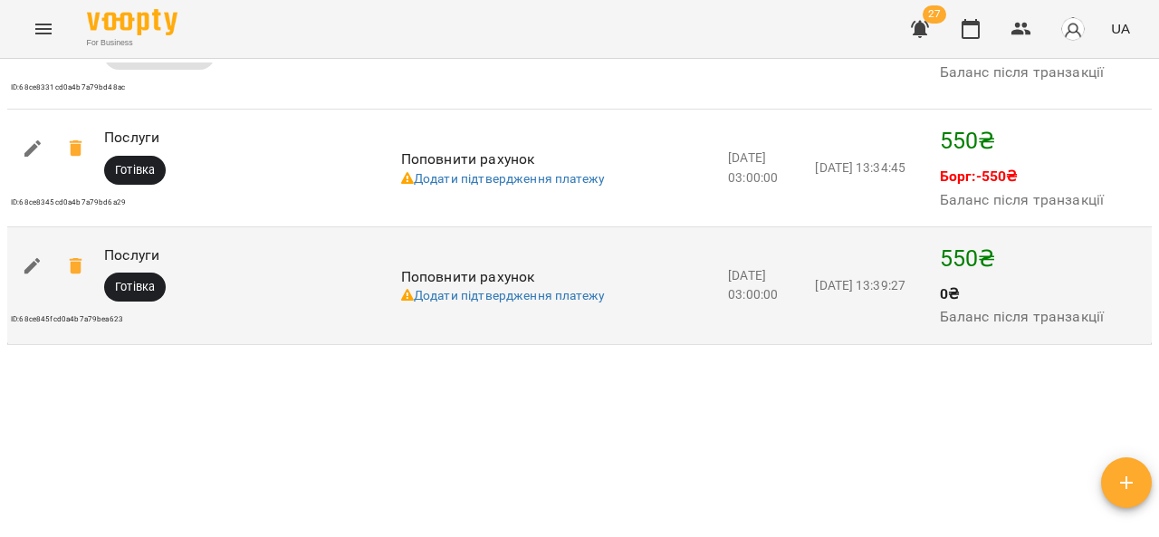
click at [878, 318] on td "2025-09-20 13:39:27" at bounding box center [873, 286] width 124 height 118
click at [24, 288] on button "button" at bounding box center [32, 265] width 43 height 43
select select "****"
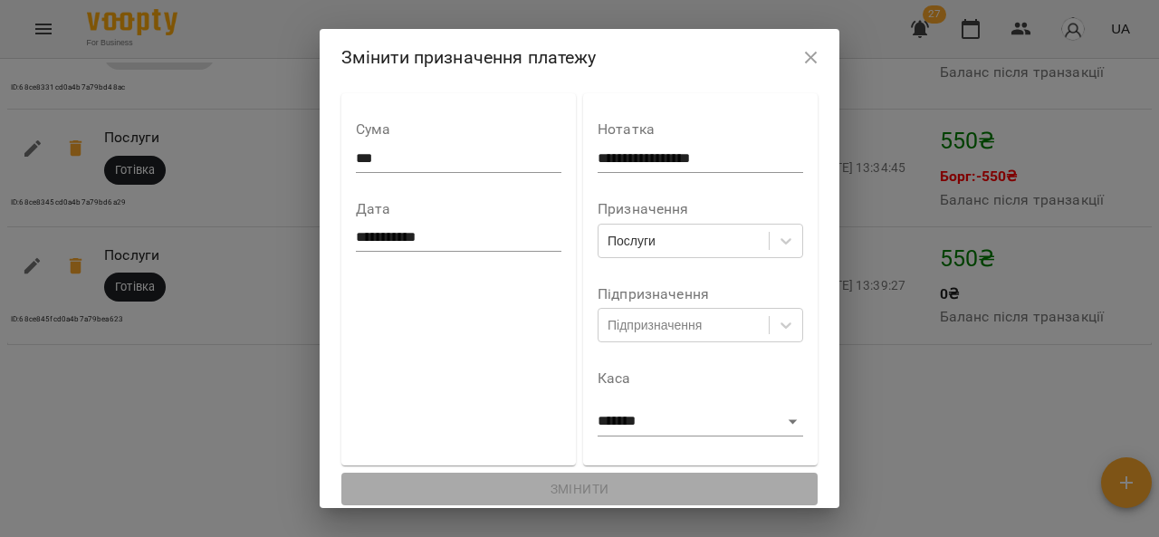
click at [422, 241] on input "**********" at bounding box center [459, 238] width 206 height 29
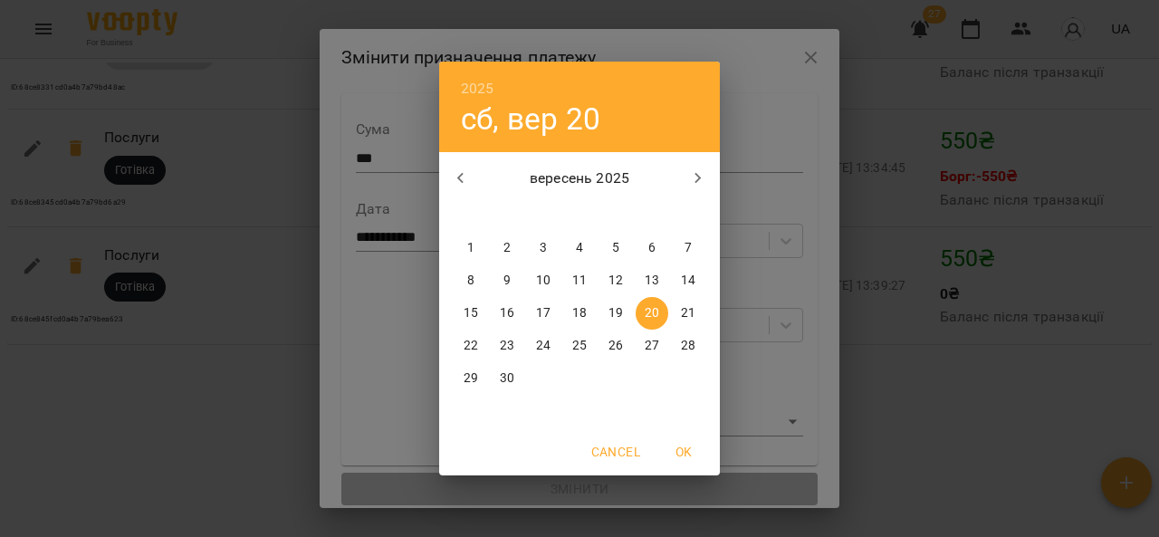
click at [621, 312] on p "19" at bounding box center [615, 313] width 14 height 18
type input "**********"
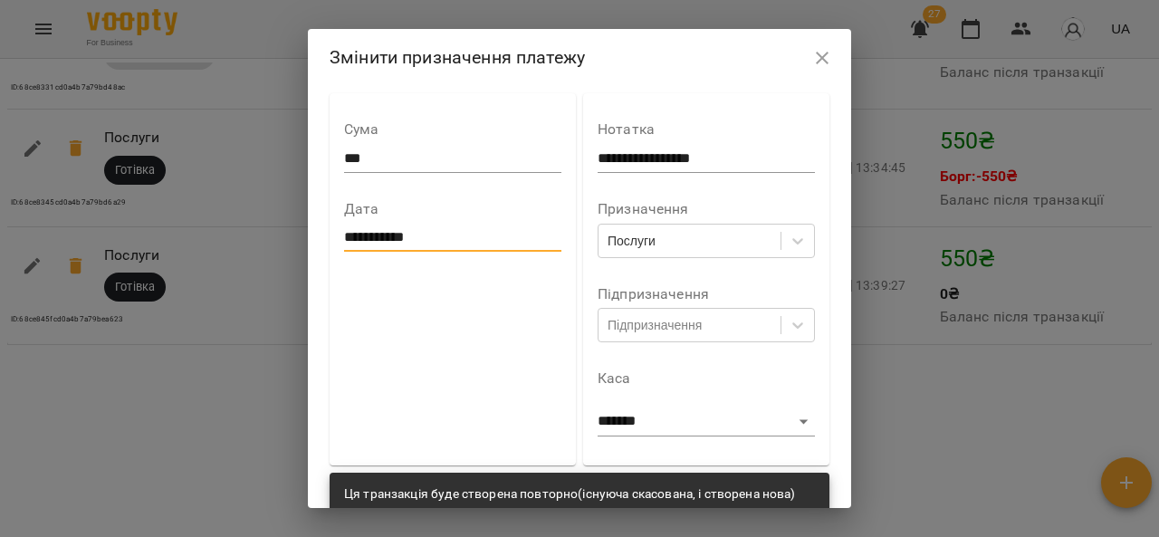
scroll to position [54, 0]
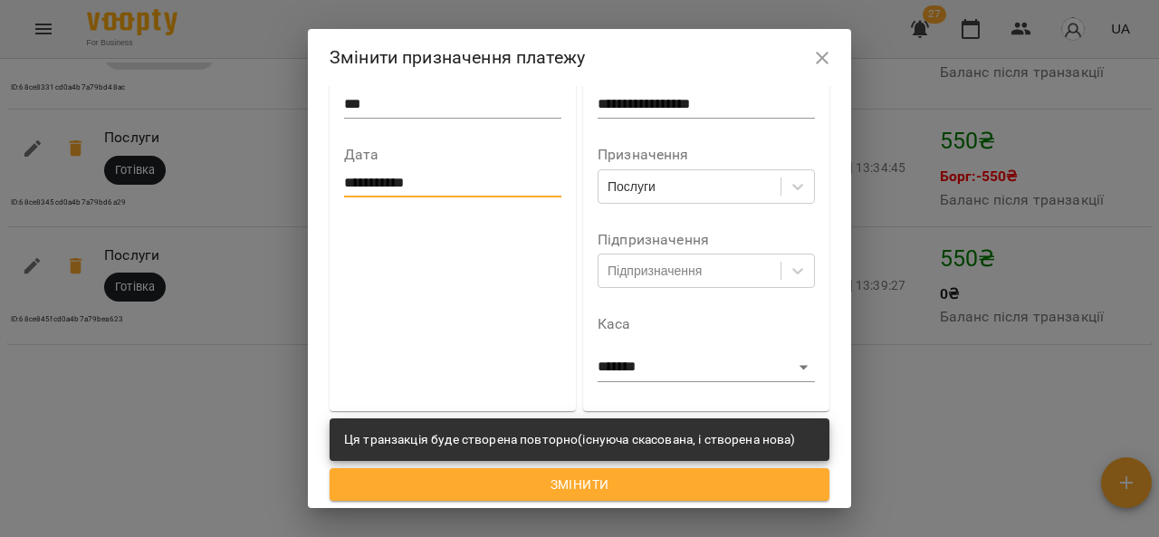
click at [820, 51] on icon "button" at bounding box center [822, 58] width 22 height 22
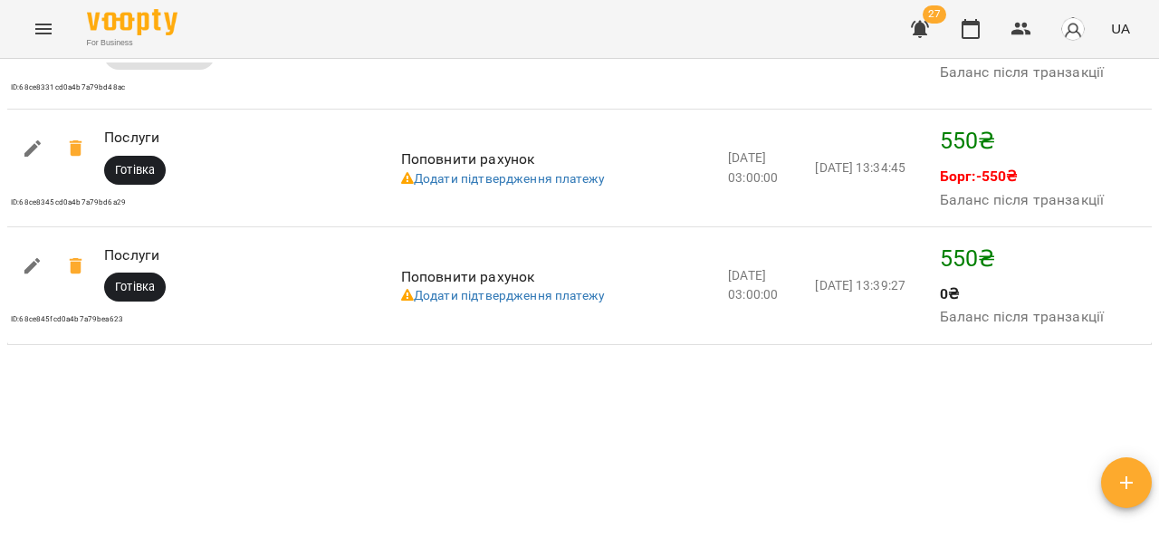
click at [39, 28] on icon "Menu" at bounding box center [43, 29] width 16 height 11
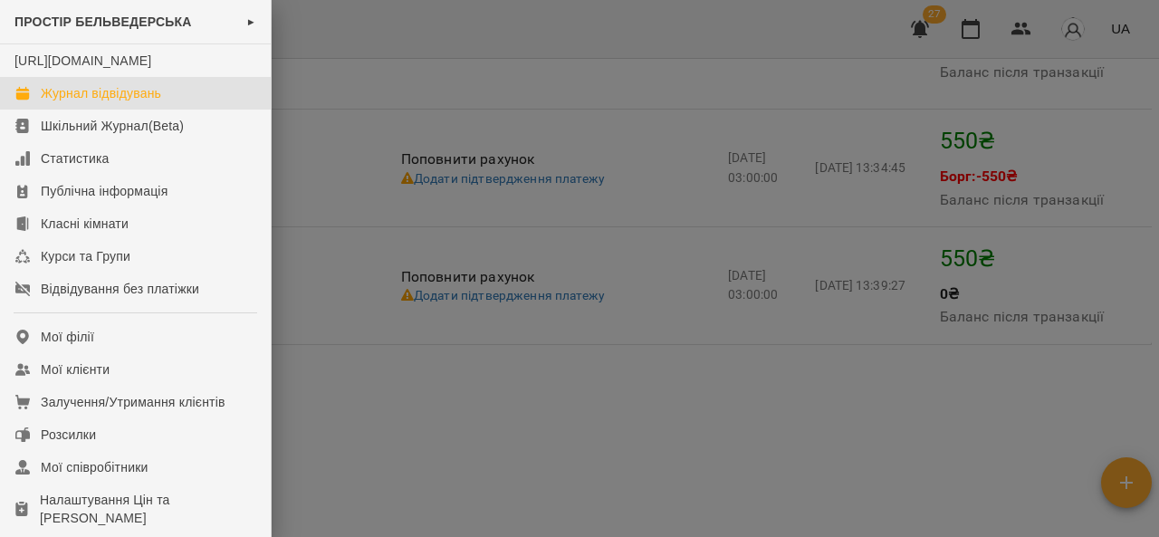
click at [186, 104] on link "Журнал відвідувань" at bounding box center [135, 93] width 271 height 33
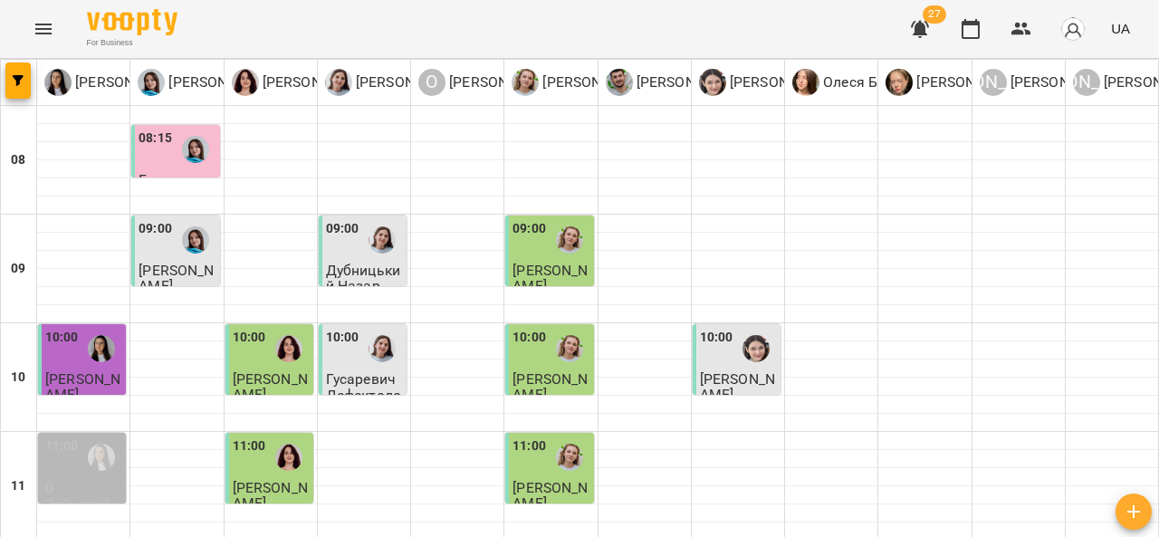
scroll to position [907, 0]
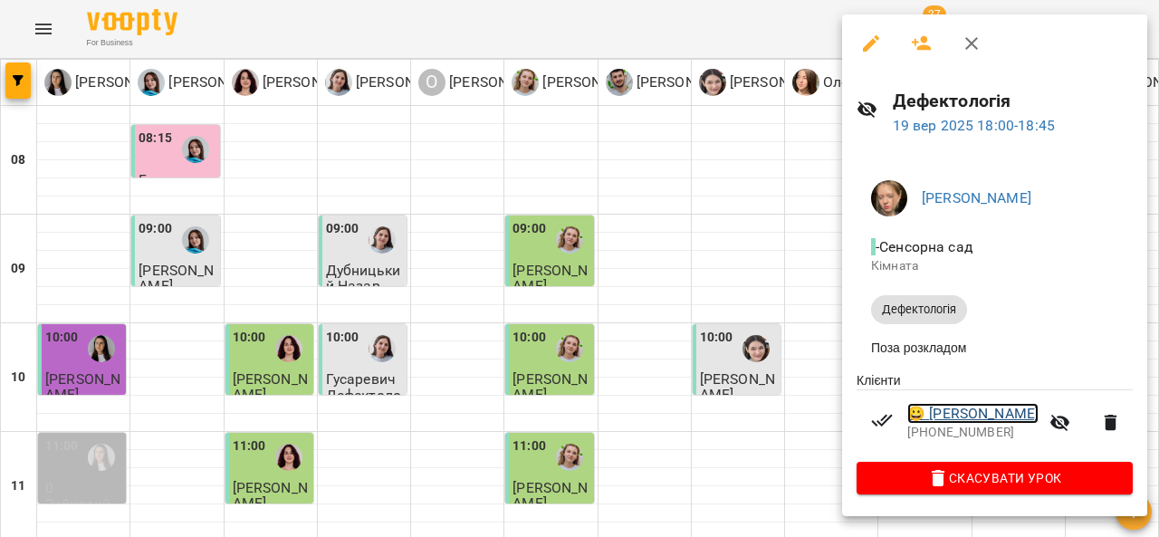
click at [1016, 413] on link "😀 Івасишин Ліана" at bounding box center [972, 414] width 131 height 22
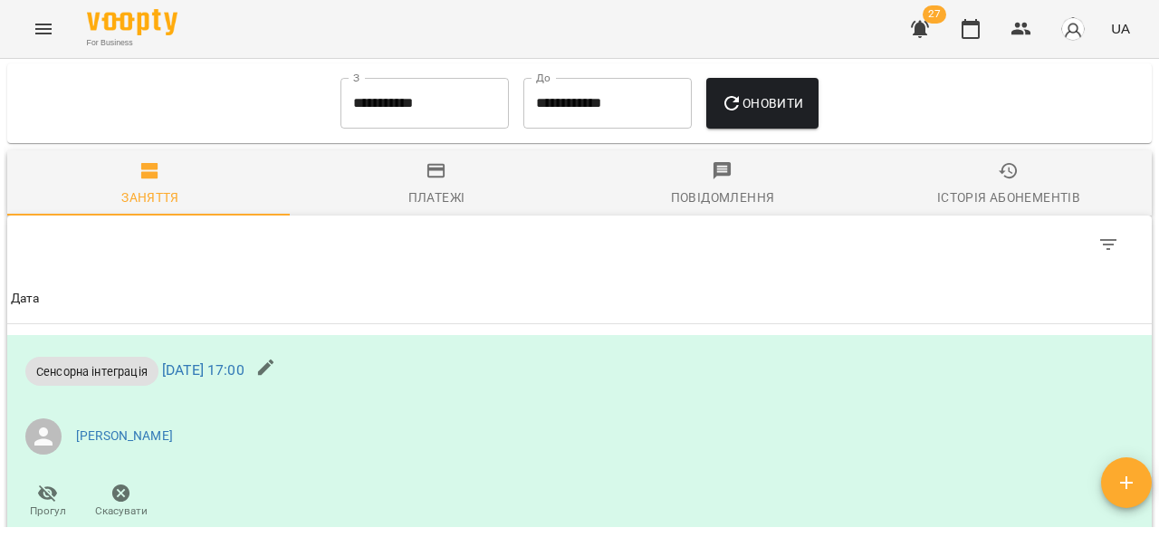
click at [452, 208] on div "Платежі" at bounding box center [436, 198] width 57 height 22
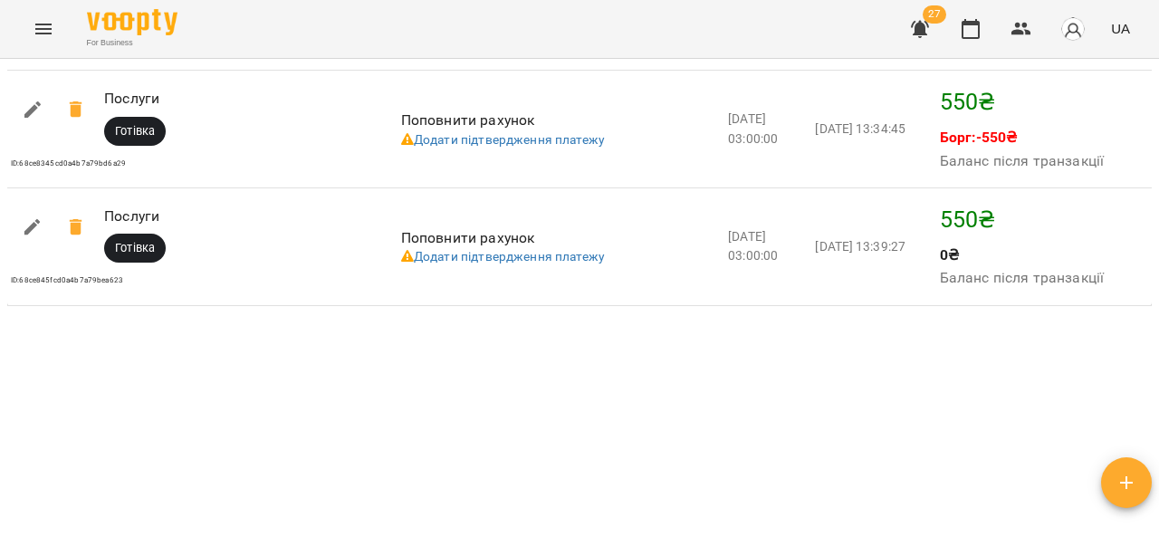
scroll to position [1935, 0]
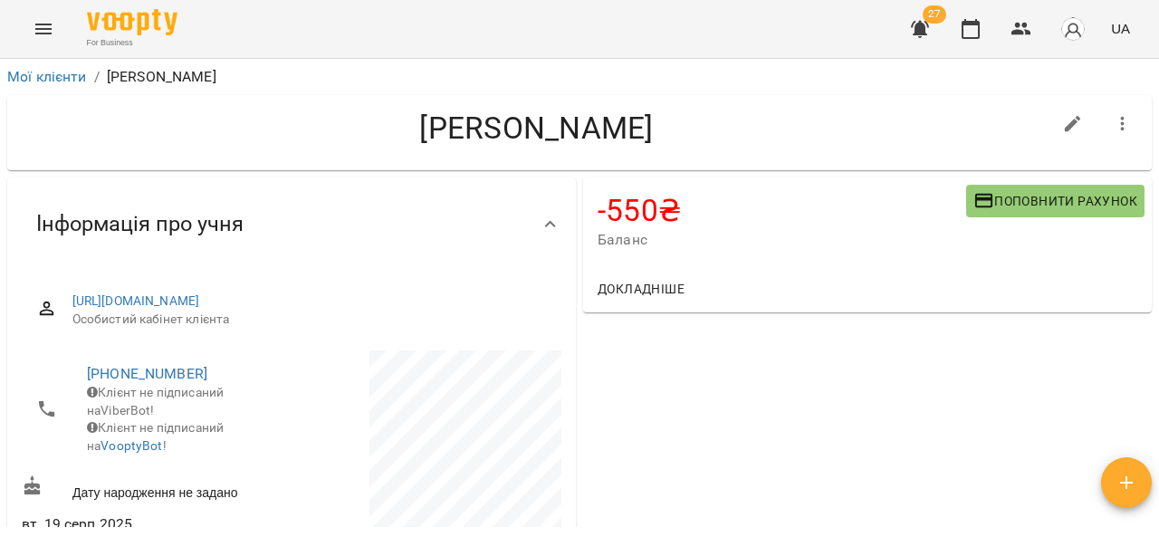
click at [1020, 201] on span "Поповнити рахунок" at bounding box center [1055, 201] width 164 height 22
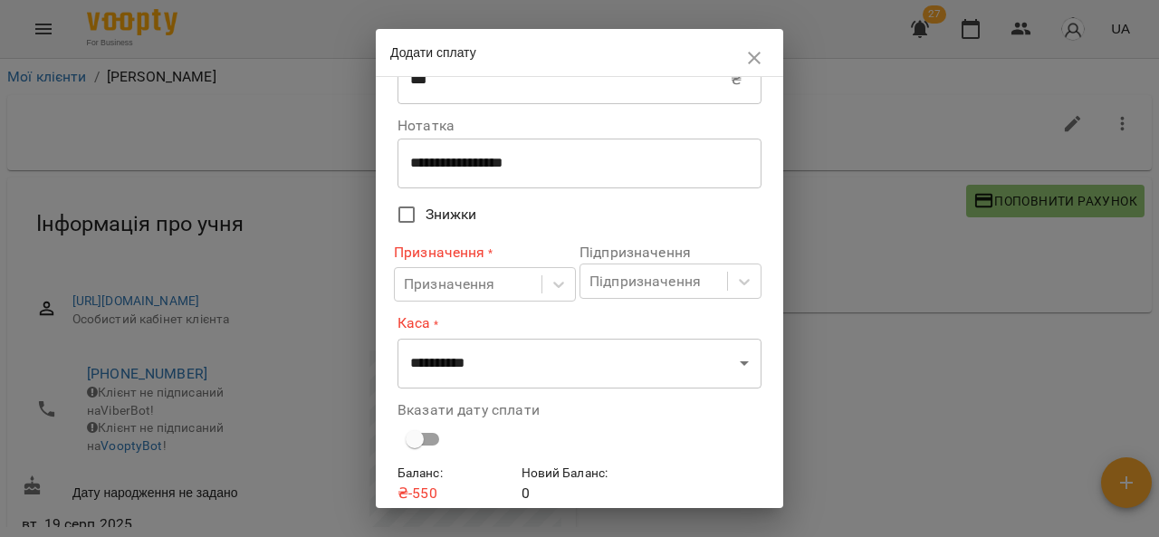
scroll to position [91, 0]
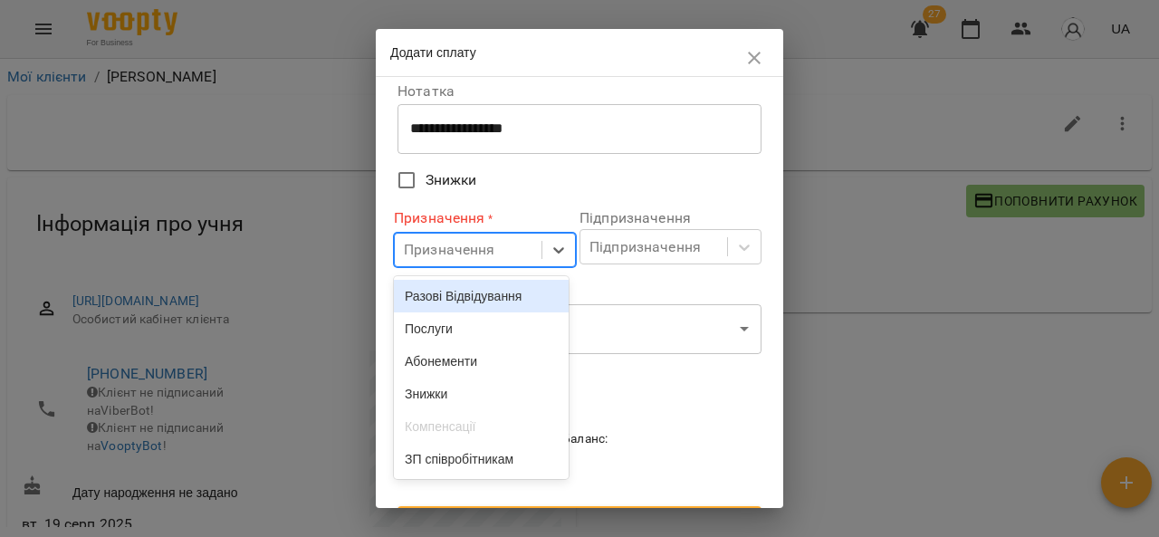
click at [486, 341] on div "Послуги" at bounding box center [481, 328] width 175 height 33
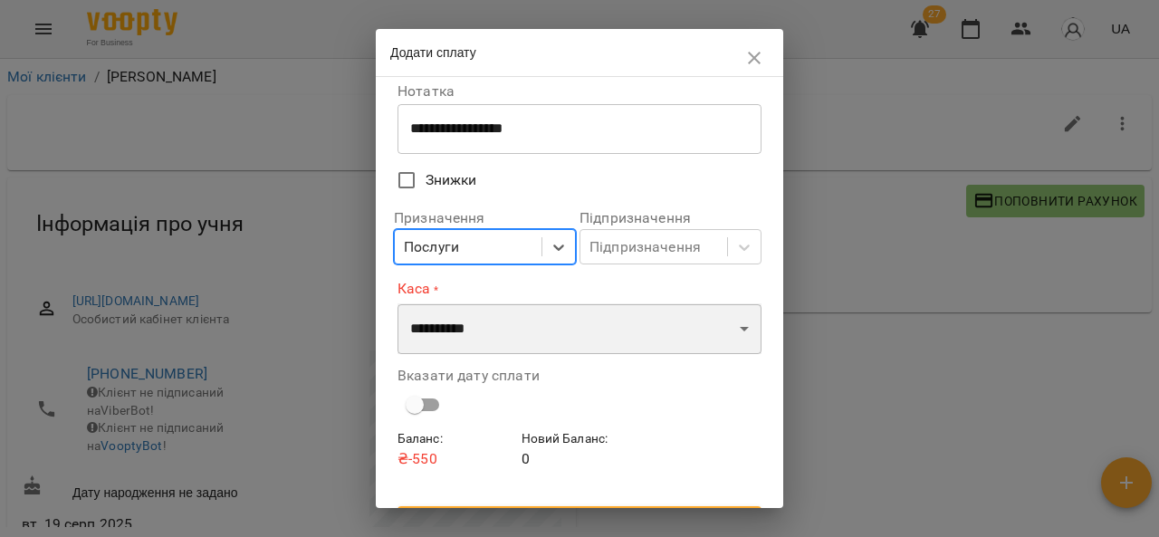
click at [534, 339] on select "**********" at bounding box center [579, 328] width 364 height 51
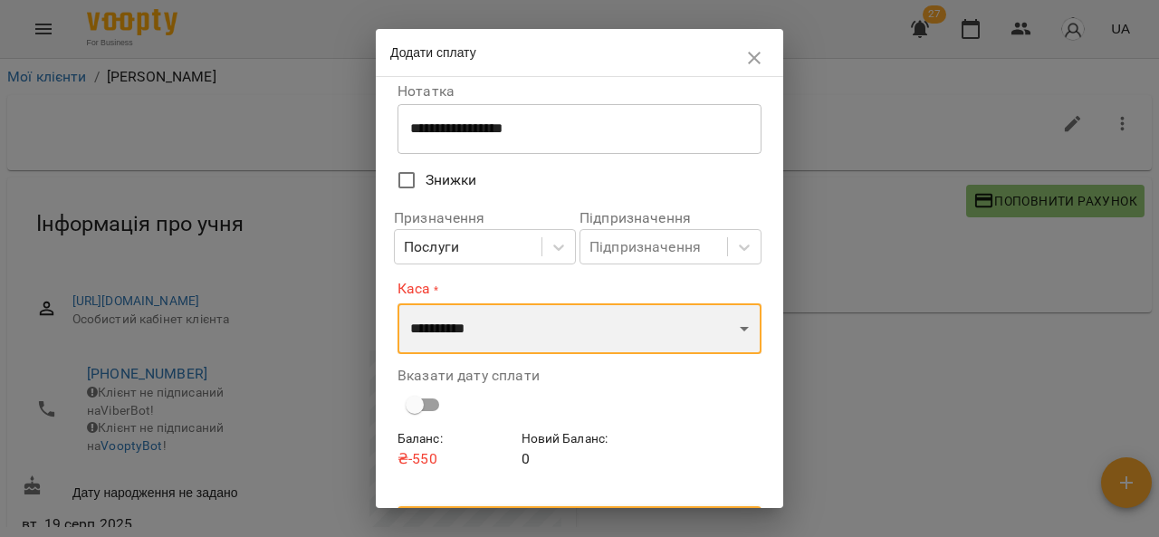
select select "****"
click at [397, 303] on select "**********" at bounding box center [579, 328] width 364 height 51
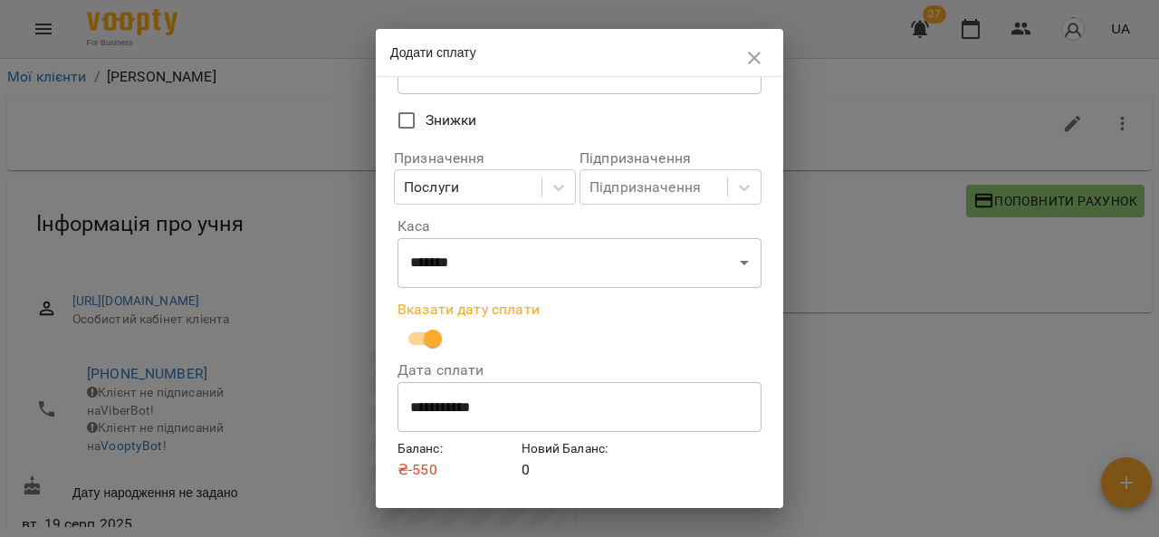
scroll to position [197, 0]
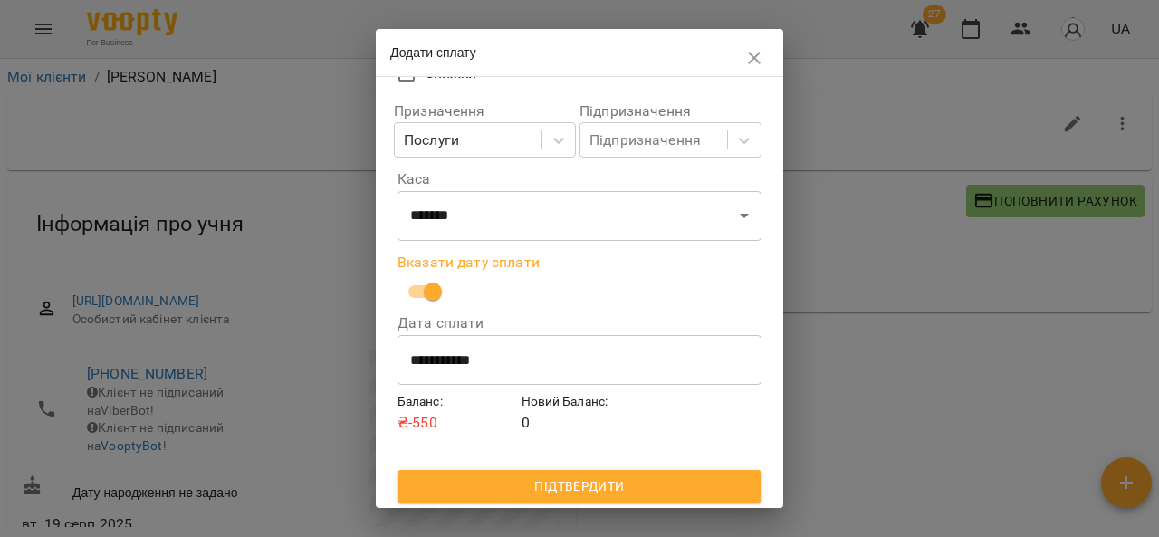
click at [485, 362] on input "**********" at bounding box center [579, 360] width 364 height 51
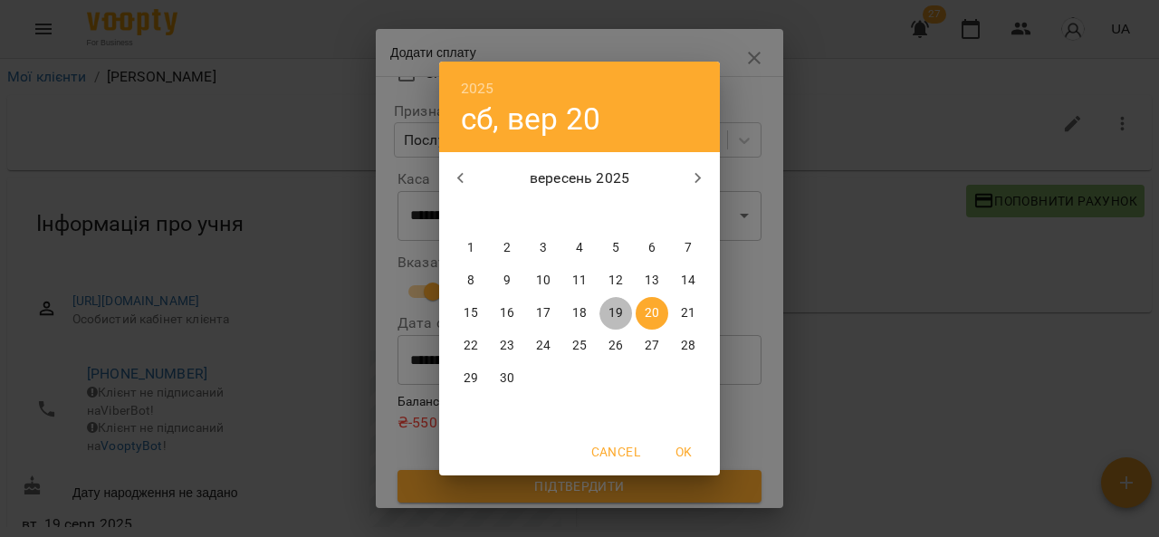
click at [620, 312] on p "19" at bounding box center [615, 313] width 14 height 18
type input "**********"
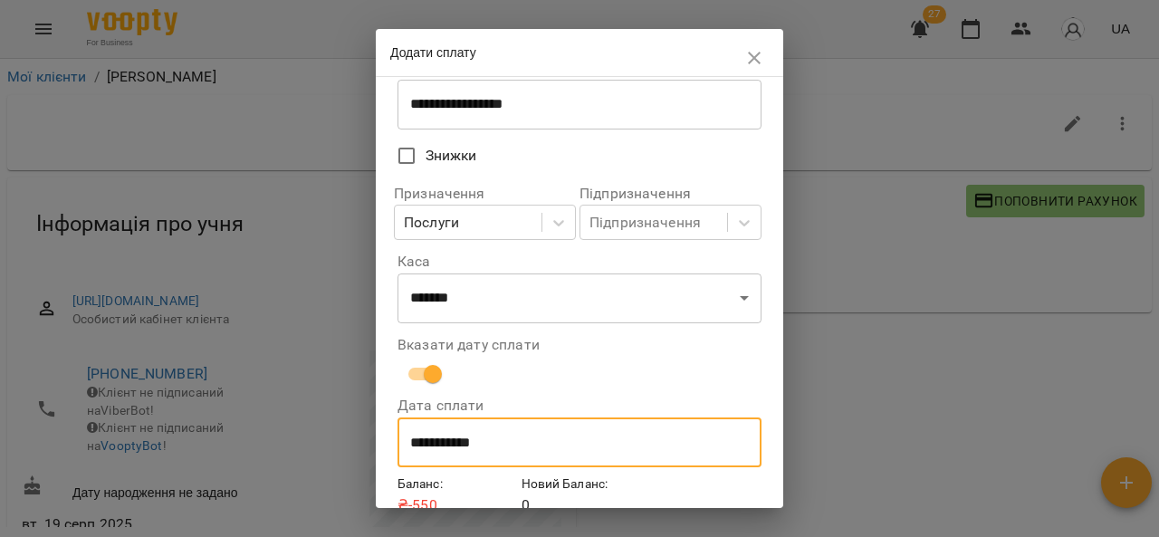
scroll to position [200, 0]
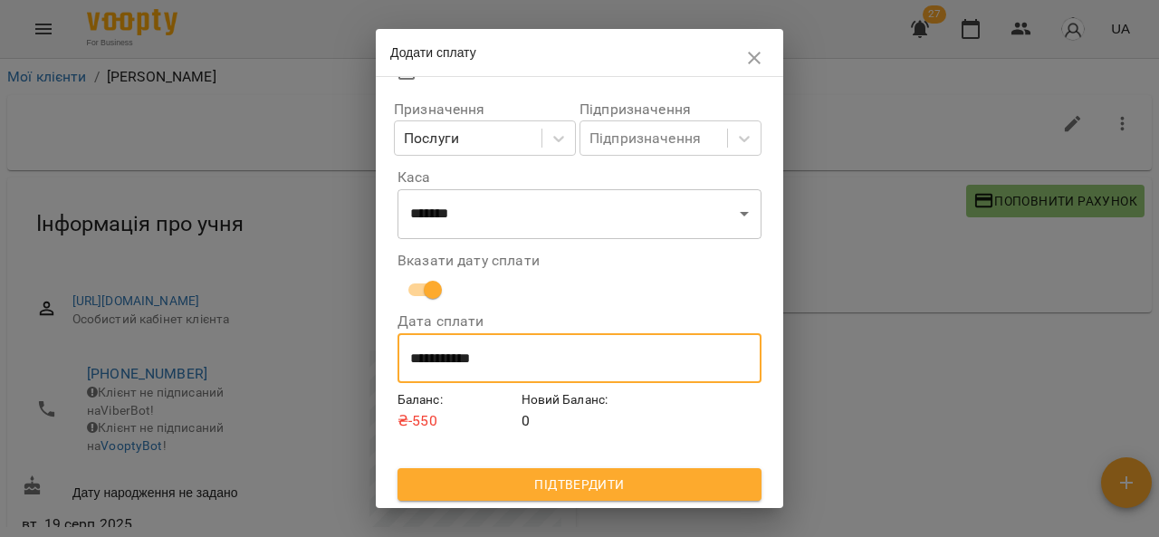
click at [596, 493] on span "Підтвердити" at bounding box center [579, 485] width 335 height 22
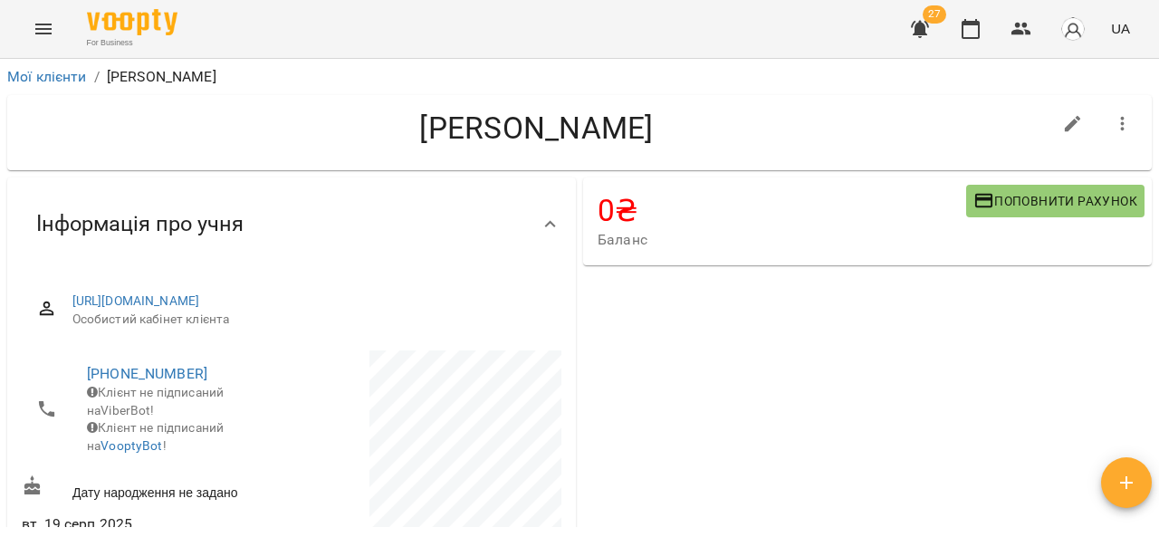
click at [34, 18] on icon "Menu" at bounding box center [44, 29] width 22 height 22
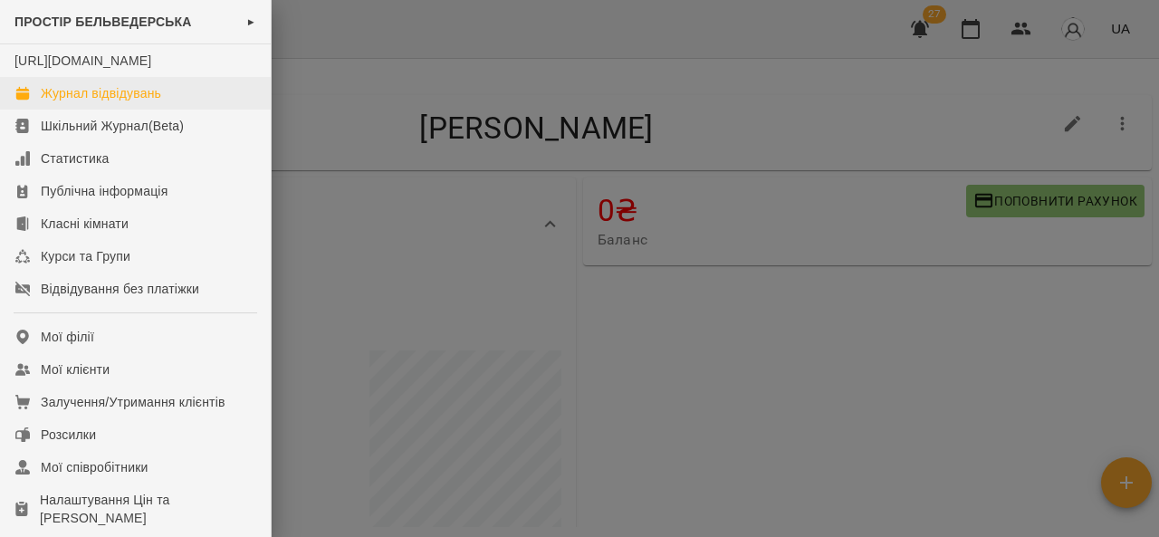
click at [168, 108] on link "Журнал відвідувань" at bounding box center [135, 93] width 271 height 33
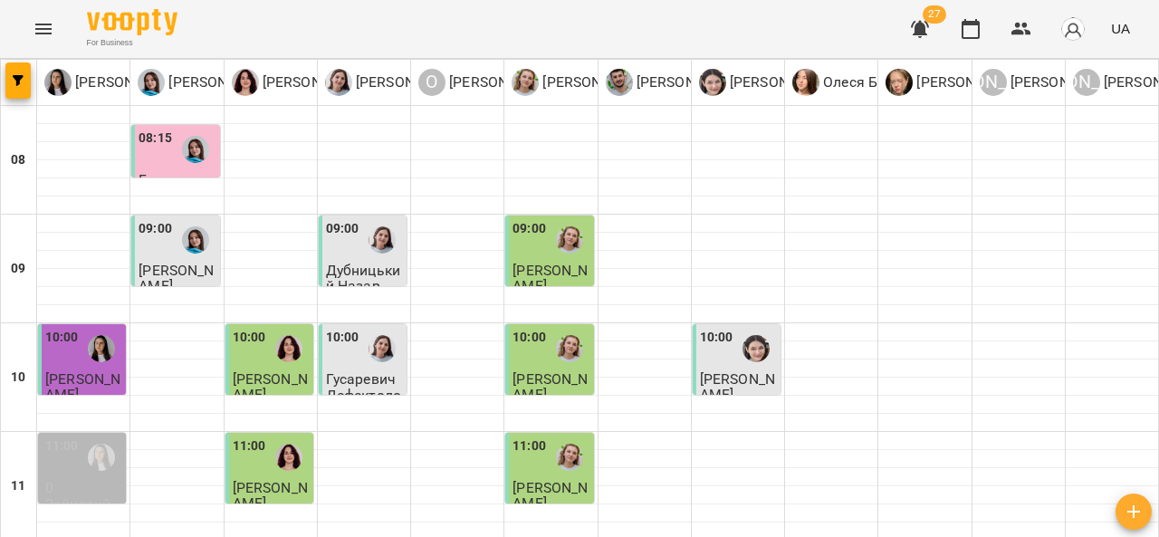
scroll to position [902, 0]
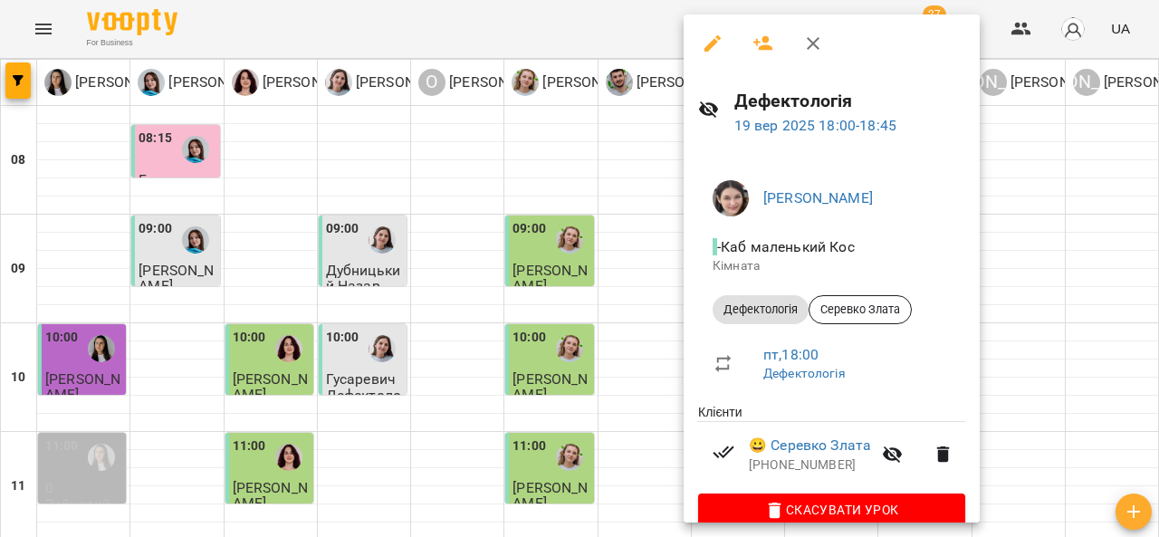
click at [819, 47] on icon "button" at bounding box center [813, 44] width 22 height 22
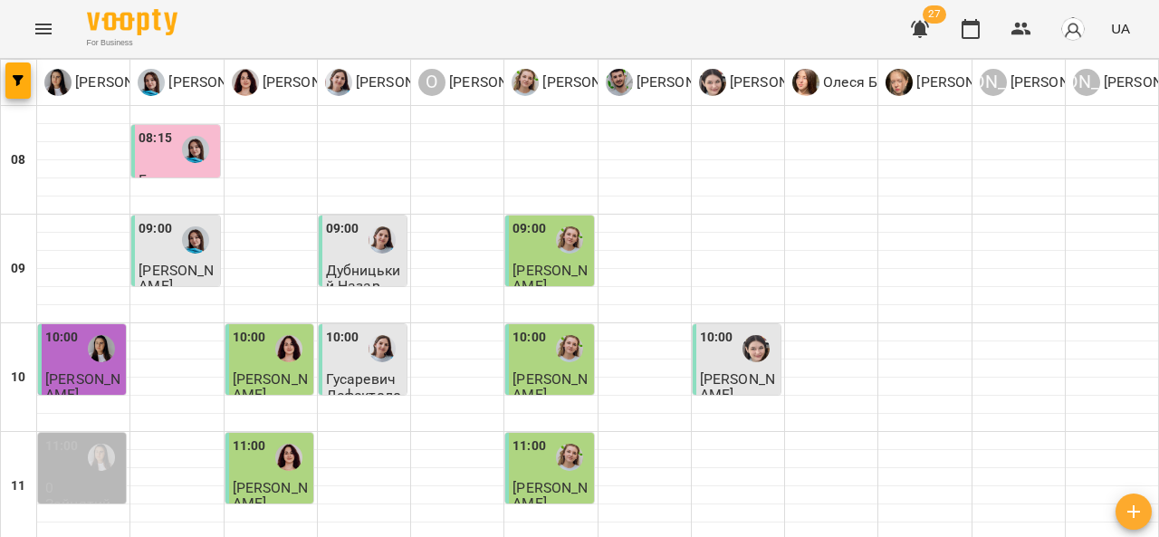
scroll to position [964, 0]
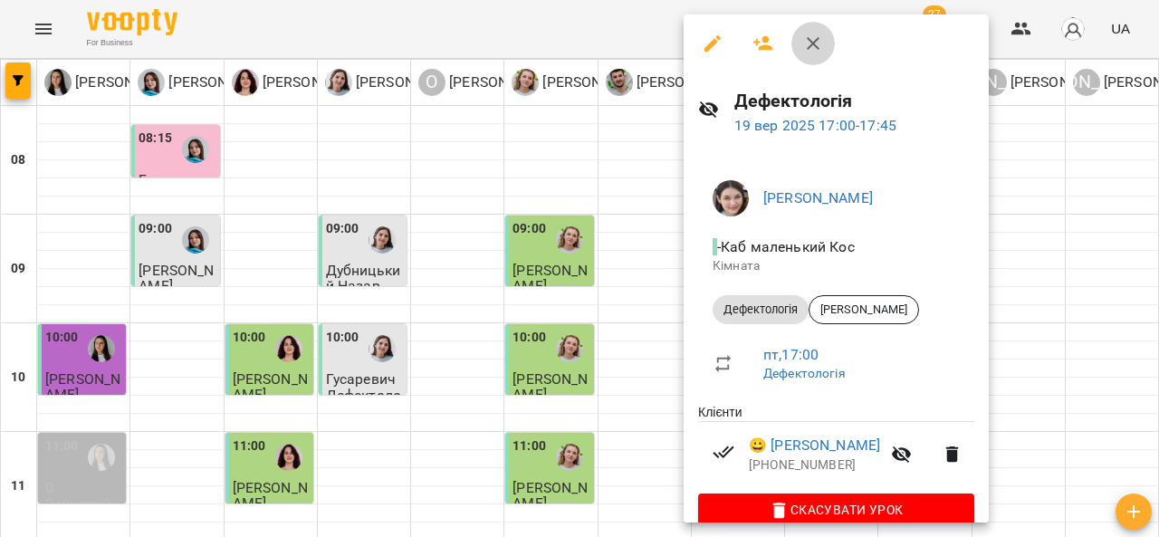
click at [829, 40] on button "button" at bounding box center [812, 43] width 43 height 43
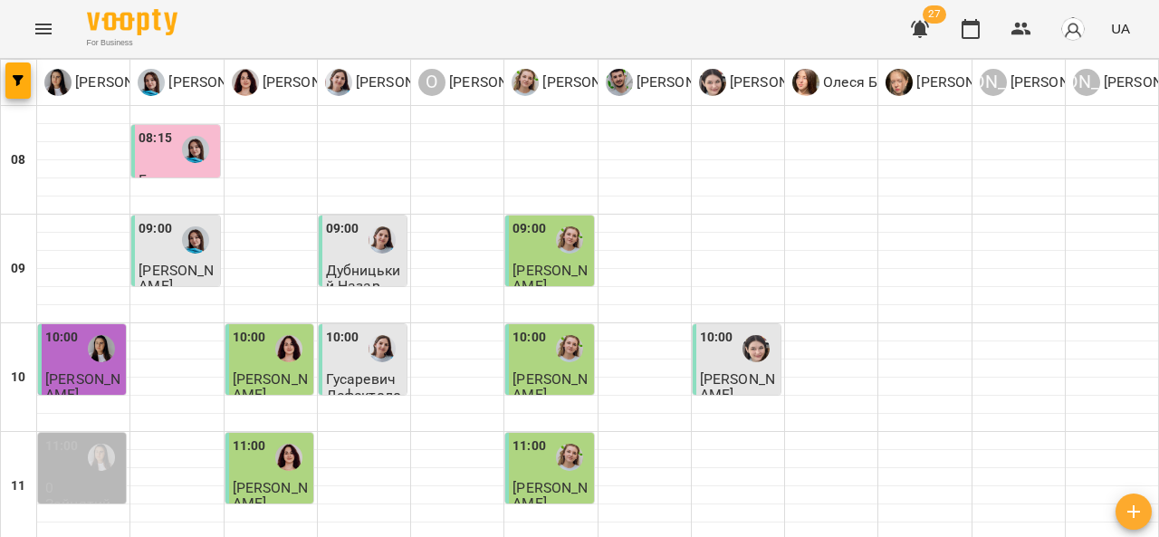
scroll to position [992, 0]
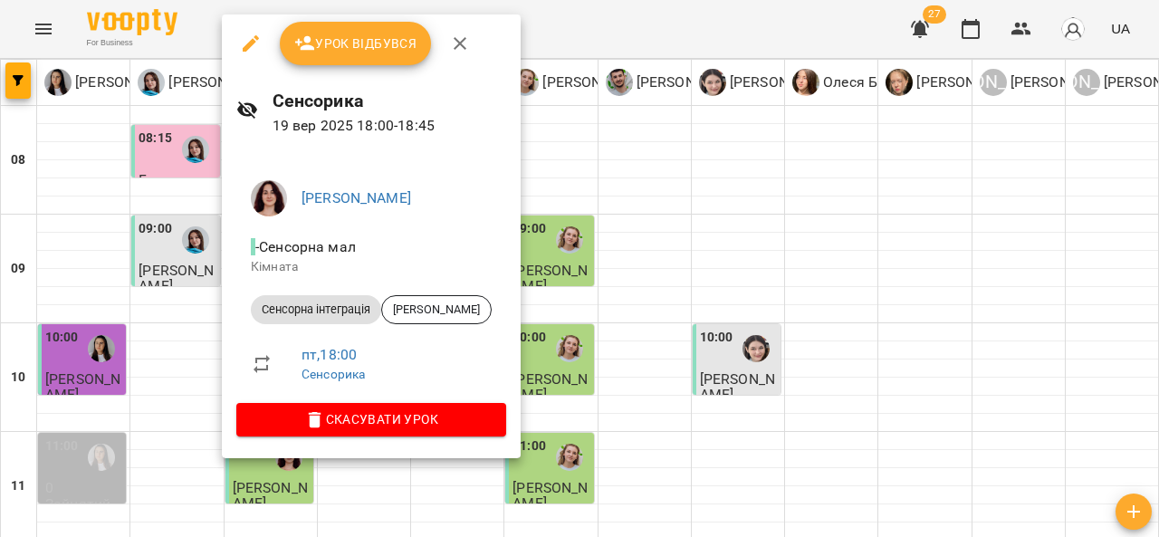
click at [458, 45] on icon "button" at bounding box center [460, 44] width 22 height 22
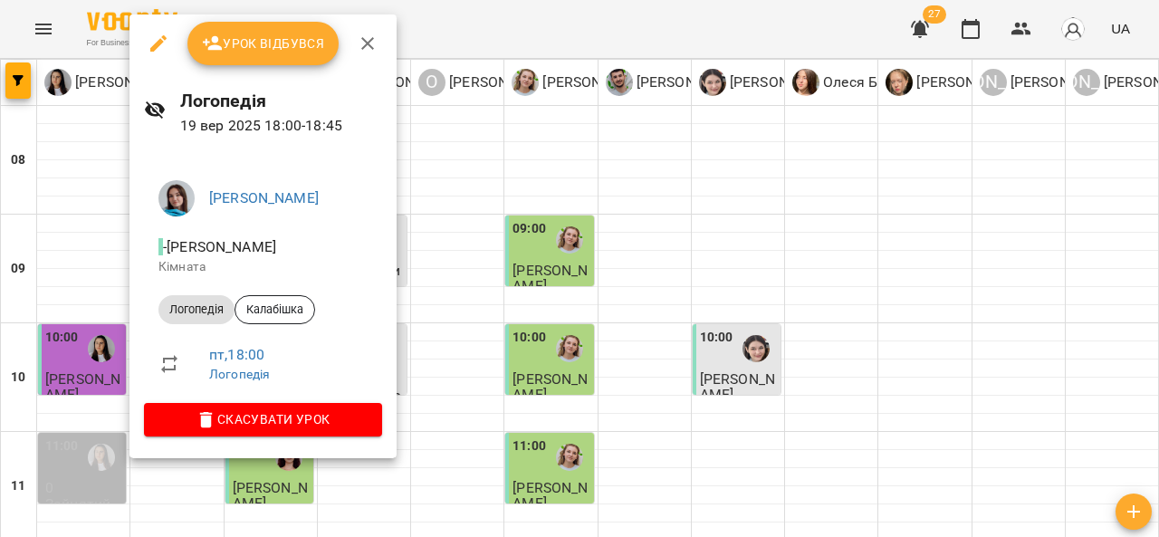
click at [355, 56] on button "button" at bounding box center [367, 43] width 43 height 43
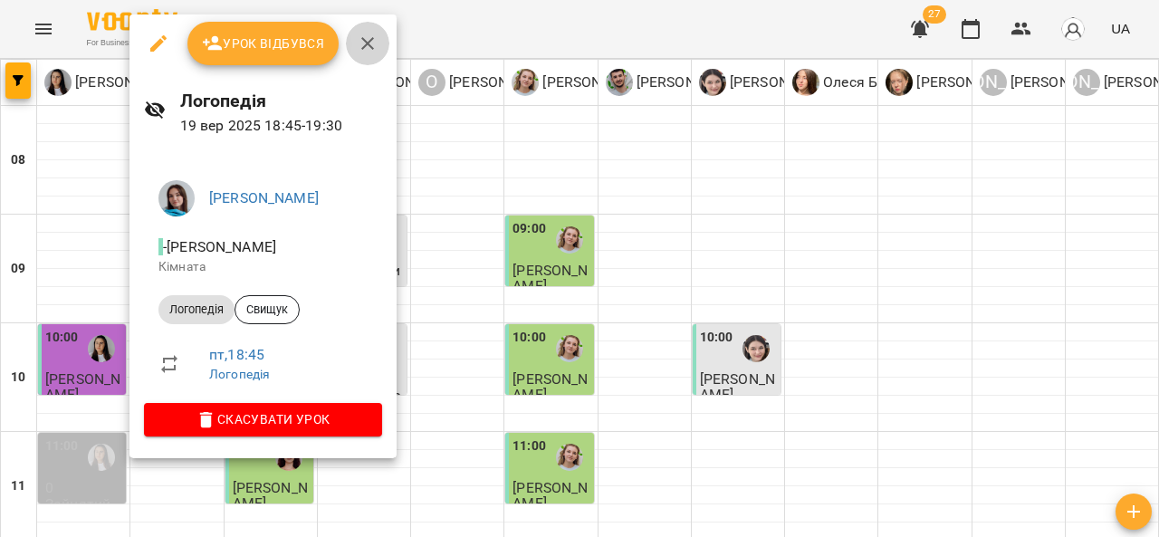
click at [378, 47] on button "button" at bounding box center [367, 43] width 43 height 43
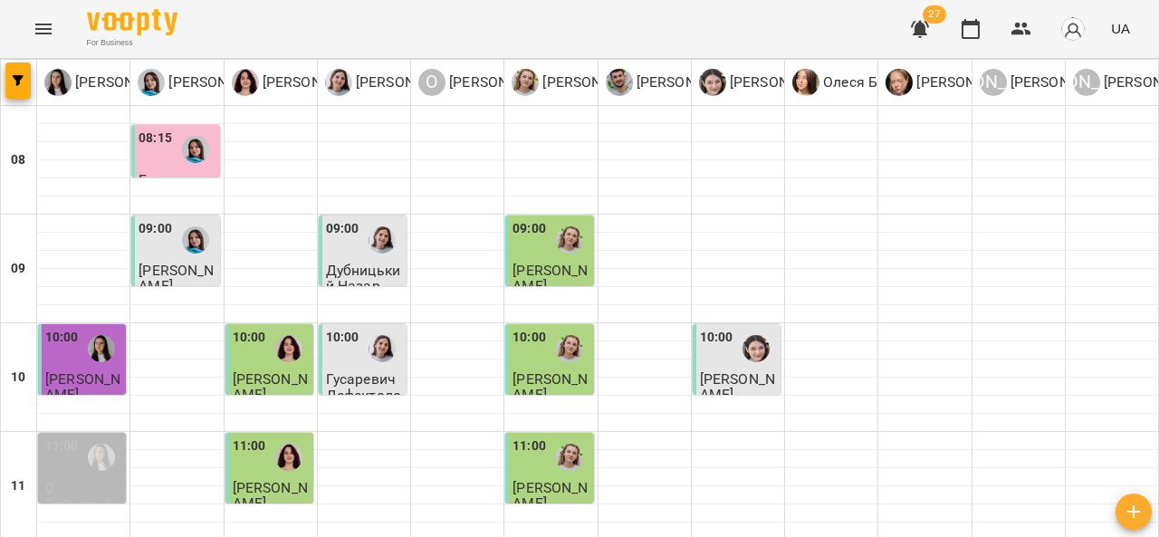
scroll to position [931, 0]
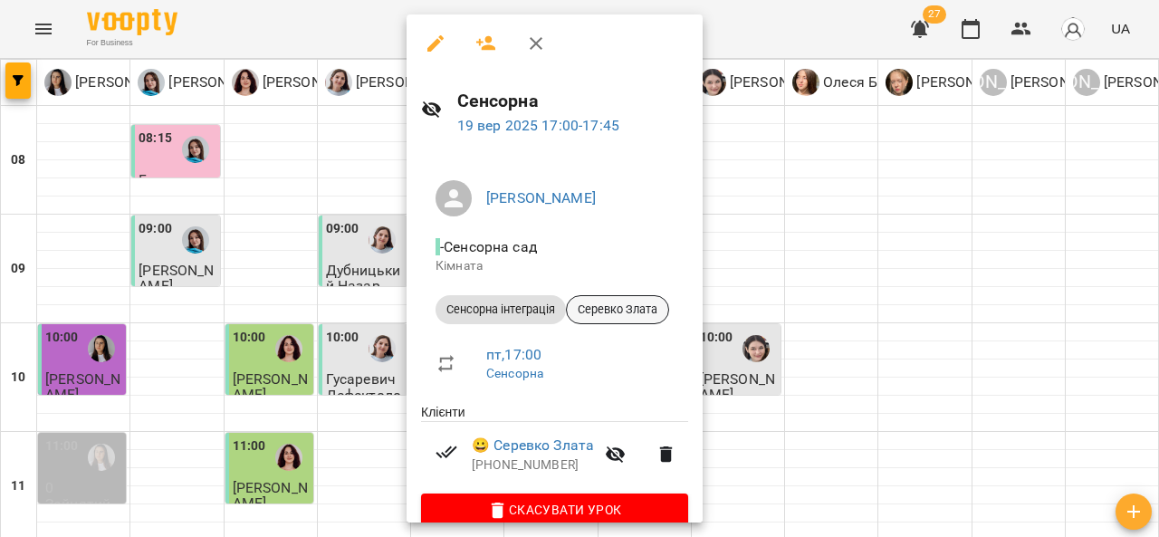
click at [637, 314] on span "Серевко Злата" at bounding box center [617, 309] width 101 height 16
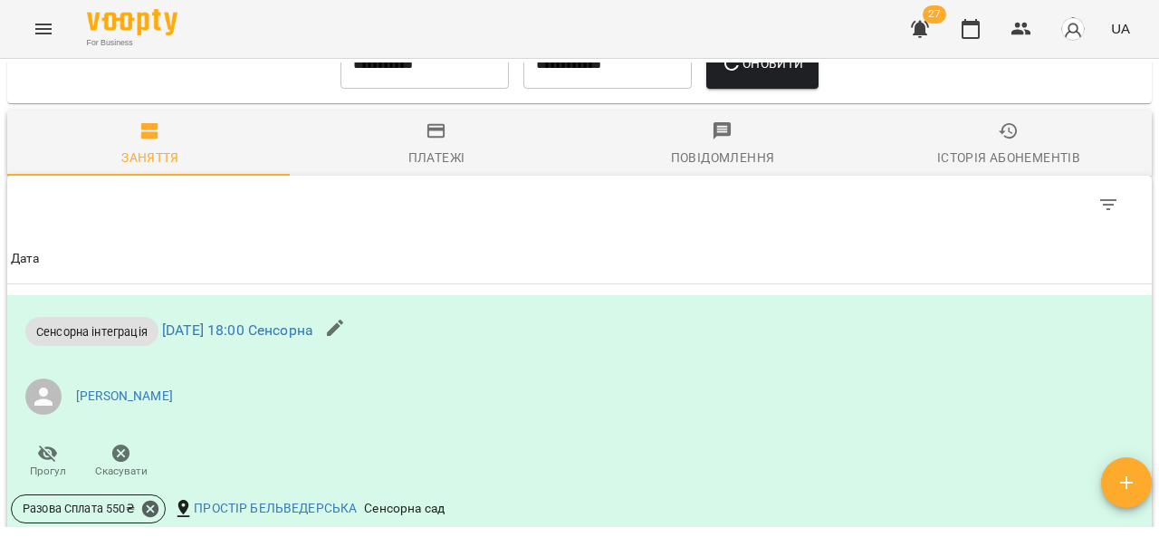
scroll to position [1421, 0]
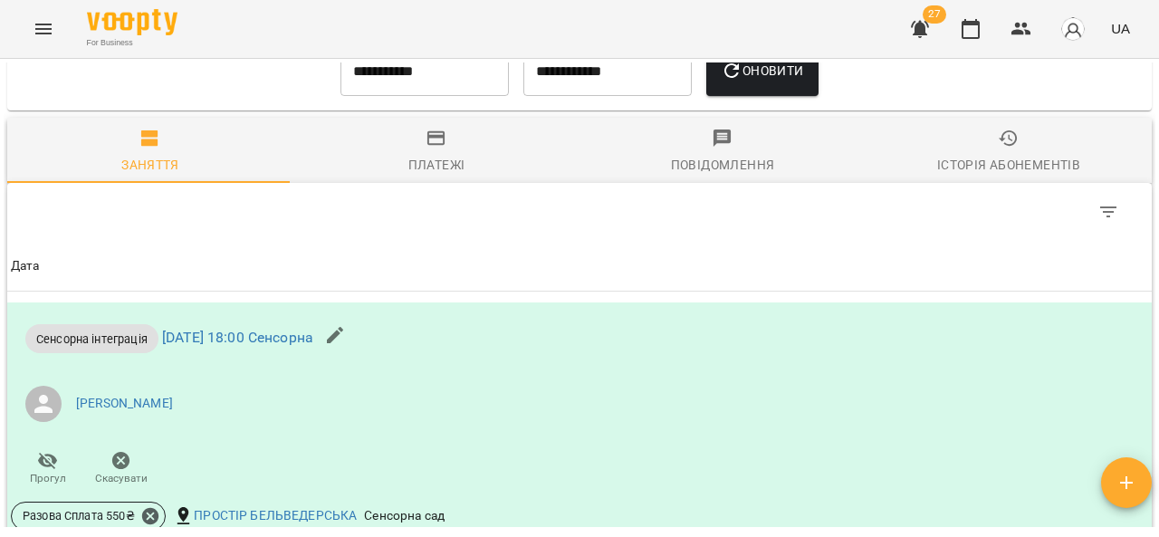
click at [439, 146] on icon "button" at bounding box center [436, 138] width 18 height 14
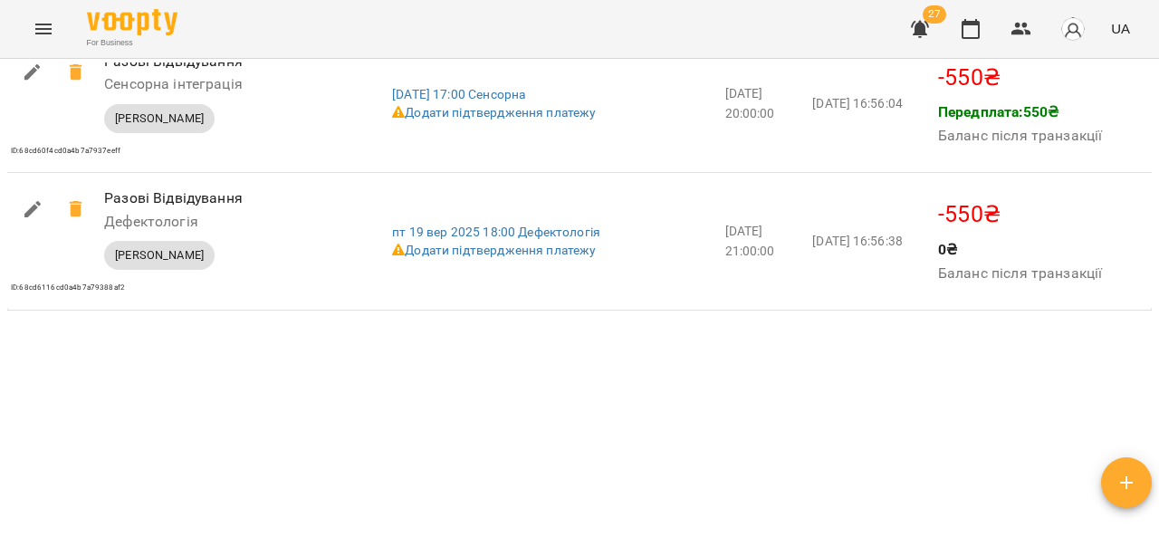
scroll to position [2407, 0]
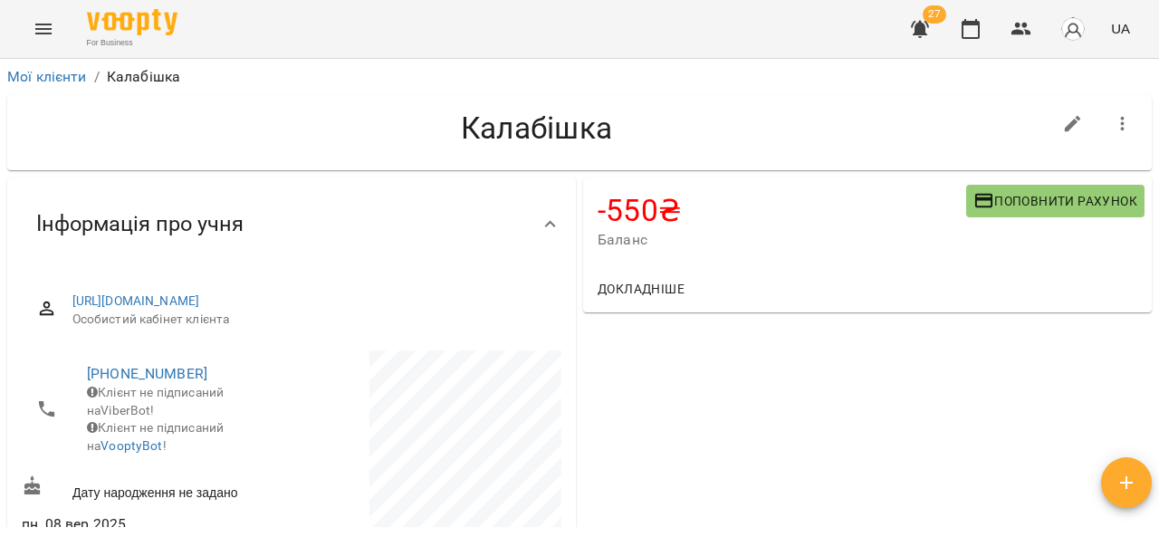
click at [1024, 204] on span "Поповнити рахунок" at bounding box center [1055, 201] width 164 height 22
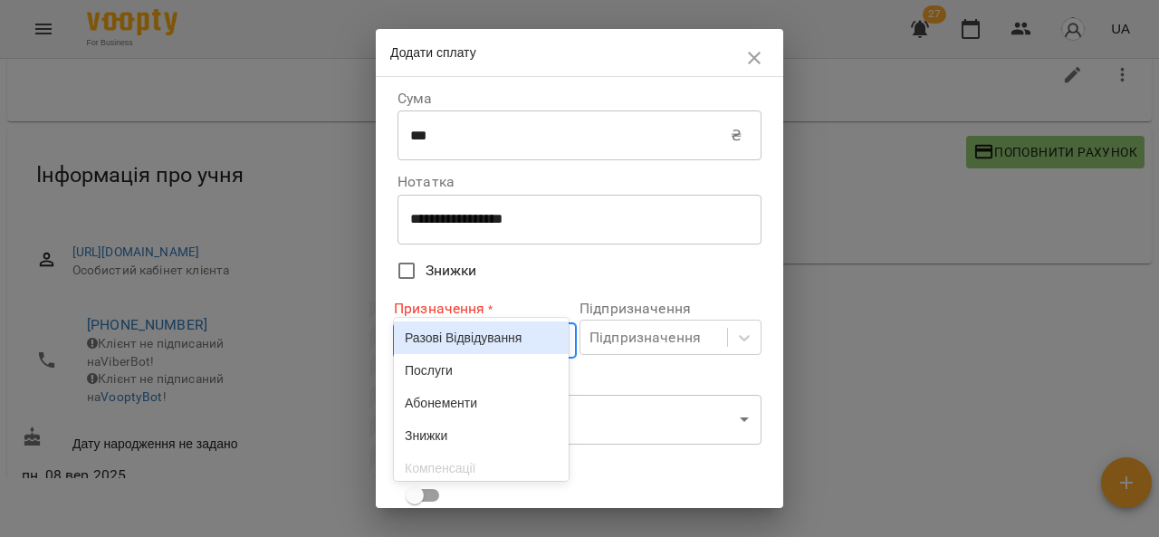
scroll to position [55, 0]
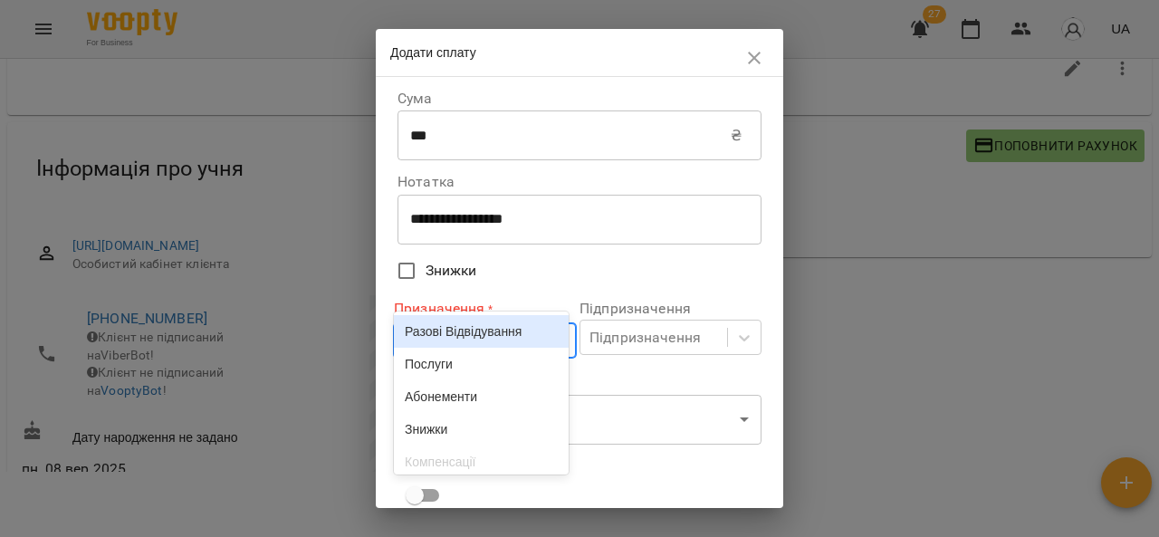
click at [511, 369] on div "Разові Відвідування Послуги Абонементи Знижки Компенсації ЗП співробітникам" at bounding box center [481, 392] width 175 height 163
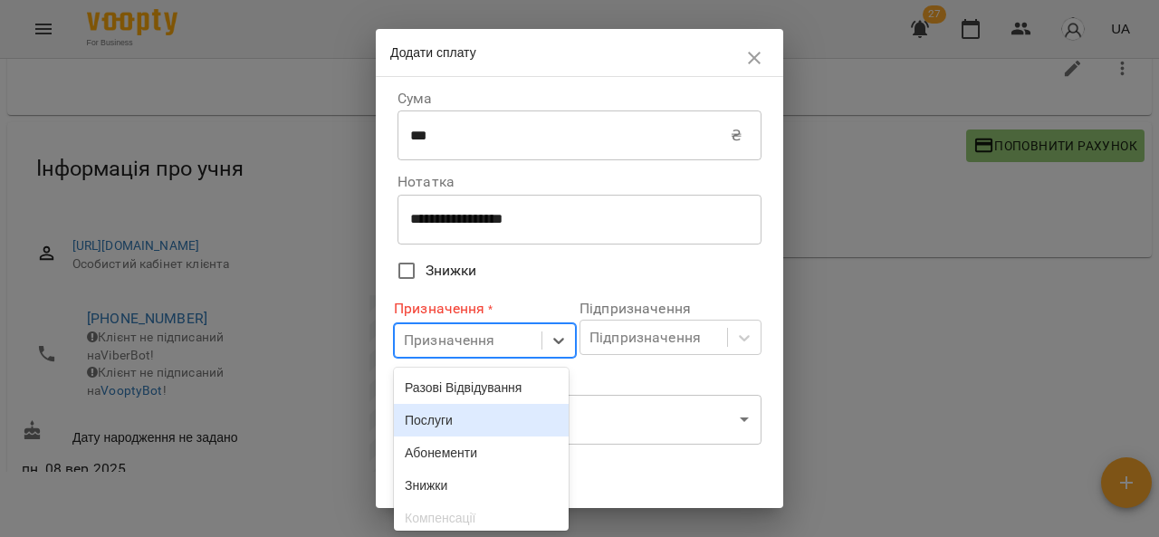
click at [508, 422] on div "Послуги" at bounding box center [481, 420] width 175 height 33
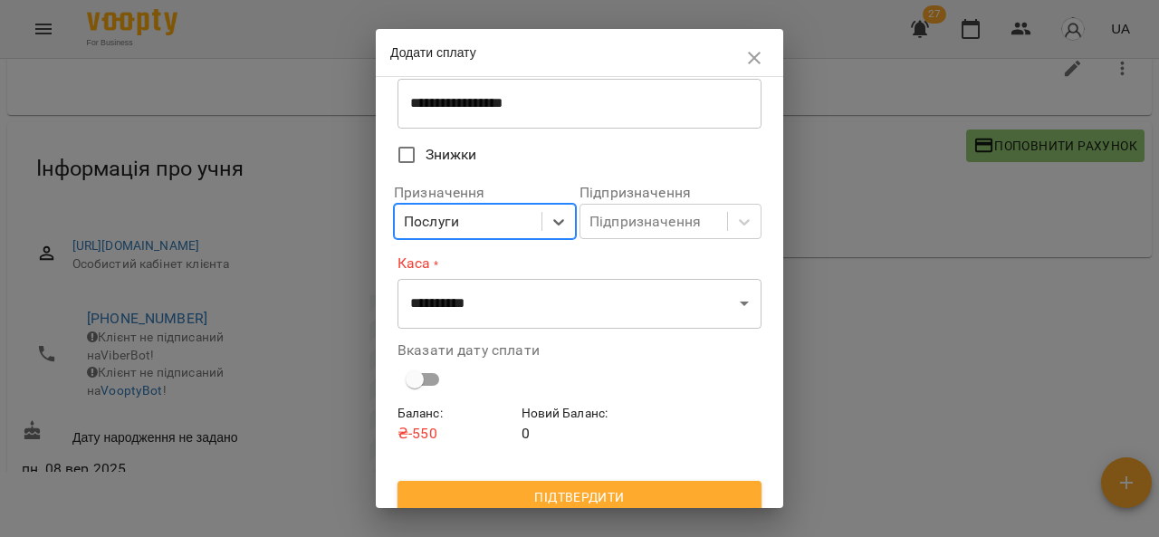
scroll to position [119, 0]
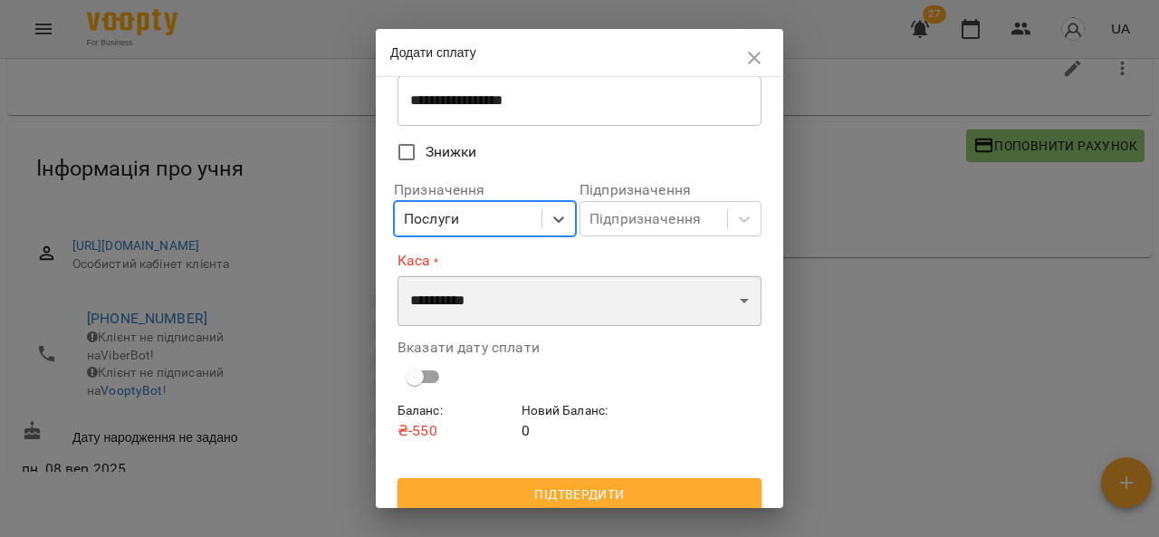
click at [576, 297] on select "**********" at bounding box center [579, 300] width 364 height 51
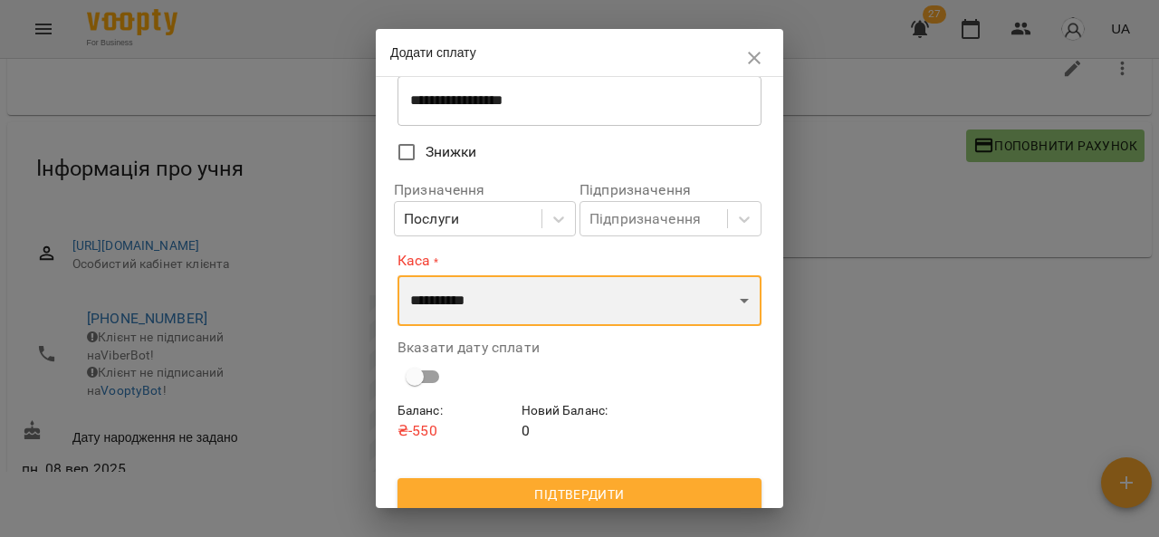
select select "****"
click at [397, 275] on select "**********" at bounding box center [579, 300] width 364 height 51
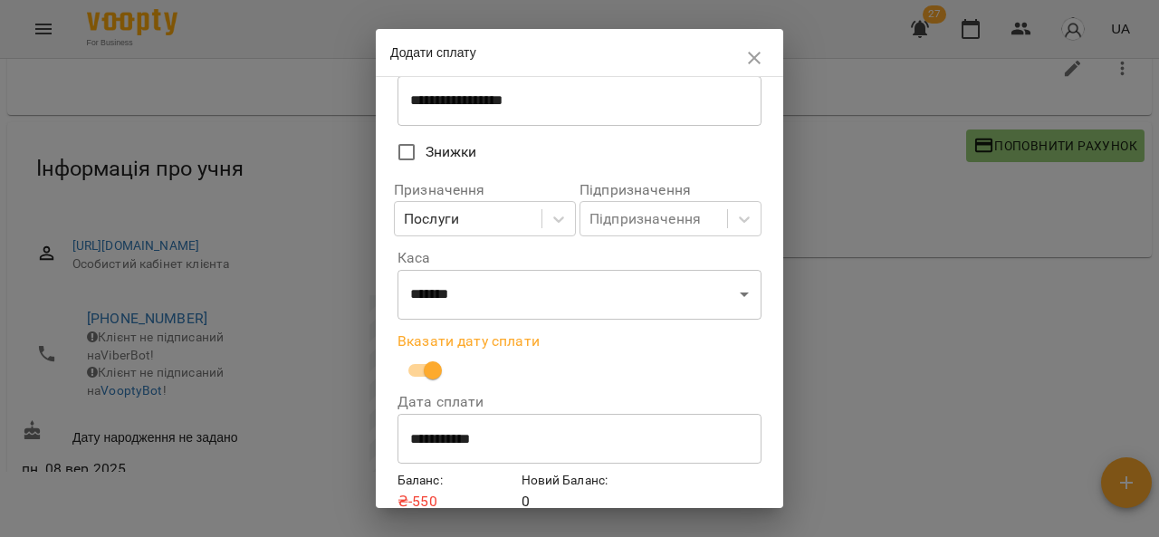
click at [451, 445] on input "**********" at bounding box center [579, 439] width 364 height 51
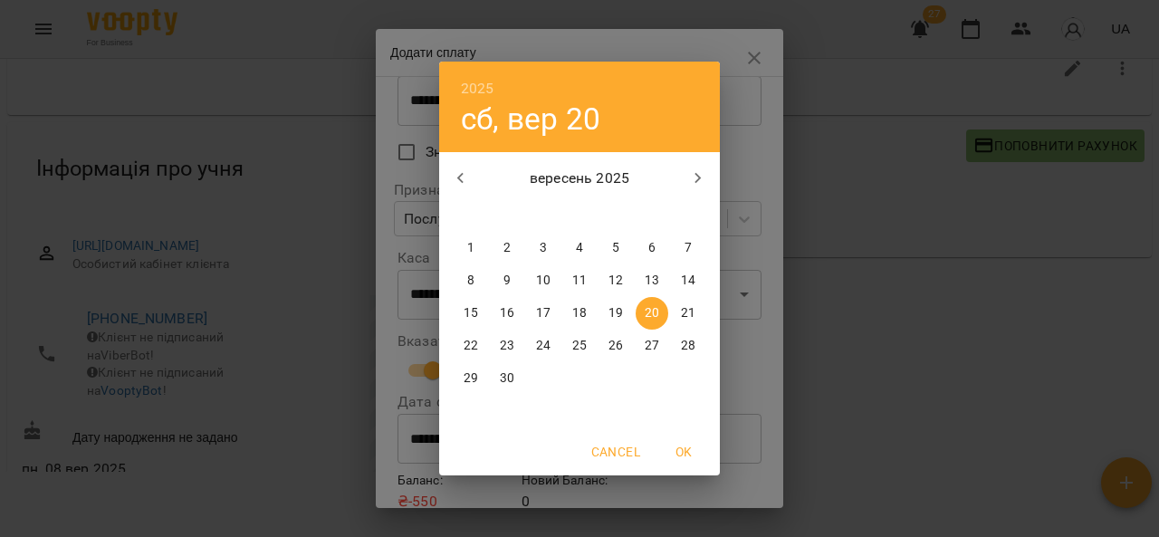
click at [624, 310] on span "19" at bounding box center [615, 313] width 33 height 18
type input "**********"
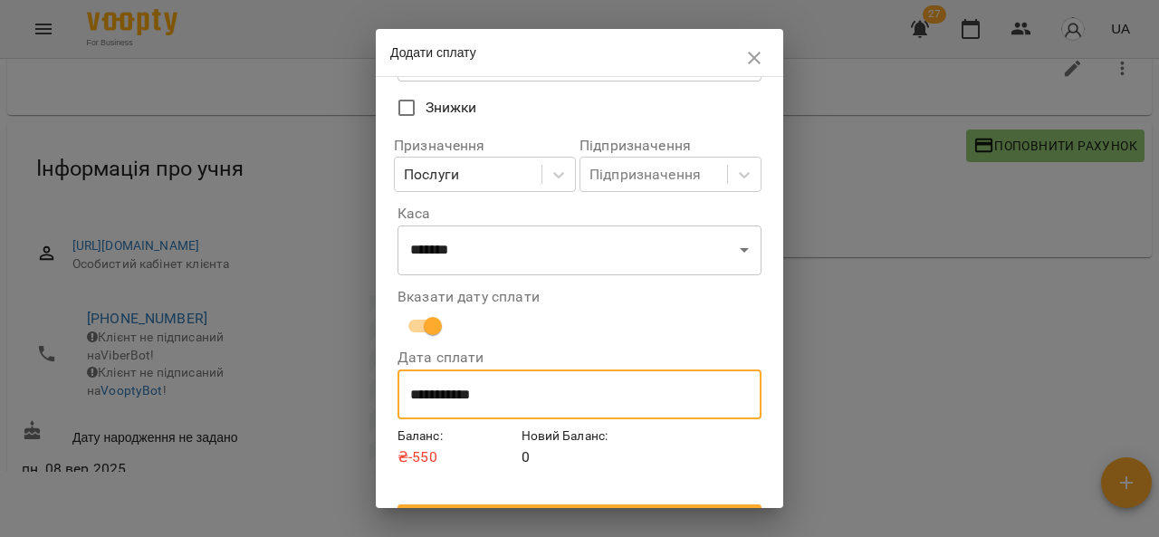
scroll to position [200, 0]
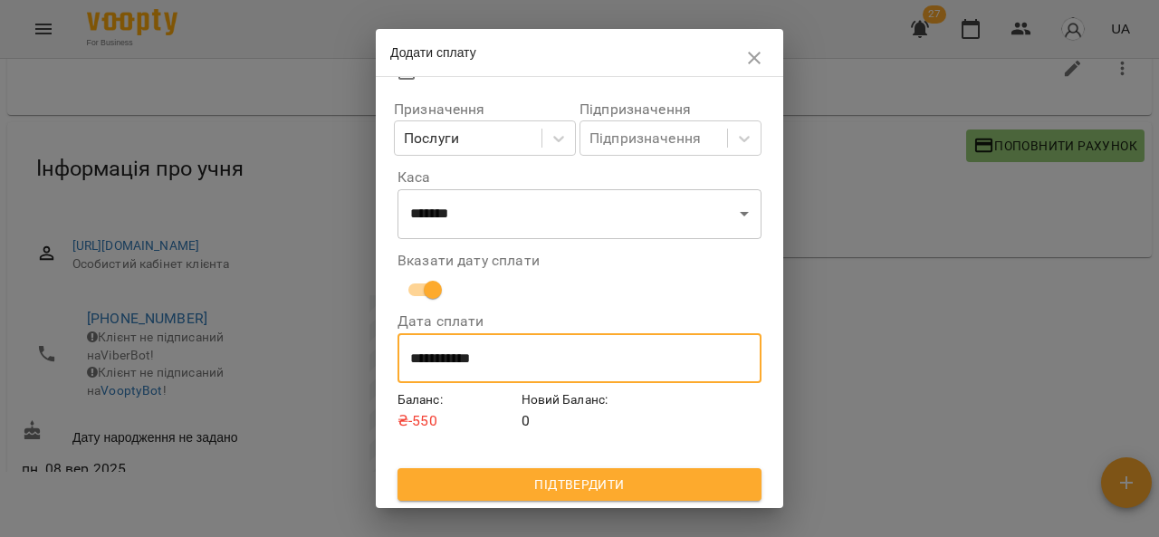
click at [642, 489] on span "Підтвердити" at bounding box center [579, 485] width 335 height 22
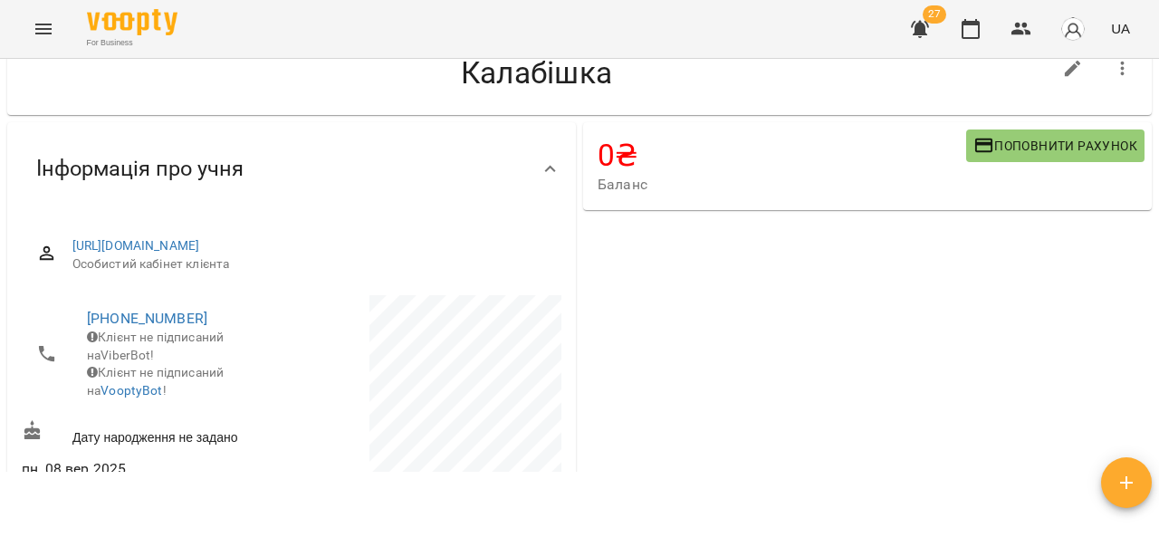
click at [36, 30] on icon "Menu" at bounding box center [44, 29] width 22 height 22
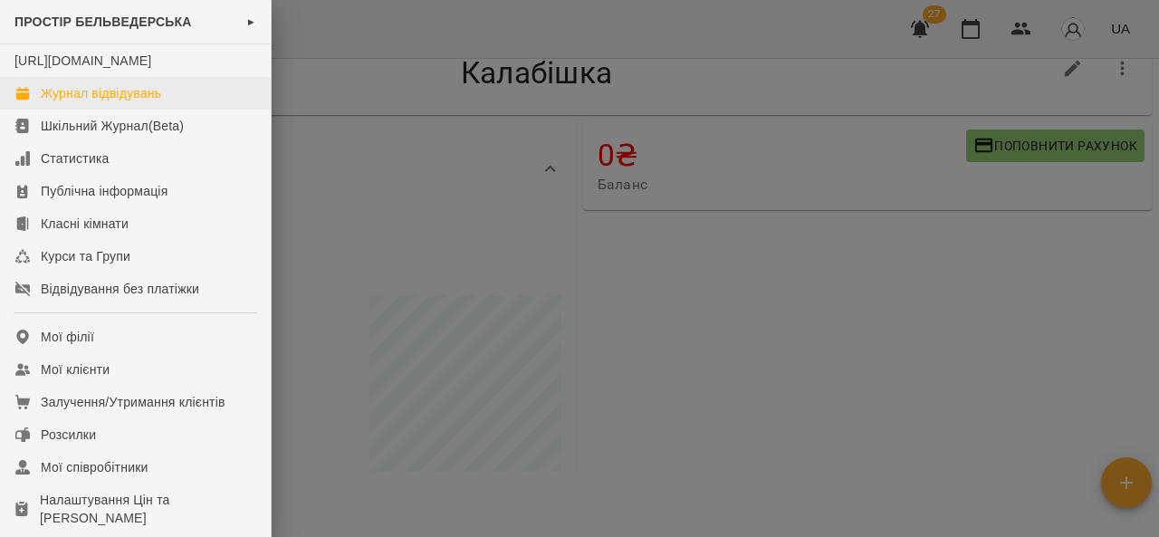
click at [181, 103] on link "Журнал відвідувань" at bounding box center [135, 93] width 271 height 33
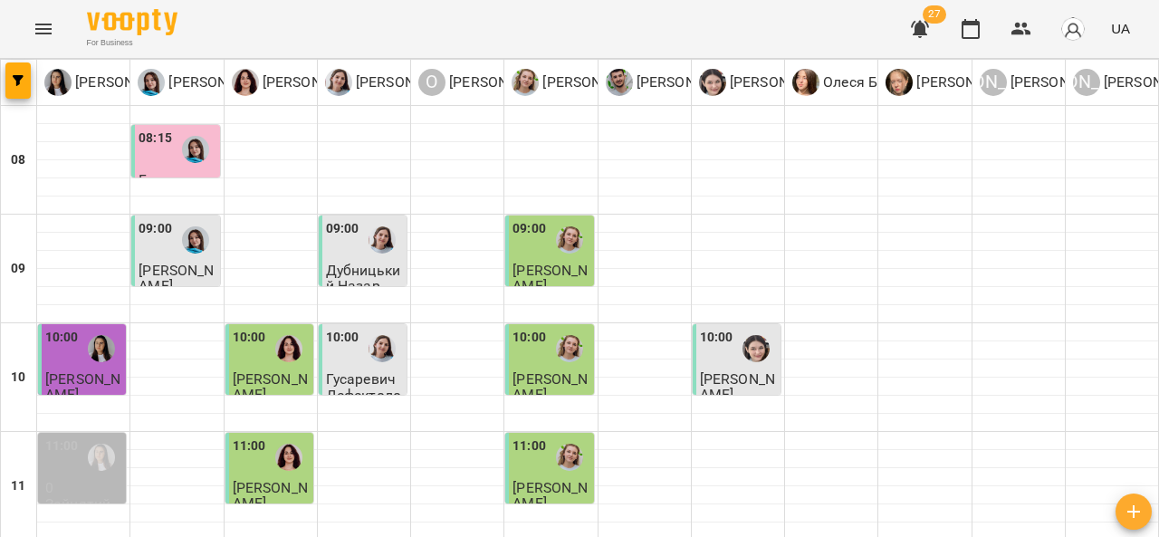
scroll to position [992, 0]
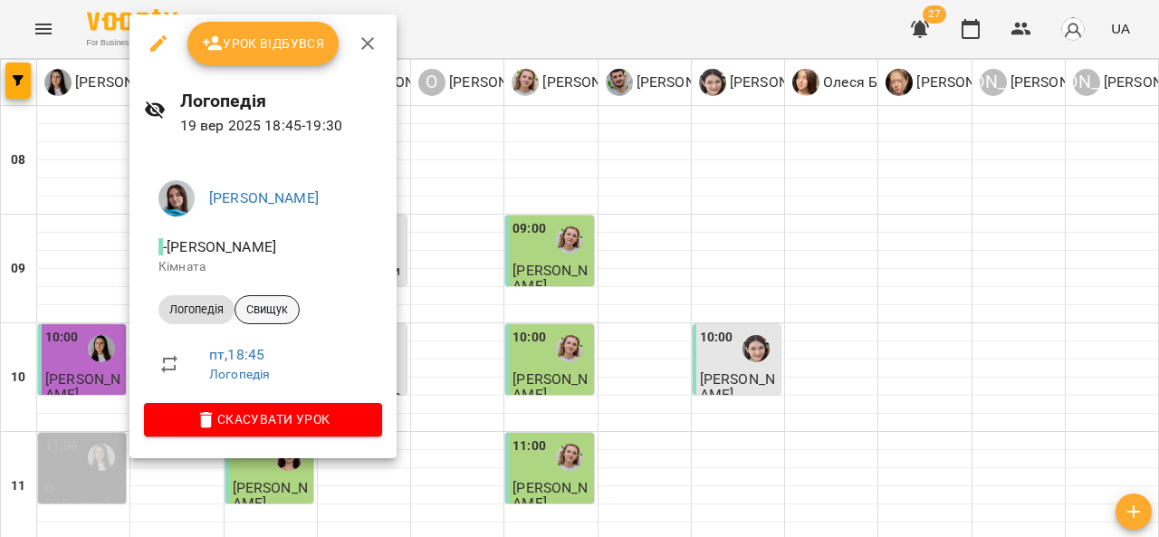
click at [282, 314] on span "Свищук" at bounding box center [266, 309] width 63 height 16
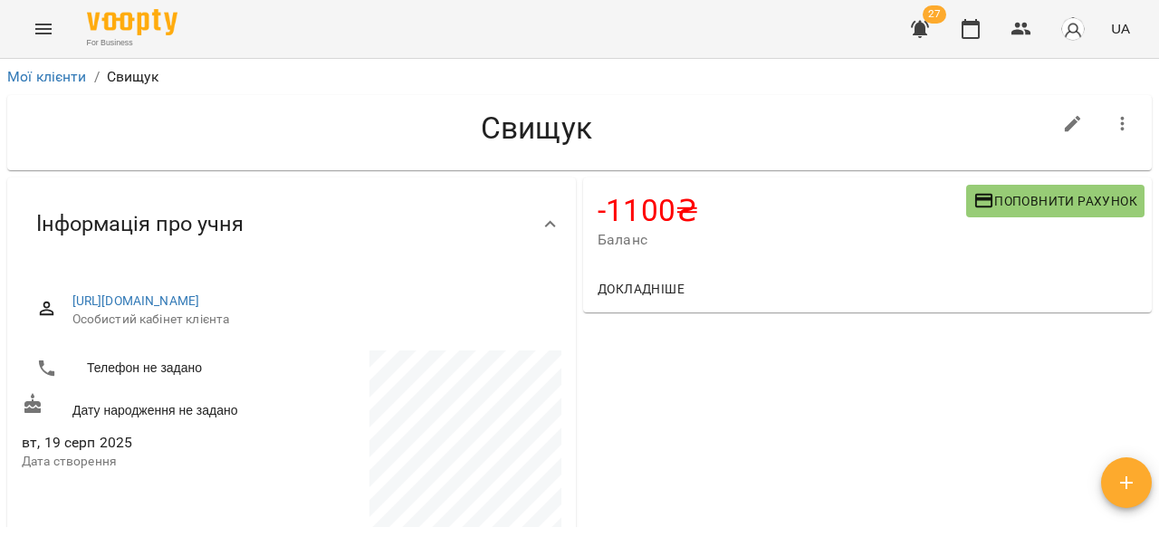
click at [46, 24] on icon "Menu" at bounding box center [44, 29] width 22 height 22
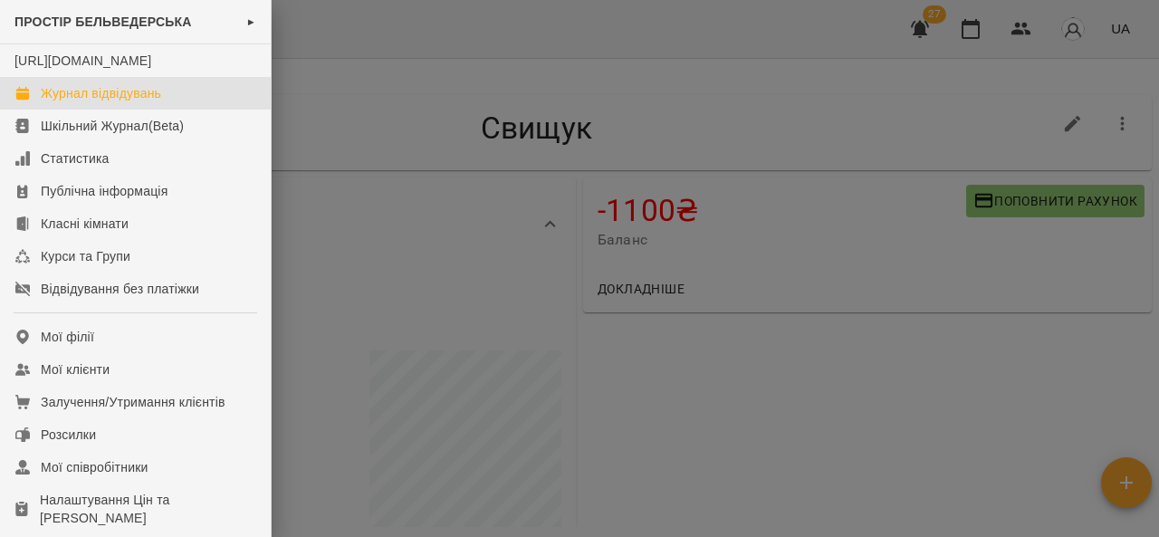
click at [207, 110] on link "Журнал відвідувань" at bounding box center [135, 93] width 271 height 33
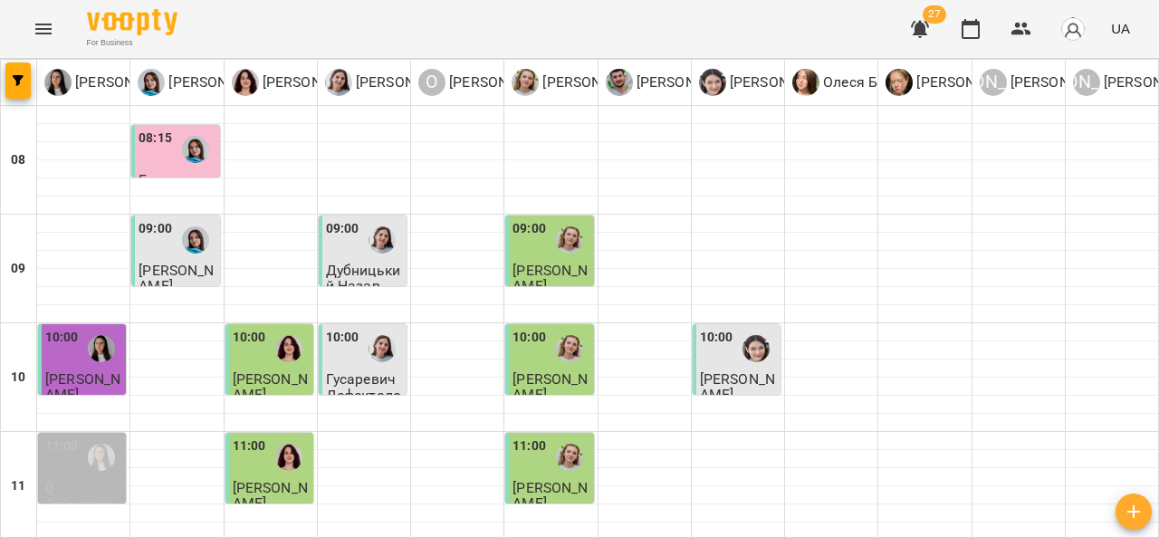
scroll to position [992, 0]
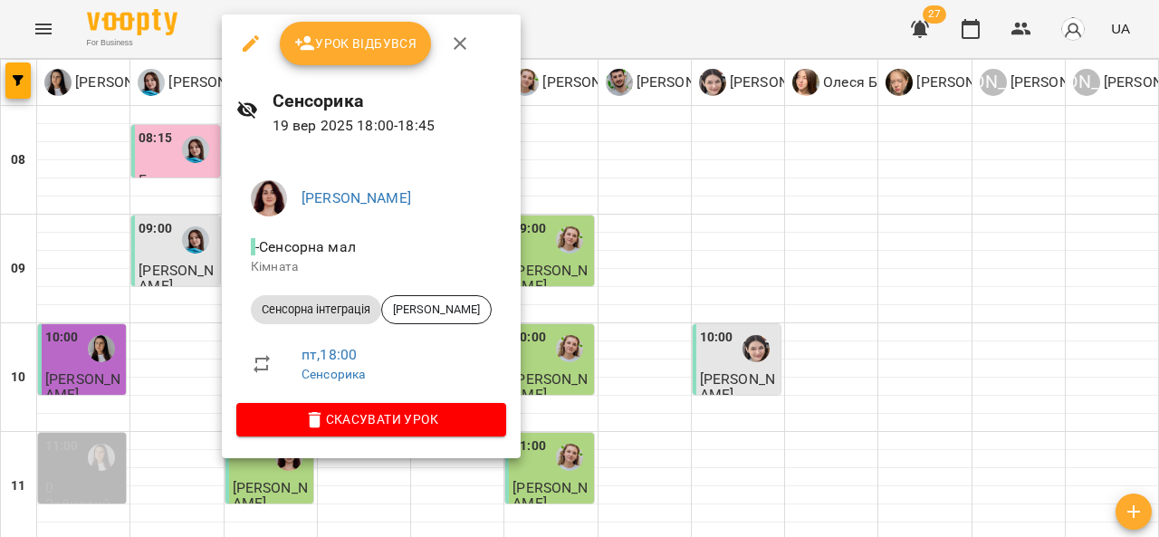
click at [366, 47] on span "Урок відбувся" at bounding box center [355, 44] width 123 height 22
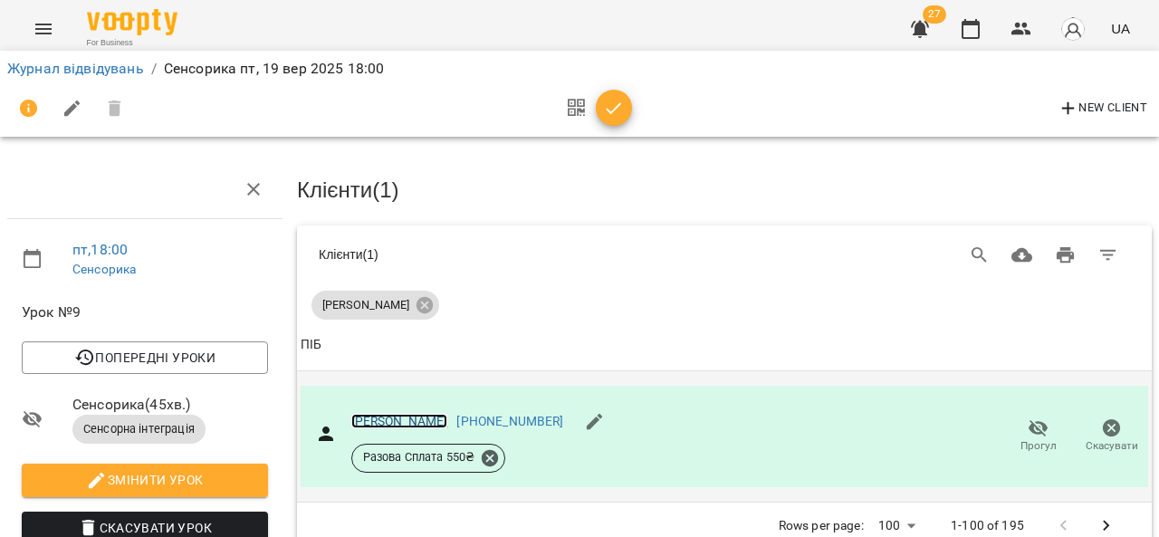
click at [448, 422] on link "[PERSON_NAME]" at bounding box center [399, 421] width 97 height 14
click at [45, 28] on icon "Menu" at bounding box center [43, 29] width 16 height 11
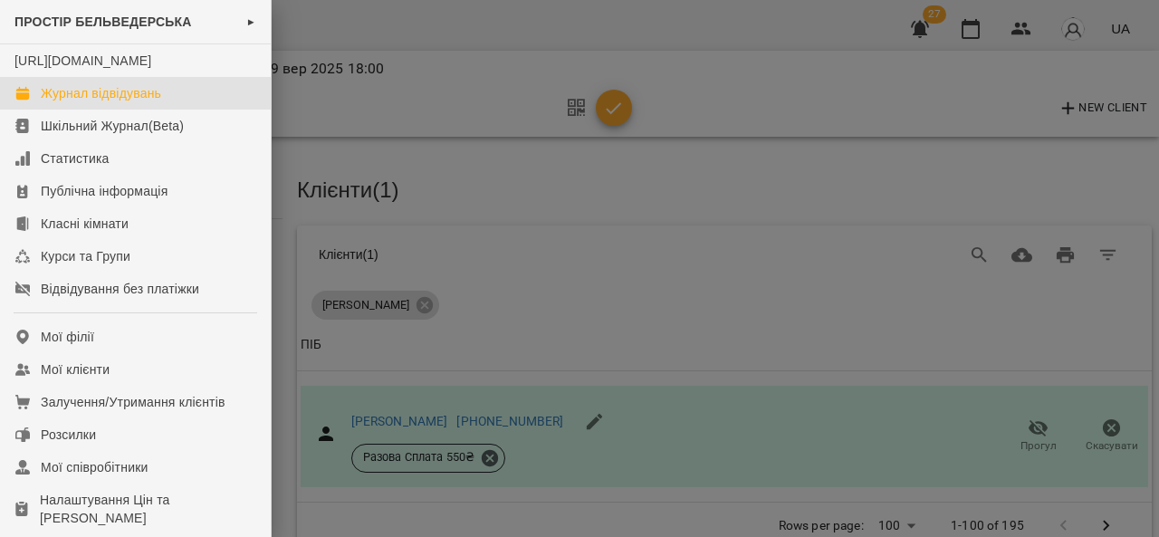
click at [53, 102] on div "Журнал відвідувань" at bounding box center [101, 93] width 120 height 18
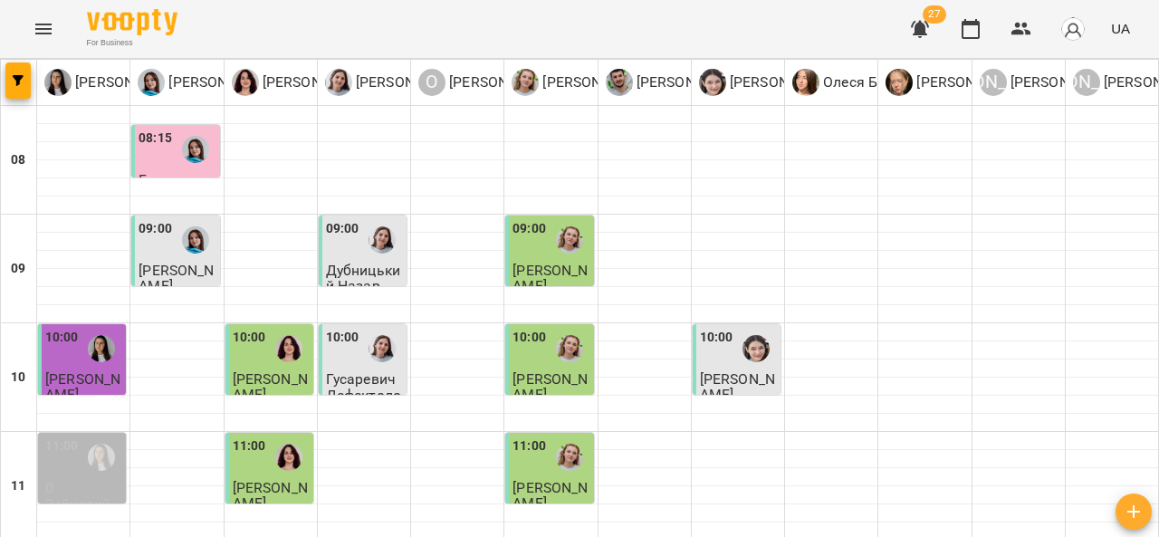
scroll to position [869, 0]
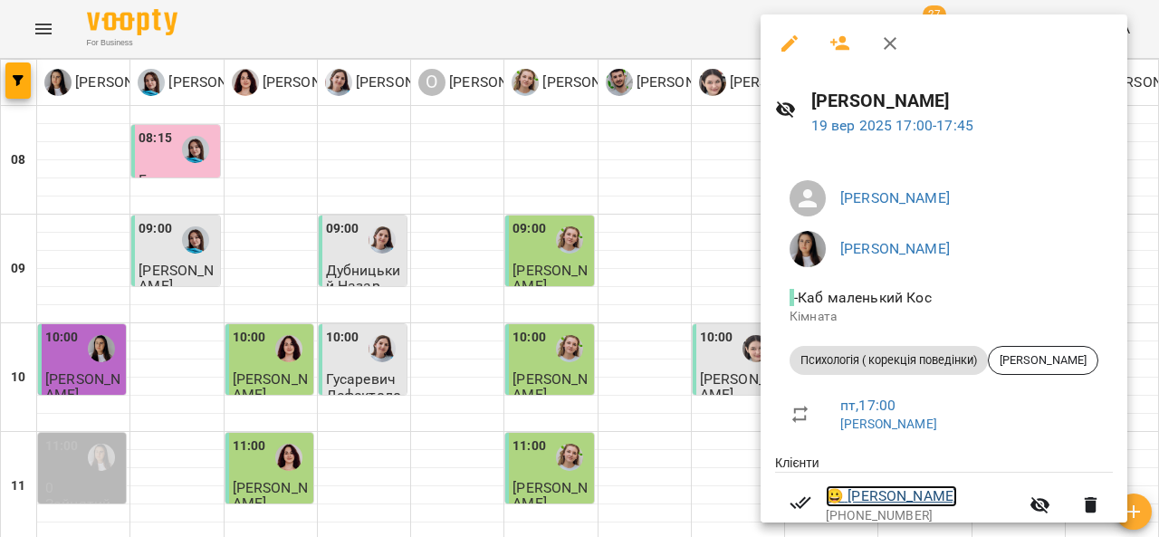
click at [951, 497] on link "😀 [PERSON_NAME]" at bounding box center [891, 496] width 131 height 22
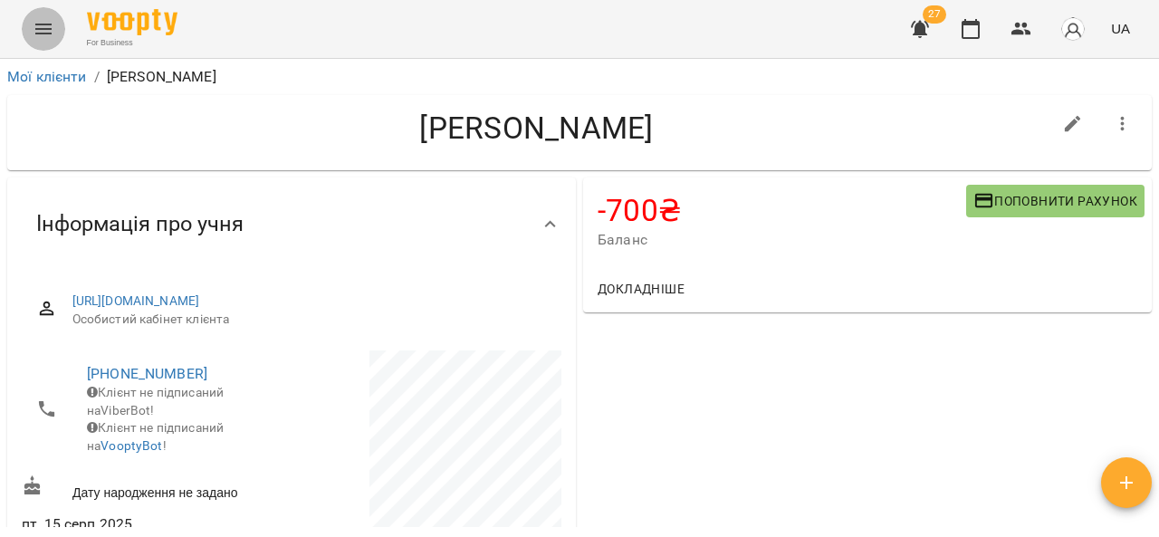
click at [47, 25] on icon "Menu" at bounding box center [44, 29] width 22 height 22
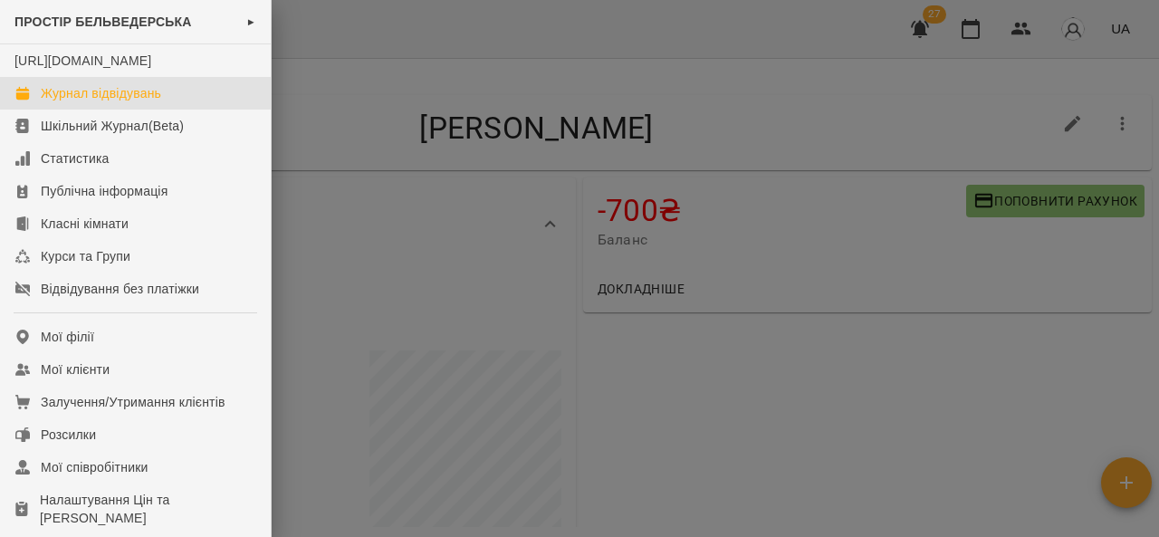
click at [56, 102] on div "Журнал відвідувань" at bounding box center [101, 93] width 120 height 18
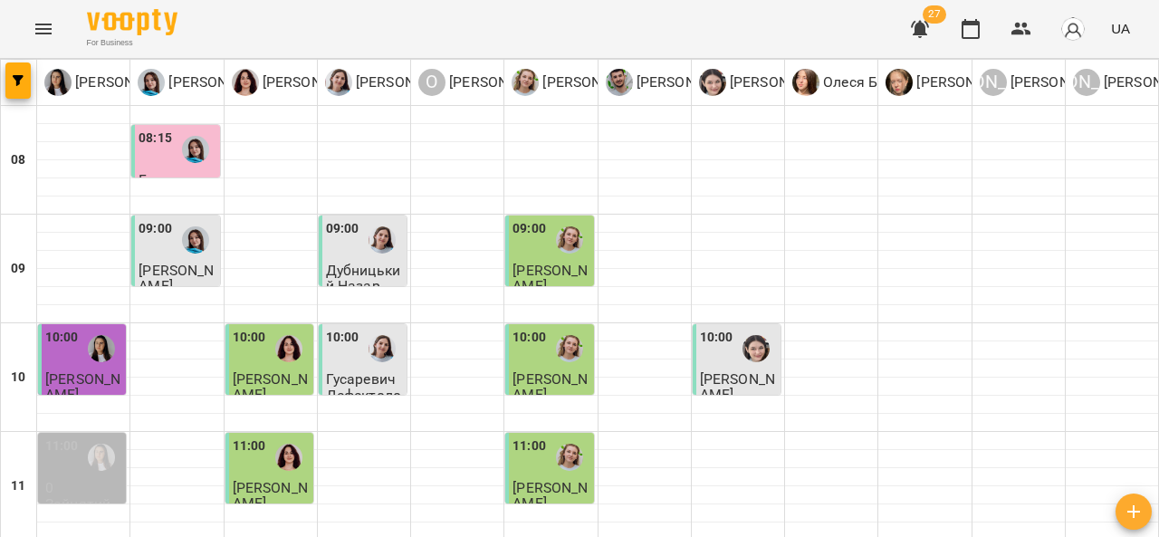
scroll to position [311, 0]
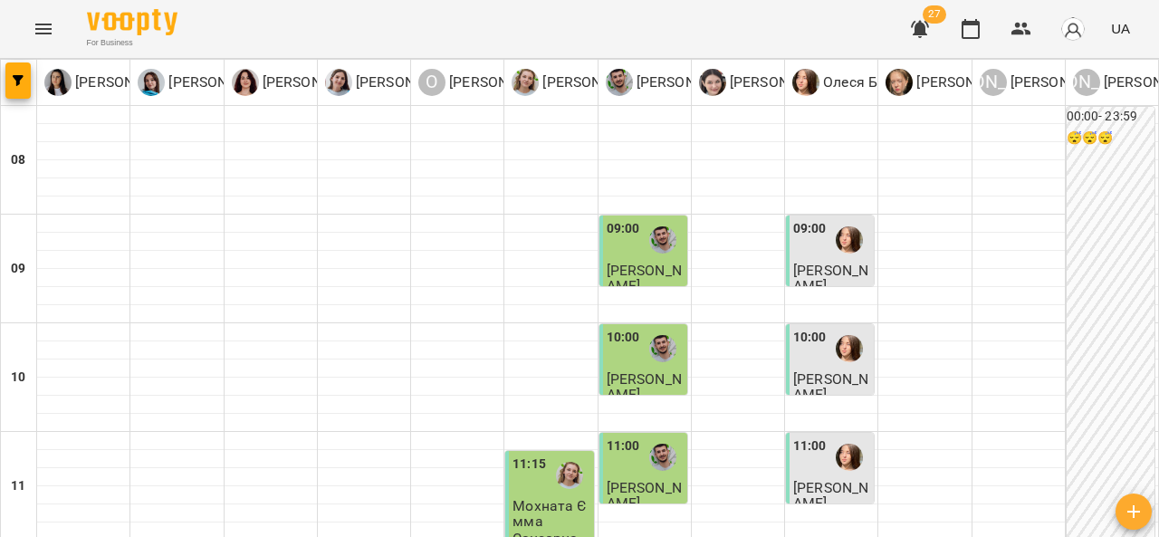
scroll to position [624, 0]
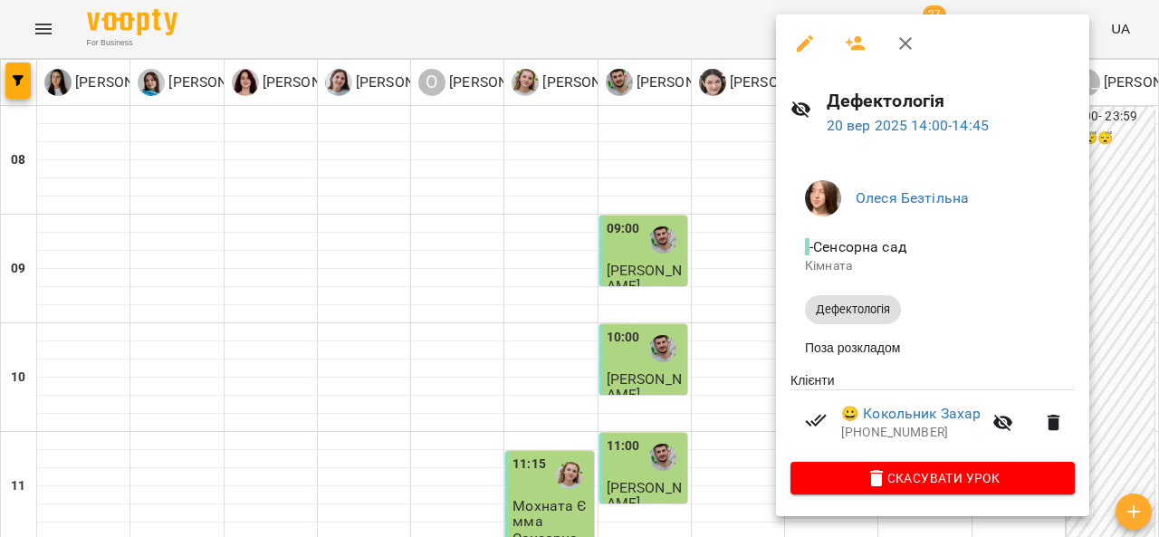
click at [914, 44] on icon "button" at bounding box center [906, 44] width 22 height 22
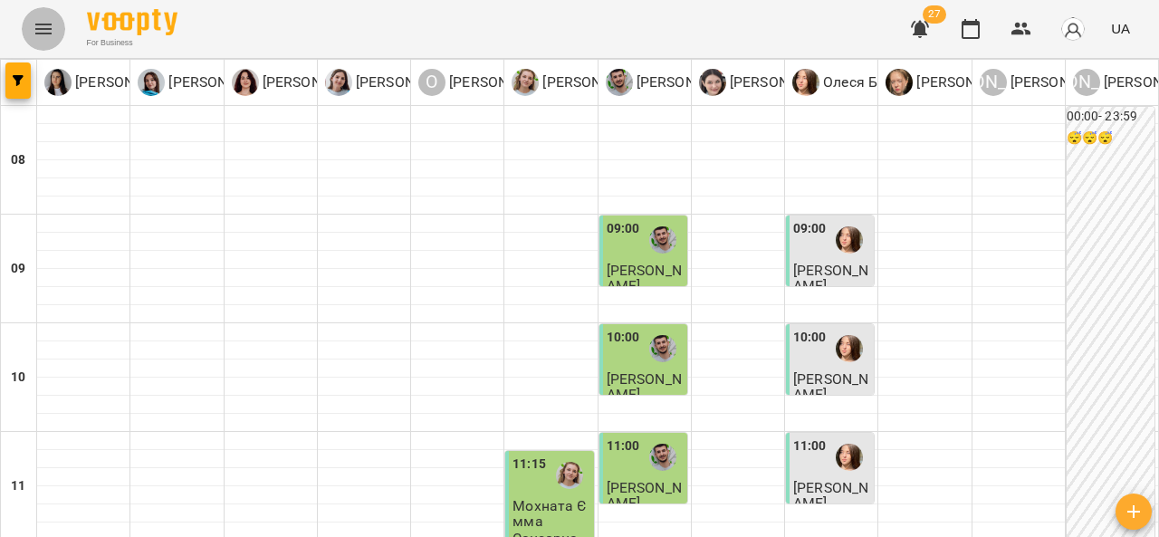
click at [49, 32] on icon "Menu" at bounding box center [44, 29] width 22 height 22
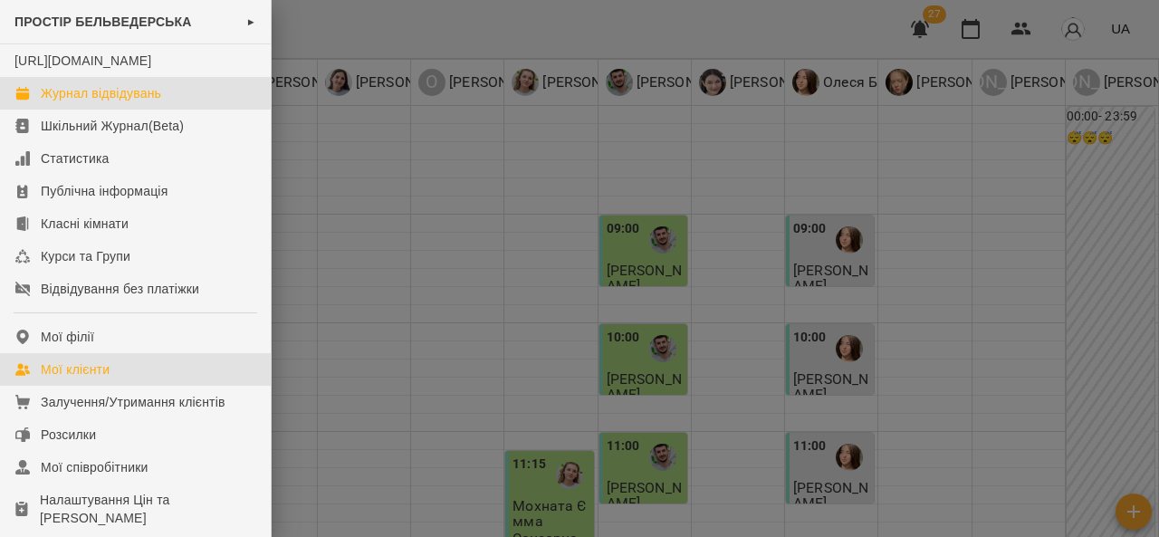
click at [87, 378] on div "Мої клієнти" at bounding box center [75, 369] width 69 height 18
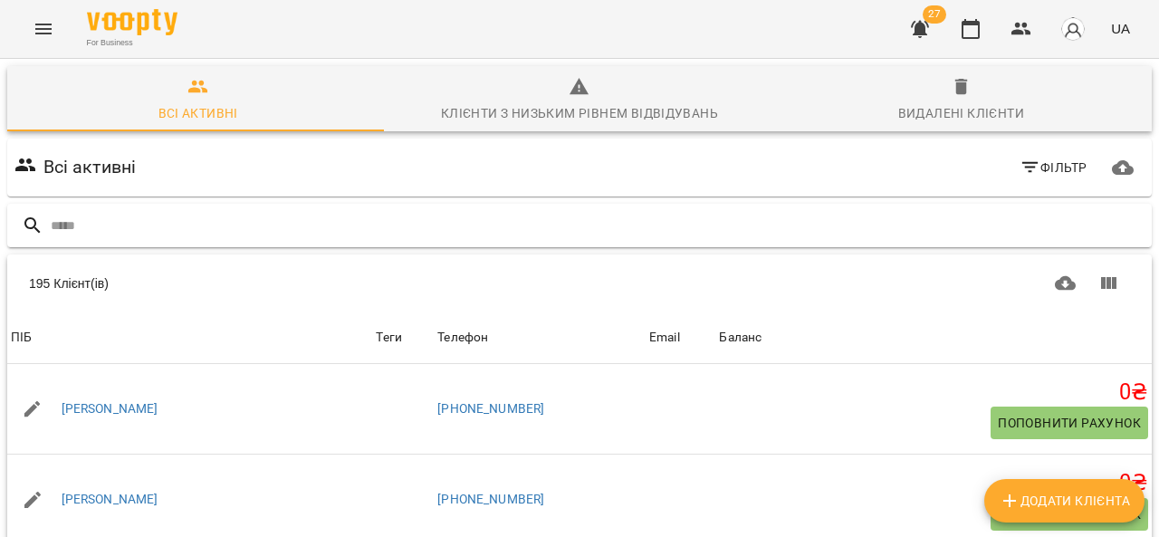
click at [272, 218] on input "text" at bounding box center [598, 226] width 1094 height 30
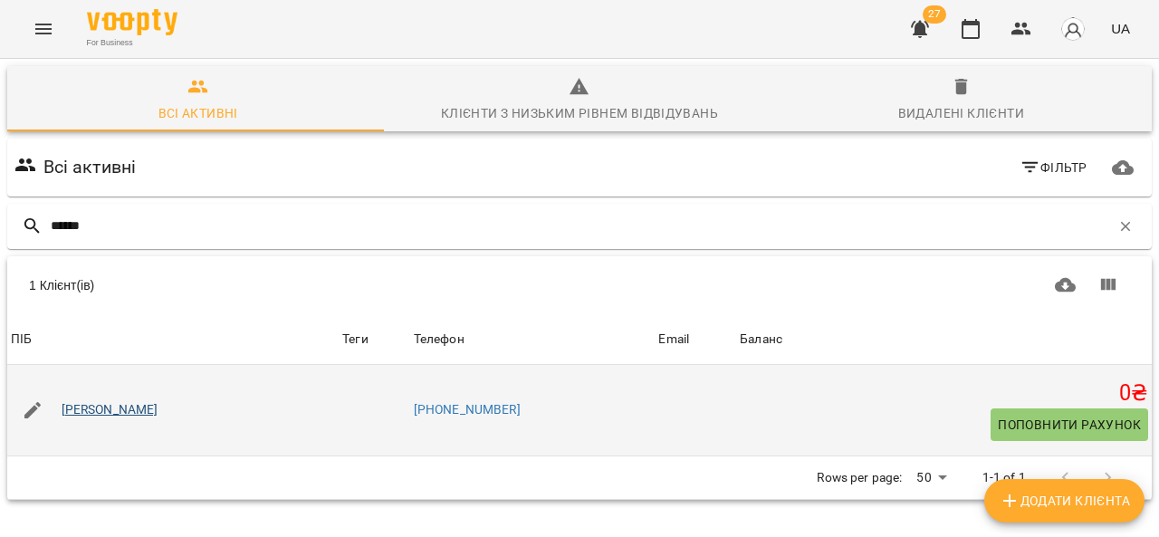
type input "******"
click at [117, 416] on link "[PERSON_NAME]" at bounding box center [110, 410] width 97 height 18
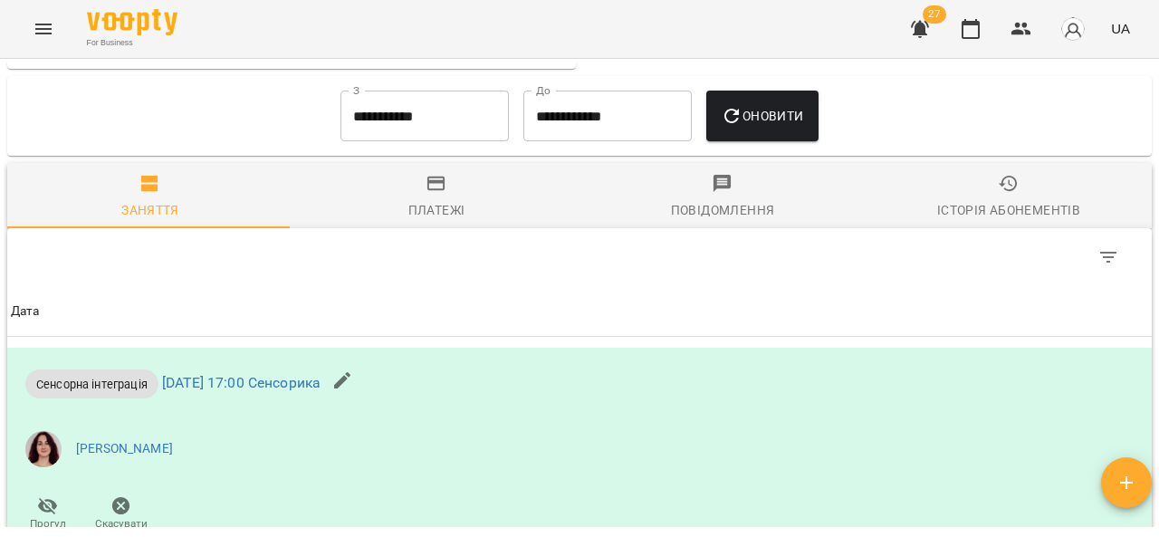
click at [416, 221] on div "Платежі" at bounding box center [436, 210] width 57 height 22
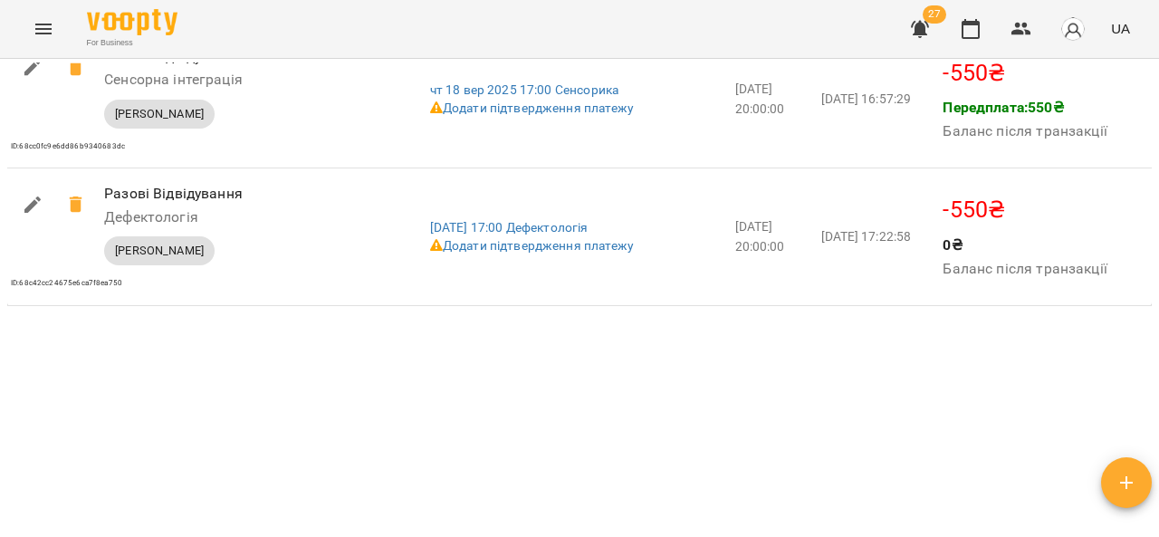
scroll to position [2410, 0]
click at [41, 31] on icon "Menu" at bounding box center [44, 29] width 22 height 22
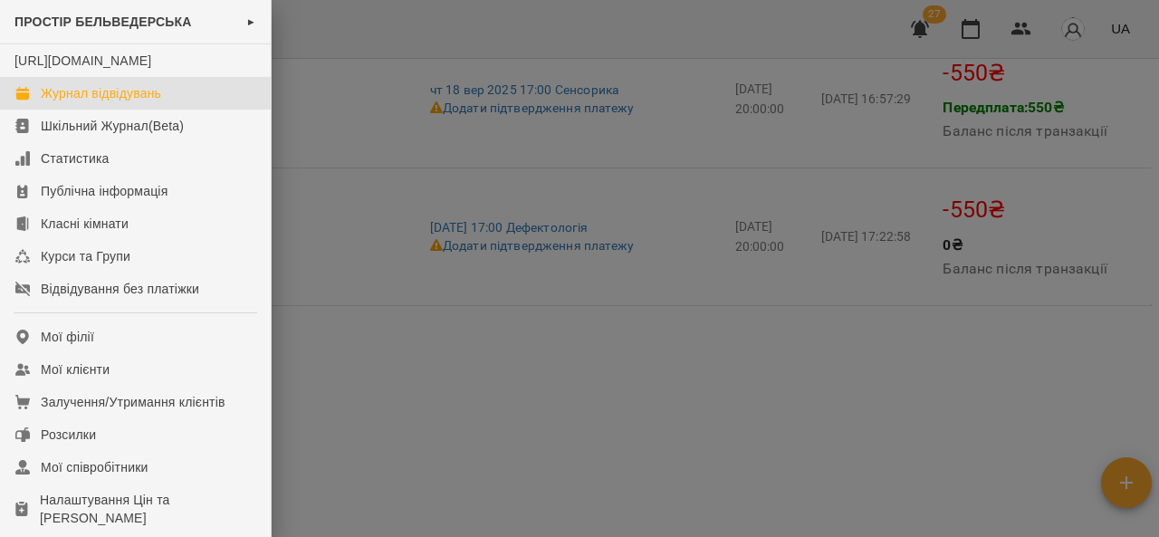
click at [199, 99] on link "Журнал відвідувань" at bounding box center [135, 93] width 271 height 33
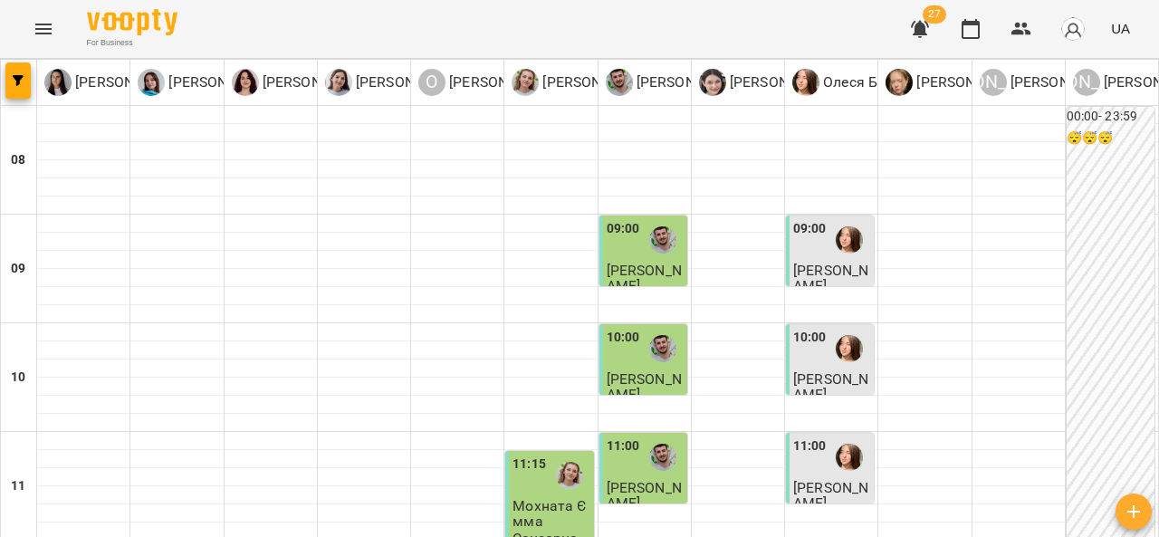
scroll to position [321, 0]
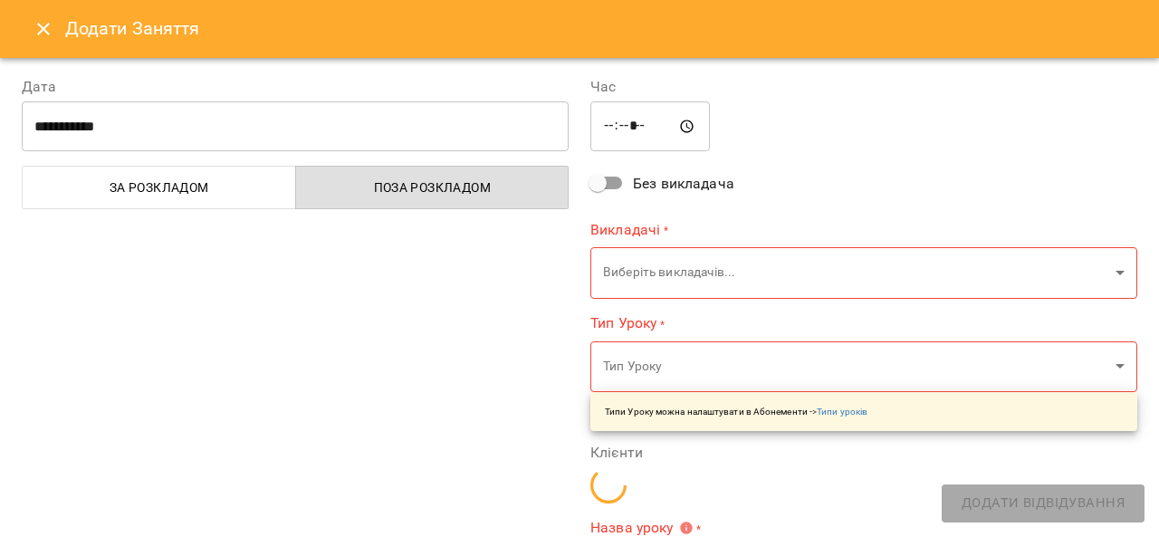
type input "**********"
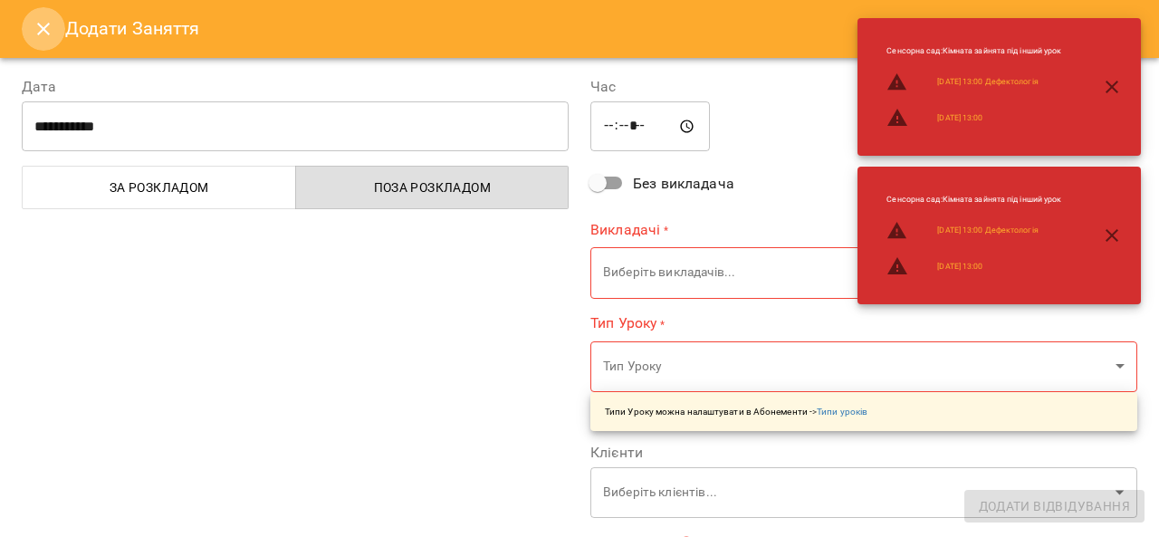
click at [46, 32] on icon "Close" at bounding box center [43, 29] width 13 height 13
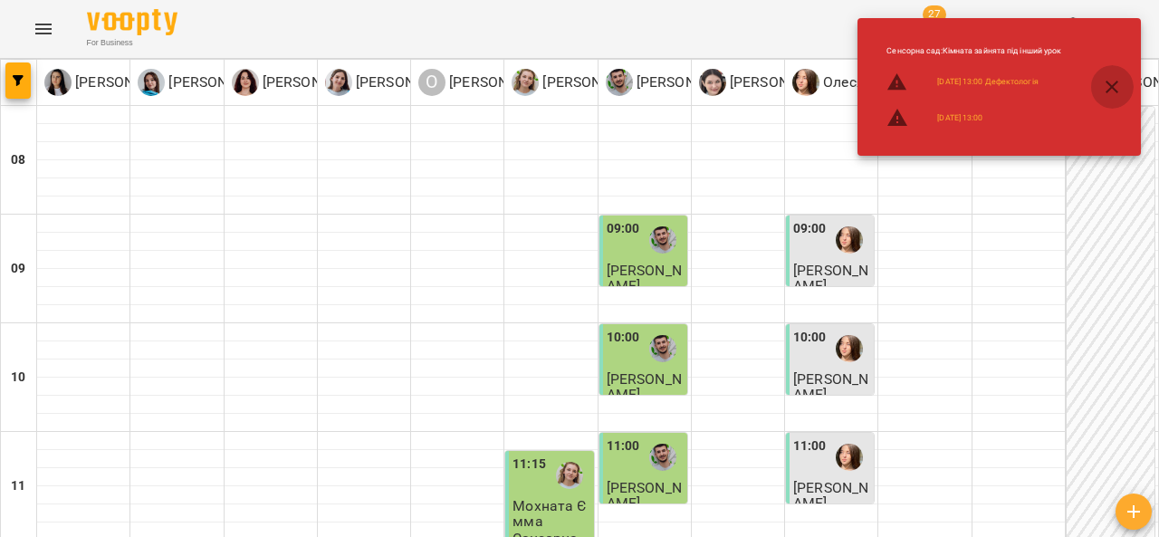
click at [1112, 79] on icon "button" at bounding box center [1112, 87] width 22 height 22
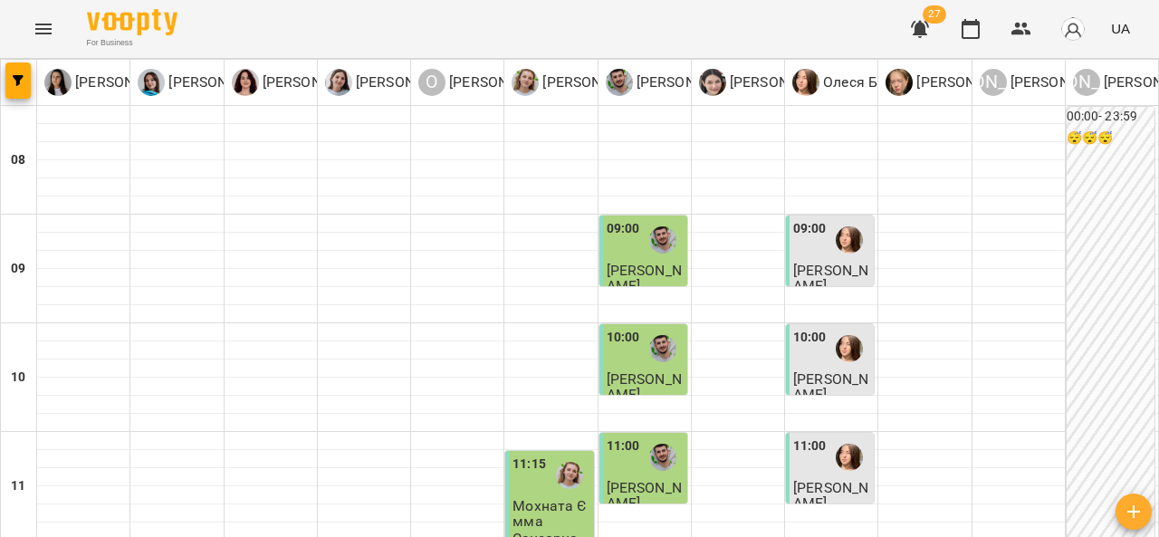
type input "**********"
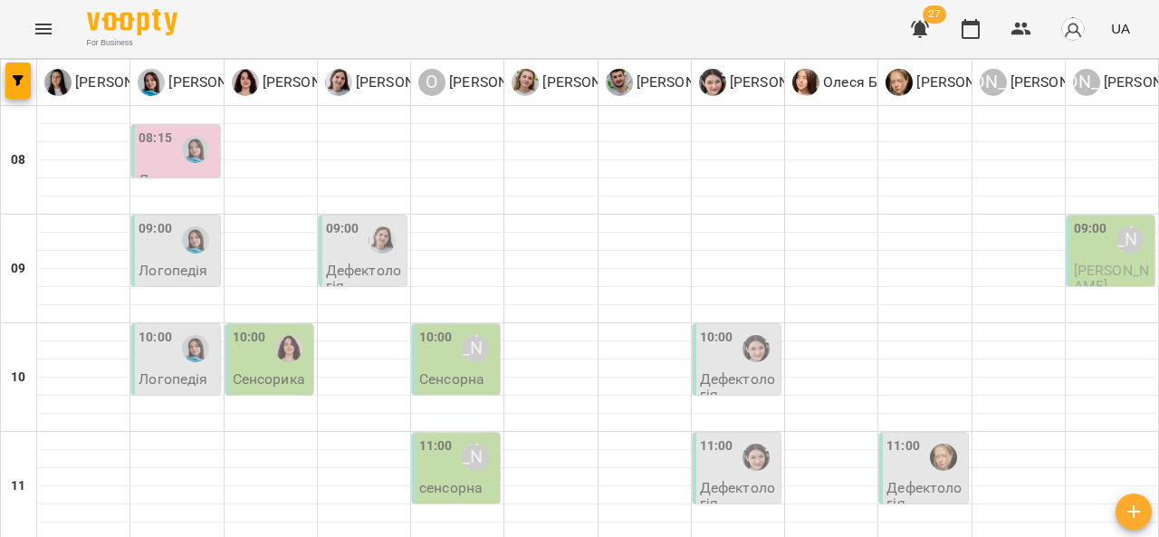
click at [198, 161] on div at bounding box center [196, 150] width 42 height 42
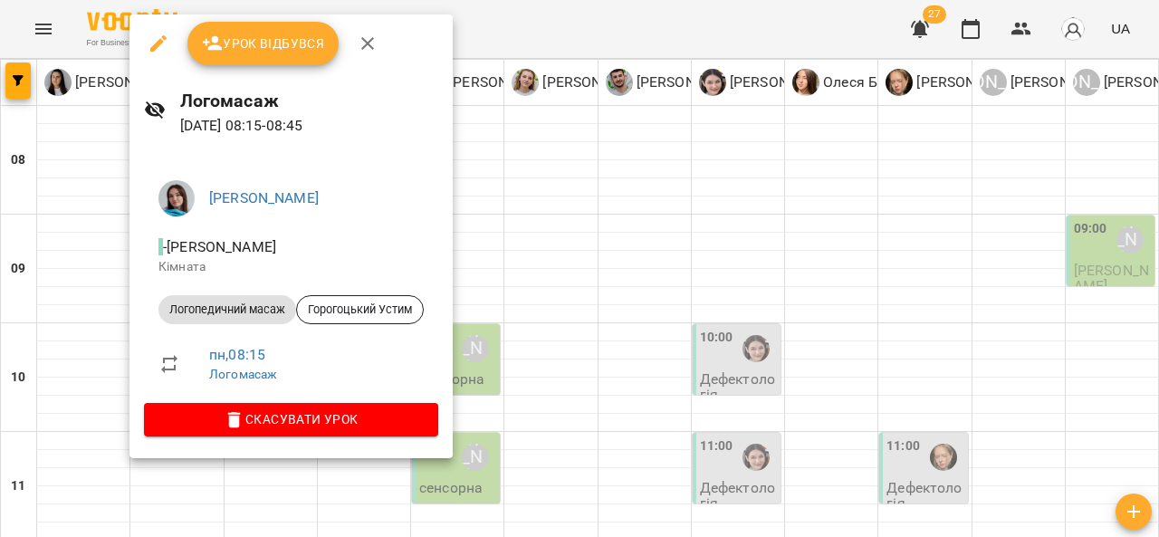
click at [369, 44] on icon "button" at bounding box center [368, 44] width 22 height 22
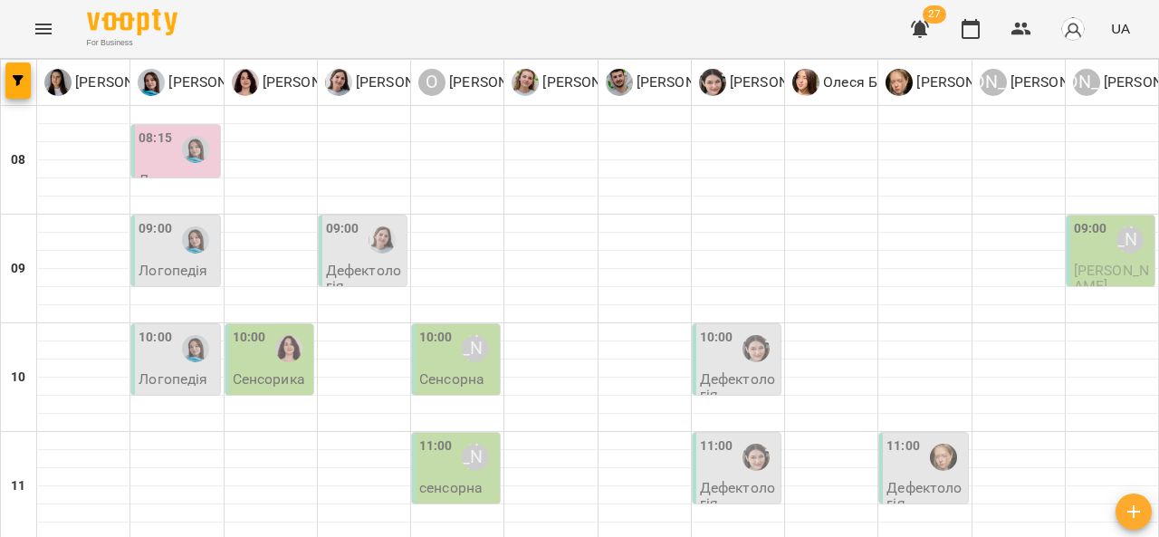
click at [188, 142] on img "Тетяна Хомин" at bounding box center [195, 149] width 27 height 27
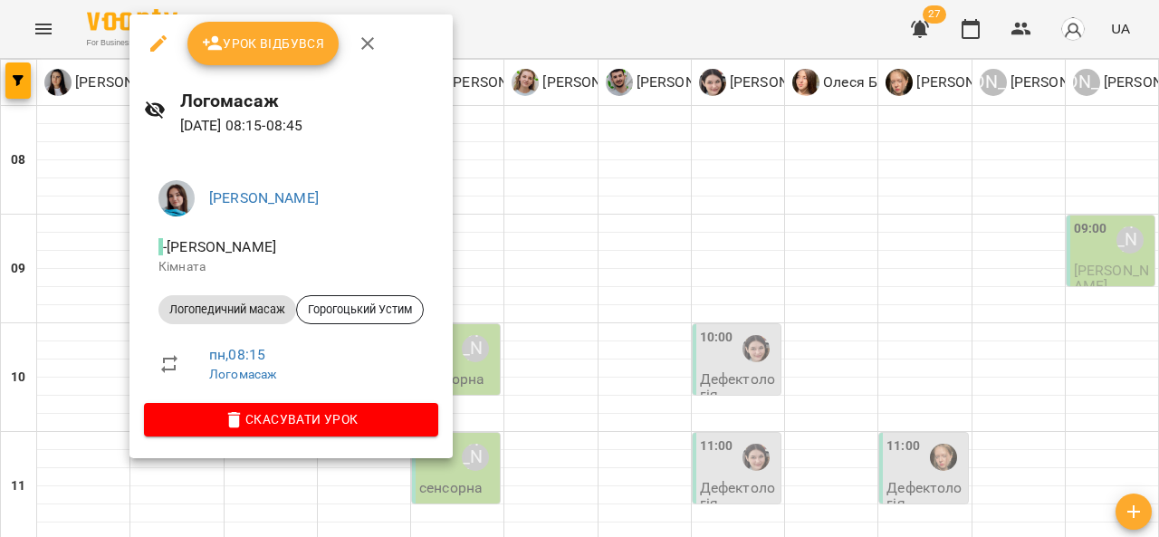
click at [373, 52] on icon "button" at bounding box center [368, 44] width 22 height 22
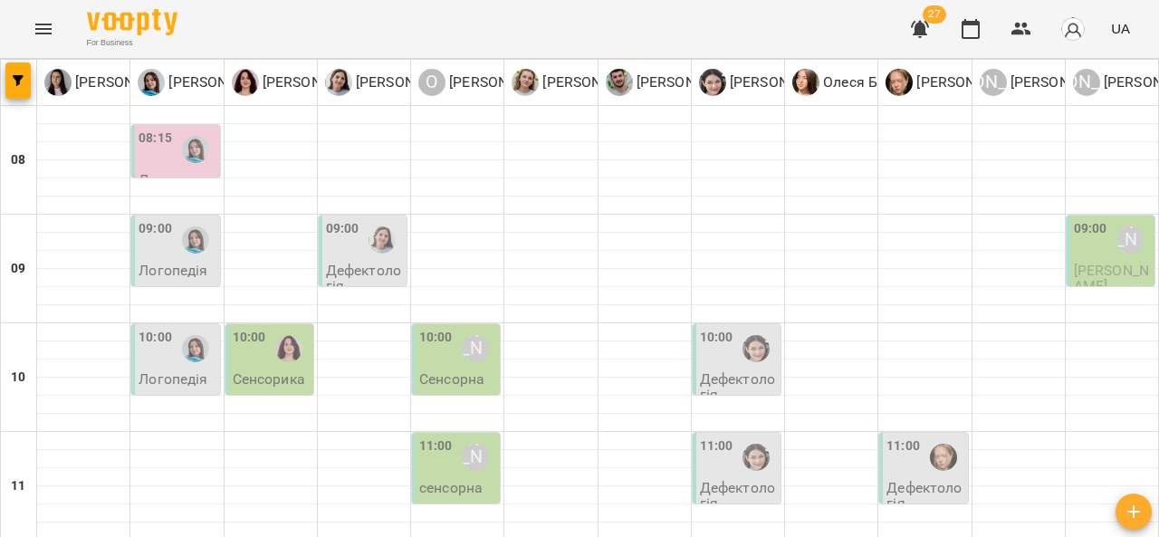
click at [206, 240] on img "Тетяна Хомин" at bounding box center [195, 239] width 27 height 27
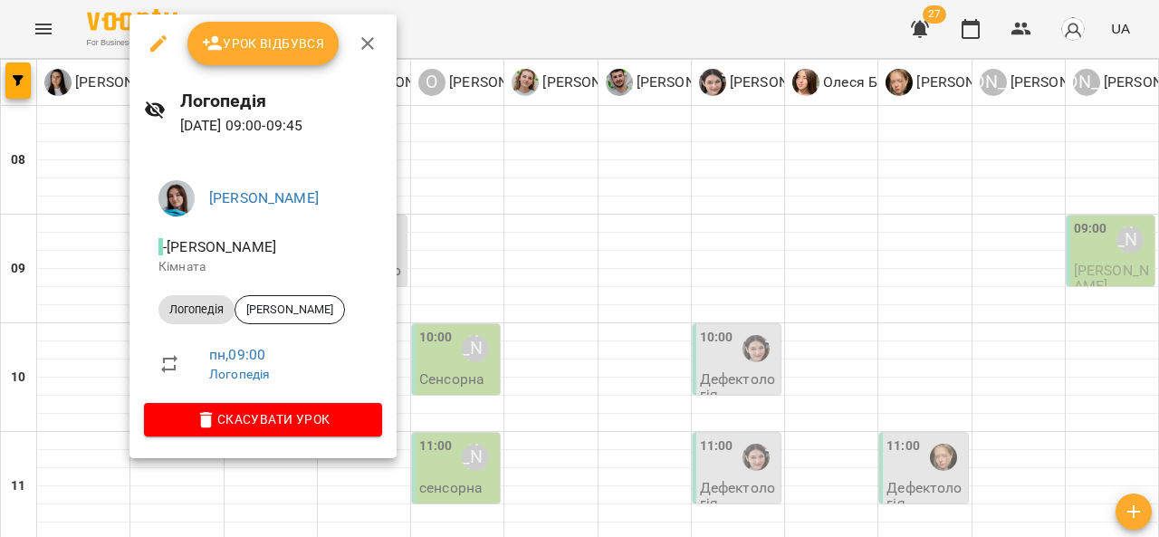
click at [374, 42] on icon "button" at bounding box center [368, 44] width 22 height 22
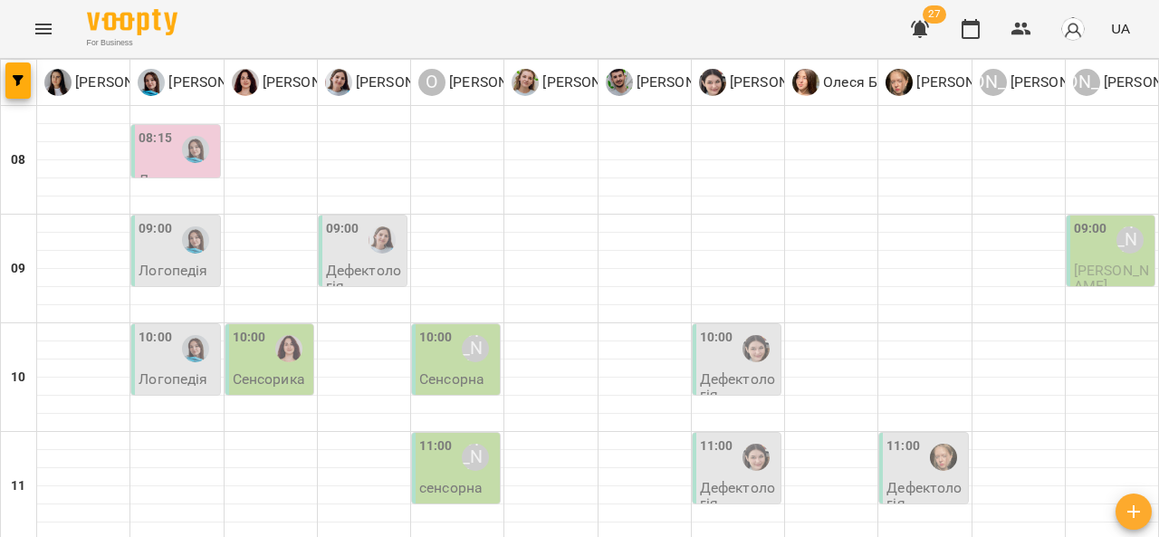
type input "**********"
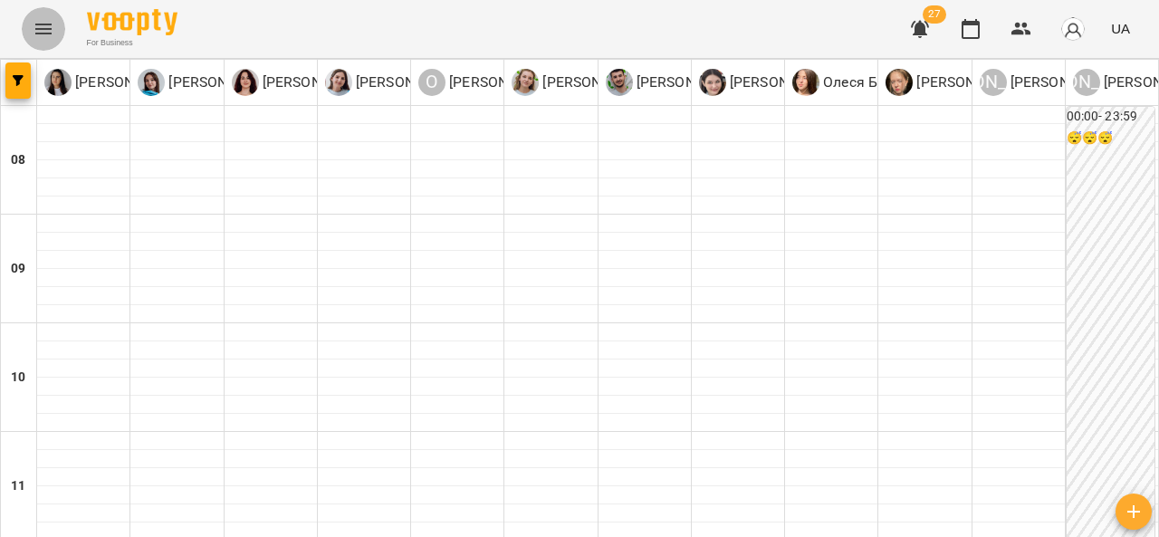
click at [50, 34] on icon "Menu" at bounding box center [44, 29] width 22 height 22
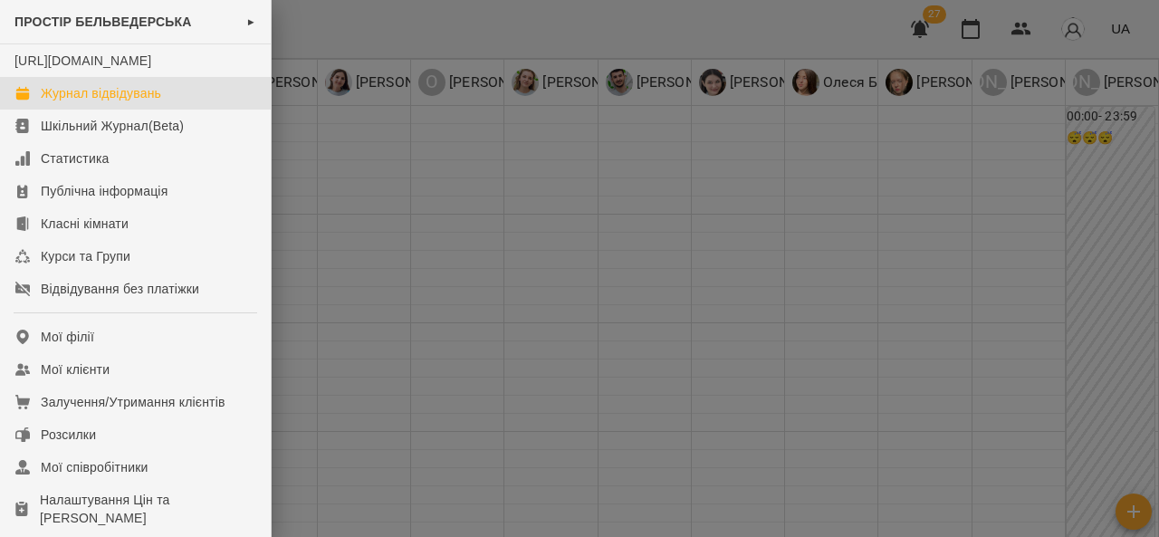
click at [107, 102] on div "Журнал відвідувань" at bounding box center [101, 93] width 120 height 18
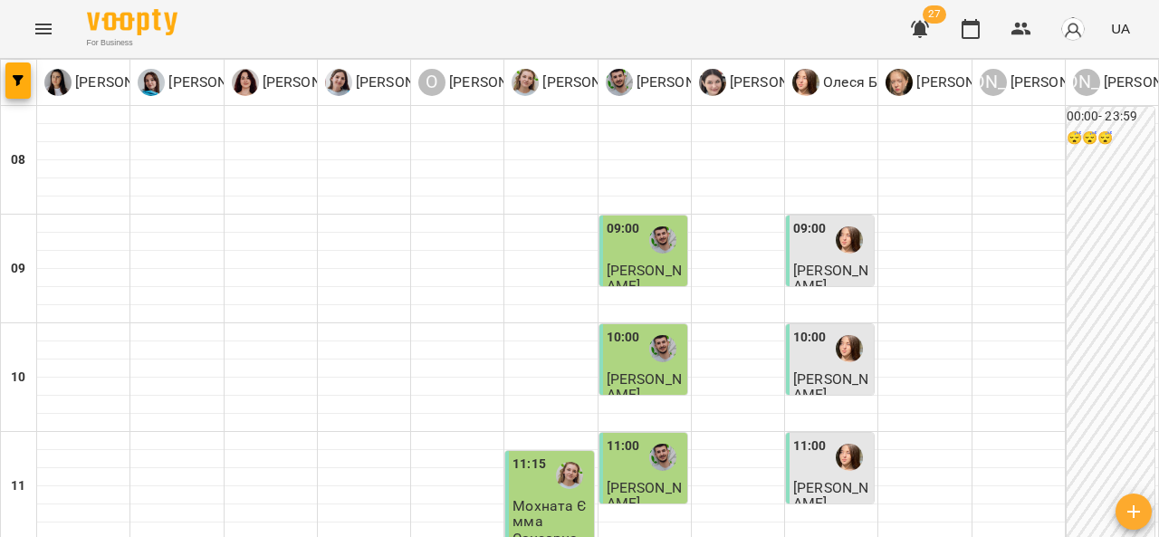
scroll to position [311, 0]
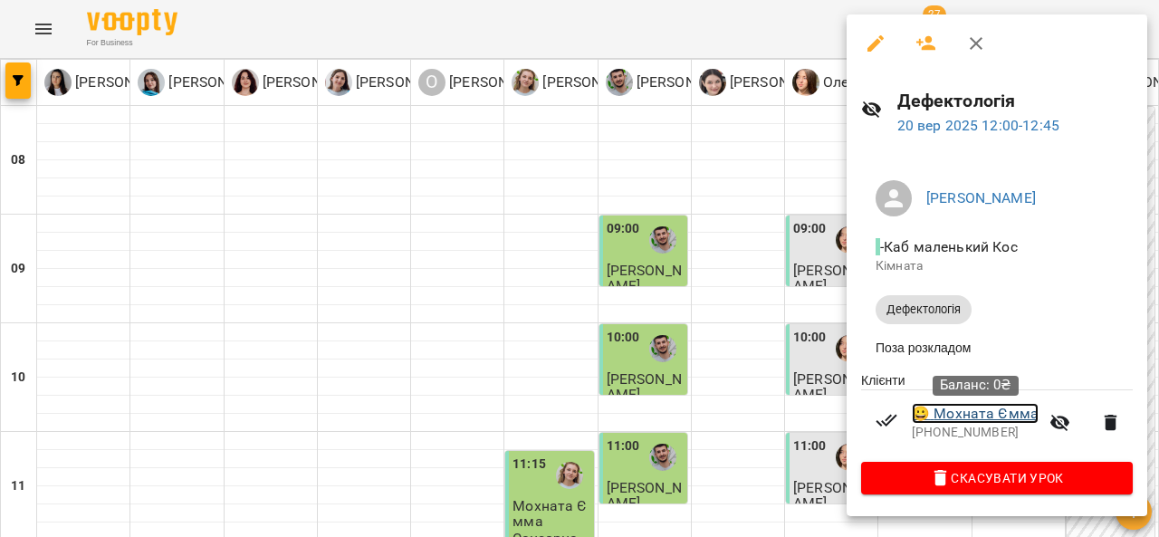
click at [961, 419] on link "😀 Мохната Ємма" at bounding box center [975, 414] width 127 height 22
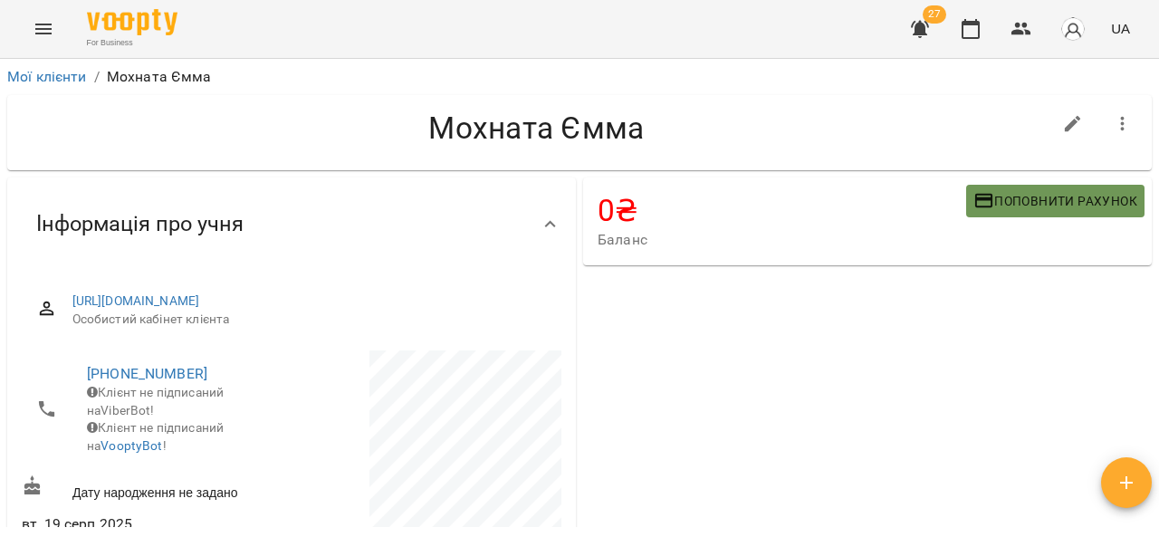
click at [1023, 197] on span "Поповнити рахунок" at bounding box center [1055, 201] width 164 height 22
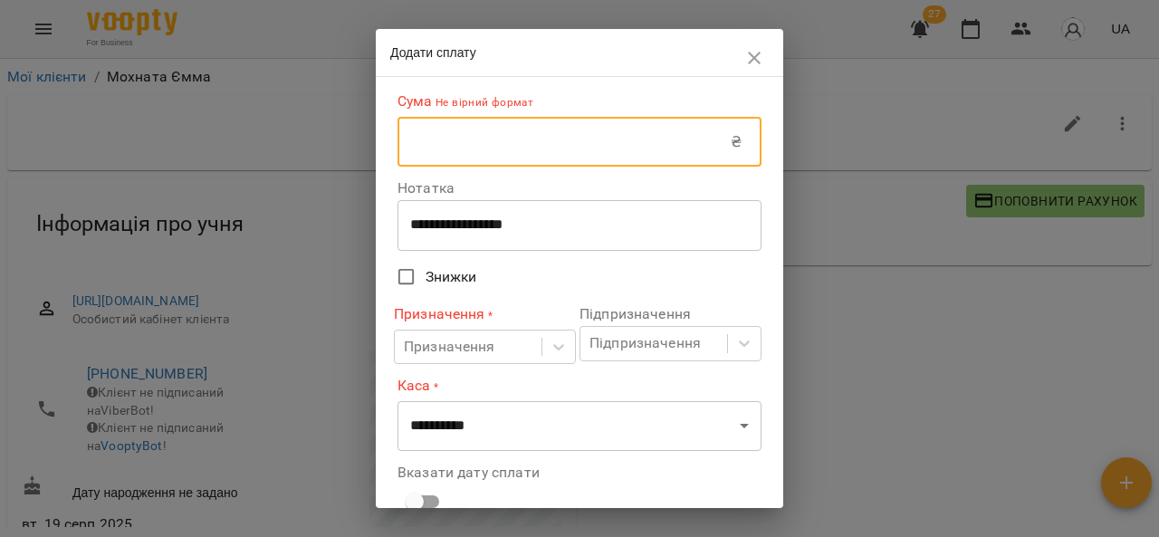
click at [483, 122] on input "text" at bounding box center [563, 142] width 333 height 51
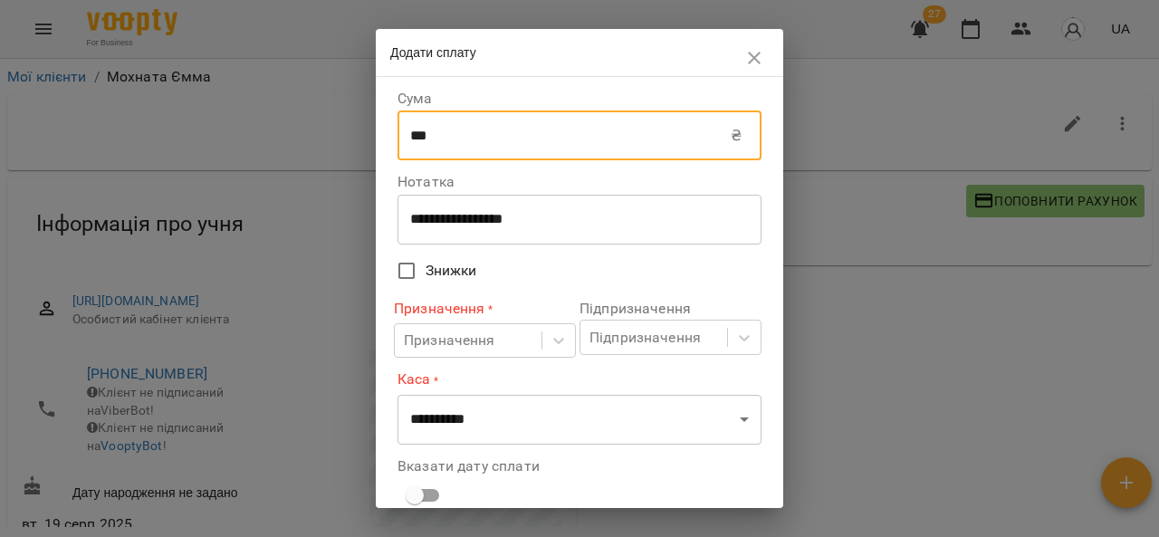
type input "***"
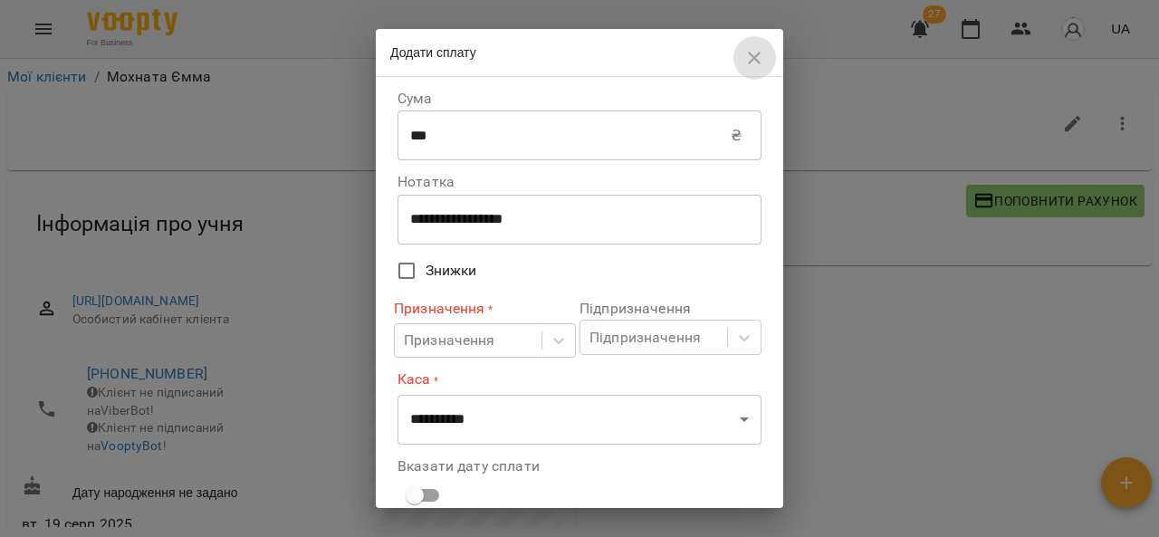
click at [742, 53] on button "button" at bounding box center [753, 57] width 43 height 43
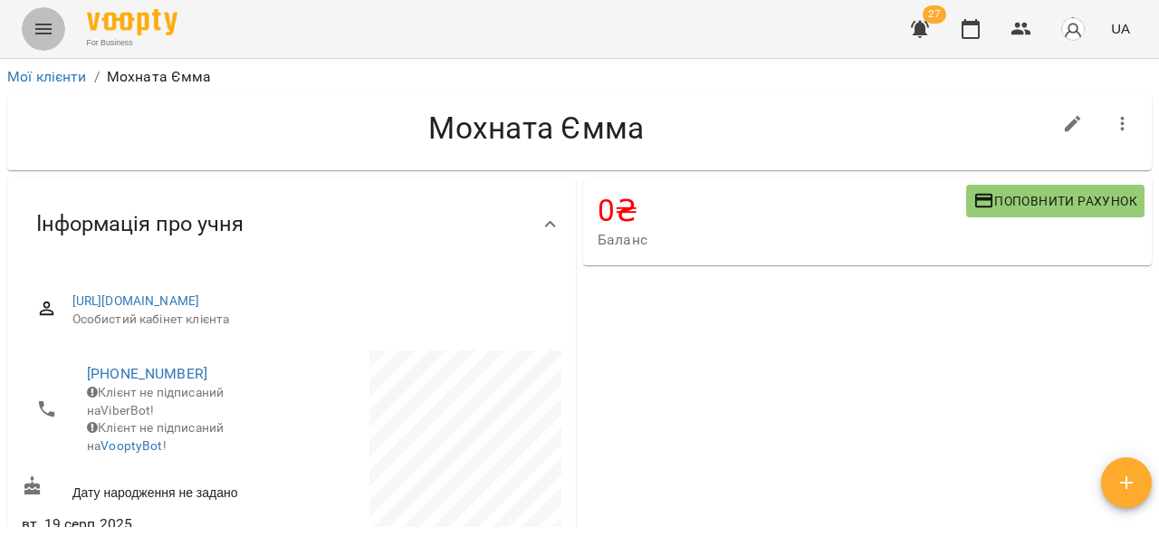
click at [53, 37] on icon "Menu" at bounding box center [44, 29] width 22 height 22
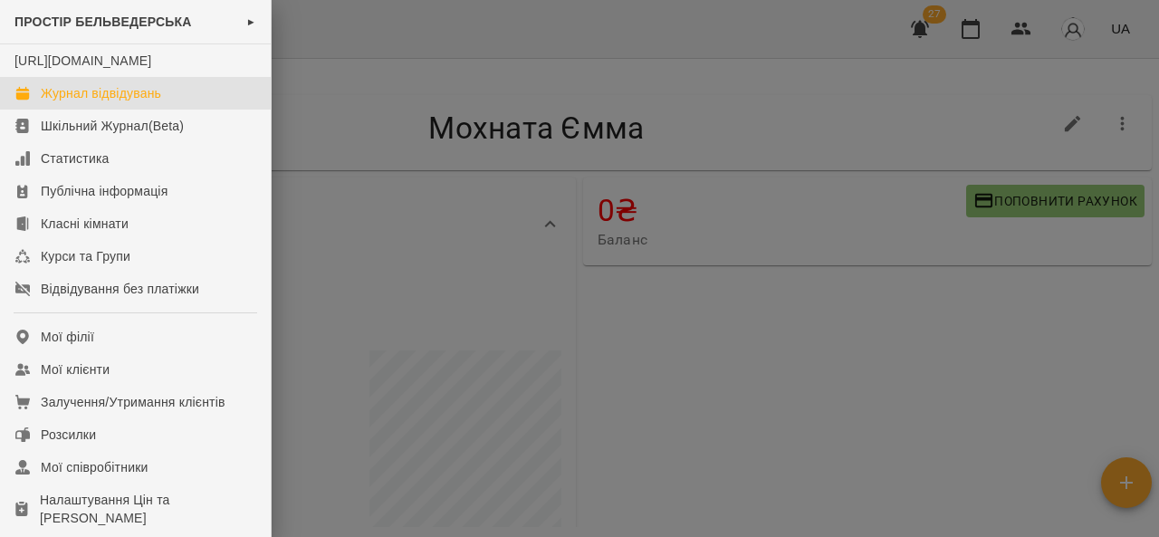
click at [70, 102] on div "Журнал відвідувань" at bounding box center [101, 93] width 120 height 18
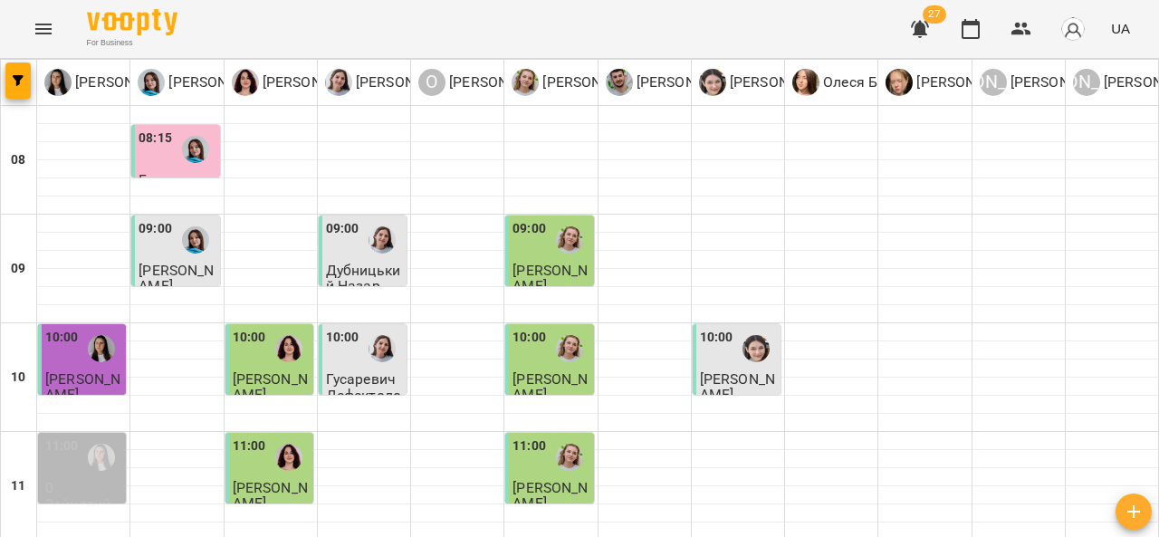
scroll to position [992, 0]
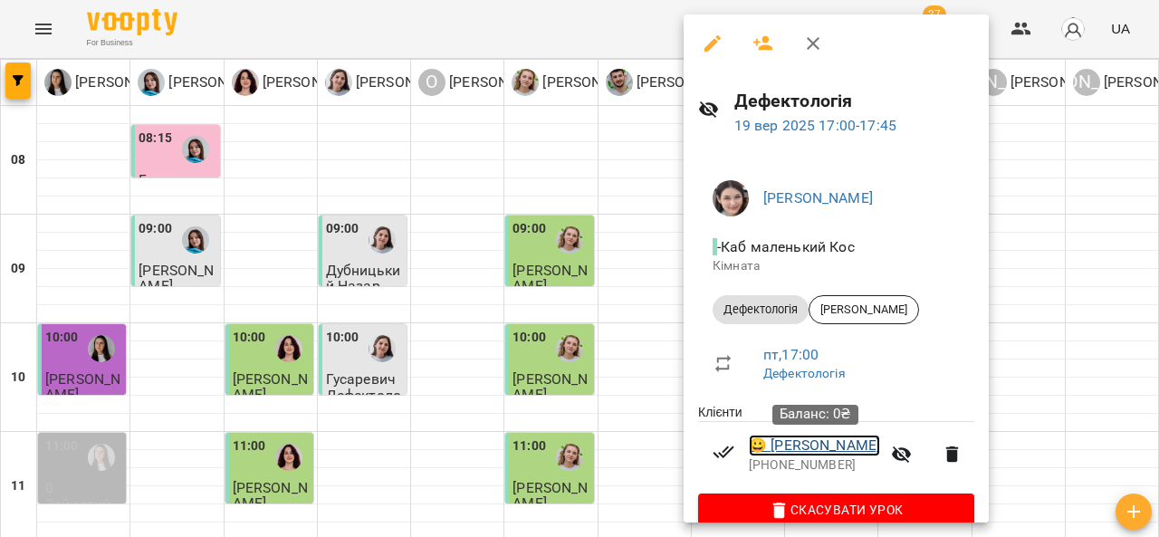
click at [816, 448] on link "😀 Тимків Соломія" at bounding box center [814, 446] width 131 height 22
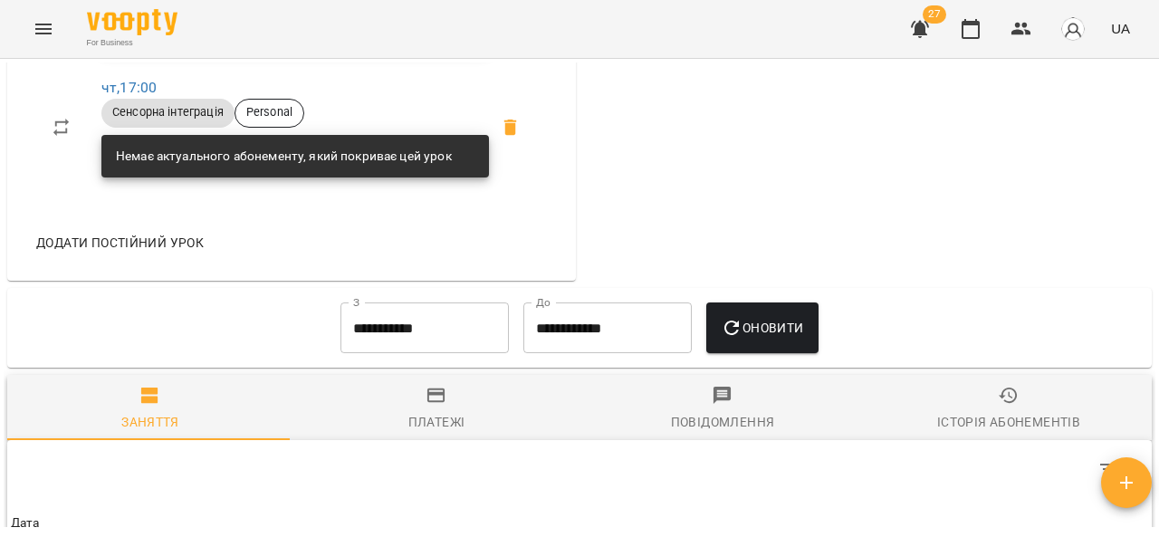
scroll to position [1164, 0]
click at [451, 433] on div "Платежі" at bounding box center [436, 422] width 57 height 22
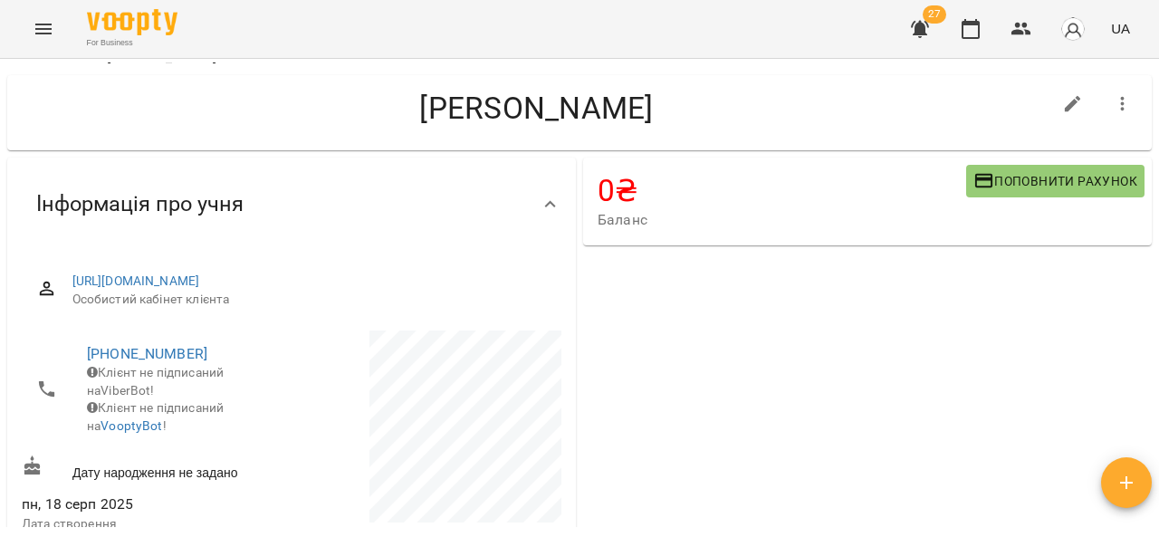
scroll to position [0, 0]
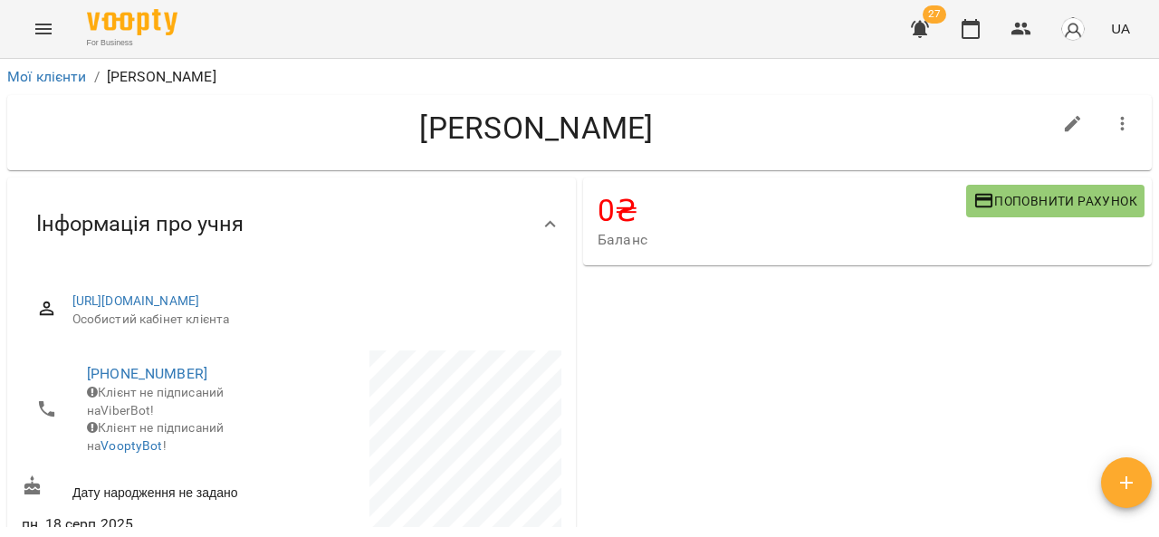
click at [33, 22] on icon "Menu" at bounding box center [44, 29] width 22 height 22
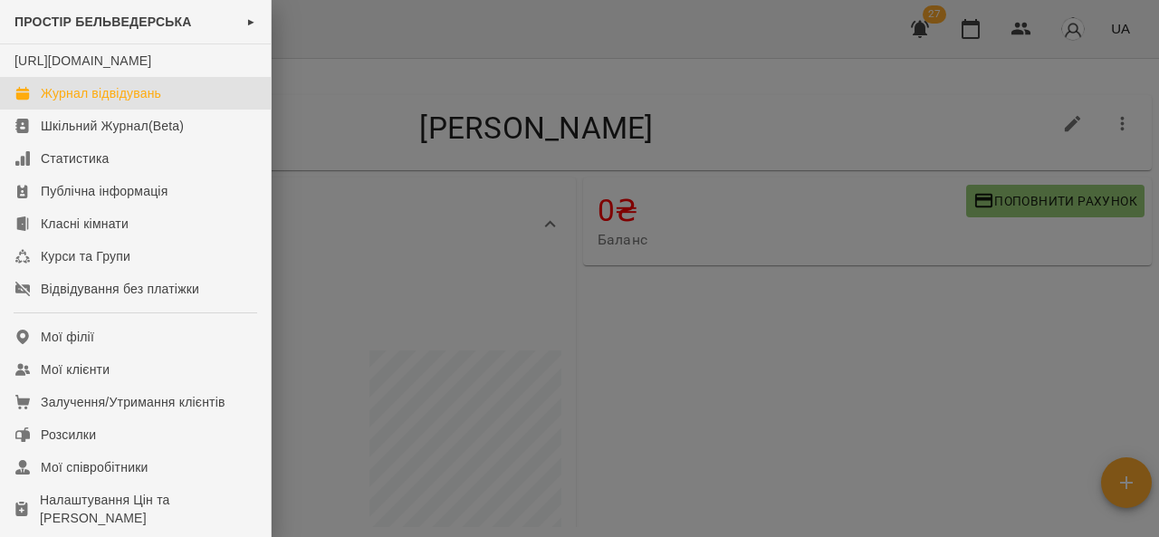
click at [187, 107] on link "Журнал відвідувань" at bounding box center [135, 93] width 271 height 33
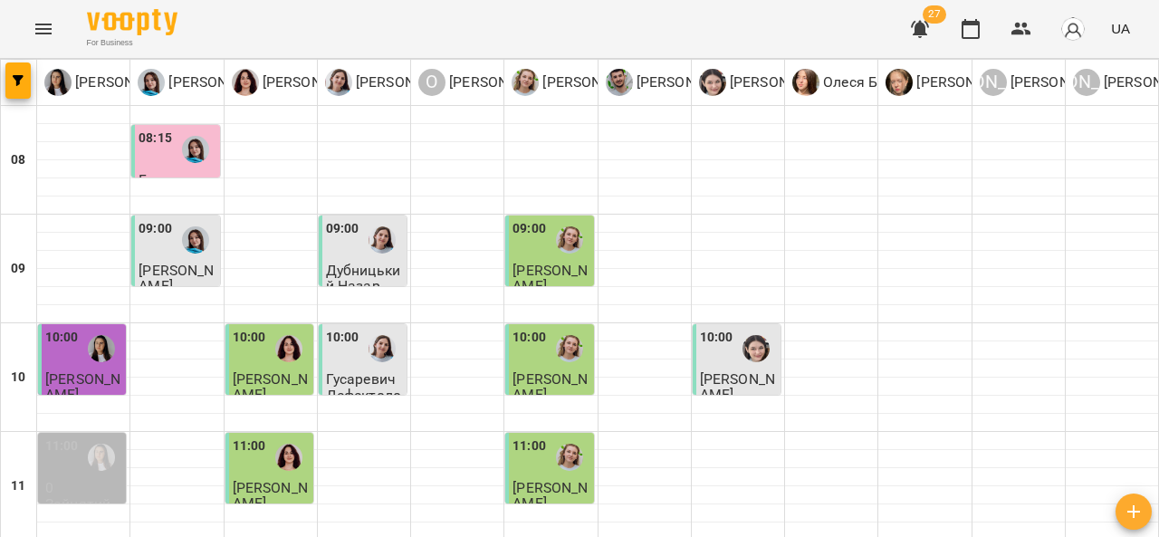
scroll to position [992, 0]
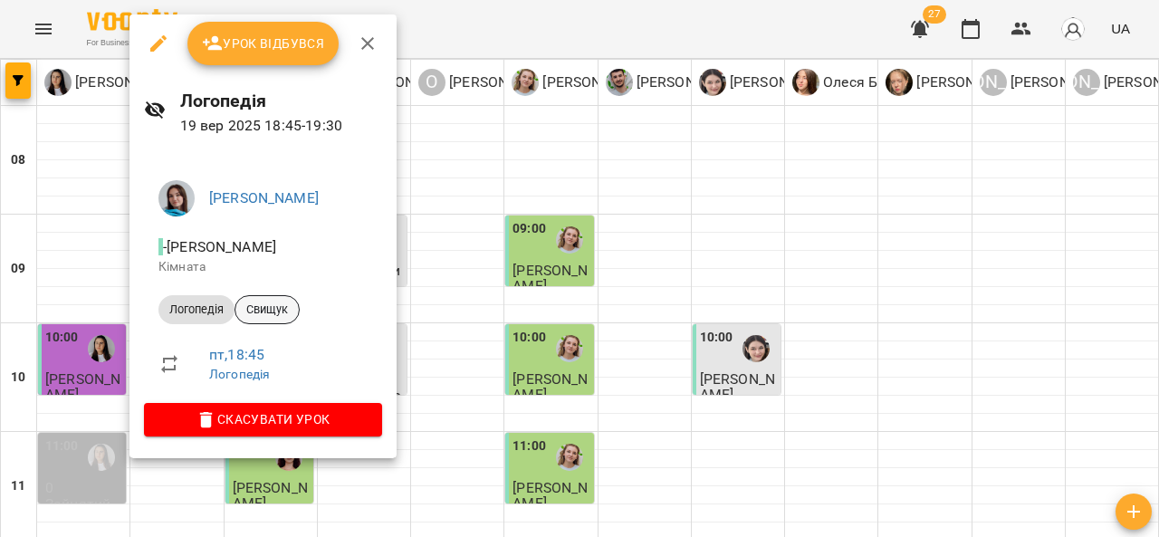
click at [289, 317] on span "Свищук" at bounding box center [266, 309] width 63 height 16
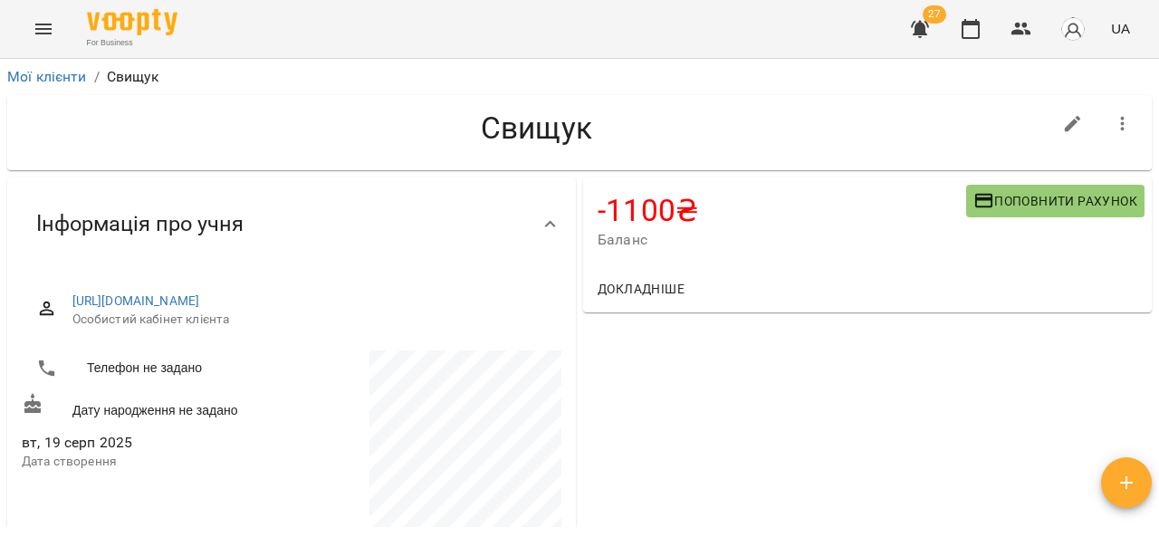
click at [40, 19] on icon "Menu" at bounding box center [44, 29] width 22 height 22
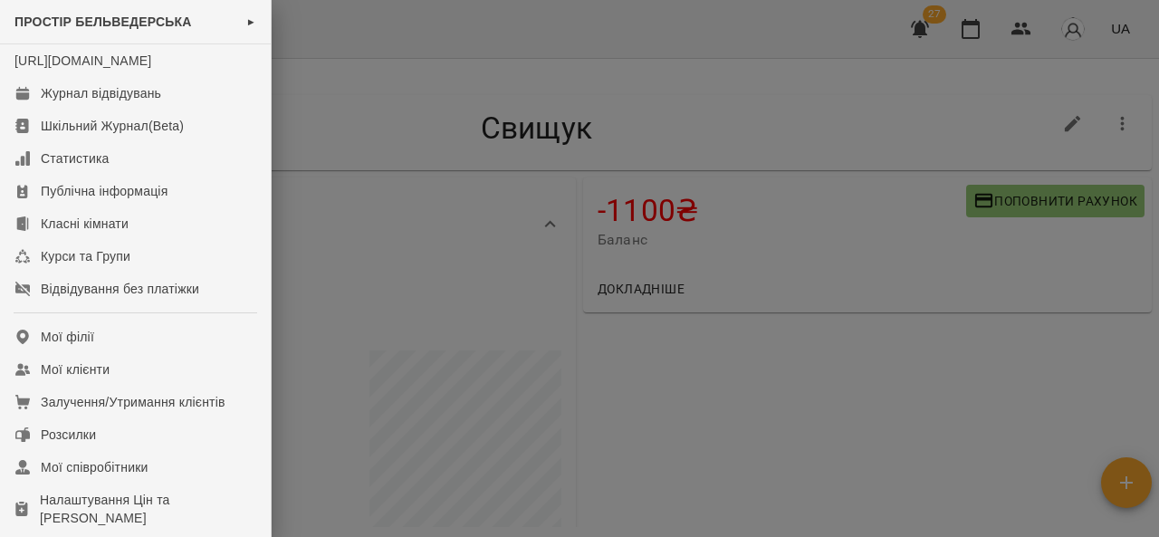
click at [759, 322] on div at bounding box center [579, 268] width 1159 height 537
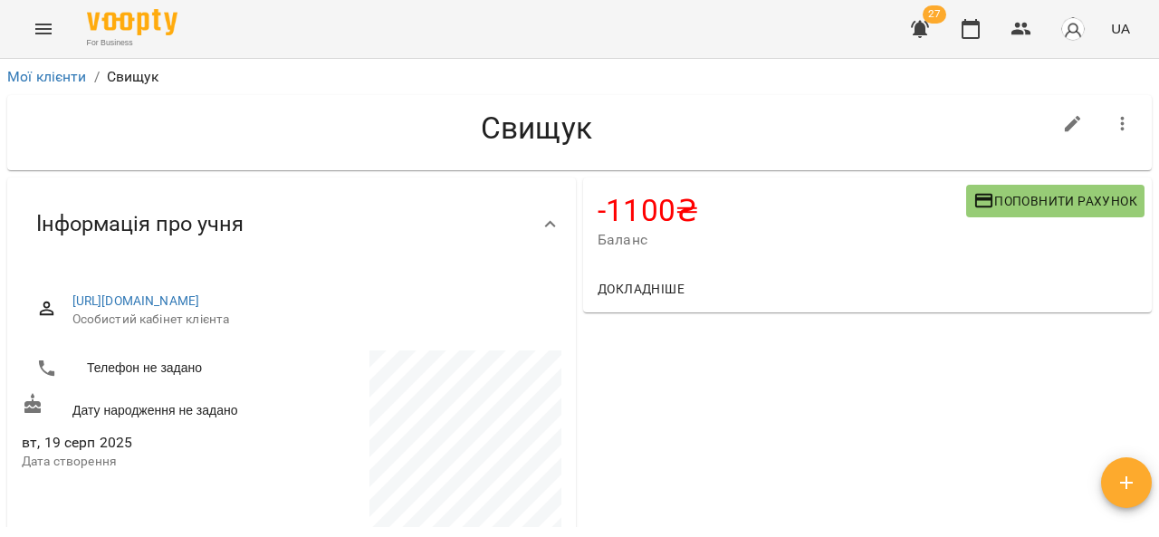
click at [37, 18] on icon "Menu" at bounding box center [44, 29] width 22 height 22
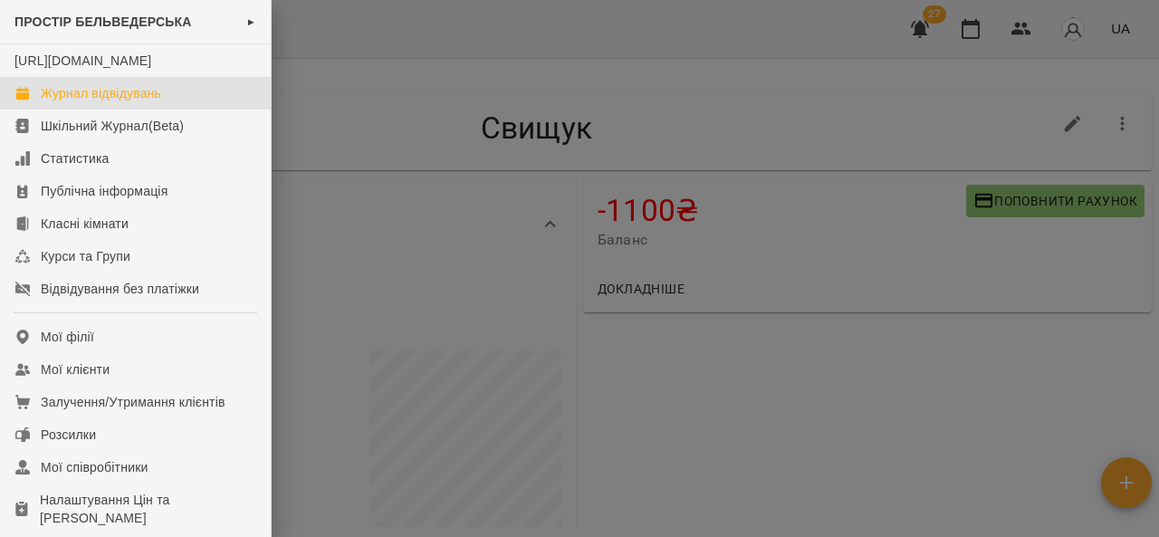
click at [199, 105] on link "Журнал відвідувань" at bounding box center [135, 93] width 271 height 33
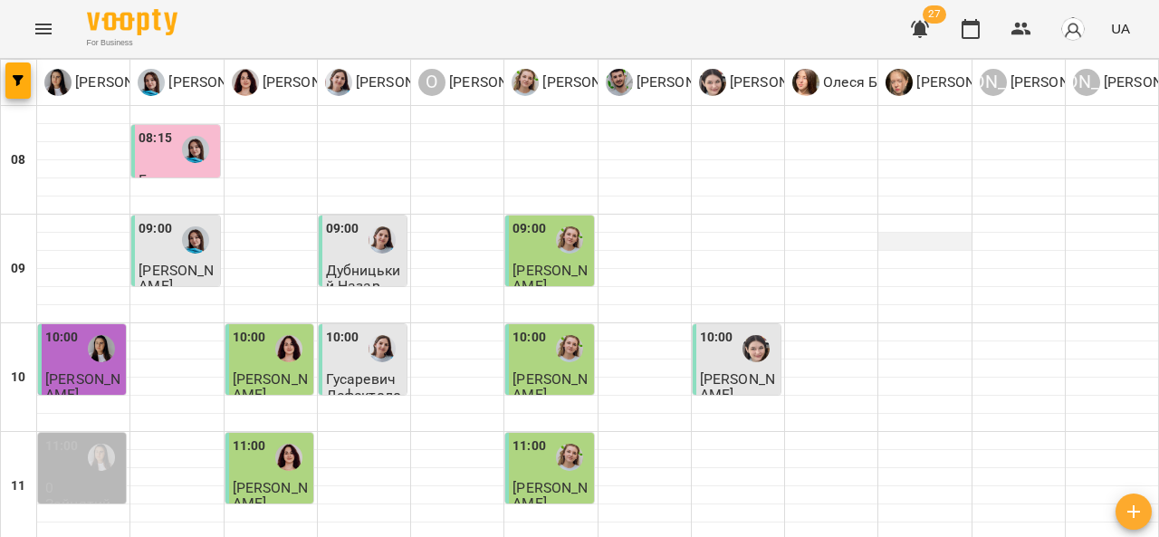
click at [931, 243] on div at bounding box center [924, 242] width 92 height 18
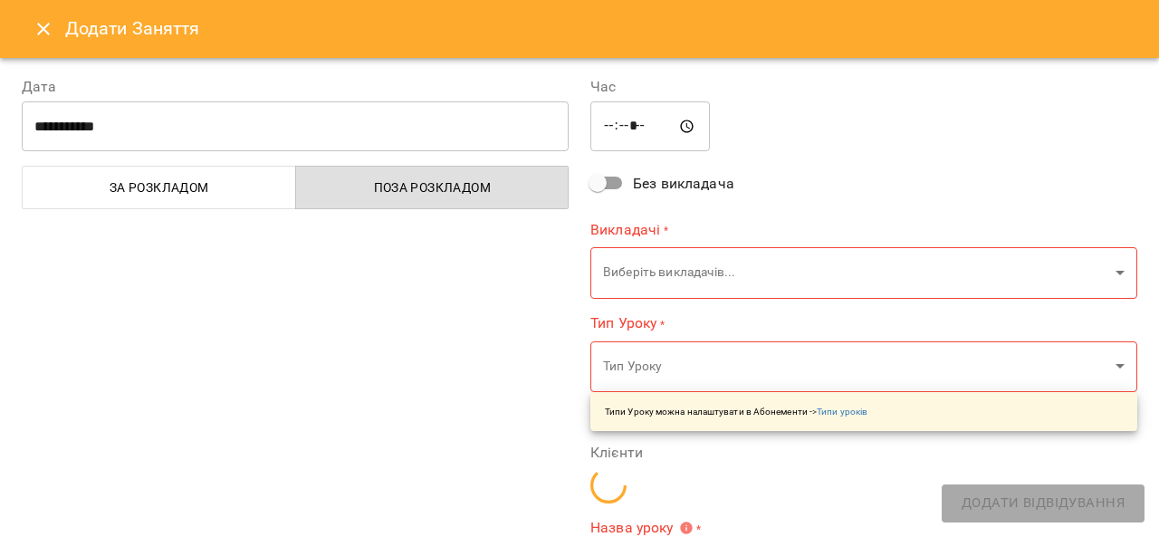
type input "**********"
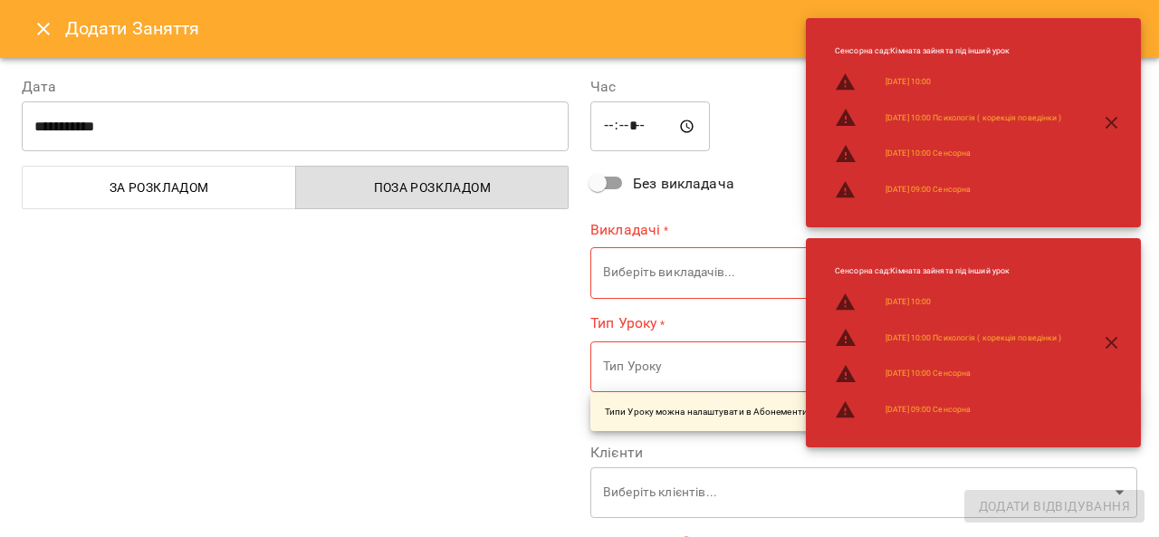
click at [31, 25] on button "Close" at bounding box center [43, 28] width 43 height 43
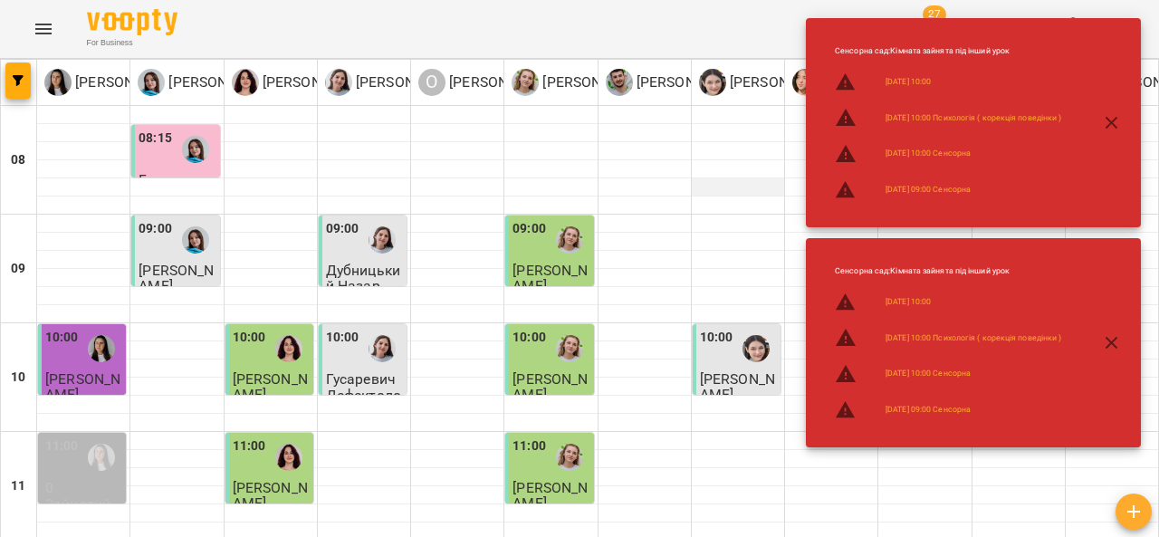
click at [699, 185] on div at bounding box center [738, 187] width 92 height 18
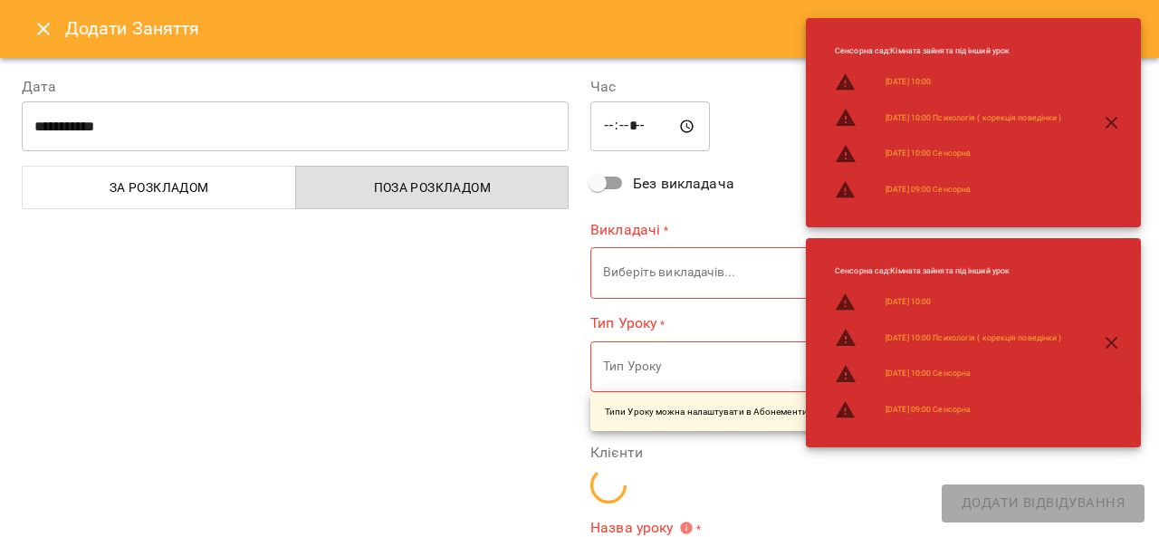
type input "**********"
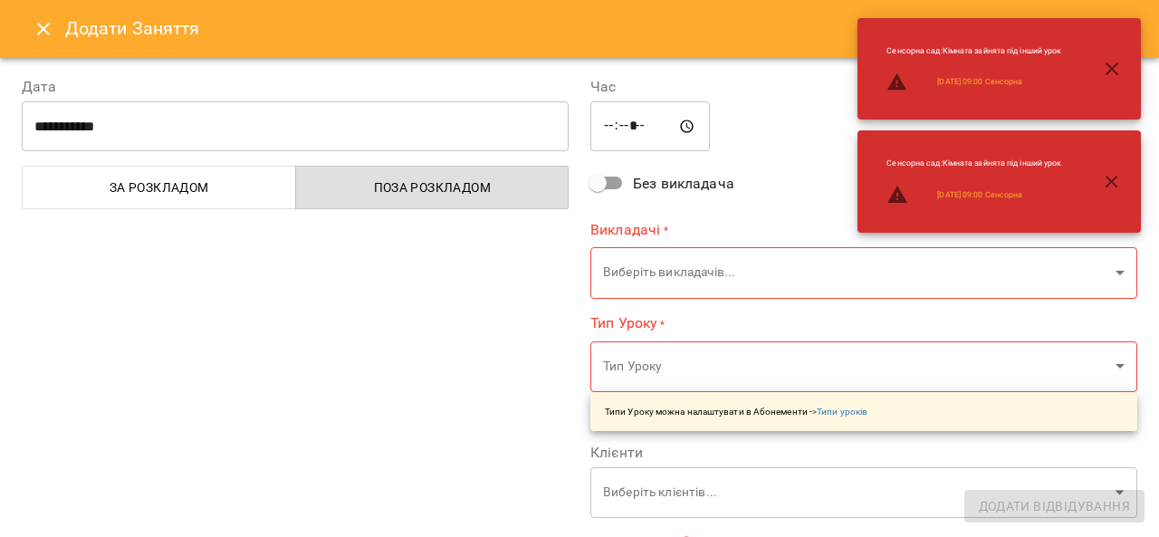
click at [32, 22] on button "Close" at bounding box center [43, 28] width 43 height 43
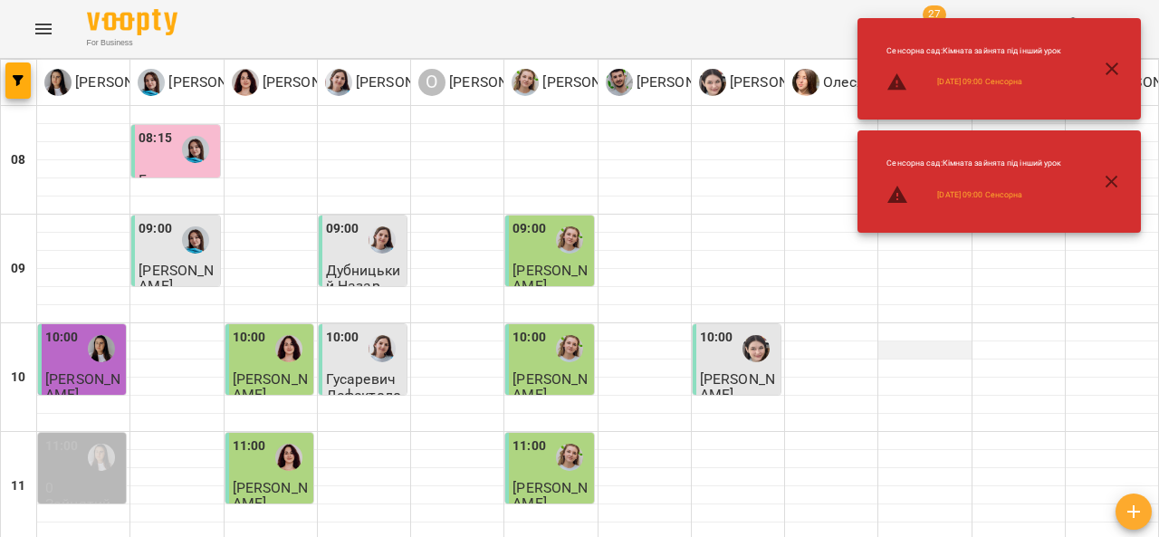
click at [887, 341] on div at bounding box center [924, 350] width 92 height 18
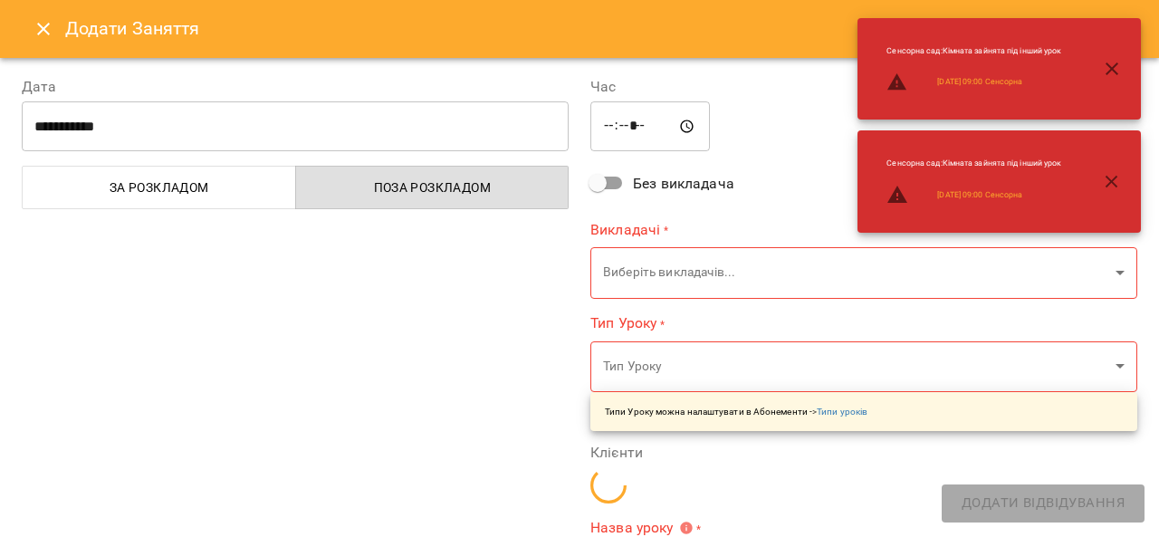
scroll to position [214, 0]
type input "**********"
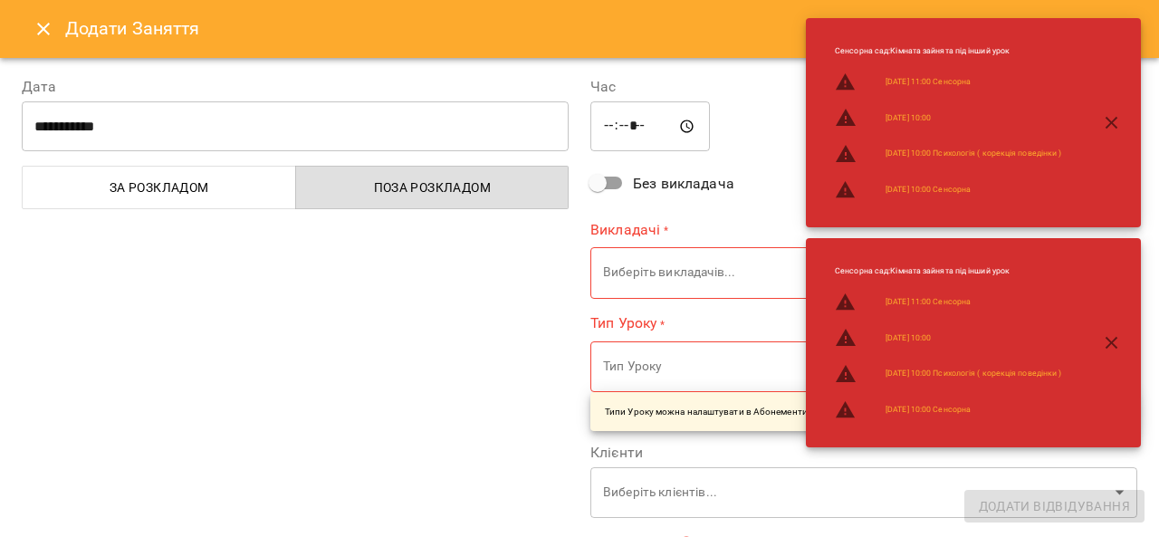
click at [51, 24] on icon "Close" at bounding box center [44, 29] width 22 height 22
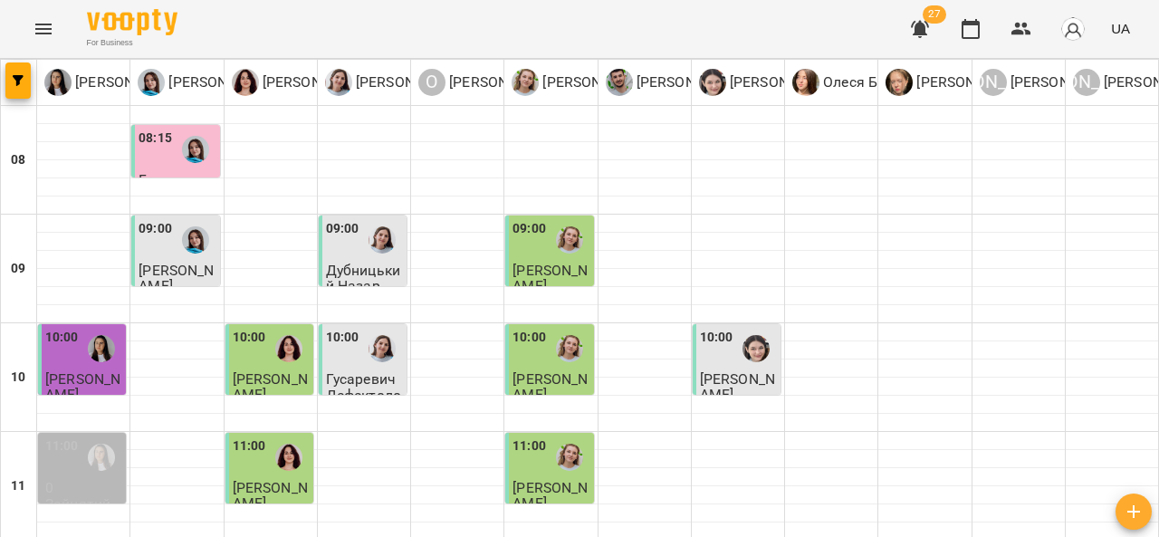
scroll to position [992, 0]
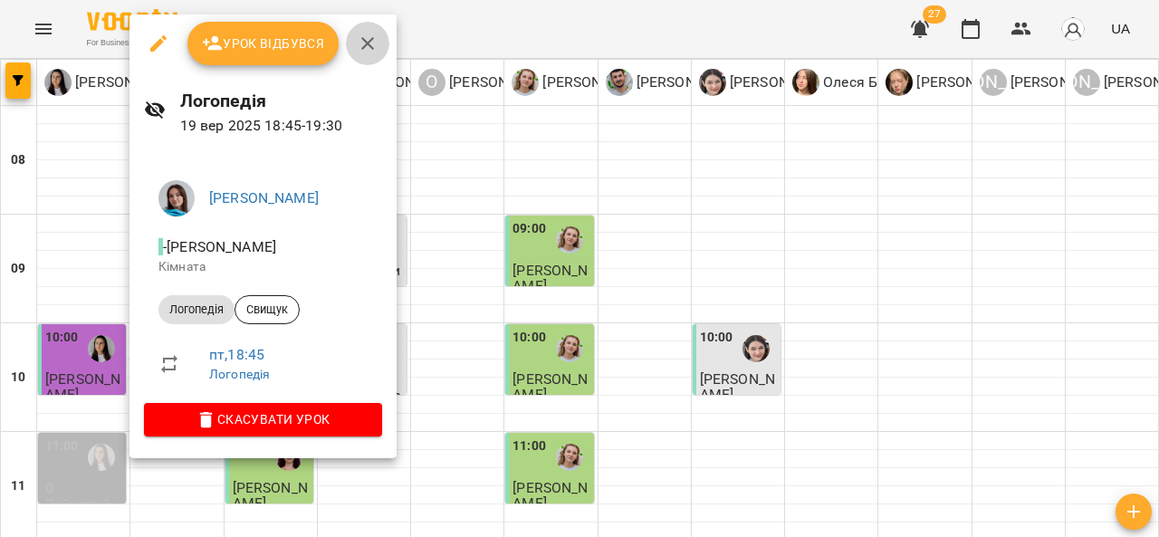
click at [371, 45] on icon "button" at bounding box center [368, 44] width 22 height 22
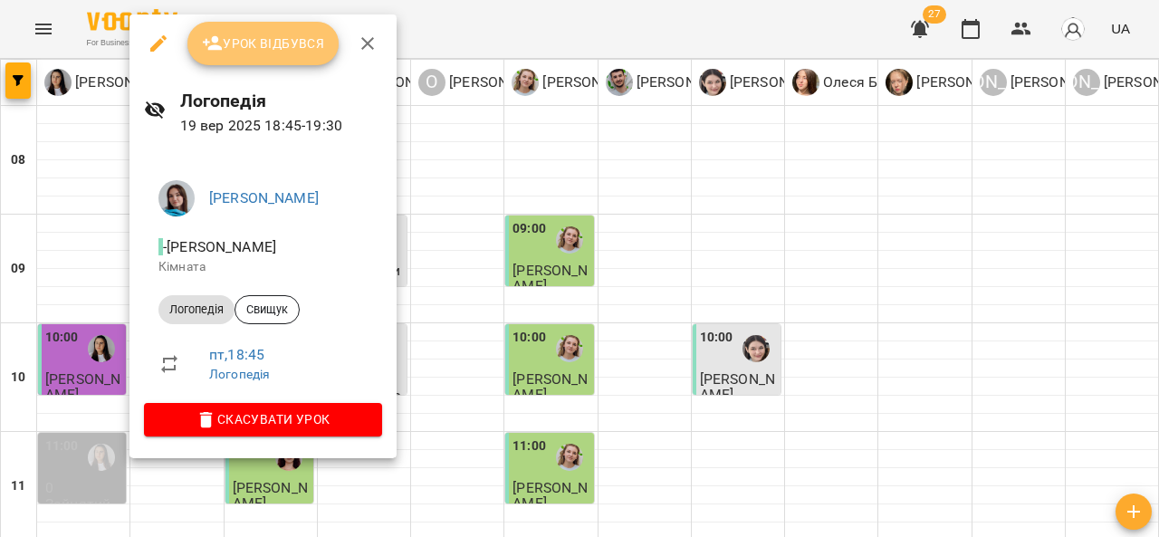
click at [288, 57] on button "Урок відбувся" at bounding box center [263, 43] width 152 height 43
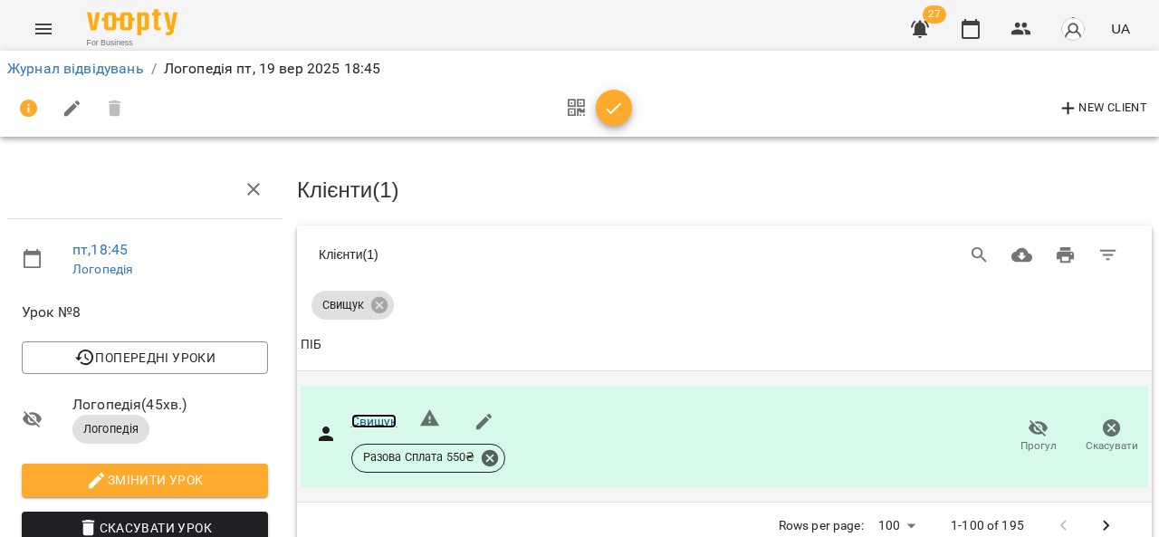
click at [385, 417] on link "Свищук" at bounding box center [374, 421] width 46 height 14
click at [50, 76] on link "Журнал відвідувань" at bounding box center [75, 68] width 137 height 17
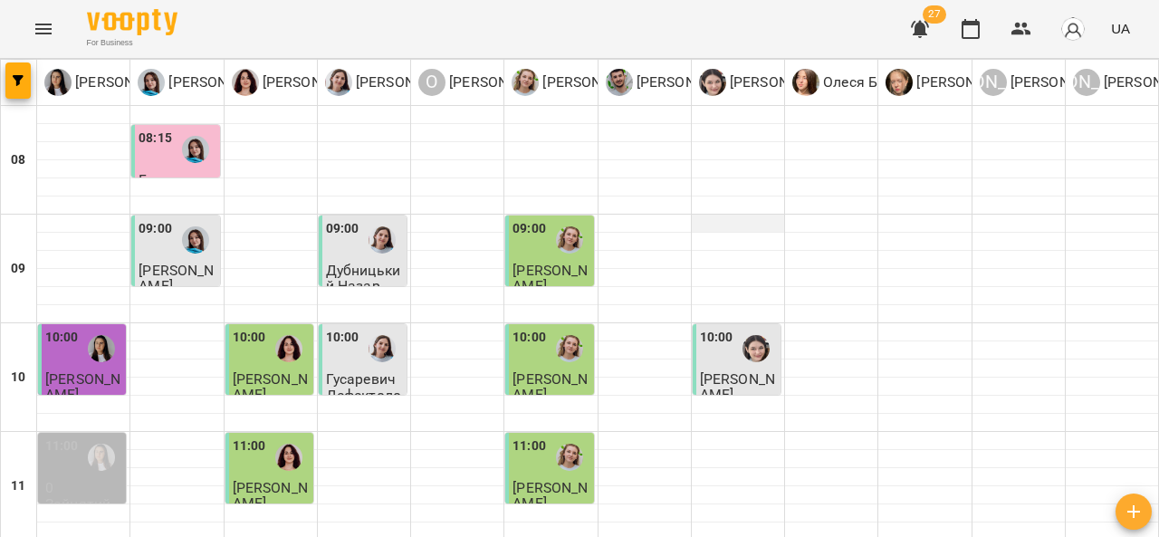
scroll to position [992, 0]
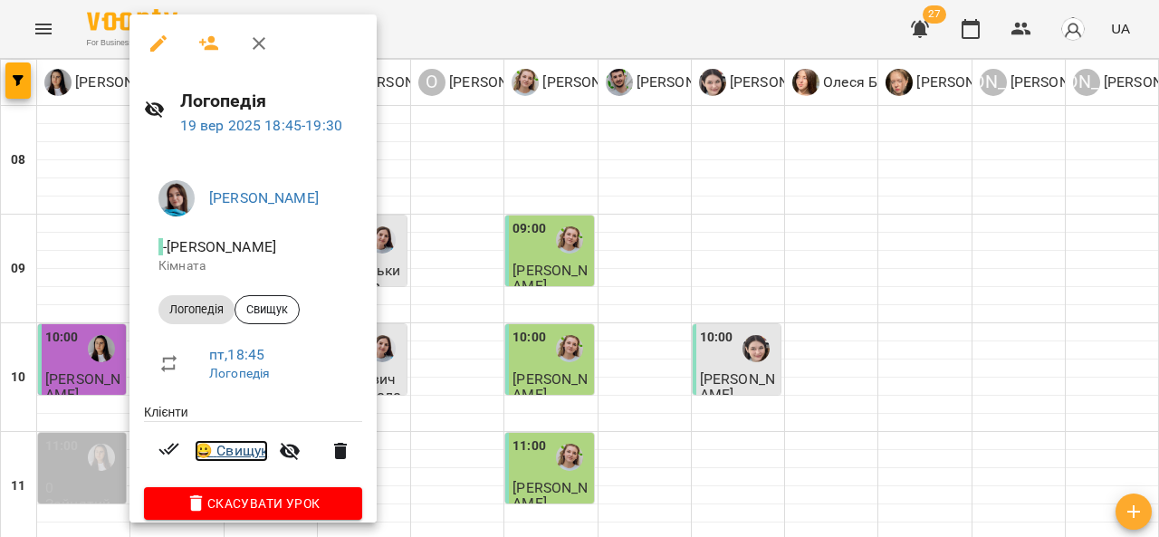
click at [257, 452] on link "😀 Свищук" at bounding box center [231, 451] width 73 height 22
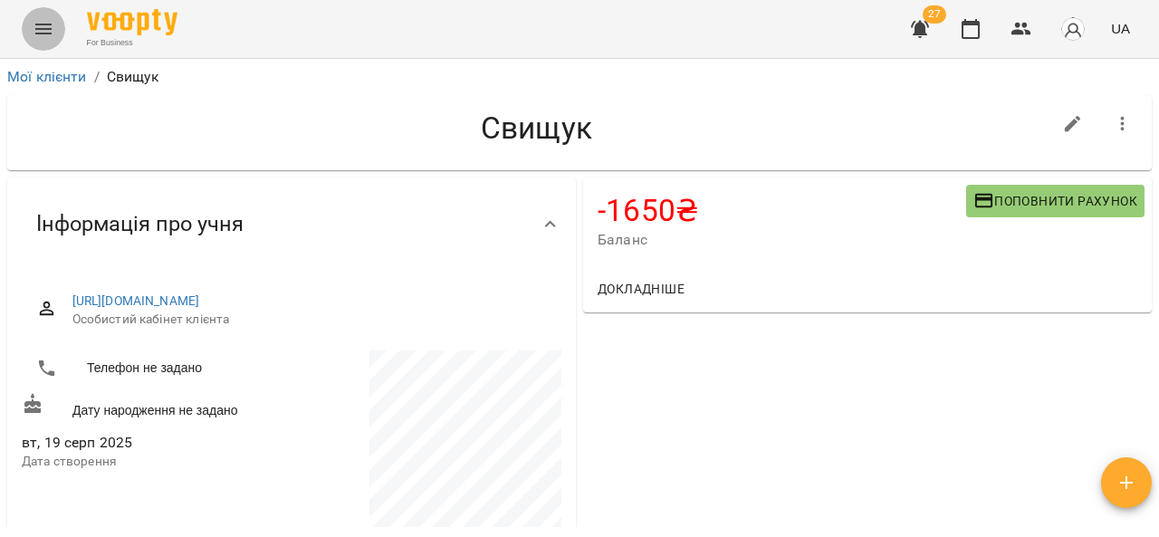
click at [45, 40] on button "Menu" at bounding box center [43, 28] width 43 height 43
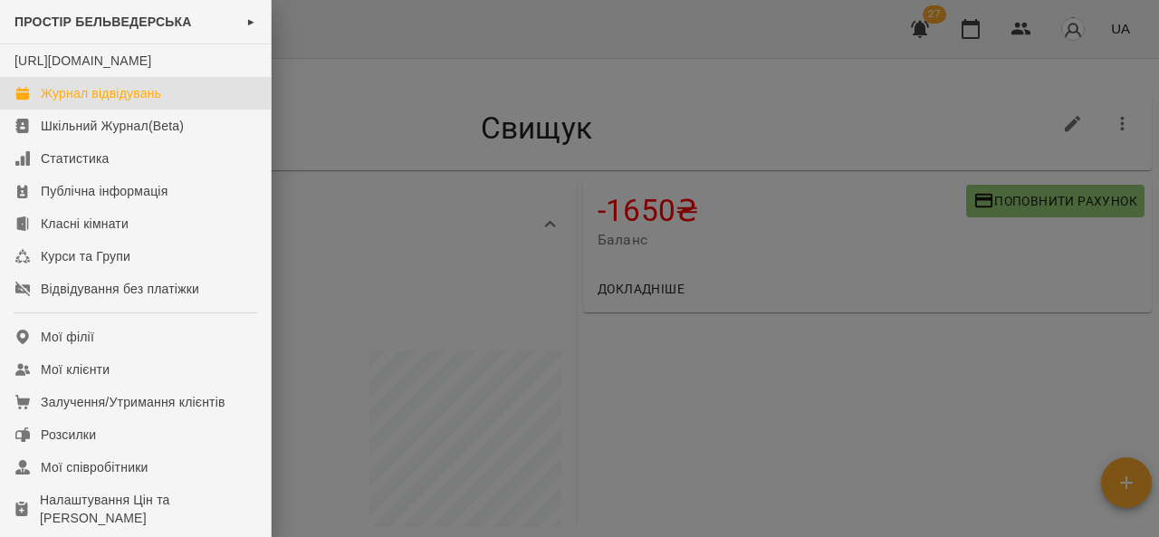
click at [54, 102] on div "Журнал відвідувань" at bounding box center [101, 93] width 120 height 18
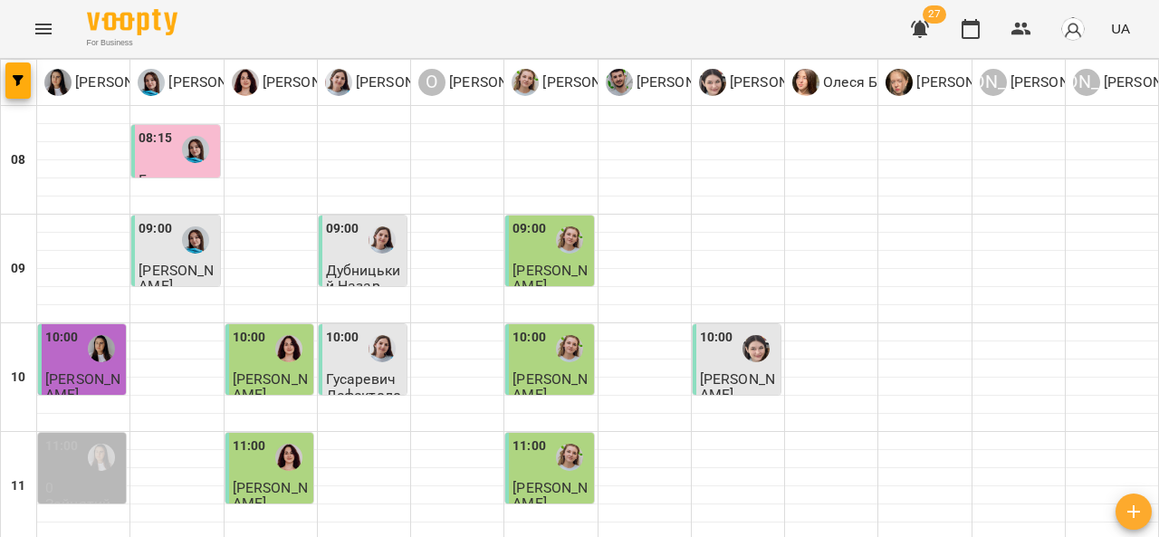
scroll to position [992, 0]
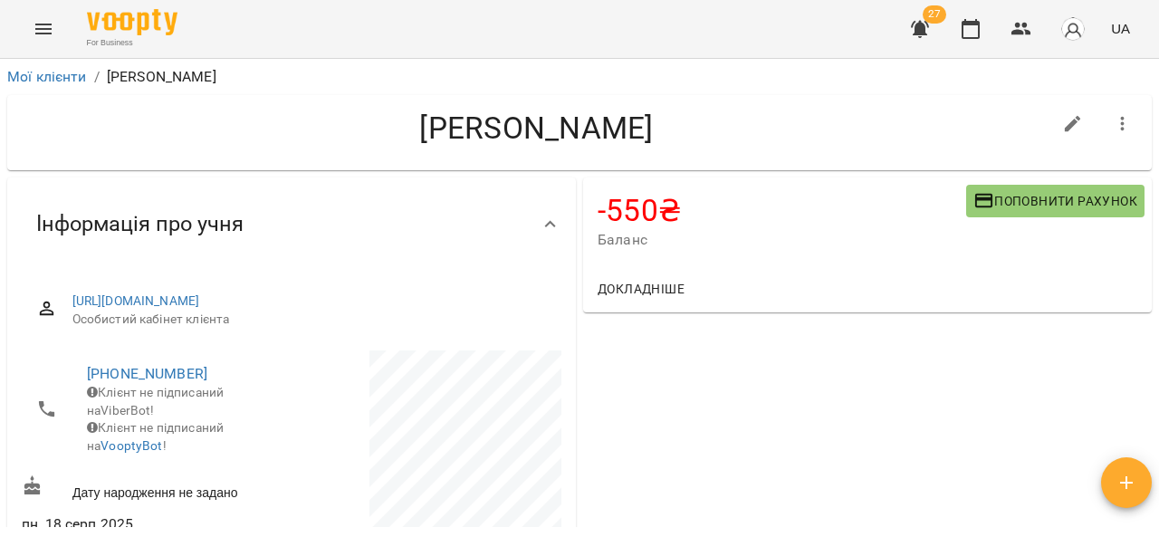
click at [1036, 201] on span "Поповнити рахунок" at bounding box center [1055, 201] width 164 height 22
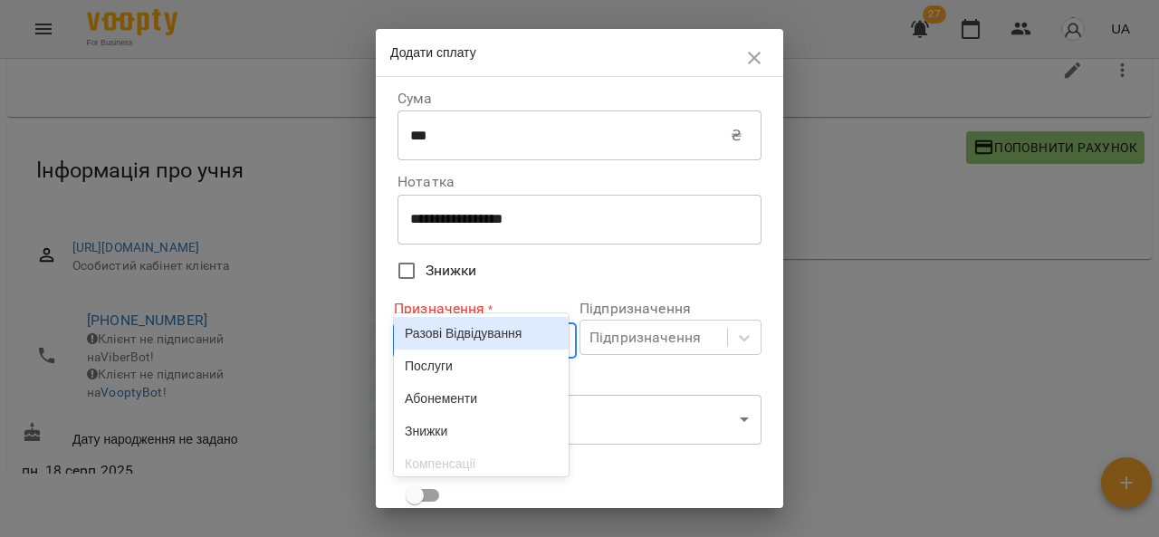
scroll to position [55, 0]
click at [498, 348] on div "Разові Відвідування" at bounding box center [481, 331] width 175 height 33
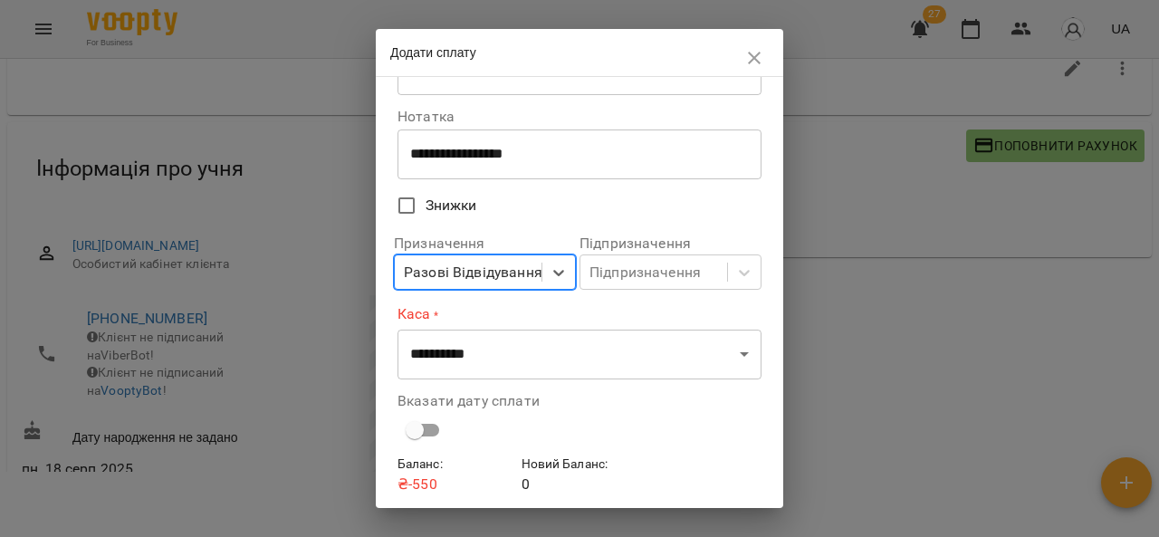
scroll to position [67, 0]
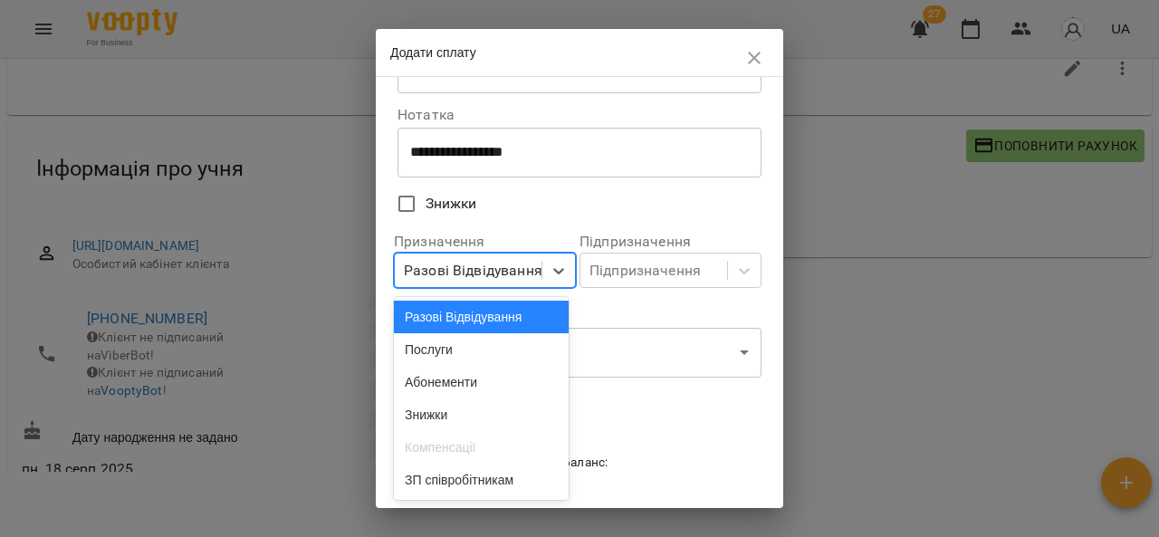
click at [514, 353] on div "Послуги" at bounding box center [481, 349] width 175 height 33
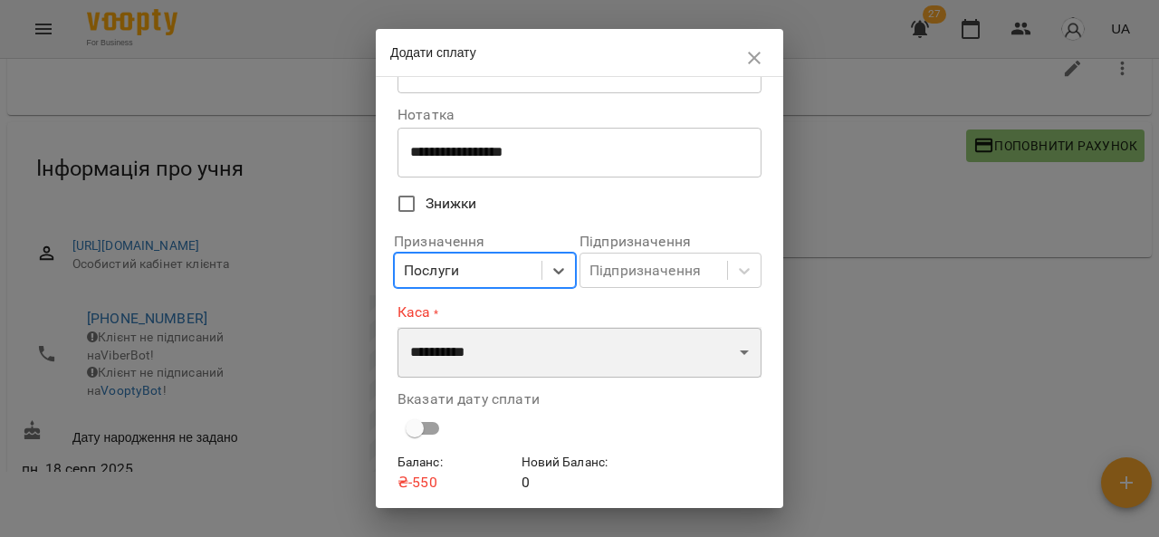
click at [531, 354] on select "**********" at bounding box center [579, 352] width 364 height 51
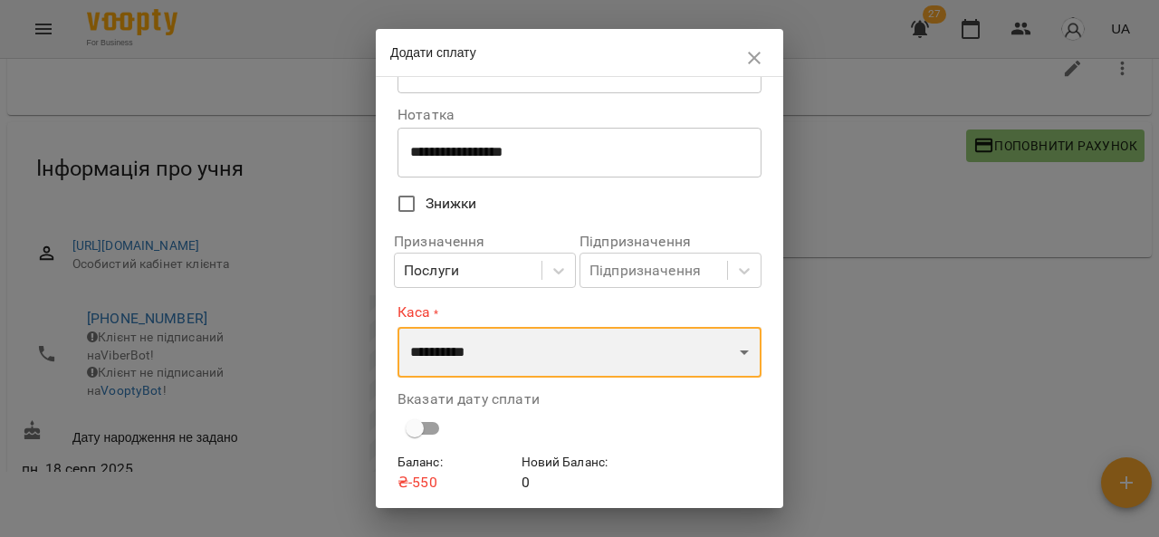
select select "****"
click at [397, 327] on select "**********" at bounding box center [579, 352] width 364 height 51
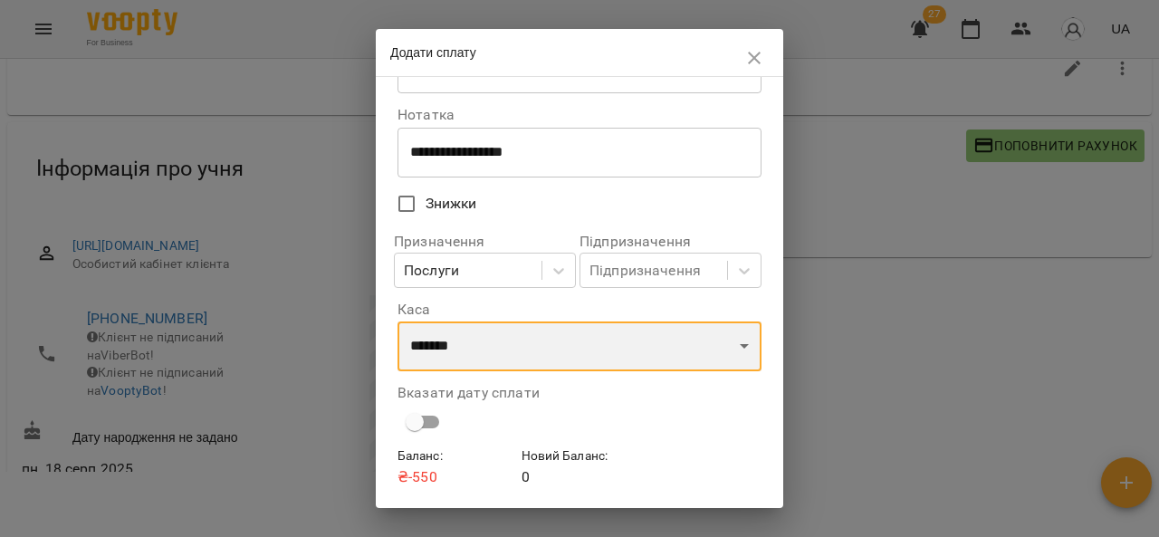
scroll to position [123, 0]
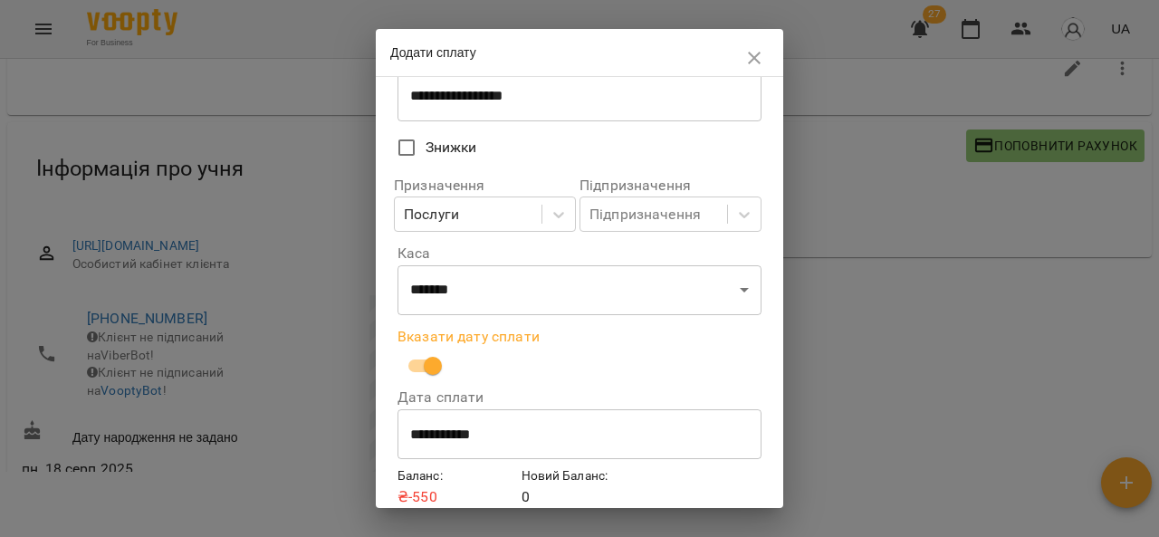
click at [513, 445] on input "**********" at bounding box center [579, 434] width 364 height 51
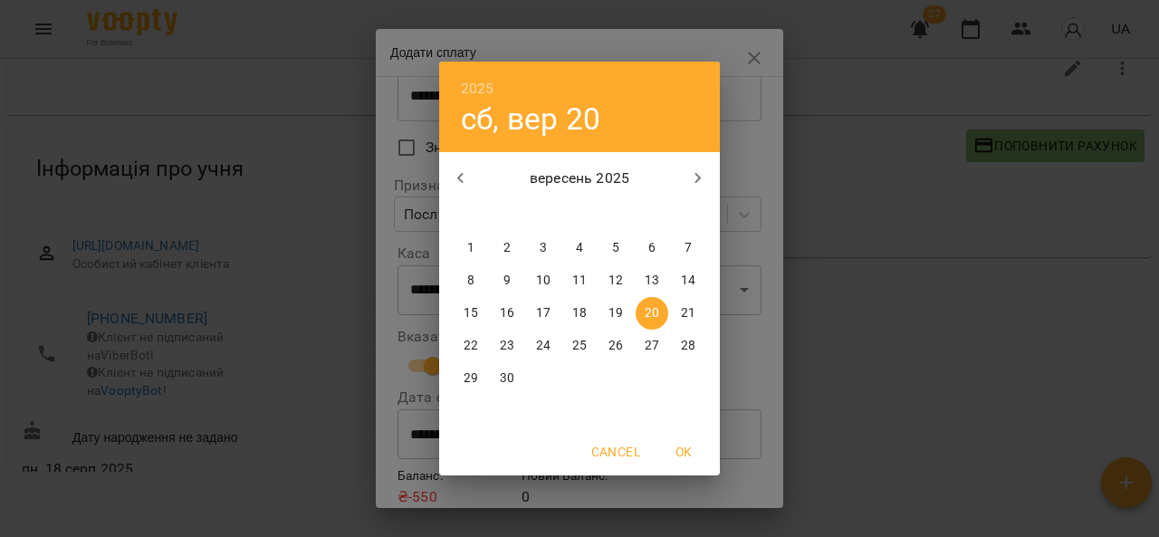
click at [618, 304] on p "19" at bounding box center [615, 313] width 14 height 18
type input "**********"
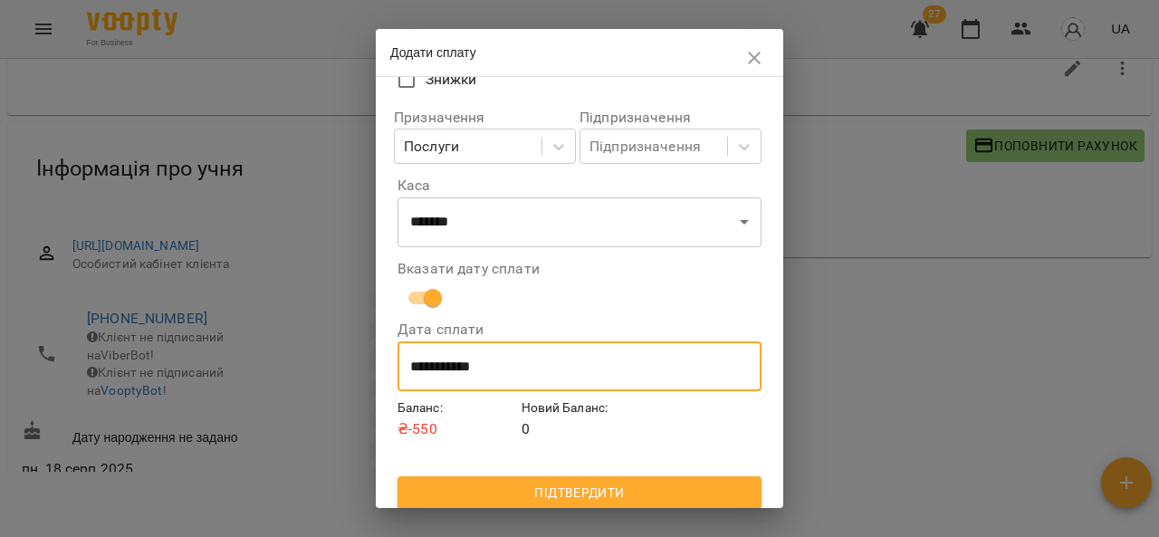
scroll to position [200, 0]
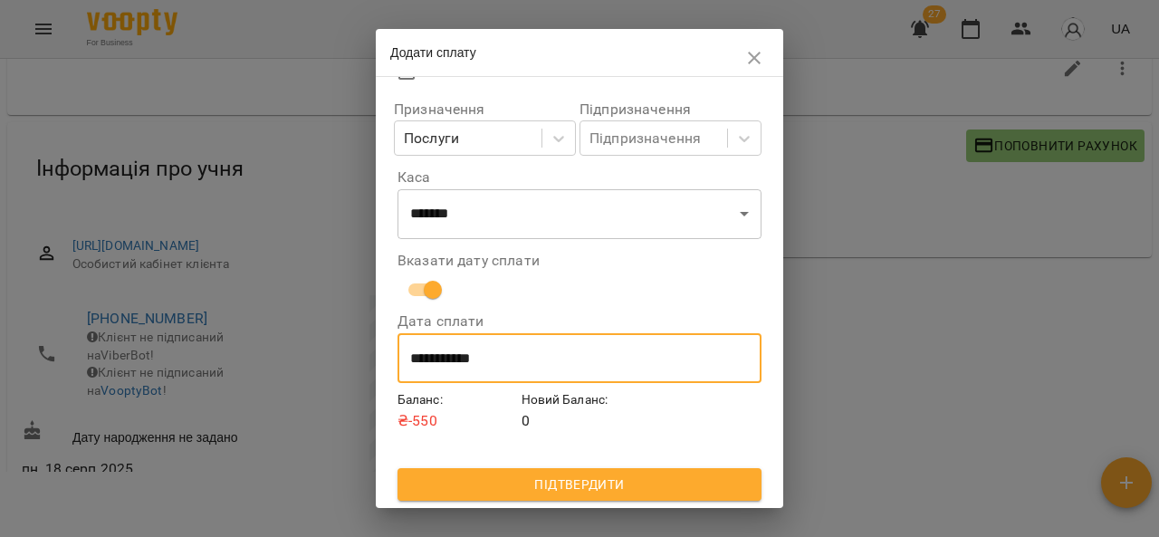
click at [612, 494] on span "Підтвердити" at bounding box center [579, 485] width 335 height 22
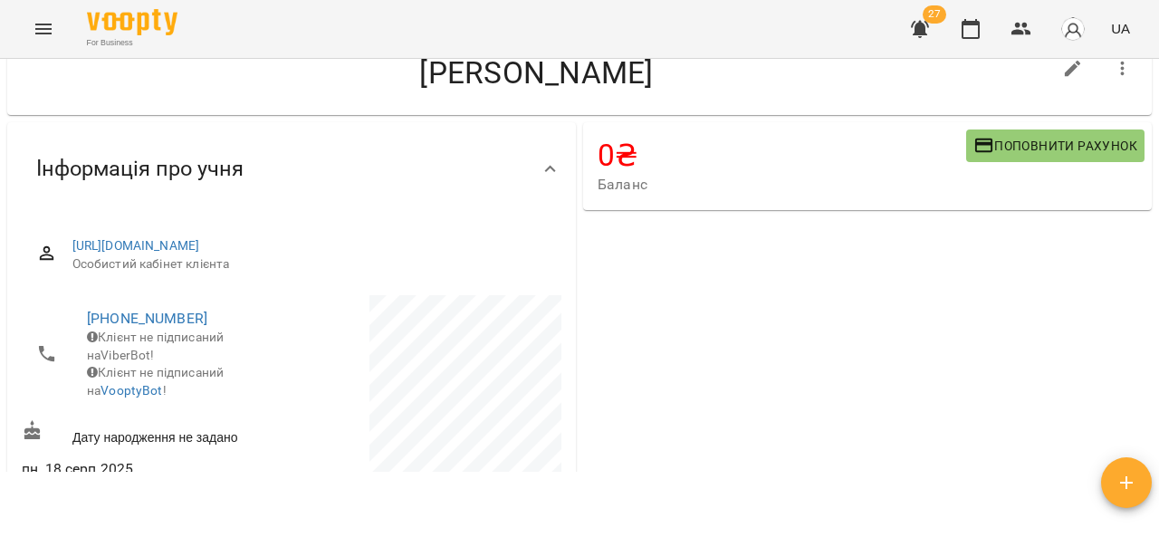
click at [26, 26] on button "Menu" at bounding box center [43, 28] width 43 height 43
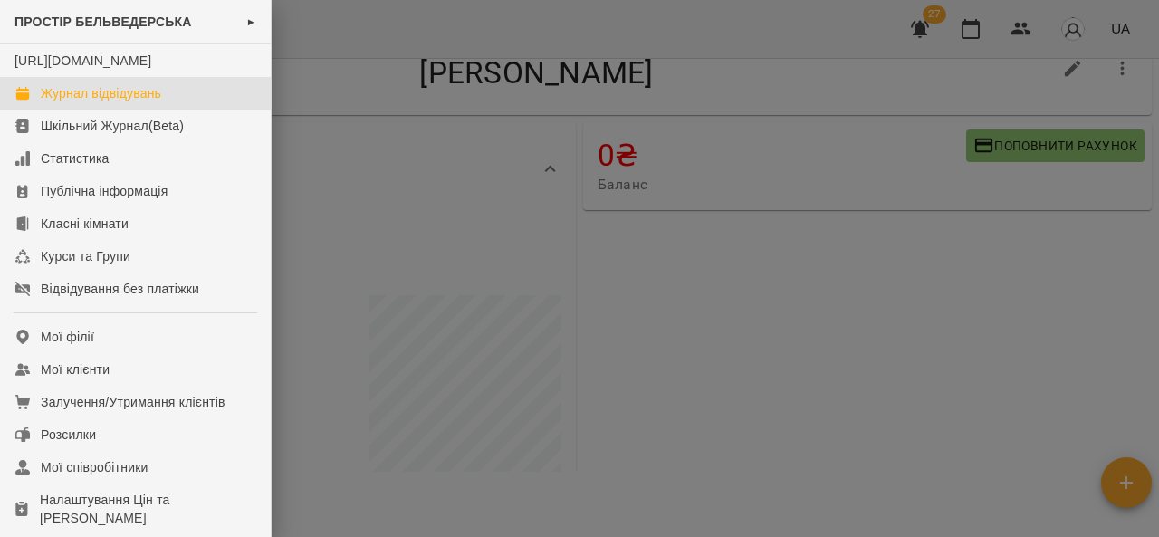
click at [184, 110] on link "Журнал відвідувань" at bounding box center [135, 93] width 271 height 33
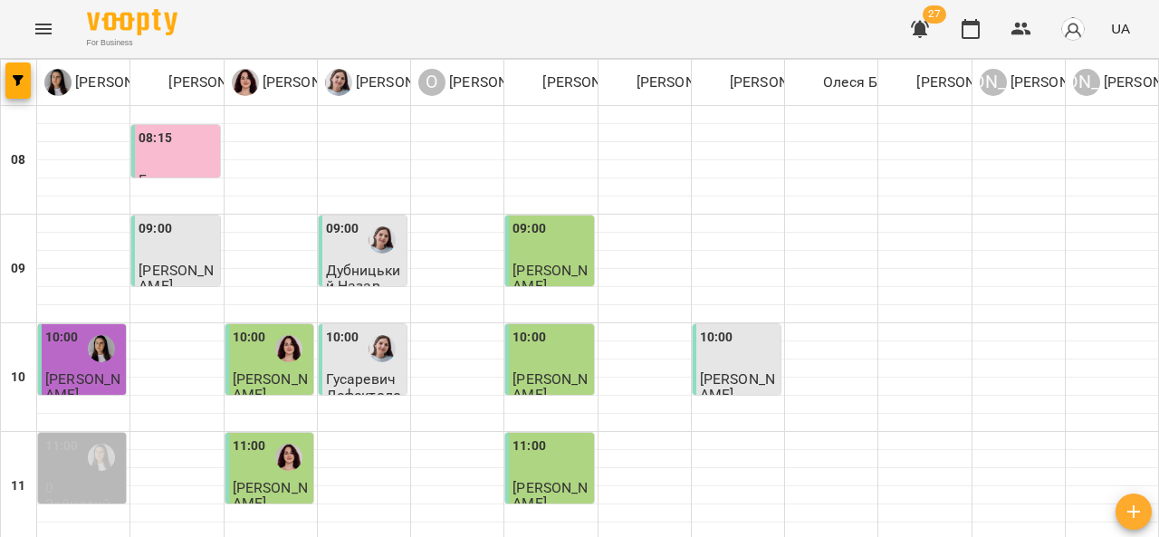
scroll to position [992, 0]
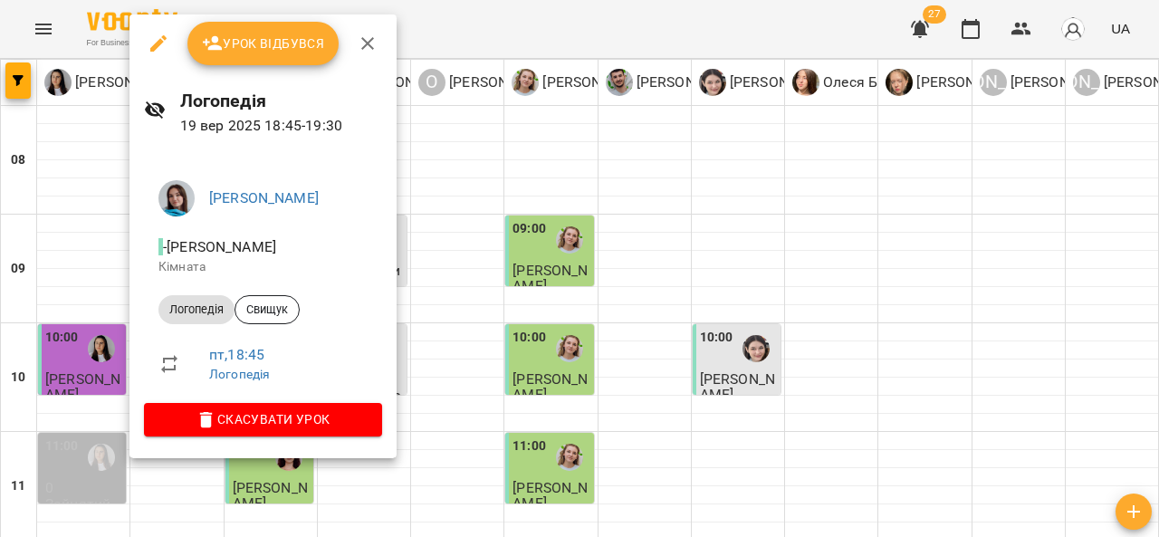
click at [370, 48] on icon "button" at bounding box center [367, 43] width 13 height 13
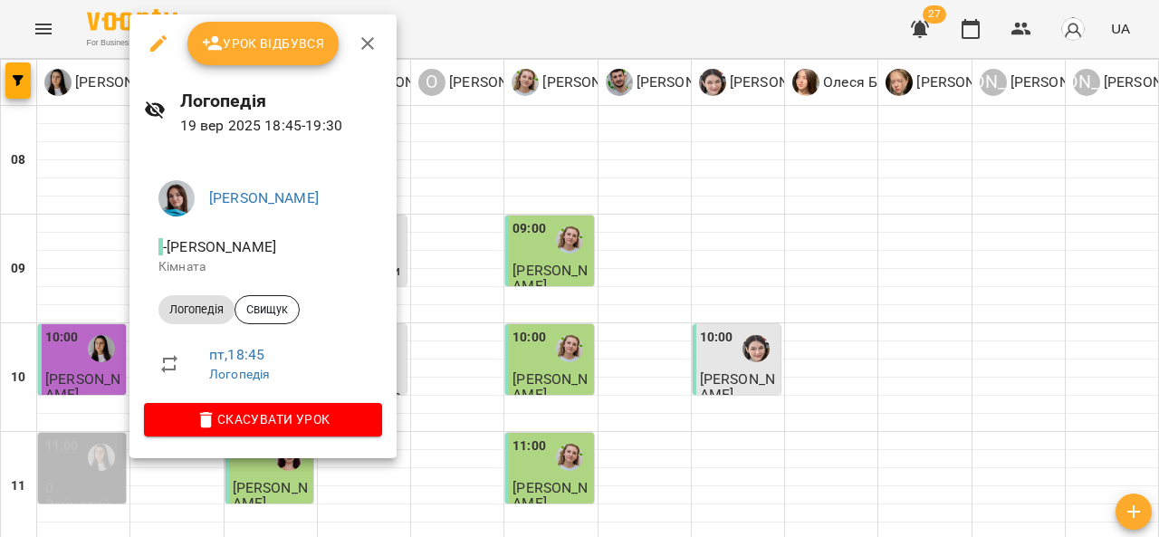
click at [375, 41] on icon "button" at bounding box center [368, 44] width 22 height 22
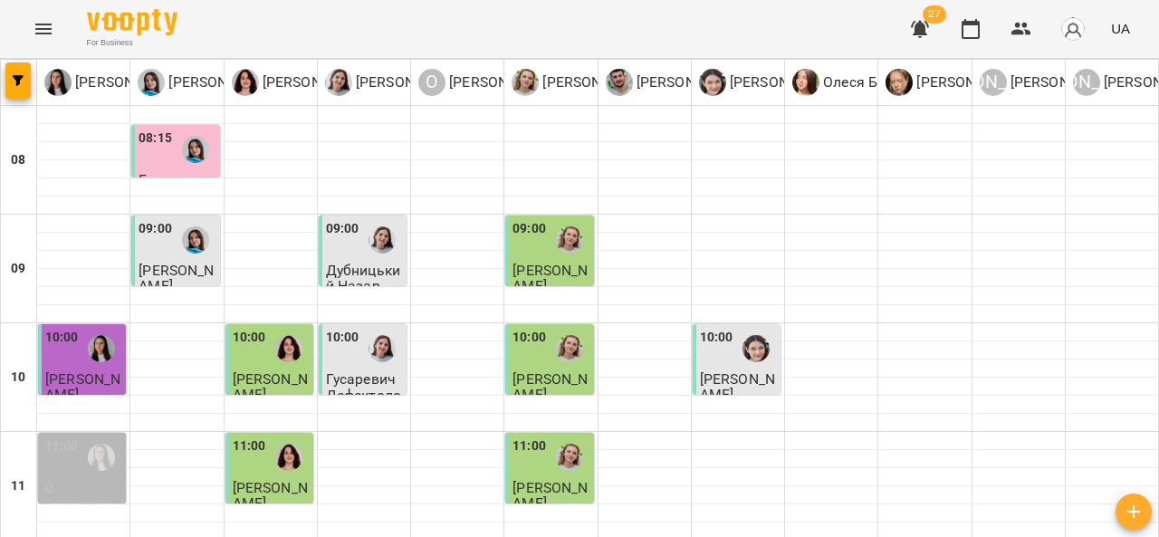
scroll to position [680, 0]
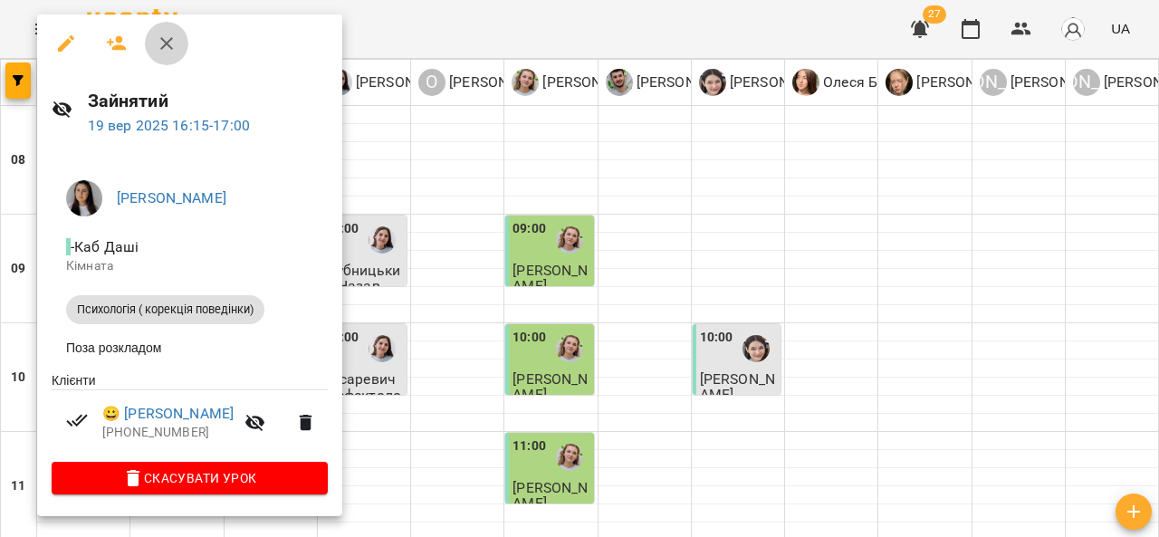
click at [172, 43] on icon "button" at bounding box center [167, 44] width 22 height 22
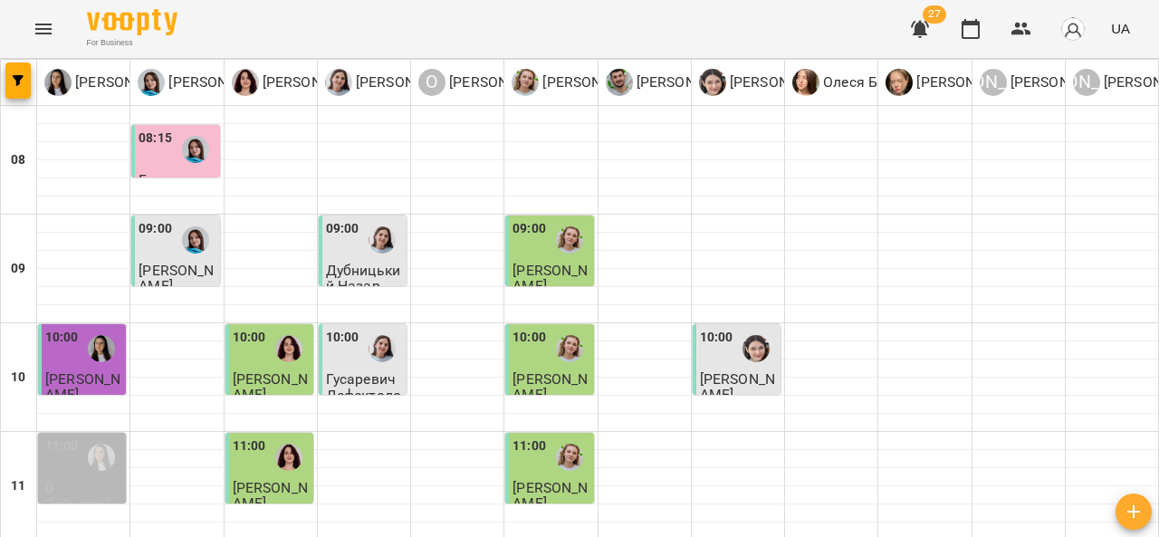
scroll to position [992, 0]
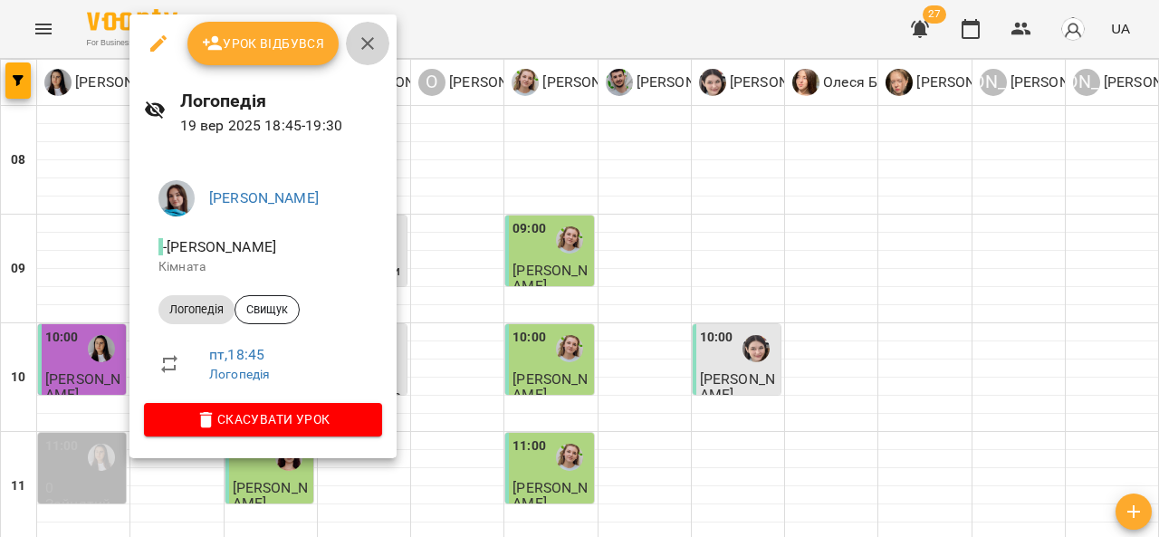
click at [367, 37] on icon "button" at bounding box center [368, 44] width 22 height 22
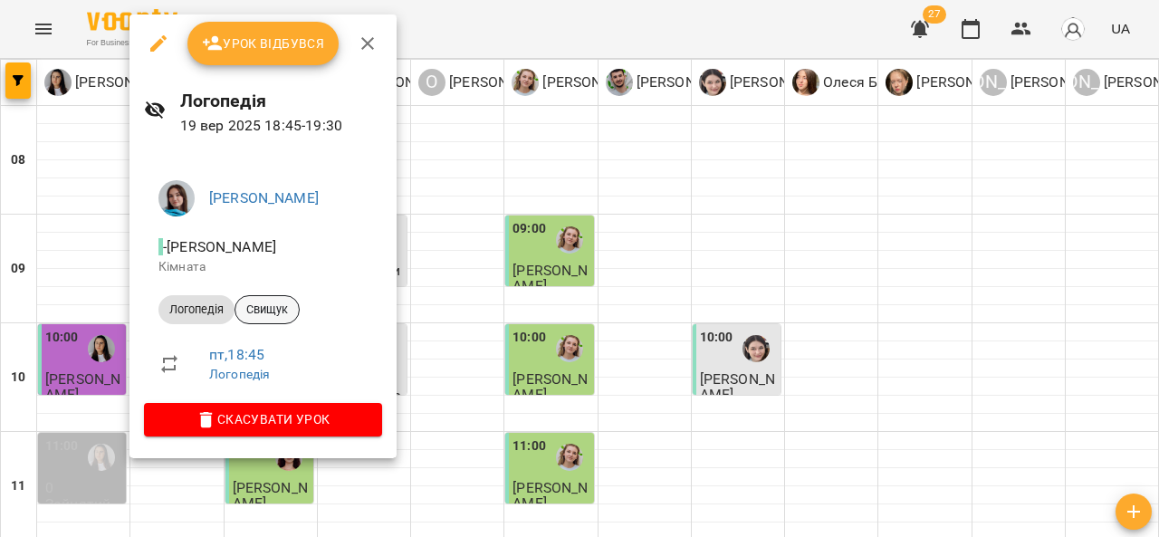
click at [264, 305] on span "Свищук" at bounding box center [266, 309] width 63 height 16
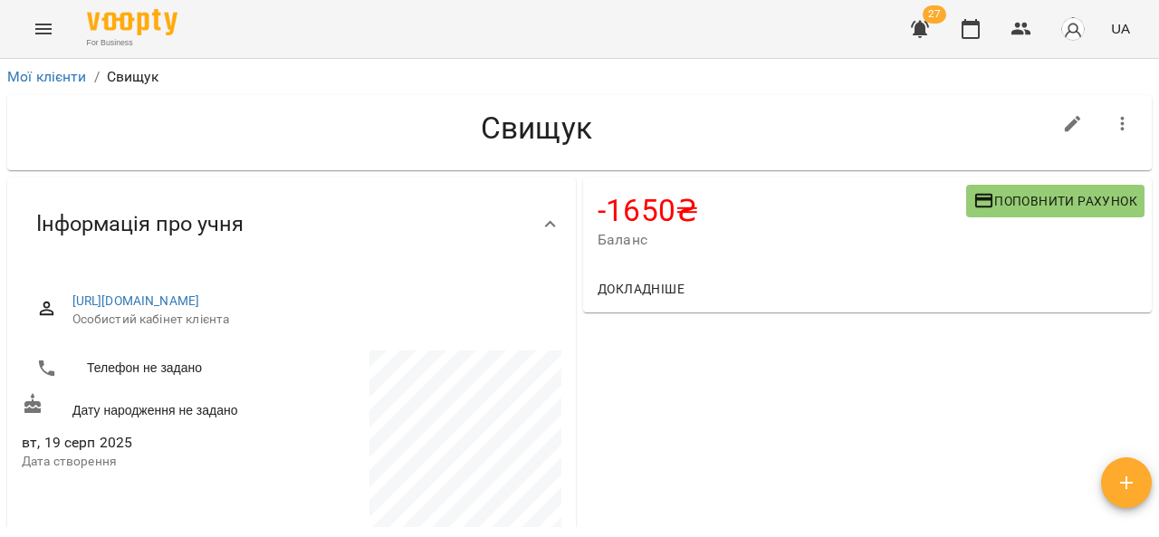
click at [1005, 206] on span "Поповнити рахунок" at bounding box center [1055, 201] width 164 height 22
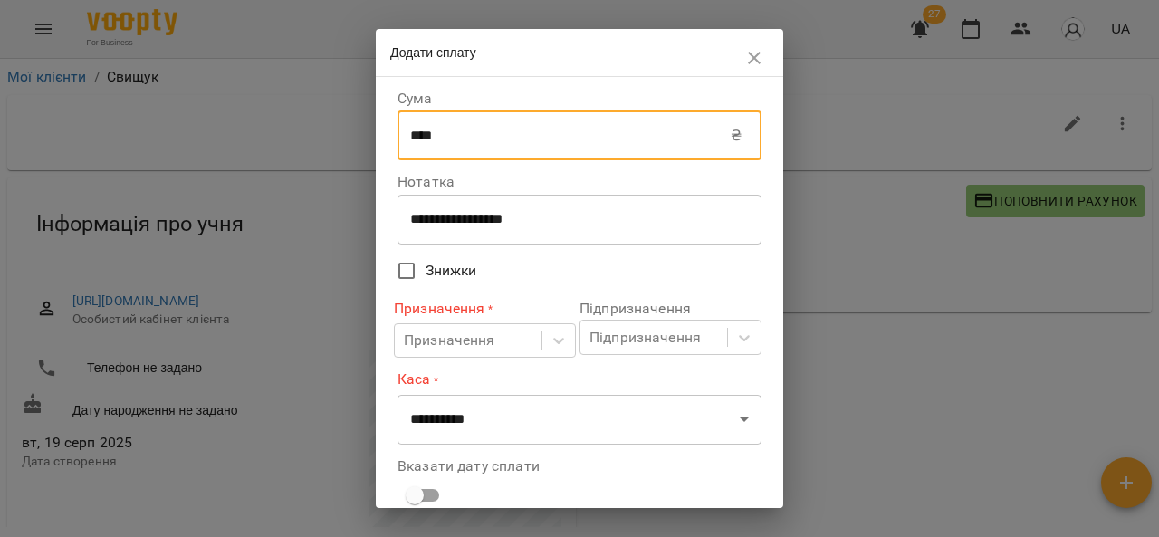
click at [493, 139] on input "****" at bounding box center [563, 135] width 333 height 51
type input "****"
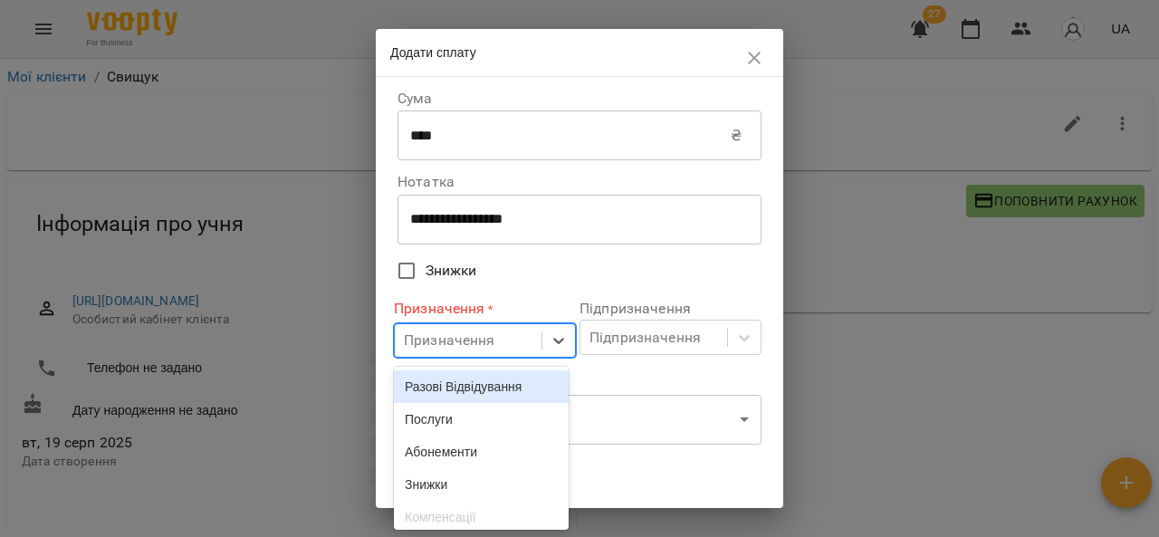
scroll to position [55, 0]
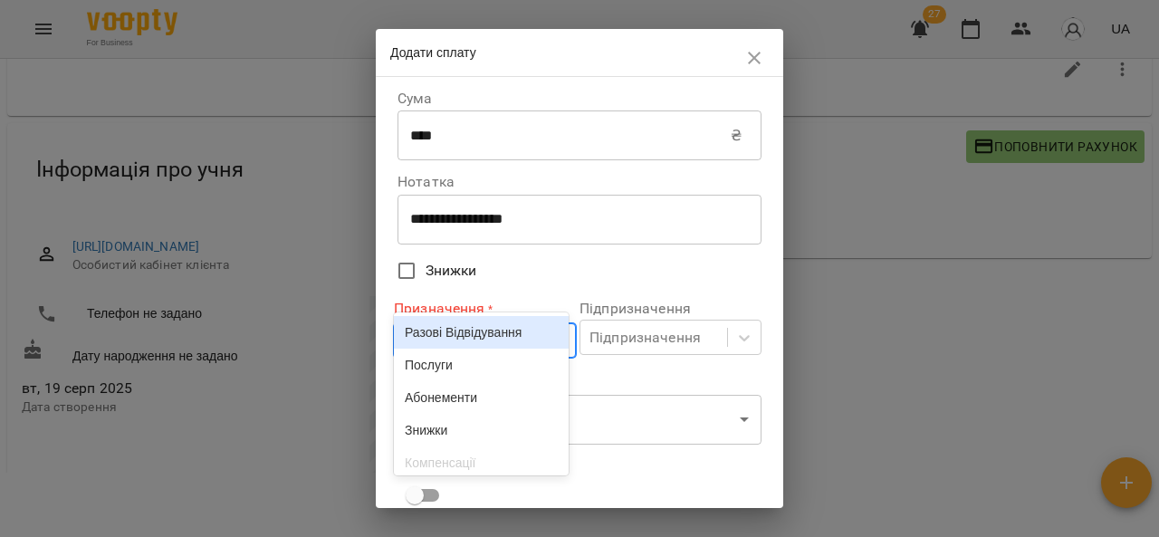
click at [434, 338] on body "**********" at bounding box center [579, 244] width 1159 height 596
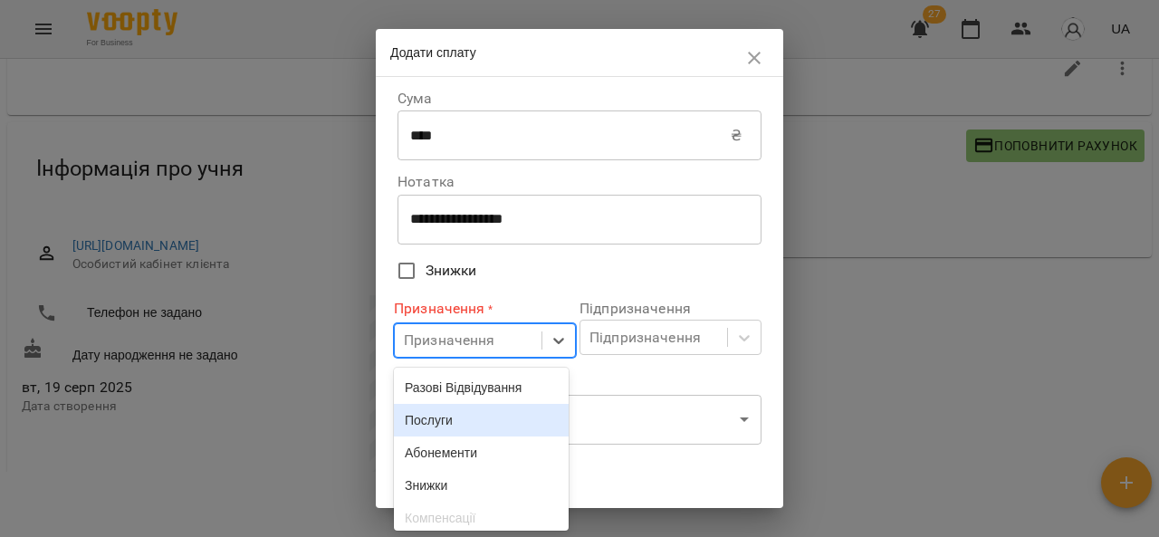
click at [485, 426] on div "Послуги" at bounding box center [481, 420] width 175 height 33
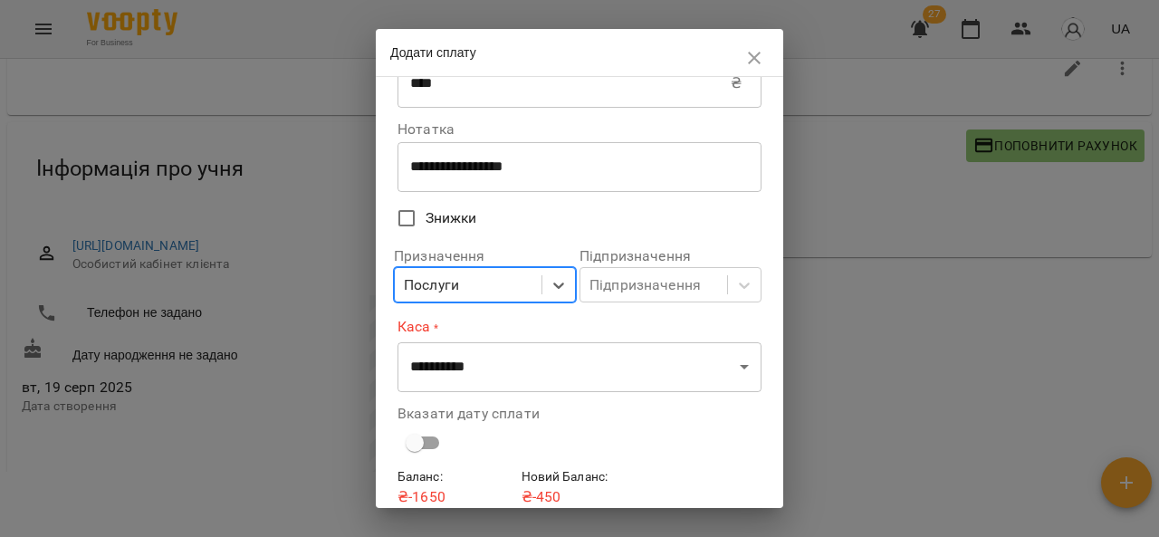
scroll to position [129, 0]
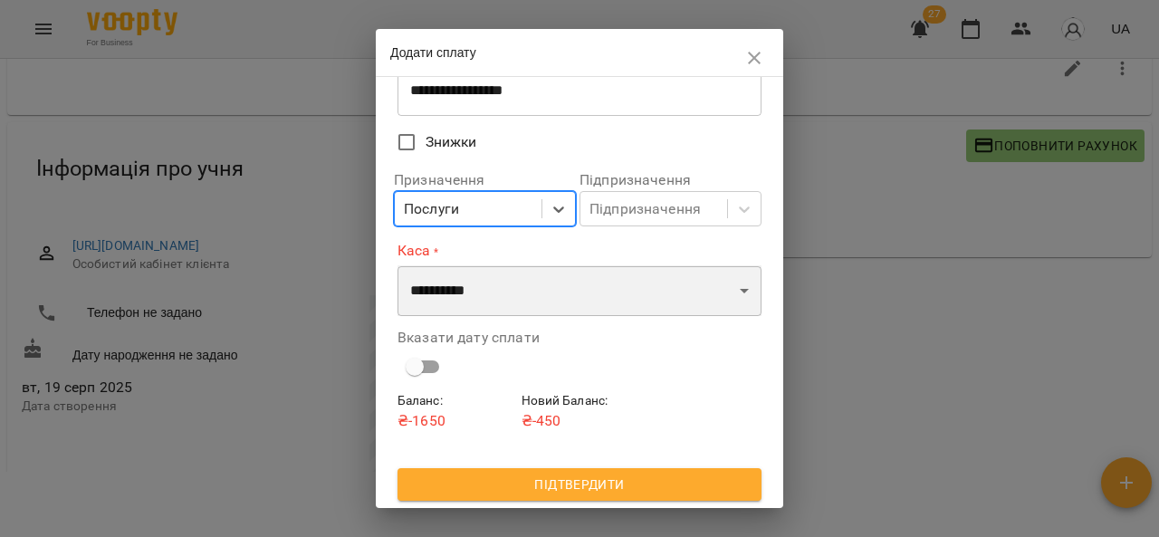
click at [565, 293] on select "**********" at bounding box center [579, 290] width 364 height 51
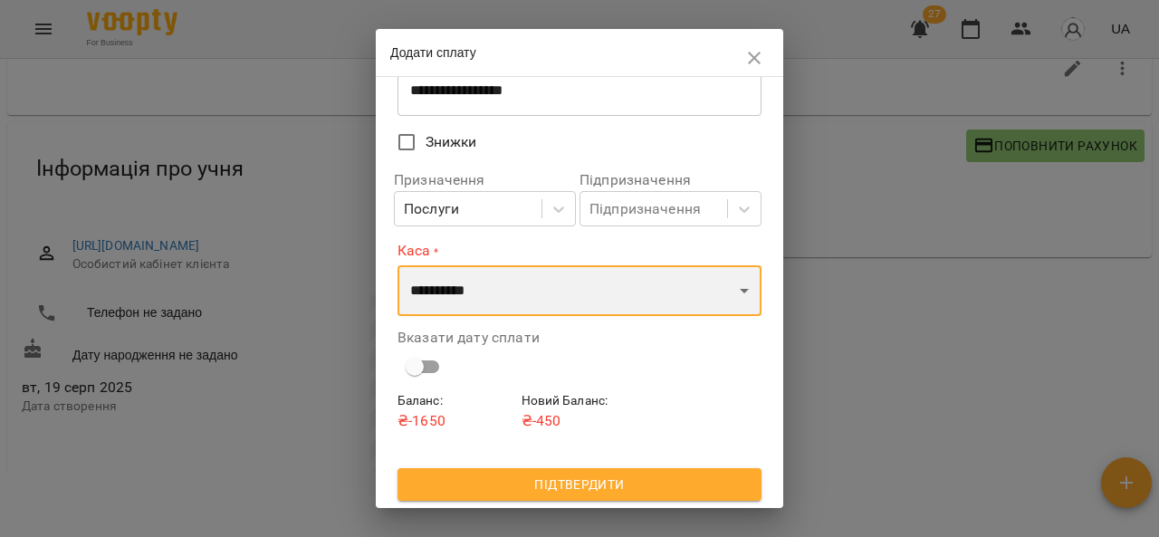
select select "****"
click at [397, 265] on select "**********" at bounding box center [579, 290] width 364 height 51
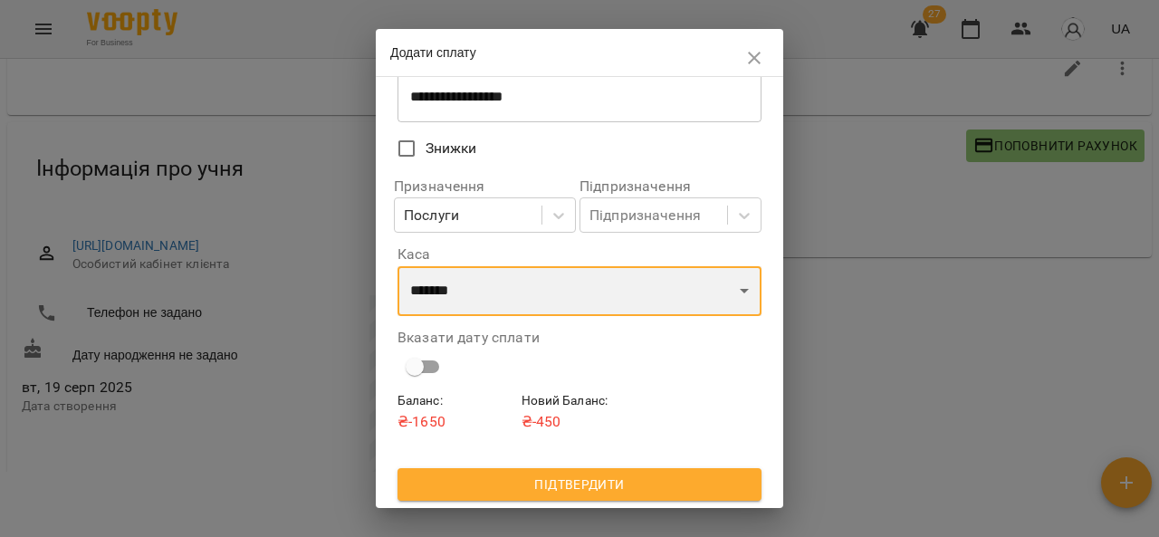
scroll to position [123, 0]
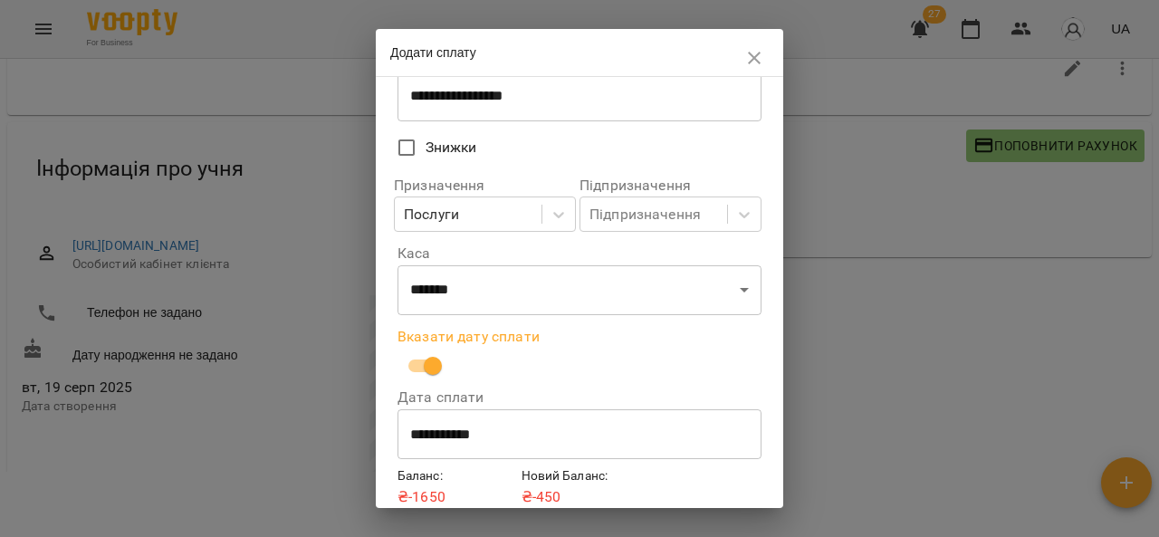
click at [500, 440] on input "**********" at bounding box center [579, 434] width 364 height 51
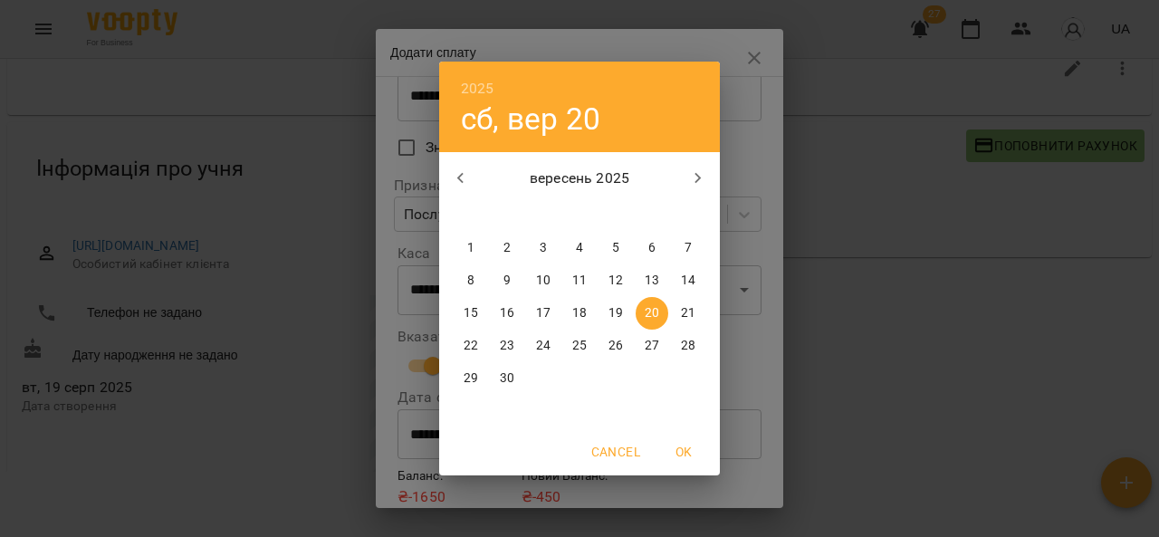
click at [626, 306] on span "19" at bounding box center [615, 313] width 33 height 18
type input "**********"
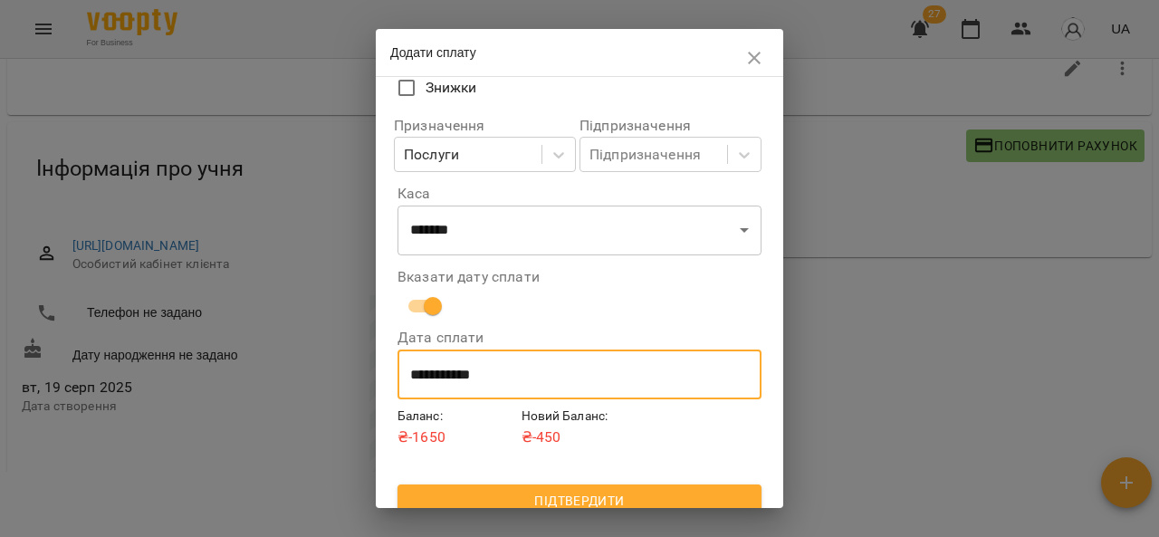
scroll to position [200, 0]
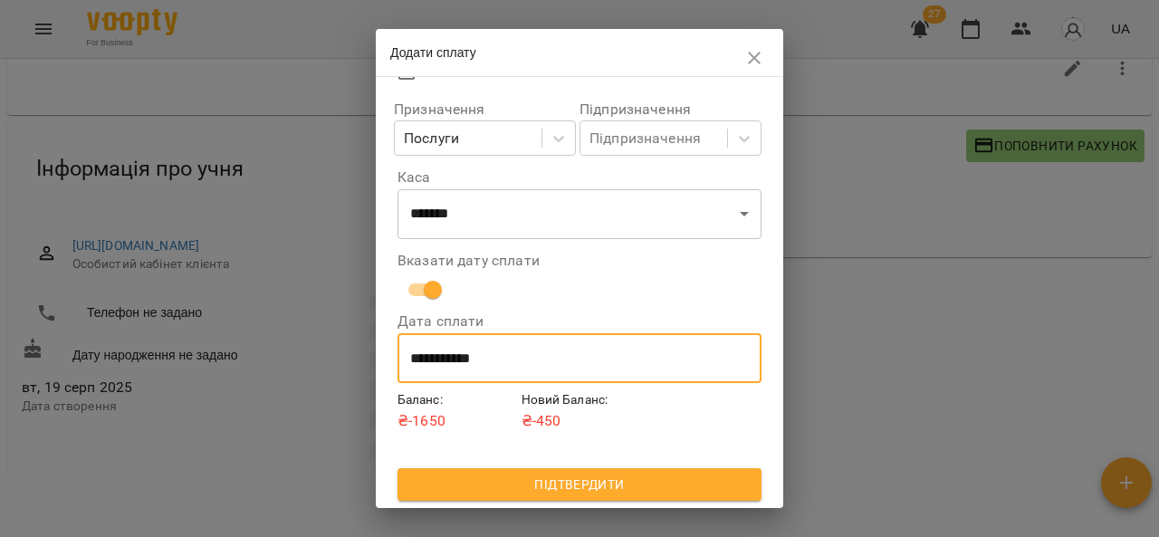
click at [608, 500] on button "Підтвердити" at bounding box center [579, 484] width 364 height 33
